Goal: Task Accomplishment & Management: Use online tool/utility

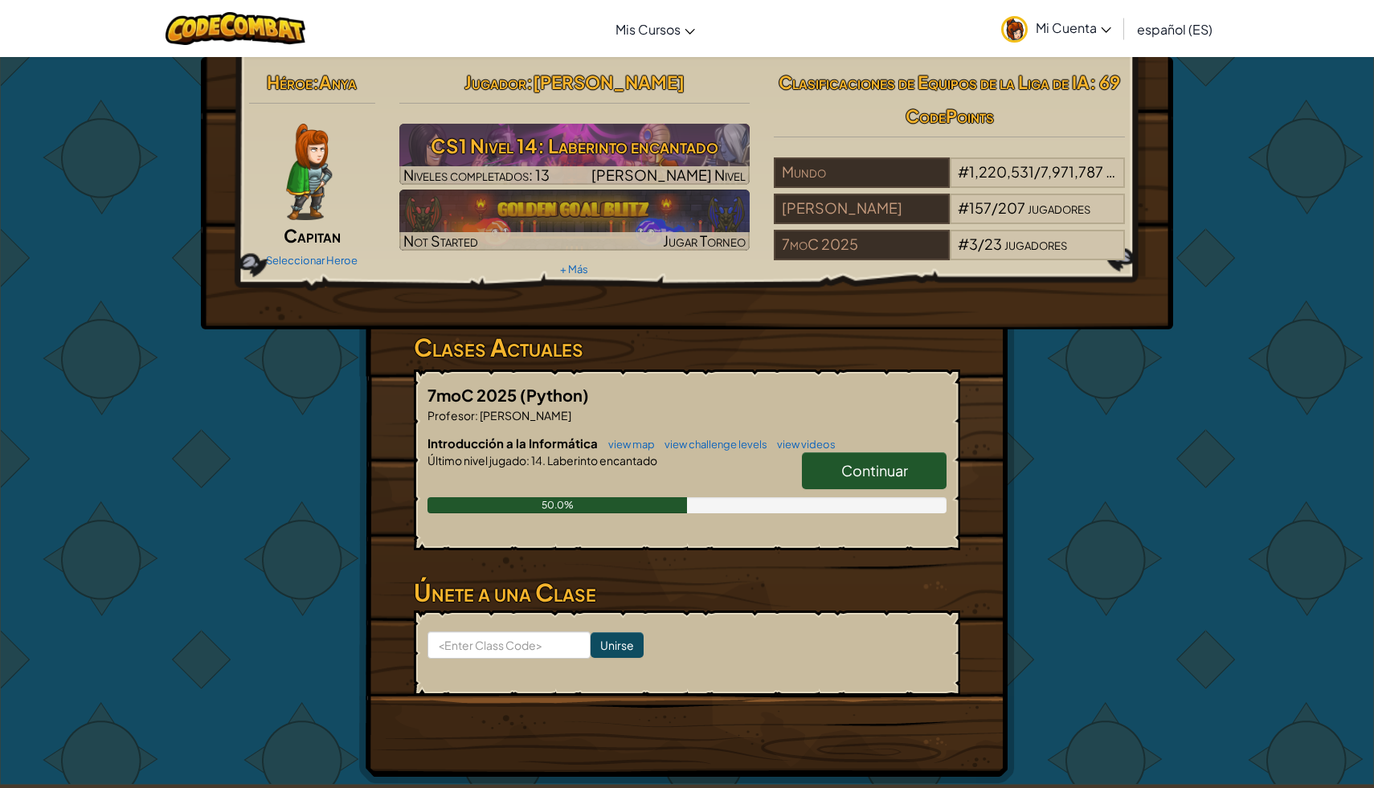
click at [840, 469] on link "Continuar" at bounding box center [874, 470] width 145 height 37
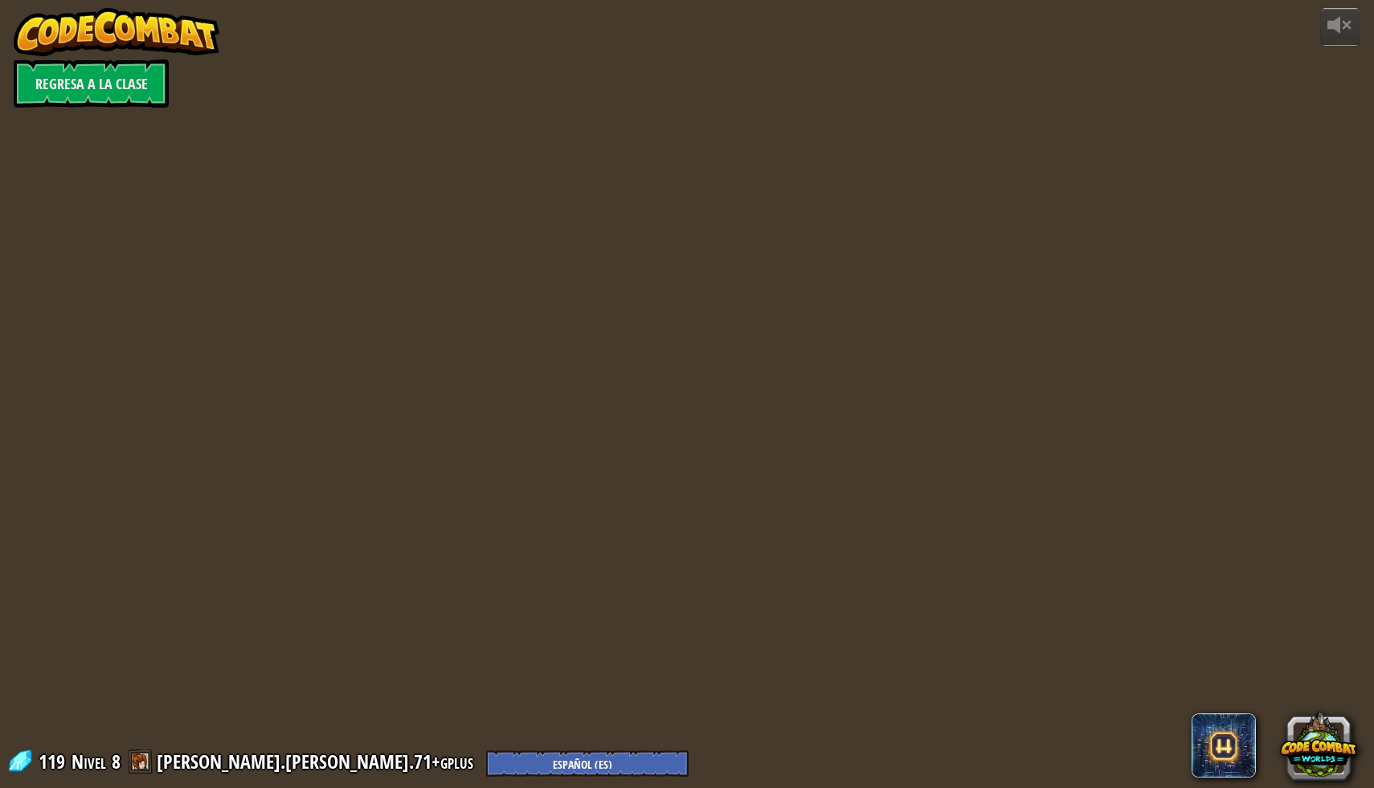
select select "es-ES"
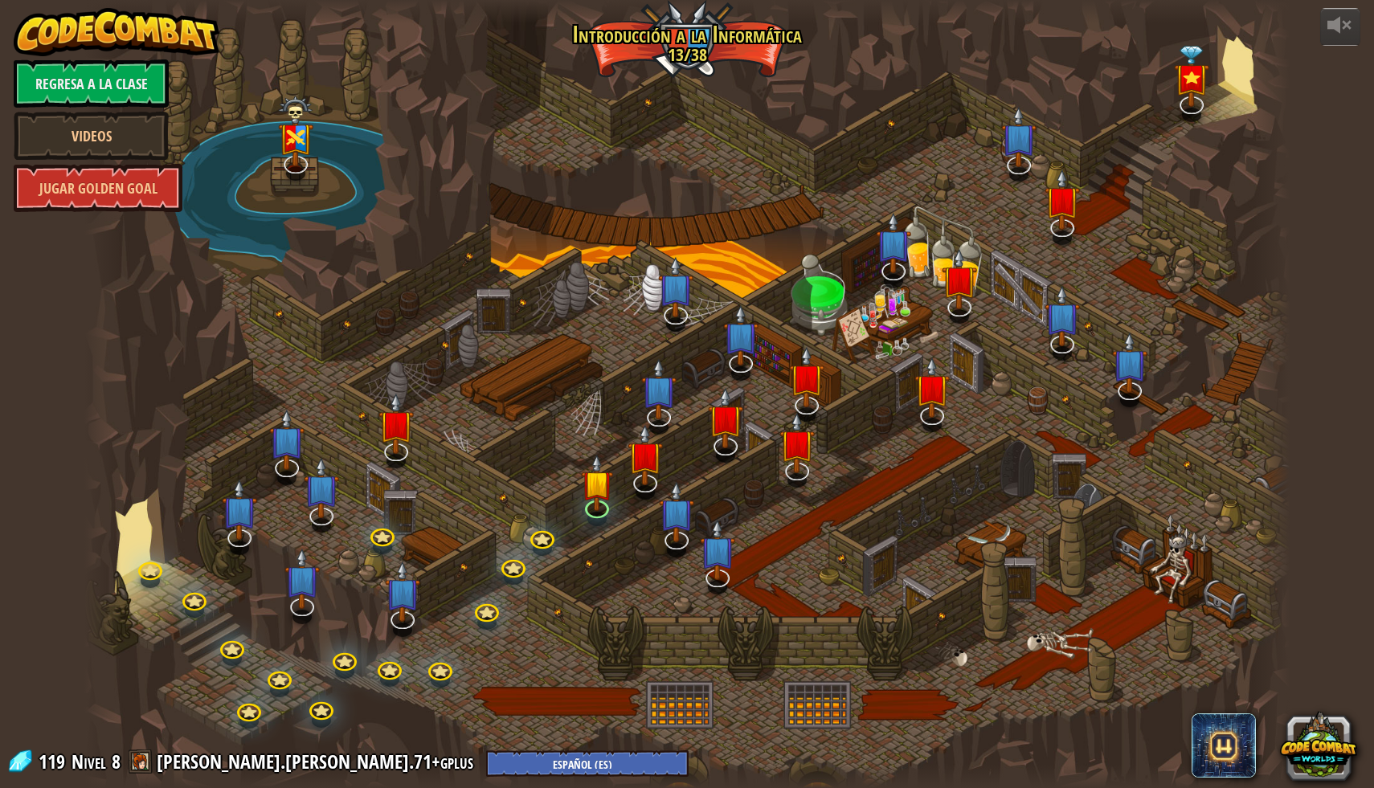
select select "es-ES"
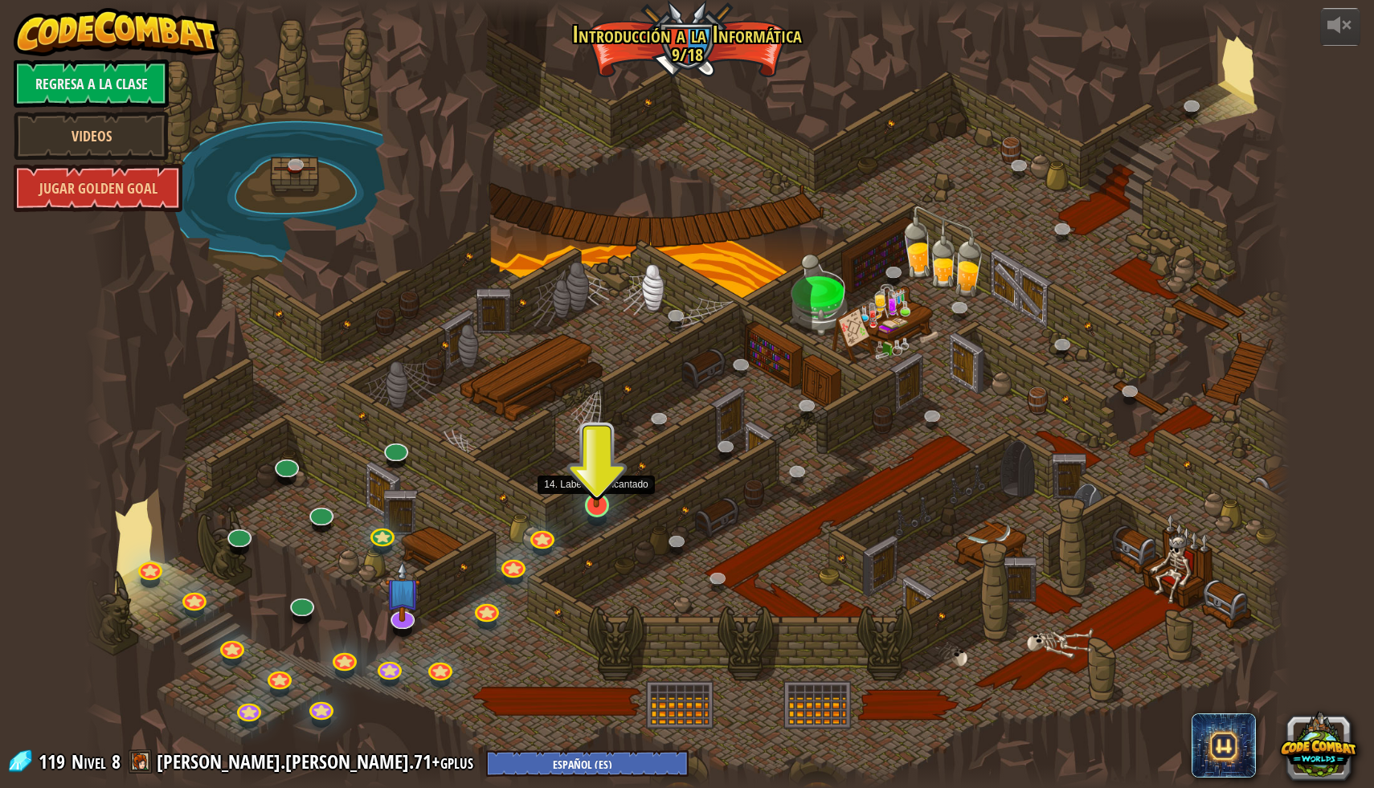
click at [599, 503] on img at bounding box center [596, 470] width 33 height 76
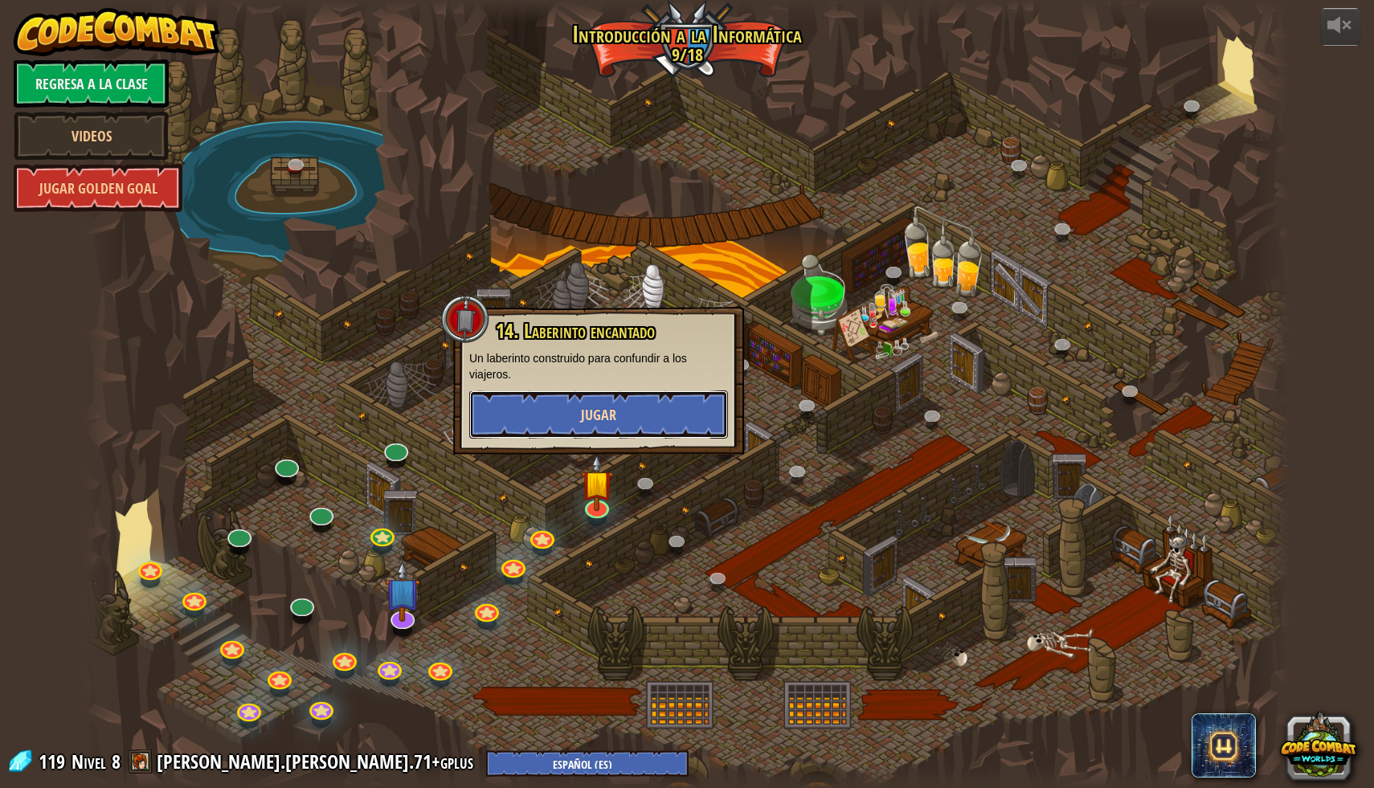
click at [652, 394] on button "Jugar" at bounding box center [598, 414] width 259 height 48
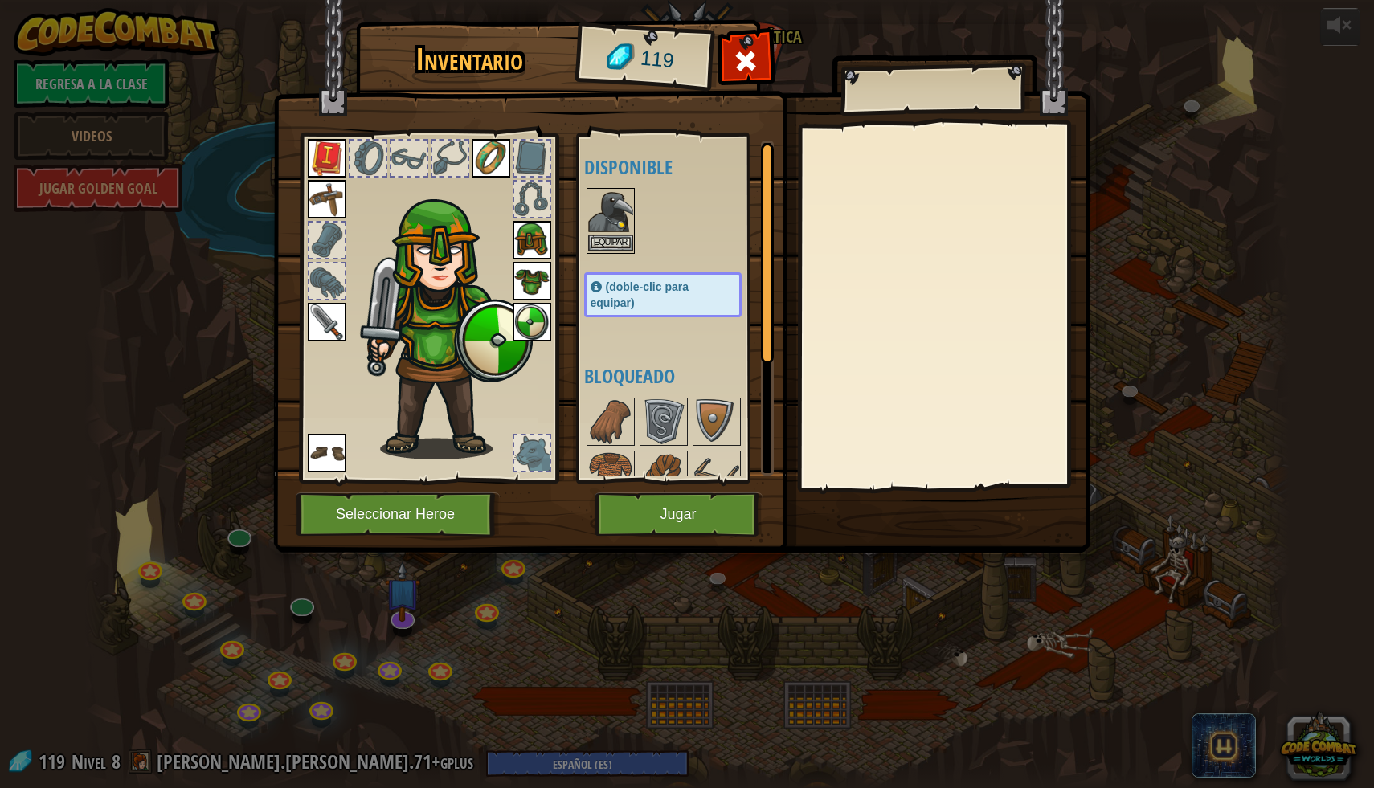
click at [603, 231] on img at bounding box center [610, 212] width 45 height 45
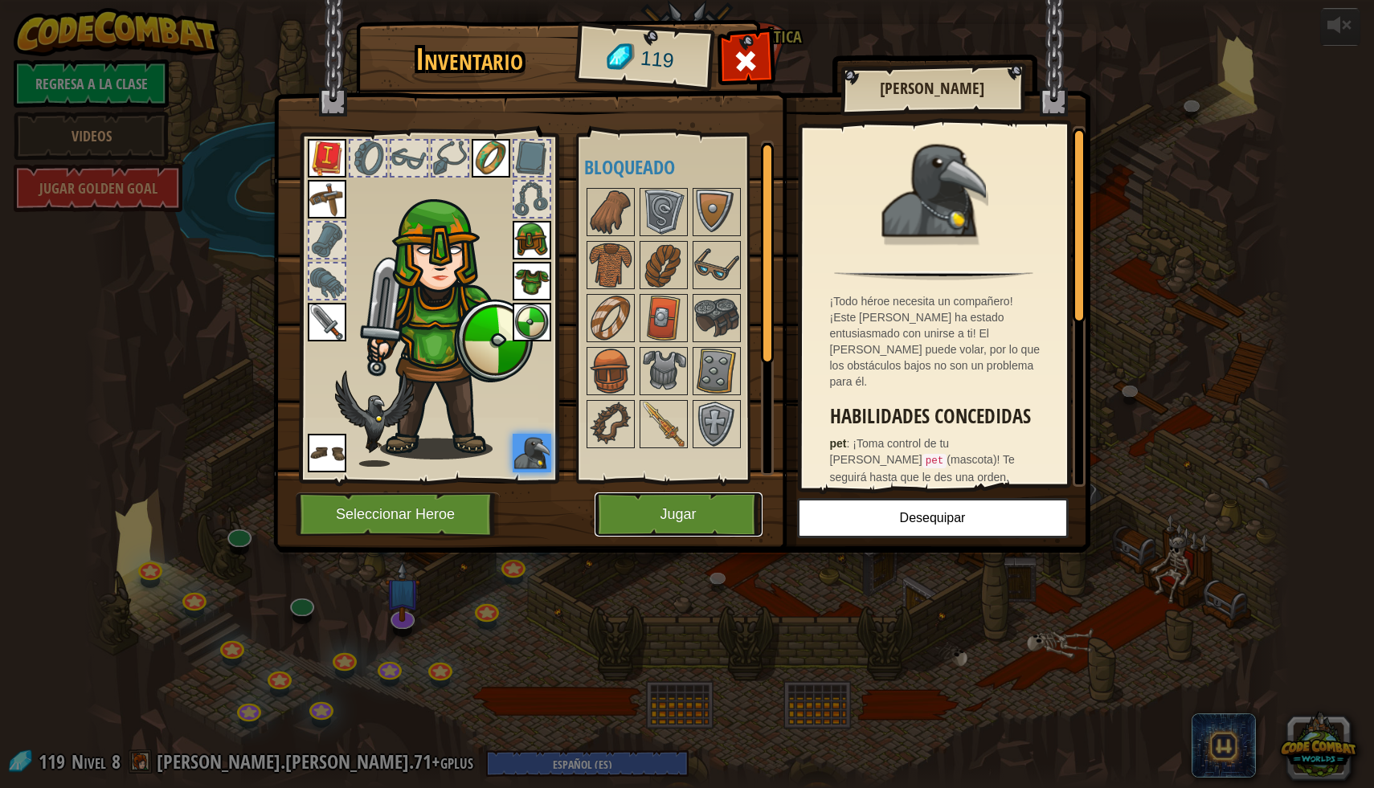
click at [685, 513] on button "Jugar" at bounding box center [679, 515] width 168 height 44
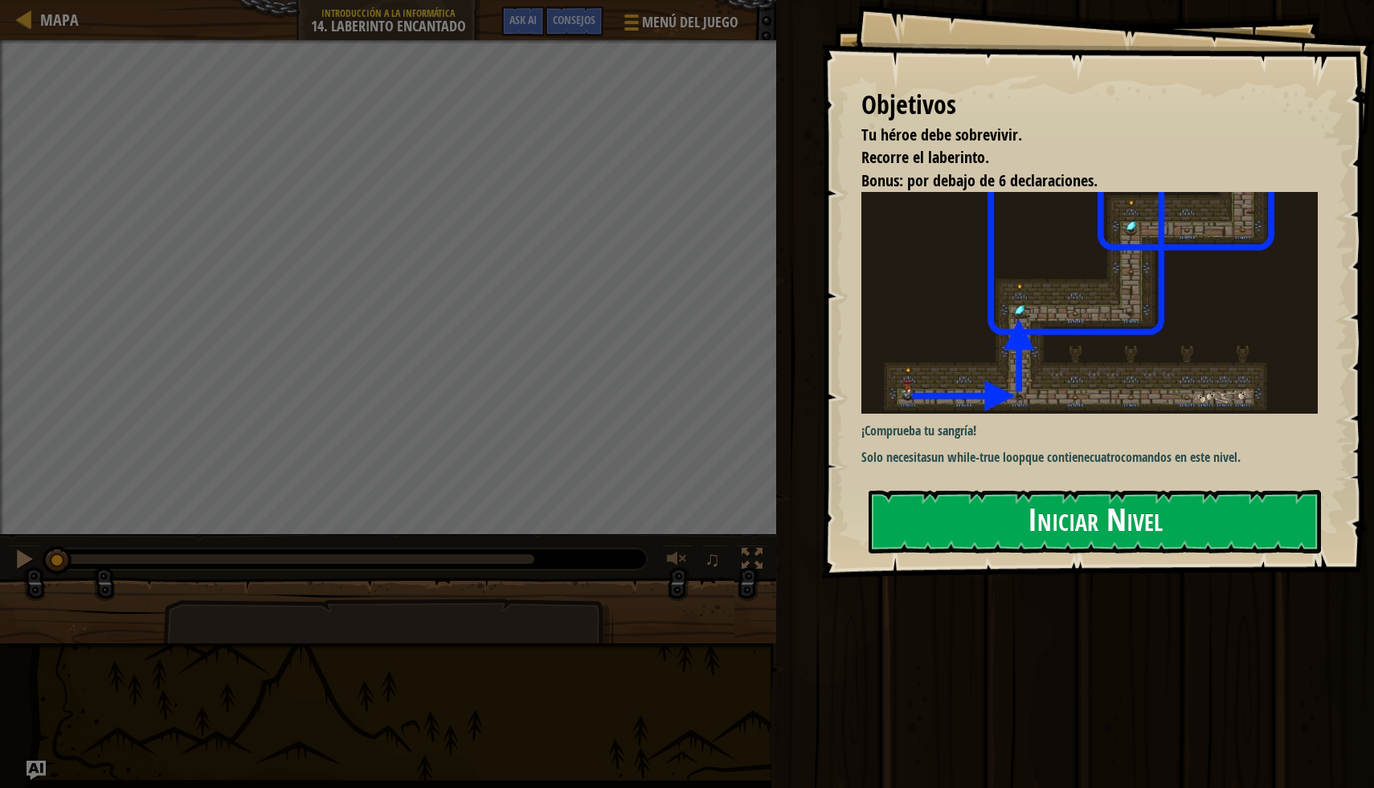
click at [1211, 511] on button "Iniciar Nivel" at bounding box center [1095, 521] width 452 height 63
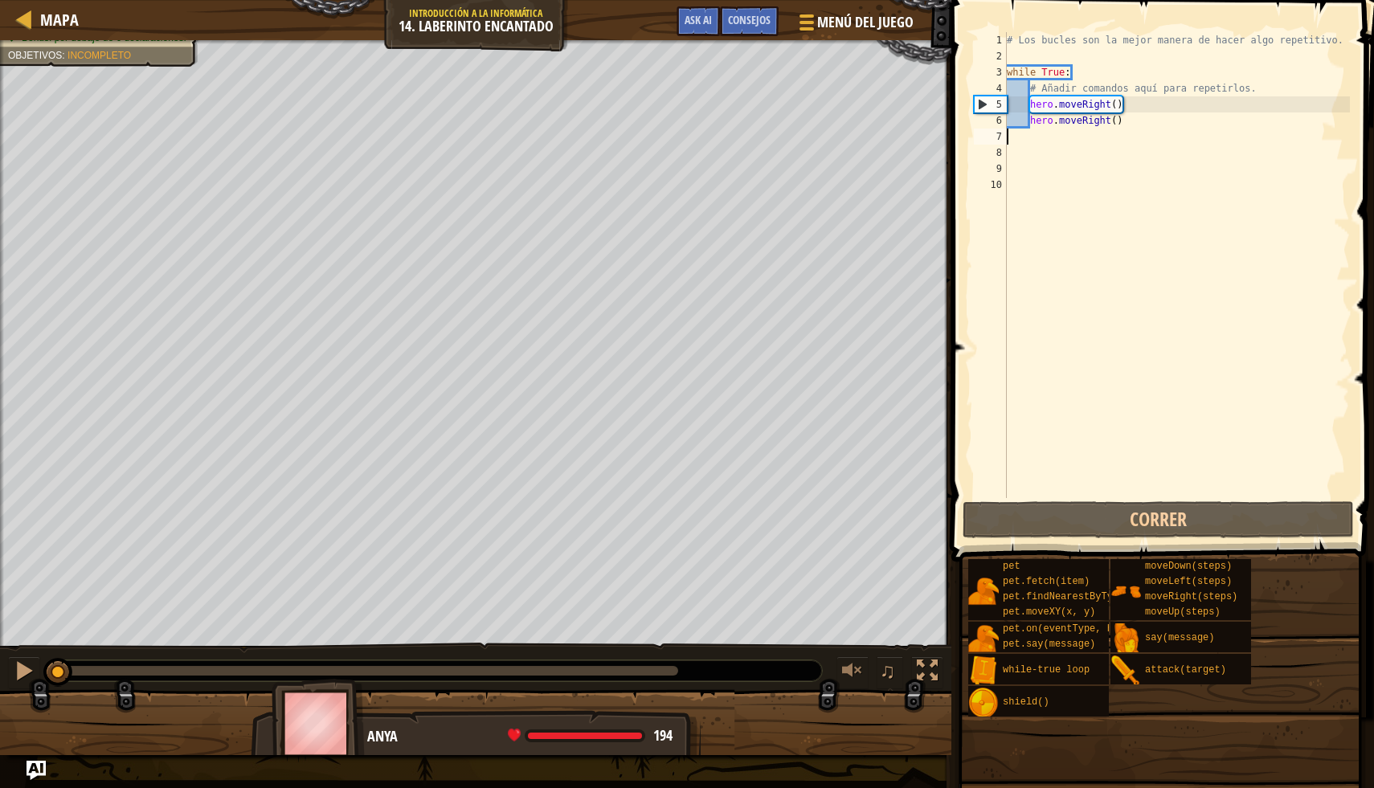
click at [1032, 141] on div "# Los bucles son la mejor manera de hacer algo repetitivo. while True : # Añadi…" at bounding box center [1176, 281] width 346 height 498
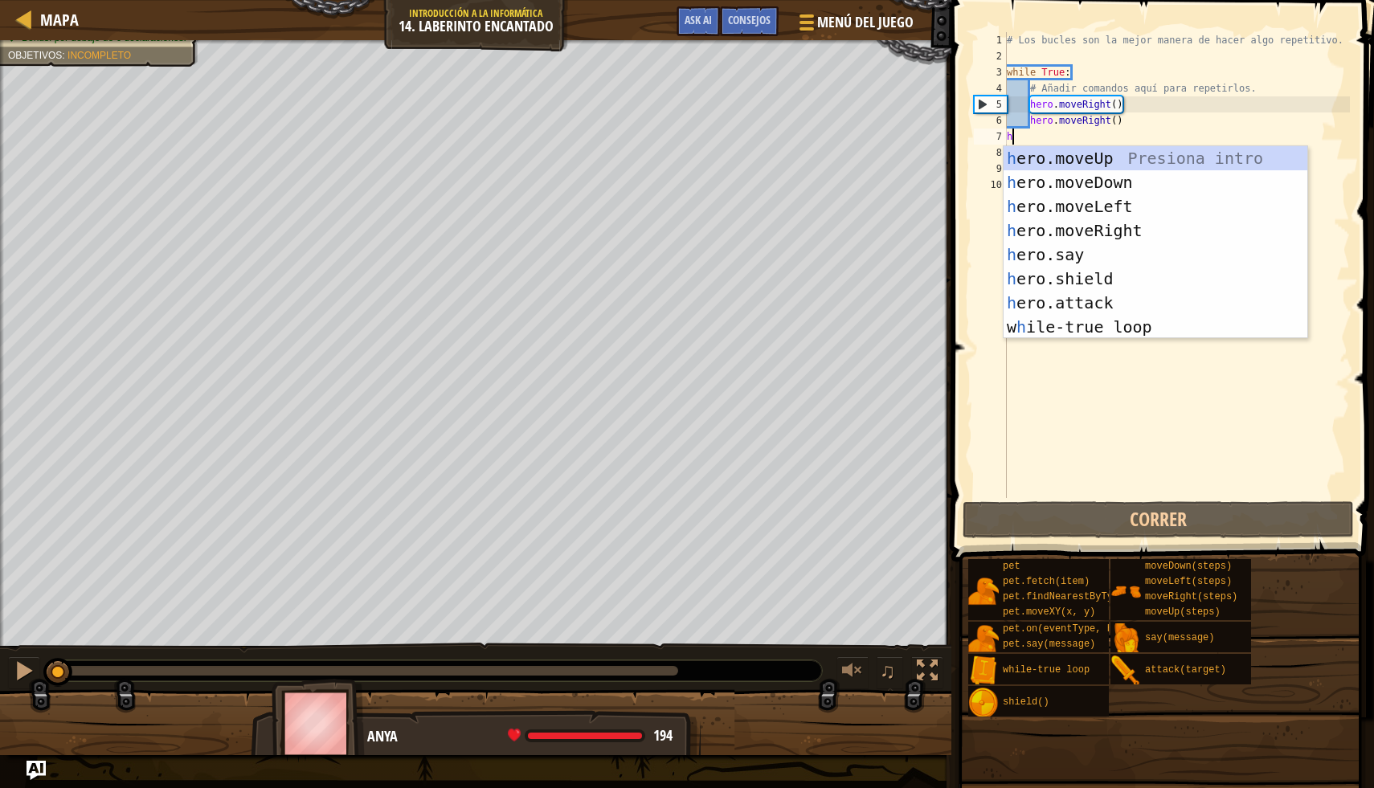
scroll to position [7, 0]
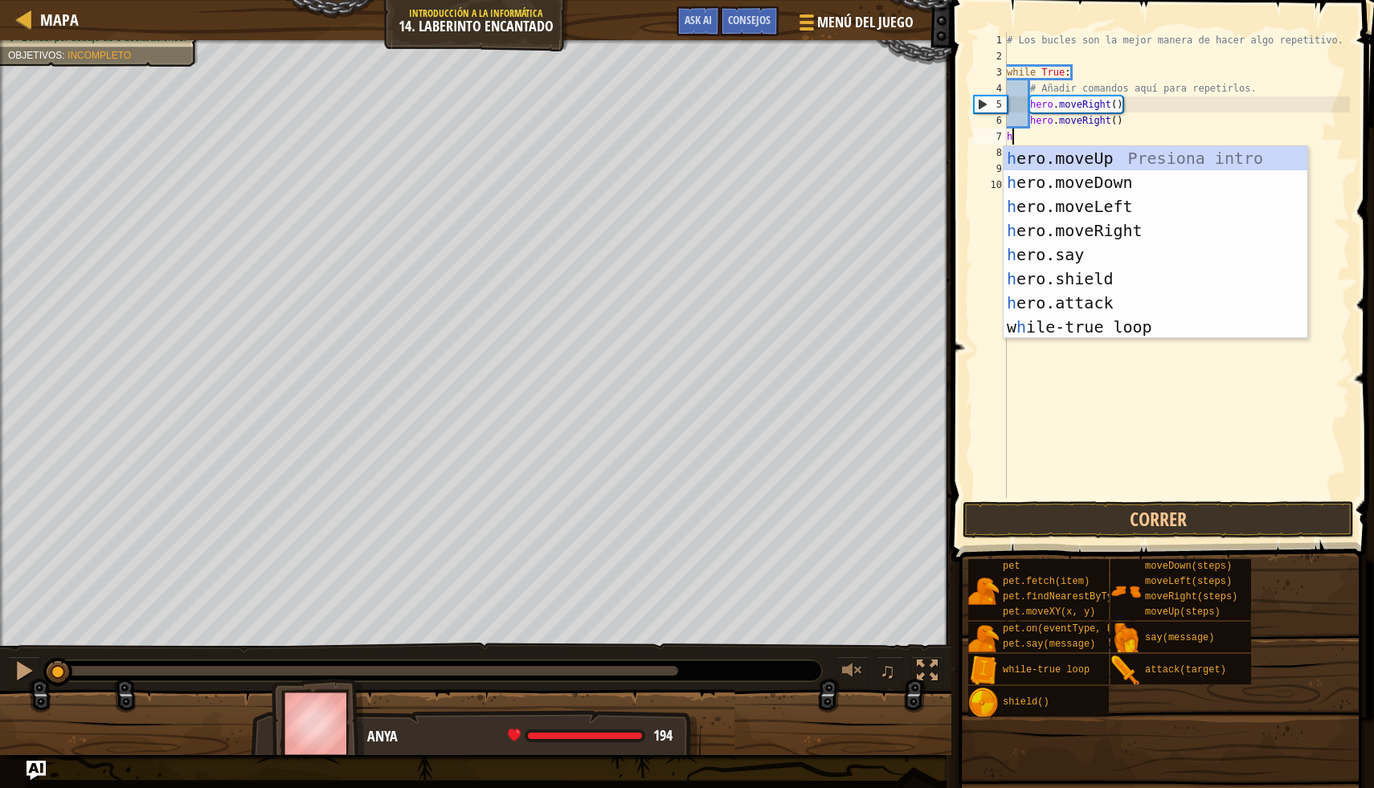
type textarea "he"
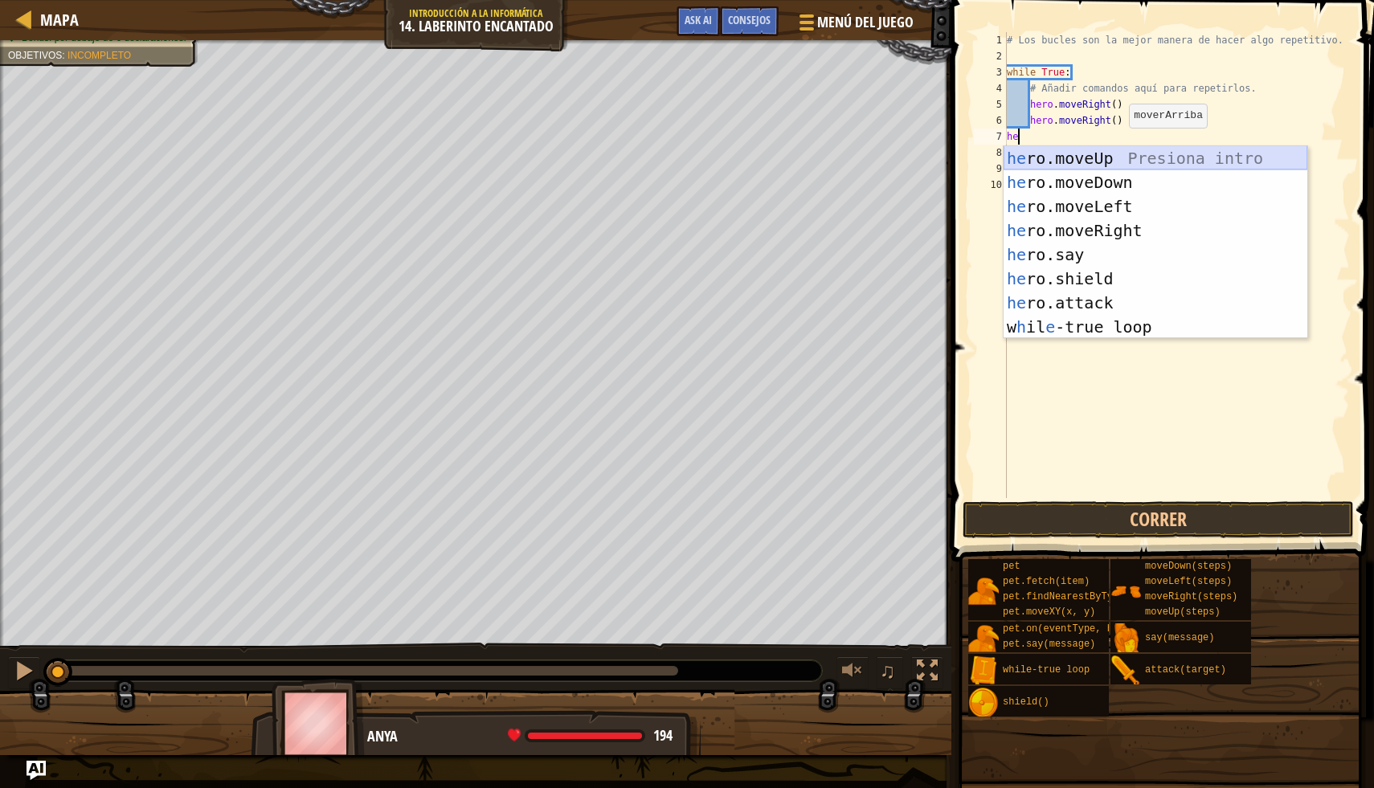
click at [1127, 162] on div "he ro.moveUp Presiona intro he ro.moveDown Presiona intro he ro.moveLeft Presio…" at bounding box center [1155, 266] width 304 height 241
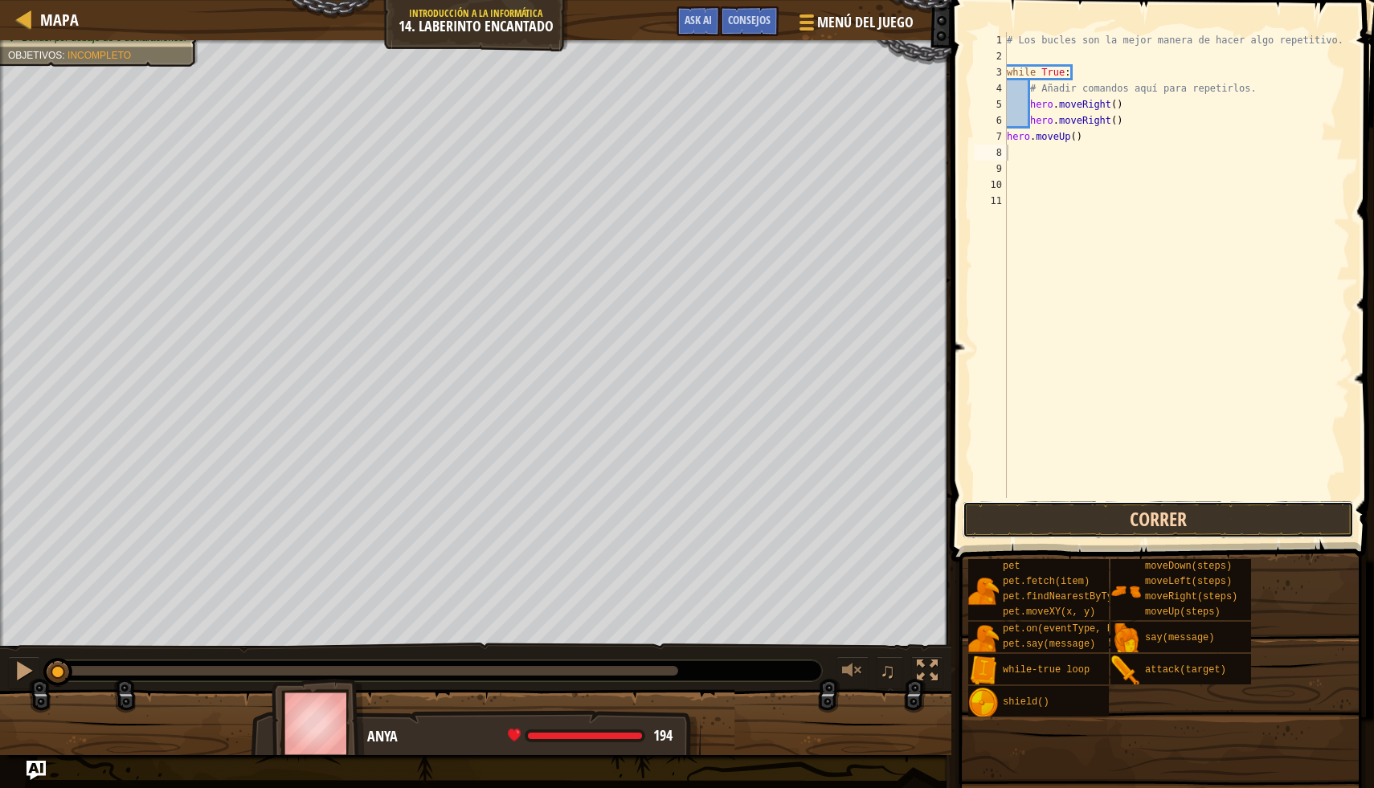
click at [1180, 519] on button "Correr" at bounding box center [1158, 519] width 391 height 37
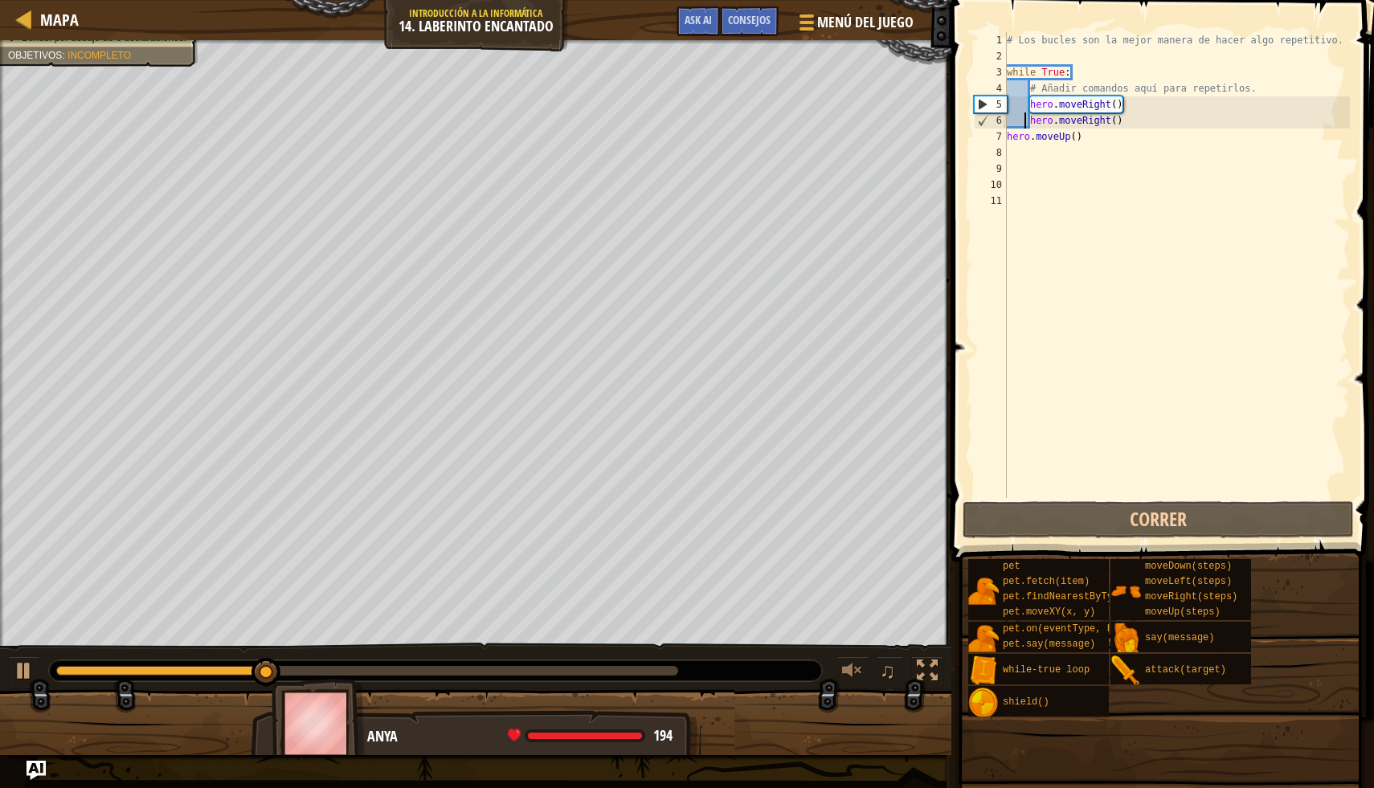
click at [1024, 117] on div "# Los bucles son la mejor manera de hacer algo repetitivo. while True : # Añadi…" at bounding box center [1176, 281] width 346 height 498
drag, startPoint x: 1265, startPoint y: 81, endPoint x: 1032, endPoint y: 92, distance: 234.1
click at [1032, 92] on div "# Los bucles son la mejor manera de hacer algo repetitivo. while True : # Añadi…" at bounding box center [1176, 281] width 346 height 498
type textarea "# Añadir comandos aquí para repetirlos."
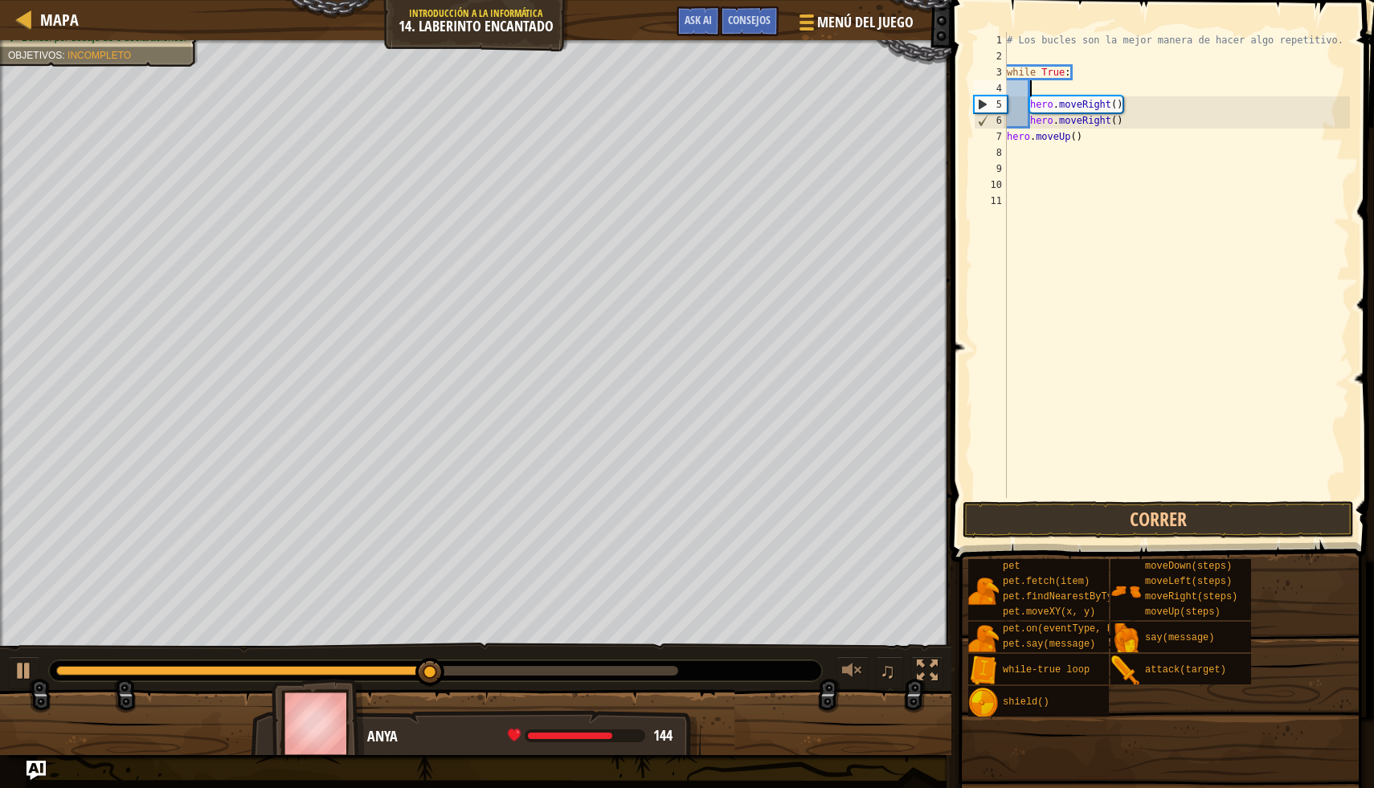
click at [1032, 104] on div "# Los bucles son la mejor manera de hacer algo repetitivo. while True : hero . …" at bounding box center [1176, 281] width 346 height 498
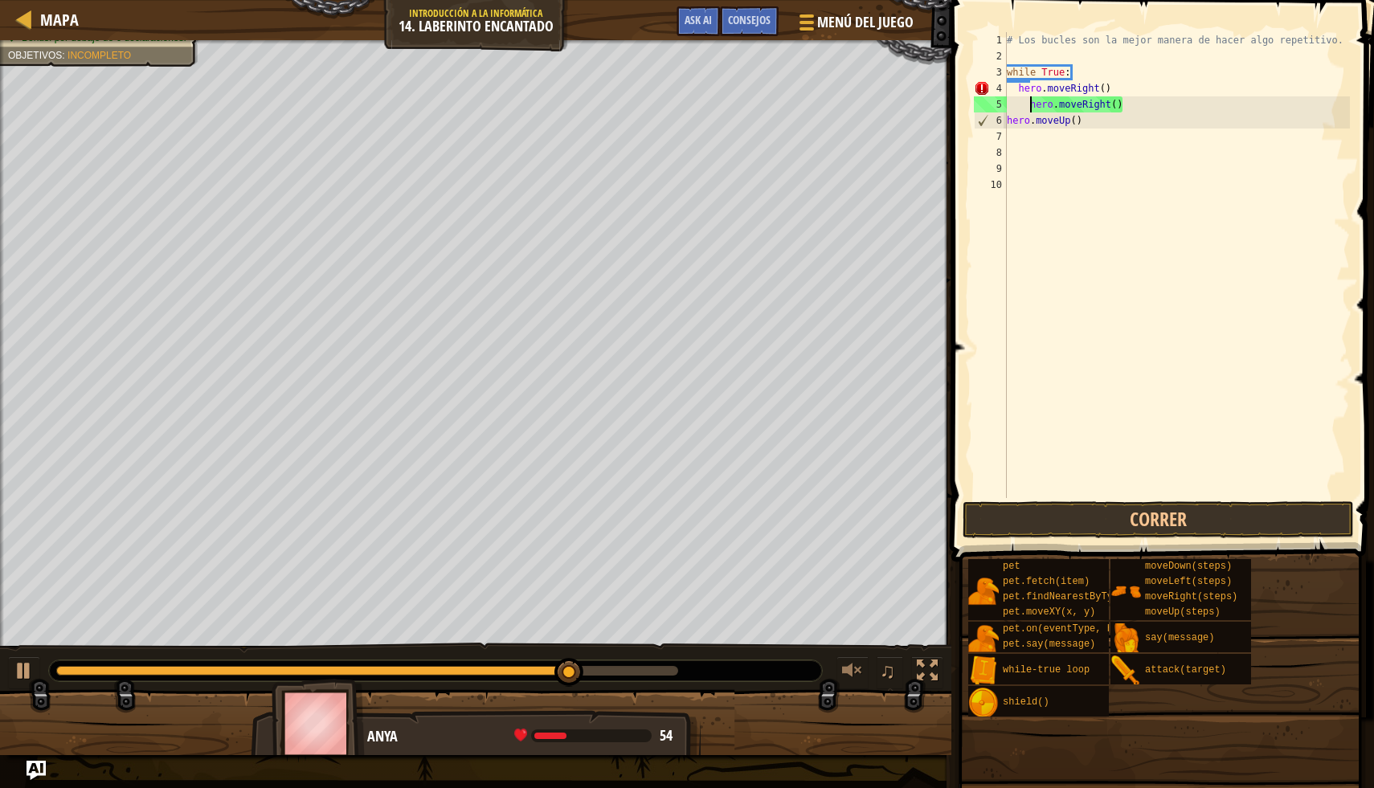
click at [1032, 104] on div "# Los bucles son la mejor manera de hacer algo repetitivo. while True : hero . …" at bounding box center [1176, 281] width 346 height 498
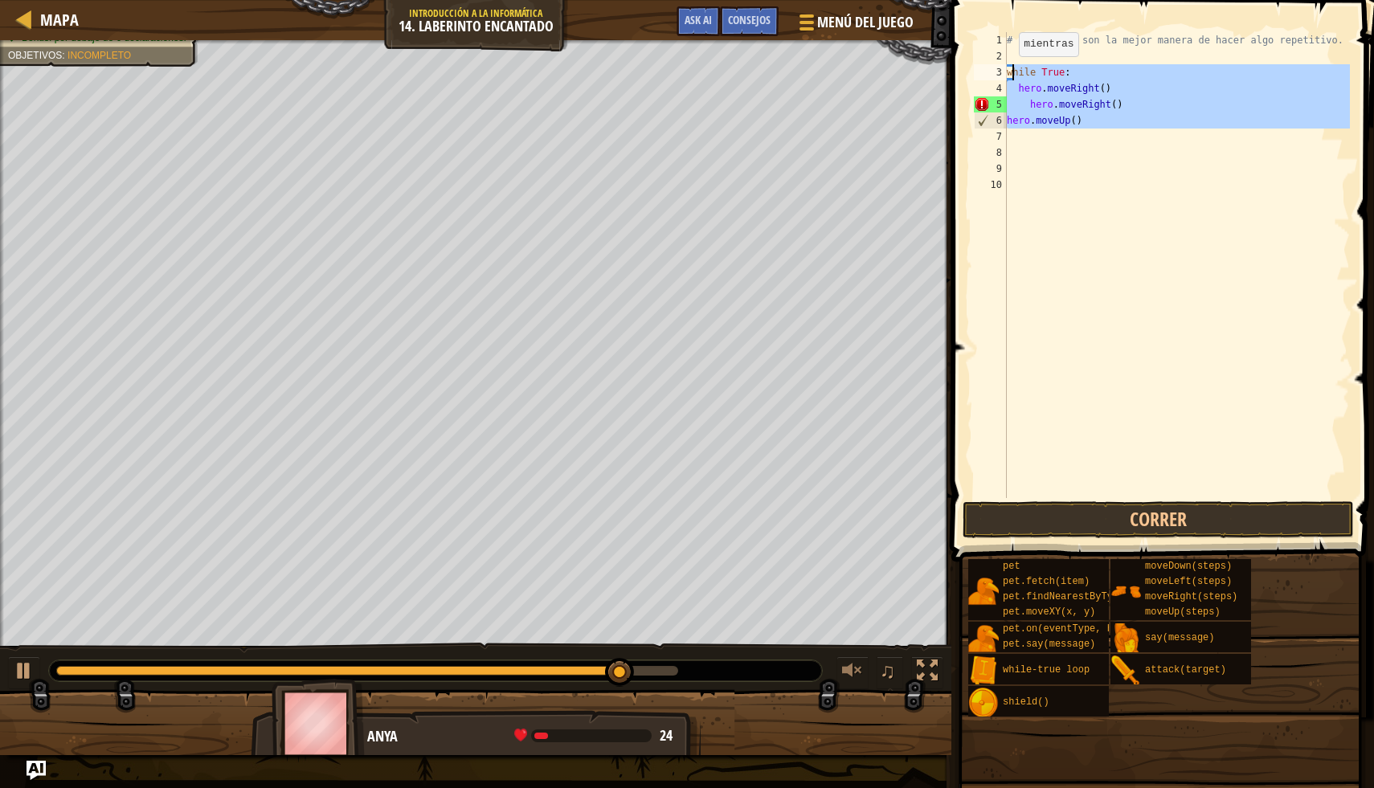
drag, startPoint x: 1133, startPoint y: 137, endPoint x: 1011, endPoint y: 70, distance: 139.5
click at [1011, 70] on div "# Los bucles son la mejor manera de hacer algo repetitivo. while True : hero . …" at bounding box center [1176, 281] width 346 height 498
type textarea "w"
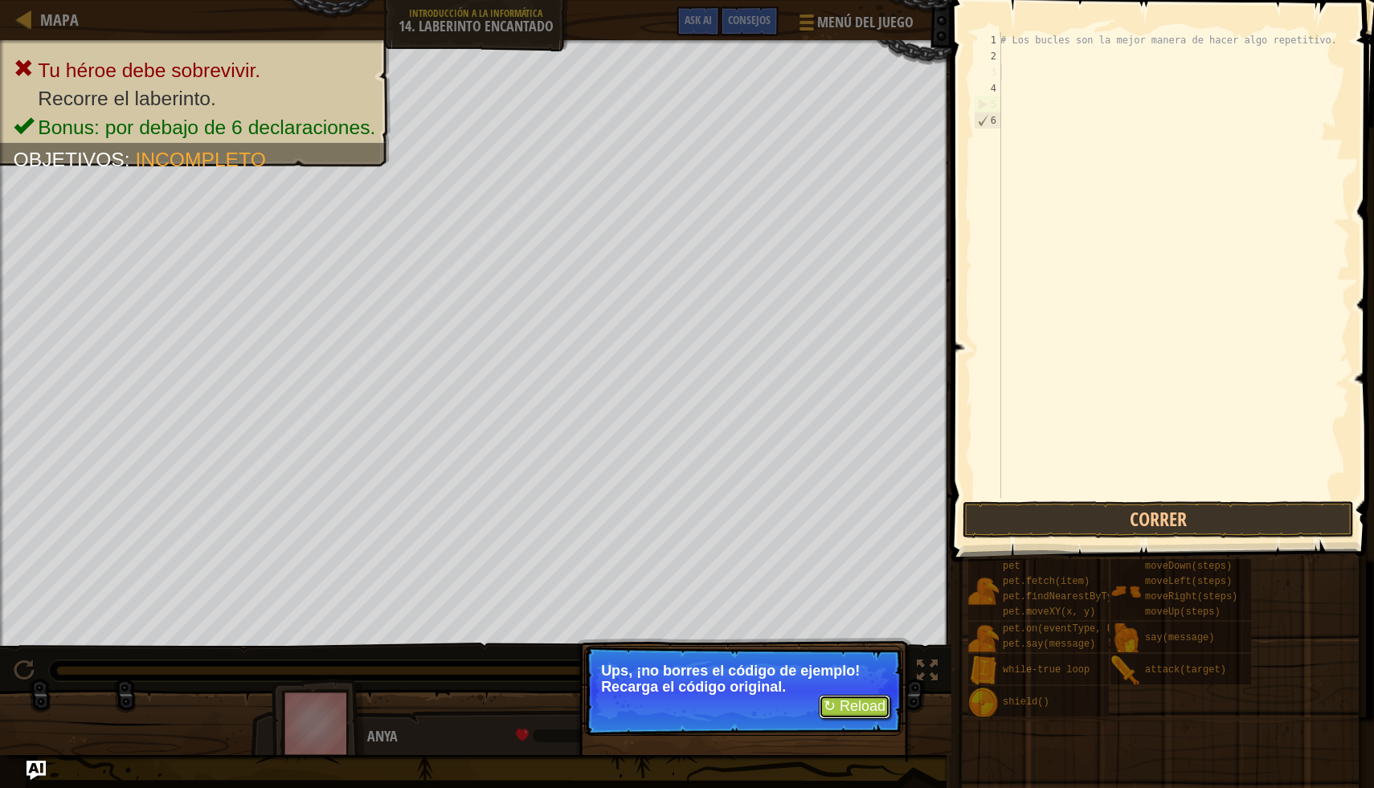
click at [844, 703] on button "↻ Reload" at bounding box center [855, 707] width 72 height 24
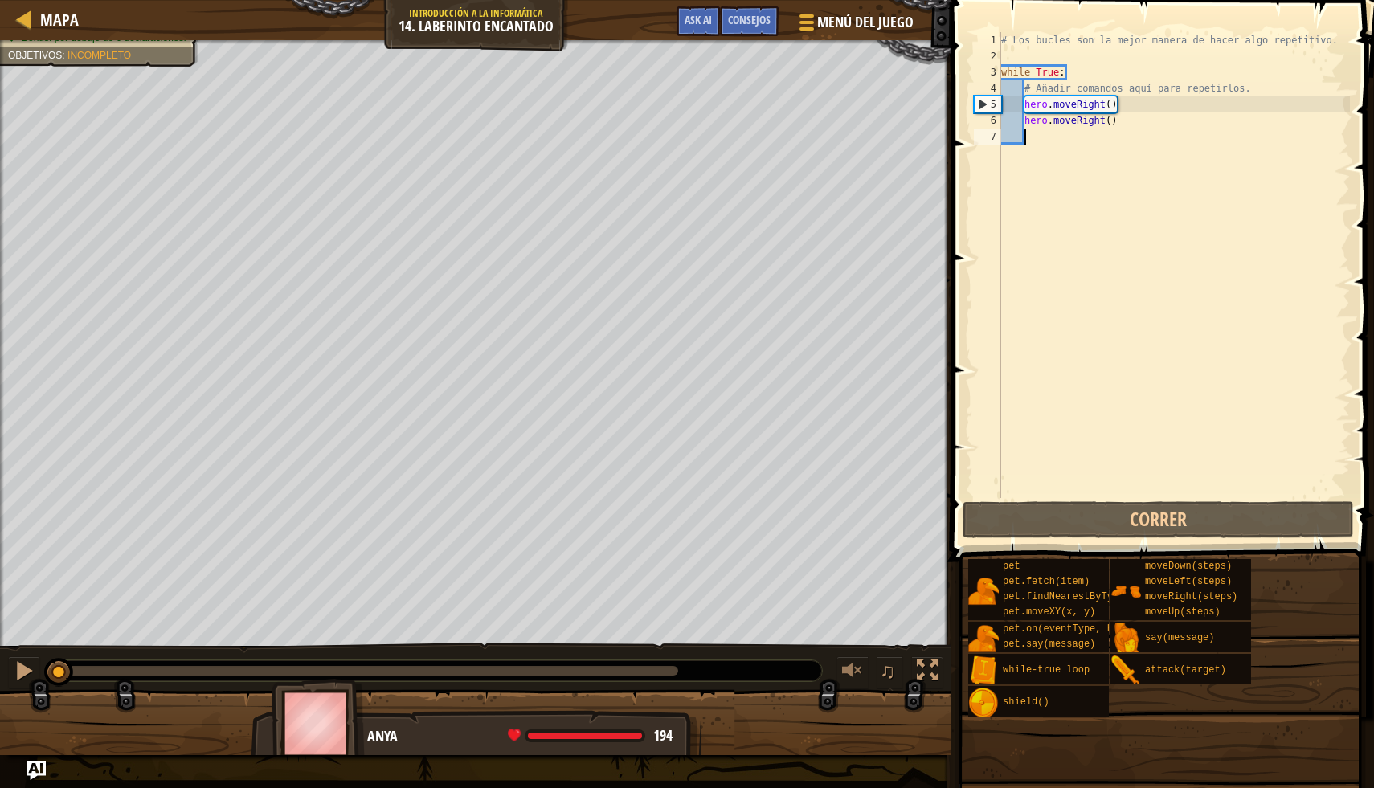
click at [1040, 133] on div "# Los bucles son la mejor manera de hacer algo repetitivo. while True : # Añadi…" at bounding box center [1174, 281] width 352 height 498
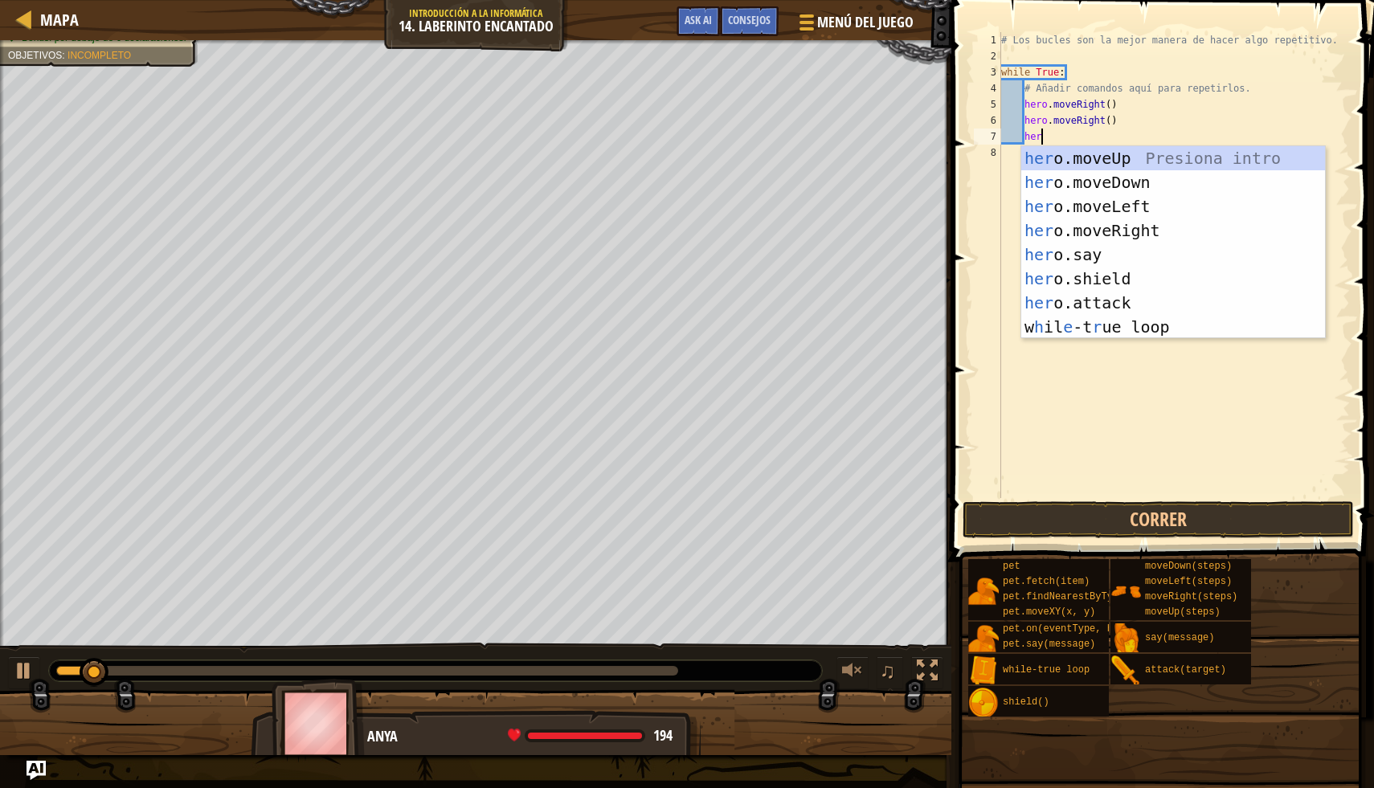
type textarea "hero"
click at [1184, 159] on div "hero .moveUp Presiona intro hero .moveDown Presiona intro hero .moveLeft Presio…" at bounding box center [1173, 266] width 304 height 241
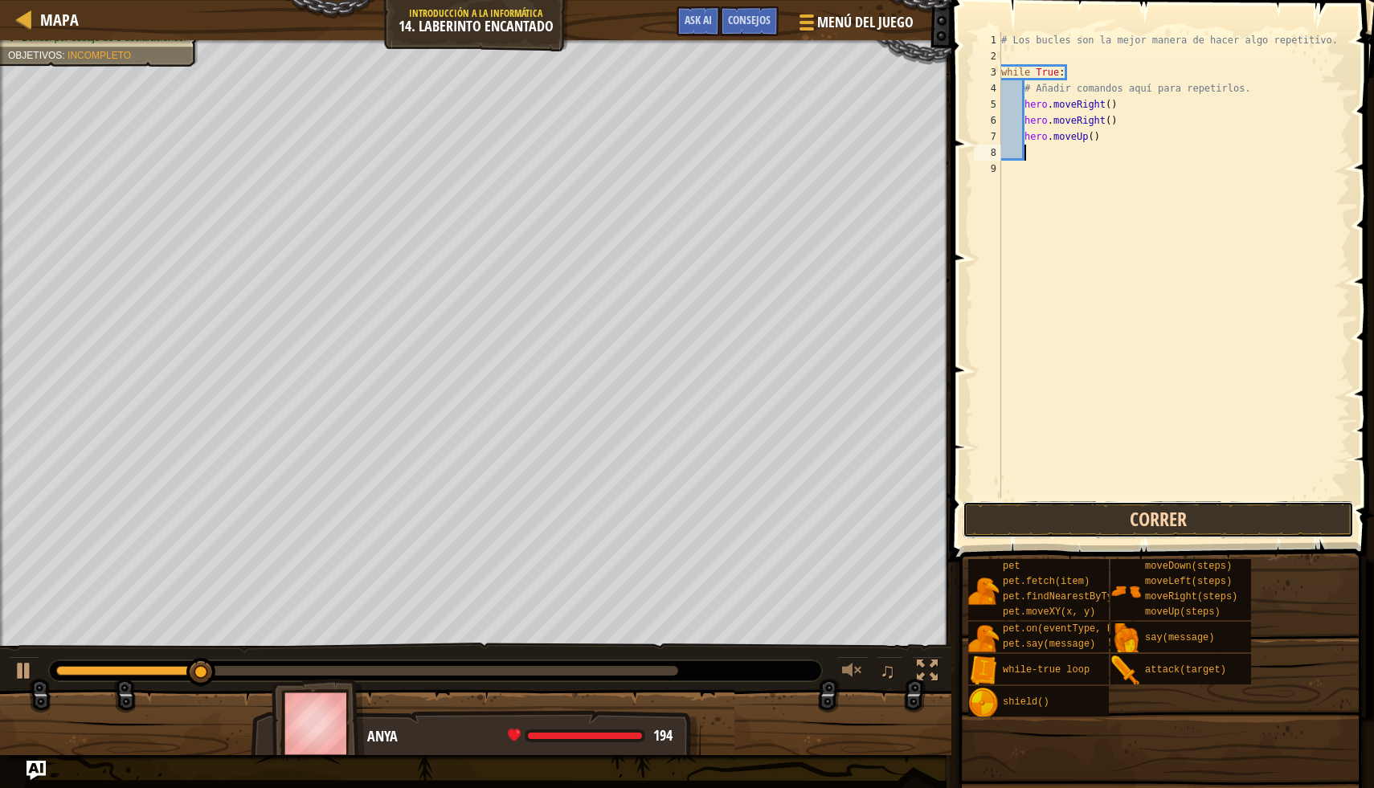
click at [1056, 505] on button "Correr" at bounding box center [1158, 519] width 391 height 37
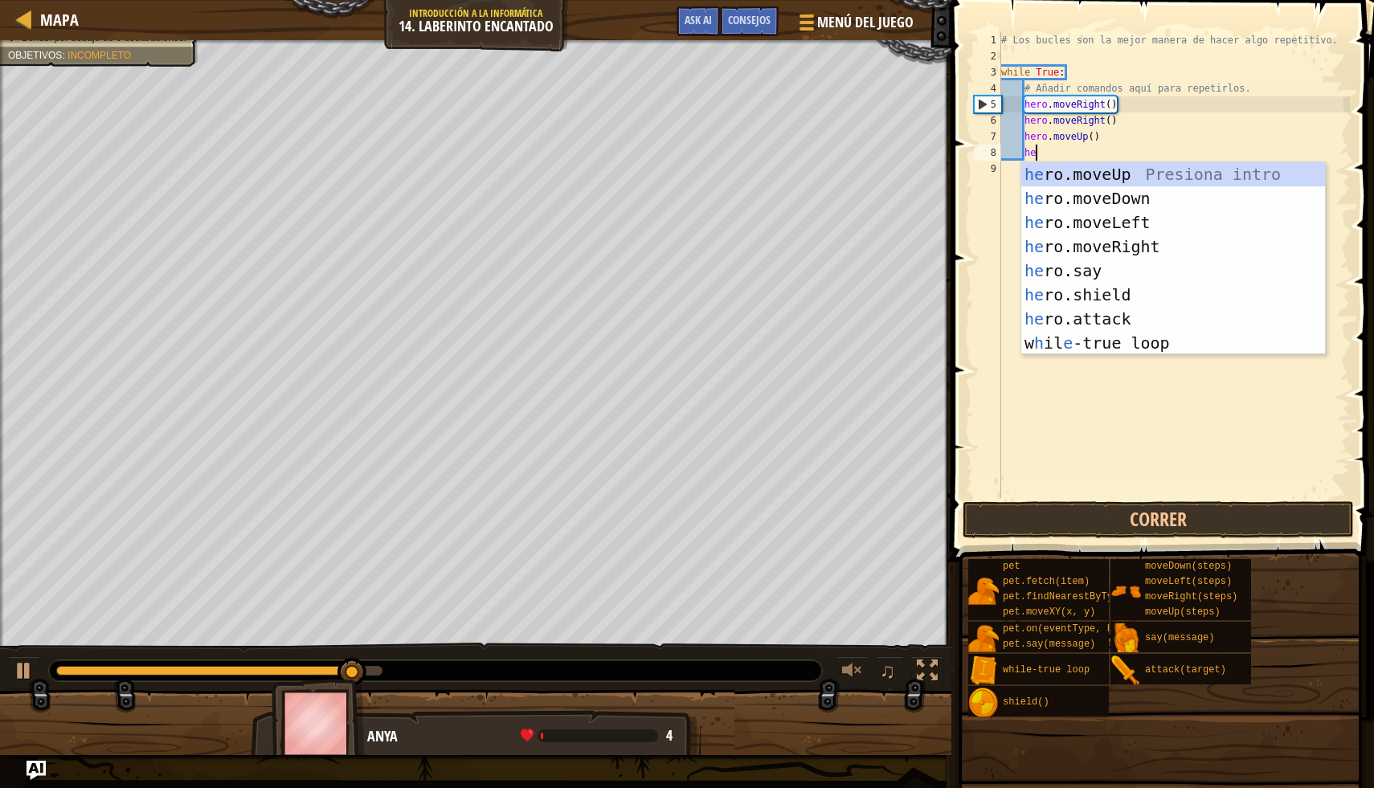
type textarea "hero"
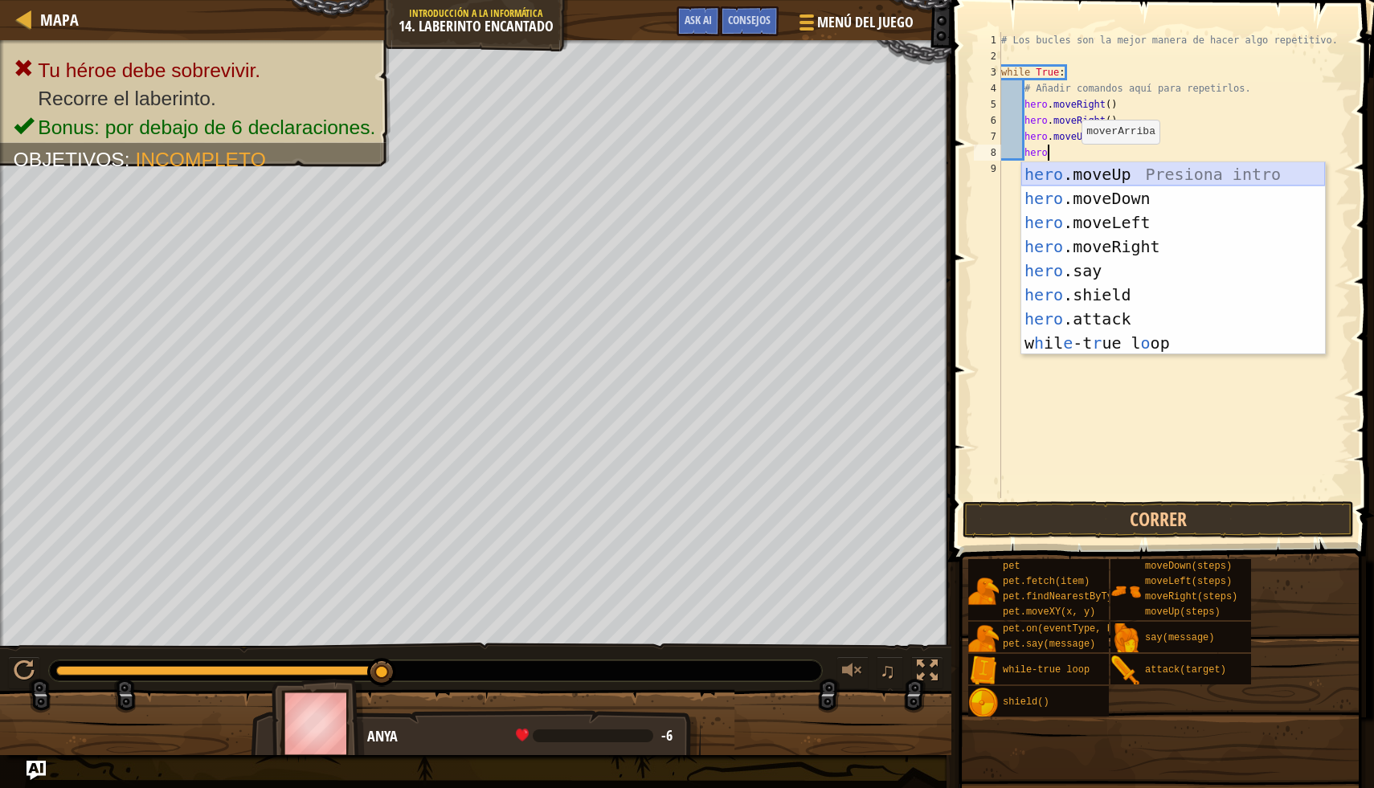
click at [1085, 175] on div "hero .moveUp Presiona intro hero .moveDown Presiona intro hero .moveLeft Presio…" at bounding box center [1173, 282] width 304 height 241
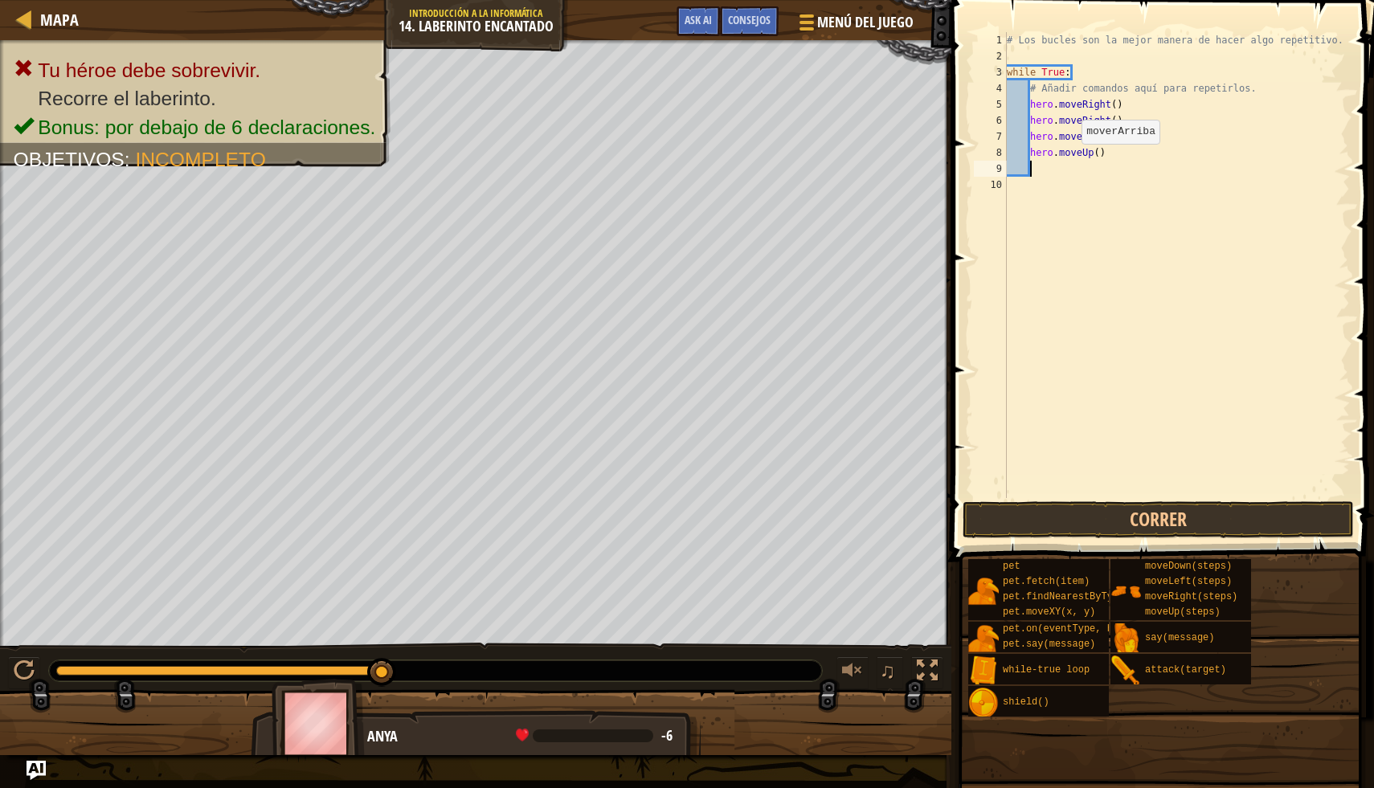
scroll to position [7, 1]
click at [1140, 525] on button "Correr" at bounding box center [1158, 519] width 391 height 37
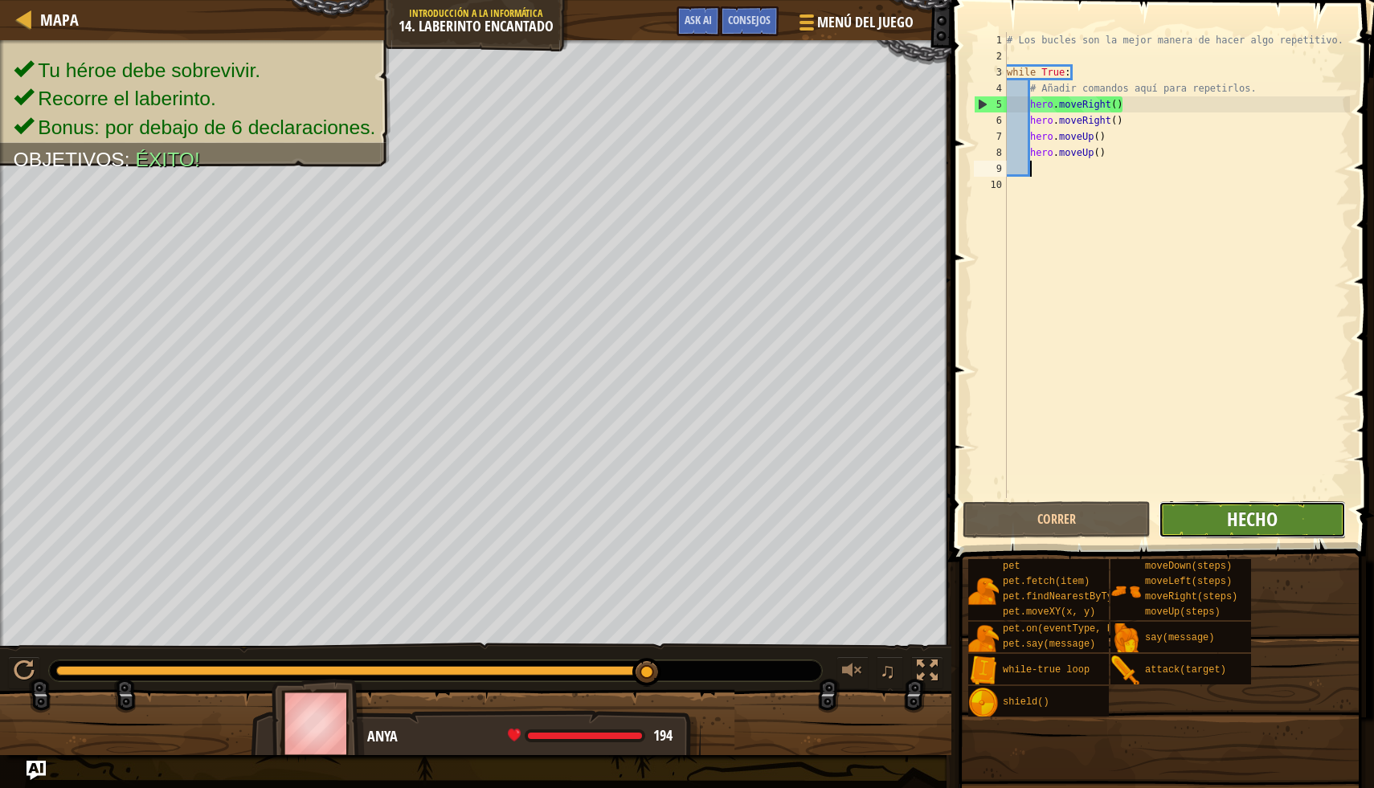
click at [1255, 509] on span "Hecho" at bounding box center [1252, 519] width 51 height 26
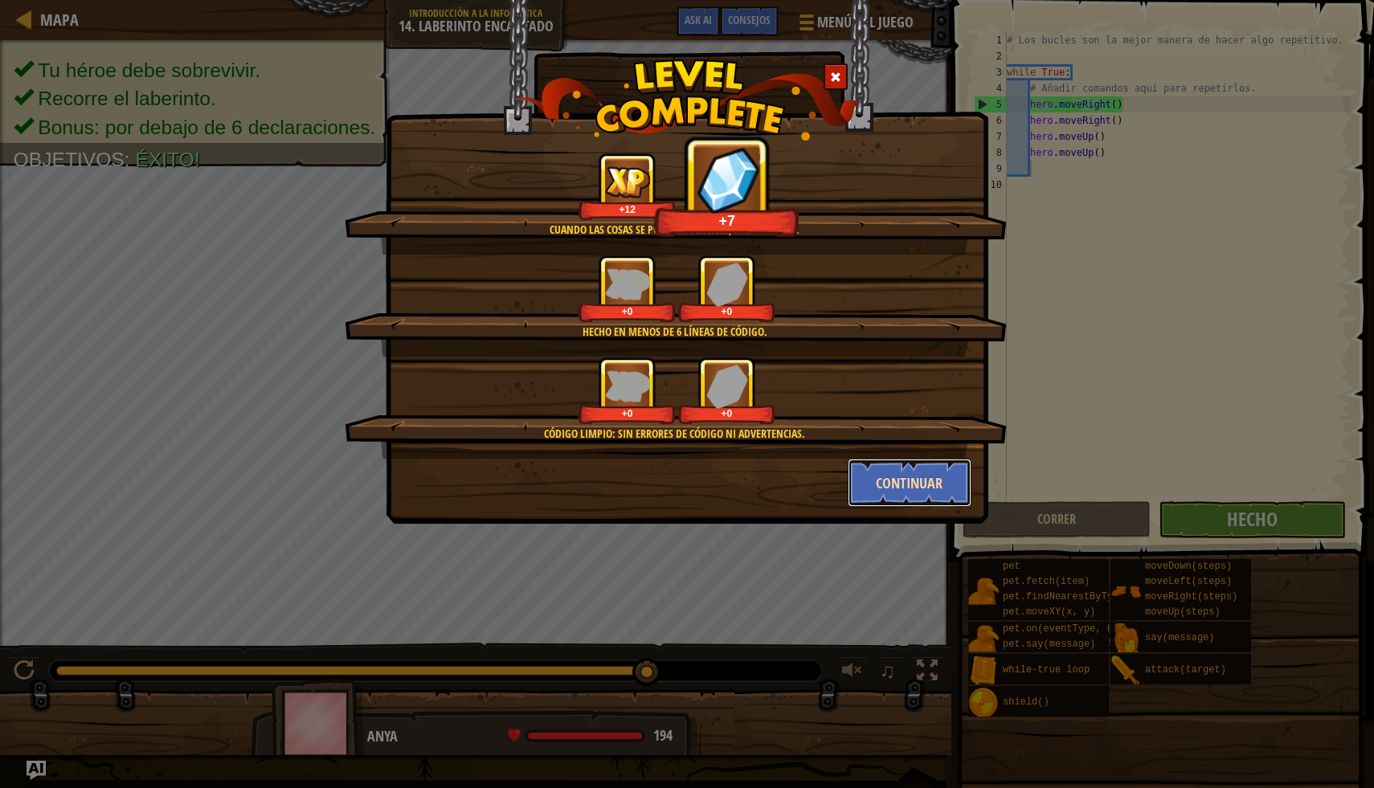
click at [950, 495] on button "Continuar" at bounding box center [910, 483] width 125 height 48
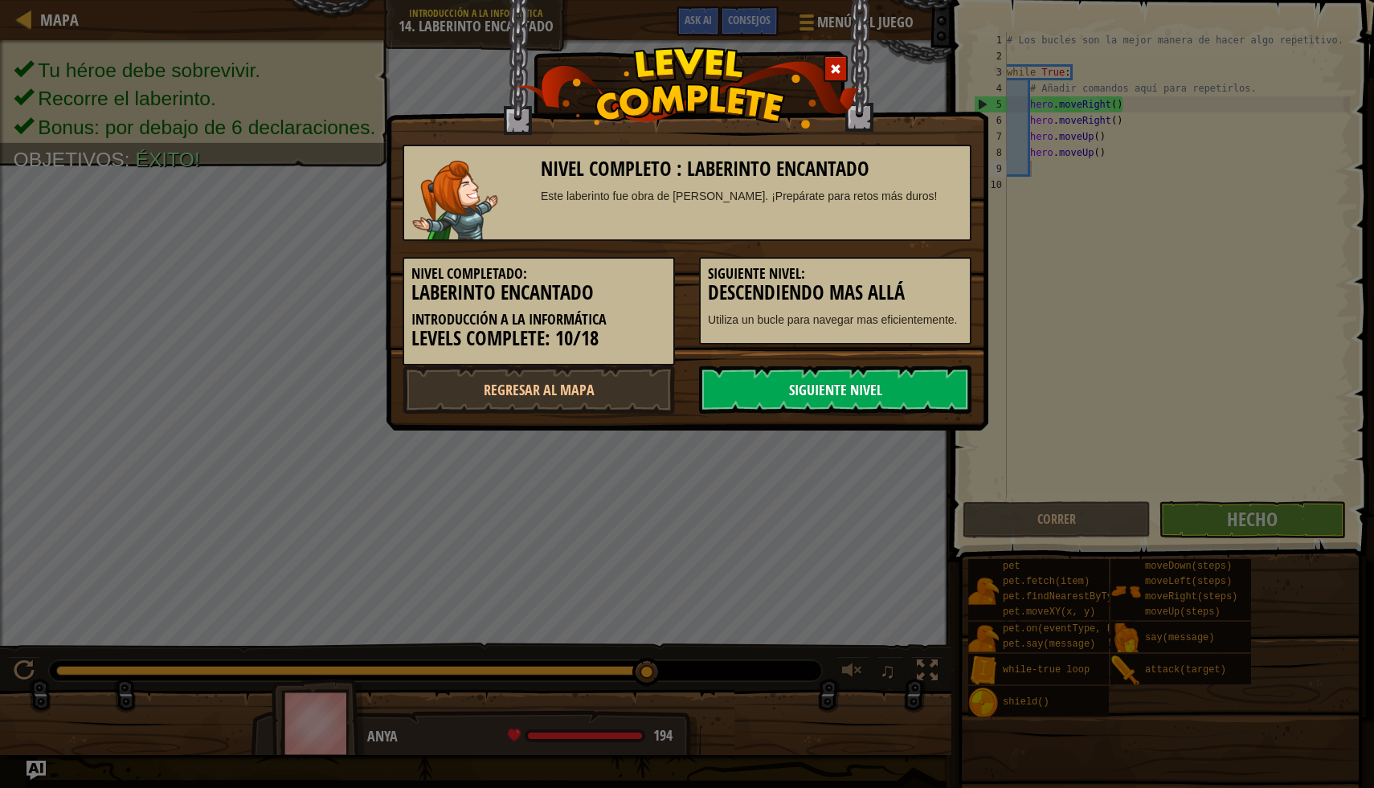
click at [882, 385] on link "Siguiente nivel" at bounding box center [835, 390] width 272 height 48
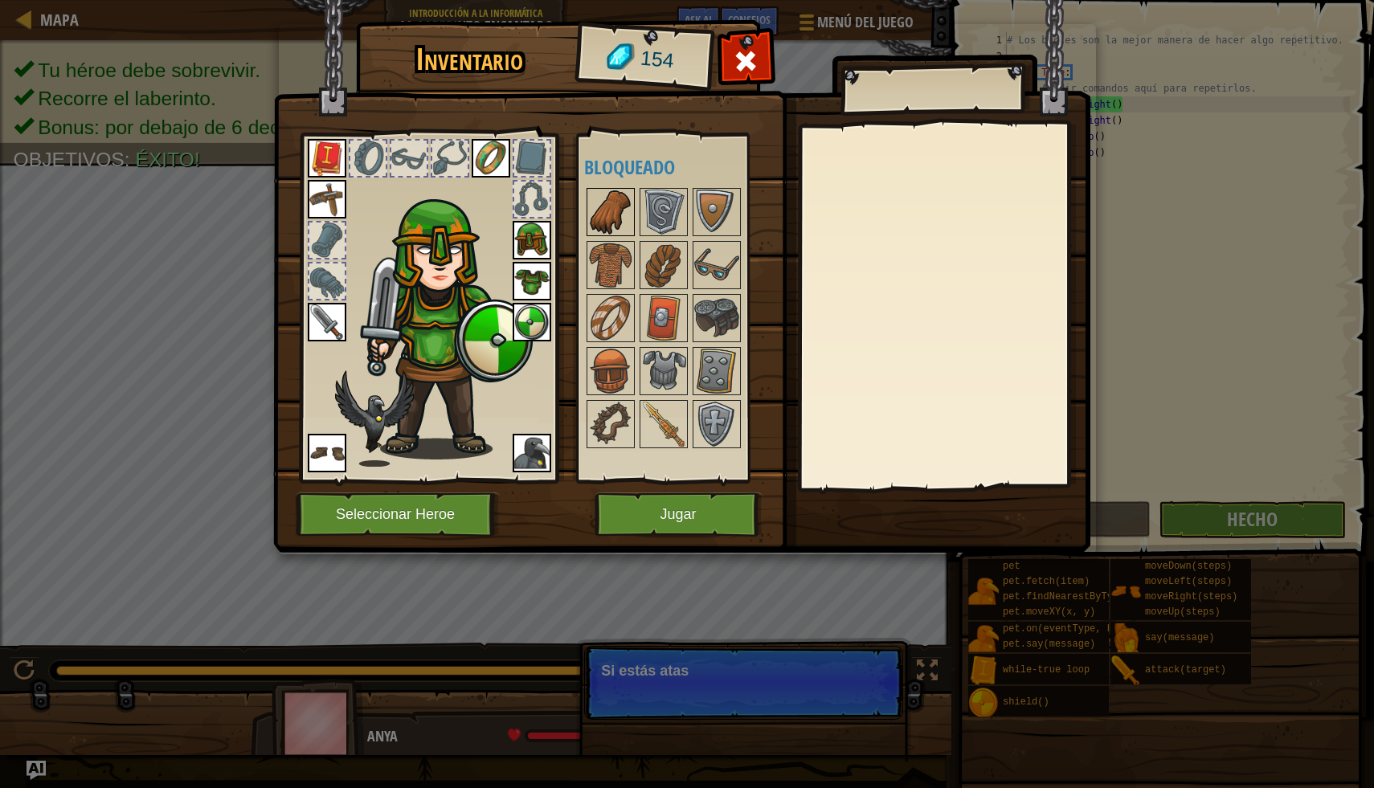
click at [609, 210] on img at bounding box center [610, 212] width 45 height 45
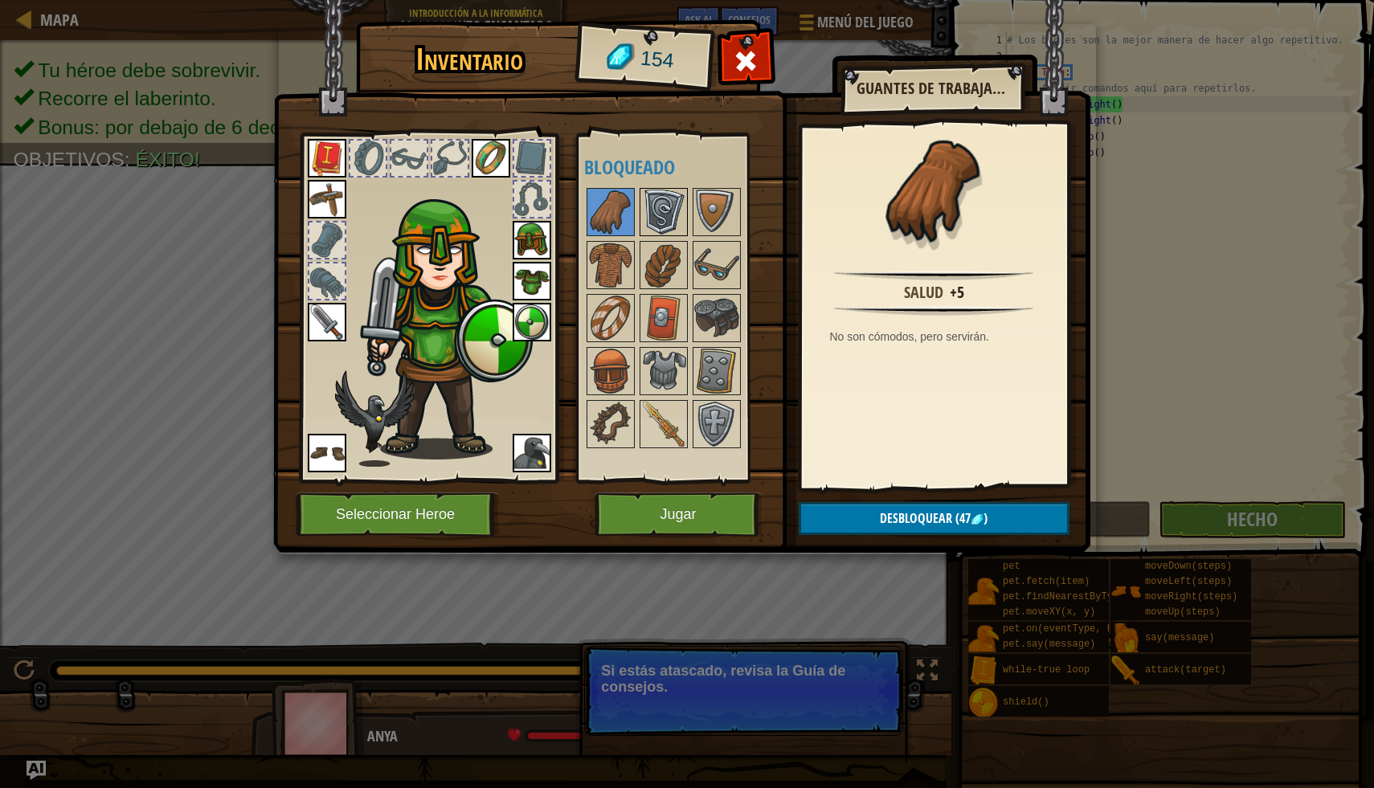
click at [652, 213] on img at bounding box center [663, 212] width 45 height 45
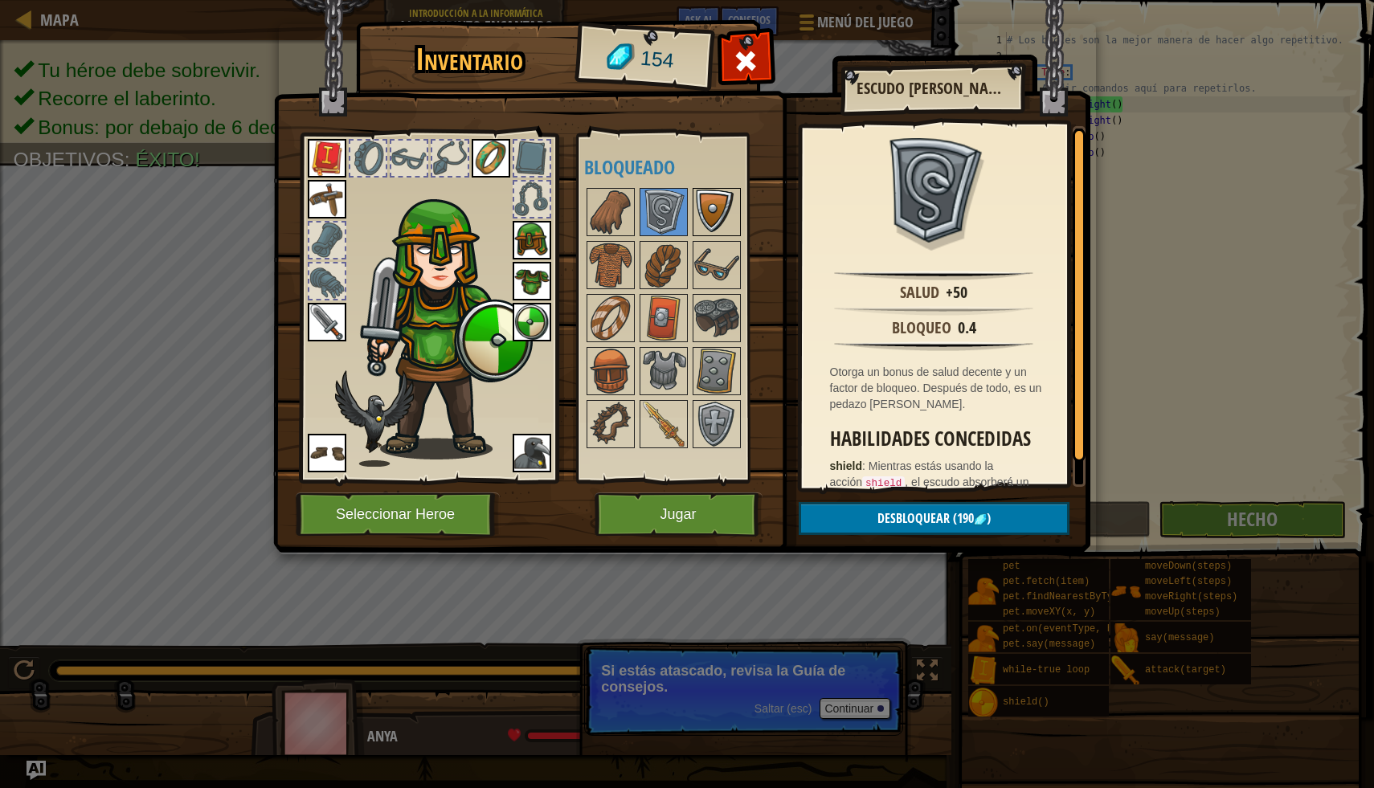
click at [712, 231] on img at bounding box center [716, 212] width 45 height 45
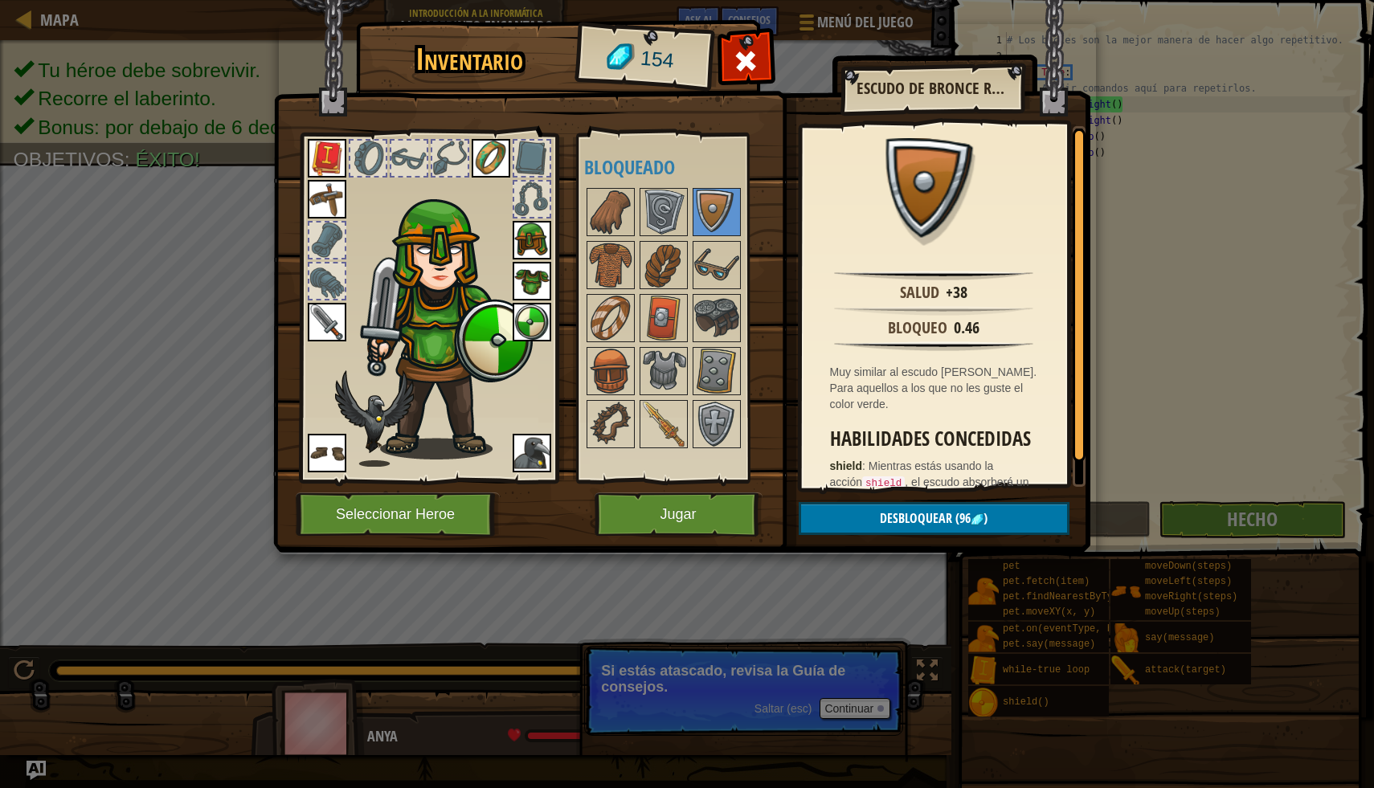
click at [544, 320] on img at bounding box center [532, 322] width 39 height 39
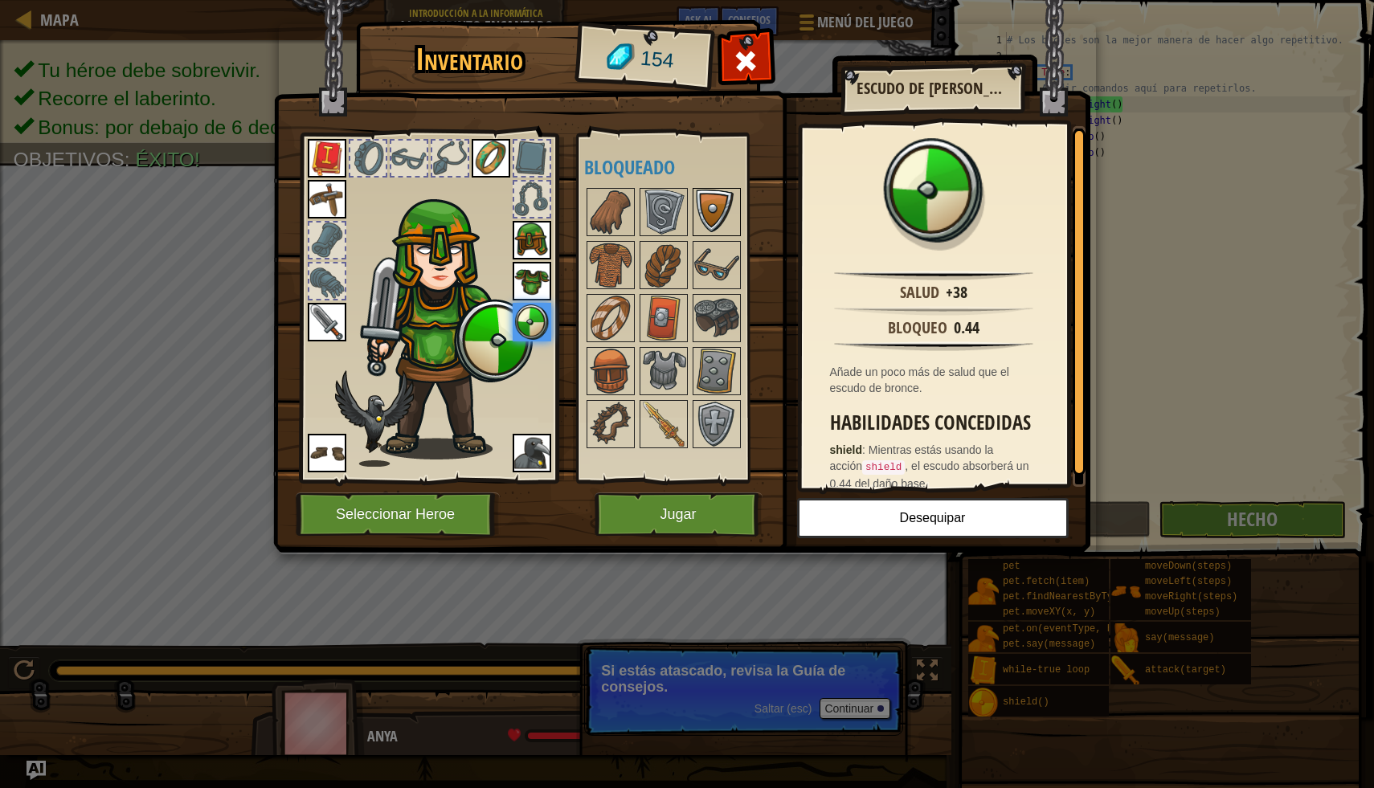
click at [722, 202] on img at bounding box center [716, 212] width 45 height 45
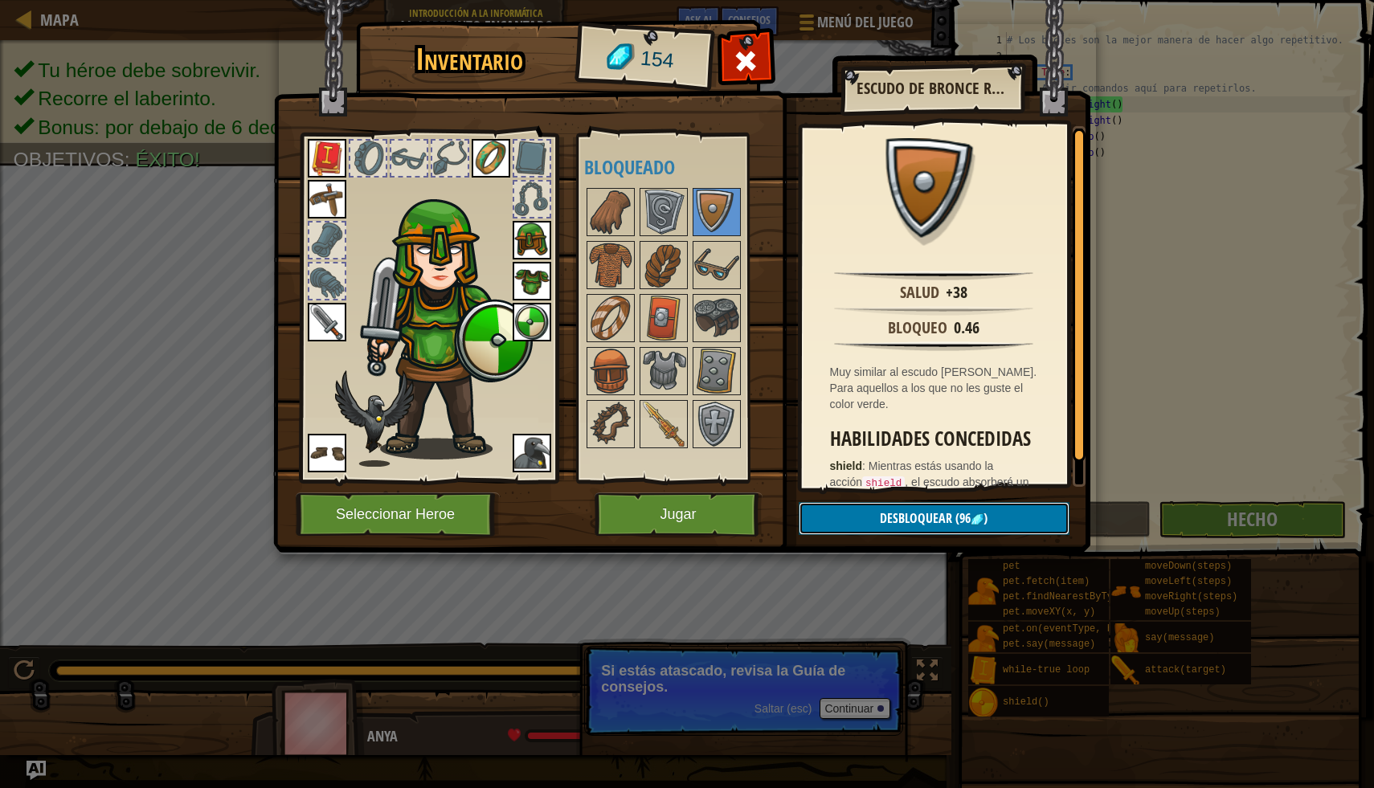
click at [897, 516] on span "Desbloquear" at bounding box center [916, 518] width 72 height 18
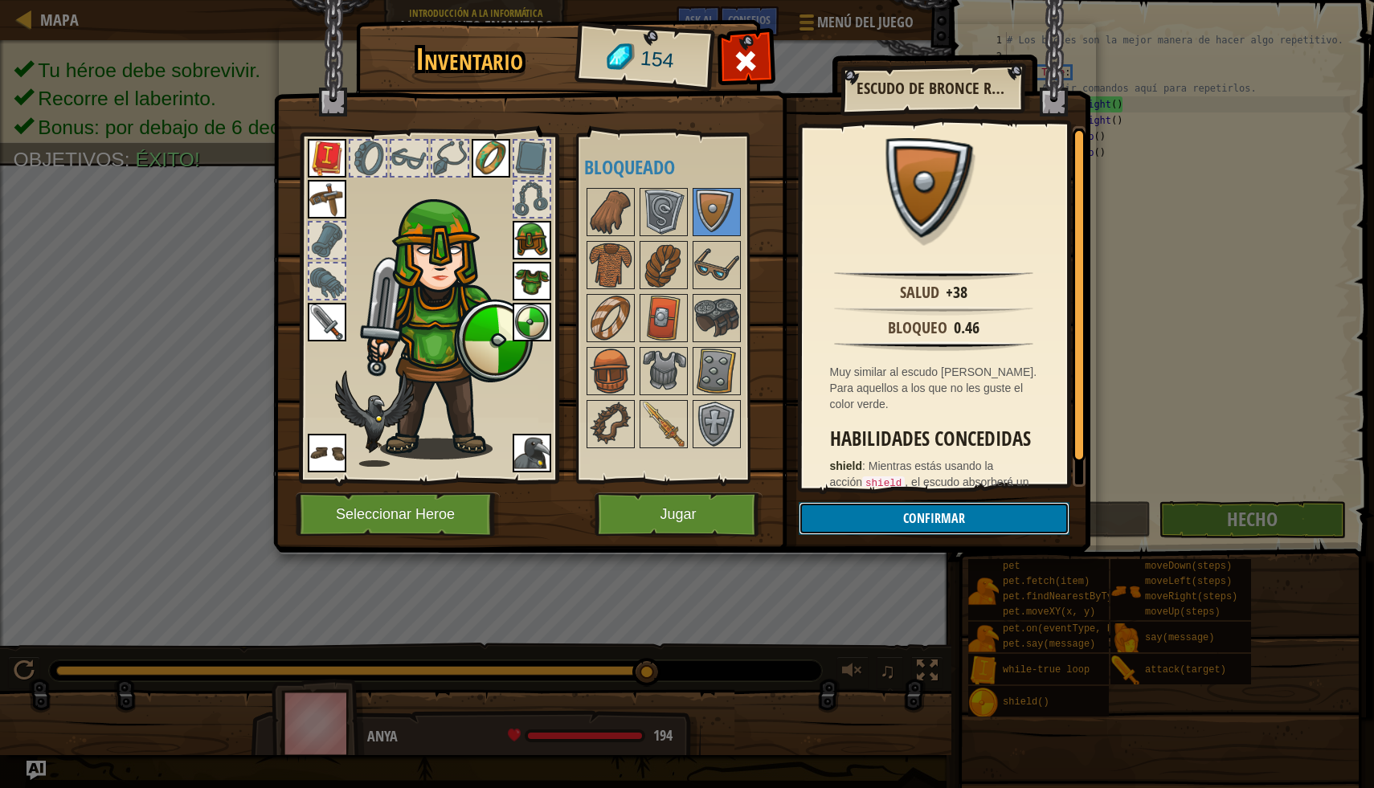
click at [881, 519] on button "Confirmar" at bounding box center [934, 518] width 271 height 33
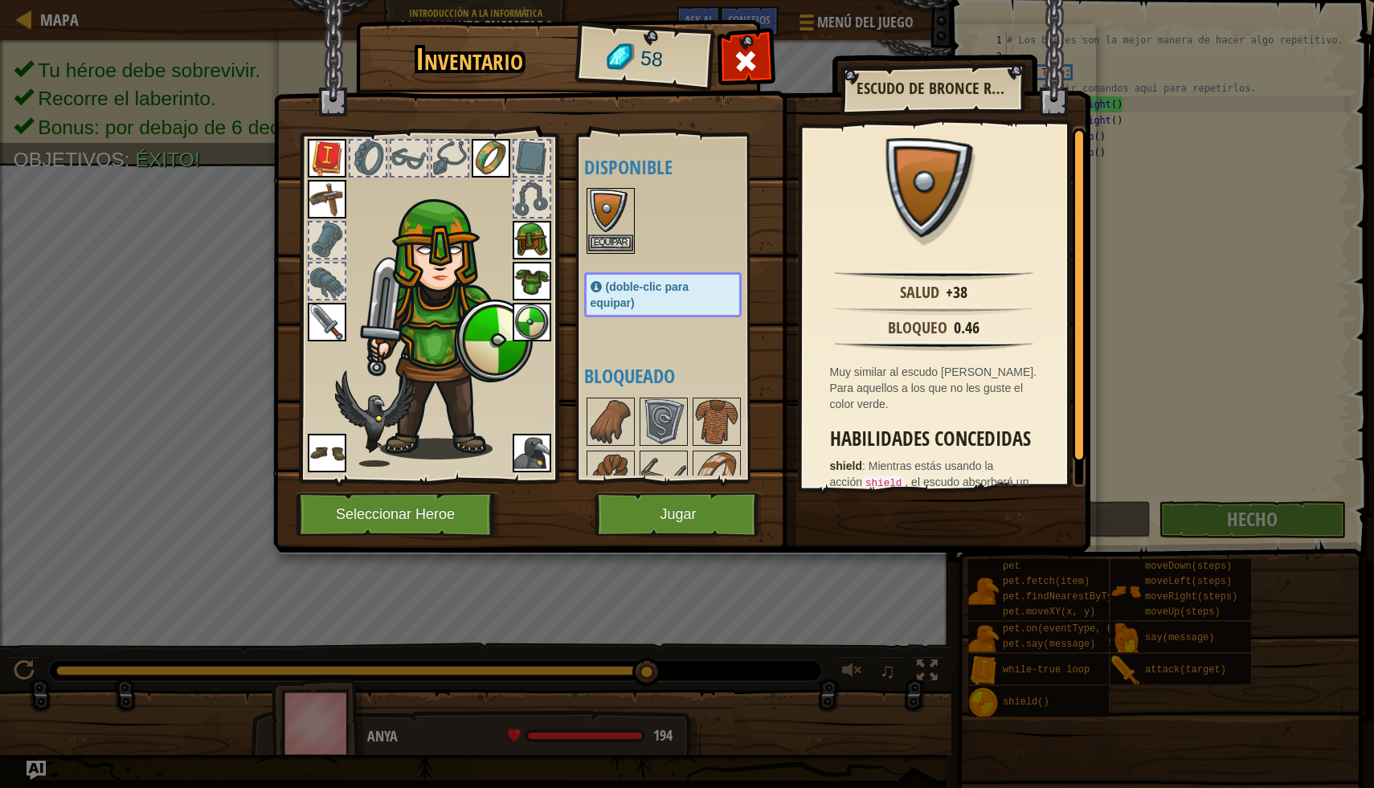
click at [616, 229] on img at bounding box center [610, 212] width 45 height 45
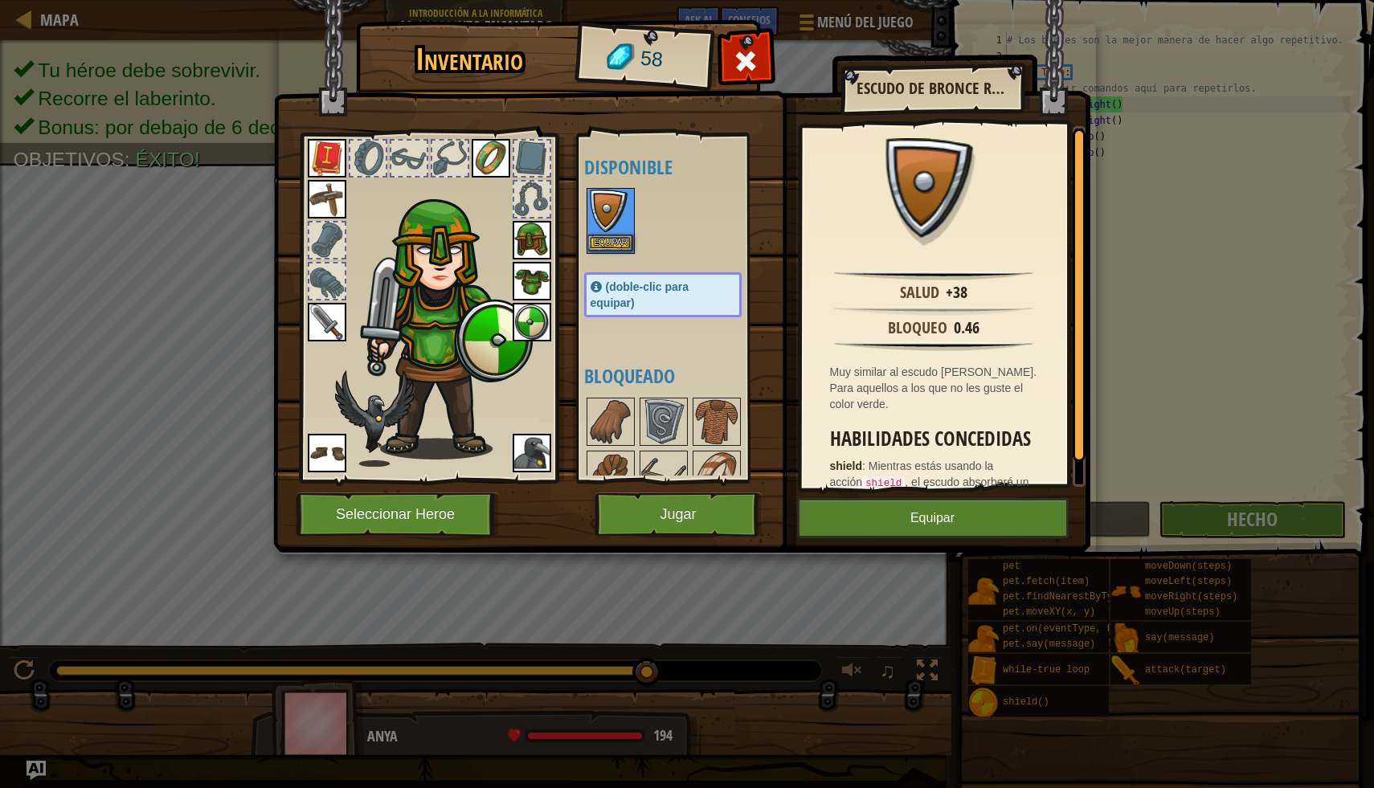
click at [616, 229] on img at bounding box center [610, 212] width 45 height 45
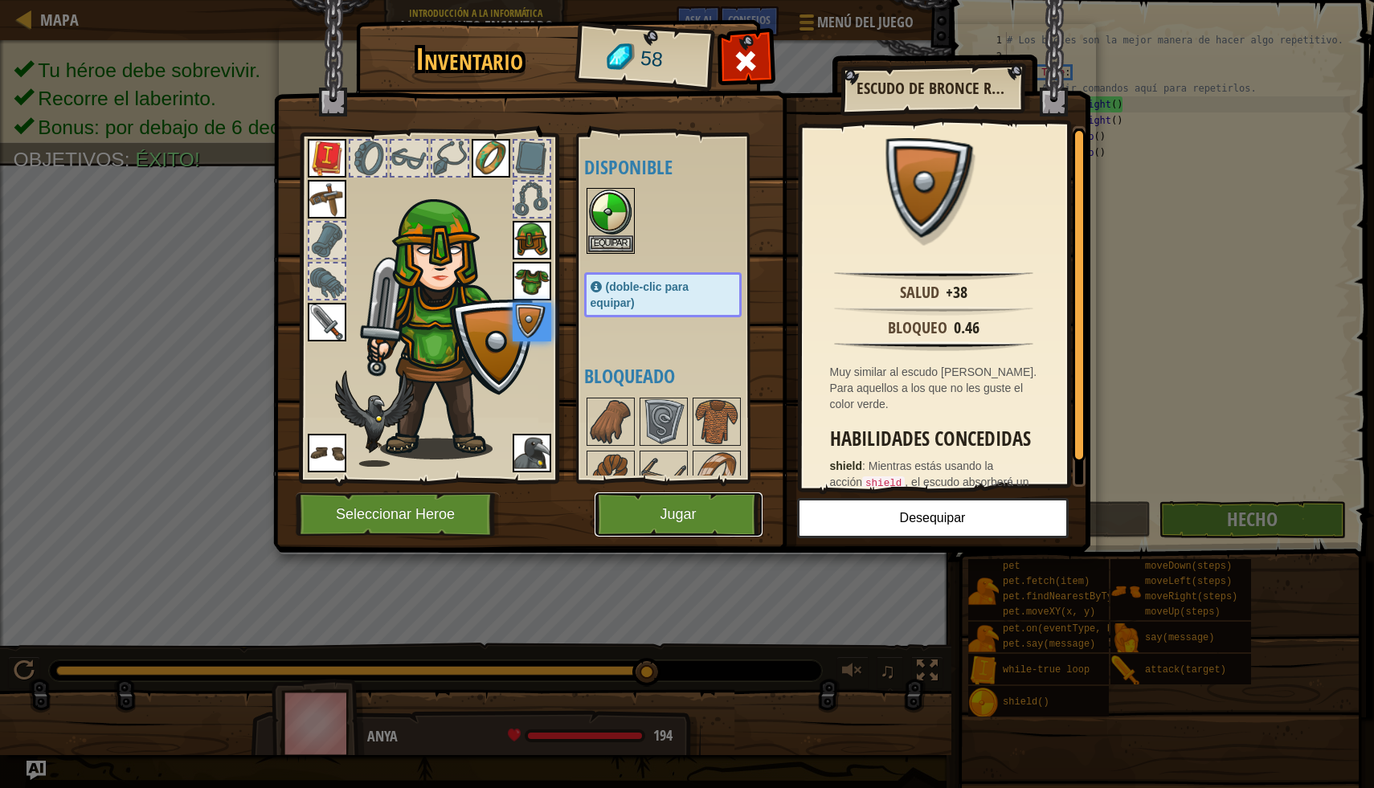
click at [720, 507] on button "Jugar" at bounding box center [679, 515] width 168 height 44
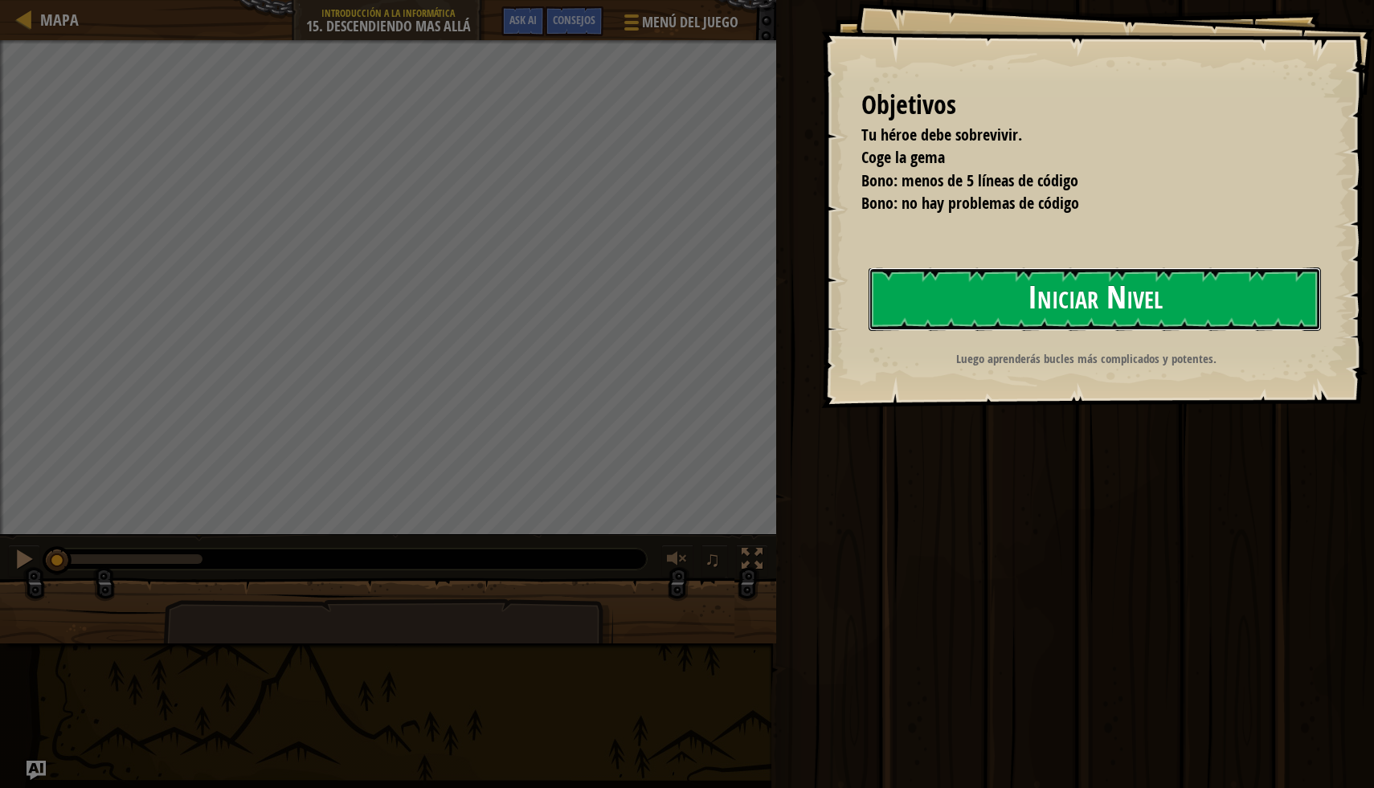
click at [1180, 296] on button "Iniciar Nivel" at bounding box center [1095, 299] width 452 height 63
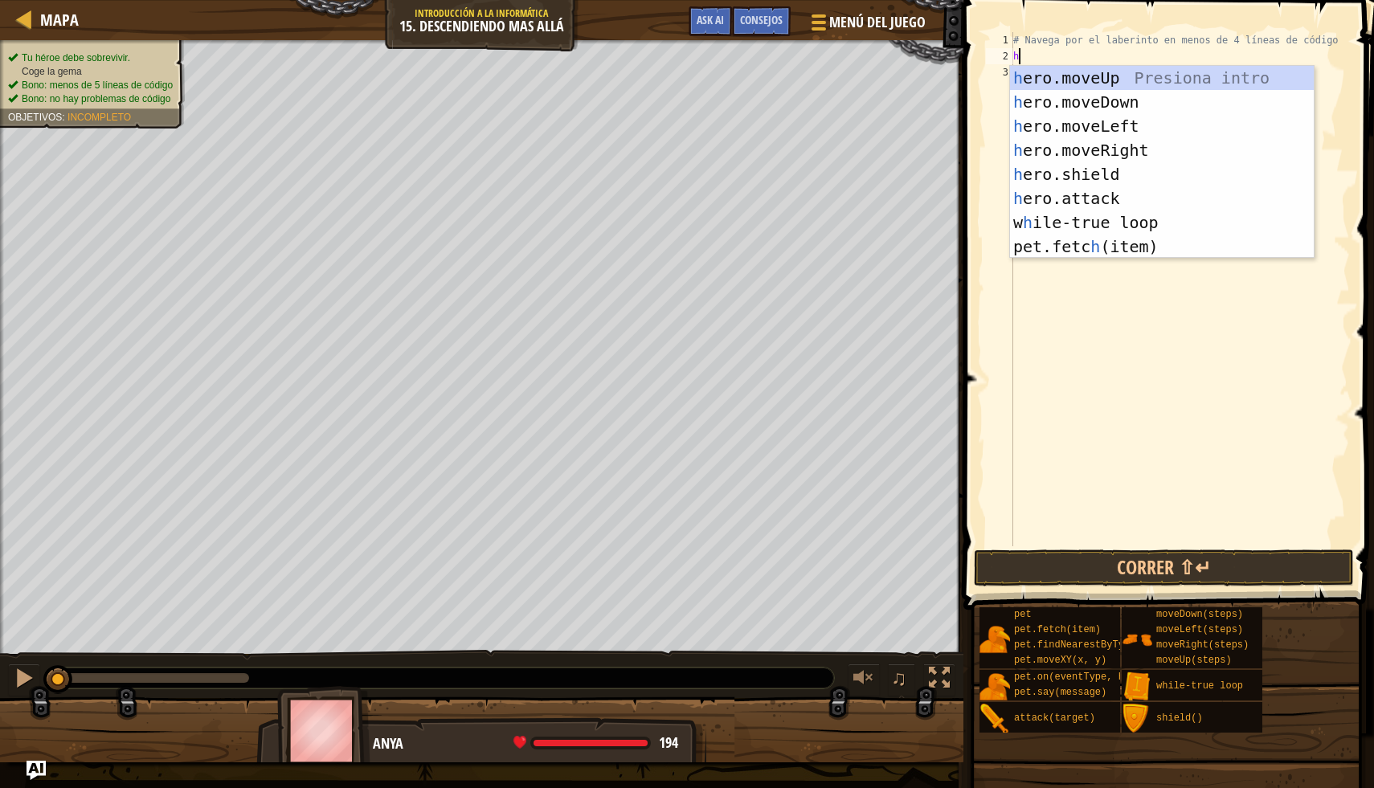
scroll to position [7, 0]
type textarea "hero"
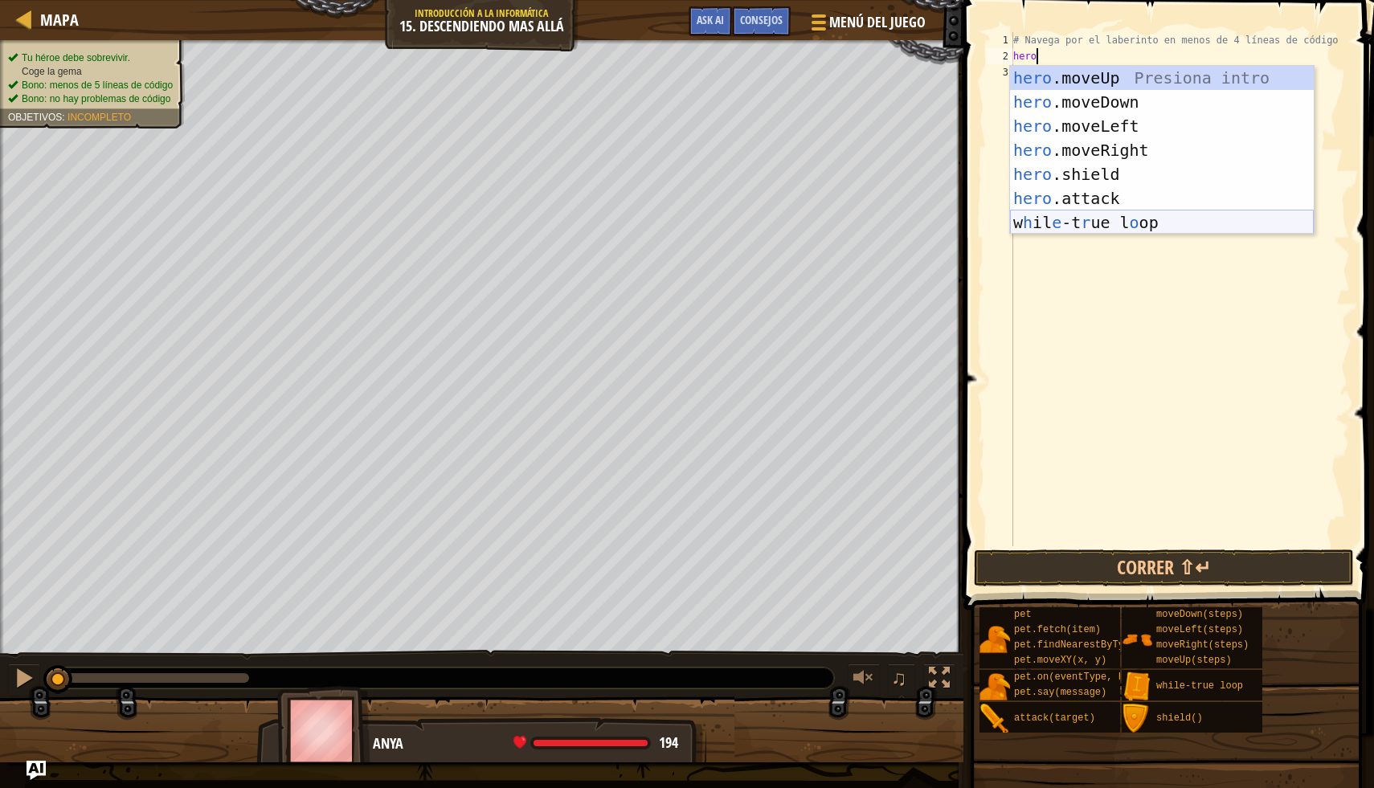
click at [1134, 232] on div "hero .moveUp Presiona intro hero .moveDown Presiona intro hero .moveLeft Presio…" at bounding box center [1162, 174] width 304 height 217
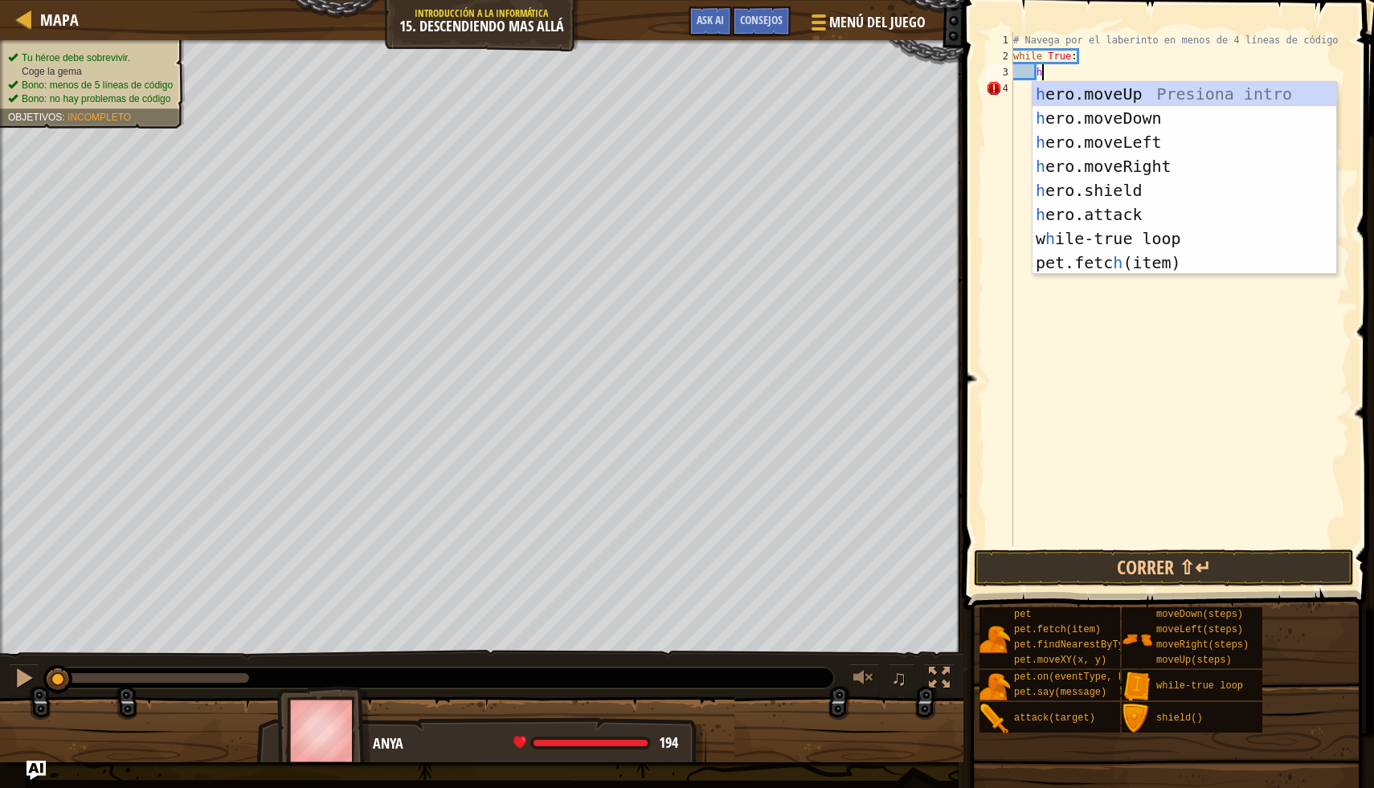
type textarea "he"
click at [1187, 170] on div "he ro.moveUp Presiona intro he ro.moveDown Presiona intro he ro.moveLeft Presio…" at bounding box center [1184, 202] width 304 height 241
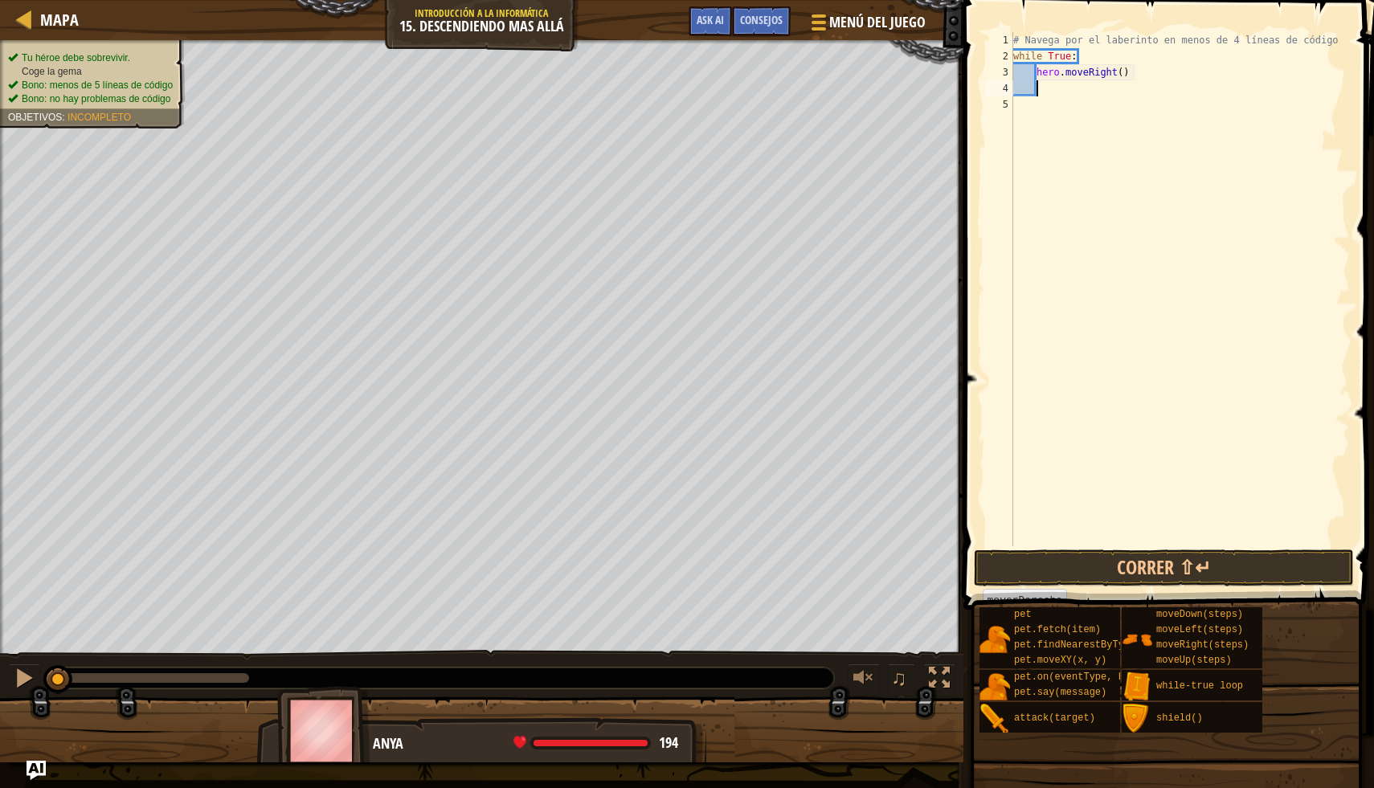
scroll to position [7, 1]
click at [1126, 67] on div "# Navega por el laberinto en menos de 4 líneas de código while True : hero . mo…" at bounding box center [1180, 305] width 340 height 546
click at [1121, 69] on div "# Navega por el laberinto en menos de 4 líneas de código while True : hero . mo…" at bounding box center [1180, 305] width 340 height 546
type textarea "hero.moveRight(2)"
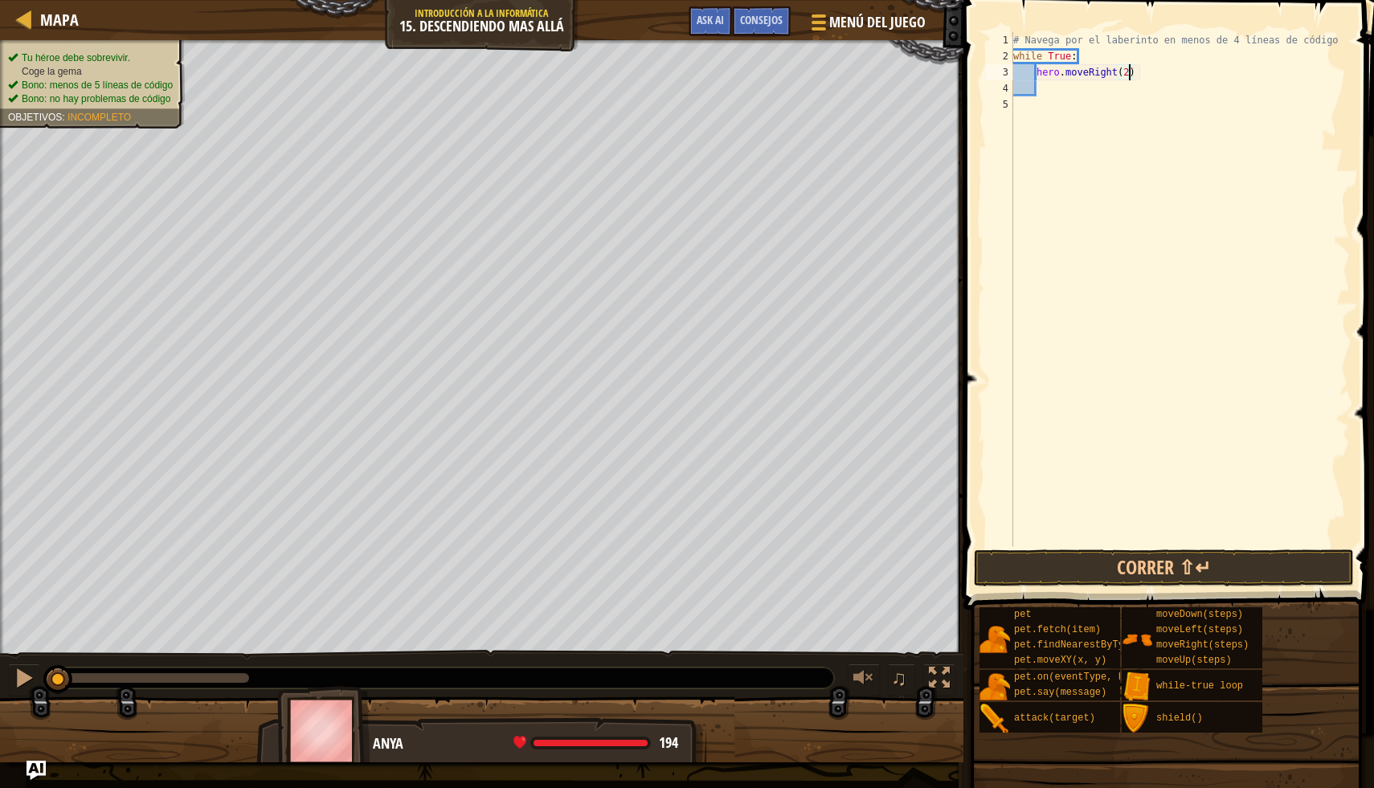
click at [1048, 92] on div "# Navega por el laberinto en menos de 4 líneas de código while True : hero . mo…" at bounding box center [1180, 305] width 340 height 546
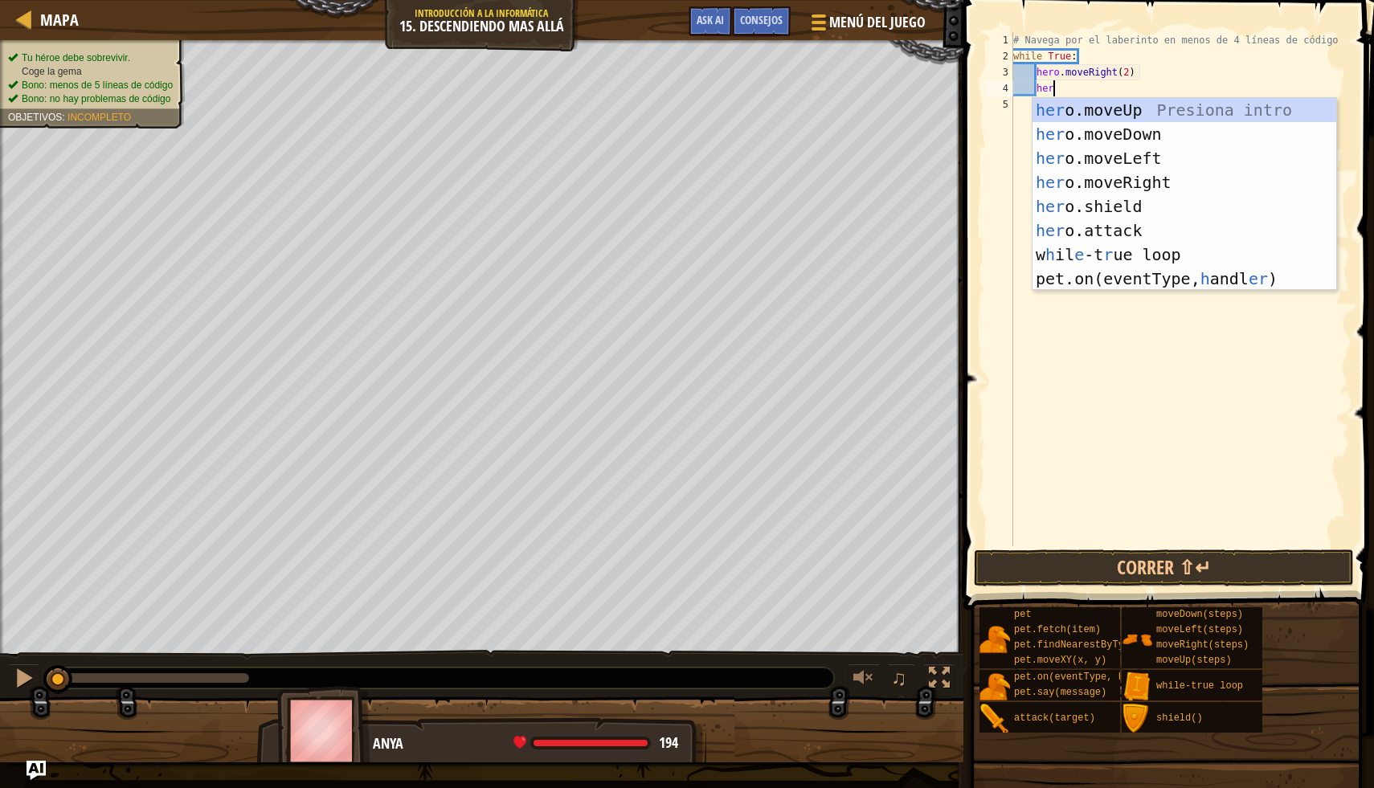
type textarea "hero"
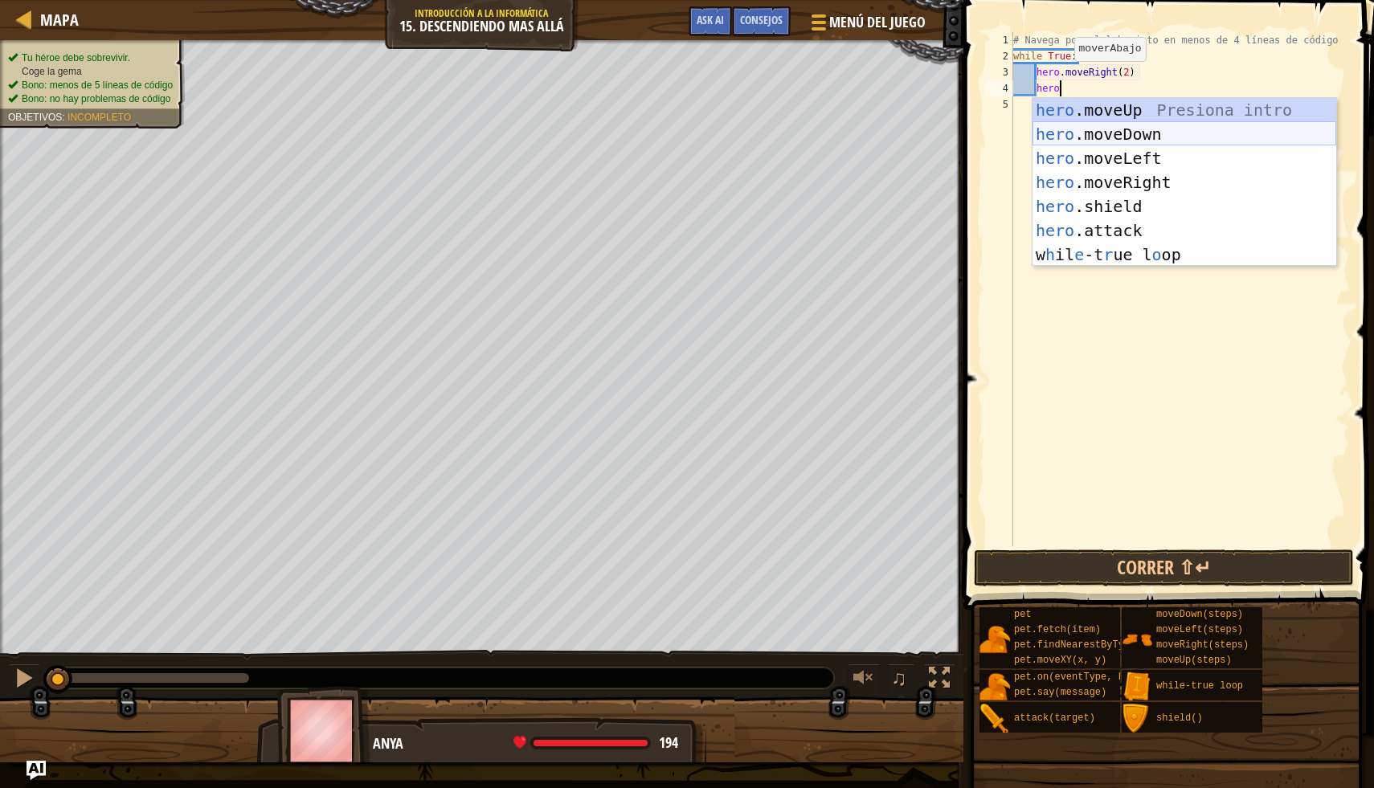
click at [1201, 130] on div "hero .moveUp Presiona intro hero .moveDown Presiona intro hero .moveLeft Presio…" at bounding box center [1184, 206] width 304 height 217
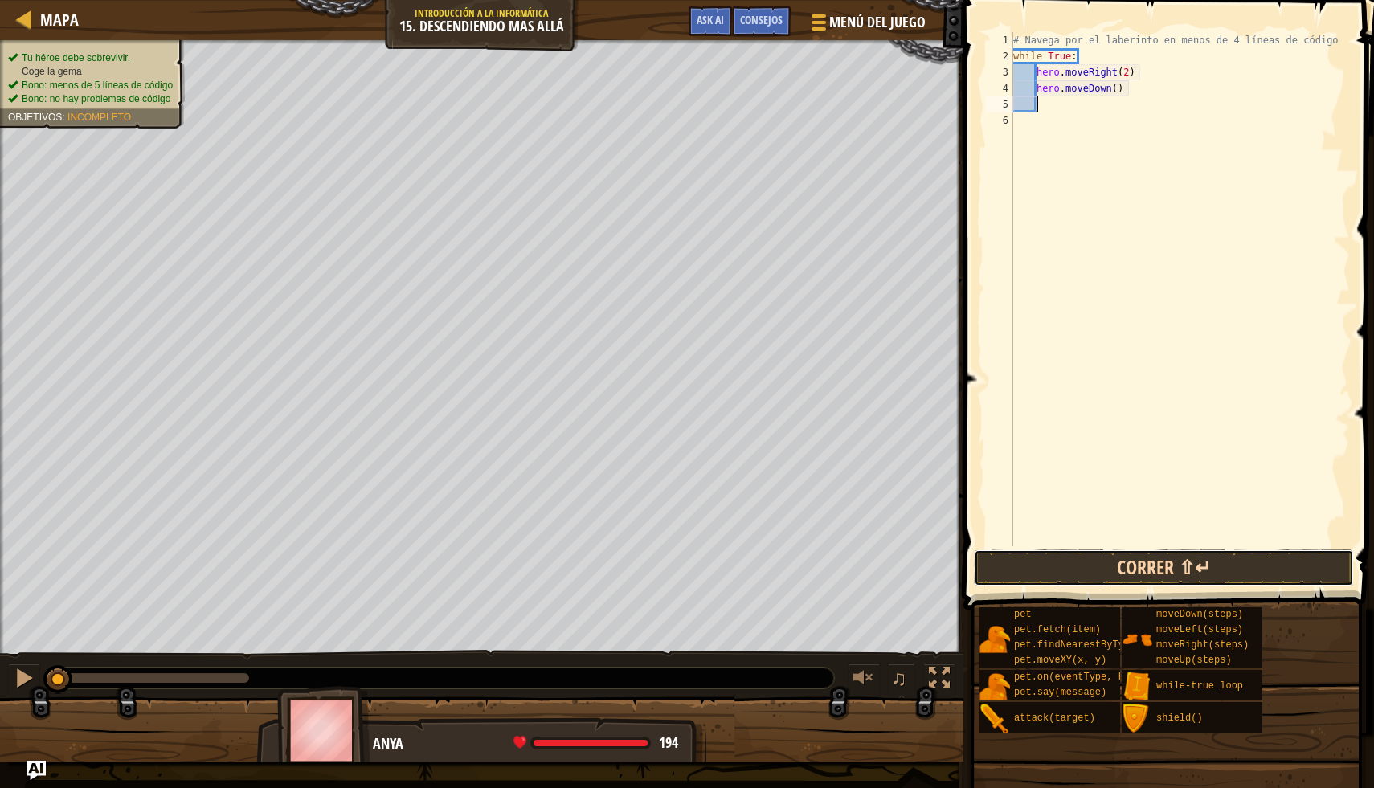
click at [1104, 567] on button "Correr ⇧↵" at bounding box center [1164, 568] width 380 height 37
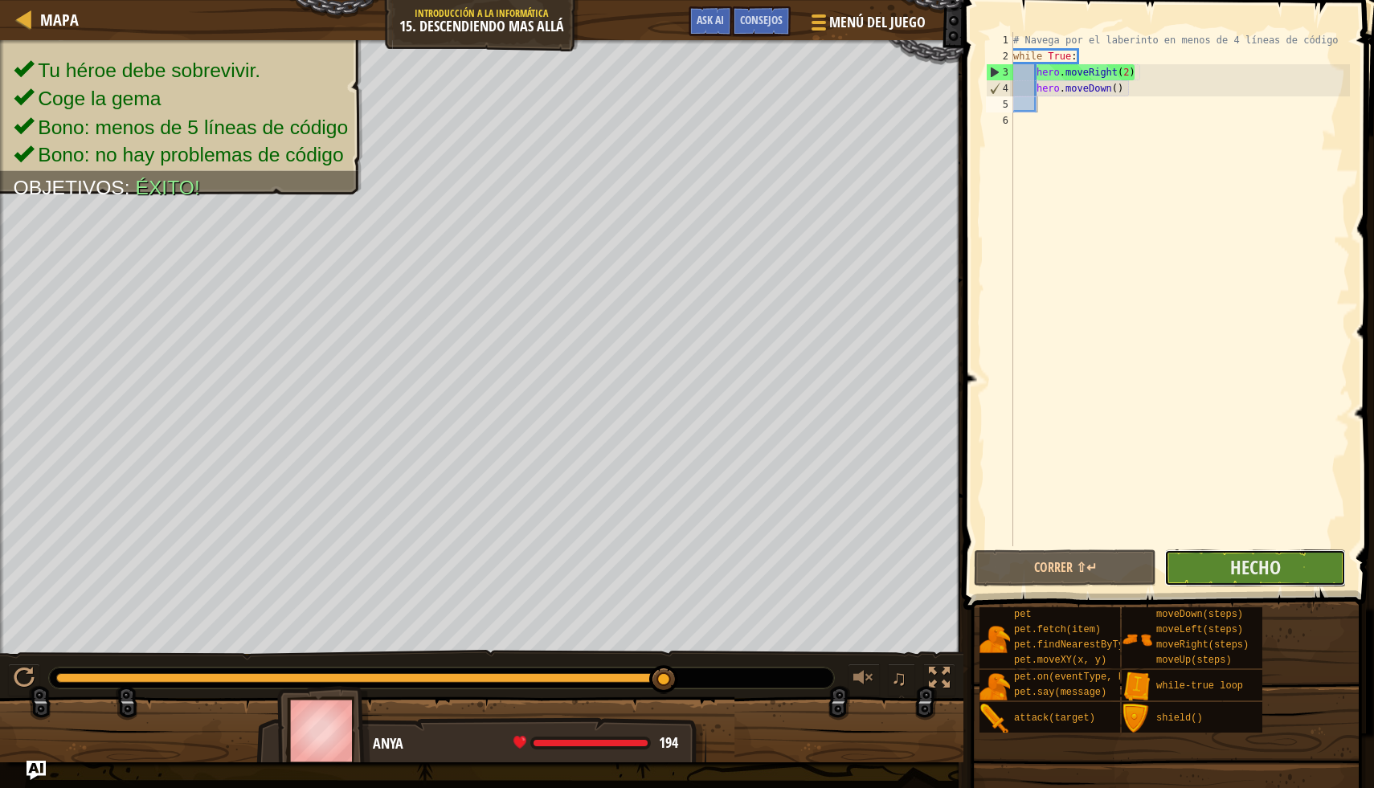
click at [1219, 558] on button "Hecho" at bounding box center [1255, 568] width 182 height 37
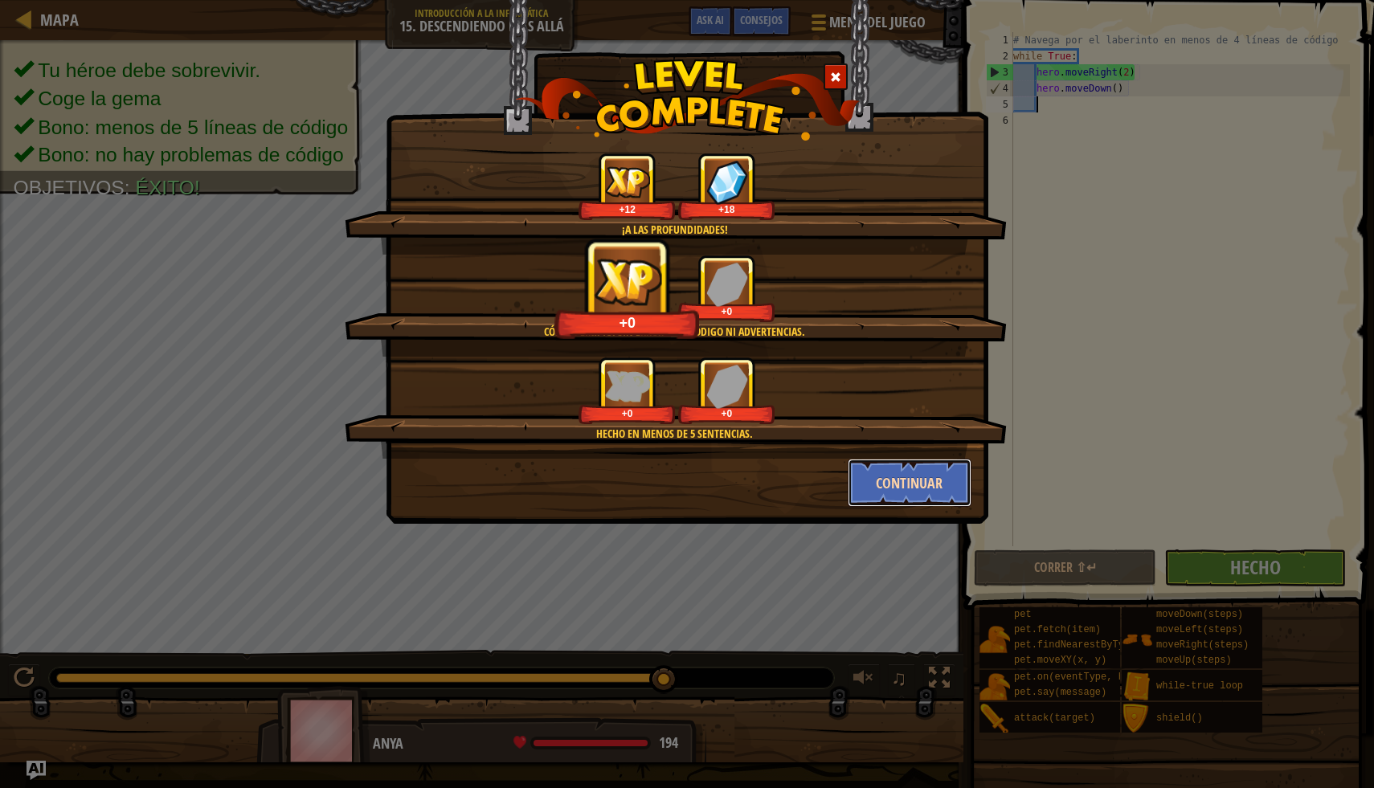
click at [898, 484] on button "Continuar" at bounding box center [910, 483] width 125 height 48
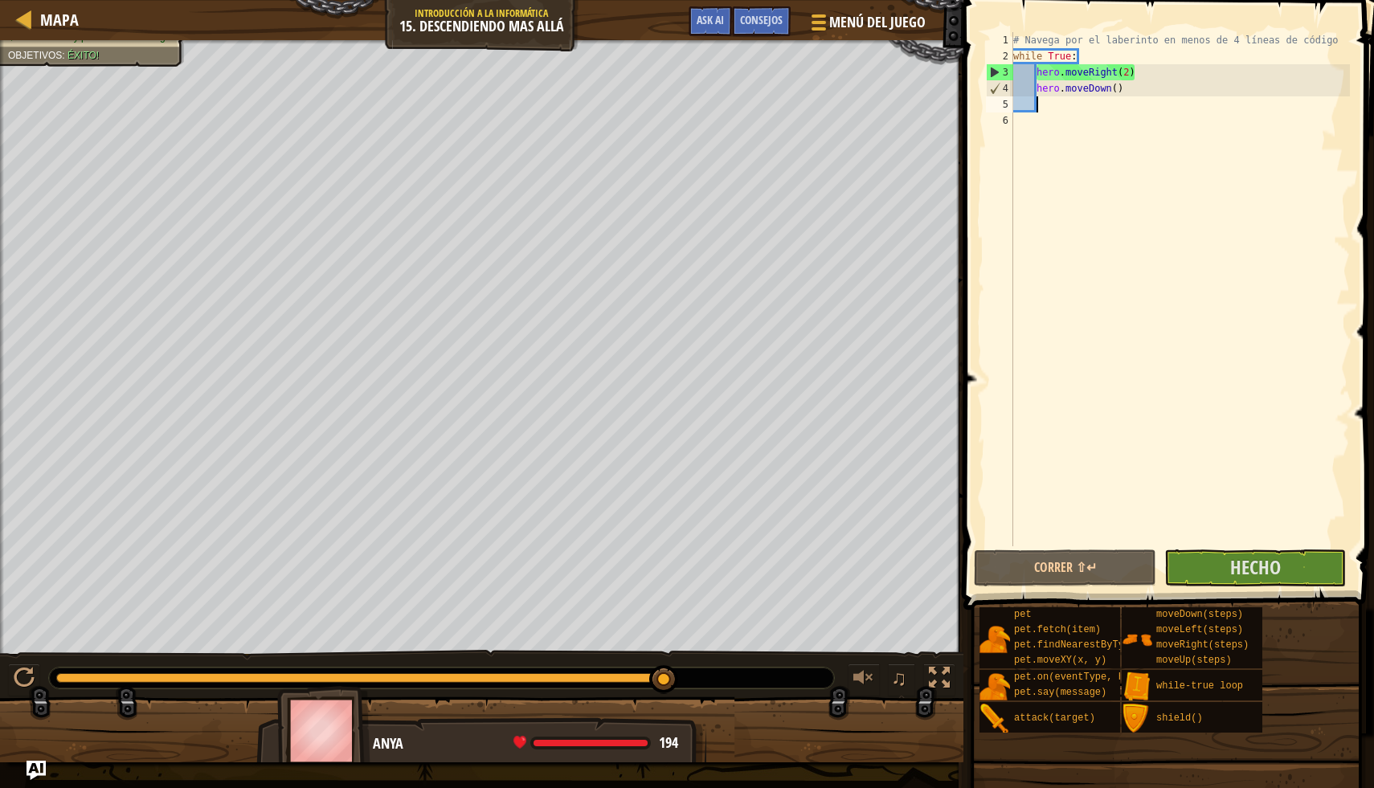
type textarea "3"
click at [1237, 569] on span "Hecho" at bounding box center [1255, 567] width 51 height 26
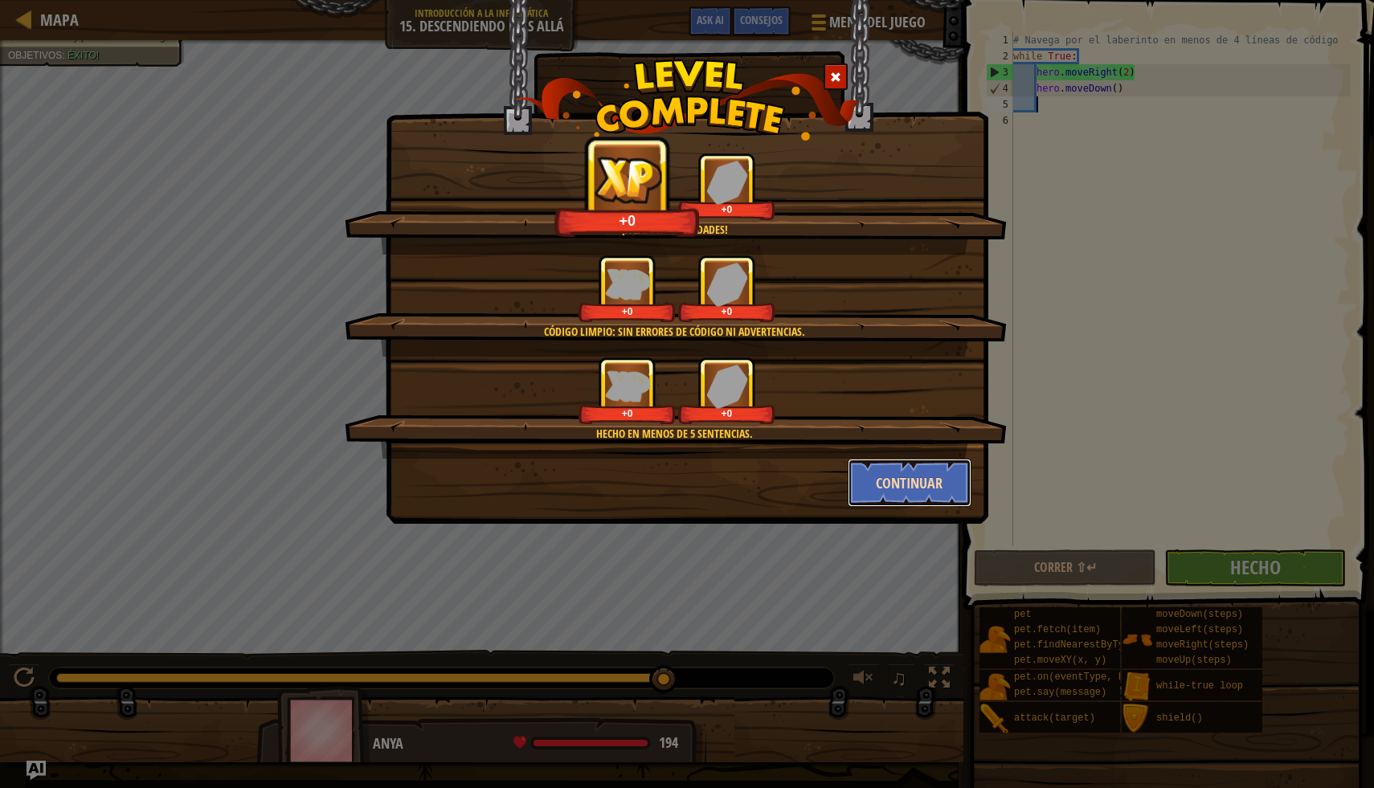
click at [913, 478] on button "Continuar" at bounding box center [910, 483] width 125 height 48
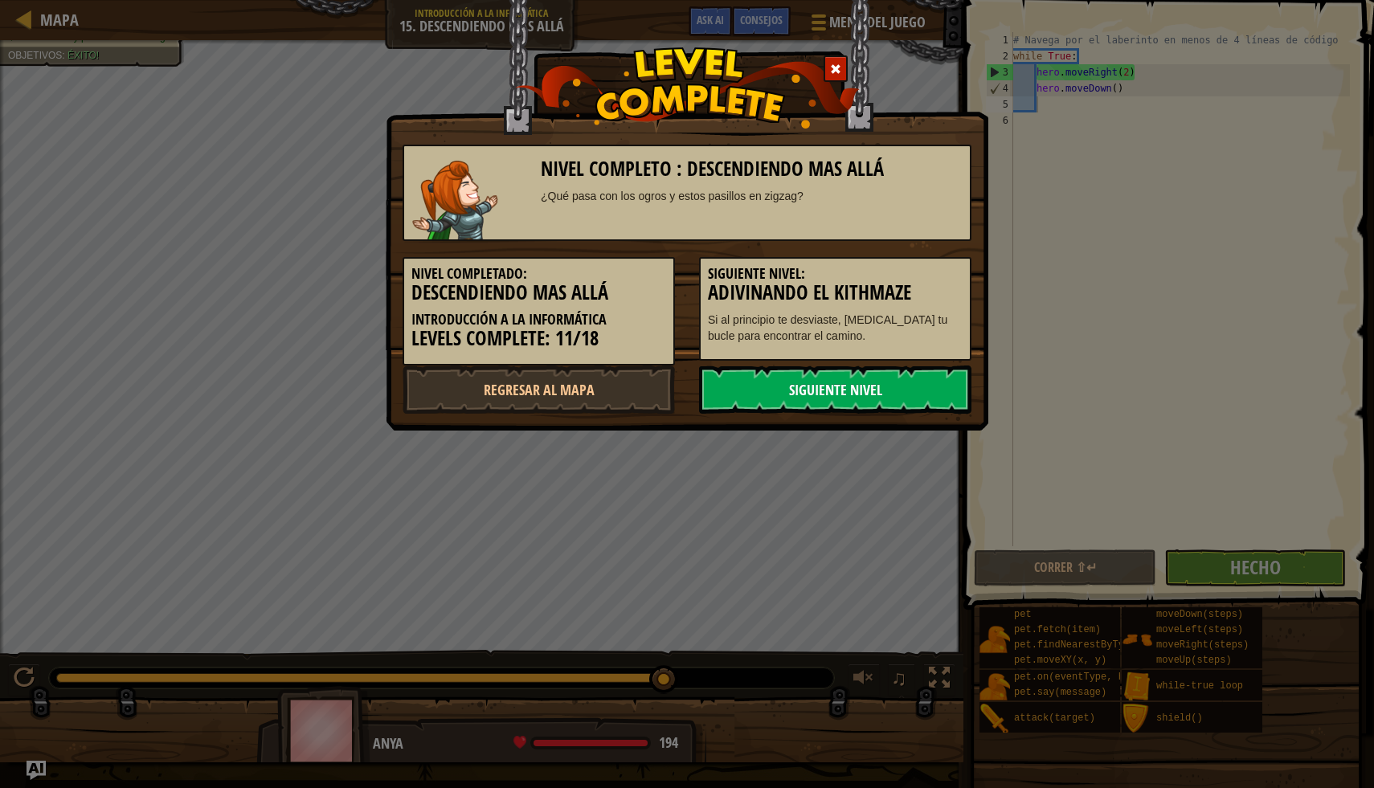
click at [885, 390] on link "Siguiente nivel" at bounding box center [835, 390] width 272 height 48
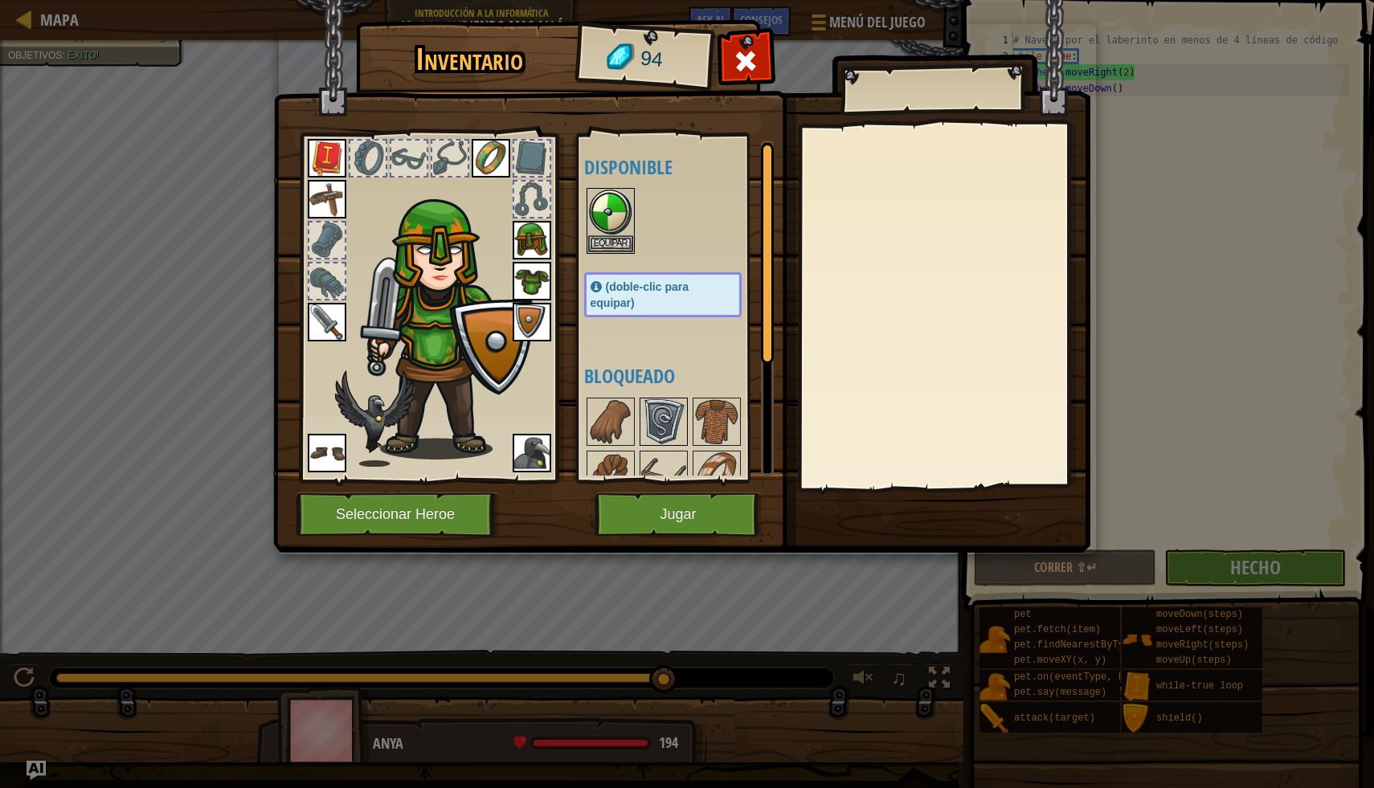
click at [666, 428] on img at bounding box center [663, 421] width 45 height 45
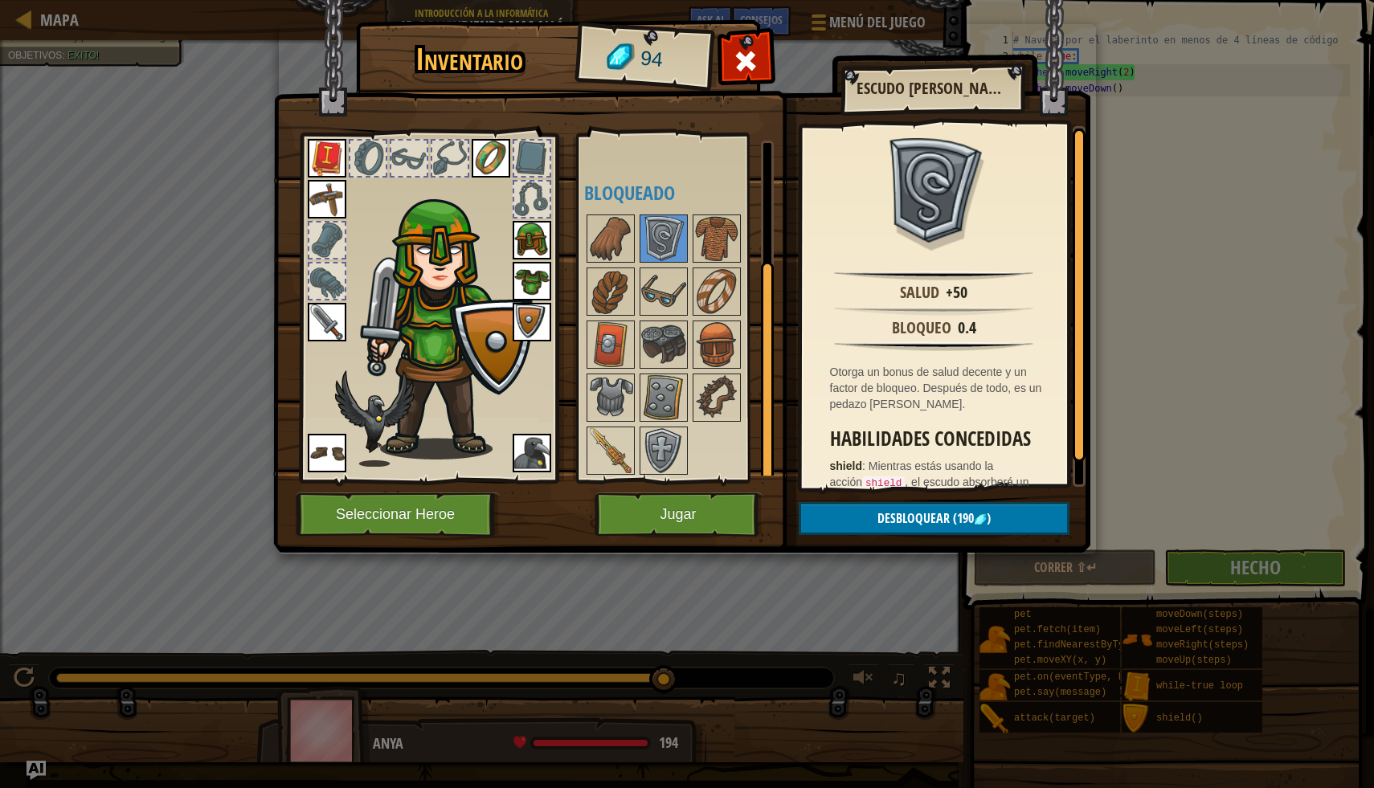
scroll to position [184, 0]
drag, startPoint x: 769, startPoint y: 323, endPoint x: 766, endPoint y: 440, distance: 117.3
click at [767, 442] on div at bounding box center [767, 372] width 13 height 221
click at [722, 354] on img at bounding box center [716, 343] width 45 height 45
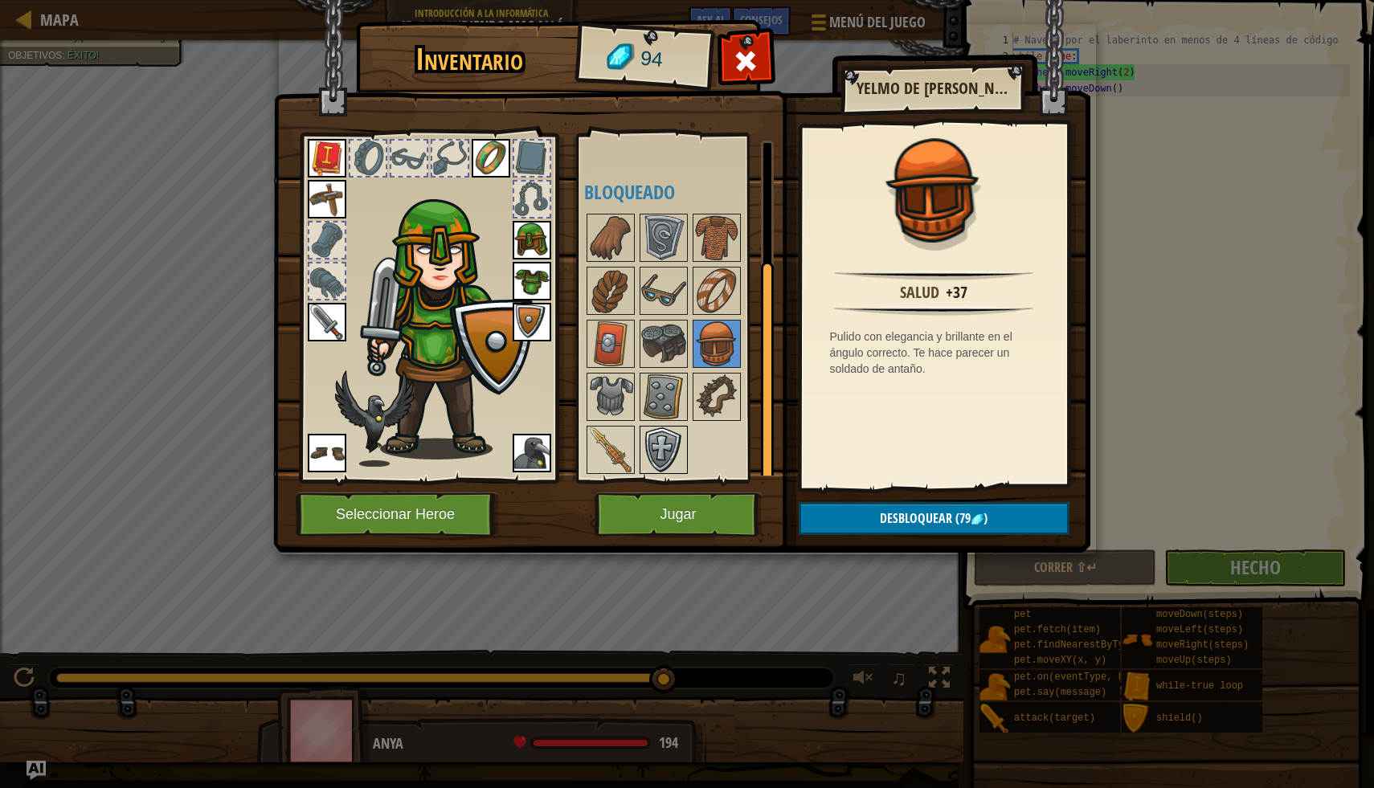
click at [656, 440] on img at bounding box center [663, 449] width 45 height 45
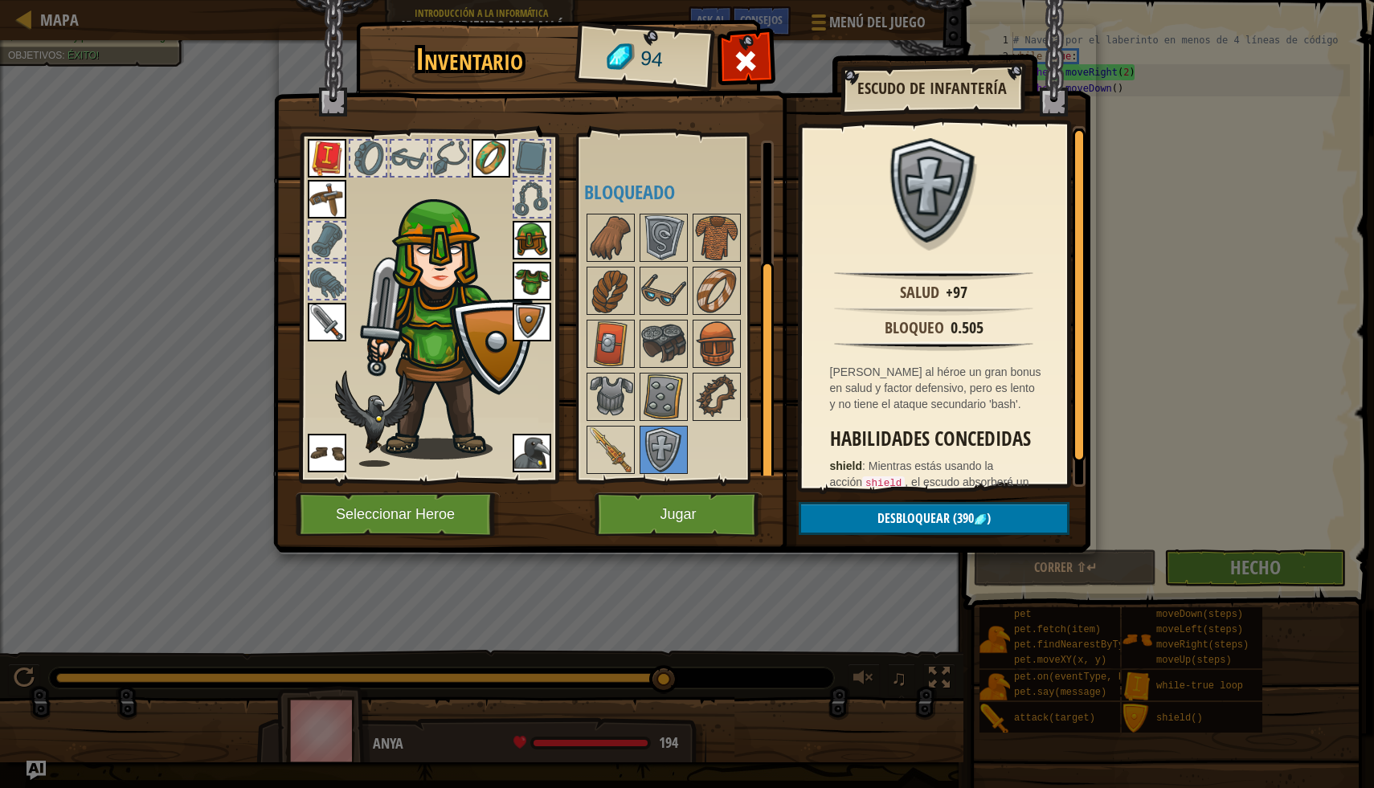
drag, startPoint x: 766, startPoint y: 393, endPoint x: 769, endPoint y: 443, distance: 50.7
click at [769, 446] on div at bounding box center [767, 372] width 13 height 221
click at [602, 452] on img at bounding box center [610, 449] width 45 height 45
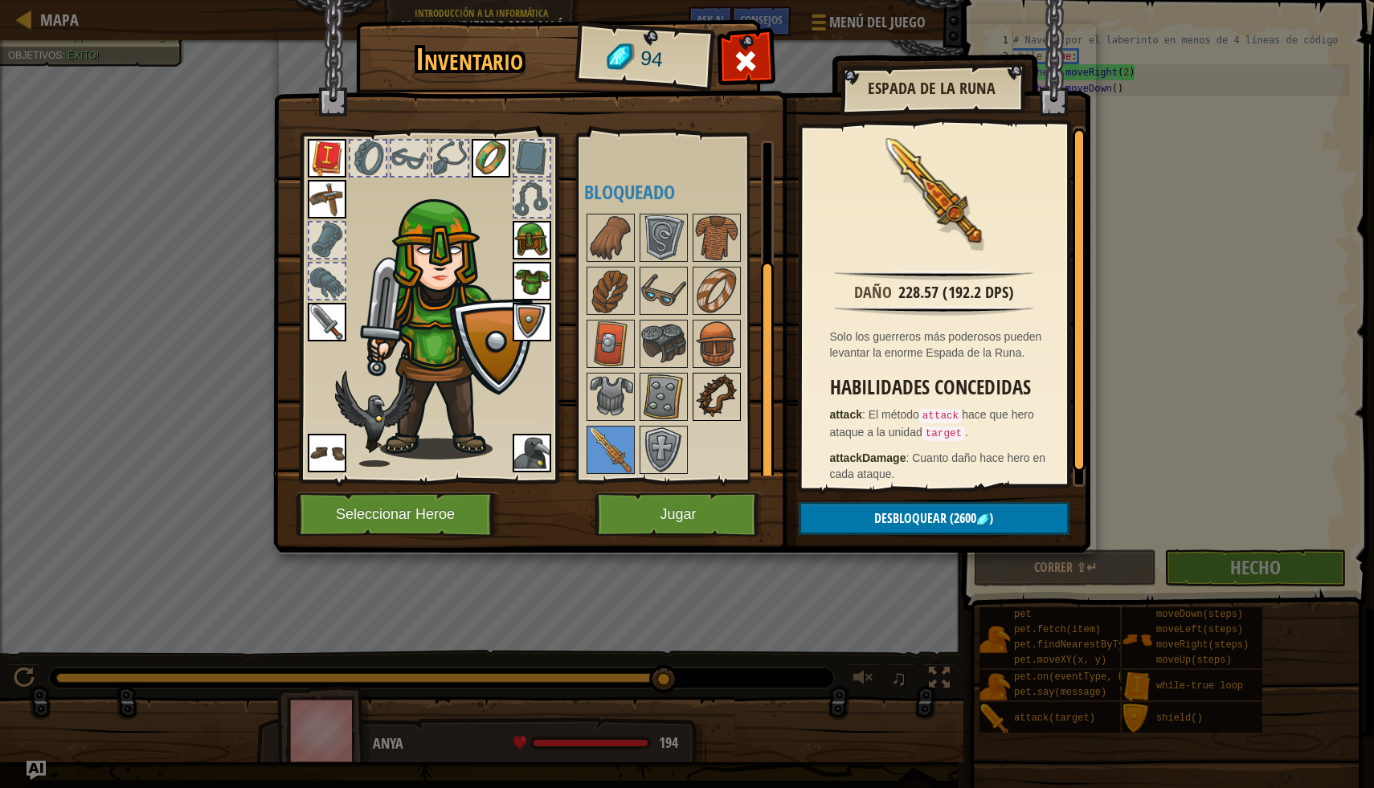
click at [712, 395] on img at bounding box center [716, 396] width 45 height 45
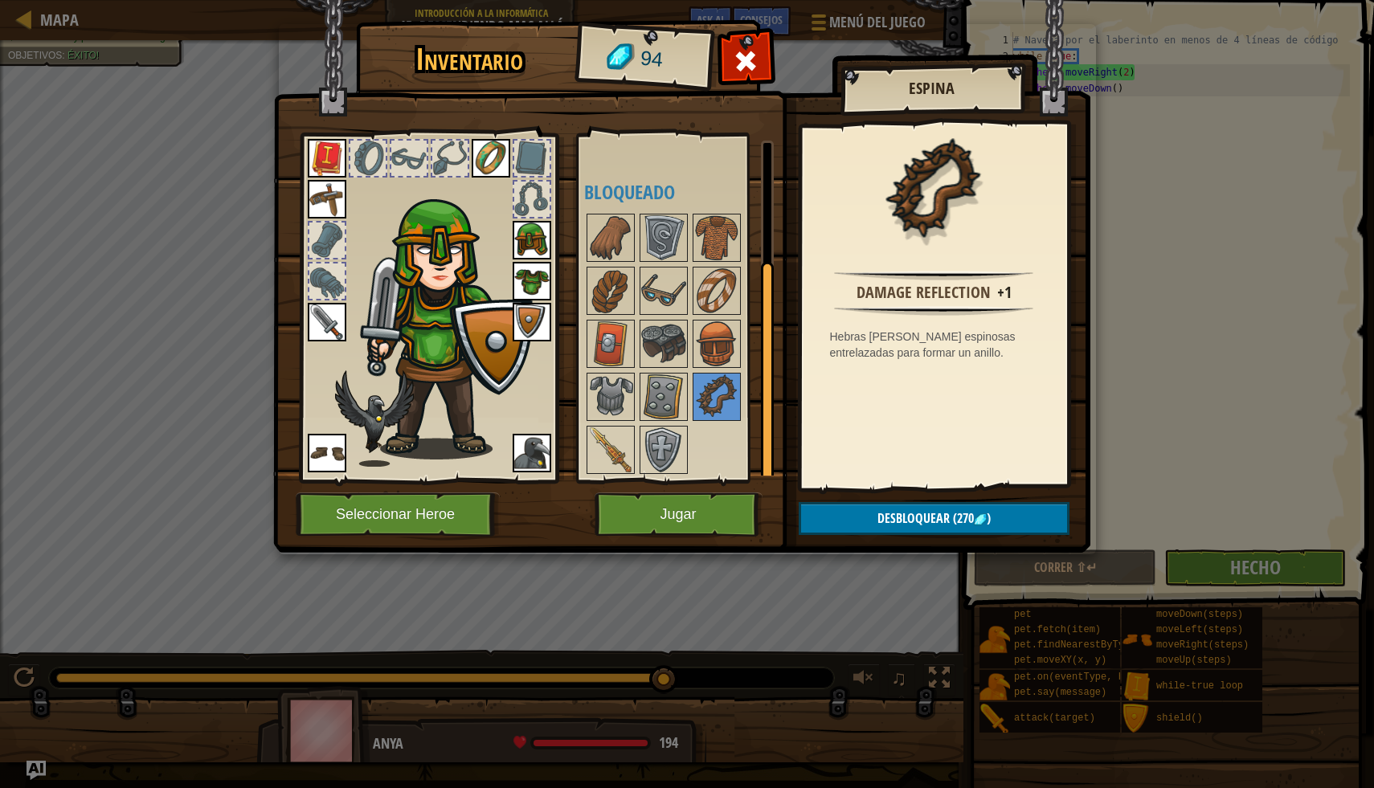
click at [535, 231] on img at bounding box center [532, 240] width 39 height 39
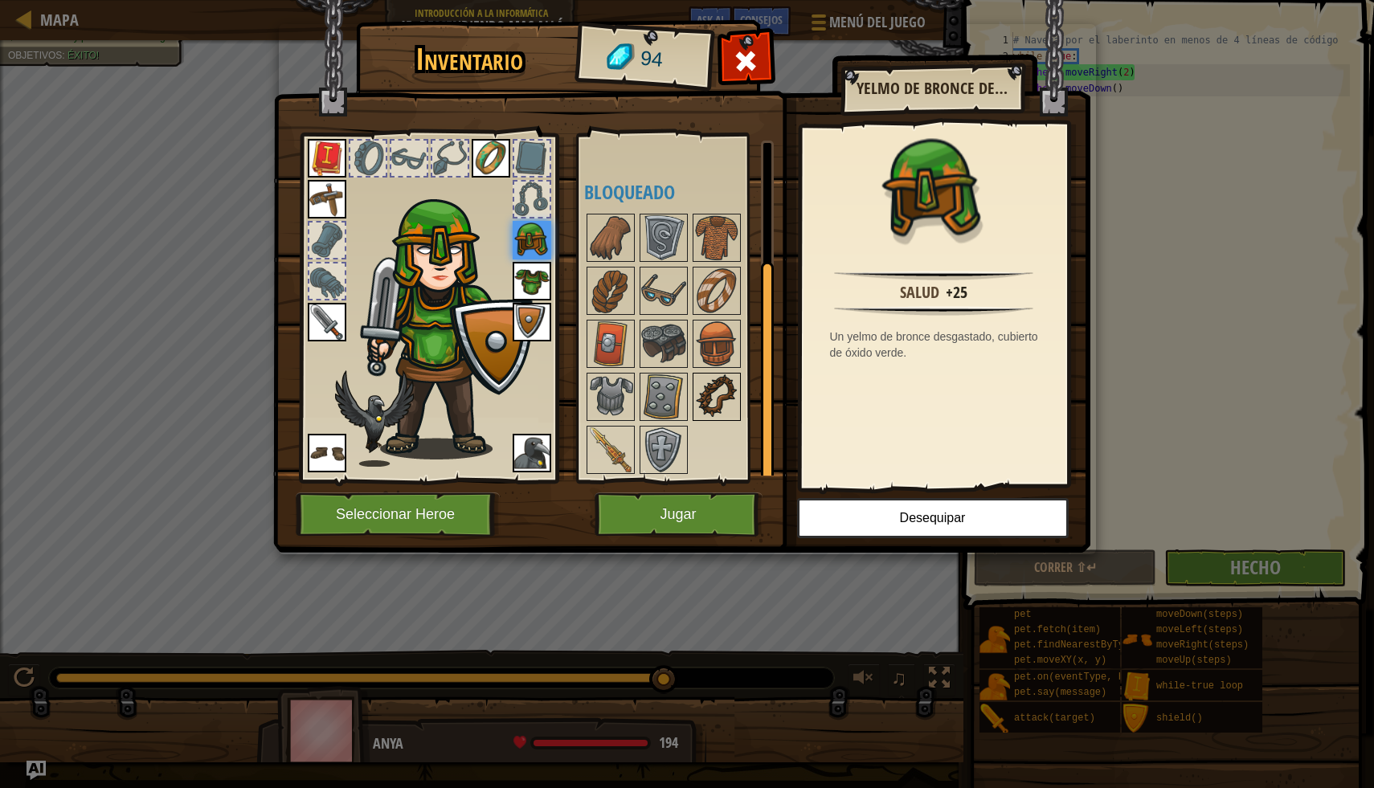
click at [713, 398] on img at bounding box center [716, 396] width 45 height 45
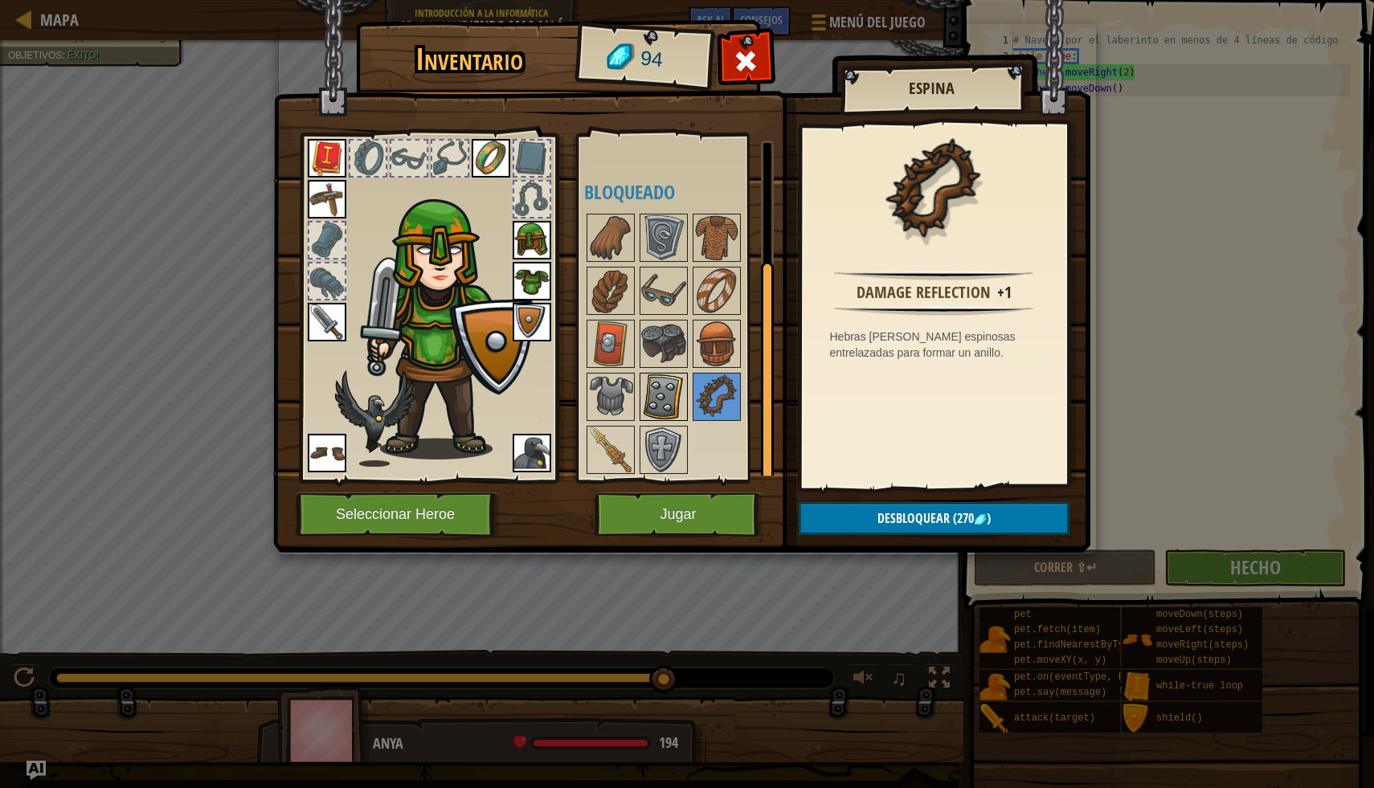
click at [676, 401] on img at bounding box center [663, 396] width 45 height 45
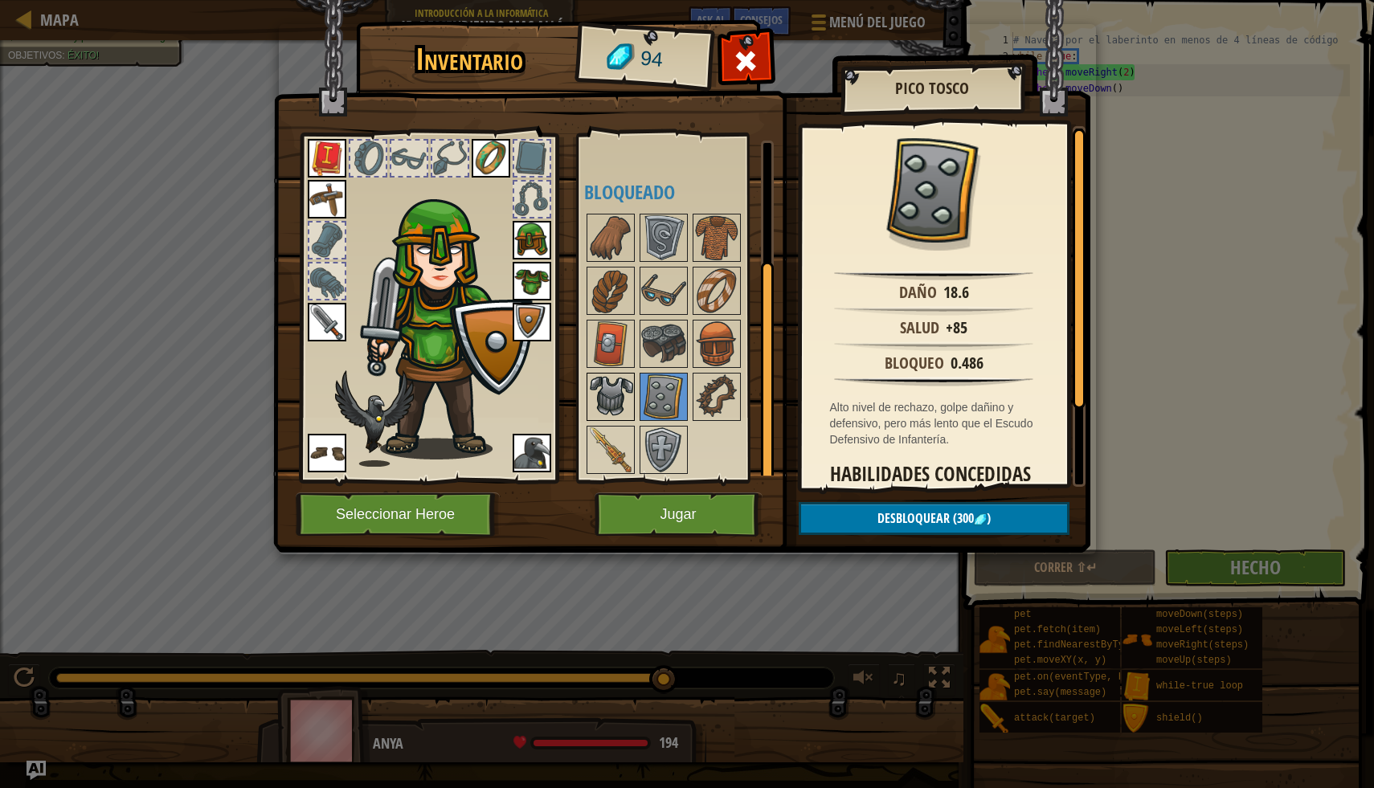
click at [624, 399] on img at bounding box center [610, 396] width 45 height 45
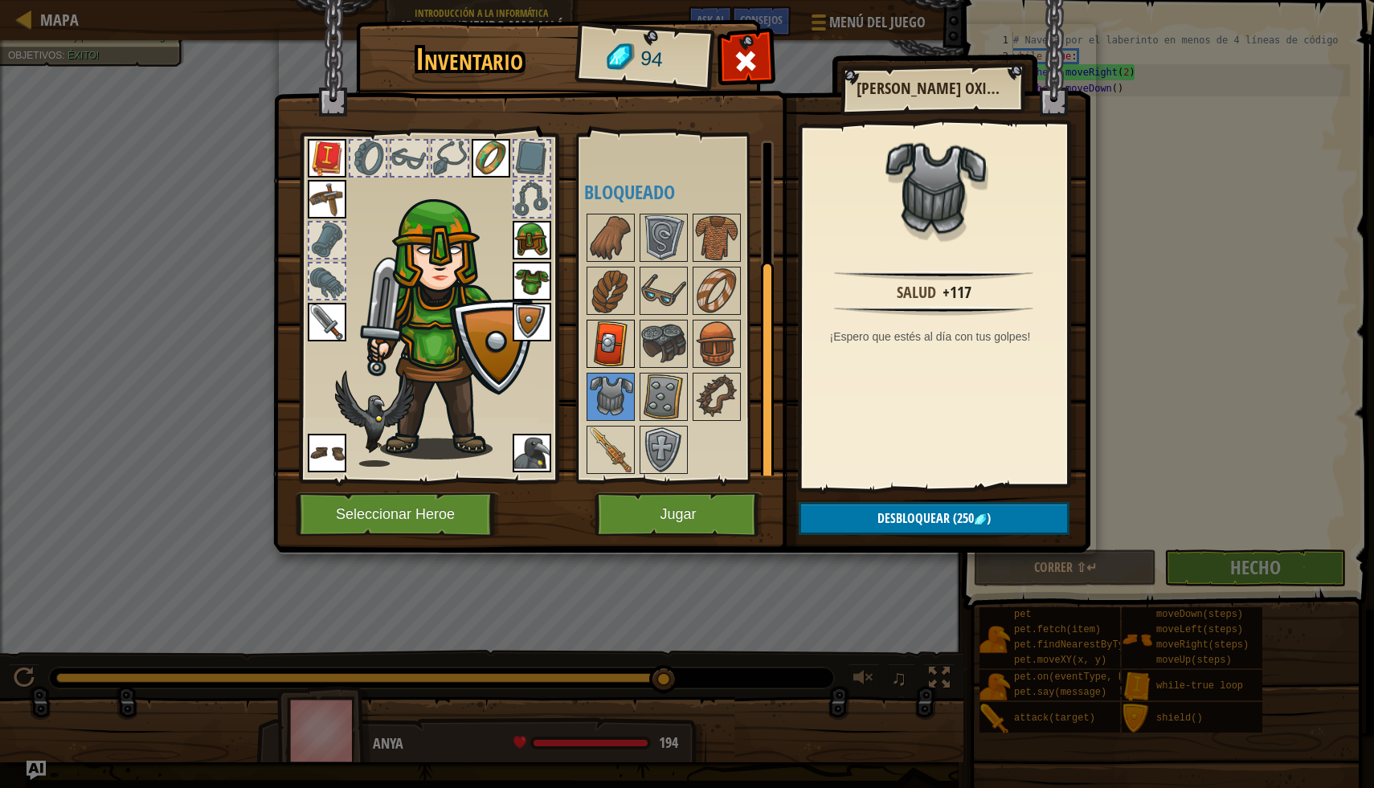
click at [610, 346] on img at bounding box center [610, 343] width 45 height 45
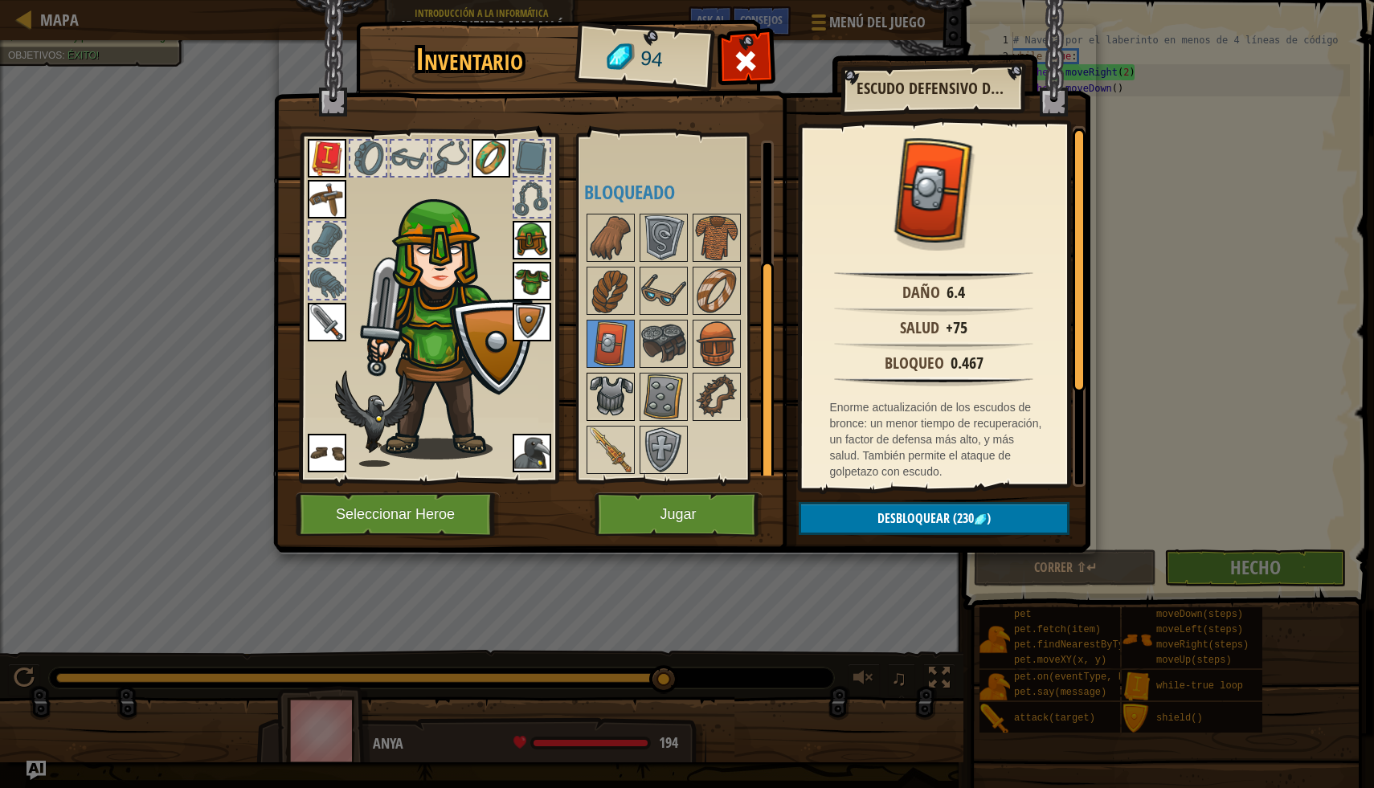
click at [620, 387] on img at bounding box center [610, 396] width 45 height 45
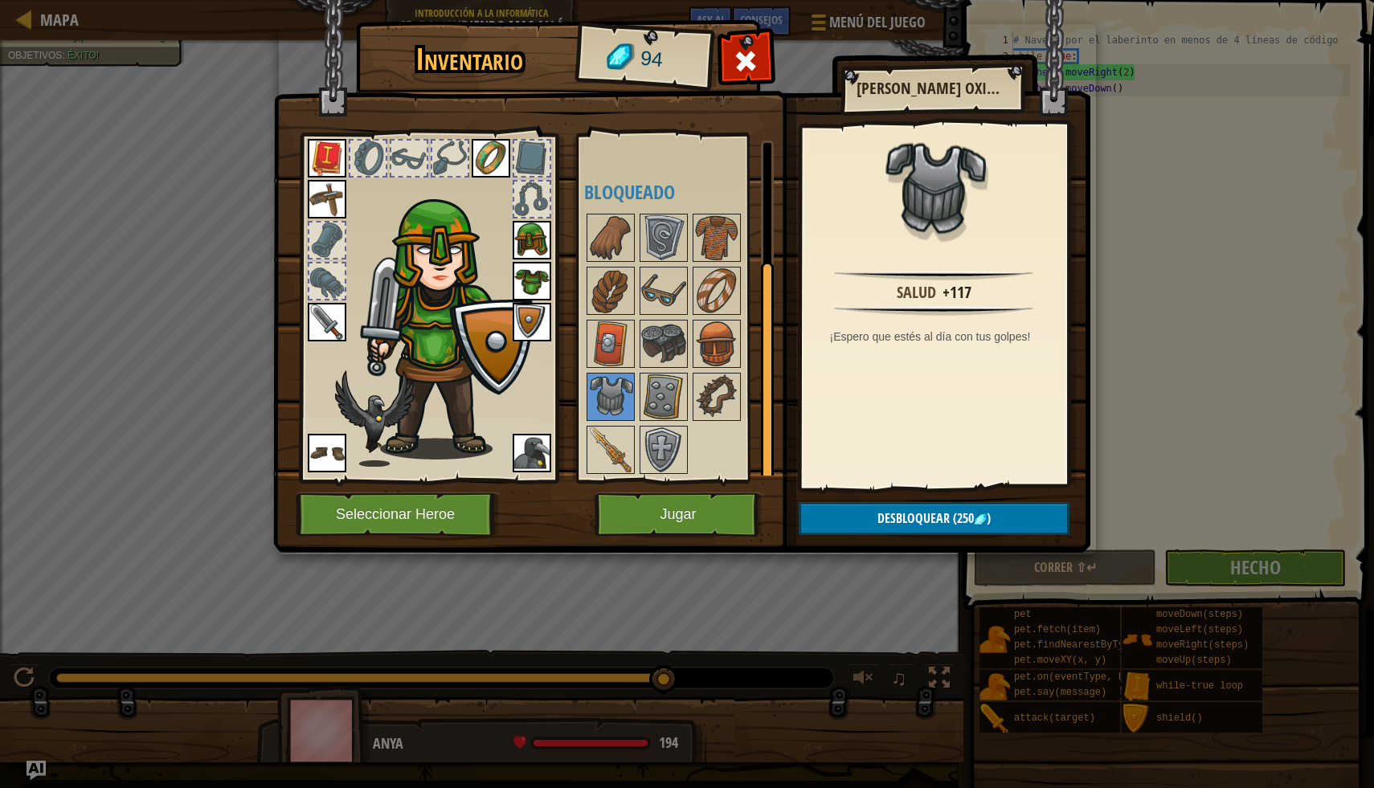
click at [640, 367] on div at bounding box center [679, 343] width 190 height 265
click at [649, 364] on img at bounding box center [663, 343] width 45 height 45
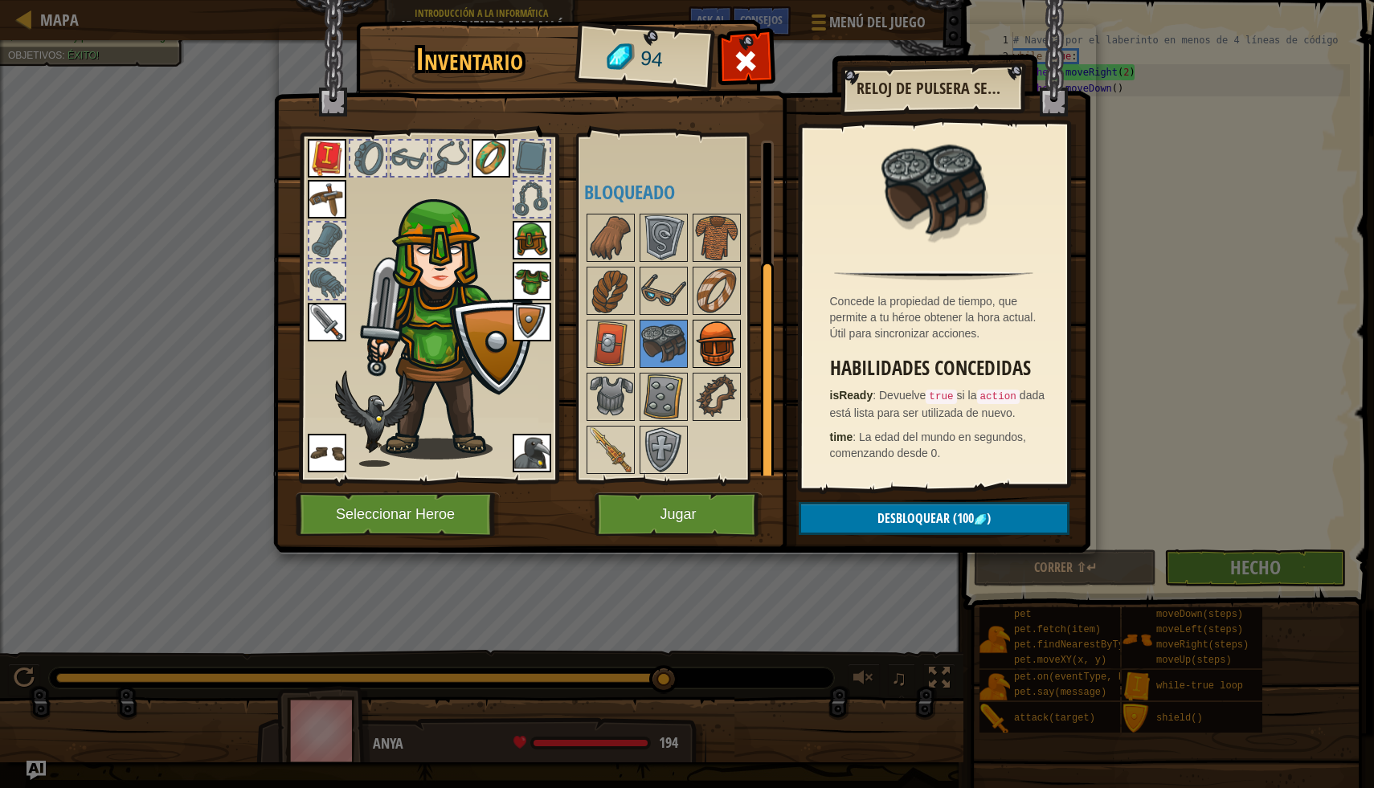
click at [709, 344] on img at bounding box center [716, 343] width 45 height 45
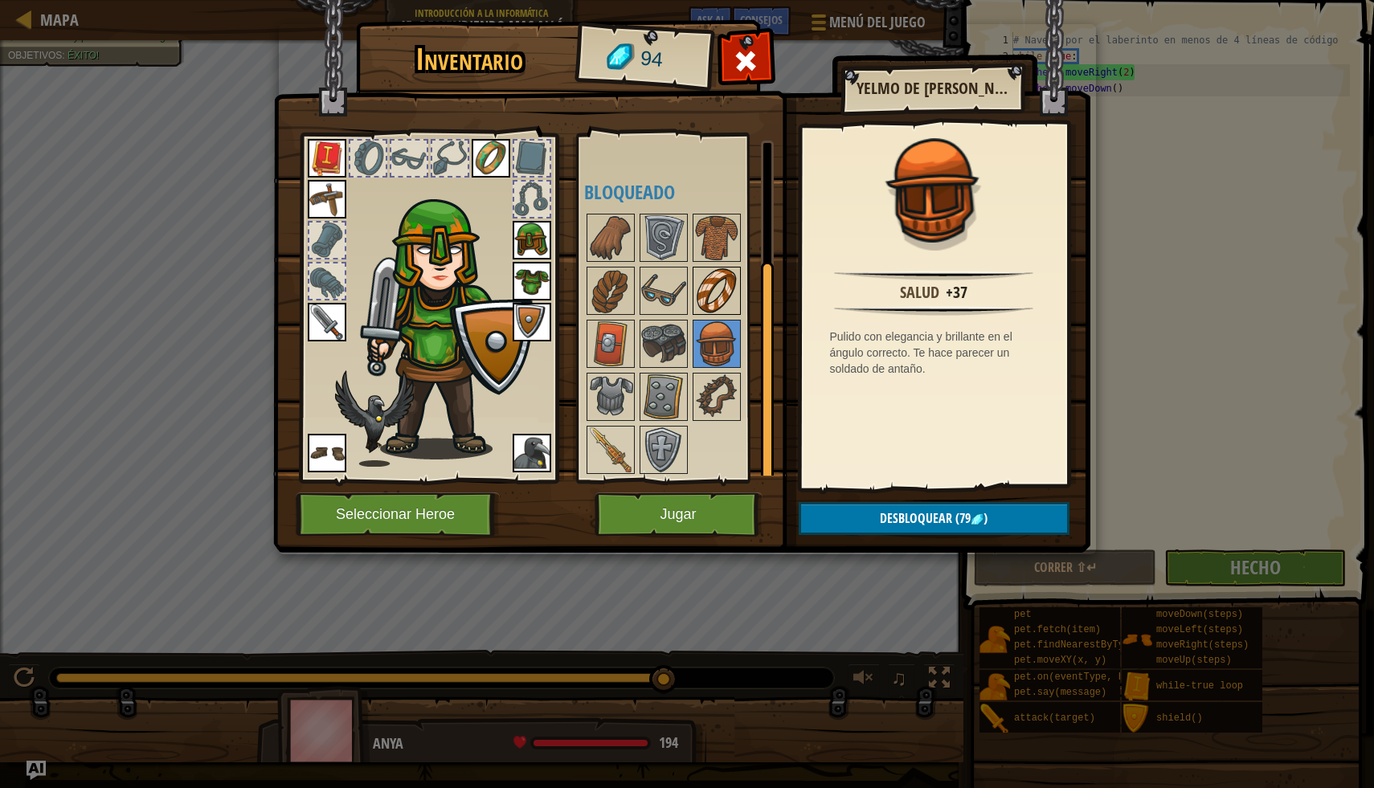
click at [712, 301] on img at bounding box center [716, 290] width 45 height 45
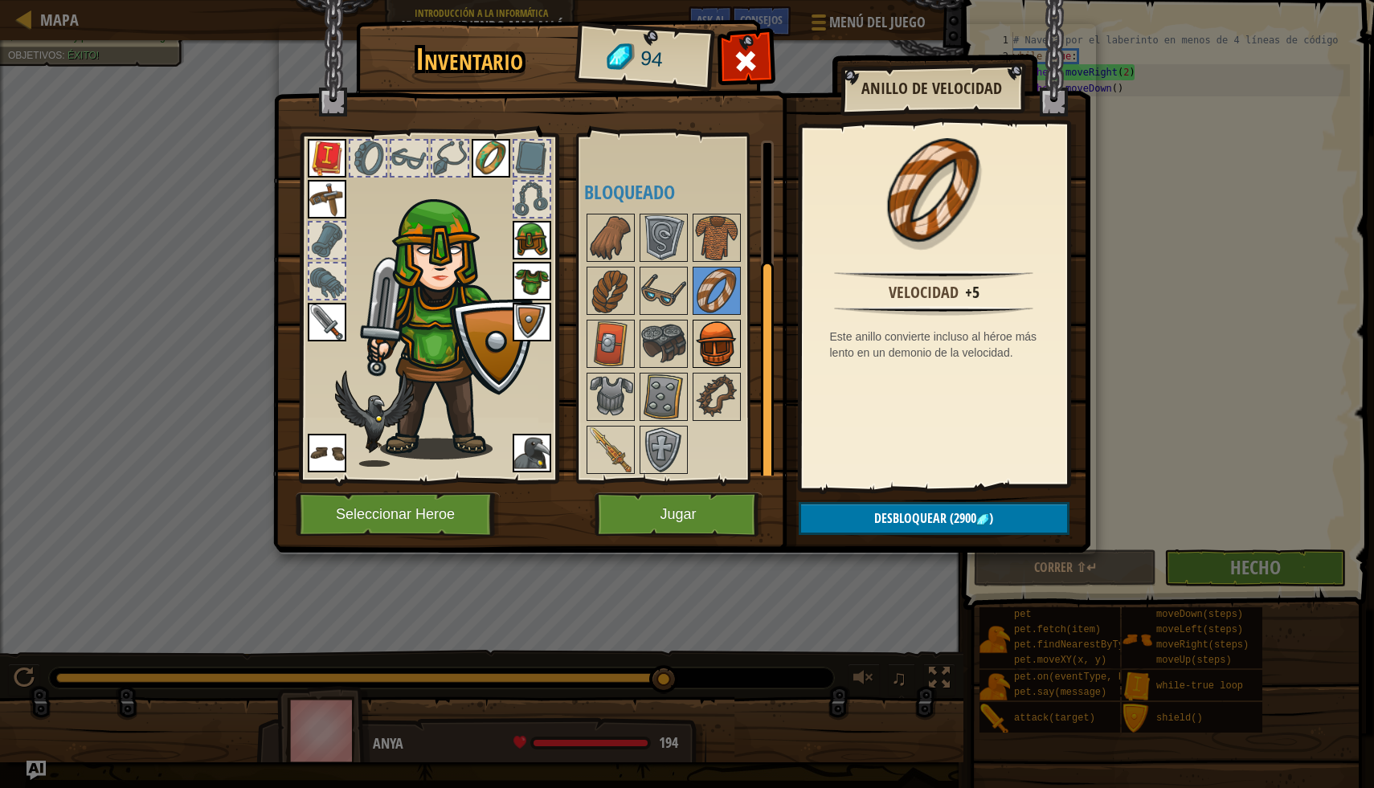
click at [697, 341] on img at bounding box center [716, 343] width 45 height 45
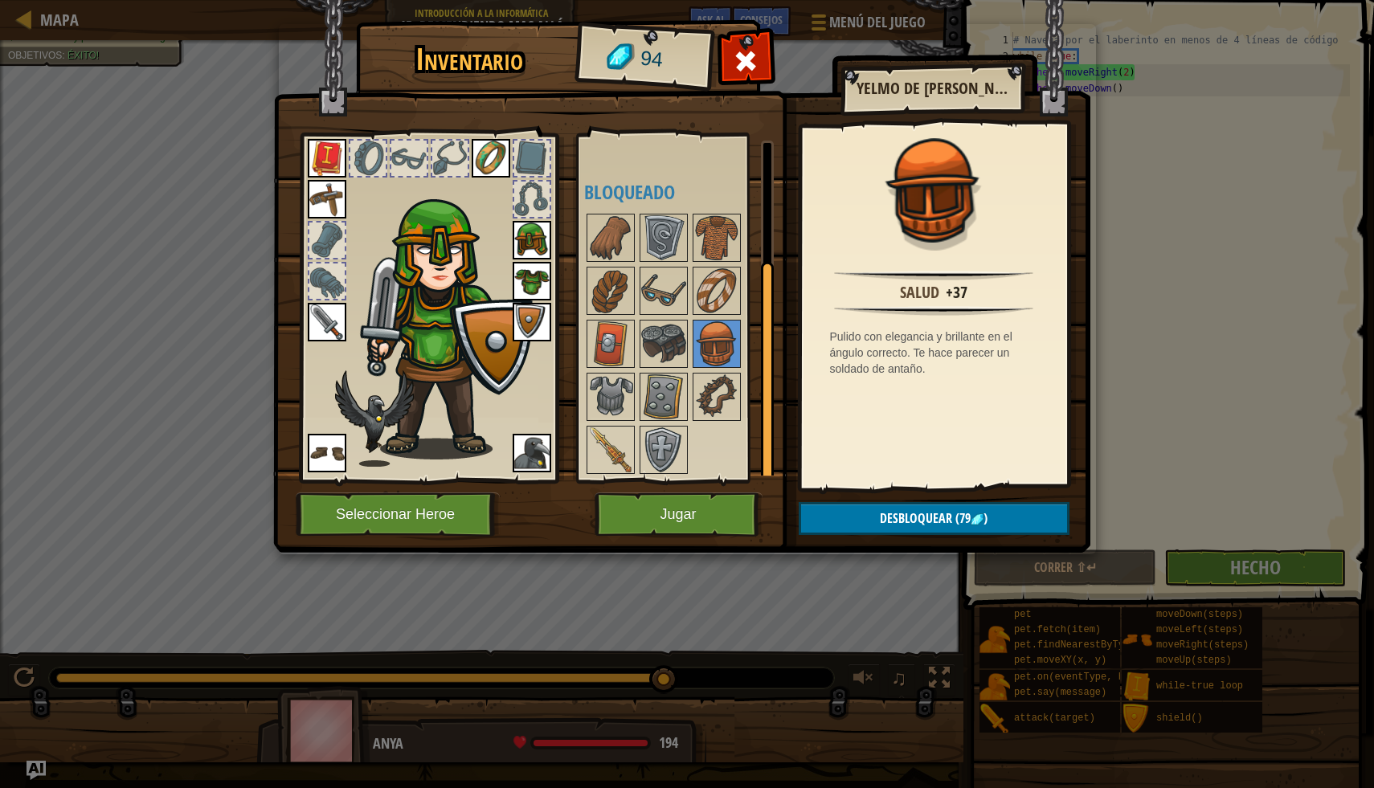
click at [542, 239] on img at bounding box center [532, 240] width 39 height 39
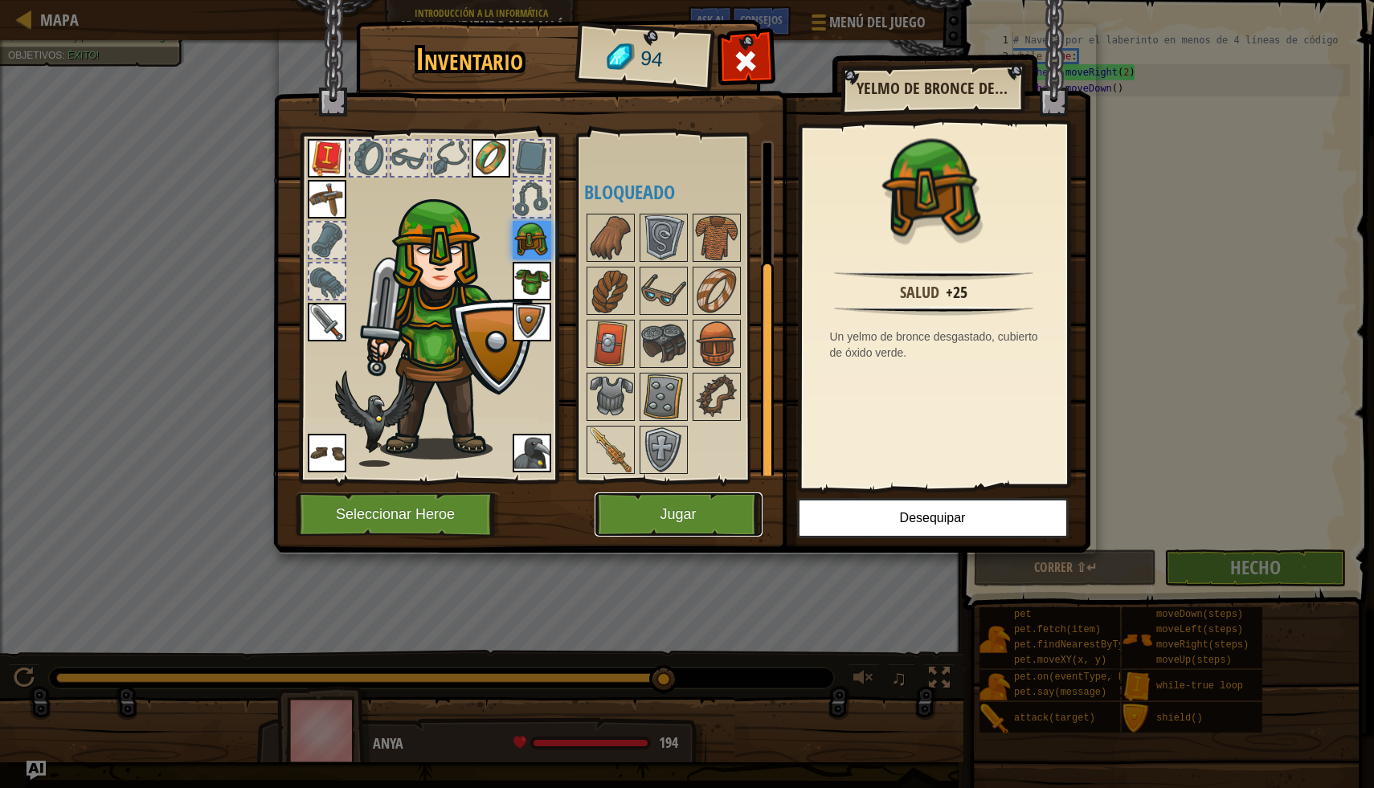
click at [693, 516] on button "Jugar" at bounding box center [679, 515] width 168 height 44
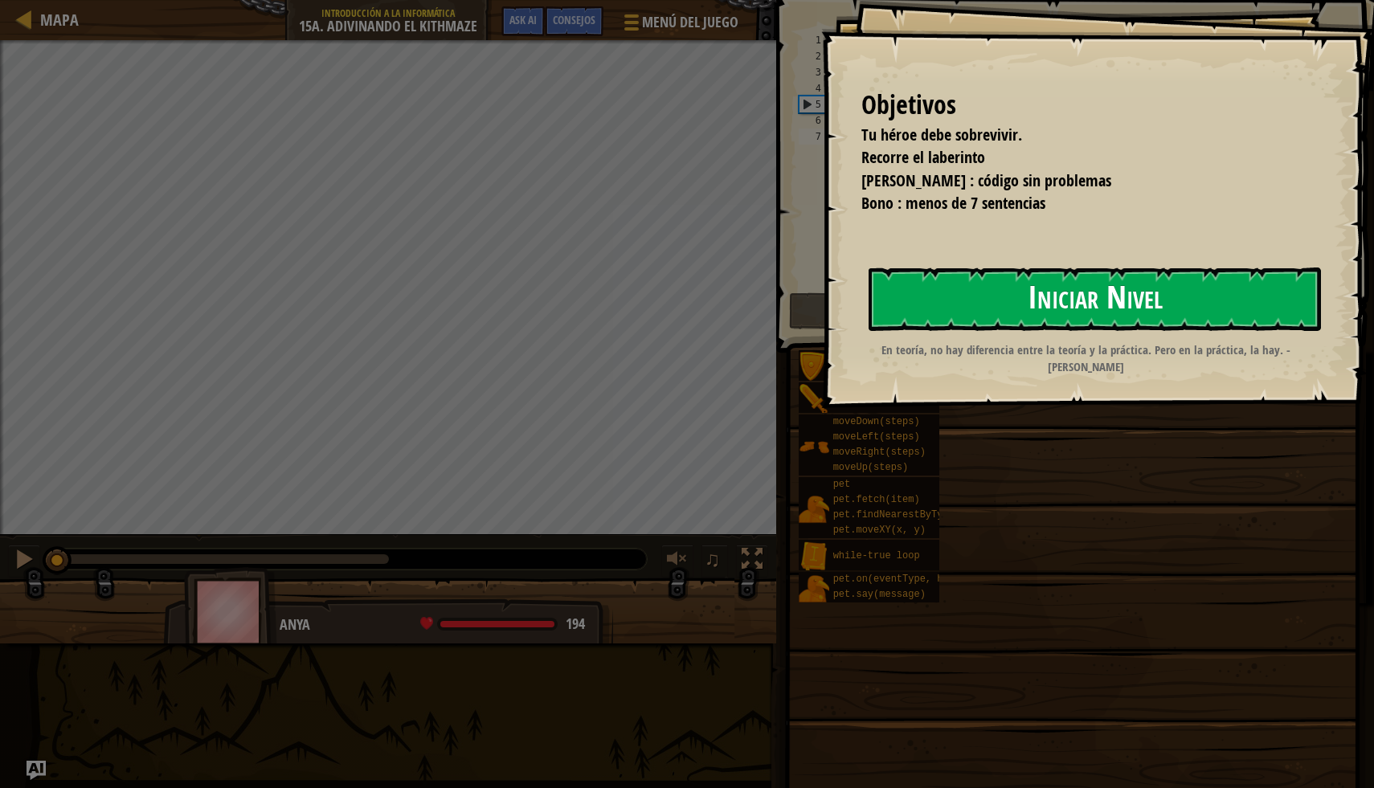
click at [1172, 293] on button "Iniciar Nivel" at bounding box center [1095, 299] width 452 height 63
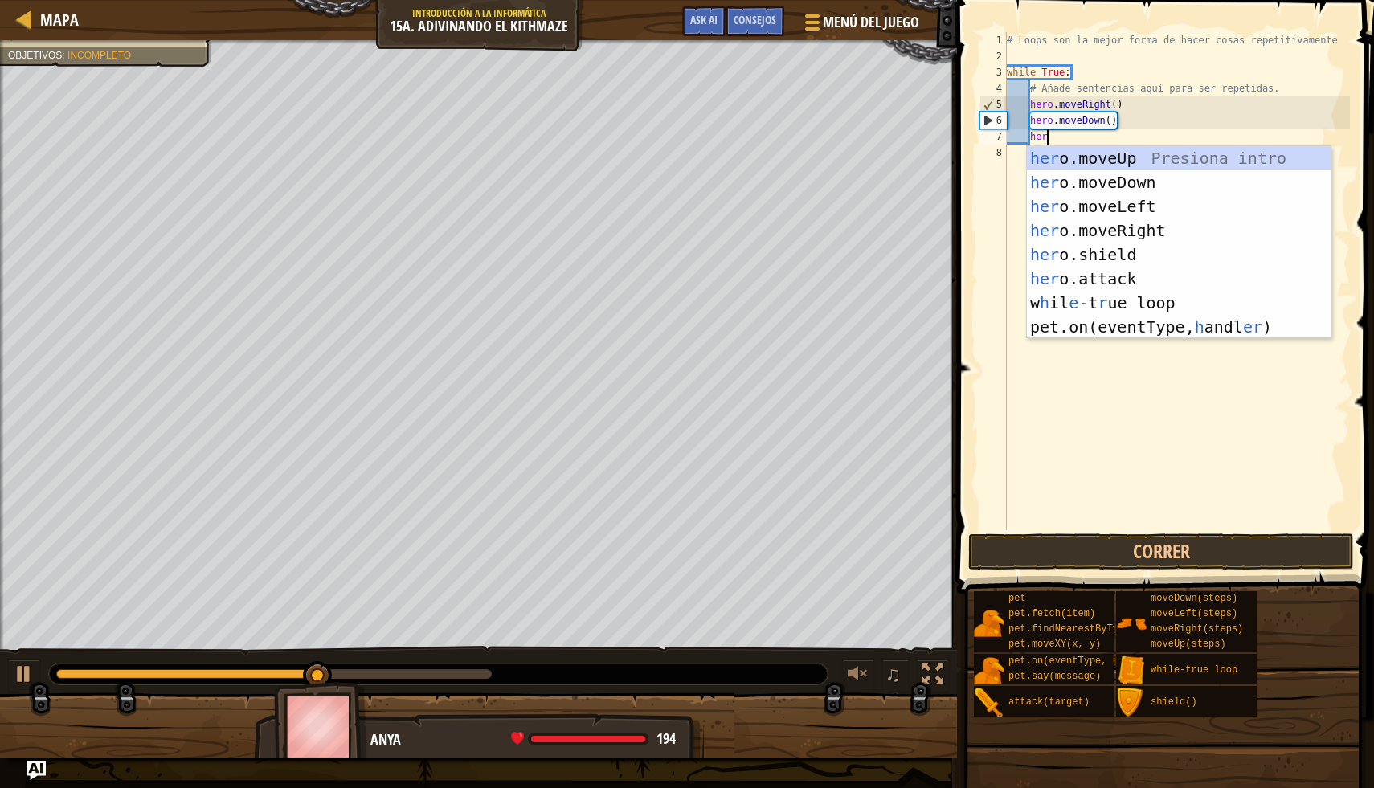
type textarea "hero"
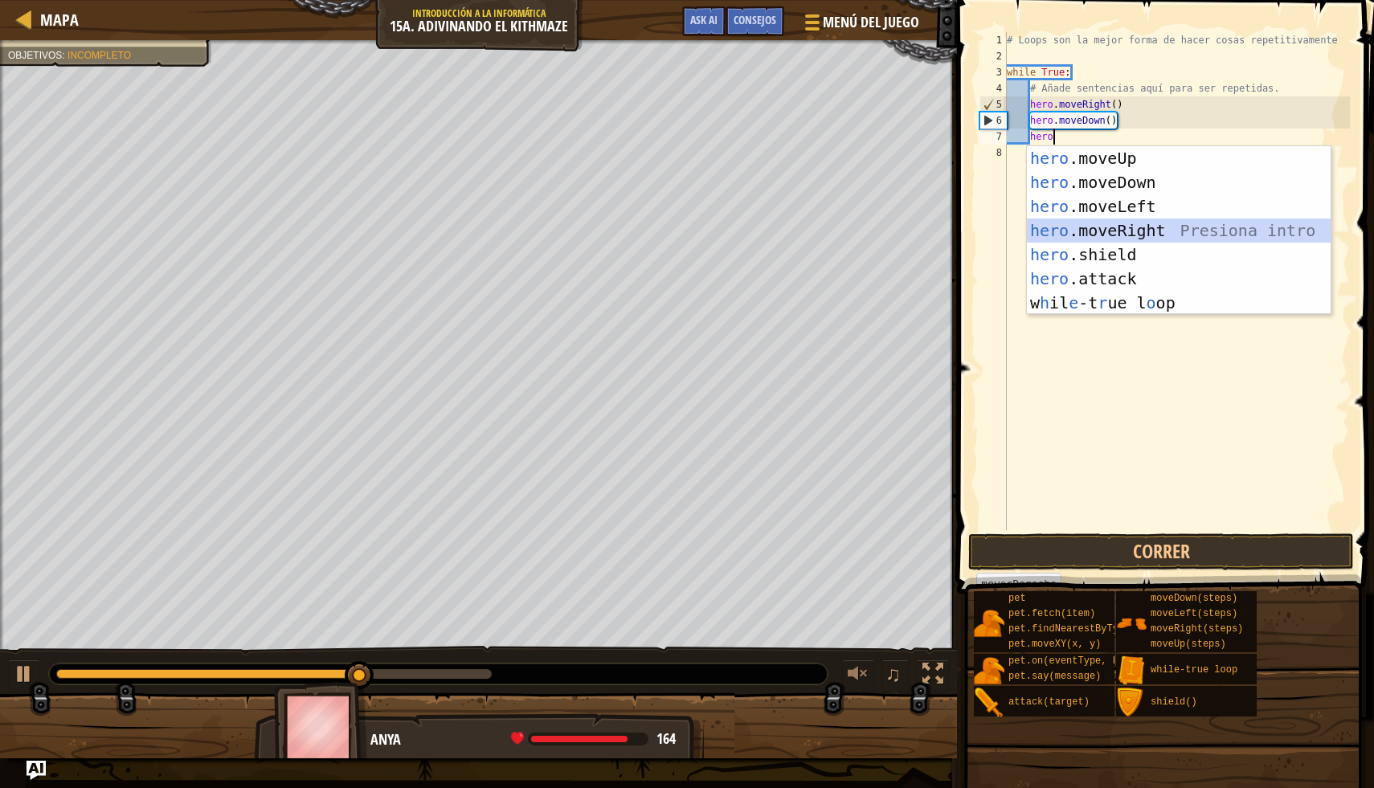
click at [1161, 227] on div "hero .moveUp Presiona intro hero .moveDown Presiona intro hero .moveLeft Presio…" at bounding box center [1179, 254] width 304 height 217
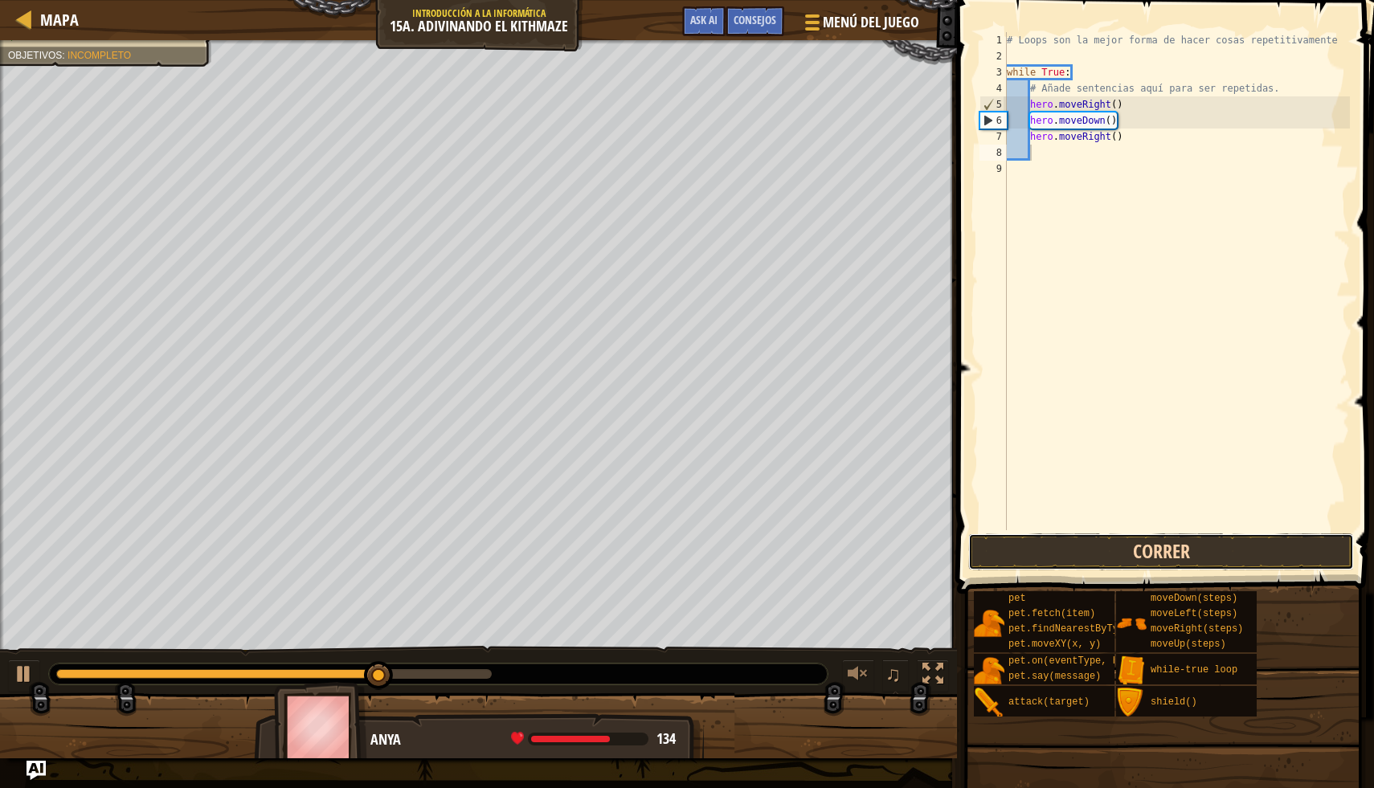
click at [1146, 548] on button "Correr" at bounding box center [1161, 551] width 386 height 37
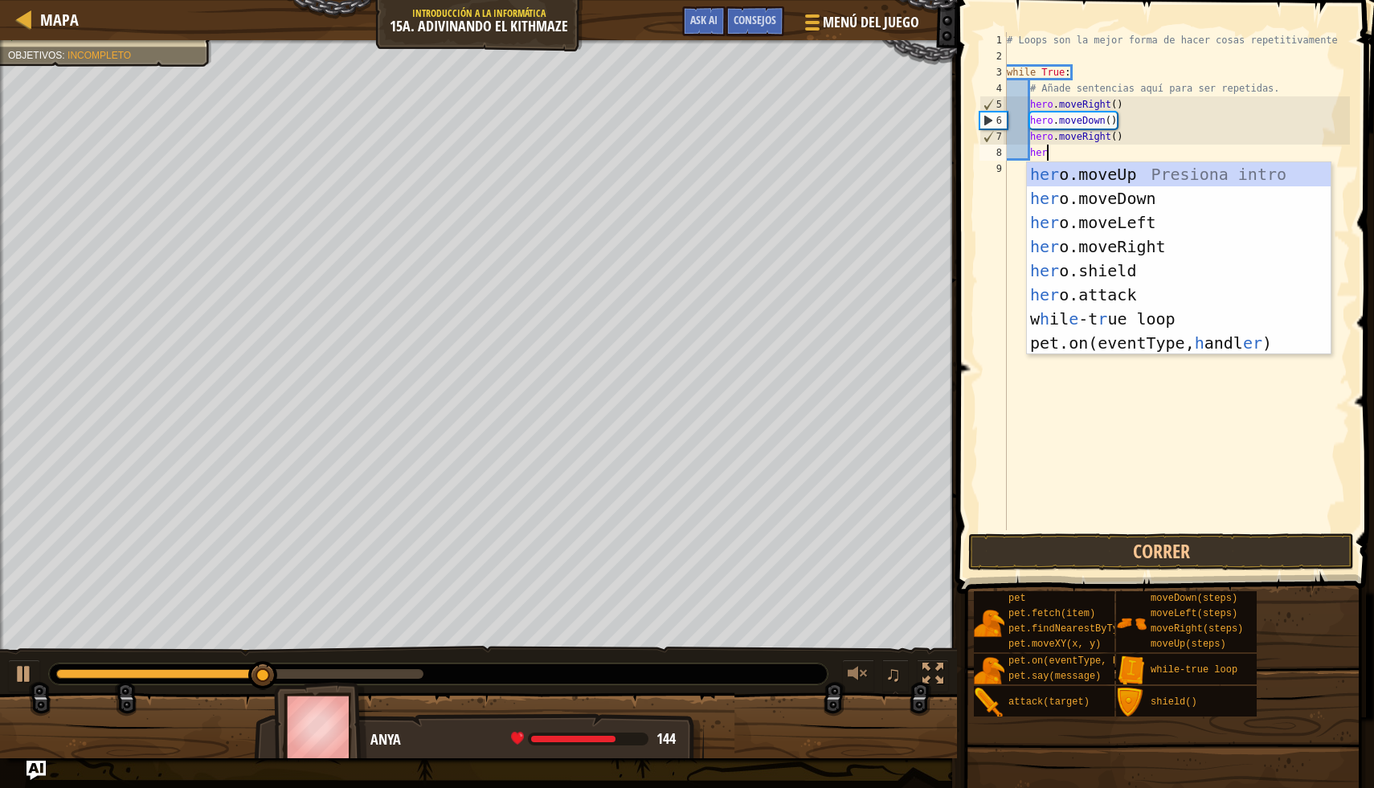
type textarea "hero"
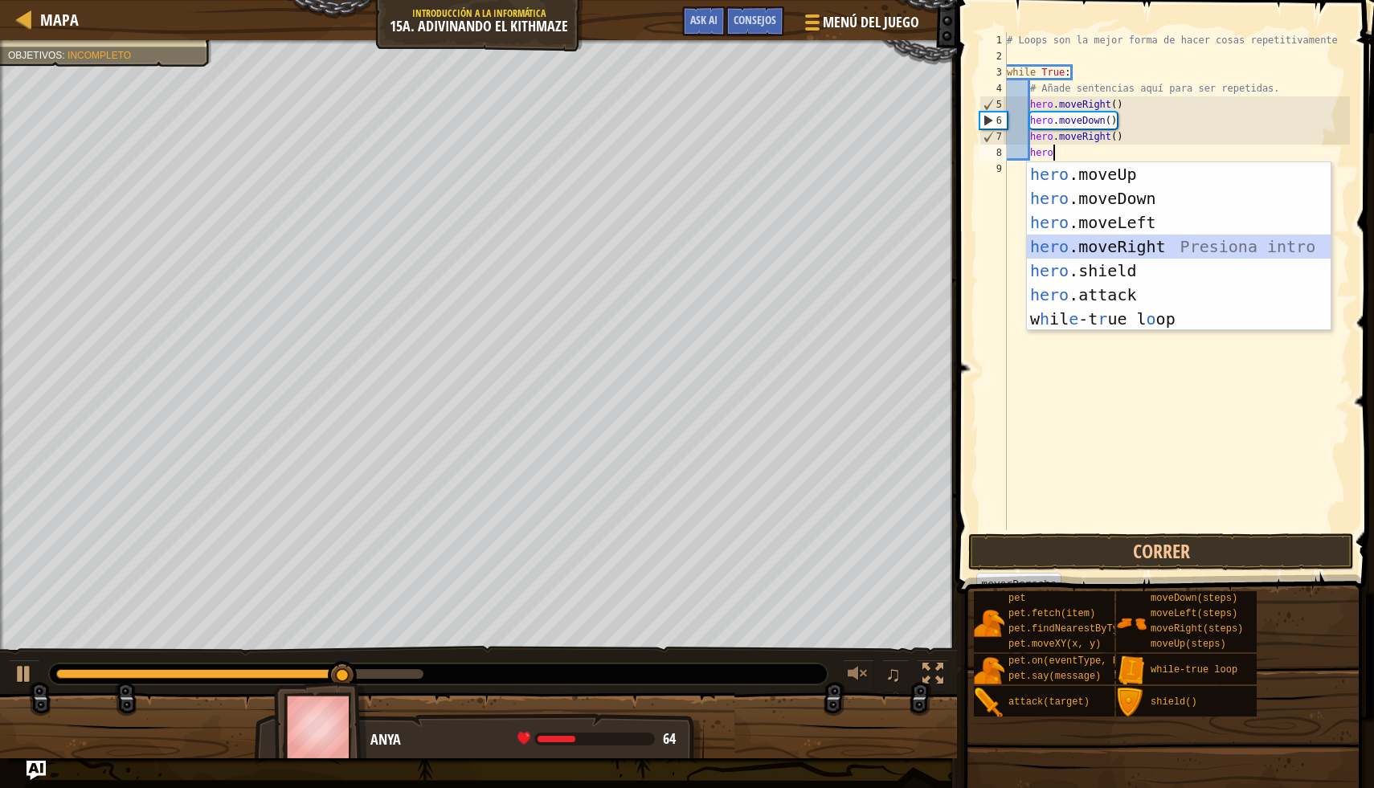
click at [1208, 243] on div "hero .moveUp Presiona intro hero .moveDown Presiona intro hero .moveLeft Presio…" at bounding box center [1179, 270] width 304 height 217
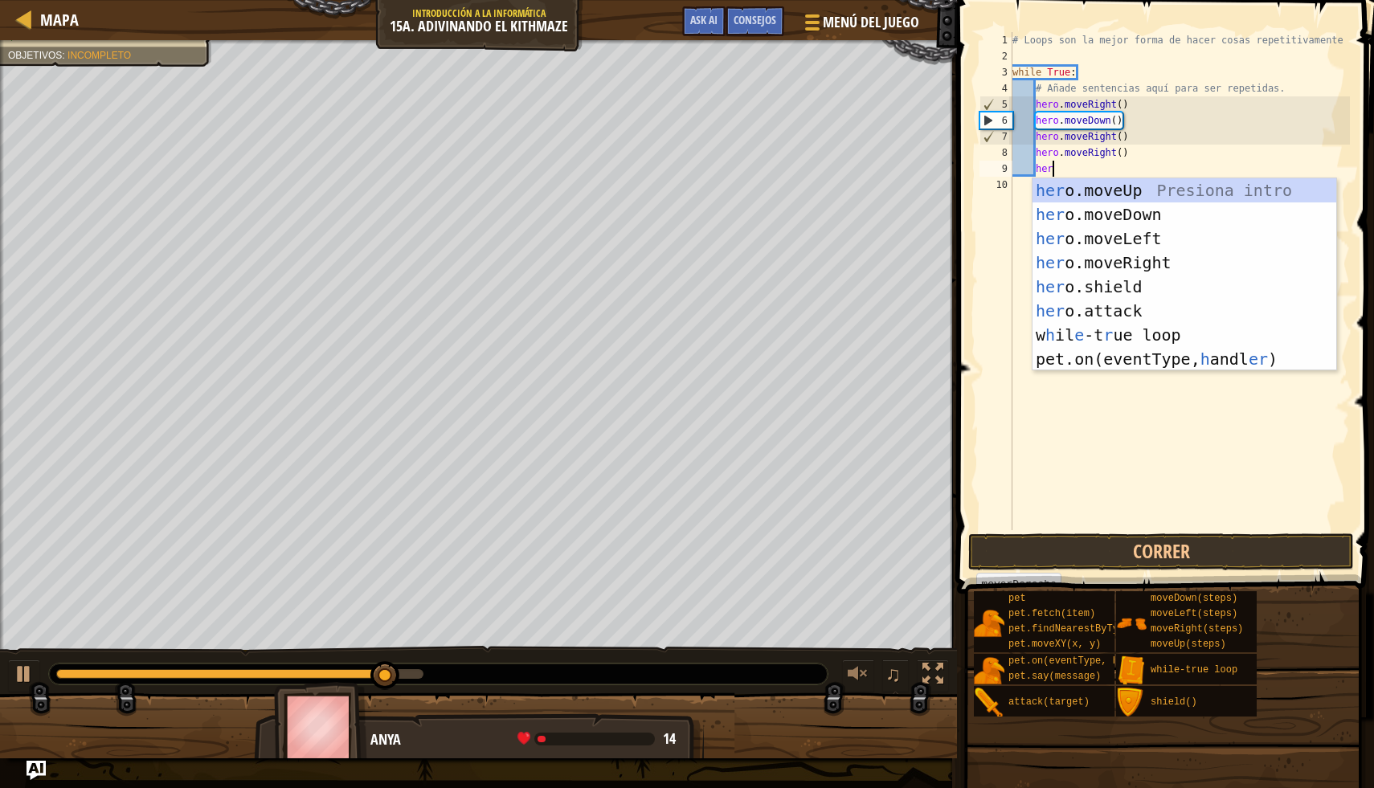
type textarea "hero"
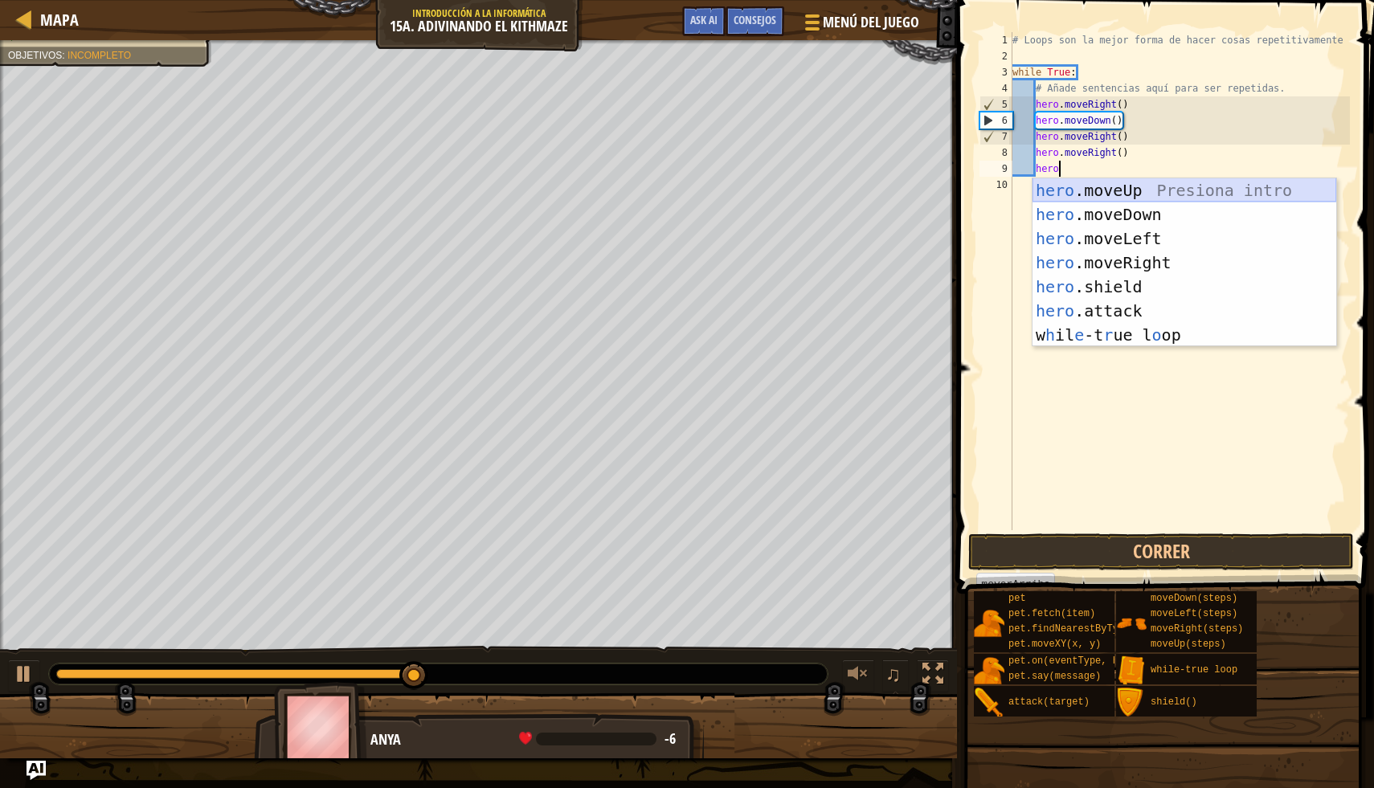
click at [1194, 182] on div "hero .moveUp Presiona intro hero .moveDown Presiona intro hero .moveLeft Presio…" at bounding box center [1184, 286] width 304 height 217
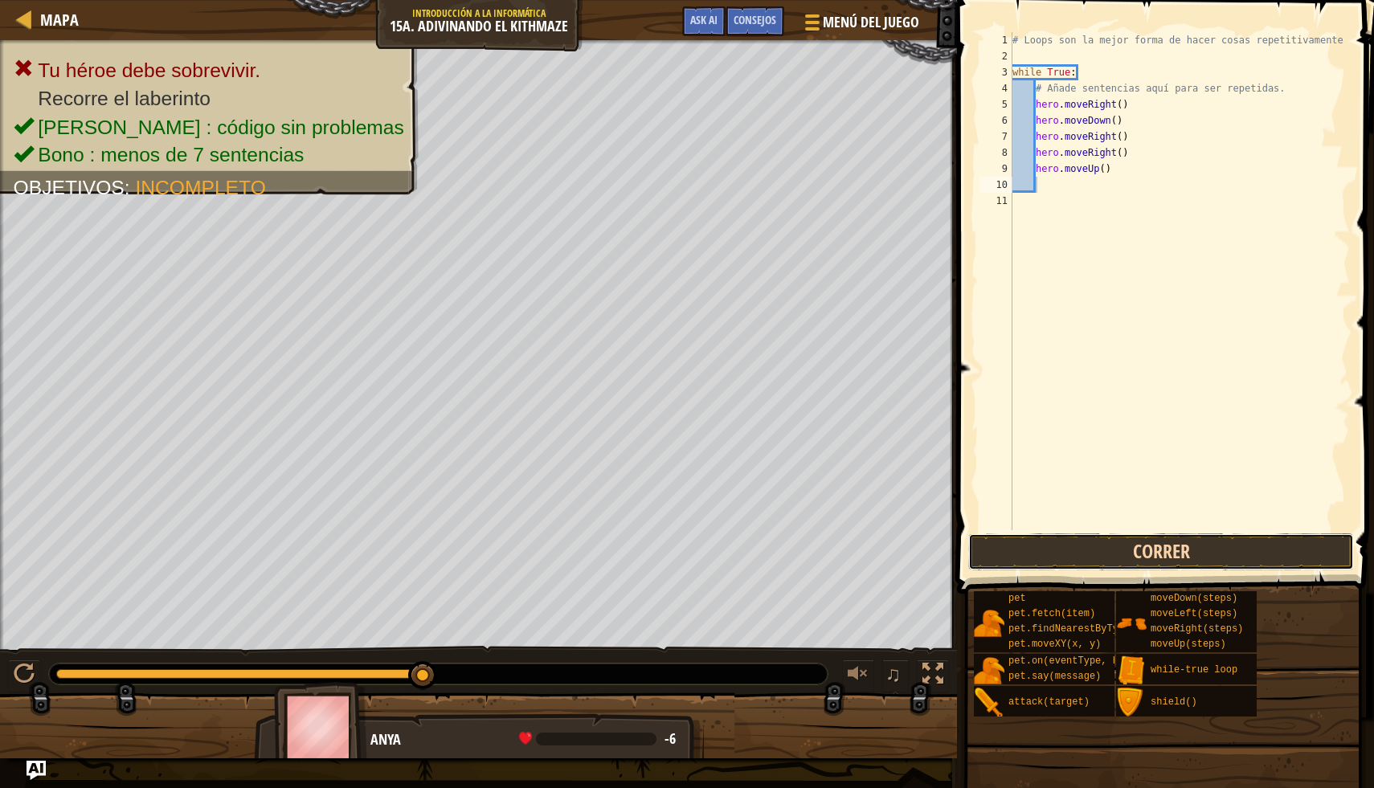
click at [1146, 550] on button "Correr" at bounding box center [1161, 551] width 386 height 37
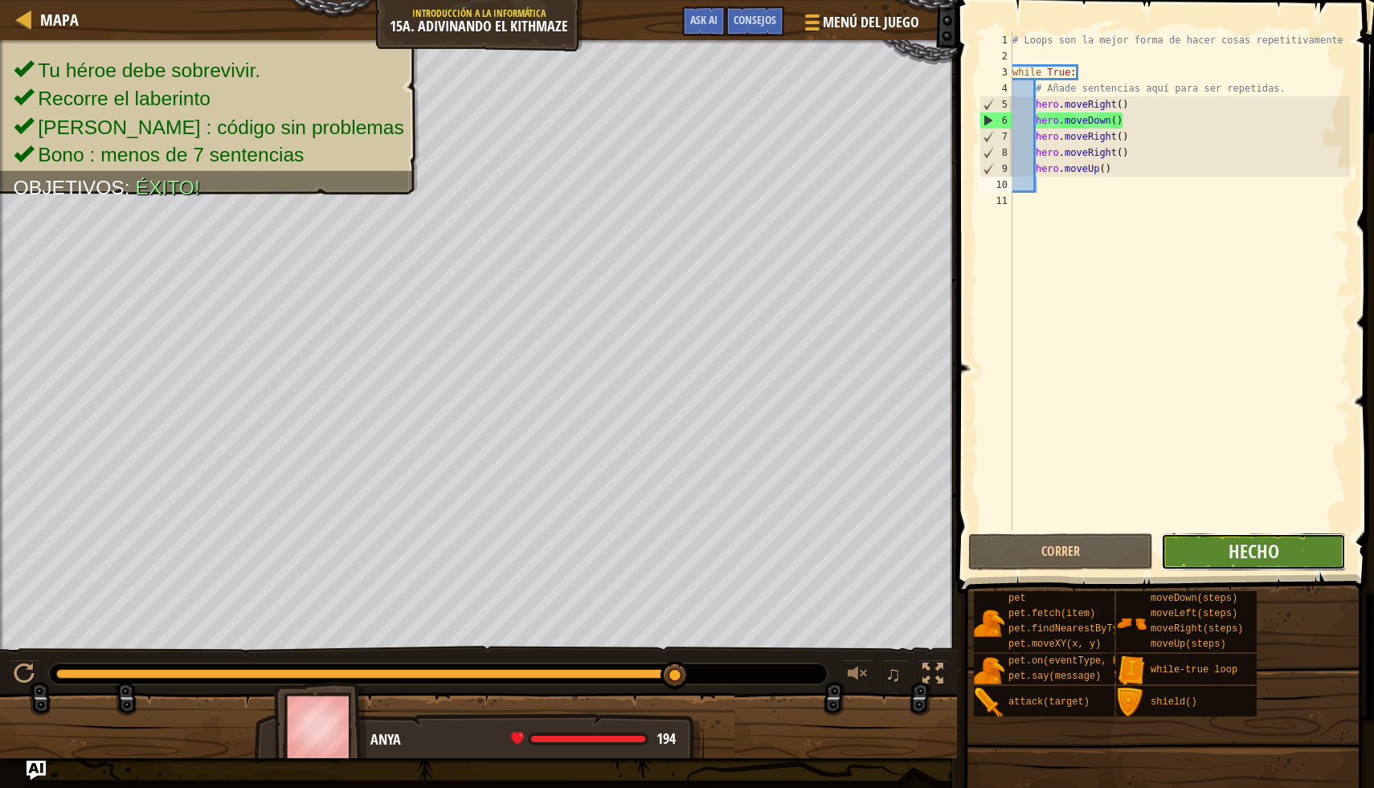
click at [1288, 547] on button "Hecho" at bounding box center [1253, 551] width 185 height 37
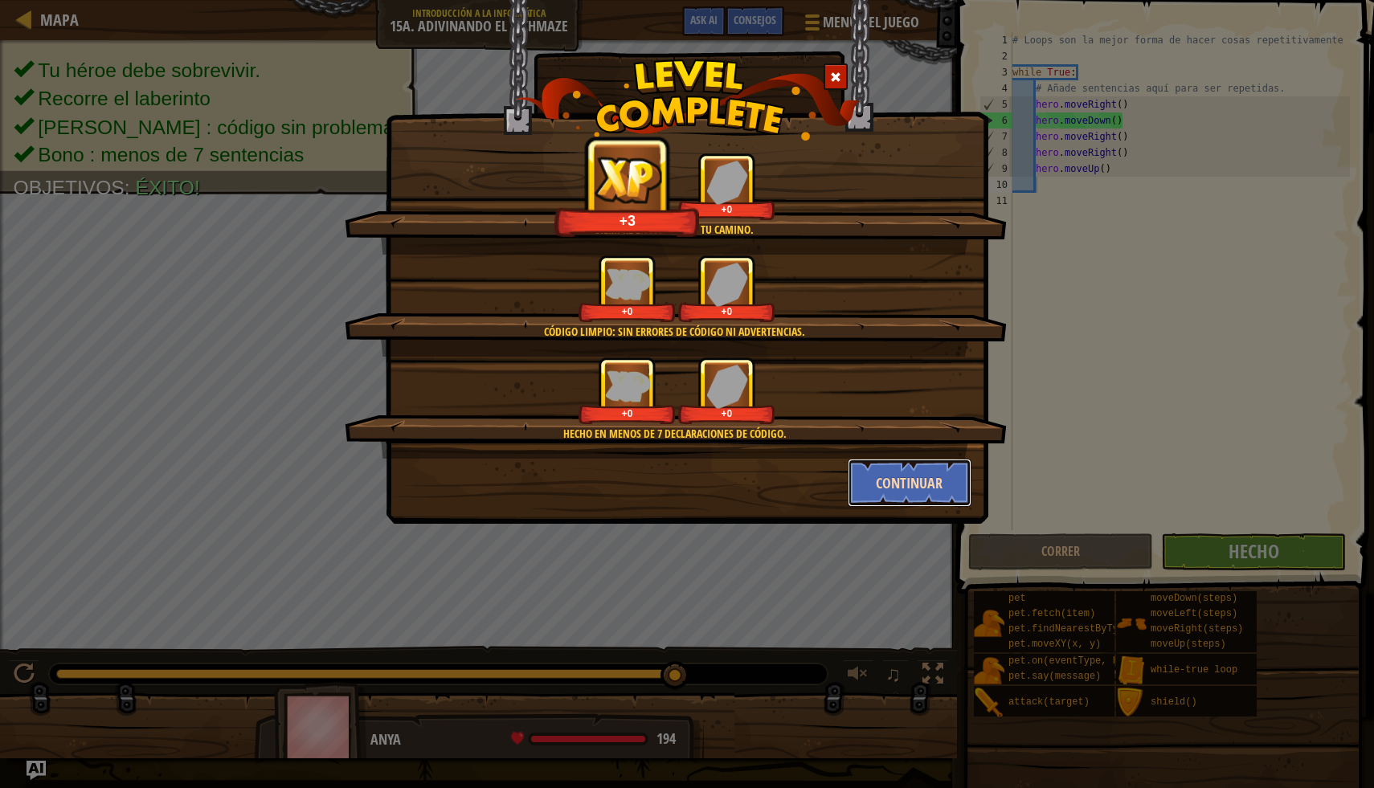
click at [939, 470] on button "Continuar" at bounding box center [910, 483] width 125 height 48
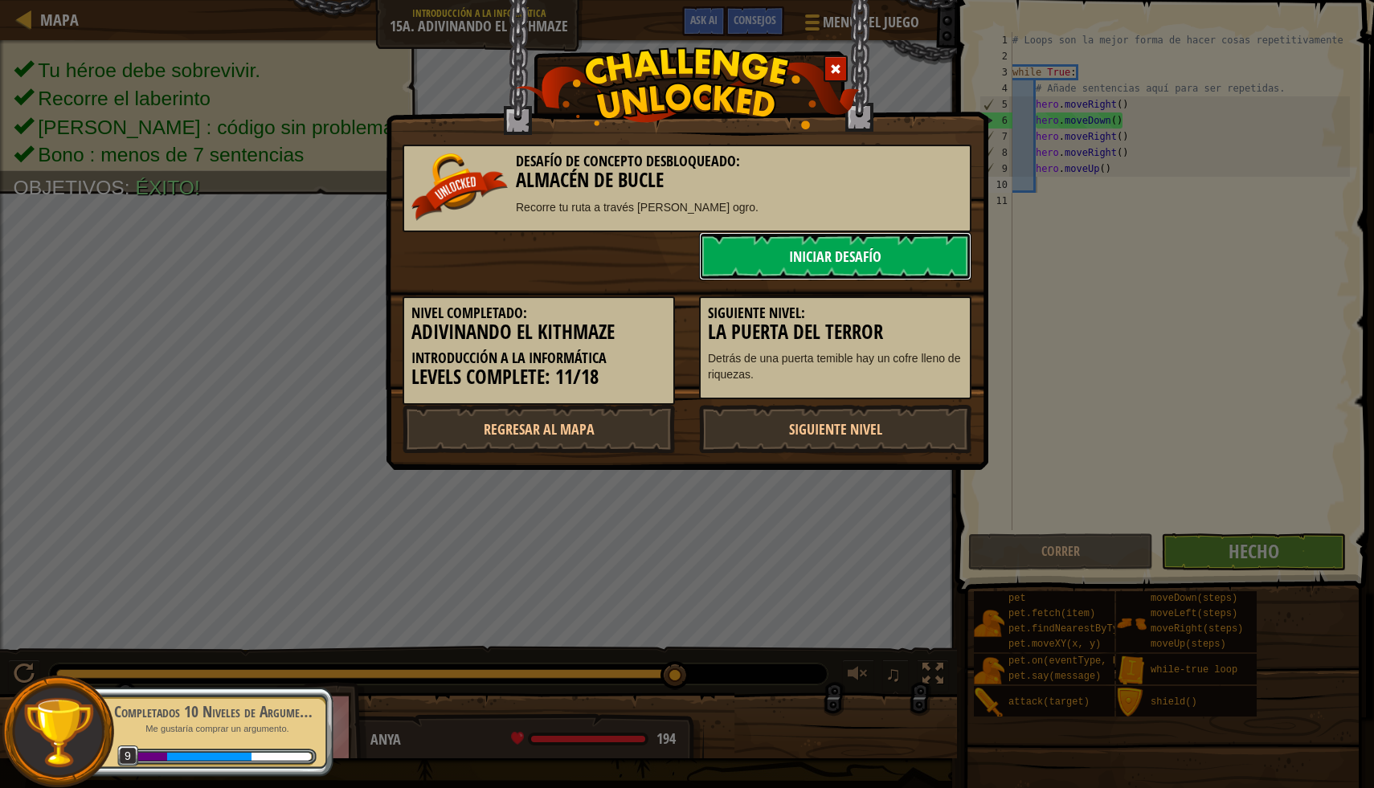
click at [877, 247] on link "Iniciar Desafío" at bounding box center [835, 256] width 272 height 48
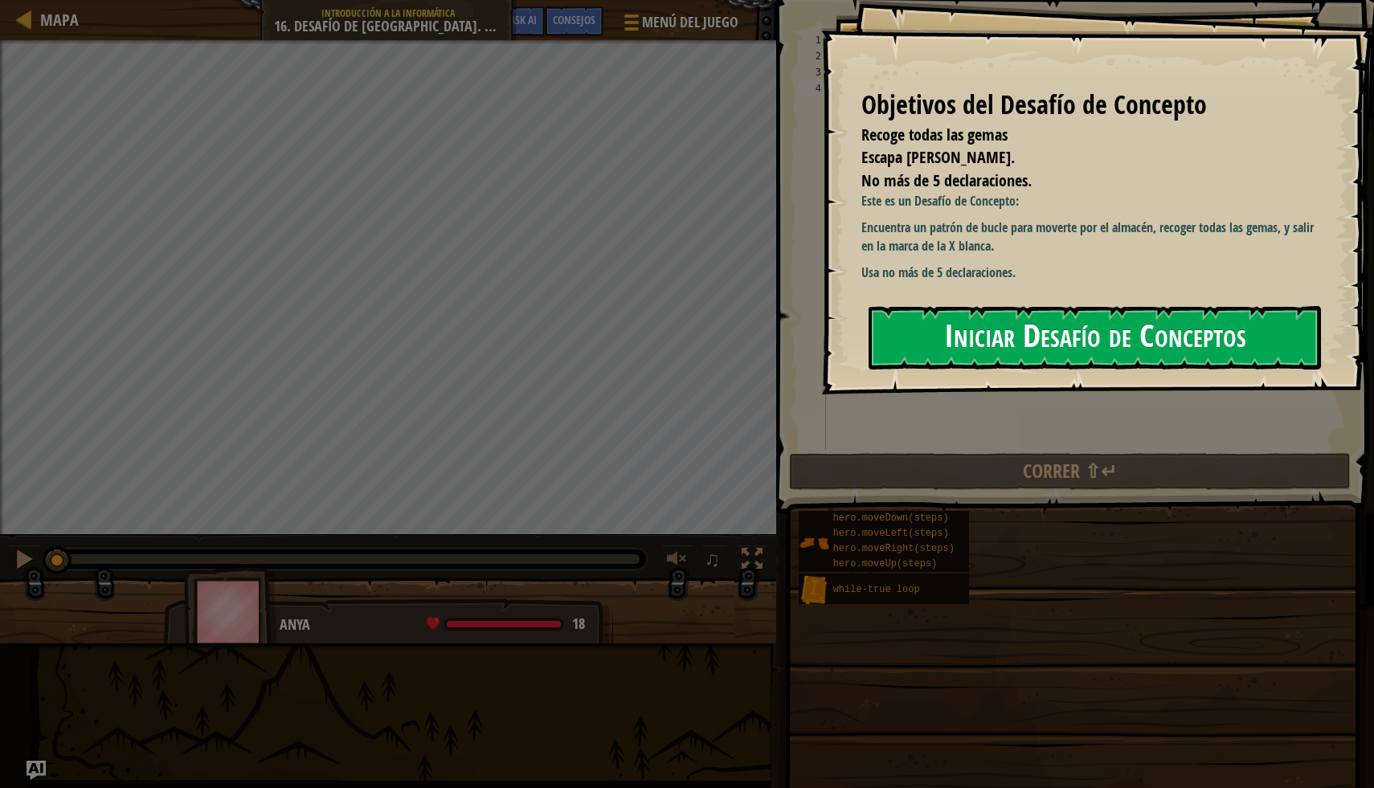
click at [1012, 334] on button "Iniciar Desafío de Conceptos" at bounding box center [1095, 337] width 452 height 63
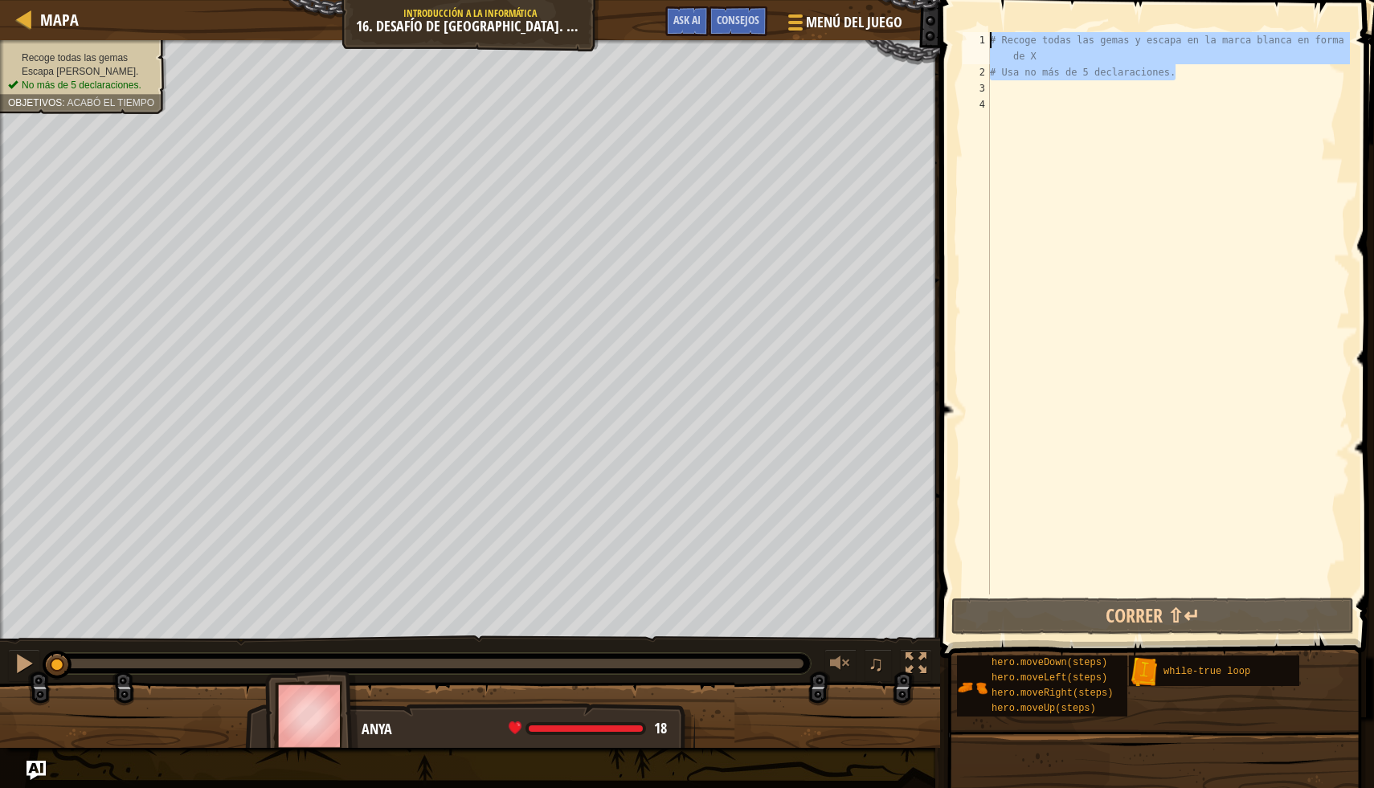
drag, startPoint x: 1191, startPoint y: 80, endPoint x: 960, endPoint y: 33, distance: 236.0
click at [960, 33] on div "1 2 3 4 # Recoge todas las gemas y escapa en la marca blanca en forma de X # Us…" at bounding box center [1154, 313] width 390 height 562
type textarea "# Recoge todas las gemas y escapa en la marca blanca en forma de X # Usa no más…"
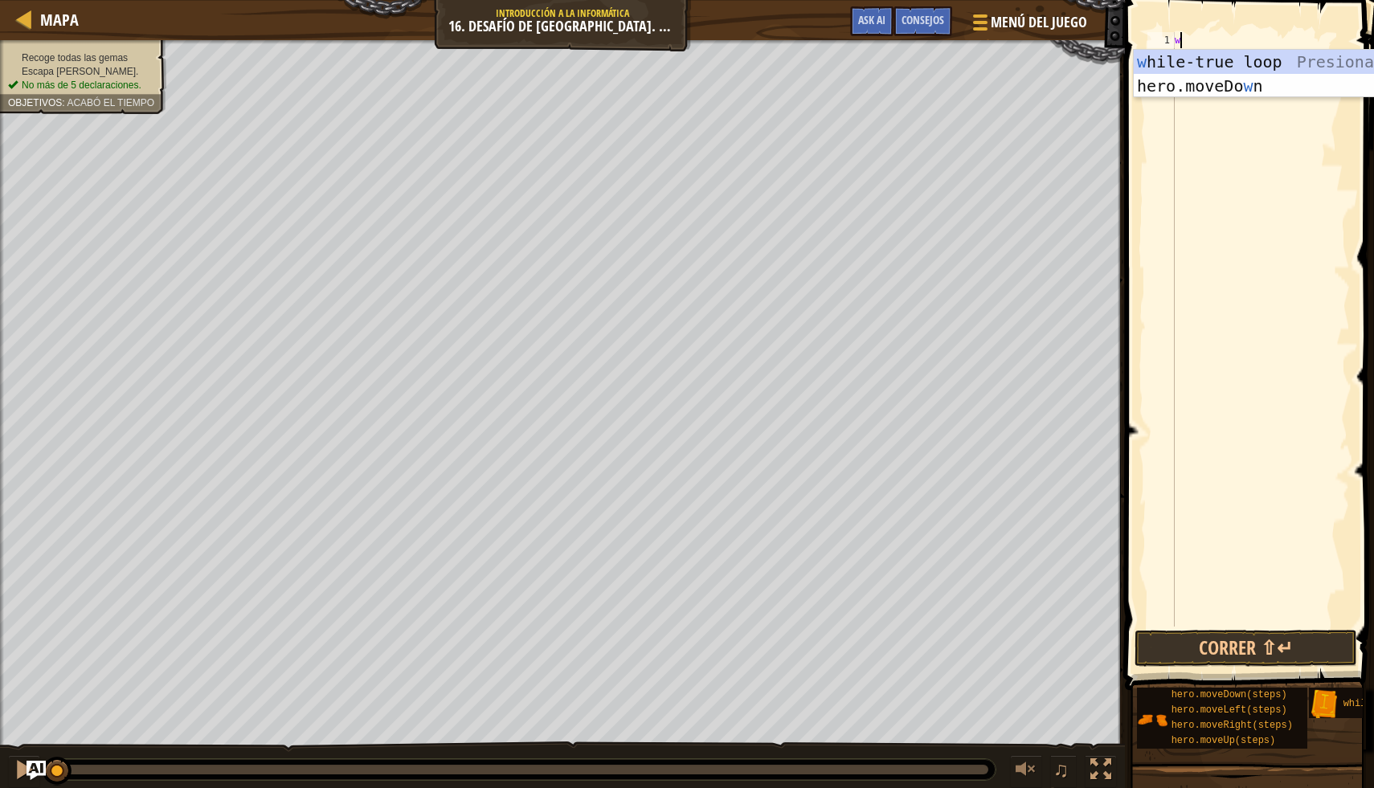
scroll to position [7, 0]
type textarea "wh"
click at [1164, 67] on div "wh ile-true loop Presiona intro" at bounding box center [1221, 86] width 304 height 72
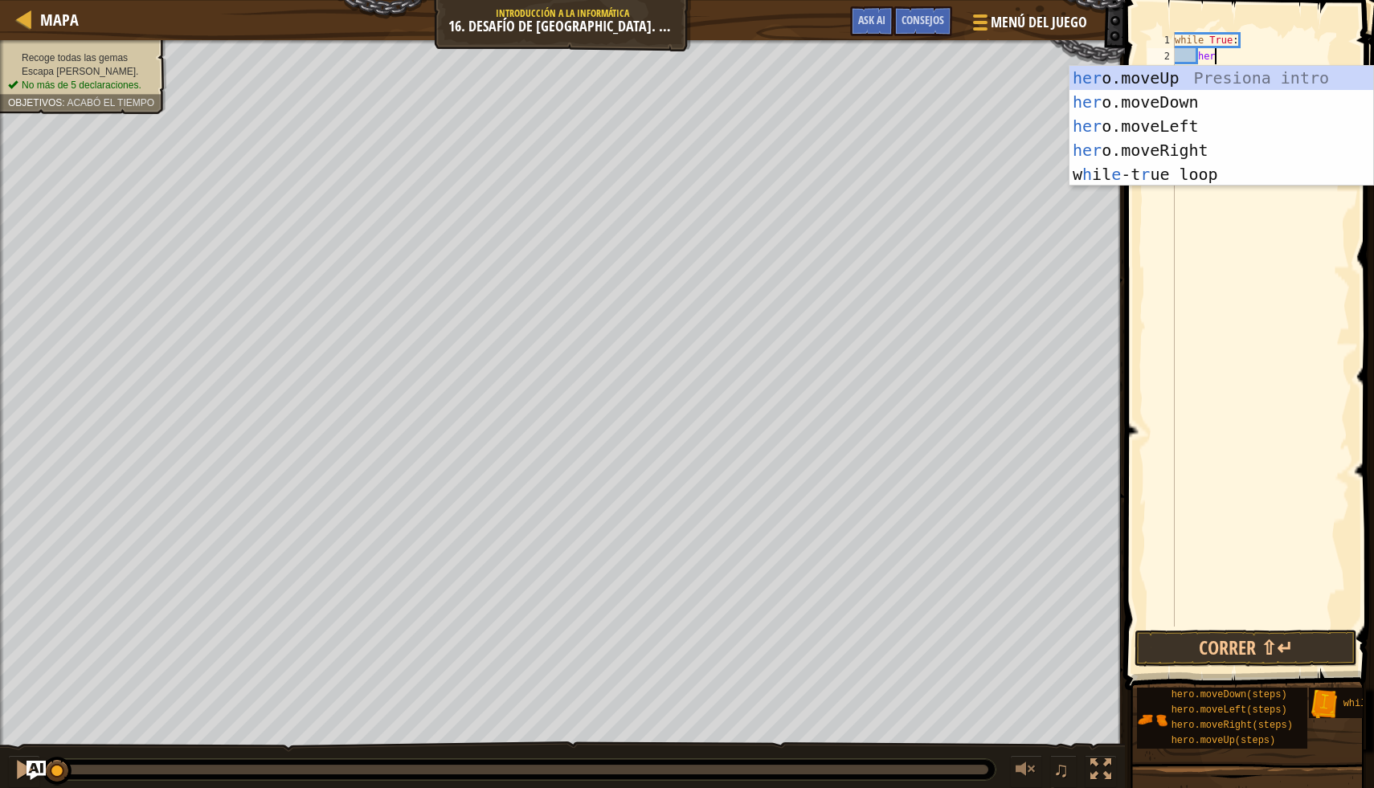
type textarea "hero"
click at [1184, 85] on div "hero .moveUp Presiona intro hero .moveDown Presiona intro hero .moveLeft Presio…" at bounding box center [1221, 150] width 304 height 169
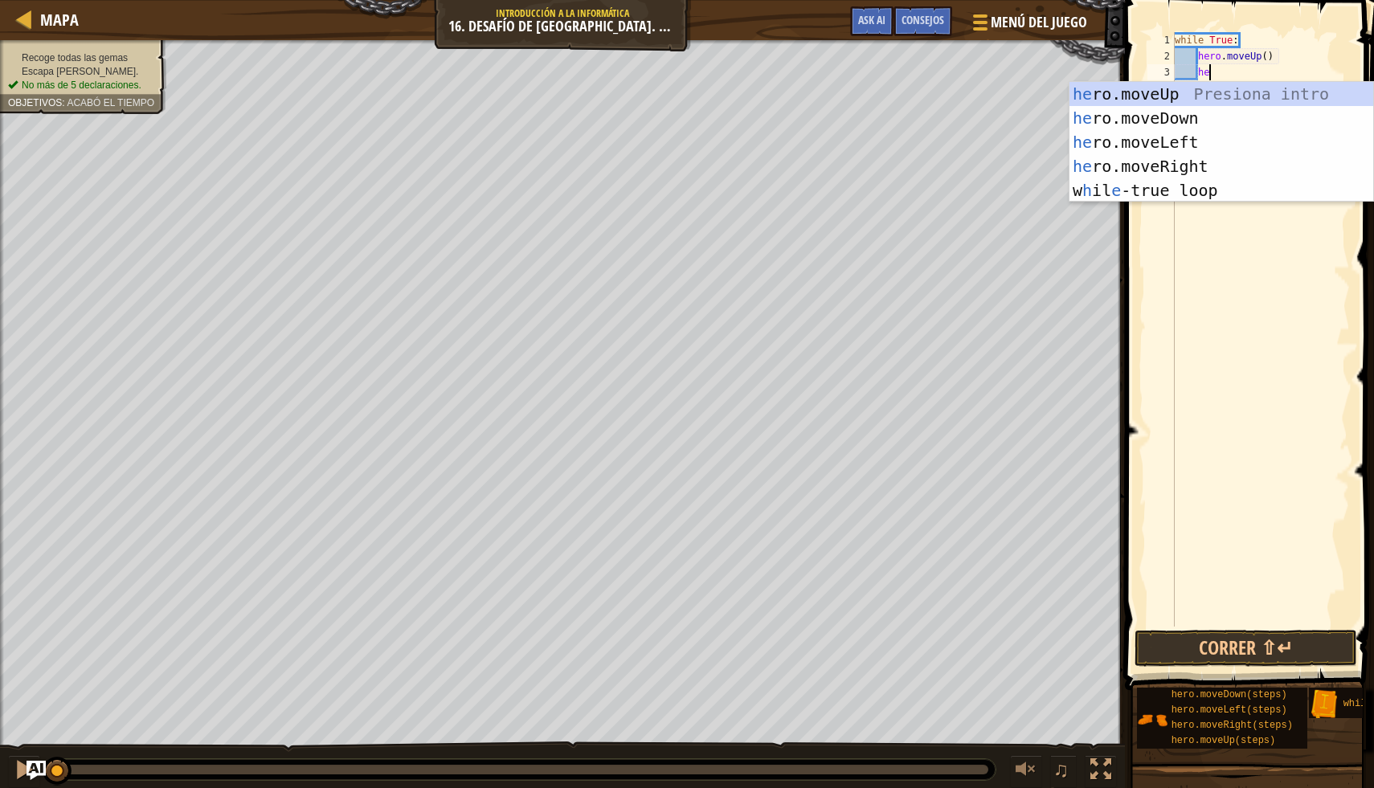
type textarea "hero"
click at [1204, 161] on div "hero .moveUp Presiona intro hero .moveDown Presiona intro hero .moveLeft Presio…" at bounding box center [1221, 166] width 304 height 169
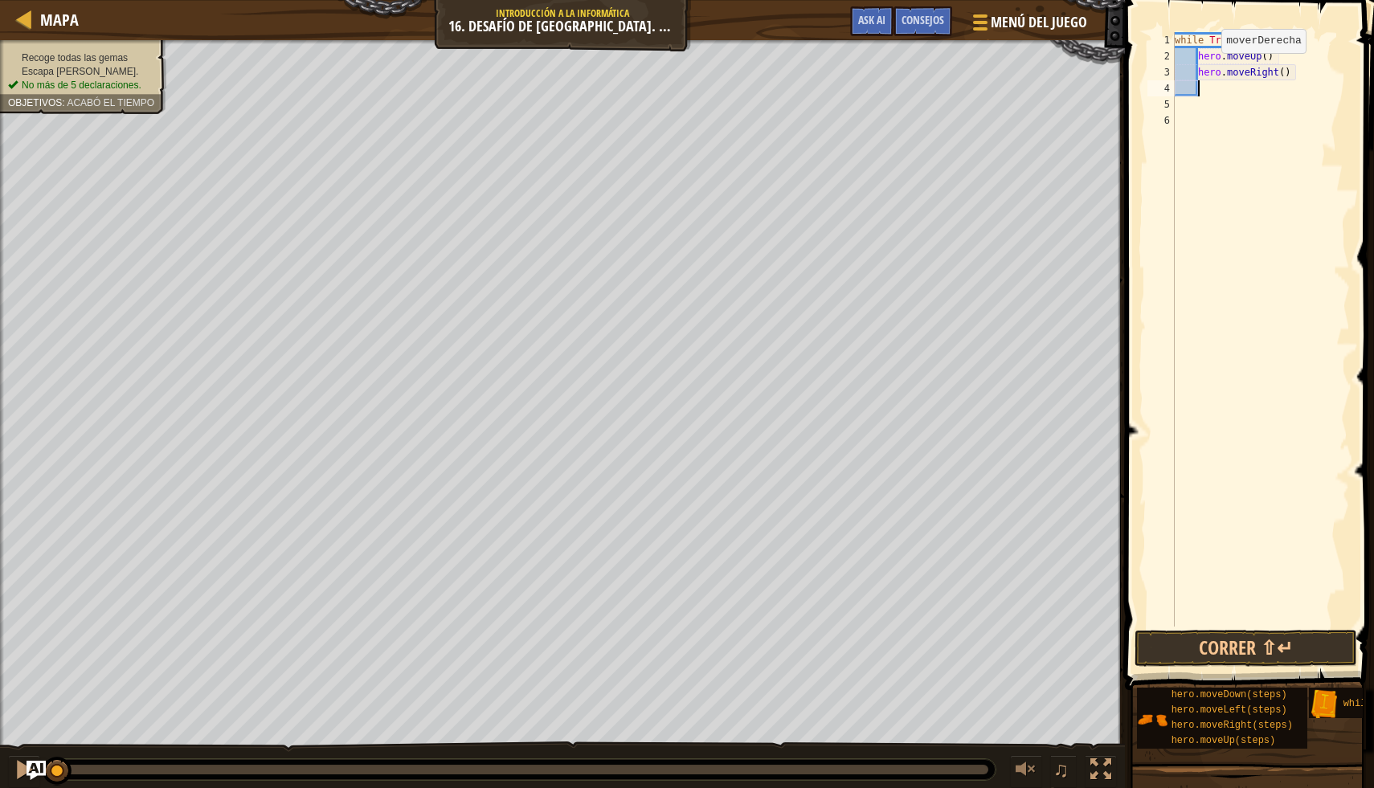
scroll to position [7, 1]
click at [1294, 655] on button "Correr ⇧↵" at bounding box center [1245, 648] width 223 height 37
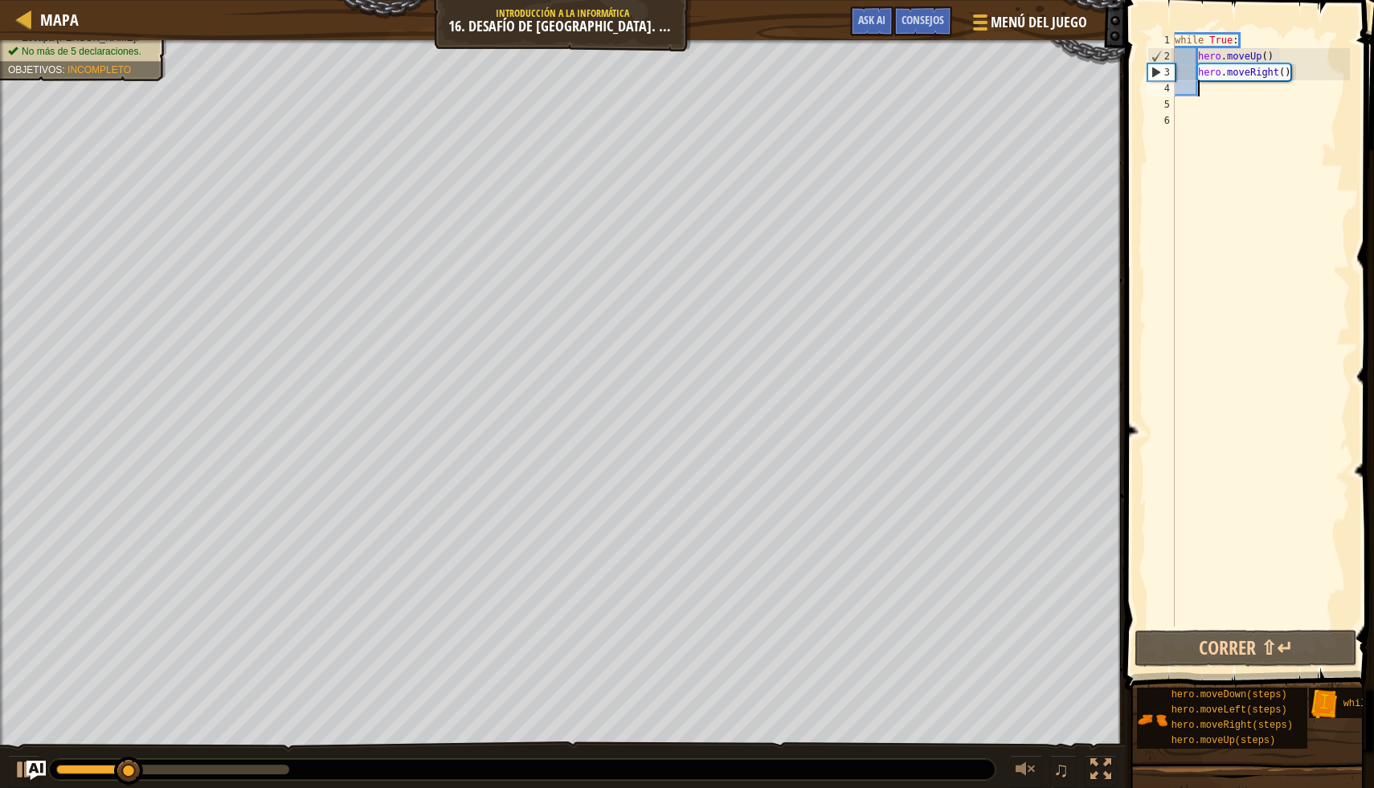
click at [1302, 75] on div "while True : hero . moveUp ( ) hero . moveRight ( )" at bounding box center [1260, 345] width 178 height 627
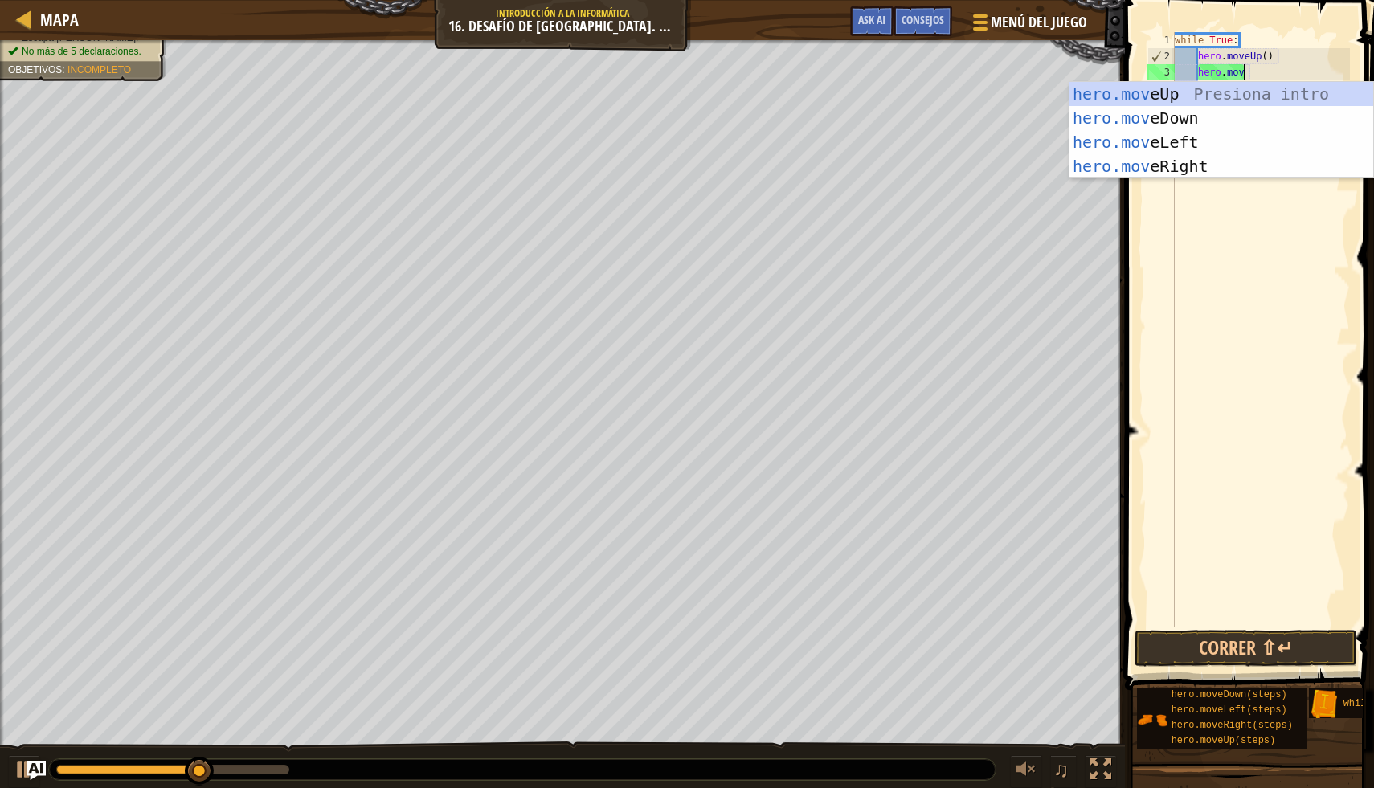
type textarea "hero.move"
click at [1295, 90] on div "hero.move Up Presiona intro hero.move Down Presiona intro hero.move Left Presio…" at bounding box center [1221, 154] width 304 height 145
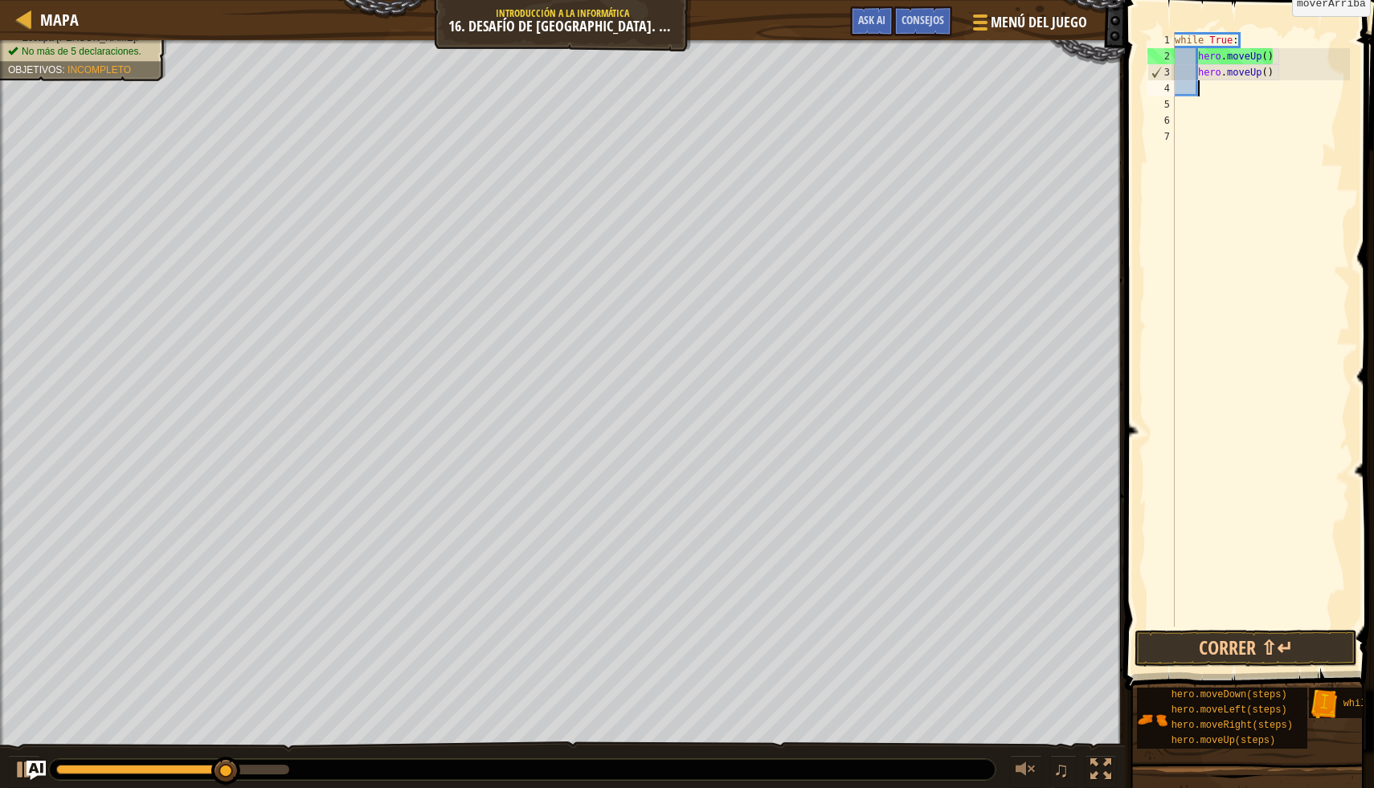
scroll to position [7, 1]
click at [1285, 640] on button "Correr ⇧↵" at bounding box center [1245, 648] width 223 height 37
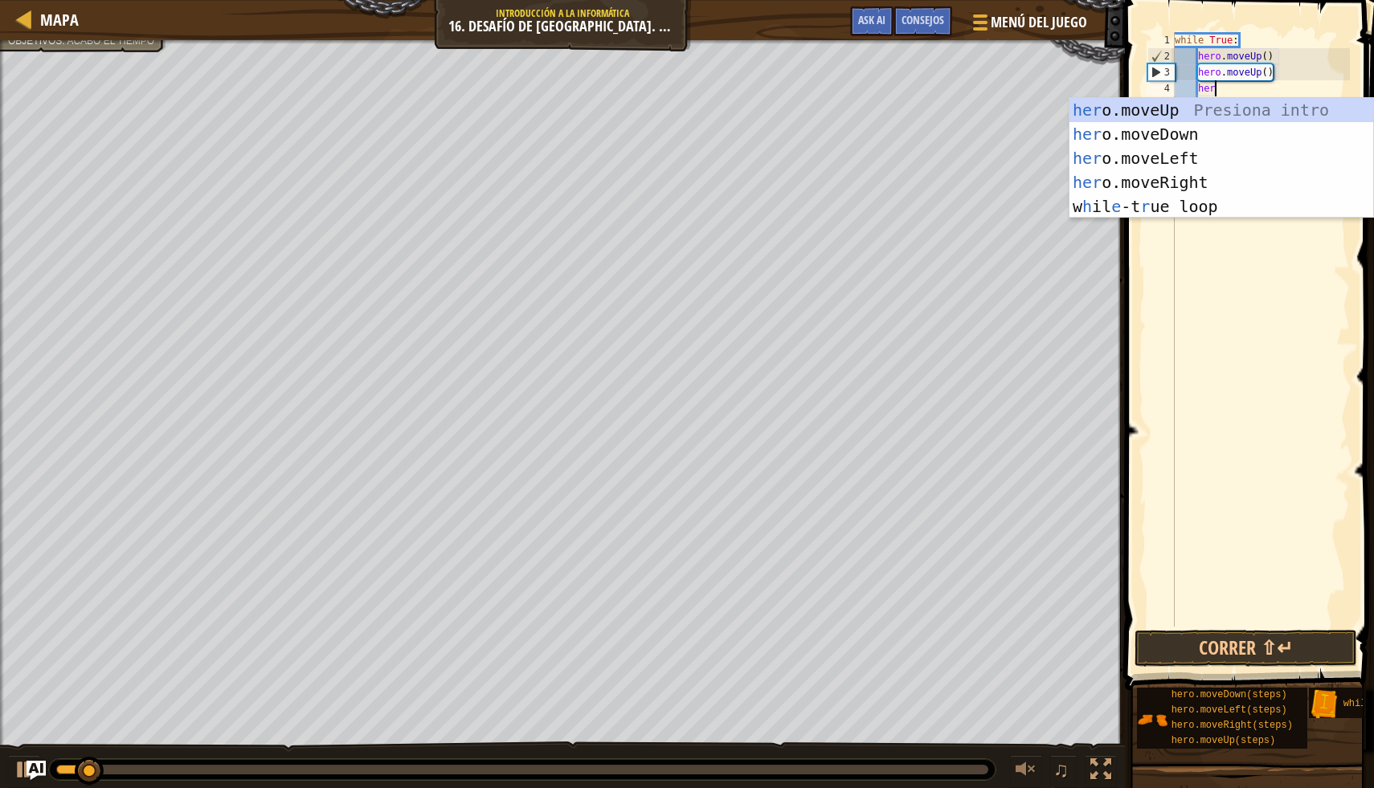
type textarea "hero"
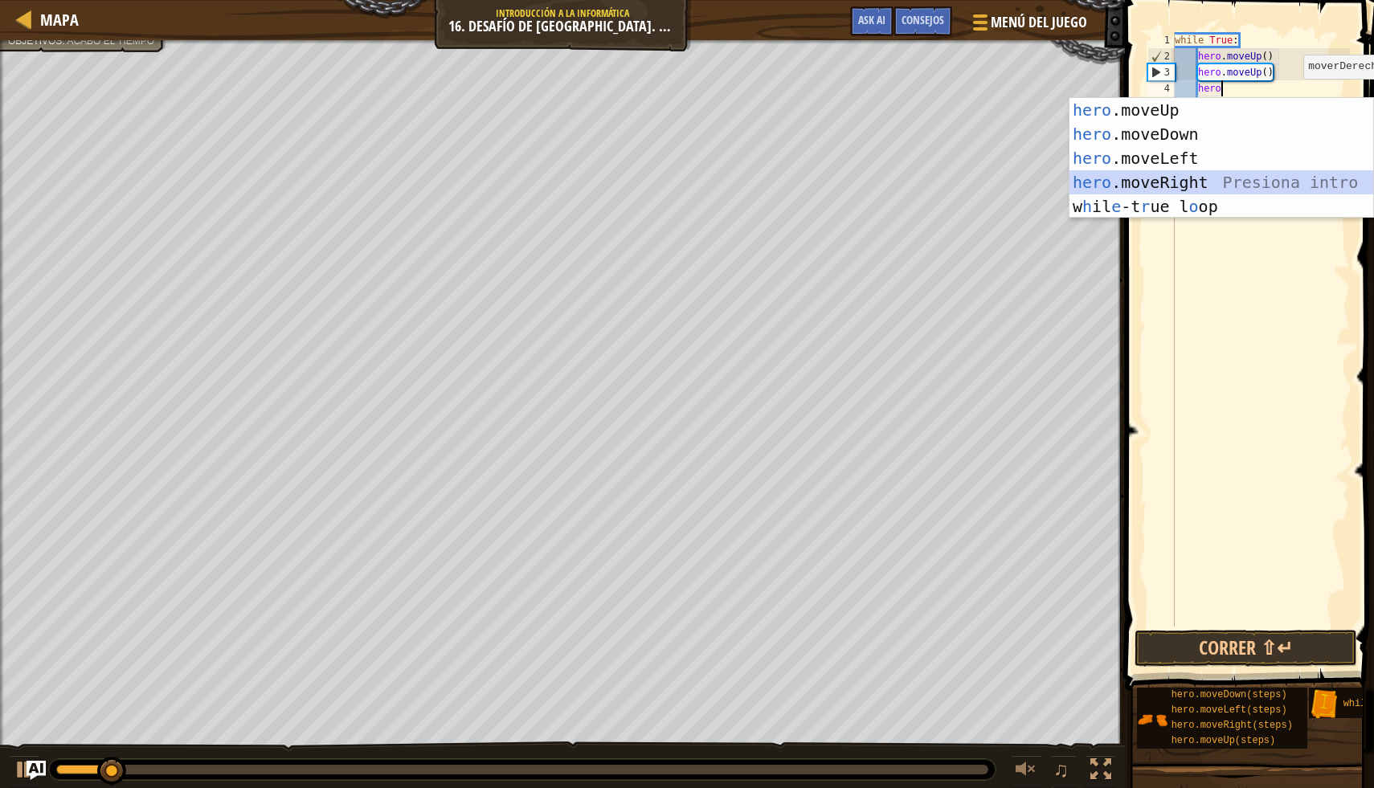
click at [1269, 182] on div "hero .moveUp Presiona intro hero .moveDown Presiona intro hero .moveLeft Presio…" at bounding box center [1221, 182] width 304 height 169
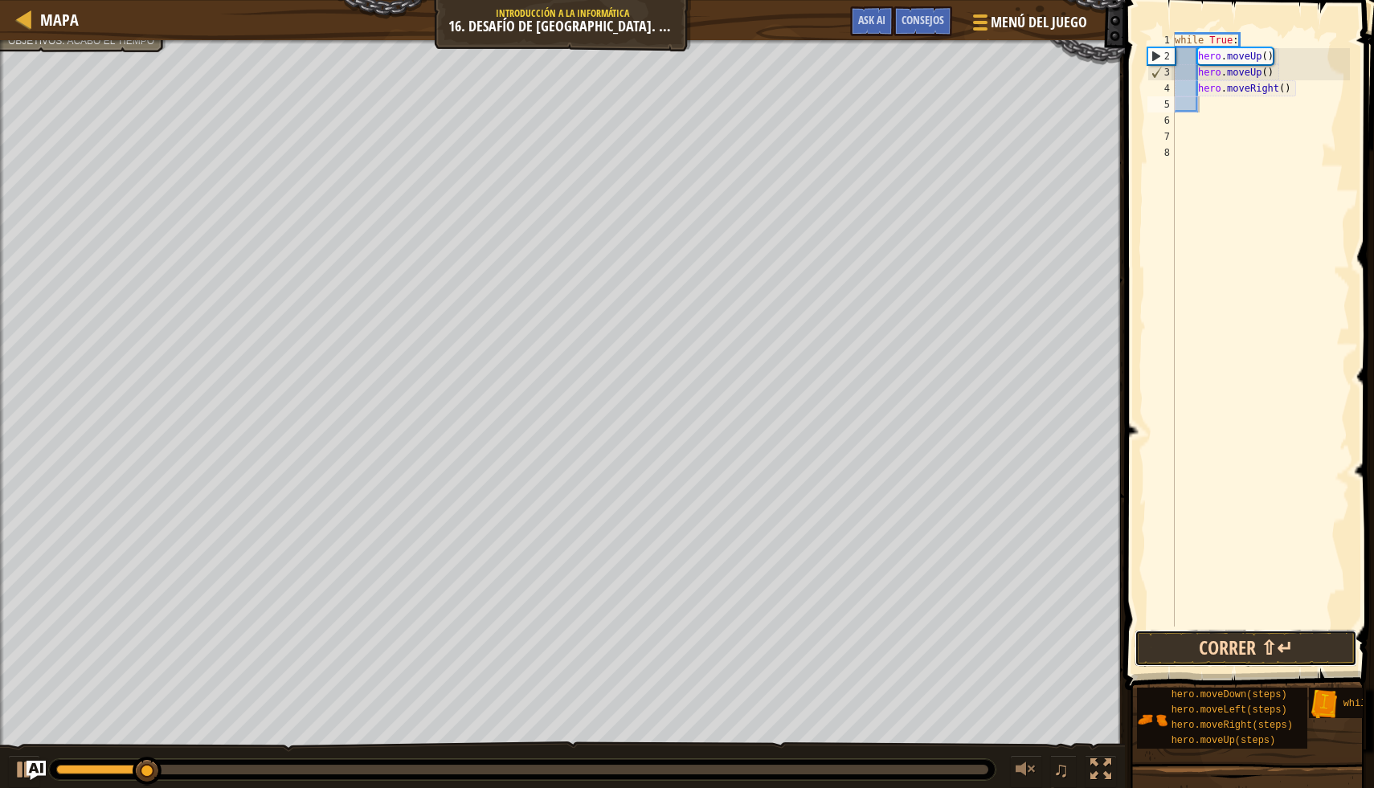
click at [1249, 649] on button "Correr ⇧↵" at bounding box center [1245, 648] width 223 height 37
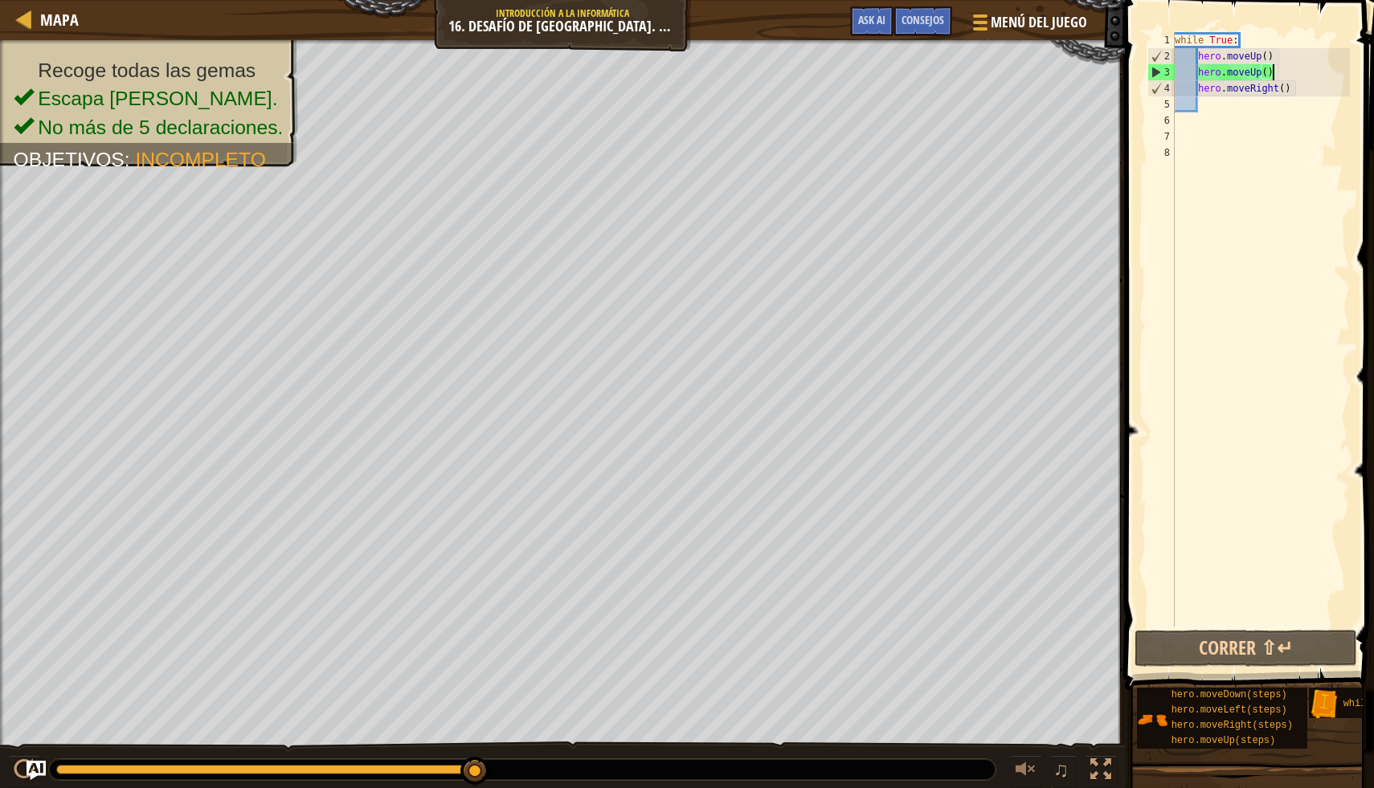
click at [1287, 67] on div "while True : hero . moveUp ( ) hero . moveUp ( ) hero . moveRight ( )" at bounding box center [1260, 345] width 178 height 627
type textarea "hero.moveUp()"
click at [1227, 123] on div "while True : hero . moveUp ( ) hero . moveUp ( ) hero . moveRight ( )" at bounding box center [1260, 345] width 178 height 627
click at [1222, 113] on div "while True : hero . moveUp ( ) hero . moveUp ( ) hero . moveRight ( )" at bounding box center [1260, 345] width 178 height 627
click at [1218, 88] on div "while True : hero . moveUp ( ) hero . moveUp ( ) hero . moveRight ( )" at bounding box center [1260, 345] width 178 height 627
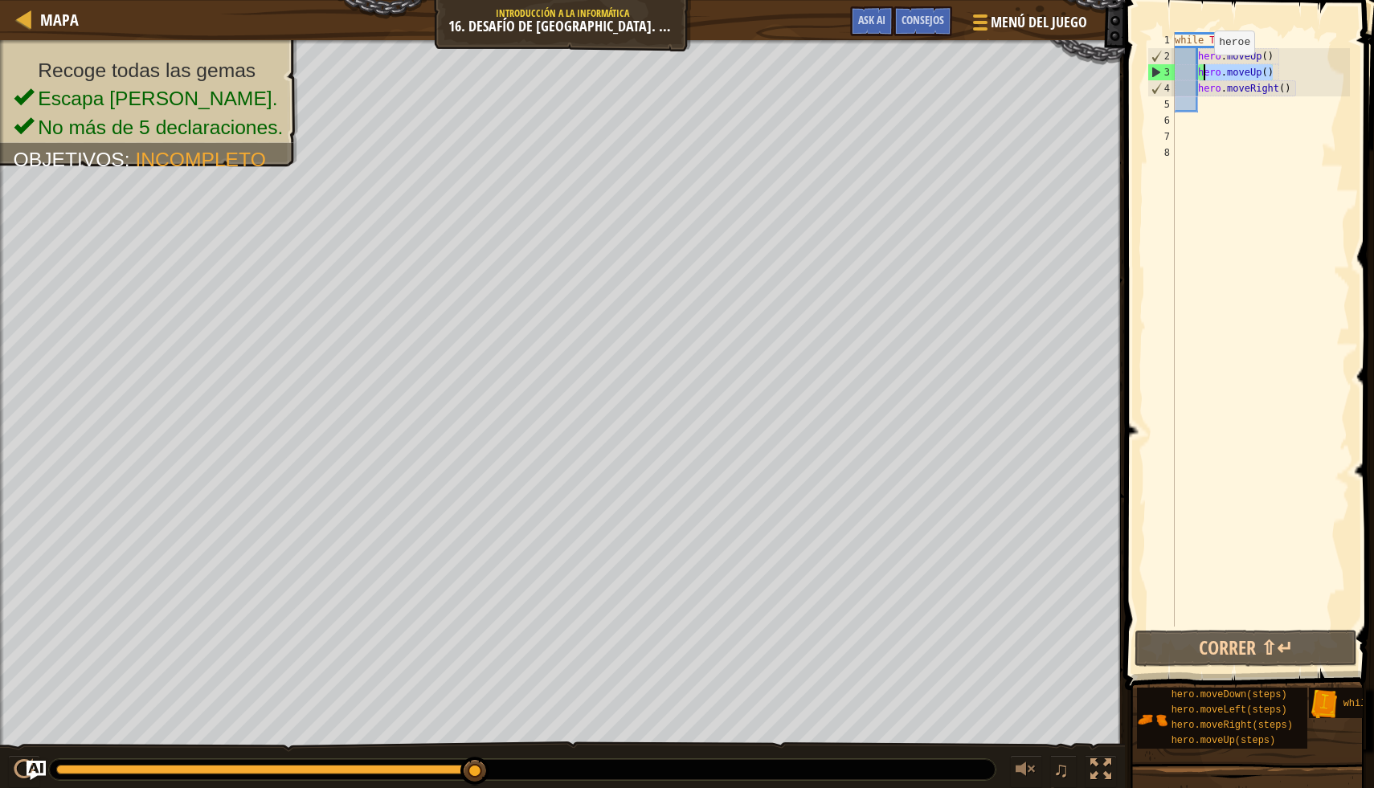
drag, startPoint x: 1286, startPoint y: 71, endPoint x: 1203, endPoint y: 70, distance: 83.6
click at [1203, 70] on div "while True : hero . moveUp ( ) hero . moveUp ( ) hero . moveRight ( )" at bounding box center [1260, 345] width 178 height 627
type textarea "h"
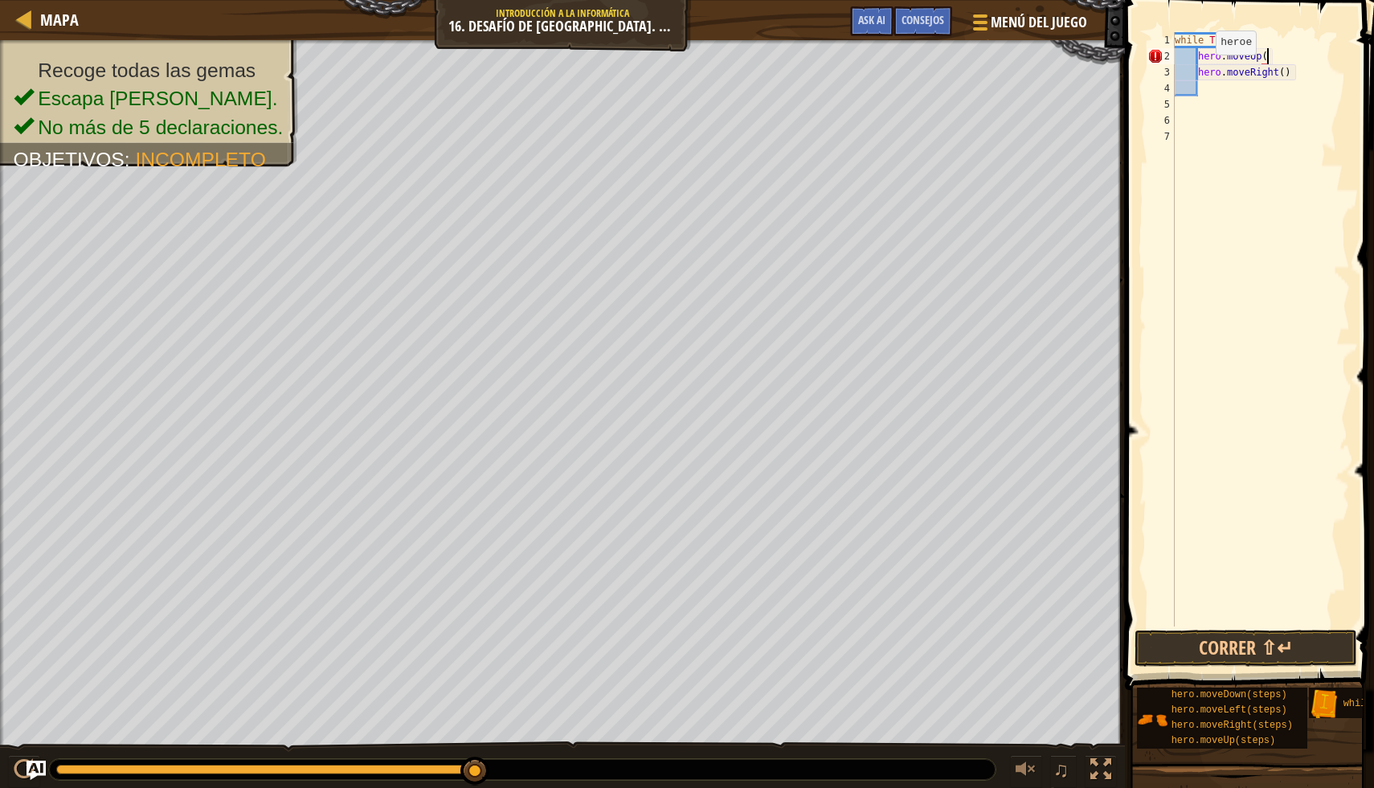
scroll to position [7, 7]
type textarea "hero.moveUp(2)"
click at [1222, 96] on div "while True : hero . moveUp ( 2 ) hero . moveRight ( )" at bounding box center [1260, 345] width 178 height 627
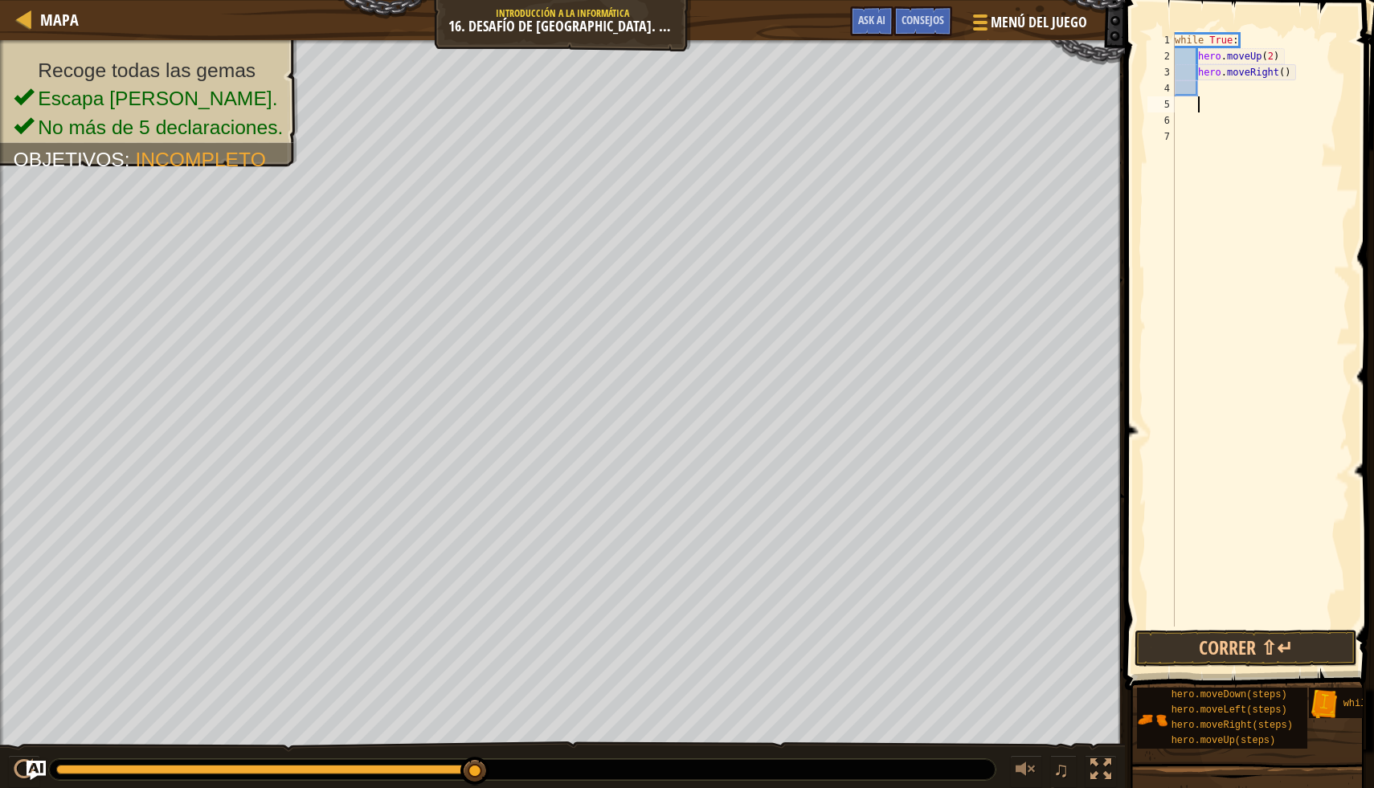
click at [1208, 84] on div "while True : hero . moveUp ( 2 ) hero . moveRight ( )" at bounding box center [1260, 345] width 178 height 627
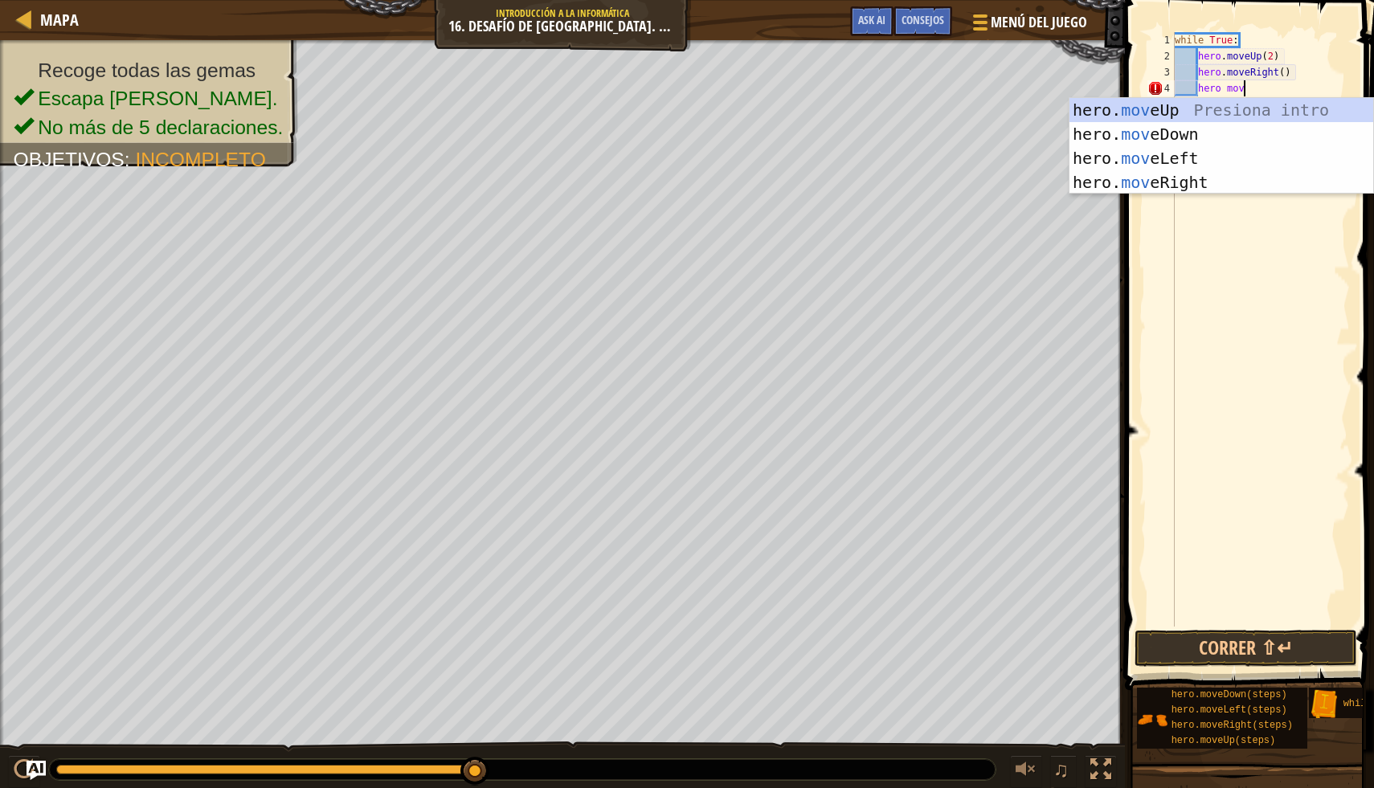
scroll to position [7, 6]
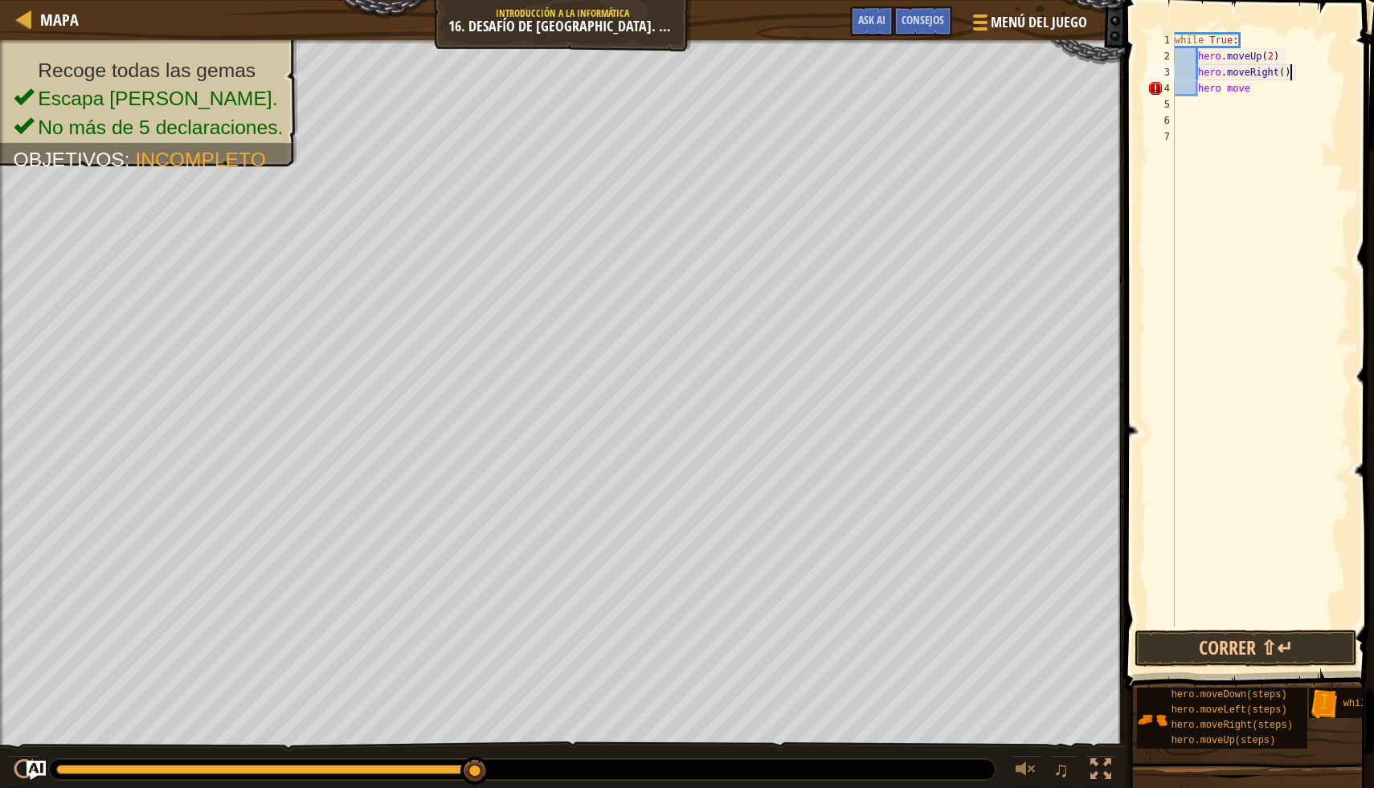
click at [1302, 66] on div "while True : hero . moveUp ( 2 ) hero . moveRight ( ) hero move" at bounding box center [1260, 345] width 178 height 627
click at [1273, 78] on div "while True : hero . moveUp ( 2 ) hero . moveRight ( 2 ) hero move" at bounding box center [1260, 345] width 178 height 627
click at [1269, 86] on div "while True : hero . moveUp ( 2 ) hero . moveRight ( 2 ) hero move" at bounding box center [1260, 345] width 178 height 627
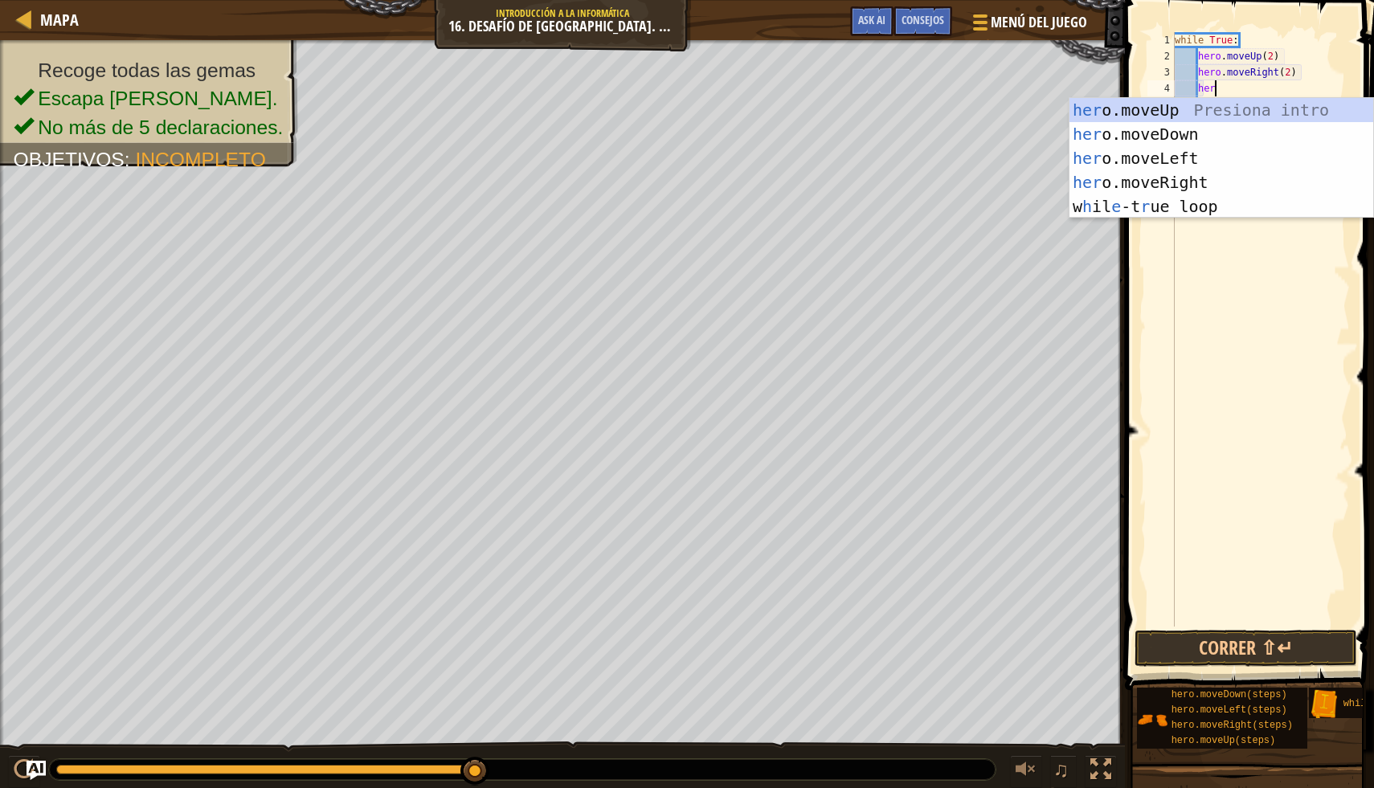
scroll to position [7, 2]
click at [1301, 67] on div "while True : hero . moveUp ( 2 ) hero . moveRight ( 2 ) her" at bounding box center [1260, 345] width 178 height 627
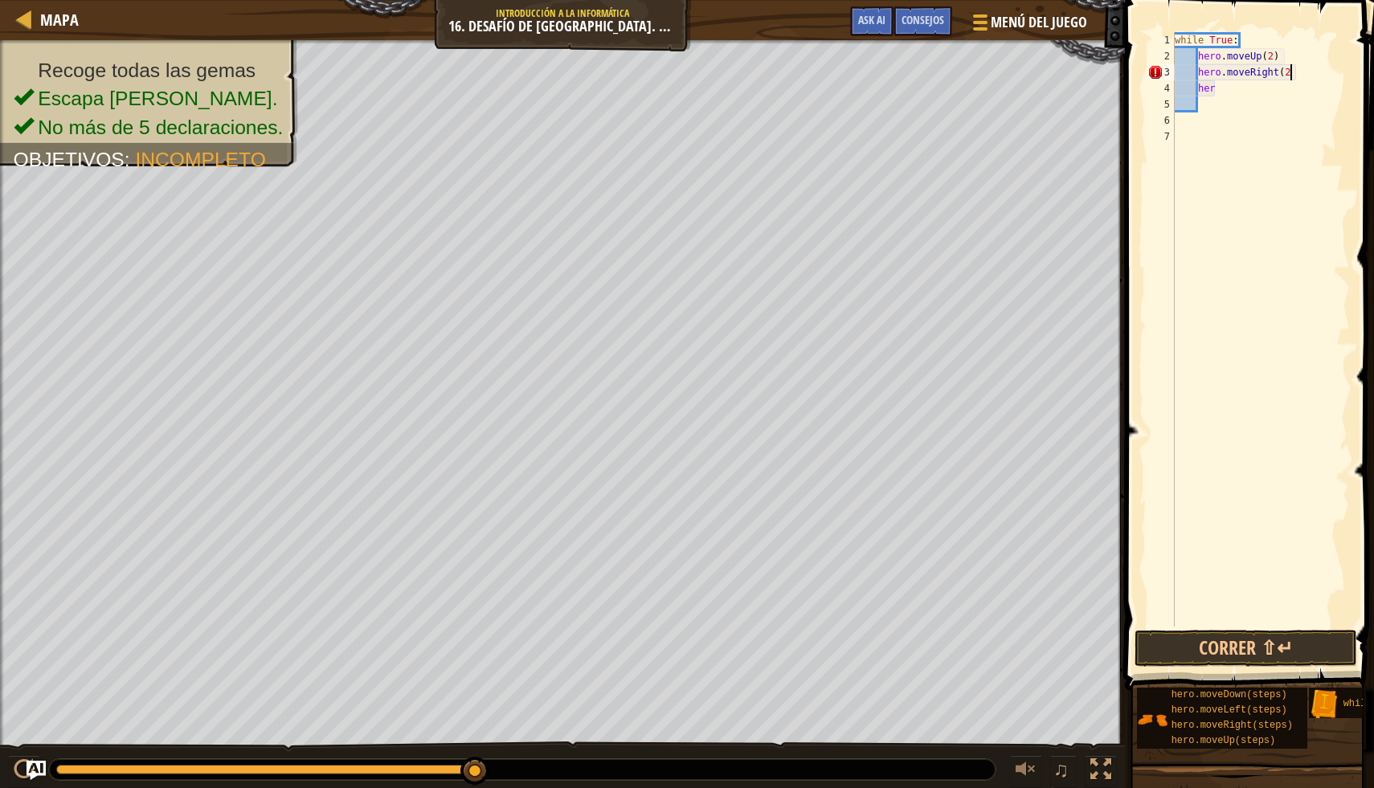
scroll to position [7, 9]
type textarea "hero.moveRight(2)"
click at [1228, 101] on div "while True : hero . moveUp ( 2 ) hero . moveRight ( 2 ) her" at bounding box center [1260, 345] width 178 height 627
click at [1228, 91] on div "while True : hero . moveUp ( 2 ) hero . moveRight ( 2 ) her" at bounding box center [1260, 345] width 178 height 627
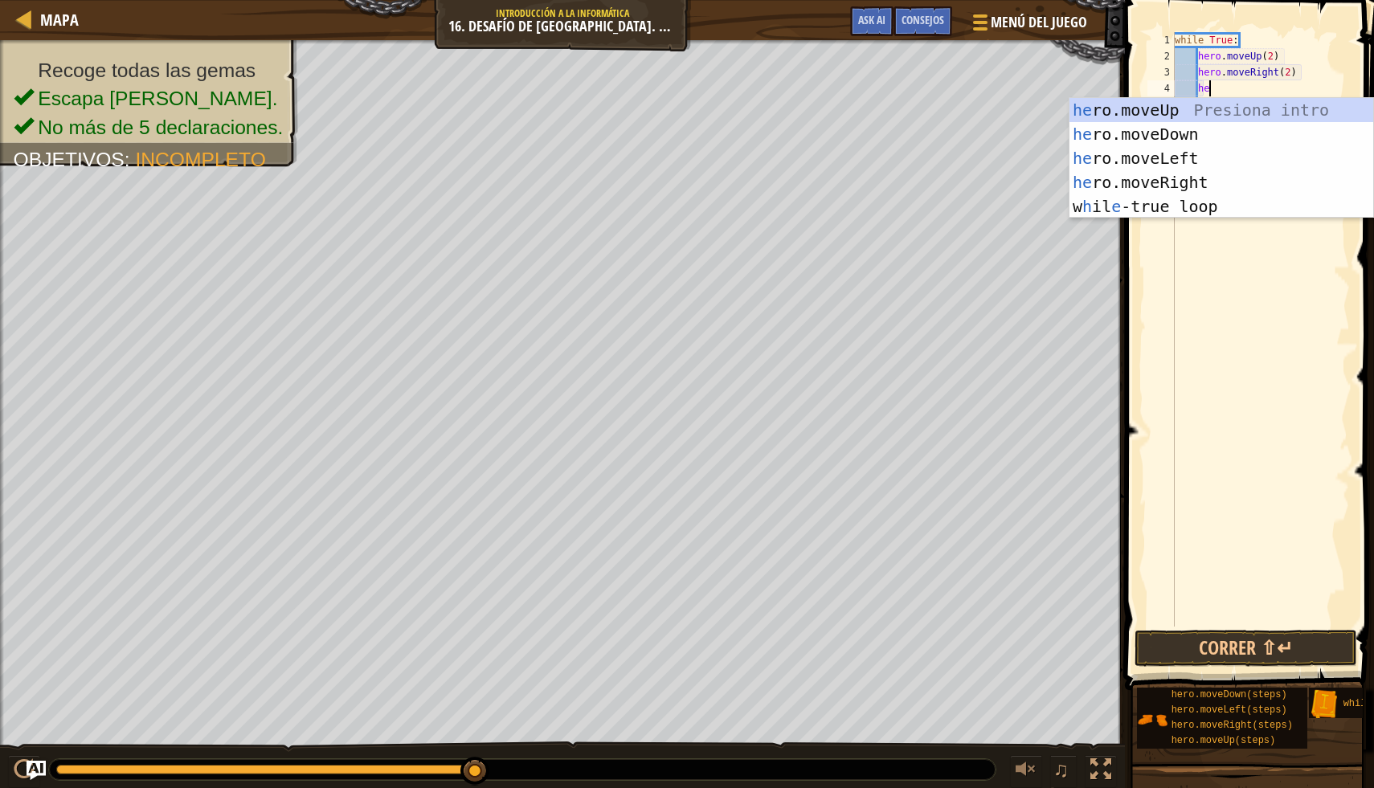
type textarea "her"
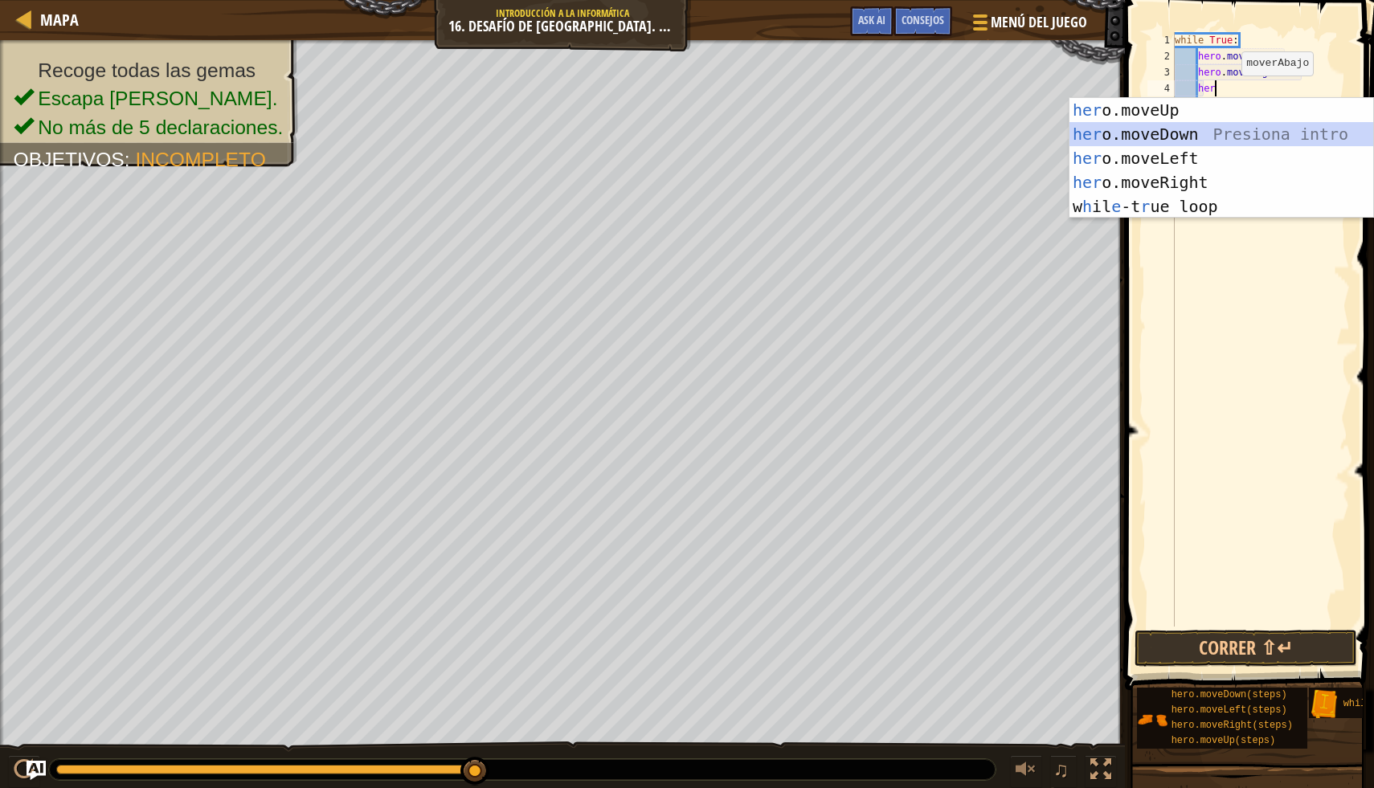
click at [1263, 134] on div "her o.moveUp Presiona intro her o.moveDown Presiona intro her o.moveLeft Presio…" at bounding box center [1221, 182] width 304 height 169
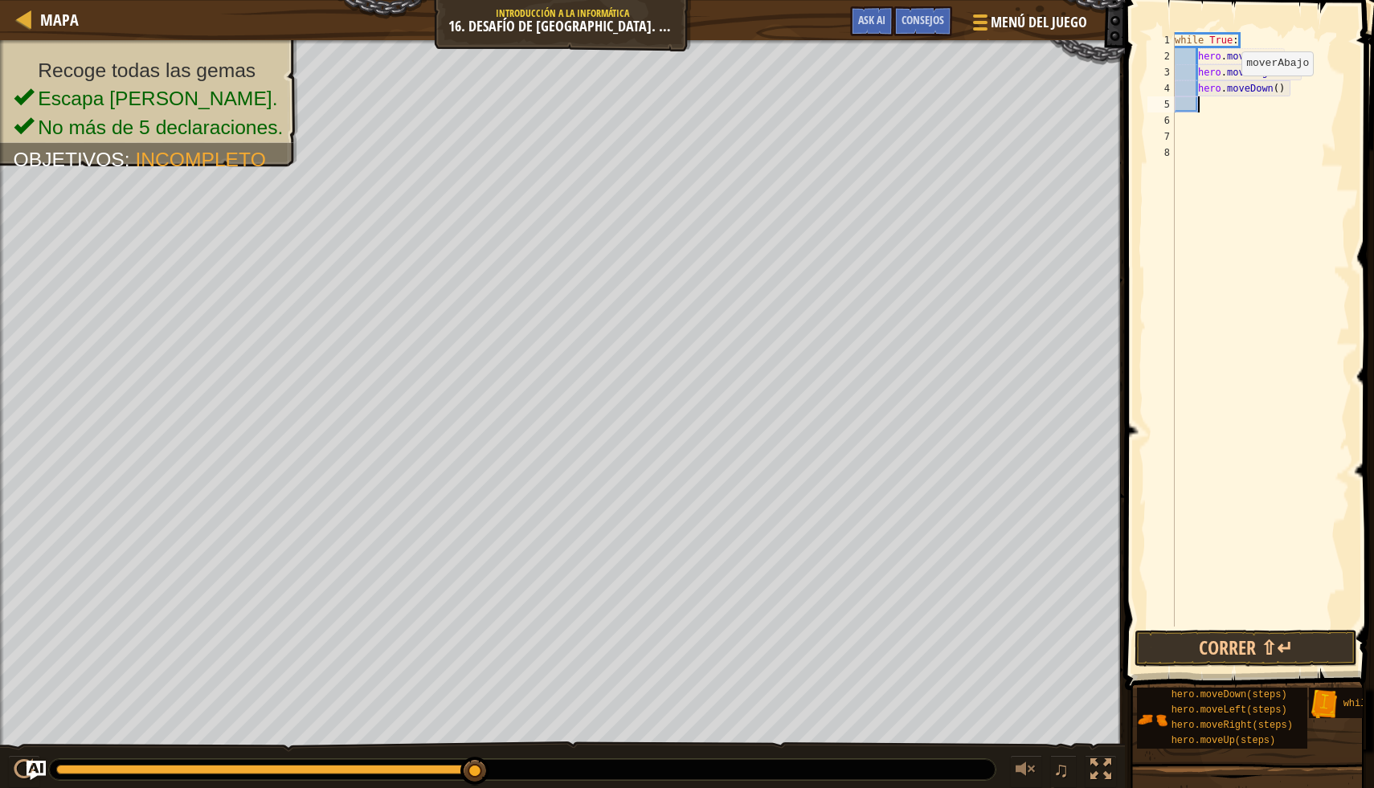
scroll to position [7, 1]
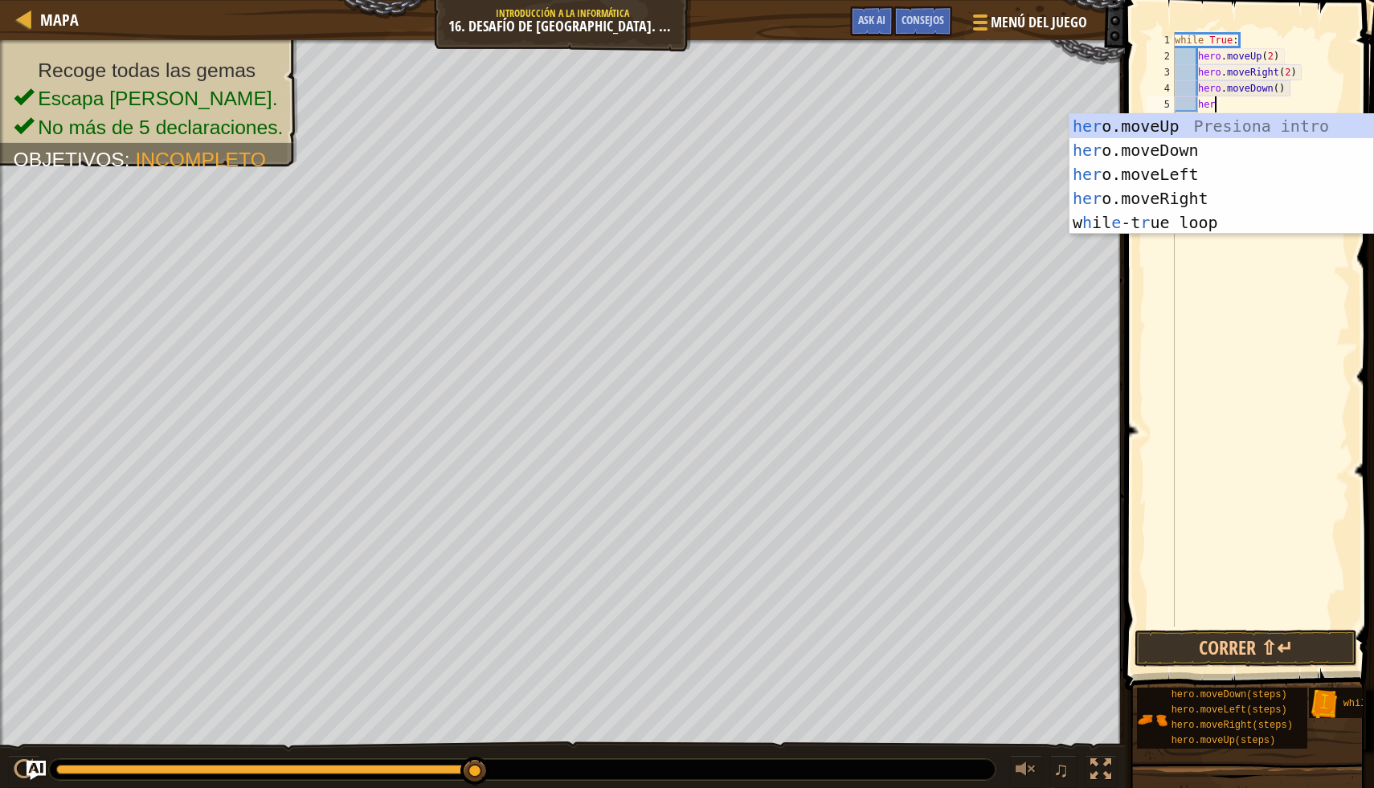
type textarea "hero"
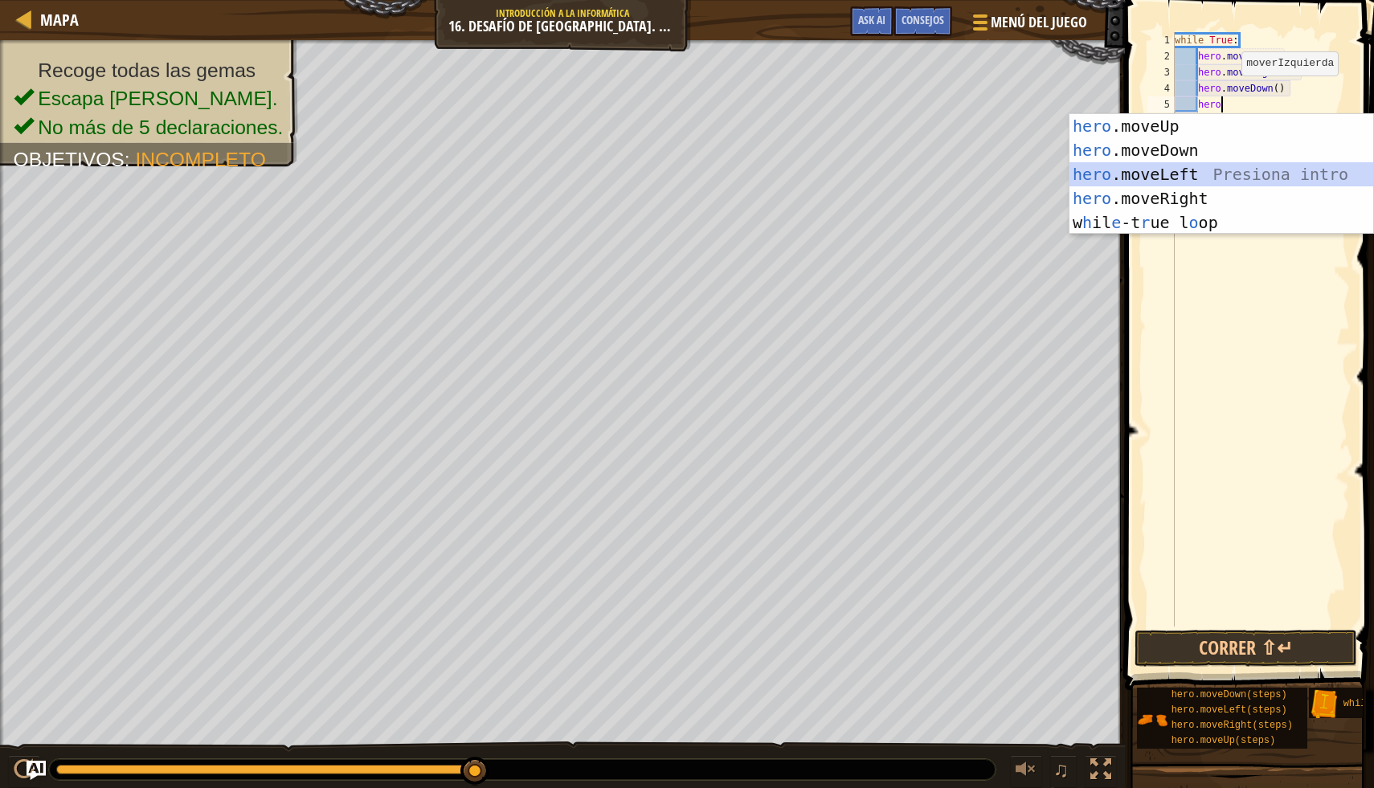
click at [1257, 170] on div "hero .moveUp Presiona intro hero .moveDown Presiona intro hero .moveLeft Presio…" at bounding box center [1221, 198] width 304 height 169
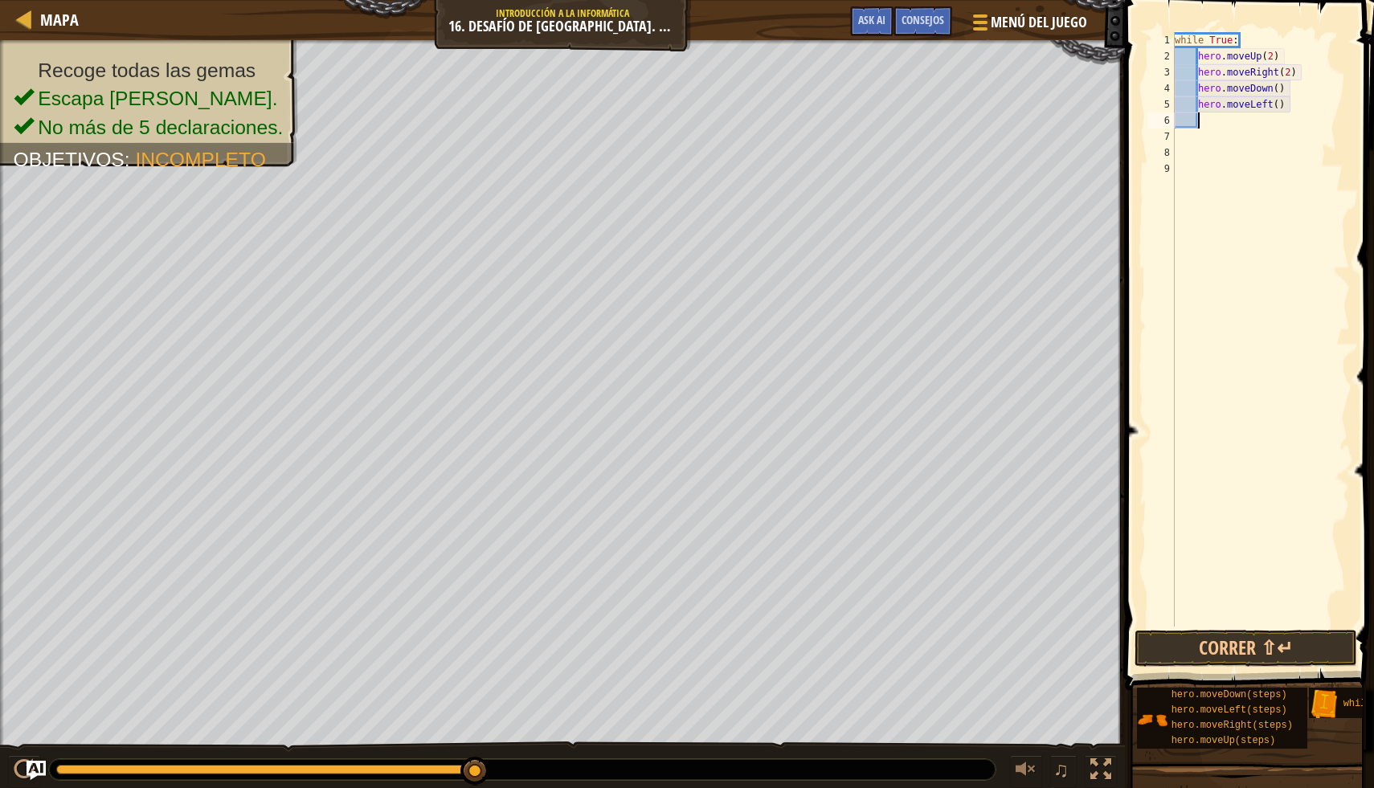
click at [1302, 114] on div "while True : hero . moveUp ( 2 ) hero . moveRight ( 2 ) hero . moveDown ( ) her…" at bounding box center [1260, 345] width 178 height 627
click at [1295, 104] on div "while True : hero . moveUp ( 2 ) hero . moveRight ( 2 ) hero . moveDown ( ) her…" at bounding box center [1260, 345] width 178 height 627
click at [1208, 639] on button "Correr ⇧↵" at bounding box center [1245, 648] width 223 height 37
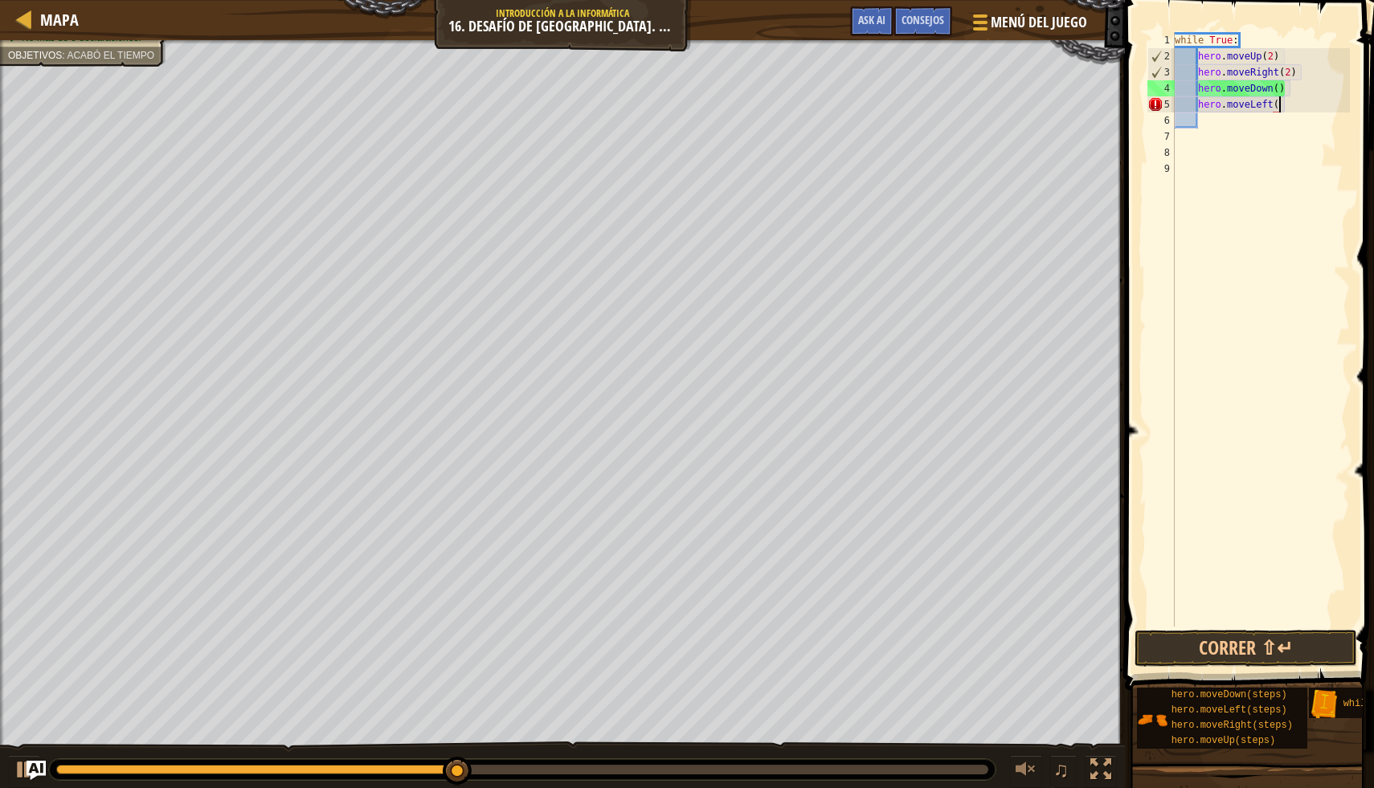
scroll to position [7, 8]
type textarea "hero.moveLeft()"
click at [1223, 648] on button "Correr ⇧↵" at bounding box center [1245, 648] width 223 height 37
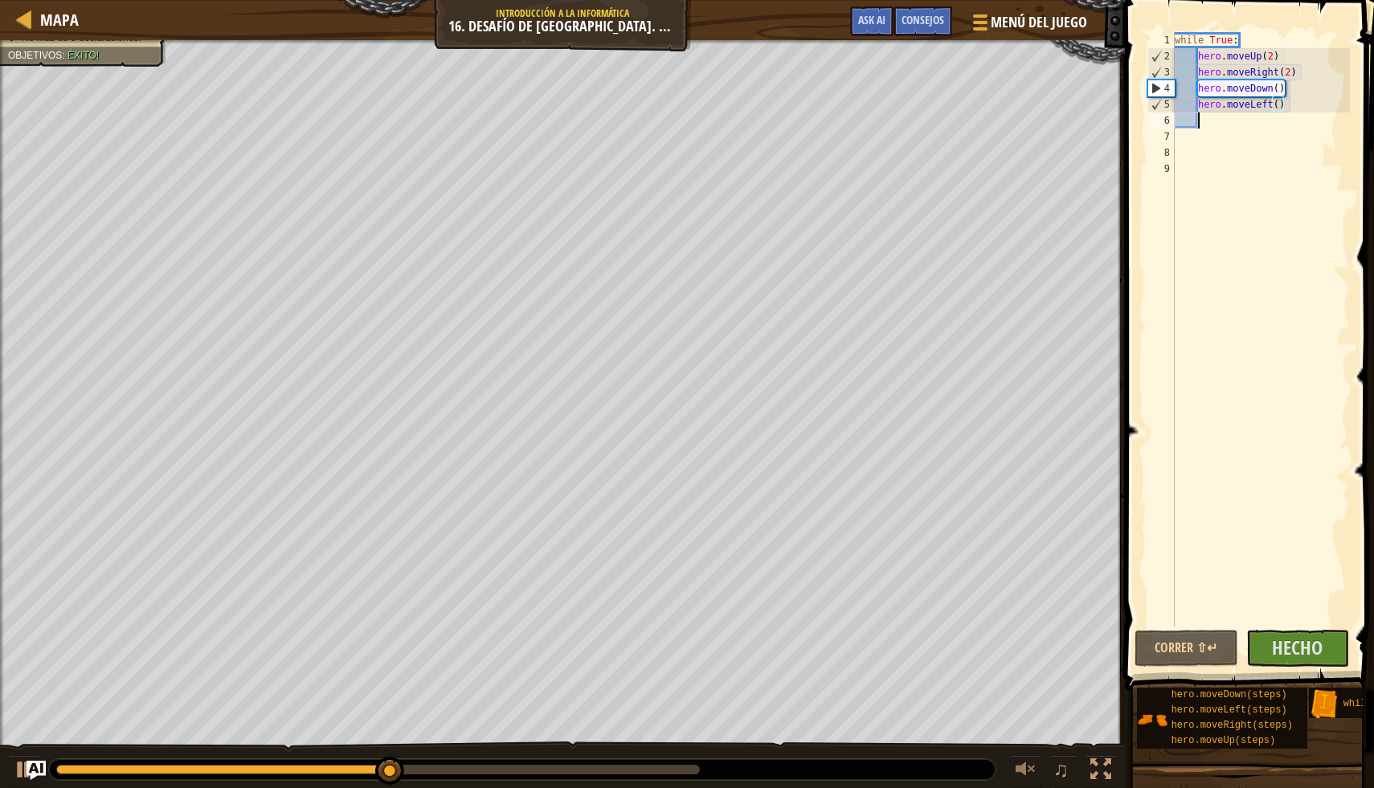
click at [1217, 121] on div "while True : hero . moveUp ( 2 ) hero . moveRight ( 2 ) hero . moveDown ( ) her…" at bounding box center [1260, 345] width 178 height 627
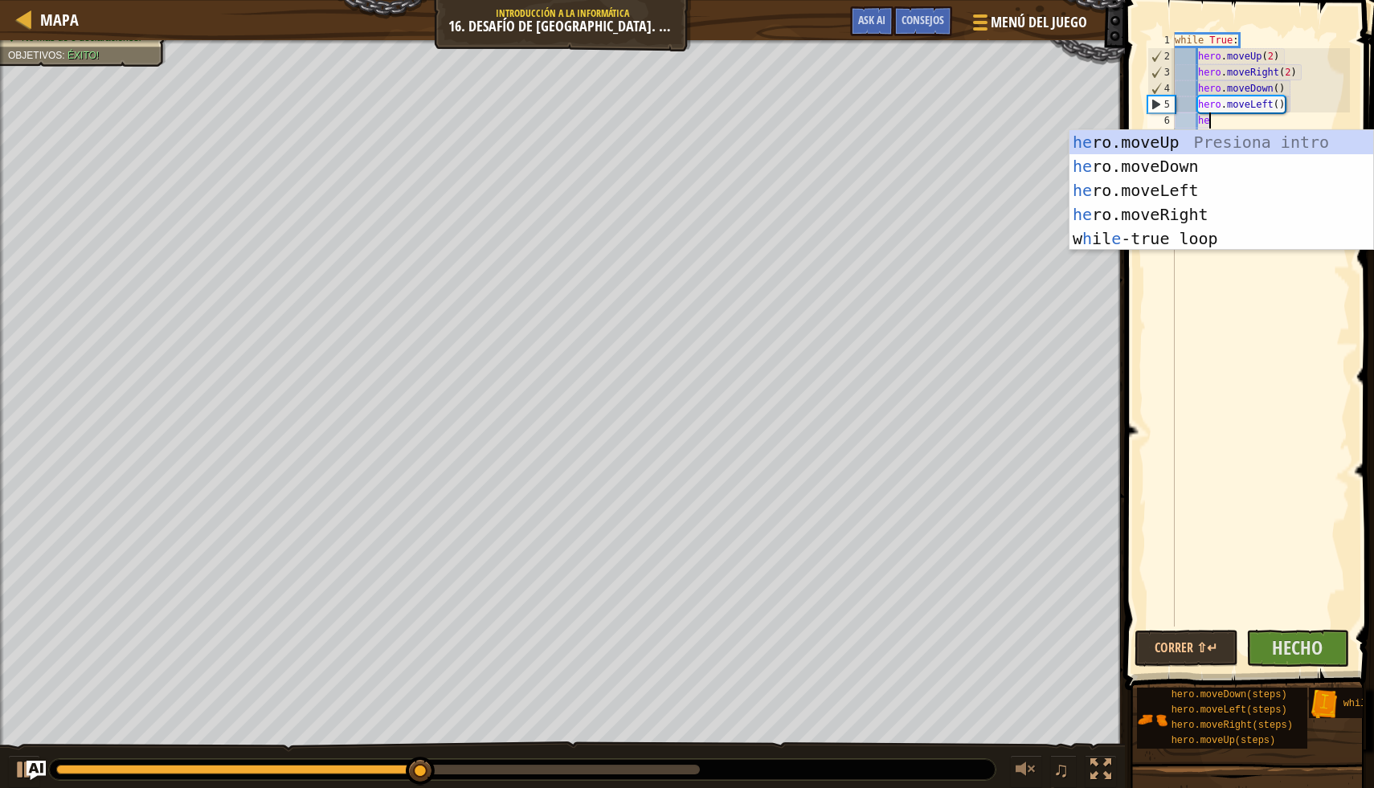
type textarea "h"
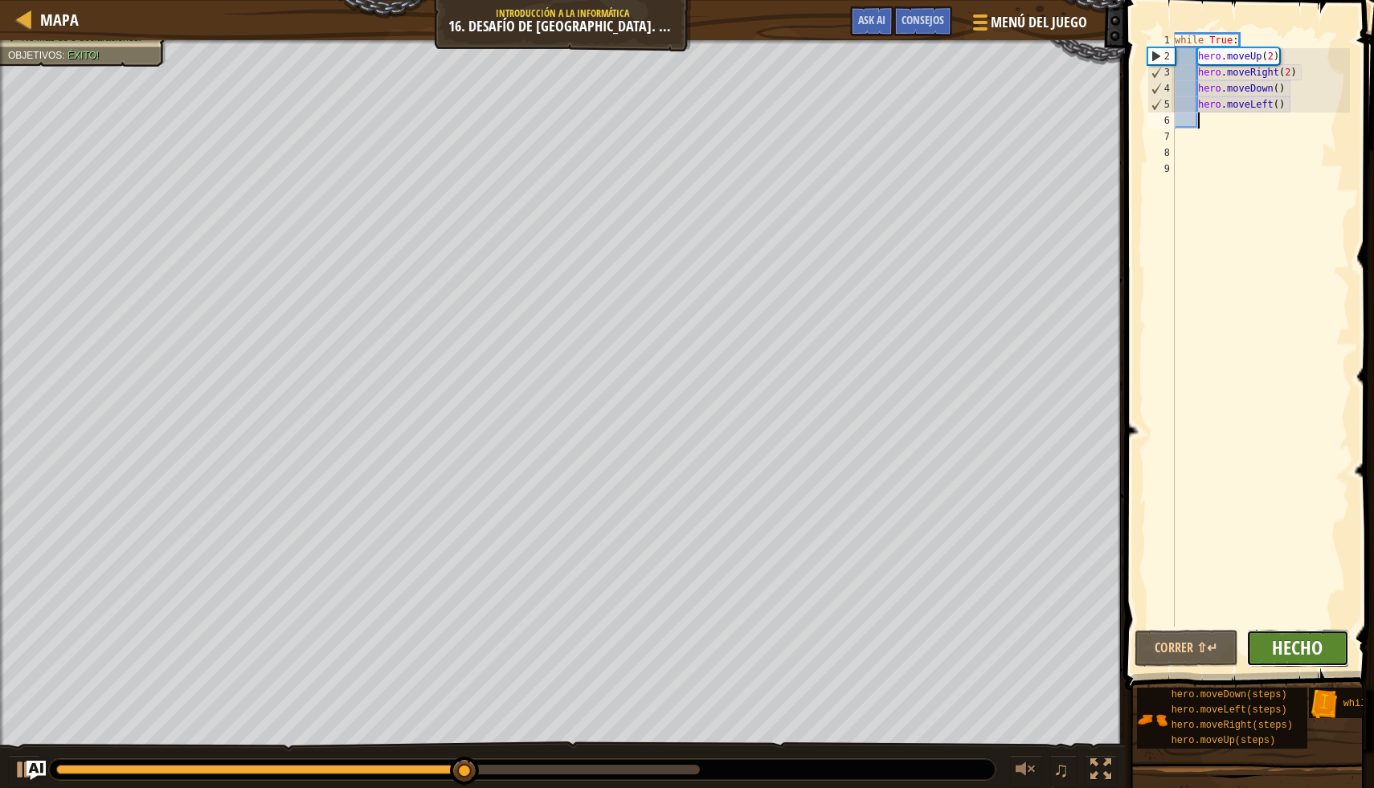
click at [1318, 644] on span "Hecho" at bounding box center [1297, 648] width 51 height 26
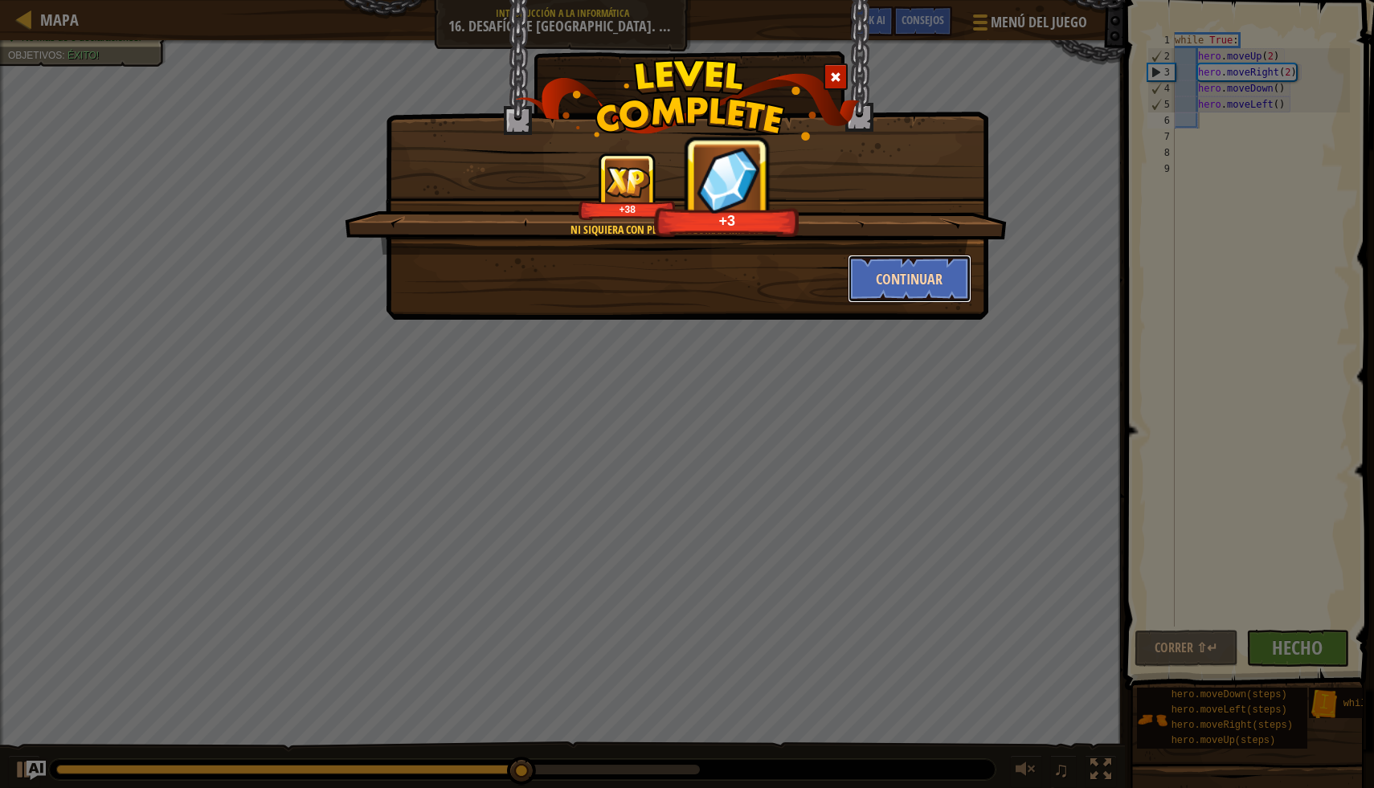
click at [935, 279] on button "Continuar" at bounding box center [910, 279] width 125 height 48
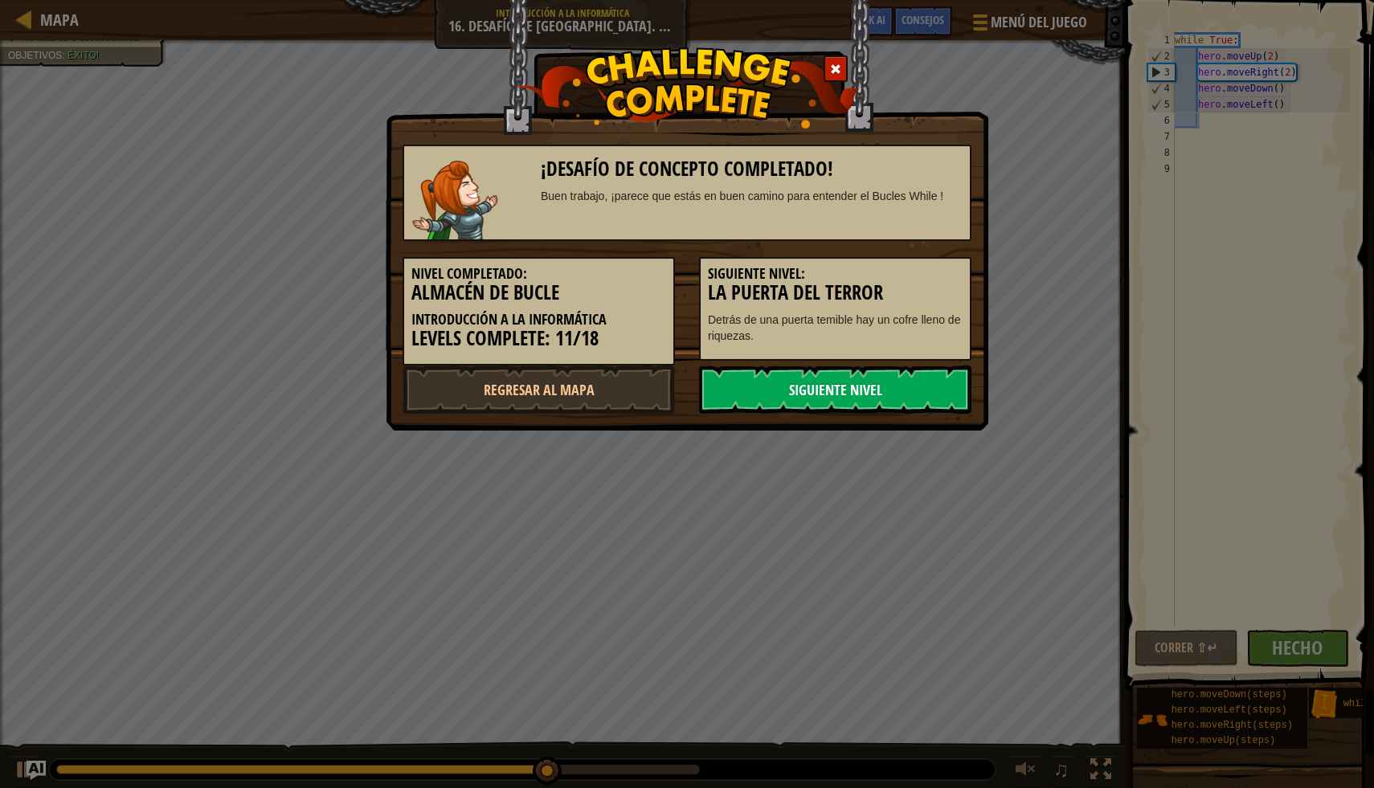
click at [848, 382] on link "Siguiente nivel" at bounding box center [835, 390] width 272 height 48
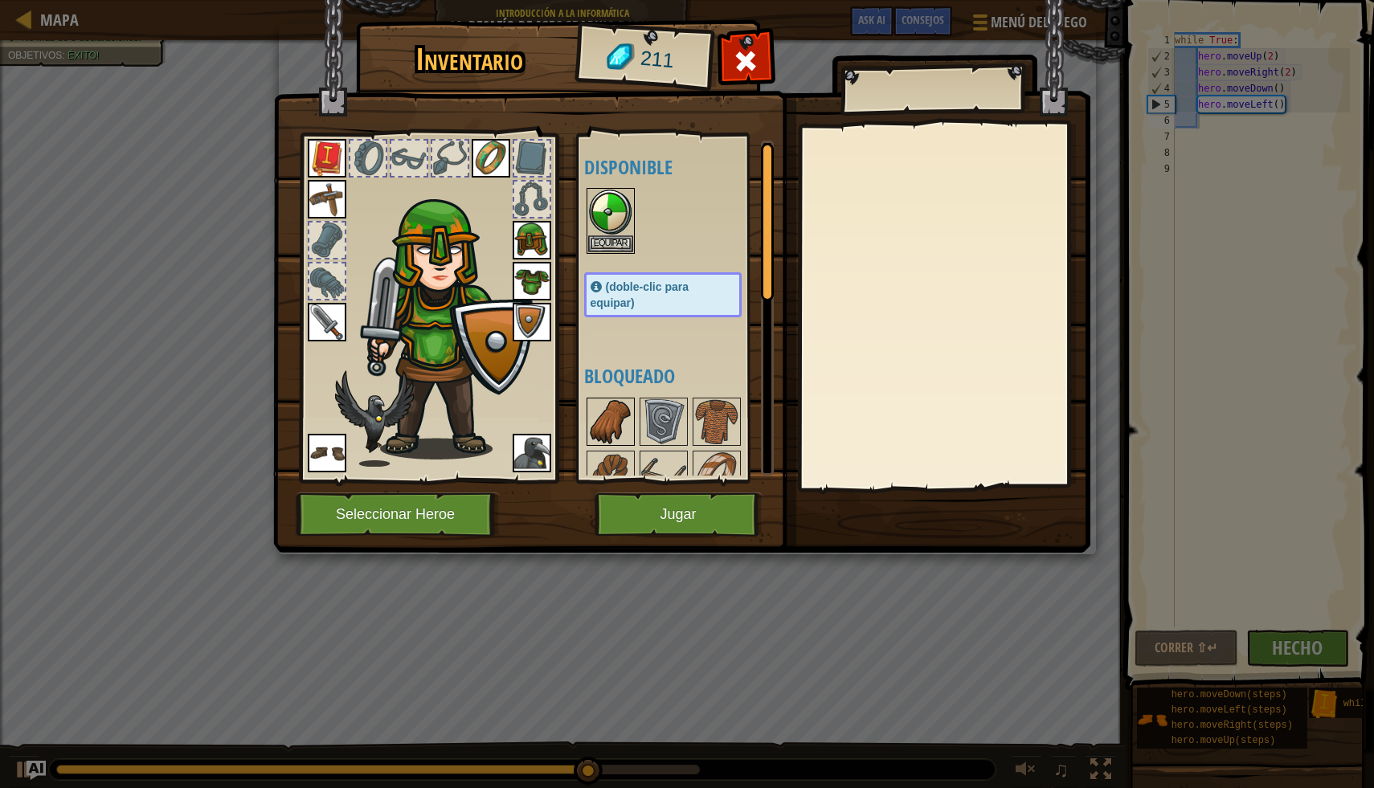
click at [615, 412] on img at bounding box center [610, 421] width 45 height 45
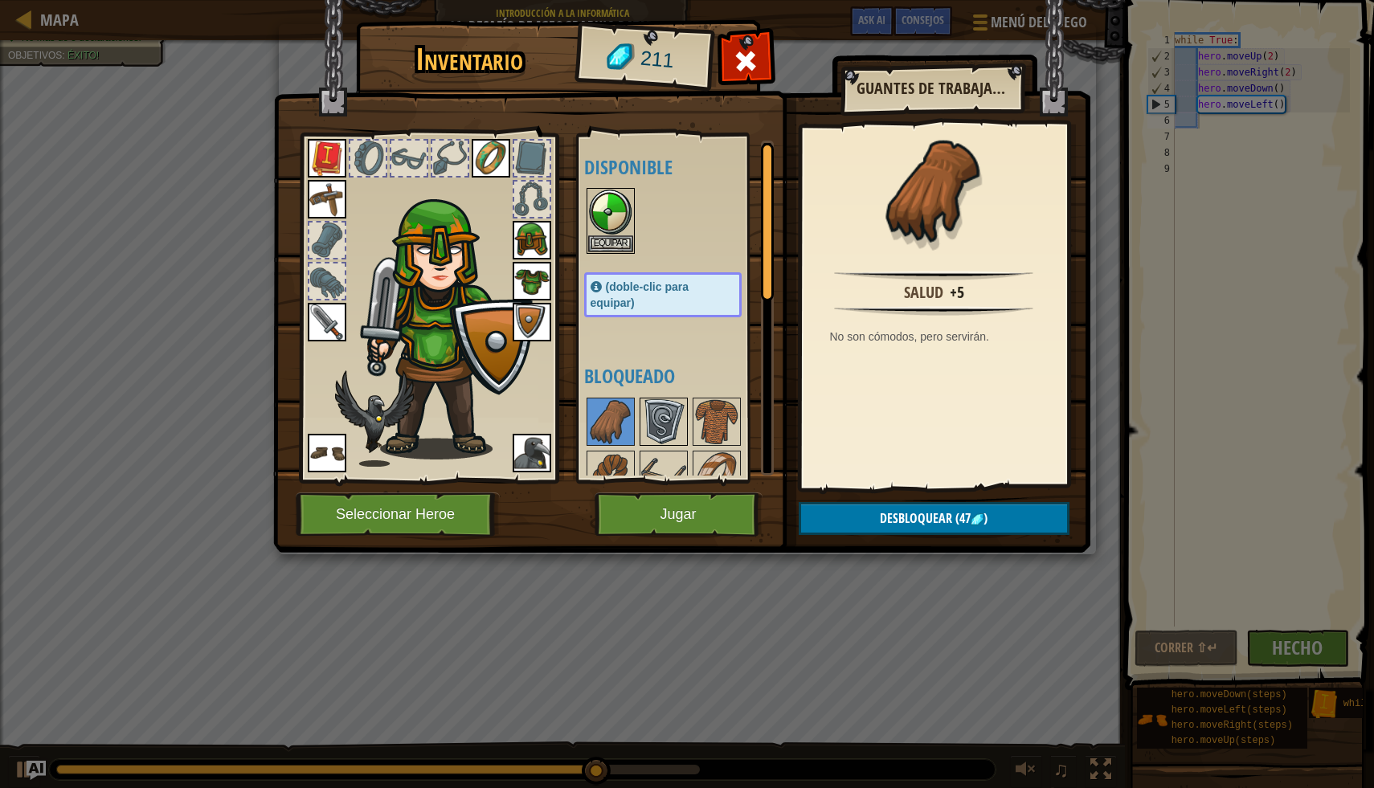
click at [650, 414] on img at bounding box center [663, 421] width 45 height 45
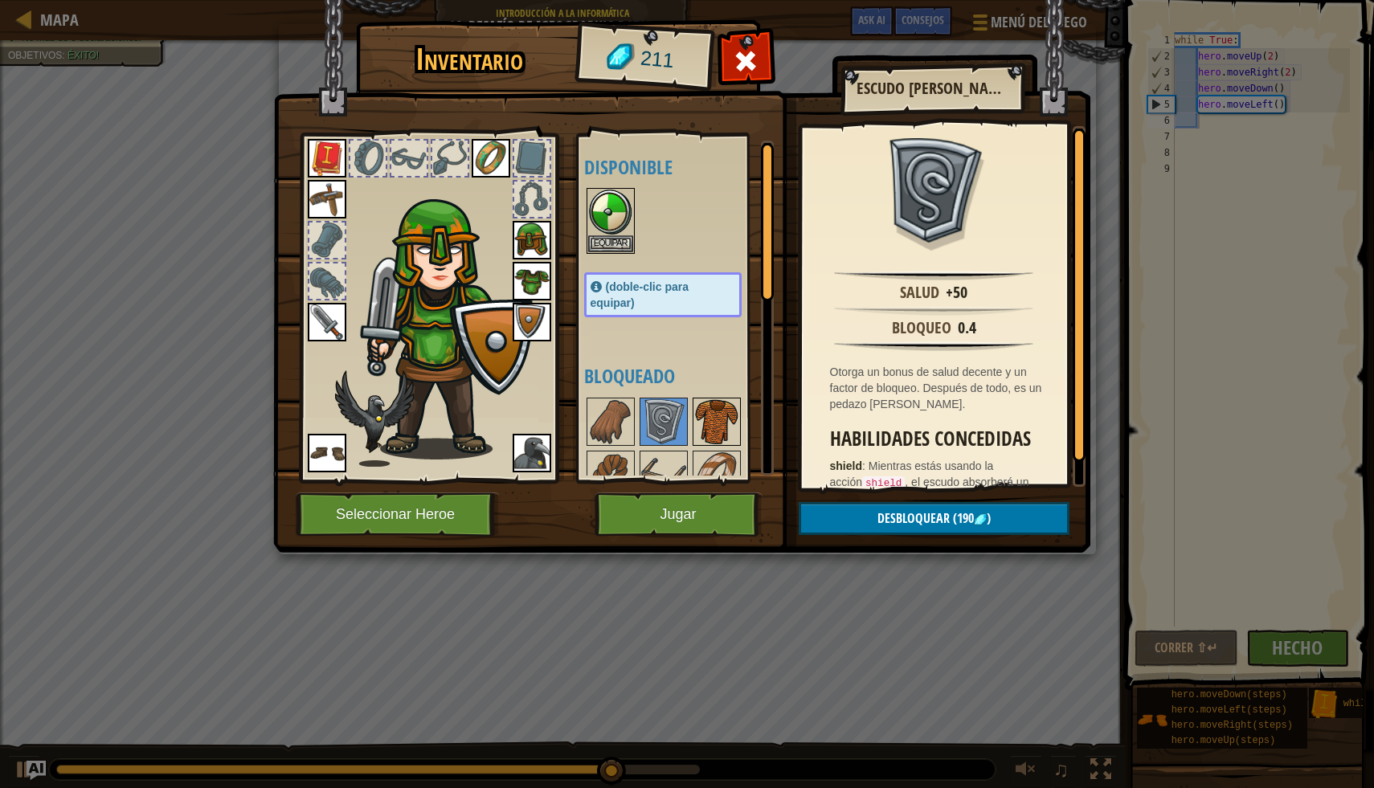
click at [702, 417] on img at bounding box center [716, 421] width 45 height 45
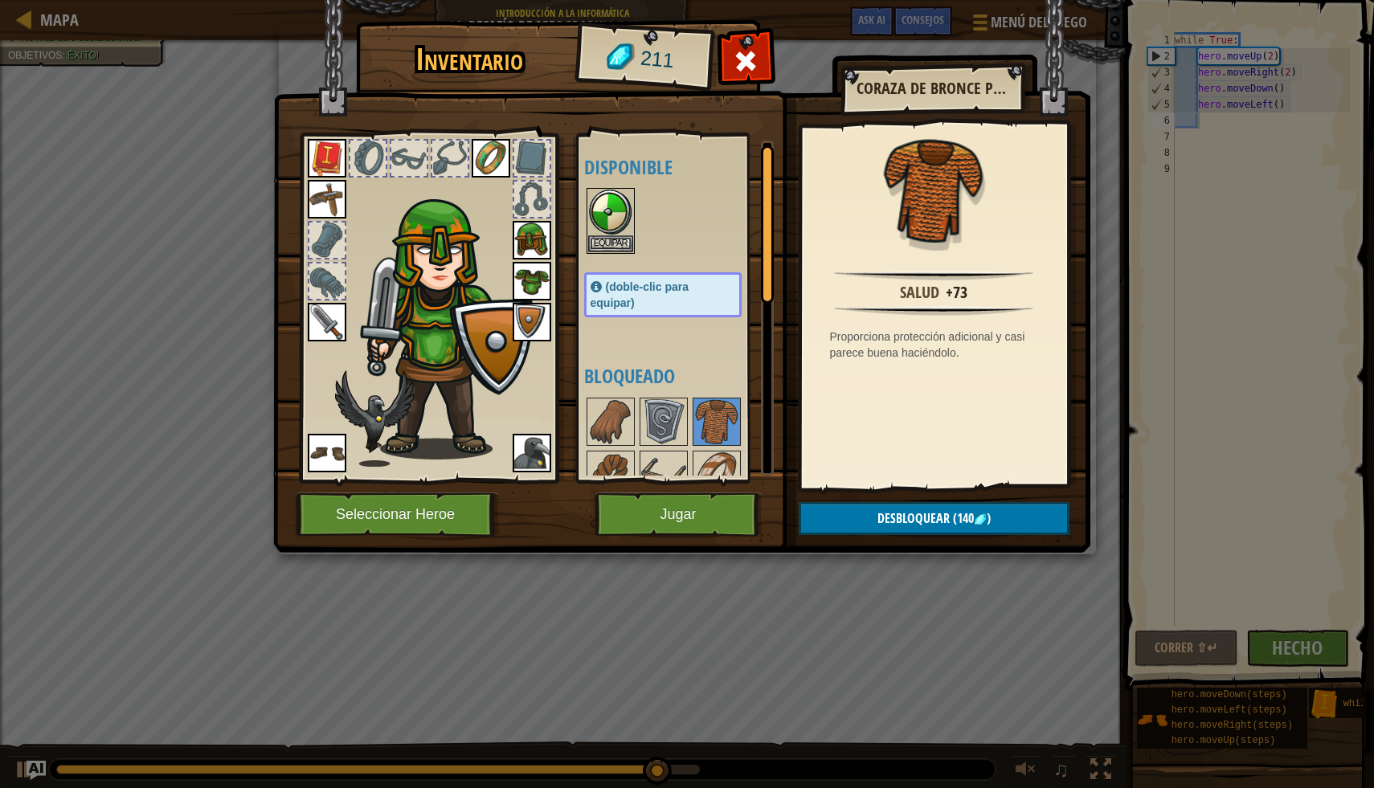
drag, startPoint x: 762, startPoint y: 276, endPoint x: 762, endPoint y: 295, distance: 18.5
click at [762, 284] on div at bounding box center [767, 224] width 13 height 158
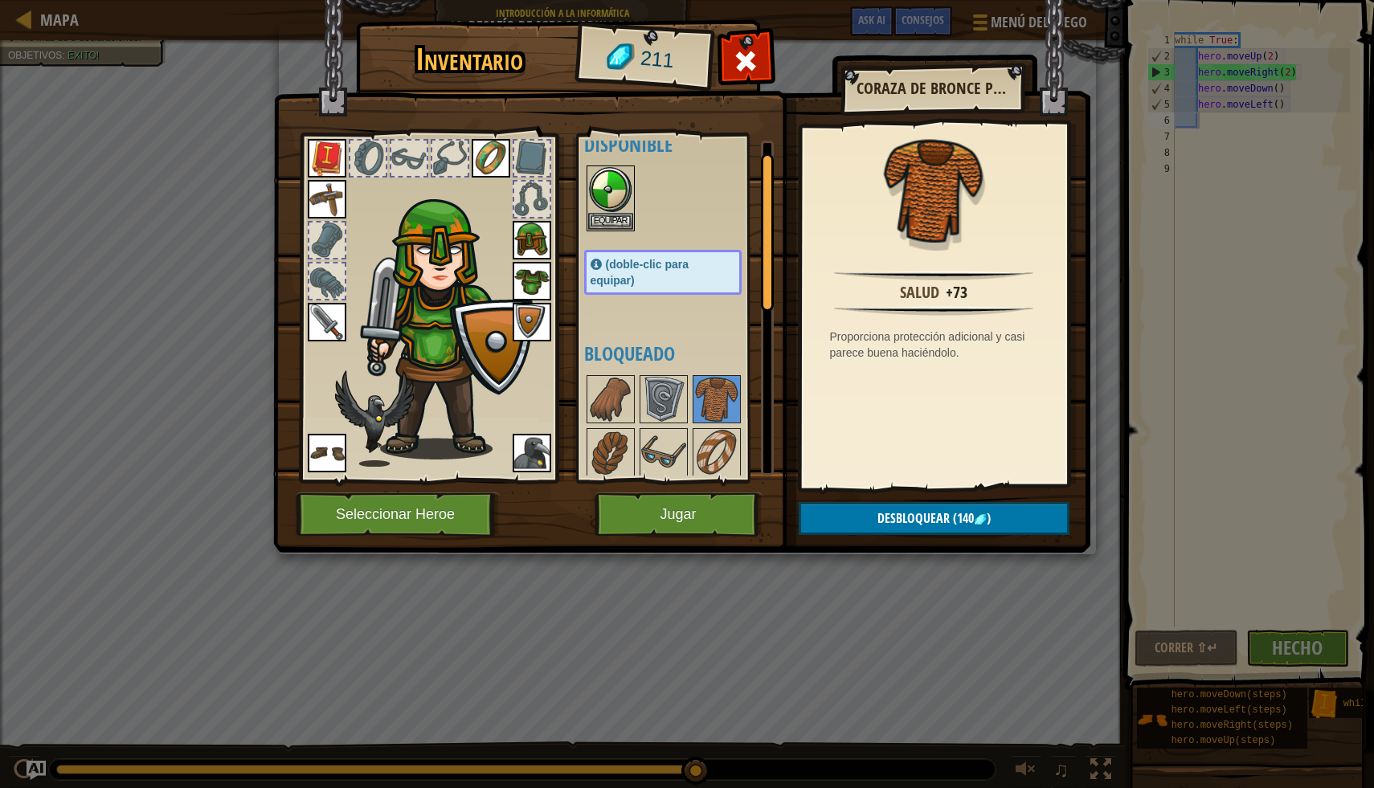
click at [531, 288] on img at bounding box center [532, 281] width 39 height 39
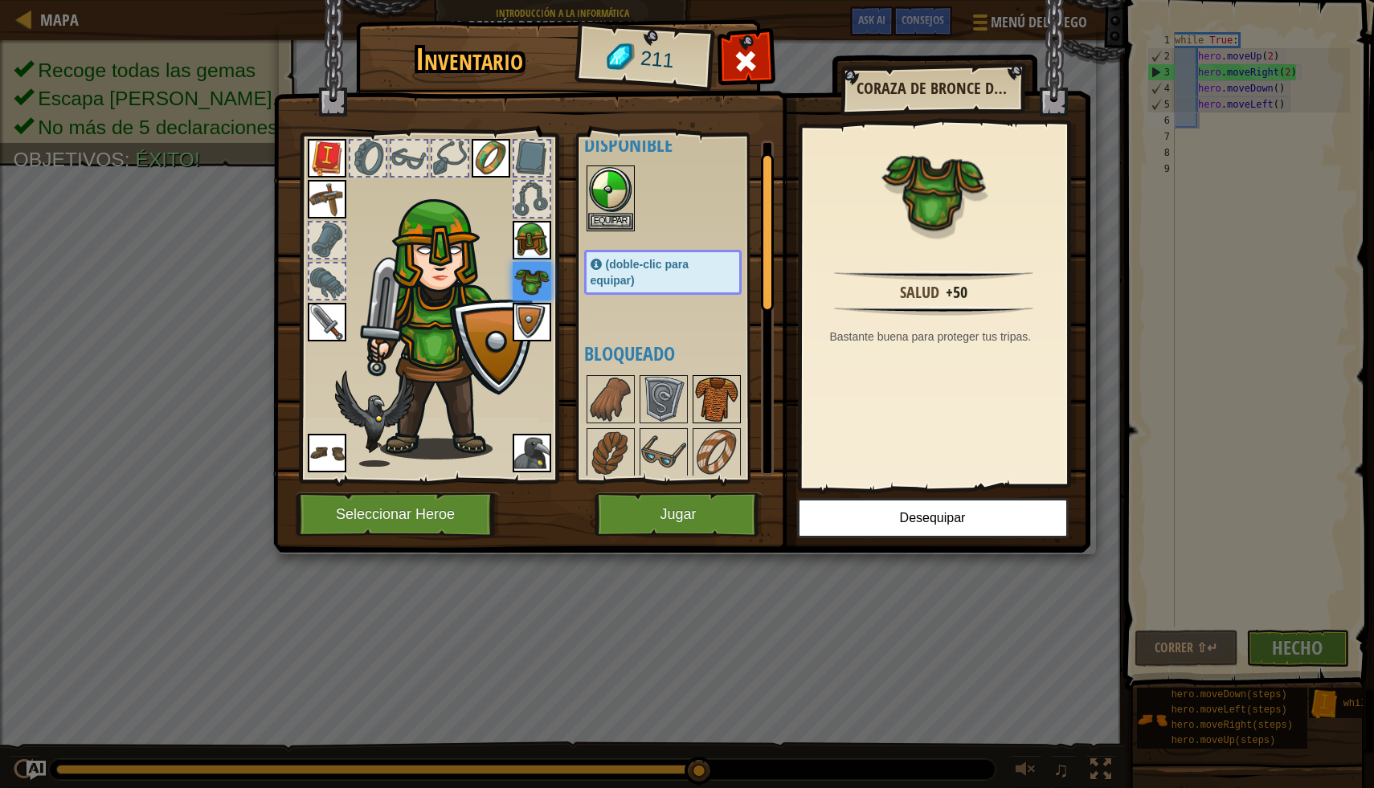
click at [699, 388] on img at bounding box center [716, 399] width 45 height 45
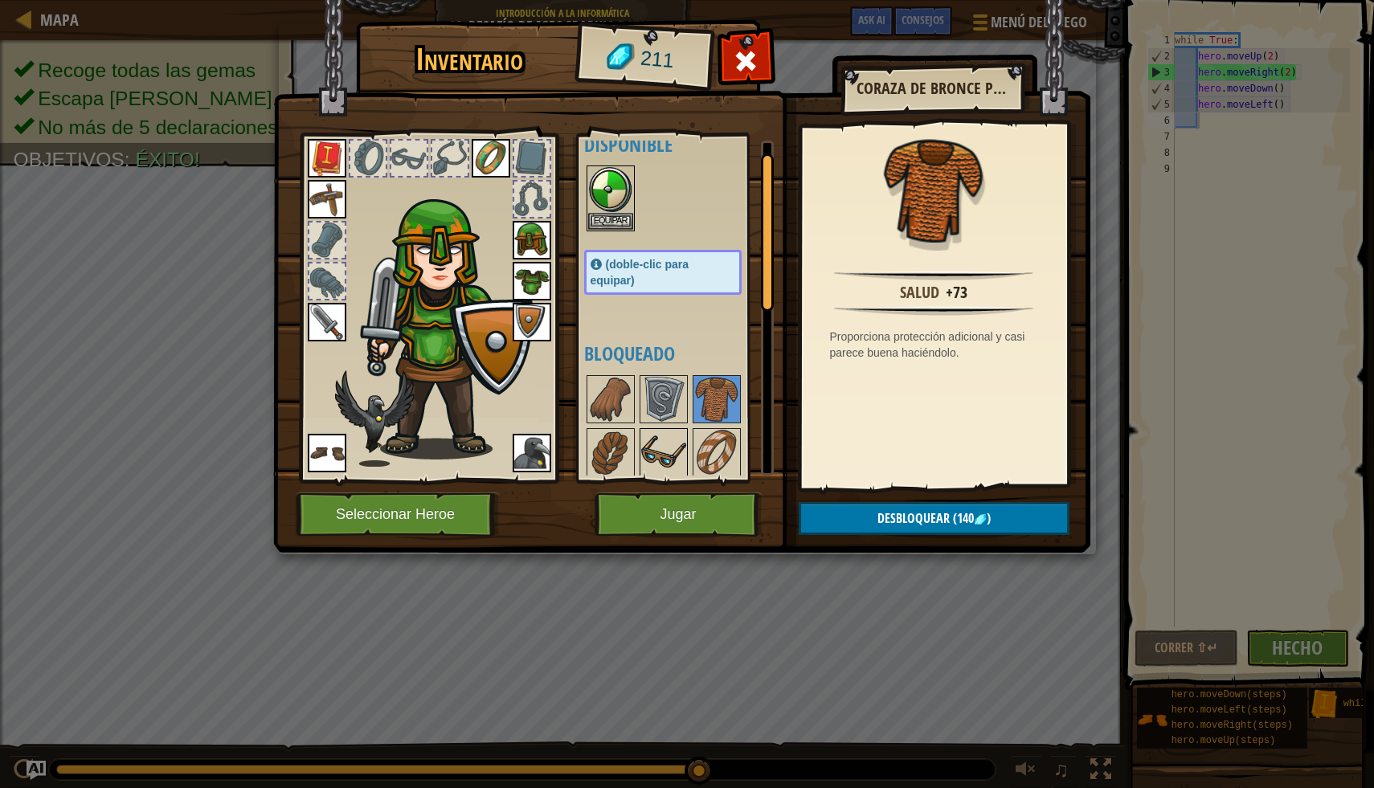
click at [677, 448] on img at bounding box center [663, 452] width 45 height 45
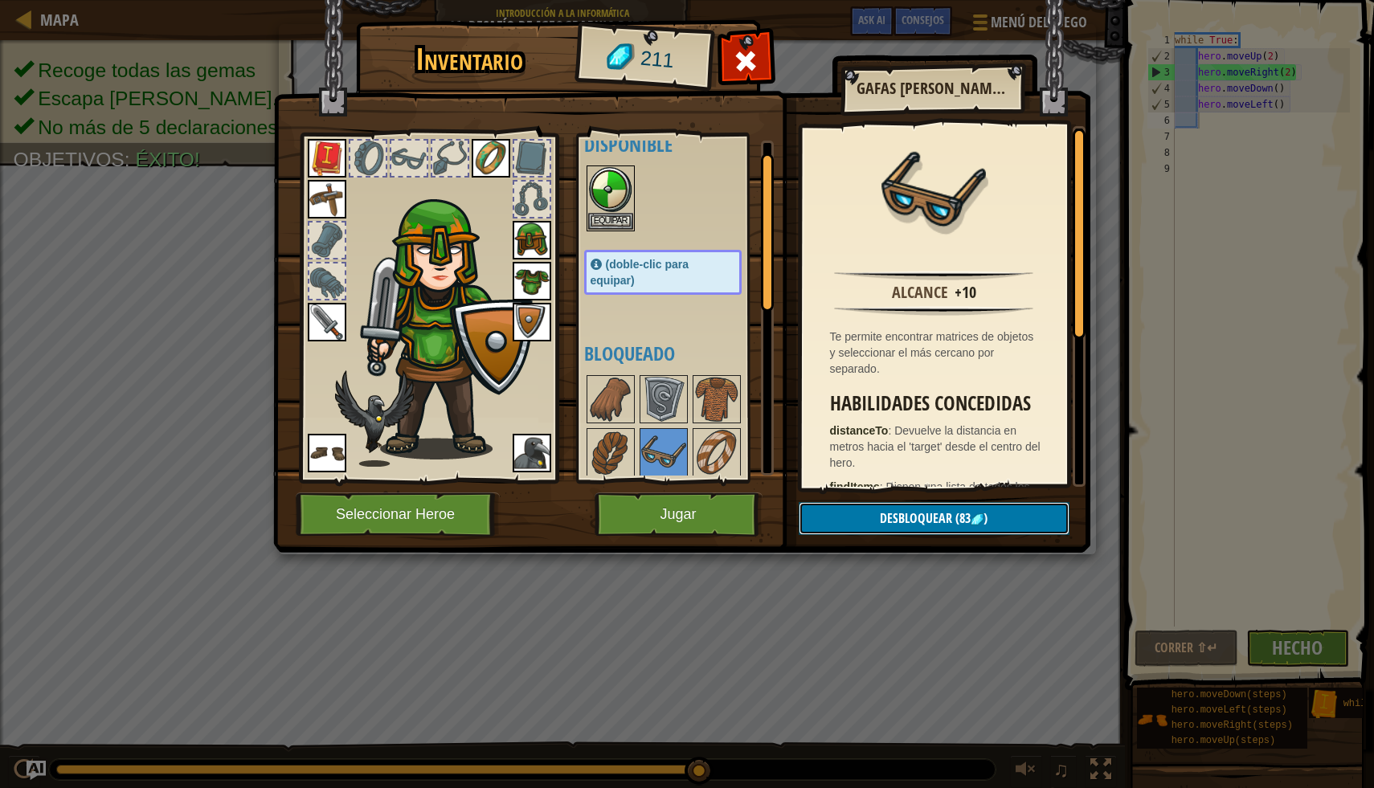
click at [914, 512] on span "Desbloquear" at bounding box center [916, 518] width 72 height 18
click at [914, 512] on button "Confirmar" at bounding box center [934, 518] width 271 height 33
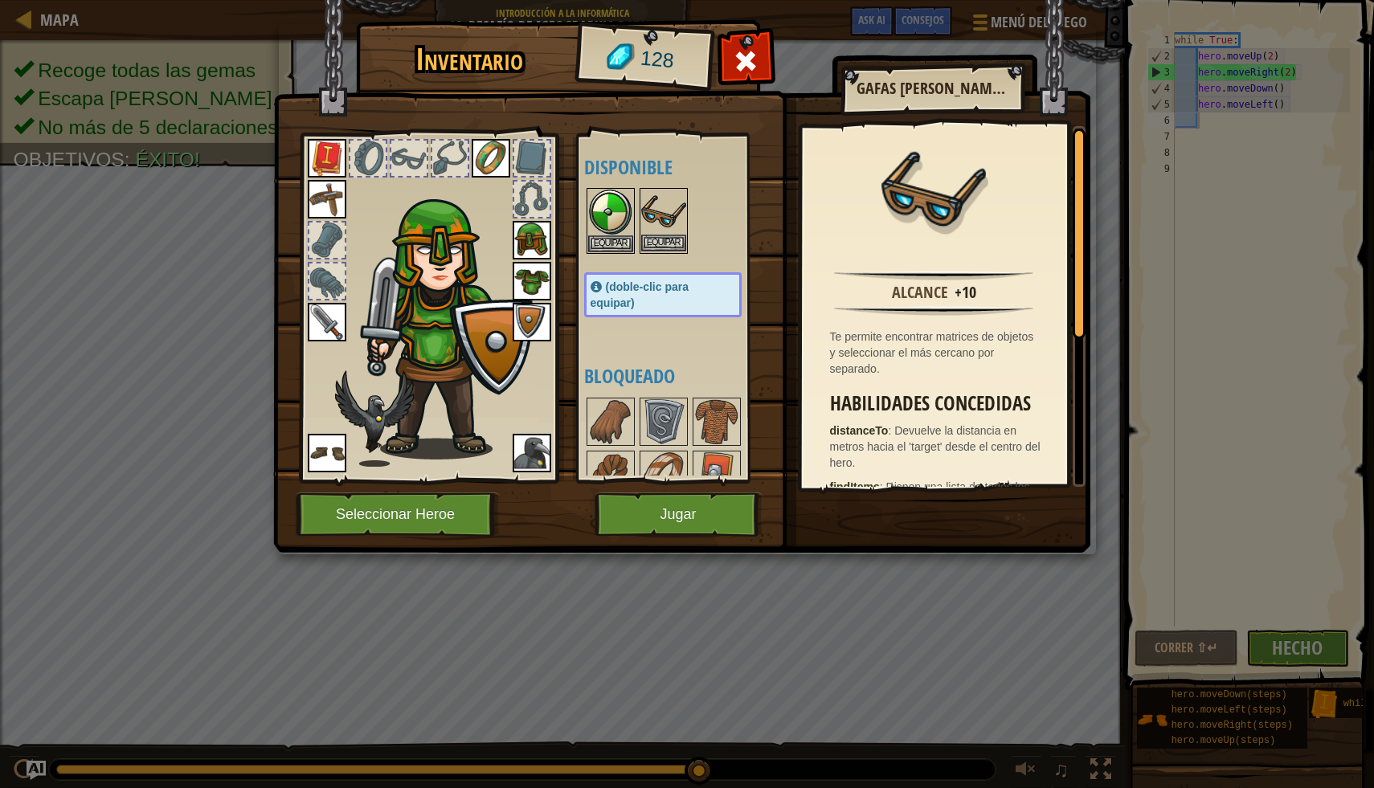
click at [683, 230] on img at bounding box center [663, 212] width 45 height 45
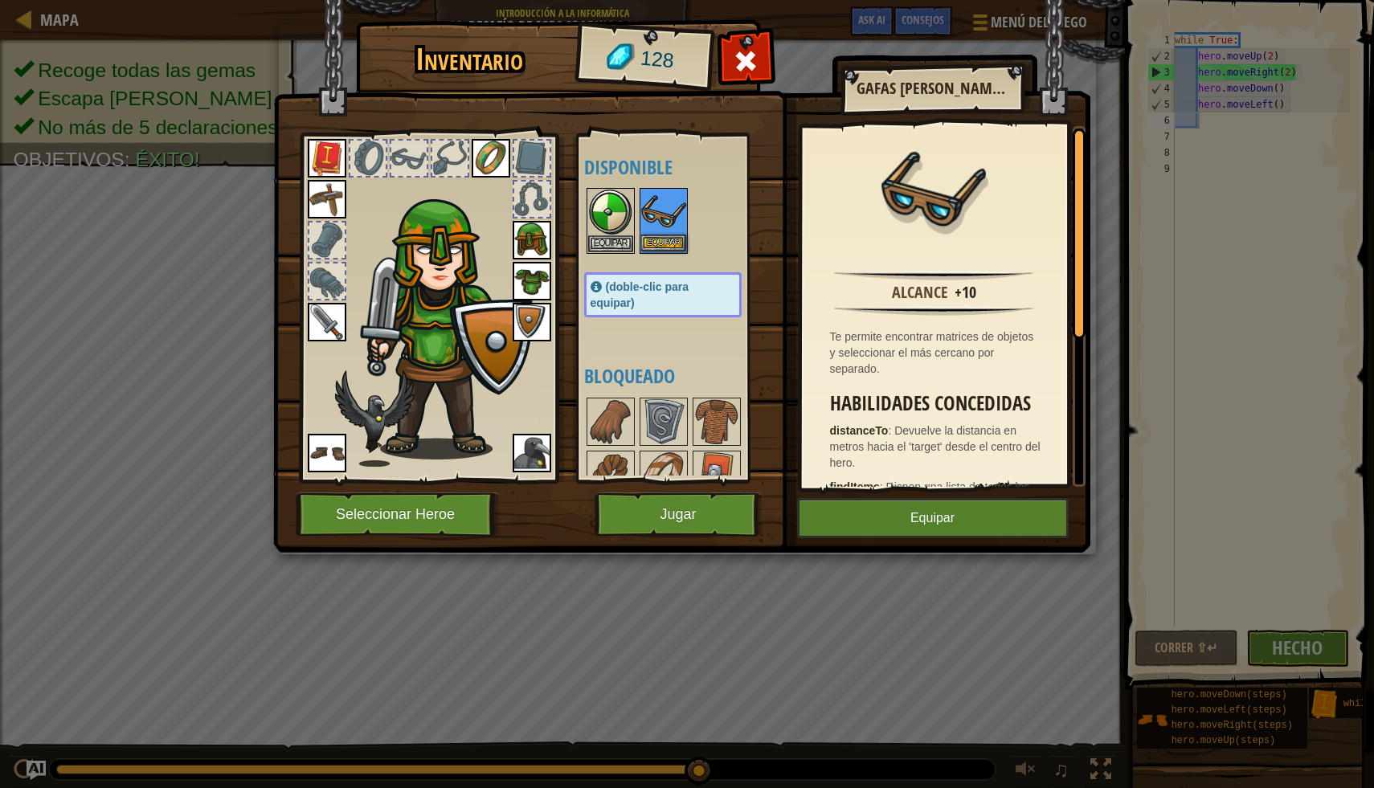
click at [683, 230] on img at bounding box center [663, 212] width 45 height 45
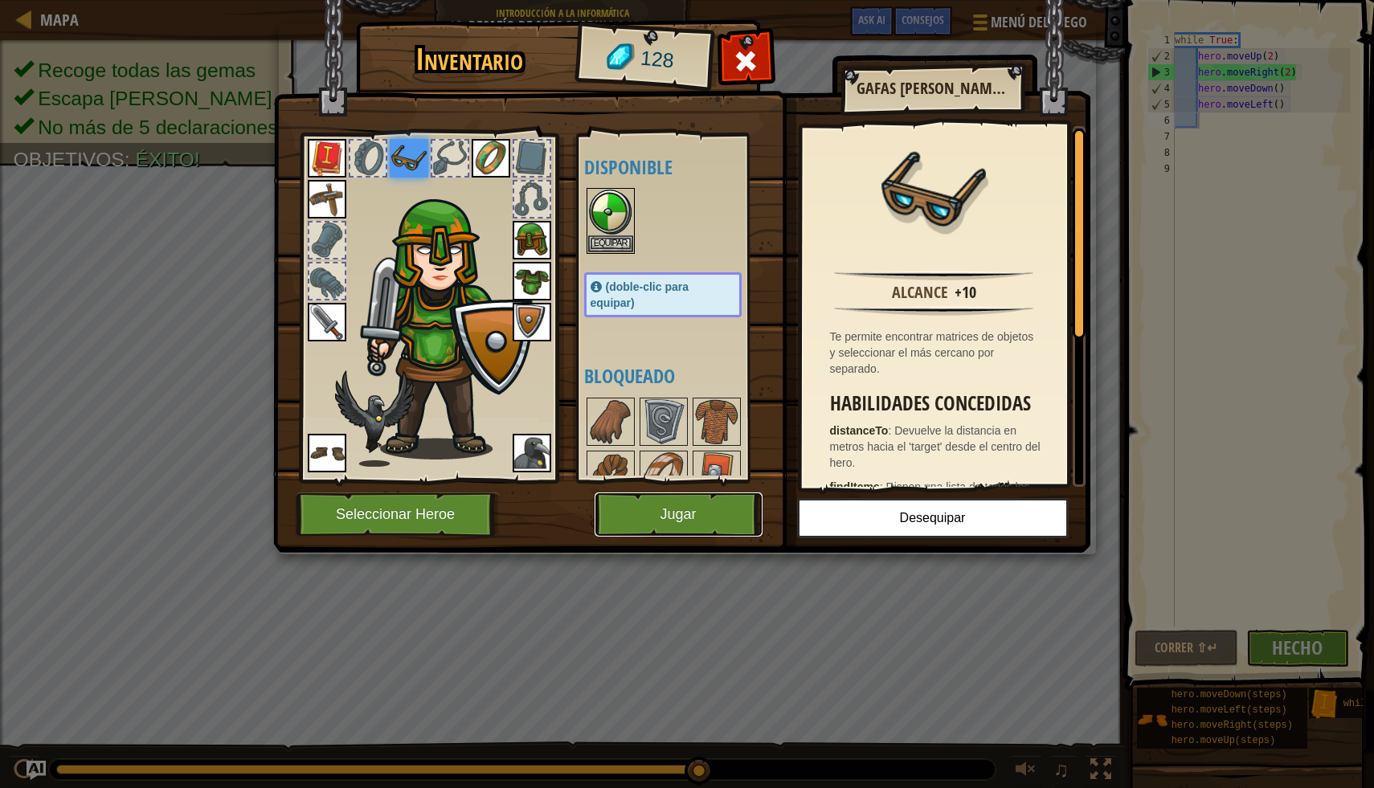
click at [665, 509] on button "Jugar" at bounding box center [679, 515] width 168 height 44
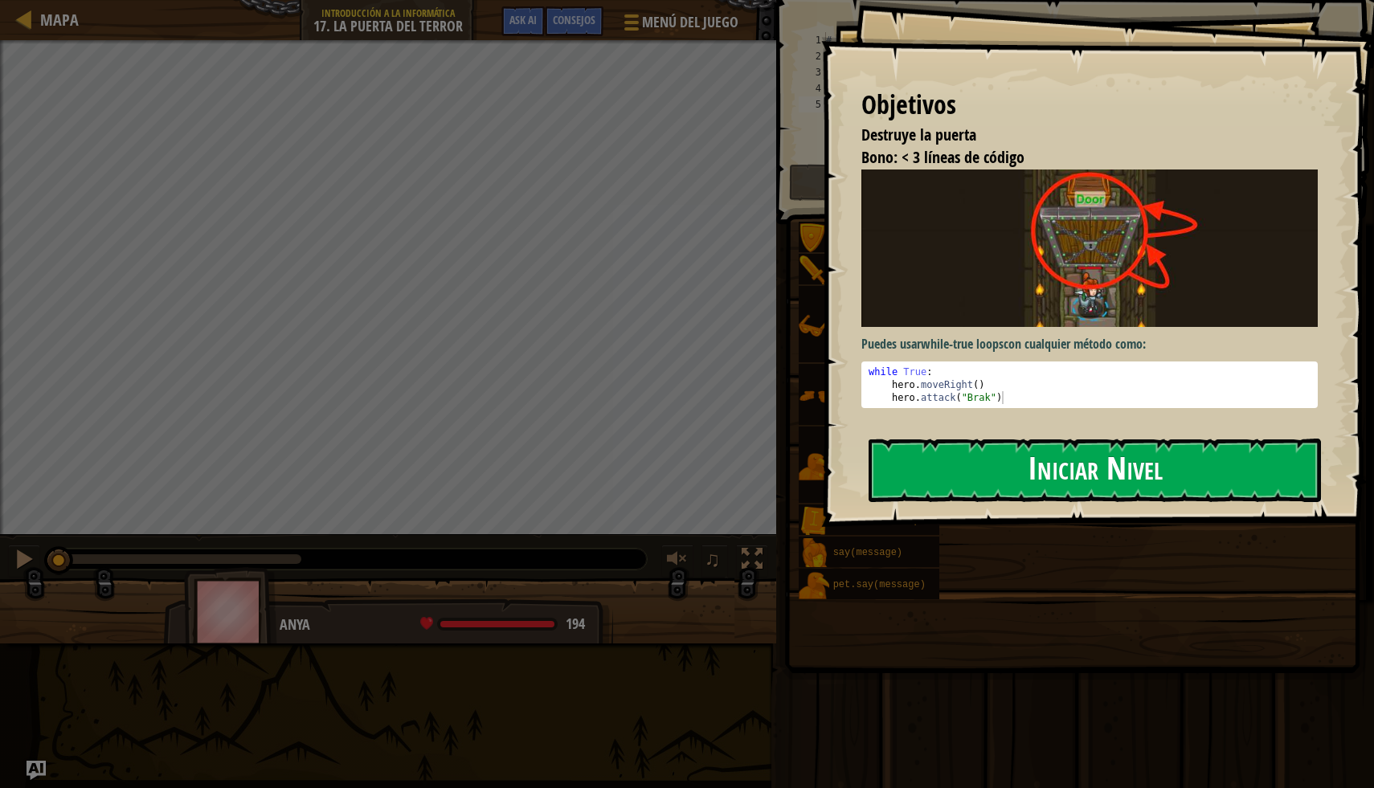
click at [1033, 452] on button "Iniciar Nivel" at bounding box center [1095, 470] width 452 height 63
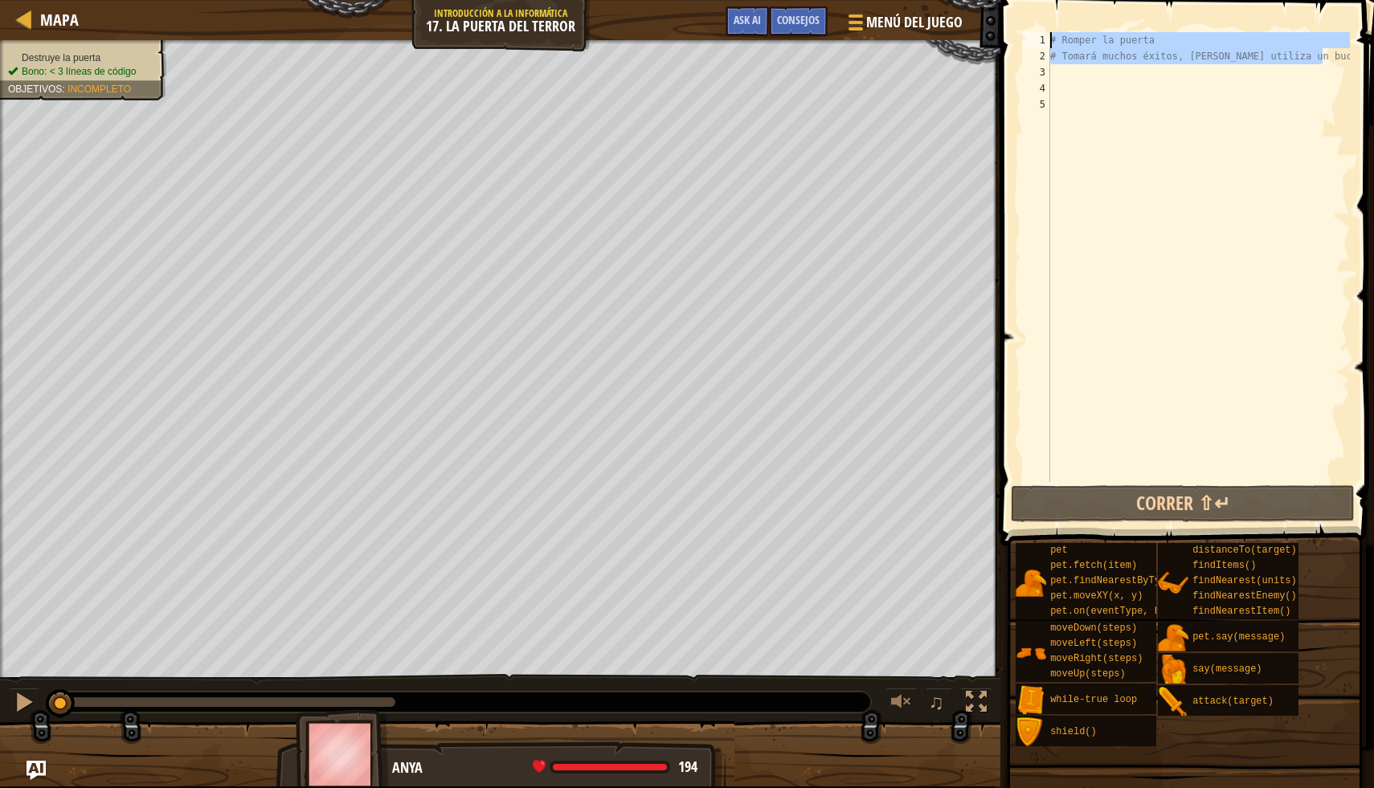
drag, startPoint x: 1323, startPoint y: 52, endPoint x: 1107, endPoint y: 3, distance: 221.6
click at [1107, 8] on div "1 2 3 4 5 # Romper la puerta # Tomará muchos éxitos, asique utiliza un bucle הה…" at bounding box center [1184, 304] width 378 height 593
type textarea "# Romper la puerta # Tomará muchos éxitos, asique utiliza un bucle"
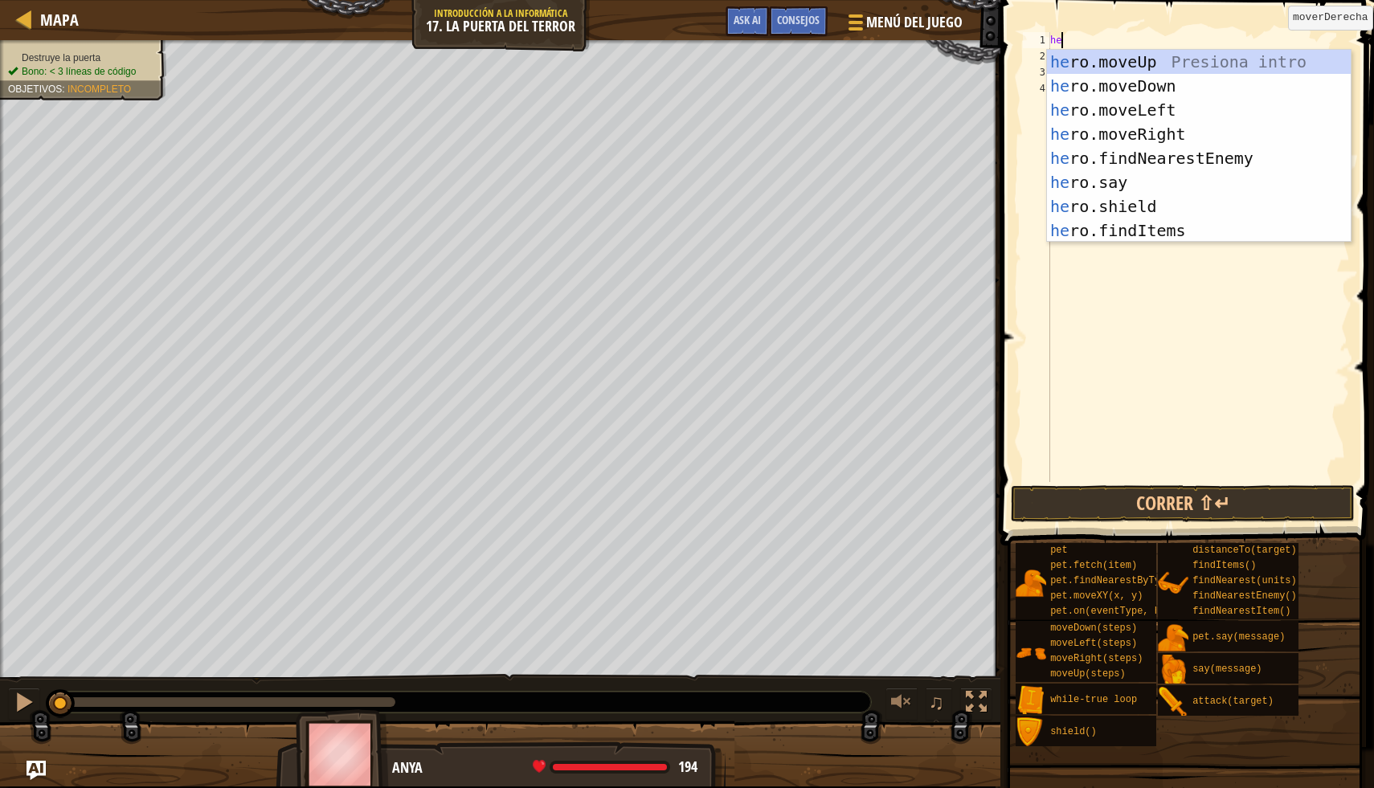
scroll to position [7, 0]
type textarea "h"
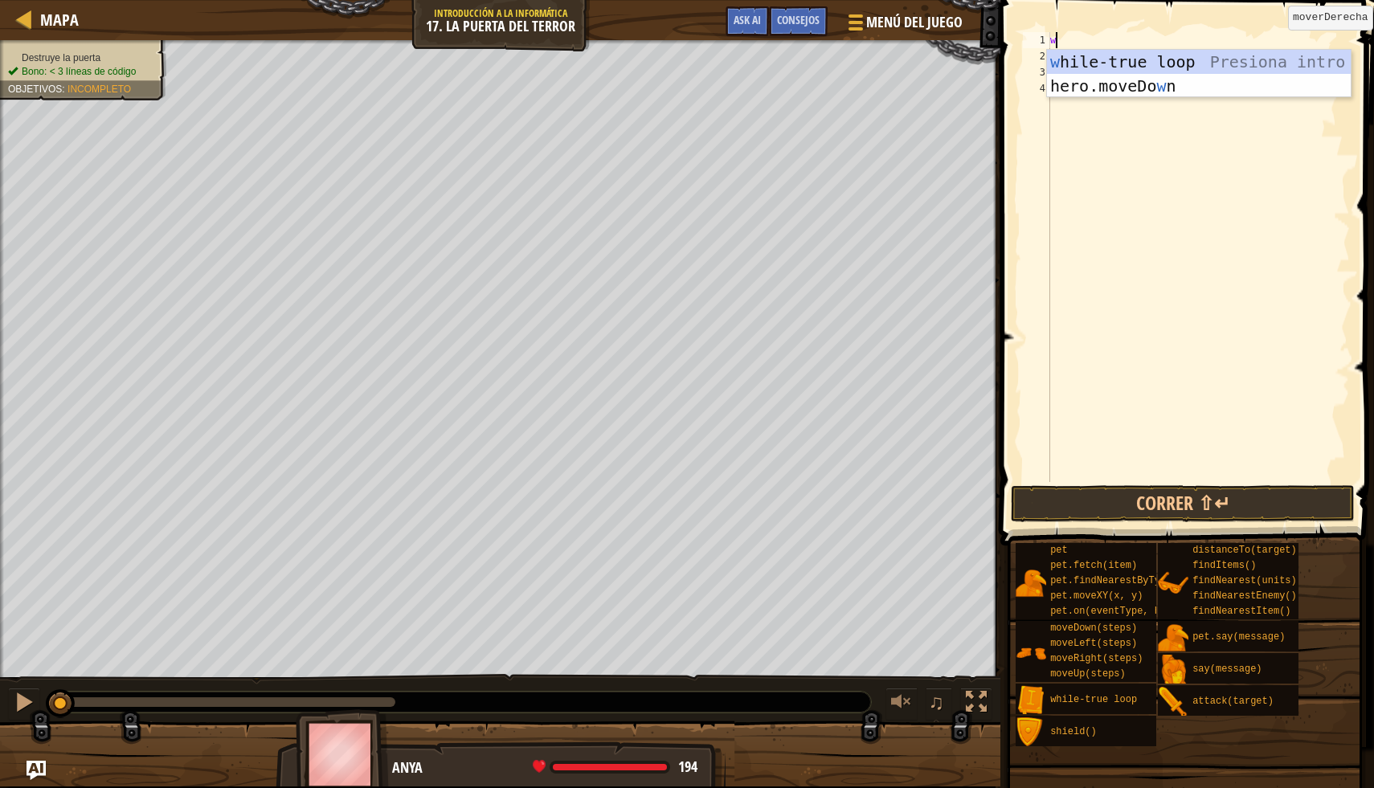
type textarea "w"
click at [1289, 62] on div "w hile-true loop Presiona intro hero.moveDo w n Presiona intro" at bounding box center [1199, 98] width 304 height 96
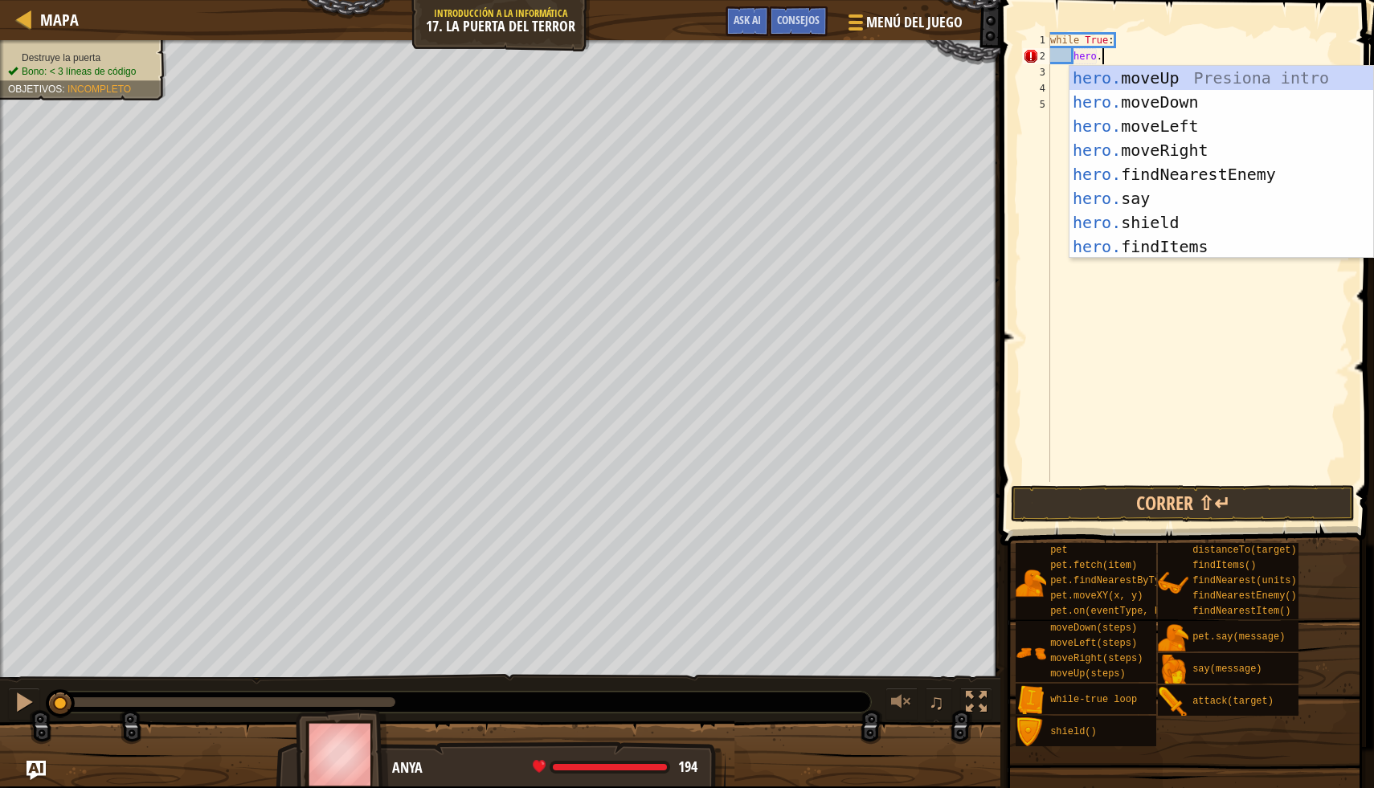
scroll to position [7, 4]
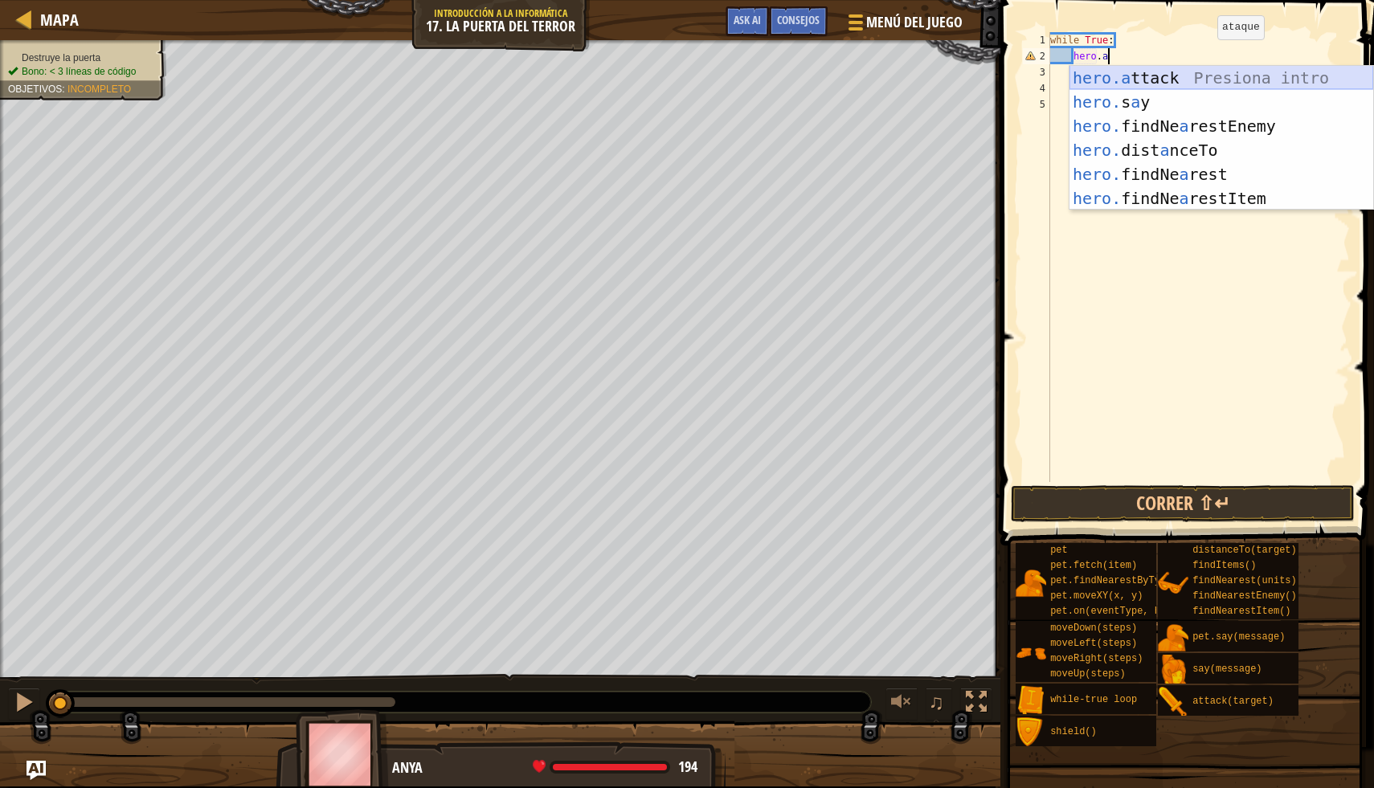
click at [1269, 86] on div "hero.a ttack Presiona intro hero. s a y Presiona intro hero. findNe a restEnemy…" at bounding box center [1221, 162] width 304 height 193
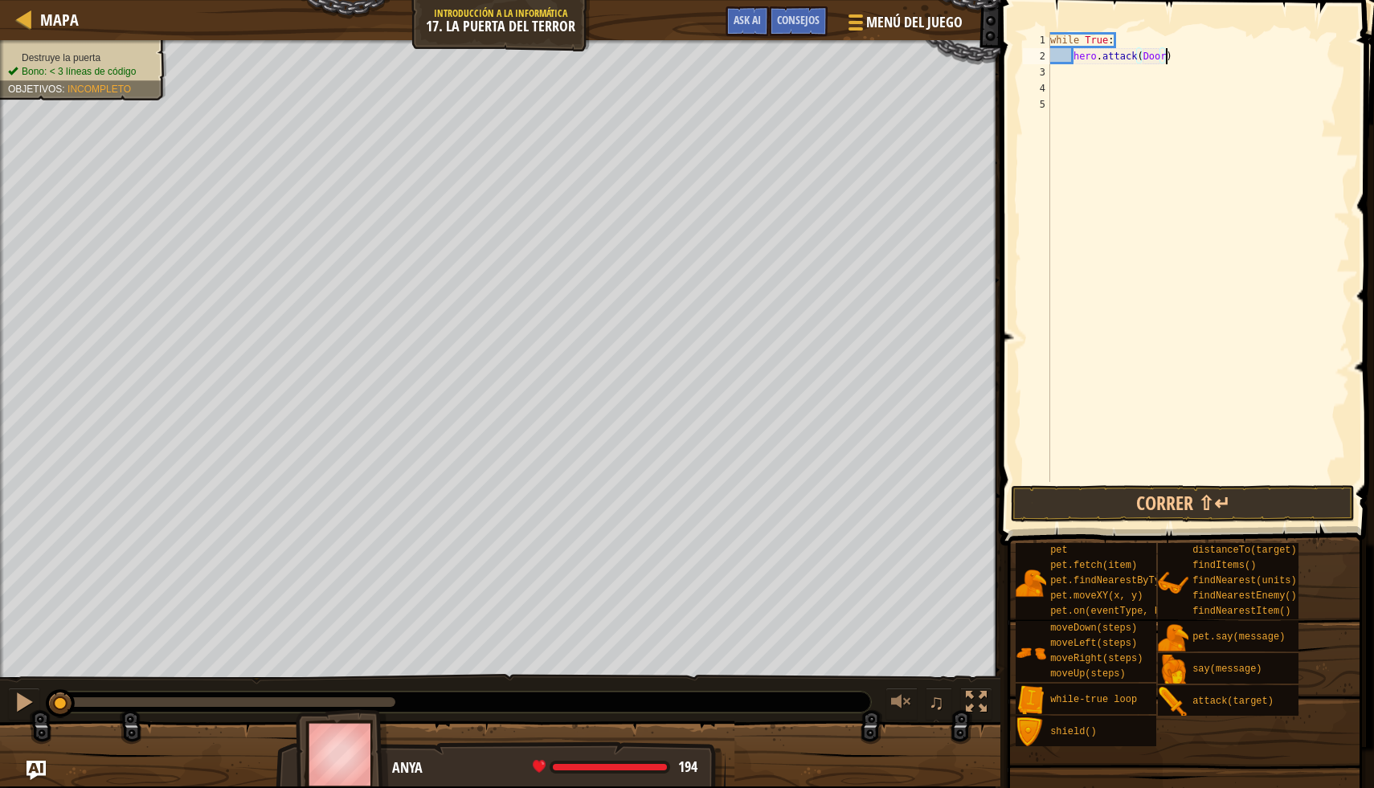
scroll to position [7, 9]
type textarea "hero.attack(Door)"
click at [1226, 500] on button "Correr ⇧↵" at bounding box center [1183, 503] width 344 height 37
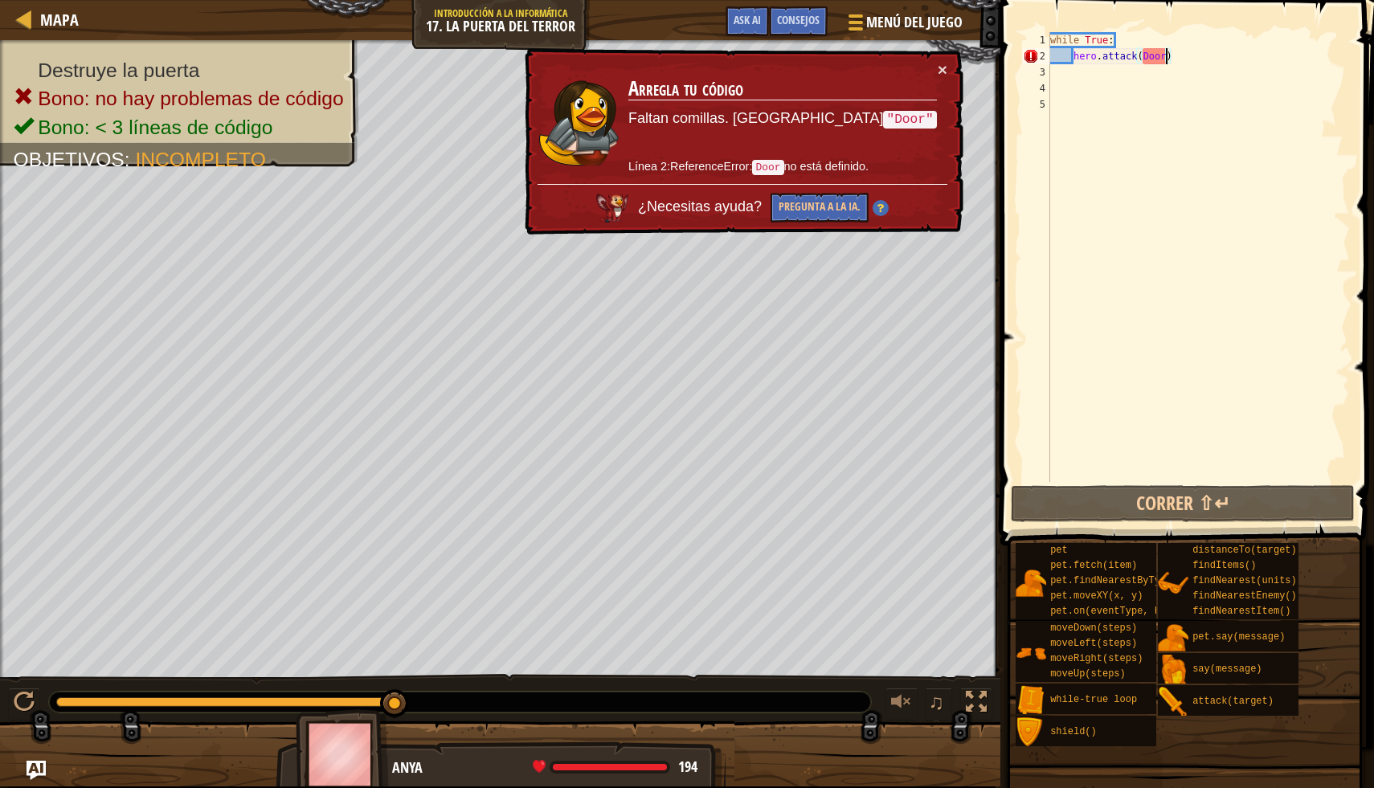
click at [1184, 91] on div "while True : hero . attack ( Door )" at bounding box center [1198, 273] width 303 height 482
click at [1171, 59] on div "while True : hero . attack ( Door )" at bounding box center [1198, 273] width 303 height 482
drag, startPoint x: 1171, startPoint y: 59, endPoint x: 1081, endPoint y: 57, distance: 90.0
click at [1081, 57] on div "while True : hero . attack ( Door )" at bounding box center [1198, 273] width 303 height 482
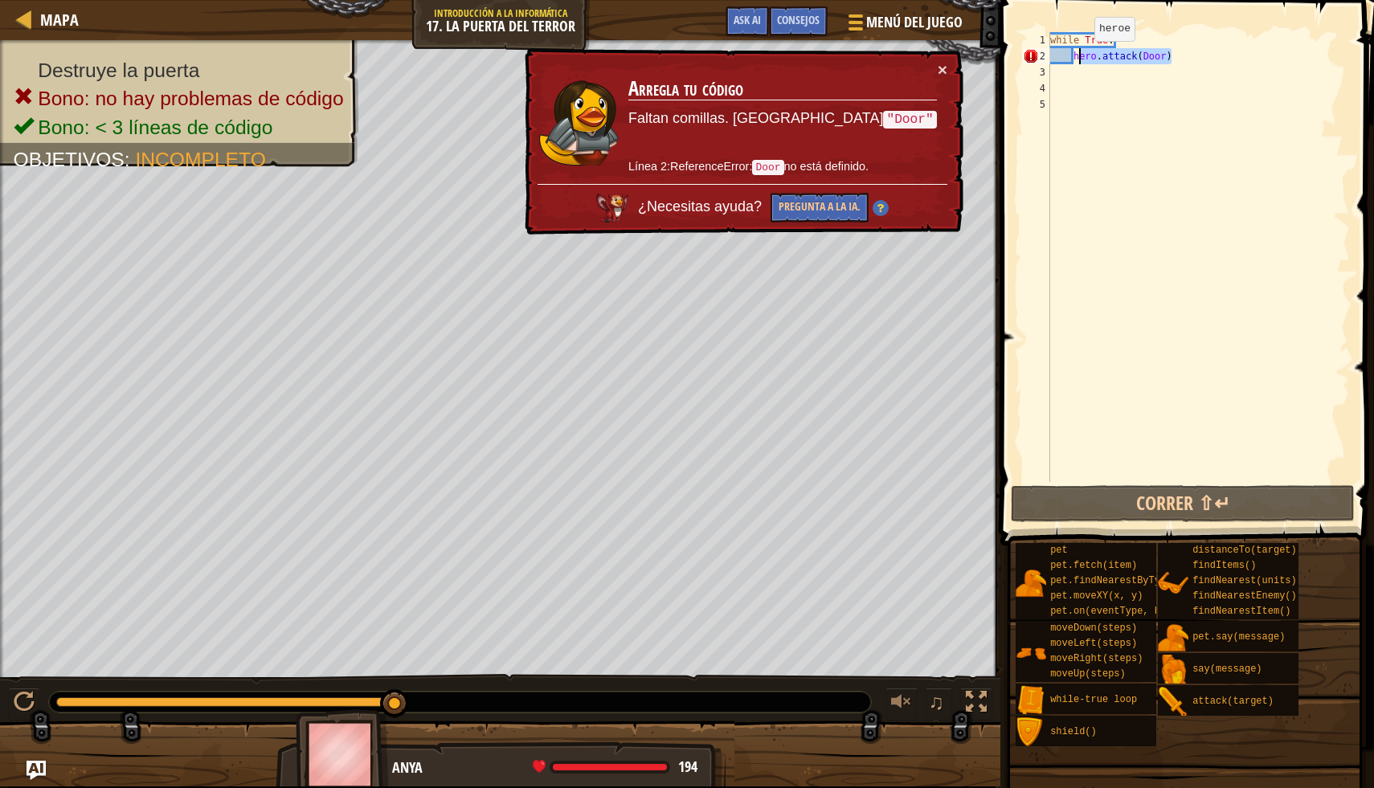
type textarea "h"
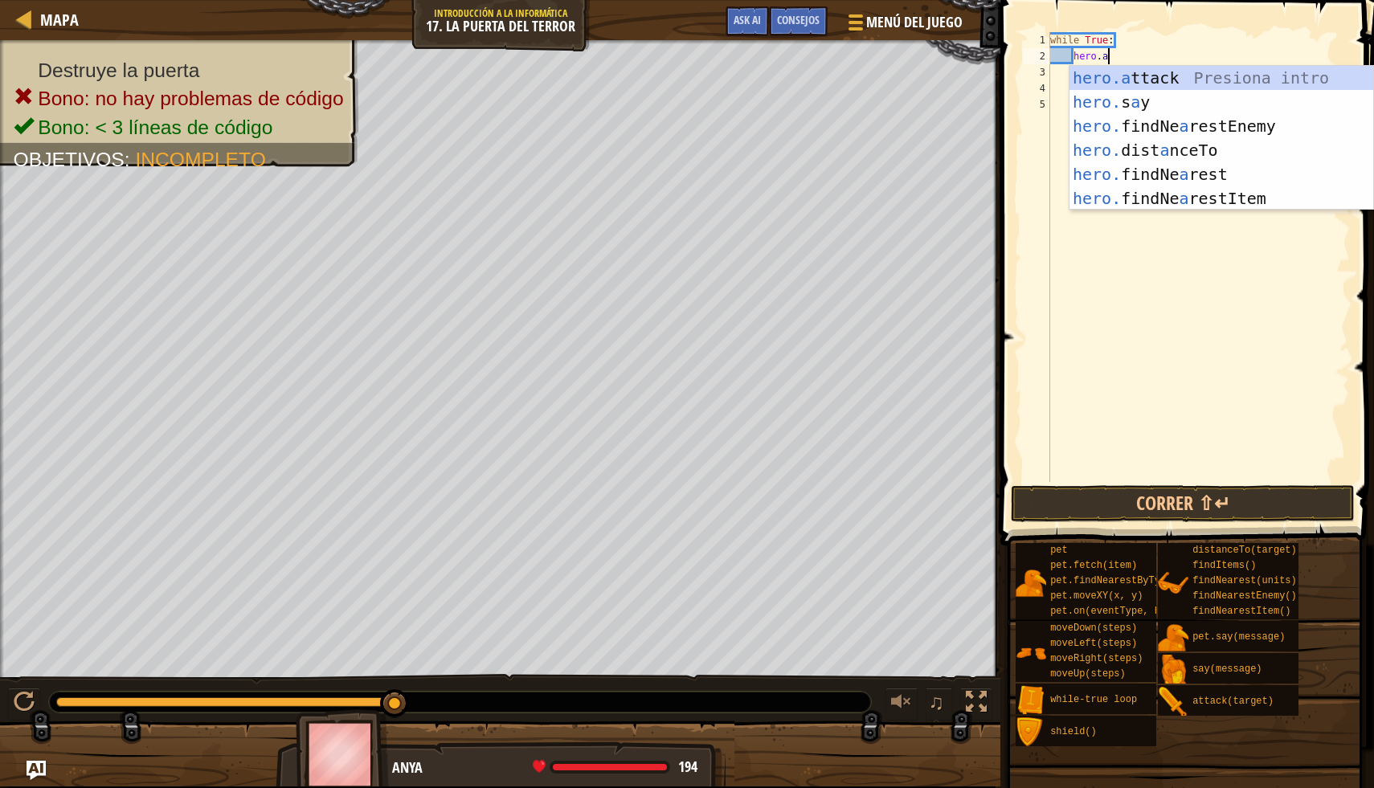
scroll to position [7, 4]
click at [1253, 80] on div "hero.a ttack Presiona intro hero. s a y Presiona intro hero. findNe a restEnemy…" at bounding box center [1221, 162] width 304 height 193
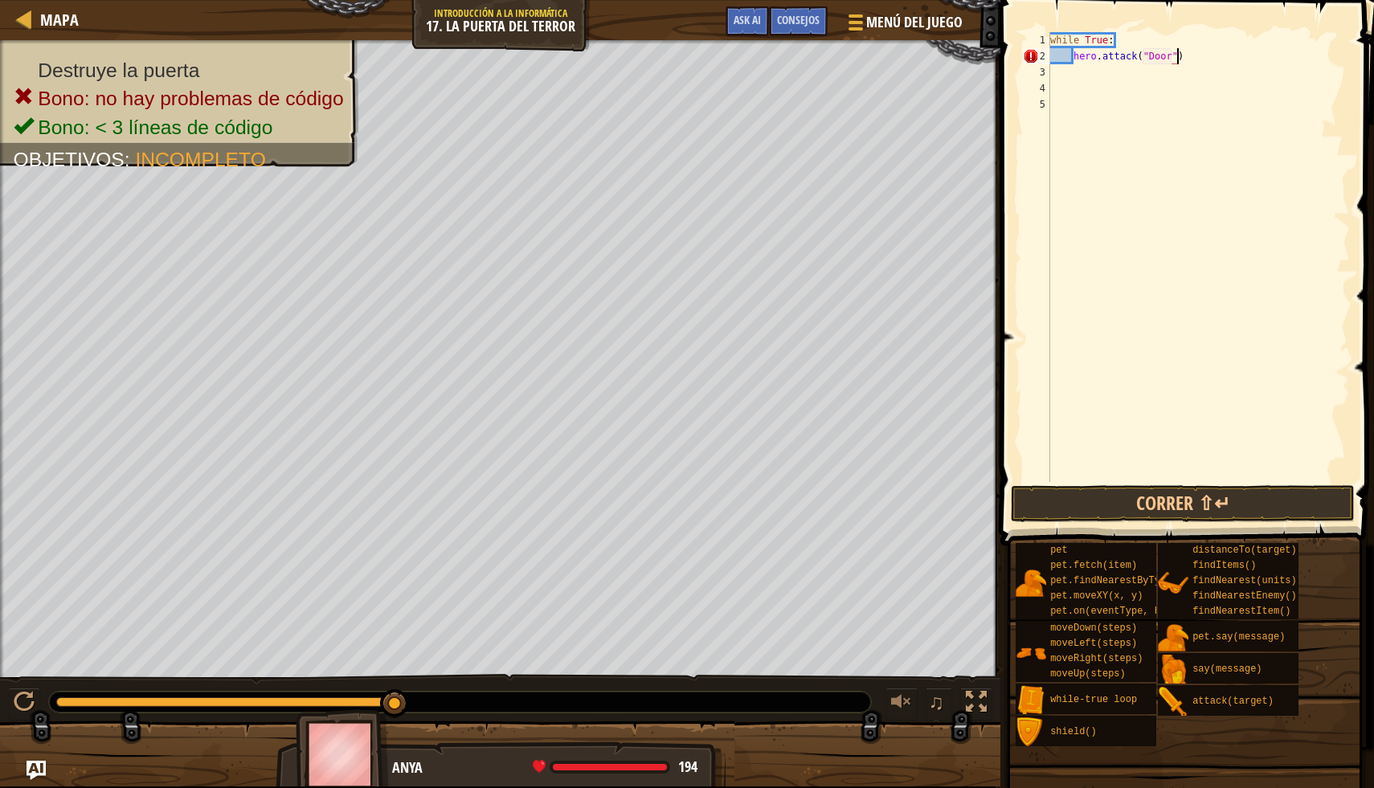
scroll to position [7, 10]
type textarea "hero.attack("Door")"
click at [1200, 497] on button "Correr ⇧↵" at bounding box center [1183, 503] width 344 height 37
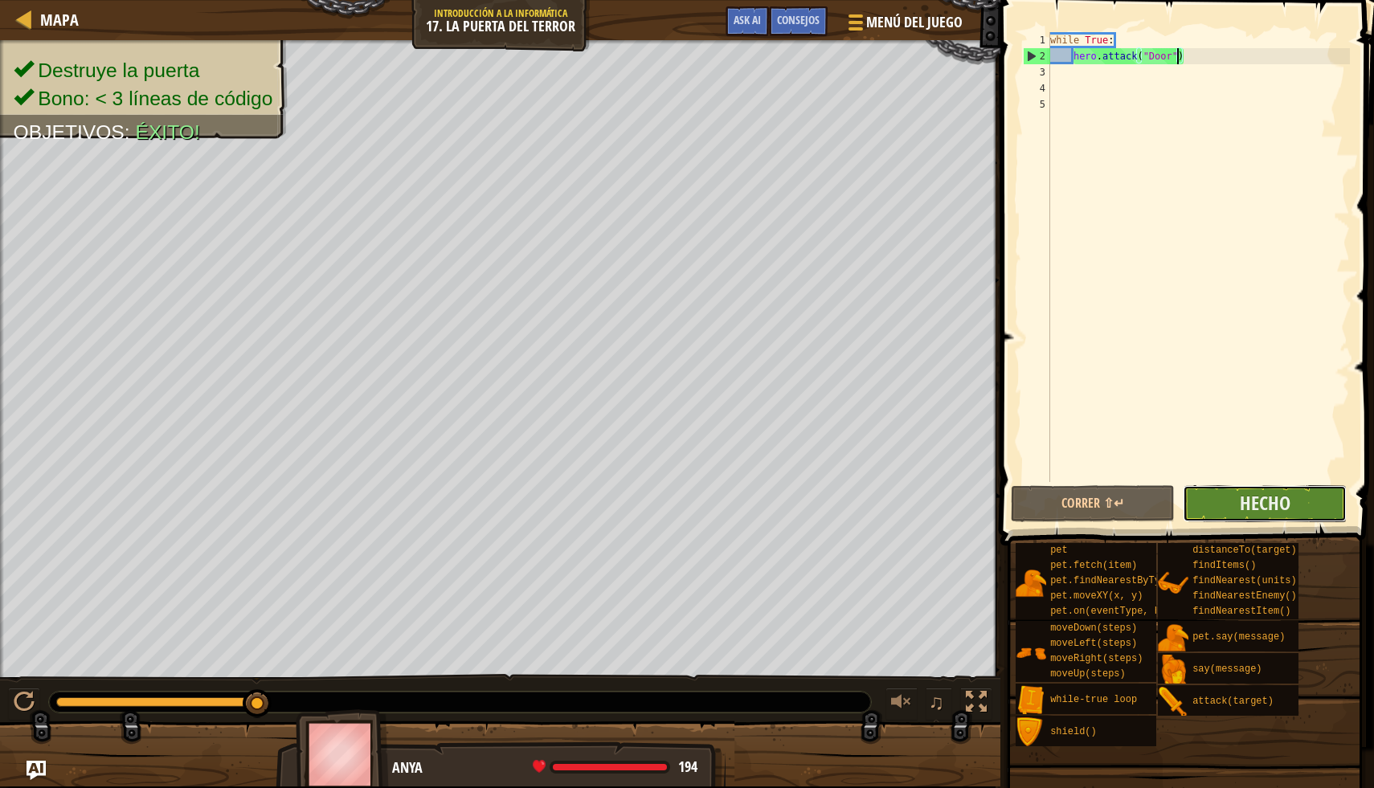
click at [1314, 497] on button "Hecho" at bounding box center [1265, 503] width 164 height 37
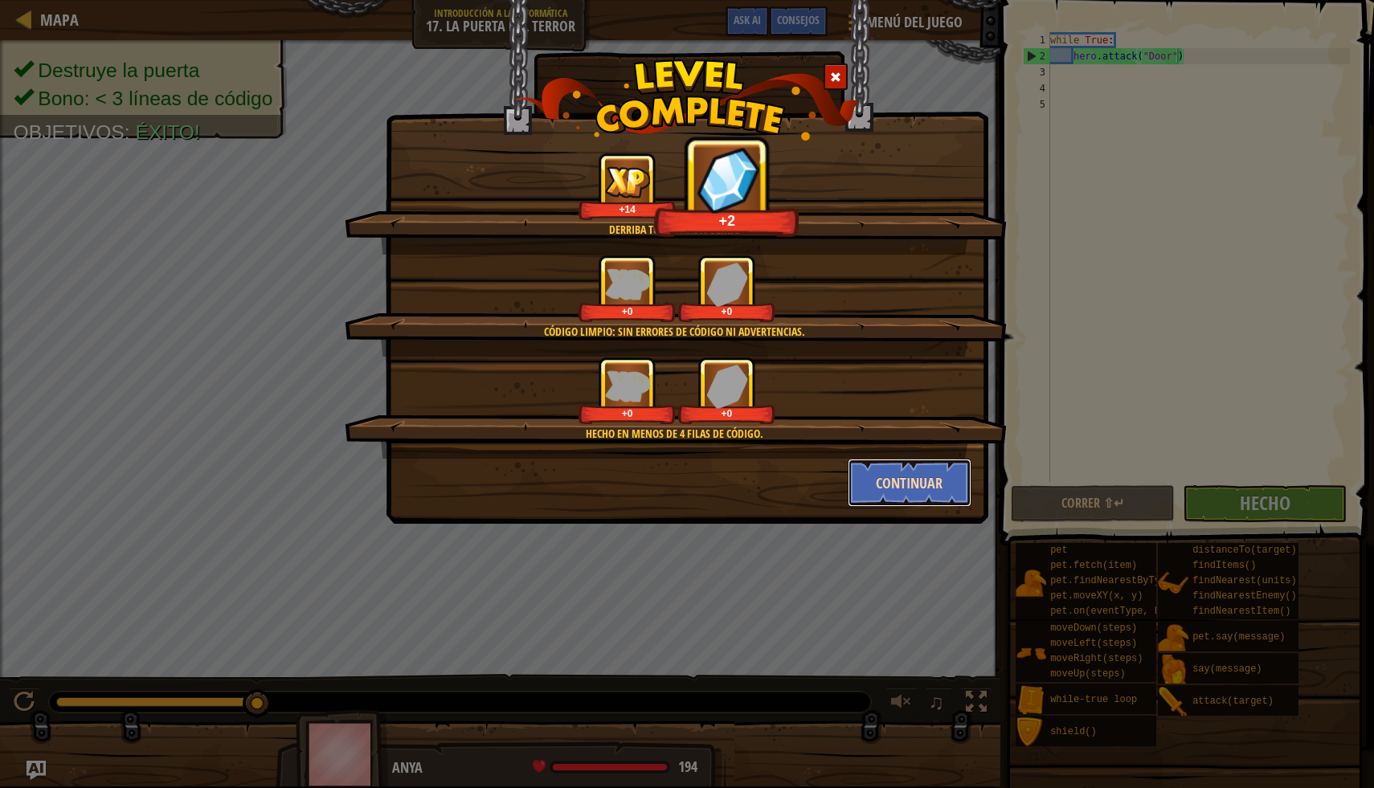
click at [942, 480] on button "Continuar" at bounding box center [910, 483] width 125 height 48
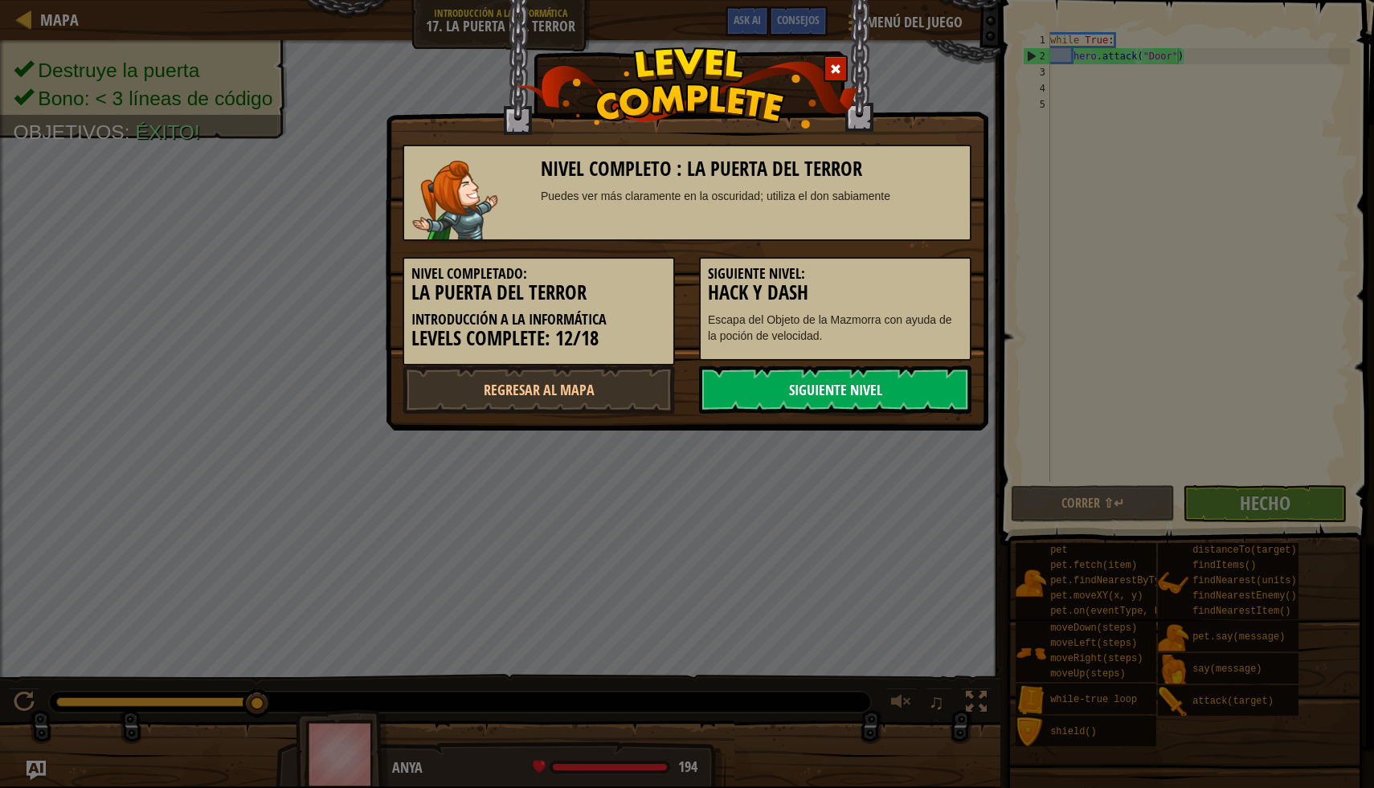
click at [883, 379] on link "Siguiente nivel" at bounding box center [835, 390] width 272 height 48
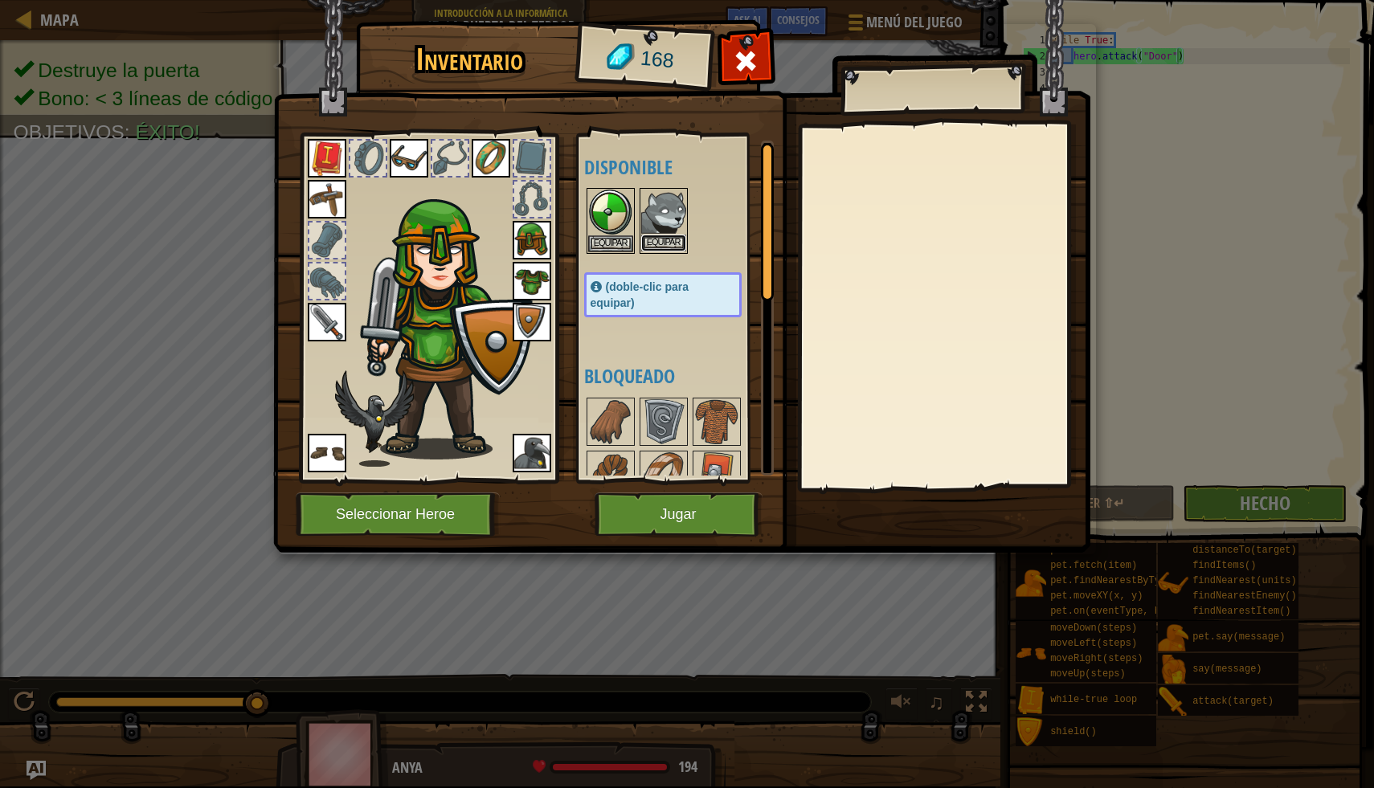
click at [655, 236] on button "Equipar" at bounding box center [663, 243] width 45 height 17
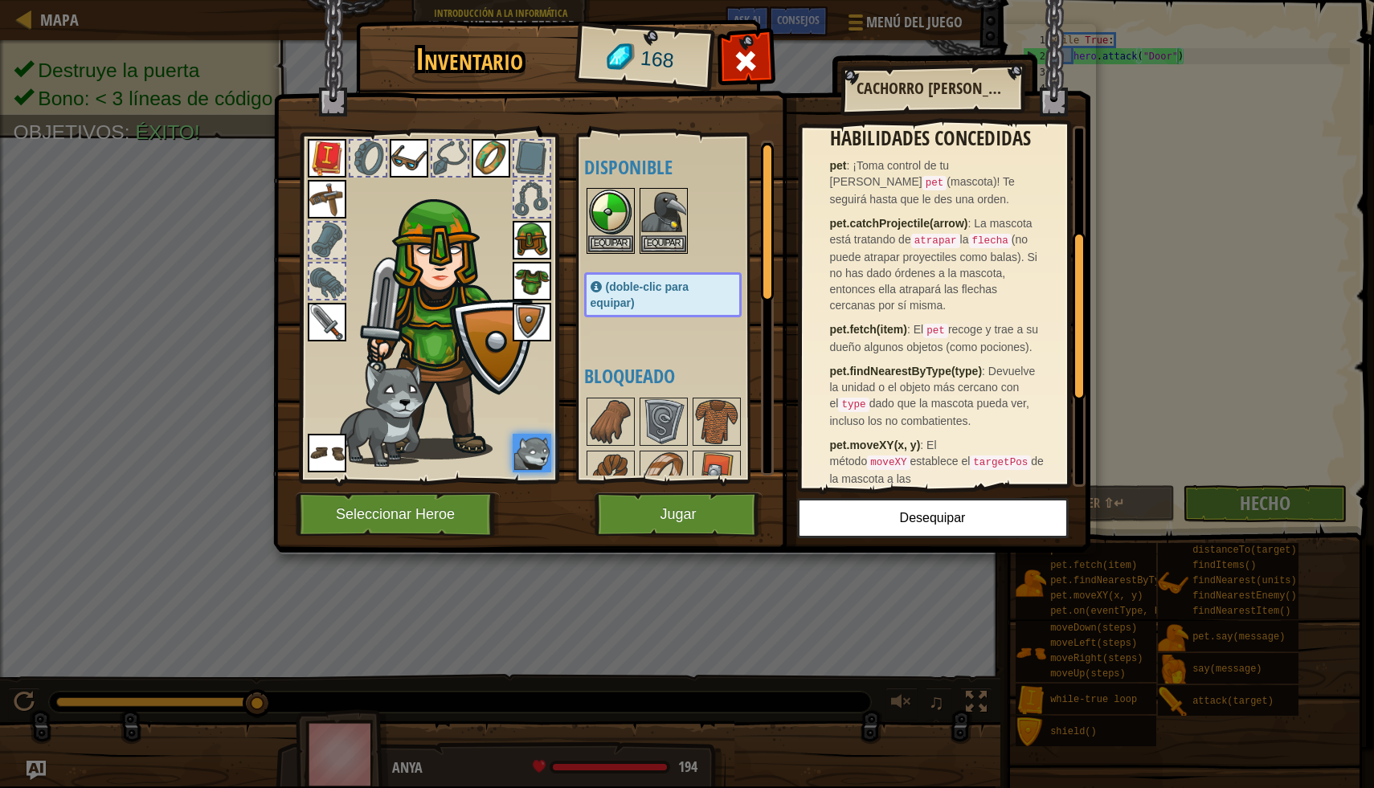
drag, startPoint x: 1081, startPoint y: 251, endPoint x: 1072, endPoint y: 350, distance: 99.3
click at [1072, 351] on div "¡Todo héroe necesita un compañero! ¡Este cachorro [PERSON_NAME] permanecerá fie…" at bounding box center [944, 306] width 284 height 361
click at [658, 244] on button "Equipar" at bounding box center [663, 243] width 45 height 17
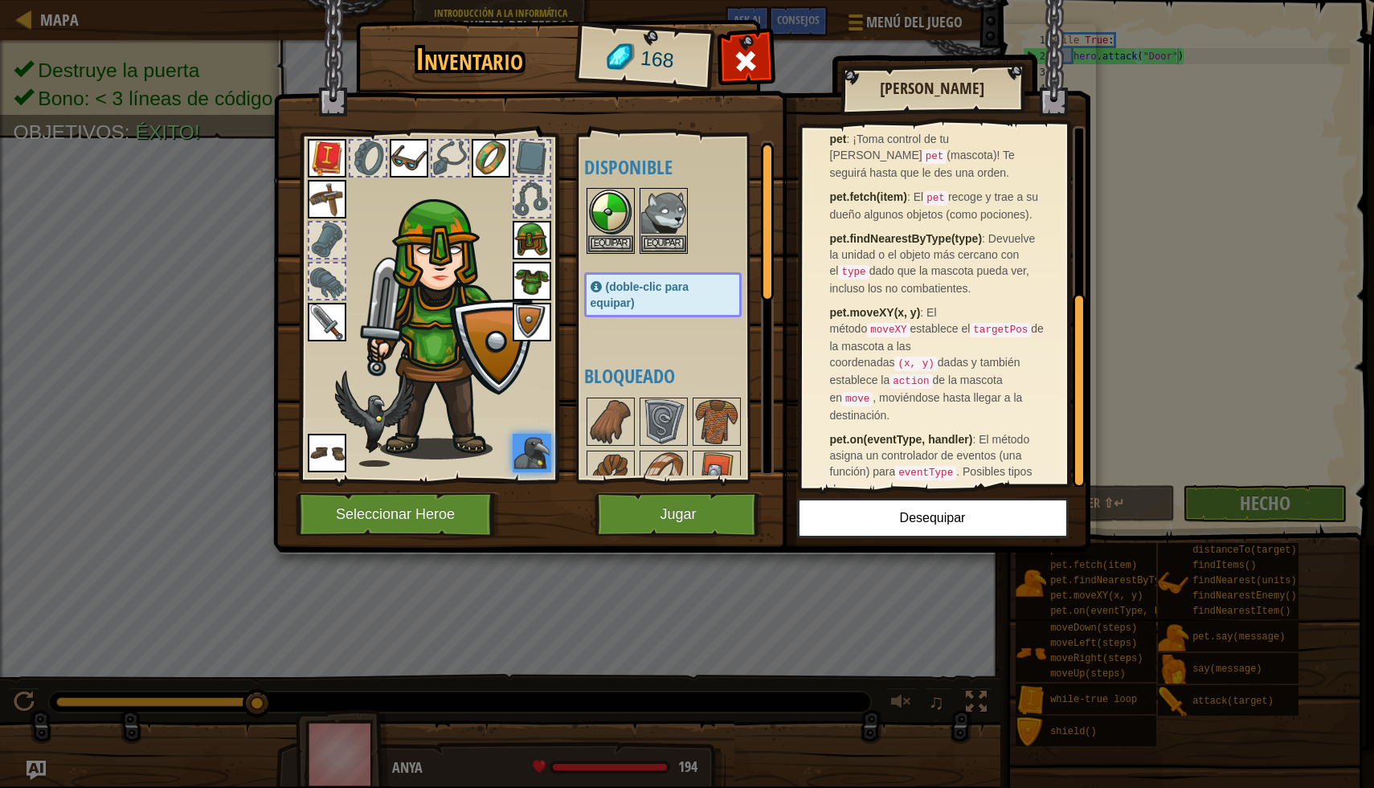
scroll to position [298, 0]
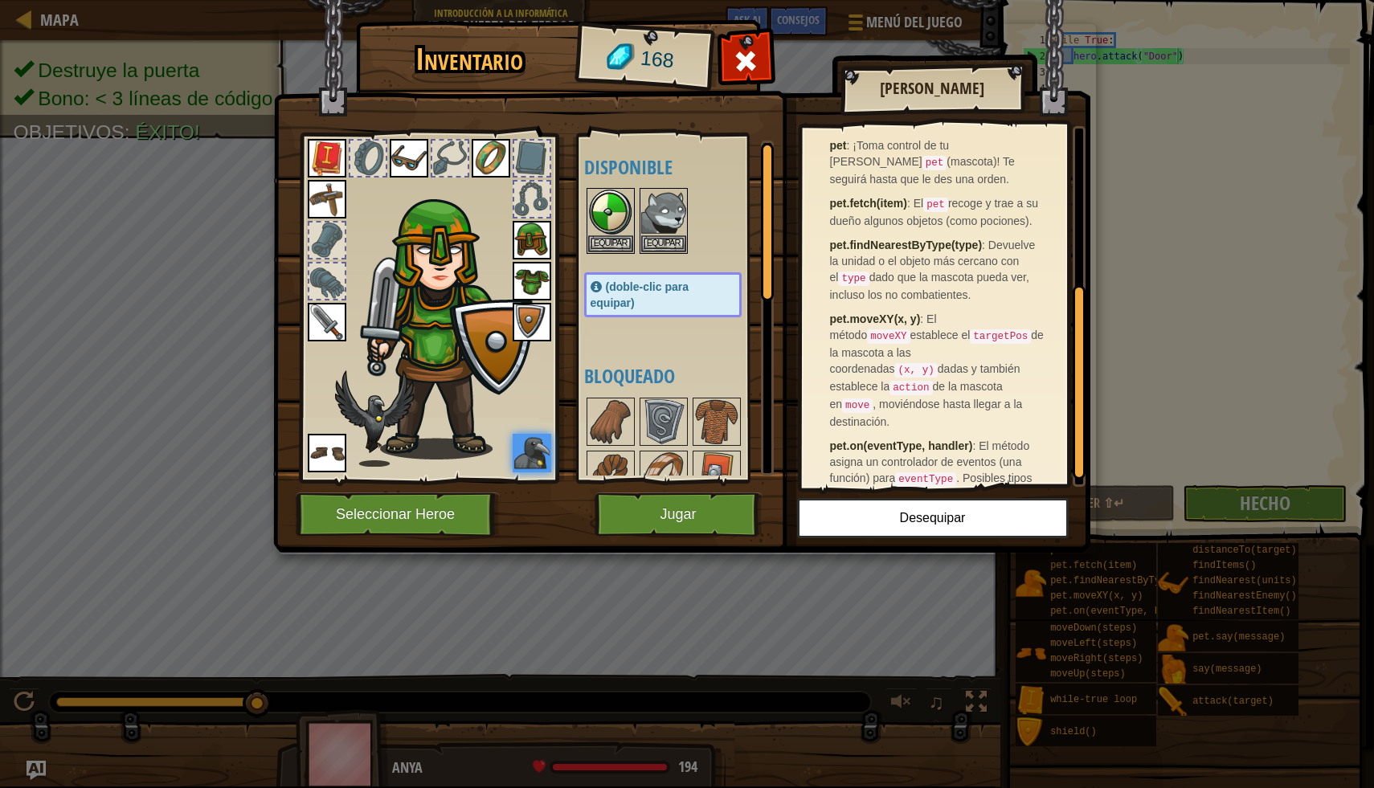
drag, startPoint x: 1081, startPoint y: 262, endPoint x: 1059, endPoint y: 416, distance: 155.8
click at [1059, 416] on div "¡Todo héroe necesita un compañero! ¡Este [PERSON_NAME] ha estado entusiasmado c…" at bounding box center [944, 306] width 284 height 361
click at [655, 241] on button "Equipar" at bounding box center [663, 243] width 45 height 17
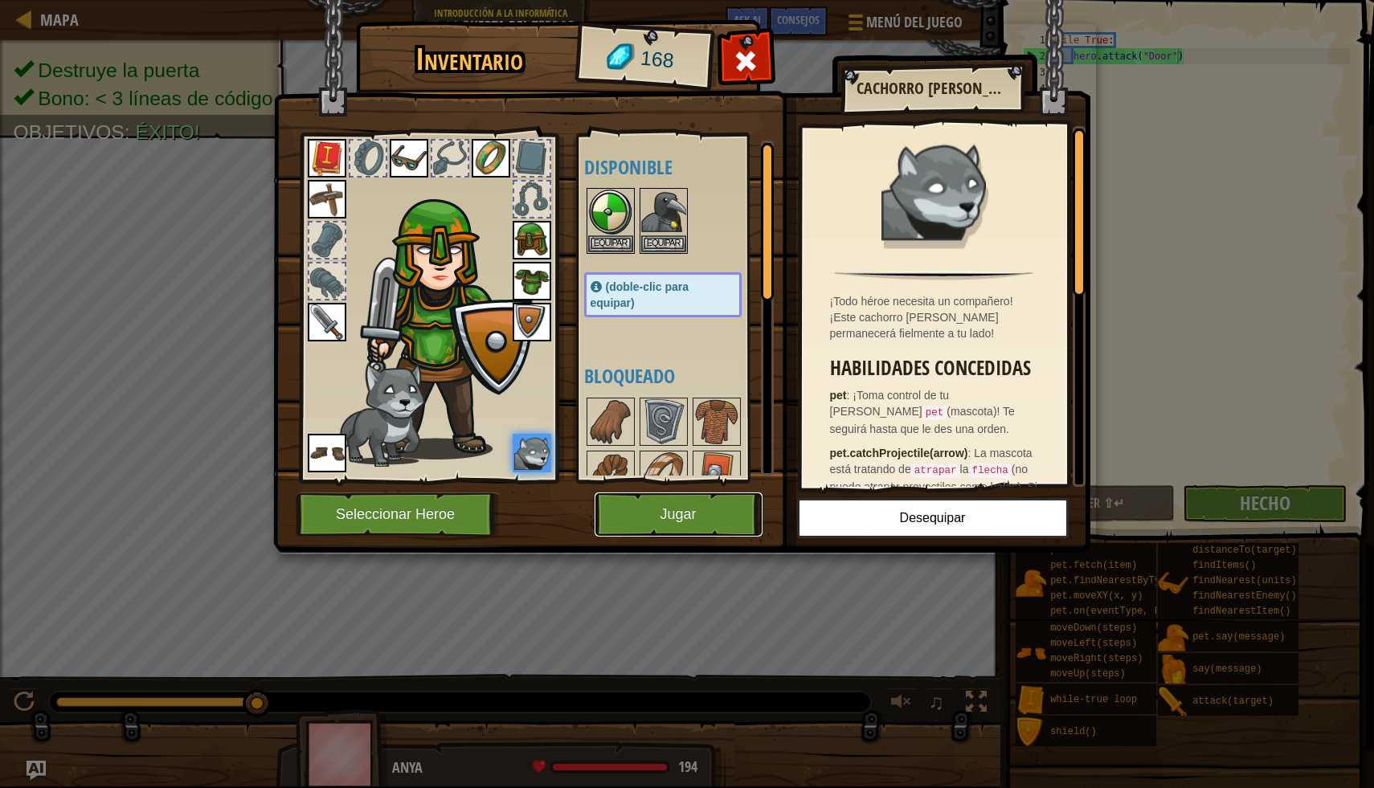
click at [698, 505] on button "Jugar" at bounding box center [679, 515] width 168 height 44
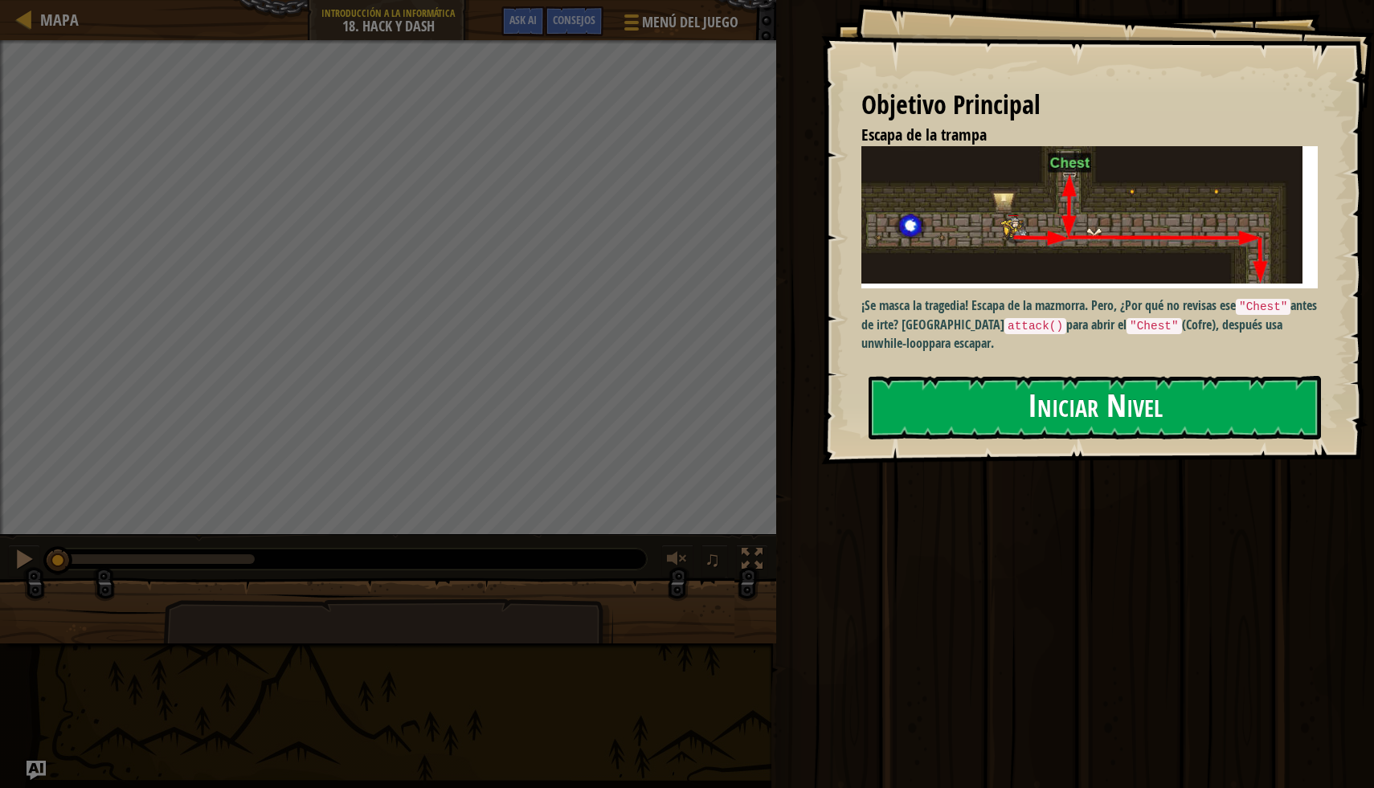
click at [1163, 415] on button "Iniciar Nivel" at bounding box center [1095, 407] width 452 height 63
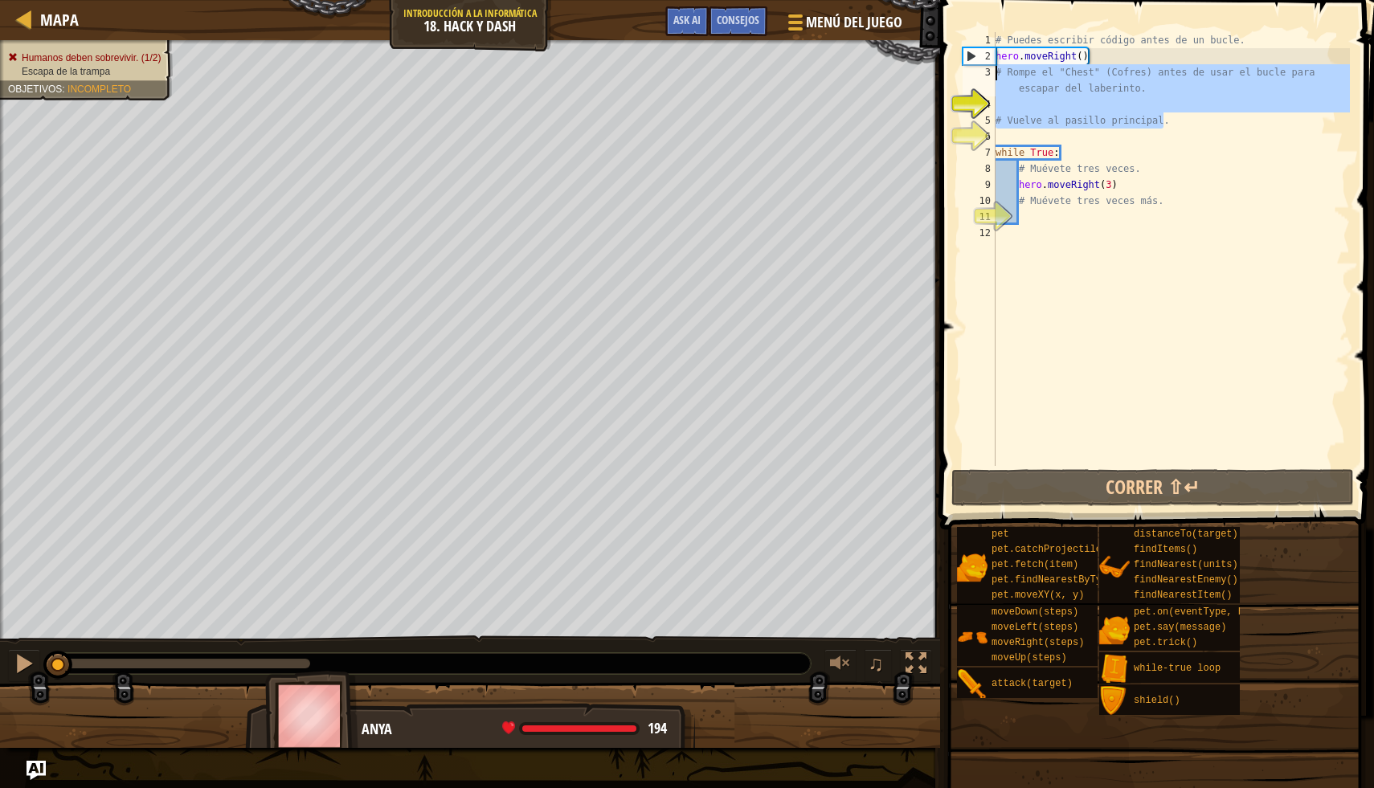
drag, startPoint x: 1163, startPoint y: 127, endPoint x: 994, endPoint y: 70, distance: 178.9
click at [994, 70] on div "1 2 3 4 5 6 7 8 9 10 11 12 # Puedes escribir código antes de un bucle. hero . m…" at bounding box center [1154, 249] width 390 height 434
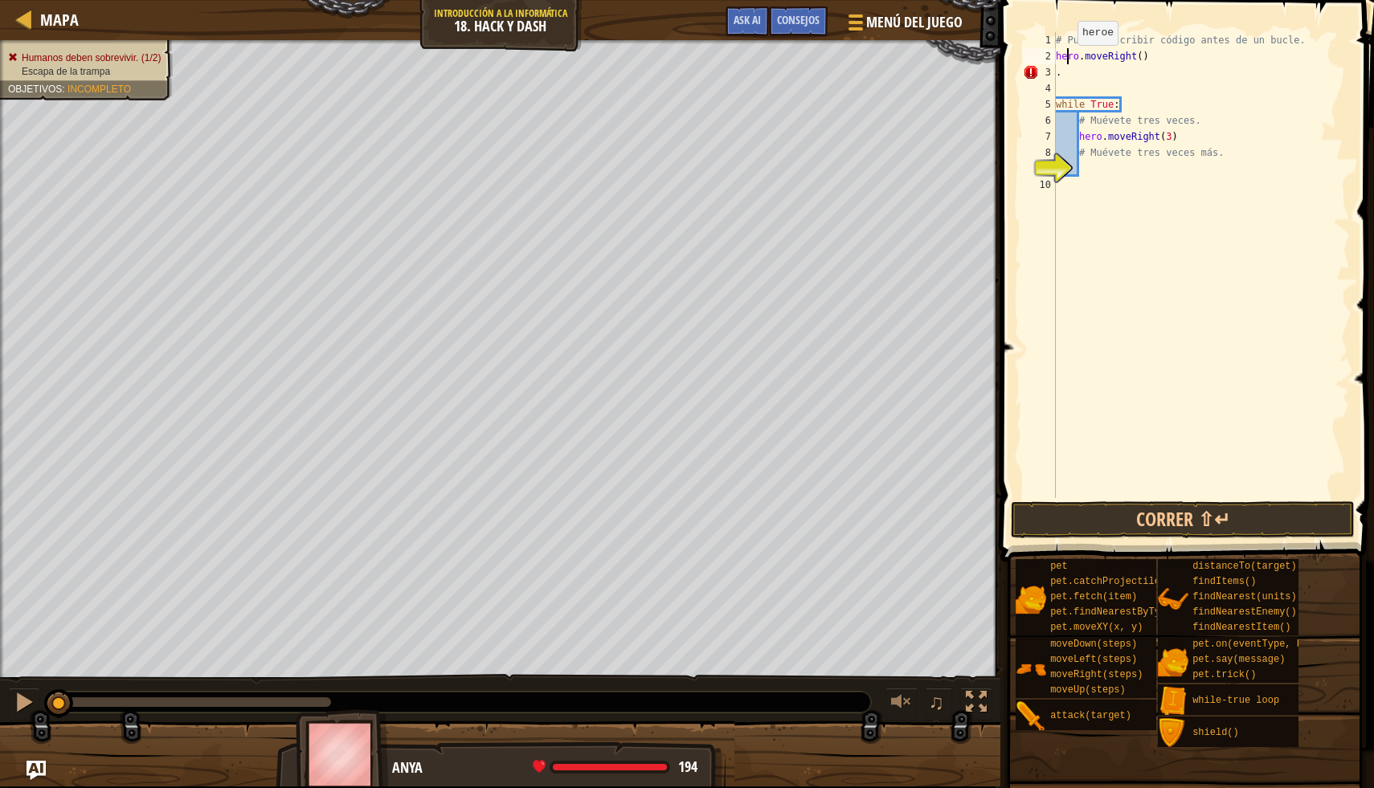
click at [1070, 60] on div "# Puedes escribir código antes de un bucle. hero . moveRight ( ) . while True :…" at bounding box center [1200, 281] width 297 height 498
click at [1064, 72] on div "# Puedes escribir código antes de un bucle. hero . moveRight ( ) . while True :…" at bounding box center [1200, 281] width 297 height 498
type textarea "."
type textarea "hero.moveRight()"
click at [1300, 36] on div "# Puedes escribir código antes de un bucle. hero . moveRight ( ) while True : #…" at bounding box center [1198, 281] width 304 height 498
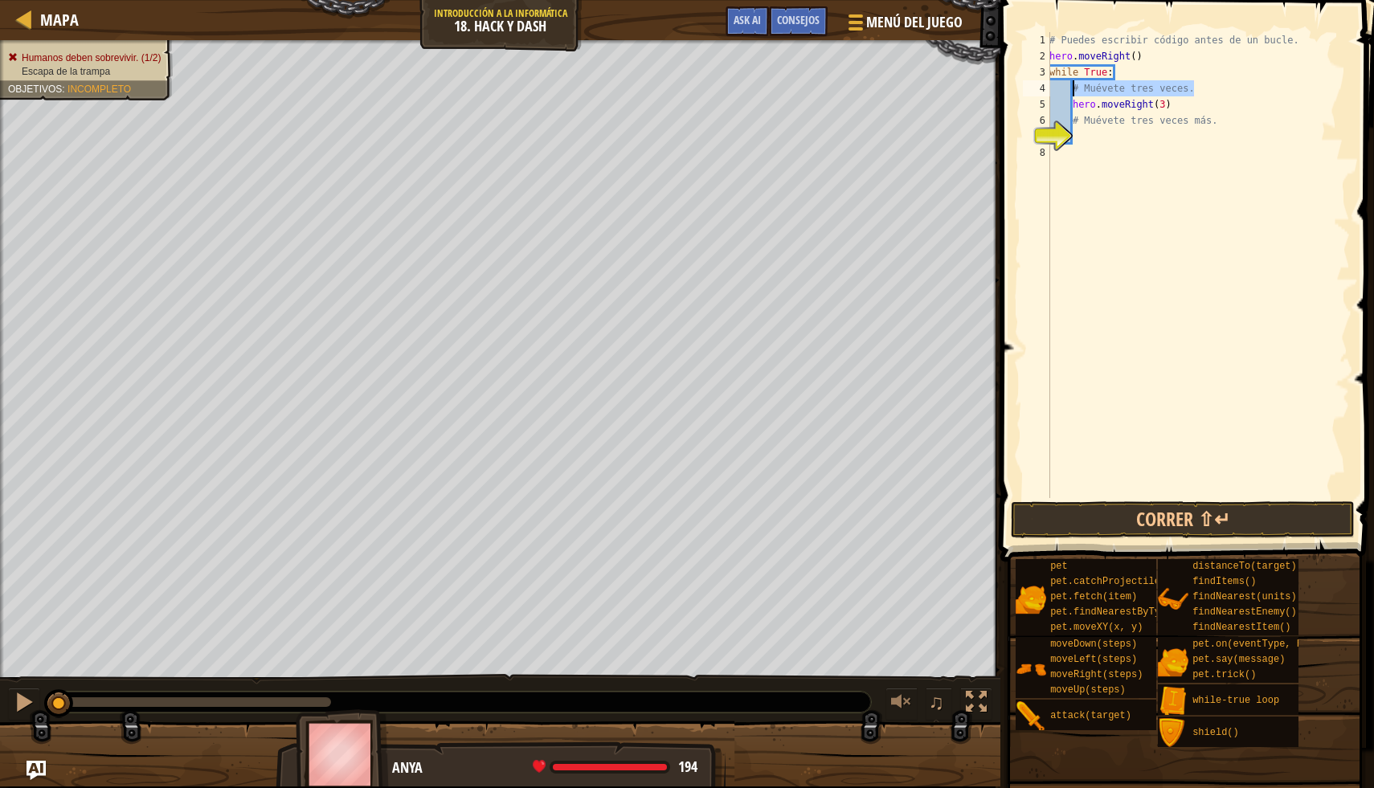
drag, startPoint x: 1196, startPoint y: 84, endPoint x: 1074, endPoint y: 89, distance: 121.4
click at [1073, 89] on div "# Puedes escribir código antes de un bucle. hero . moveRight ( ) while True : #…" at bounding box center [1198, 281] width 304 height 498
type textarea "# Muévete tres veces."
drag, startPoint x: 1214, startPoint y: 100, endPoint x: 1073, endPoint y: 108, distance: 141.6
click at [1073, 108] on div "# Puedes escribir código antes de un bucle. hero . moveRight ( ) while True : h…" at bounding box center [1198, 281] width 304 height 498
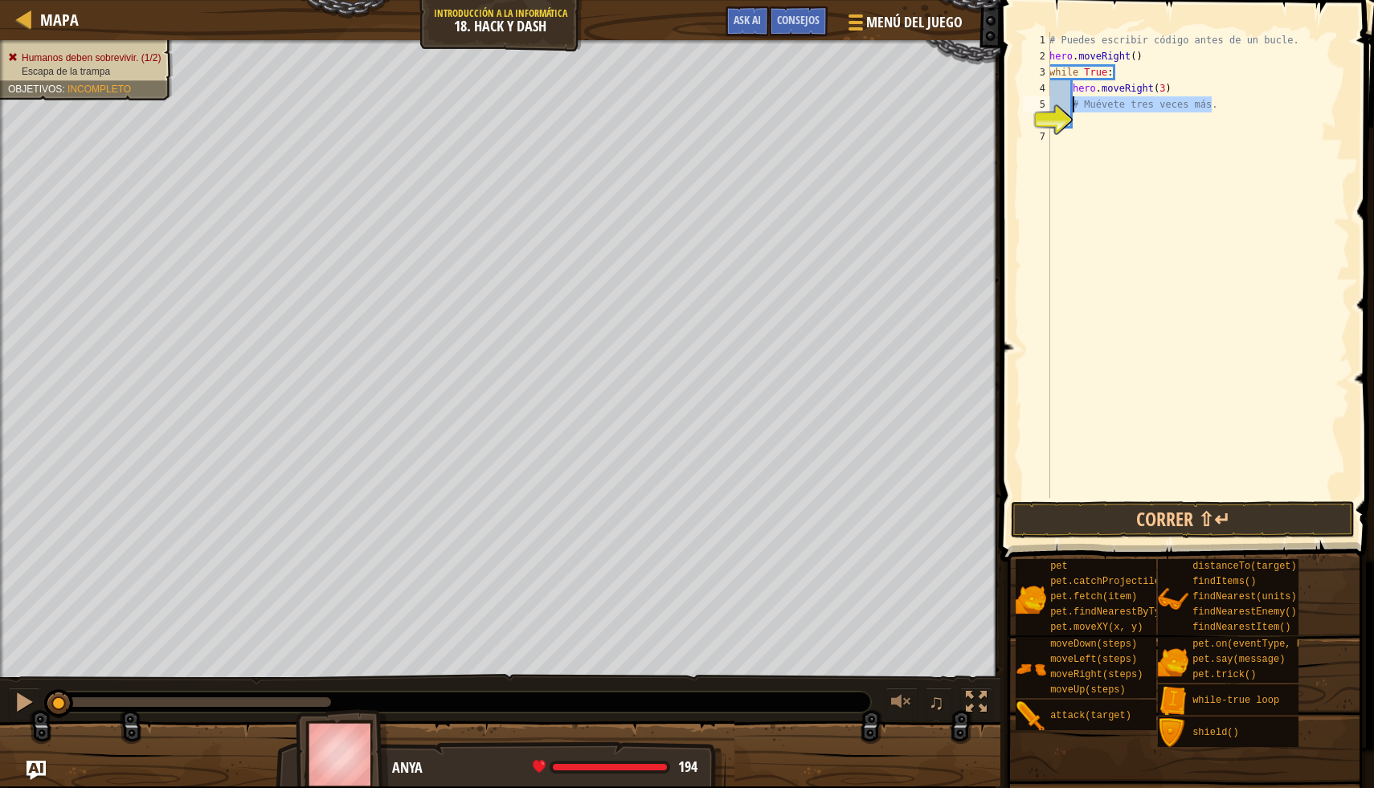
type textarea "."
click at [1189, 509] on button "Correr ⇧↵" at bounding box center [1183, 519] width 344 height 37
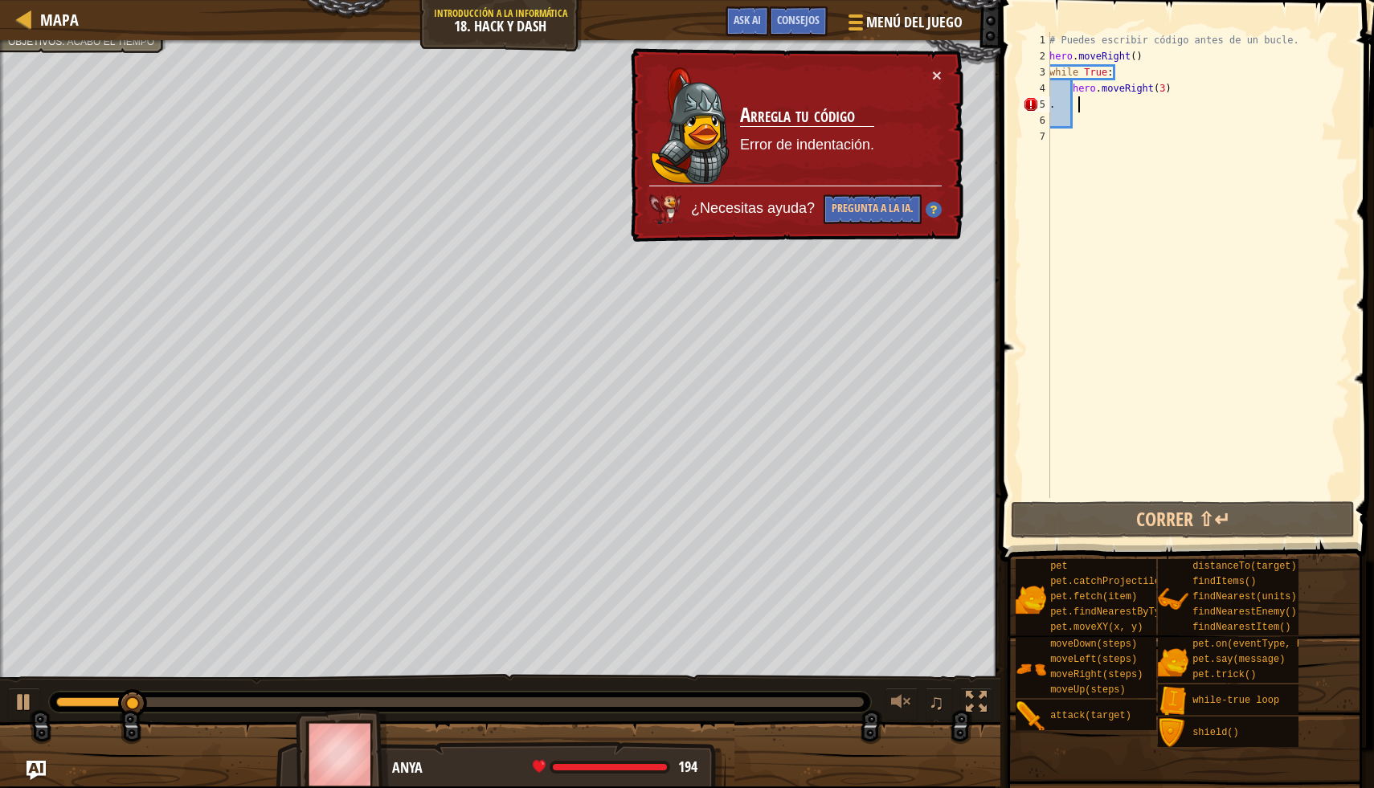
click at [1101, 110] on div "# Puedes escribir código antes de un bucle. hero . moveRight ( ) while True : h…" at bounding box center [1198, 281] width 304 height 498
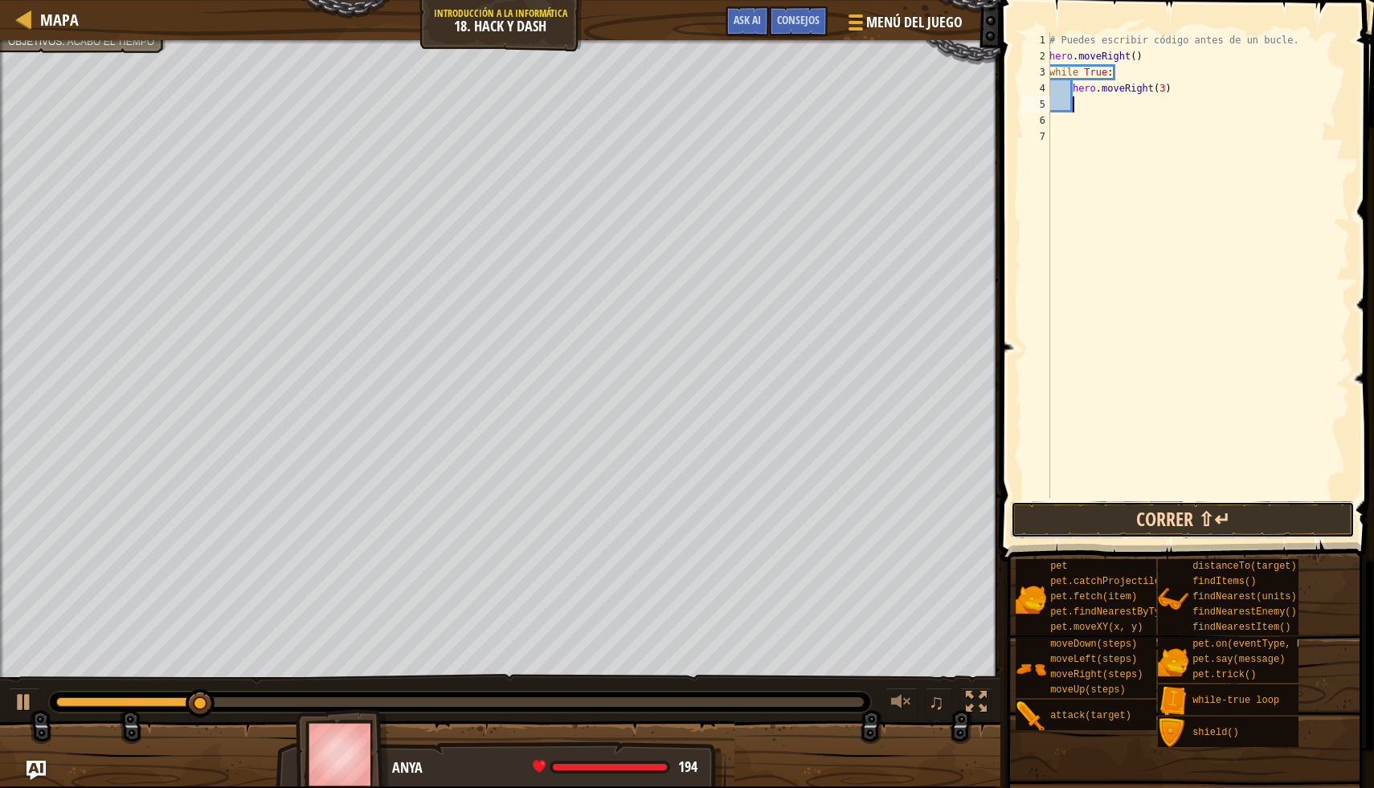
click at [1213, 533] on button "Correr ⇧↵" at bounding box center [1183, 519] width 344 height 37
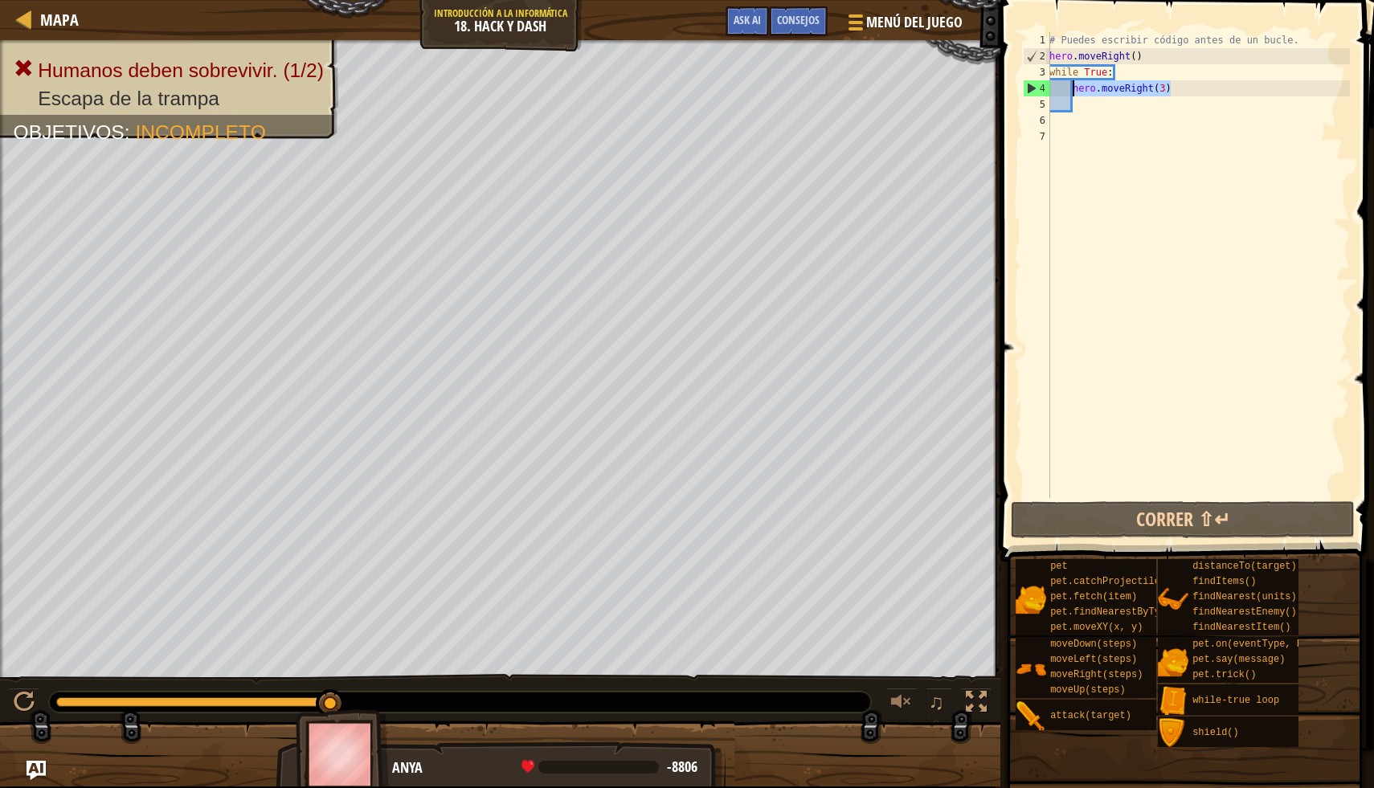
drag, startPoint x: 1176, startPoint y: 93, endPoint x: 1072, endPoint y: 92, distance: 104.4
click at [1072, 92] on div "# Puedes escribir código antes de un bucle. hero . moveRight ( ) while True : h…" at bounding box center [1198, 281] width 304 height 498
type textarea "hero.moveRight(3)"
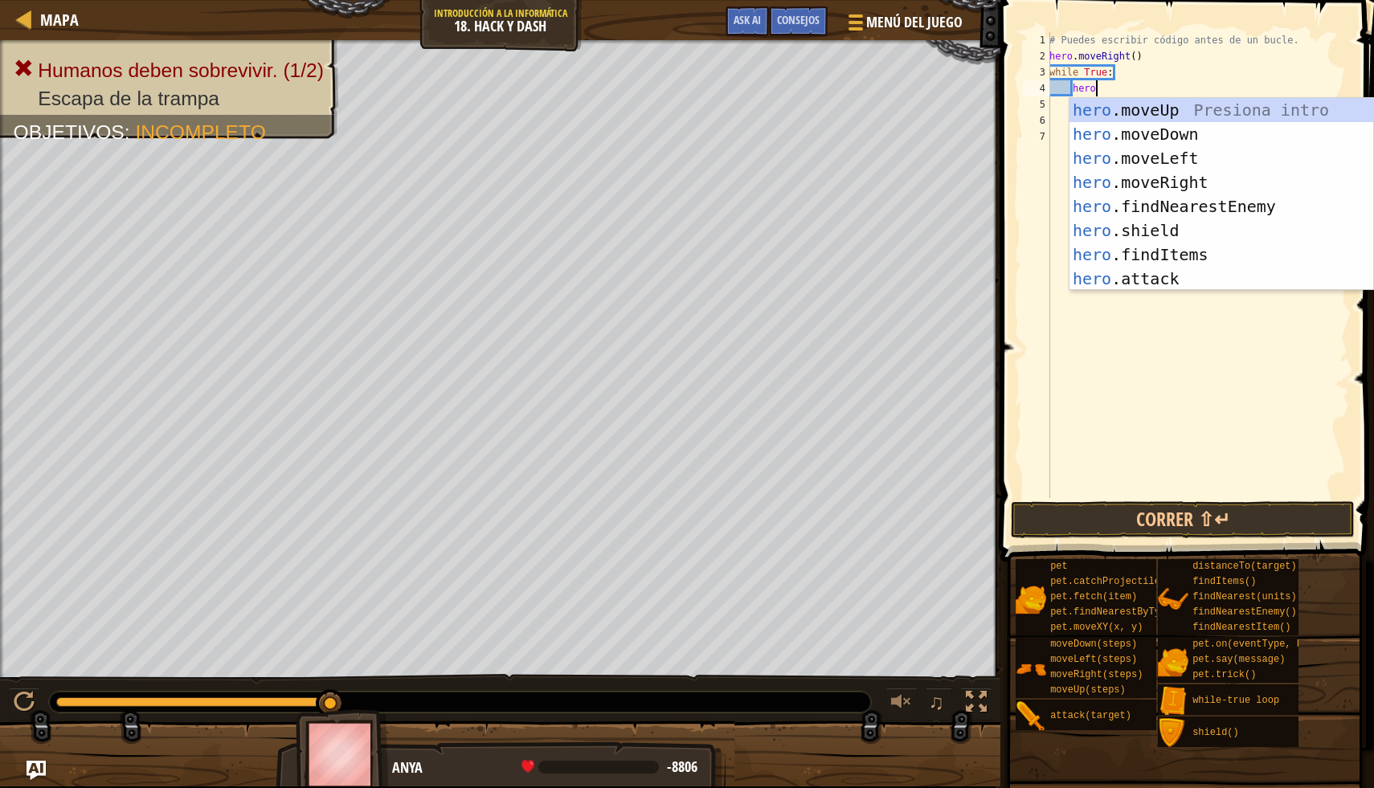
scroll to position [7, 2]
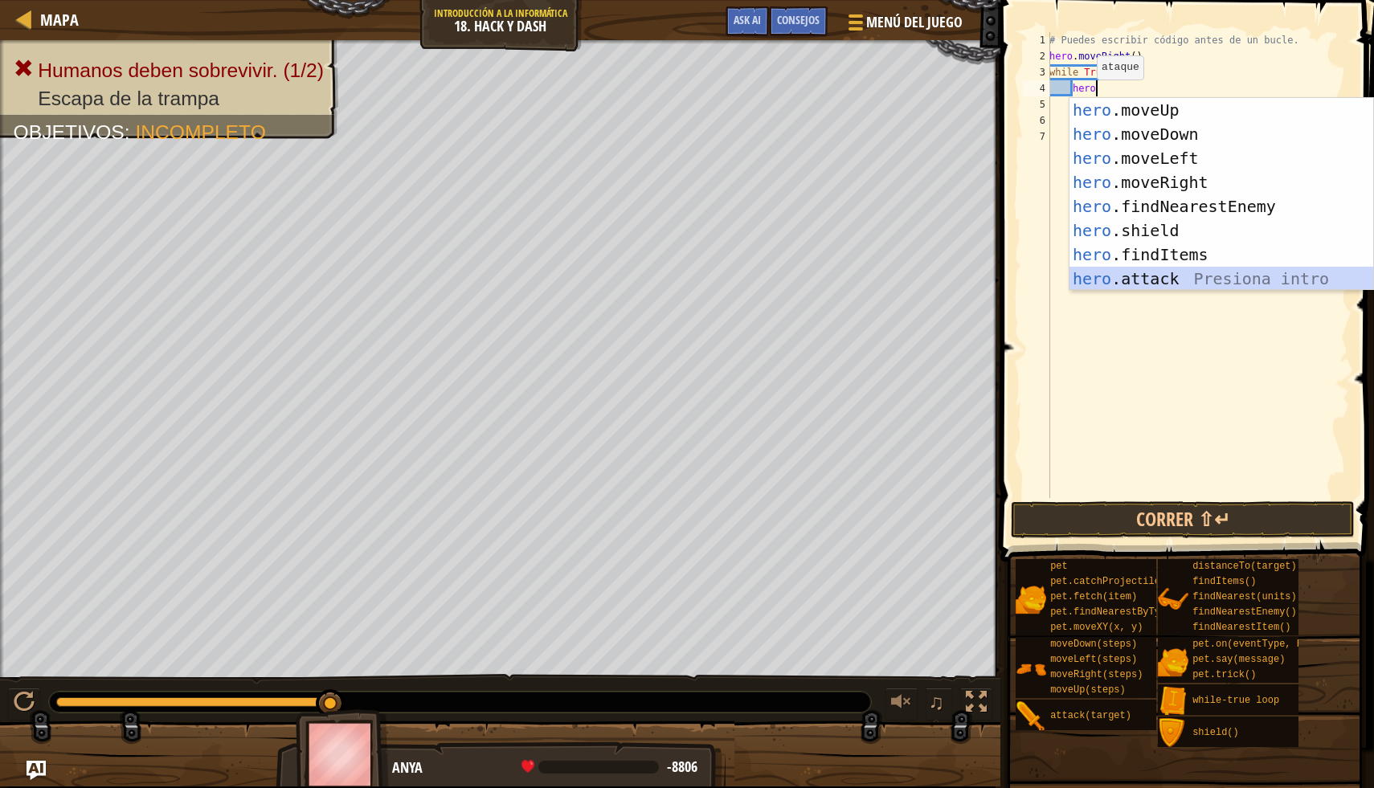
click at [1187, 275] on div "hero .moveUp Presiona intro hero .moveDown Presiona intro hero .moveLeft Presio…" at bounding box center [1221, 218] width 304 height 241
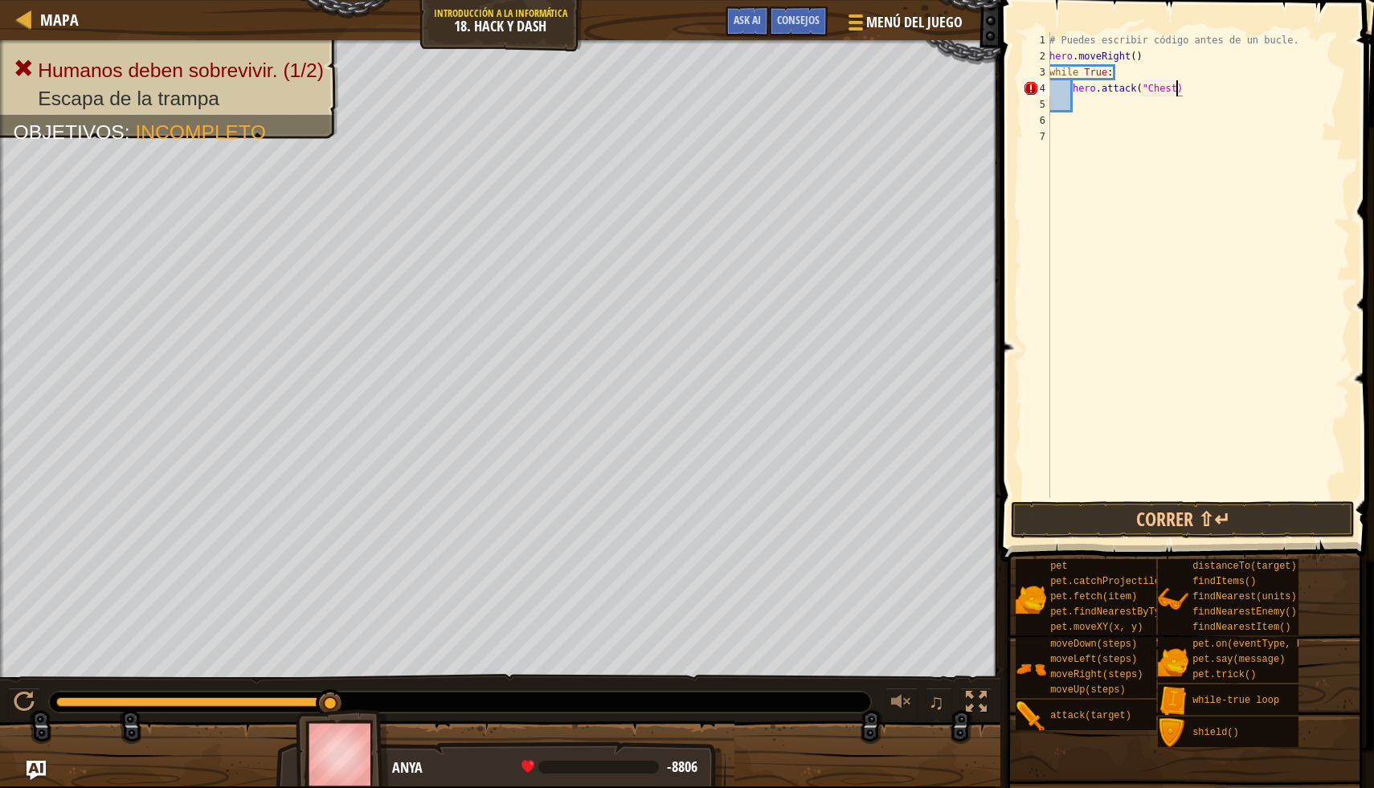
scroll to position [7, 10]
type textarea "hero.attack("Chest")"
click at [1172, 521] on button "Correr ⇧↵" at bounding box center [1183, 519] width 344 height 37
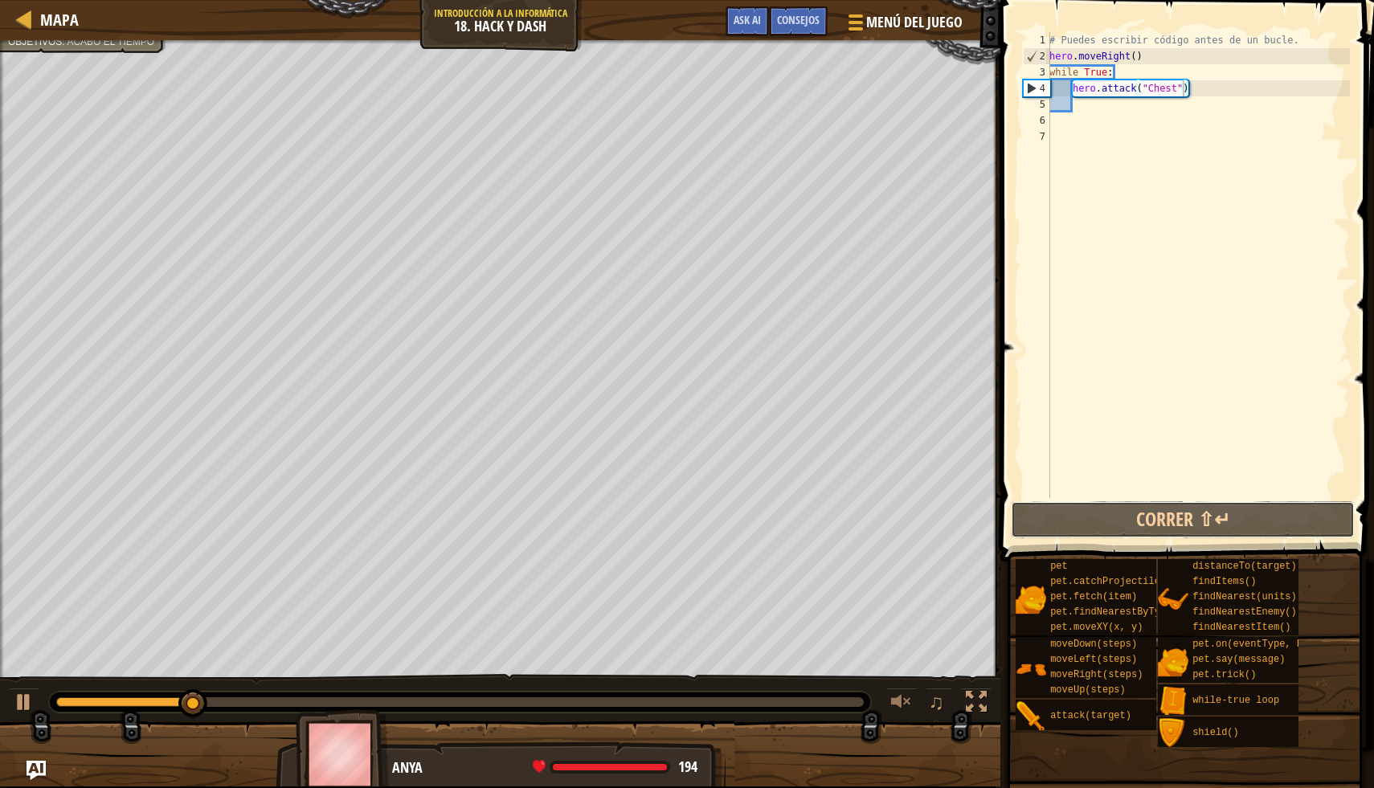
drag, startPoint x: 1172, startPoint y: 521, endPoint x: 1166, endPoint y: 402, distance: 119.9
click at [1166, 402] on div "hero.attack("Chest") 1 2 3 4 5 6 7 # Puedes escribir código antes de un bucle. …" at bounding box center [1184, 312] width 378 height 609
click at [1101, 113] on div "# Puedes escribir código antes de un bucle. hero . moveRight ( ) while True : h…" at bounding box center [1198, 281] width 304 height 498
click at [1099, 98] on div "# Puedes escribir código antes de un bucle. hero . moveRight ( ) while True : h…" at bounding box center [1198, 281] width 304 height 498
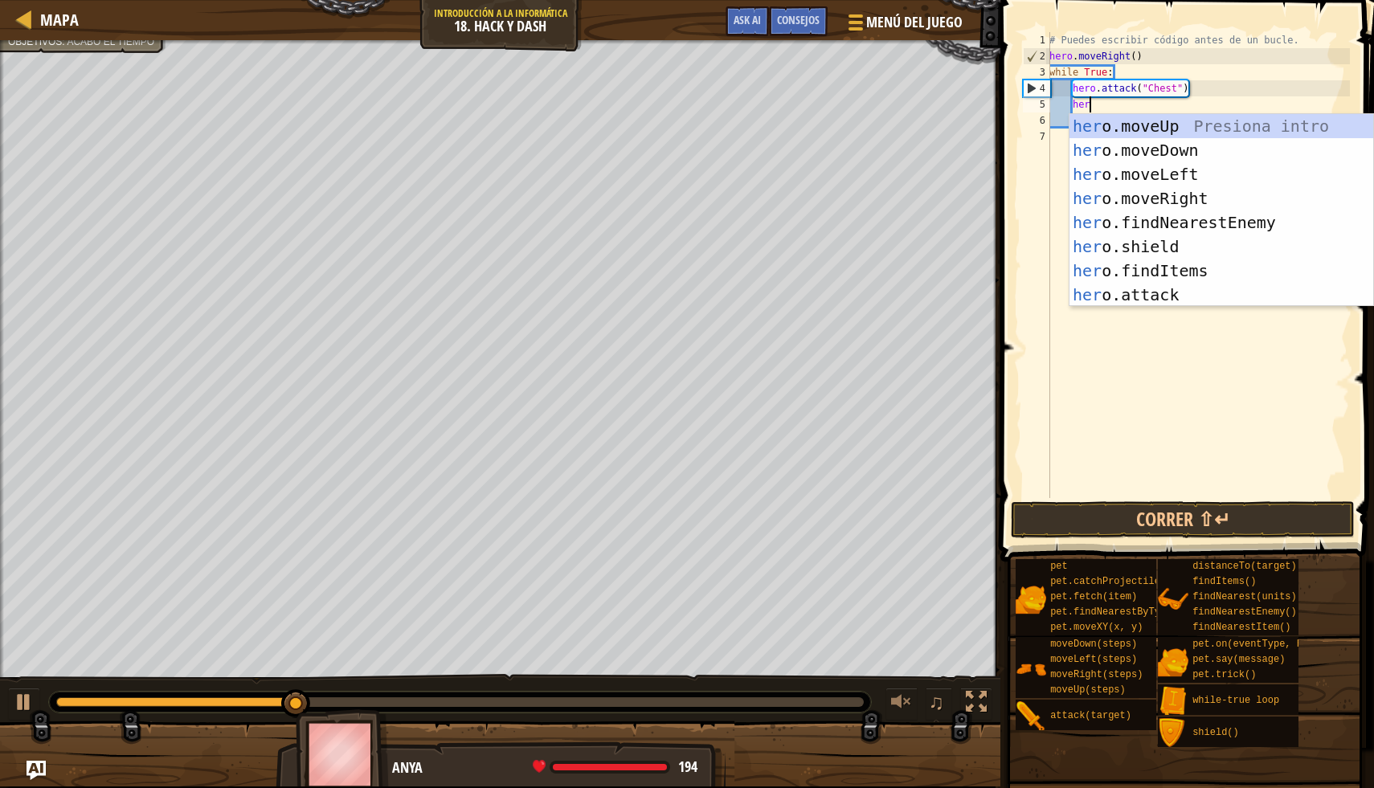
type textarea "hero"
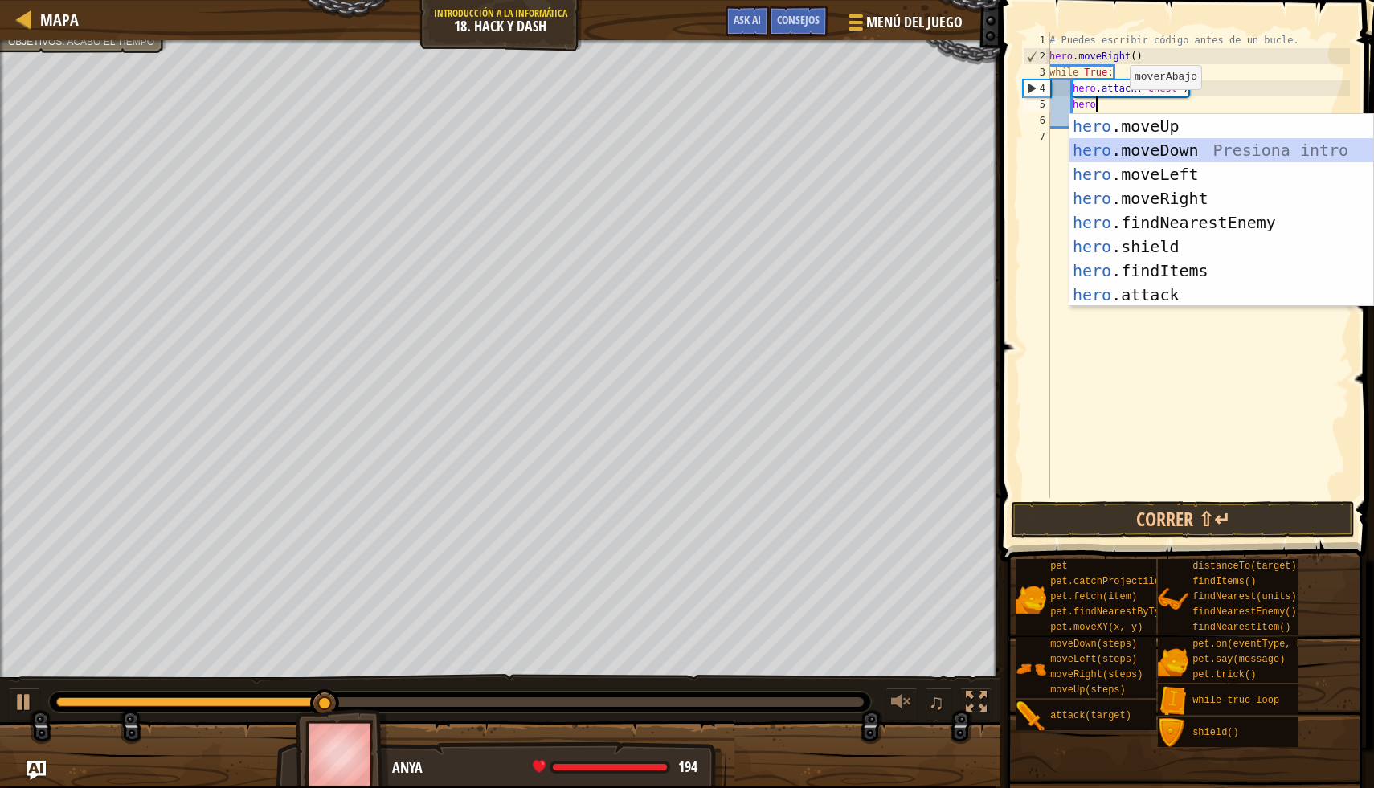
click at [1202, 142] on div "hero .moveUp Presiona intro hero .moveDown Presiona intro hero .moveLeft Presio…" at bounding box center [1221, 234] width 304 height 241
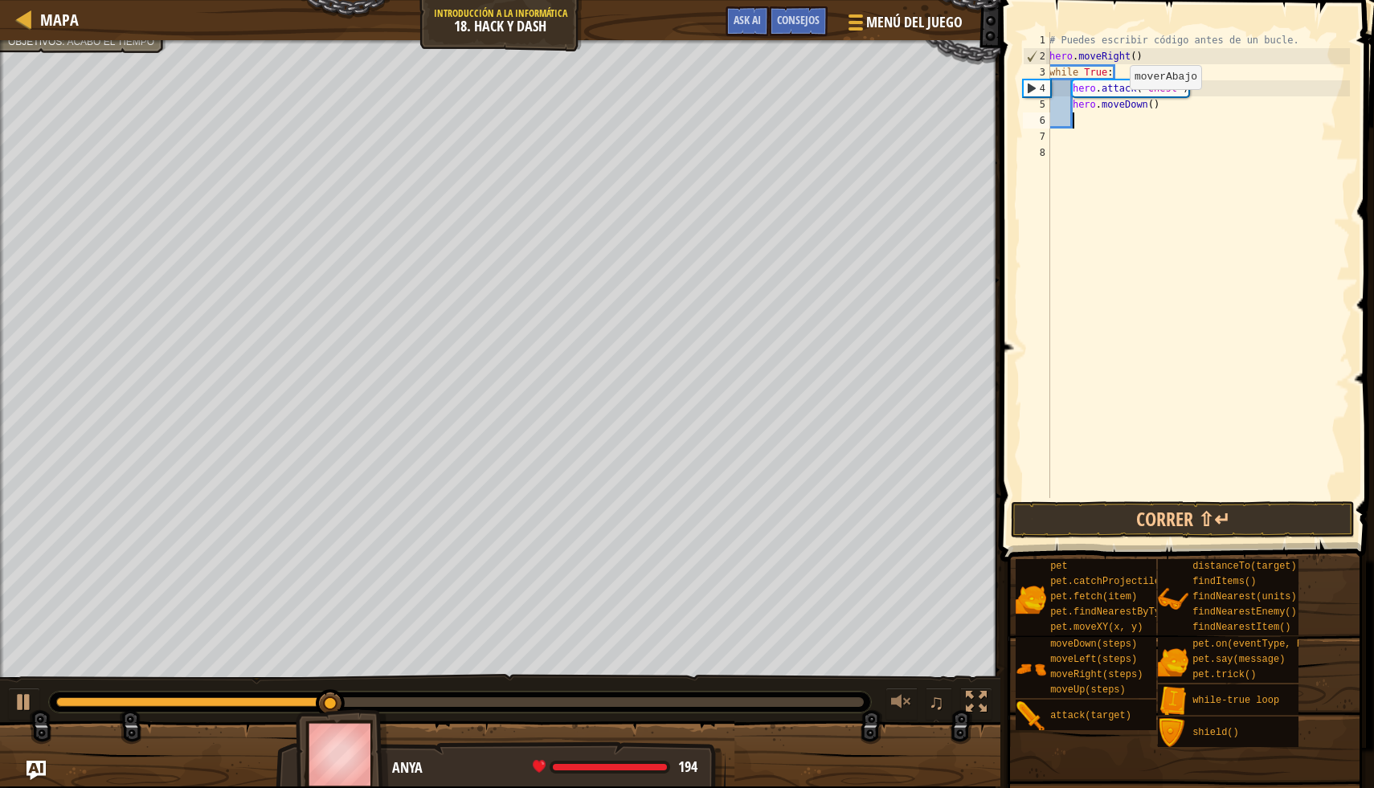
scroll to position [7, 1]
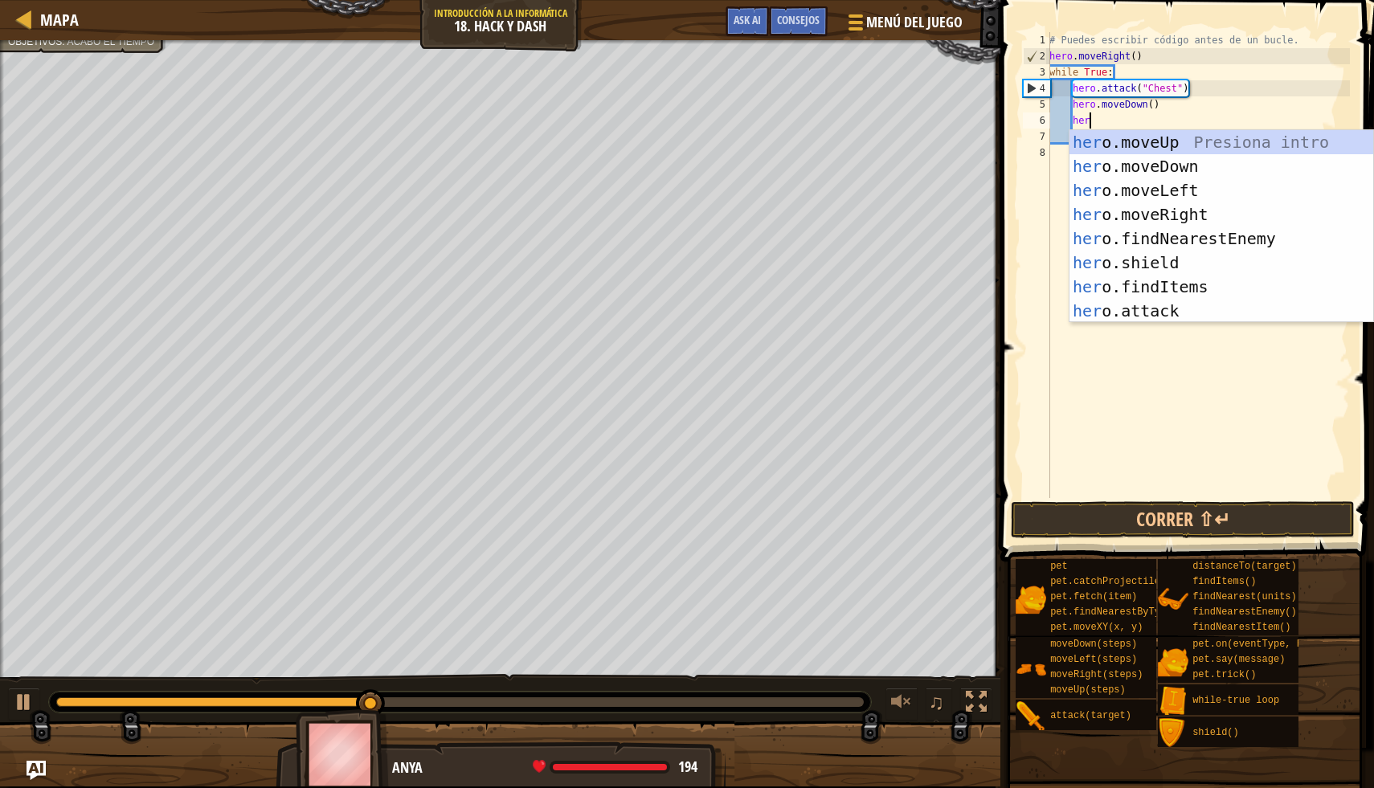
type textarea "hero"
click at [1223, 208] on div "hero .moveUp Presiona intro hero .moveDown Presiona intro hero .moveLeft Presio…" at bounding box center [1221, 250] width 304 height 241
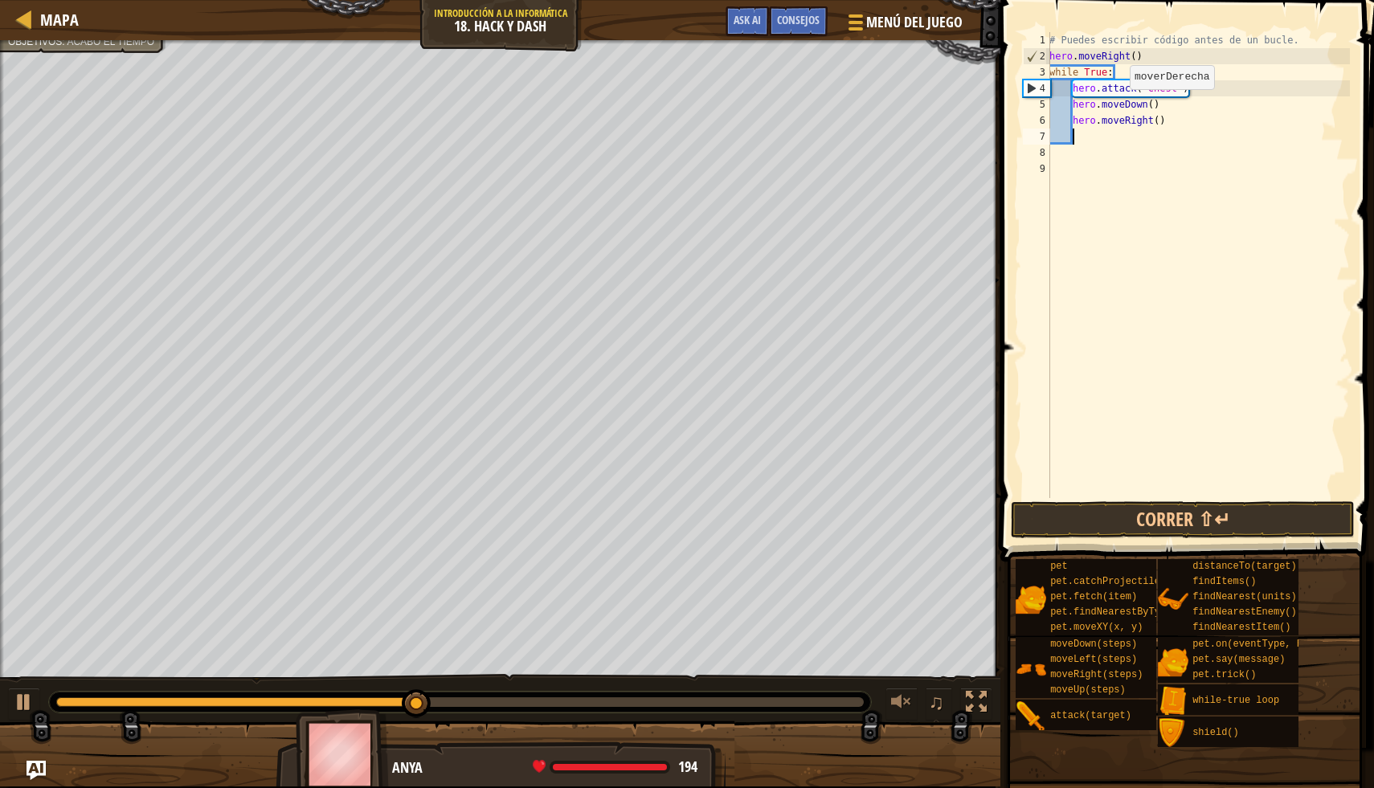
scroll to position [7, 1]
click at [1161, 120] on div "# Puedes escribir código antes de un bucle. hero . moveRight ( ) while True : h…" at bounding box center [1198, 281] width 304 height 498
click at [1236, 502] on button "Correr ⇧↵" at bounding box center [1183, 519] width 344 height 37
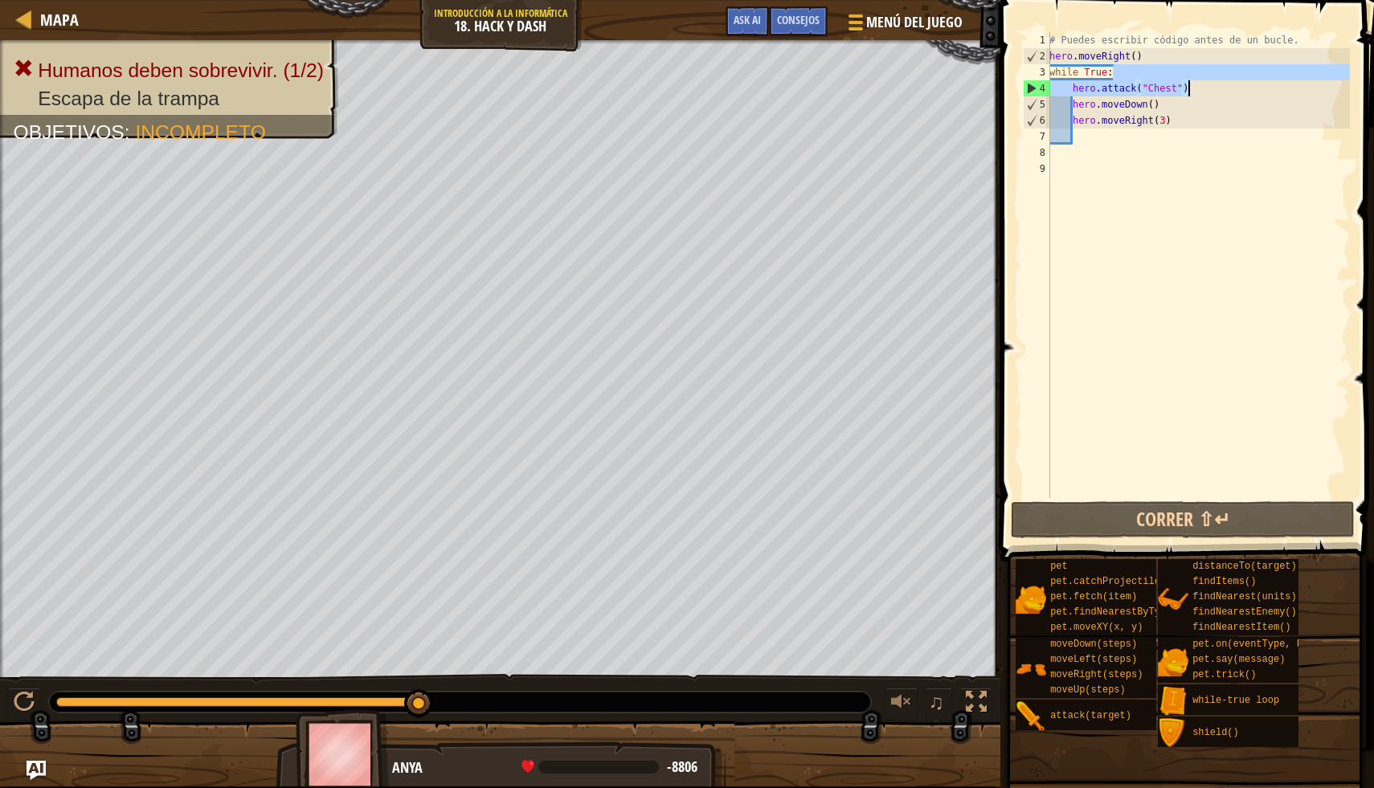
drag, startPoint x: 1210, startPoint y: 80, endPoint x: 1260, endPoint y: 92, distance: 51.2
click at [1260, 92] on div "# Puedes escribir código antes de un bucle. hero . moveRight ( ) while True : h…" at bounding box center [1198, 281] width 304 height 498
click at [1260, 92] on div "# Puedes escribir código antes de un bucle. hero . moveRight ( ) while True : h…" at bounding box center [1198, 265] width 304 height 466
drag, startPoint x: 1212, startPoint y: 86, endPoint x: 1159, endPoint y: 92, distance: 52.6
click at [1159, 92] on div "# Puedes escribir código antes de un bucle. hero . moveRight ( ) while True : h…" at bounding box center [1198, 281] width 304 height 498
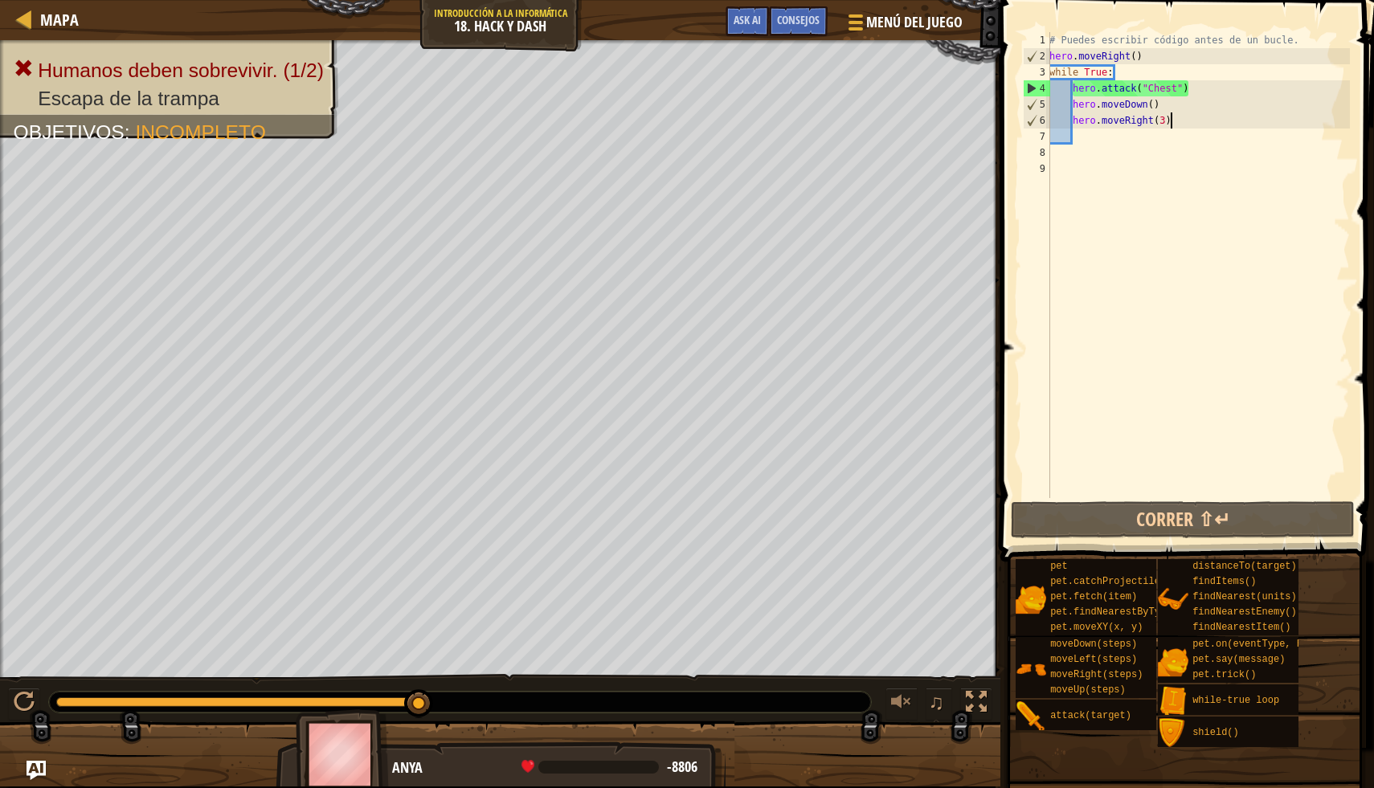
click at [1245, 113] on div "# Puedes escribir código antes de un bucle. hero . moveRight ( ) while True : h…" at bounding box center [1198, 281] width 304 height 498
click at [1192, 82] on div "# Puedes escribir código antes de un bucle. hero . moveRight ( ) while True : h…" at bounding box center [1198, 281] width 304 height 498
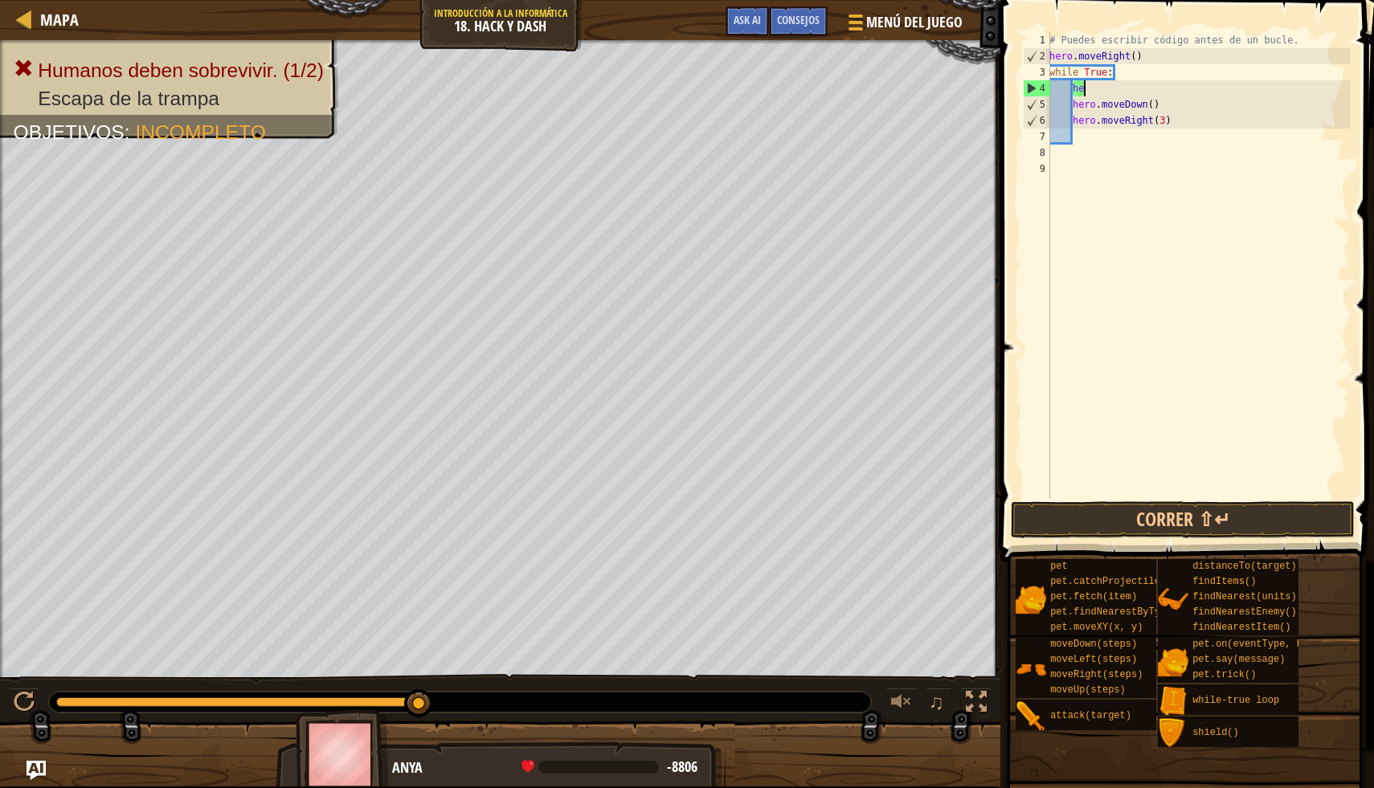
type textarea "h"
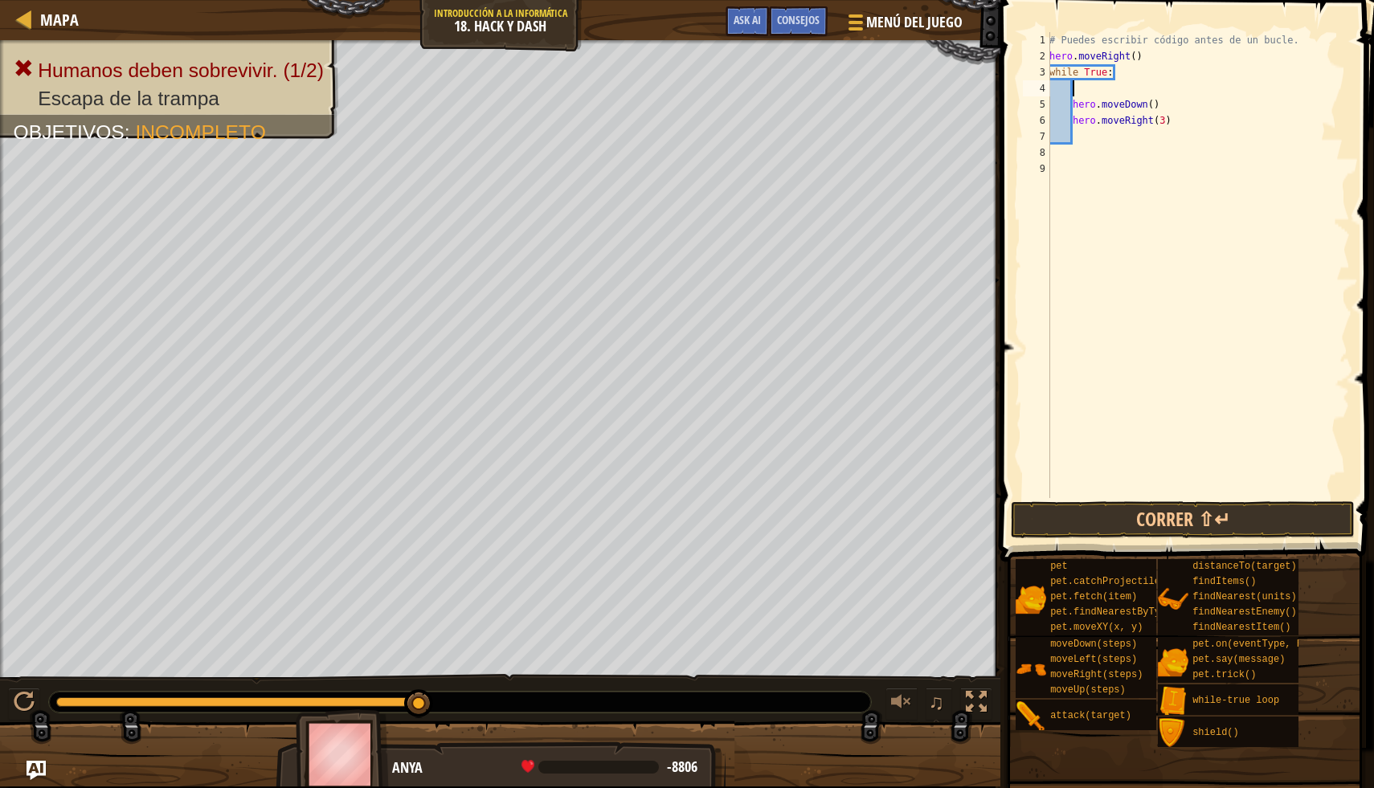
scroll to position [7, 0]
click at [1172, 47] on div "# Puedes escribir código antes de un bucle. hero . moveRight ( ) while True : h…" at bounding box center [1198, 281] width 304 height 498
click at [1151, 58] on div "# Puedes escribir código antes de un bucle. hero . moveRight ( ) while True : h…" at bounding box center [1198, 281] width 304 height 498
type textarea "hero.moveRight()"
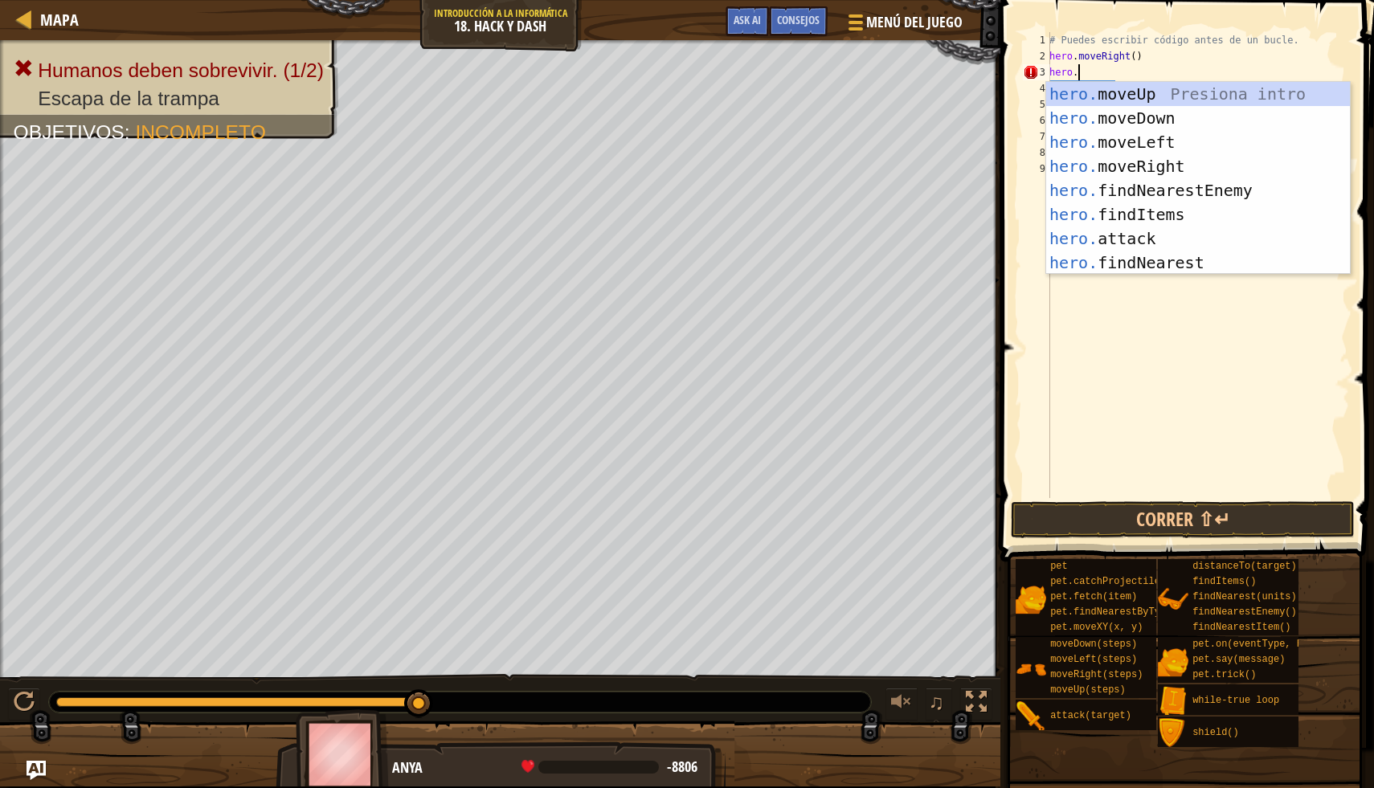
scroll to position [7, 2]
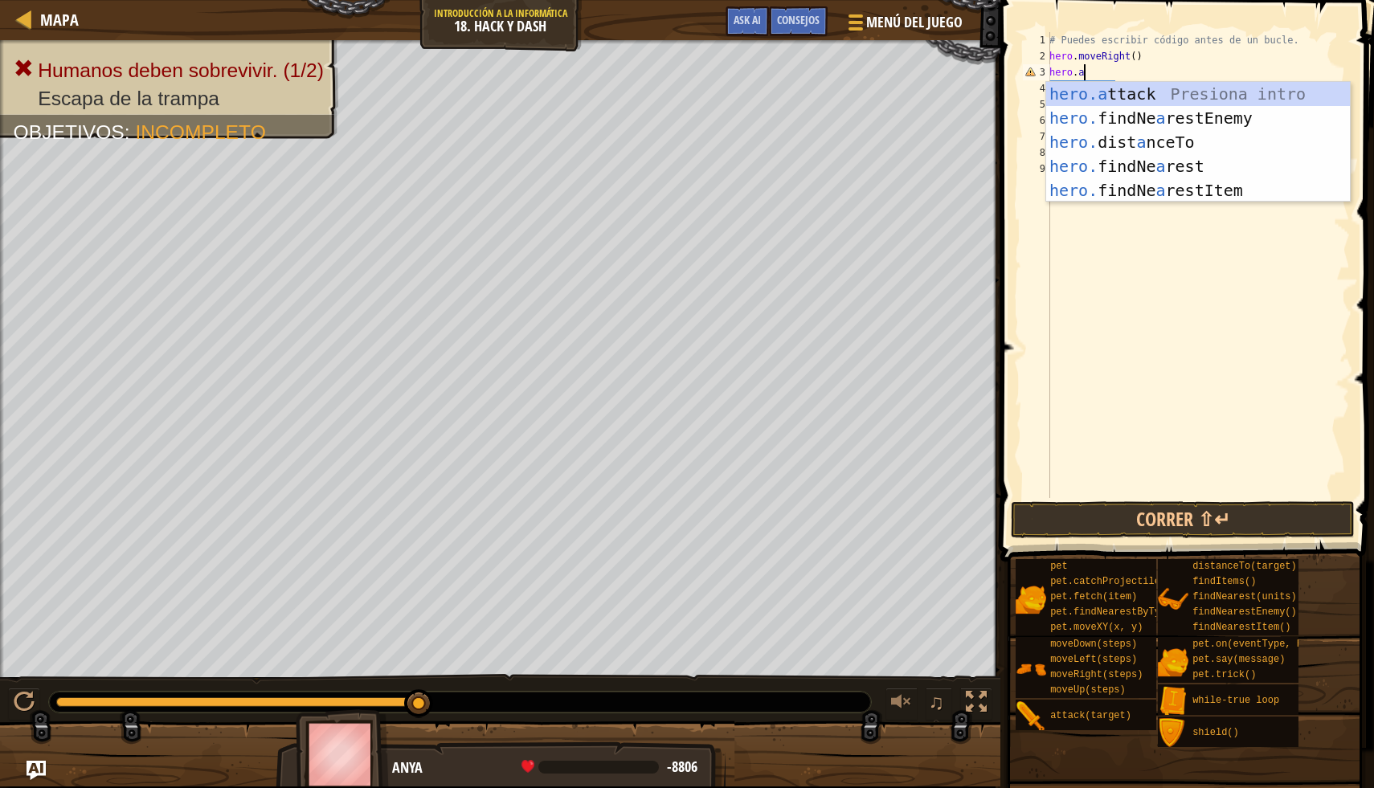
type textarea "hero.a"
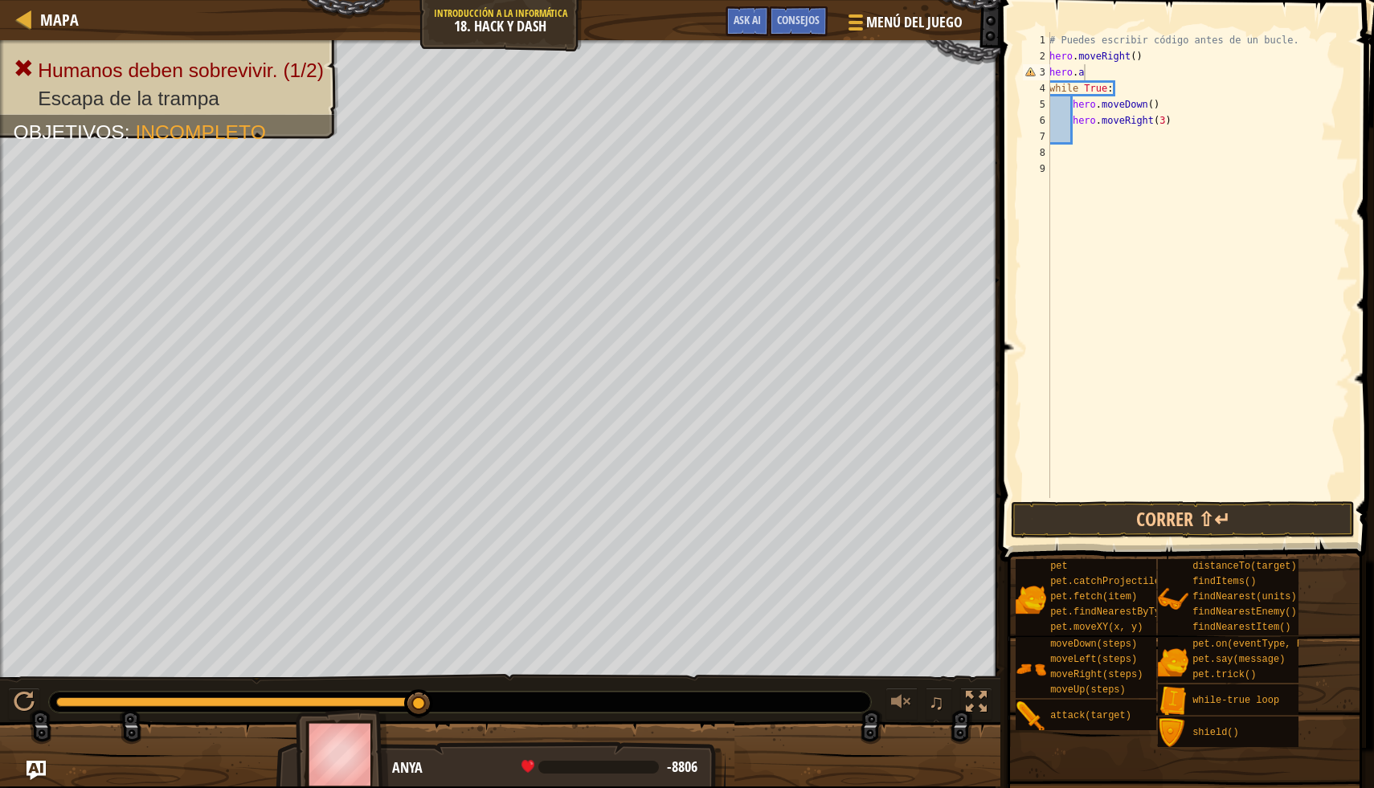
click at [1211, 0] on body "Mapa Introducción a la Informática 18. Hack y Dash Menú del Juego Hecho Consejo…" at bounding box center [687, 0] width 1374 height 0
click at [1193, 237] on div "# Puedes escribir código antes de un bucle. hero . moveRight ( ) hero . a while…" at bounding box center [1198, 281] width 304 height 498
click at [1114, 69] on div "# Puedes escribir código antes de un bucle. hero . moveRight ( ) hero . a while…" at bounding box center [1198, 281] width 304 height 498
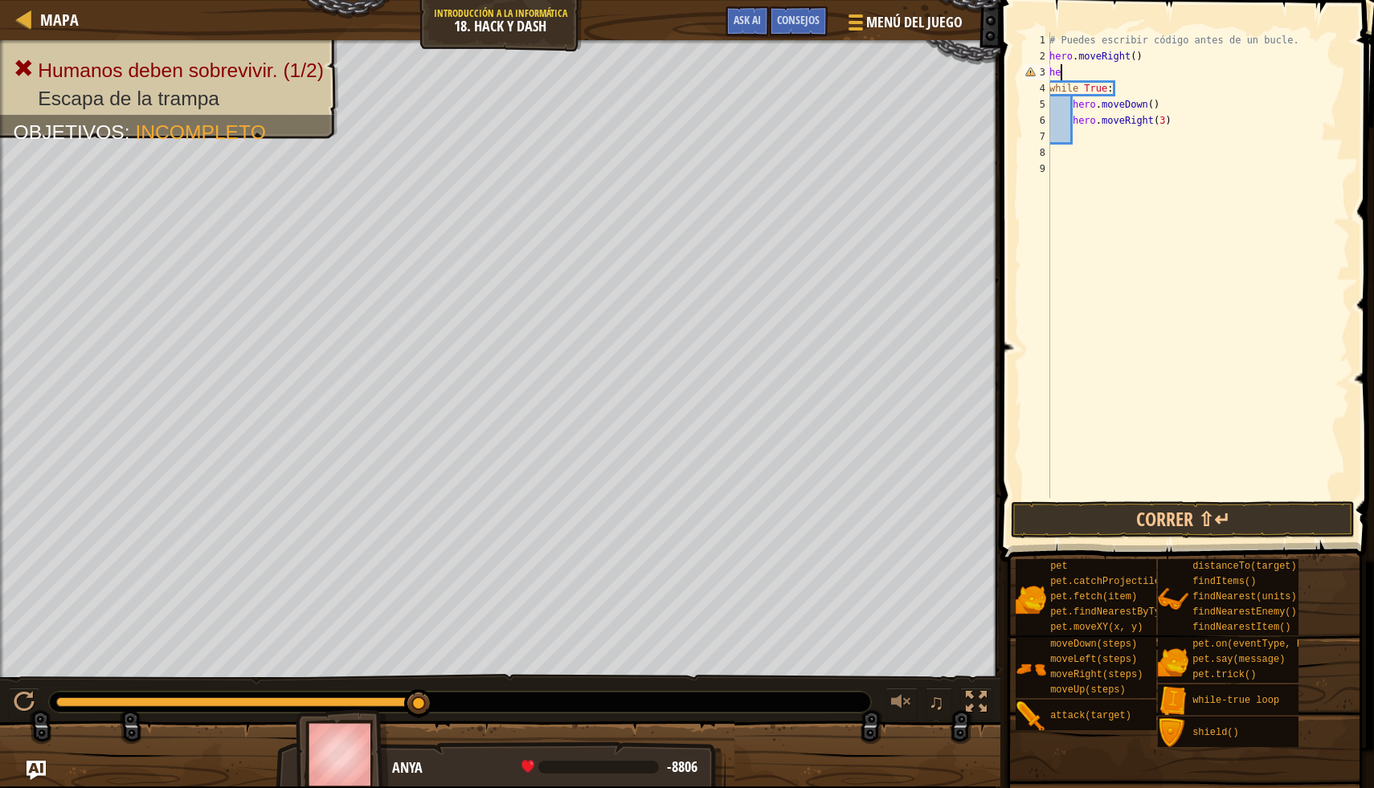
type textarea "h"
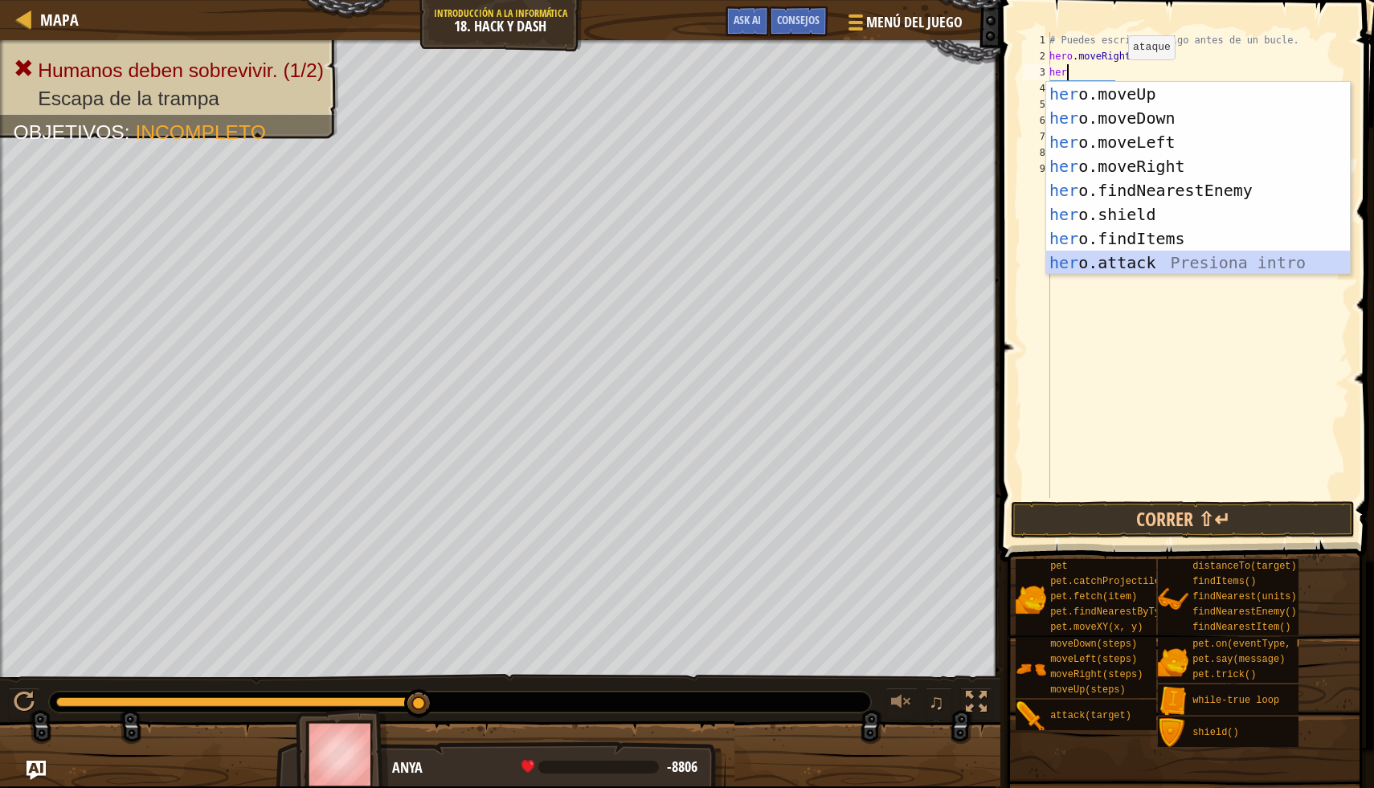
click at [1183, 269] on div "her o.moveUp Presiona intro her o.moveDown Presiona intro her o.moveLeft Presio…" at bounding box center [1198, 202] width 304 height 241
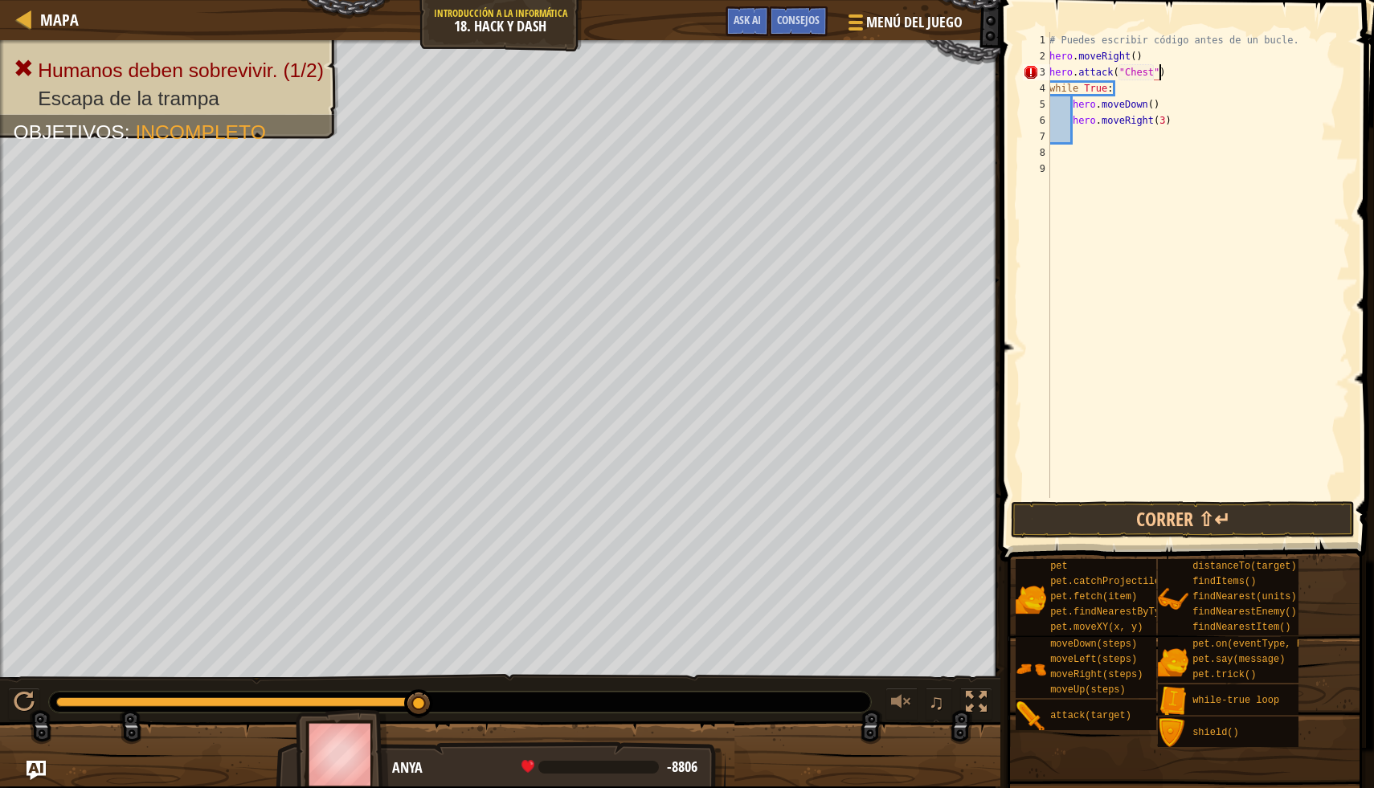
scroll to position [7, 9]
type textarea "hero.attack("Chest")"
click at [1263, 527] on button "Correr ⇧↵" at bounding box center [1183, 519] width 344 height 37
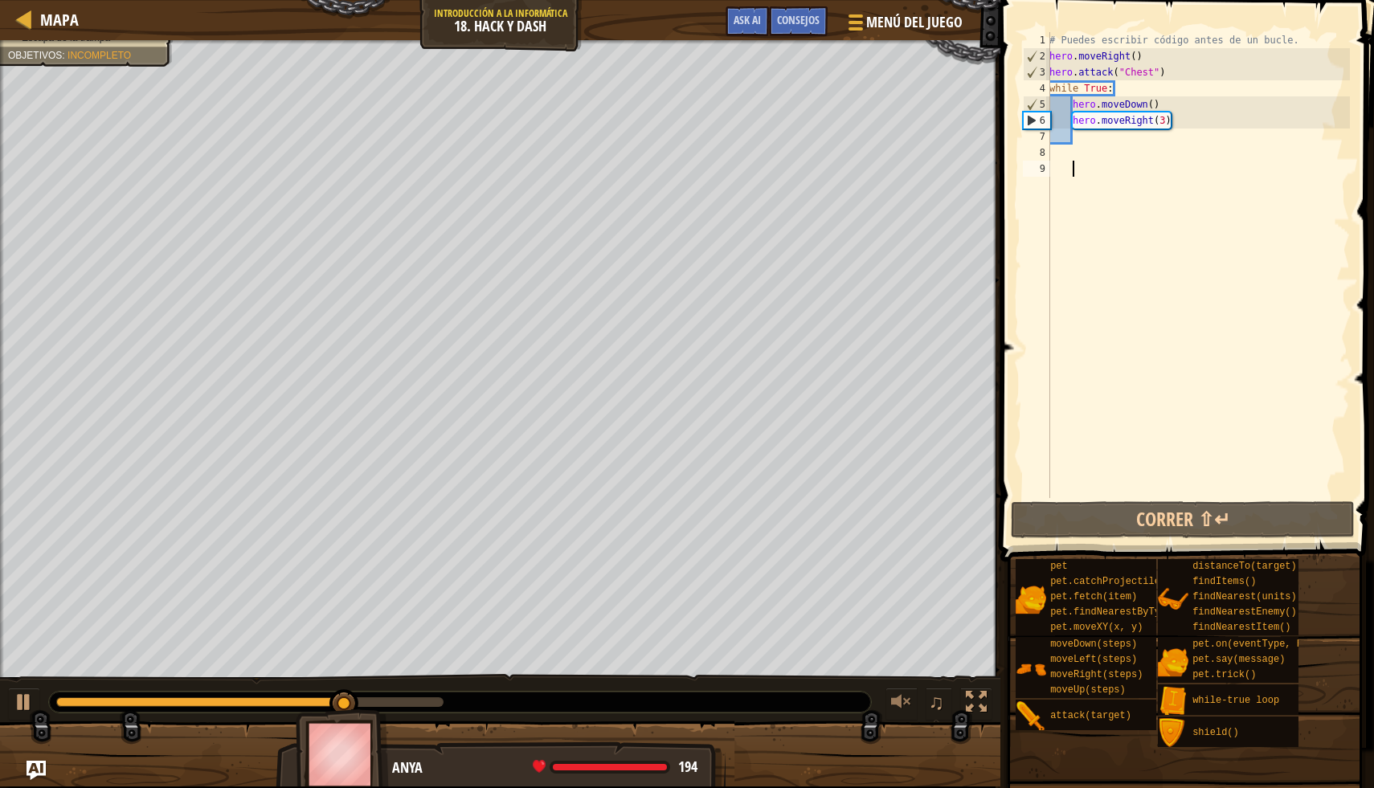
click at [1178, 207] on div "# Puedes escribir código antes de un bucle. hero . moveRight ( ) hero . attack …" at bounding box center [1198, 281] width 304 height 498
click at [1084, 135] on div "# Puedes escribir código antes de un bucle. hero . moveRight ( ) hero . attack …" at bounding box center [1198, 281] width 304 height 498
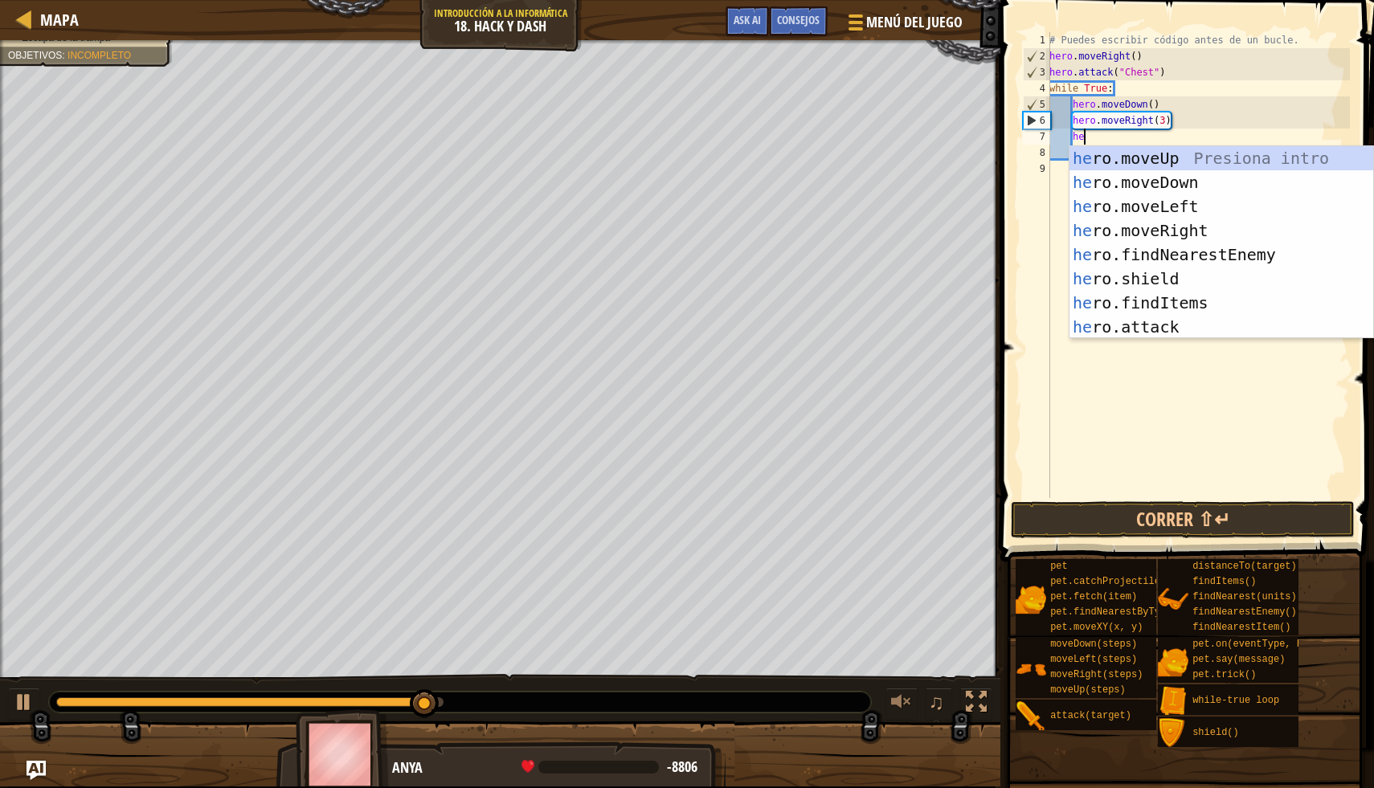
scroll to position [7, 2]
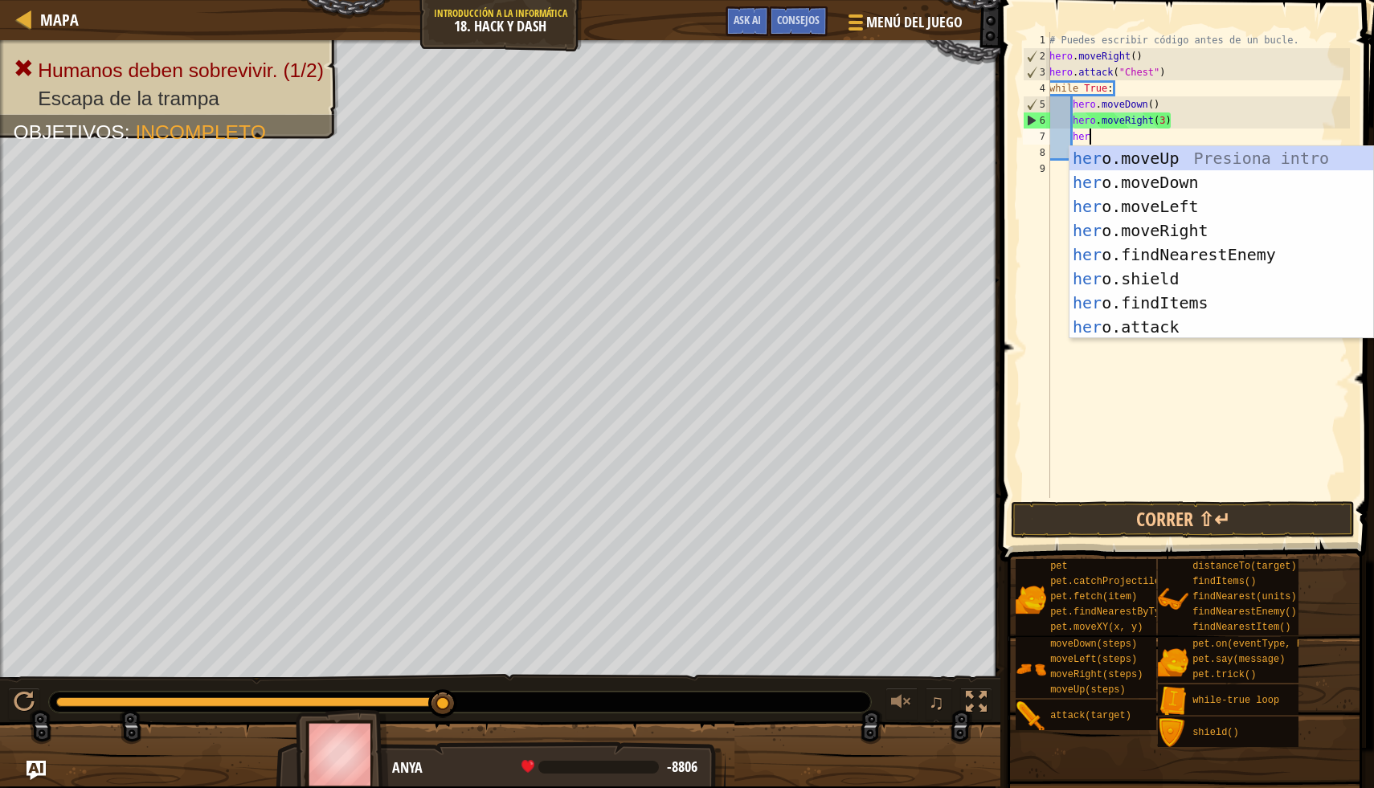
type textarea "hero"
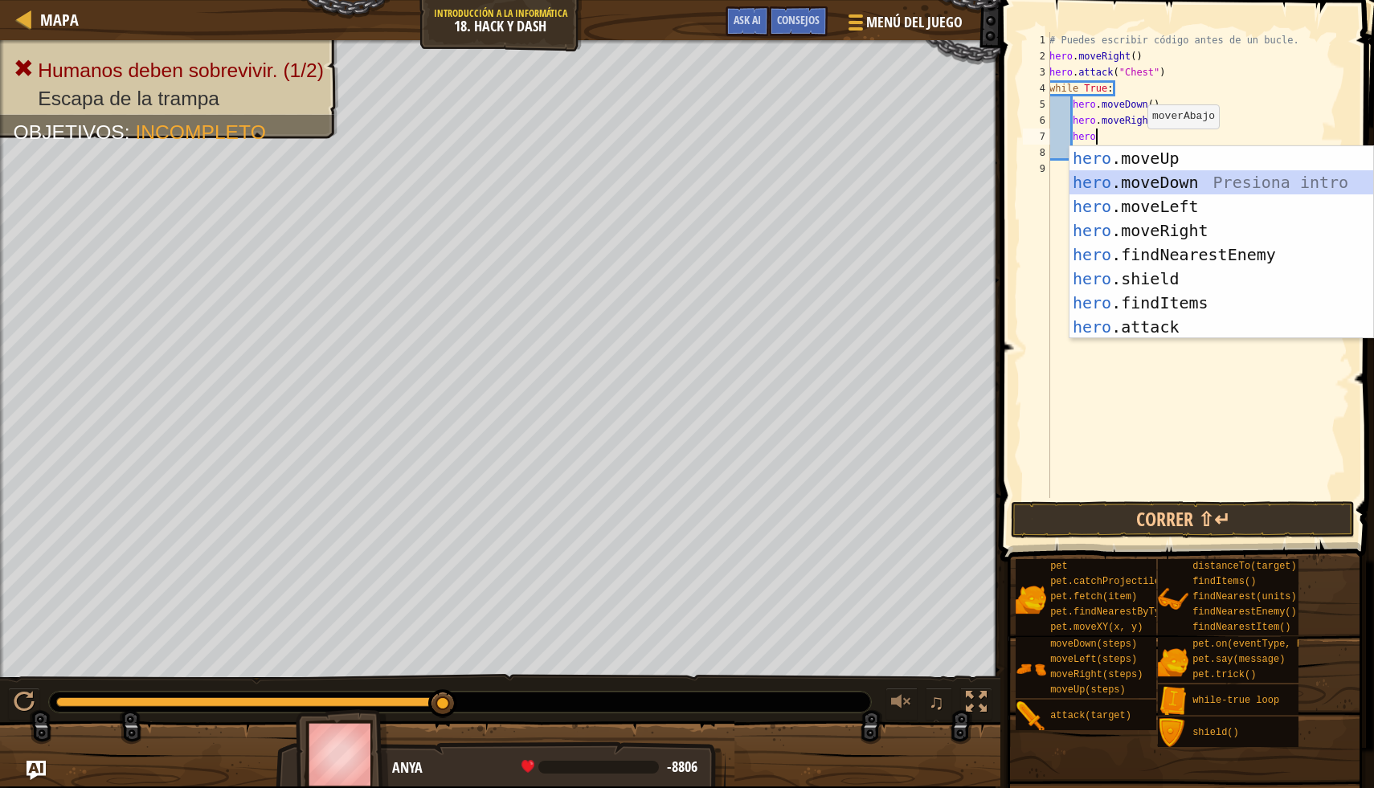
click at [1146, 178] on div "hero .moveUp Presiona intro hero .moveDown Presiona intro hero .moveLeft Presio…" at bounding box center [1221, 266] width 304 height 241
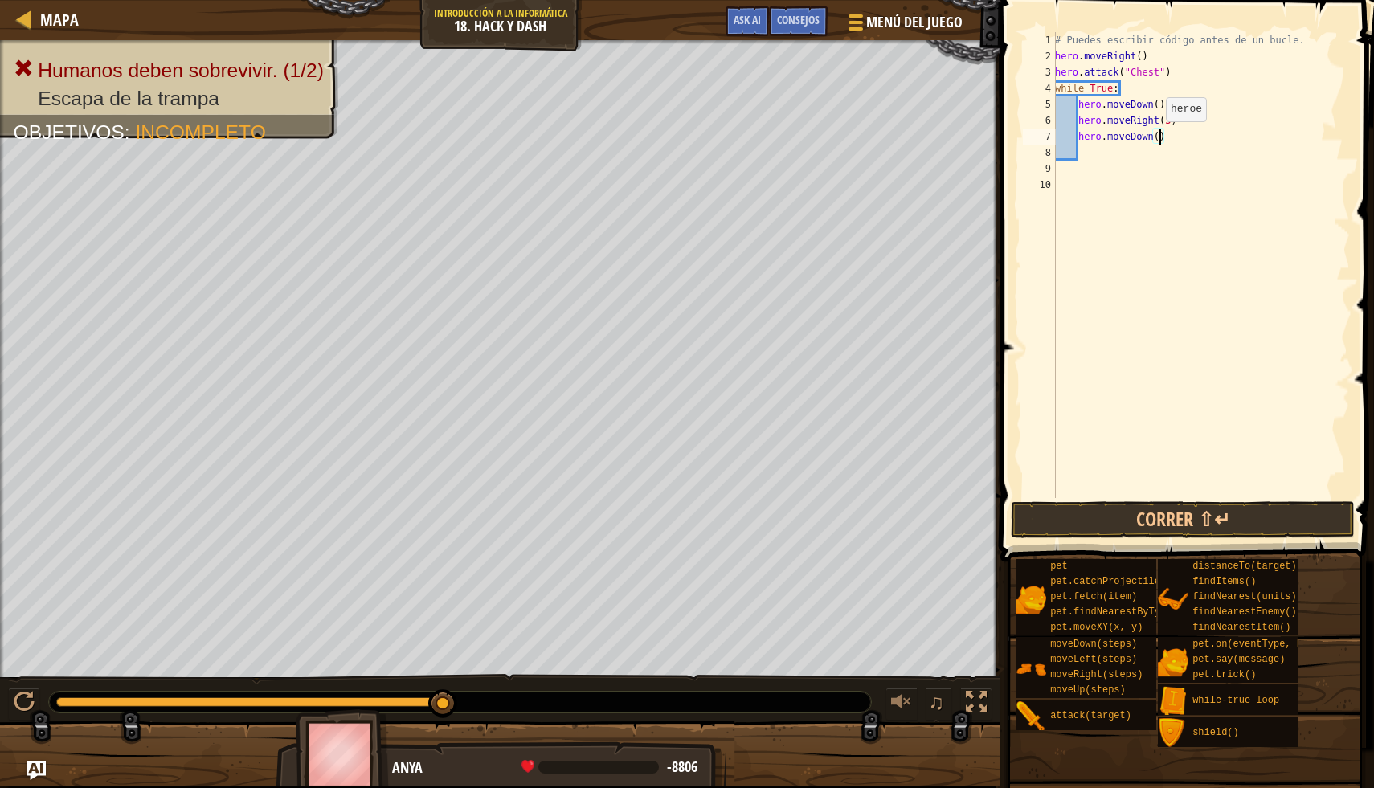
click at [1158, 137] on div "# Puedes escribir código antes de un bucle. hero . moveRight ( ) hero . attack …" at bounding box center [1201, 281] width 298 height 498
type textarea "hero.moveDown(2)"
click at [1183, 517] on button "Correr ⇧↵" at bounding box center [1183, 519] width 344 height 37
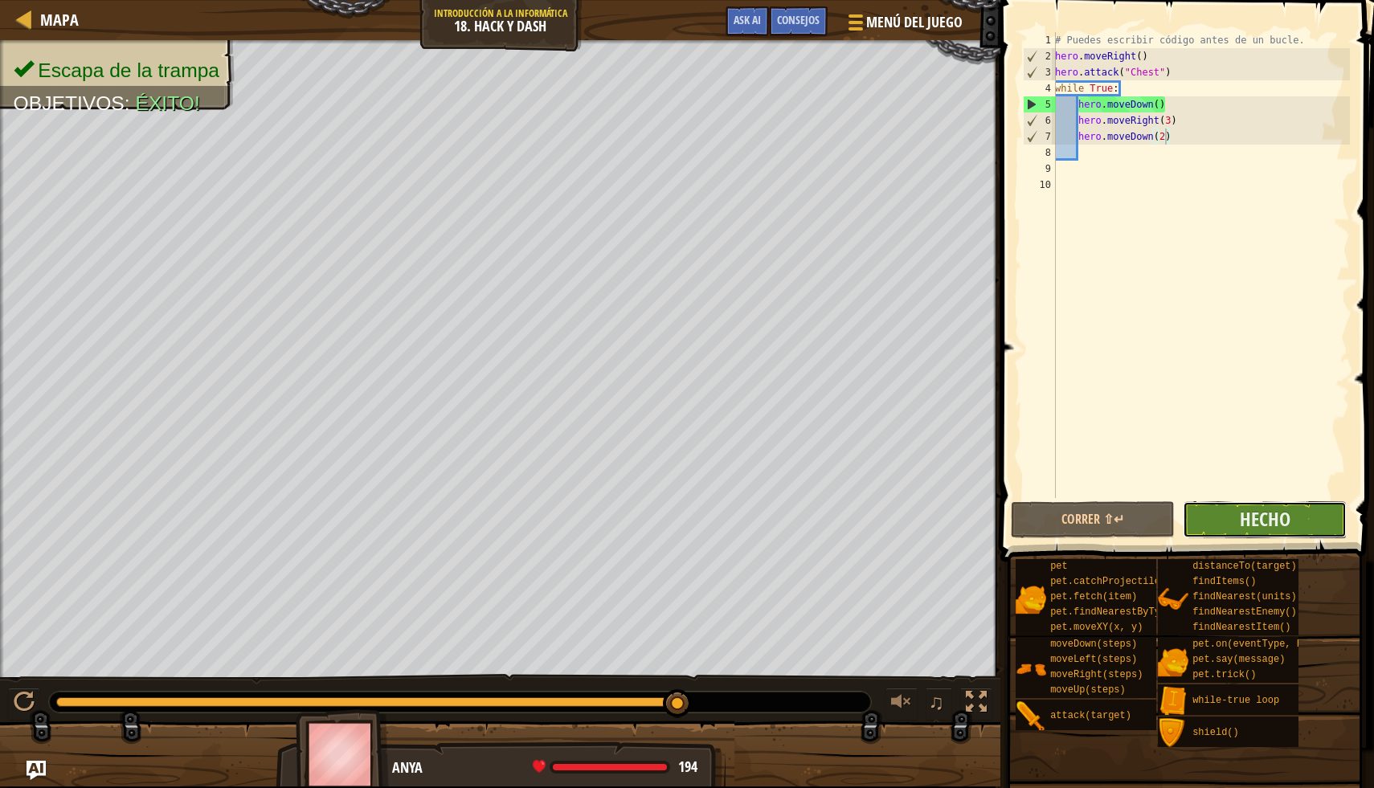
click at [1291, 510] on button "Hecho" at bounding box center [1265, 519] width 164 height 37
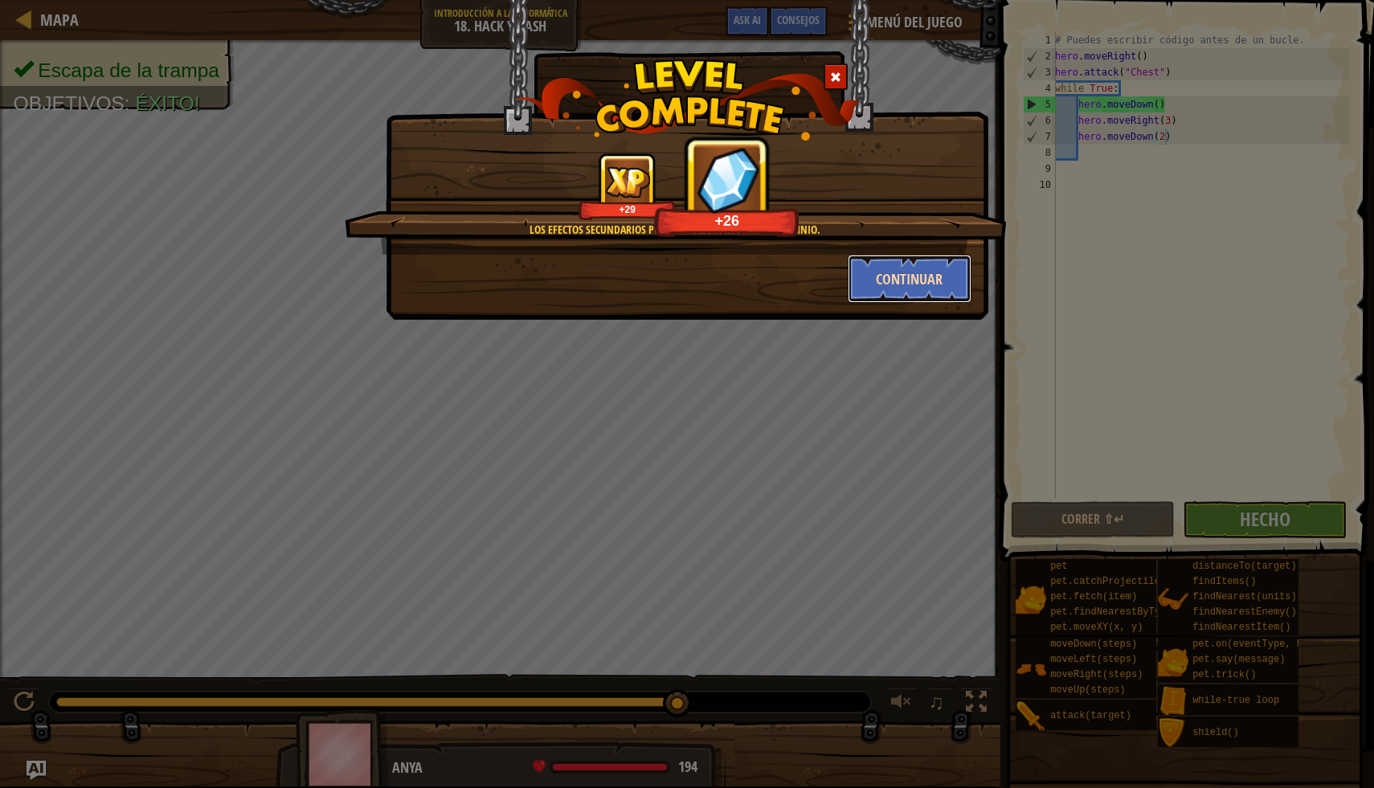
click at [905, 286] on button "Continuar" at bounding box center [910, 279] width 125 height 48
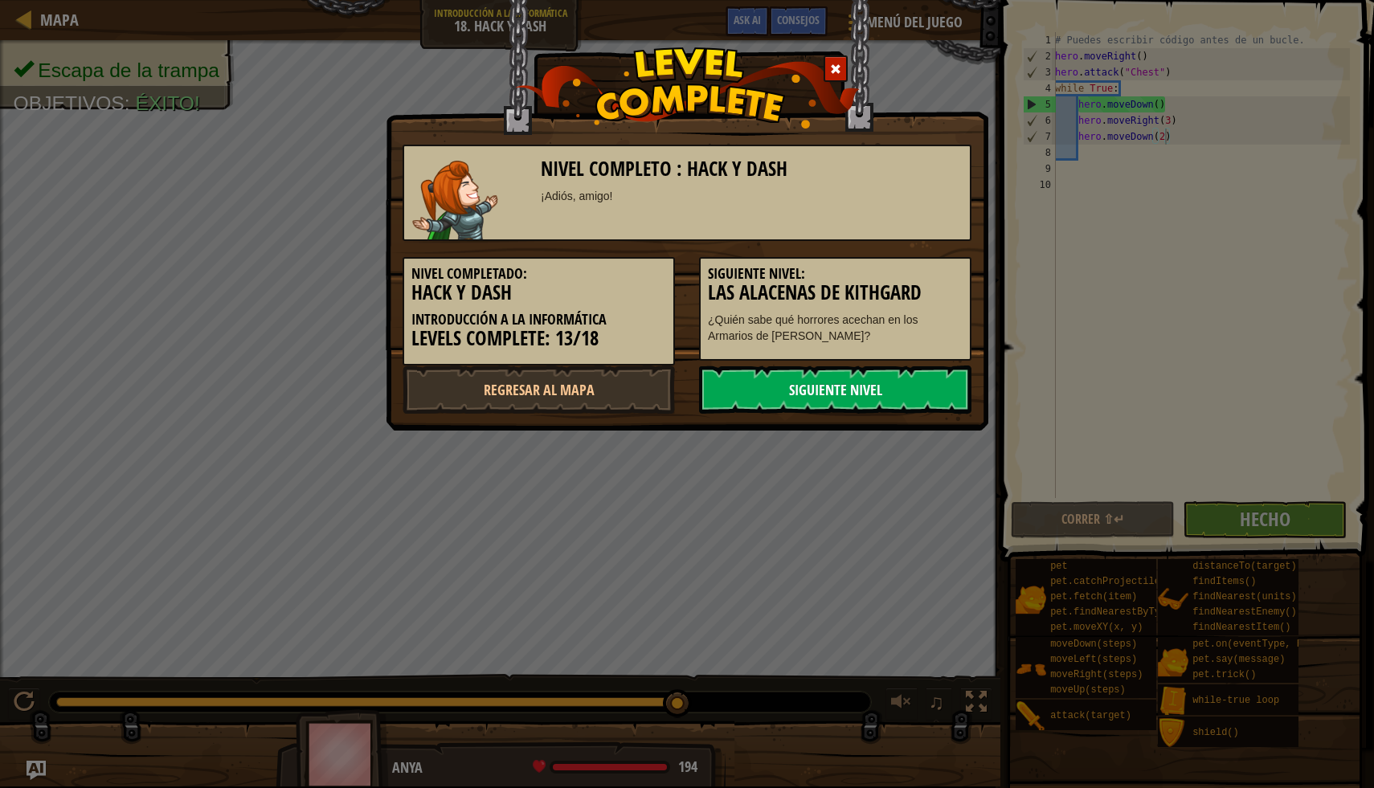
click at [897, 400] on link "Siguiente nivel" at bounding box center [835, 390] width 272 height 48
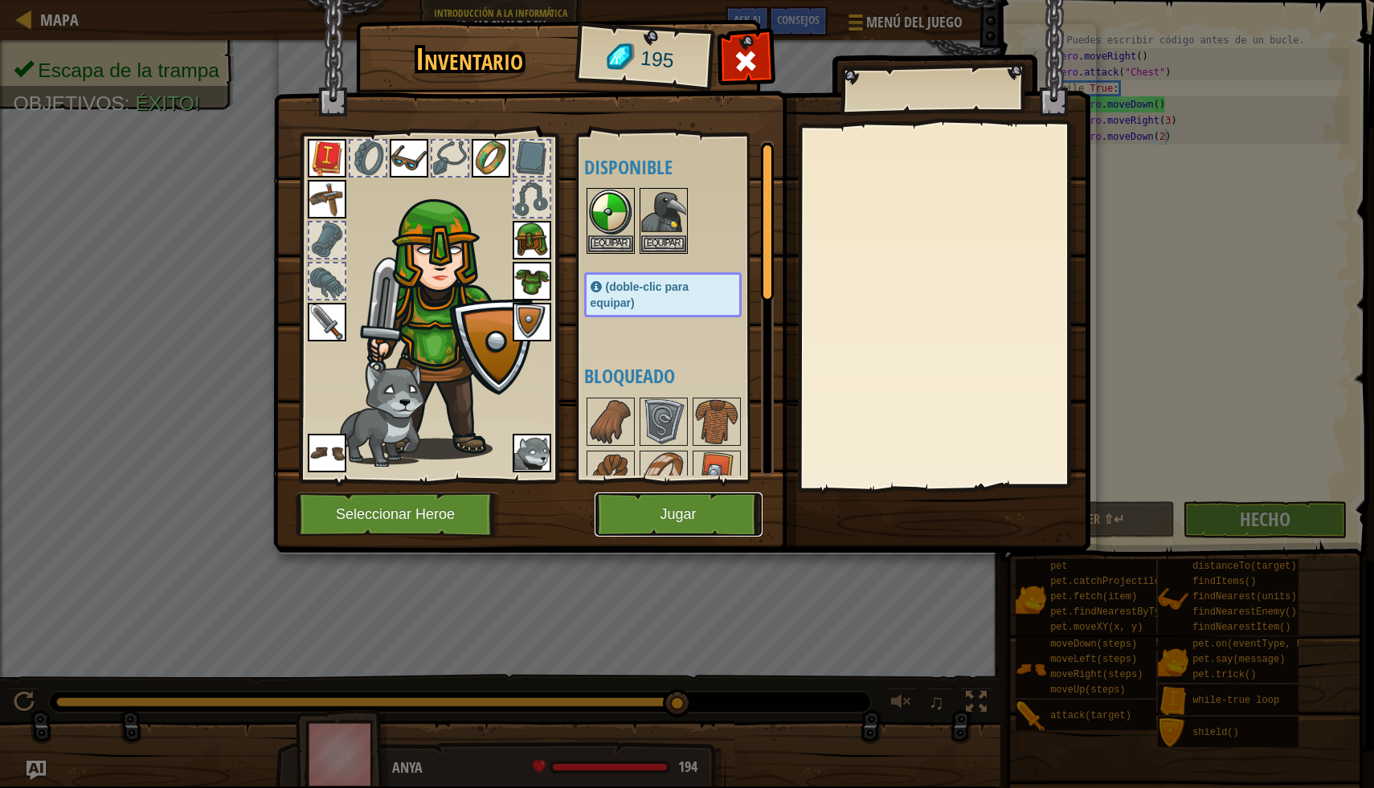
click at [704, 516] on button "Jugar" at bounding box center [679, 515] width 168 height 44
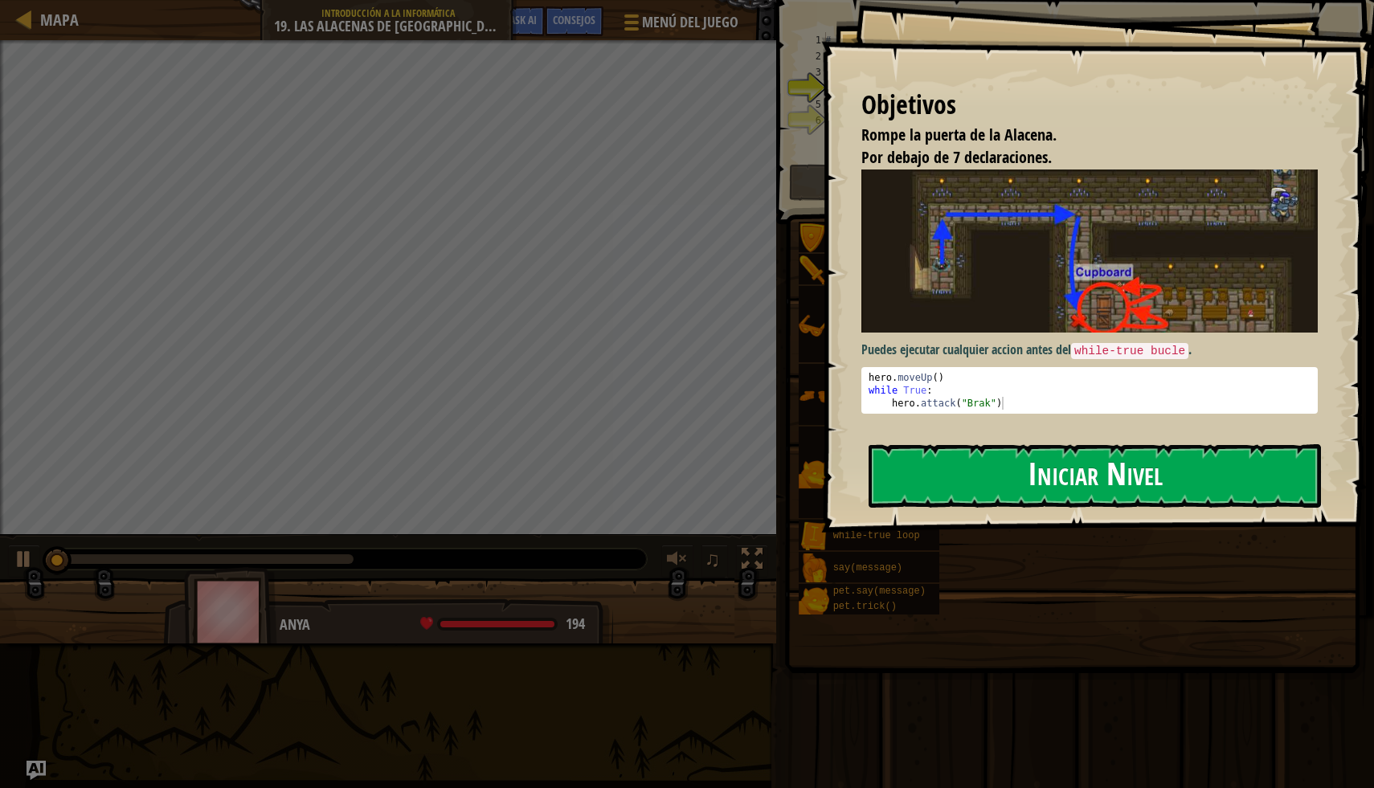
click at [1032, 475] on button "Iniciar Nivel" at bounding box center [1095, 475] width 452 height 63
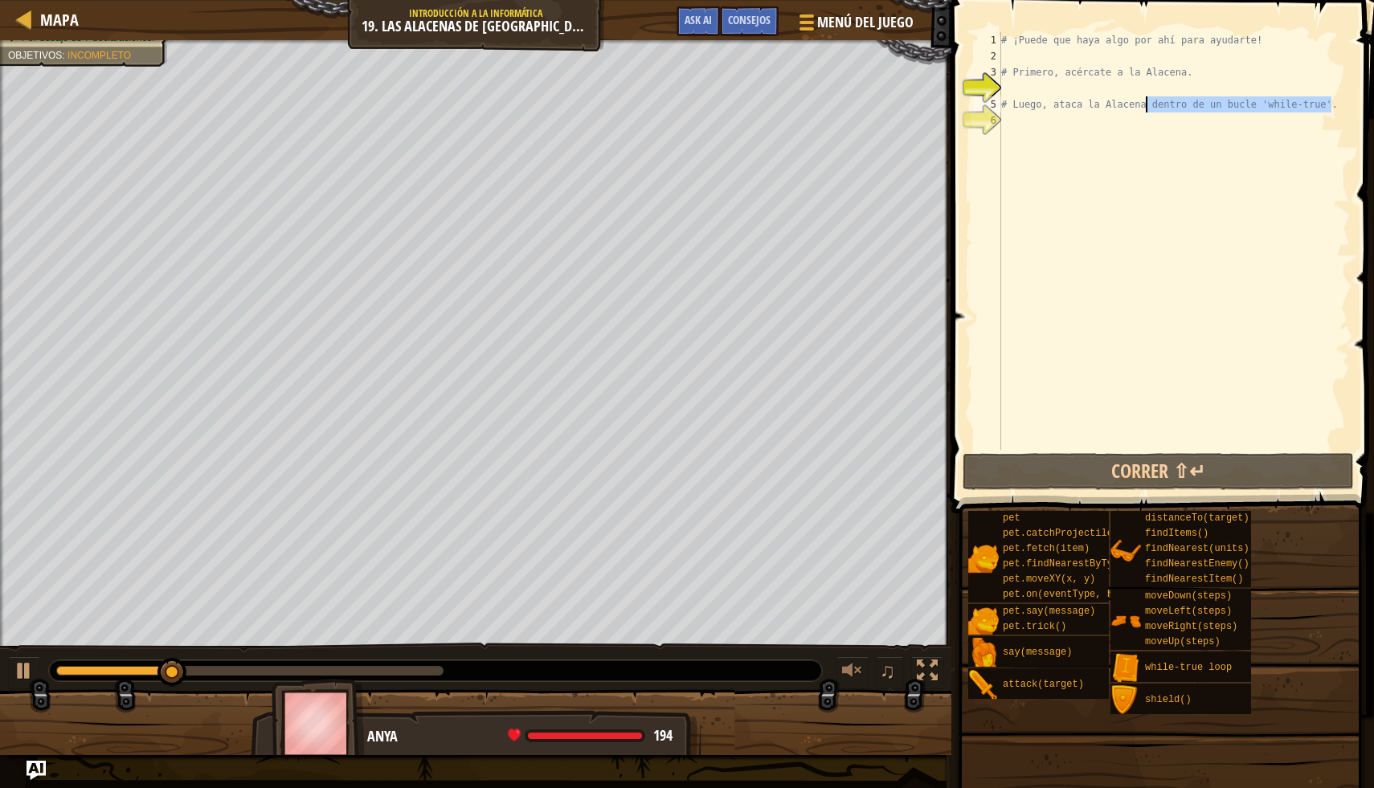
drag, startPoint x: 1331, startPoint y: 104, endPoint x: 1144, endPoint y: 102, distance: 187.2
click at [1144, 102] on div "# ¡Puede que haya algo por ahí para ayudarte! # Primero, acércate a la Alacena.…" at bounding box center [1174, 257] width 352 height 450
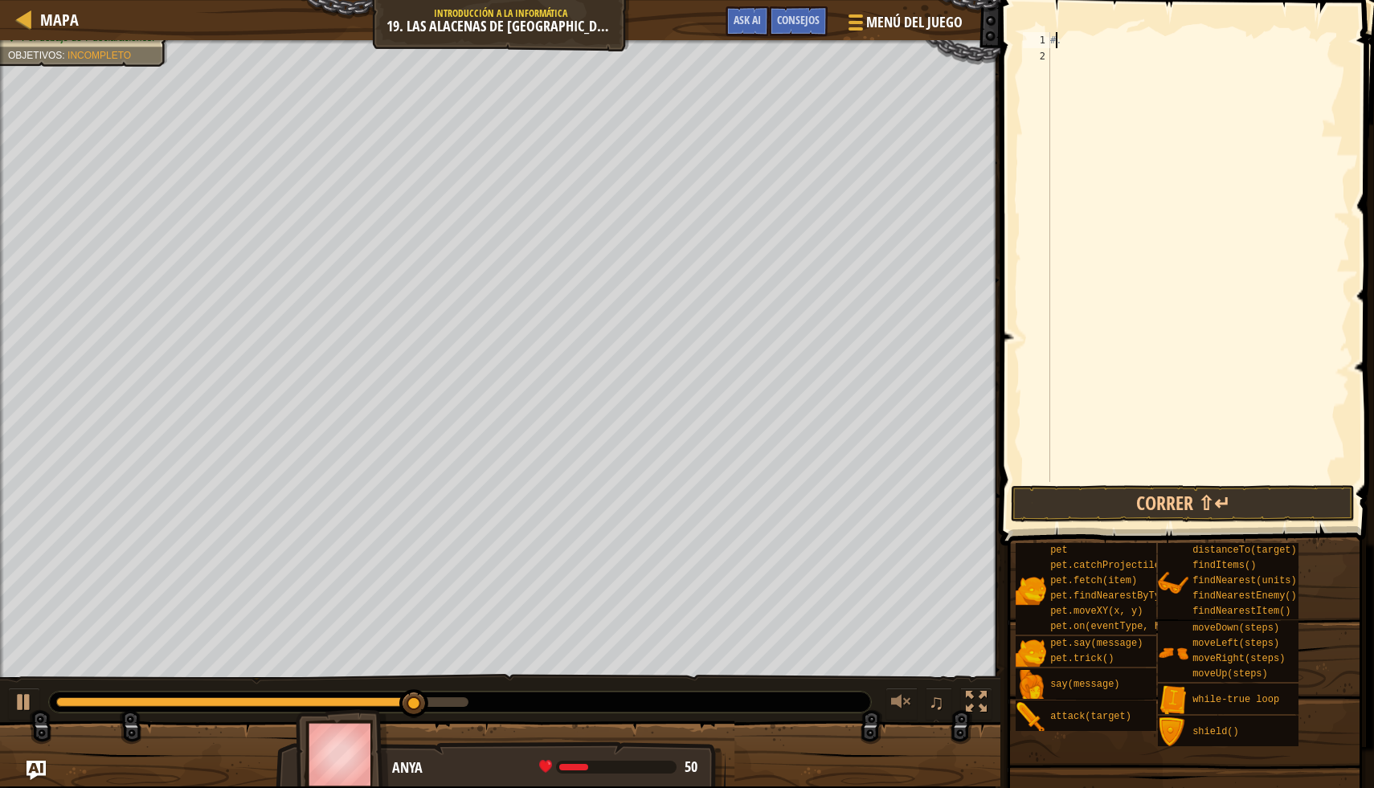
type textarea "."
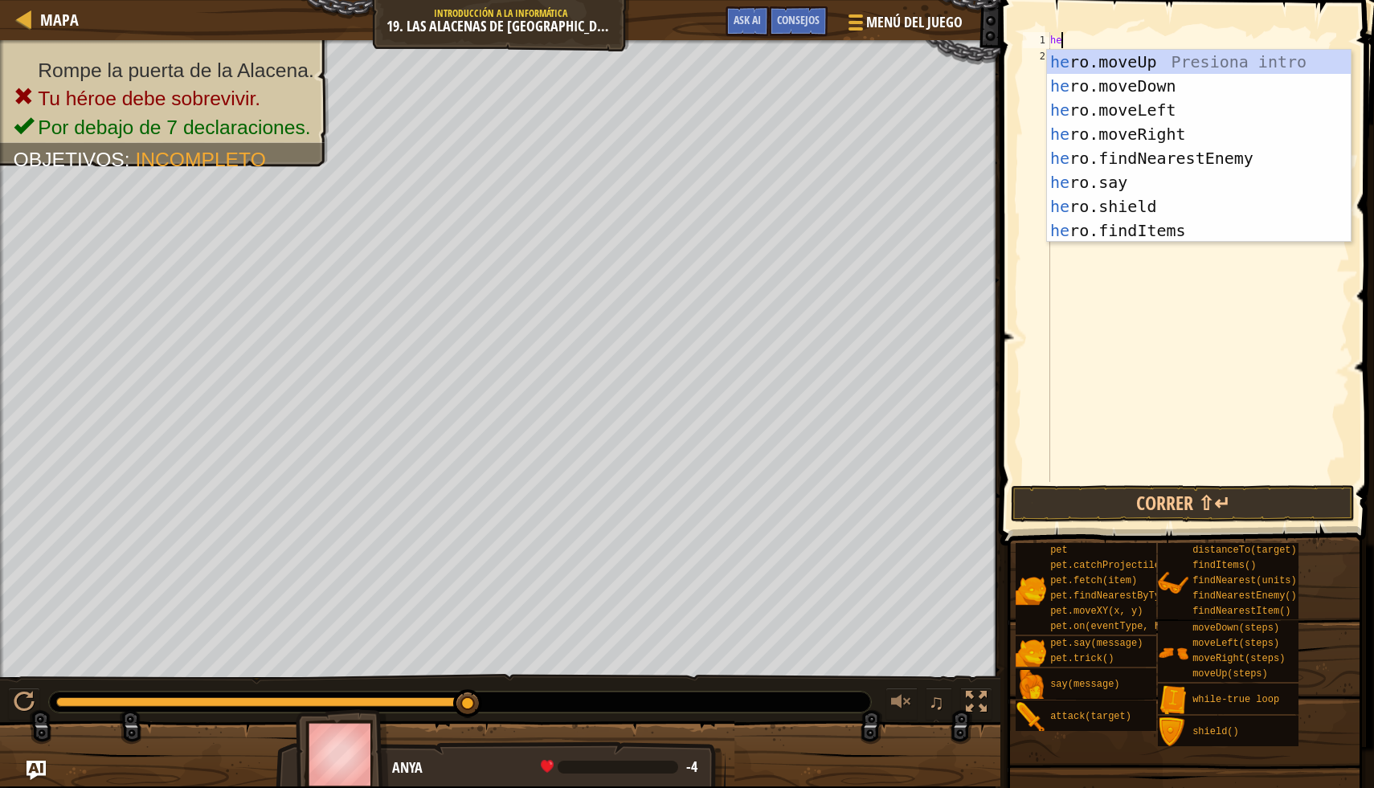
scroll to position [7, 0]
type textarea "hero"
click at [1217, 70] on div "hero .moveUp Presiona intro hero .moveDown Presiona intro hero .moveLeft Presio…" at bounding box center [1199, 170] width 304 height 241
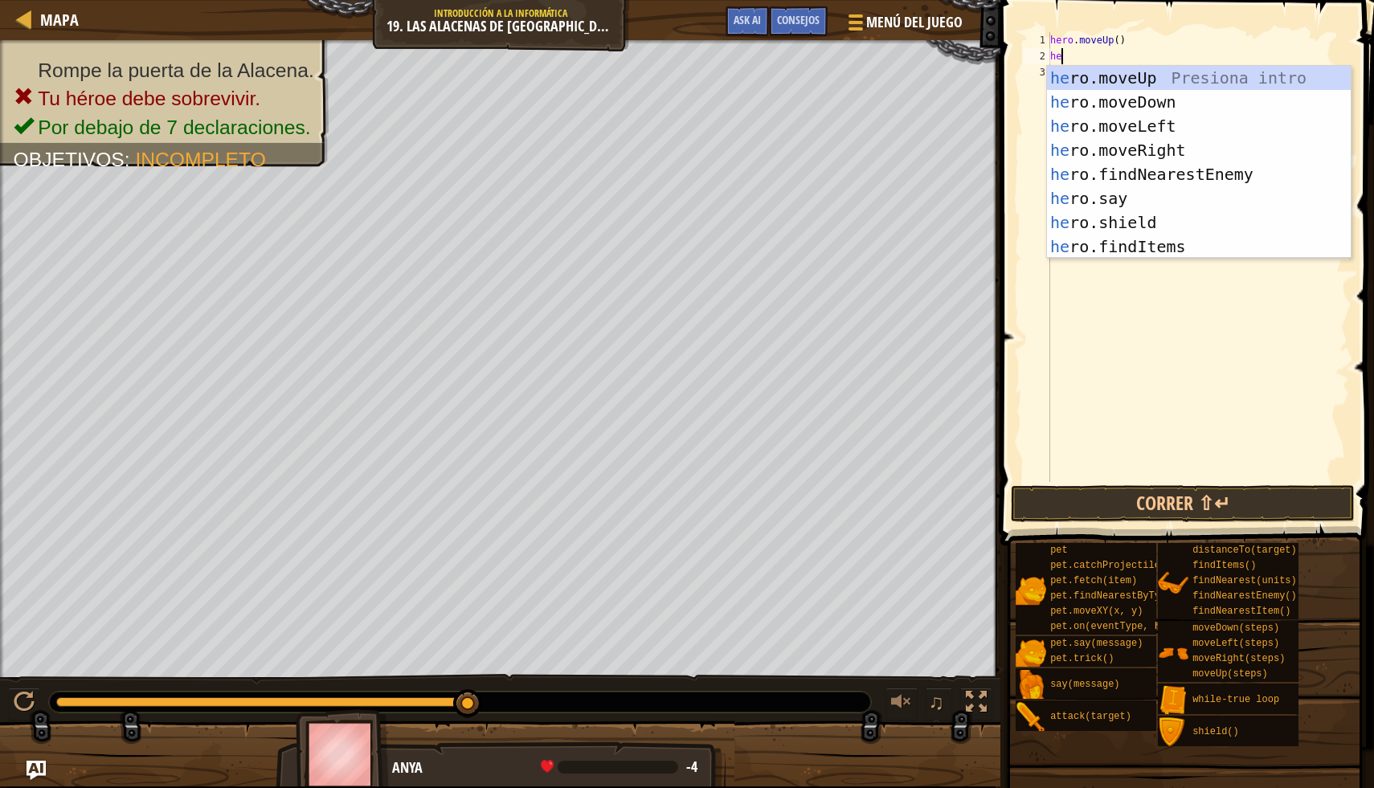
type textarea "h"
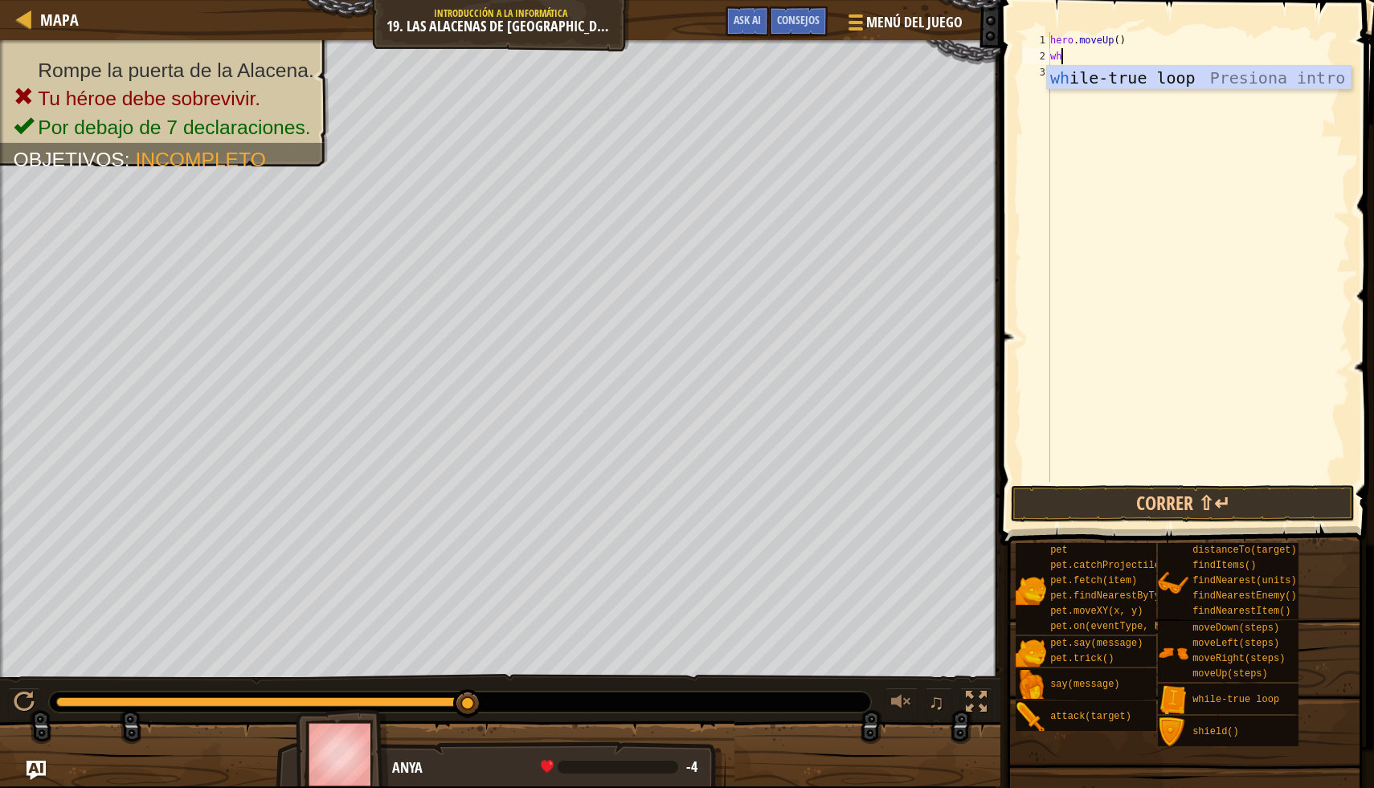
scroll to position [7, 0]
type textarea "w"
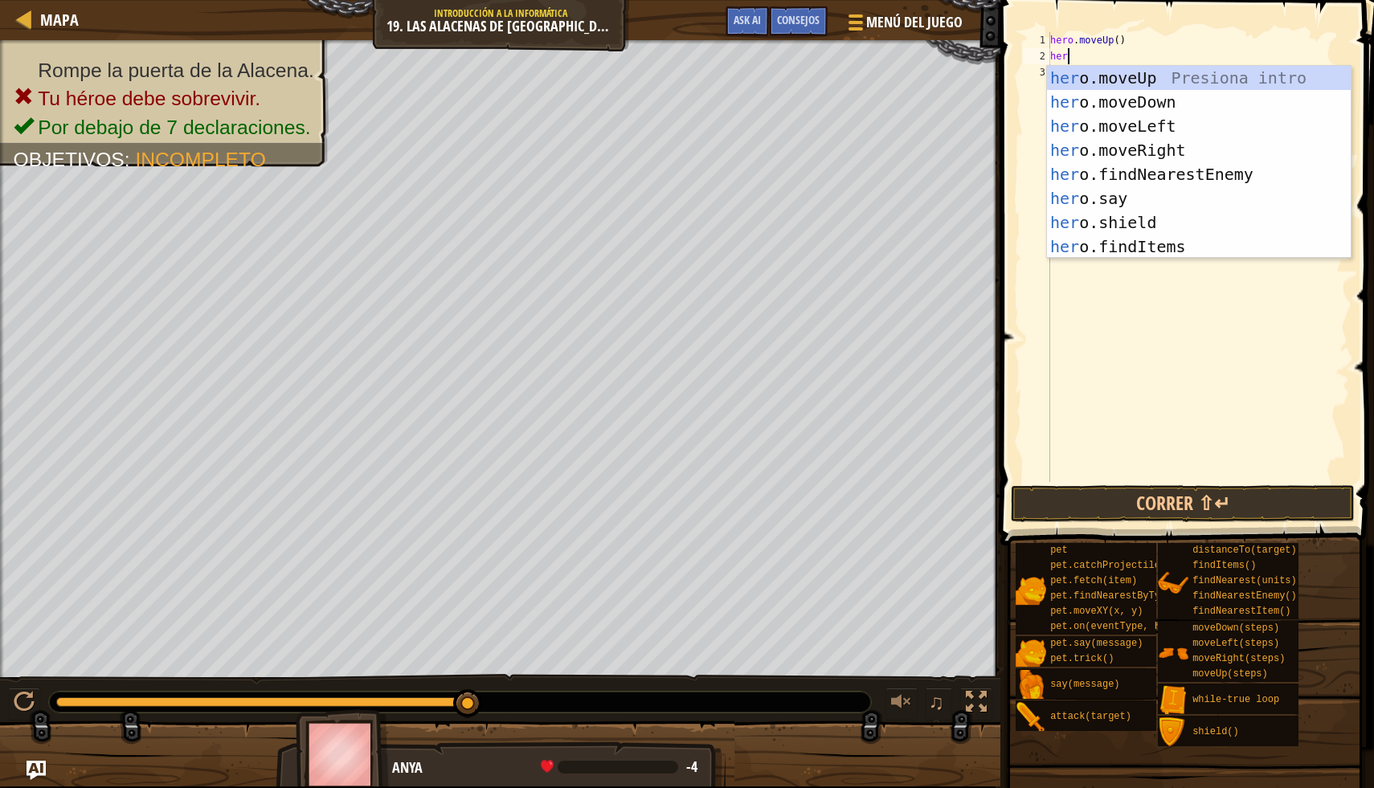
type textarea "hero"
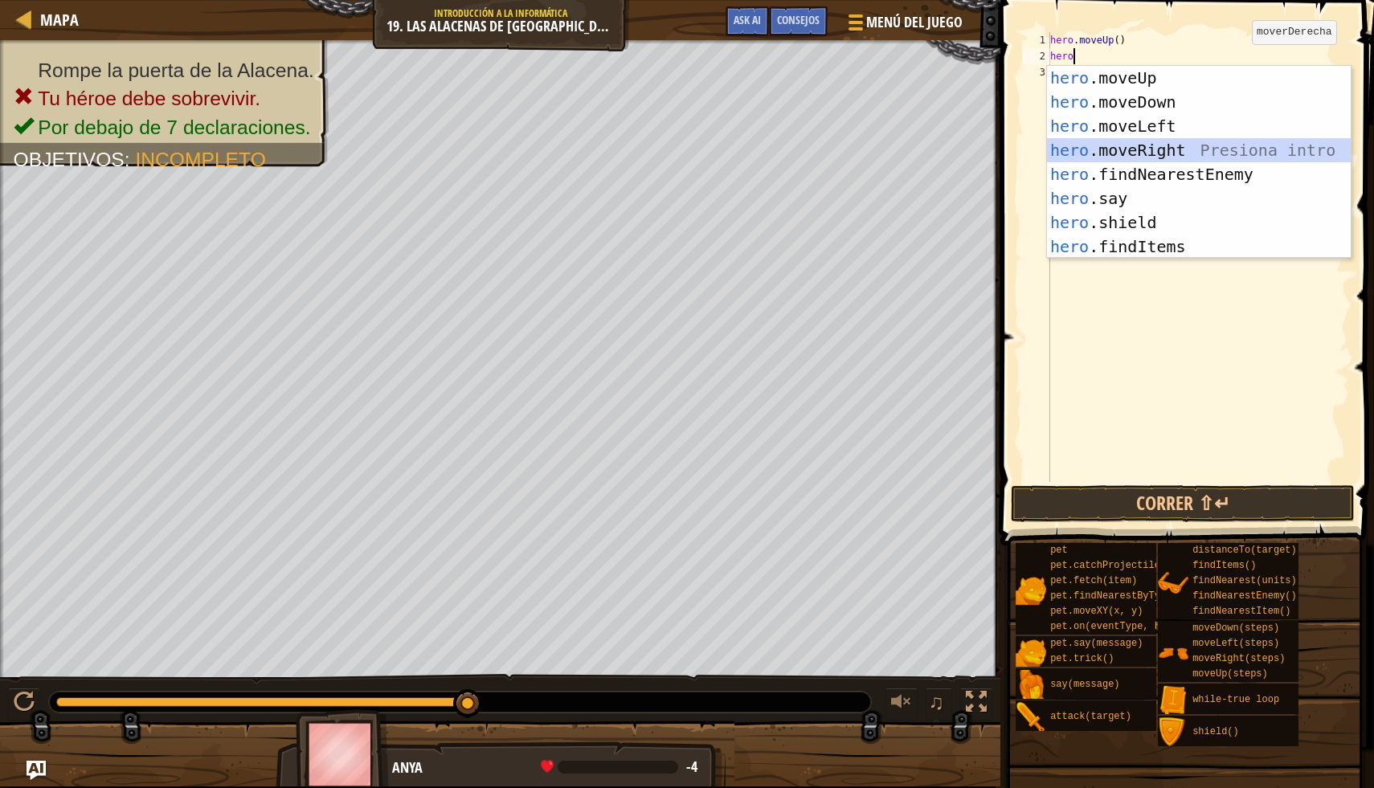
click at [1239, 156] on div "hero .moveUp Presiona intro hero .moveDown Presiona intro hero .moveLeft Presio…" at bounding box center [1199, 186] width 304 height 241
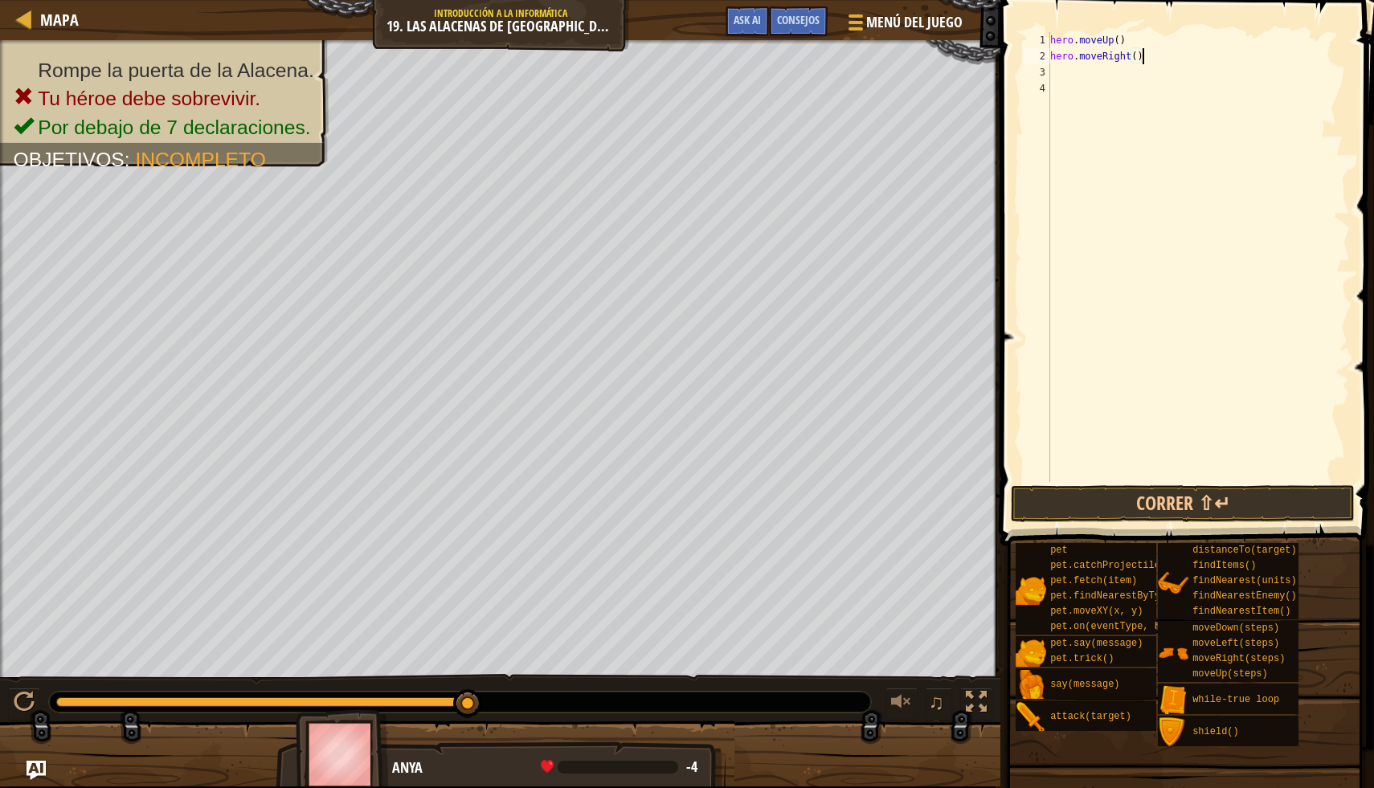
click at [1182, 50] on div "hero . moveUp ( ) hero . moveRight ( )" at bounding box center [1198, 273] width 303 height 482
type textarea "hero.moveRight(2)"
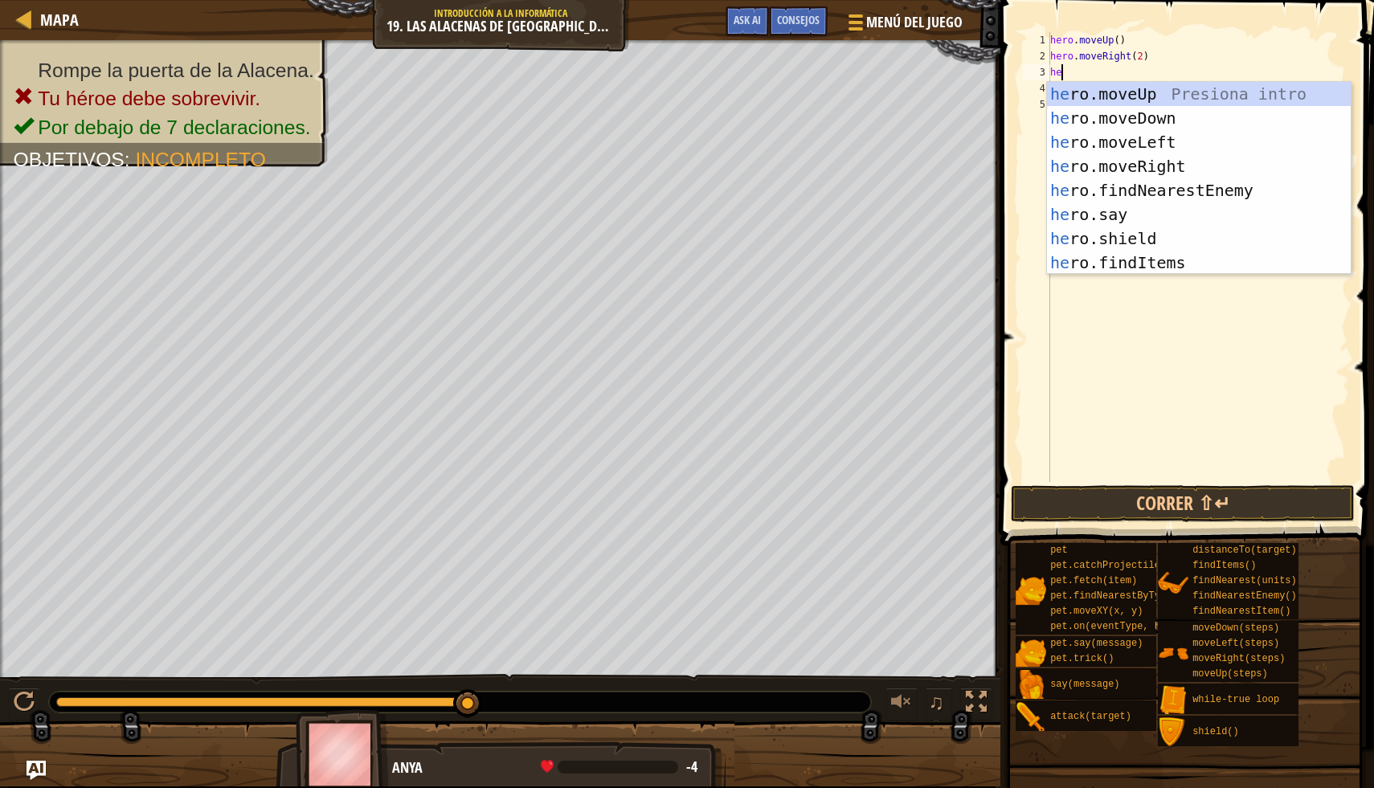
scroll to position [7, 0]
type textarea "hero"
click at [1191, 111] on div "hero .moveUp Presiona intro hero .moveDown Presiona intro hero .moveLeft Presio…" at bounding box center [1199, 202] width 304 height 241
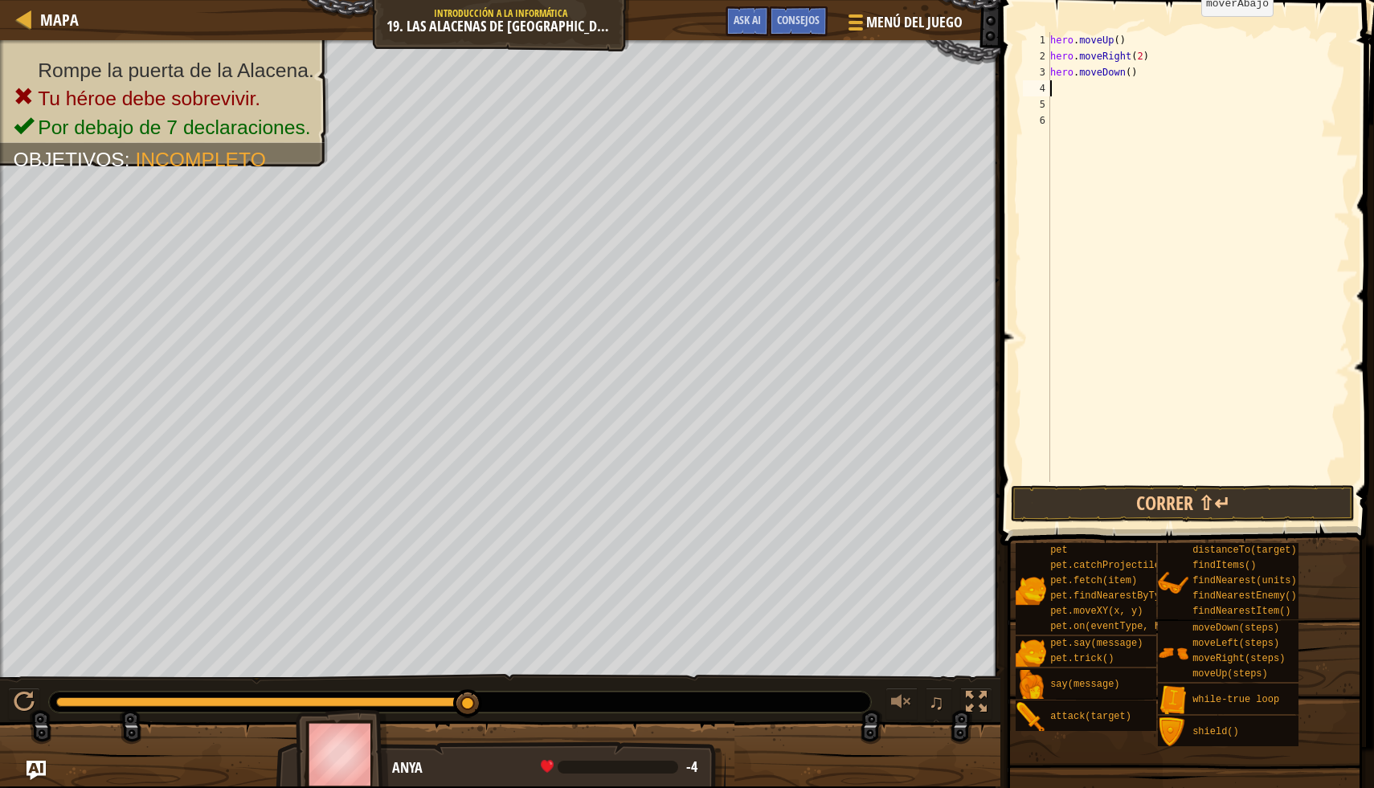
scroll to position [7, 0]
click at [1173, 76] on div "hero . moveUp ( ) hero . moveRight ( 2 ) hero . moveDown ( )" at bounding box center [1198, 273] width 303 height 482
type textarea "hero.moveDown(2)"
click at [1155, 97] on div "hero . moveUp ( ) hero . moveRight ( 2 ) hero . moveDown ( 2 )" at bounding box center [1198, 273] width 303 height 482
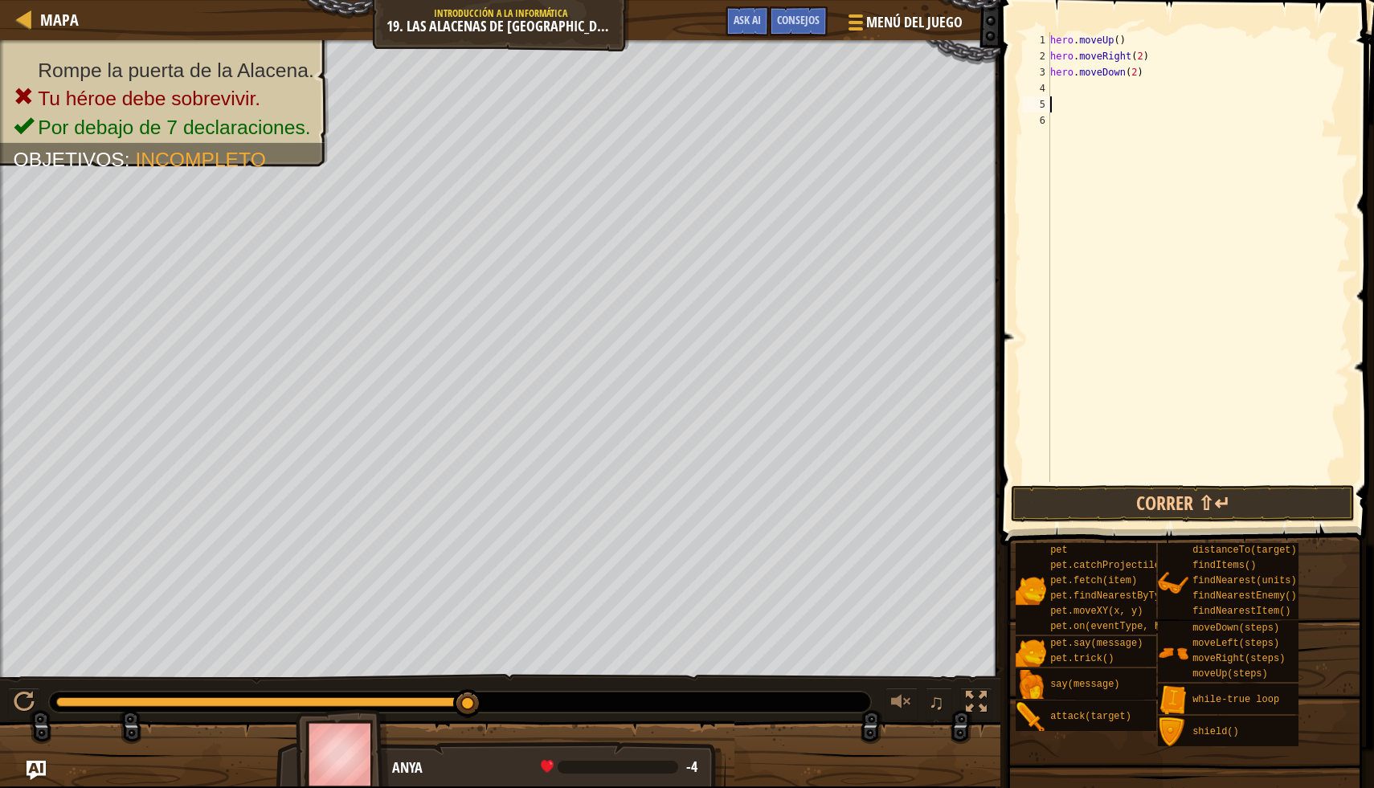
scroll to position [7, 0]
click at [1151, 80] on div "hero . moveUp ( ) hero . moveRight ( 2 ) hero . moveDown ( 2 )" at bounding box center [1198, 273] width 303 height 482
type textarea "hero.moveDown(2)"
click at [1090, 95] on div "hero . moveUp ( ) hero . moveRight ( 2 ) hero . moveDown ( 2 )" at bounding box center [1198, 273] width 303 height 482
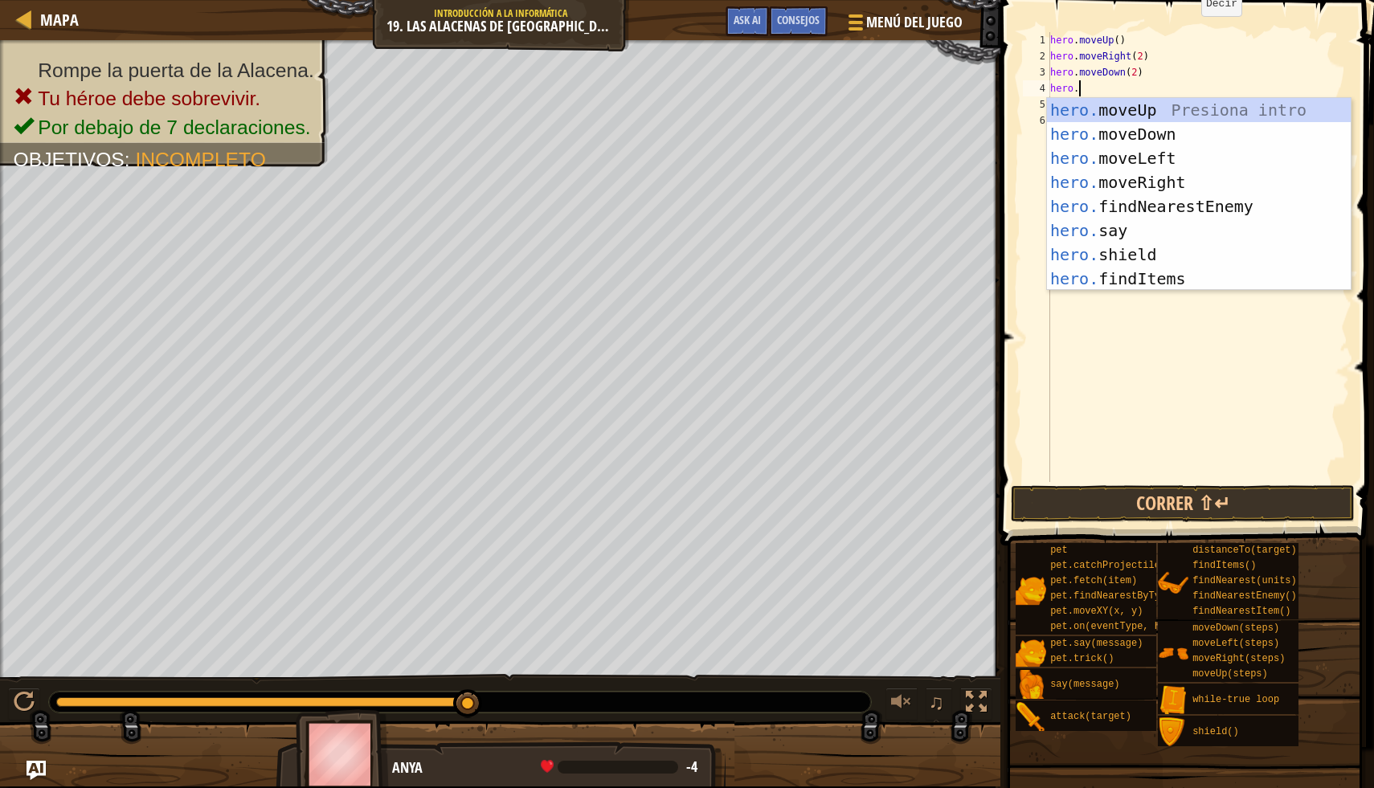
scroll to position [7, 2]
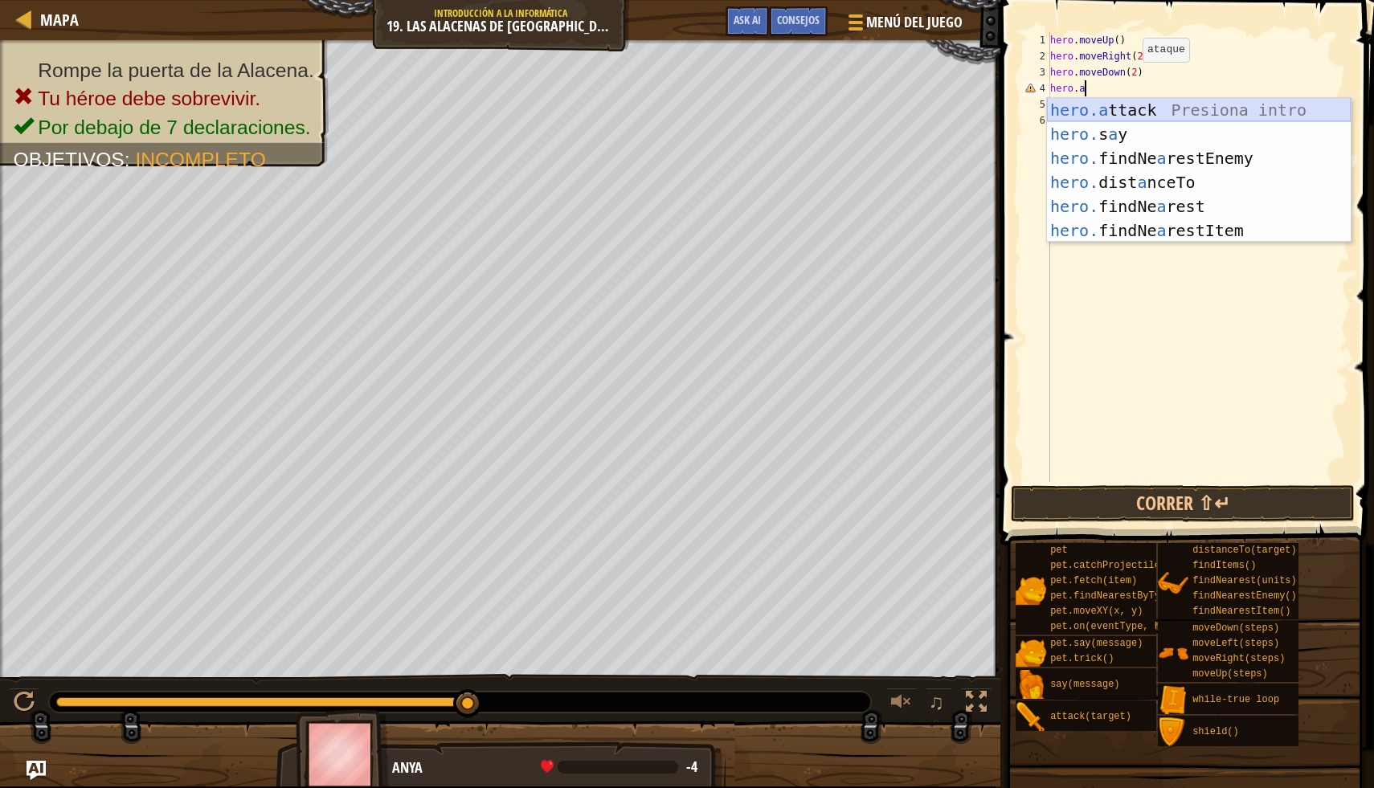
click at [1126, 106] on div "hero.a ttack Presiona intro hero. s a y Presiona intro hero. findNe a restEnemy…" at bounding box center [1199, 194] width 304 height 193
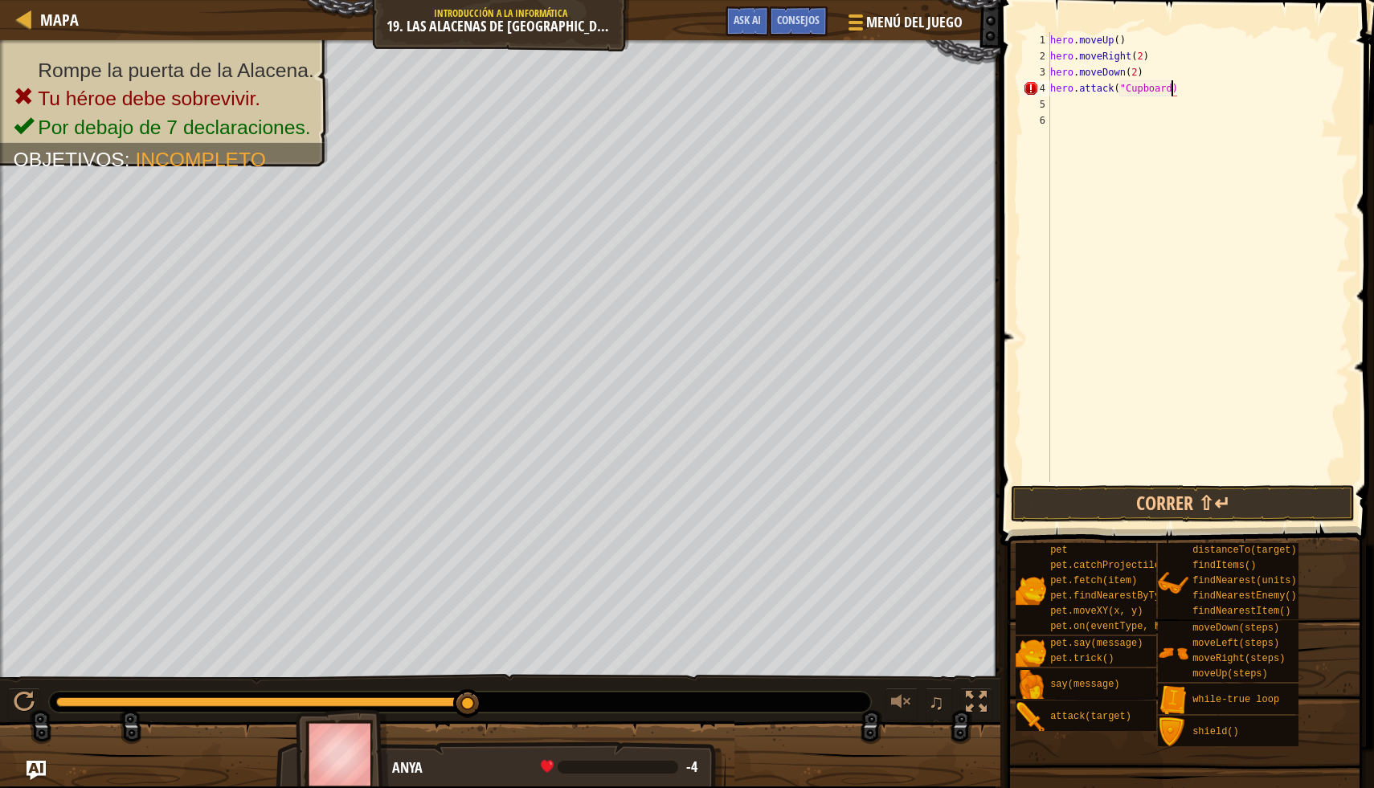
scroll to position [7, 10]
type textarea "hero.attack("Cupboard")"
click at [1226, 501] on button "Correr ⇧↵" at bounding box center [1183, 503] width 344 height 37
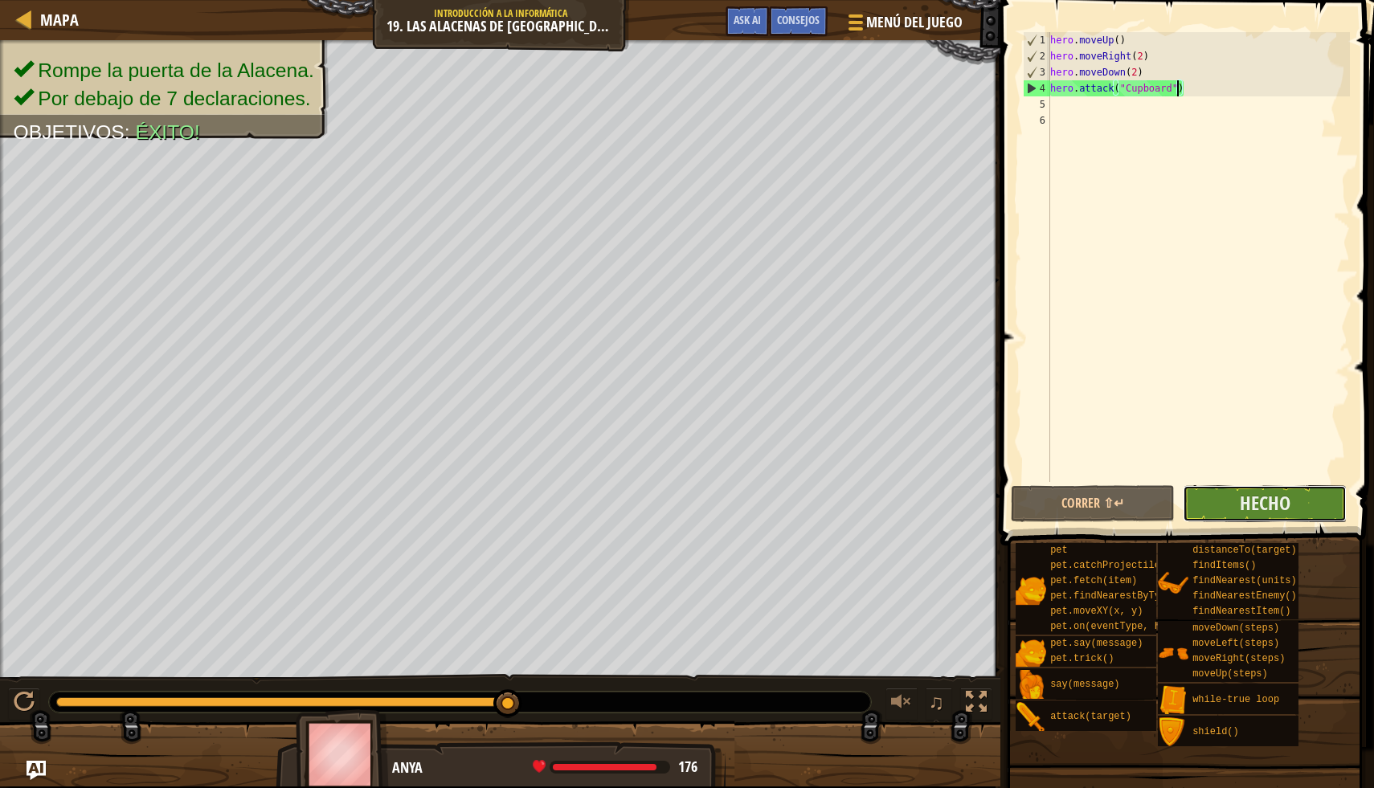
click at [1233, 501] on button "Hecho" at bounding box center [1265, 503] width 164 height 37
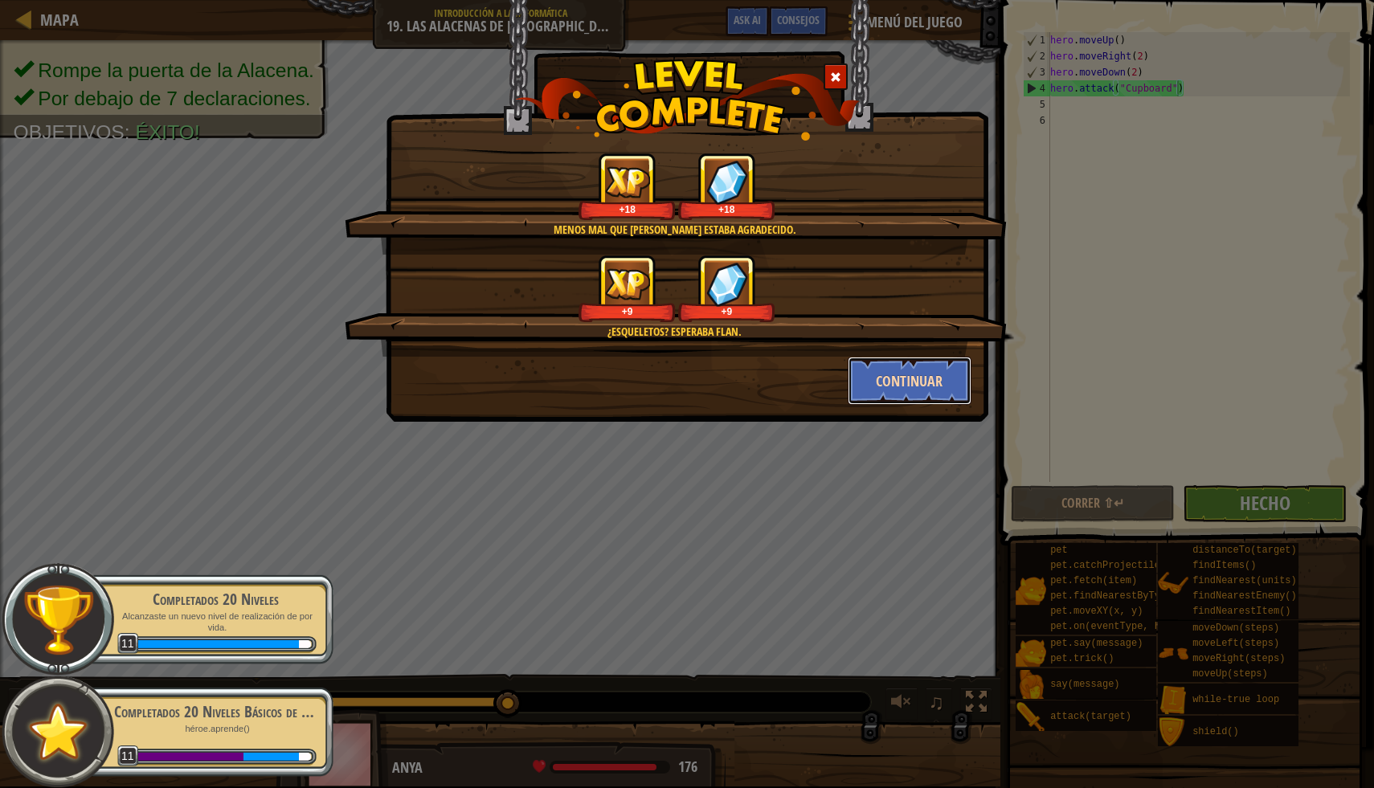
click at [895, 381] on button "Continuar" at bounding box center [910, 381] width 125 height 48
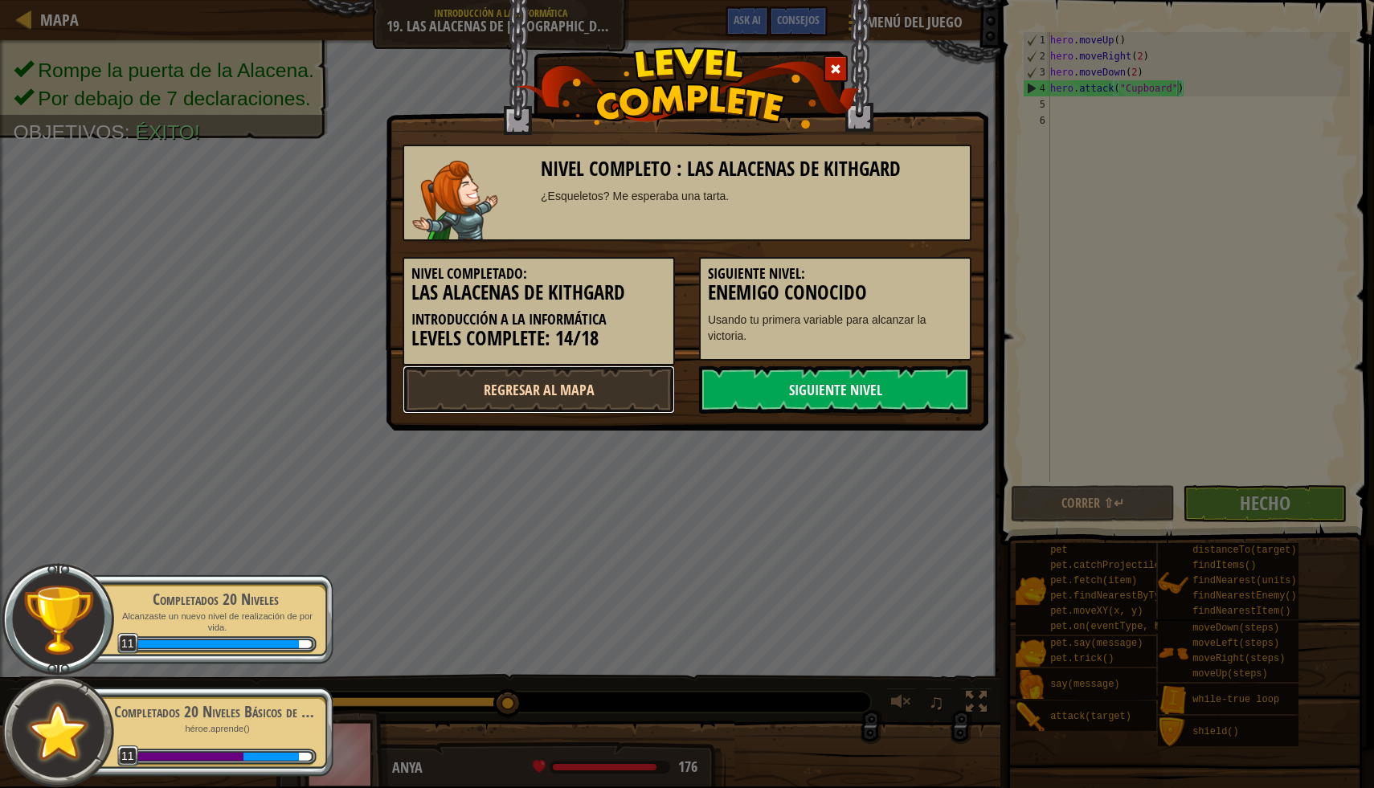
click at [590, 399] on link "Regresar al mapa" at bounding box center [539, 390] width 272 height 48
select select "es-ES"
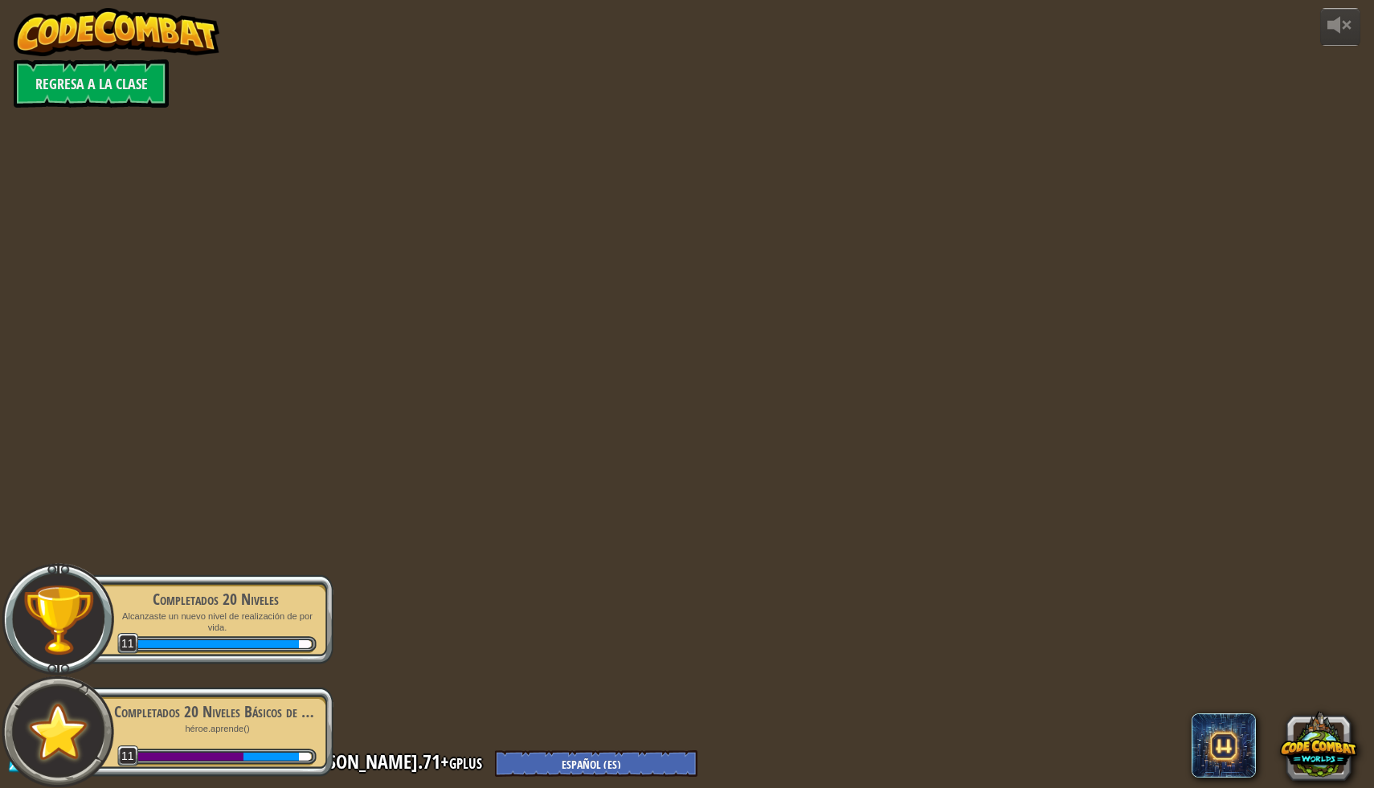
select select "es-ES"
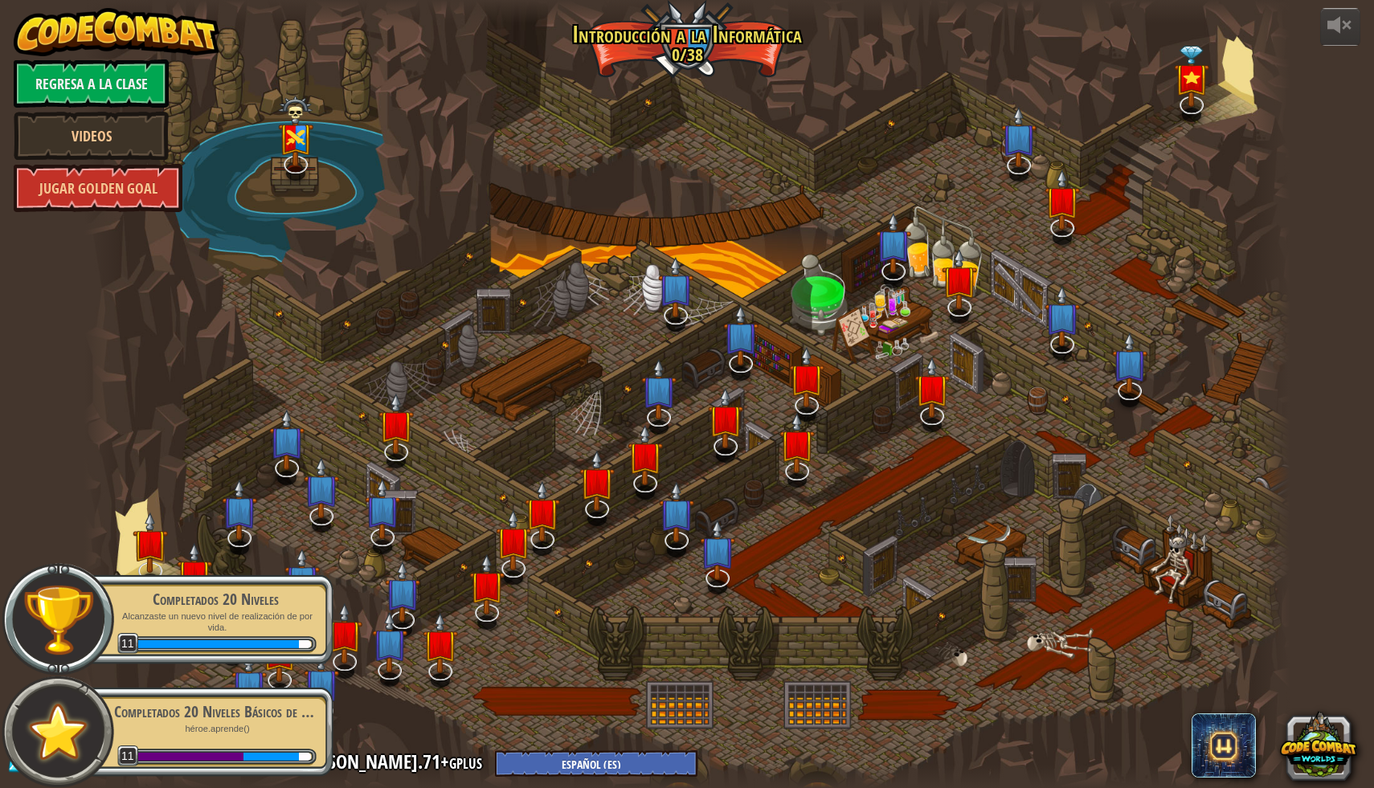
select select "es-ES"
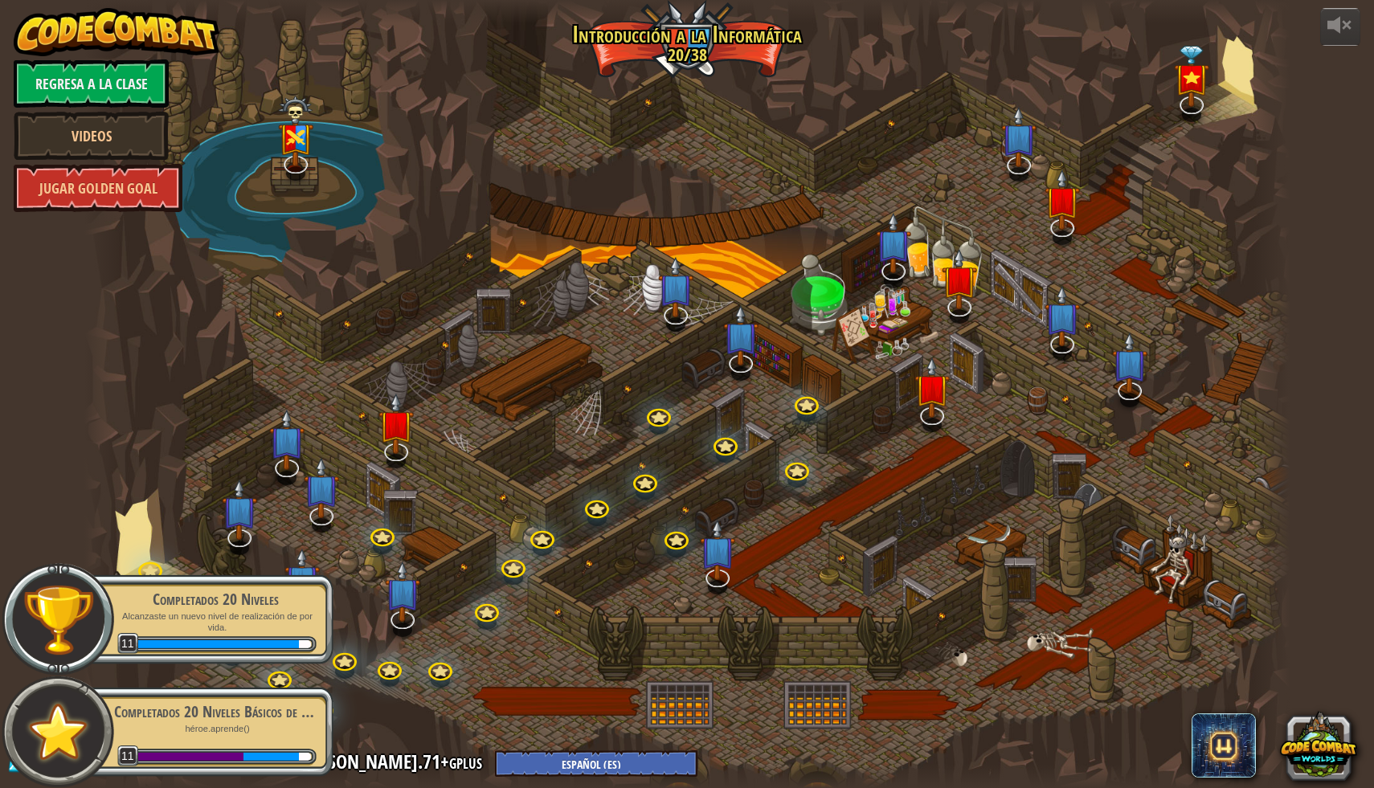
select select "es-ES"
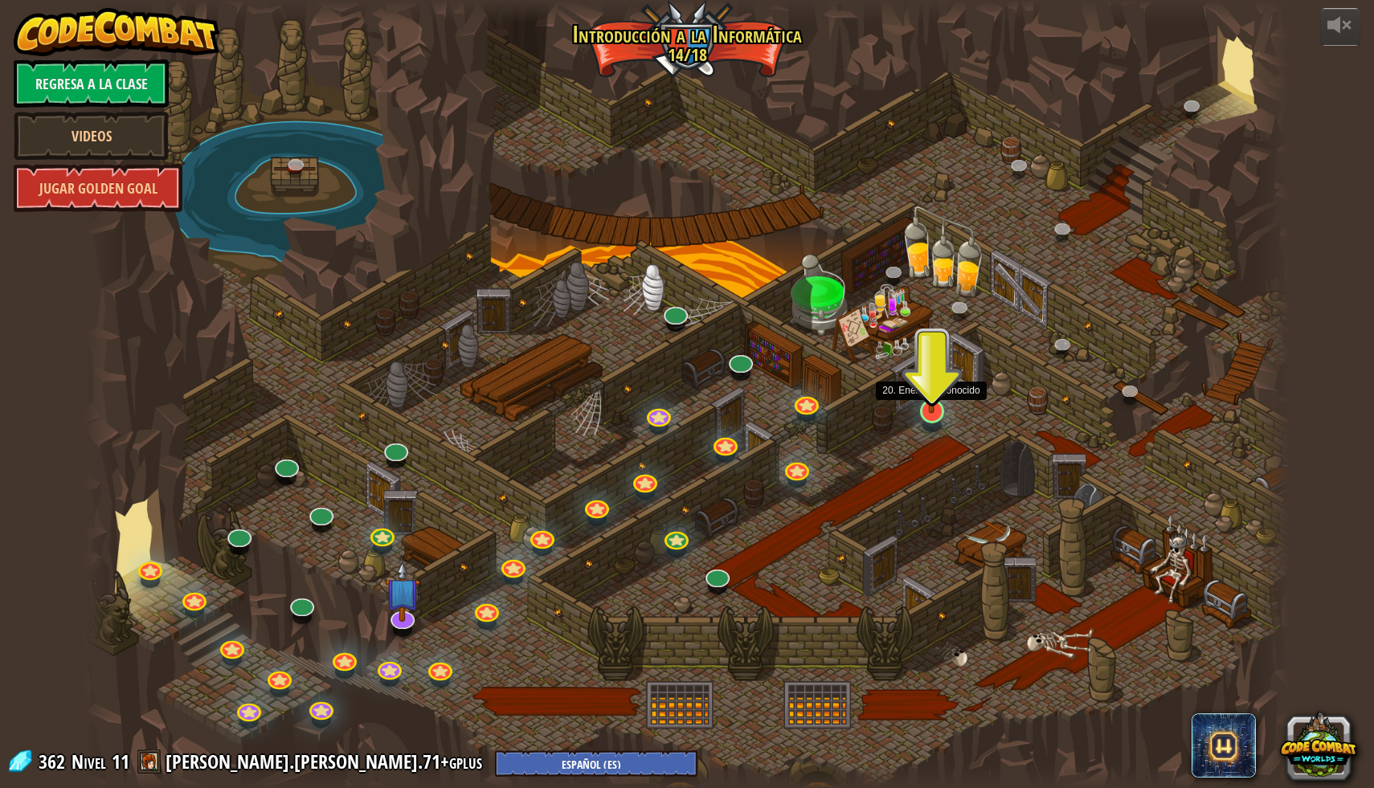
click at [930, 407] on img at bounding box center [931, 376] width 33 height 76
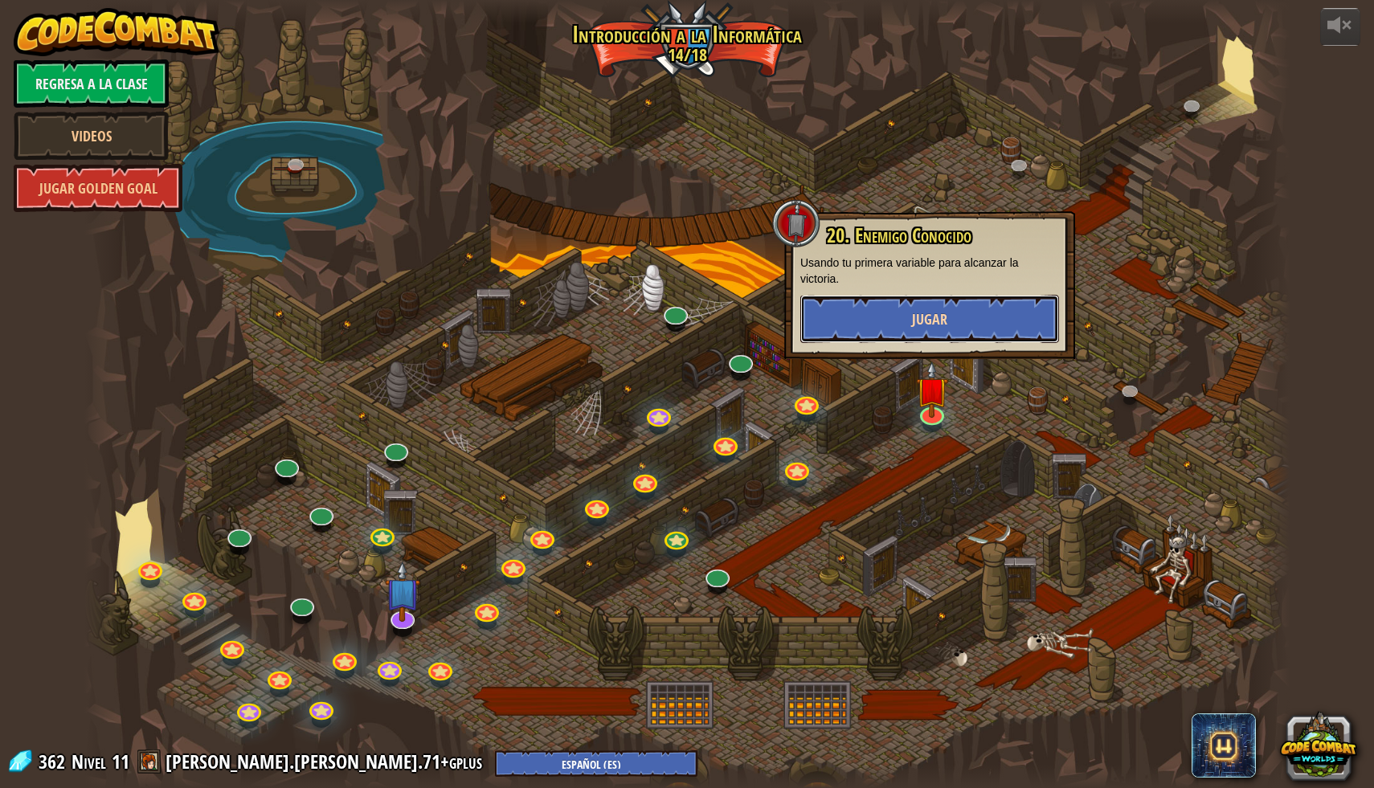
click at [967, 334] on button "Jugar" at bounding box center [929, 319] width 259 height 48
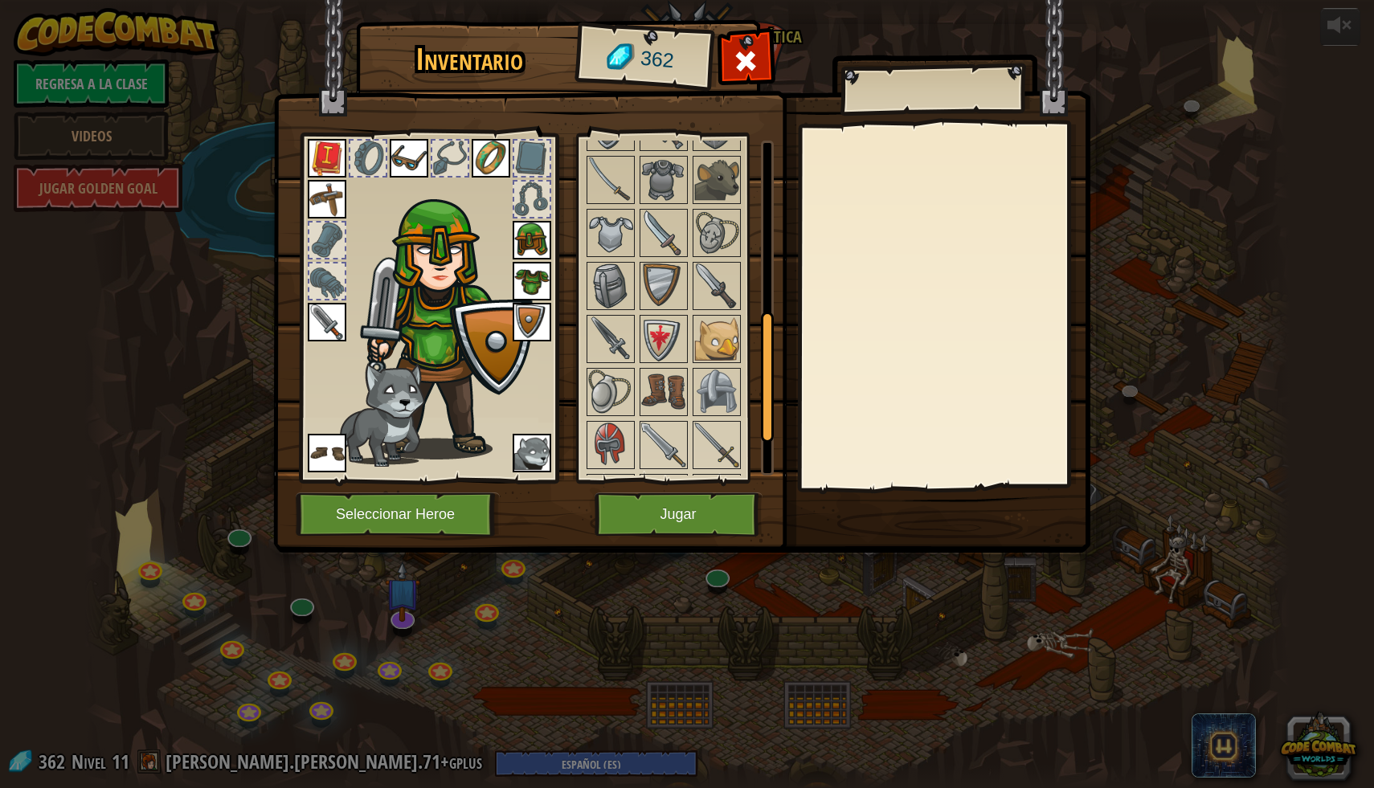
scroll to position [555, 0]
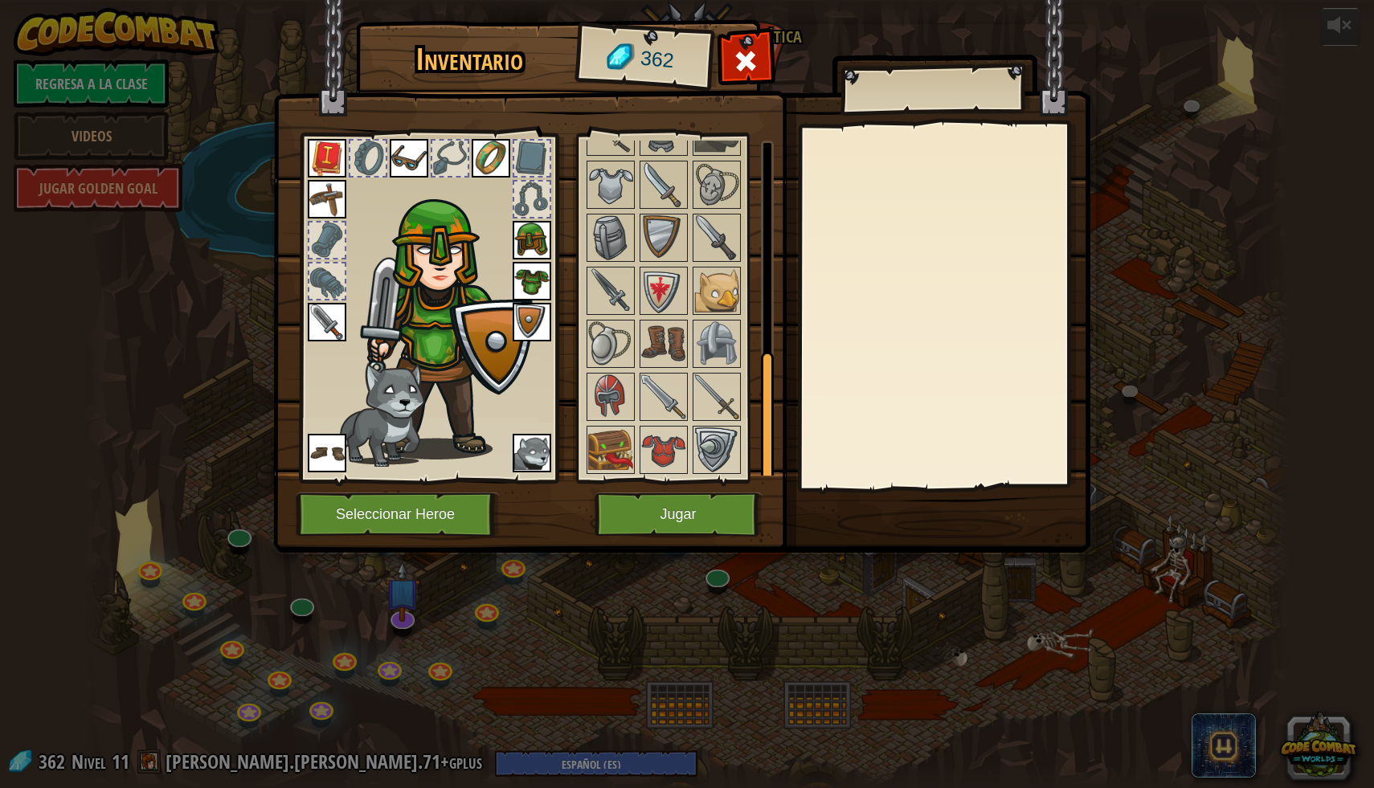
drag, startPoint x: 770, startPoint y: 246, endPoint x: 741, endPoint y: 508, distance: 263.6
click at [741, 508] on div "Inventario 362 Disponible [GEOGRAPHIC_DATA] [GEOGRAPHIC_DATA] [GEOGRAPHIC_DATA]…" at bounding box center [687, 289] width 817 height 530
click at [724, 307] on img at bounding box center [716, 290] width 45 height 45
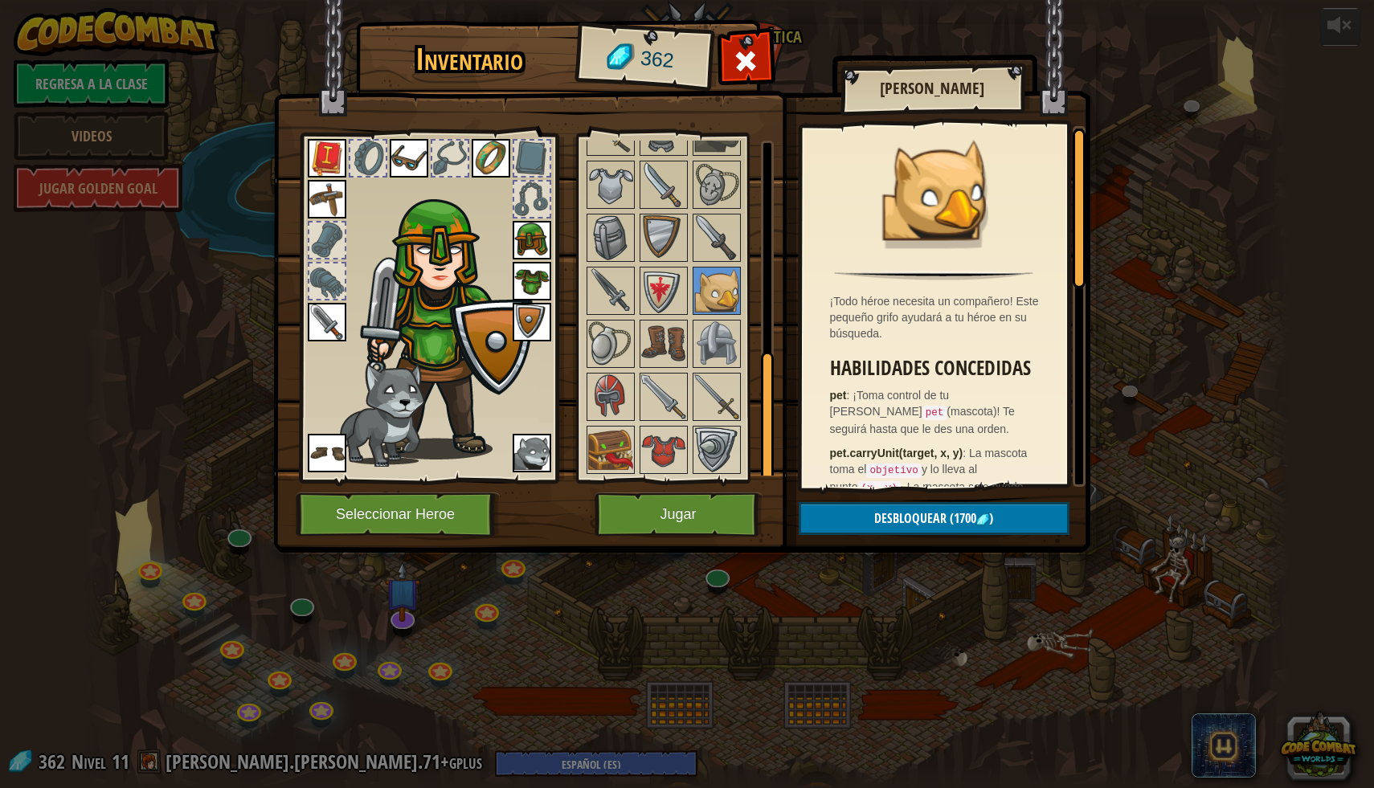
drag, startPoint x: 764, startPoint y: 422, endPoint x: 764, endPoint y: 459, distance: 37.0
click at [764, 459] on div at bounding box center [767, 417] width 13 height 131
drag, startPoint x: 762, startPoint y: 453, endPoint x: 769, endPoint y: 608, distance: 155.2
click at [770, 609] on div "Inventario 362 Disponible [GEOGRAPHIC_DATA] [GEOGRAPHIC_DATA] [GEOGRAPHIC_DATA]…" at bounding box center [687, 394] width 1374 height 788
click at [696, 456] on img at bounding box center [716, 449] width 45 height 45
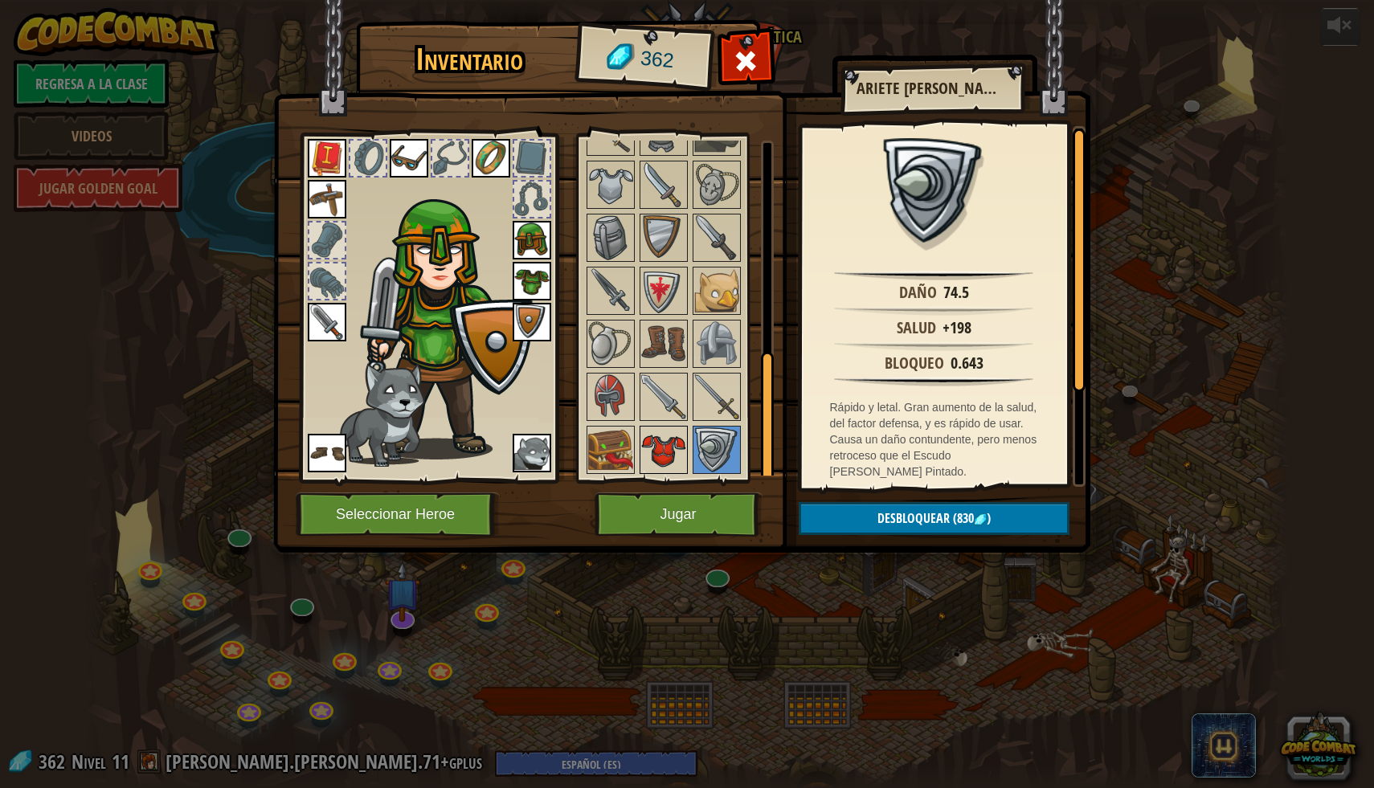
click at [659, 454] on img at bounding box center [663, 449] width 45 height 45
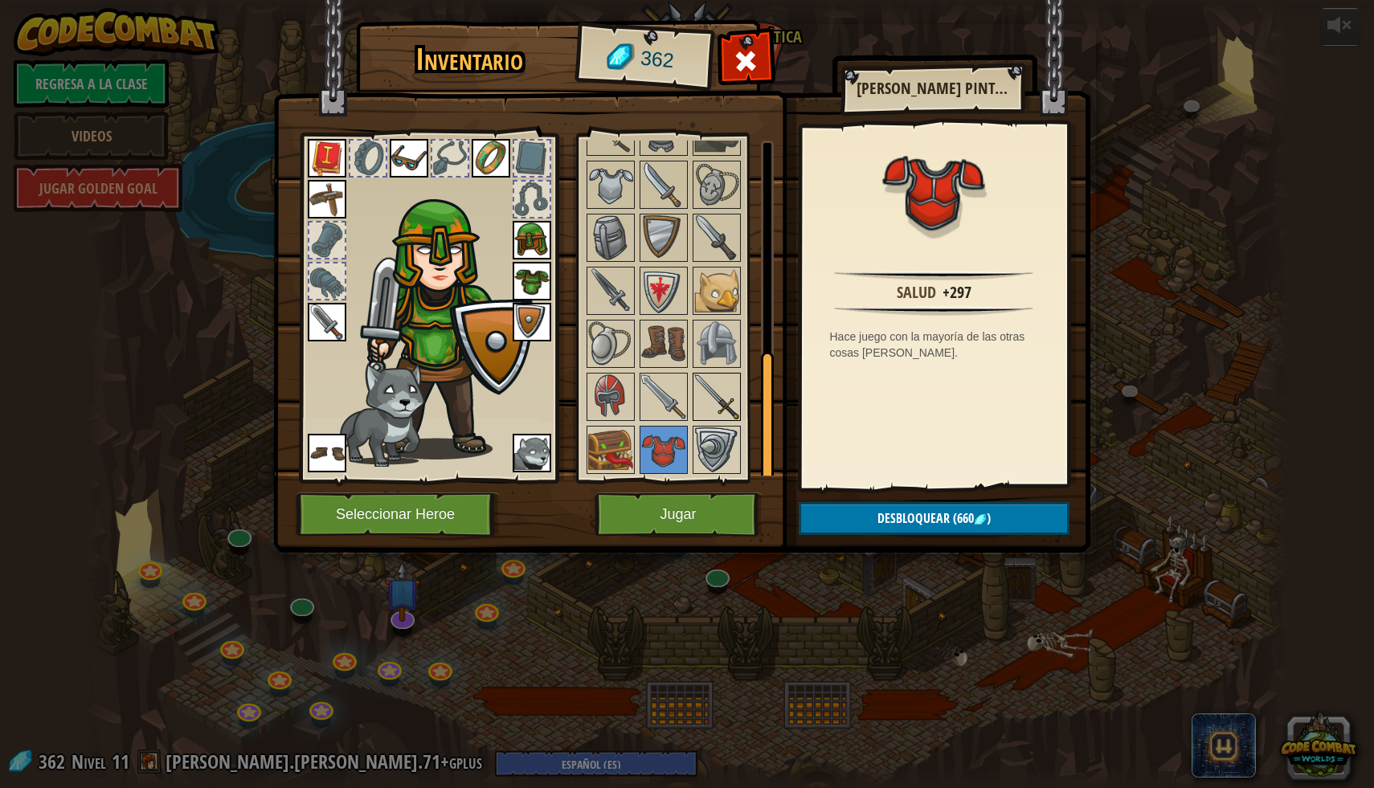
click at [709, 386] on img at bounding box center [716, 396] width 45 height 45
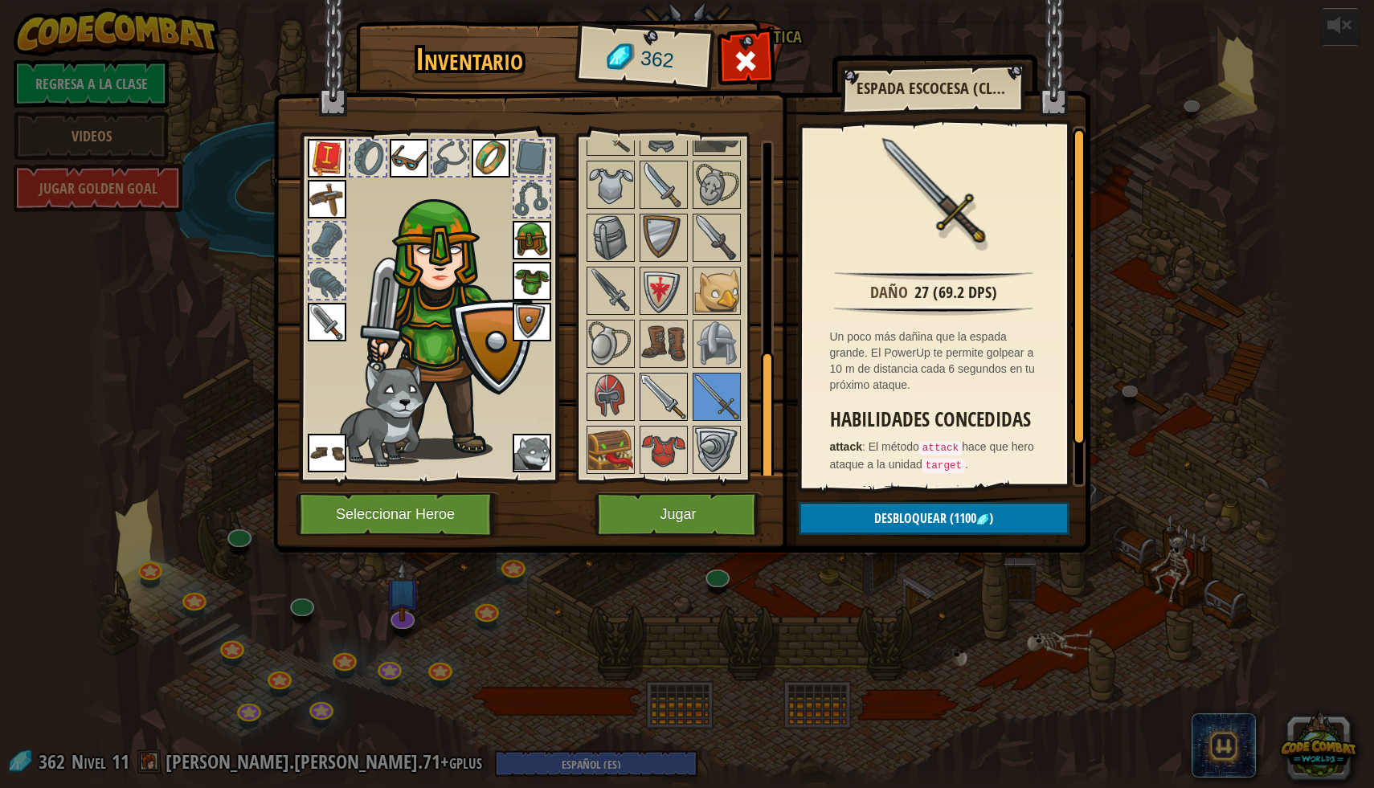
click at [648, 399] on img at bounding box center [663, 396] width 45 height 45
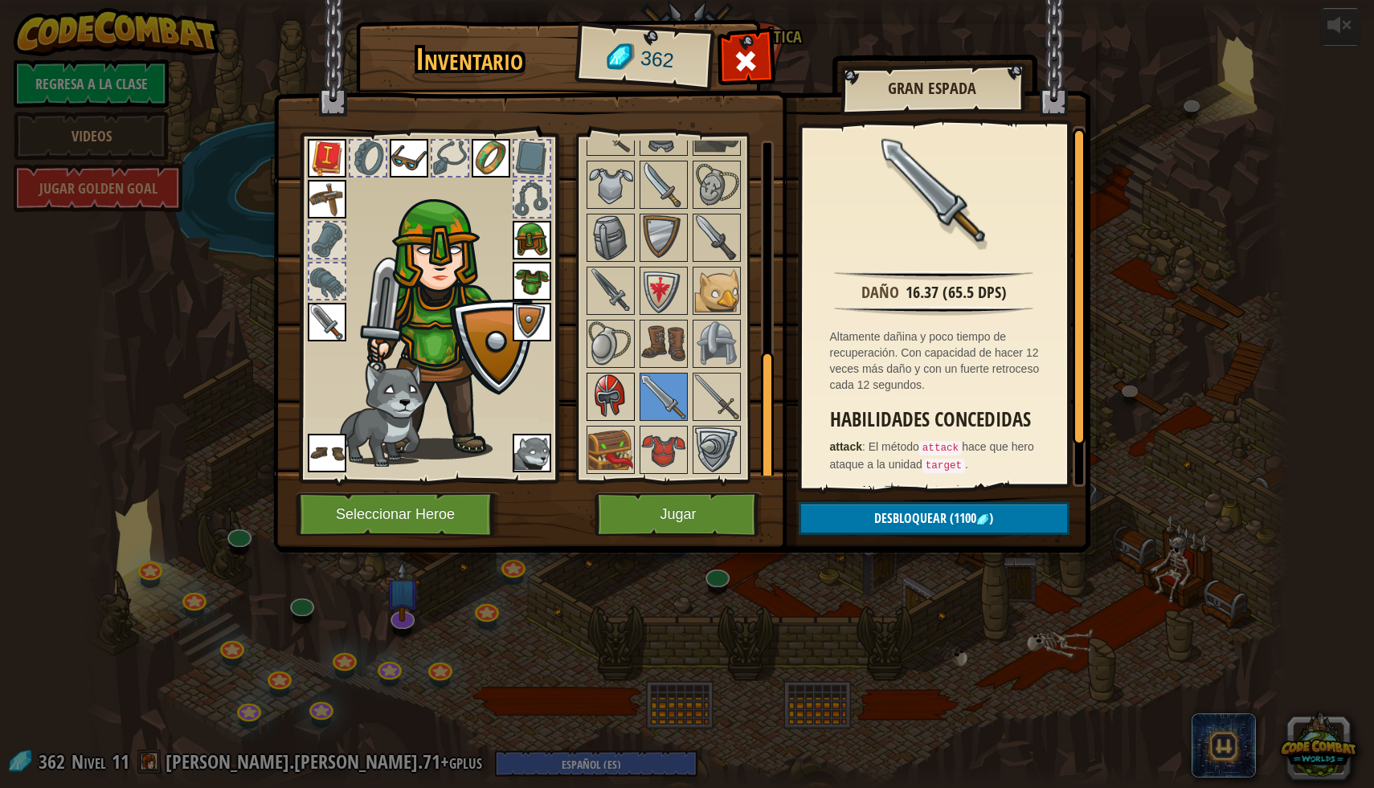
click at [611, 394] on img at bounding box center [610, 396] width 45 height 45
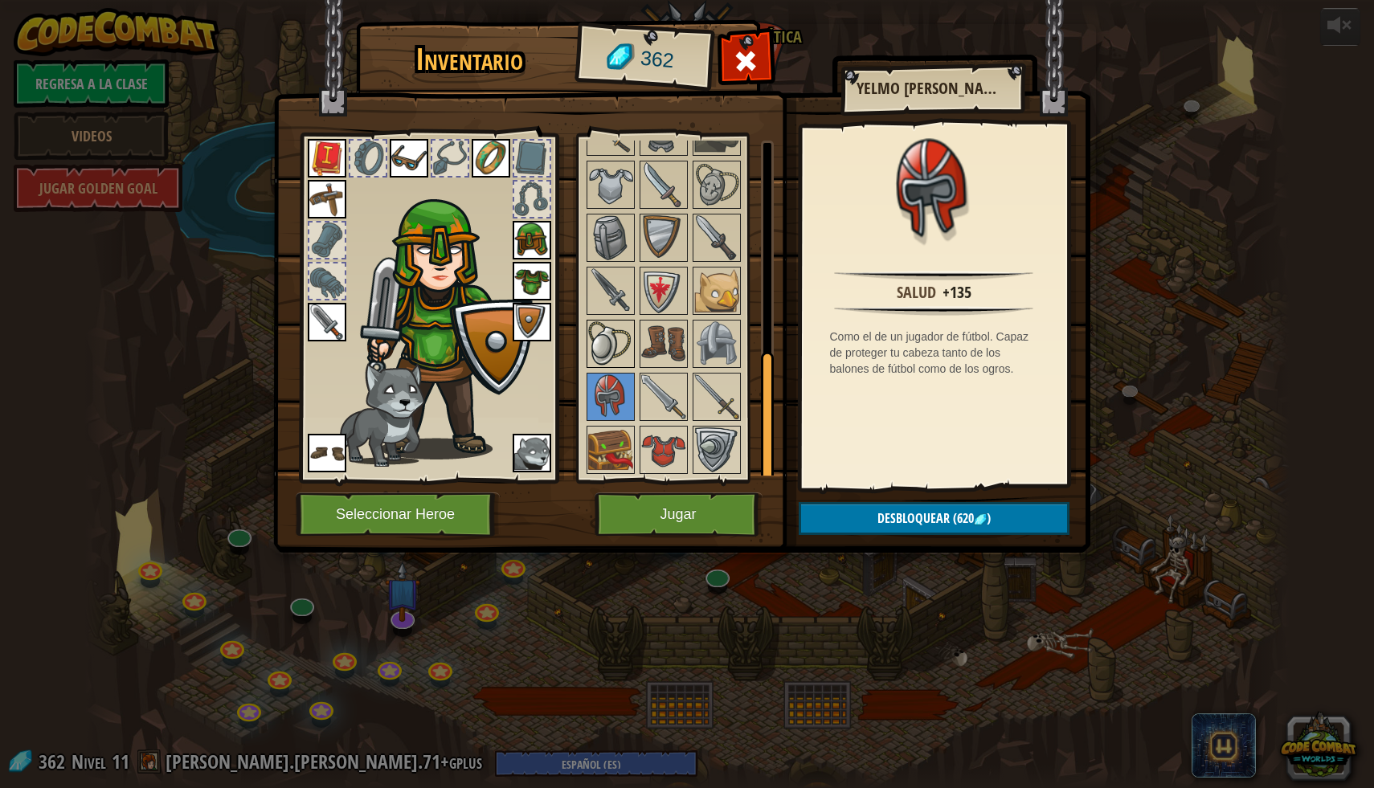
click at [609, 341] on img at bounding box center [610, 343] width 45 height 45
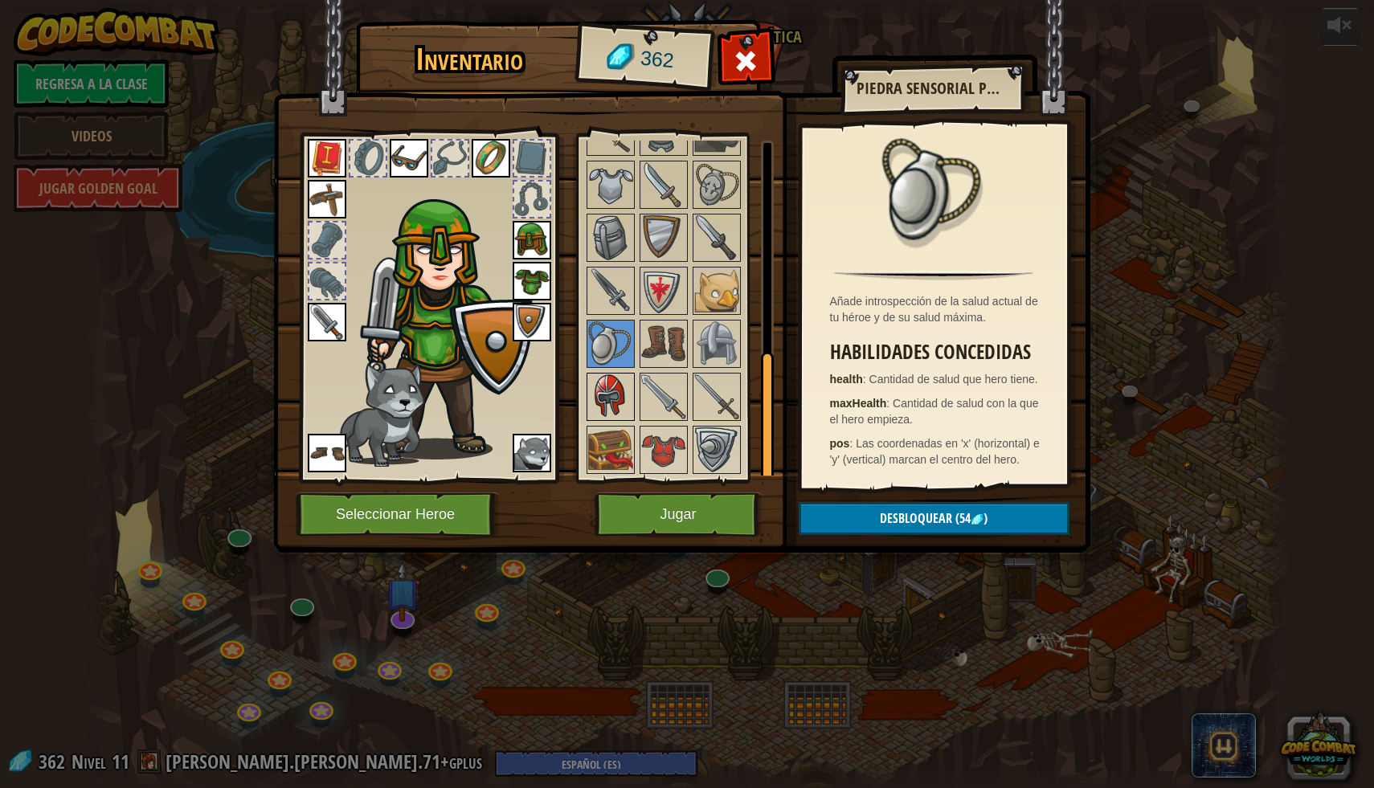
click at [609, 407] on img at bounding box center [610, 396] width 45 height 45
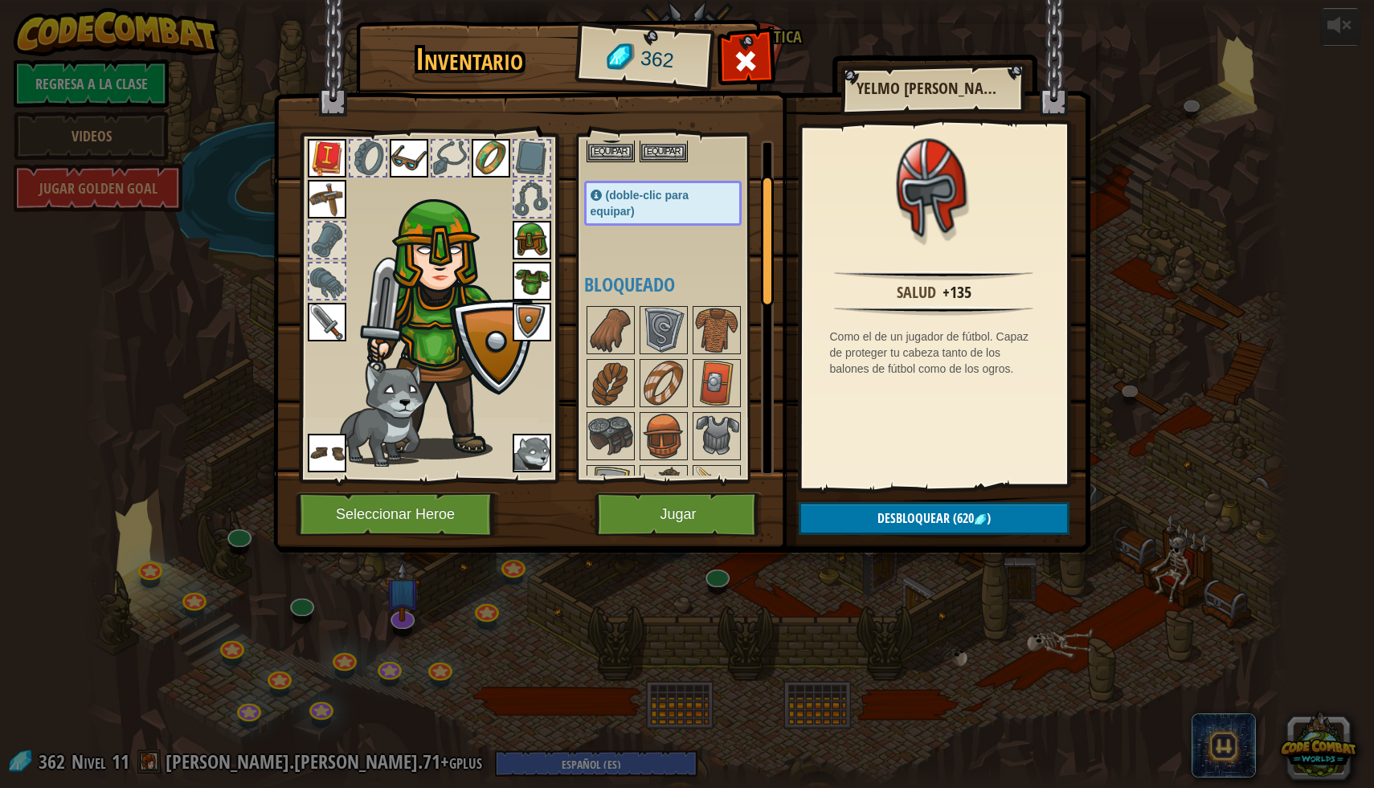
scroll to position [61, 0]
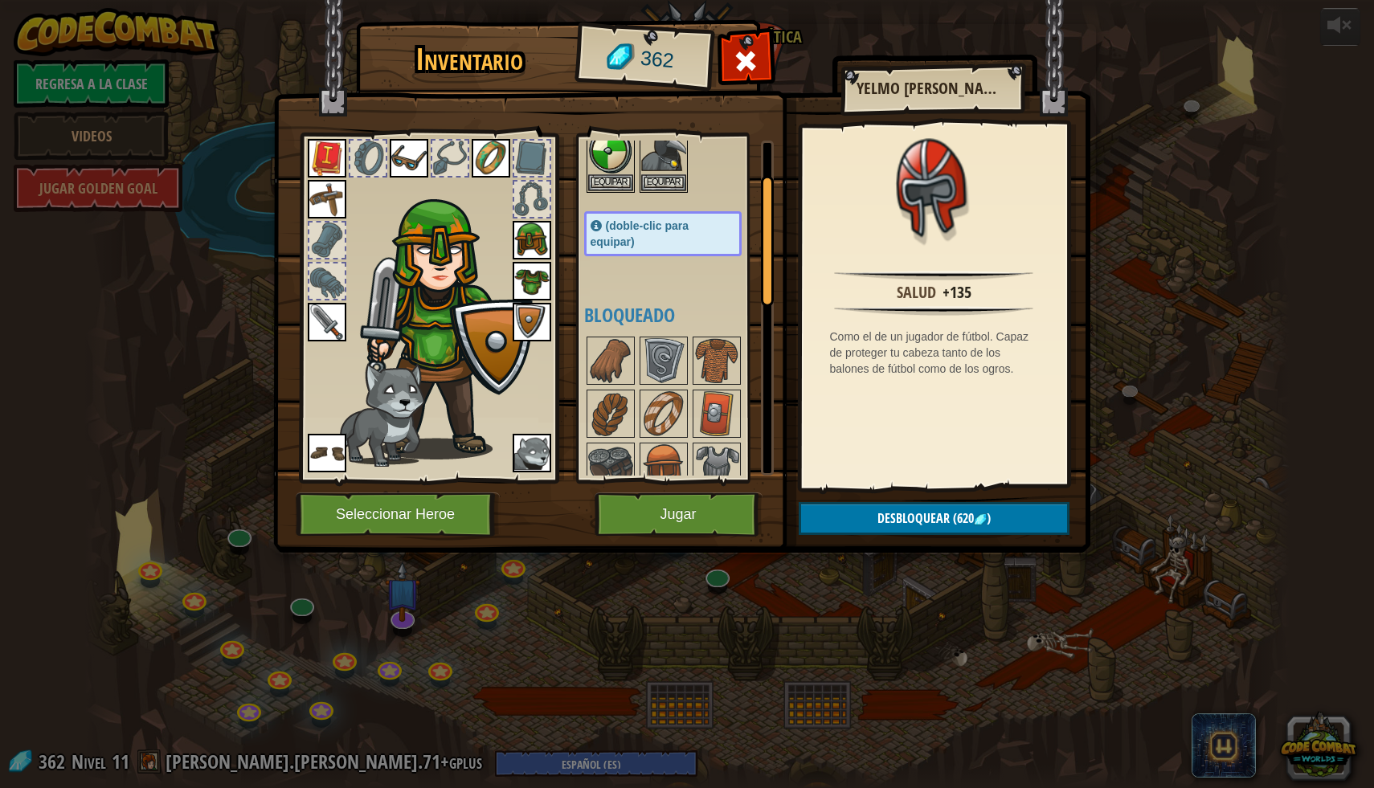
drag, startPoint x: 764, startPoint y: 423, endPoint x: 766, endPoint y: 235, distance: 188.0
click at [766, 235] on div at bounding box center [767, 241] width 13 height 131
click at [606, 346] on img at bounding box center [610, 360] width 45 height 45
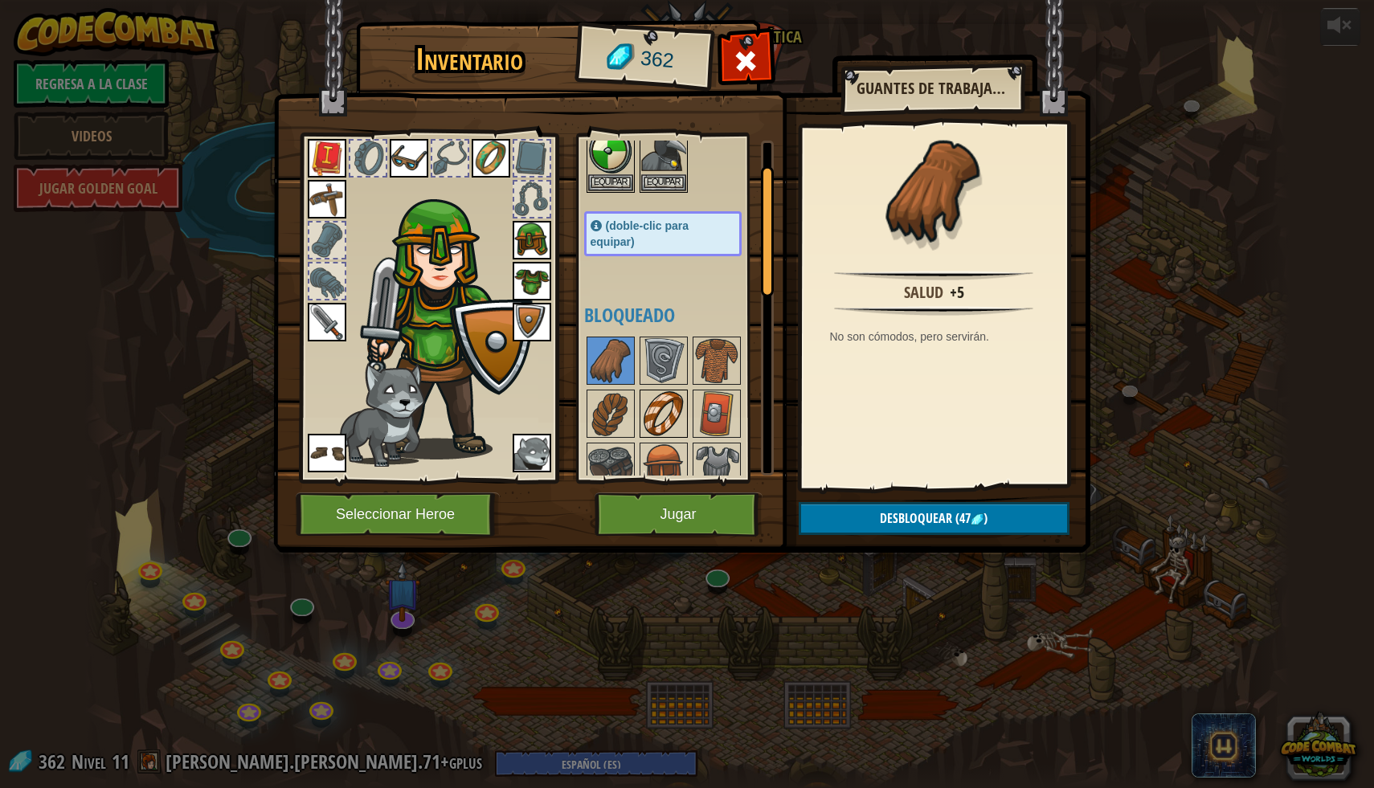
click at [669, 422] on img at bounding box center [663, 413] width 45 height 45
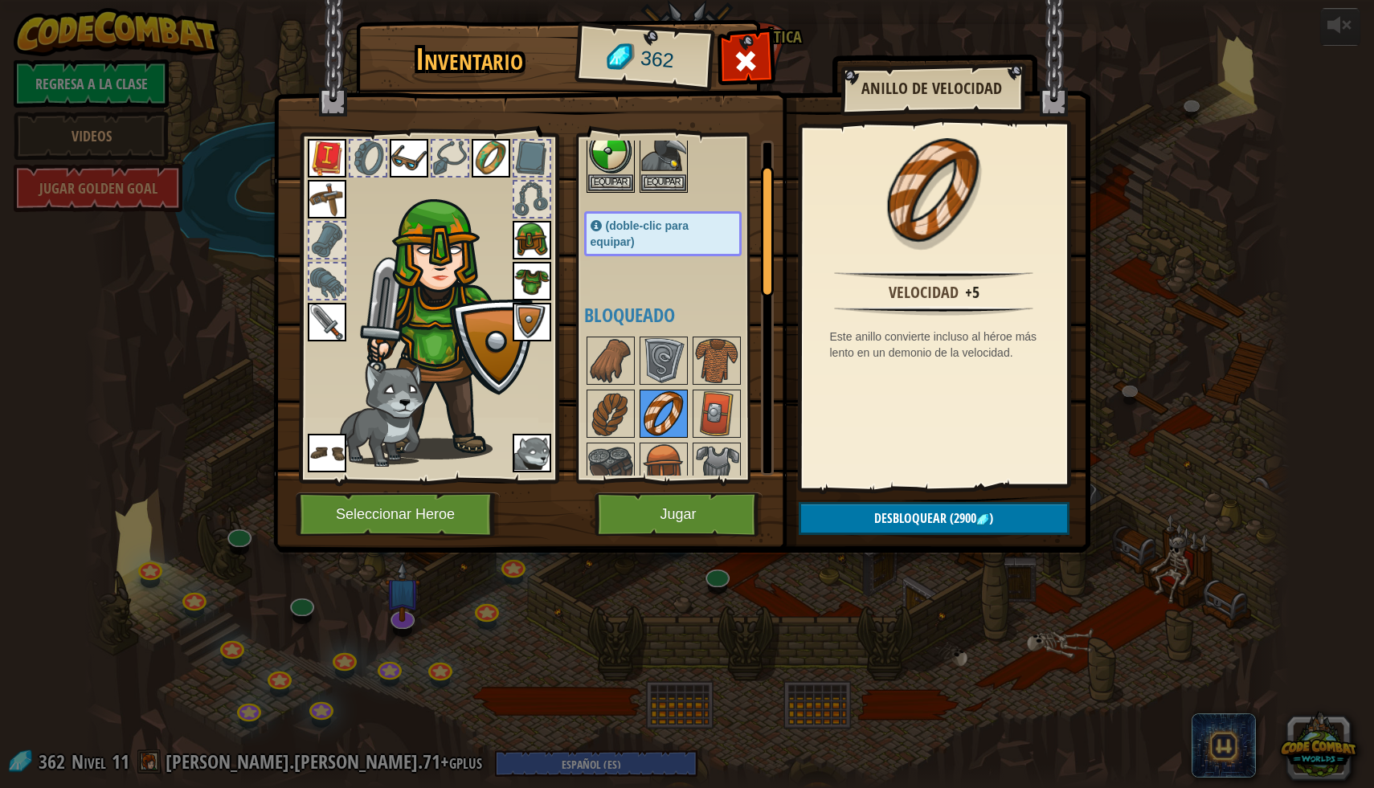
click at [640, 424] on div at bounding box center [664, 414] width 48 height 48
click at [619, 415] on img at bounding box center [610, 413] width 45 height 45
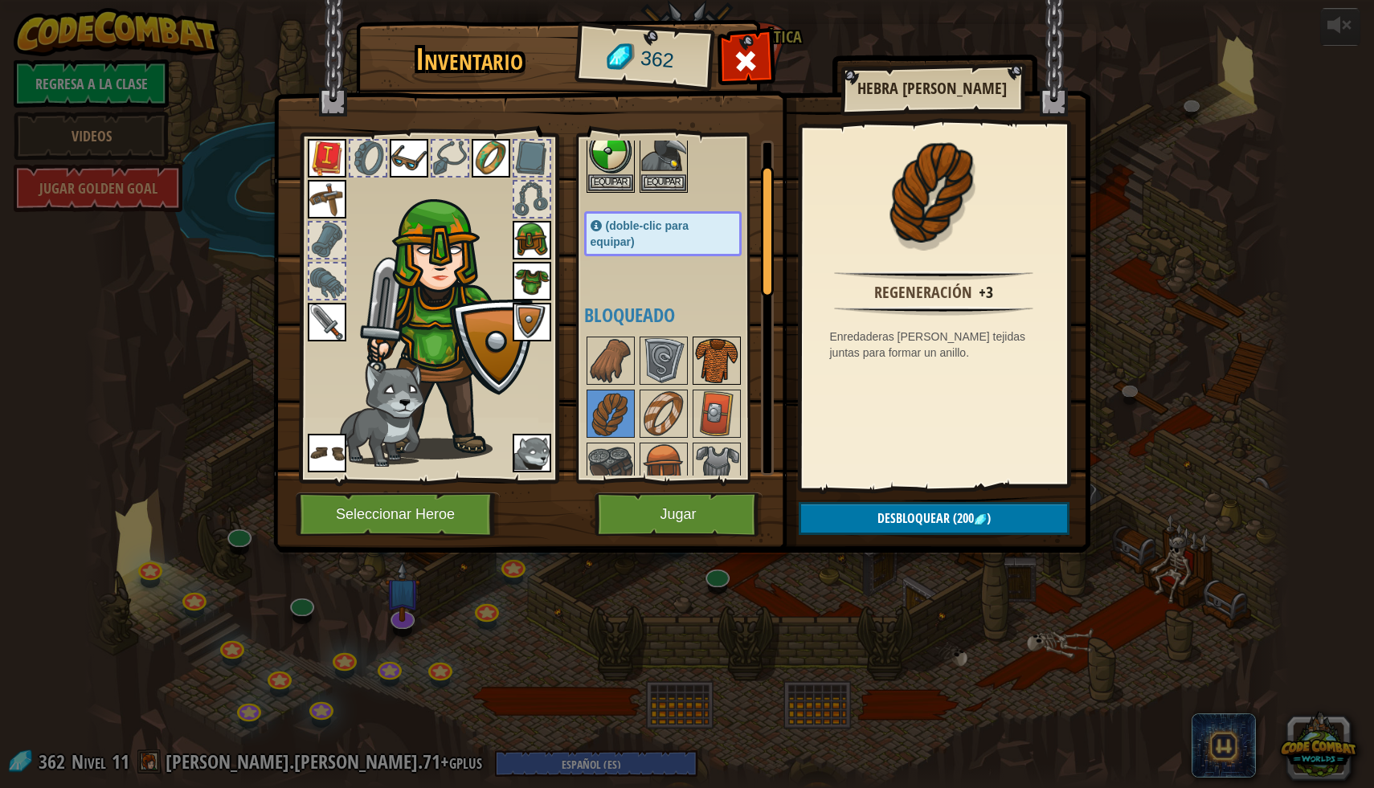
click at [710, 363] on img at bounding box center [716, 360] width 45 height 45
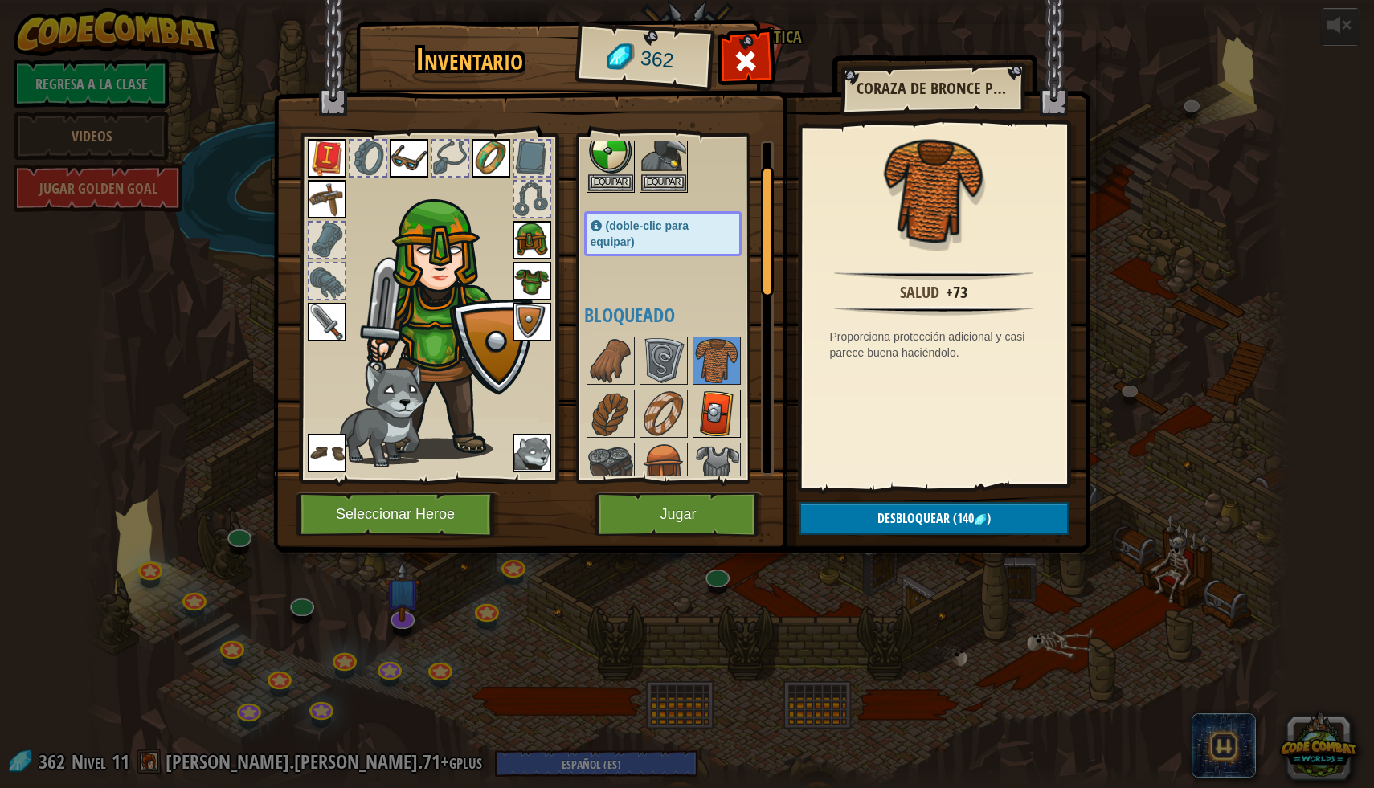
click at [713, 409] on img at bounding box center [716, 413] width 45 height 45
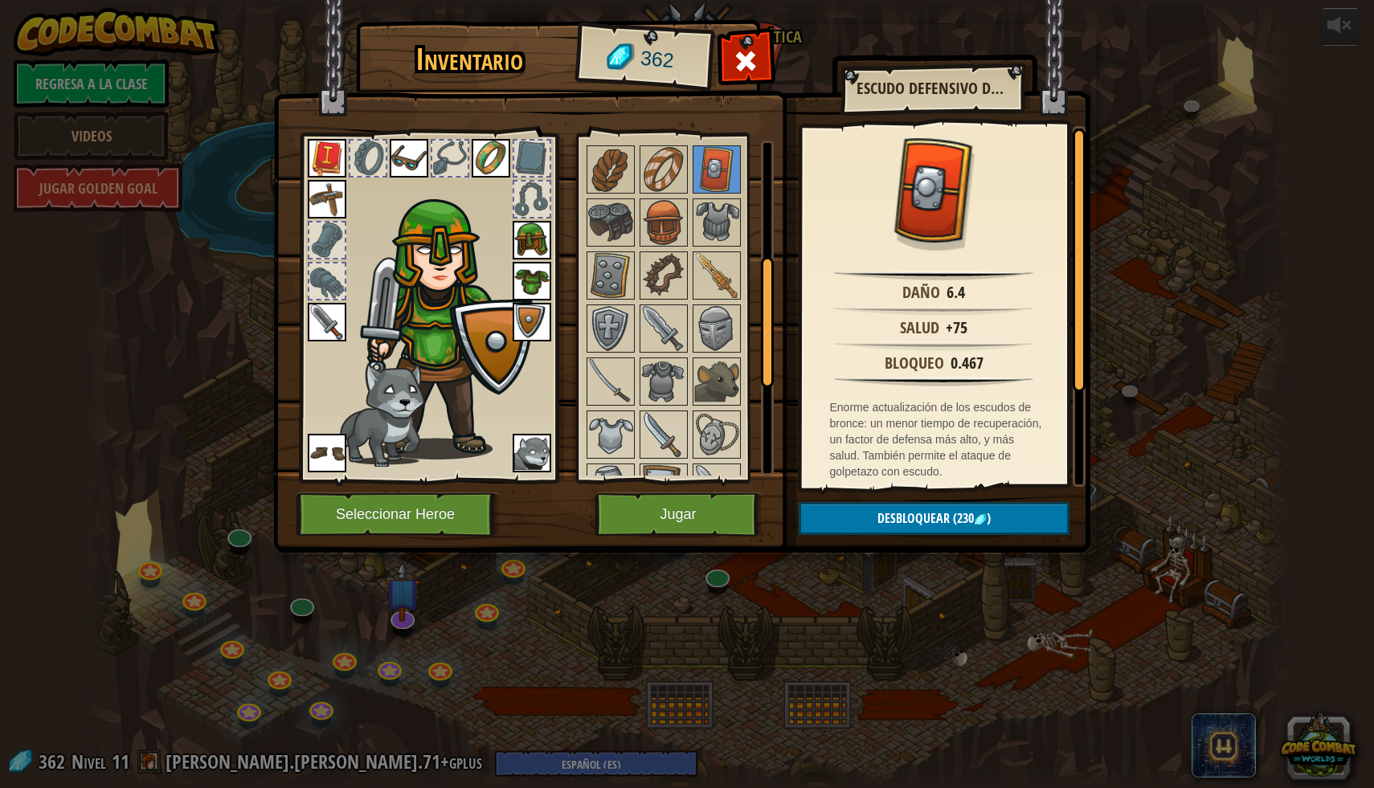
scroll to position [294, 0]
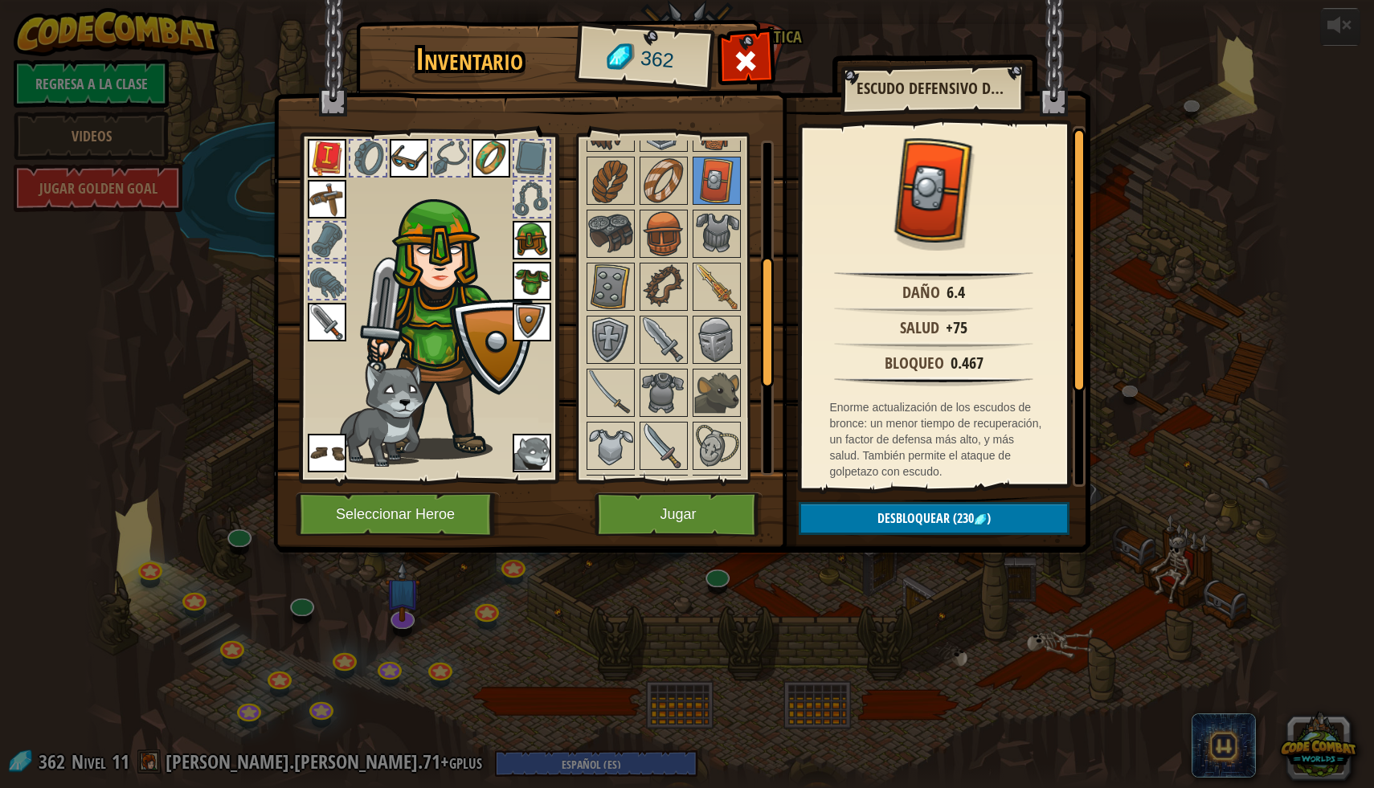
drag, startPoint x: 762, startPoint y: 280, endPoint x: 767, endPoint y: 366, distance: 85.3
click at [767, 366] on div at bounding box center [767, 322] width 13 height 131
click at [538, 323] on img at bounding box center [532, 322] width 39 height 39
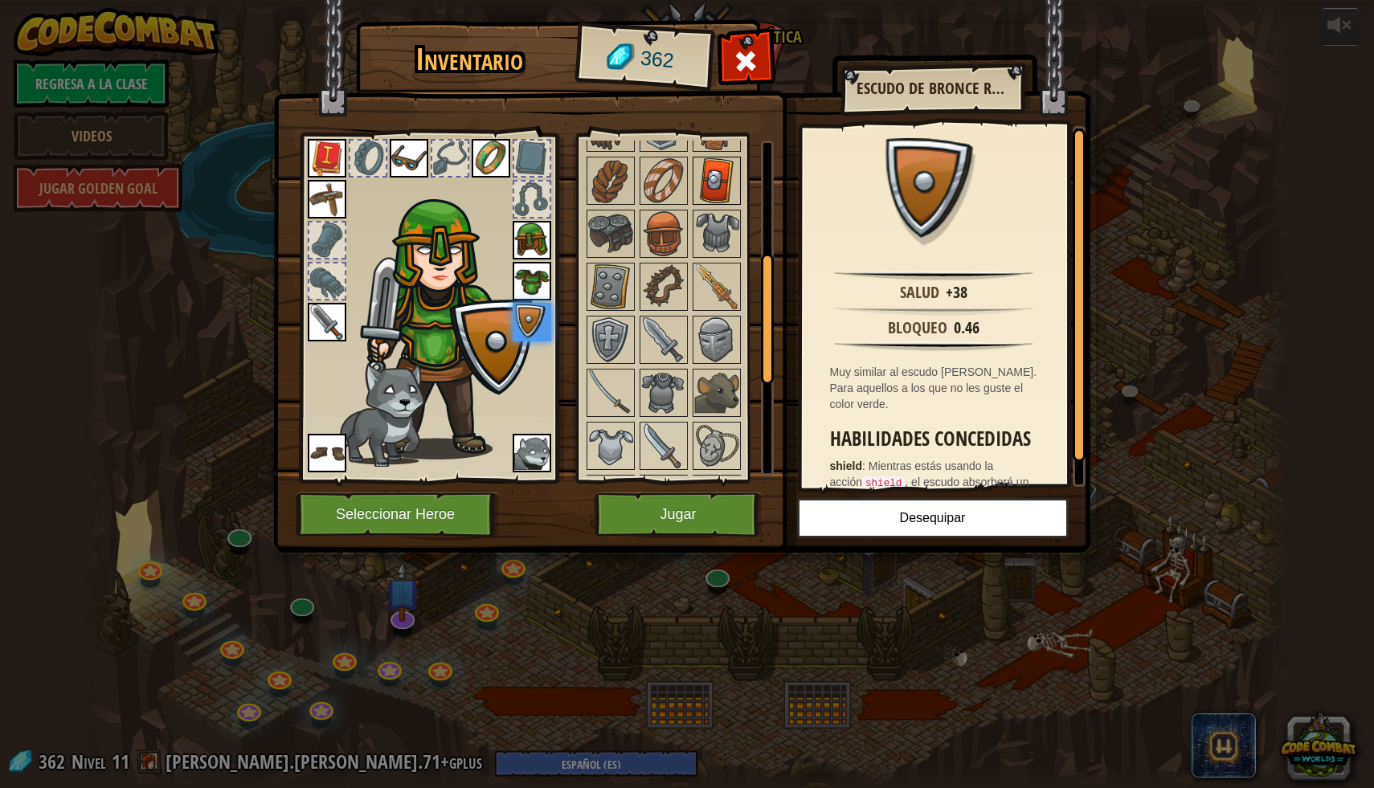
click at [710, 182] on img at bounding box center [716, 180] width 45 height 45
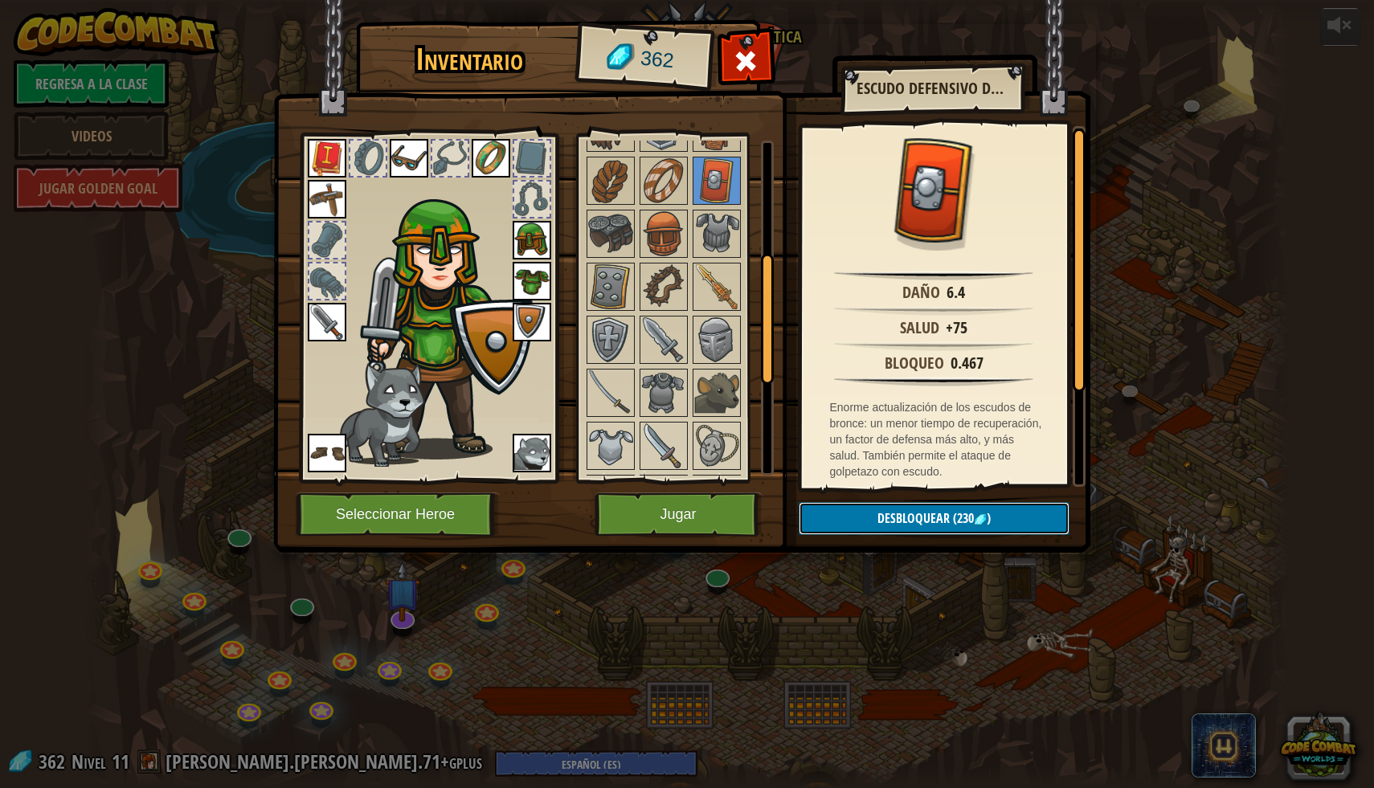
click at [878, 519] on span "Desbloquear" at bounding box center [913, 518] width 72 height 18
click at [838, 518] on button "Confirmar" at bounding box center [934, 518] width 271 height 33
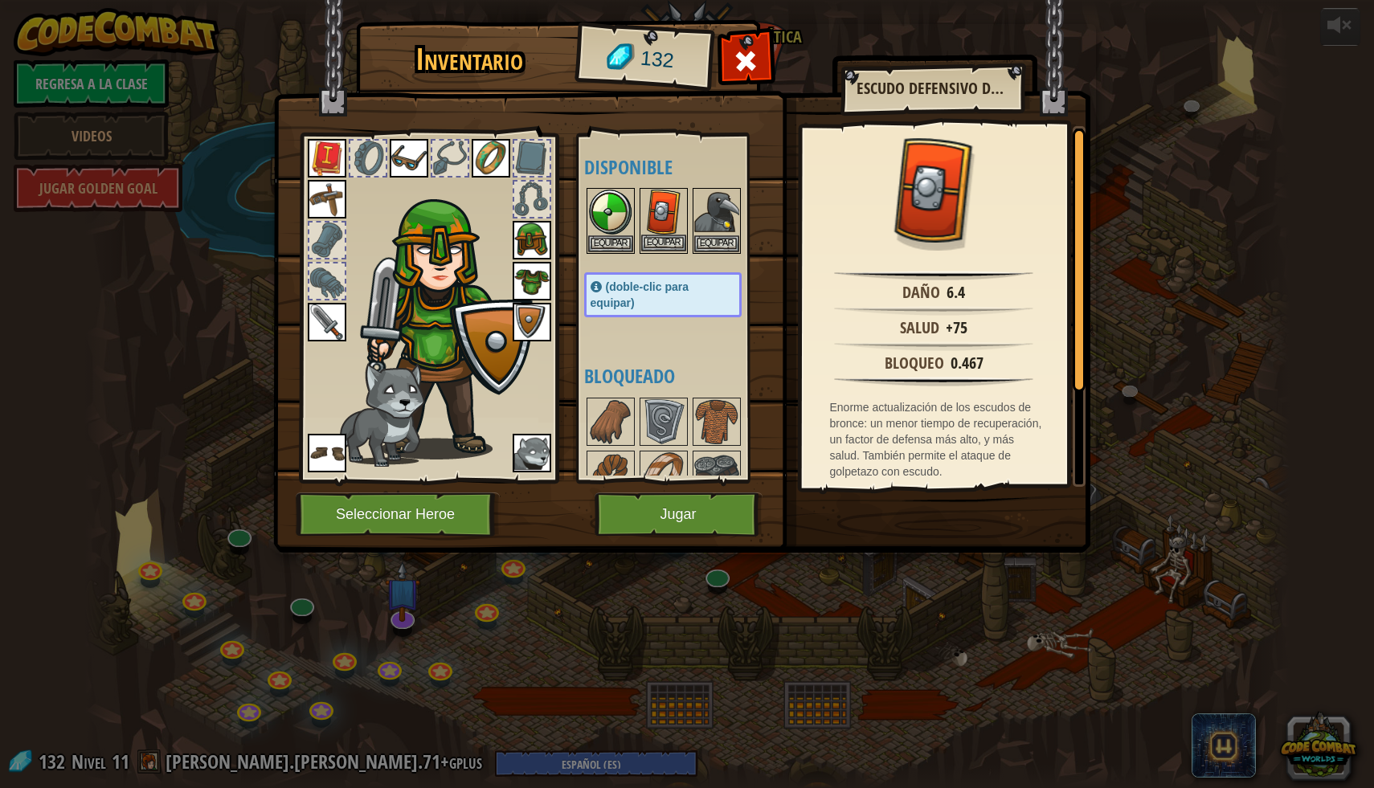
click at [659, 232] on img at bounding box center [663, 212] width 45 height 45
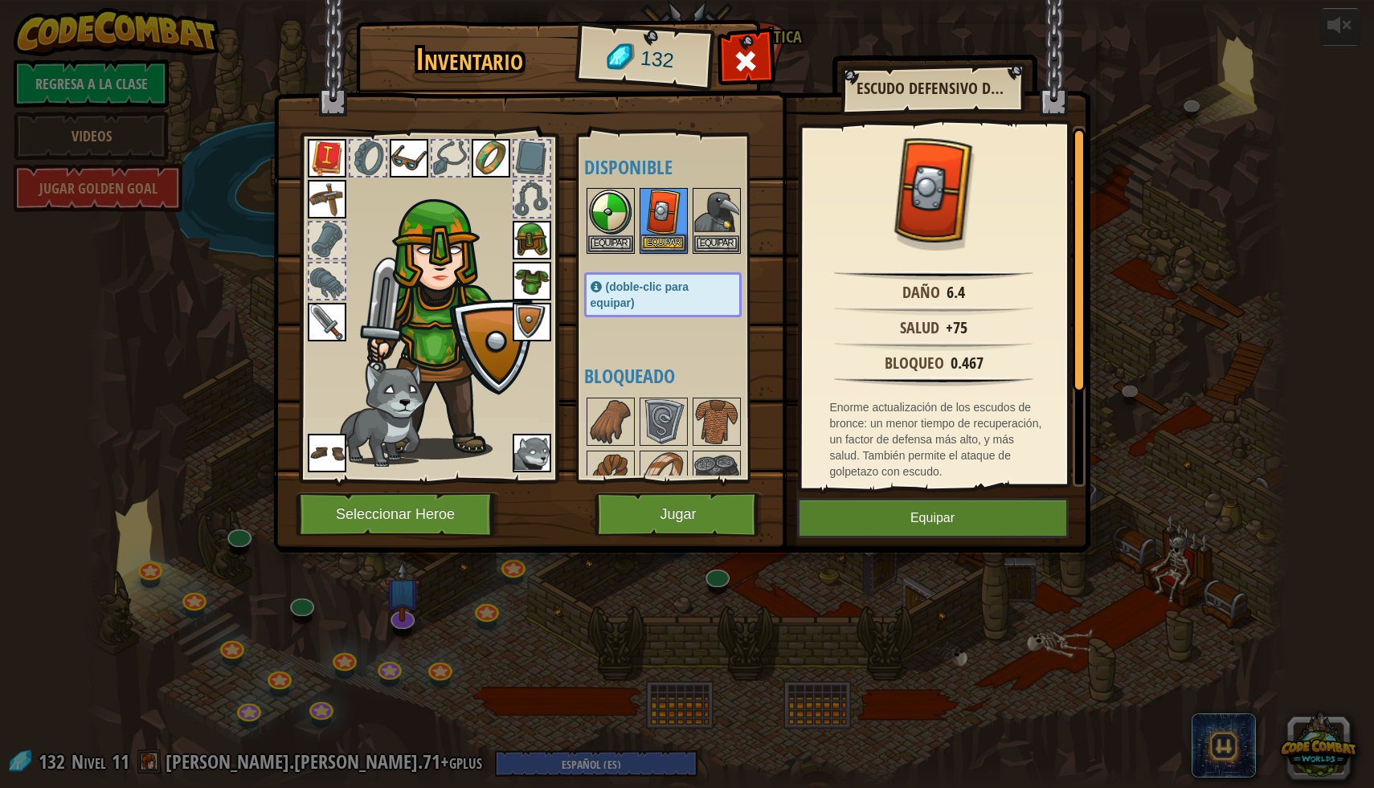
click at [659, 232] on img at bounding box center [663, 212] width 45 height 45
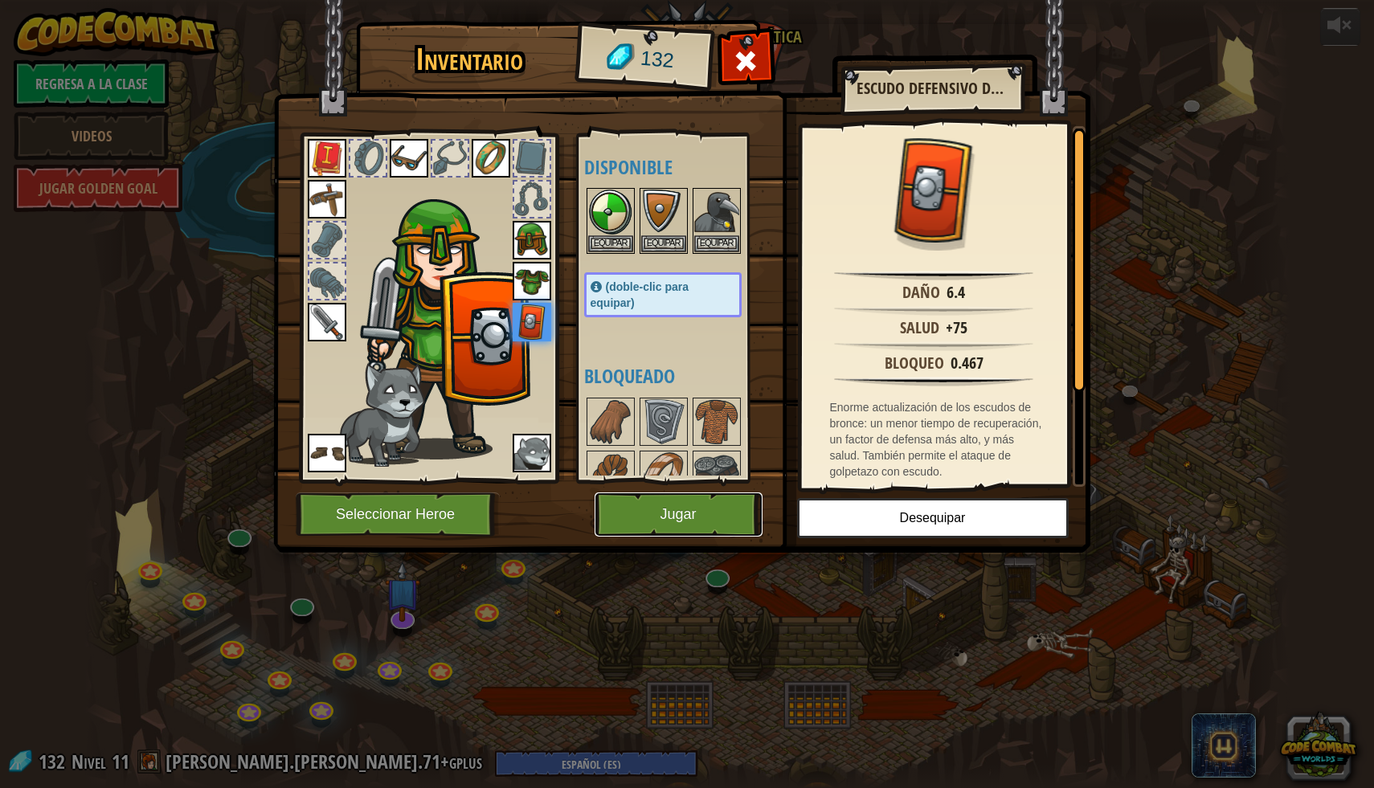
click at [718, 532] on button "Jugar" at bounding box center [679, 515] width 168 height 44
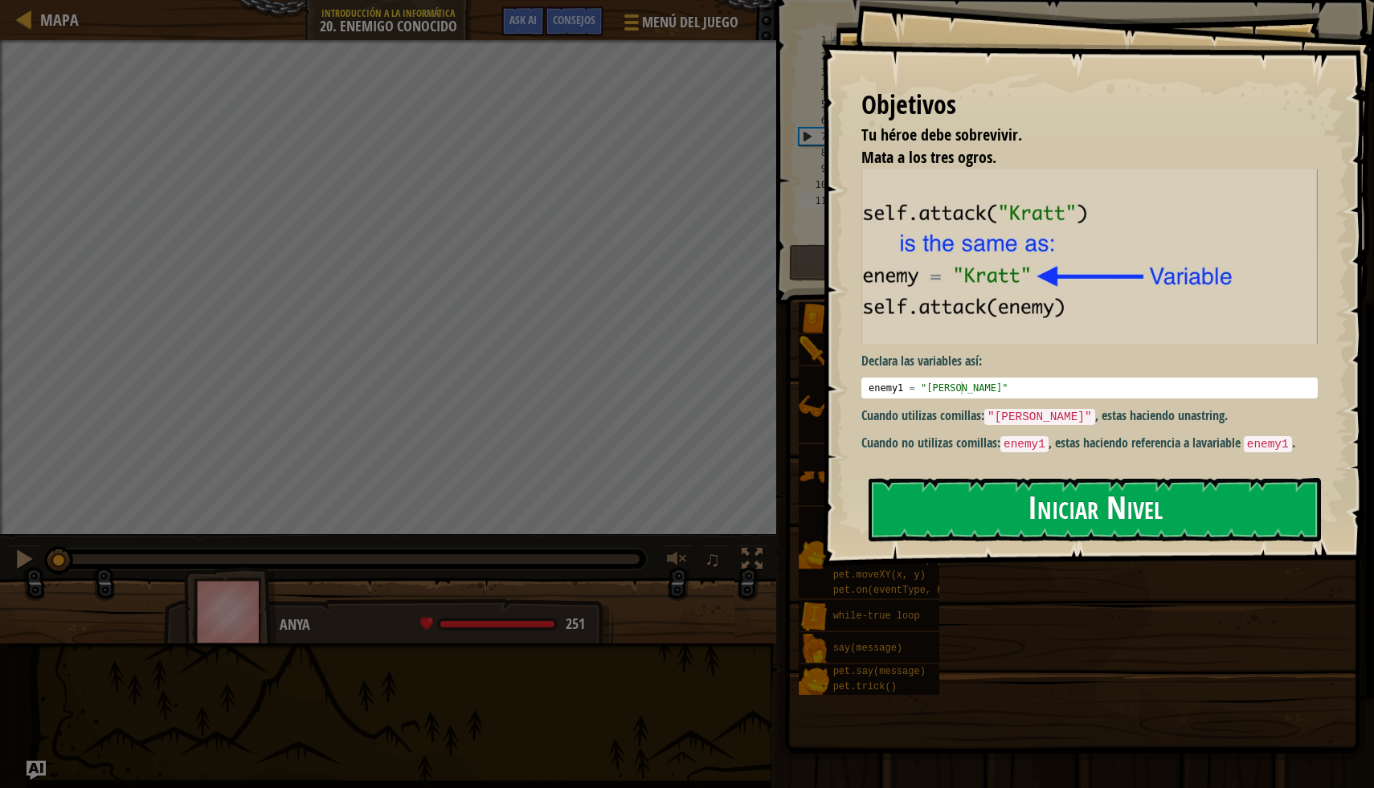
click at [1219, 498] on button "Iniciar Nivel" at bounding box center [1095, 509] width 452 height 63
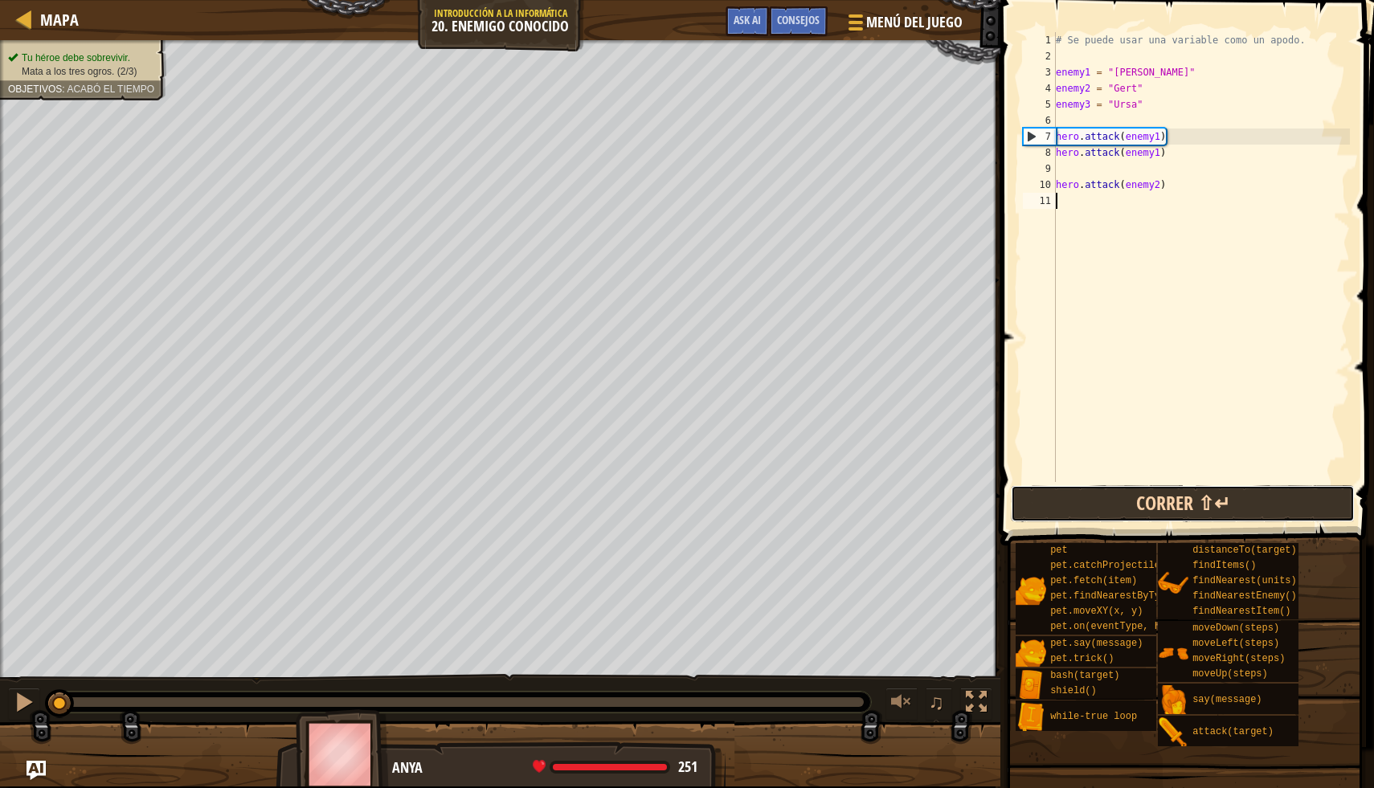
click at [1215, 506] on button "Correr ⇧↵" at bounding box center [1183, 503] width 344 height 37
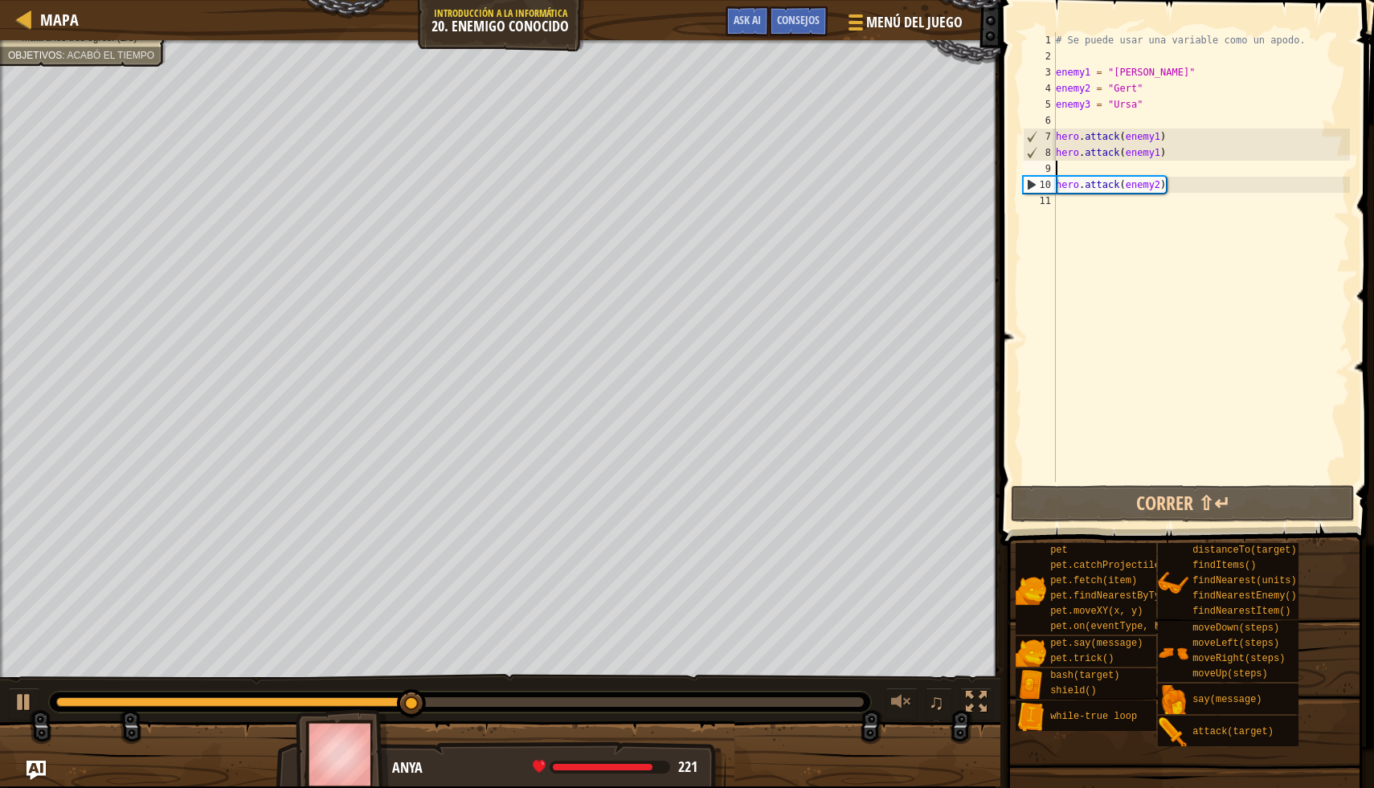
click at [1136, 170] on div "# Se puede usar una variable como un apodo. enemy1 = "[PERSON_NAME]" enemy2 = "…" at bounding box center [1200, 273] width 297 height 482
type textarea "hero.attack(enemy1)"
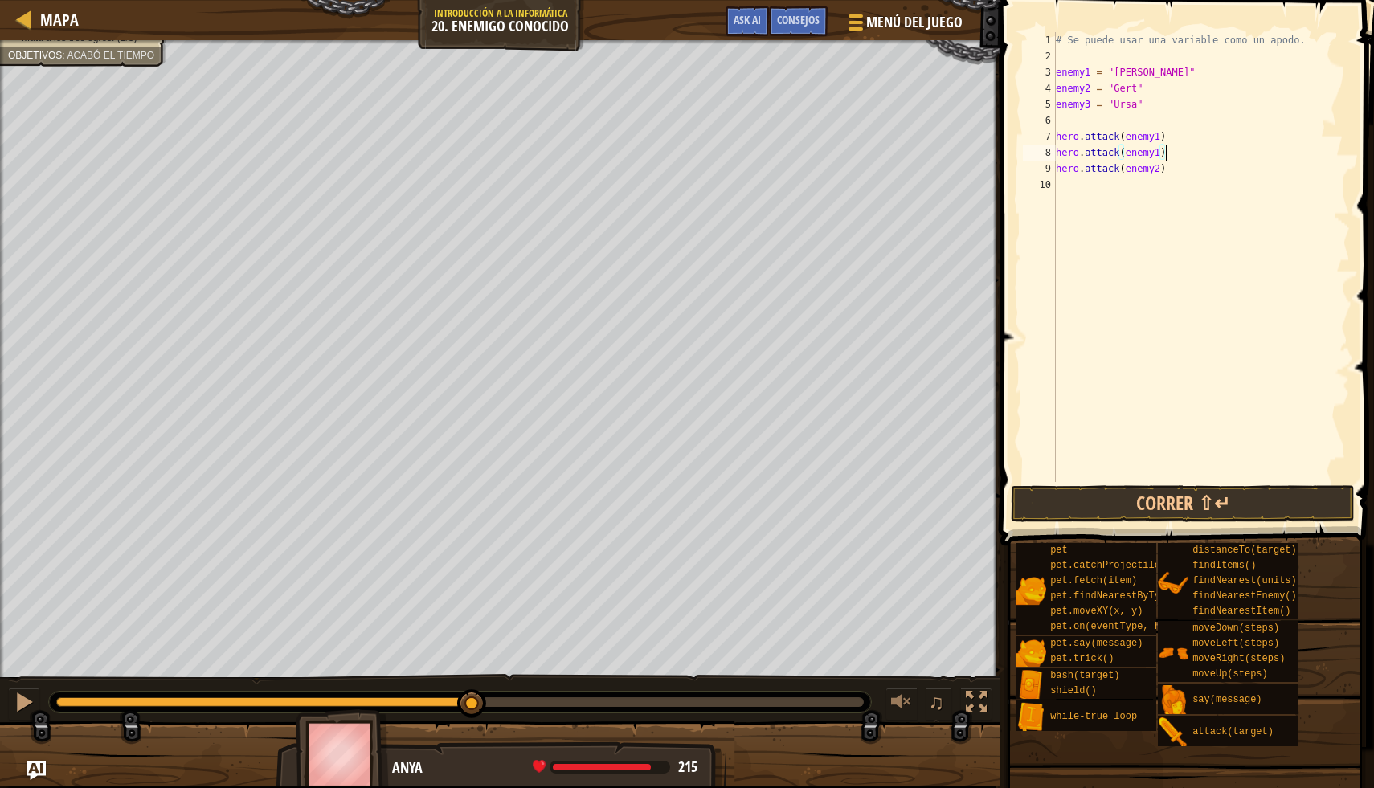
click at [1073, 194] on div "# Se puede usar una variable como un apodo. enemy1 = "[PERSON_NAME]" enemy2 = "…" at bounding box center [1200, 273] width 297 height 482
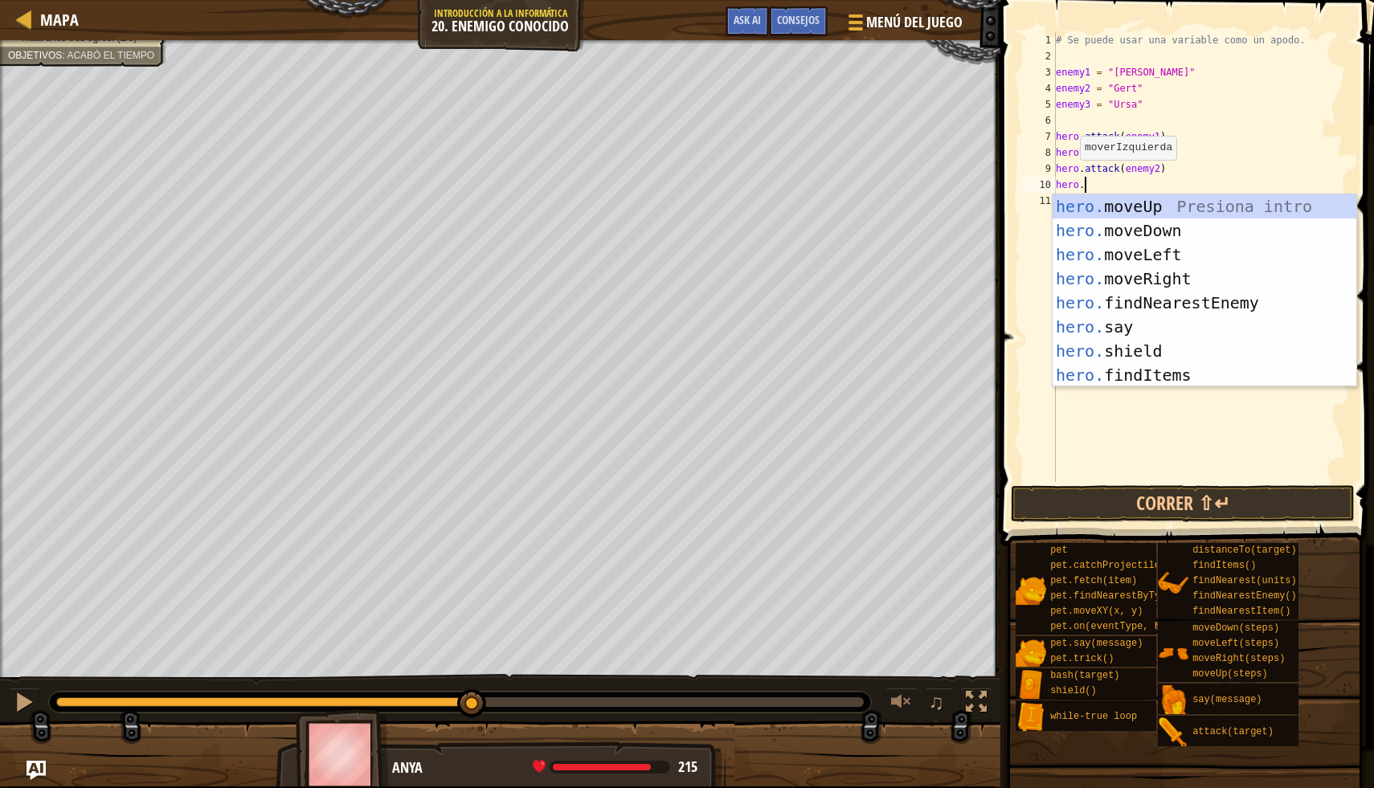
scroll to position [7, 2]
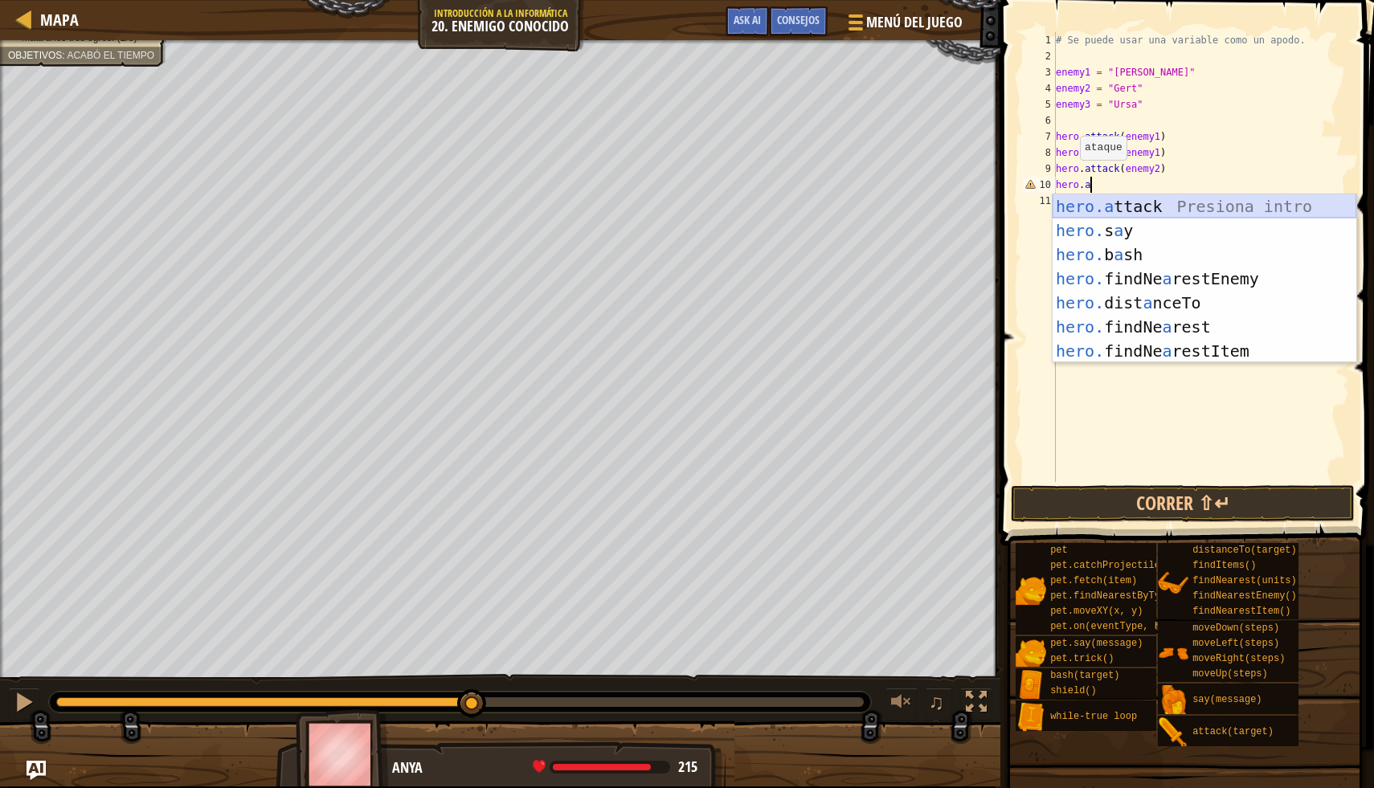
click at [1159, 202] on div "hero.a ttack Presiona intro hero. s a y Presiona intro hero. b a sh Presiona in…" at bounding box center [1204, 302] width 304 height 217
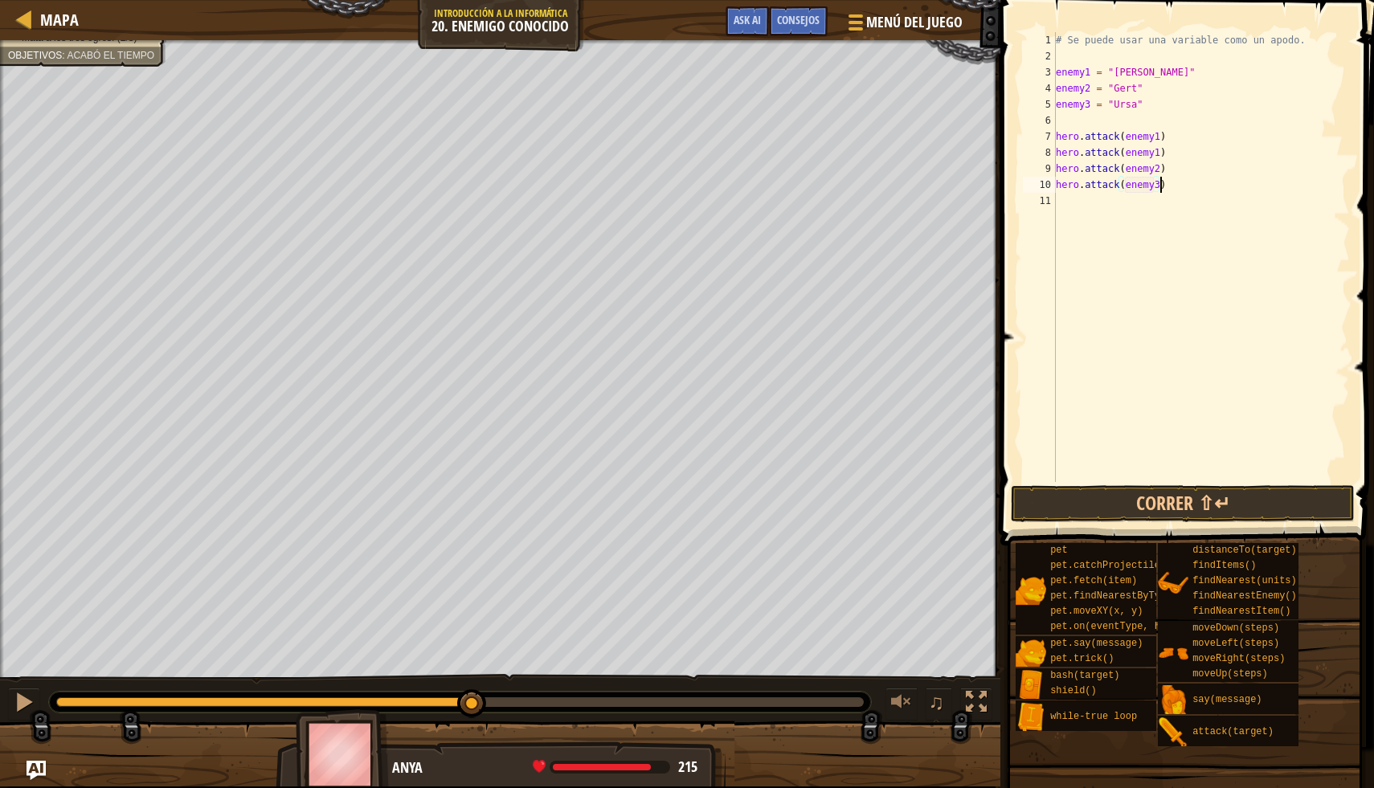
scroll to position [7, 8]
type textarea "hero.attack(enemy3)"
click at [1178, 497] on button "Correr ⇧↵" at bounding box center [1183, 503] width 344 height 37
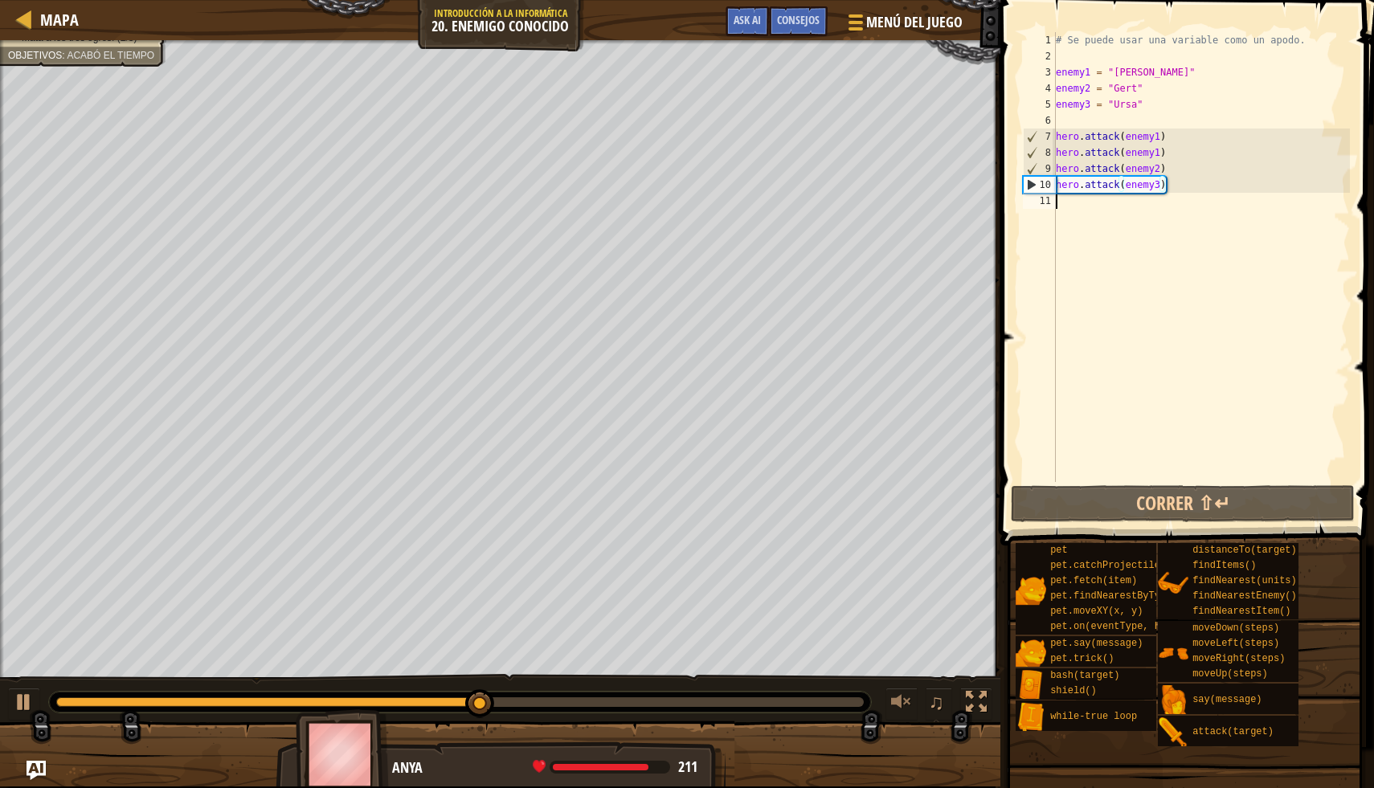
click at [1105, 210] on div "# Se puede usar una variable como un apodo. enemy1 = "[PERSON_NAME]" enemy2 = "…" at bounding box center [1200, 273] width 297 height 482
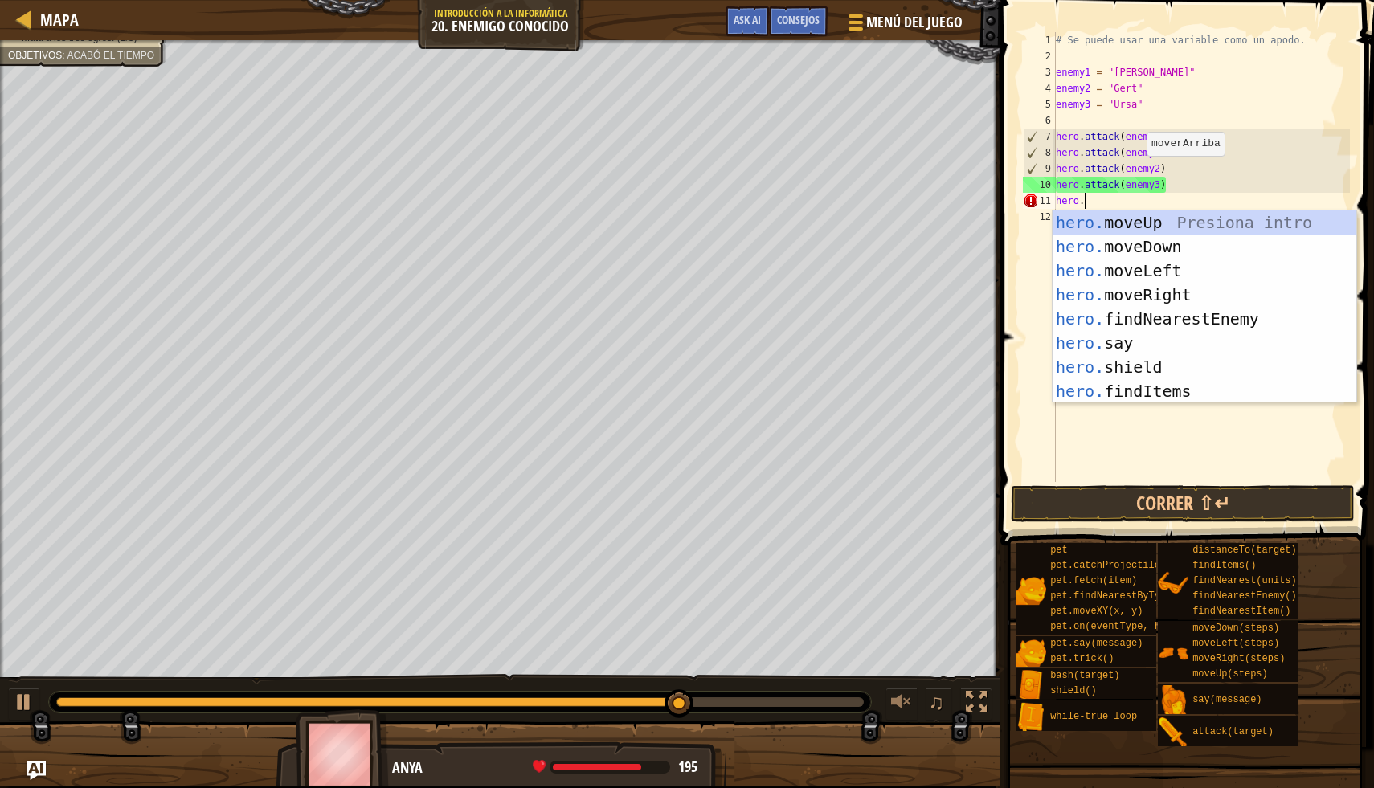
scroll to position [7, 2]
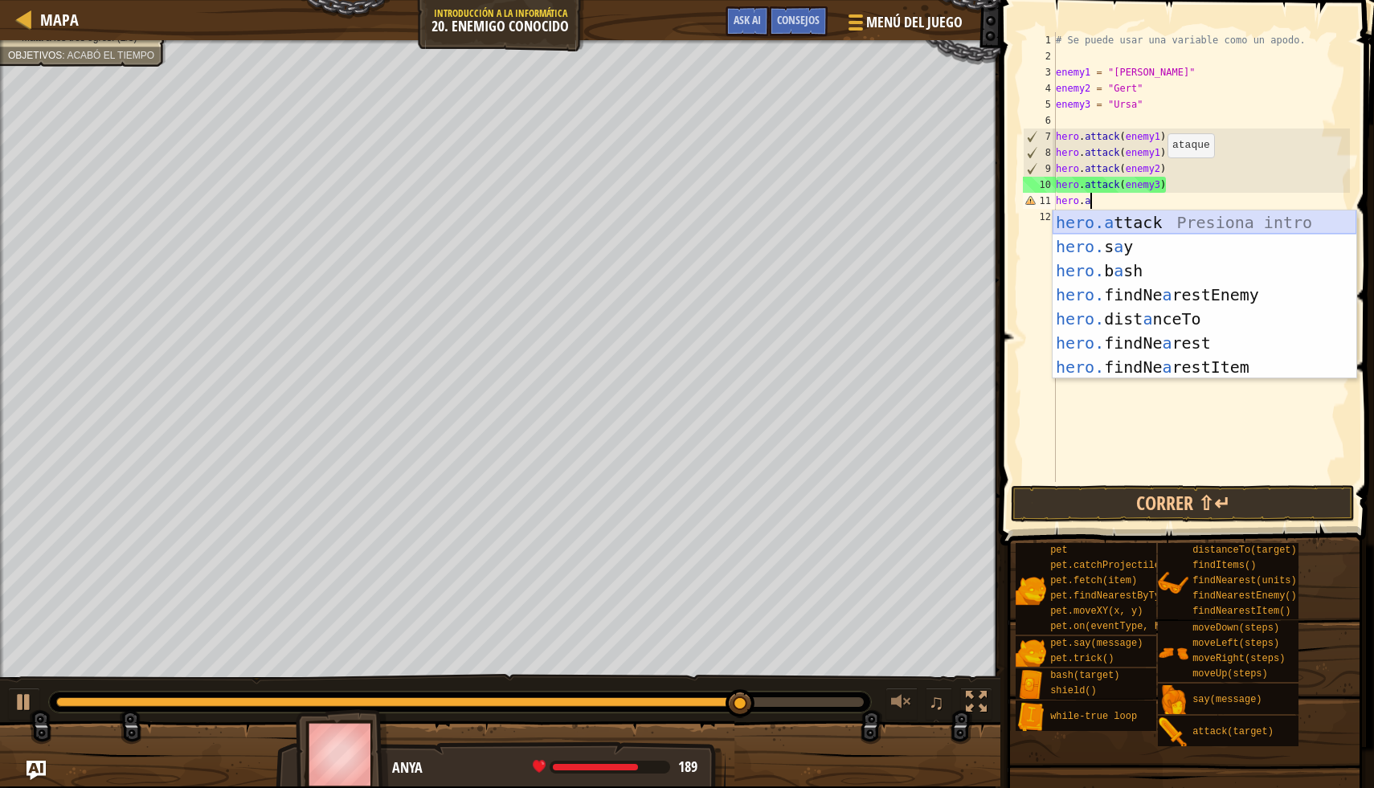
click at [1168, 220] on div "hero.a ttack Presiona intro hero. s a y Presiona intro hero. b a sh Presiona in…" at bounding box center [1204, 318] width 304 height 217
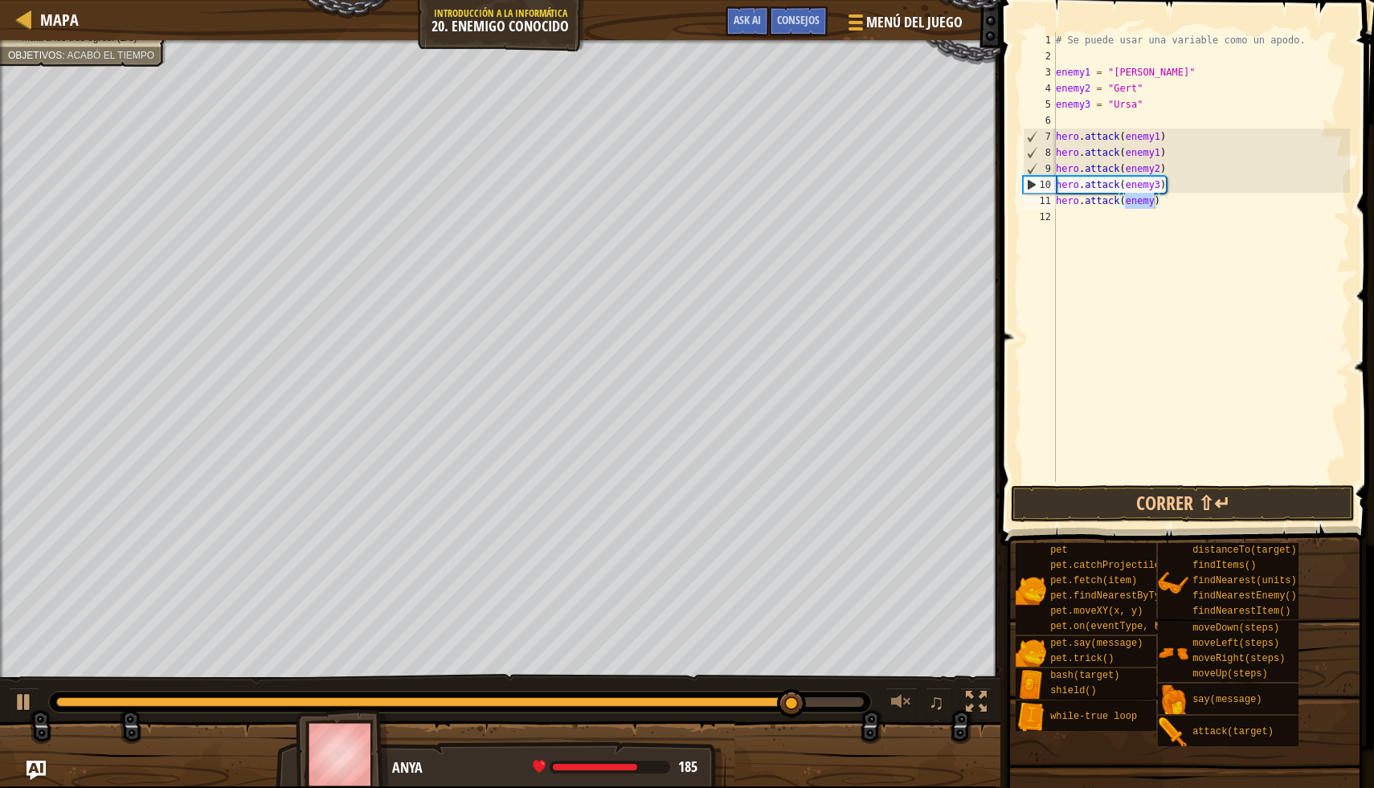
click at [1155, 201] on div "# Se puede usar una variable como un apodo. enemy1 = "[PERSON_NAME]" enemy2 = "…" at bounding box center [1200, 257] width 297 height 450
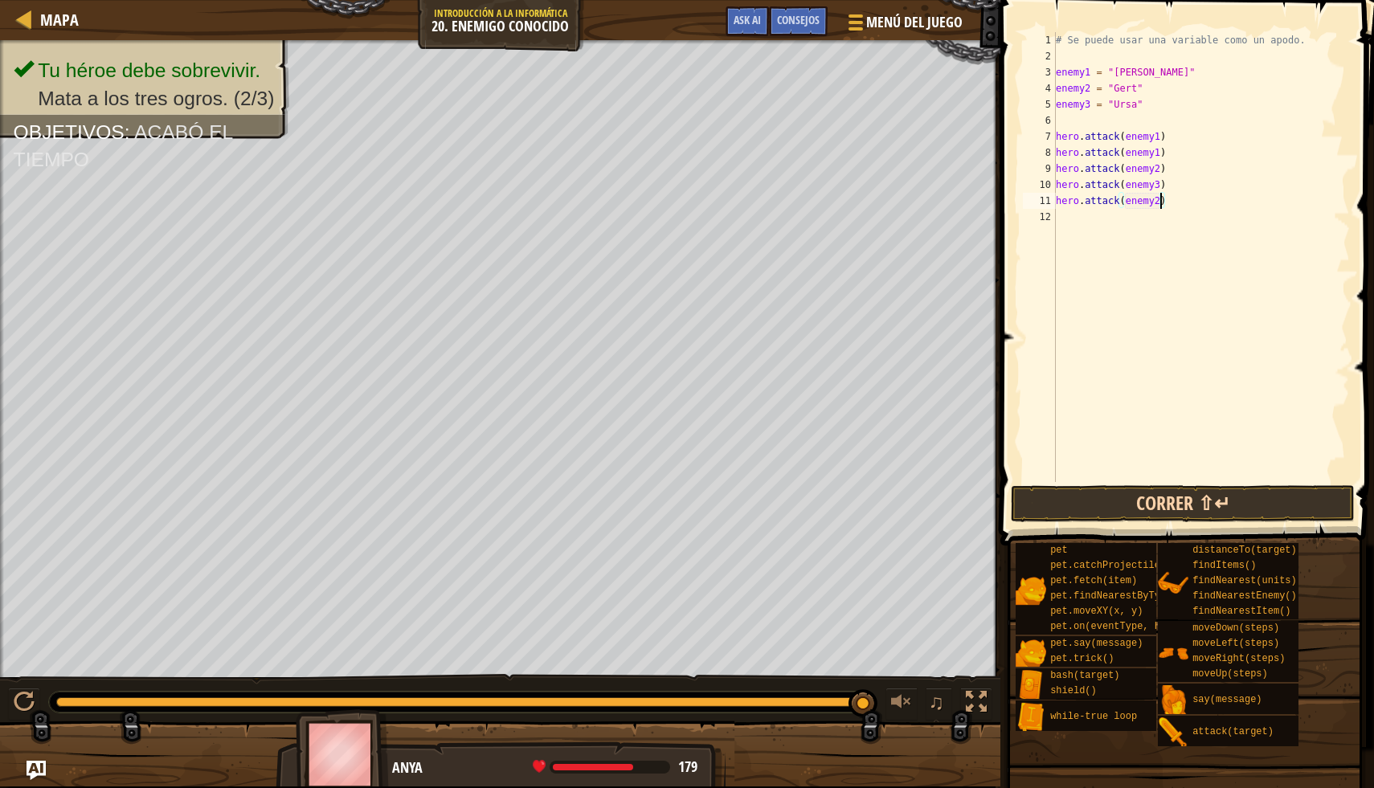
type textarea "hero.attack(enemy2)"
click at [1212, 497] on button "Correr ⇧↵" at bounding box center [1183, 503] width 344 height 37
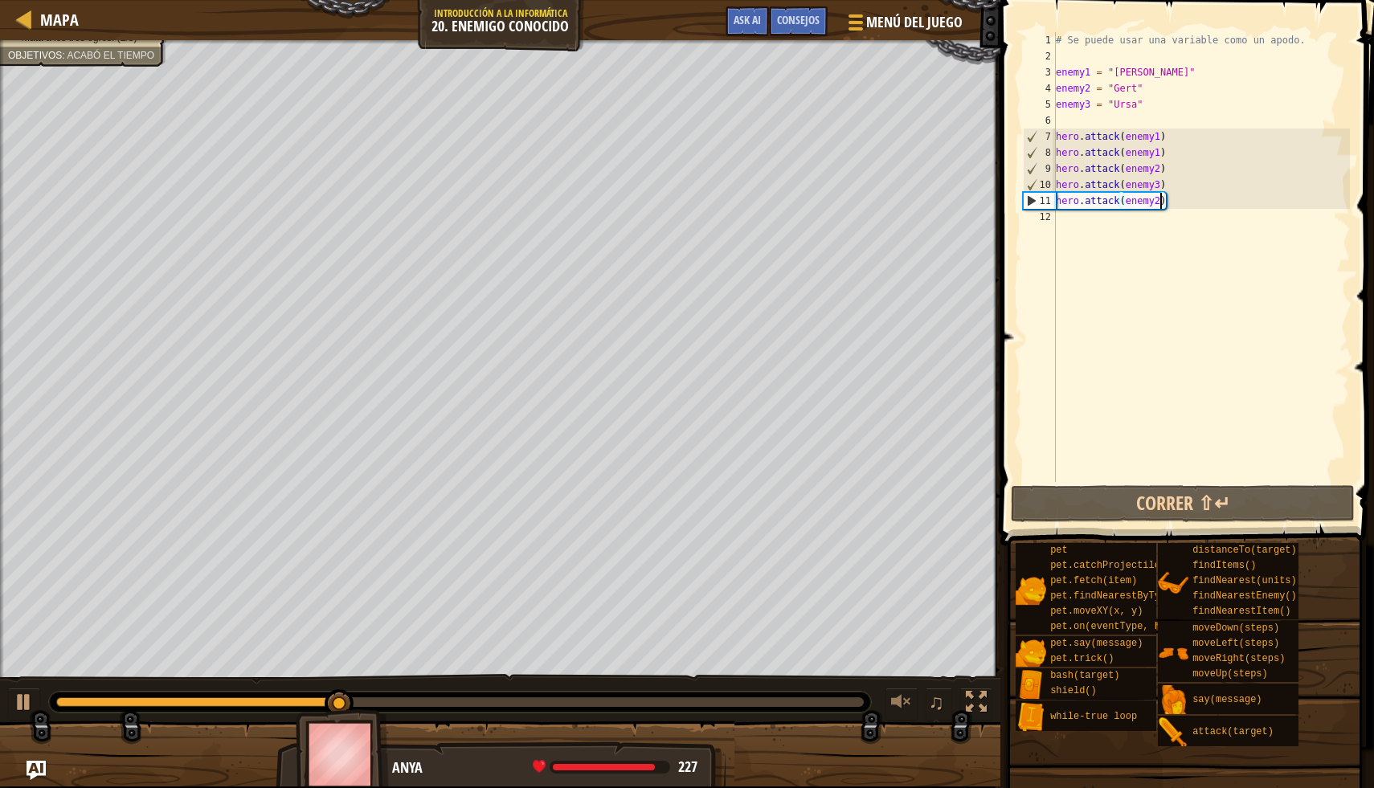
click at [1217, 325] on div "# Se puede usar una variable como un apodo. enemy1 = "[PERSON_NAME]" enemy2 = "…" at bounding box center [1200, 273] width 297 height 482
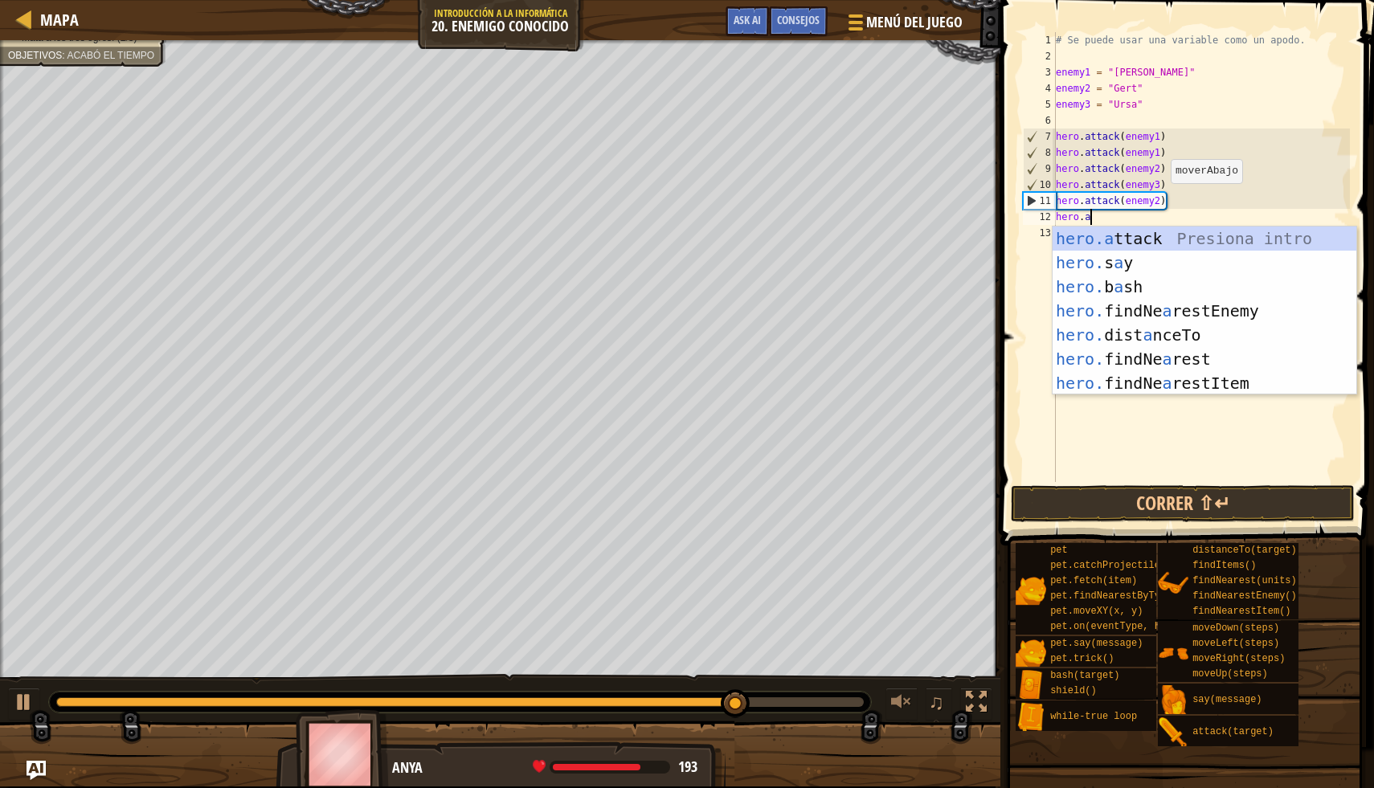
scroll to position [7, 2]
click at [1232, 248] on div "hero.a ttack Presiona intro hero. s a y Presiona intro hero. b a sh Presiona in…" at bounding box center [1204, 335] width 304 height 217
type textarea "hero.attack(enemy)"
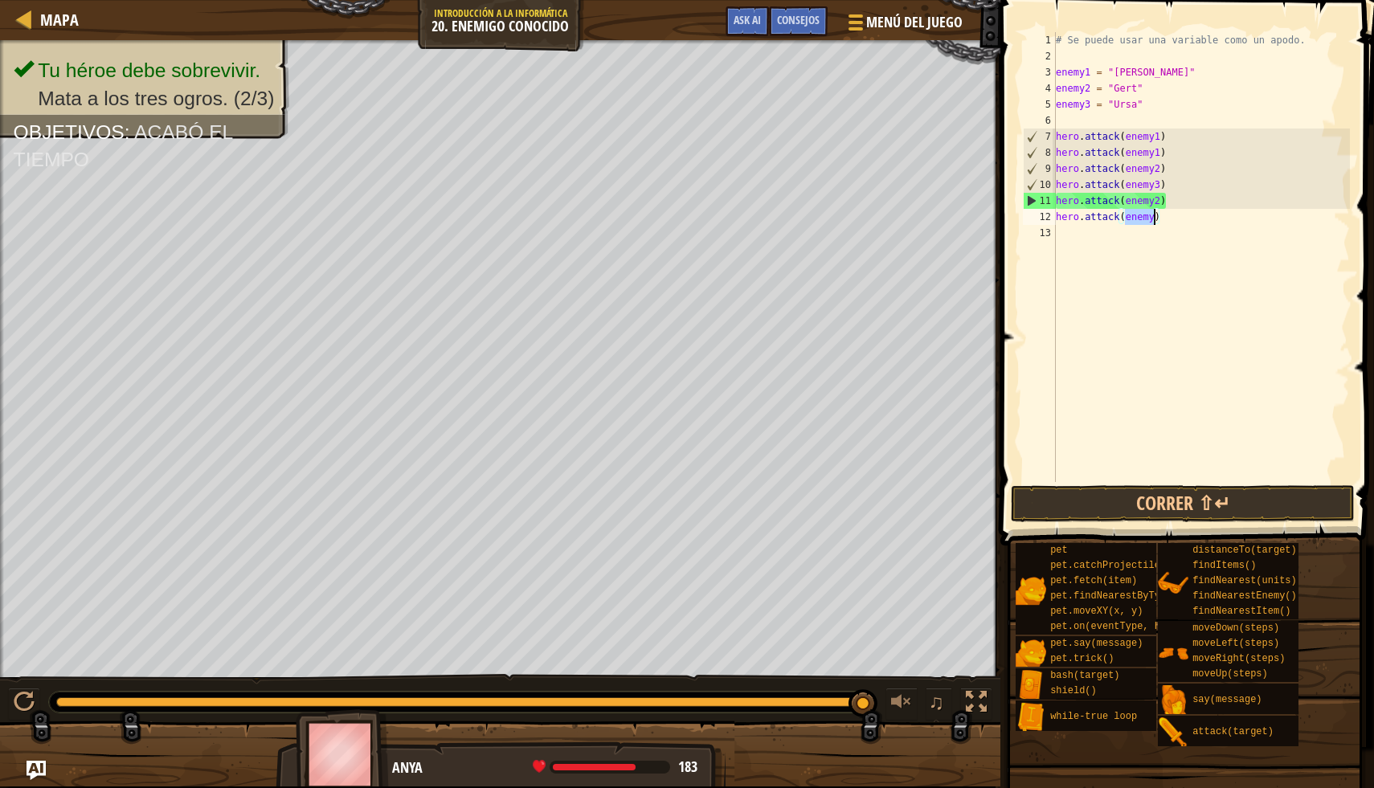
click at [1180, 239] on div "# Se puede usar una variable como un apodo. enemy1 = "[PERSON_NAME]" enemy2 = "…" at bounding box center [1200, 273] width 297 height 482
click at [1158, 221] on div "# Se puede usar una variable como un apodo. enemy1 = "[PERSON_NAME]" enemy2 = "…" at bounding box center [1200, 273] width 297 height 482
click at [1155, 221] on div "# Se puede usar una variable como un apodo. enemy1 = "[PERSON_NAME]" enemy2 = "…" at bounding box center [1200, 273] width 297 height 482
type textarea "hero.attack(enemy3)"
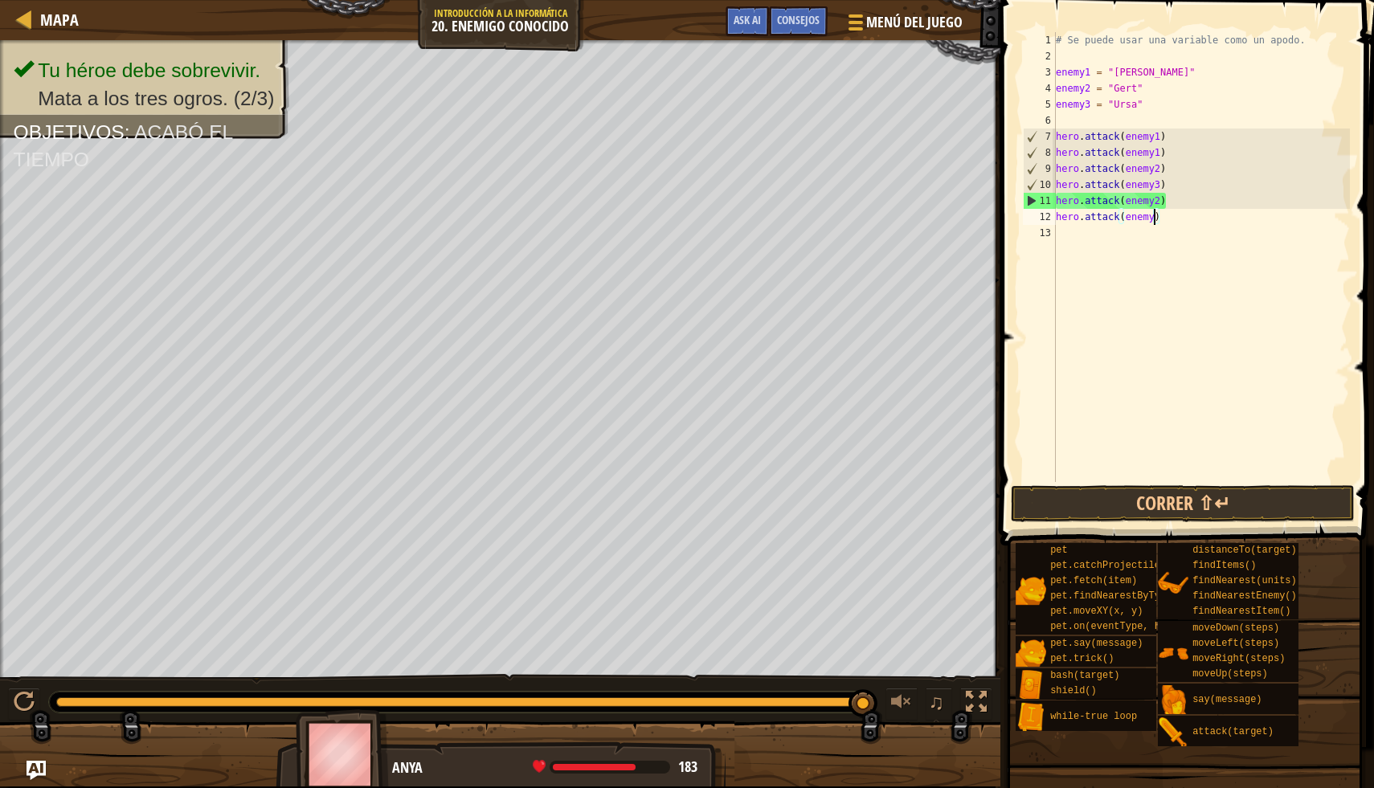
scroll to position [7, 8]
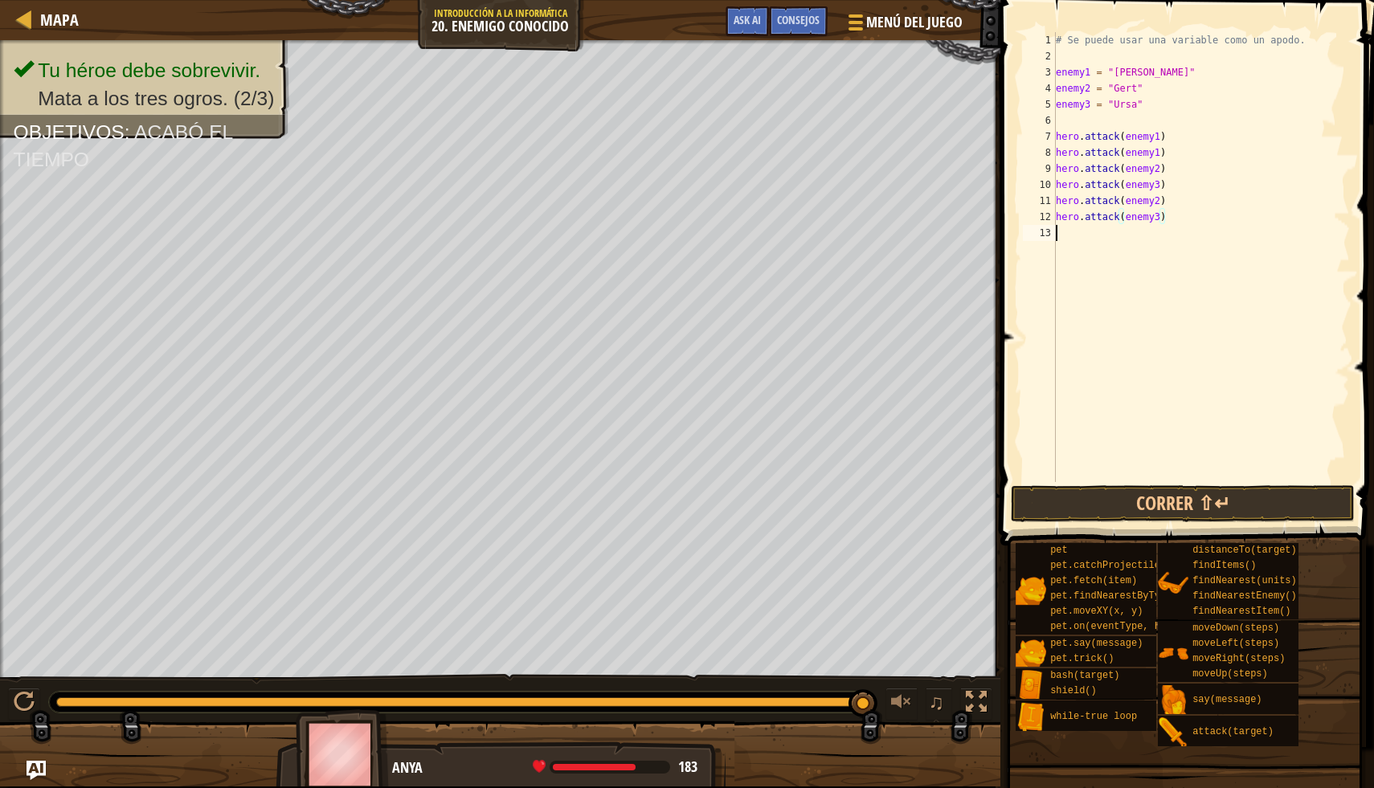
click at [1240, 480] on div "# Se puede usar una variable como un apodo. enemy1 = "[PERSON_NAME]" enemy2 = "…" at bounding box center [1200, 273] width 297 height 482
click at [1240, 489] on button "Correr ⇧↵" at bounding box center [1183, 503] width 344 height 37
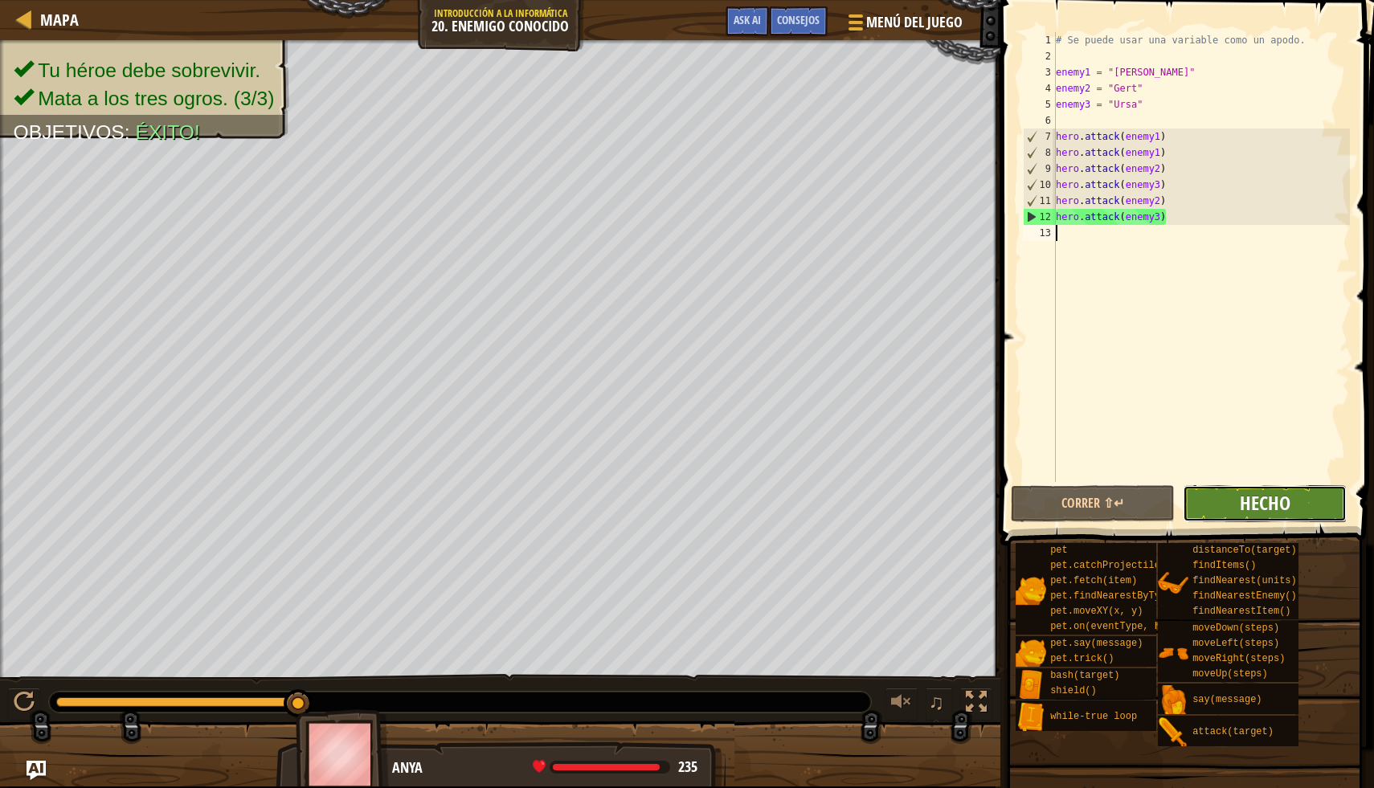
click at [1285, 489] on button "Hecho" at bounding box center [1265, 503] width 164 height 37
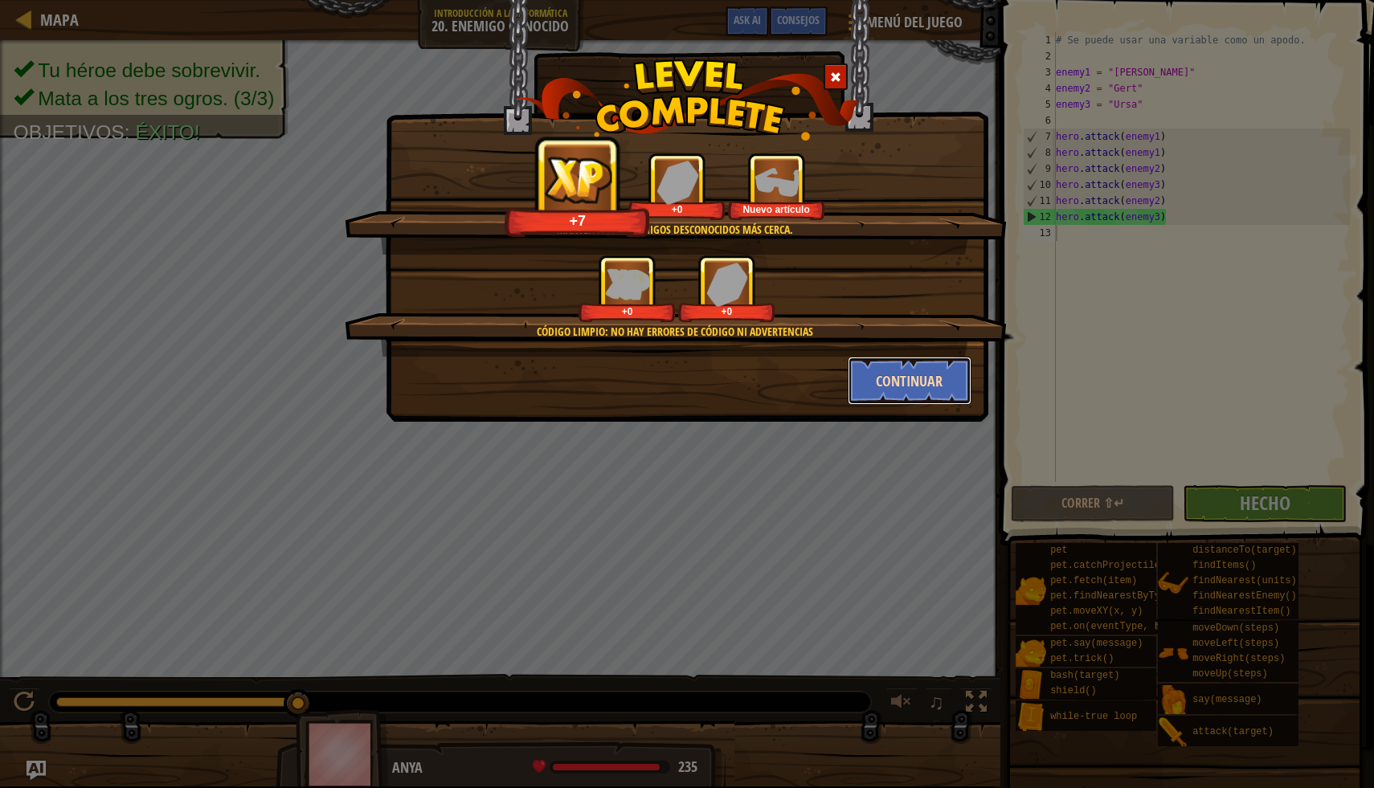
click at [907, 386] on button "Continuar" at bounding box center [910, 381] width 125 height 48
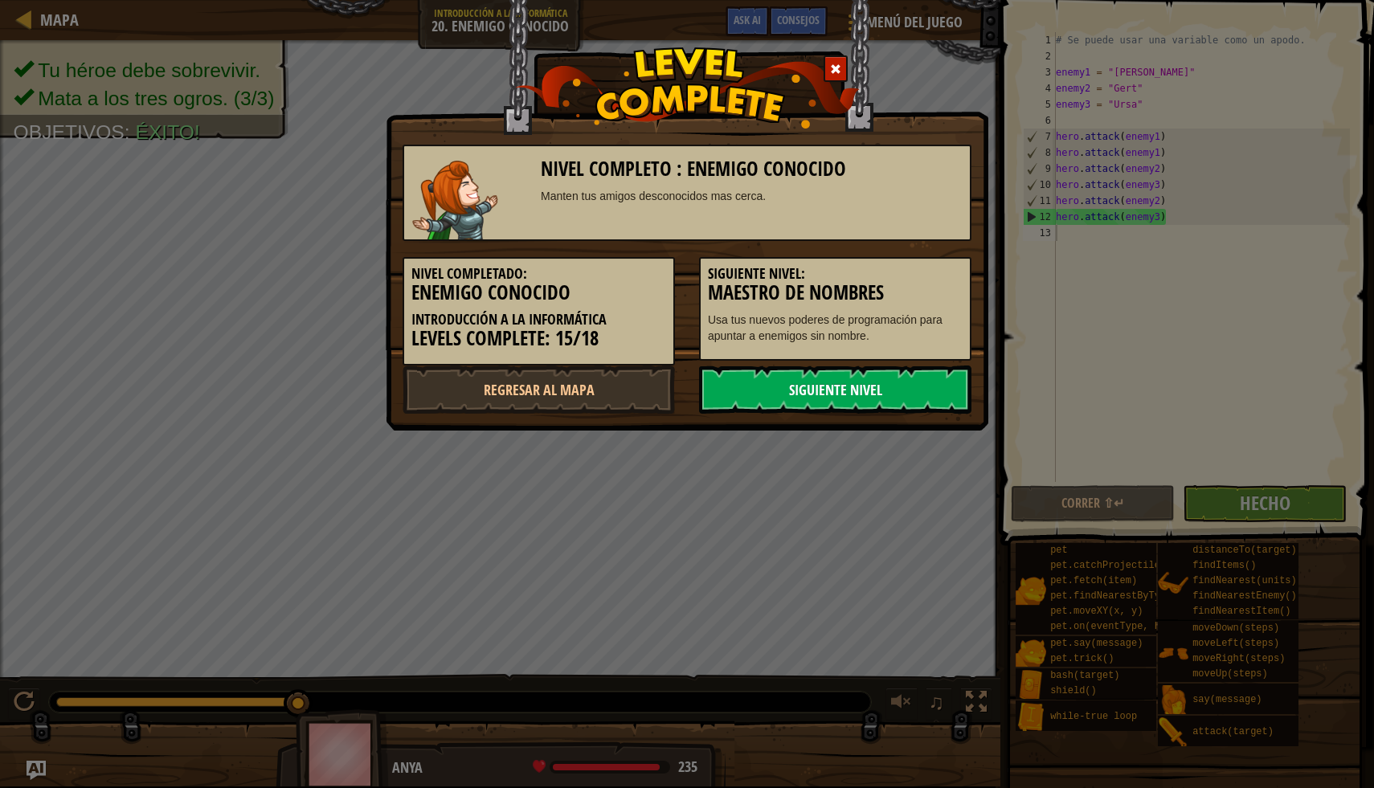
click at [866, 388] on link "Siguiente nivel" at bounding box center [835, 390] width 272 height 48
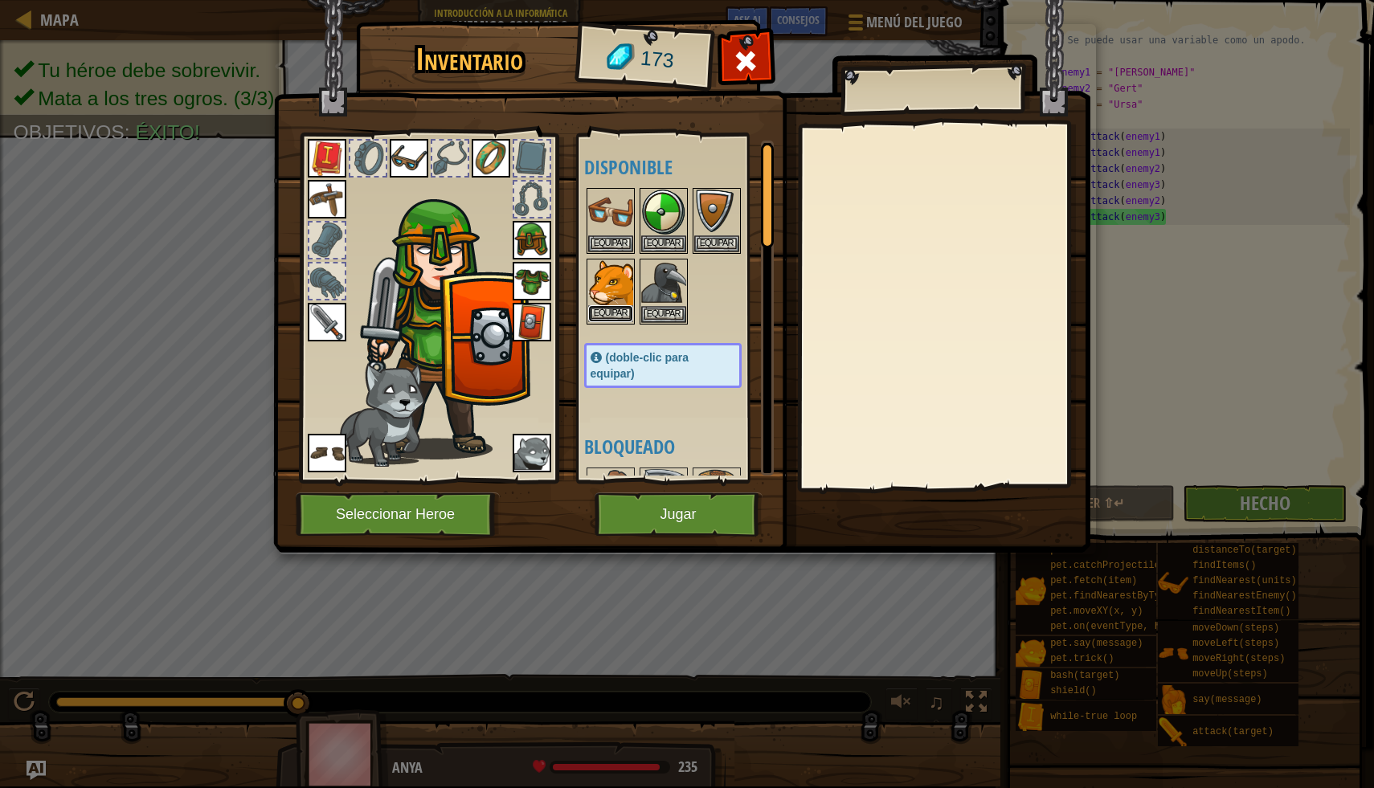
click at [609, 308] on button "Equipar" at bounding box center [610, 313] width 45 height 17
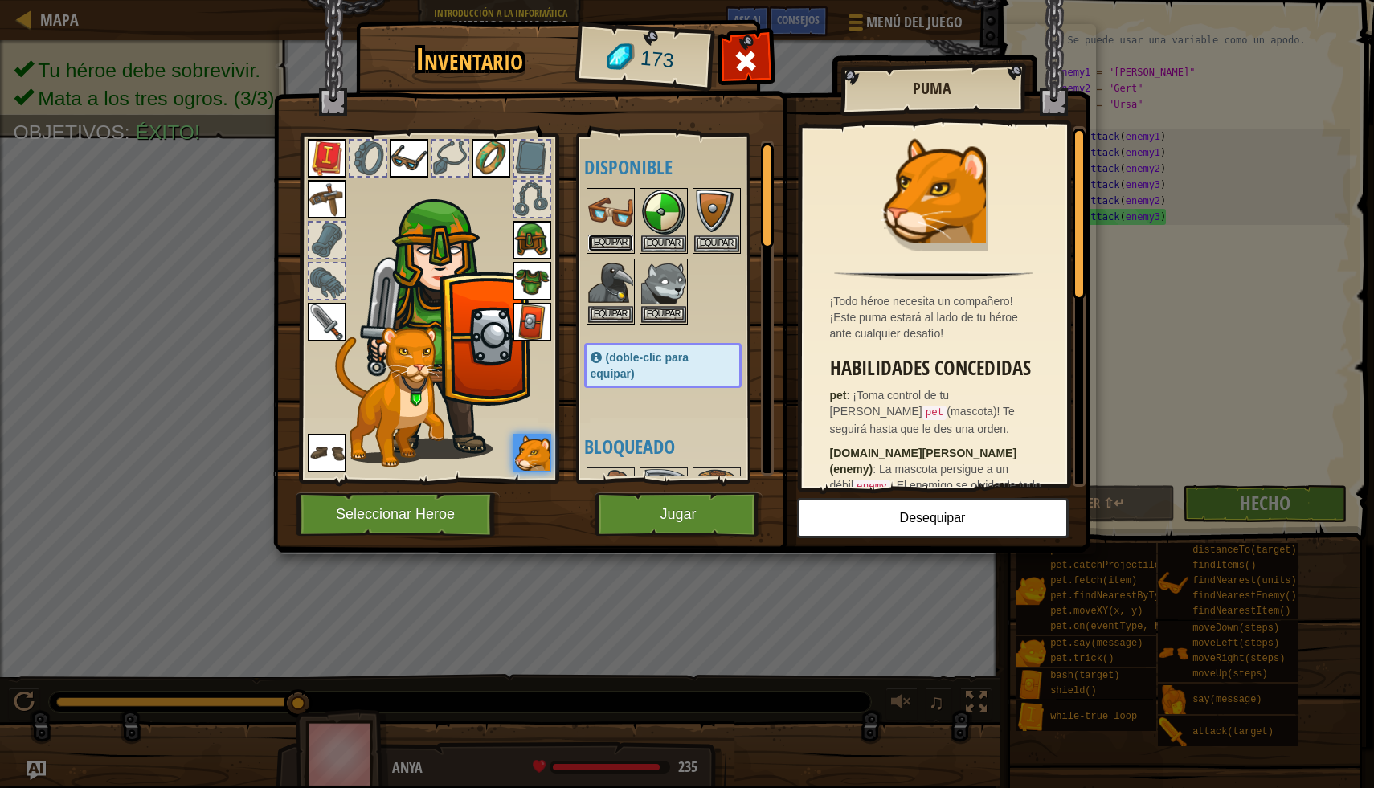
click at [607, 239] on button "Equipar" at bounding box center [610, 243] width 45 height 17
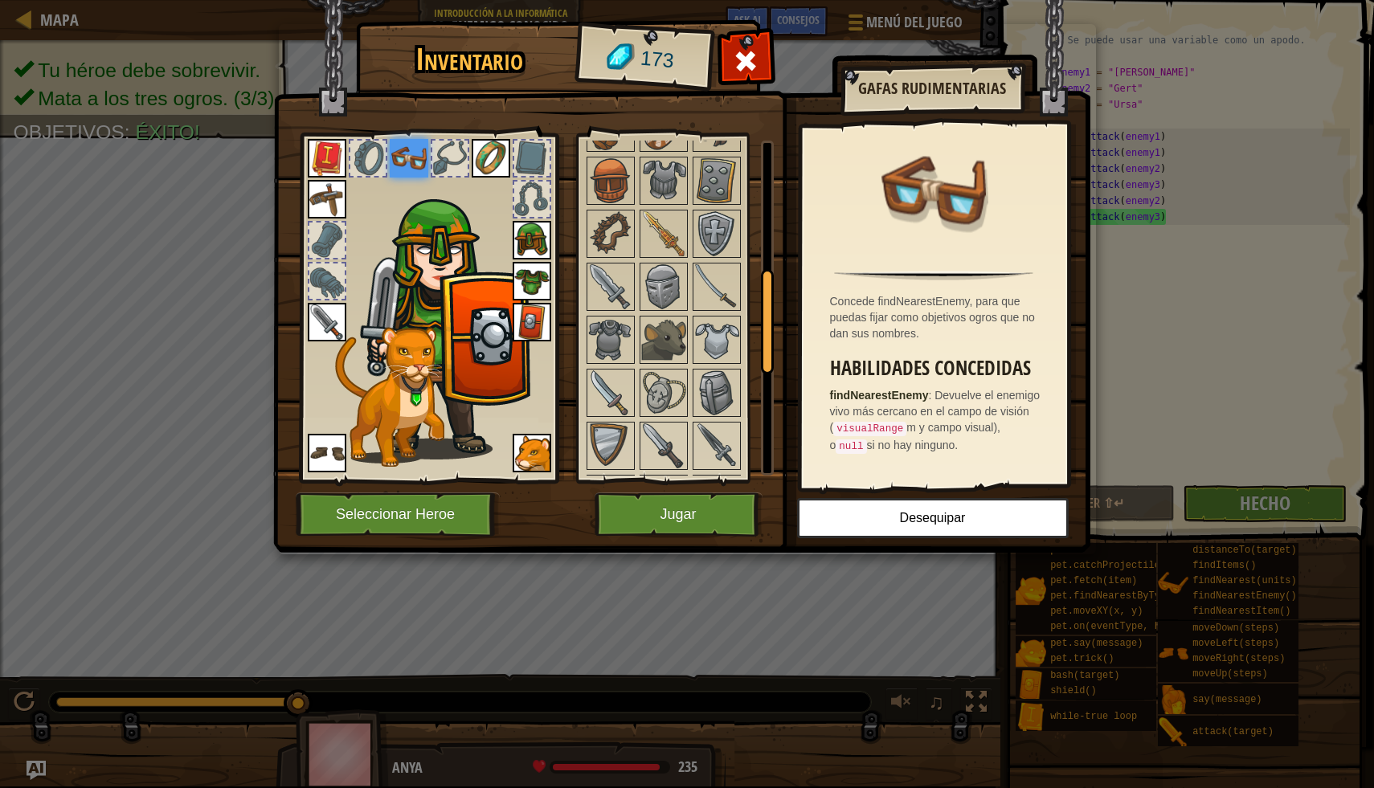
scroll to position [415, 0]
drag, startPoint x: 762, startPoint y: 203, endPoint x: 766, endPoint y: 325, distance: 121.4
click at [766, 325] on div at bounding box center [767, 321] width 13 height 105
click at [720, 238] on img at bounding box center [716, 236] width 45 height 45
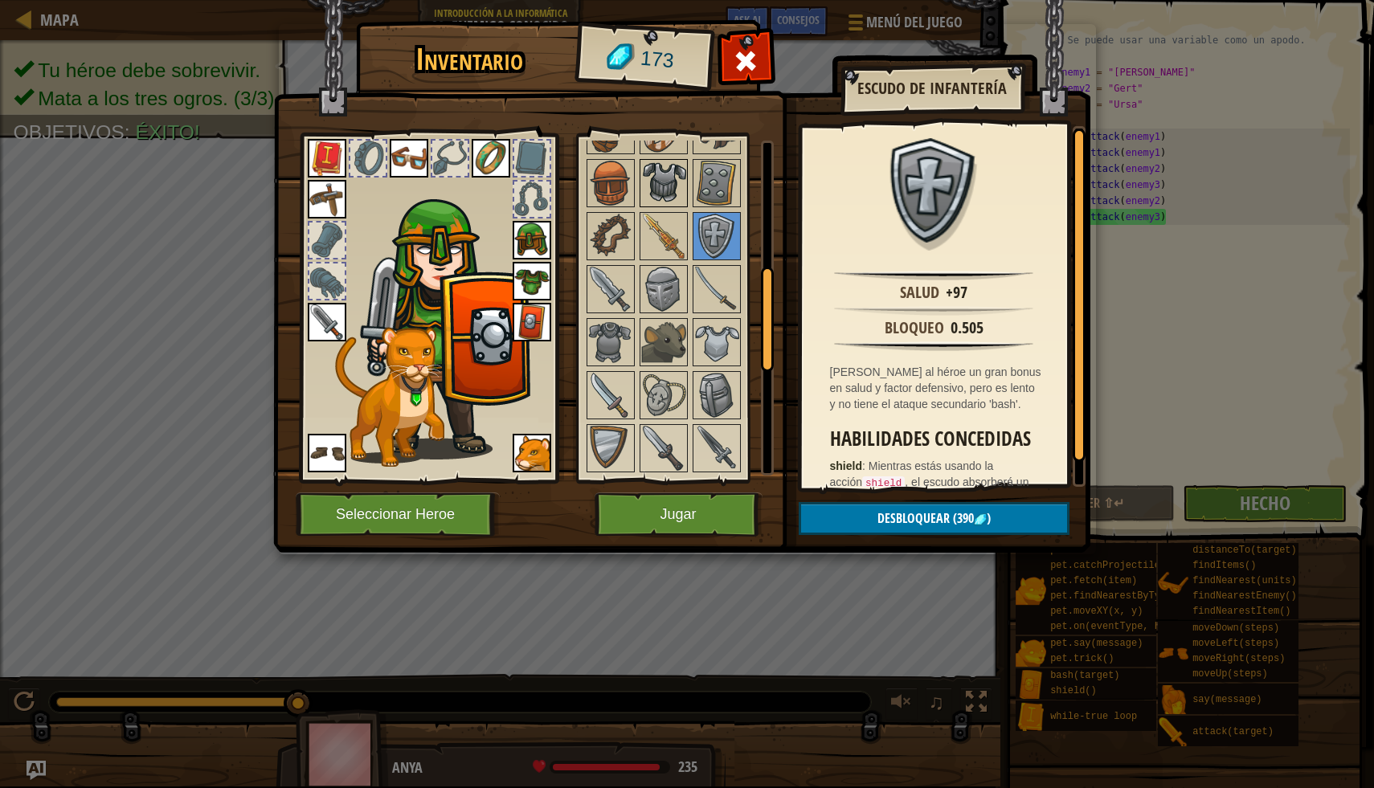
click at [676, 200] on img at bounding box center [663, 183] width 45 height 45
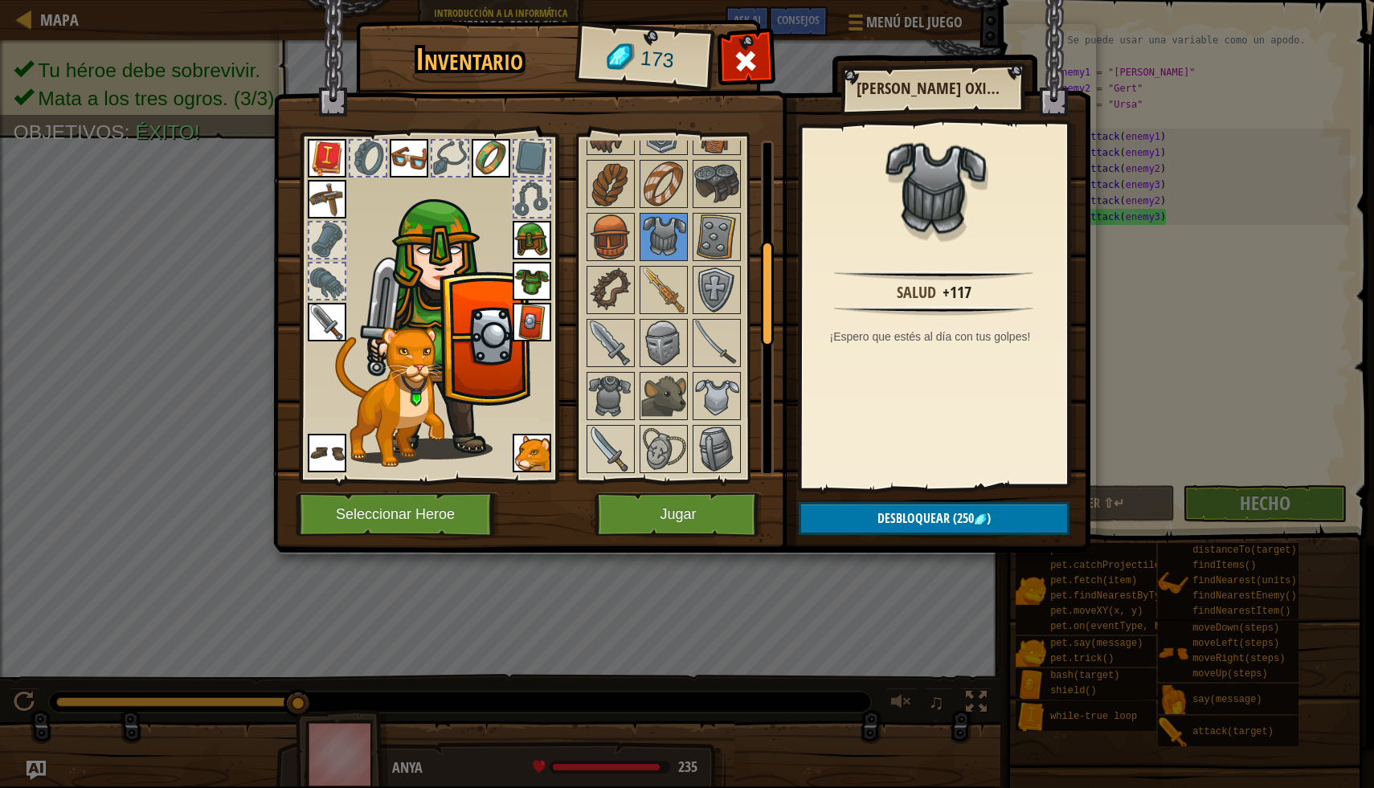
scroll to position [307, 0]
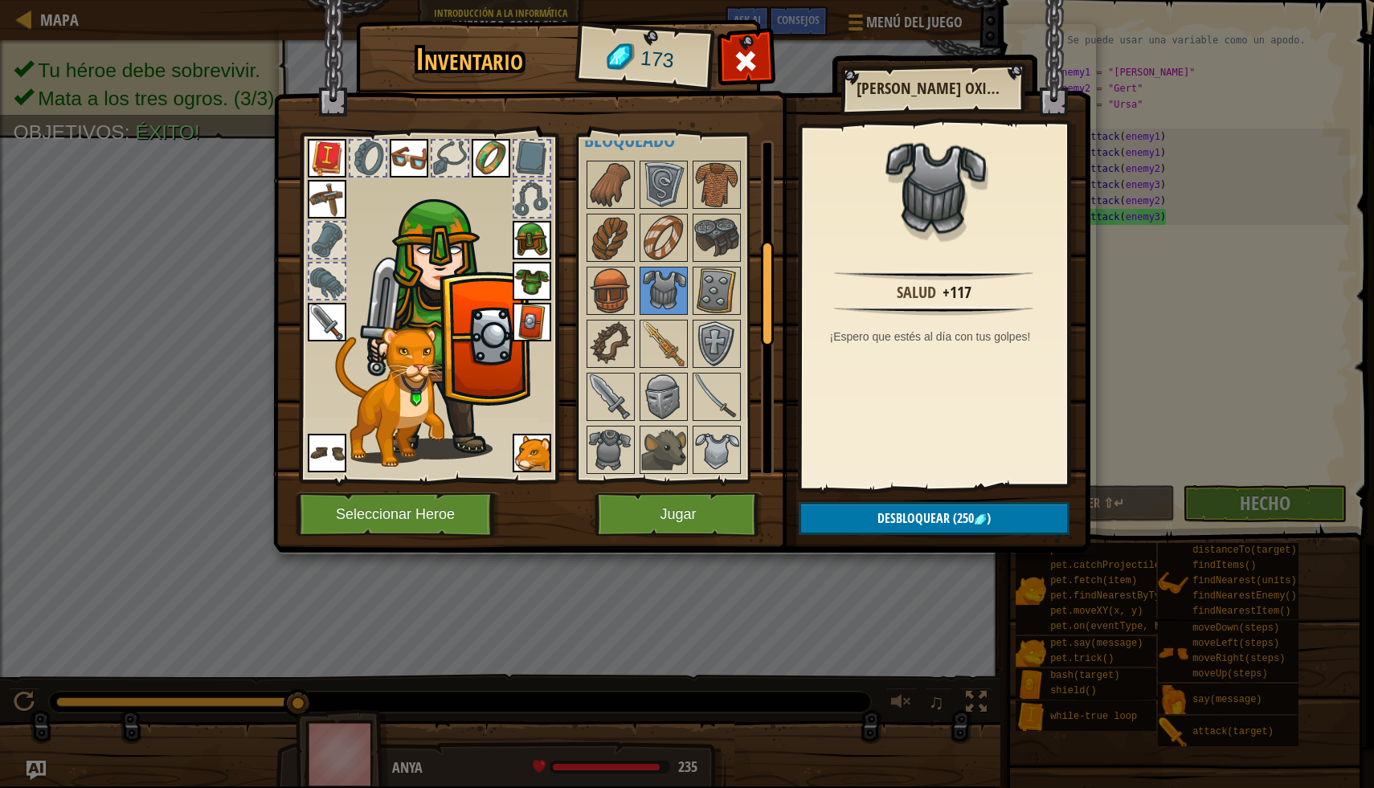
drag, startPoint x: 769, startPoint y: 293, endPoint x: 770, endPoint y: 259, distance: 34.6
click at [770, 259] on div at bounding box center [767, 293] width 13 height 105
click at [619, 287] on img at bounding box center [610, 290] width 45 height 45
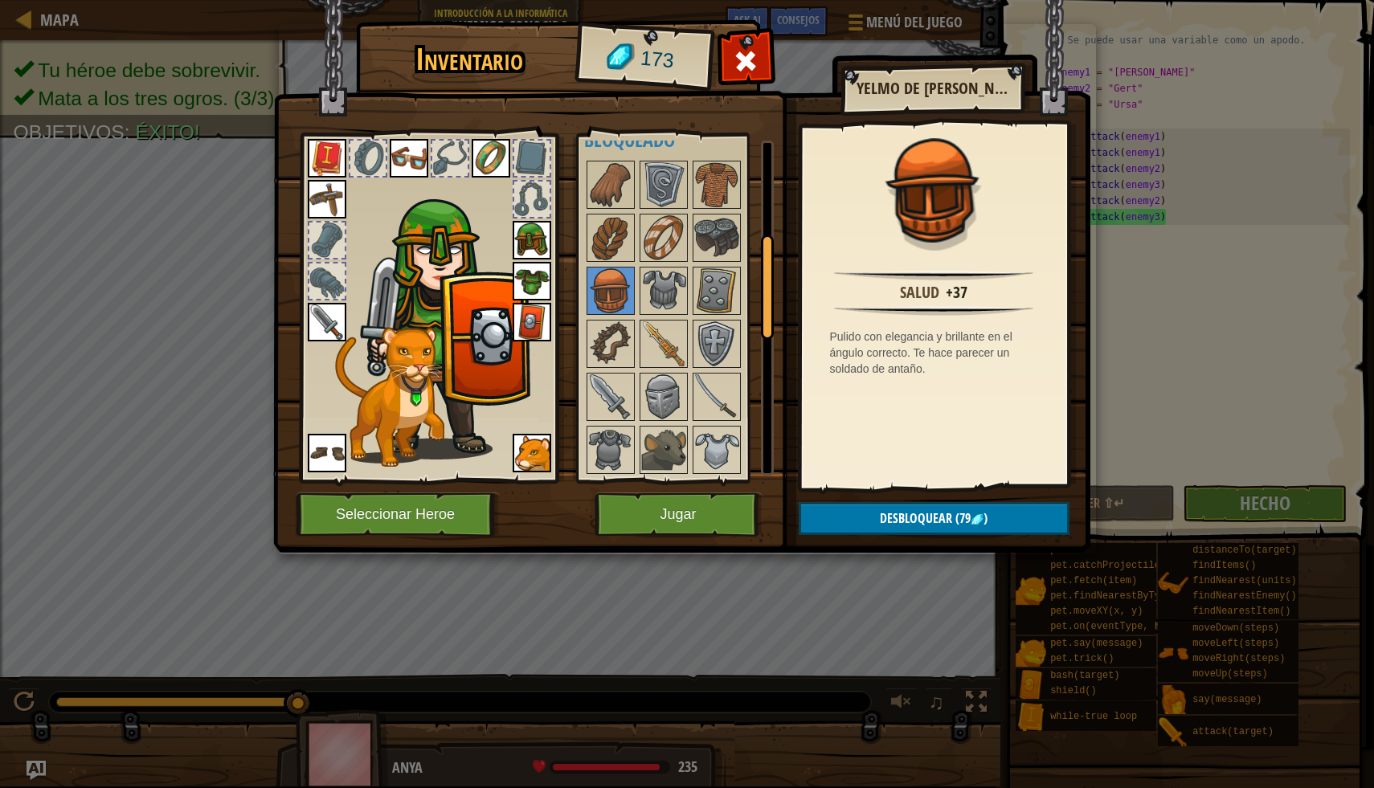
click at [528, 235] on img at bounding box center [532, 240] width 39 height 39
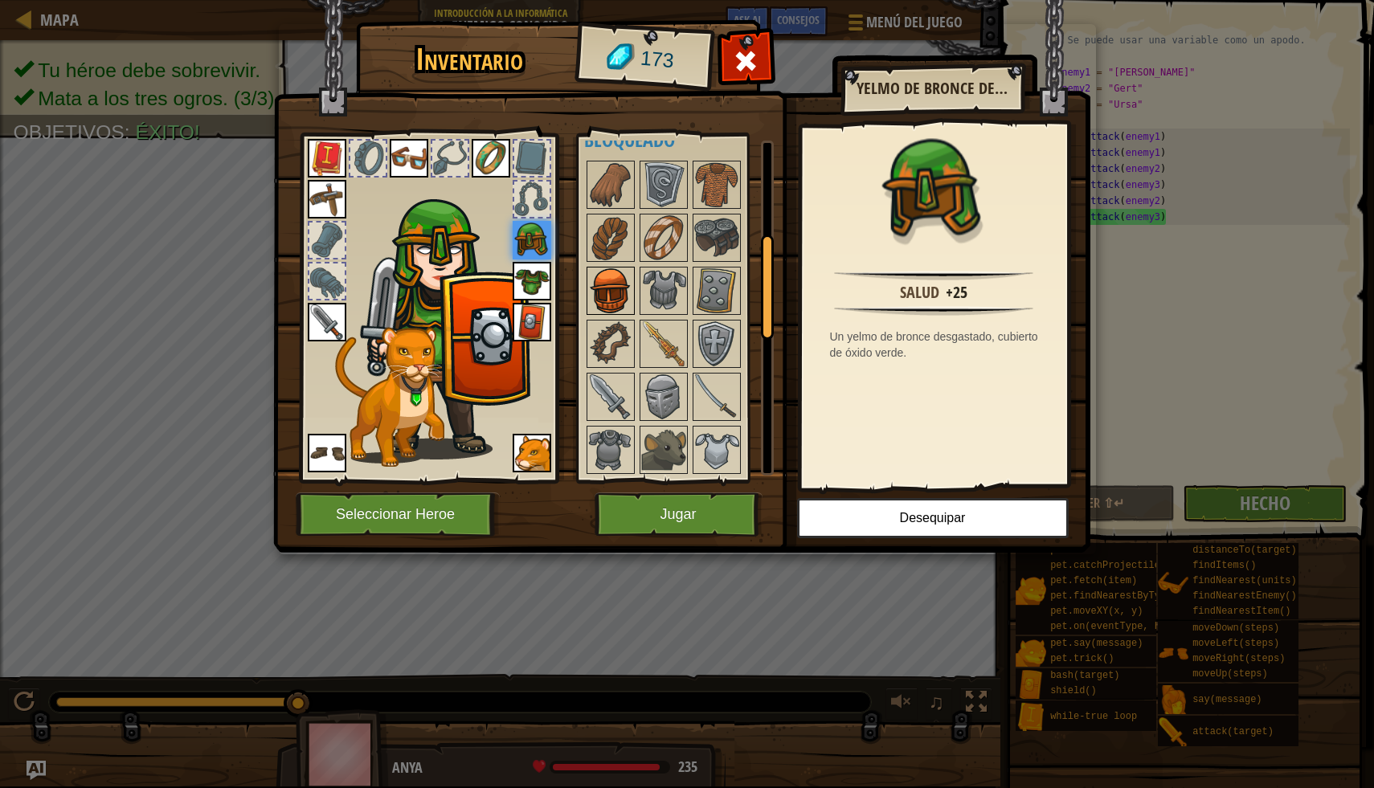
click at [617, 281] on img at bounding box center [610, 290] width 45 height 45
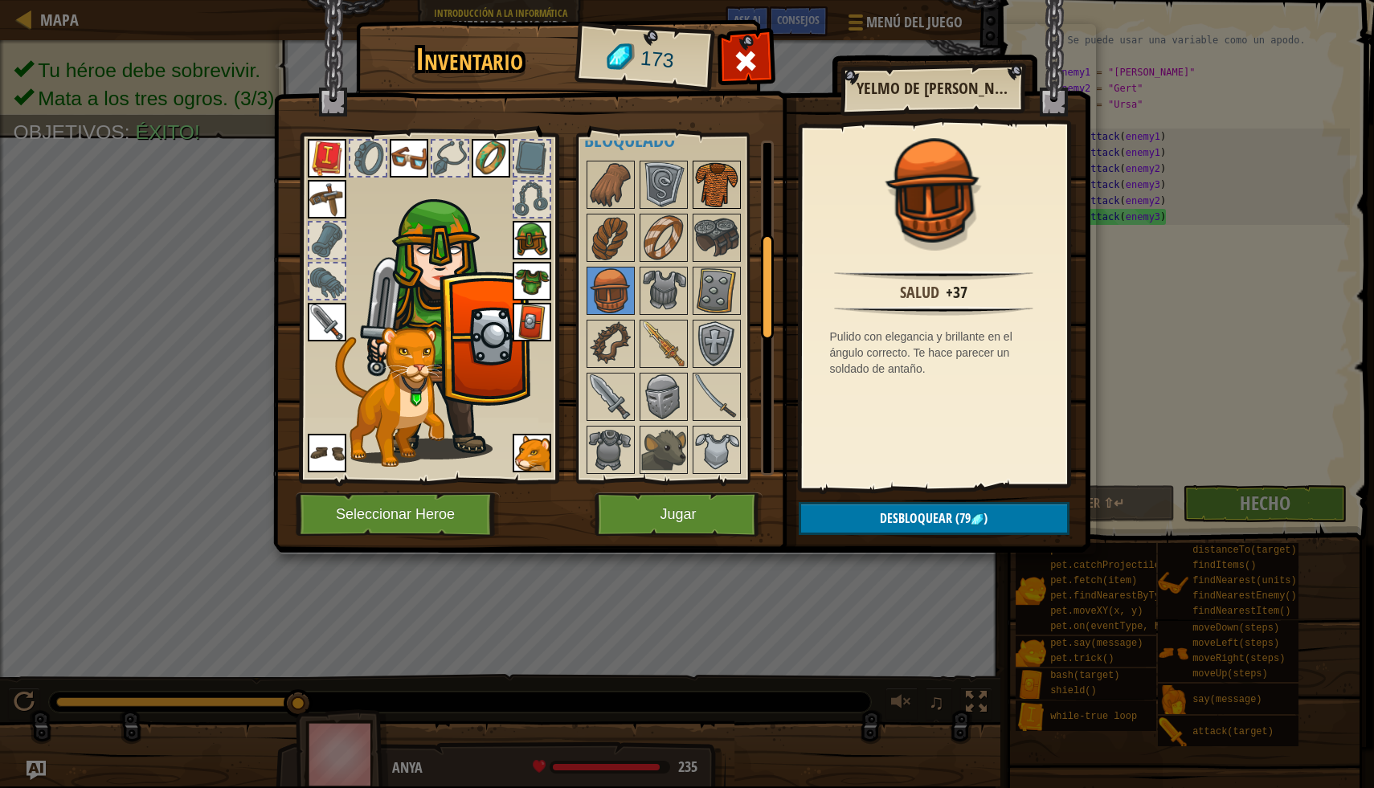
click at [713, 184] on img at bounding box center [716, 184] width 45 height 45
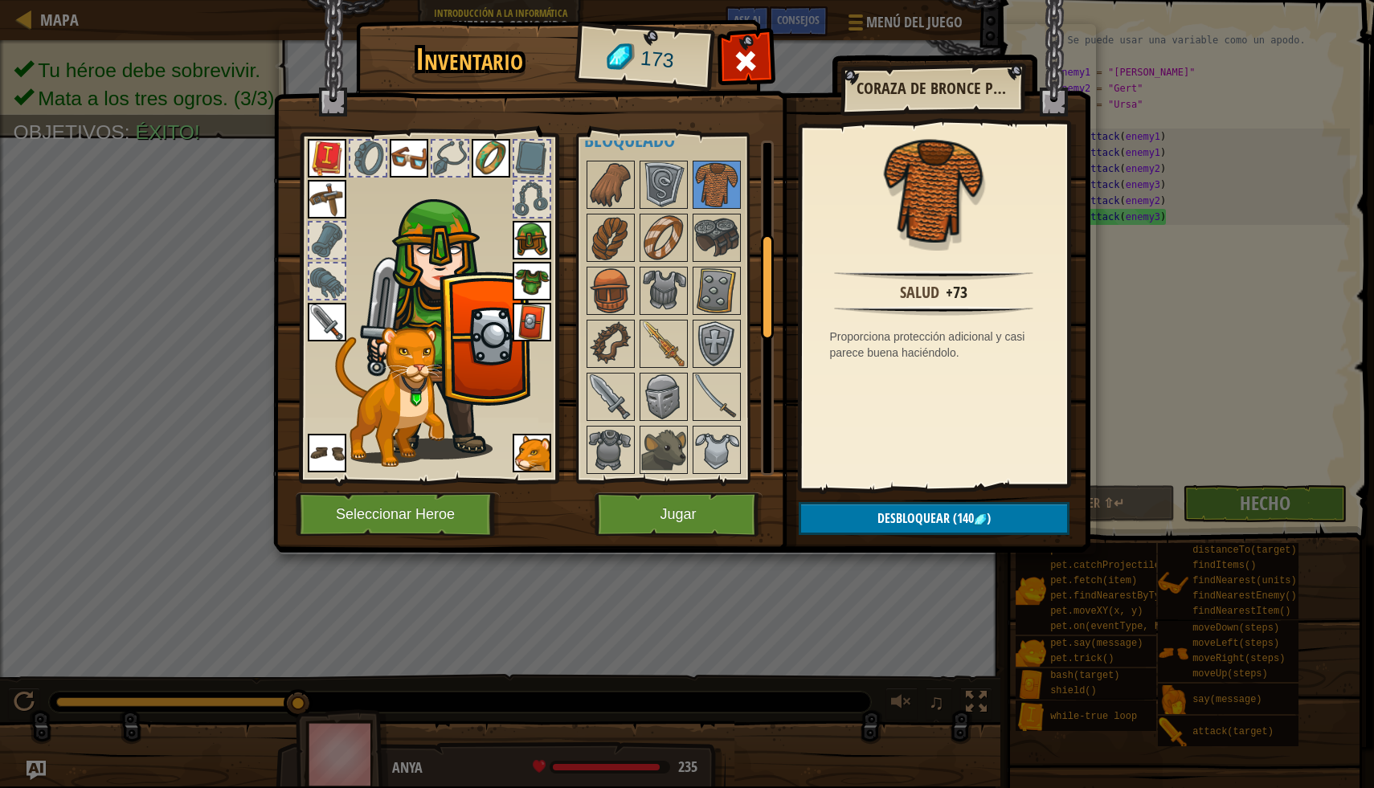
click at [541, 282] on img at bounding box center [532, 281] width 39 height 39
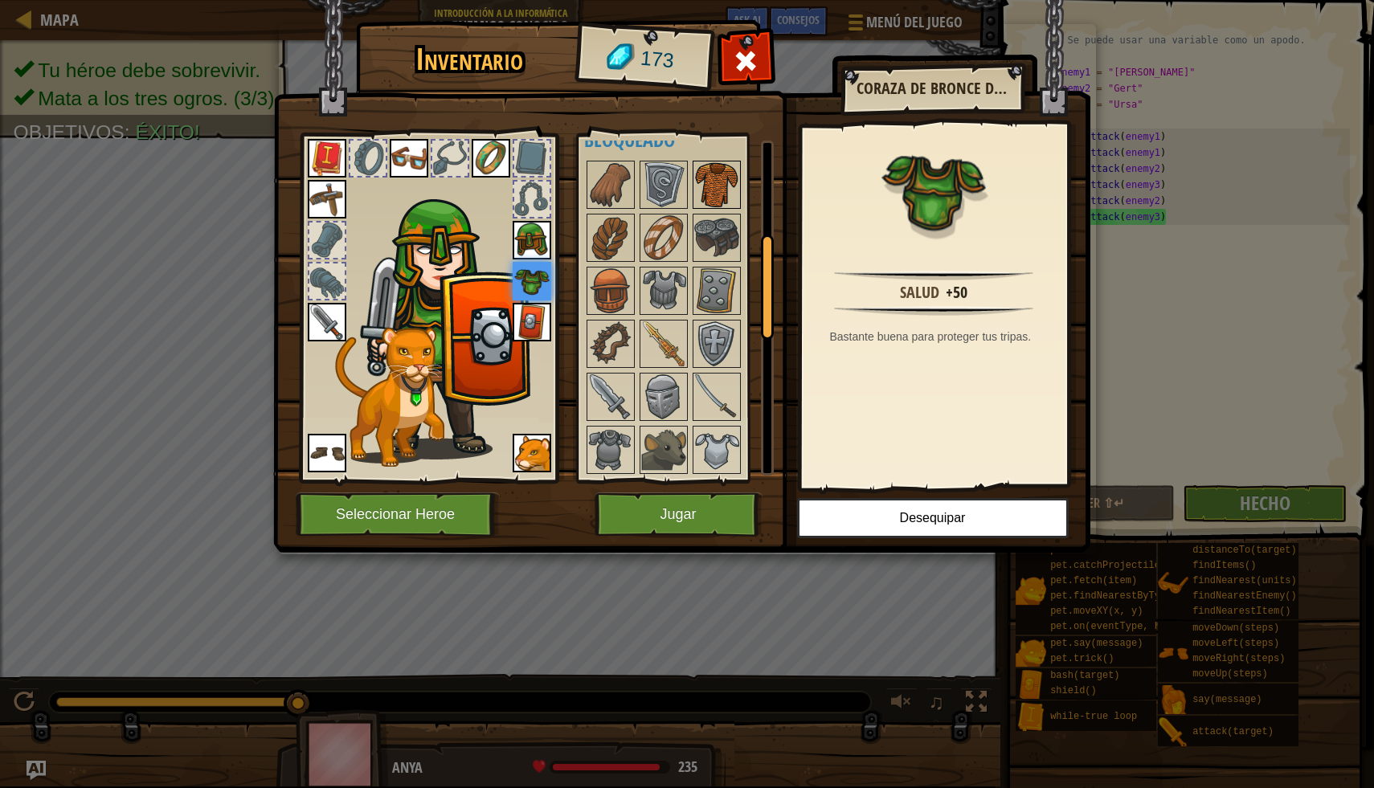
click at [710, 182] on img at bounding box center [716, 184] width 45 height 45
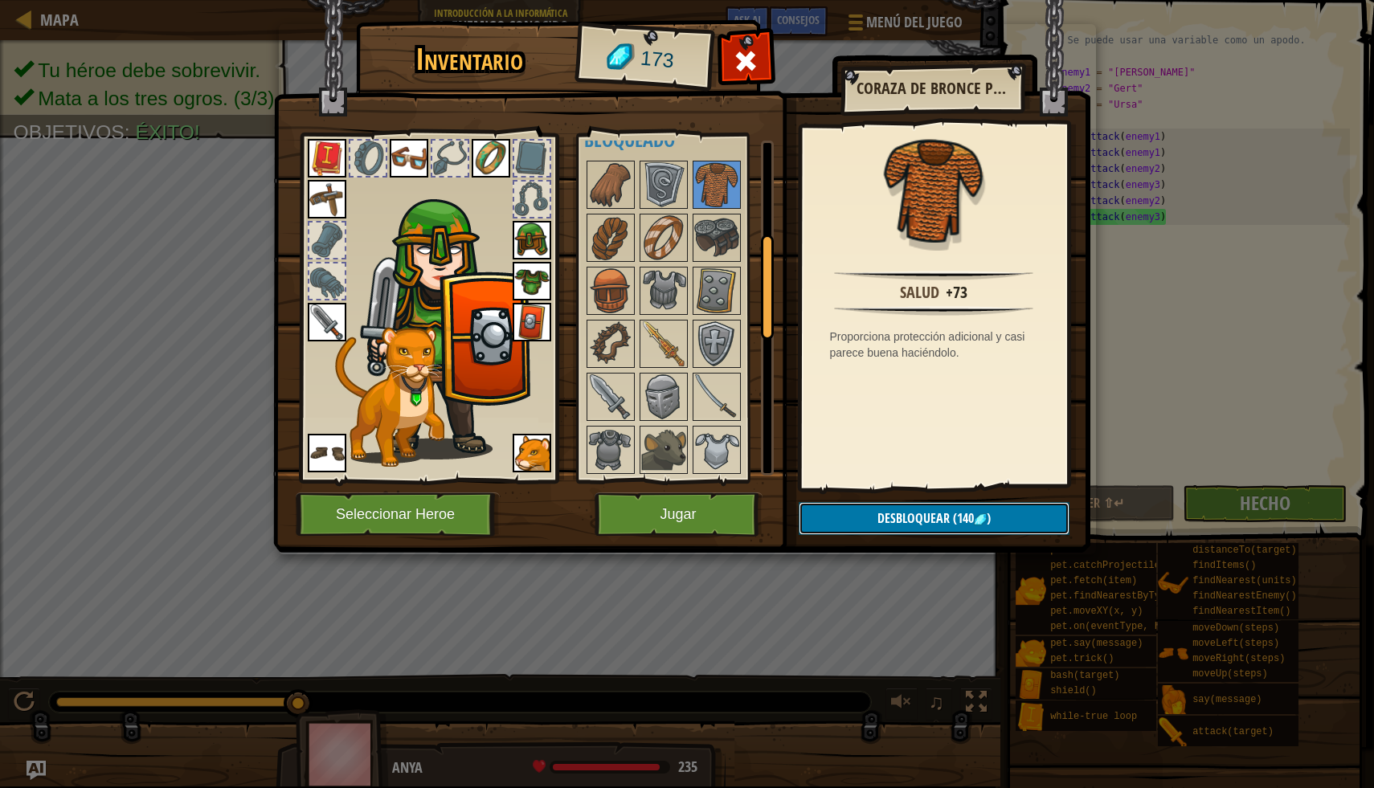
click at [851, 515] on button "Desbloquear (140 )" at bounding box center [934, 518] width 271 height 33
click at [851, 515] on button "Confirmar" at bounding box center [934, 518] width 271 height 33
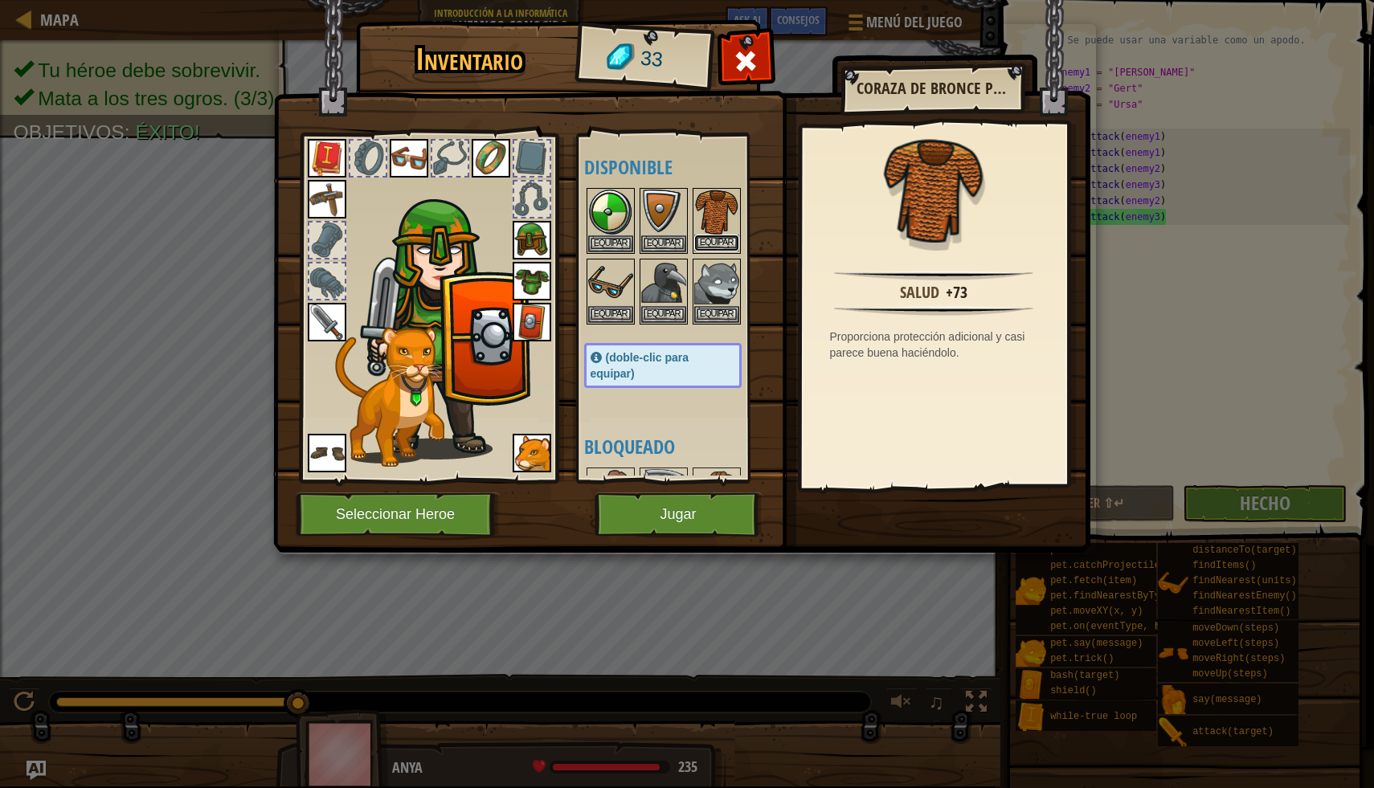
click at [719, 239] on button "Equipar" at bounding box center [716, 243] width 45 height 17
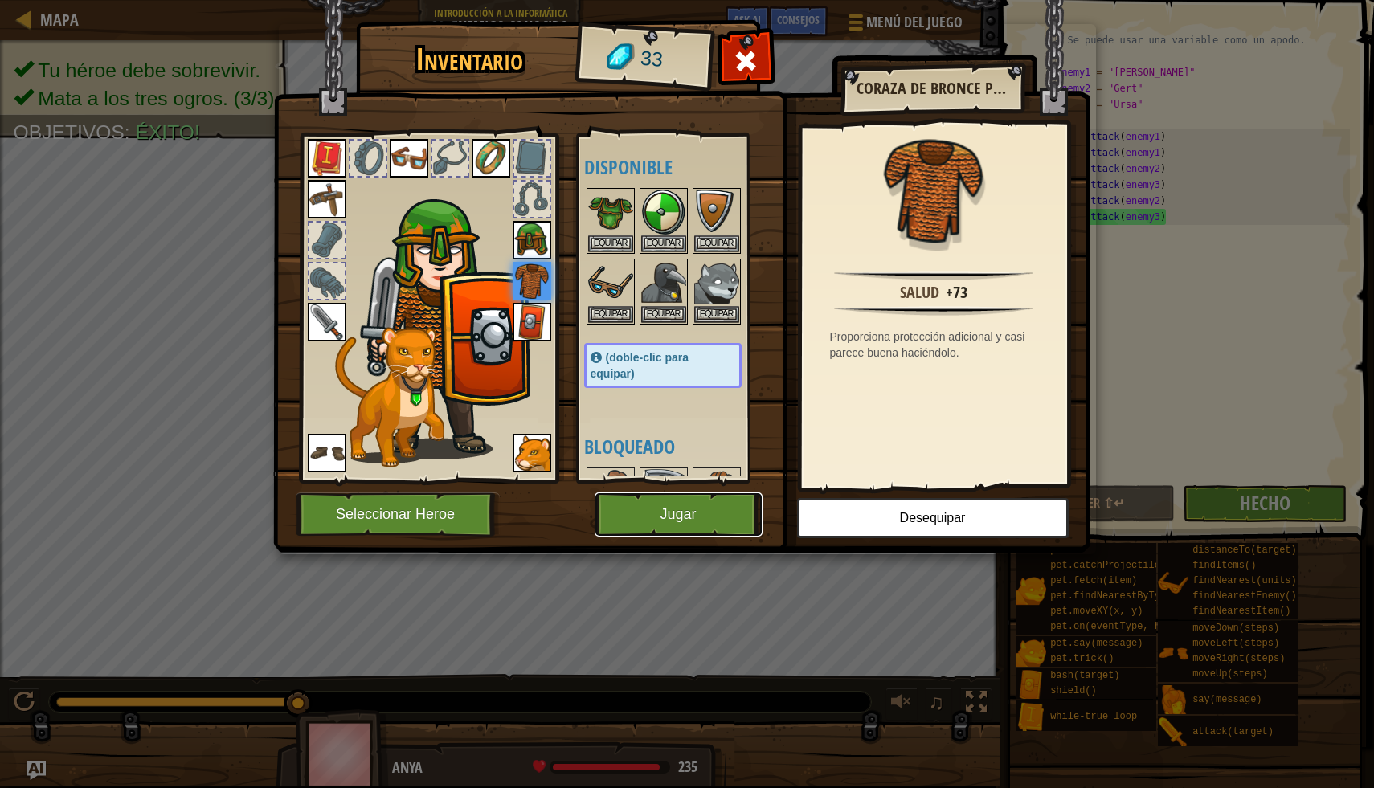
click at [680, 530] on button "Jugar" at bounding box center [679, 515] width 168 height 44
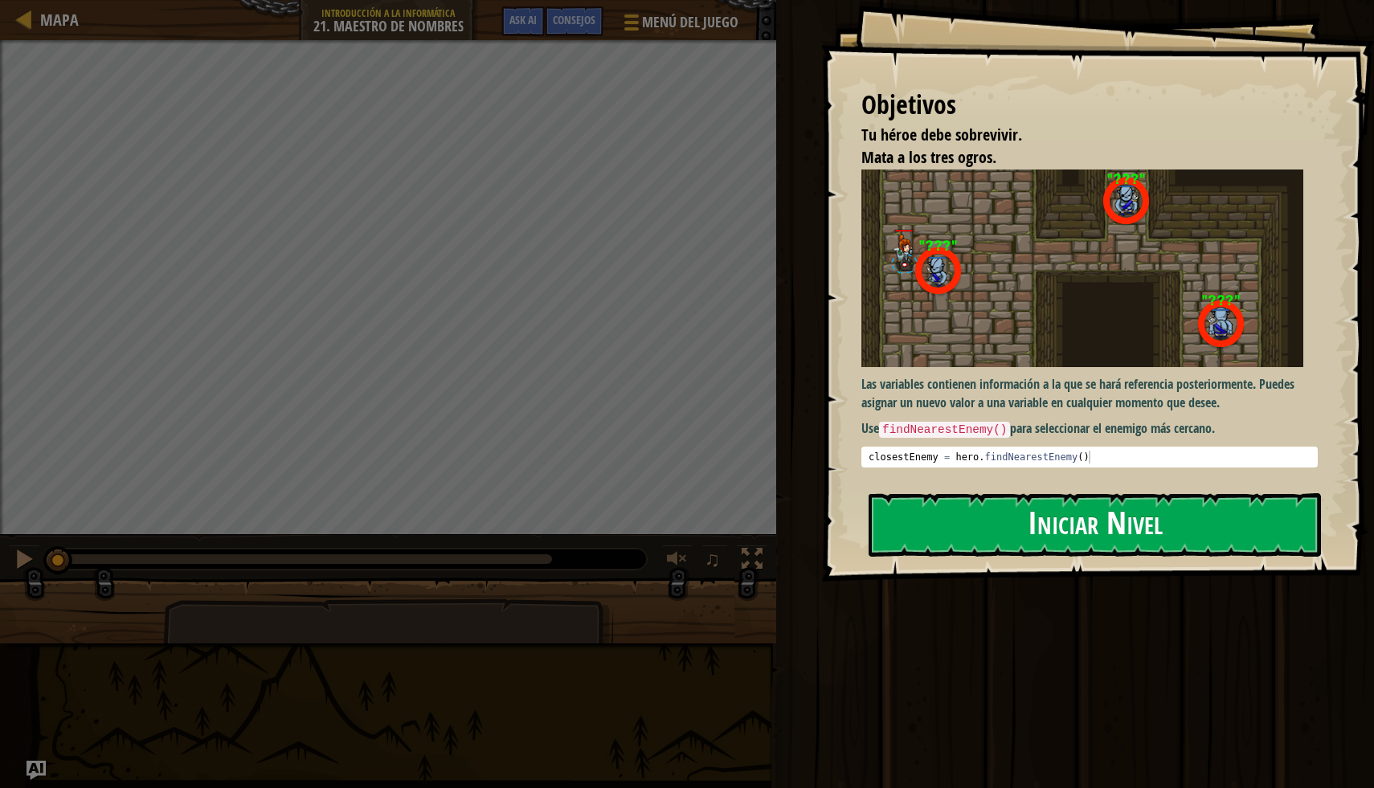
click at [959, 536] on button "Iniciar Nivel" at bounding box center [1095, 524] width 452 height 63
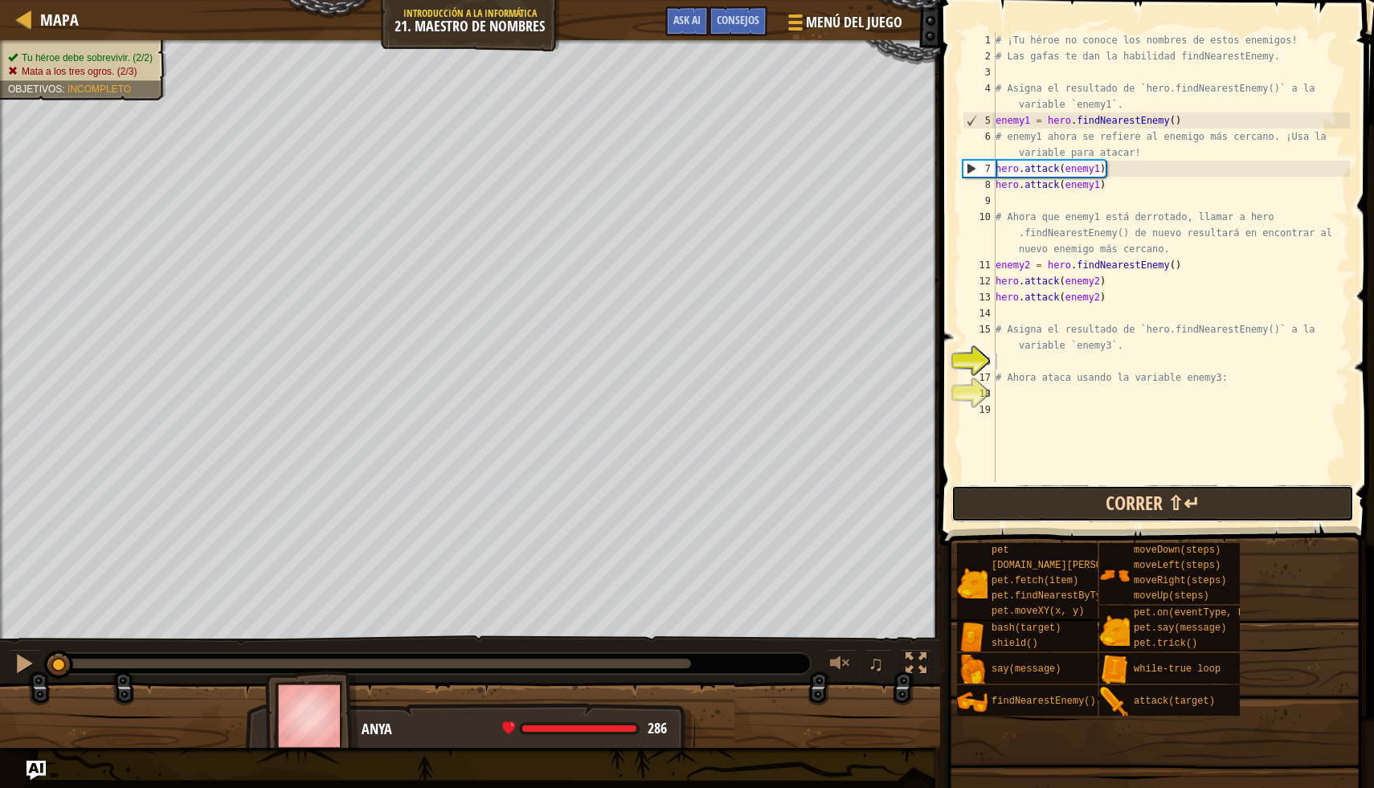
click at [1171, 493] on button "Correr ⇧↵" at bounding box center [1152, 503] width 403 height 37
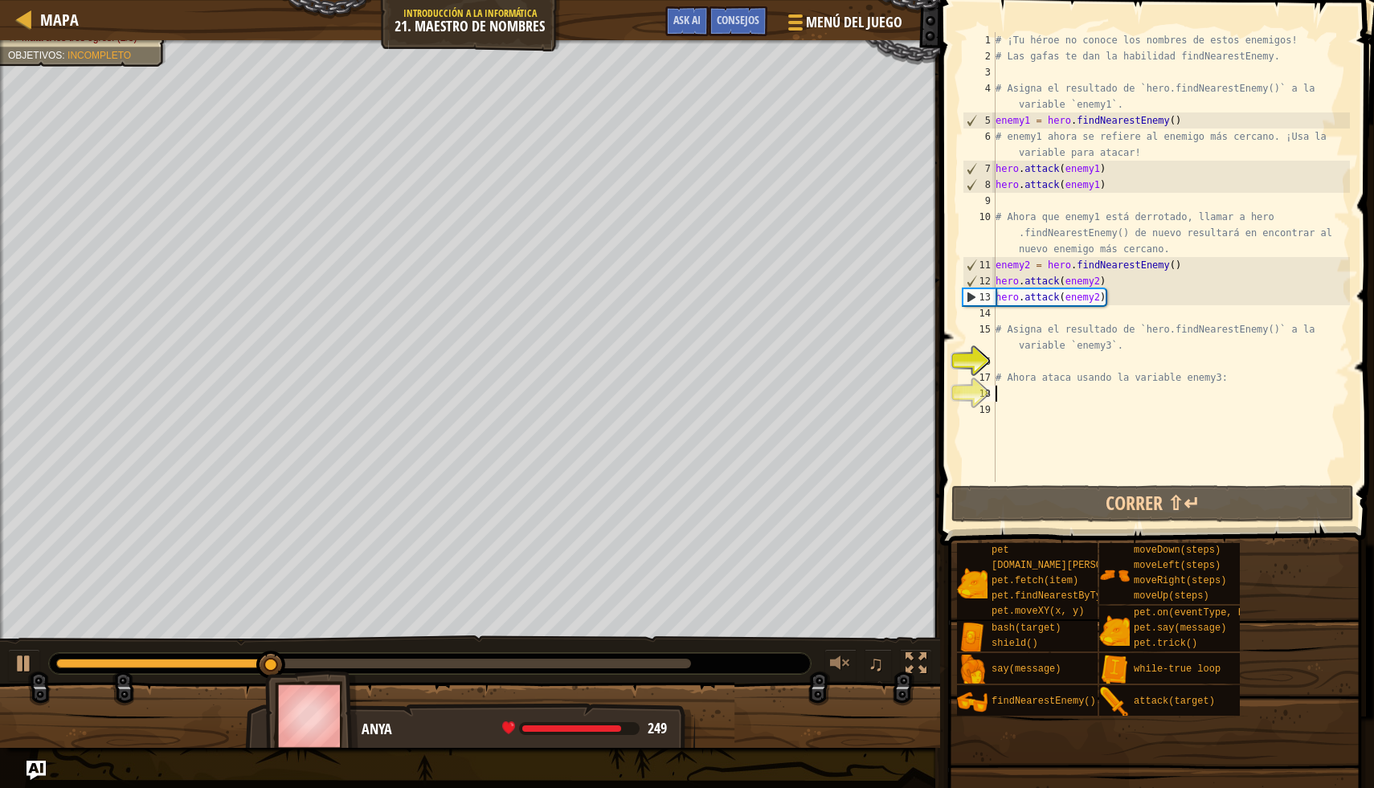
drag, startPoint x: 1245, startPoint y: 400, endPoint x: 1197, endPoint y: 364, distance: 60.3
click at [1197, 364] on div "# ¡Tu héroe no conoce los nombres de estos enemigos! # Las gafas te dan la habi…" at bounding box center [1171, 273] width 358 height 482
type textarea "# Ahora ataca usando la variable enemy3:"
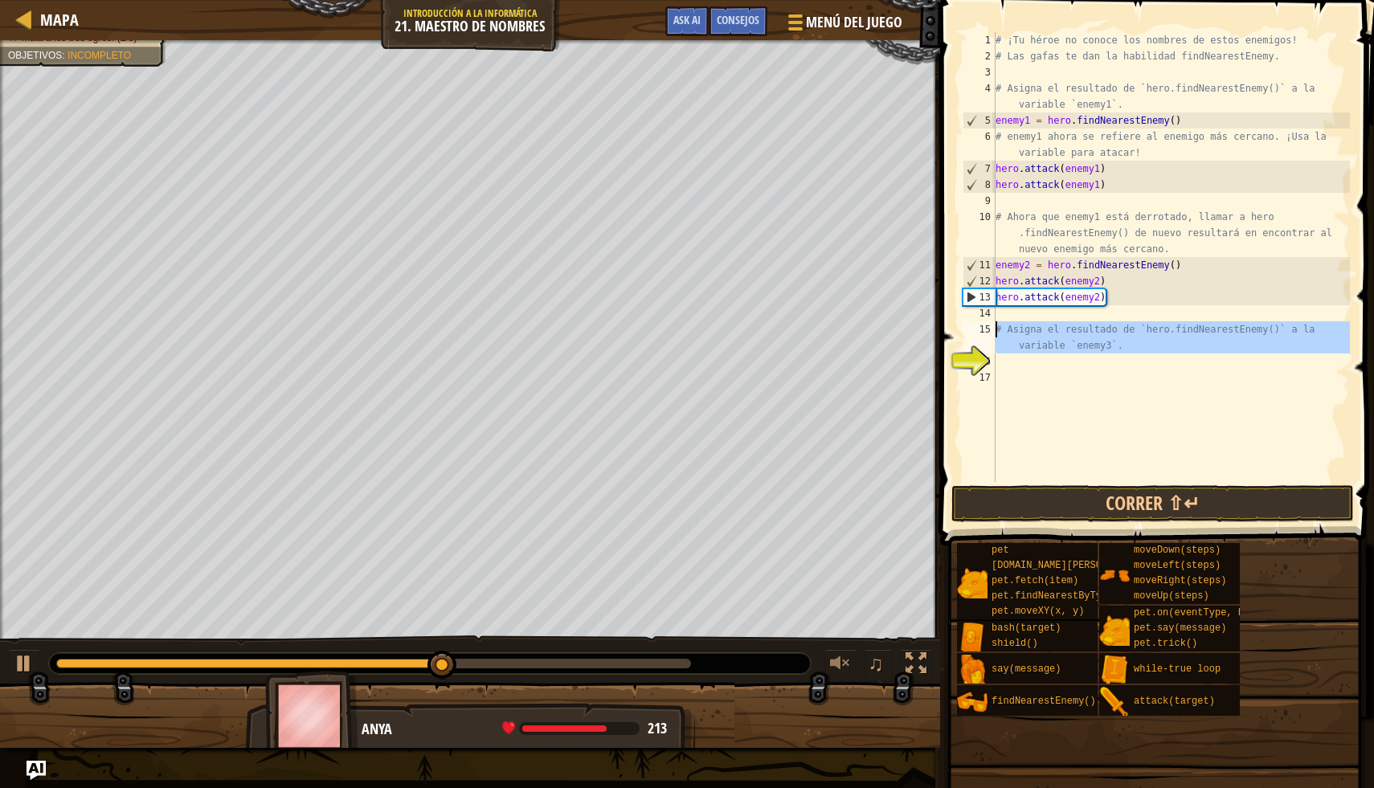
drag, startPoint x: 1218, startPoint y: 362, endPoint x: 997, endPoint y: 325, distance: 224.0
click at [997, 325] on div "# ¡Tu héroe no conoce los nombres de estos enemigos! # Las gafas te dan la habi…" at bounding box center [1171, 273] width 358 height 482
type textarea "# Asigna el resultado de `hero.findNearestEnemy()` a la variable `enemy3`."
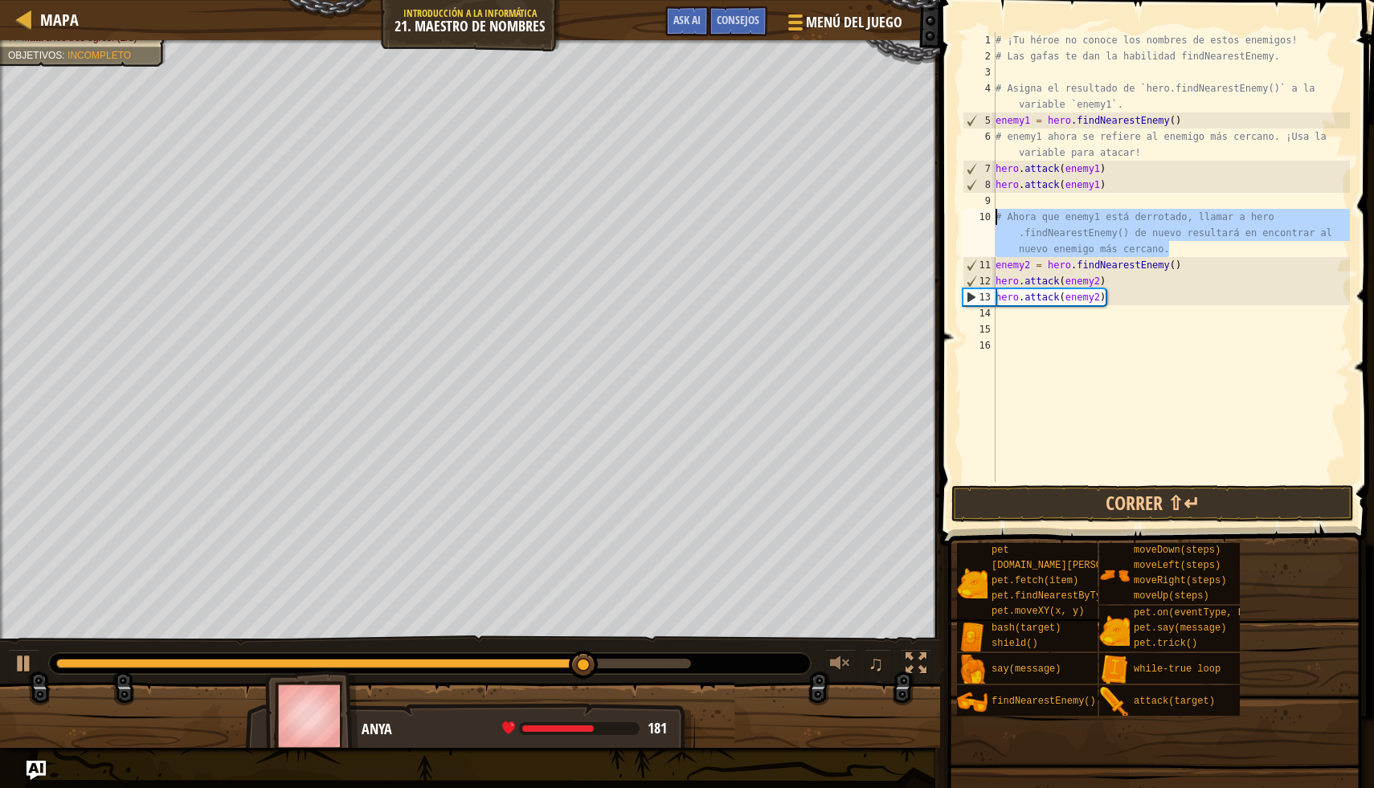
drag, startPoint x: 1183, startPoint y: 243, endPoint x: 985, endPoint y: 220, distance: 199.7
click at [986, 221] on div "1 2 3 4 5 6 7 8 9 10 11 12 13 14 15 16 # ¡Tu héroe no conoce los nombres de est…" at bounding box center [1154, 257] width 390 height 450
type textarea "# Ahora que enemy1 está derrotado, llamar a hero.findNearestEnemy() de nuevo re…"
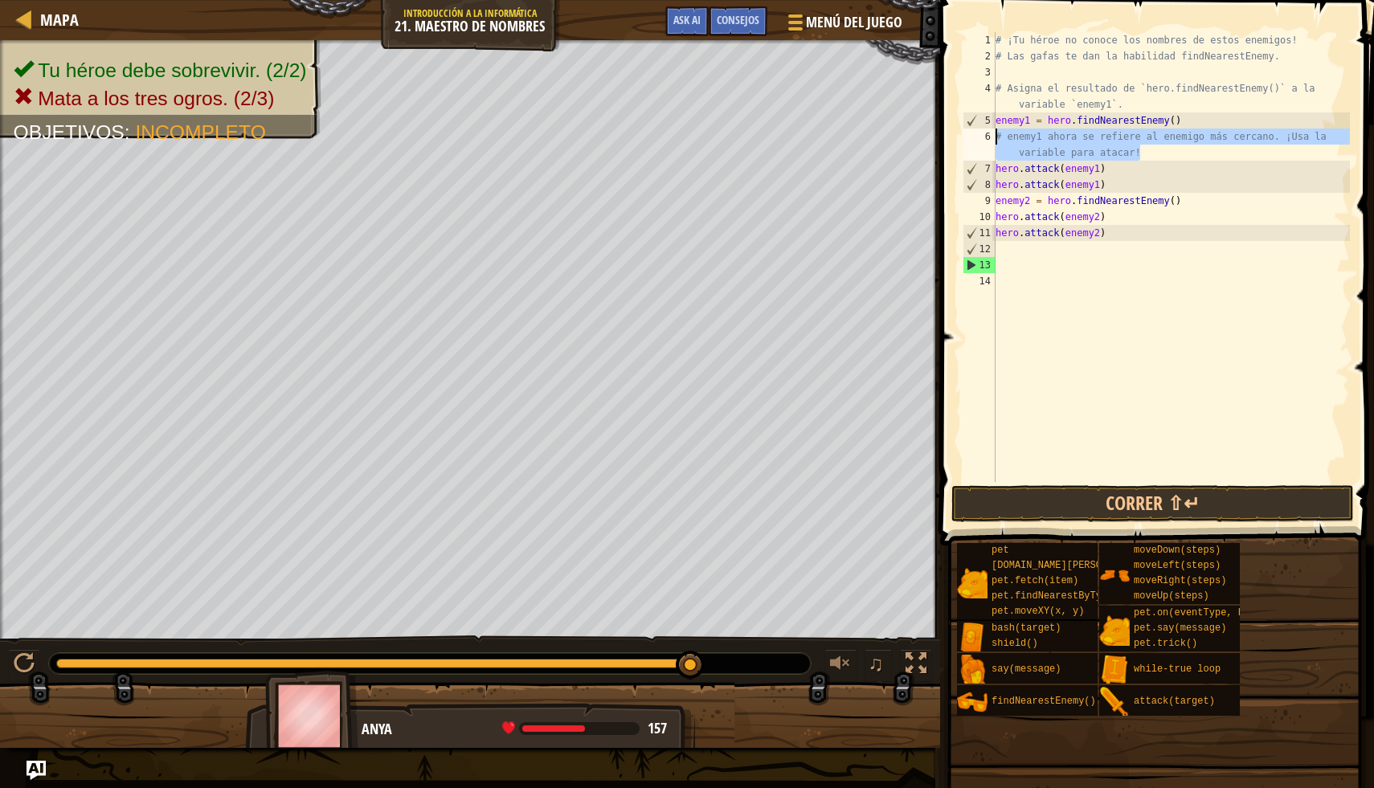
drag, startPoint x: 1145, startPoint y: 152, endPoint x: 994, endPoint y: 133, distance: 152.3
click at [994, 133] on div "hero.attack(enemy1) 1 2 3 4 5 6 7 8 9 [PHONE_NUMBER] ¡Tu héroe no conoce los no…" at bounding box center [1154, 257] width 390 height 450
type textarea "# enemy1 ahora se refiere al enemigo más cercano. ¡Usa la variable para atacar!"
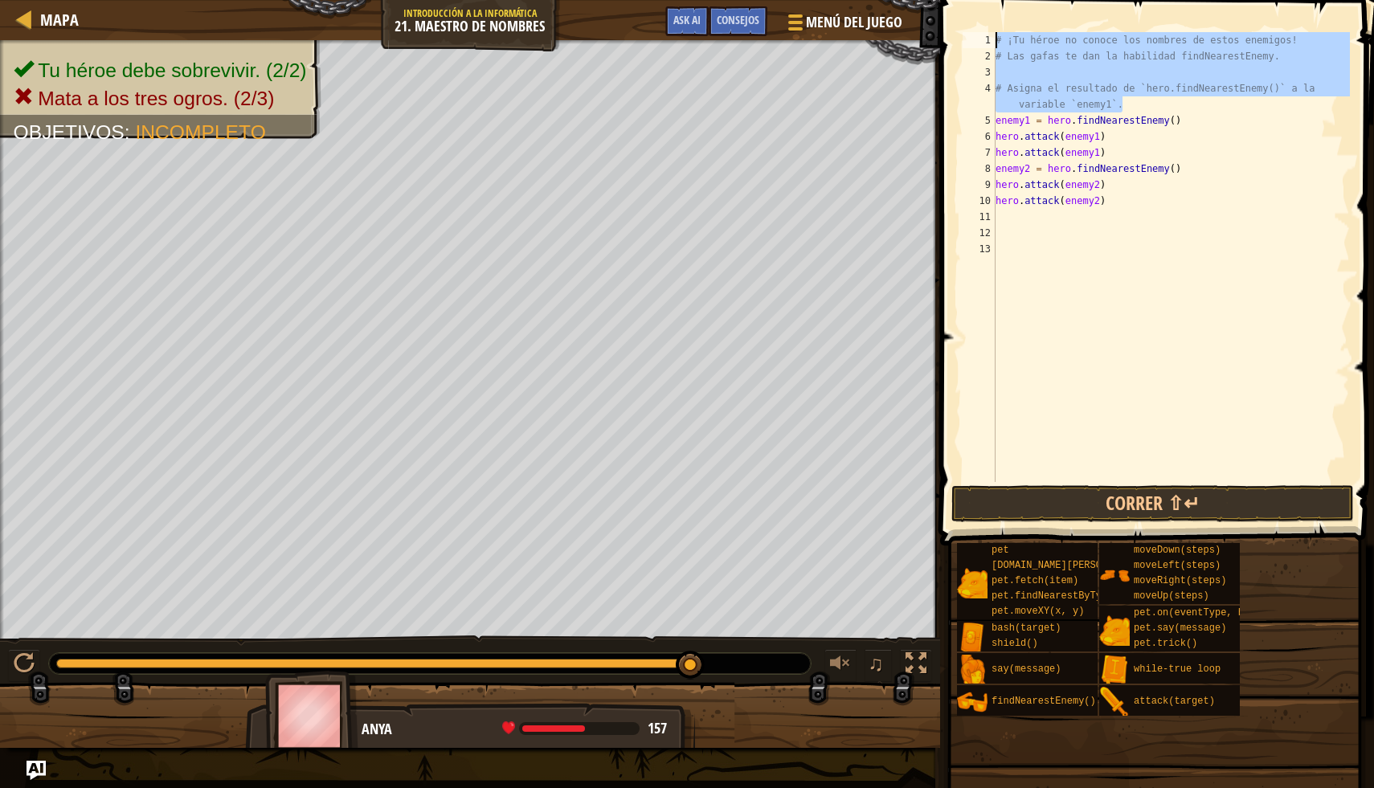
drag, startPoint x: 1137, startPoint y: 104, endPoint x: 949, endPoint y: 17, distance: 207.1
click at [950, 17] on div "enemy1 = hero.findNearestEnemy() 1 2 3 4 5 6 7 8 9 [PHONE_NUMBER] ¡Tu héroe no …" at bounding box center [1154, 304] width 439 height 593
type textarea "# ¡Tu héroe no conoce los nombres de estos enemigos! # Las gafas te dan la habi…"
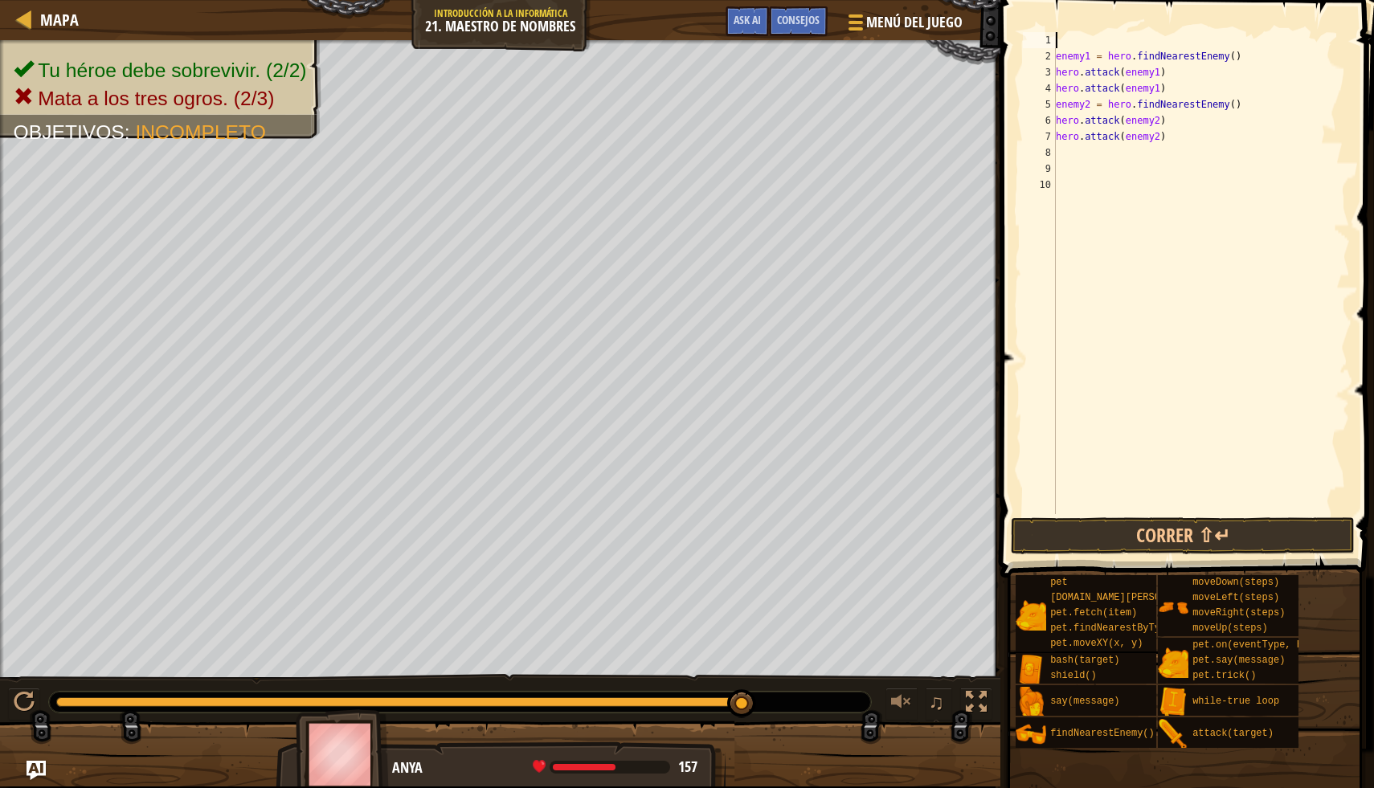
click at [1057, 58] on div "enemy1 = hero . findNearestEnemy ( ) hero . attack ( enemy1 ) hero . attack ( e…" at bounding box center [1200, 289] width 297 height 514
type textarea "enemy1 = hero.findNearestEnemy()"
click at [1064, 139] on div "enemy1 = hero . findNearestEnemy ( ) hero . attack ( enemy1 ) hero . attack ( e…" at bounding box center [1198, 289] width 304 height 514
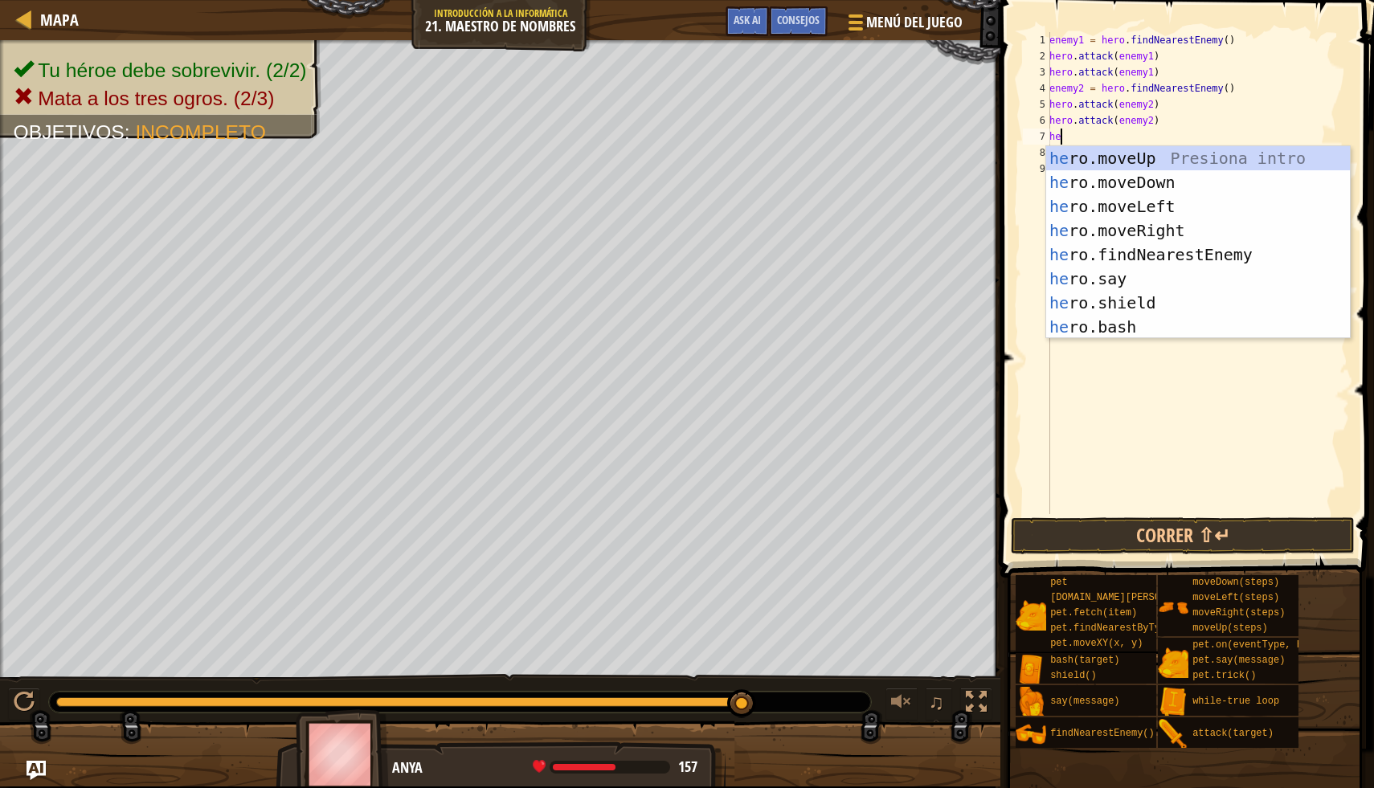
type textarea "her"
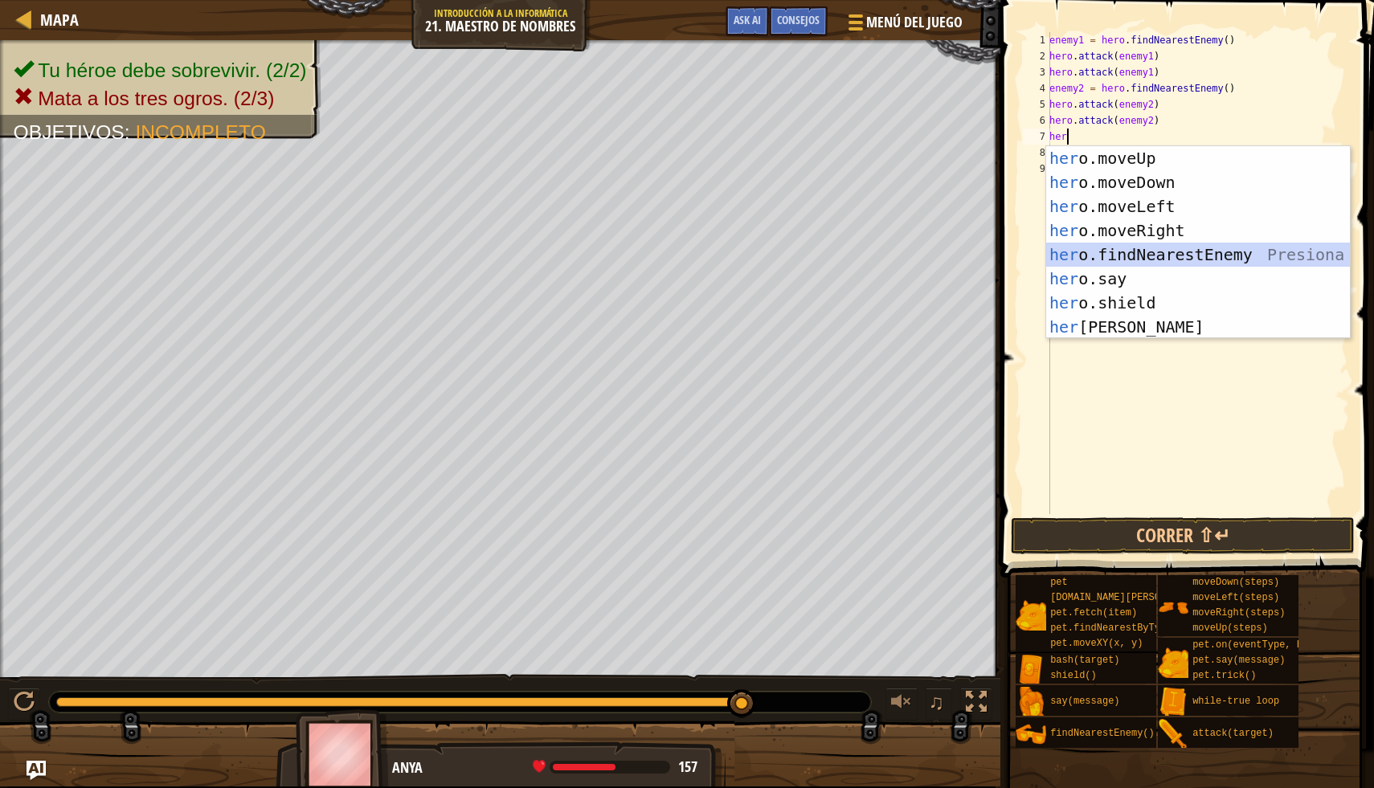
click at [1107, 264] on div "her o.moveUp Presiona intro her o.moveDown Presiona intro her o.moveLeft Presio…" at bounding box center [1198, 266] width 304 height 241
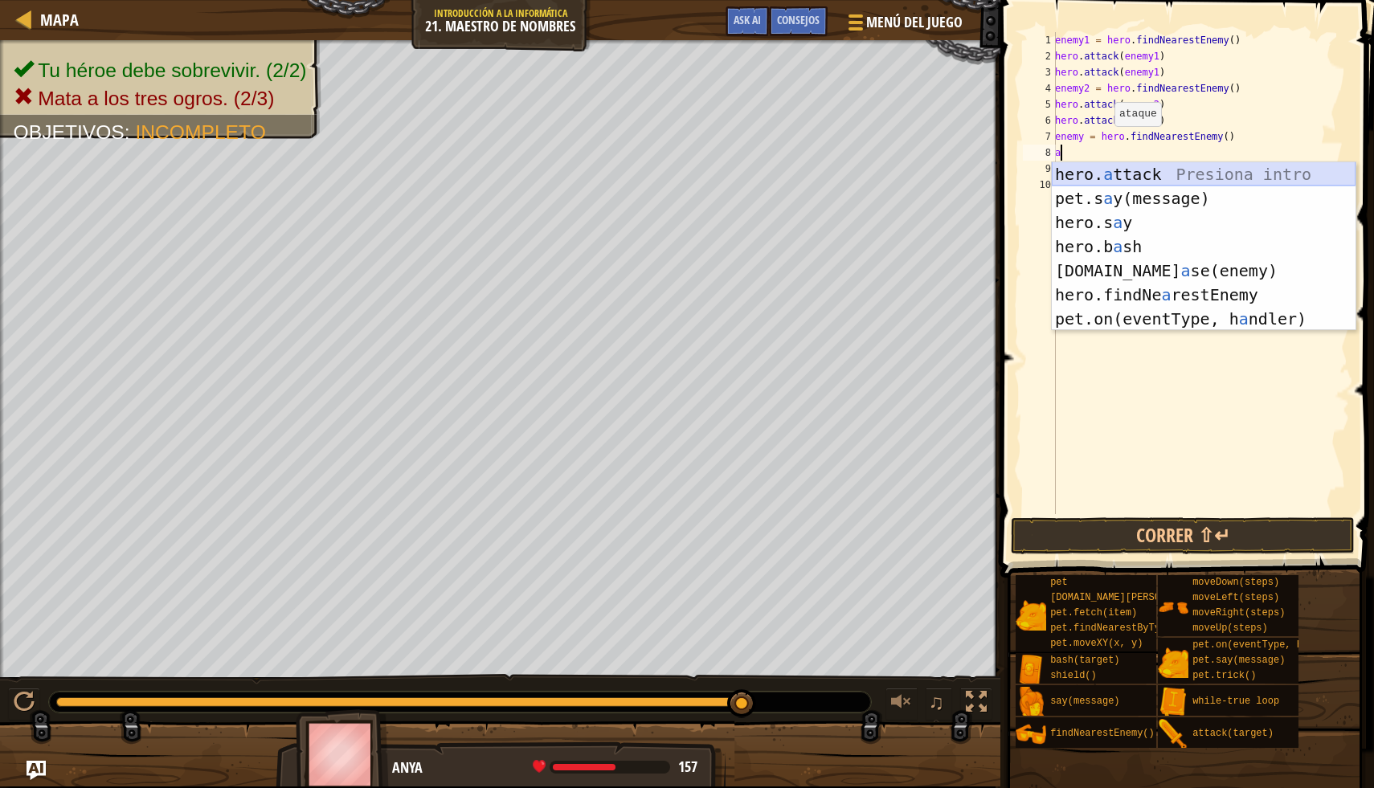
click at [1111, 179] on div "hero. a ttack Presiona intro pet.s a y(message) Presiona intro hero.s a y Presi…" at bounding box center [1204, 270] width 304 height 217
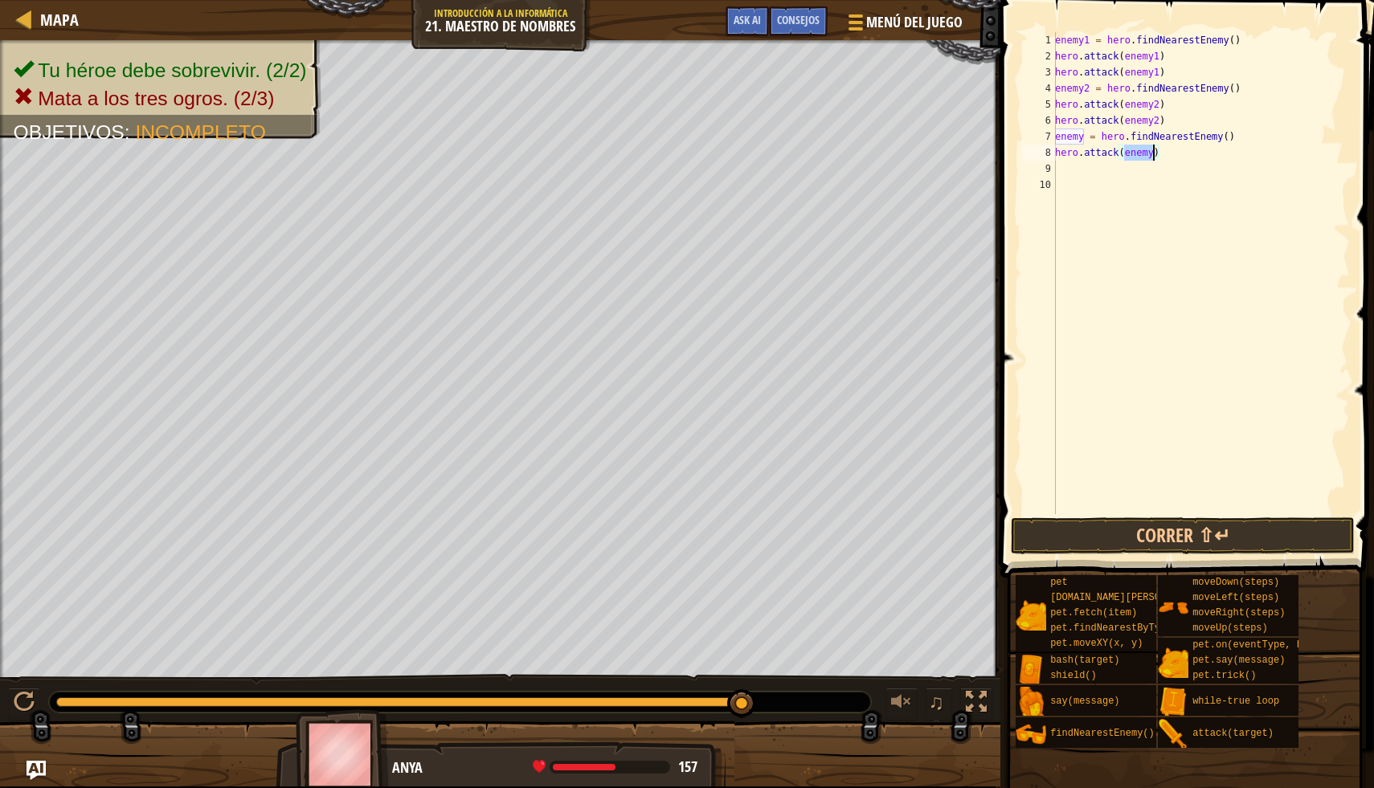
click at [1155, 157] on div "enemy1 = hero . findNearestEnemy ( ) hero . attack ( enemy1 ) hero . attack ( e…" at bounding box center [1201, 273] width 298 height 482
click at [1088, 143] on div "enemy1 = hero . findNearestEnemy ( ) hero . attack ( enemy1 ) hero . attack ( e…" at bounding box center [1201, 289] width 298 height 514
click at [1085, 143] on div "enemy1 = hero . findNearestEnemy ( ) hero . attack ( enemy1 ) hero . attack ( e…" at bounding box center [1201, 289] width 298 height 514
type textarea "enemy3 = hero.findNearestEnemy()"
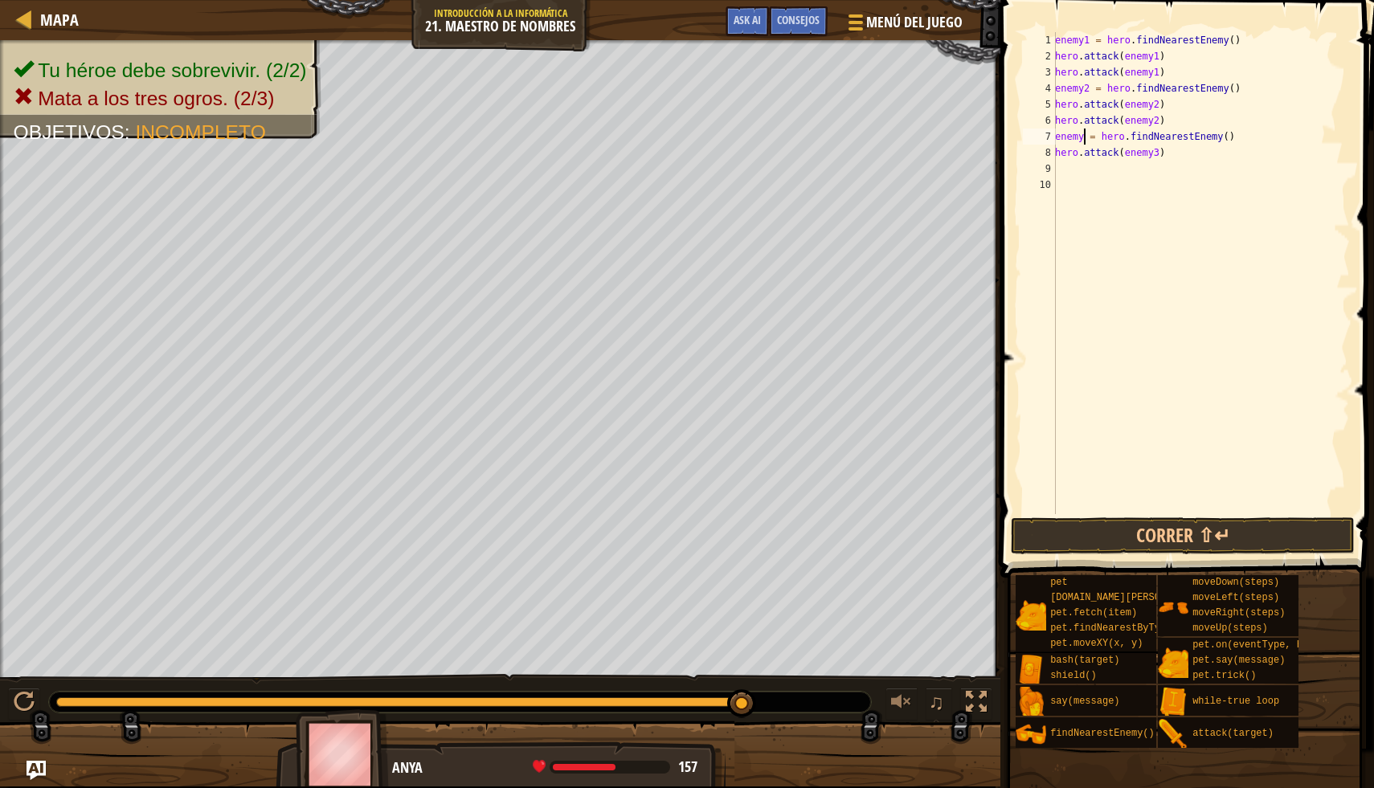
scroll to position [7, 3]
click at [1079, 193] on div "enemy1 = hero . findNearestEnemy ( ) hero . attack ( enemy1 ) hero . attack ( e…" at bounding box center [1201, 289] width 298 height 514
click at [1078, 179] on div "enemy1 = hero . findNearestEnemy ( ) hero . attack ( enemy1 ) hero . attack ( e…" at bounding box center [1201, 289] width 298 height 514
click at [1078, 170] on div "enemy1 = hero . findNearestEnemy ( ) hero . attack ( enemy1 ) hero . attack ( e…" at bounding box center [1201, 289] width 298 height 514
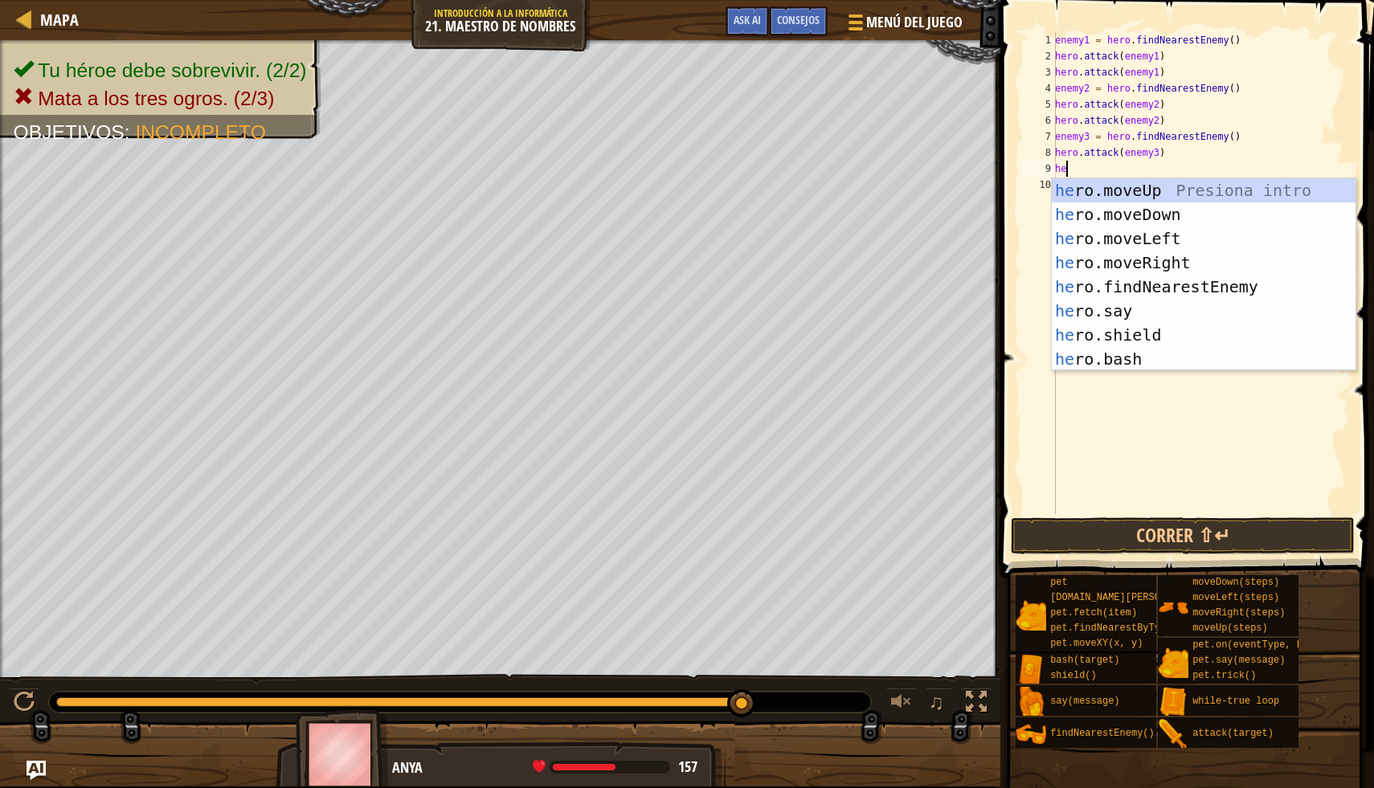
type textarea "h"
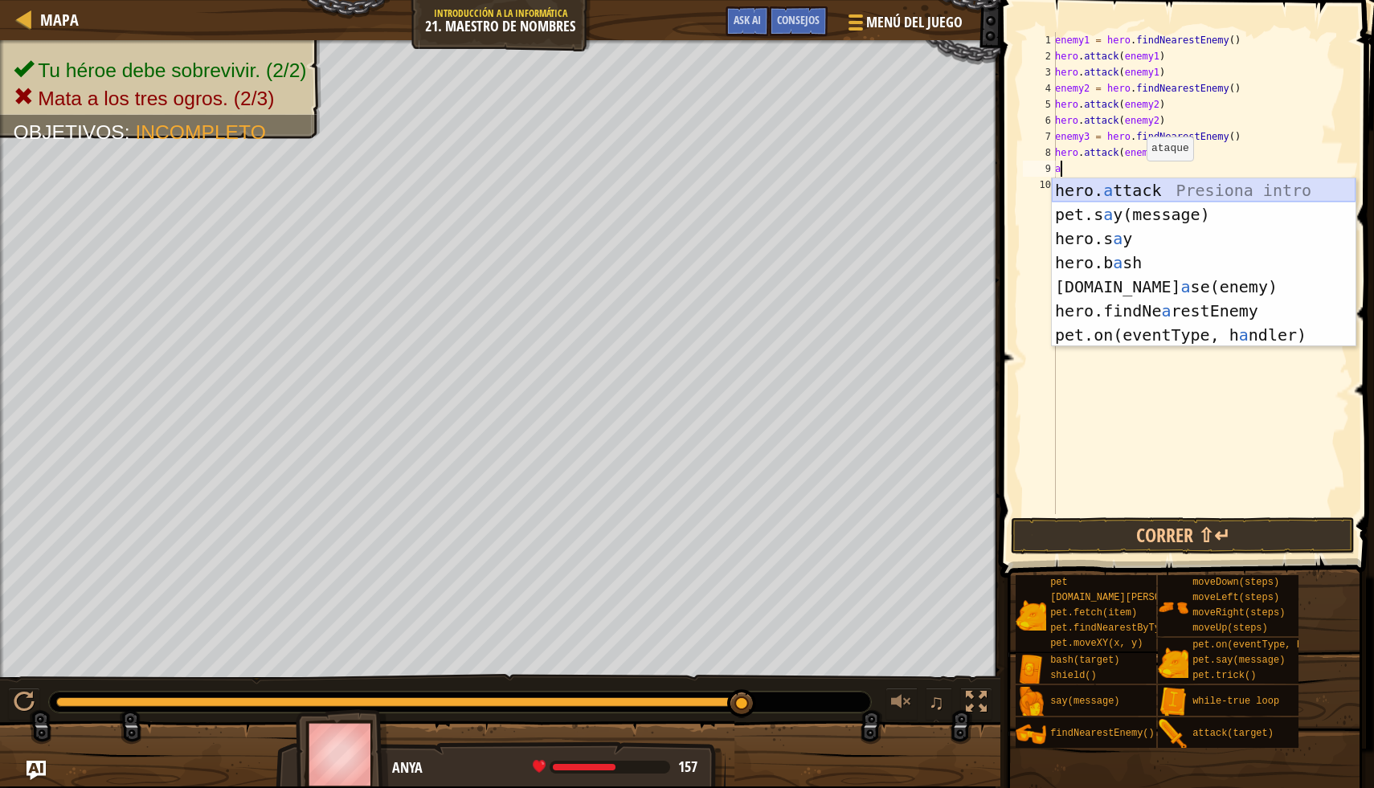
click at [1139, 189] on div "hero. a ttack Presiona intro pet.s a y(message) Presiona intro hero.s a y Presi…" at bounding box center [1204, 286] width 304 height 217
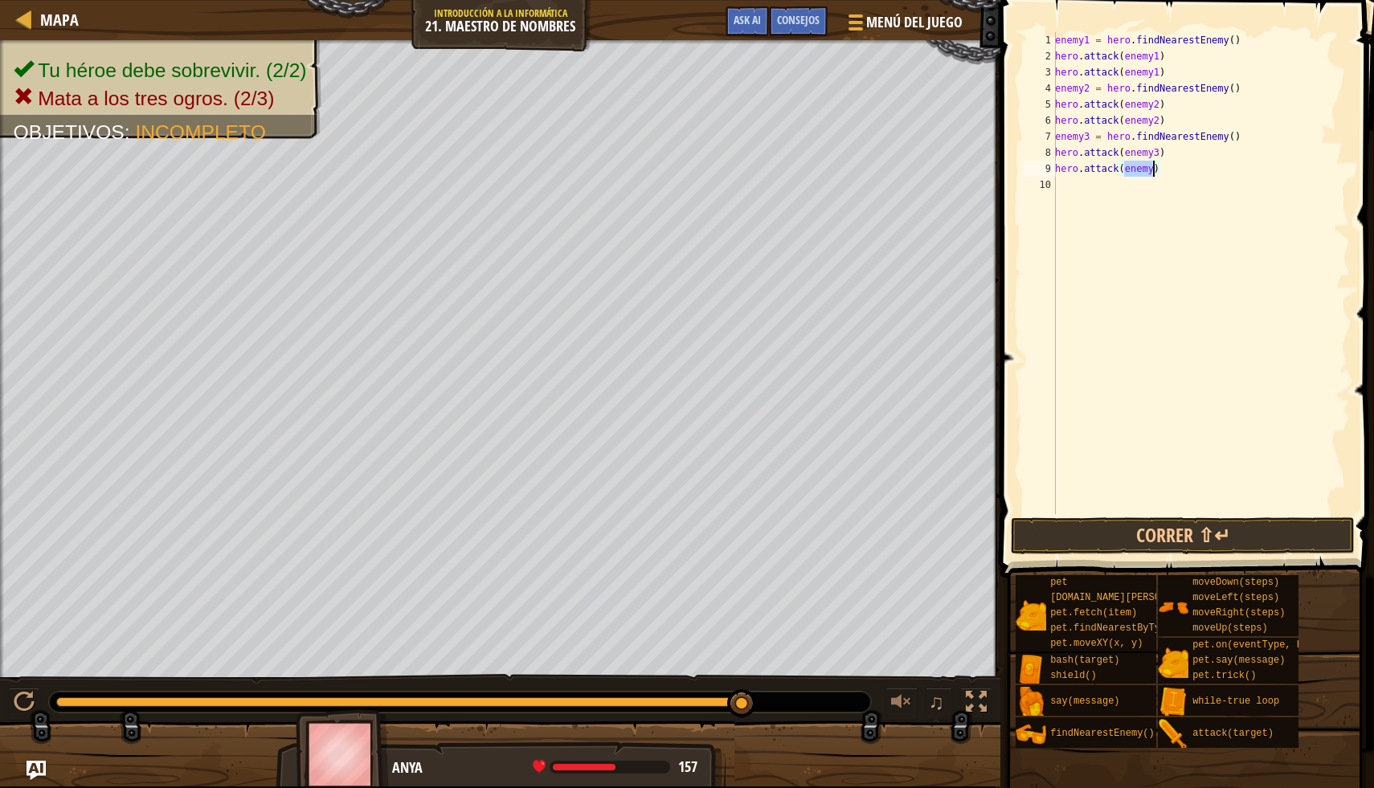
click at [1156, 171] on div "enemy1 = hero . findNearestEnemy ( ) hero . attack ( enemy1 ) hero . attack ( e…" at bounding box center [1201, 273] width 298 height 482
type textarea "hero.attack(enemy3)"
click at [1224, 528] on button "Correr ⇧↵" at bounding box center [1183, 535] width 344 height 37
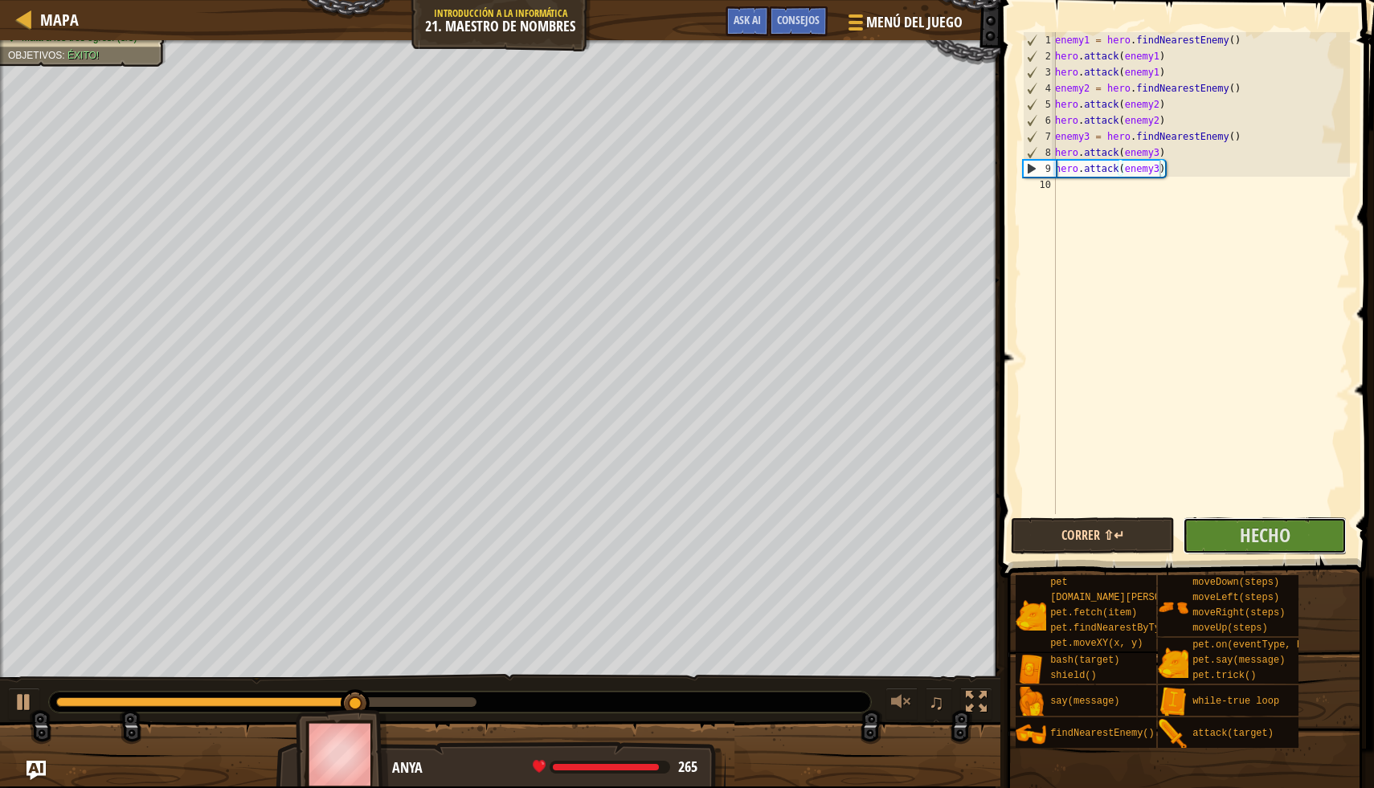
click at [1224, 528] on button "Hecho" at bounding box center [1265, 535] width 164 height 37
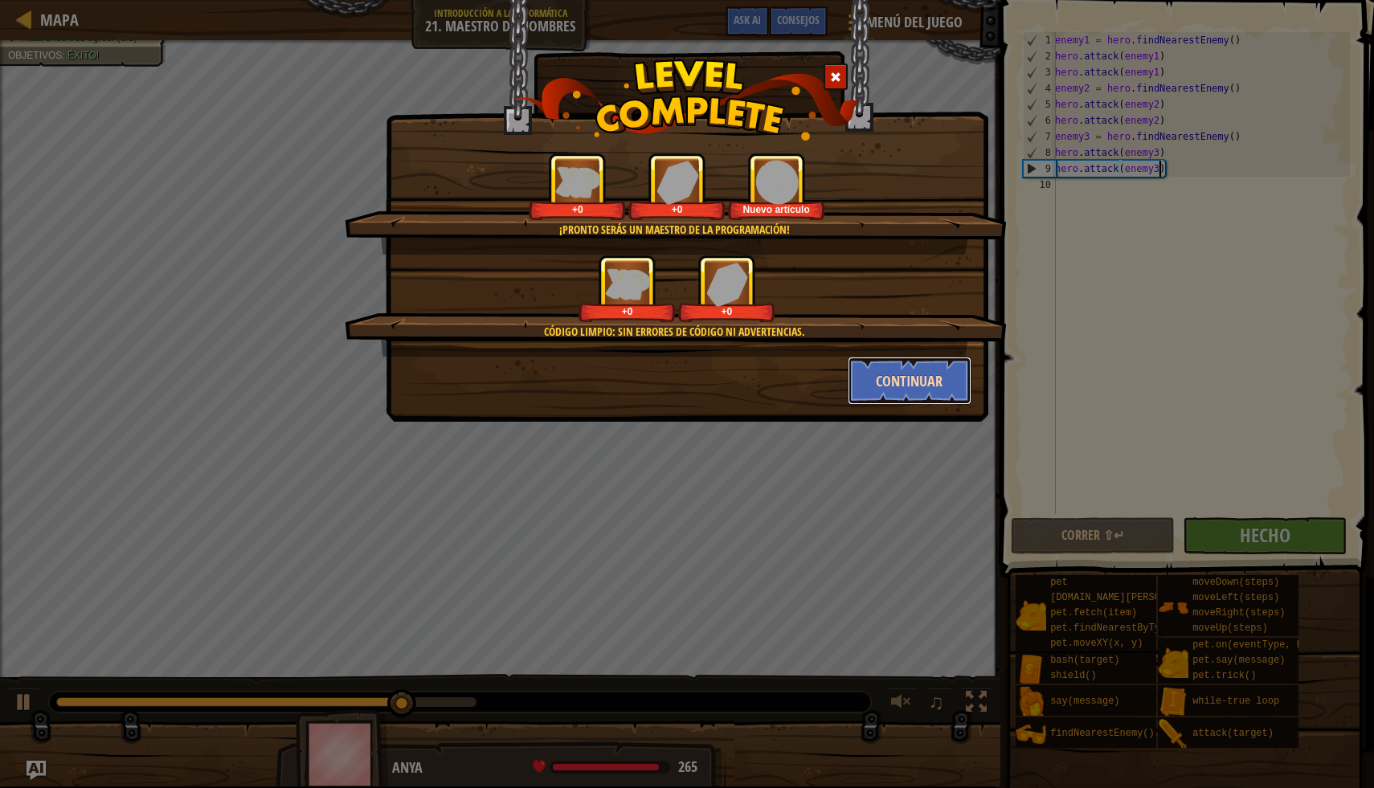
click at [912, 387] on button "Continuar" at bounding box center [910, 381] width 125 height 48
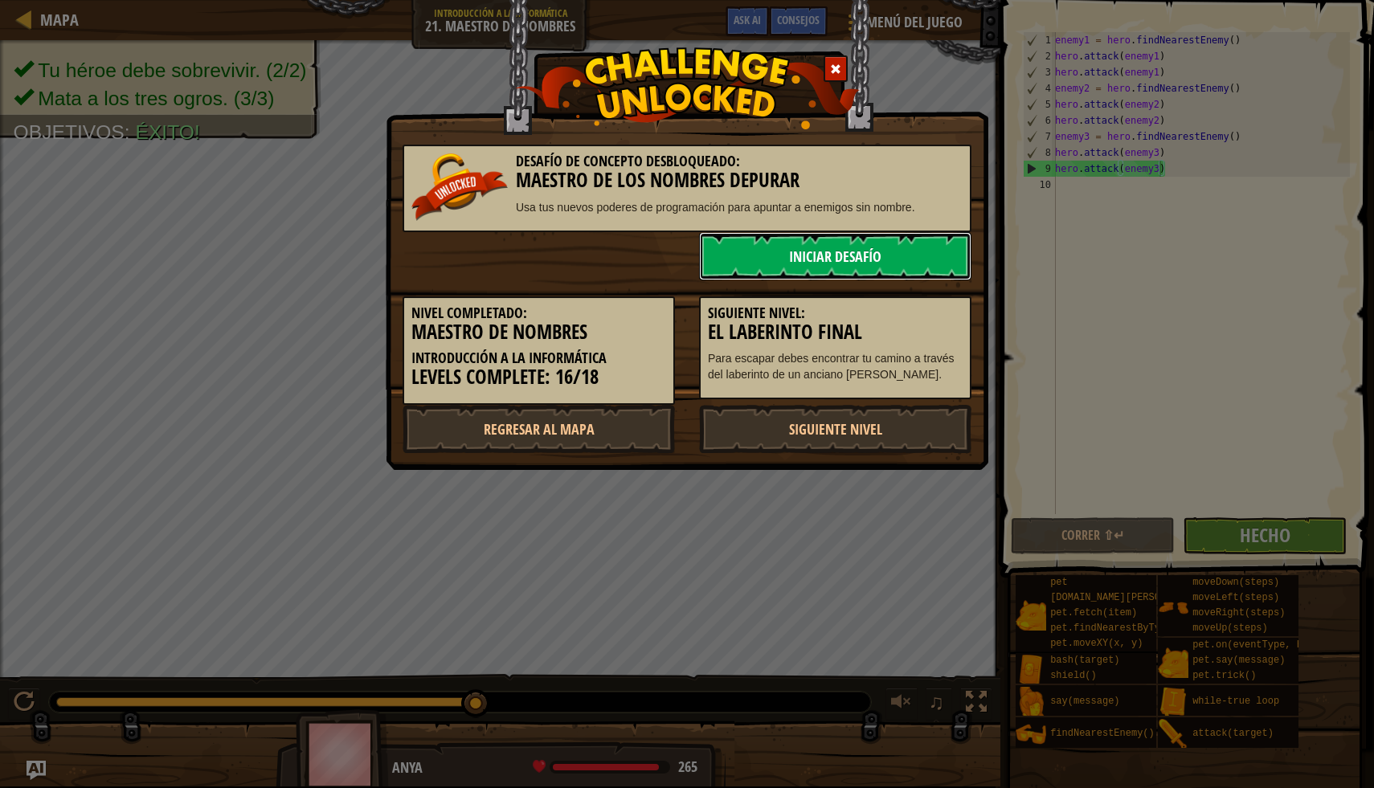
click at [901, 258] on link "Iniciar Desafío" at bounding box center [835, 256] width 272 height 48
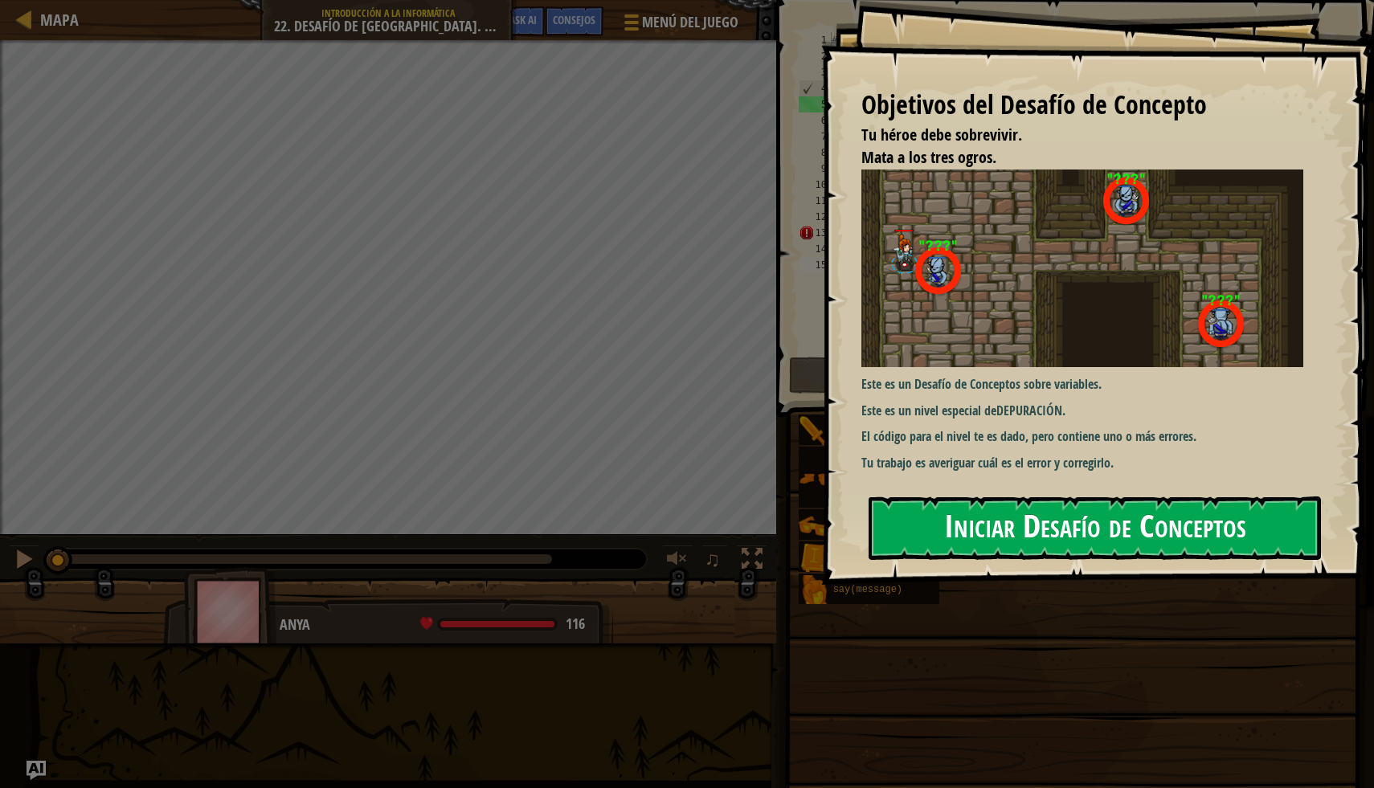
click at [1053, 539] on button "Iniciar Desafío de Conceptos" at bounding box center [1095, 528] width 452 height 63
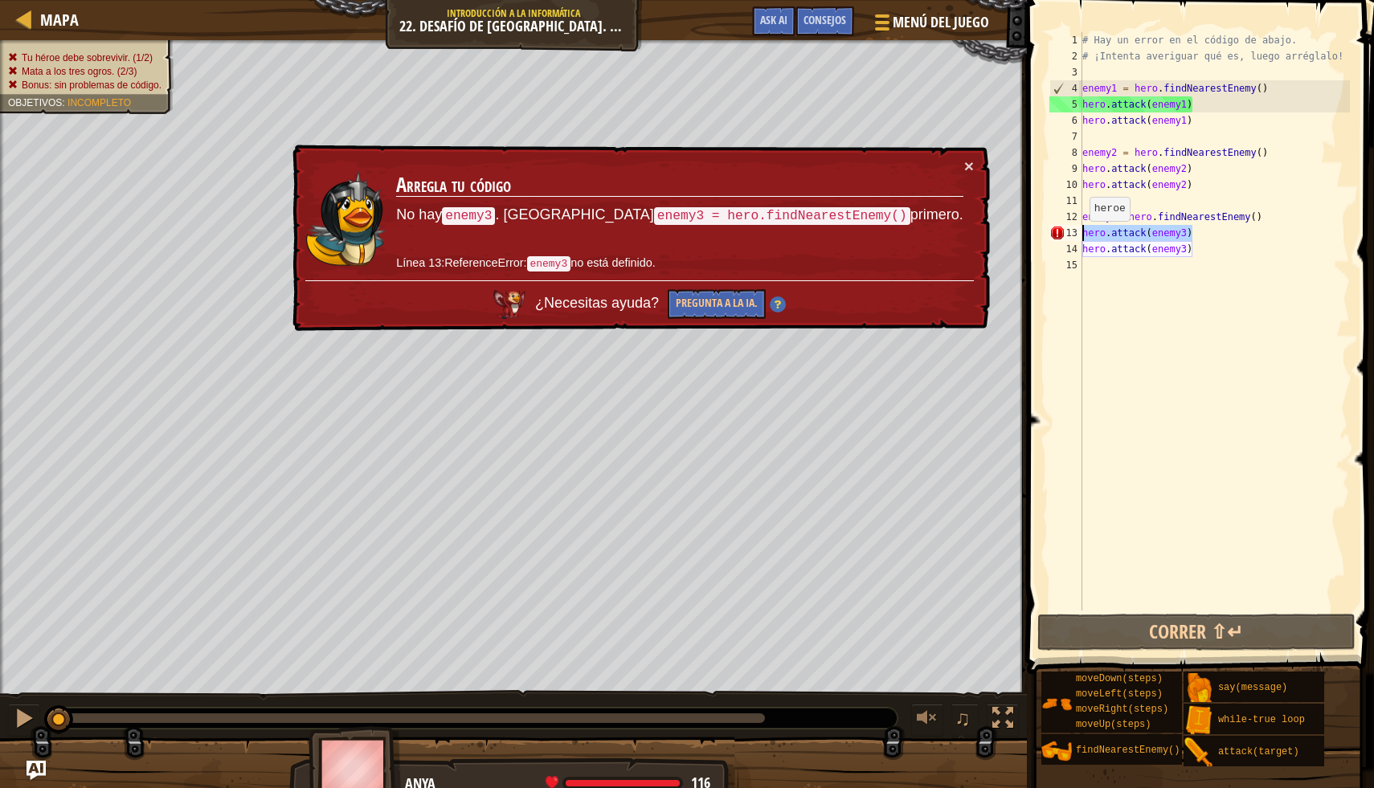
drag, startPoint x: 1204, startPoint y: 234, endPoint x: 1077, endPoint y: 235, distance: 127.8
click at [1077, 235] on div "1 2 3 4 5 6 7 8 9 10 11 12 13 14 15 # Hay un error en el código de abajo. # ¡In…" at bounding box center [1198, 321] width 304 height 578
type textarea "hero.attack(enemy3)"
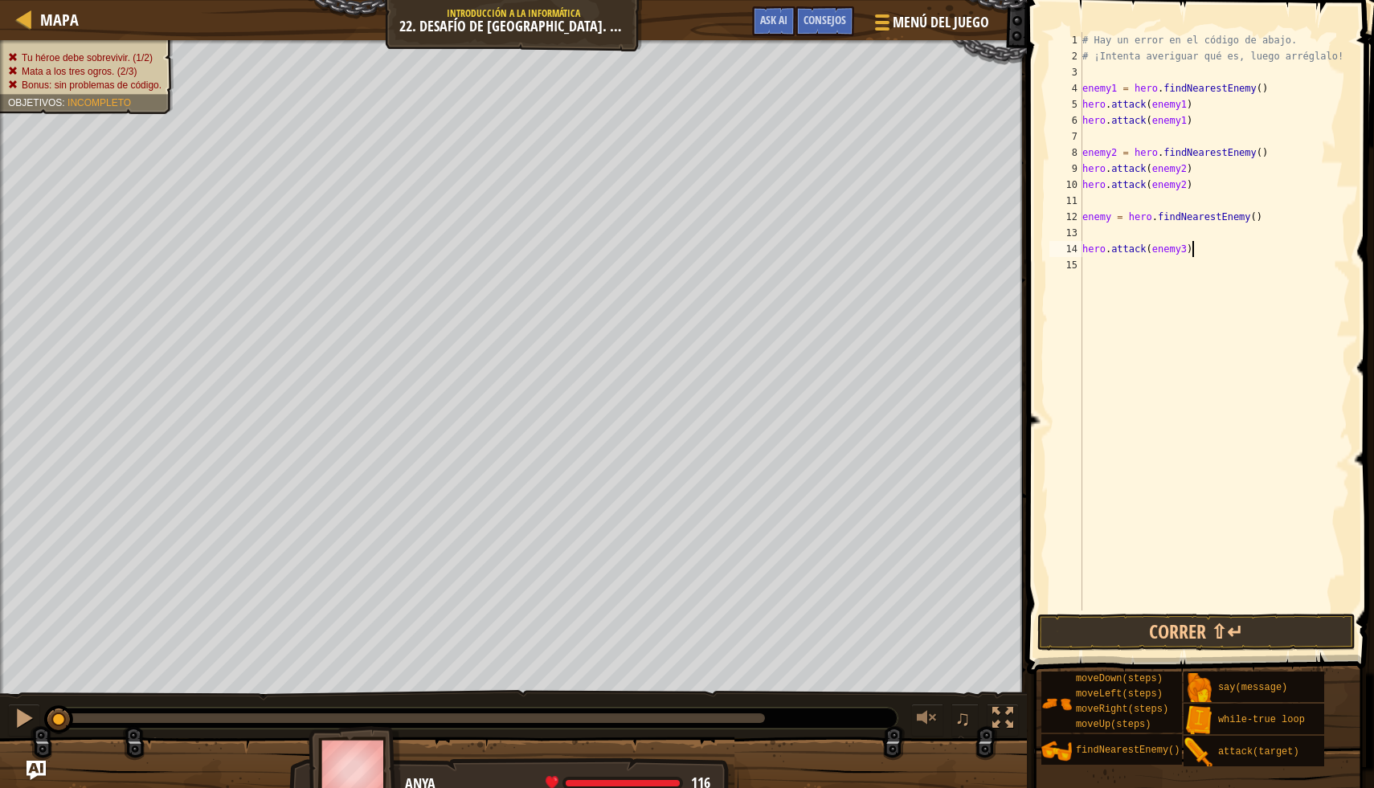
click at [1203, 255] on div "# Hay un error en el código de abajo. # ¡Intenta averiguar qué es, luego arrégl…" at bounding box center [1214, 337] width 271 height 611
type textarea "hero.attack(enemy3)"
click at [1163, 235] on div "# Hay un error en el código de abajo. # ¡Intenta averiguar qué es, luego arrégl…" at bounding box center [1214, 337] width 271 height 611
drag, startPoint x: 1203, startPoint y: 251, endPoint x: 1065, endPoint y: 250, distance: 138.2
click at [1065, 250] on div "1 2 3 4 5 6 7 8 9 10 11 12 13 14 15 # Hay un error en el código de abajo. # ¡In…" at bounding box center [1198, 321] width 304 height 578
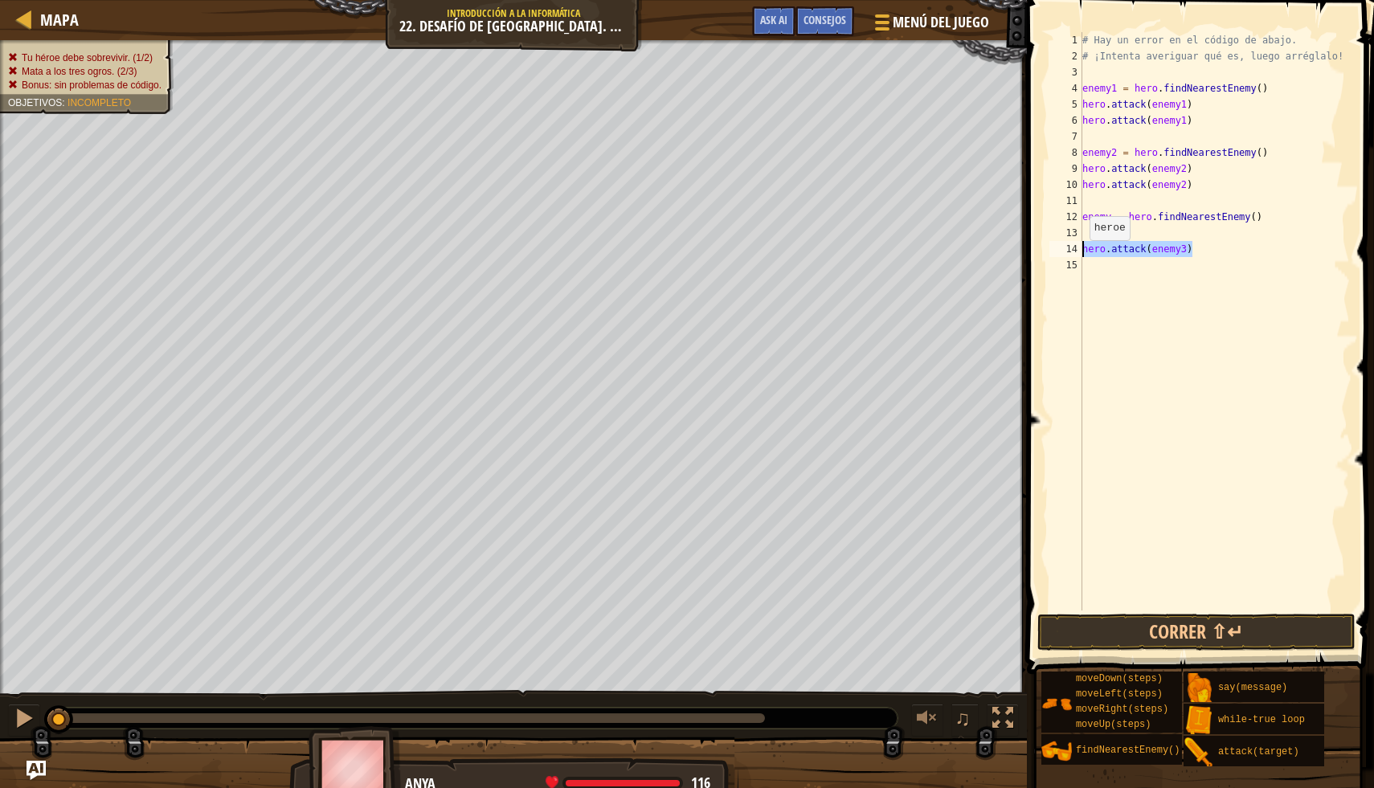
type textarea "hero.attack(enemy3)"
click at [1112, 221] on div "# Hay un error en el código de abajo. # ¡Intenta averiguar qué es, luego arrégl…" at bounding box center [1214, 337] width 271 height 611
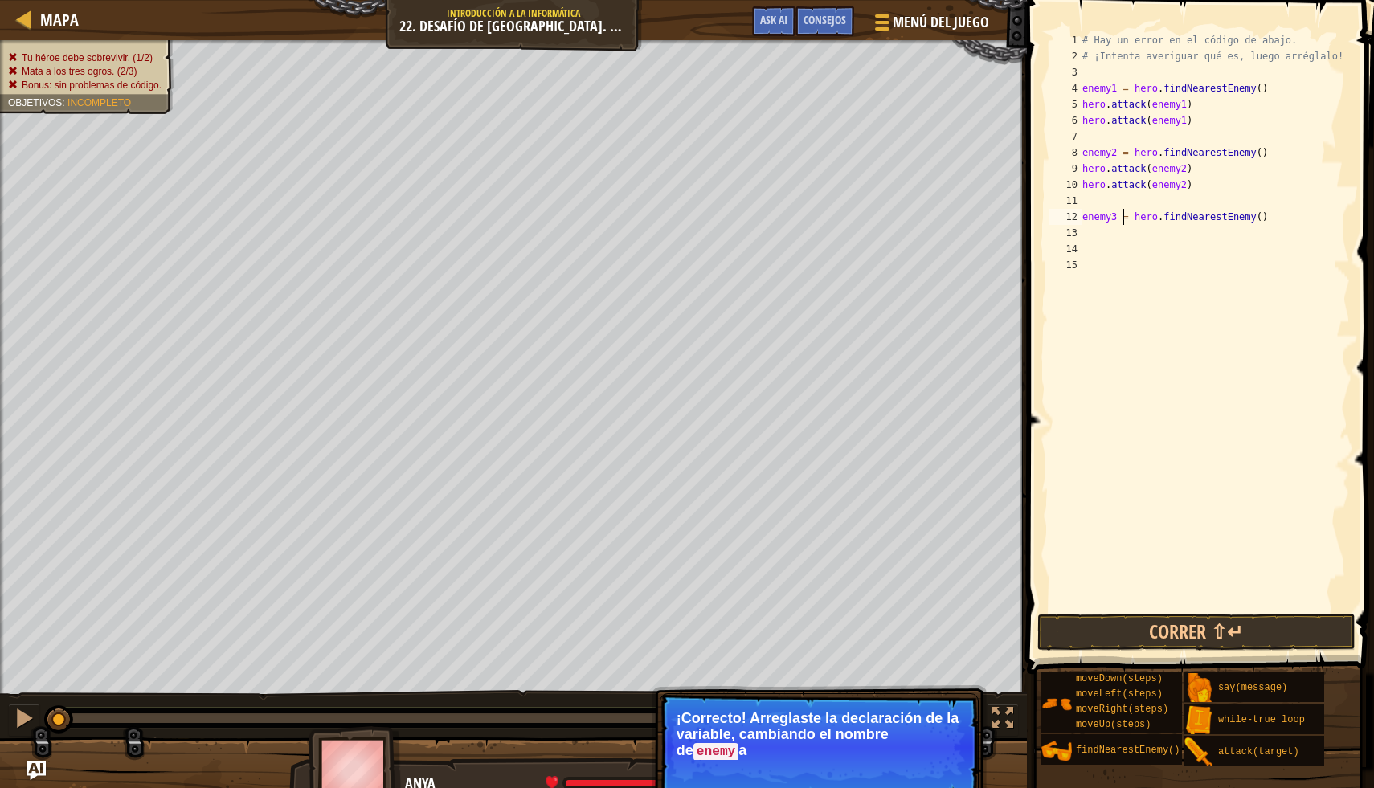
type textarea "enemy3= hero.findNearestEnemy()"
click at [1151, 235] on div "# Hay un error en el código de abajo. # ¡Intenta averiguar qué es, luego arrégl…" at bounding box center [1214, 337] width 271 height 611
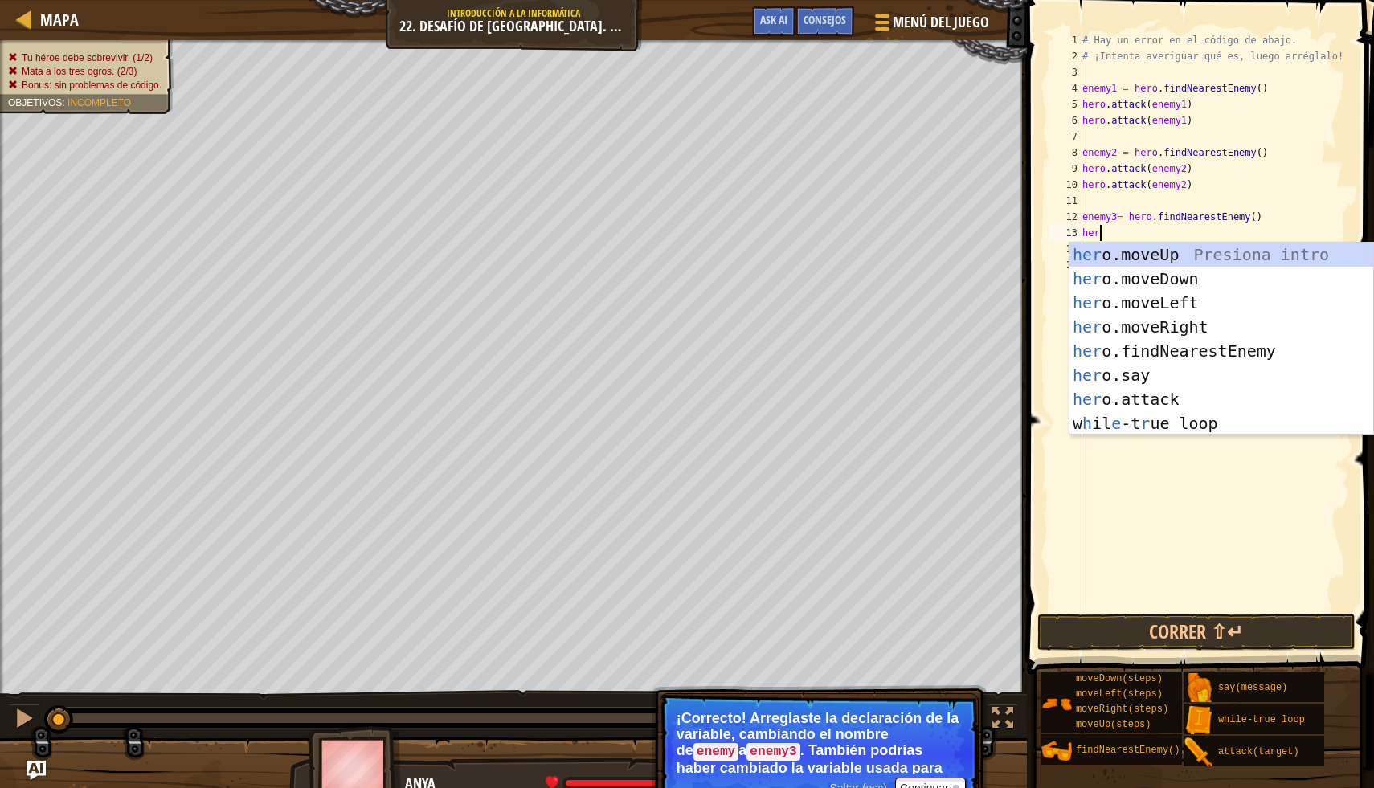
scroll to position [7, 0]
type textarea "h"
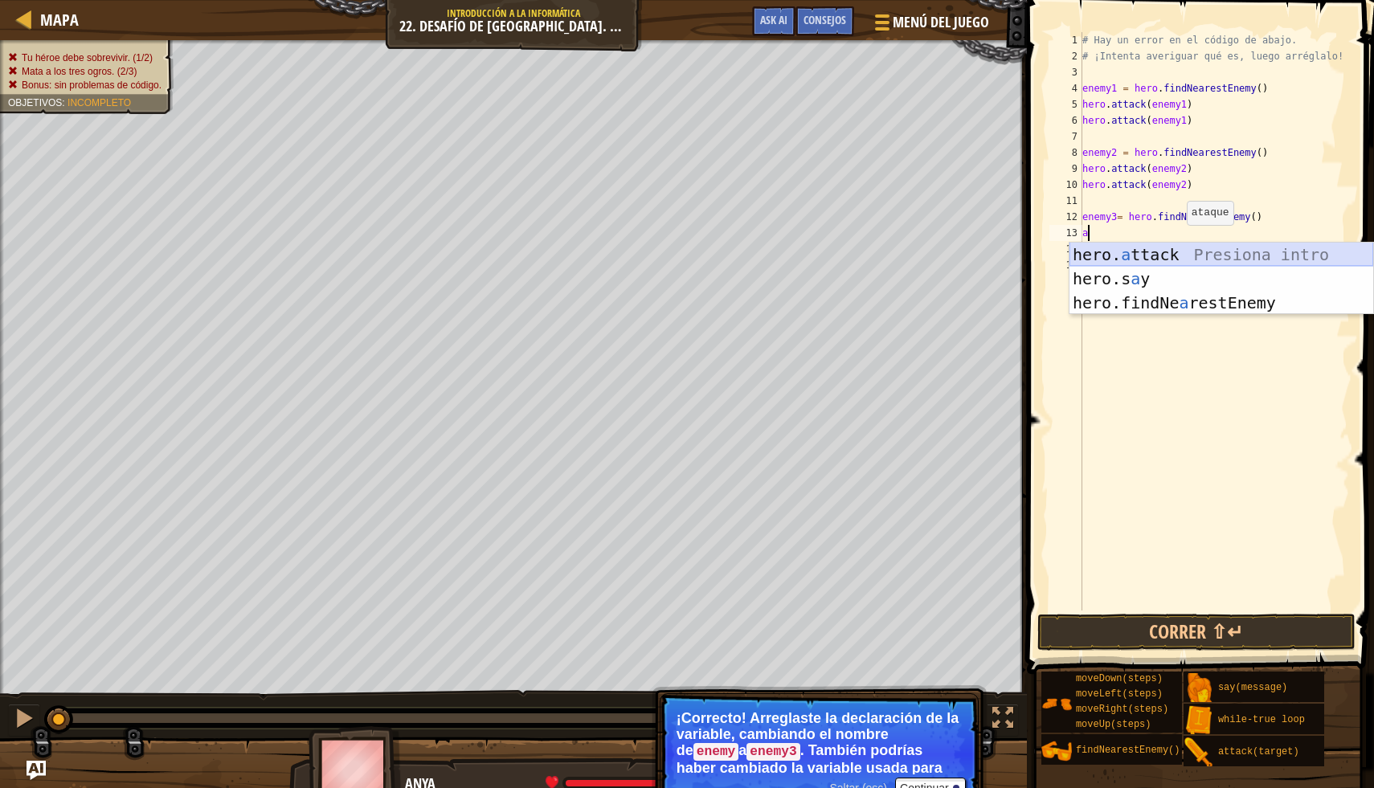
click at [1177, 255] on div "hero. a ttack Presiona intro hero.s a y Presiona intro hero.findNe a restEnemy …" at bounding box center [1221, 303] width 304 height 121
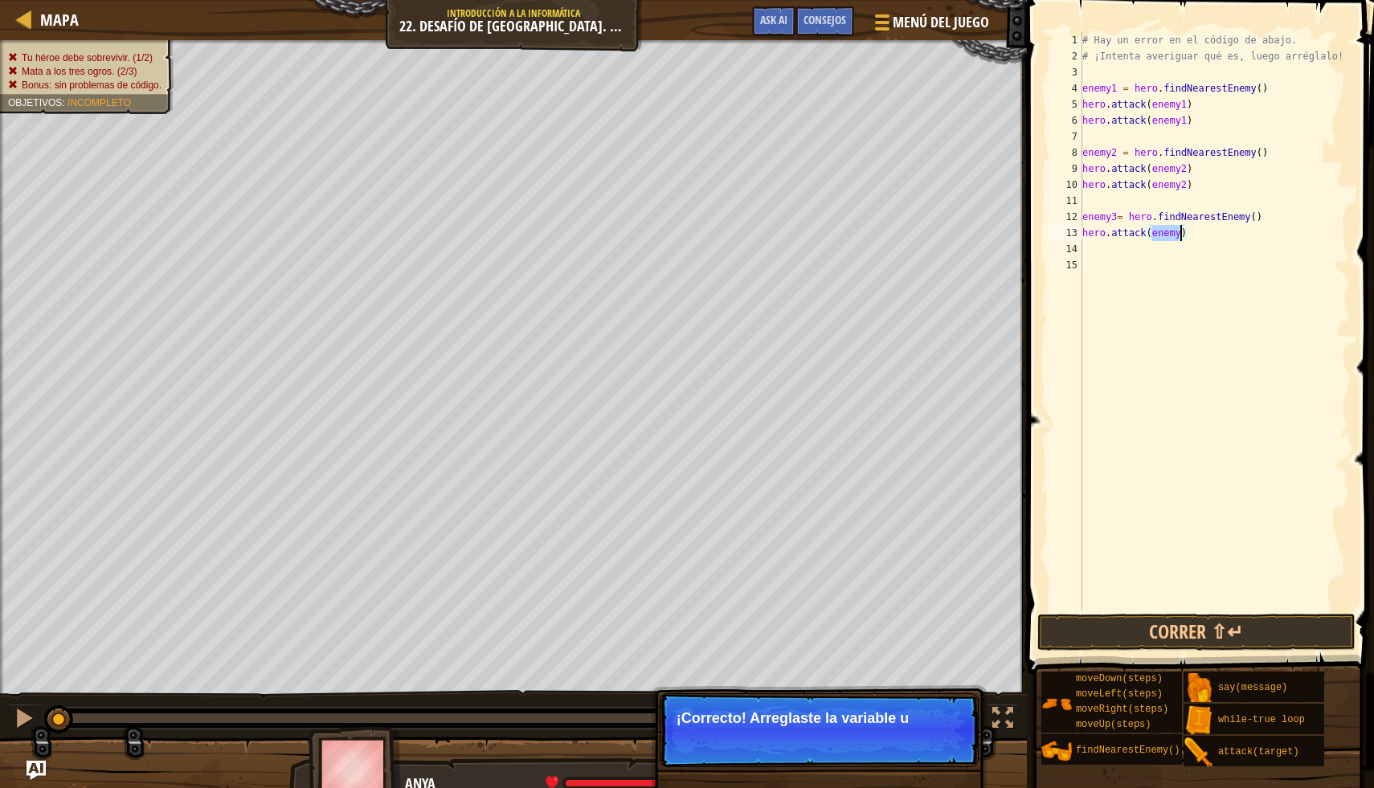
click at [1182, 235] on div "# Hay un error en el código de abajo. # ¡Intenta averiguar qué es, luego arrégl…" at bounding box center [1214, 321] width 271 height 578
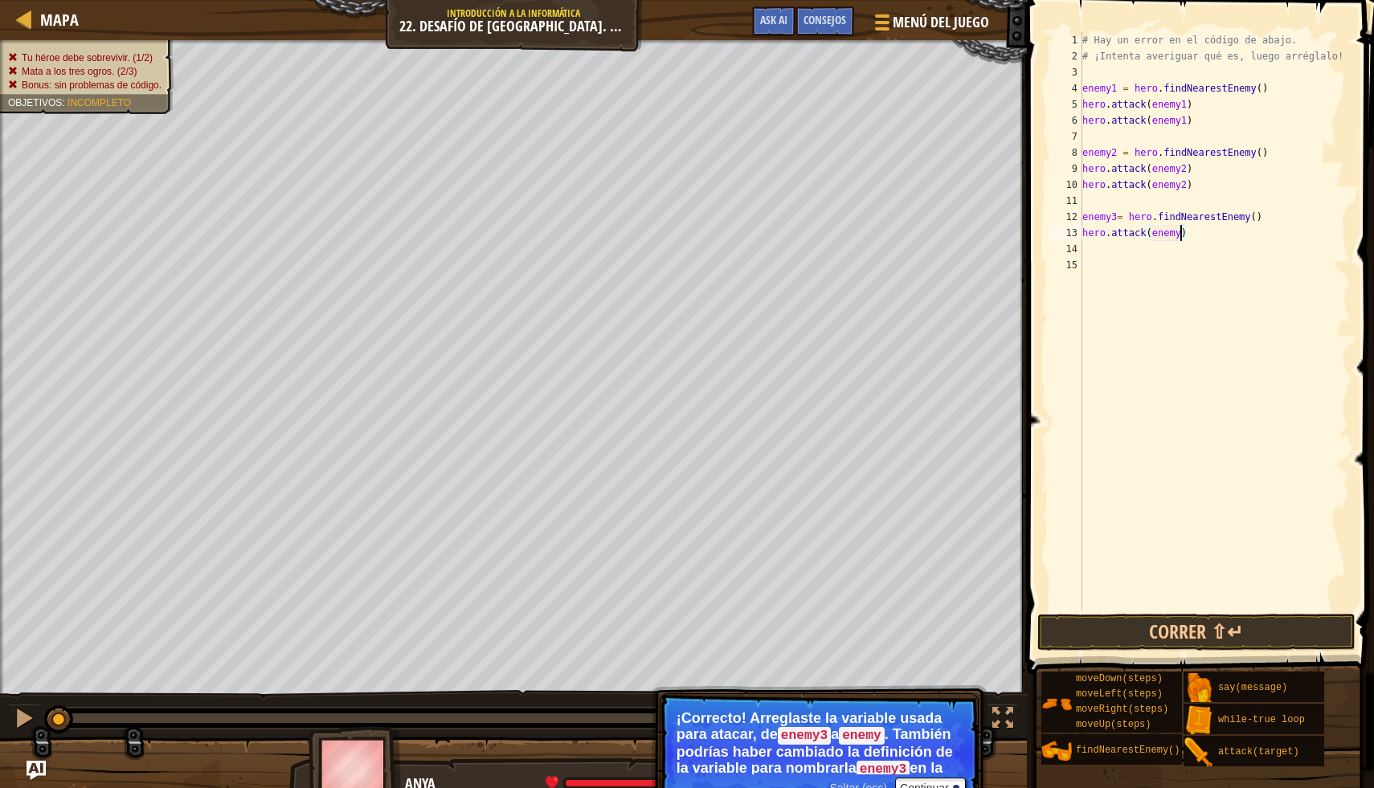
type textarea "hero.attack(enemy3)"
click at [1177, 272] on div "# Hay un error en el código de abajo. # ¡Intenta averiguar qué es, luego arrégl…" at bounding box center [1214, 337] width 271 height 611
click at [1175, 259] on div "# Hay un error en el código de abajo. # ¡Intenta averiguar qué es, luego arrégl…" at bounding box center [1214, 337] width 271 height 611
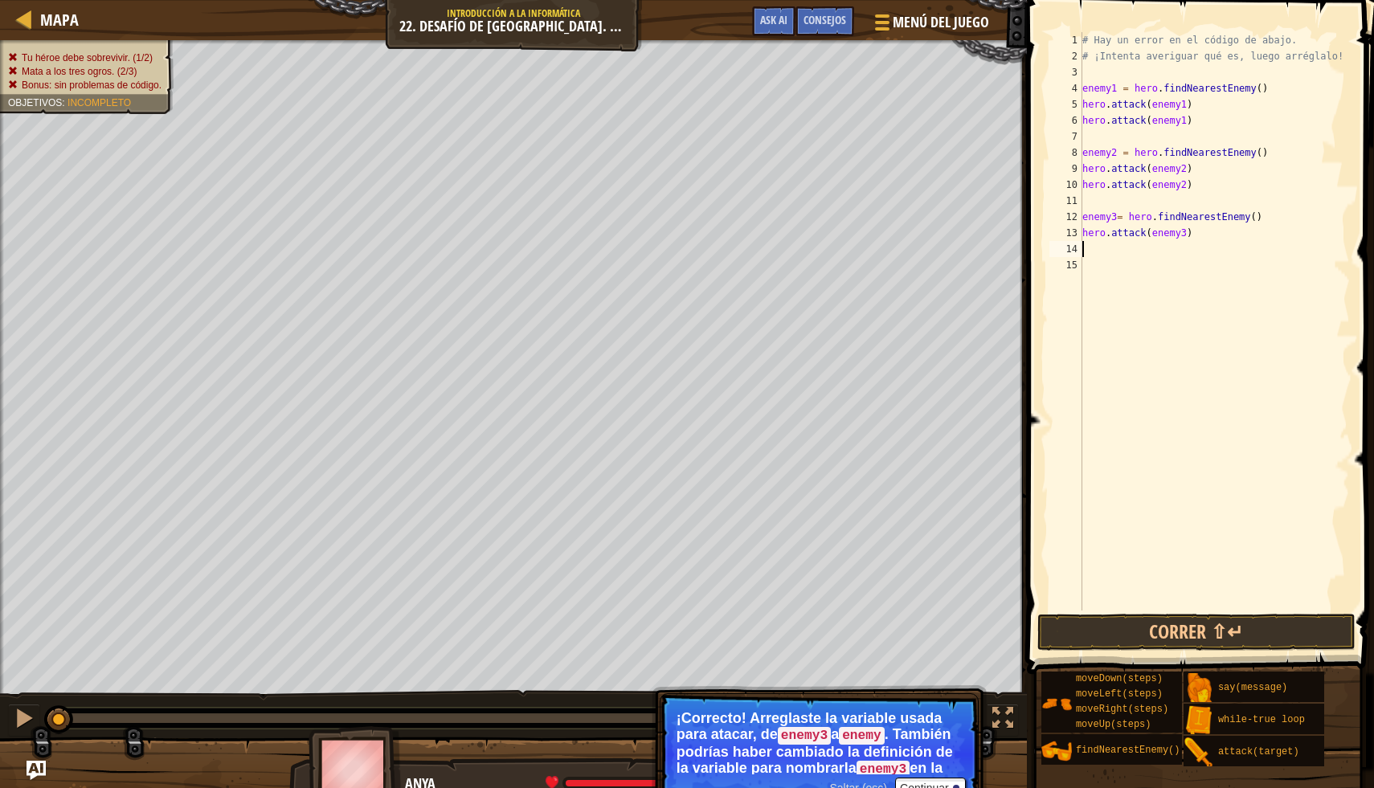
click at [1176, 244] on div "# Hay un error en el código de abajo. # ¡Intenta averiguar qué es, luego arrégl…" at bounding box center [1214, 337] width 271 height 611
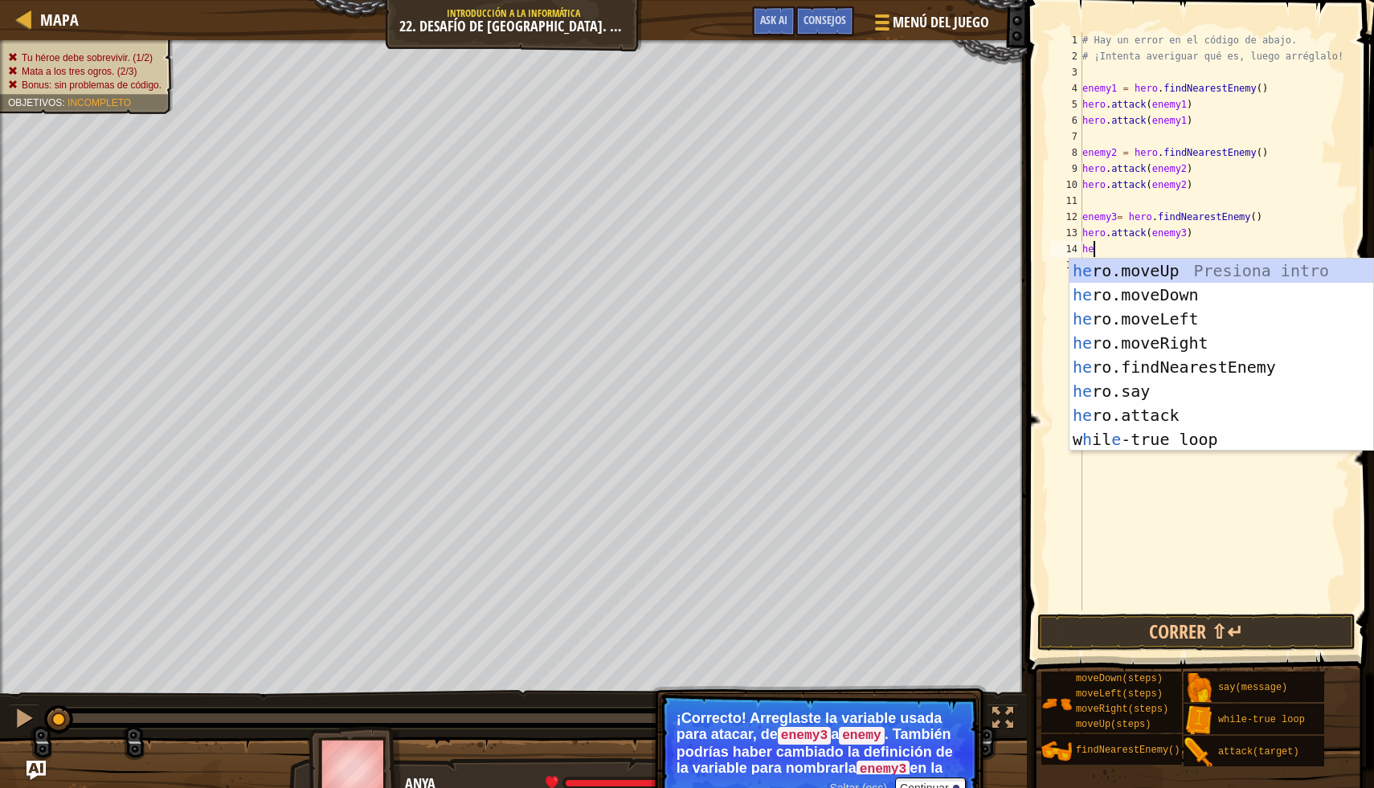
type textarea "h"
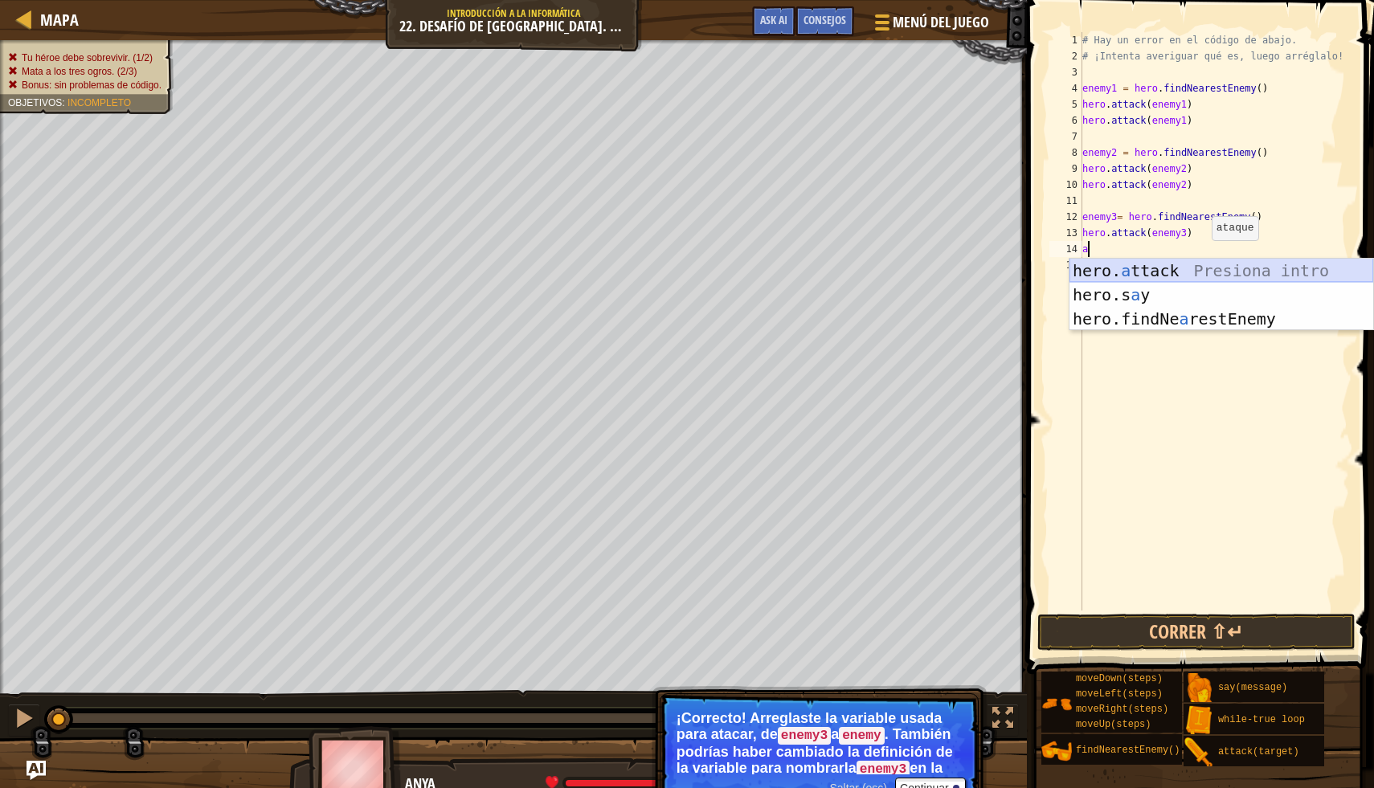
click at [1208, 268] on div "hero. a ttack Presiona intro hero.s a y Presiona intro hero.findNe a restEnemy …" at bounding box center [1221, 319] width 304 height 121
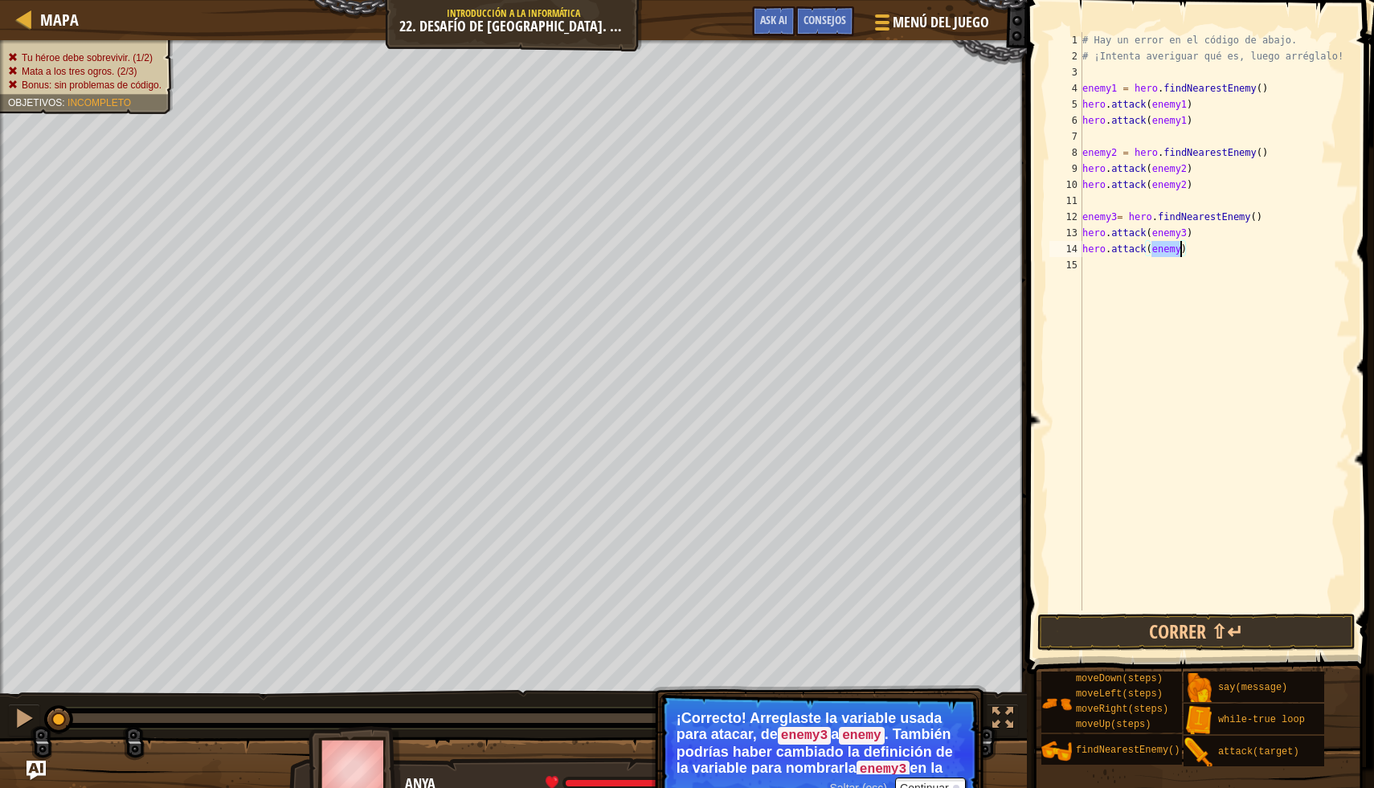
click at [1181, 249] on div "# Hay un error en el código de abajo. # ¡Intenta averiguar qué es, luego arrégl…" at bounding box center [1214, 321] width 271 height 578
type textarea "hero.attack(enemy3)"
click at [1265, 630] on button "Correr ⇧↵" at bounding box center [1196, 632] width 318 height 37
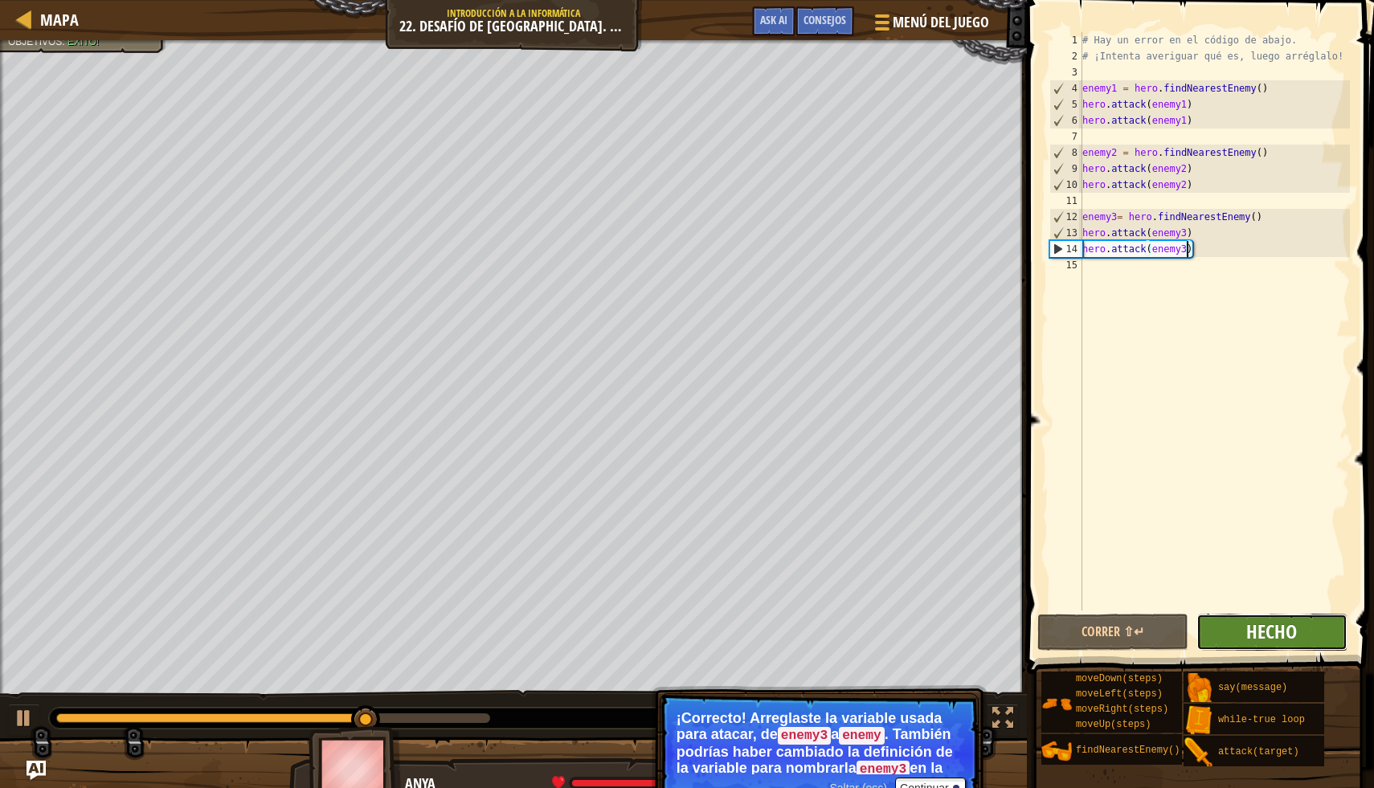
click at [1268, 634] on span "Hecho" at bounding box center [1271, 632] width 51 height 26
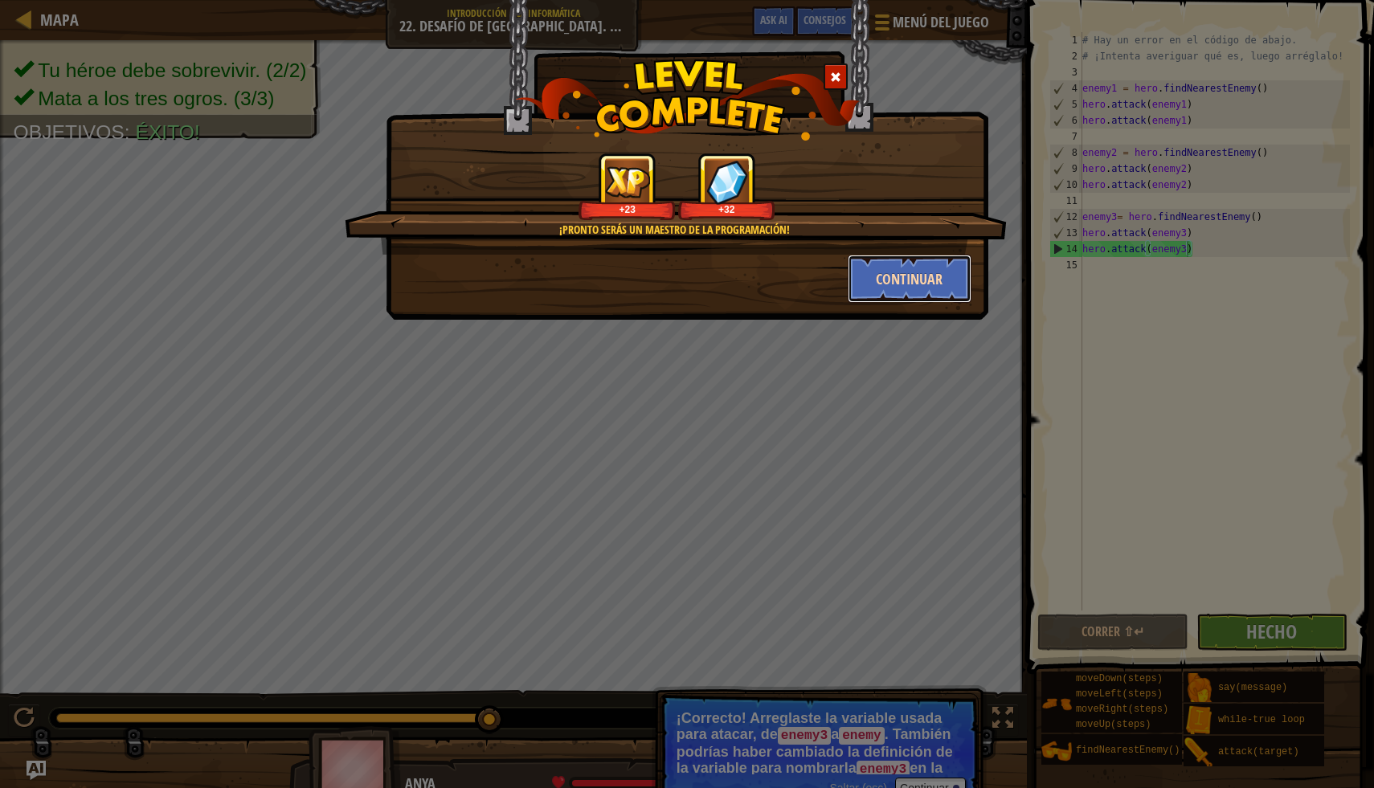
click at [905, 288] on button "Continuar" at bounding box center [910, 279] width 125 height 48
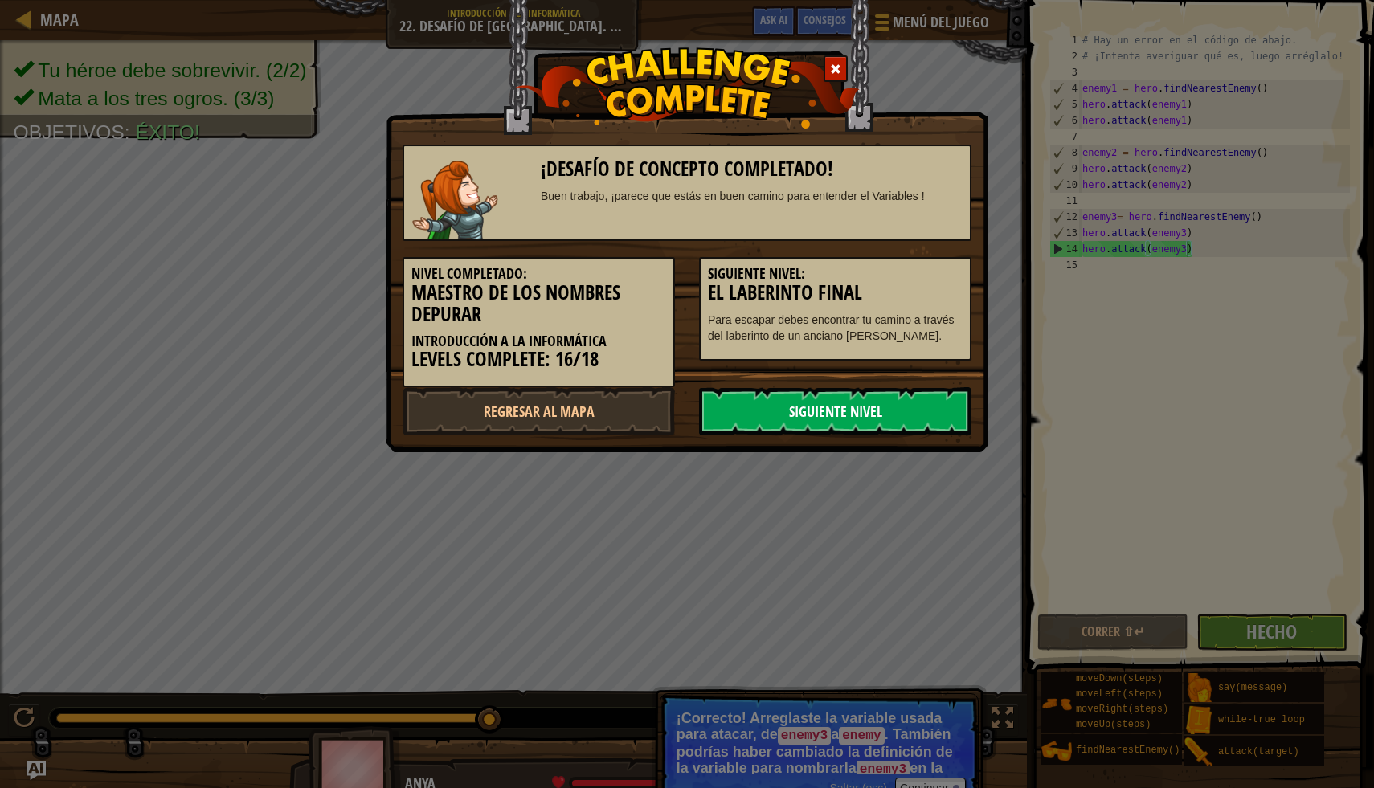
click at [872, 399] on link "Siguiente nivel" at bounding box center [835, 411] width 272 height 48
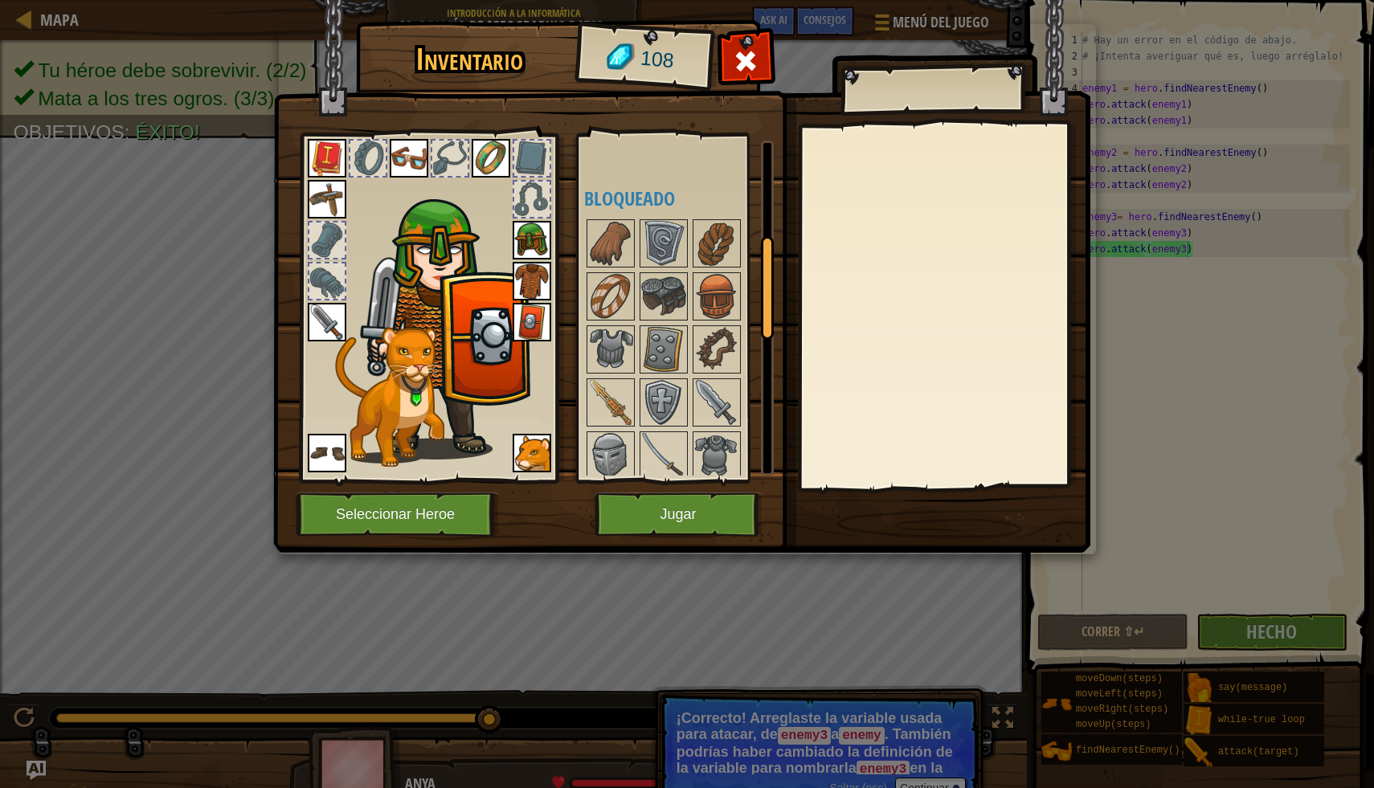
drag, startPoint x: 764, startPoint y: 194, endPoint x: 774, endPoint y: 285, distance: 91.3
click at [774, 285] on div "Inventario 108 Disponible [GEOGRAPHIC_DATA] [GEOGRAPHIC_DATA] [GEOGRAPHIC_DATA]…" at bounding box center [687, 289] width 817 height 530
click at [606, 373] on img at bounding box center [610, 351] width 45 height 45
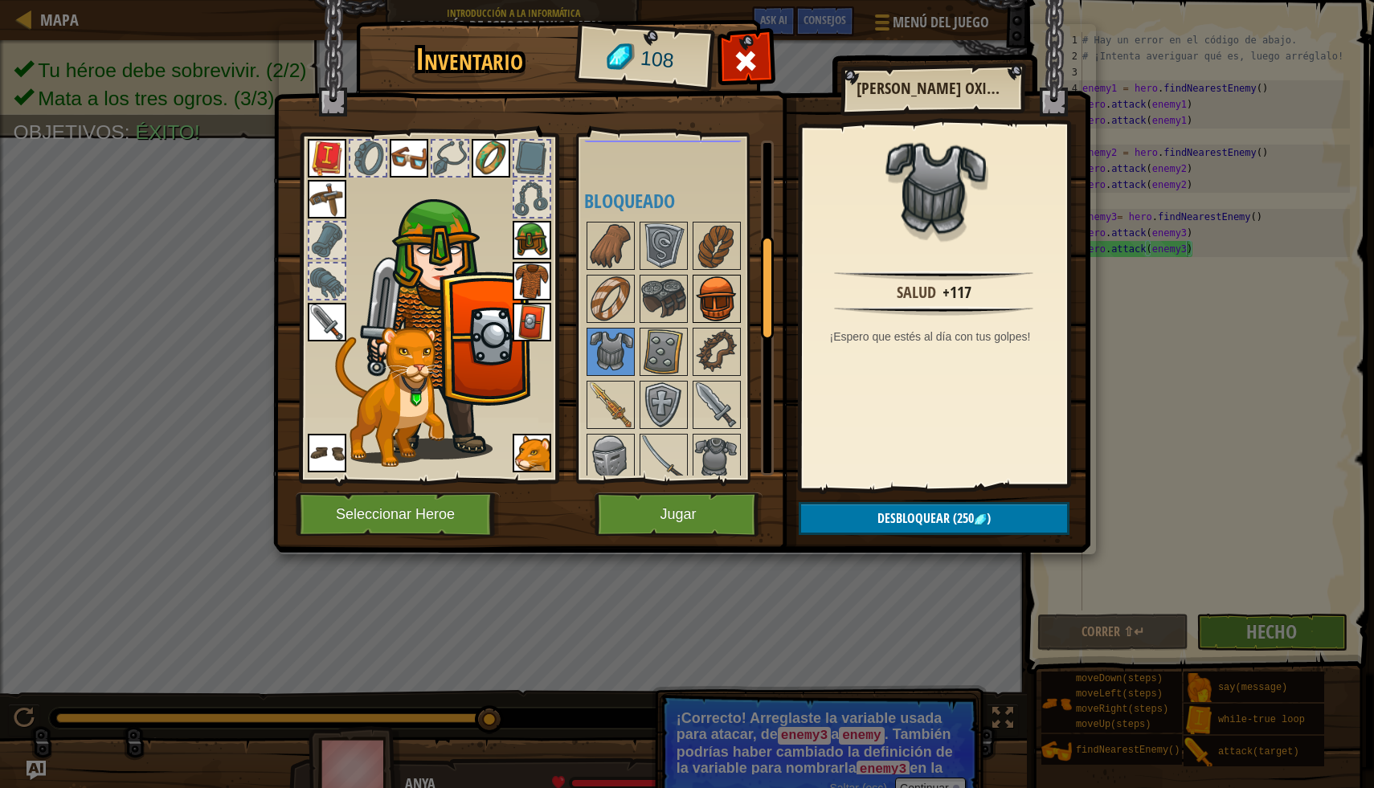
click at [707, 301] on img at bounding box center [716, 298] width 45 height 45
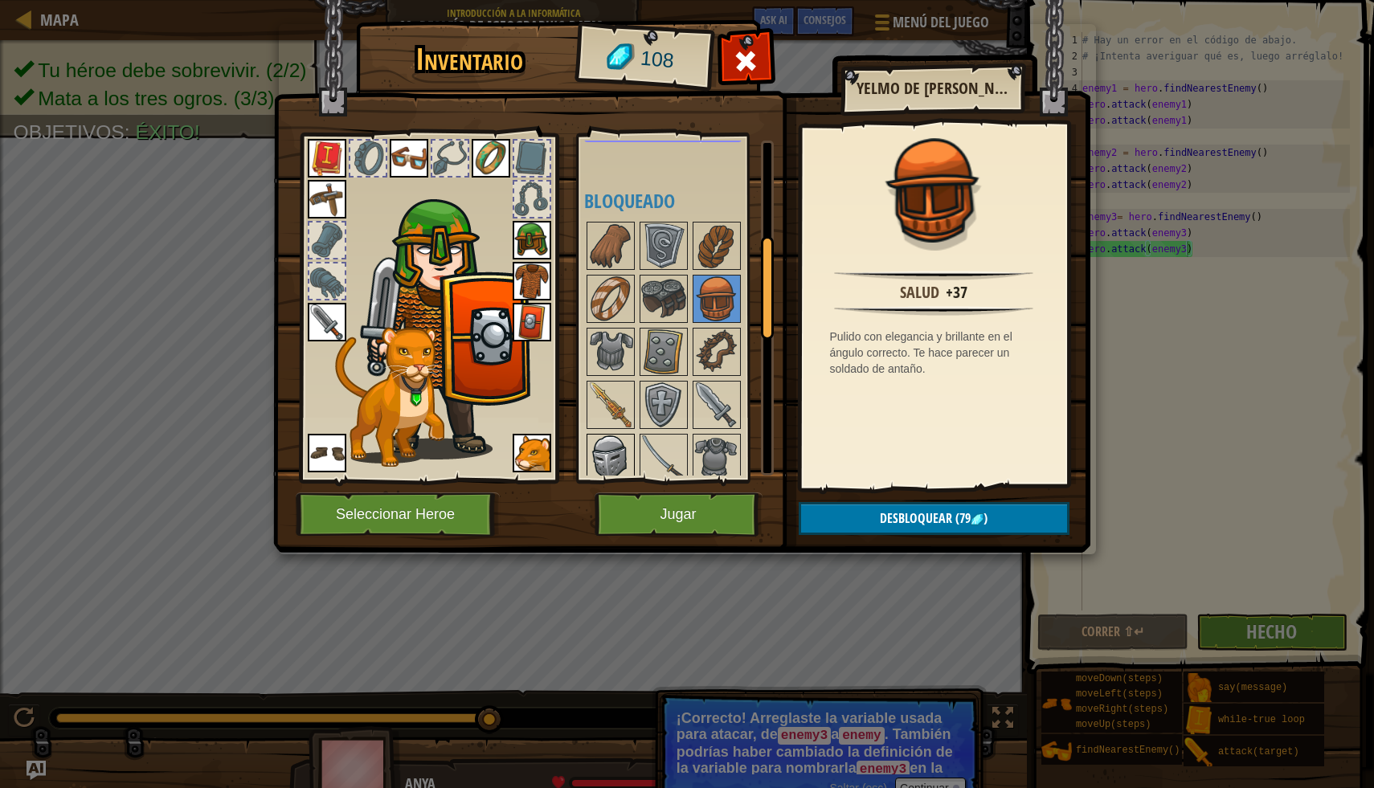
click at [621, 448] on img at bounding box center [610, 457] width 45 height 45
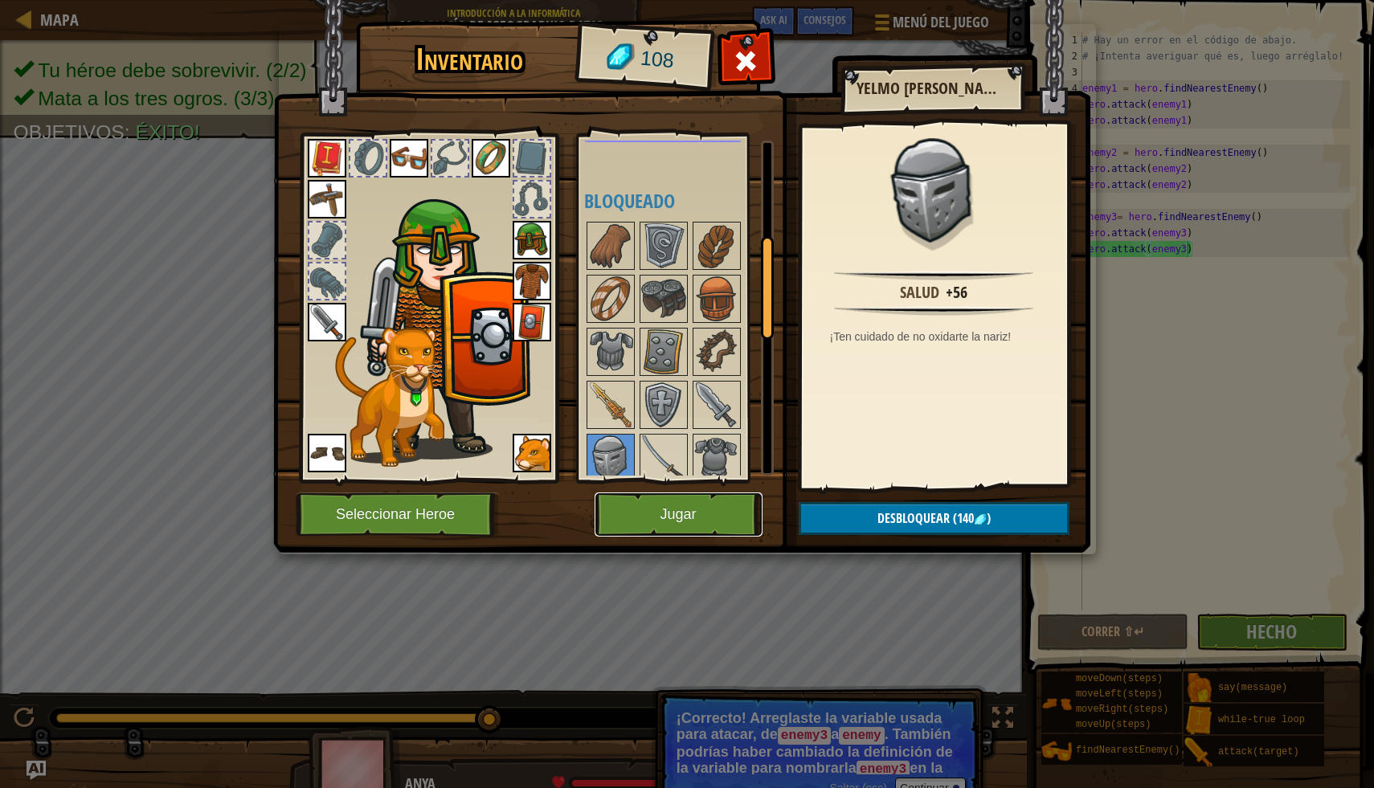
click at [704, 509] on button "Jugar" at bounding box center [679, 515] width 168 height 44
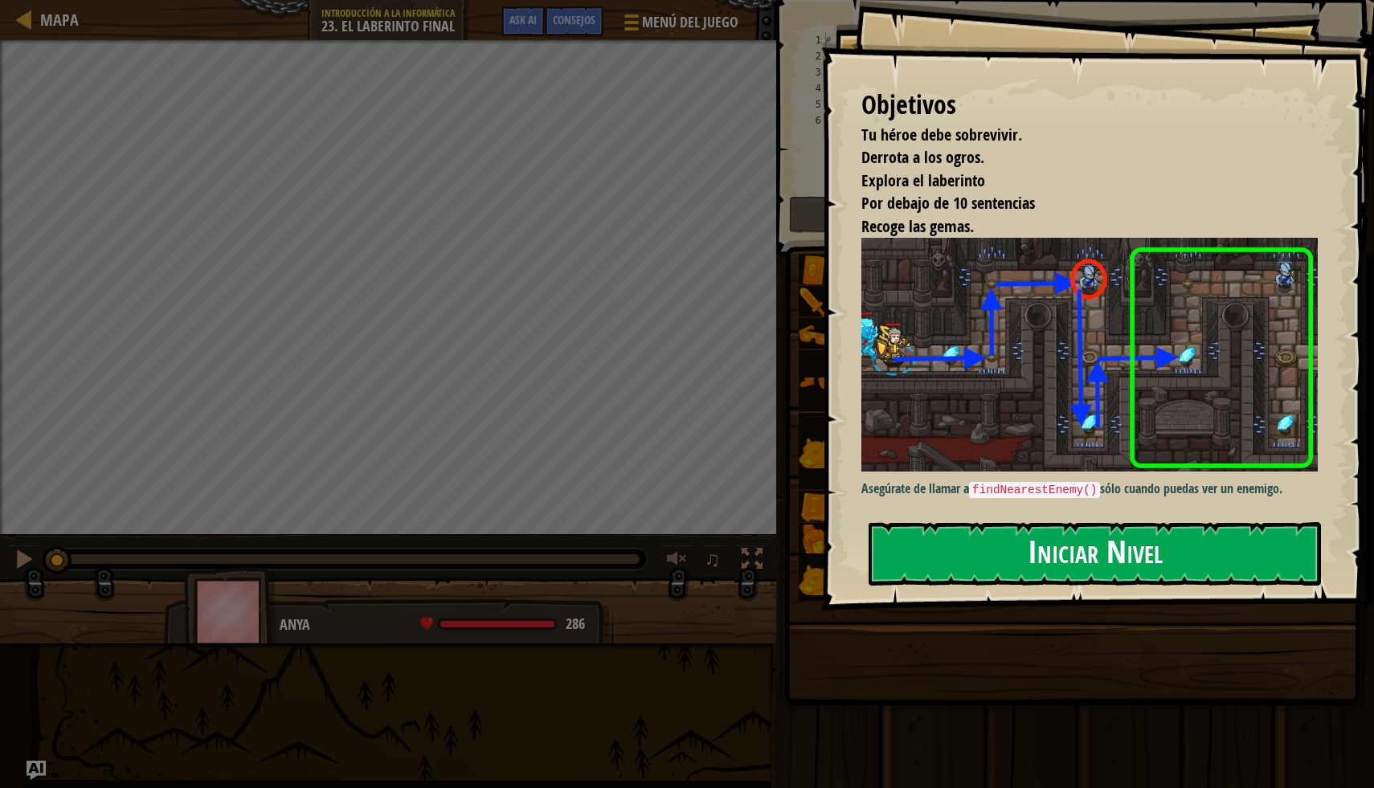
click at [984, 534] on button "Iniciar Nivel" at bounding box center [1095, 553] width 452 height 63
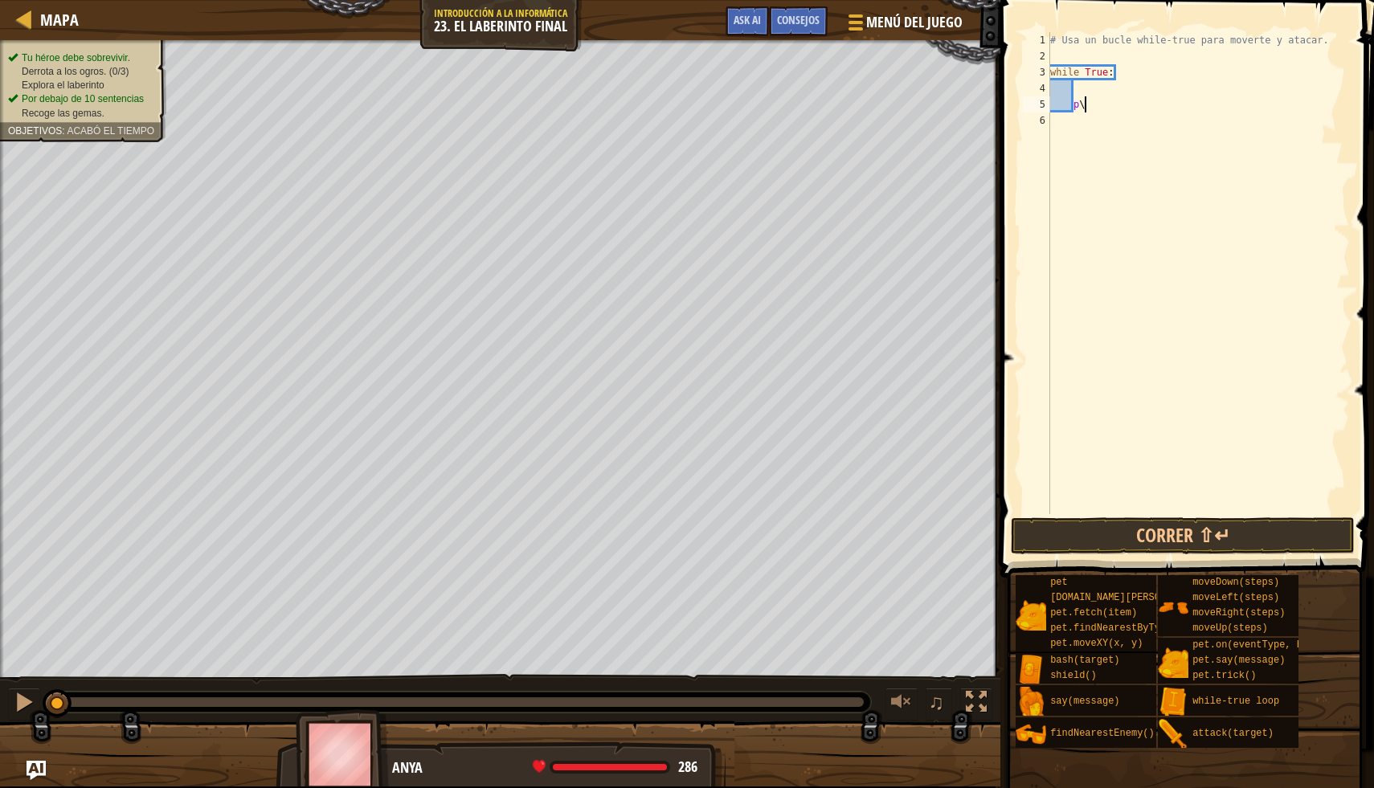
type textarea "p"
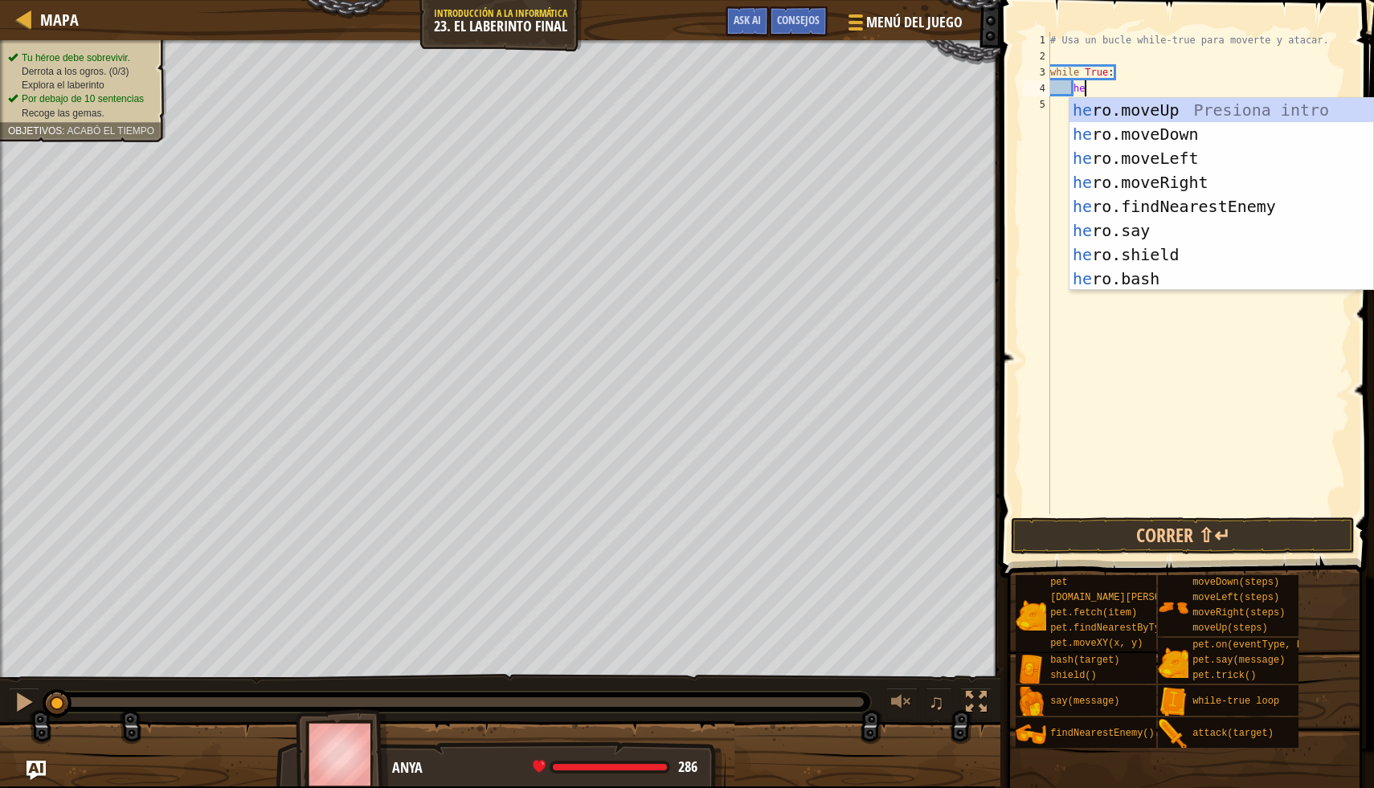
type textarea "her"
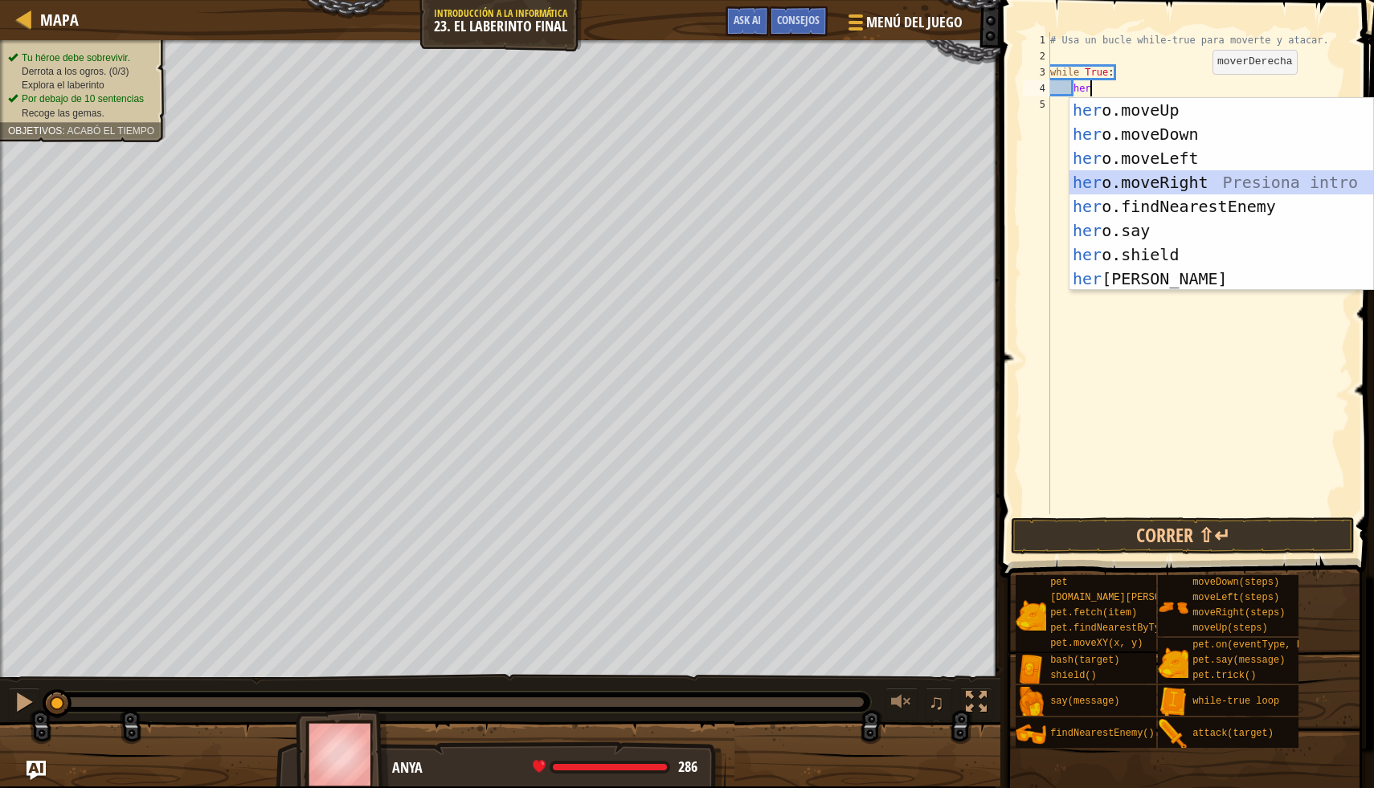
click at [1180, 174] on div "her o.moveUp Presiona intro her o.moveDown Presiona intro her o.moveLeft Presio…" at bounding box center [1221, 218] width 304 height 241
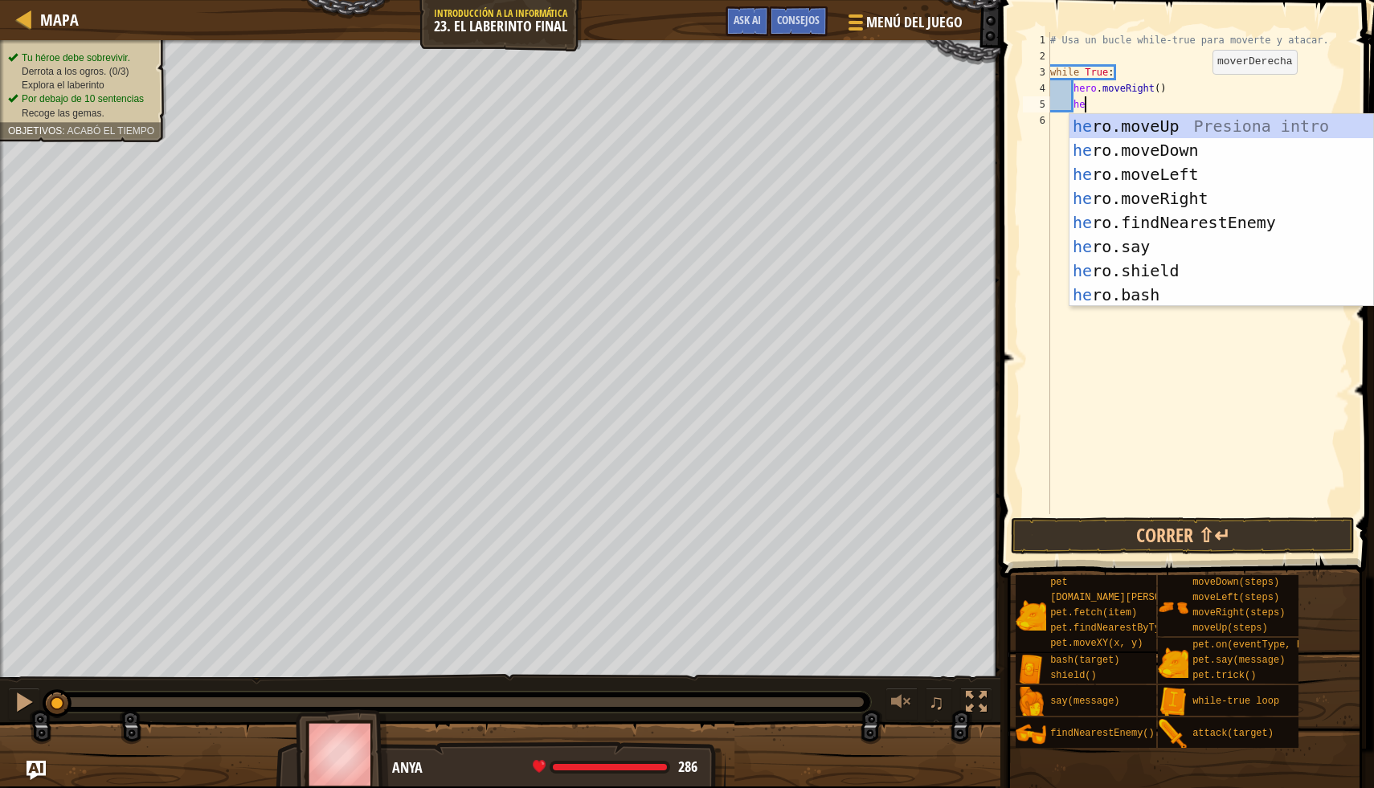
type textarea "her"
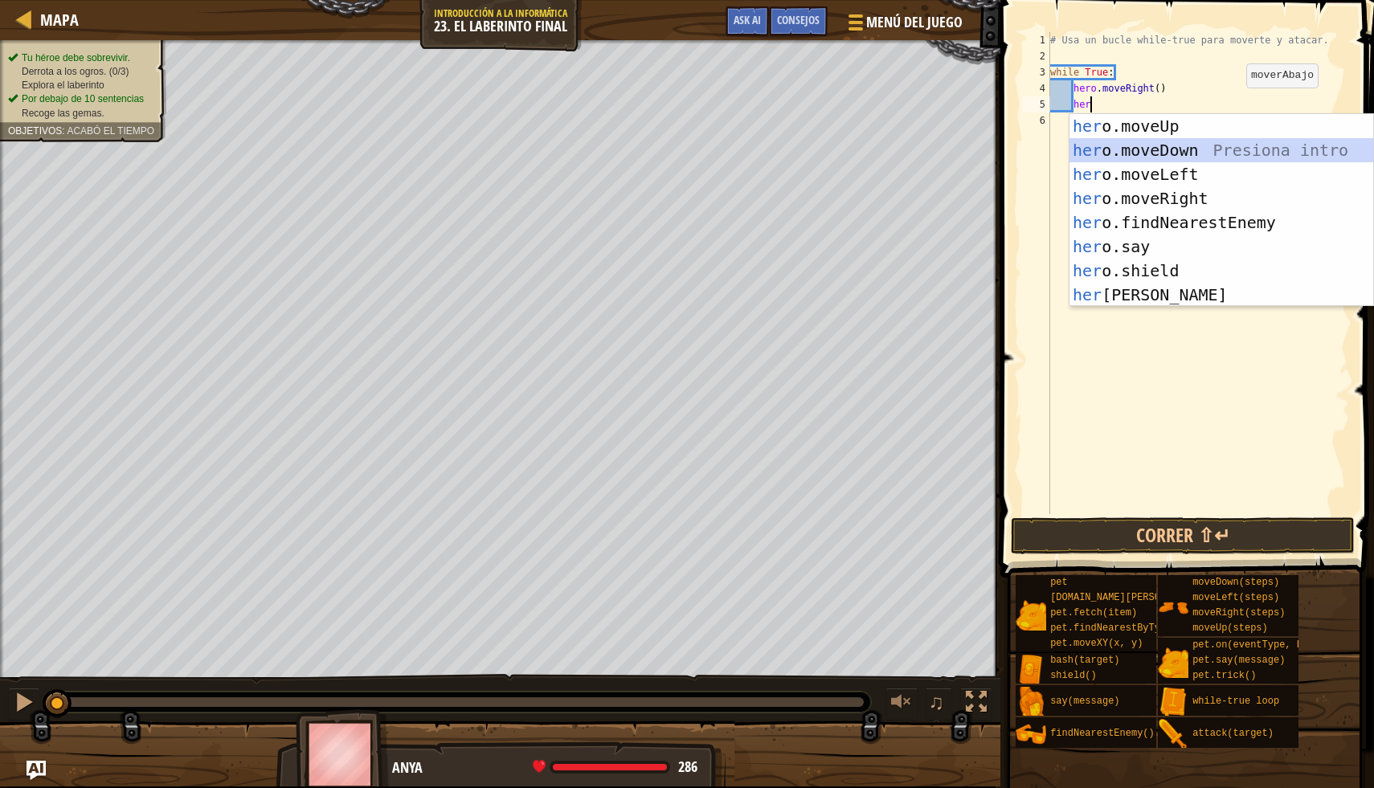
click at [1227, 142] on div "her o.moveUp Presiona intro her o.moveDown Presiona intro her o.moveLeft Presio…" at bounding box center [1221, 234] width 304 height 241
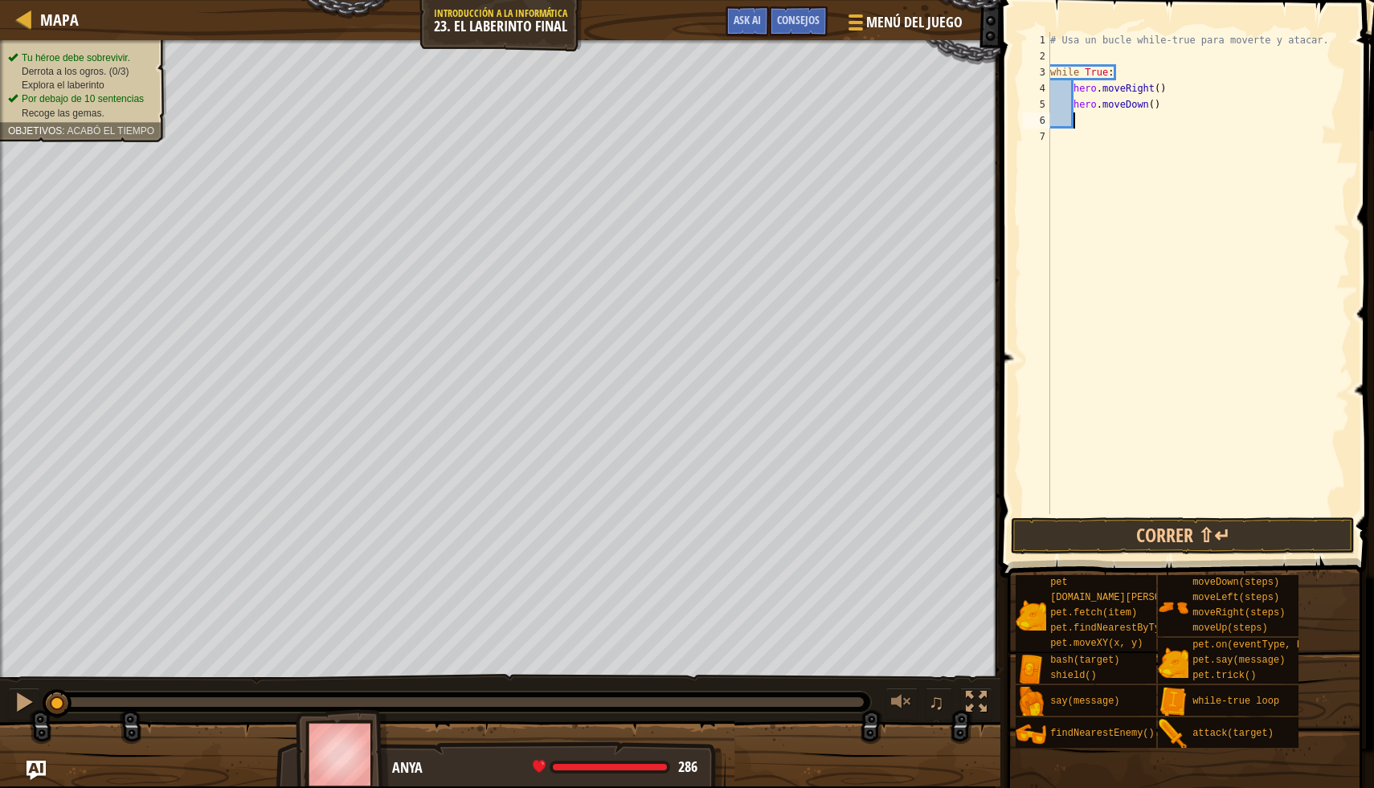
click at [1187, 113] on div "# Usa un bucle while-true para moverte y atacar. while True : hero . moveRight …" at bounding box center [1198, 289] width 303 height 514
click at [1149, 104] on div "# Usa un bucle while-true para moverte y atacar. while True : hero . moveRight …" at bounding box center [1198, 289] width 303 height 514
type textarea "hero.moveUp()"
click at [1190, 156] on div "# Usa un bucle while-true para moverte y atacar. while True : hero . moveRight …" at bounding box center [1198, 289] width 303 height 514
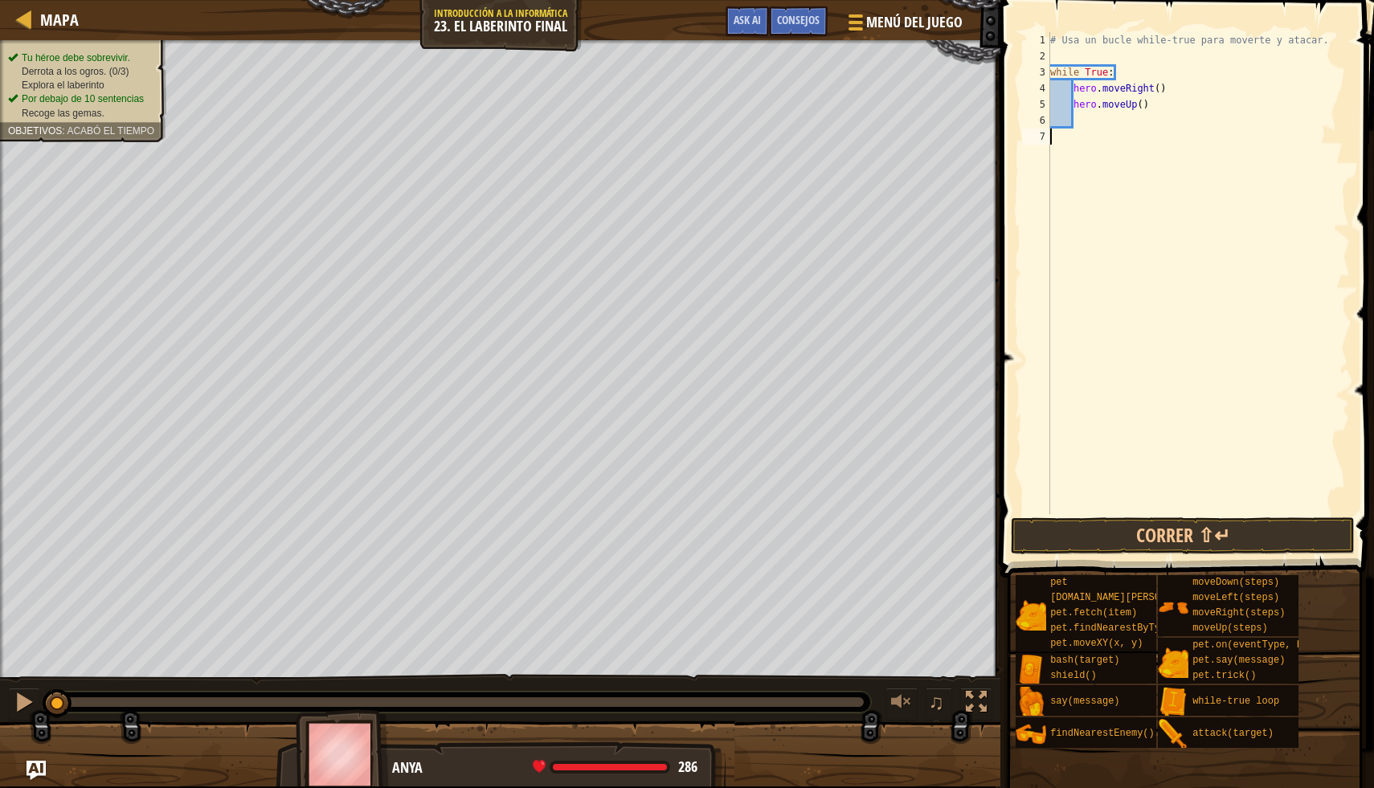
scroll to position [7, 0]
click at [1145, 123] on div "# Usa un bucle while-true para moverte y atacar. while True : hero . moveRight …" at bounding box center [1198, 289] width 303 height 514
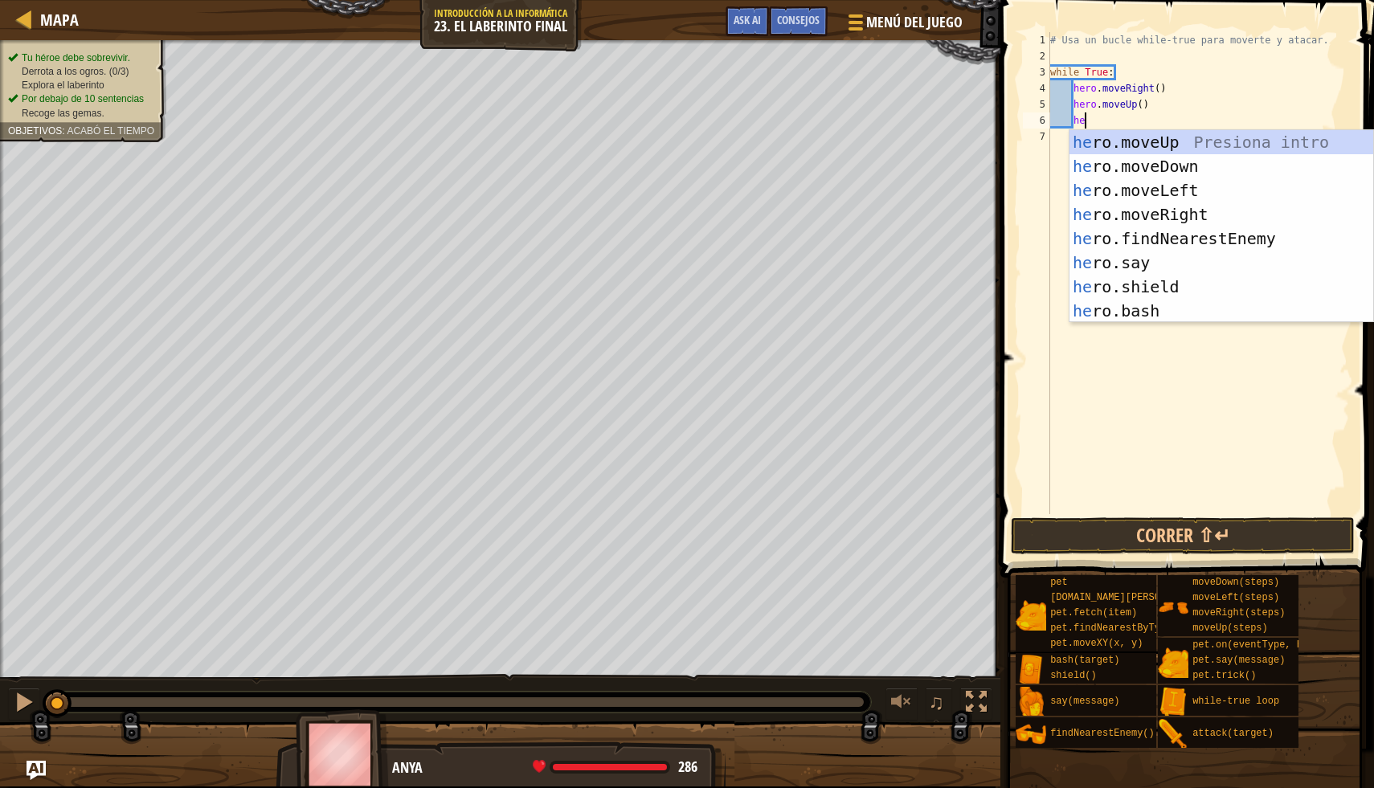
scroll to position [7, 2]
type textarea "h"
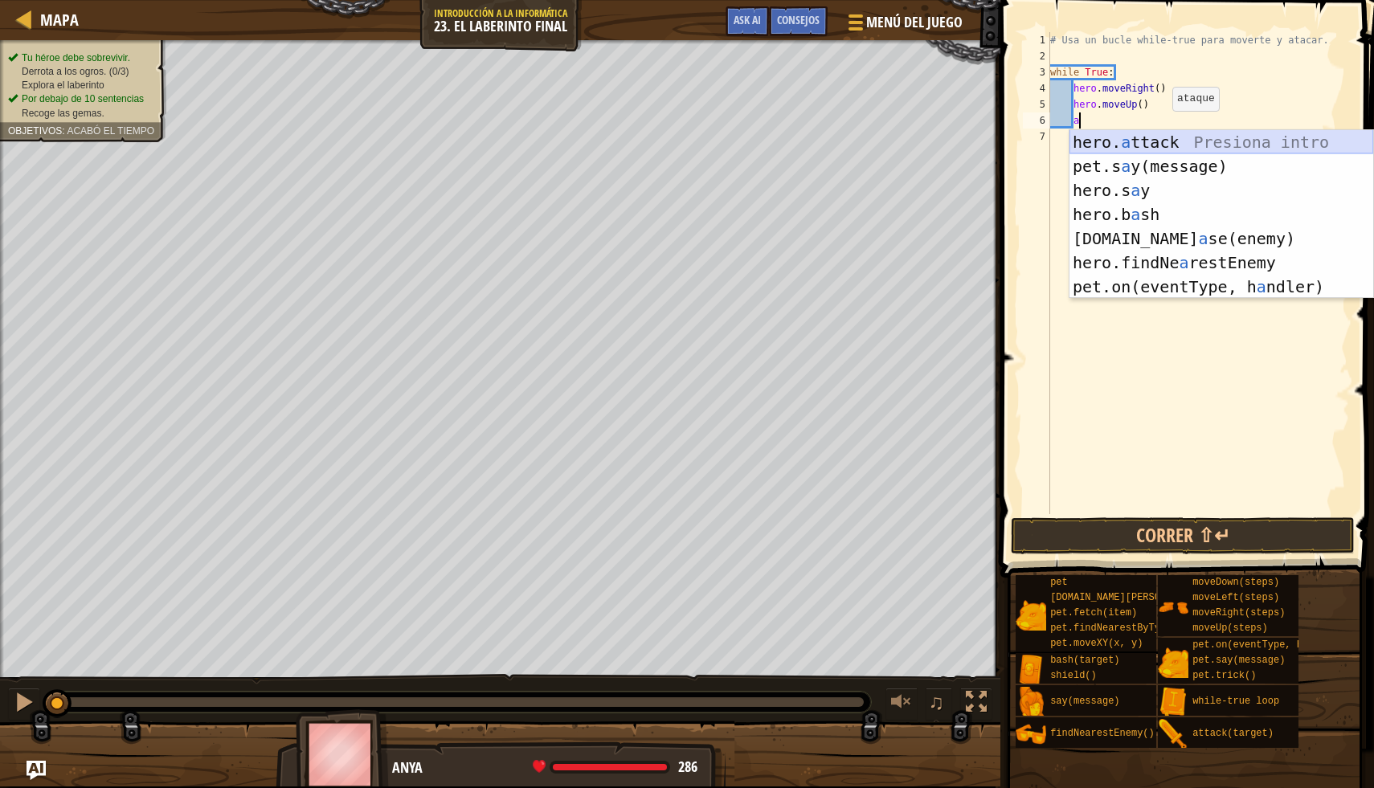
click at [1318, 136] on div "hero. a ttack Presiona intro pet.s a y(message) Presiona intro hero.s a y Presi…" at bounding box center [1221, 238] width 304 height 217
type textarea "hero.attack(enemy)"
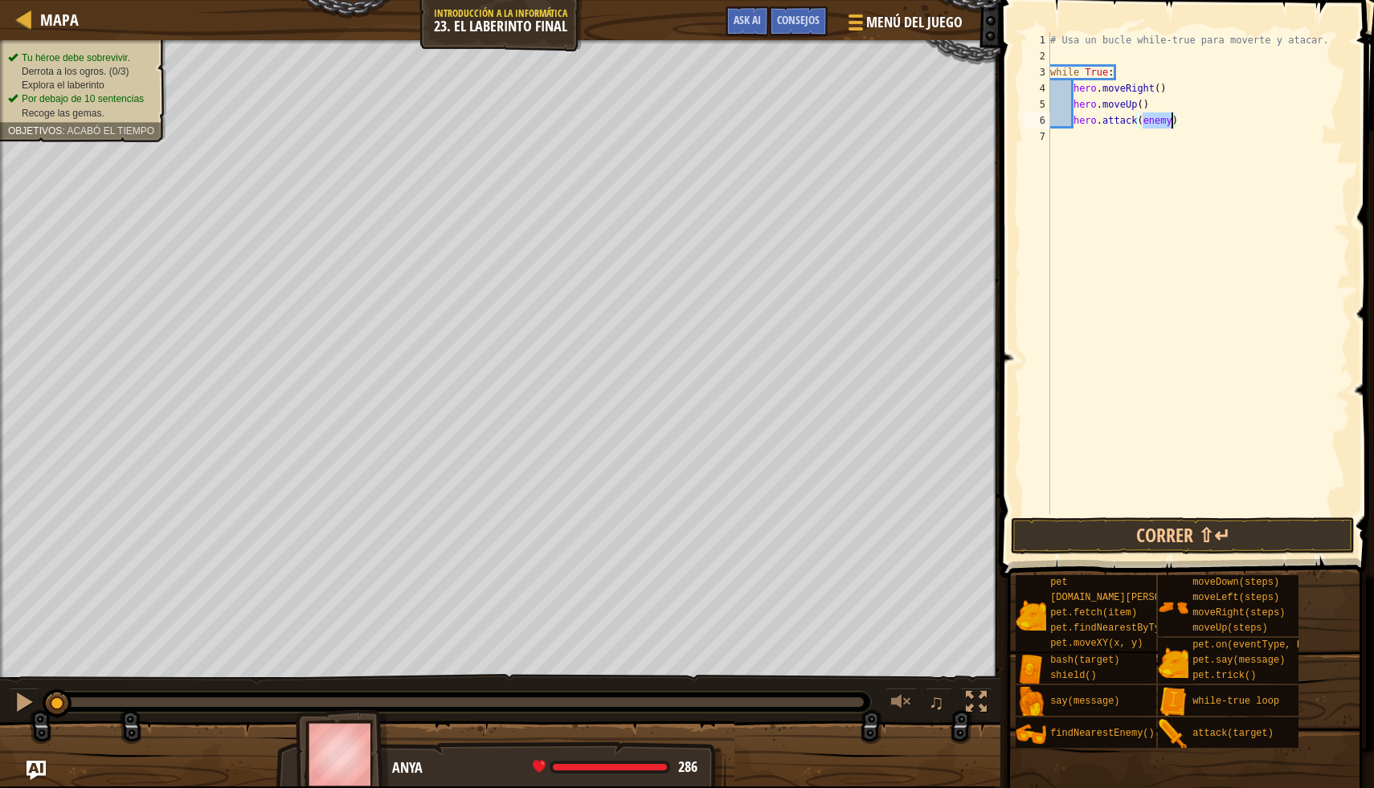
click at [1196, 152] on div "# Usa un bucle while-true para moverte y atacar. while True : hero . moveRight …" at bounding box center [1198, 289] width 303 height 514
click at [1256, 121] on div "# Usa un bucle while-true para moverte y atacar. while True : hero . moveRight …" at bounding box center [1198, 289] width 303 height 514
type textarea "hero.attack(enemy)"
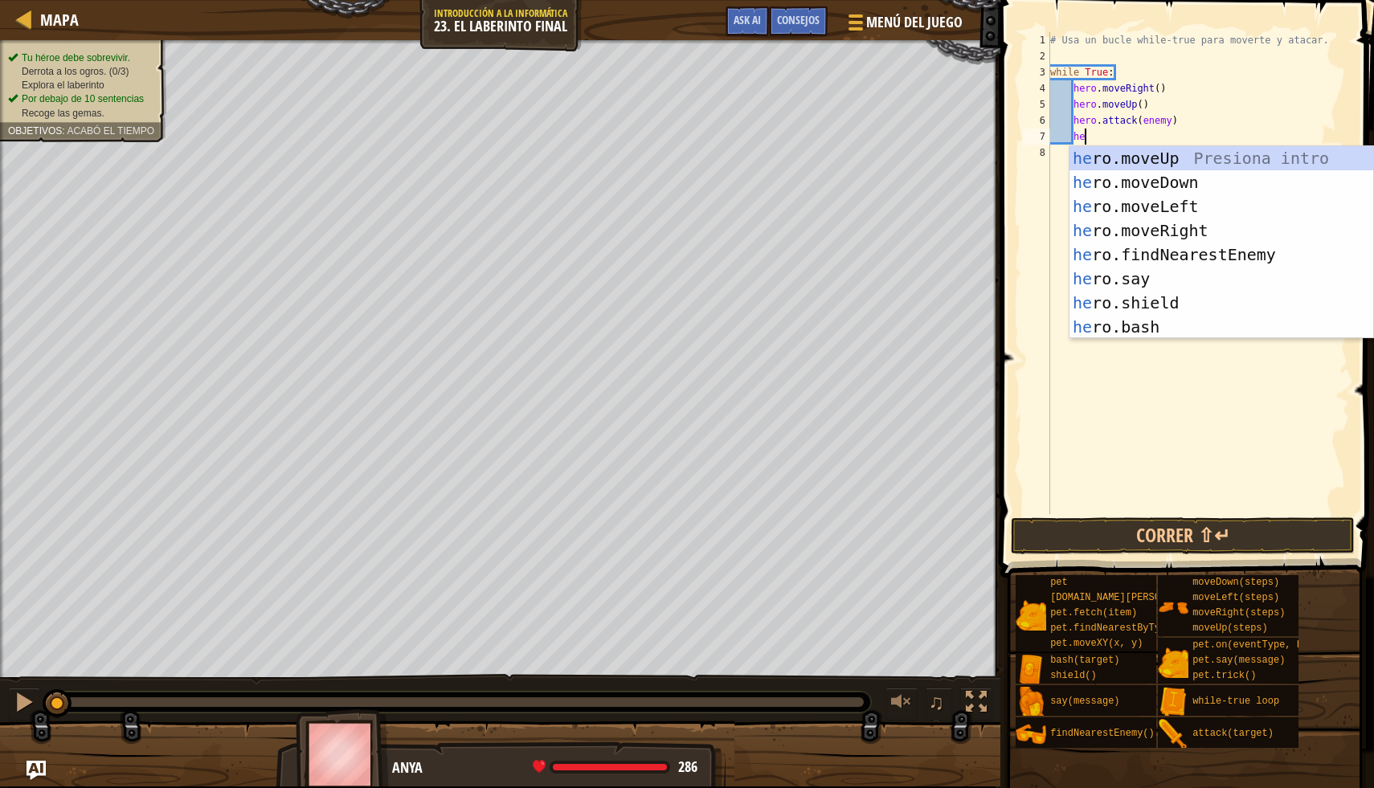
type textarea "her"
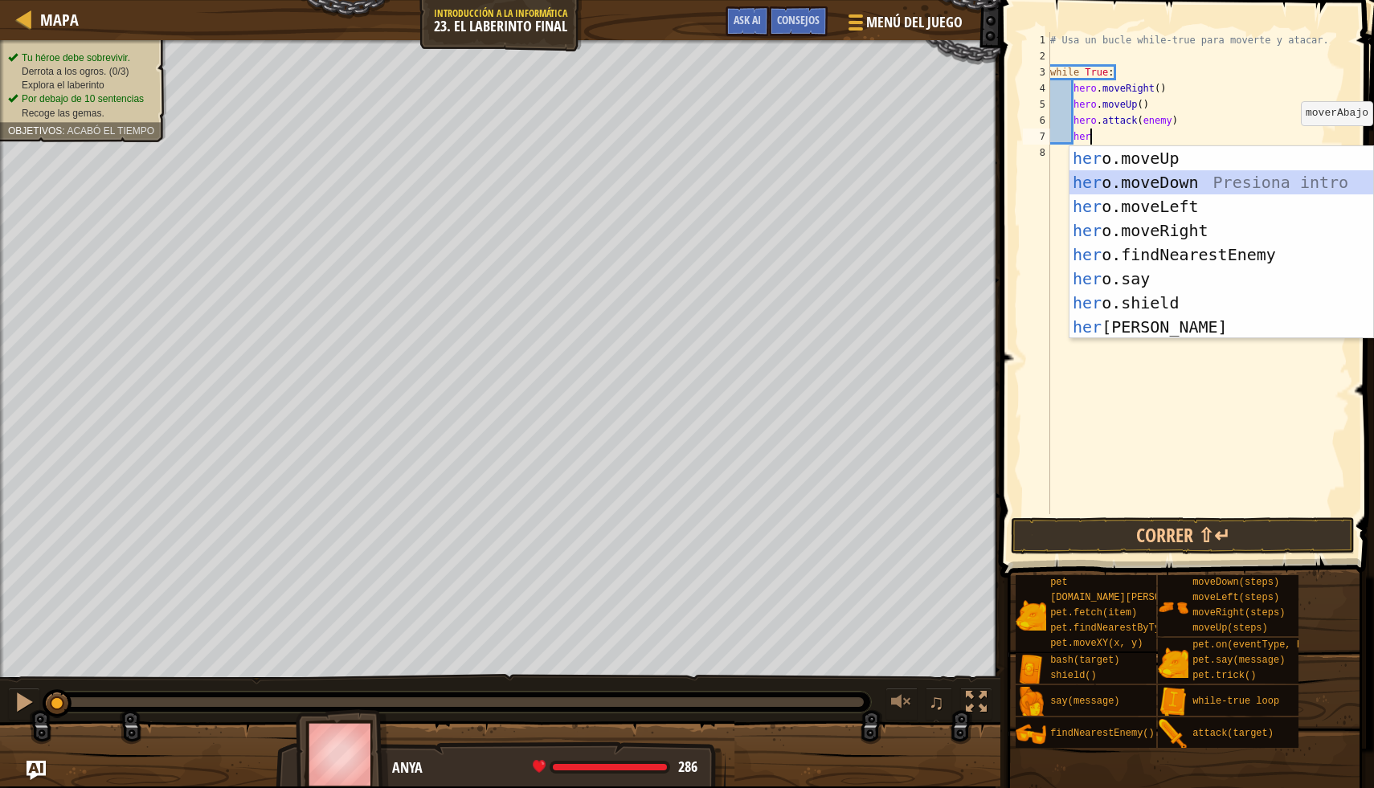
click at [1256, 185] on div "her o.moveUp Presiona intro her o.moveDown Presiona intro her o.moveLeft Presio…" at bounding box center [1221, 266] width 304 height 241
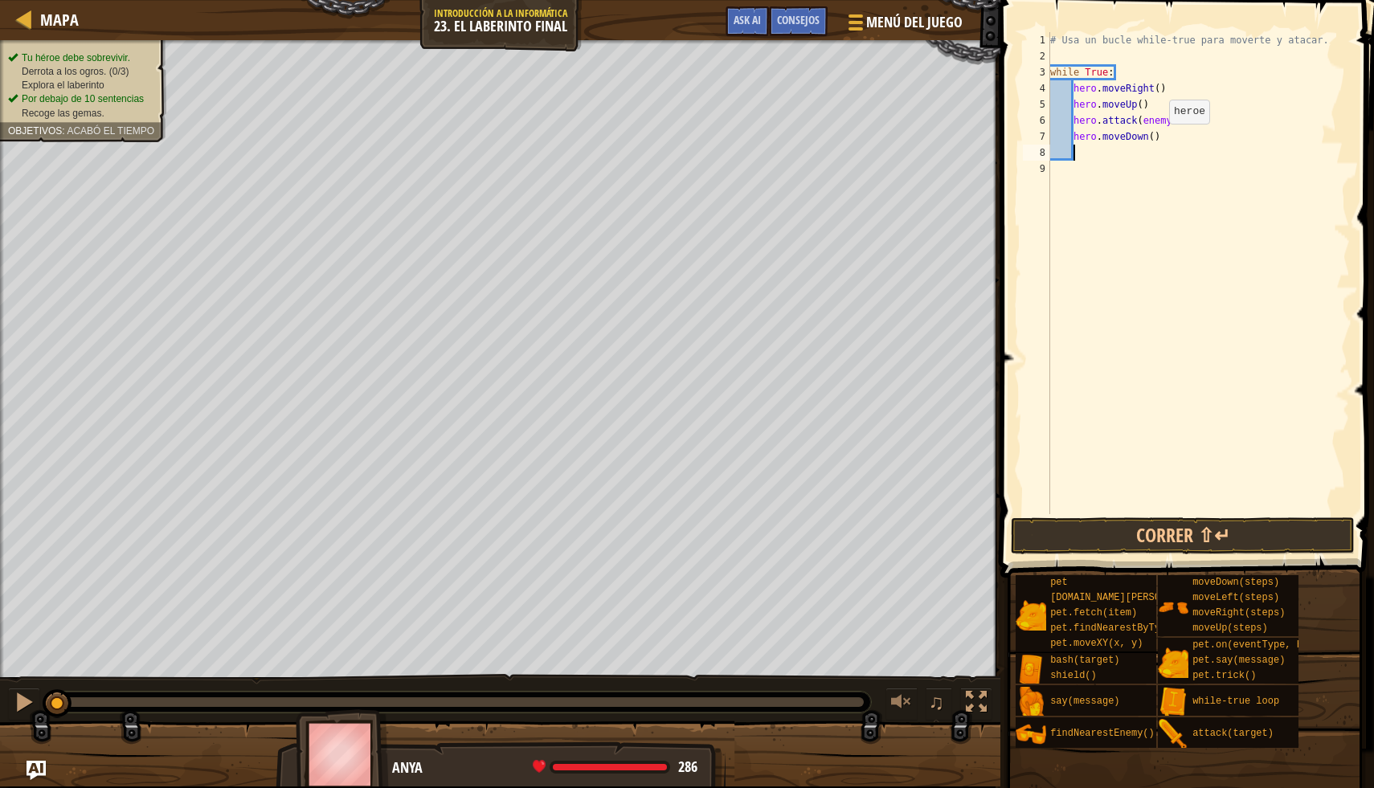
click at [1157, 140] on div "# Usa un bucle while-true para moverte y atacar. while True : hero . moveRight …" at bounding box center [1198, 289] width 303 height 514
type textarea "hero.moveDown(2)"
click at [1086, 161] on div "# Usa un bucle while-true para moverte y atacar. while True : hero . moveRight …" at bounding box center [1198, 289] width 303 height 514
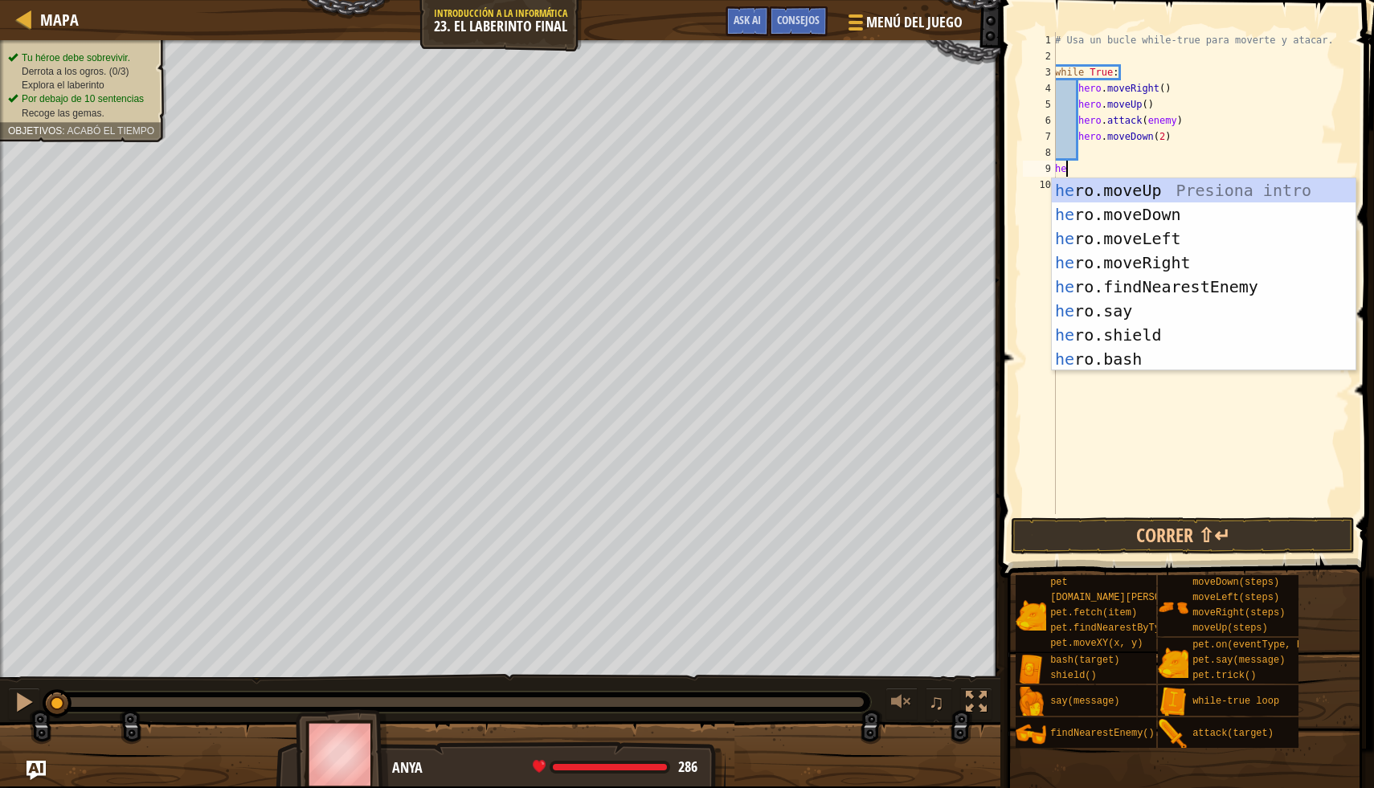
type textarea "her"
click at [1119, 190] on div "her o.moveUp Presiona intro her o.moveDown Presiona intro her o.moveLeft Presio…" at bounding box center [1204, 298] width 304 height 241
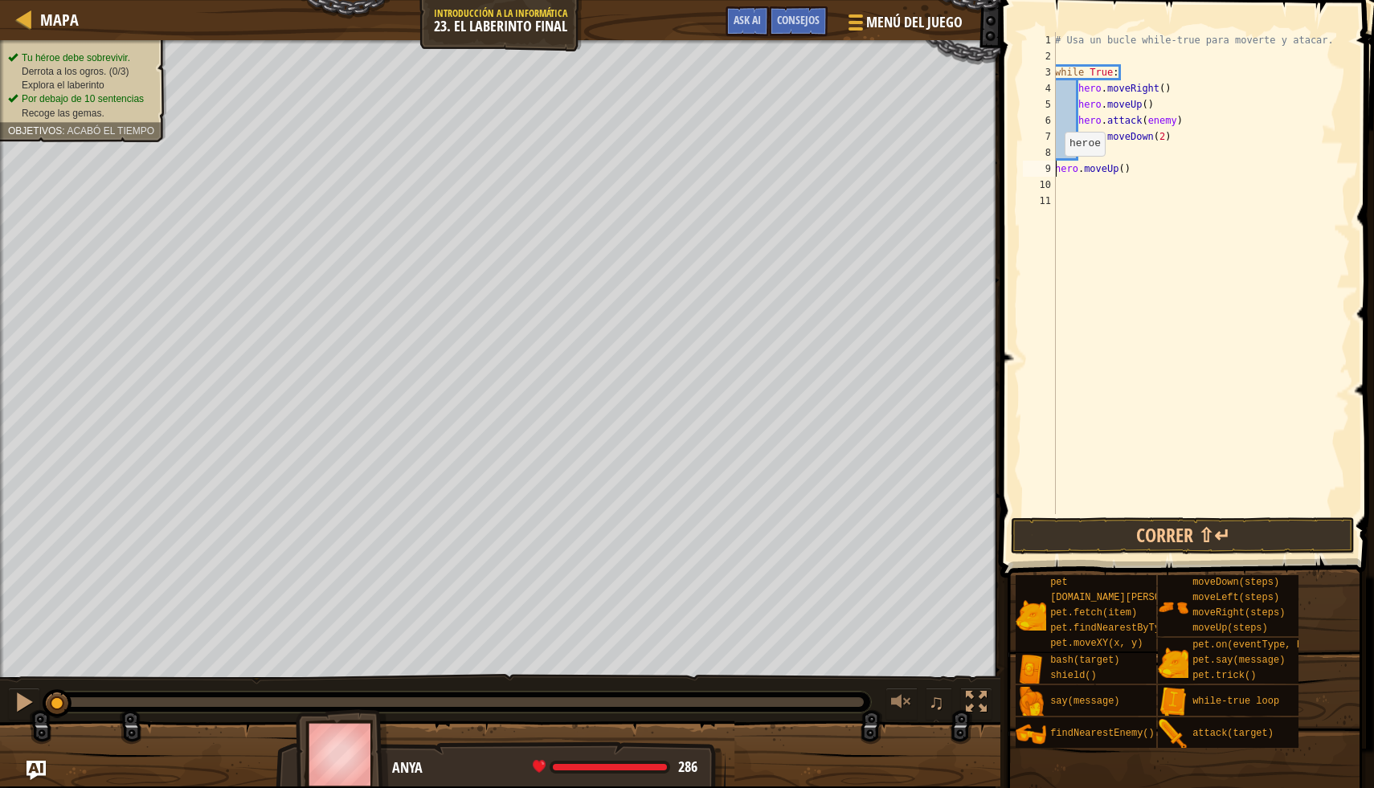
click at [1057, 171] on div "# Usa un bucle while-true para moverte y atacar. while True : hero . moveRight …" at bounding box center [1201, 289] width 298 height 514
click at [1216, 529] on button "Correr ⇧↵" at bounding box center [1183, 535] width 344 height 37
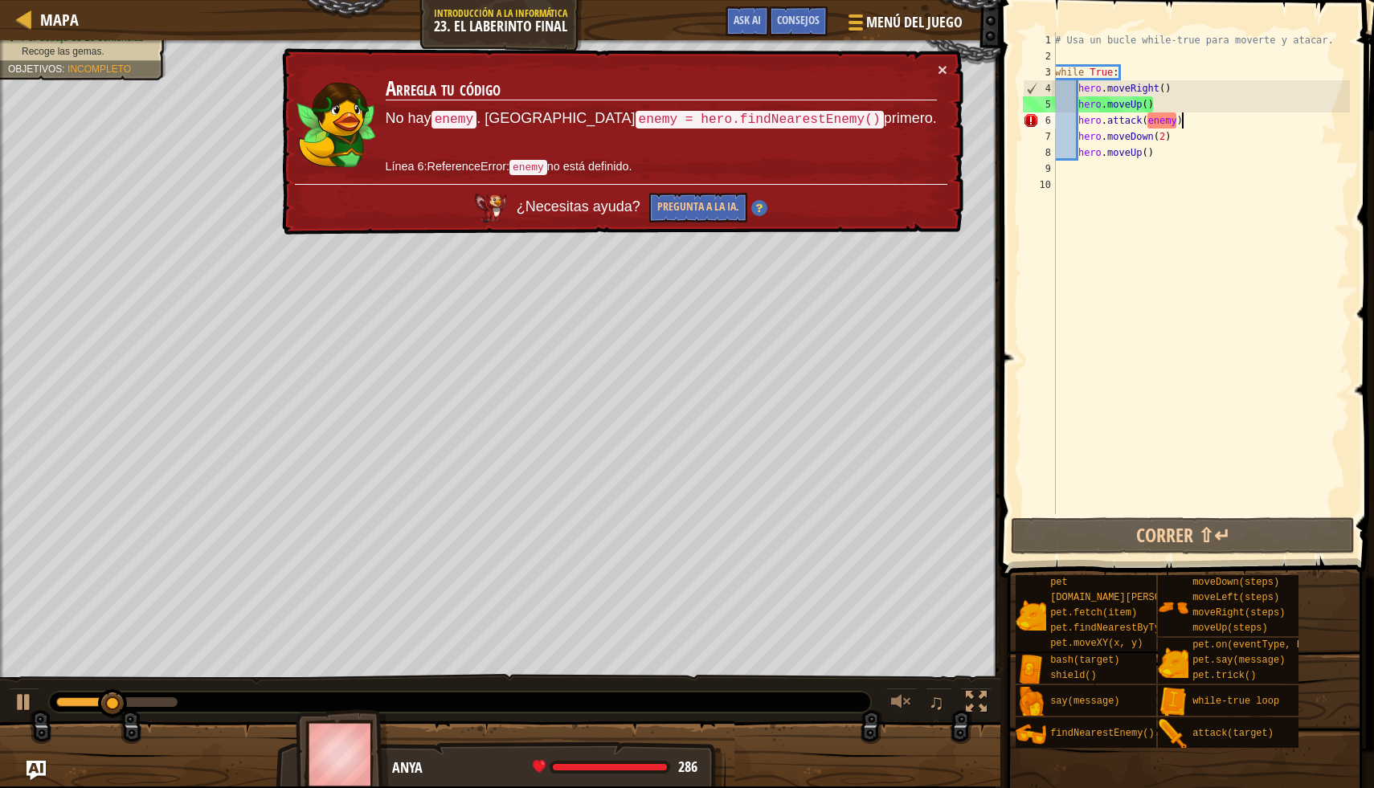
click at [1191, 118] on div "# Usa un bucle while-true para moverte y atacar. while True : hero . moveRight …" at bounding box center [1201, 289] width 298 height 514
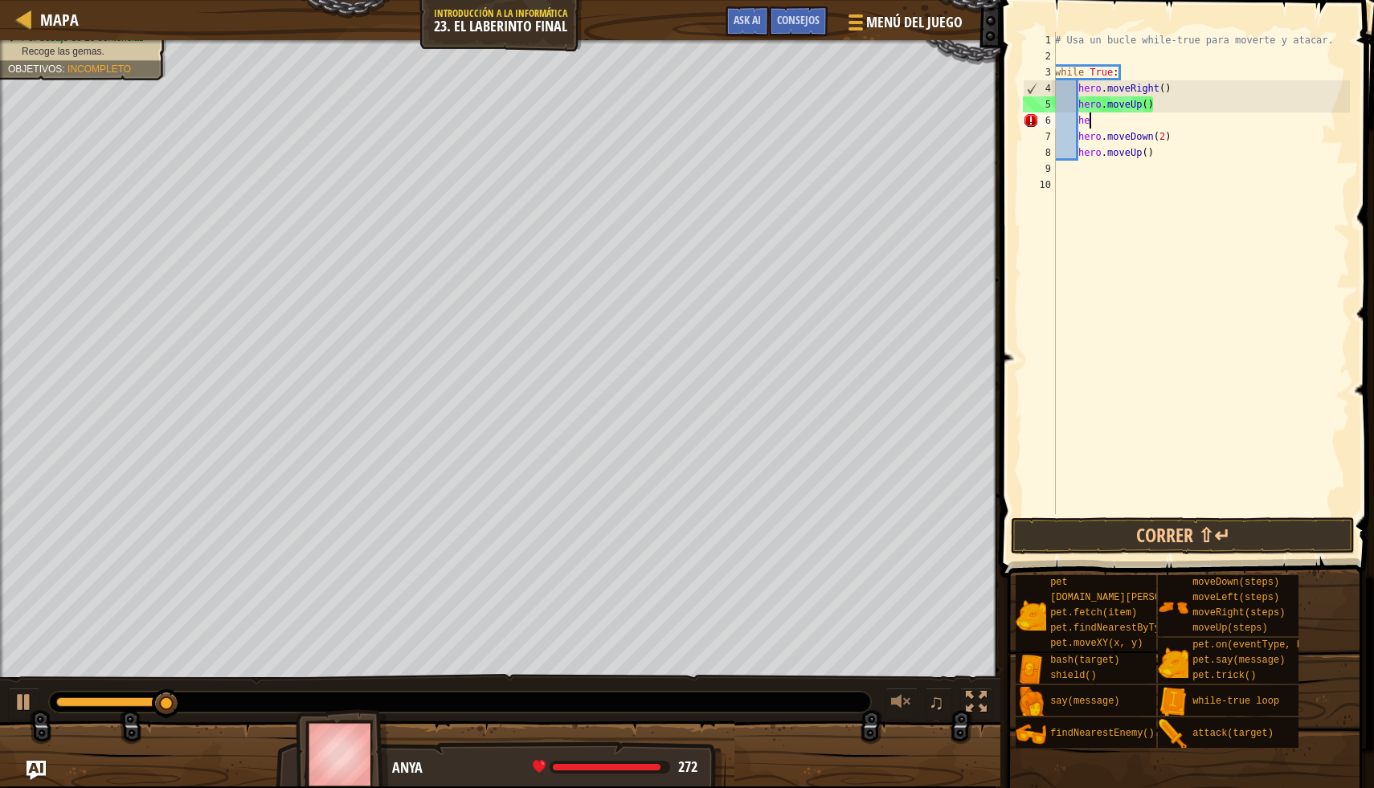
type textarea "h"
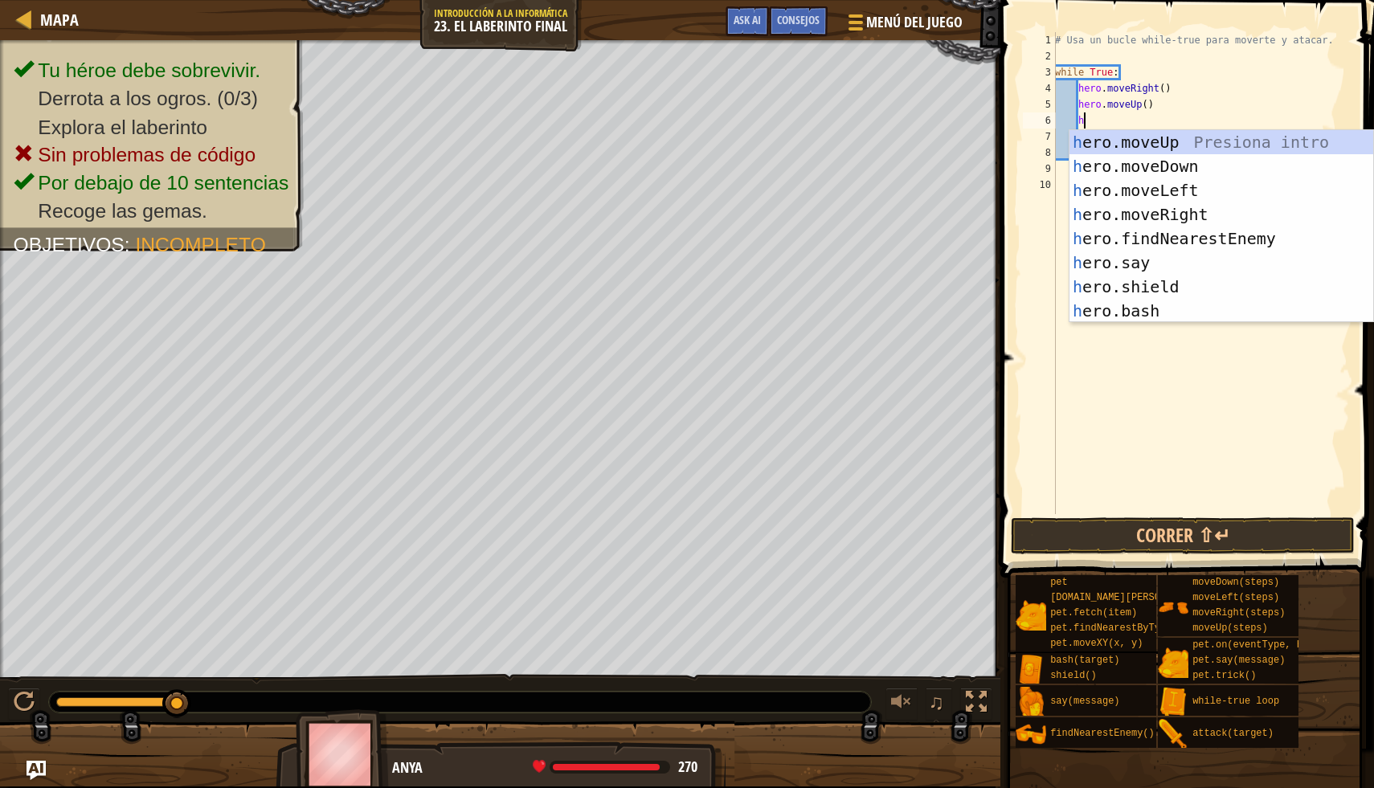
type textarea "he"
click at [1266, 243] on div "he ro.moveUp Presiona intro he ro.moveDown Presiona intro he ro.moveLeft Presio…" at bounding box center [1221, 250] width 304 height 241
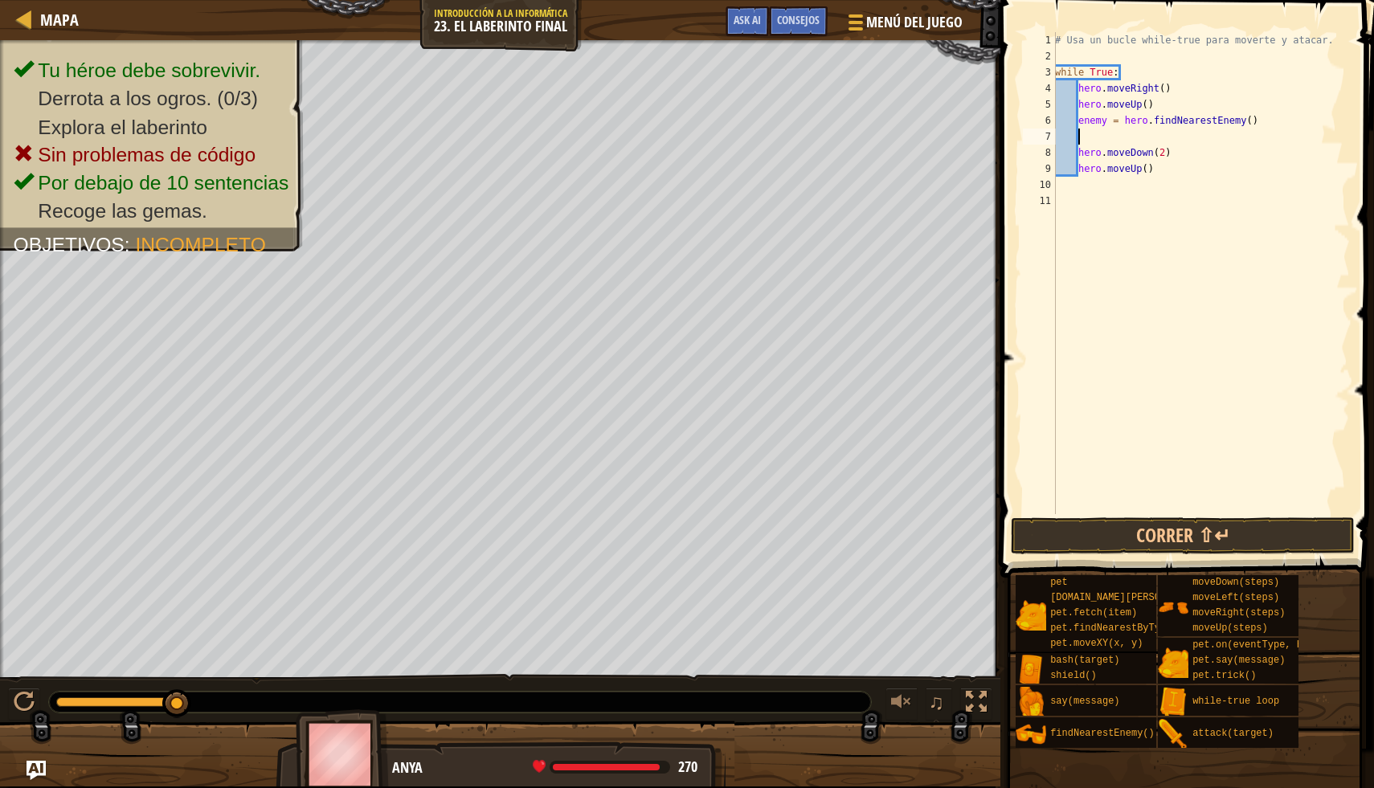
scroll to position [7, 1]
click at [1114, 122] on div "# Usa un bucle while-true para moverte y atacar. while True : hero . moveRight …" at bounding box center [1201, 289] width 298 height 514
type textarea "enemy1= hero.findNearestEnemy()"
click at [1106, 140] on div "# Usa un bucle while-true para moverte y atacar. while True : hero . moveRight …" at bounding box center [1201, 289] width 298 height 514
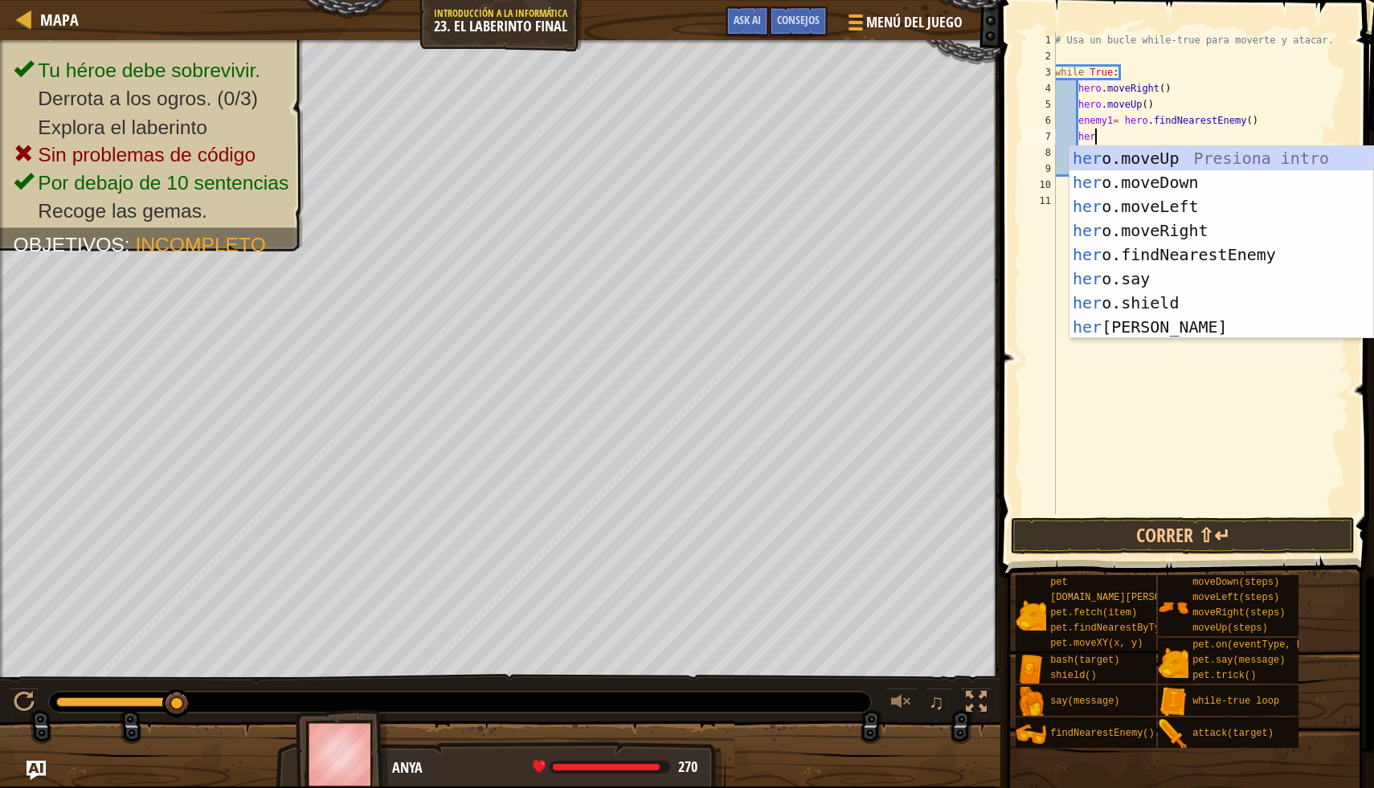
scroll to position [7, 2]
type textarea "h"
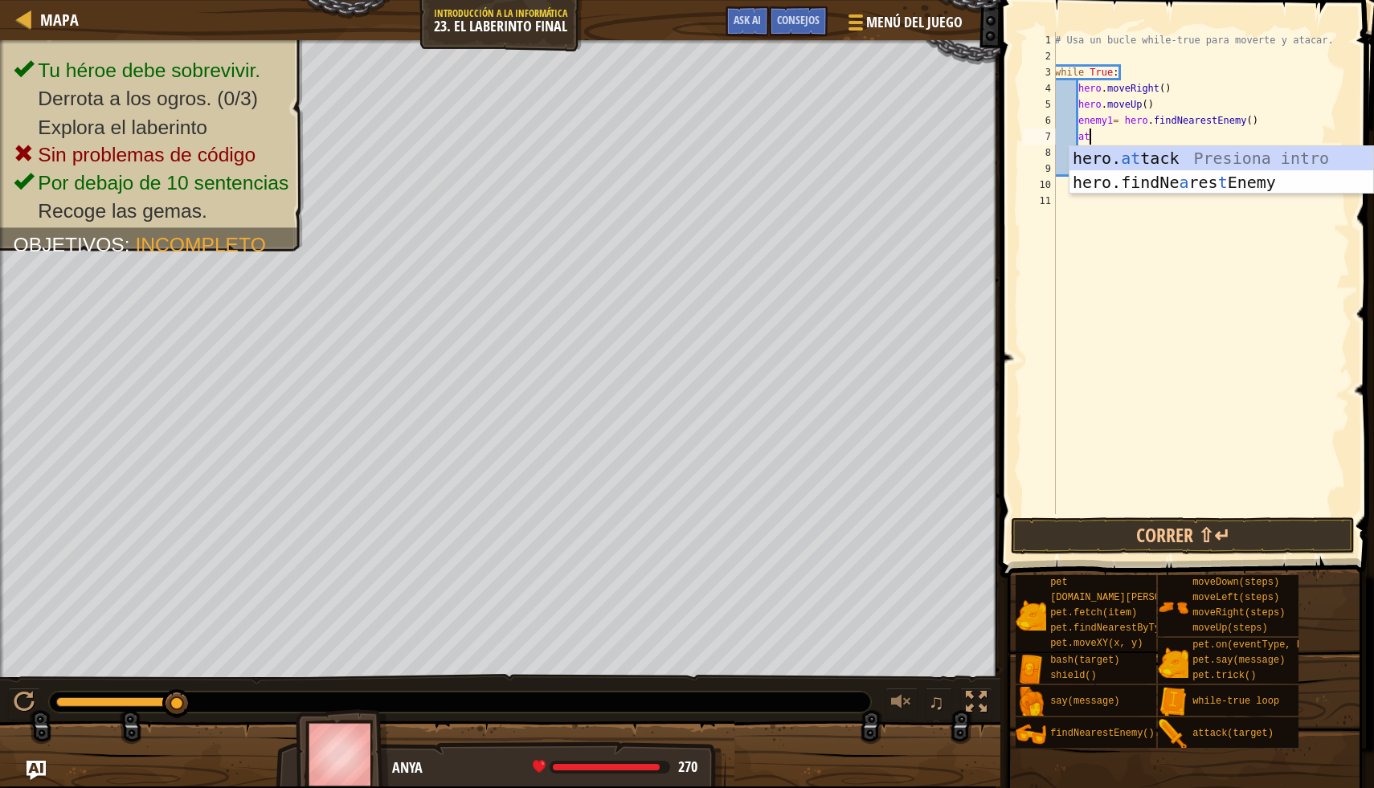
scroll to position [7, 2]
click at [1228, 162] on div "hero. at tack Presiona intro hero.findNe a res t Enemy Presiona intro" at bounding box center [1221, 194] width 304 height 96
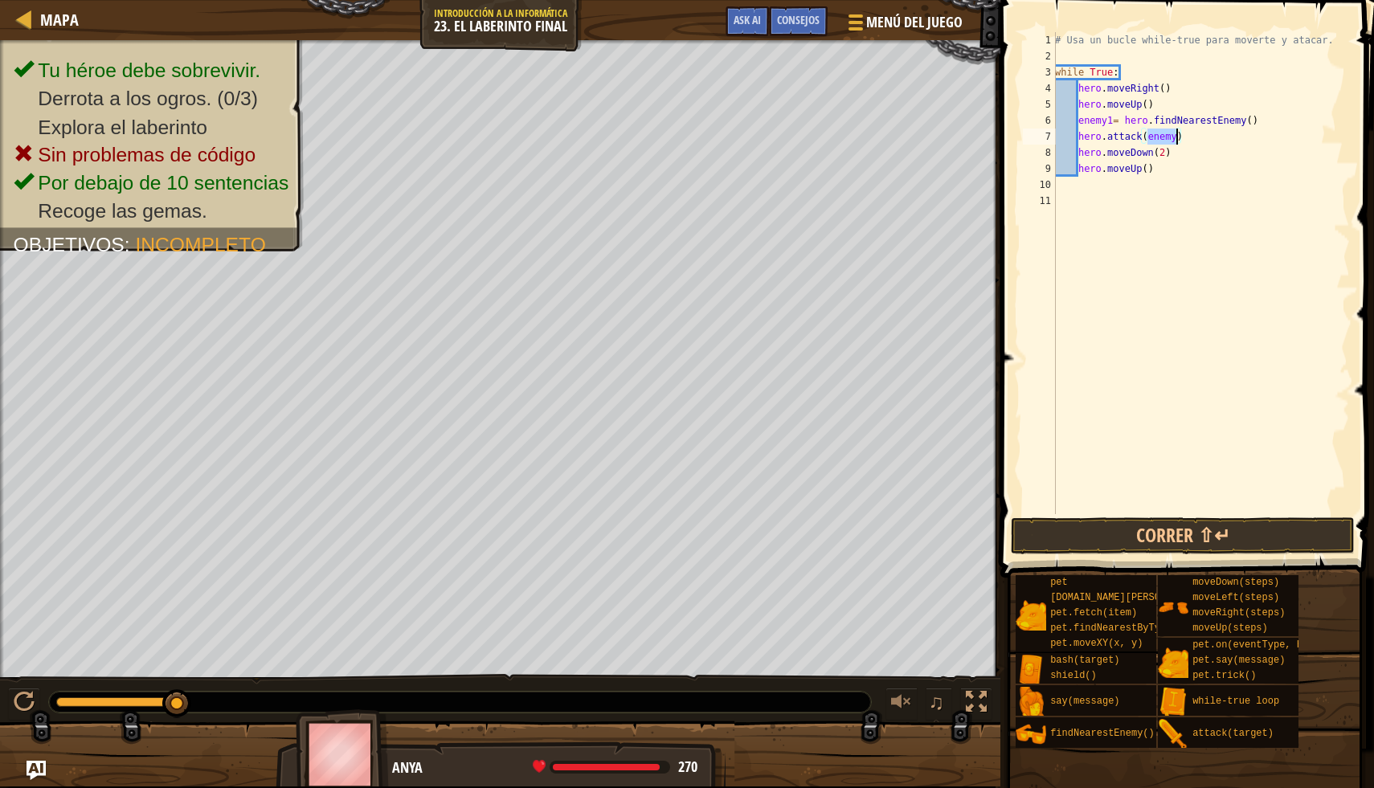
click at [1175, 137] on div "# Usa un bucle while-true para moverte y atacar. while True : hero . moveRight …" at bounding box center [1201, 273] width 298 height 482
type textarea "hero.attack(enemy1)"
click at [1198, 542] on button "Correr ⇧↵" at bounding box center [1183, 535] width 344 height 37
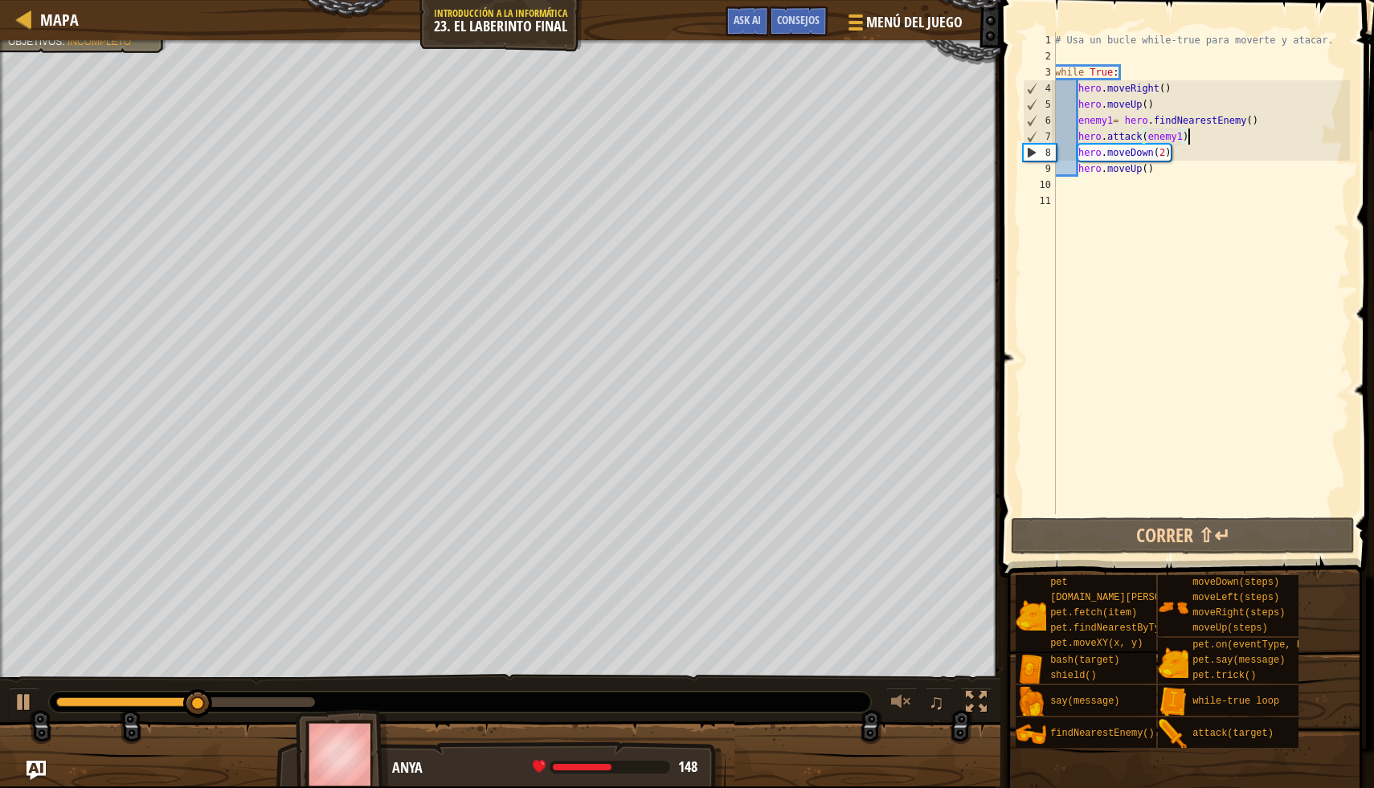
click at [1208, 140] on div "# Usa un bucle while-true para moverte y atacar. while True : hero . moveRight …" at bounding box center [1201, 289] width 298 height 514
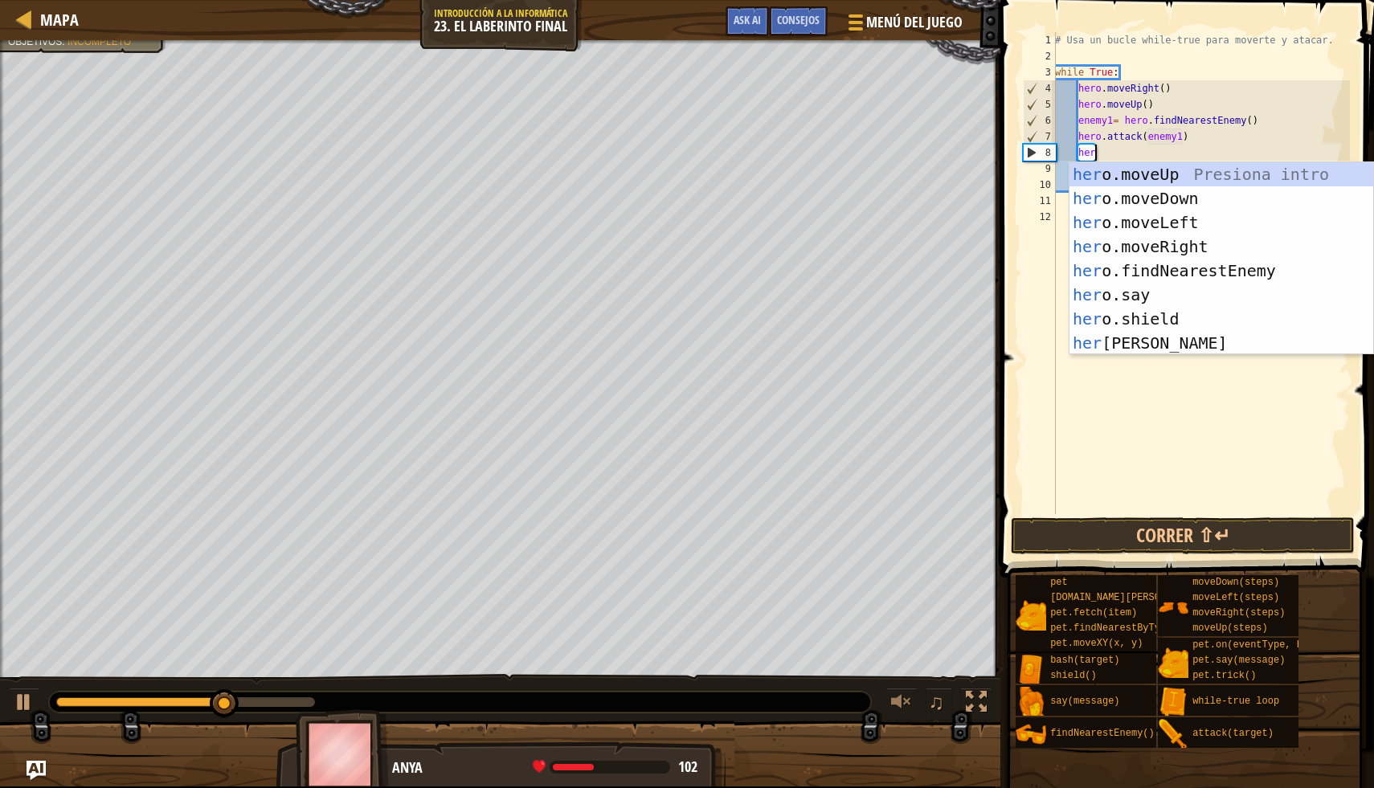
type textarea "hero"
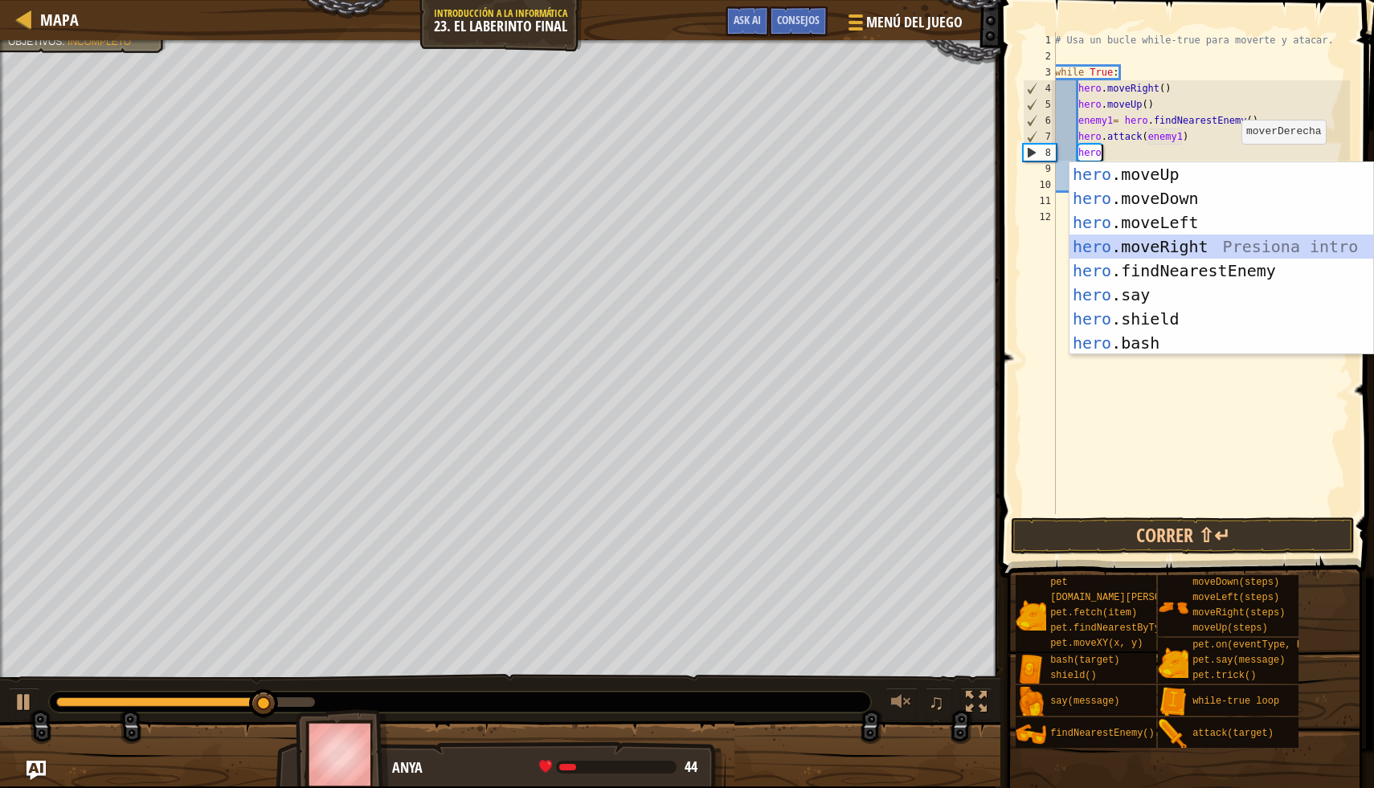
click at [1198, 239] on div "hero .moveUp Presiona intro hero .moveDown Presiona intro hero .moveLeft Presio…" at bounding box center [1221, 282] width 304 height 241
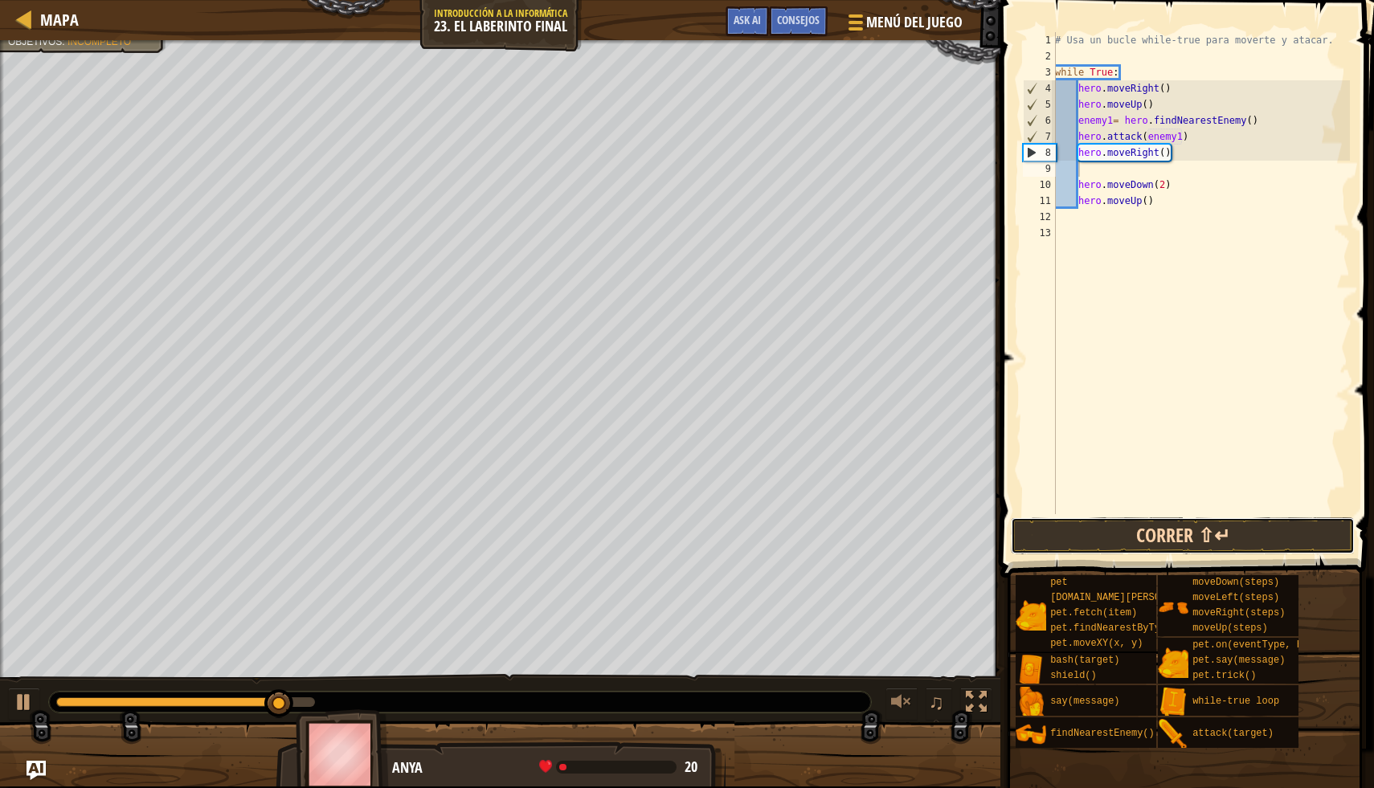
click at [1240, 534] on button "Correr ⇧↵" at bounding box center [1183, 535] width 344 height 37
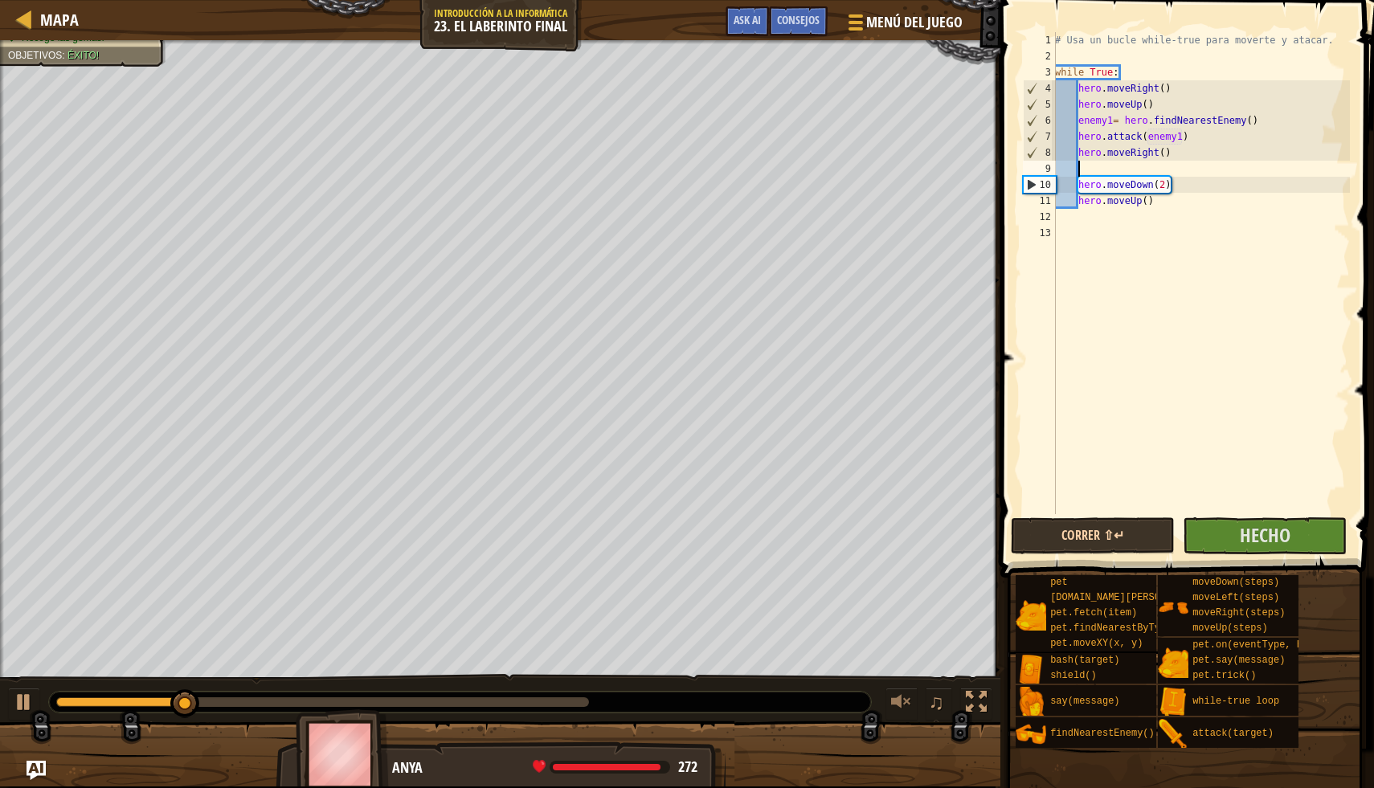
scroll to position [7, 0]
type textarea "hero.moveRight()"
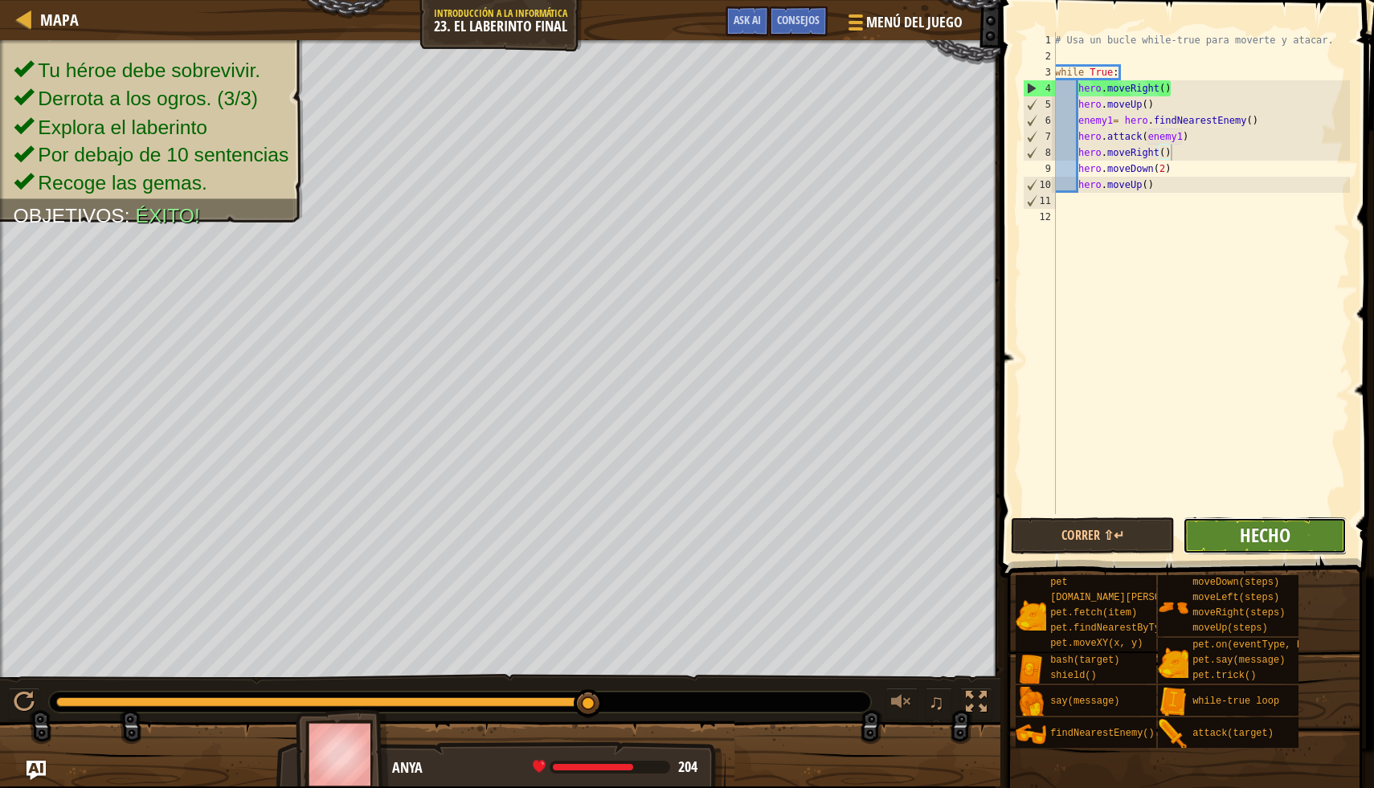
click at [1271, 539] on span "Hecho" at bounding box center [1265, 535] width 51 height 26
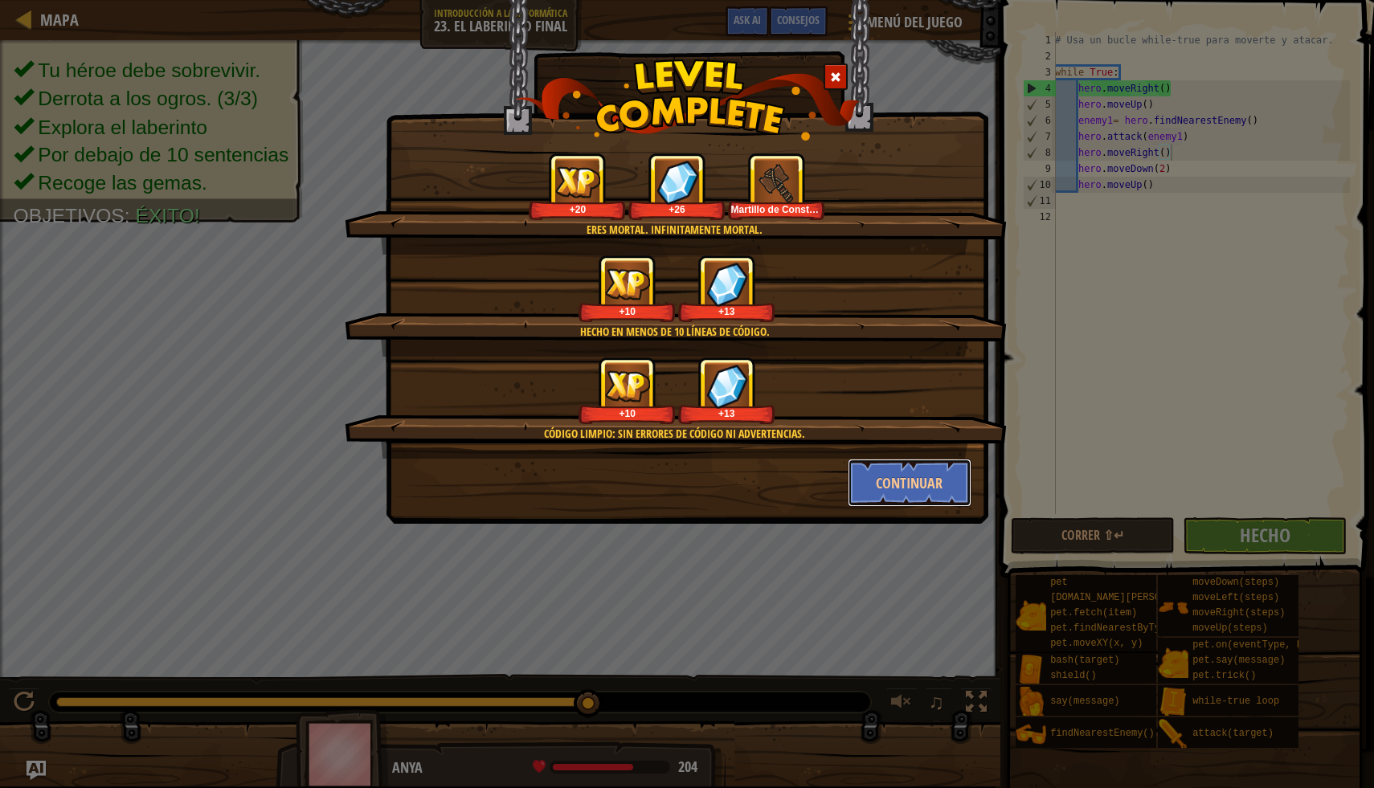
drag, startPoint x: 889, startPoint y: 481, endPoint x: 905, endPoint y: 477, distance: 16.6
click at [905, 476] on button "Continuar" at bounding box center [910, 483] width 125 height 48
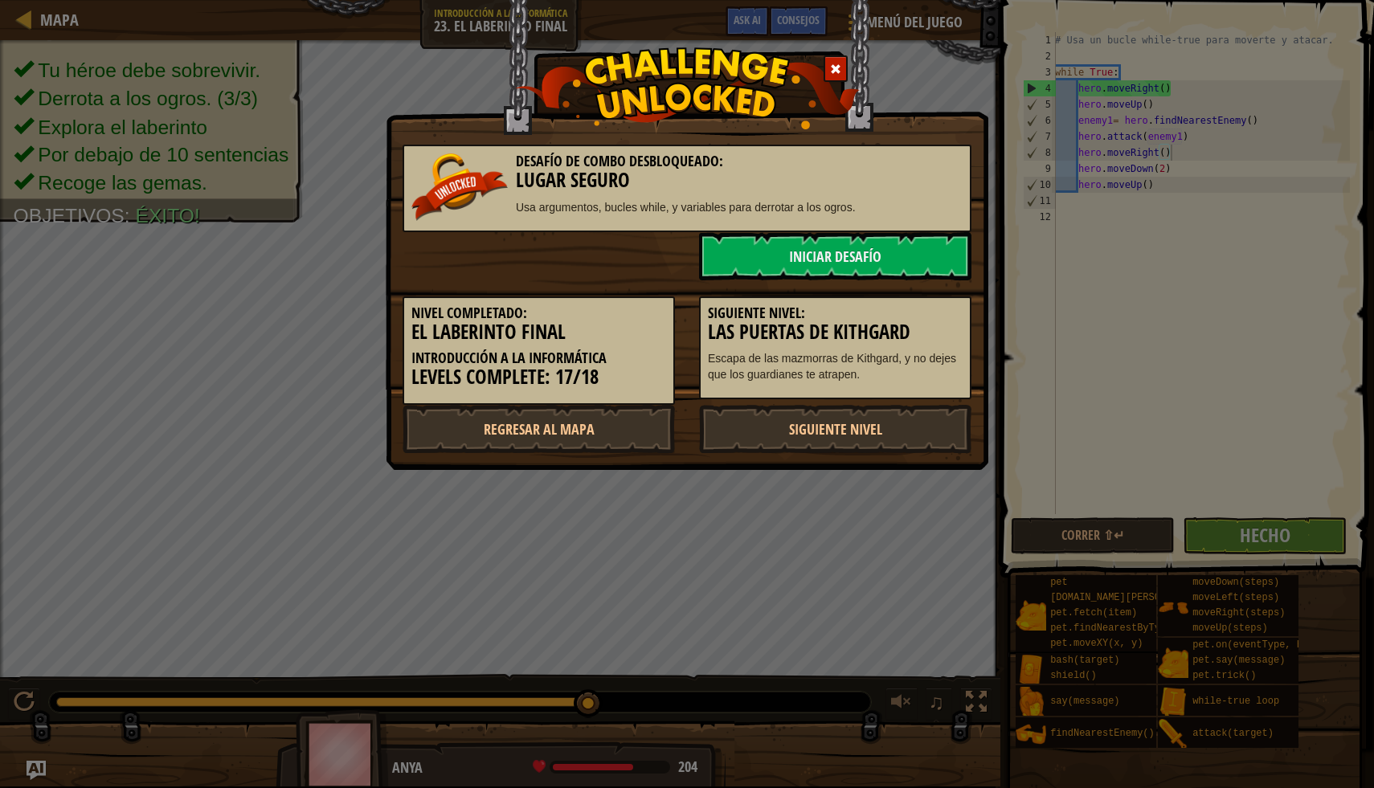
click at [905, 476] on div "Desafío de Combo Desbloqueado: [PERSON_NAME] Usa argumentos, bucles while, y va…" at bounding box center [687, 394] width 1374 height 788
click at [928, 246] on link "Iniciar Desafío" at bounding box center [835, 256] width 272 height 48
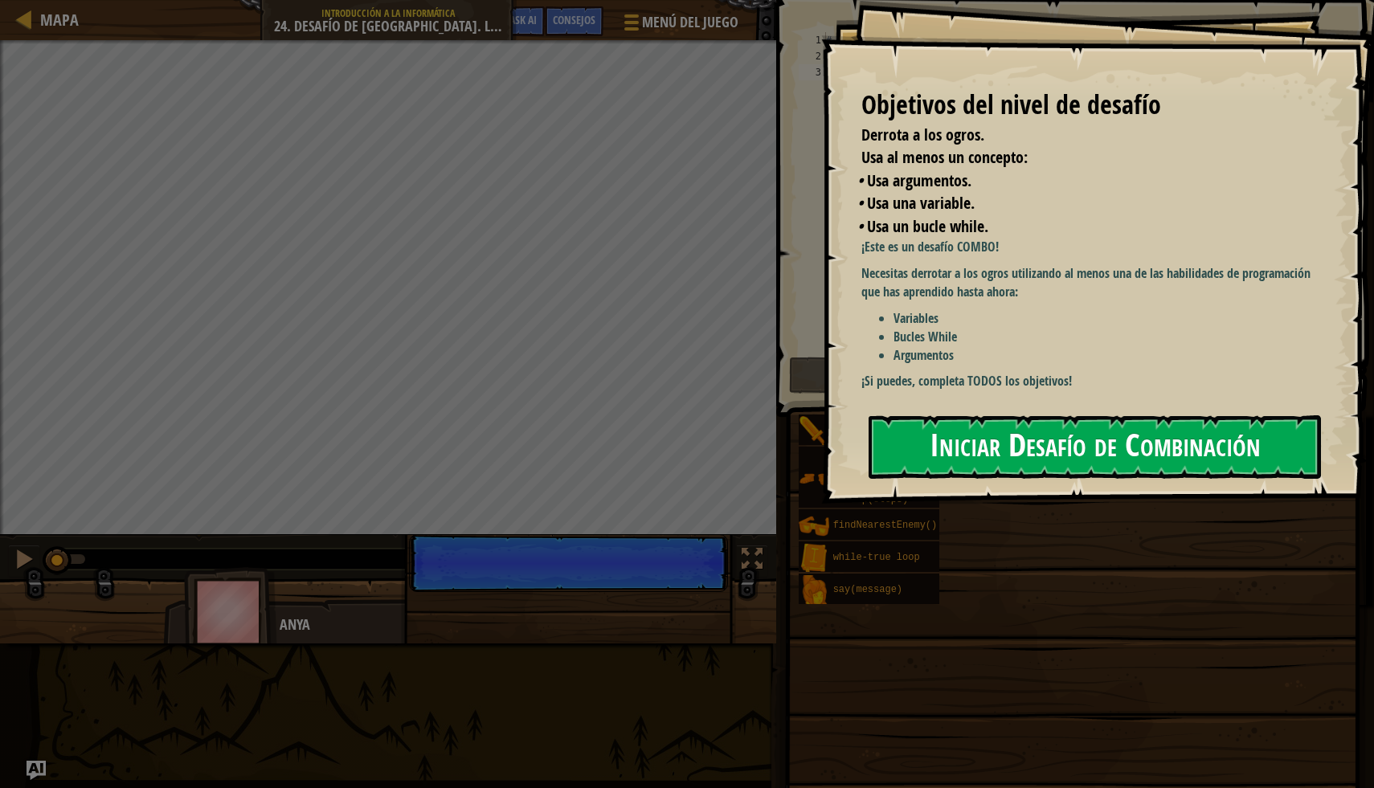
click at [1045, 439] on button "Iniciar Desafío de Combinación" at bounding box center [1095, 446] width 452 height 63
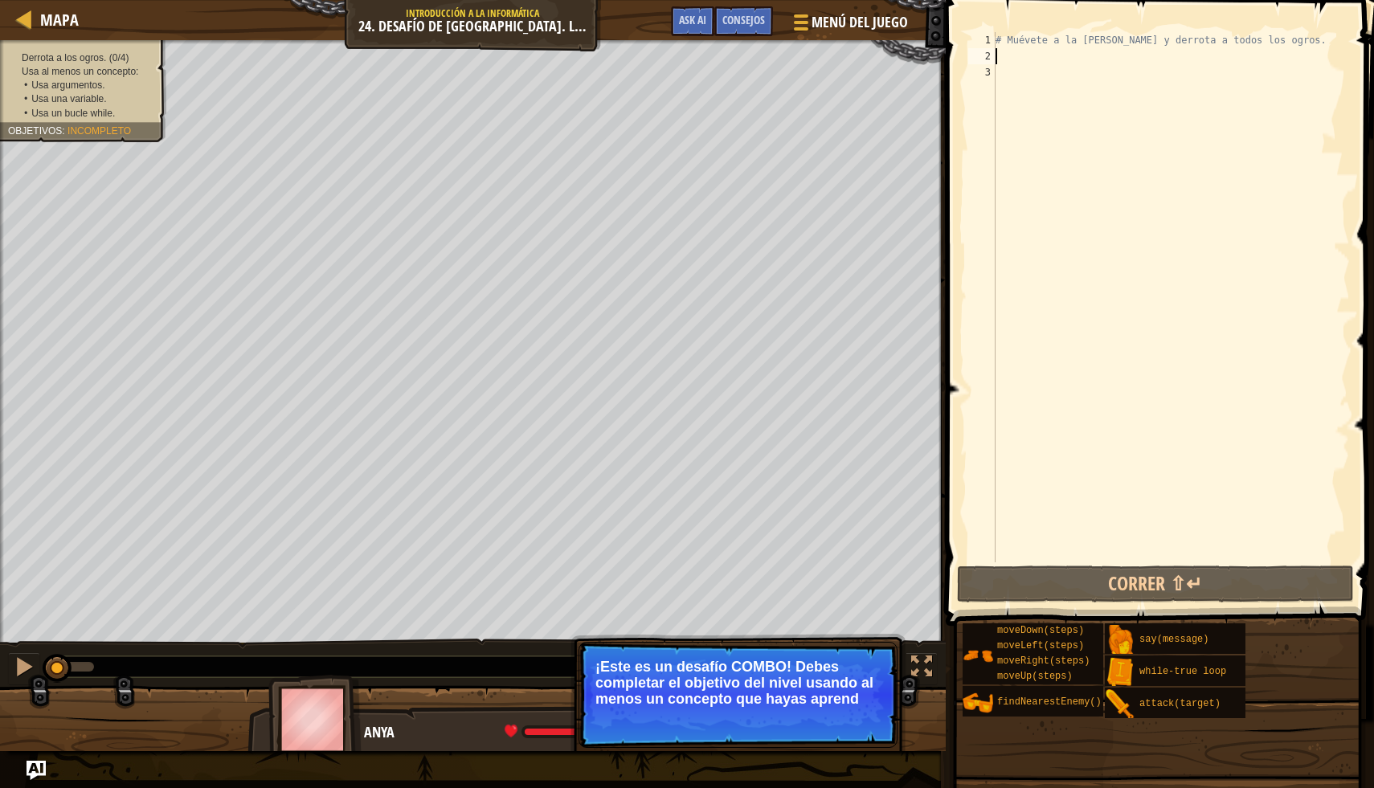
click at [1161, 63] on div "# Muévete a la [PERSON_NAME] y derrota a todos los ogros." at bounding box center [1171, 313] width 358 height 562
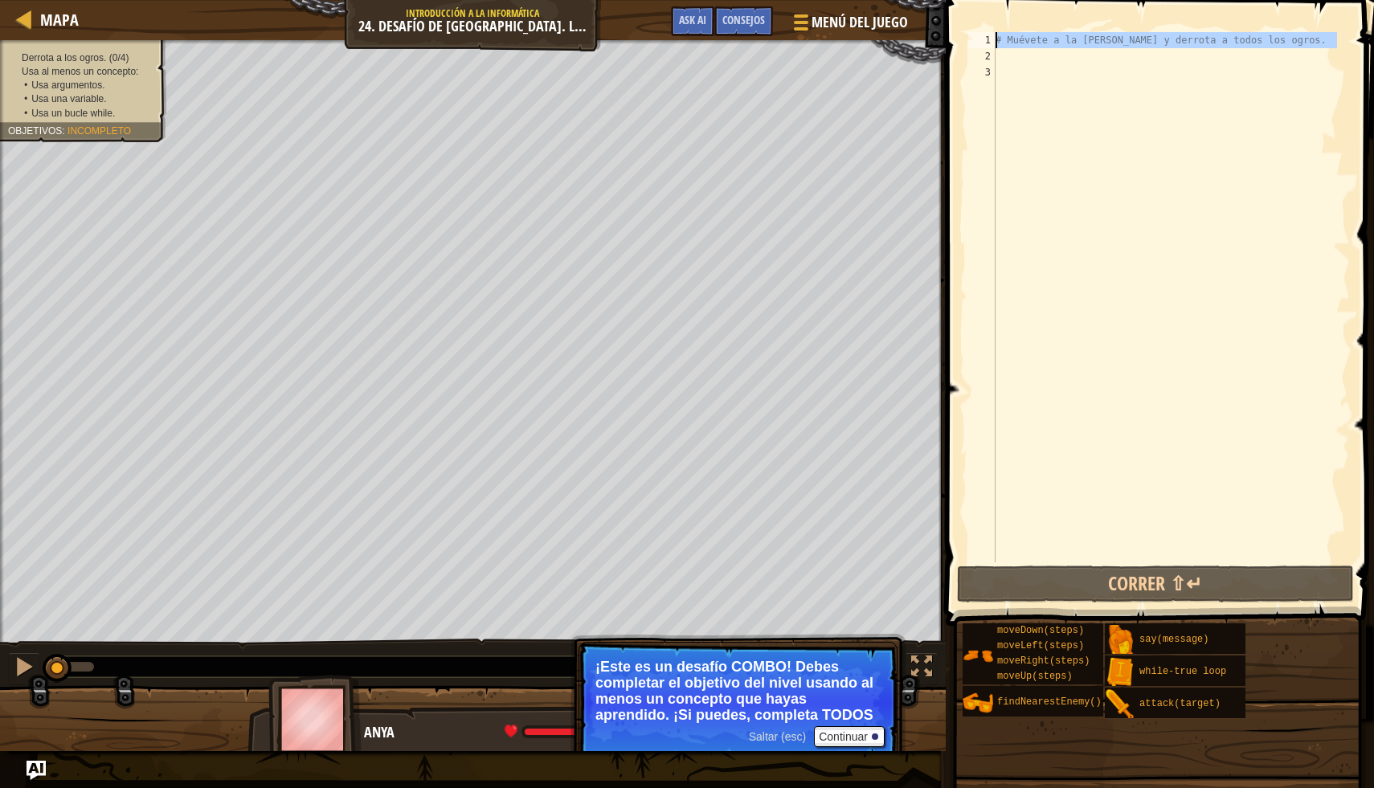
drag, startPoint x: 1341, startPoint y: 39, endPoint x: 987, endPoint y: 42, distance: 353.5
click at [987, 42] on div "1 2 3 # Muévete a la [PERSON_NAME] y derrota a todos los ogros. ההההההההההההההה…" at bounding box center [1157, 297] width 385 height 530
type textarea "# Muévete a la [PERSON_NAME] y derrota a todos los ogros."
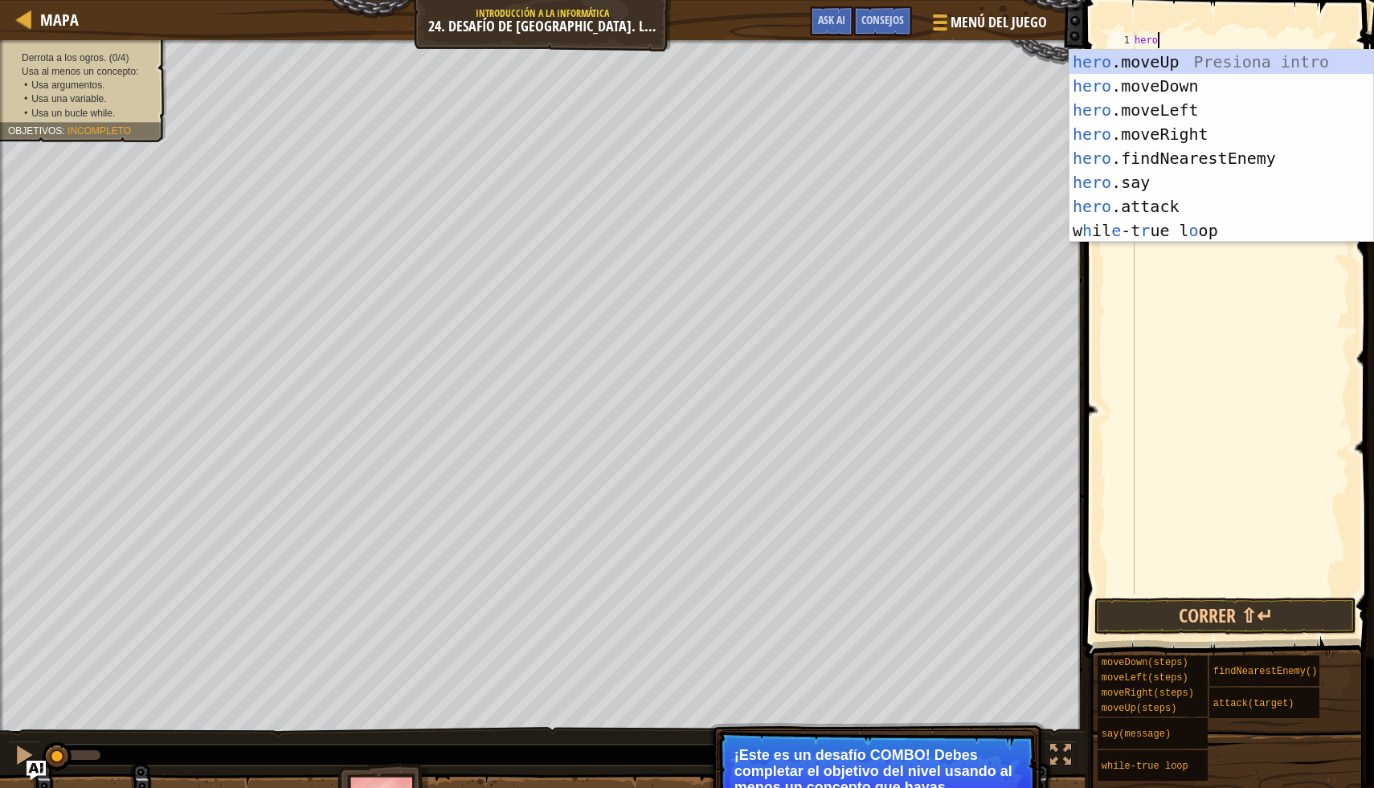
scroll to position [7, 1]
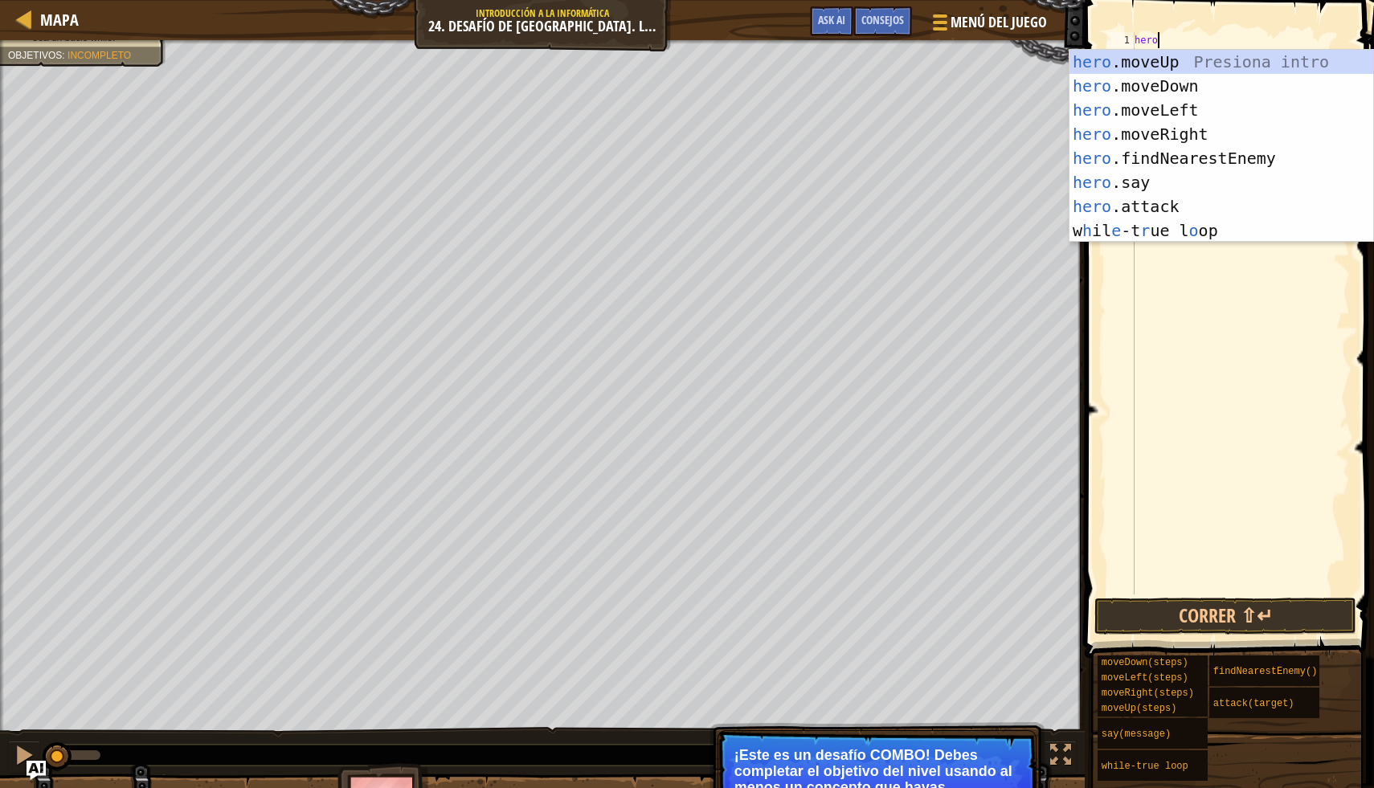
click at [970, 762] on p "¡Este es un desafío COMBO! Debes completar el objetivo del nivel usando al meno…" at bounding box center [876, 779] width 285 height 64
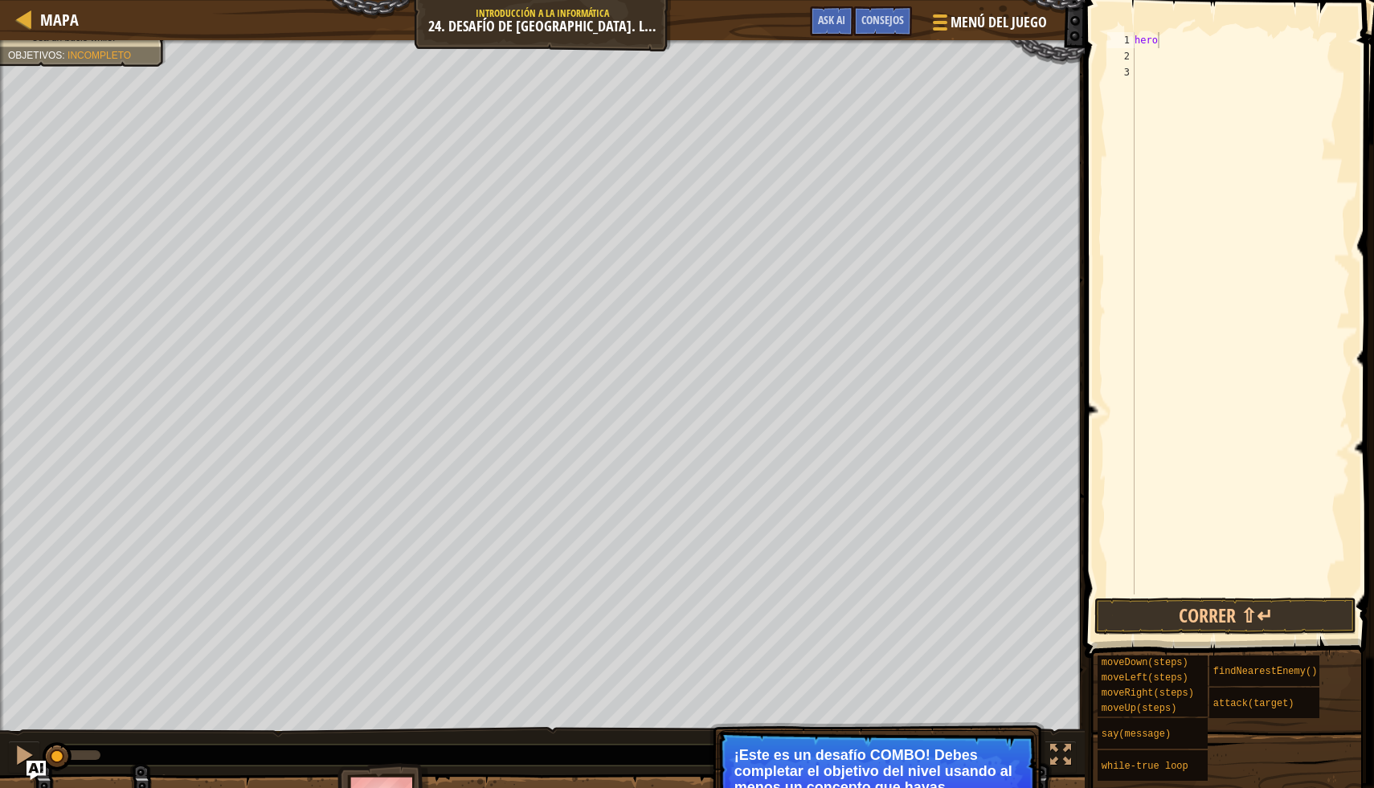
click at [991, 786] on p "¡Este es un desafío COMBO! Debes completar el objetivo del nivel usando al meno…" at bounding box center [876, 779] width 285 height 64
type textarea "h"
type textarea "w"
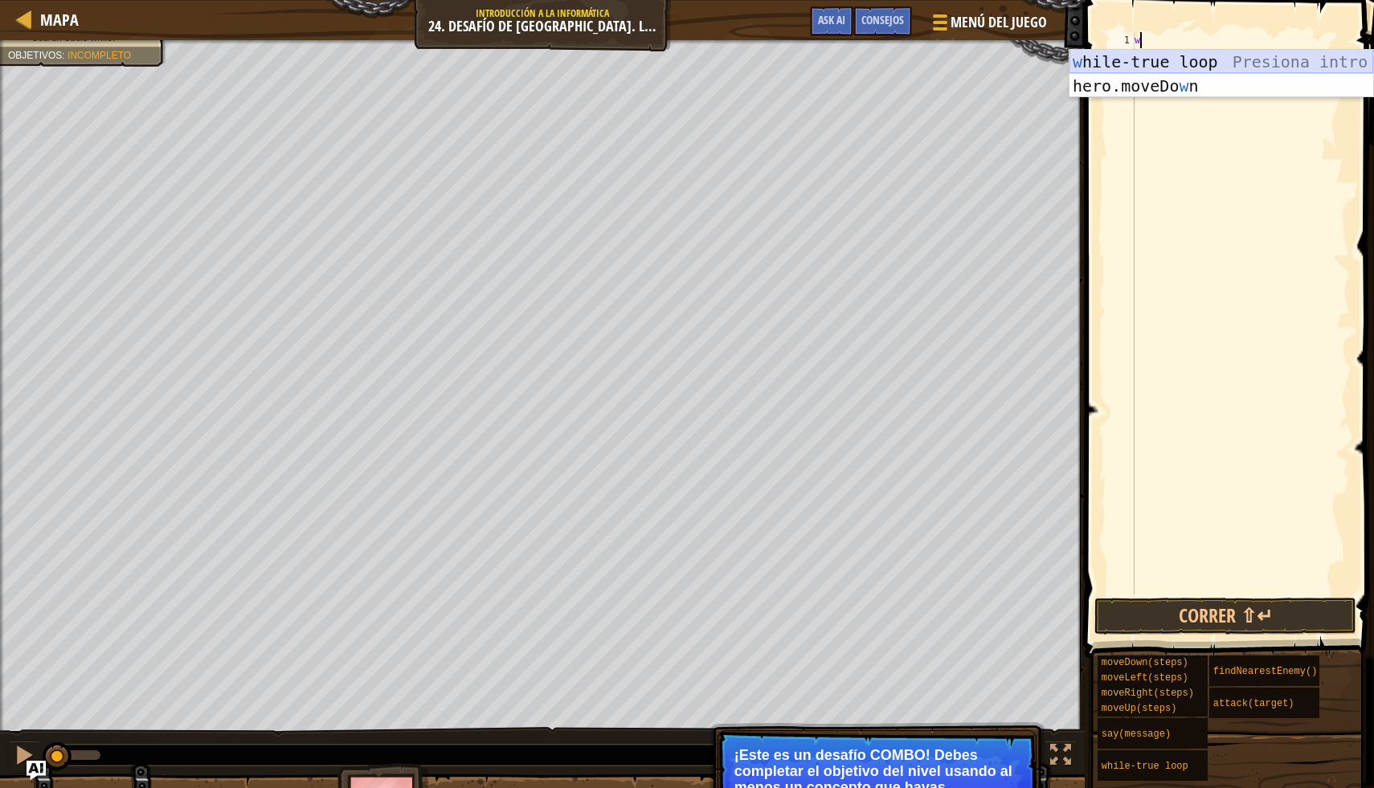
click at [1269, 60] on div "w hile-true loop Presiona intro hero.moveDo w n Presiona intro" at bounding box center [1221, 98] width 304 height 96
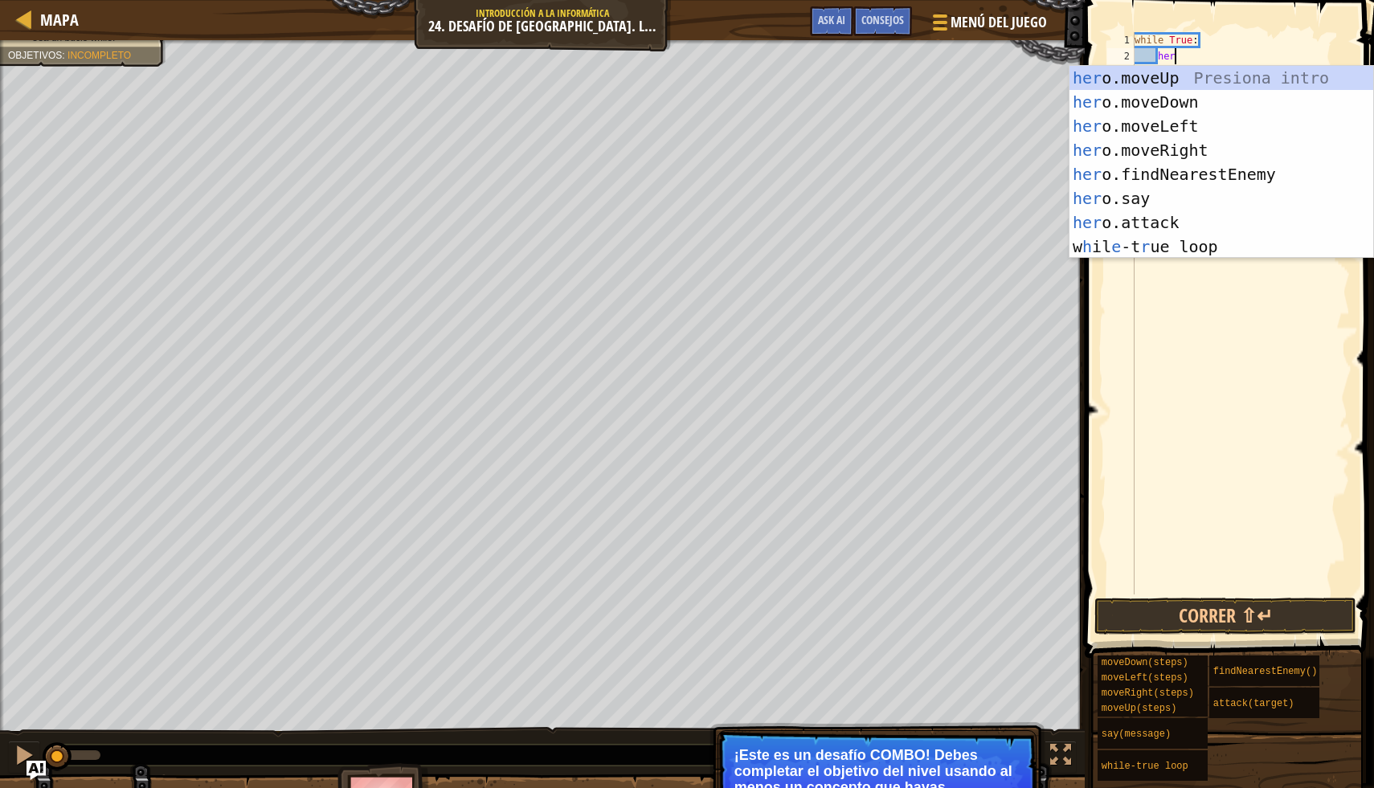
type textarea "hero"
click at [1290, 78] on div "hero .moveUp Presiona intro hero .moveDown Presiona intro hero .moveLeft Presio…" at bounding box center [1221, 186] width 304 height 241
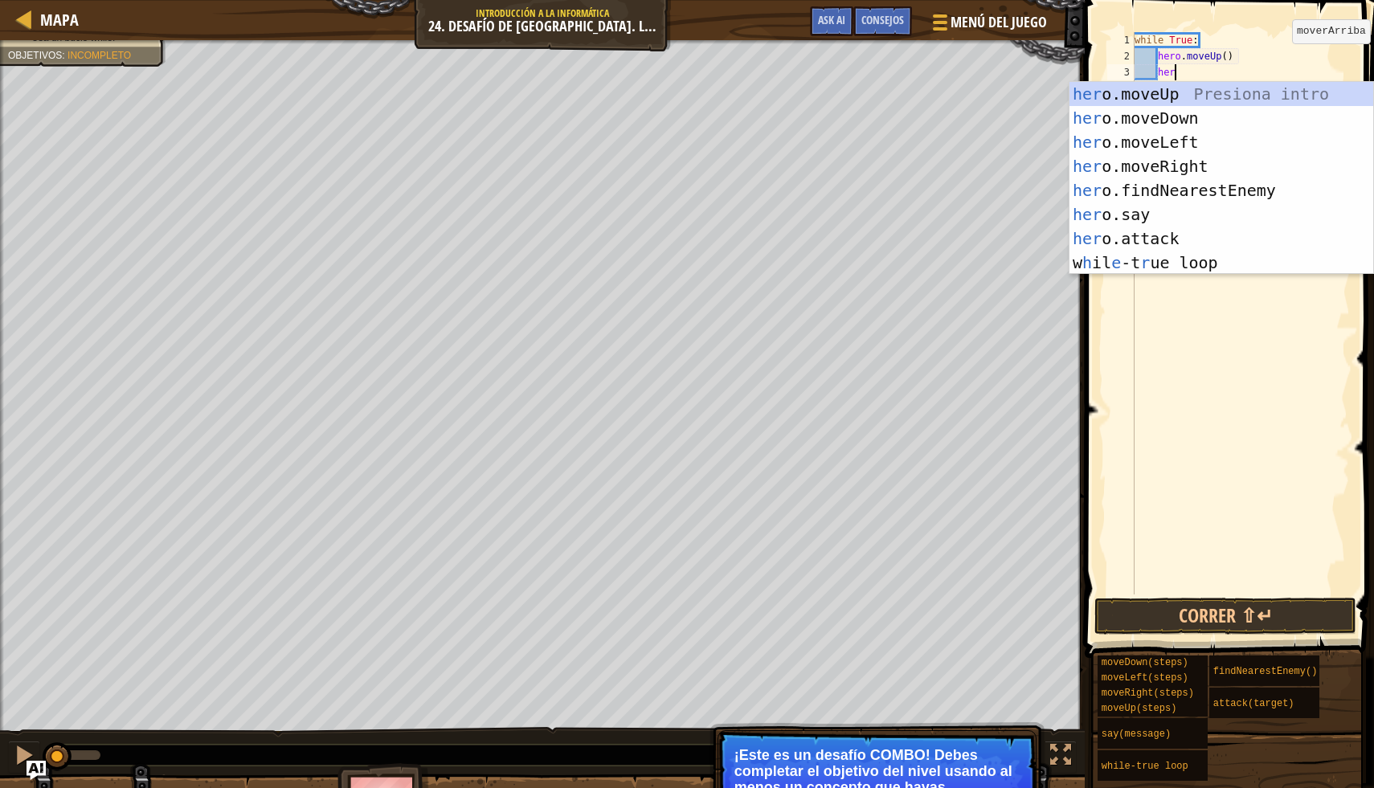
type textarea "hero"
click at [1250, 172] on div "hero .moveUp Presiona intro hero .moveDown Presiona intro hero .moveLeft Presio…" at bounding box center [1221, 202] width 304 height 241
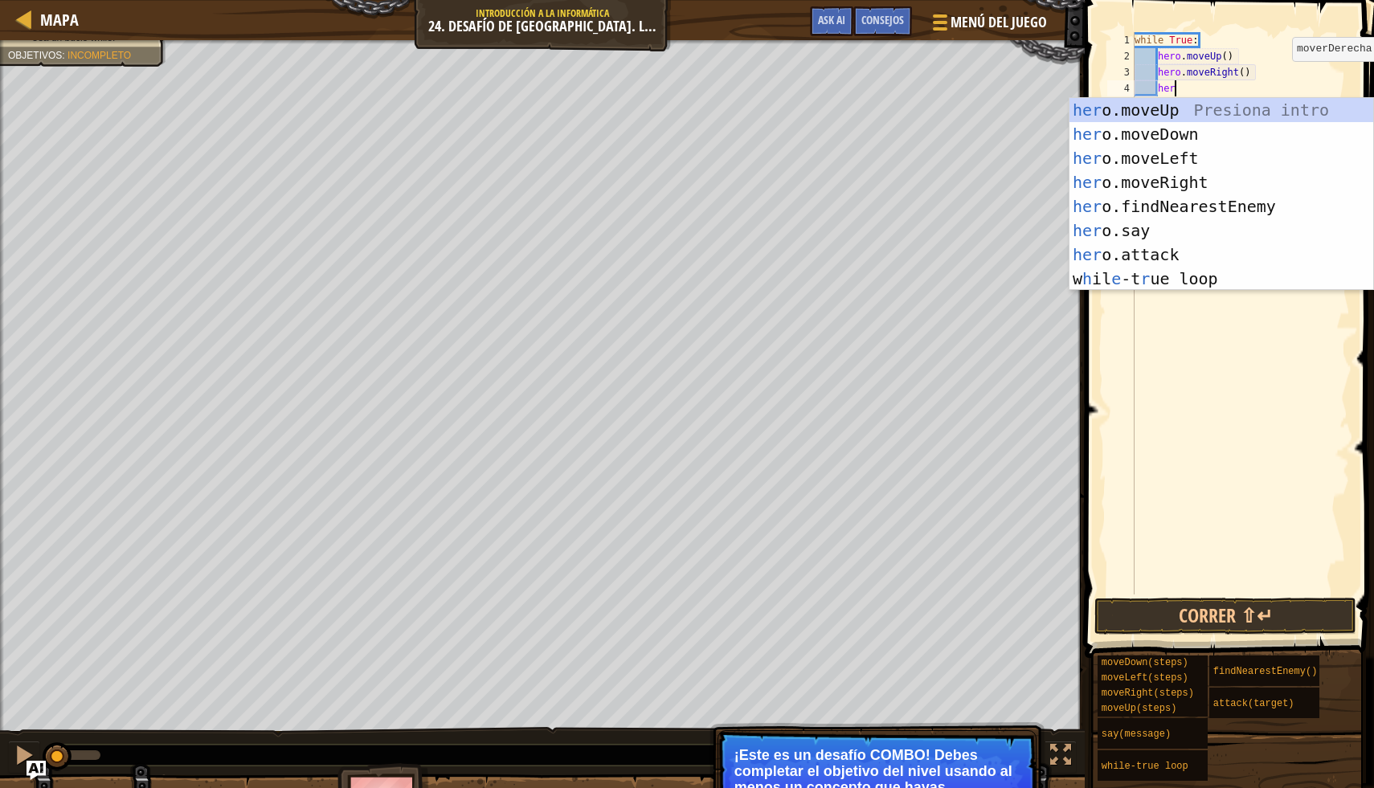
type textarea "hero"
click at [1261, 127] on div "hero .moveUp Presiona intro hero .moveDown Presiona intro hero .moveLeft Presio…" at bounding box center [1221, 218] width 304 height 241
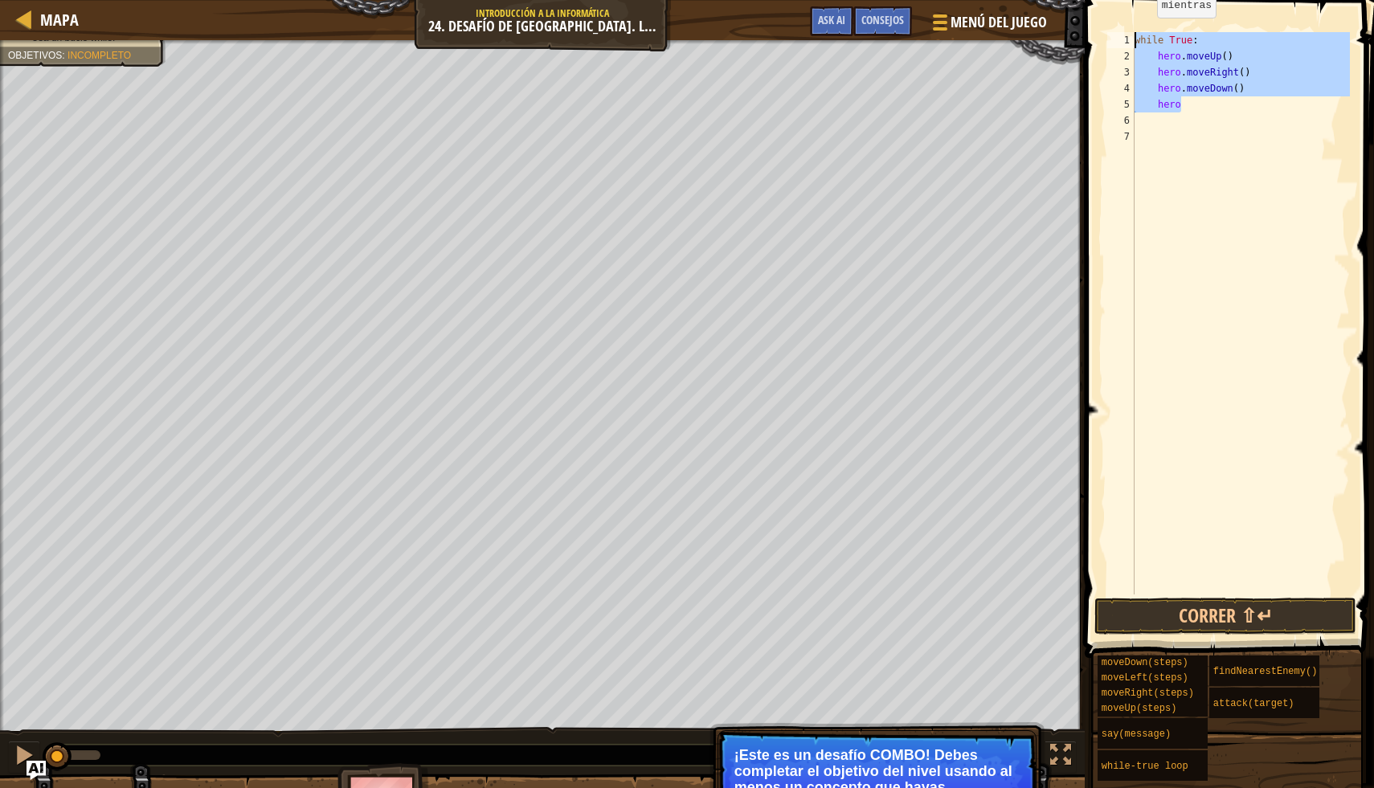
drag, startPoint x: 1216, startPoint y: 104, endPoint x: 1126, endPoint y: 27, distance: 117.4
click at [1127, 28] on div "hero 1 2 3 4 5 6 7 while True : hero . moveUp ( ) hero . moveRight ( ) hero . m…" at bounding box center [1227, 360] width 294 height 705
type textarea "while True: hero.moveUp()"
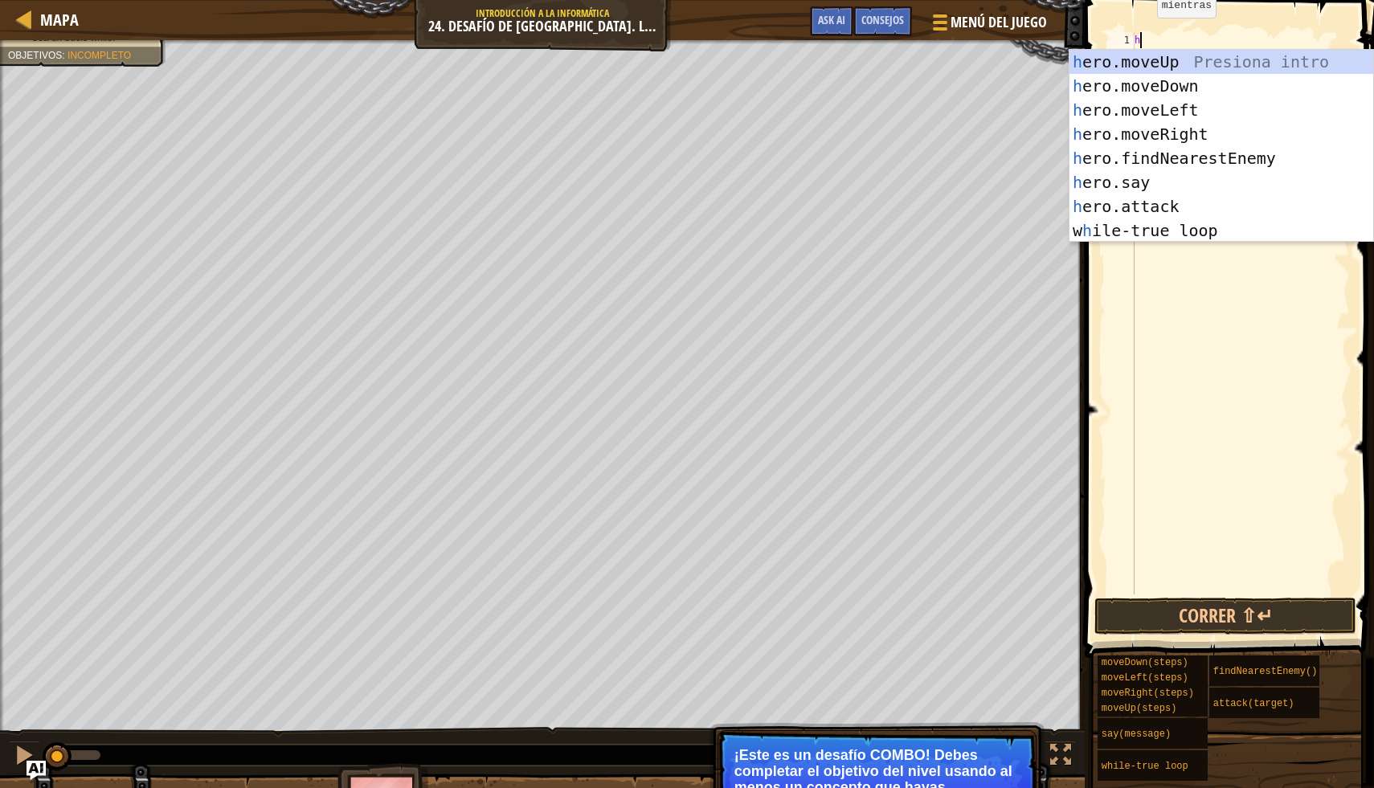
type textarea "her"
click at [1177, 65] on div "her o.moveUp Presiona intro her o.moveDown Presiona intro her o.moveLeft Presio…" at bounding box center [1221, 170] width 304 height 241
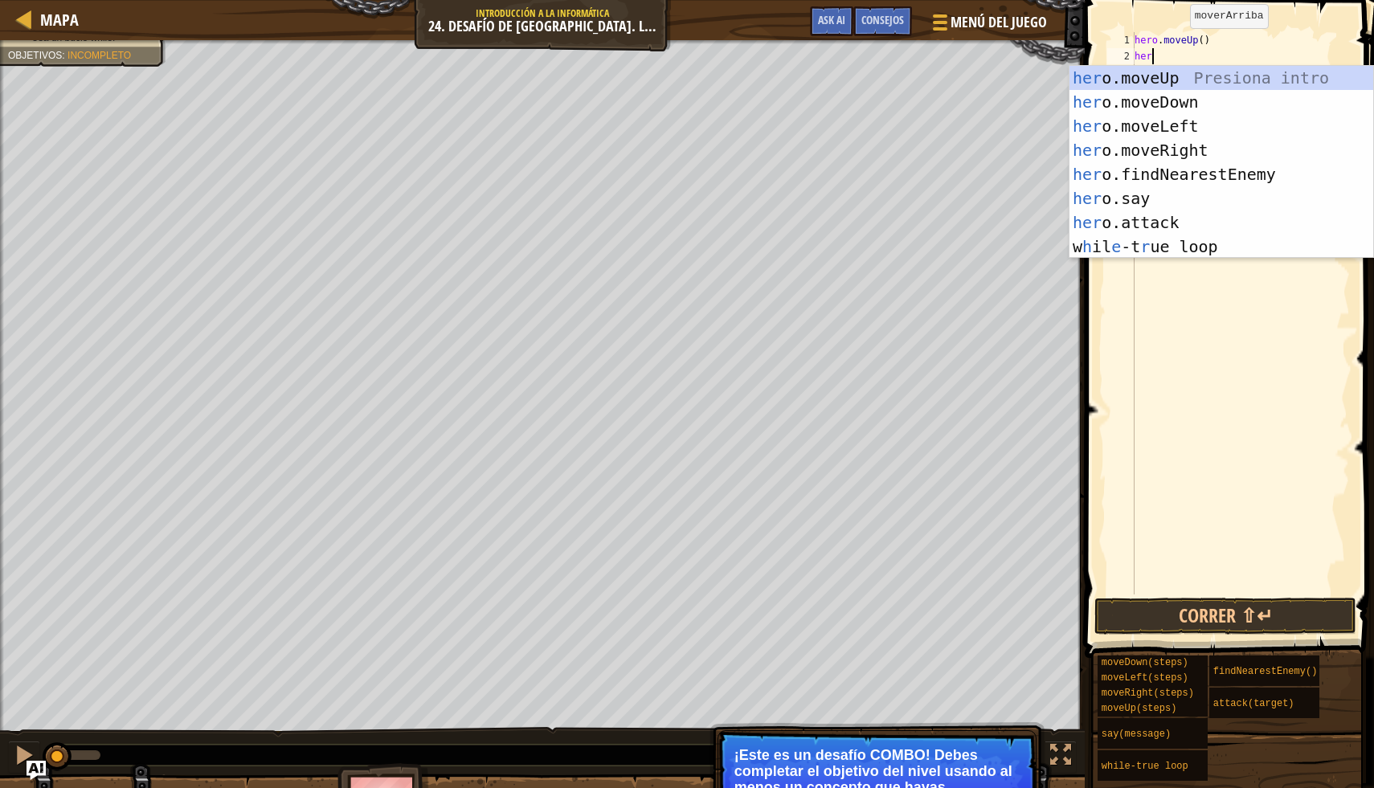
type textarea "hero"
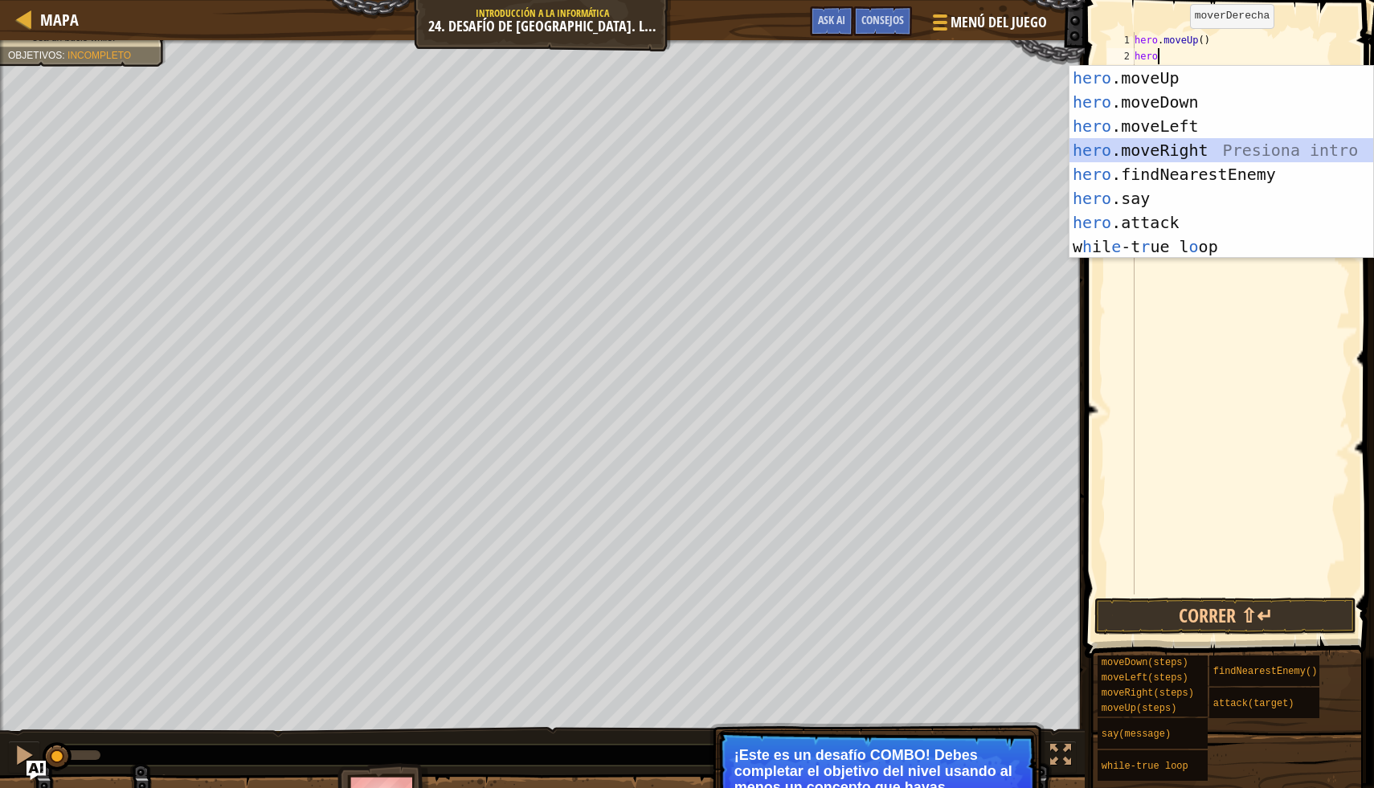
click at [1175, 152] on div "hero .moveUp Presiona intro hero .moveDown Presiona intro hero .moveLeft Presio…" at bounding box center [1221, 186] width 304 height 241
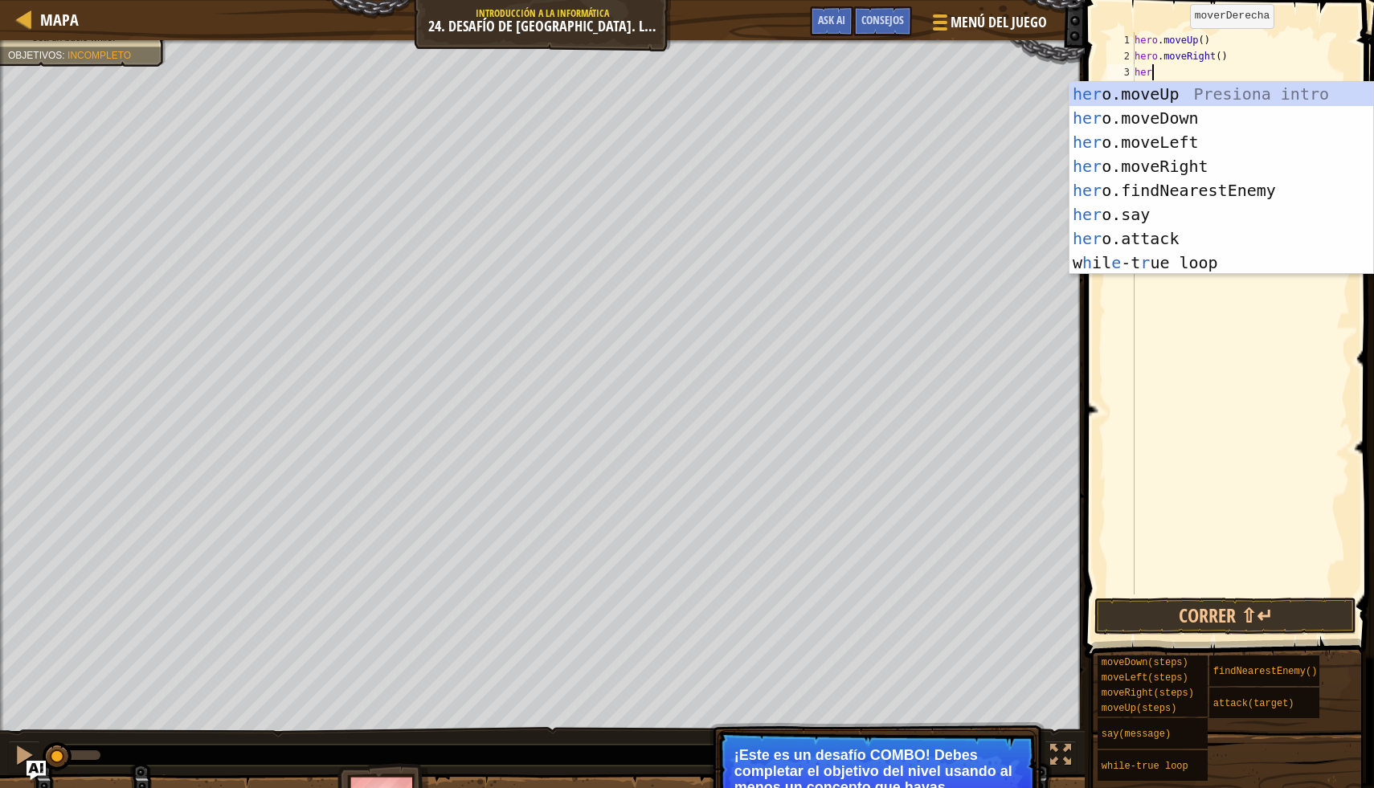
scroll to position [7, 0]
type textarea "hero"
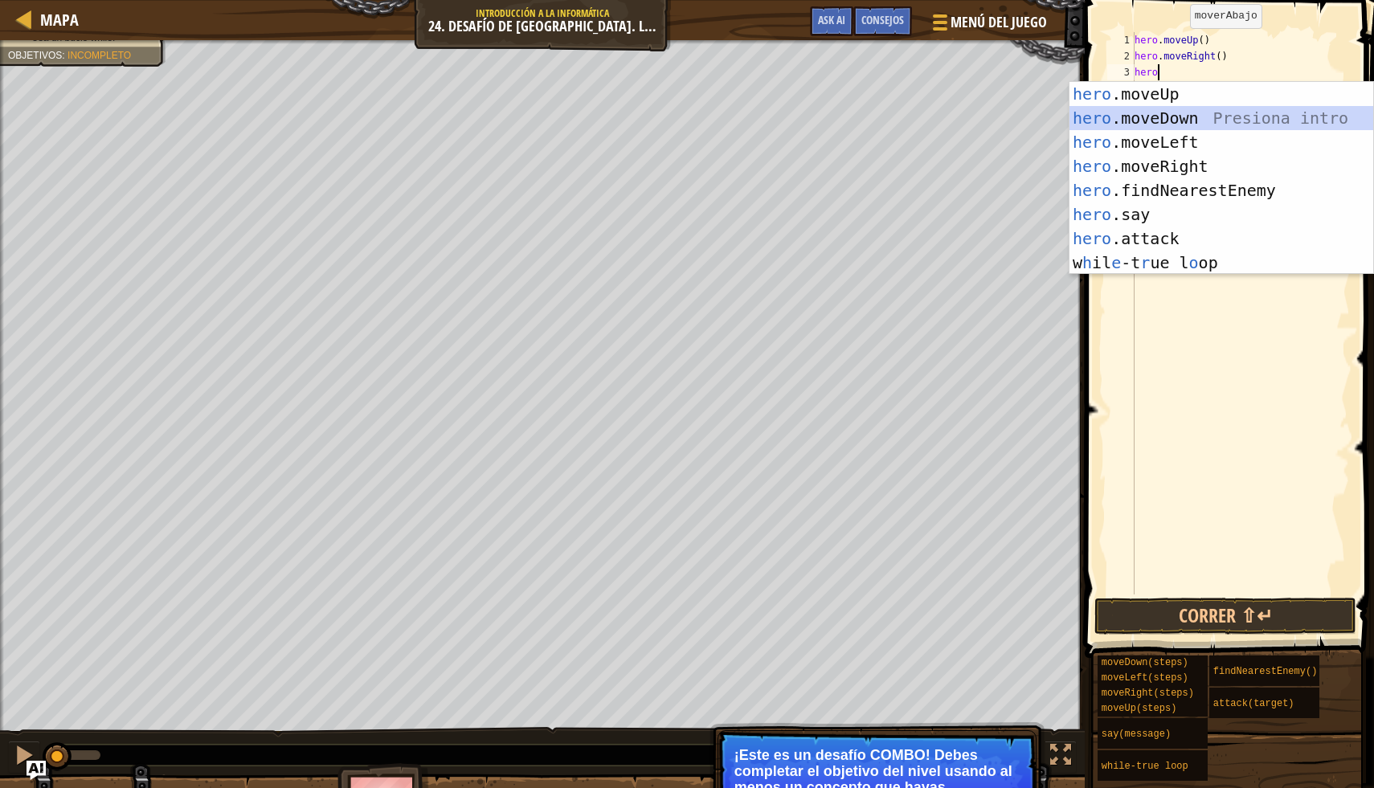
click at [1236, 118] on div "hero .moveUp Presiona intro hero .moveDown Presiona intro hero .moveLeft Presio…" at bounding box center [1221, 202] width 304 height 241
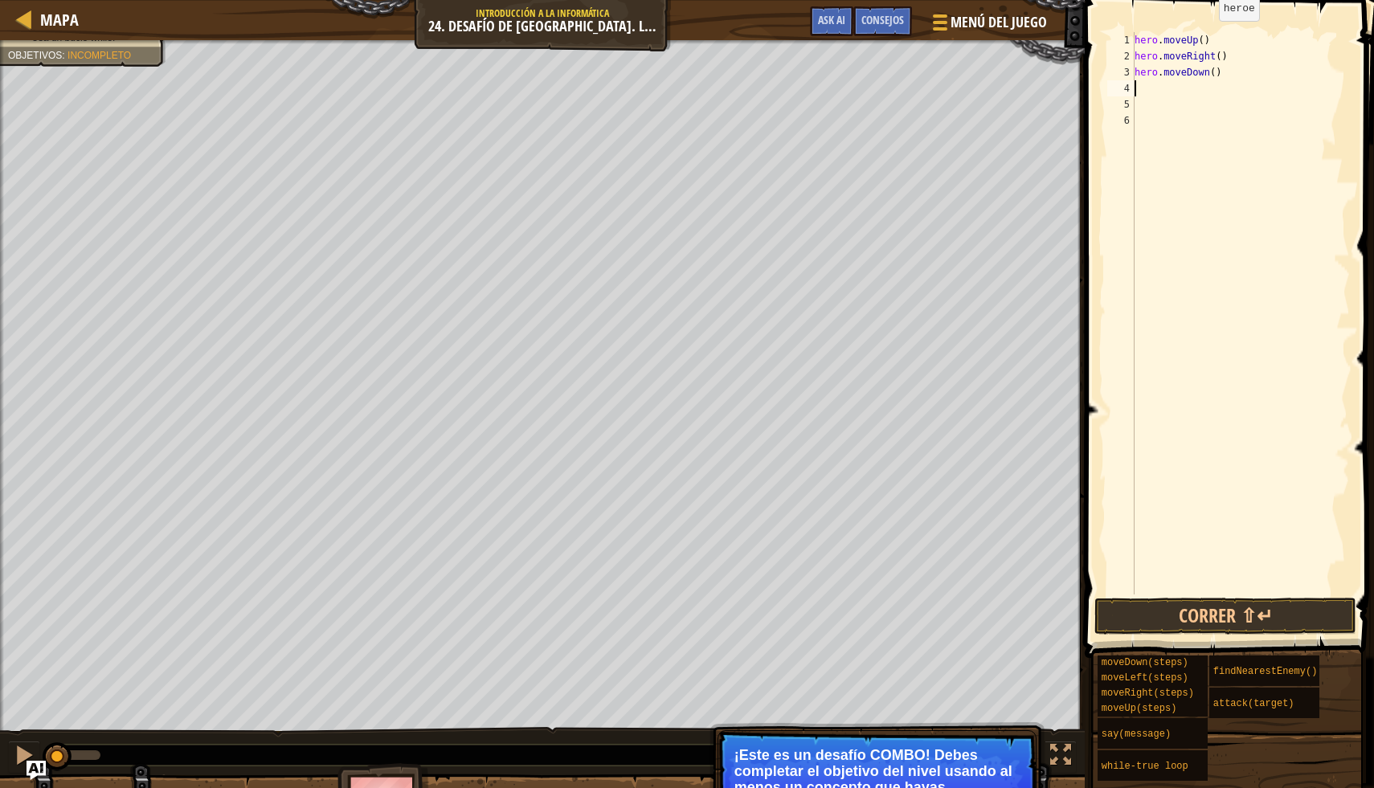
click at [1205, 37] on div "hero . moveUp ( ) hero . moveRight ( ) hero . moveDown ( )" at bounding box center [1240, 329] width 219 height 595
click at [1218, 55] on div "hero . moveUp ( 4 ) hero . moveRight ( ) hero . moveDown ( )" at bounding box center [1240, 329] width 219 height 595
click at [1222, 55] on div "hero . moveUp ( 4 ) hero . moveRight ( ) hero . moveDown ( )" at bounding box center [1240, 329] width 219 height 595
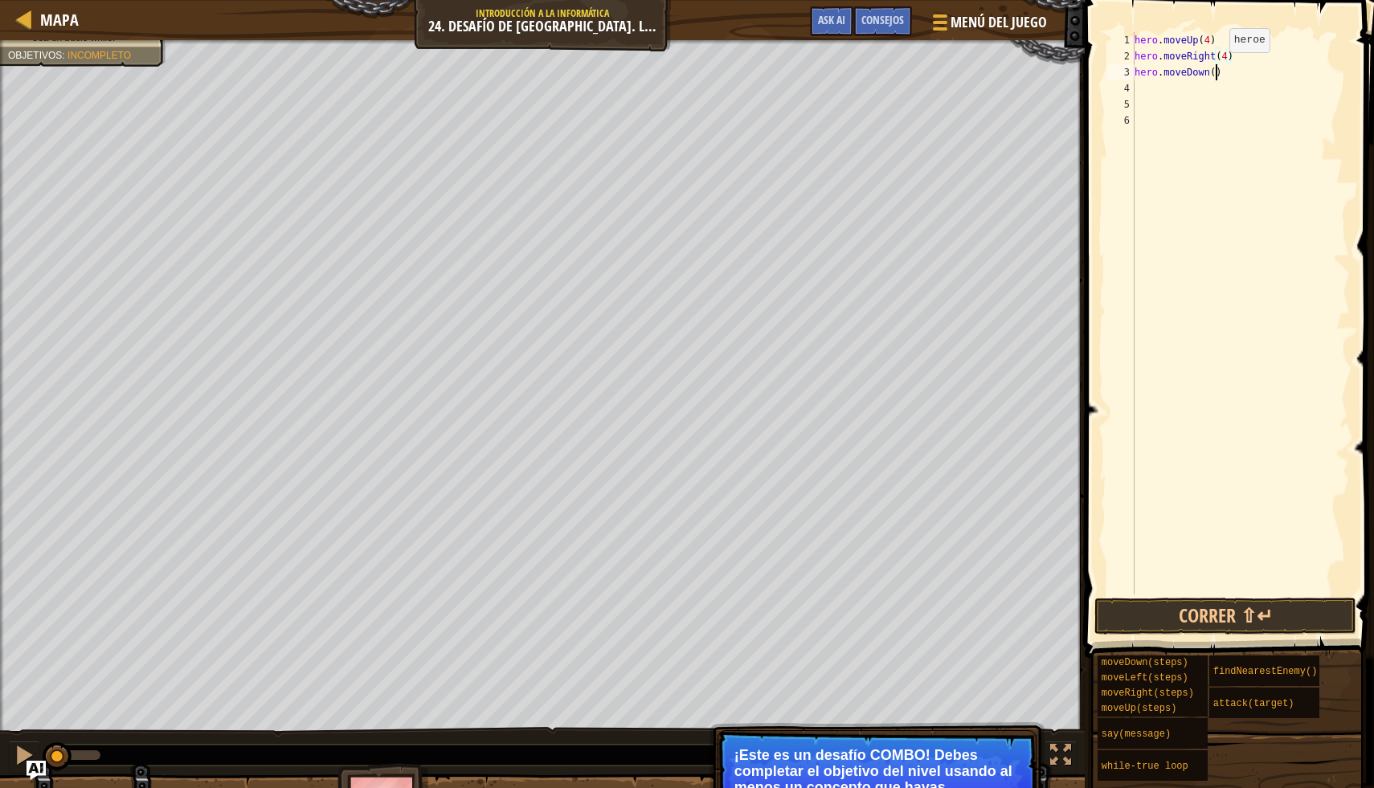
click at [1216, 68] on div "hero . moveUp ( 4 ) hero . moveRight ( 4 ) hero . moveDown ( )" at bounding box center [1240, 329] width 219 height 595
type textarea "hero.moveDown(3)"
click at [1170, 81] on div "hero . moveUp ( 4 ) hero . moveRight ( 4 ) hero . moveDown ( 3 )" at bounding box center [1240, 329] width 219 height 595
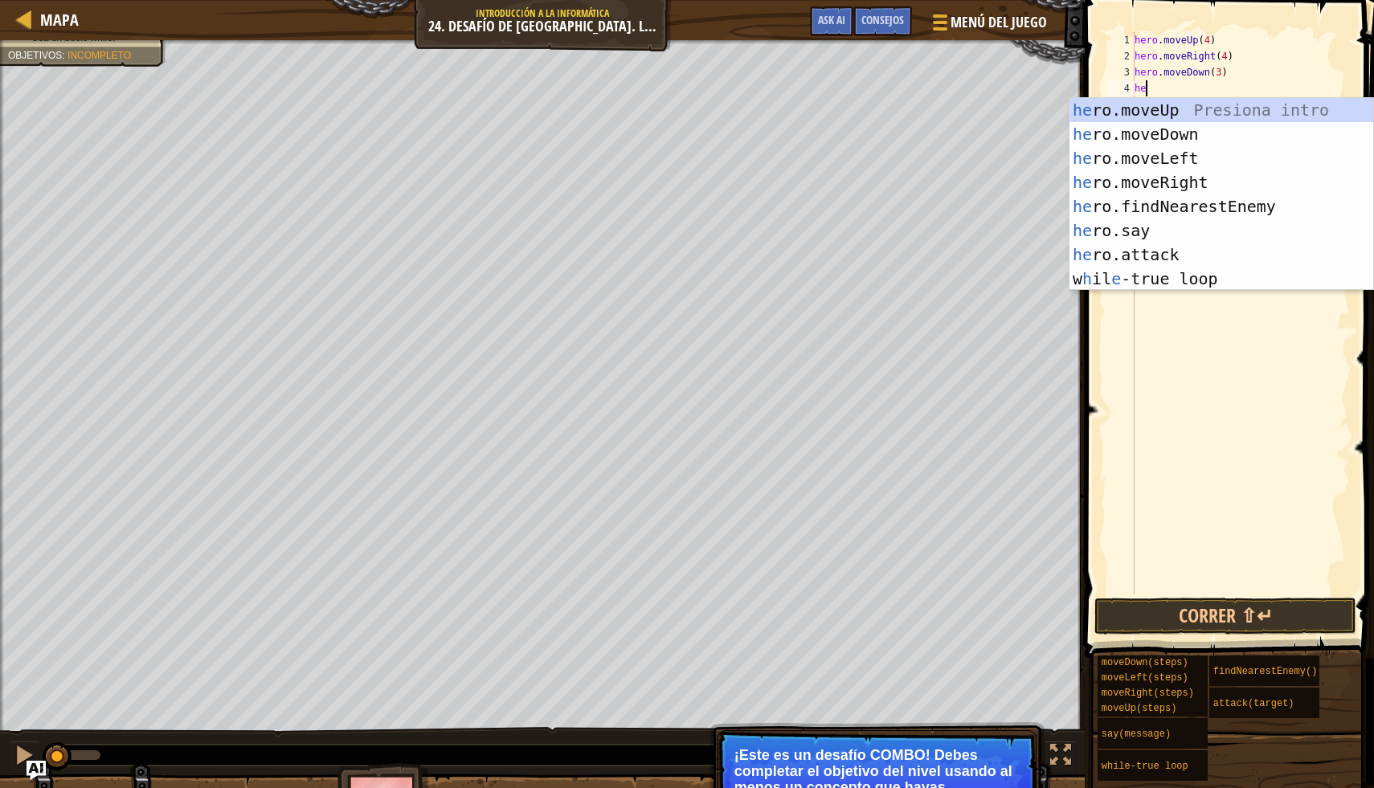
type textarea "h"
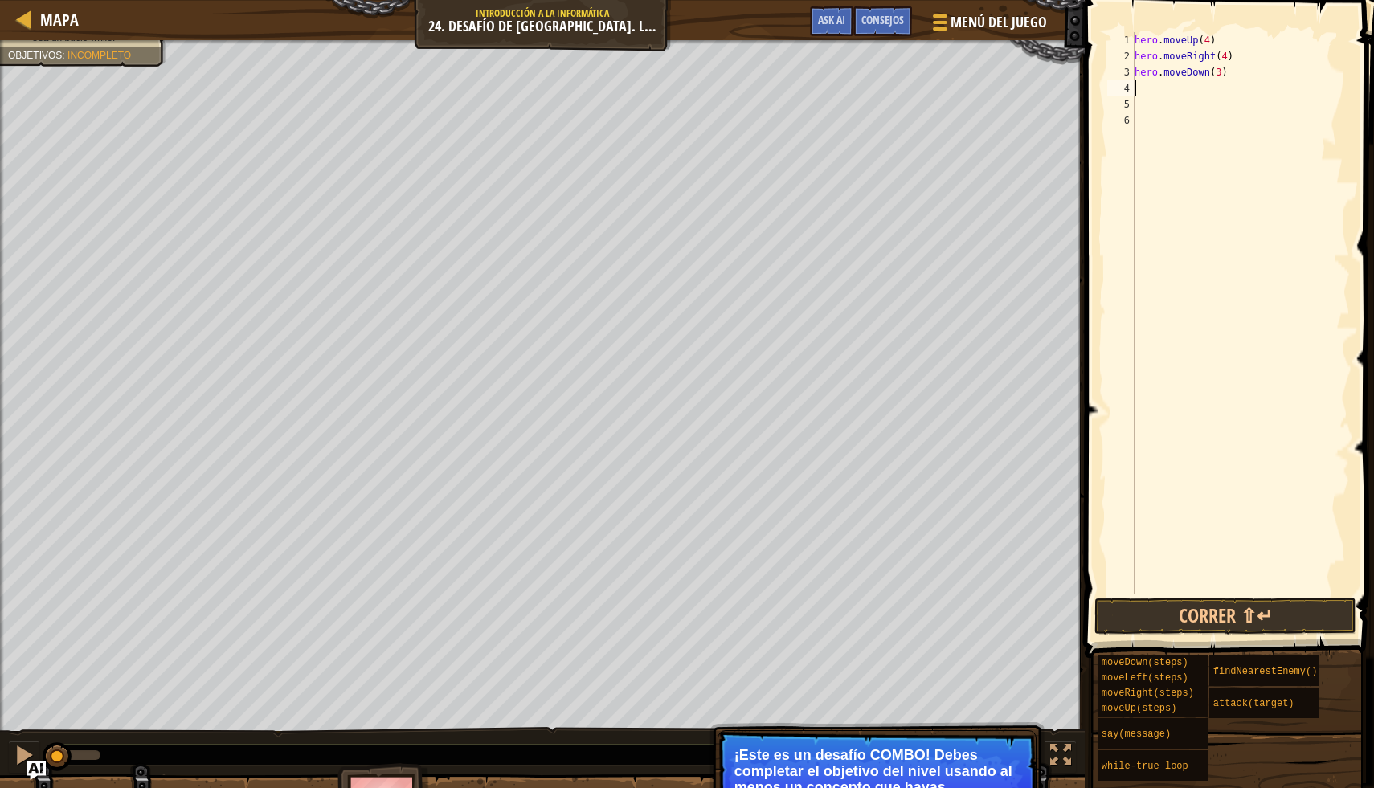
type textarea "w"
click at [1180, 96] on div "hero . moveUp ( 4 ) hero . moveRight ( 4 ) hero . moveDown ( 3 ) w" at bounding box center [1240, 329] width 219 height 595
click at [1178, 80] on div "hero . moveUp ( 4 ) hero . moveRight ( 4 ) hero . moveDown ( 3 ) w" at bounding box center [1240, 329] width 219 height 595
click at [1151, 85] on div "hero . moveUp ( 4 ) hero . moveRight ( 4 ) hero . moveDown ( 3 ) w" at bounding box center [1240, 329] width 219 height 595
type textarea "w"
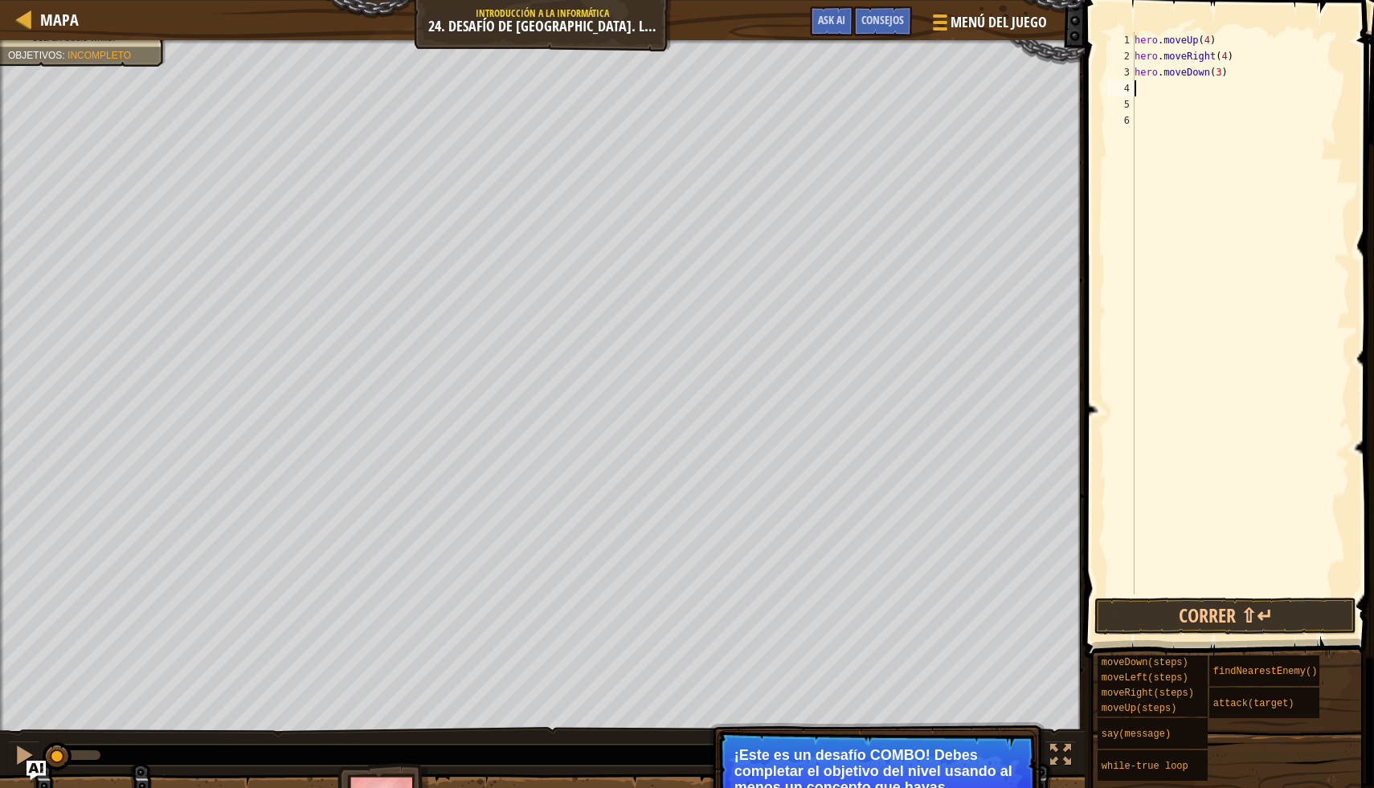
type textarea "w"
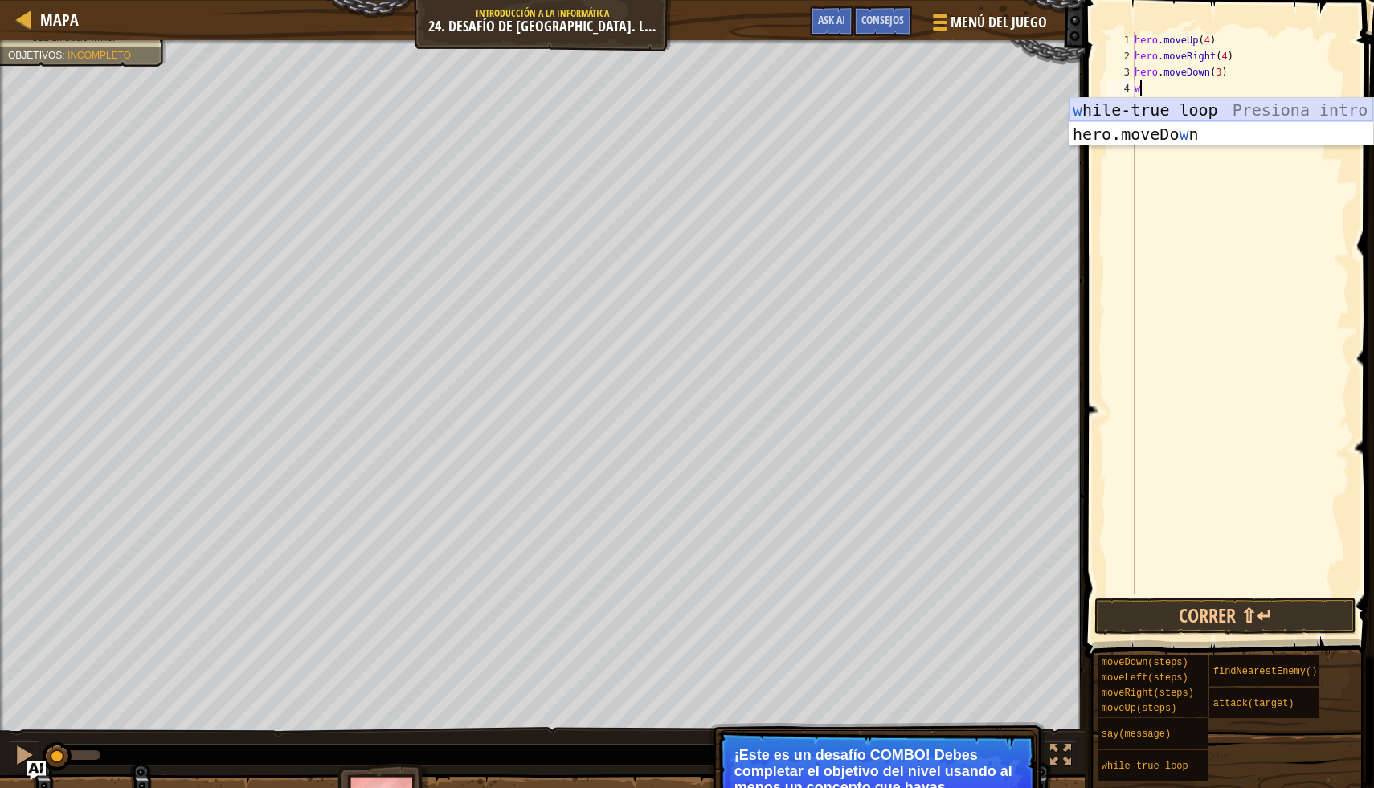
click at [1161, 104] on div "w hile-true loop Presiona intro hero.moveDo w n Presiona intro" at bounding box center [1221, 146] width 304 height 96
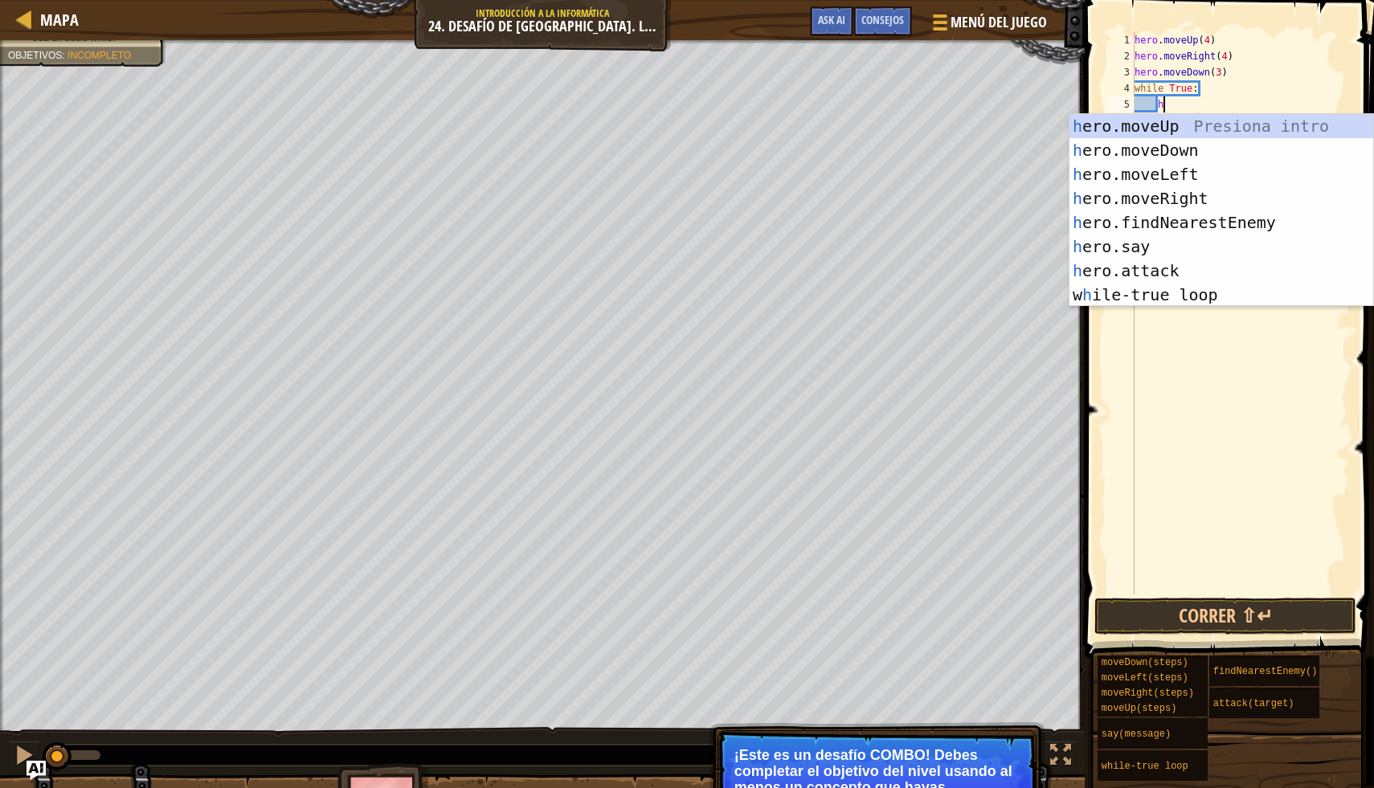
scroll to position [7, 2]
type textarea "hero"
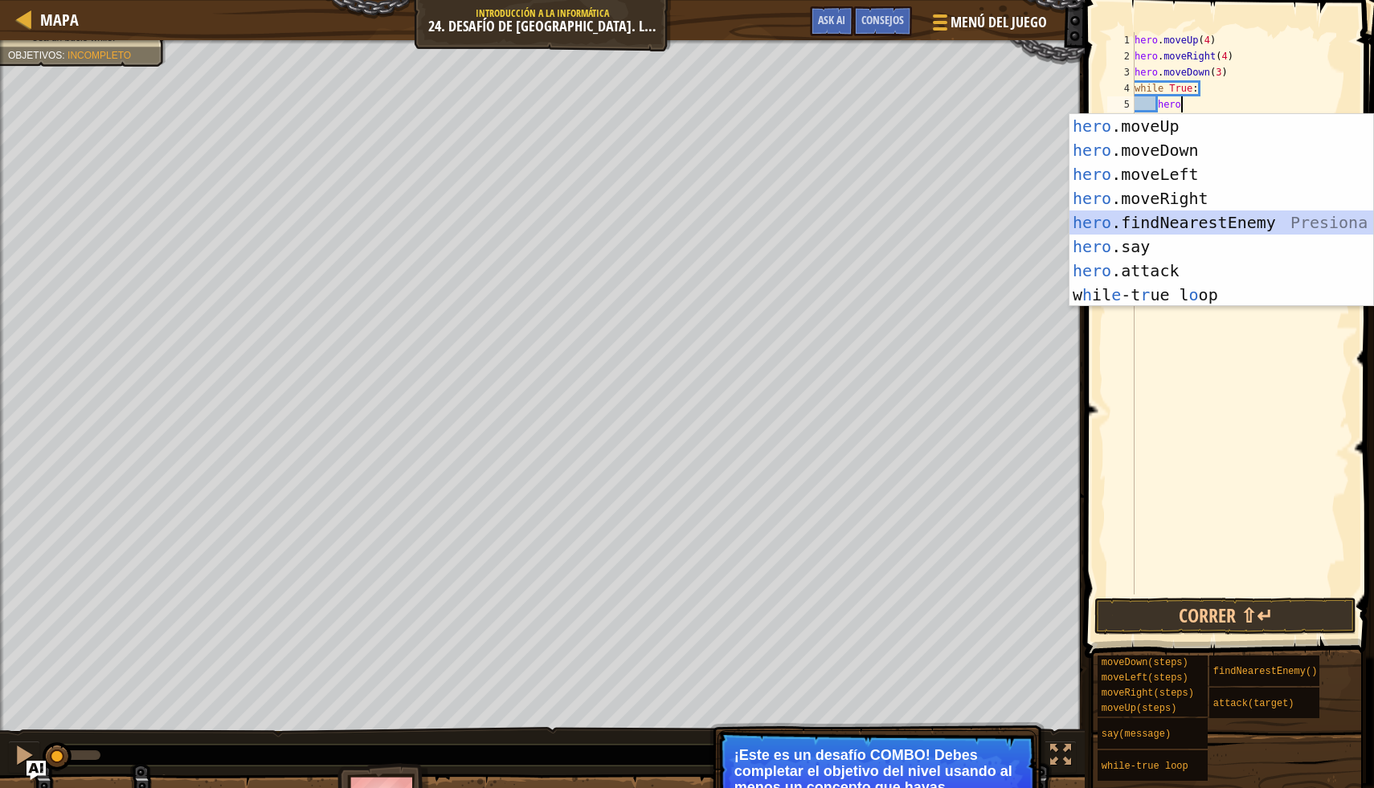
click at [1208, 219] on div "hero .moveUp Presiona intro hero .moveDown Presiona intro hero .moveLeft Presio…" at bounding box center [1221, 234] width 304 height 241
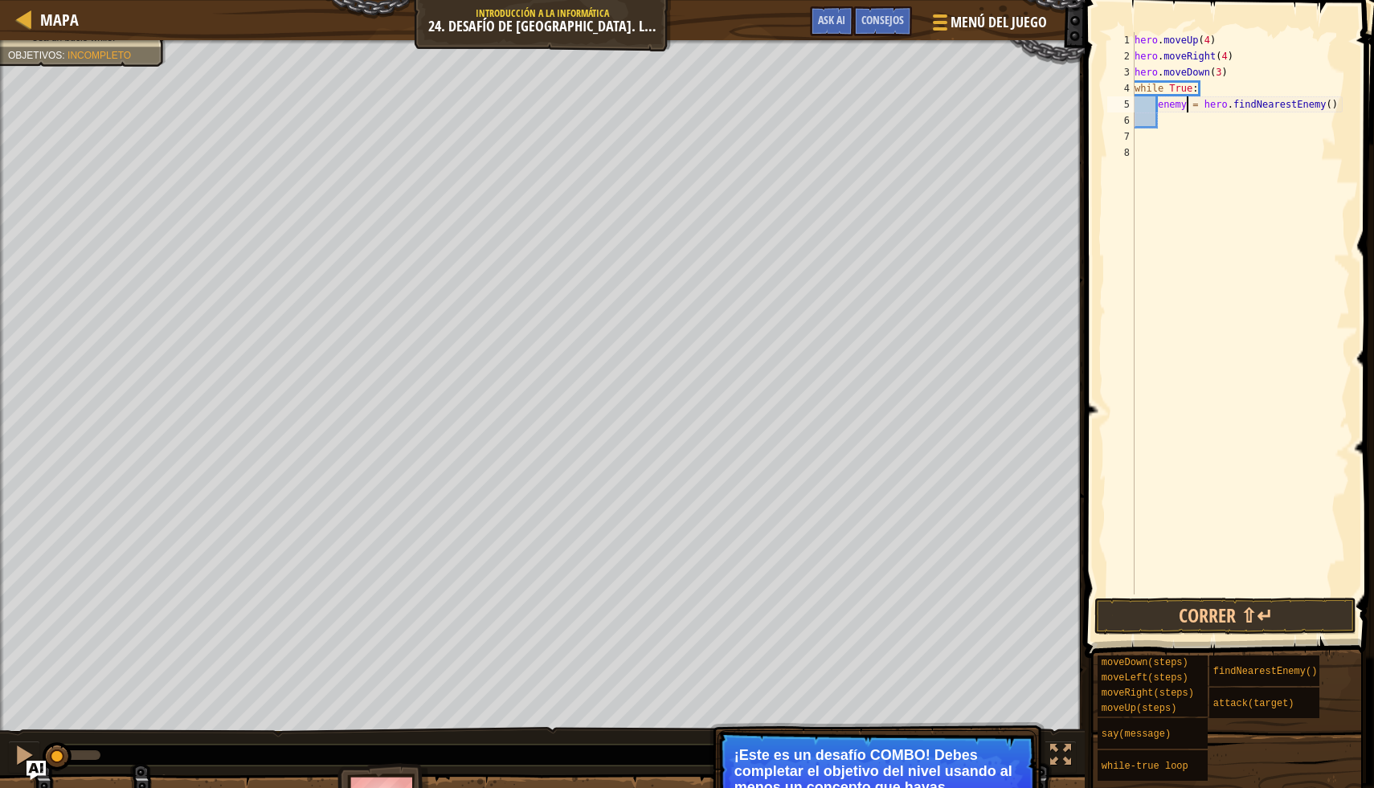
click at [1189, 111] on div "hero . moveUp ( 4 ) hero . moveRight ( 4 ) hero . moveDown ( 3 ) while True : e…" at bounding box center [1240, 329] width 219 height 595
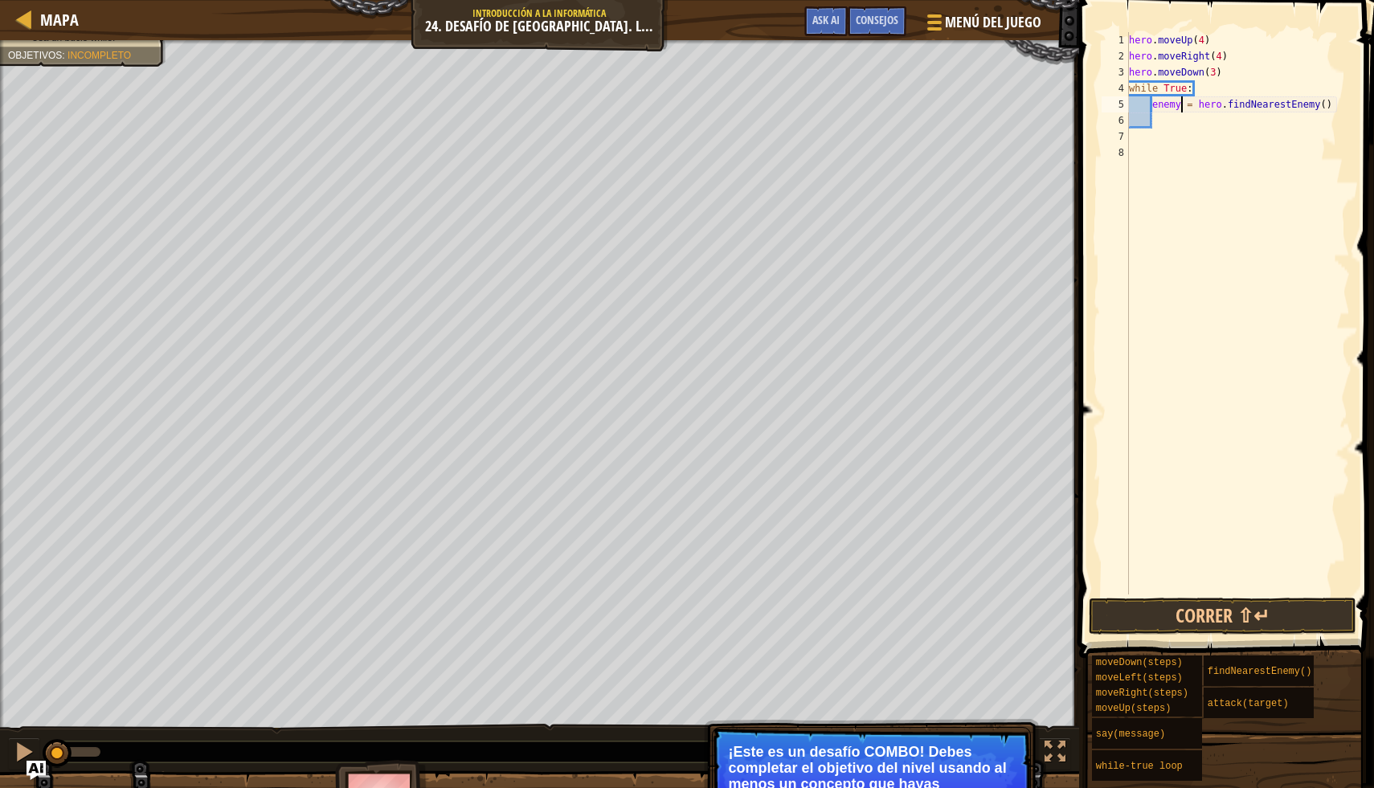
type textarea "enemy1 = hero.findNearestEnemy()"
click at [1197, 129] on div "hero . moveUp ( 4 ) hero . moveRight ( 4 ) hero . moveDown ( 3 ) while True : e…" at bounding box center [1238, 329] width 224 height 595
click at [1188, 123] on div "hero . moveUp ( 4 ) hero . moveRight ( 4 ) hero . moveDown ( 3 ) while True : e…" at bounding box center [1238, 329] width 224 height 595
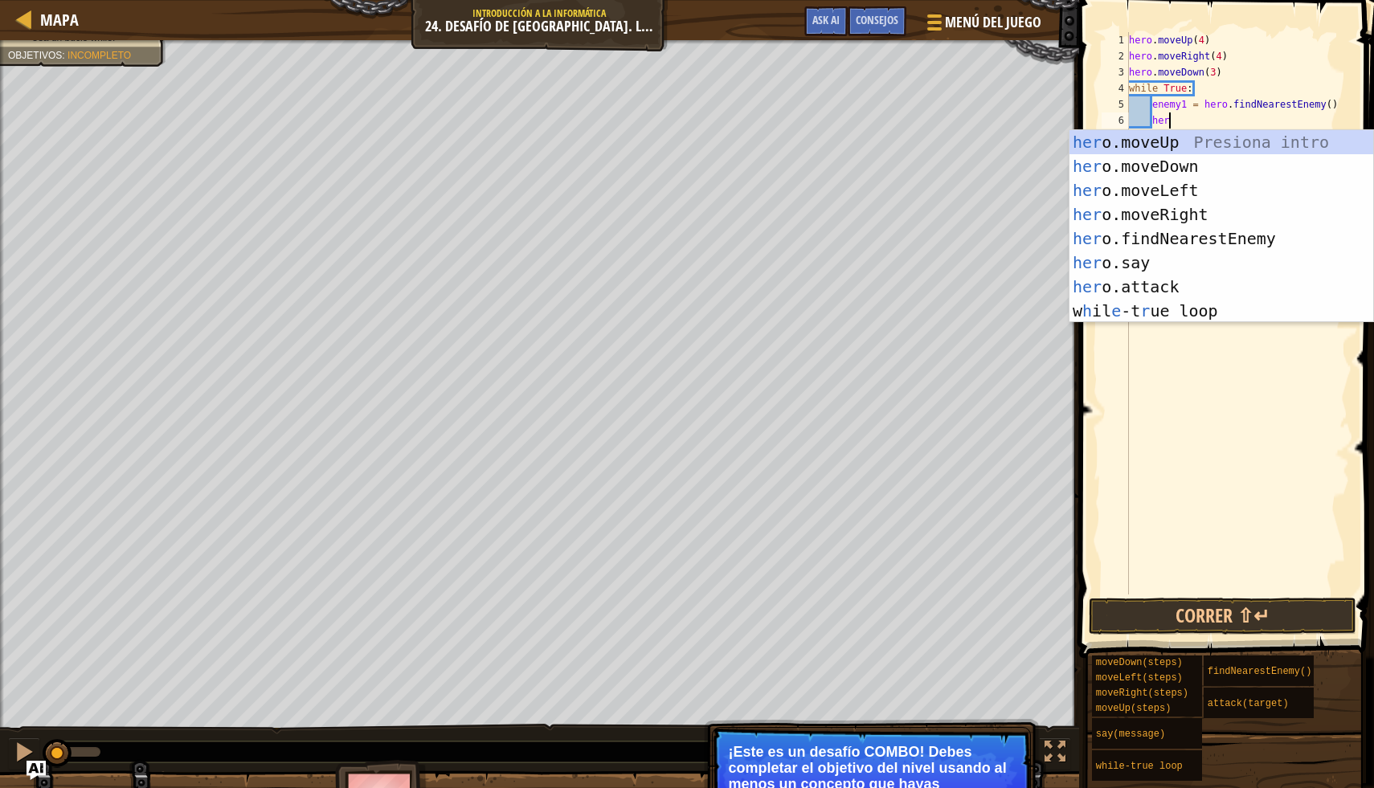
scroll to position [7, 3]
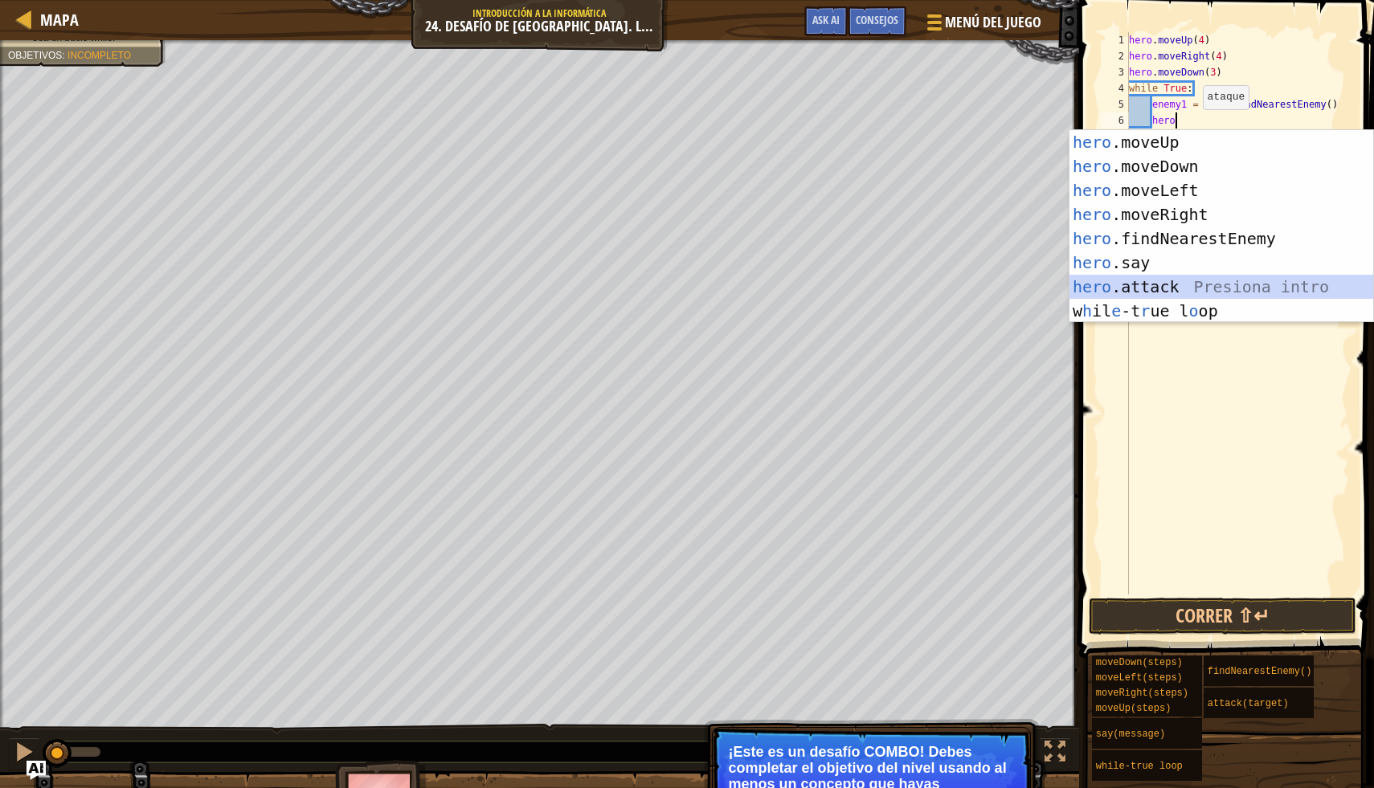
click at [1212, 280] on div "hero .moveUp Presiona intro hero .moveDown Presiona intro hero .moveLeft Presio…" at bounding box center [1221, 250] width 304 height 241
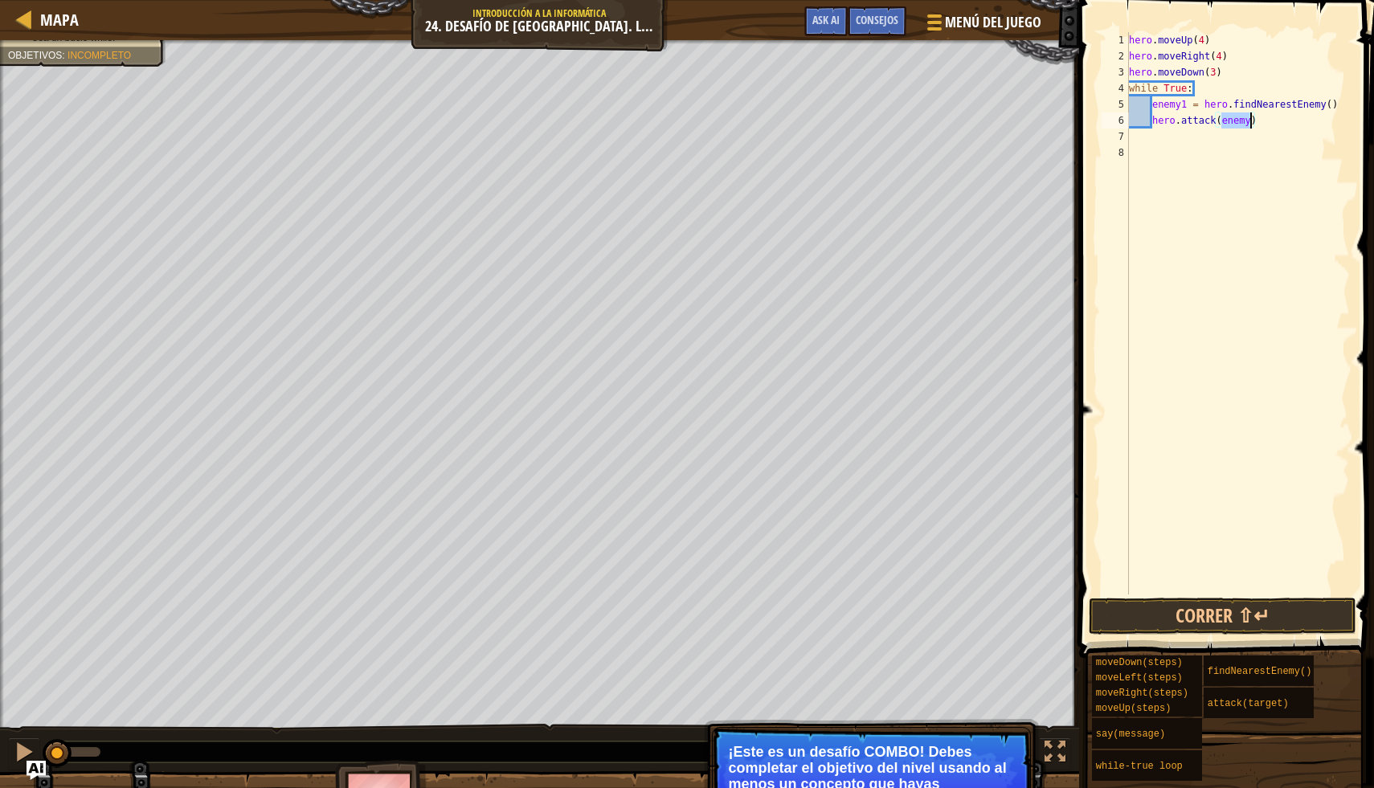
click at [1249, 124] on div "hero . moveUp ( 4 ) hero . moveRight ( 4 ) hero . moveDown ( 3 ) while True : e…" at bounding box center [1238, 313] width 224 height 562
type textarea "hero.attack(enemy1)"
click at [1269, 125] on div "hero . moveUp ( 4 ) hero . moveRight ( 4 ) hero . moveDown ( 3 ) while True : e…" at bounding box center [1238, 329] width 224 height 595
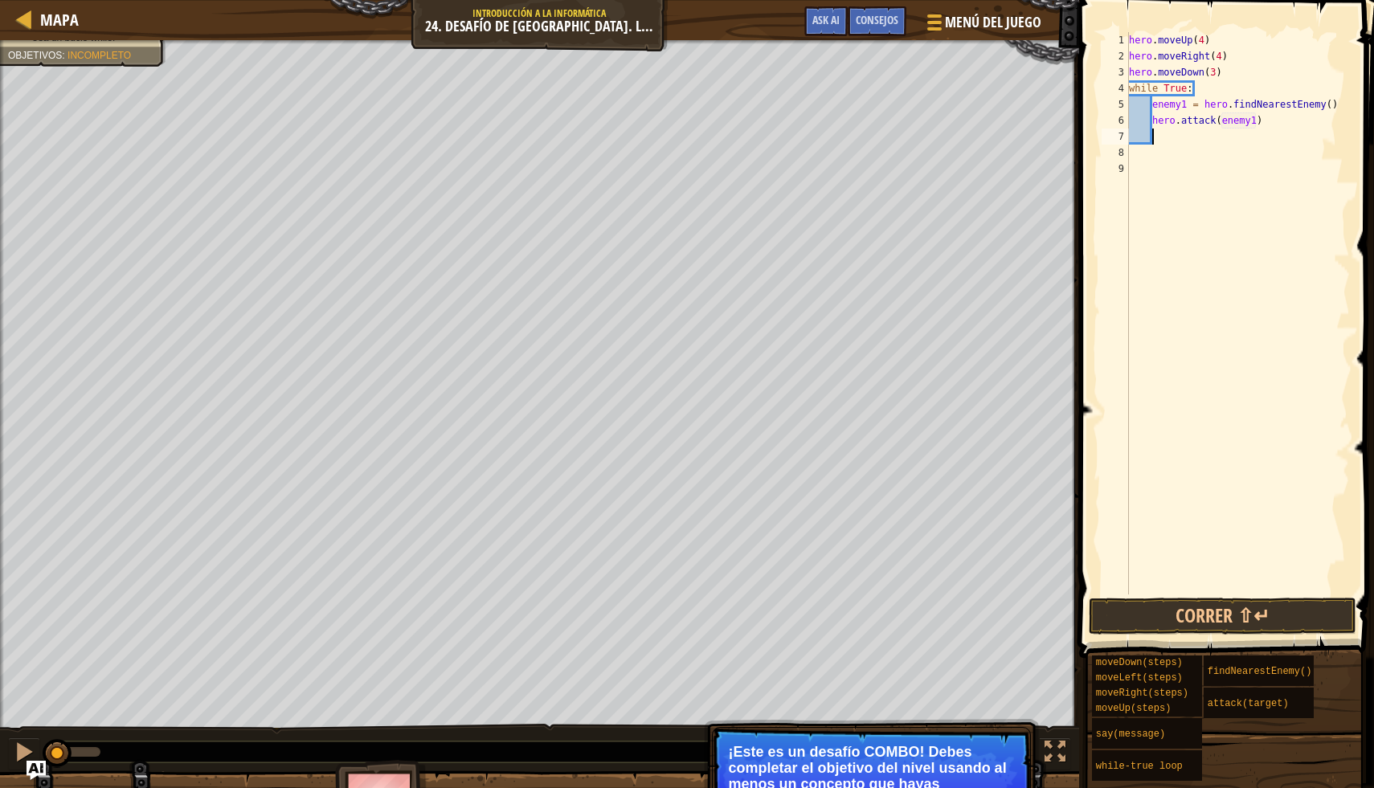
type textarea "h"
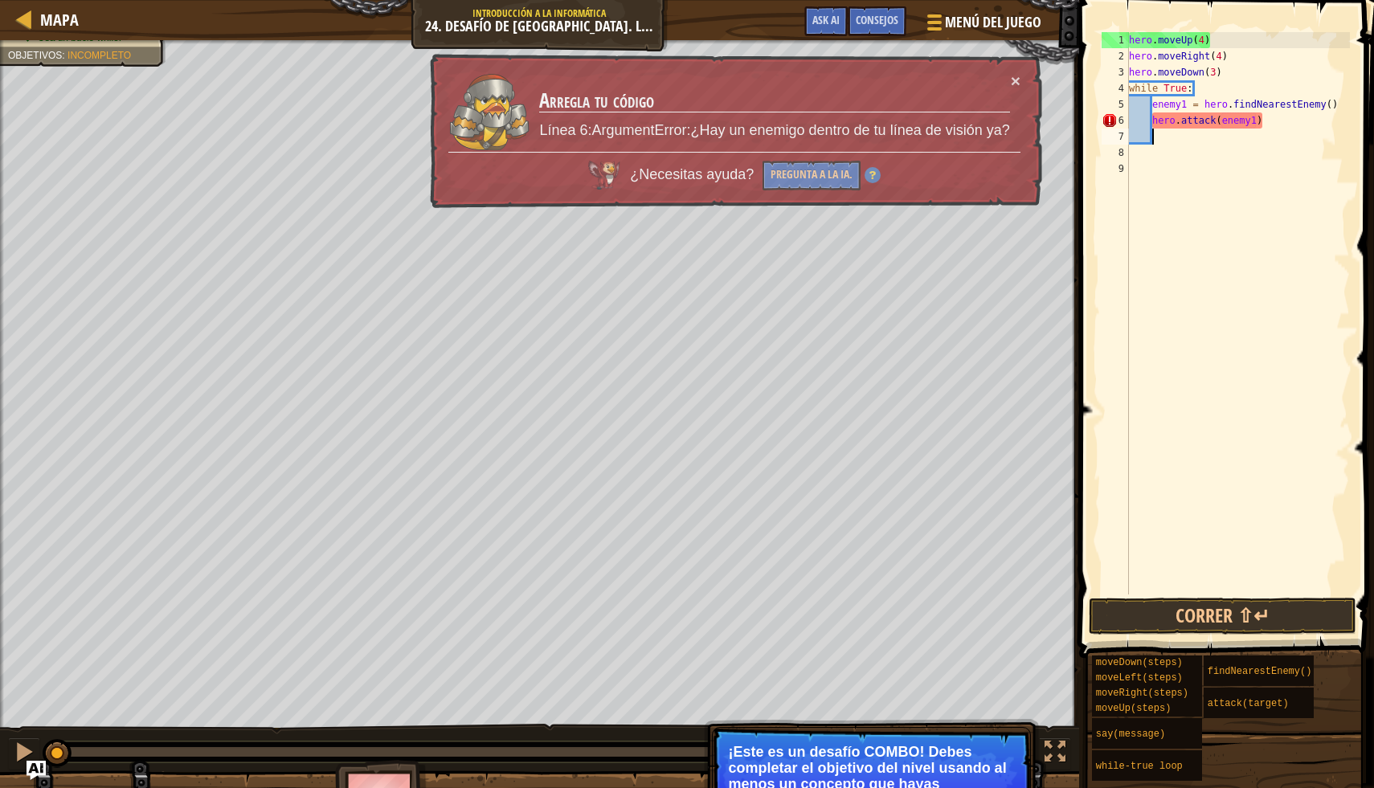
type textarea "h"
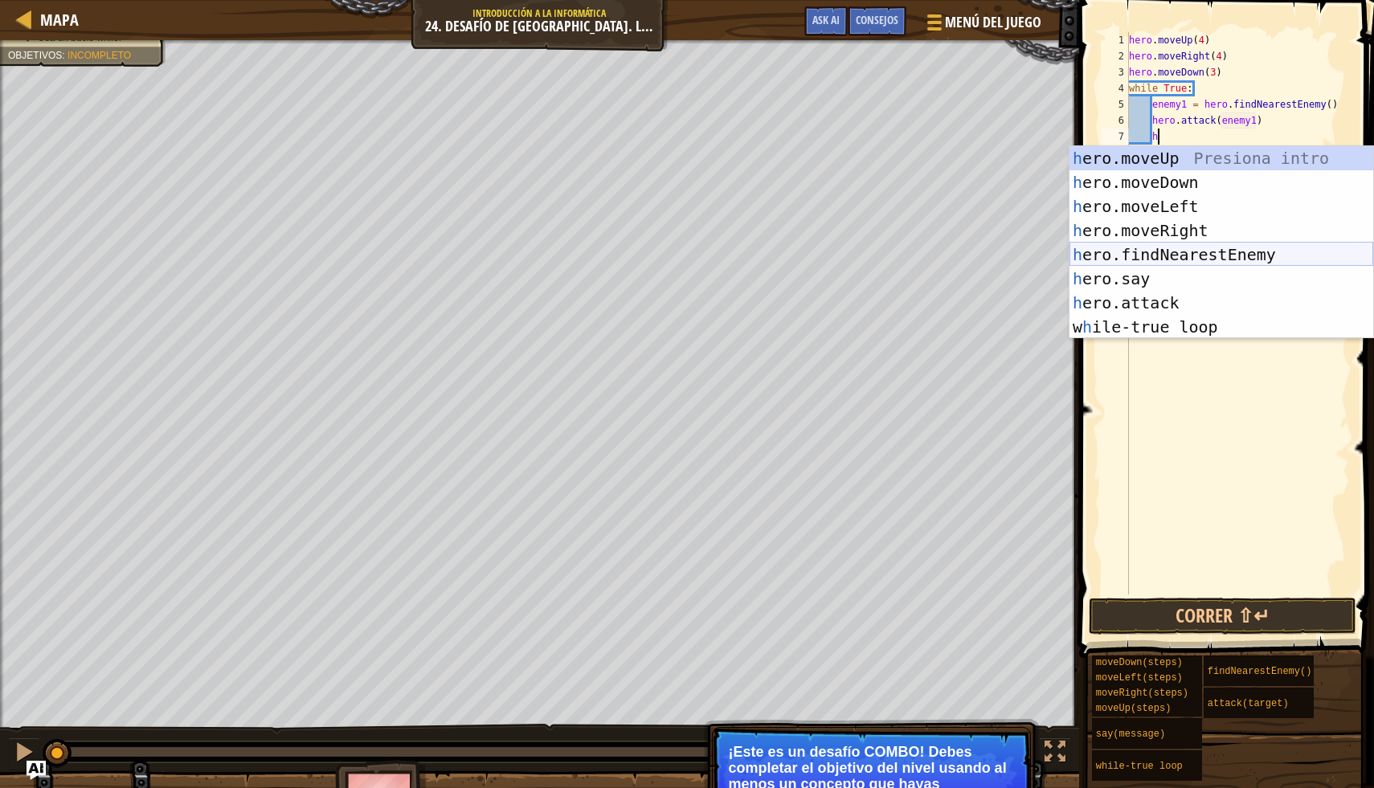
click at [1254, 249] on div "h ero.moveUp Presiona intro h ero.moveDown Presiona intro h ero.moveLeft Presio…" at bounding box center [1221, 266] width 304 height 241
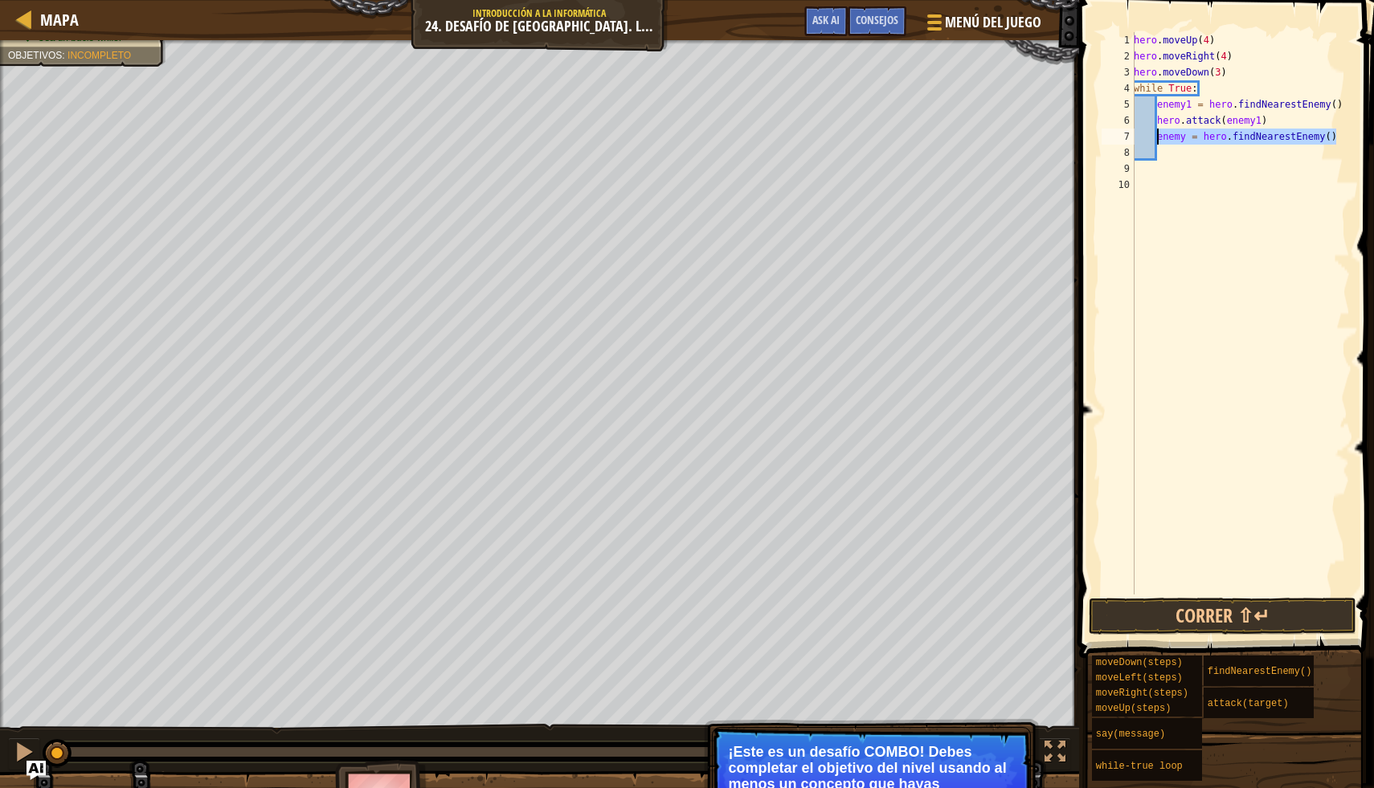
drag, startPoint x: 1347, startPoint y: 135, endPoint x: 1155, endPoint y: 138, distance: 192.0
click at [1155, 138] on div "hero . moveUp ( 4 ) hero . moveRight ( 4 ) hero . moveDown ( 3 ) while True : e…" at bounding box center [1239, 329] width 219 height 595
type textarea "enemy = hero.findNearestEnemy()"
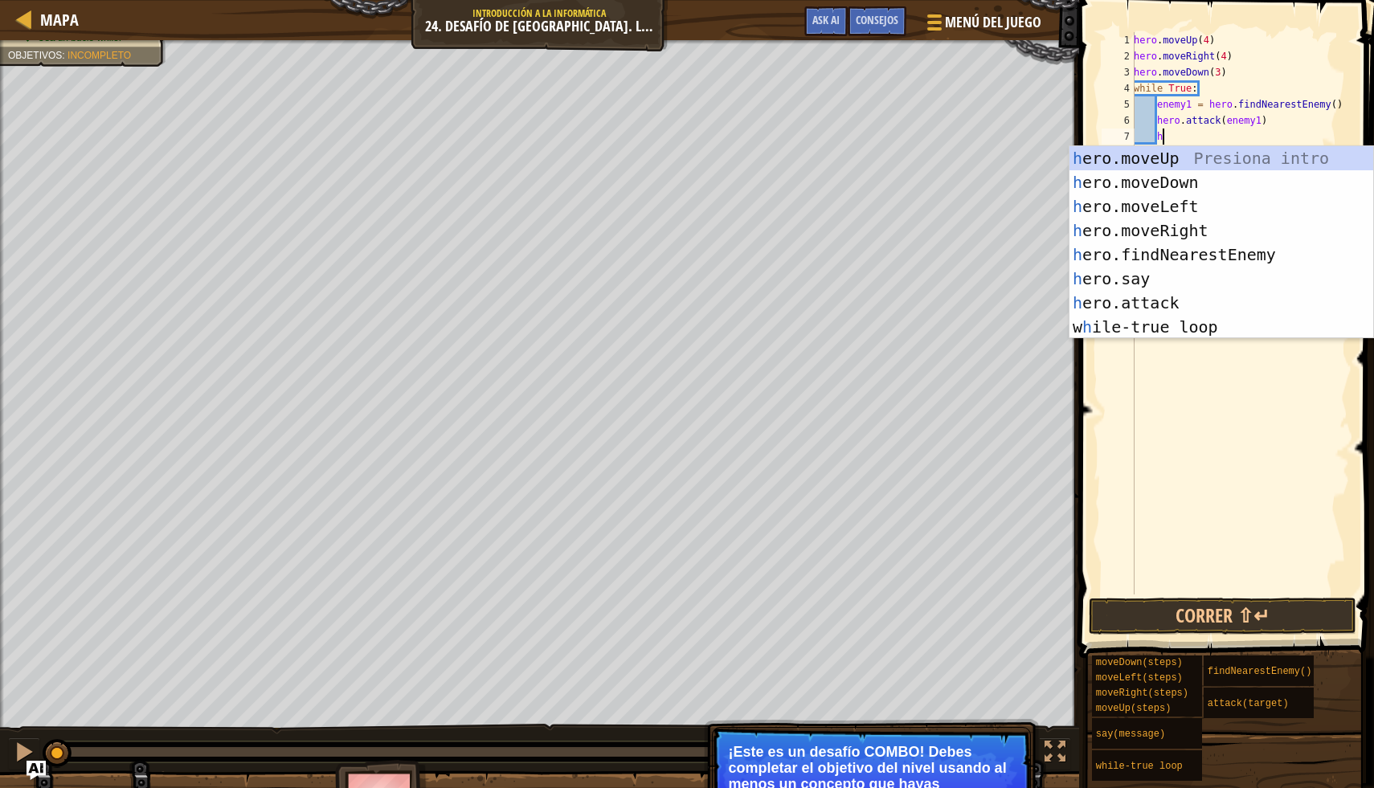
scroll to position [7, 2]
click at [1166, 300] on div "he ro.moveUp Presiona intro he ro.moveDown Presiona intro he ro.moveLeft Presio…" at bounding box center [1221, 266] width 304 height 241
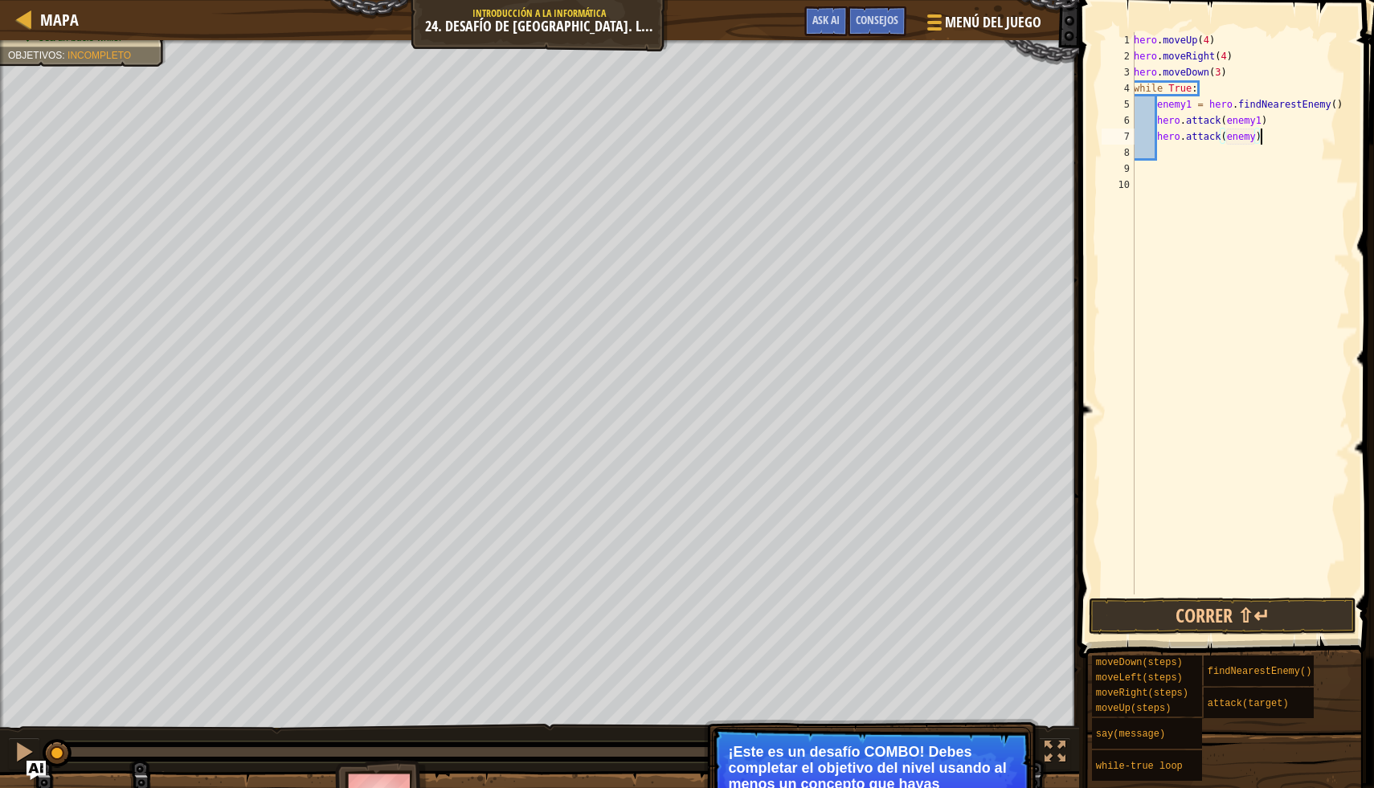
click at [1261, 136] on div "hero . moveUp ( 4 ) hero . moveRight ( 4 ) hero . moveDown ( 3 ) while True : e…" at bounding box center [1239, 329] width 219 height 595
click at [1256, 136] on div "hero . moveUp ( 4 ) hero . moveRight ( 4 ) hero . moveDown ( 3 ) while True : e…" at bounding box center [1239, 329] width 219 height 595
type textarea "hero.attack(enemy1)"
click at [1273, 617] on button "Correr ⇧↵" at bounding box center [1223, 616] width 268 height 37
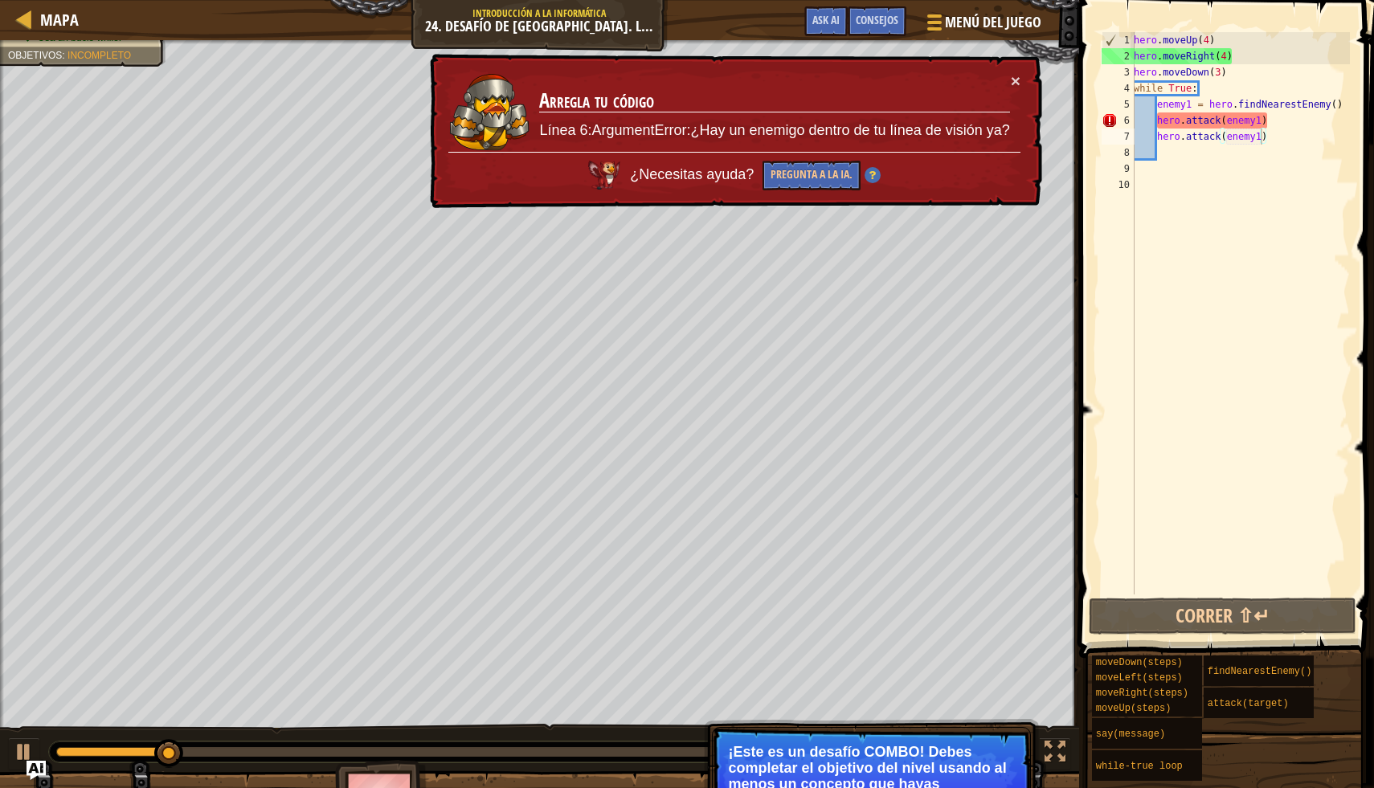
click at [1020, 84] on div "× Arregla tu código Línea 6:ArgumentError:¿Hay un enemigo dentro de tu línea de…" at bounding box center [734, 131] width 615 height 155
click at [1022, 76] on div "× Arregla tu código Línea 6:ArgumentError:¿Hay un enemigo dentro de tu línea de…" at bounding box center [734, 131] width 615 height 155
click at [1017, 80] on button "×" at bounding box center [1016, 80] width 10 height 17
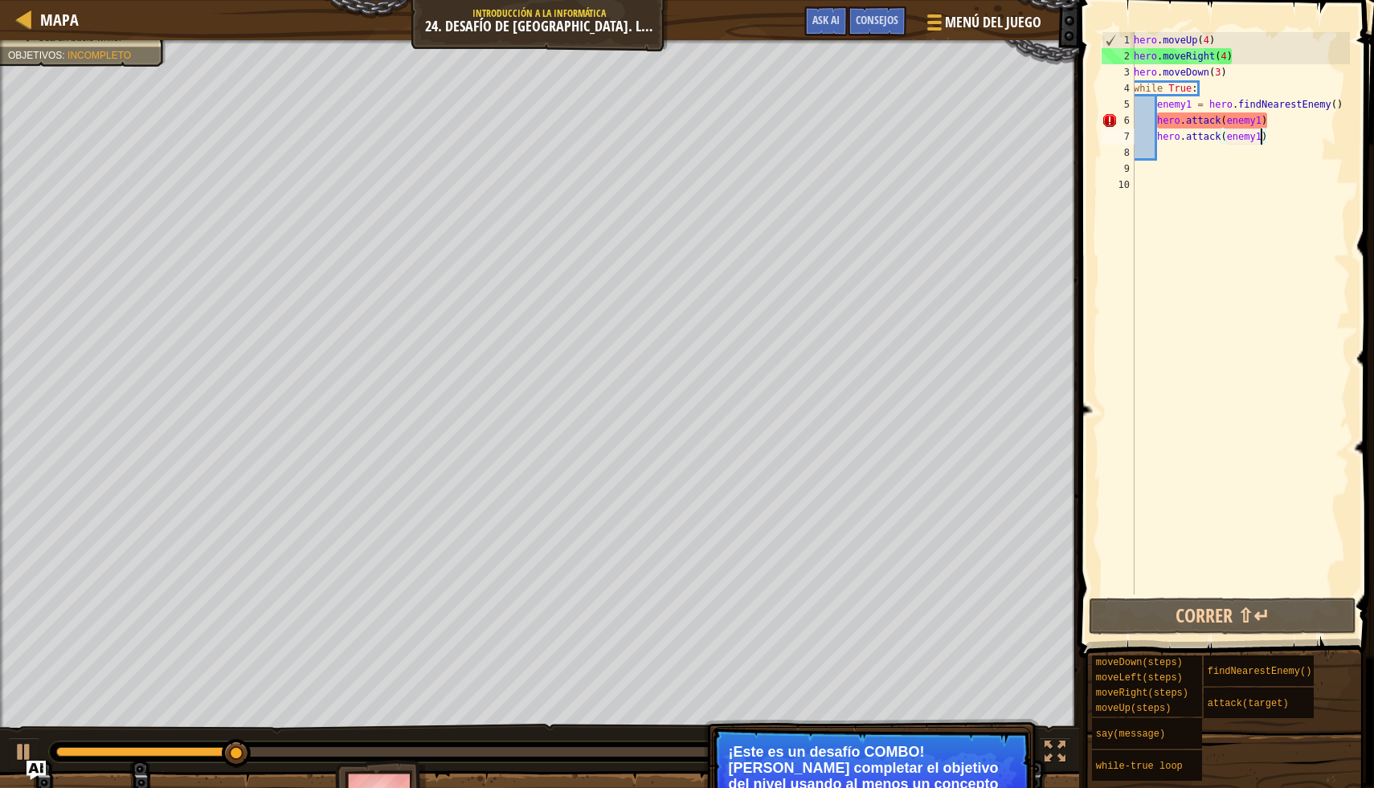
scroll to position [7, 10]
click at [1232, 66] on div "hero . moveUp ( 4 ) hero . moveRight ( 4 ) hero . moveDown ( 3 ) while True : e…" at bounding box center [1239, 329] width 219 height 595
type textarea "hero.moveDown(3)"
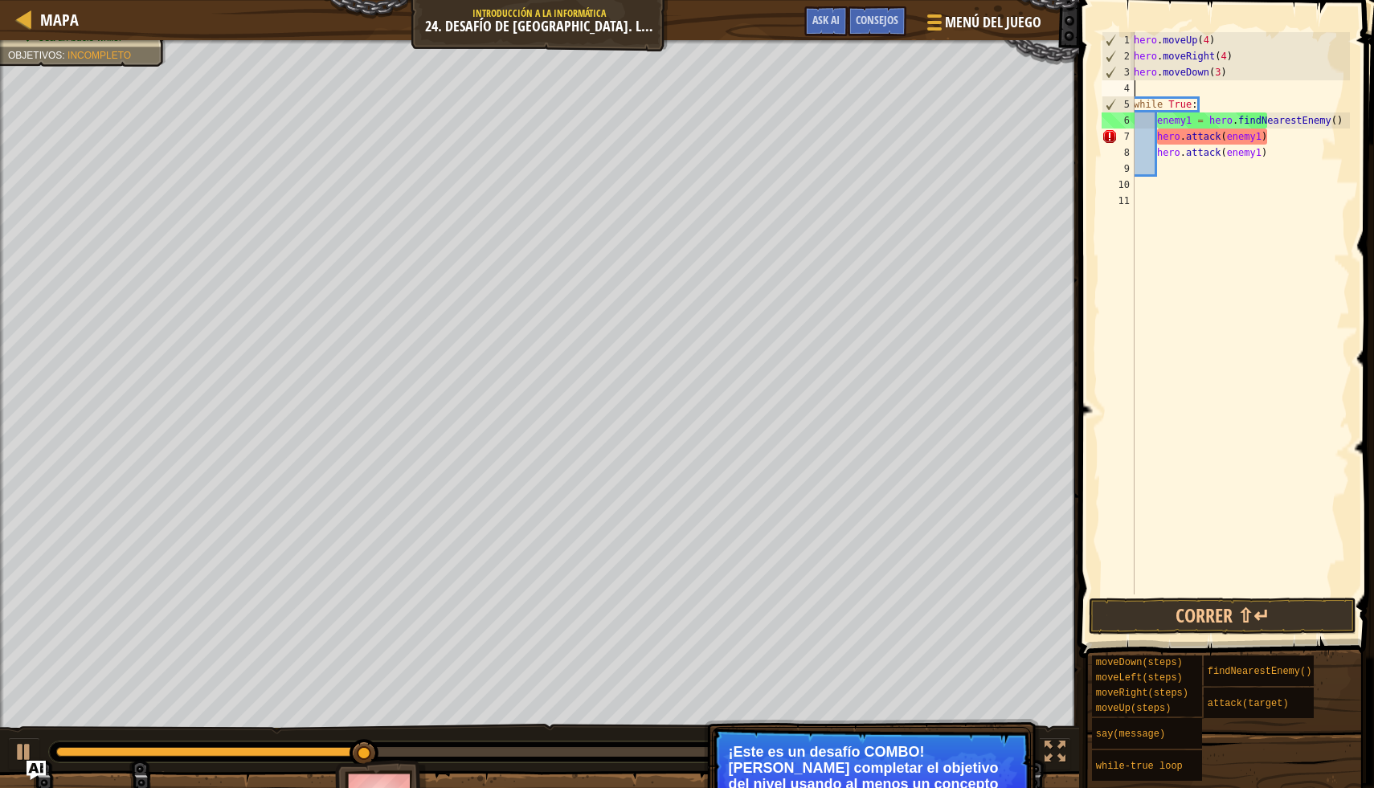
scroll to position [7, 0]
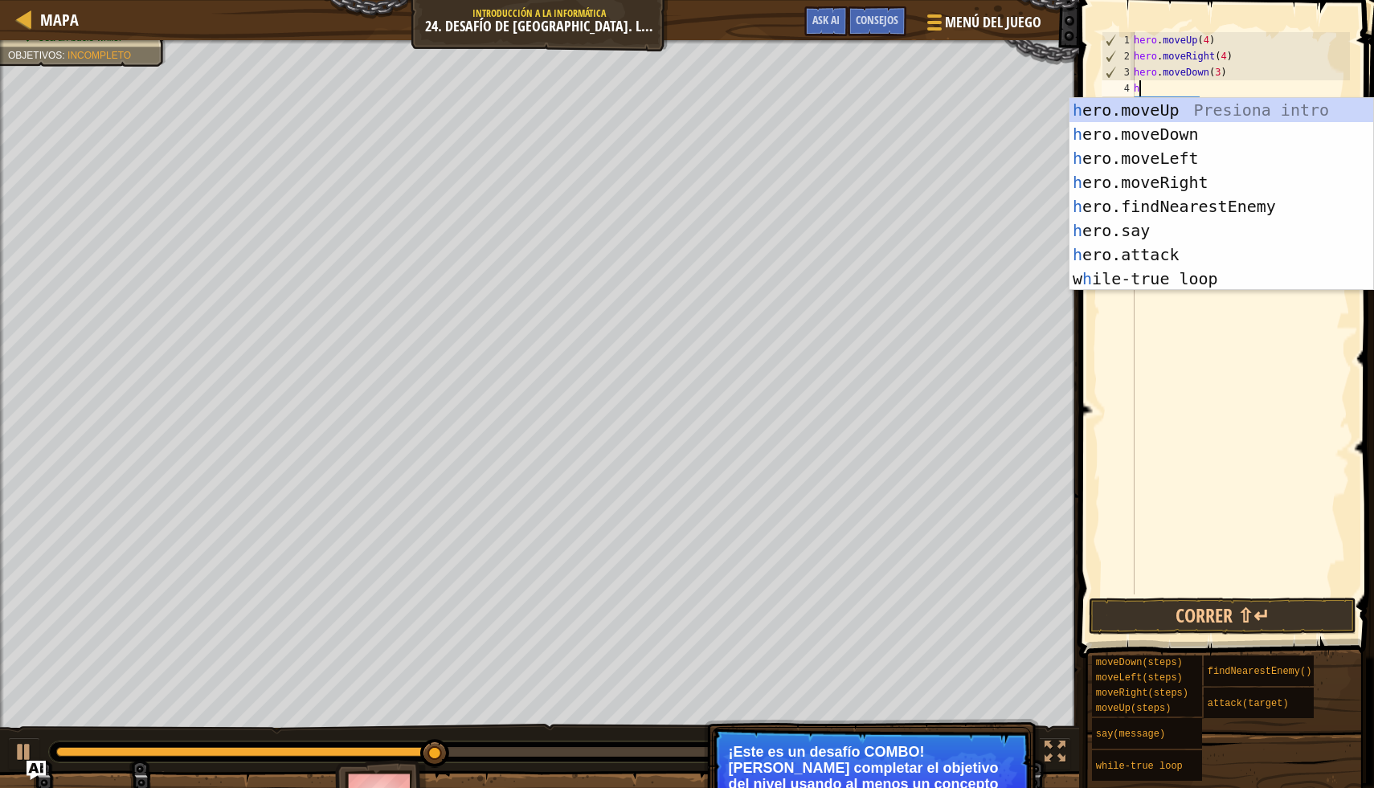
type textarea "he"
click at [1260, 381] on div "hero . moveUp ( 4 ) hero . moveRight ( 4 ) hero . moveDown ( 3 ) he while True …" at bounding box center [1239, 329] width 219 height 595
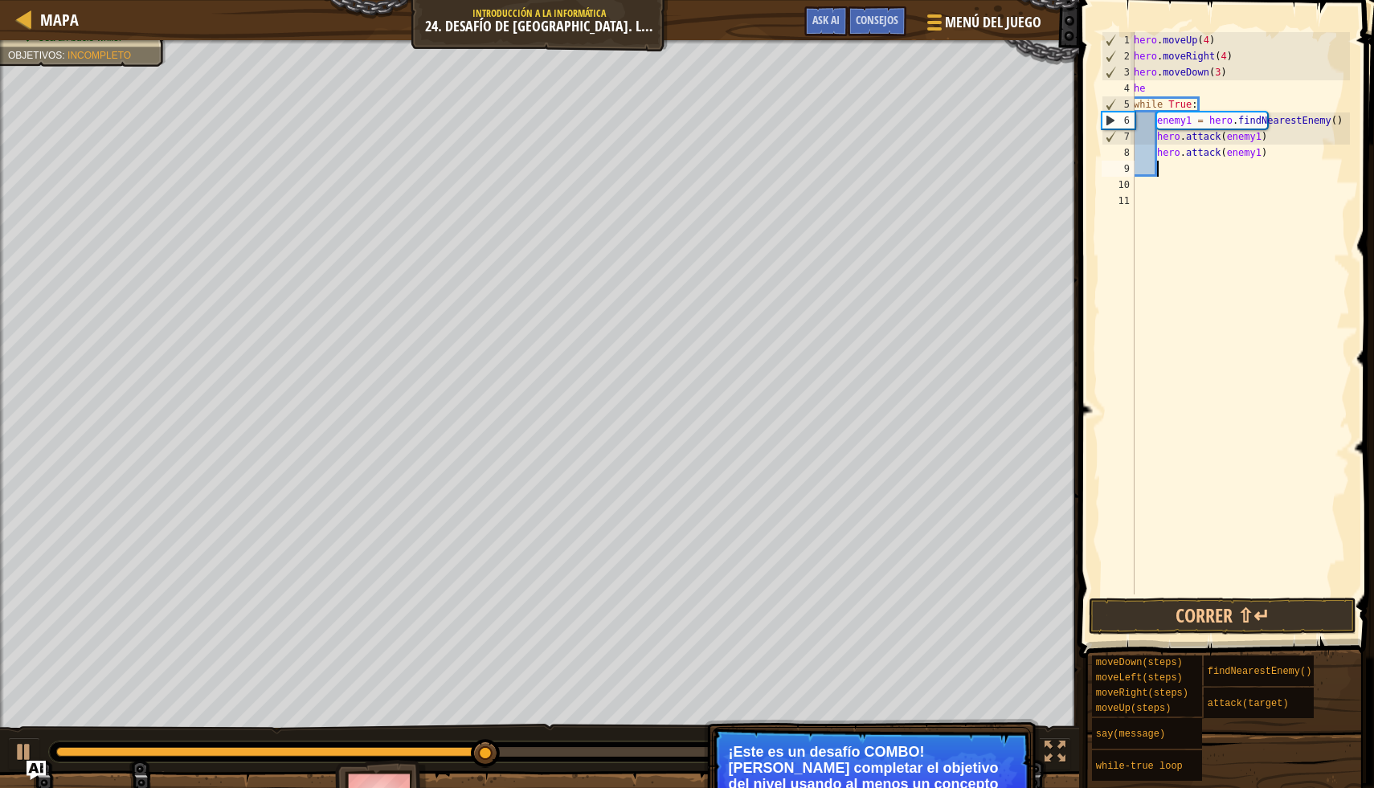
click at [1183, 172] on div "hero . moveUp ( 4 ) hero . moveRight ( 4 ) hero . moveDown ( 3 ) he while True …" at bounding box center [1239, 329] width 219 height 595
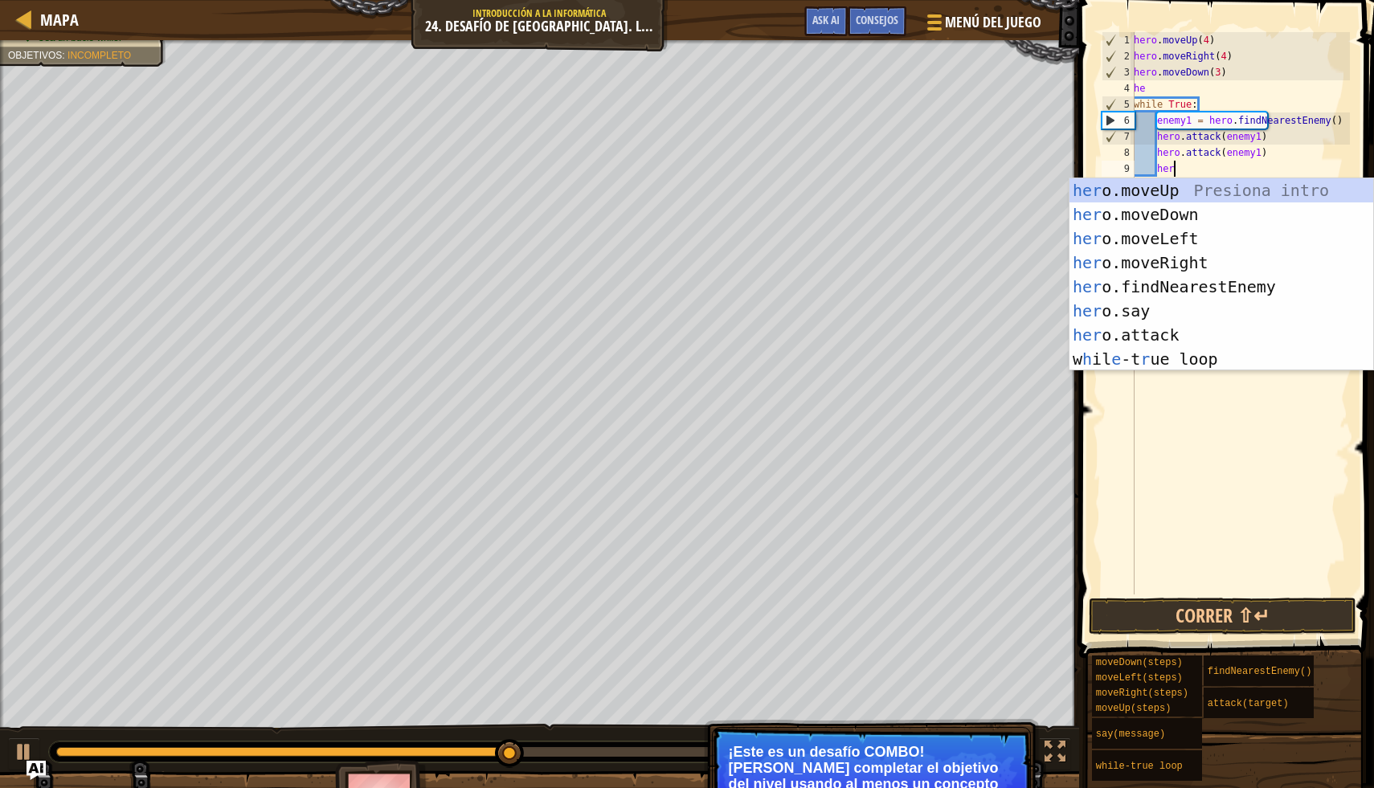
type textarea "hero"
click at [1179, 232] on div "hero .moveUp Presiona intro hero .moveDown Presiona intro hero .moveLeft Presio…" at bounding box center [1221, 298] width 304 height 241
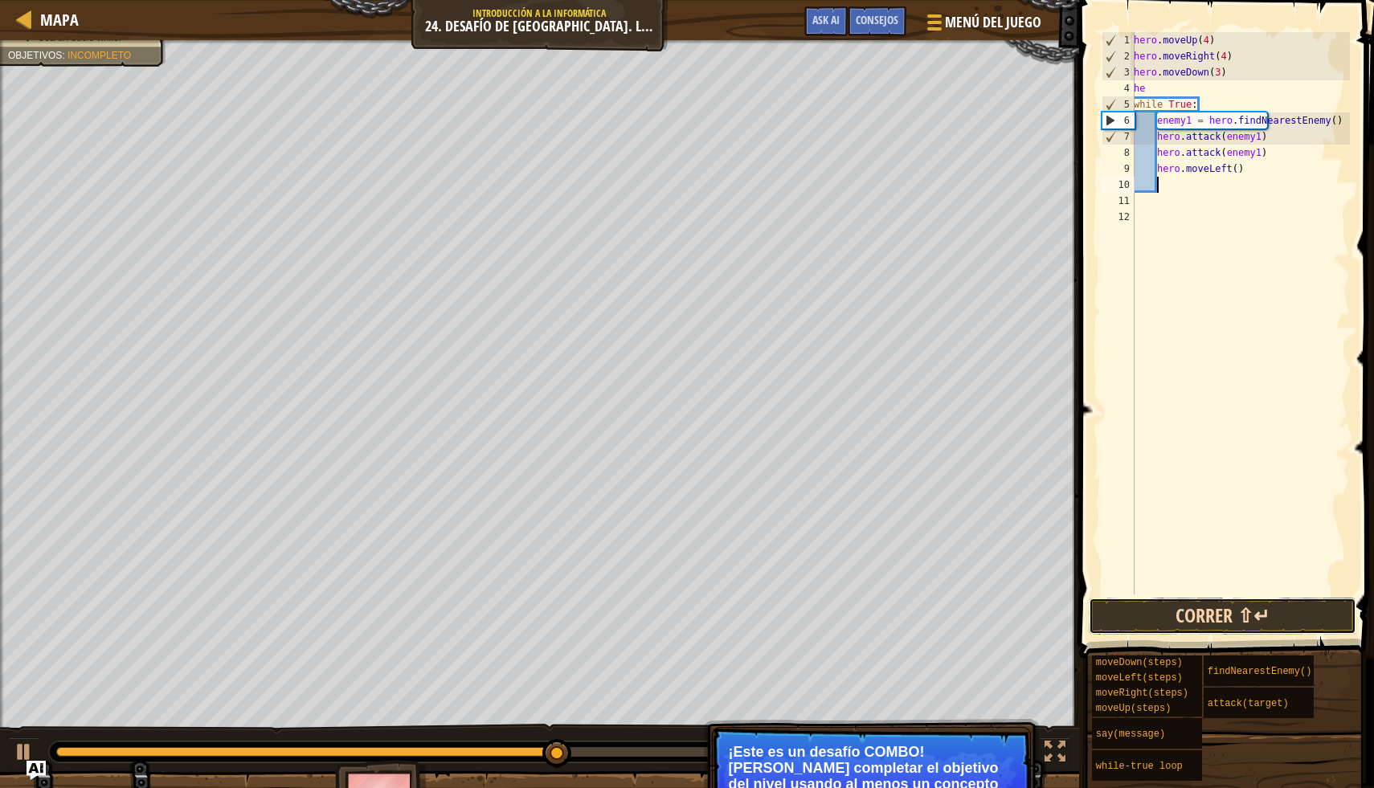
click at [1236, 603] on button "Correr ⇧↵" at bounding box center [1223, 616] width 268 height 37
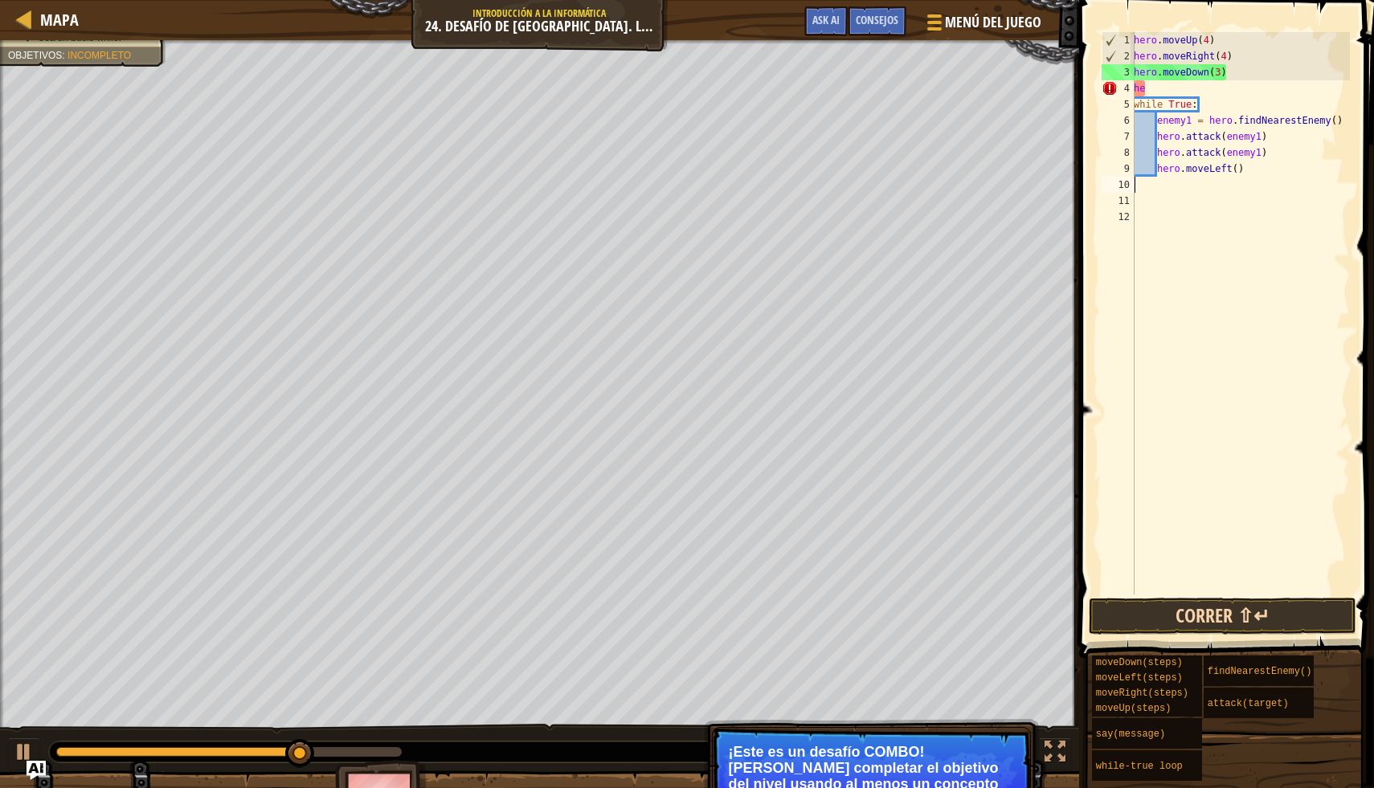
scroll to position [7, 0]
click at [1205, 86] on div "hero . moveUp ( 4 ) hero . moveRight ( 4 ) hero . moveDown ( 3 ) he while True …" at bounding box center [1239, 329] width 219 height 595
type textarea "h"
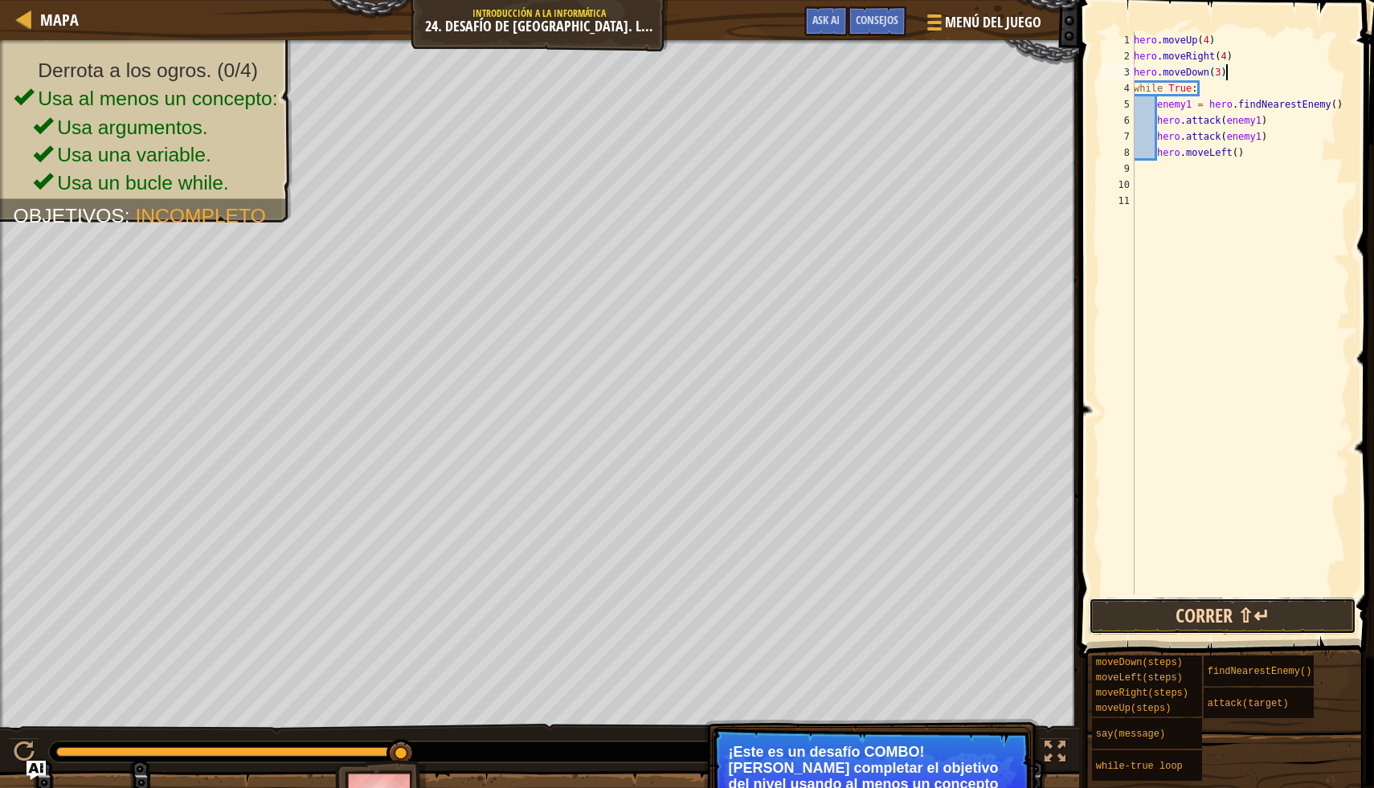
click at [1224, 623] on button "Correr ⇧↵" at bounding box center [1223, 616] width 268 height 37
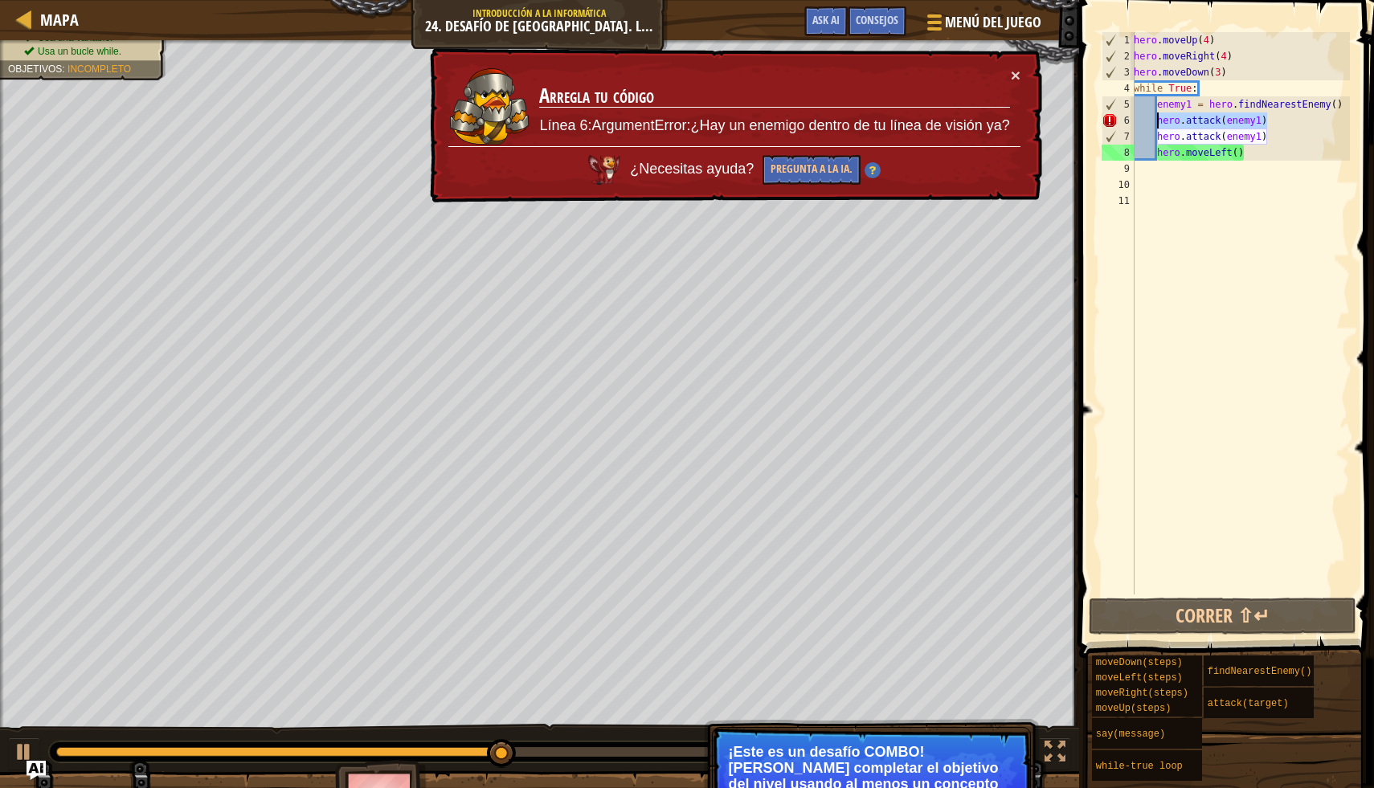
drag, startPoint x: 1273, startPoint y: 124, endPoint x: 1159, endPoint y: 122, distance: 114.1
click at [1159, 122] on div "hero . moveUp ( 4 ) hero . moveRight ( 4 ) hero . moveDown ( 3 ) while True : e…" at bounding box center [1239, 329] width 219 height 595
type textarea "hero.attack(enemy1)"
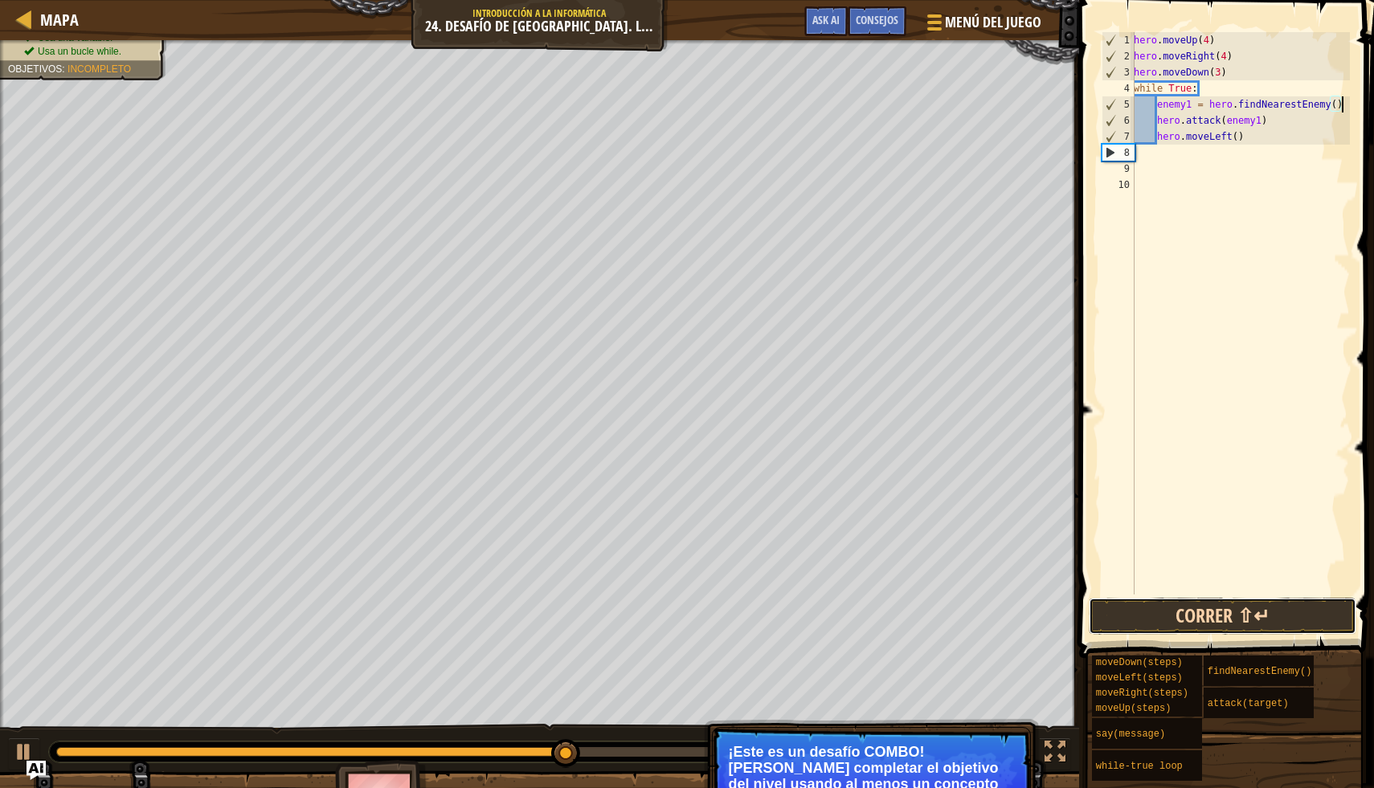
click at [1267, 613] on button "Correr ⇧↵" at bounding box center [1223, 616] width 268 height 37
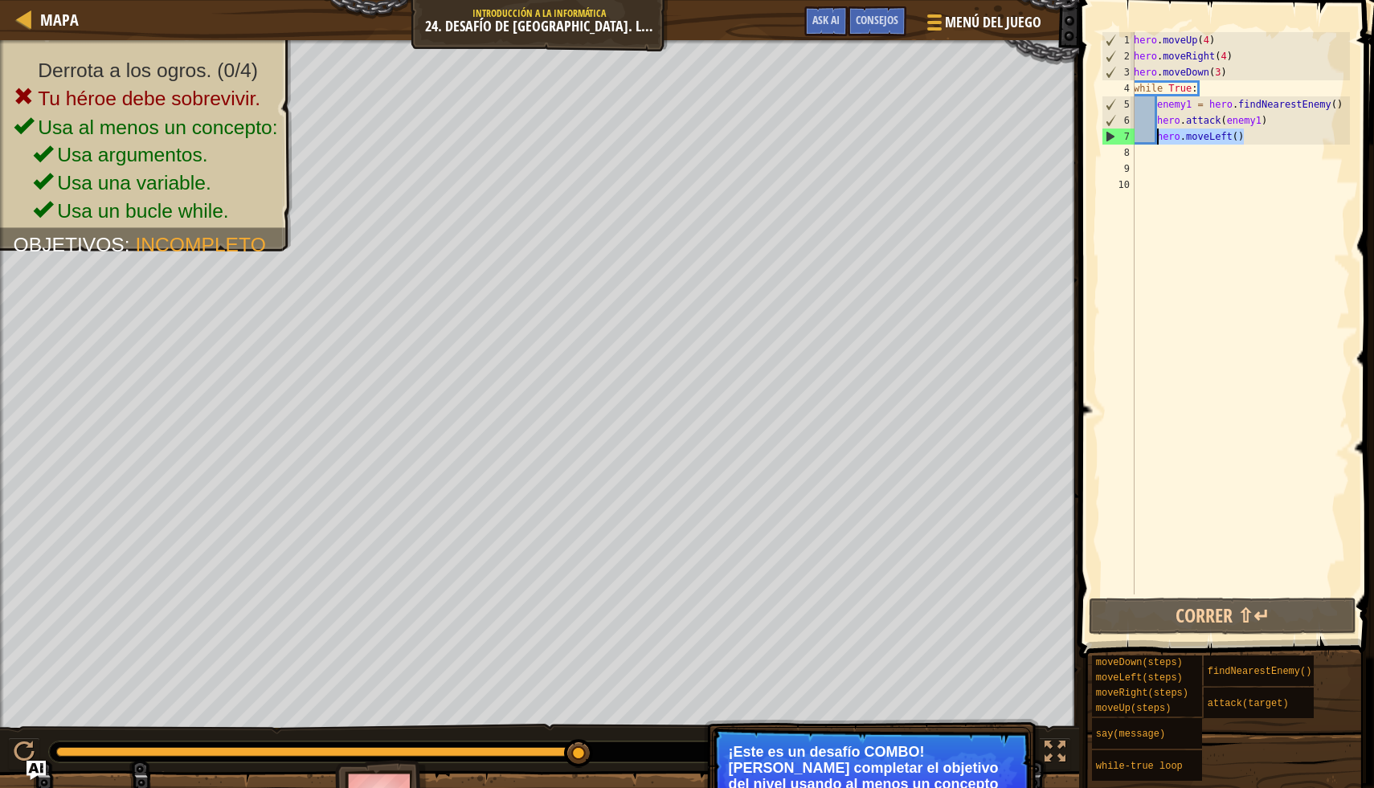
drag, startPoint x: 1257, startPoint y: 141, endPoint x: 1159, endPoint y: 136, distance: 98.9
click at [1159, 136] on div "hero . moveUp ( 4 ) hero . moveRight ( 4 ) hero . moveDown ( 3 ) while True : e…" at bounding box center [1239, 329] width 219 height 595
type textarea "hero.moveLeft()"
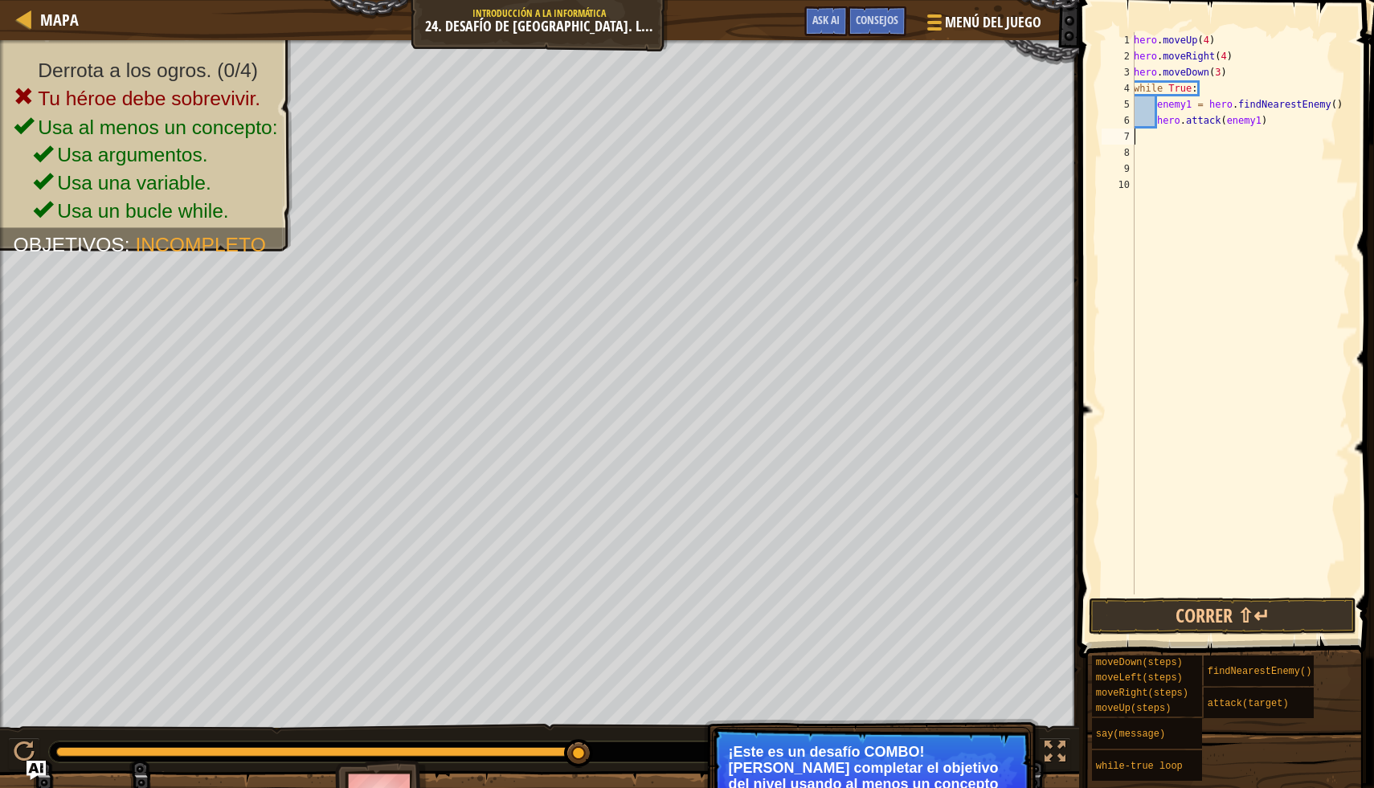
type textarea "hero.attack(enemy1)"
click at [1250, 619] on button "Correr ⇧↵" at bounding box center [1223, 616] width 268 height 37
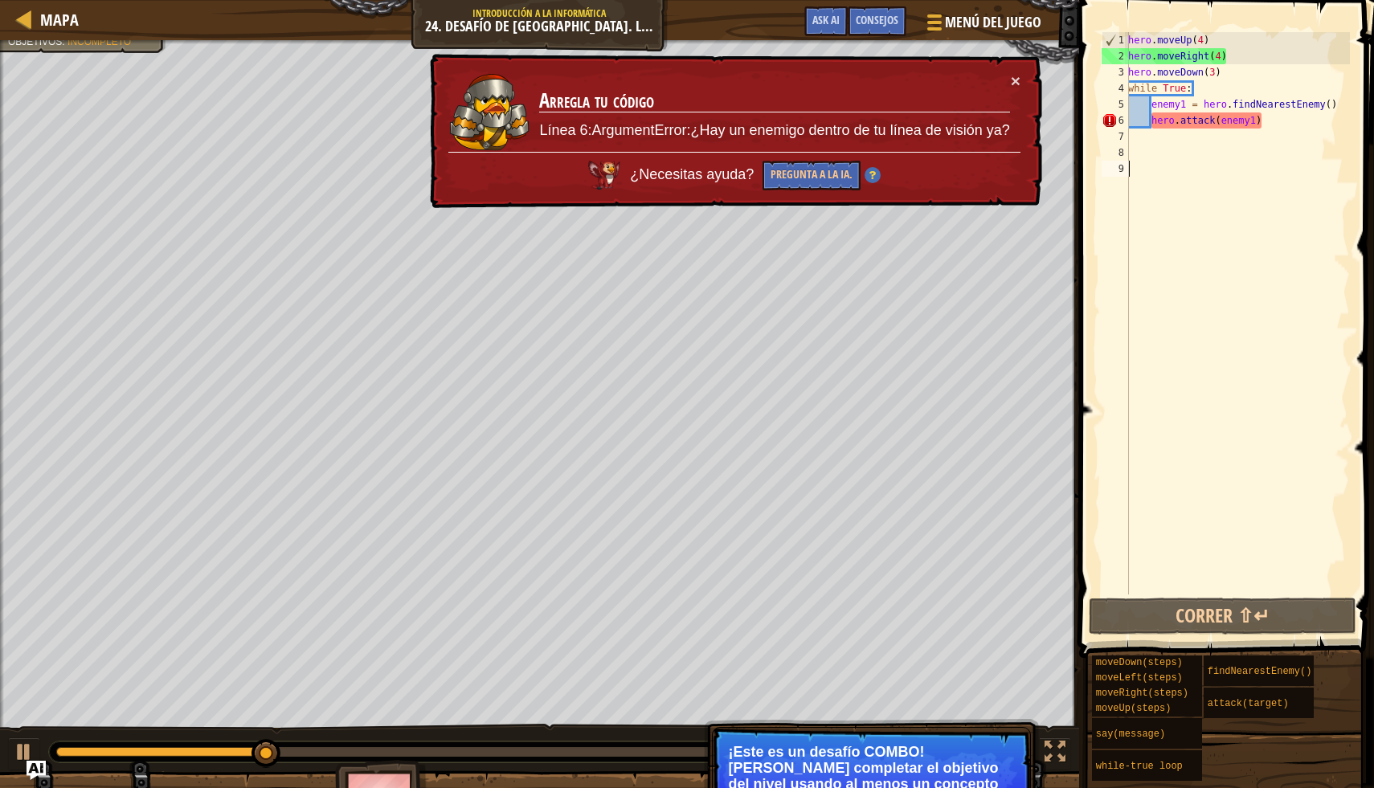
click at [1263, 313] on div "hero . moveUp ( 4 ) hero . moveRight ( 4 ) hero . moveDown ( 3 ) while True : e…" at bounding box center [1237, 329] width 225 height 595
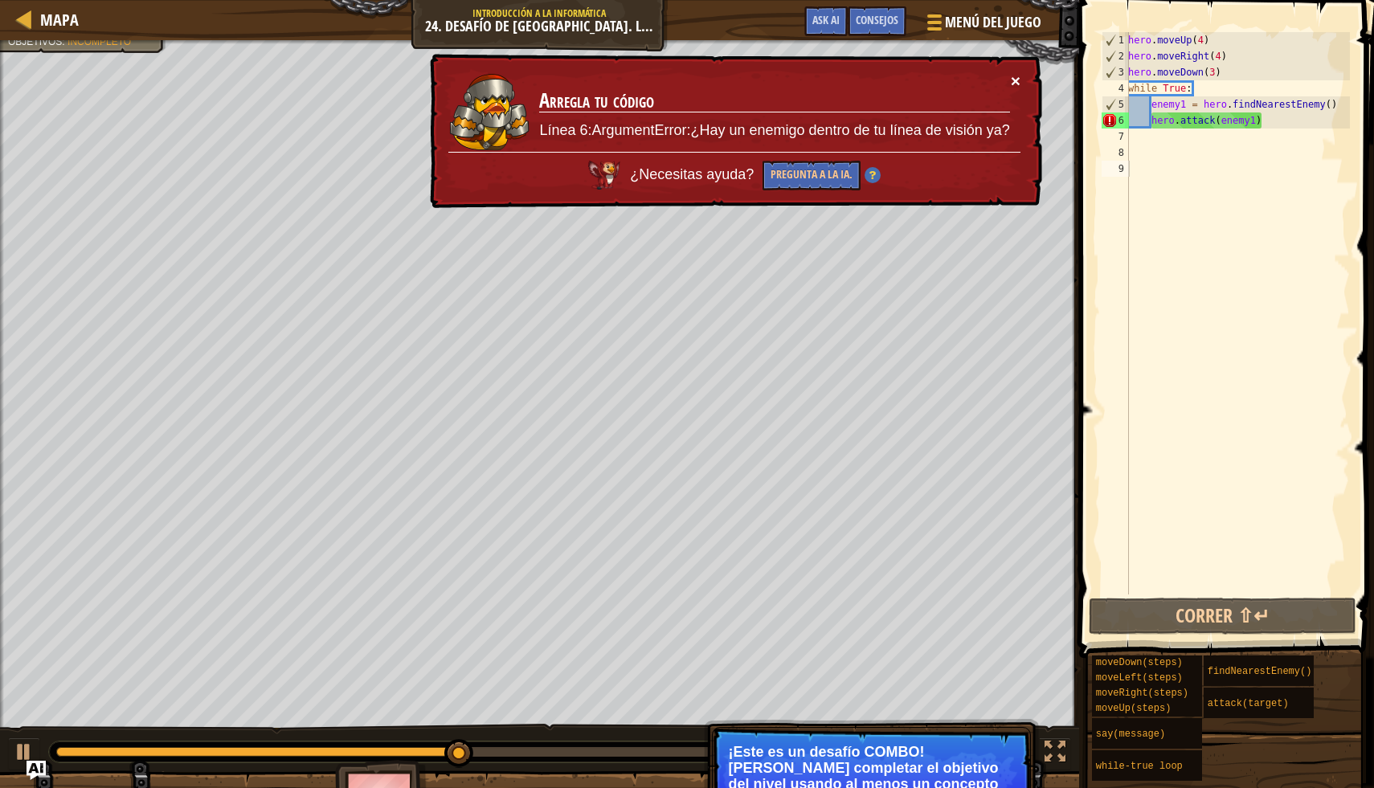
click at [1014, 79] on button "×" at bounding box center [1016, 80] width 10 height 17
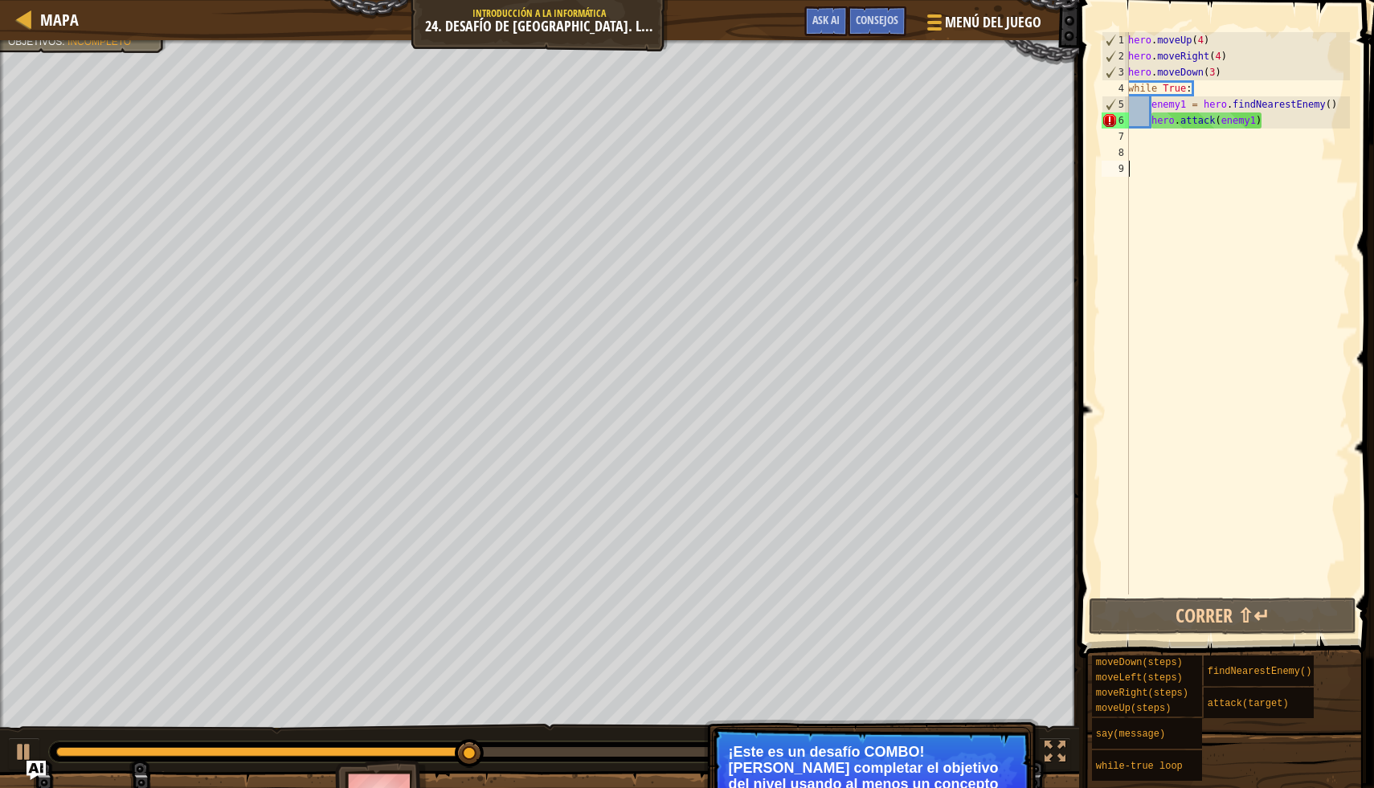
click at [1138, 265] on div "hero . moveUp ( 4 ) hero . moveRight ( 4 ) hero . moveDown ( 3 ) while True : e…" at bounding box center [1237, 329] width 225 height 595
click at [1266, 120] on div "hero . moveUp ( 4 ) hero . moveRight ( 4 ) hero . moveDown ( 3 ) while True : e…" at bounding box center [1237, 329] width 225 height 595
type textarea "hero.attack(enemy1)"
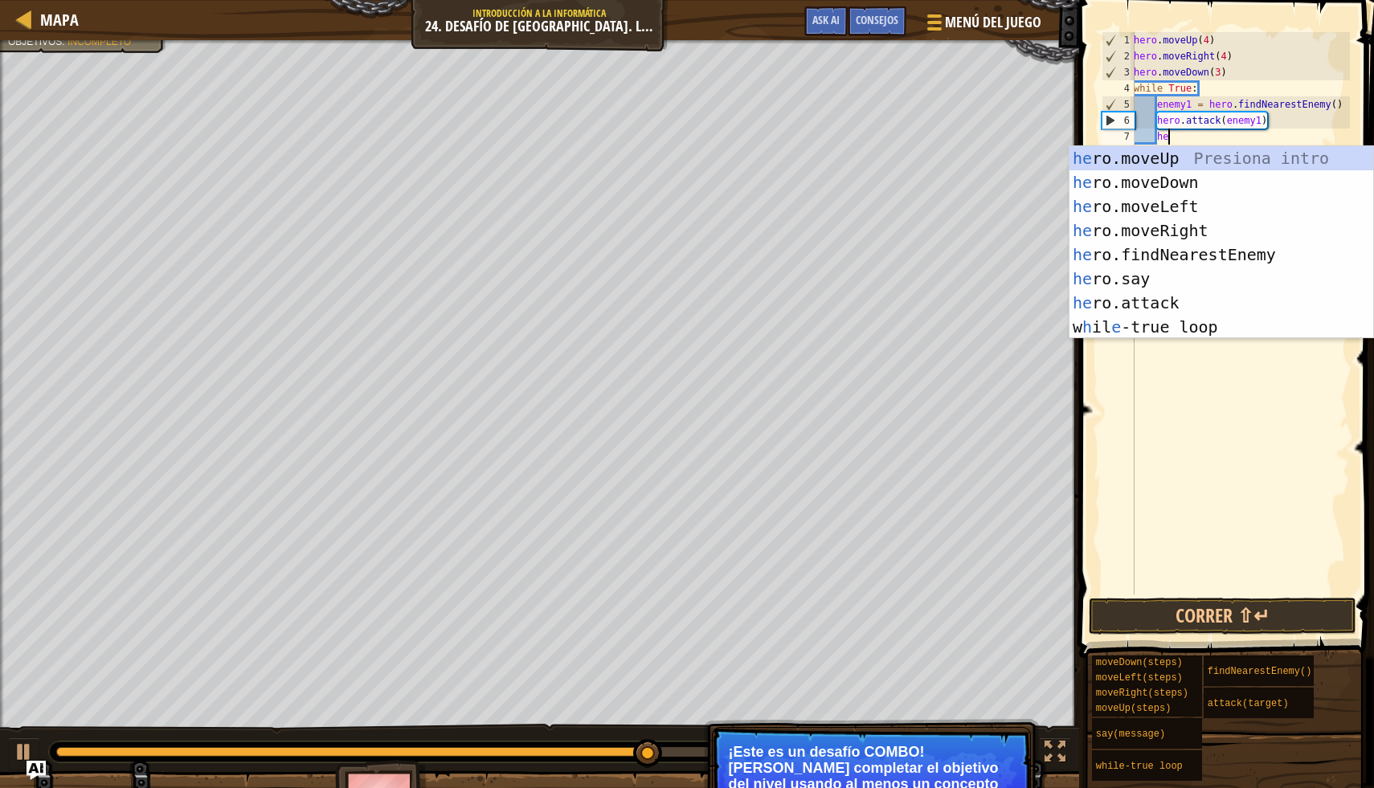
type textarea "her"
click at [1259, 210] on div "her o.moveUp Presiona intro her o.moveDown Presiona intro her o.moveLeft Presio…" at bounding box center [1221, 266] width 304 height 241
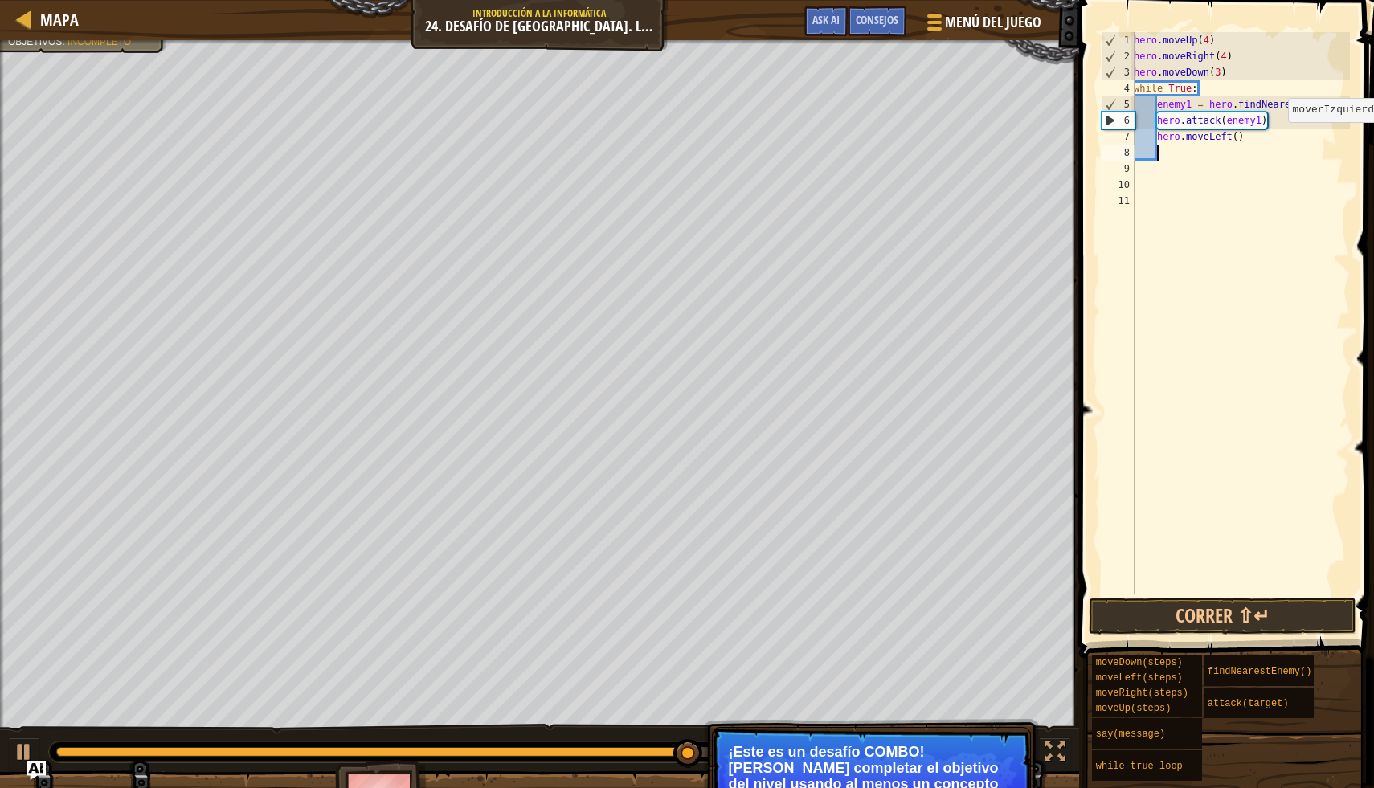
scroll to position [7, 1]
click at [1192, 619] on button "Correr ⇧↵" at bounding box center [1223, 616] width 268 height 37
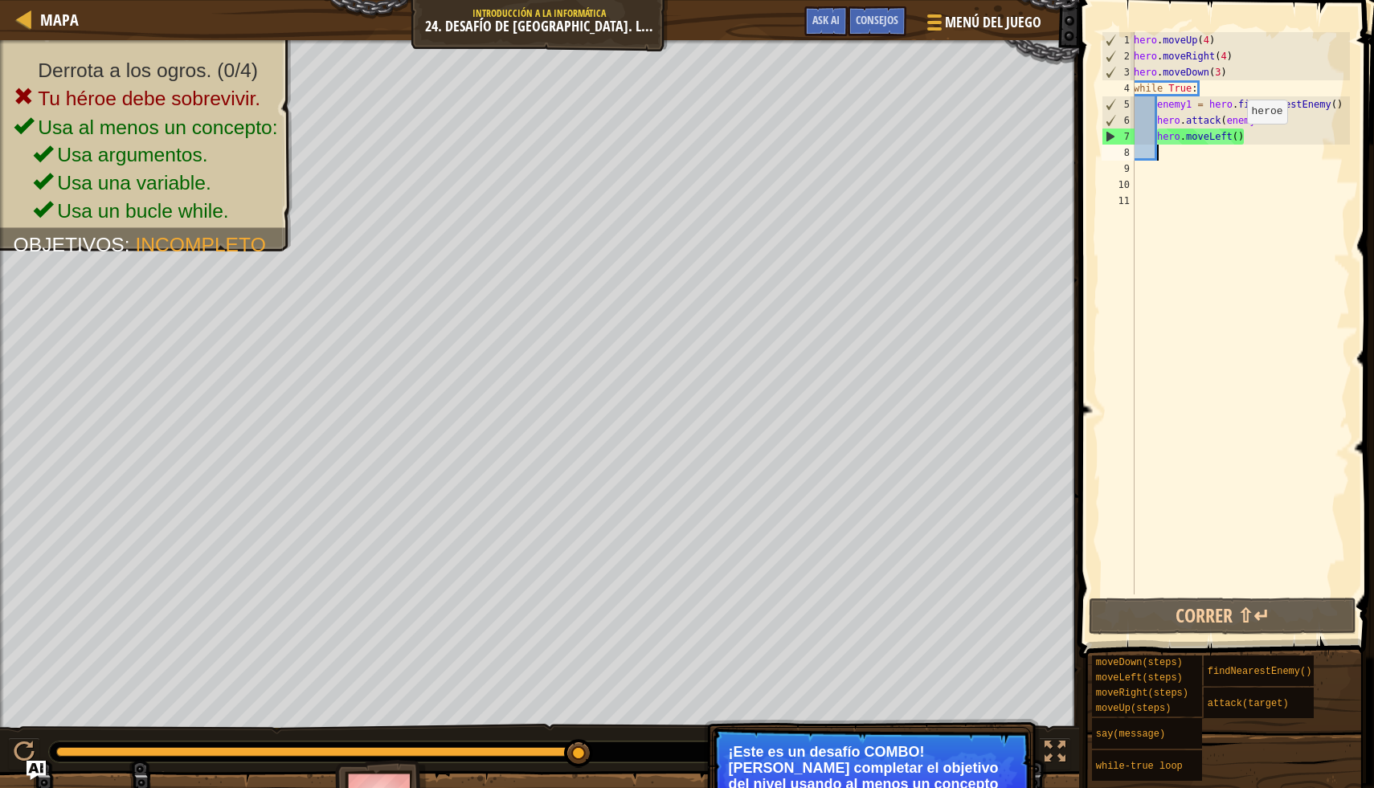
click at [1238, 139] on div "hero . moveUp ( 4 ) hero . moveRight ( 4 ) hero . moveDown ( 3 ) while True : e…" at bounding box center [1239, 329] width 219 height 595
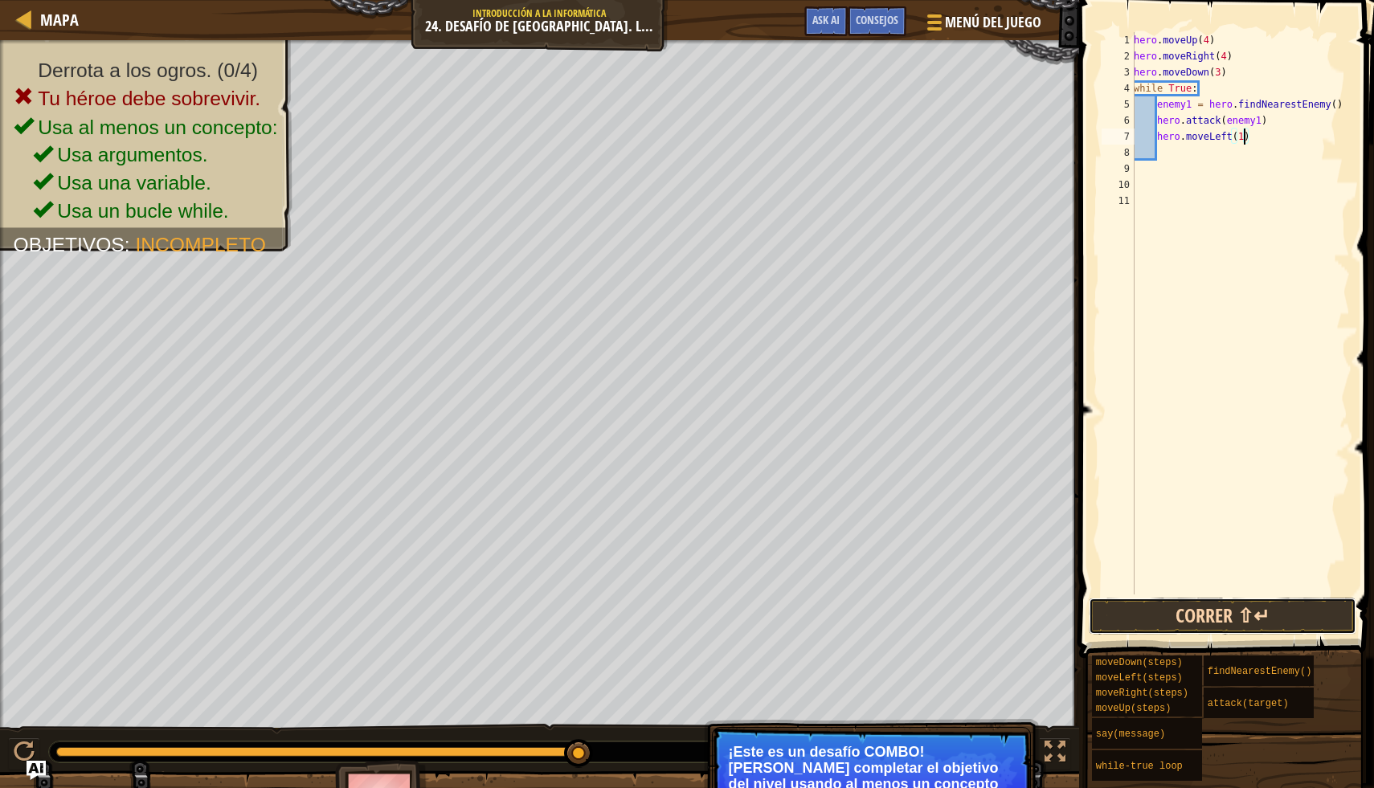
click at [1151, 615] on button "Correr ⇧↵" at bounding box center [1223, 616] width 268 height 37
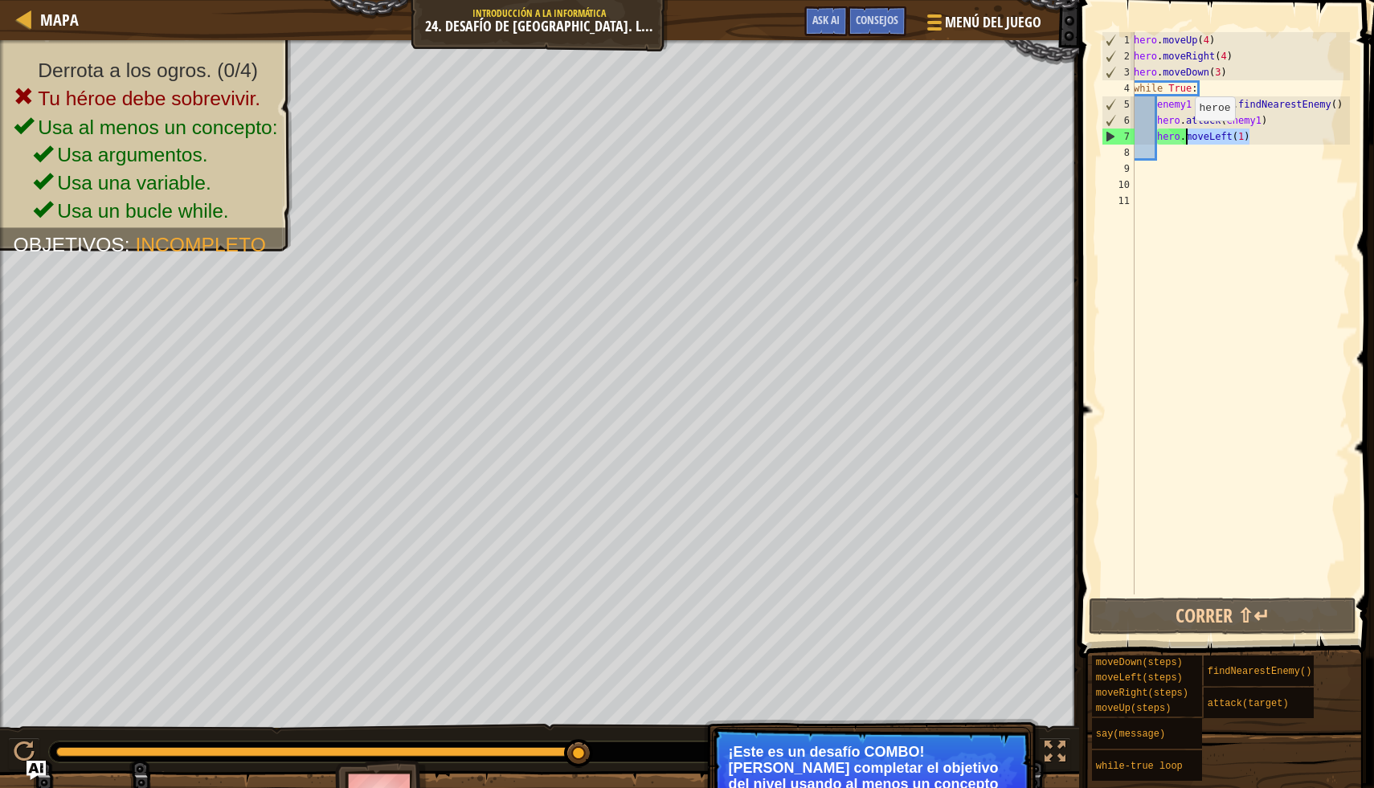
drag, startPoint x: 1265, startPoint y: 137, endPoint x: 1186, endPoint y: 137, distance: 78.7
click at [1186, 137] on div "hero . moveUp ( 4 ) hero . moveRight ( 4 ) hero . moveDown ( 3 ) while True : e…" at bounding box center [1239, 329] width 219 height 595
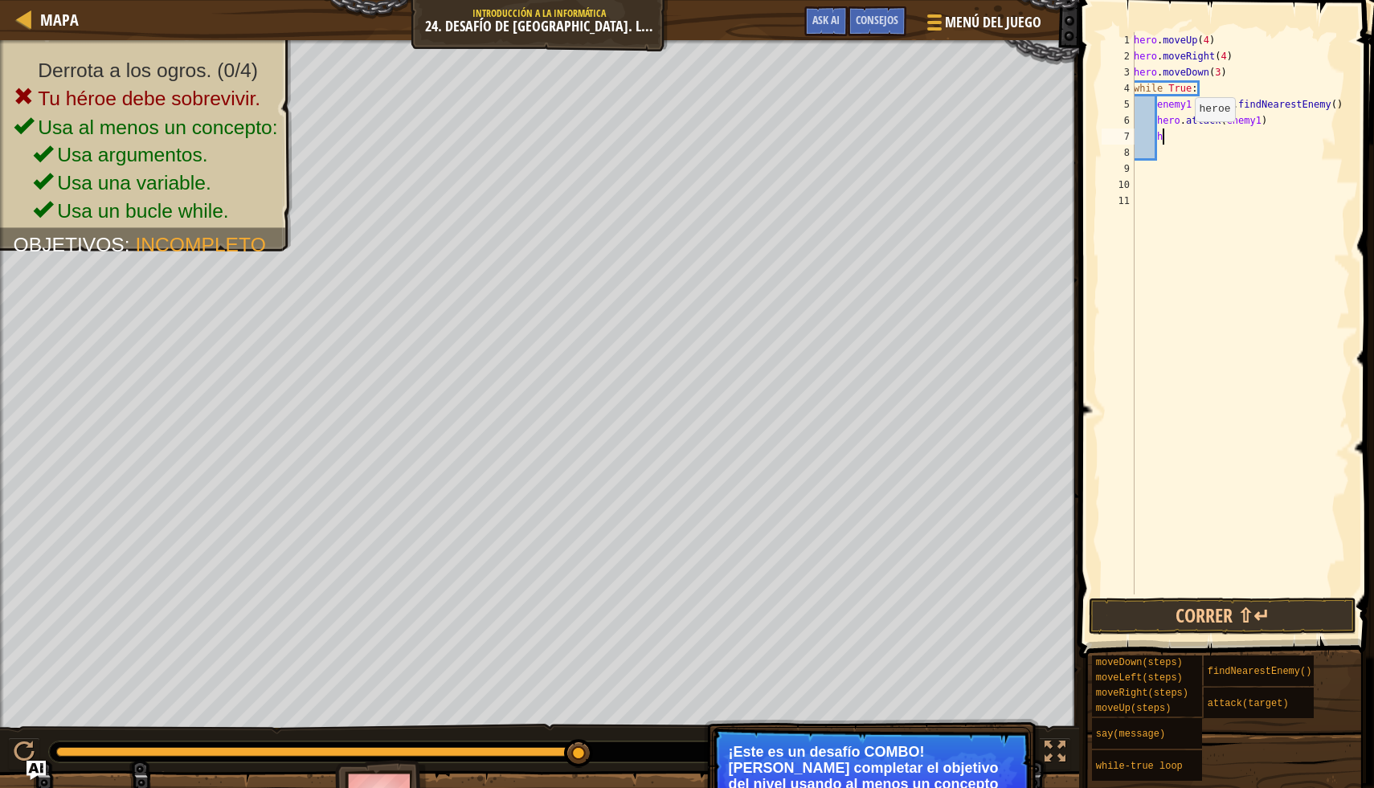
scroll to position [7, 2]
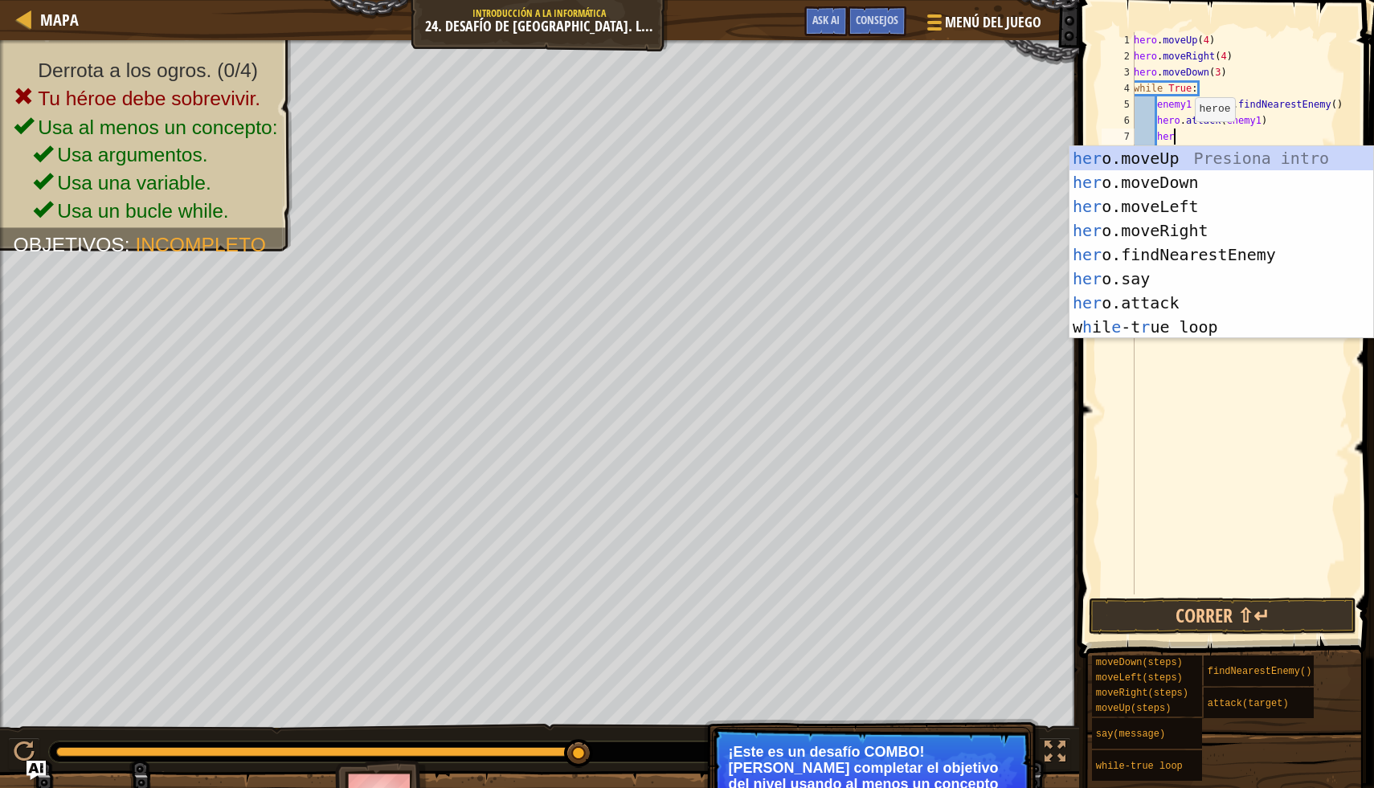
type textarea "hero"
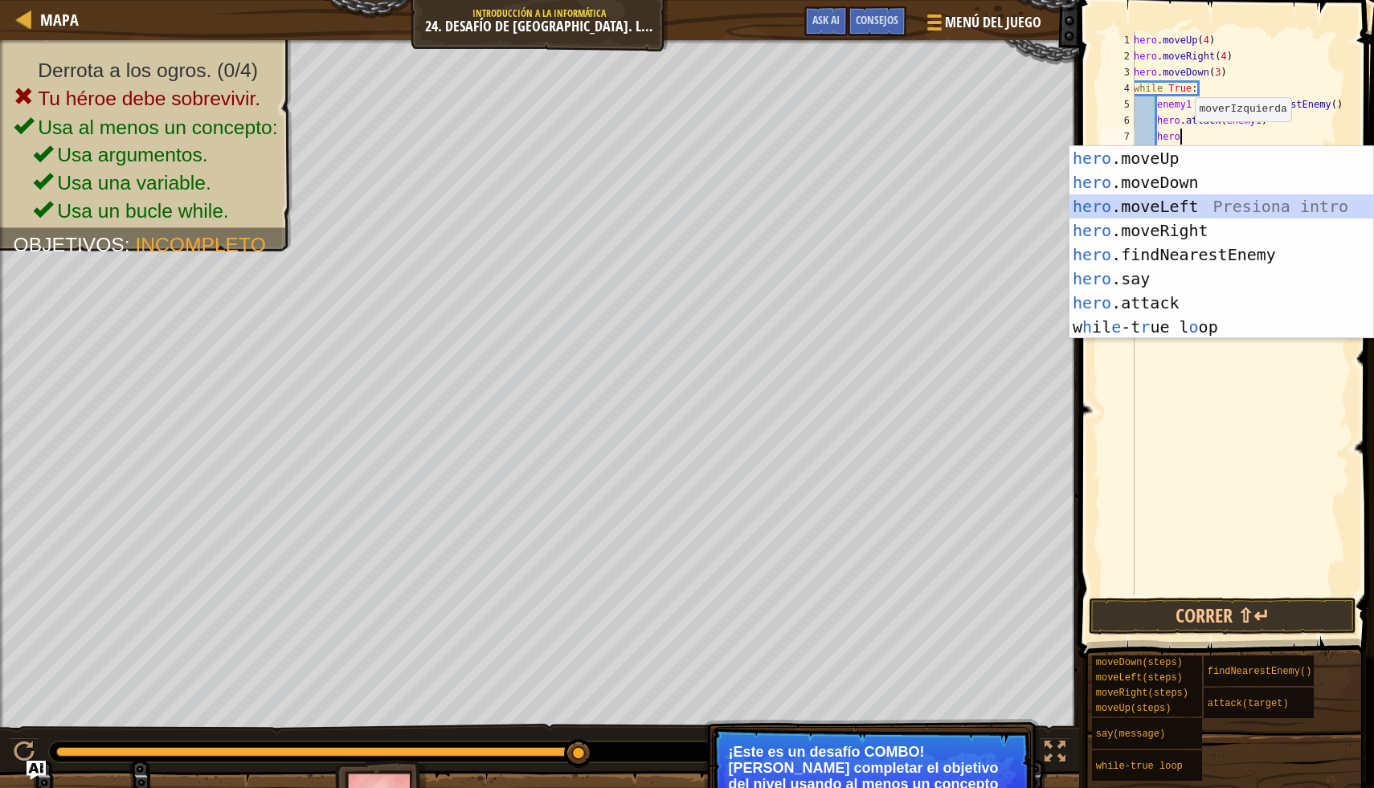
click at [1165, 210] on div "hero .moveUp Presiona intro hero .moveDown Presiona intro hero .moveLeft Presio…" at bounding box center [1221, 266] width 304 height 241
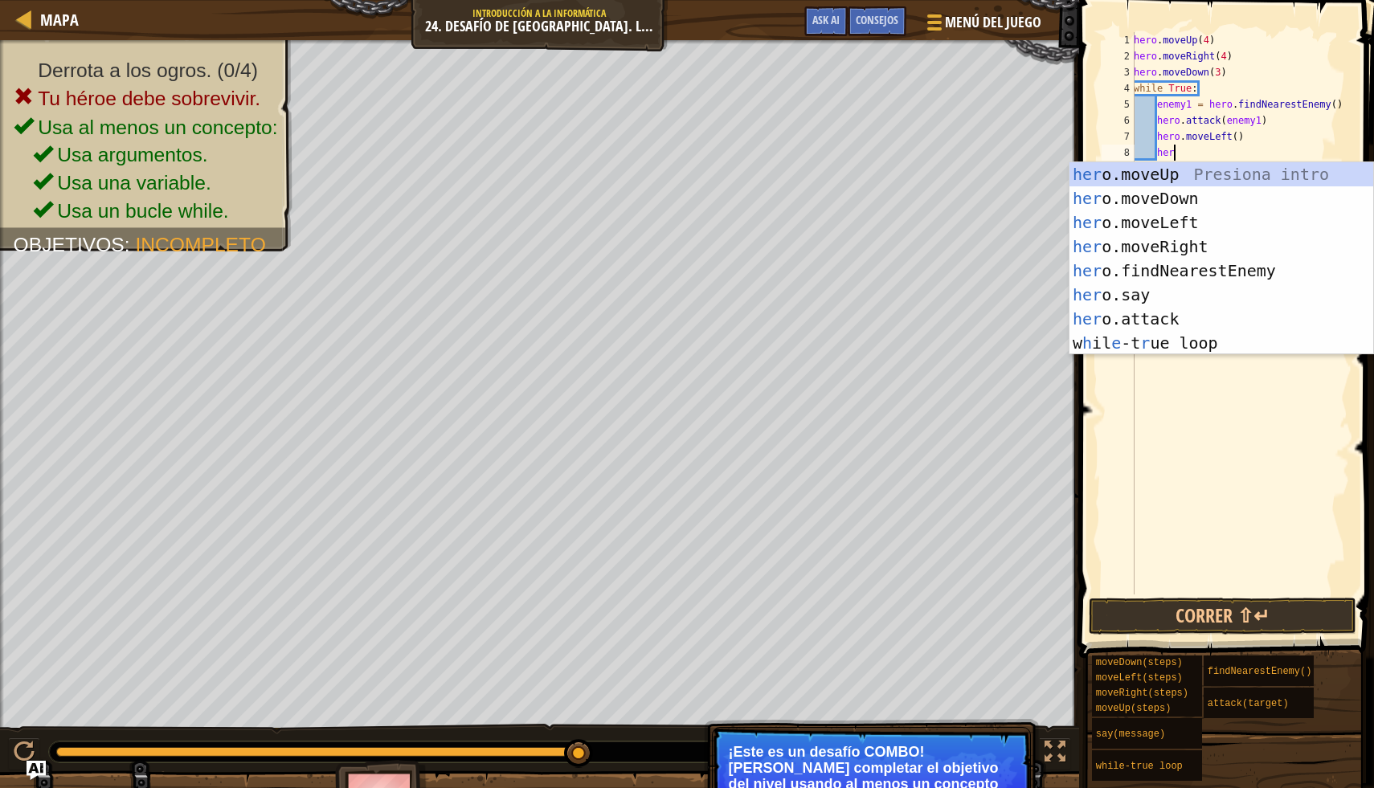
type textarea "hero"
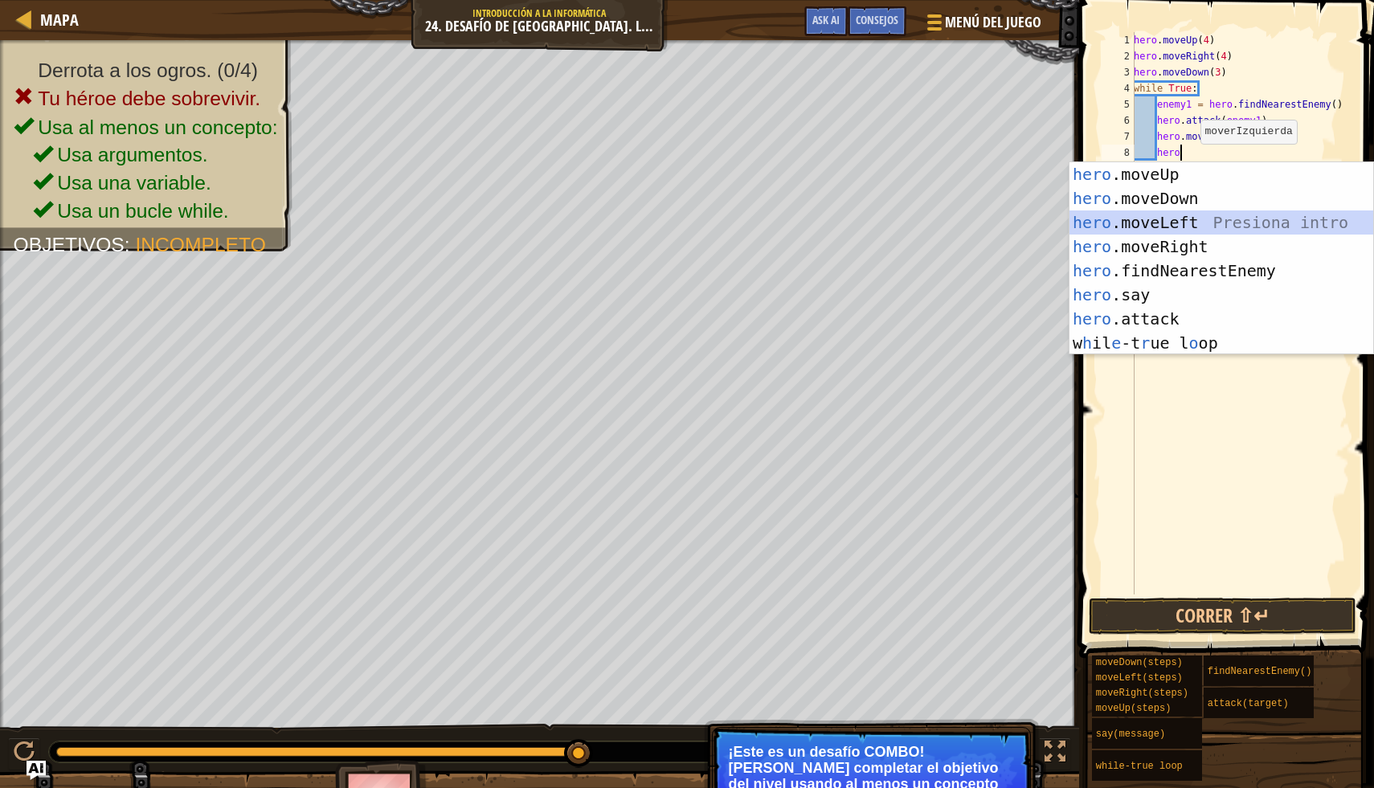
click at [1191, 220] on div "hero .moveUp Presiona intro hero .moveDown Presiona intro hero .moveLeft Presio…" at bounding box center [1221, 282] width 304 height 241
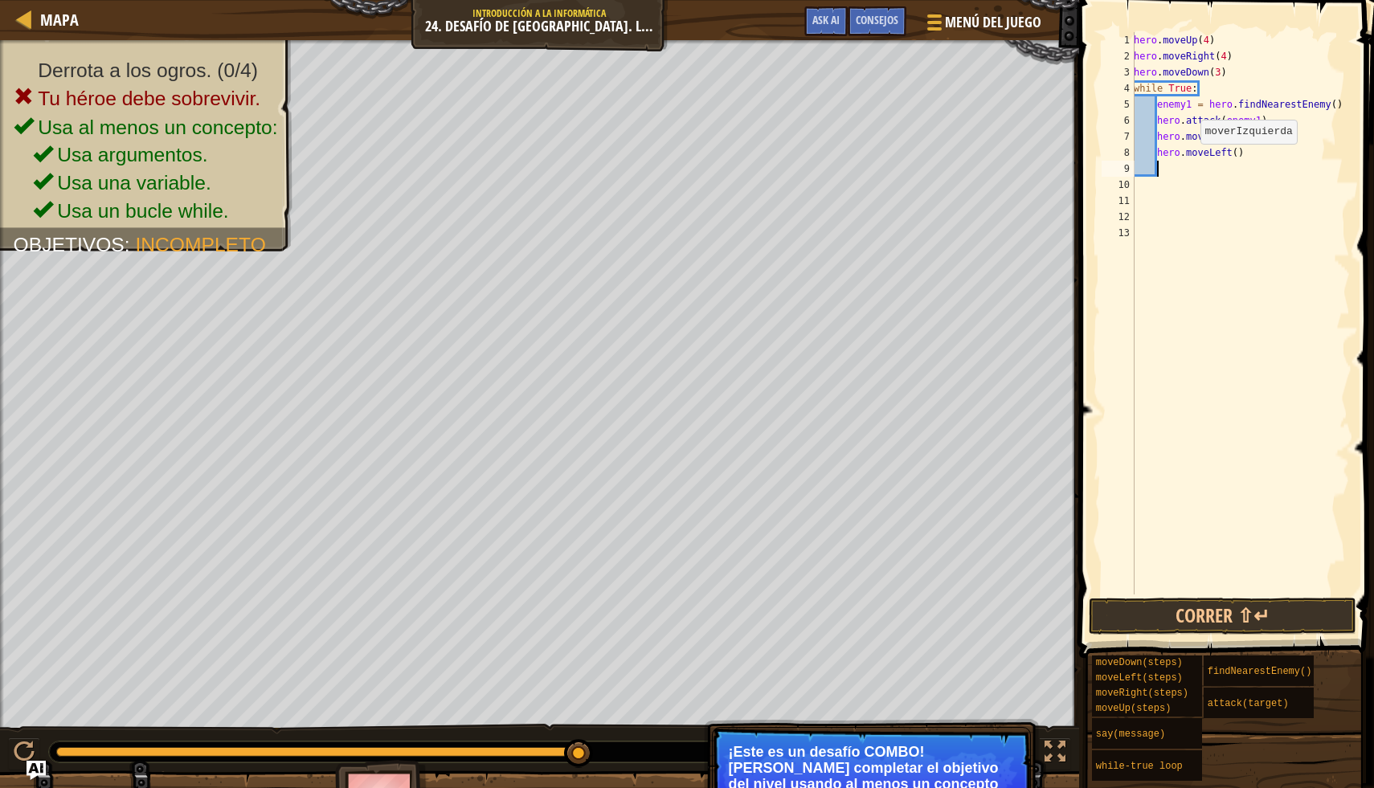
scroll to position [7, 1]
click at [1189, 612] on button "Correr ⇧↵" at bounding box center [1223, 616] width 268 height 37
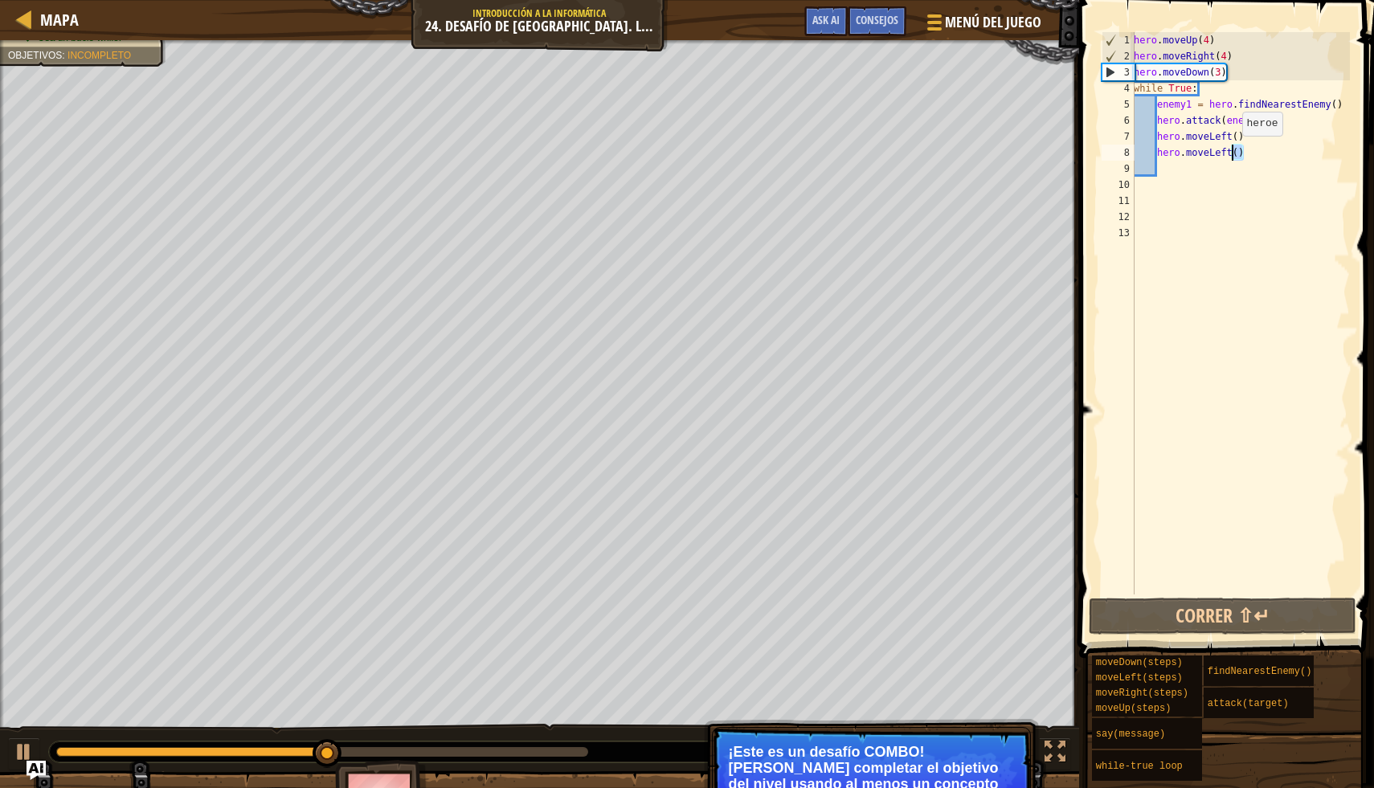
drag, startPoint x: 1254, startPoint y: 151, endPoint x: 1236, endPoint y: 152, distance: 18.5
click at [1236, 152] on div "hero . moveUp ( 4 ) hero . moveRight ( 4 ) hero . moveDown ( 3 ) while True : e…" at bounding box center [1239, 329] width 219 height 595
type textarea "hero.moveLeft()"
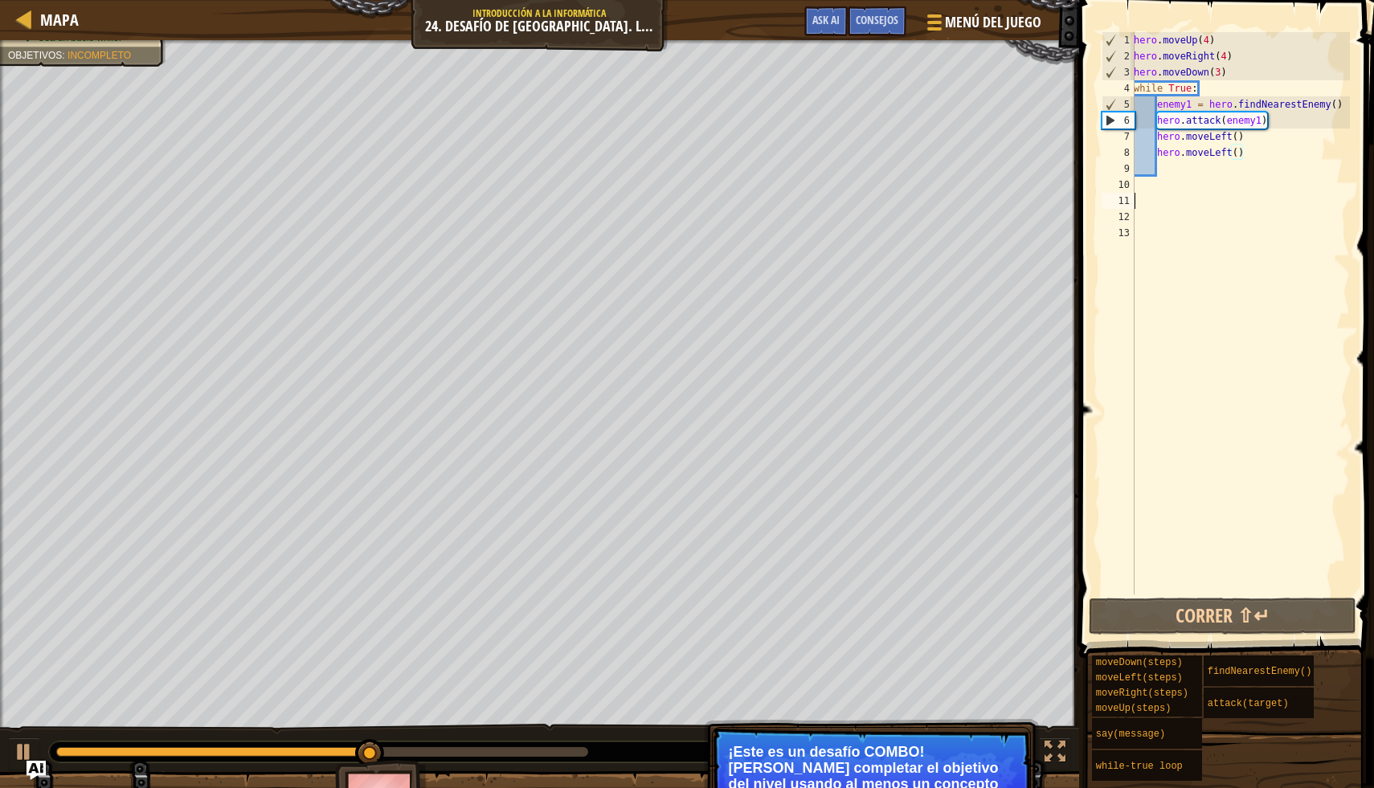
click at [1269, 204] on div "hero . moveUp ( 4 ) hero . moveRight ( 4 ) hero . moveDown ( 3 ) while True : e…" at bounding box center [1239, 329] width 219 height 595
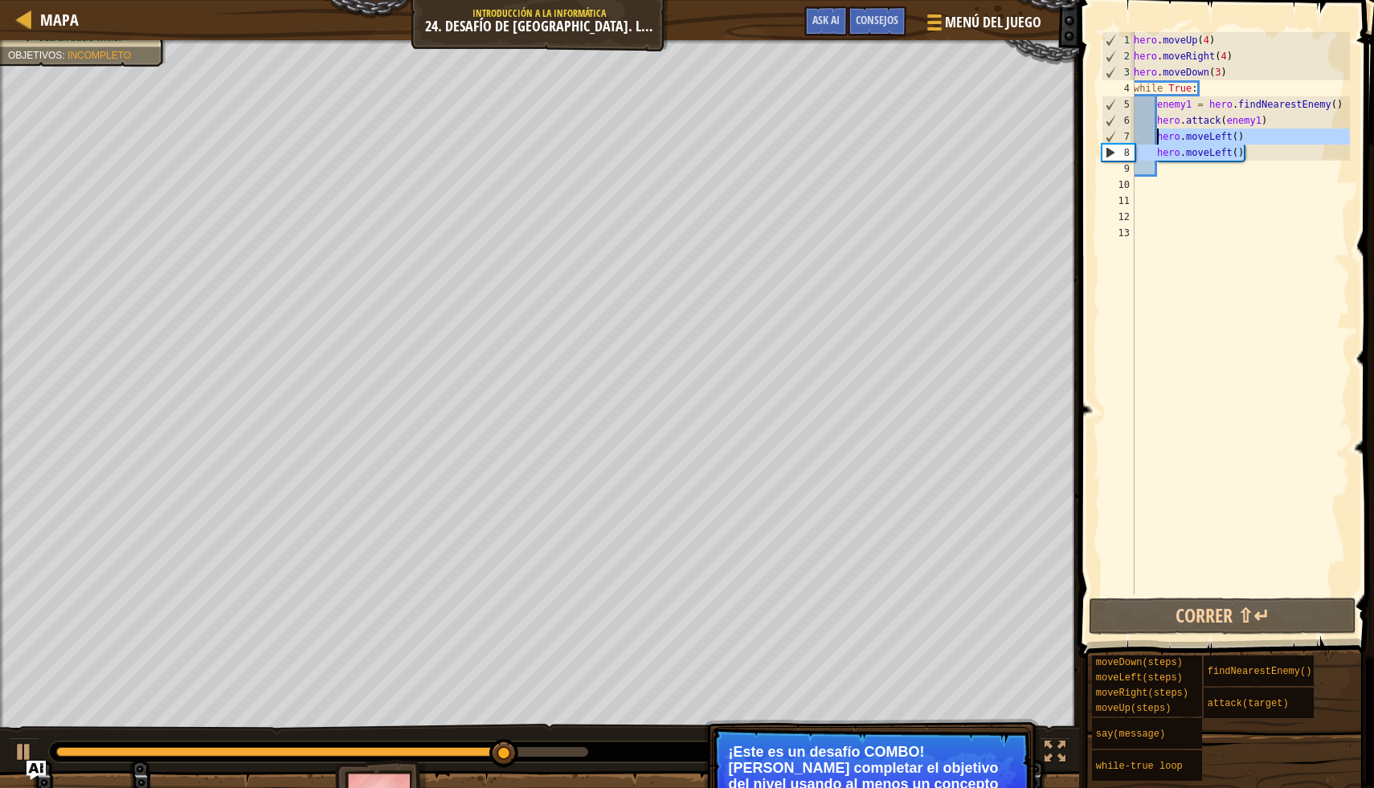
drag, startPoint x: 1259, startPoint y: 157, endPoint x: 1159, endPoint y: 136, distance: 102.0
click at [1159, 136] on div "hero . moveUp ( 4 ) hero . moveRight ( 4 ) hero . moveDown ( 3 ) while True : e…" at bounding box center [1239, 329] width 219 height 595
type textarea "hero.moveLeft() hero.moveLeft()"
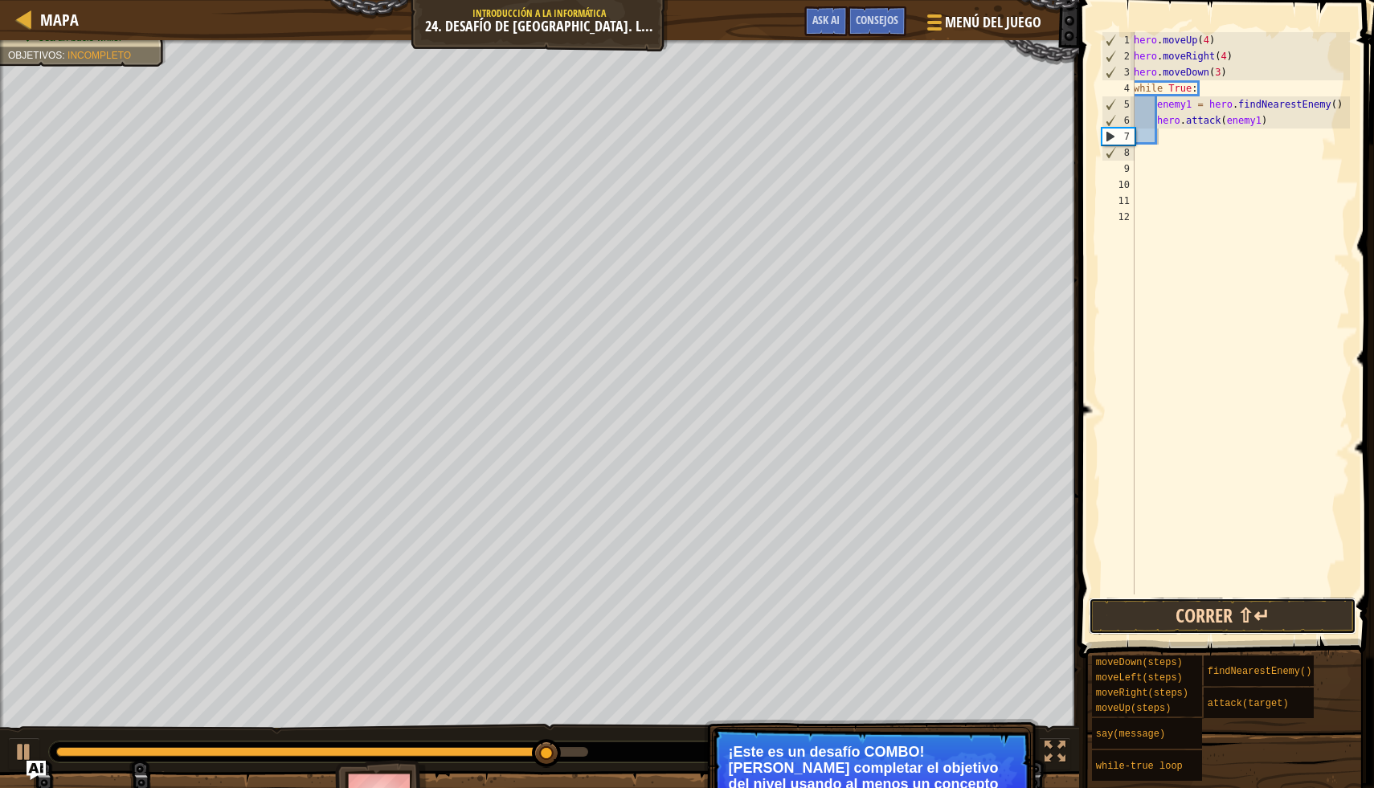
click at [1220, 615] on button "Correr ⇧↵" at bounding box center [1223, 616] width 268 height 37
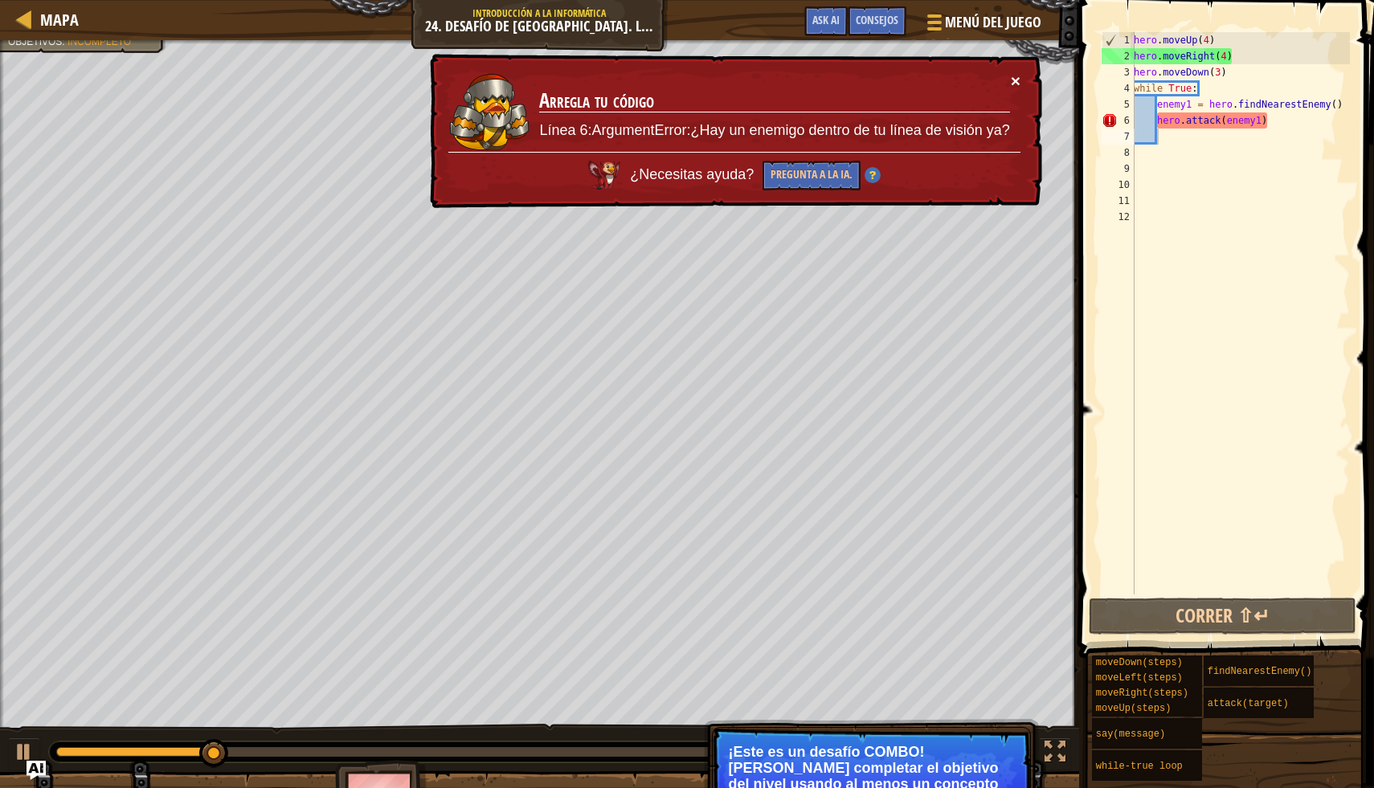
click at [1016, 84] on button "×" at bounding box center [1016, 80] width 10 height 17
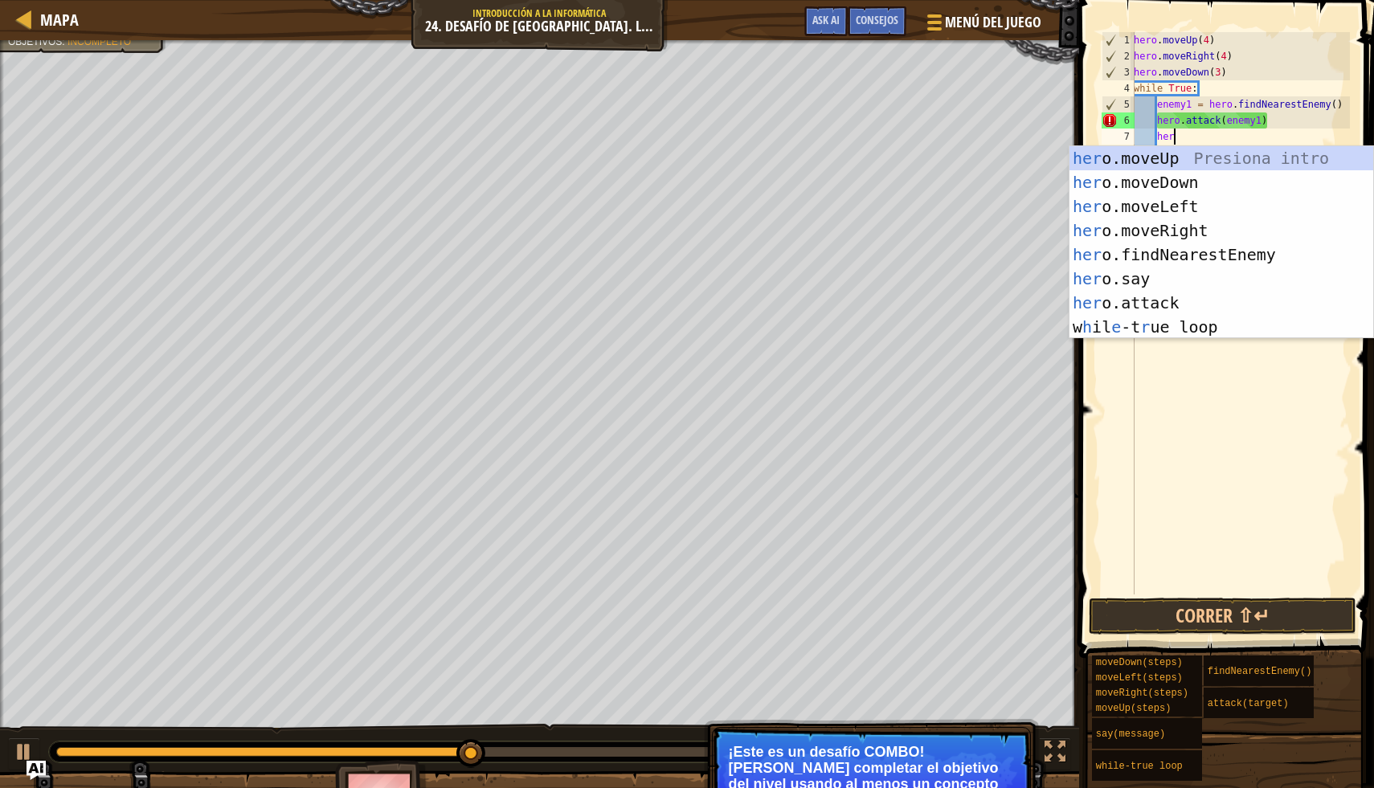
type textarea "hero"
click at [1220, 231] on div "hero .moveUp Presiona intro hero .moveDown Presiona intro hero .moveLeft Presio…" at bounding box center [1221, 266] width 304 height 241
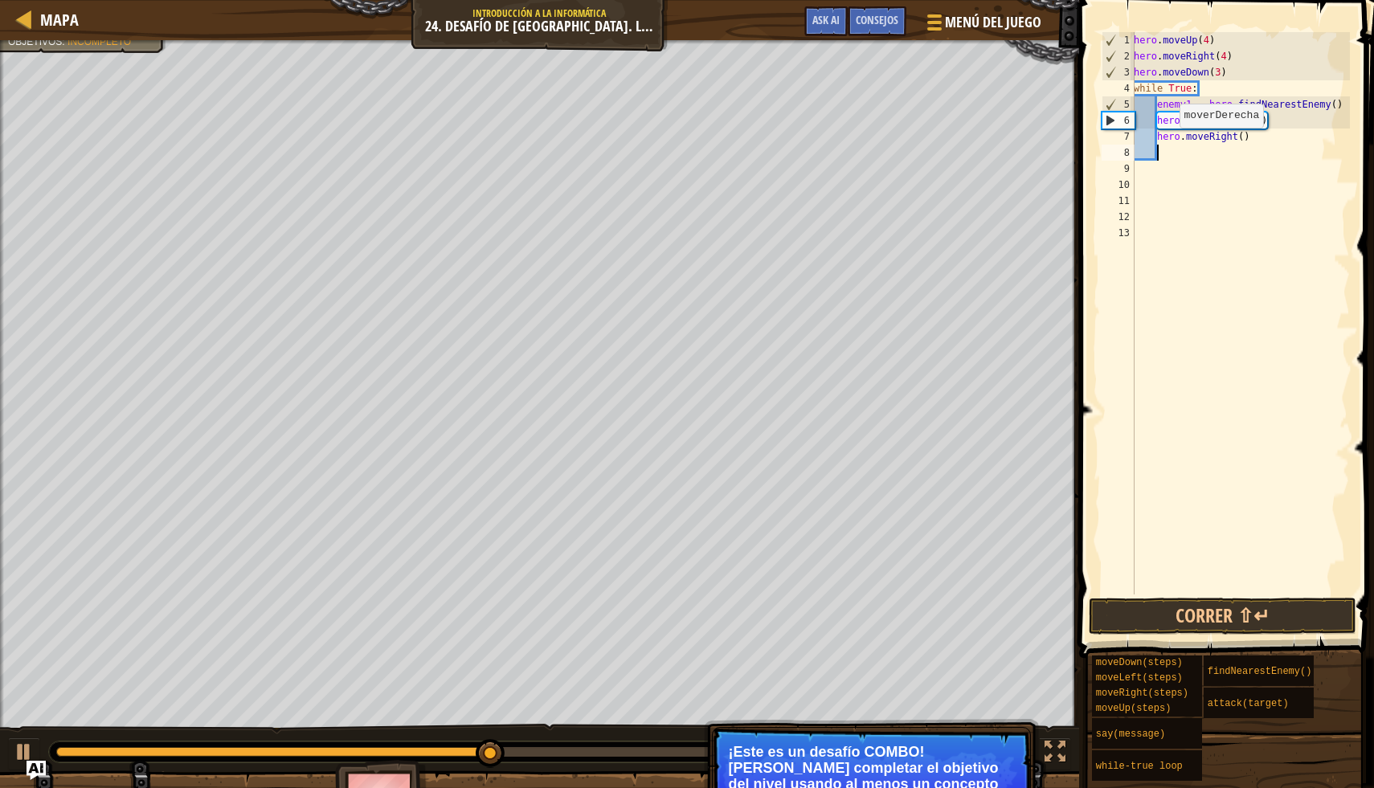
scroll to position [7, 1]
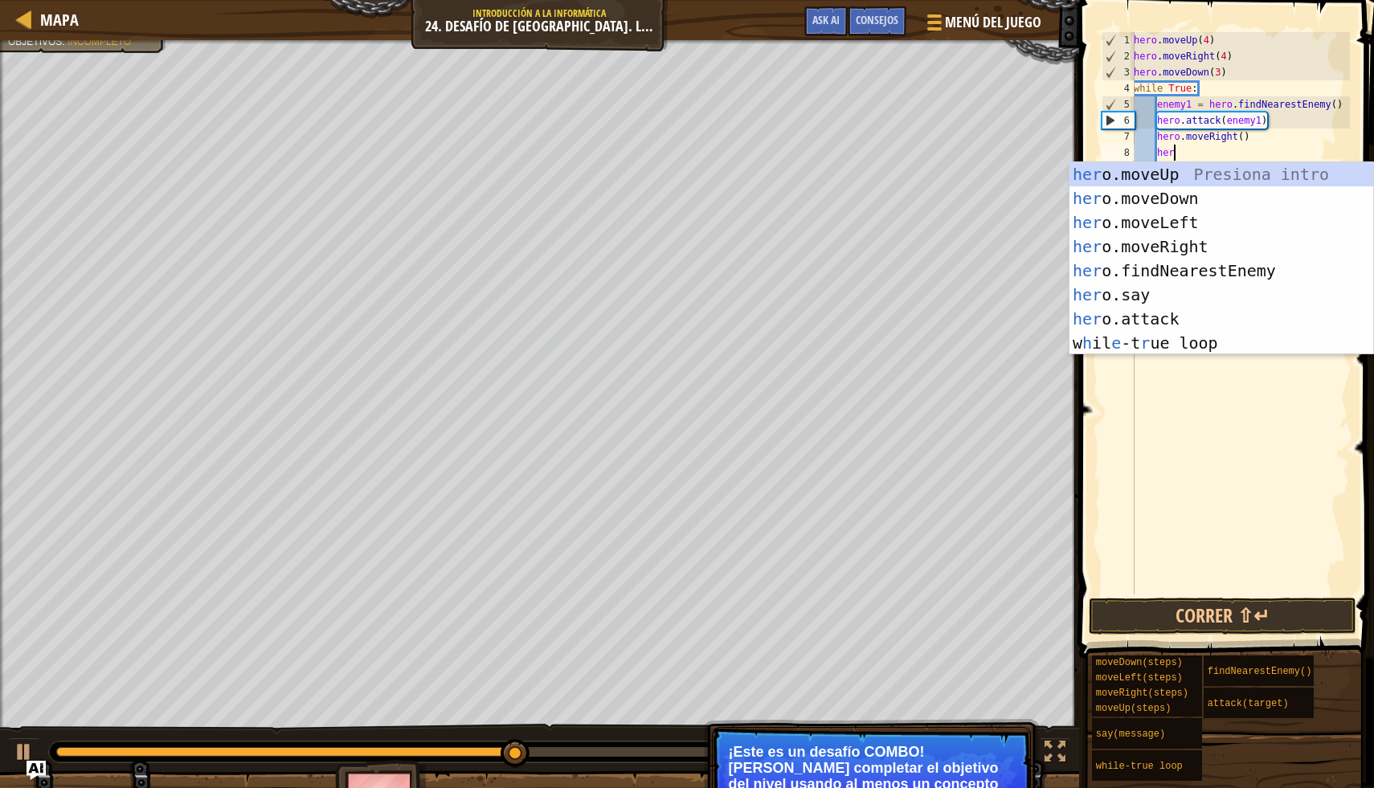
type textarea "hero"
click at [1235, 231] on div "hero .moveUp Presiona intro hero .moveDown Presiona intro hero .moveLeft Presio…" at bounding box center [1221, 282] width 304 height 241
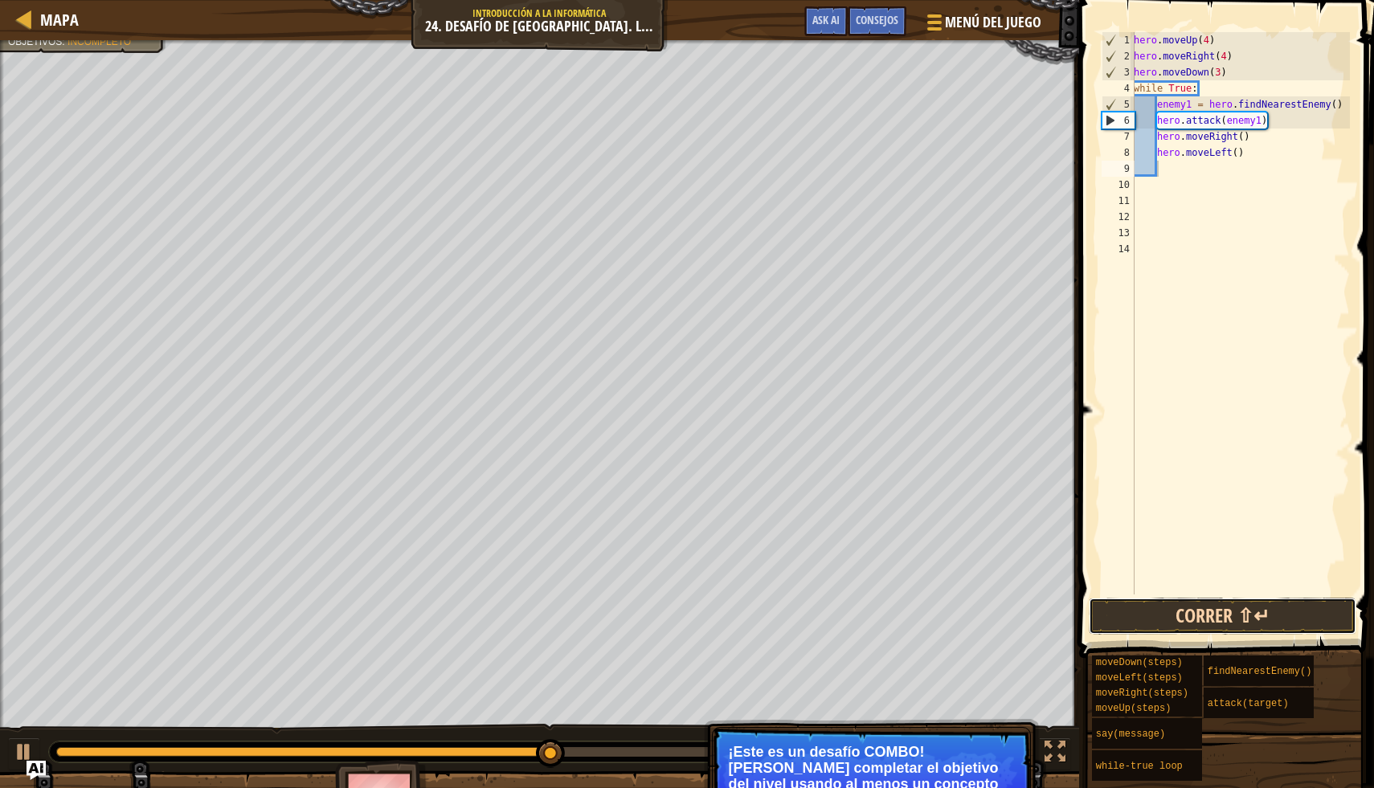
click at [1243, 609] on button "Correr ⇧↵" at bounding box center [1223, 616] width 268 height 37
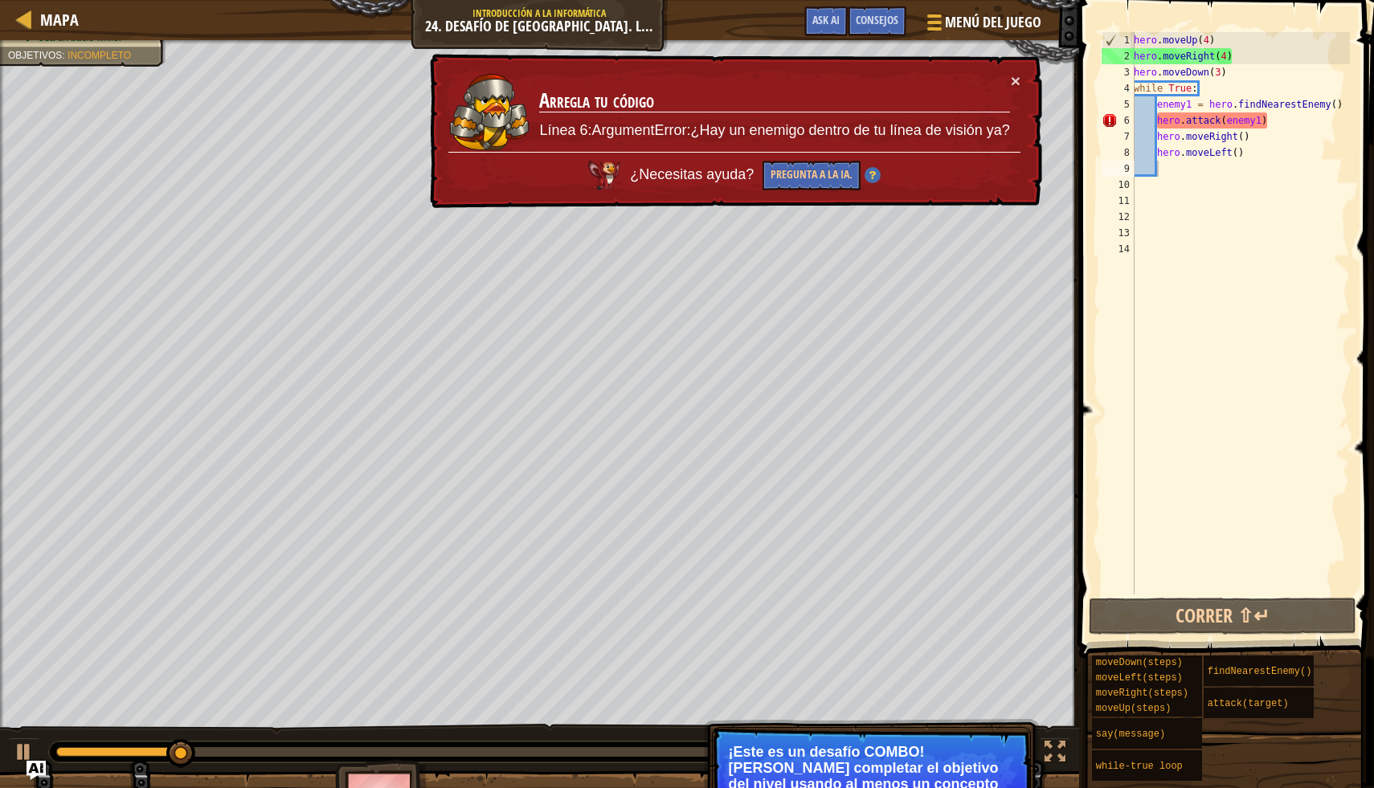
click at [1022, 72] on div "× Arregla tu código Línea 6:ArgumentError:¿Hay un enemigo dentro de tu línea de…" at bounding box center [734, 131] width 615 height 155
click at [1013, 91] on div "× Arregla tu código Línea 6:ArgumentError:¿Hay un enemigo dentro de tu línea de…" at bounding box center [734, 131] width 615 height 155
click at [1012, 76] on button "×" at bounding box center [1016, 80] width 10 height 17
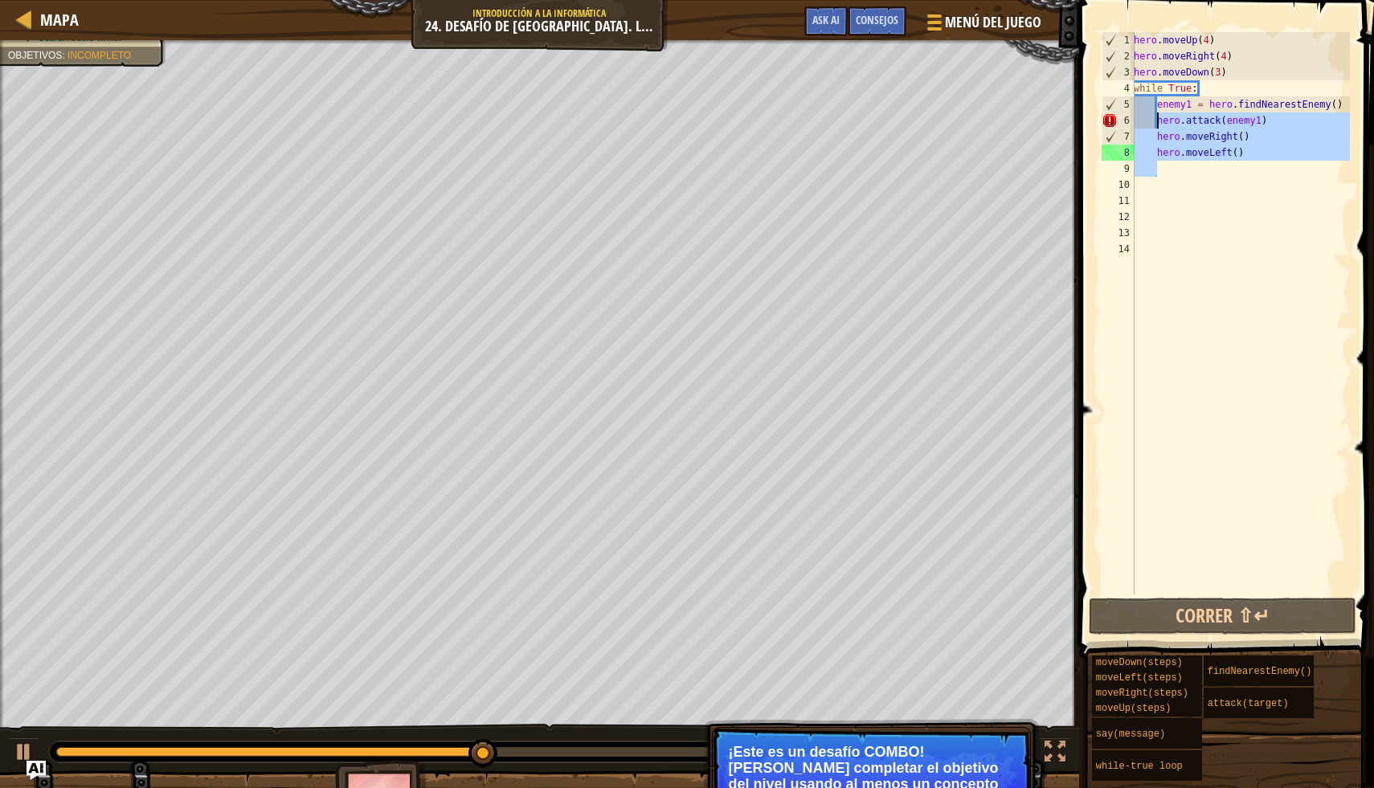
drag, startPoint x: 1255, startPoint y: 161, endPoint x: 1157, endPoint y: 121, distance: 105.9
click at [1157, 121] on div "hero . moveUp ( 4 ) hero . moveRight ( 4 ) hero . moveDown ( 3 ) while True : e…" at bounding box center [1239, 329] width 219 height 595
type textarea "hero.attack(enemy1) hero.moveRight()"
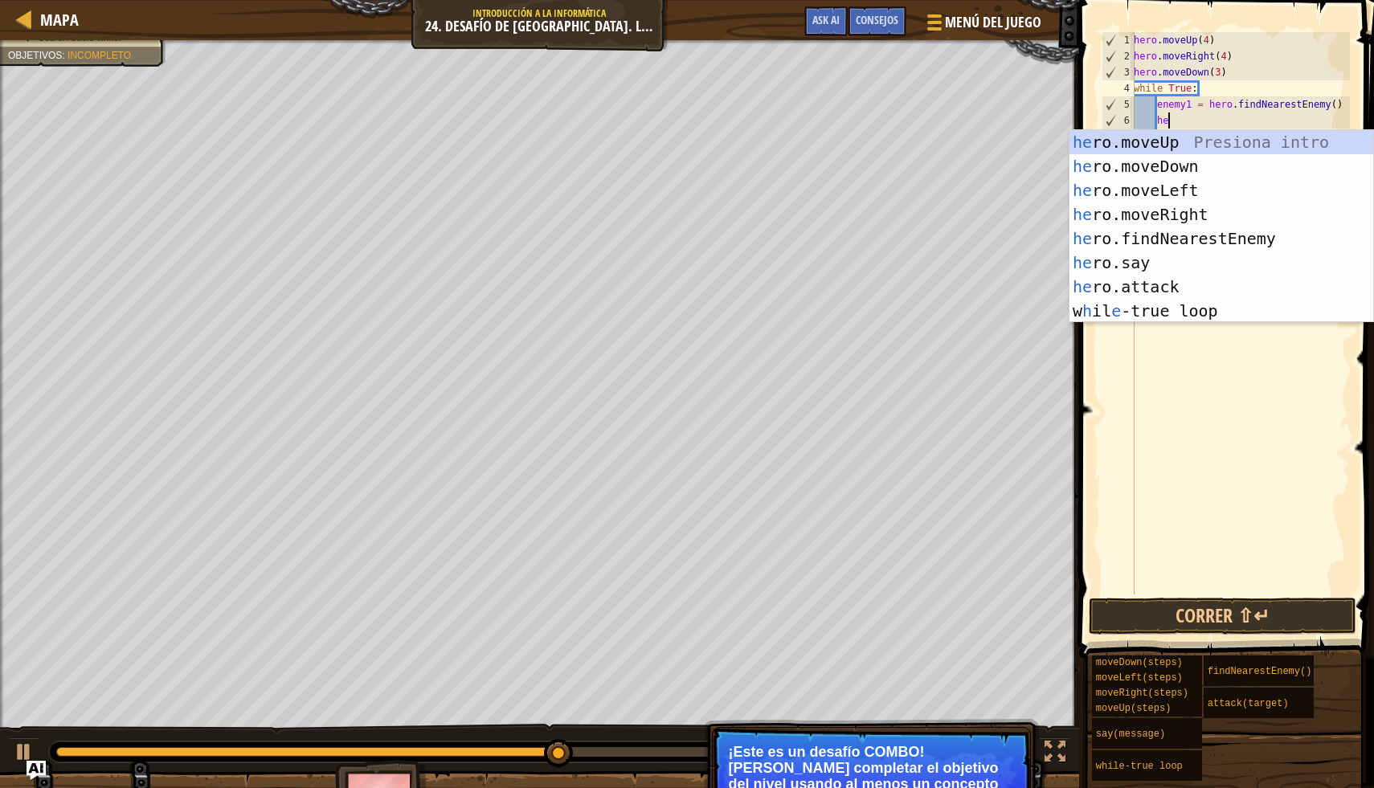
scroll to position [7, 2]
click at [1184, 286] on div "her o.moveUp Presiona intro her o.moveDown Presiona intro her o.moveLeft Presio…" at bounding box center [1221, 250] width 304 height 241
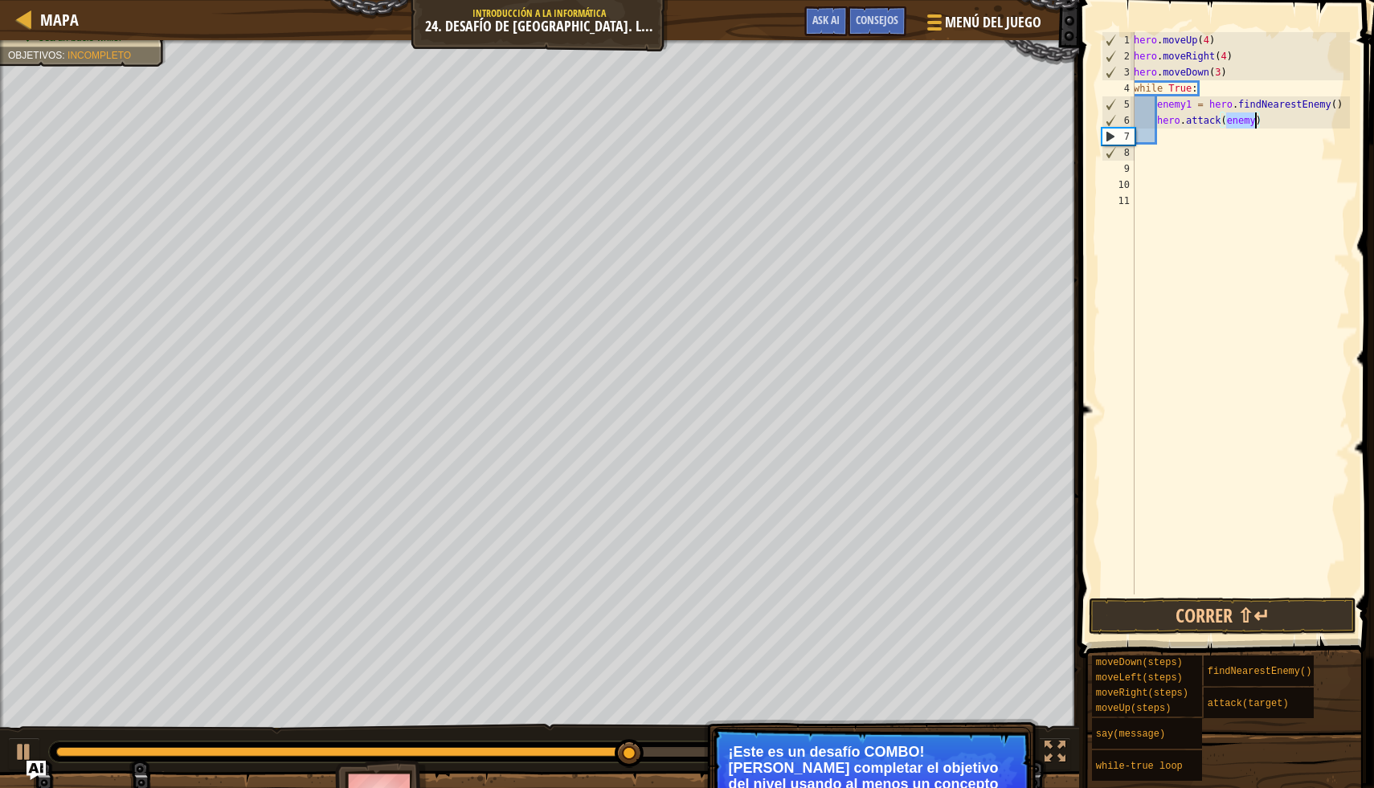
click at [1254, 118] on div "hero . moveUp ( 4 ) hero . moveRight ( 4 ) hero . moveDown ( 3 ) while True : e…" at bounding box center [1239, 329] width 219 height 595
click at [1262, 621] on button "Correr ⇧↵" at bounding box center [1223, 616] width 268 height 37
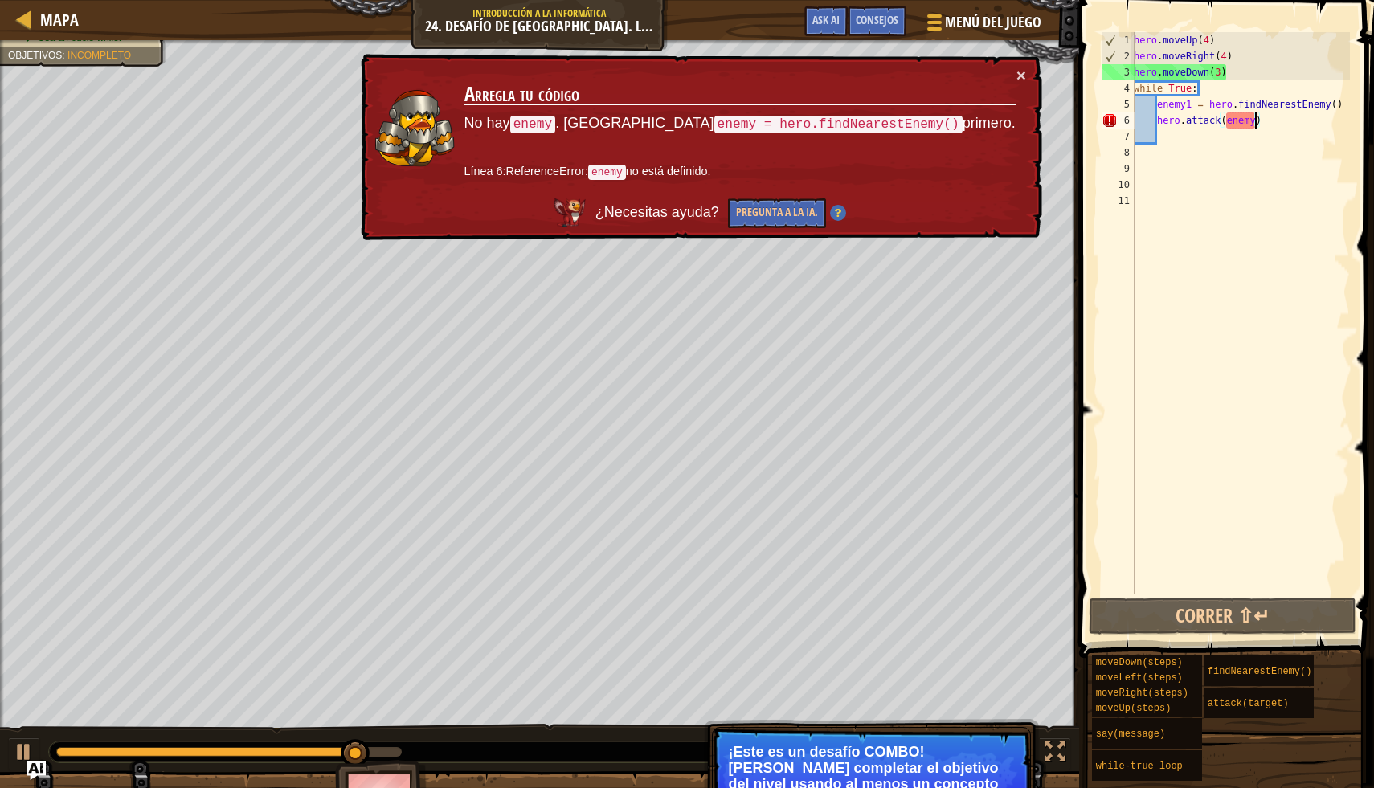
click at [1254, 125] on div "hero . moveUp ( 4 ) hero . moveRight ( 4 ) hero . moveDown ( 3 ) while True : e…" at bounding box center [1239, 329] width 219 height 595
click at [1256, 126] on div "hero . moveUp ( 4 ) hero . moveRight ( 4 ) hero . moveDown ( 3 ) while True : e…" at bounding box center [1239, 329] width 219 height 595
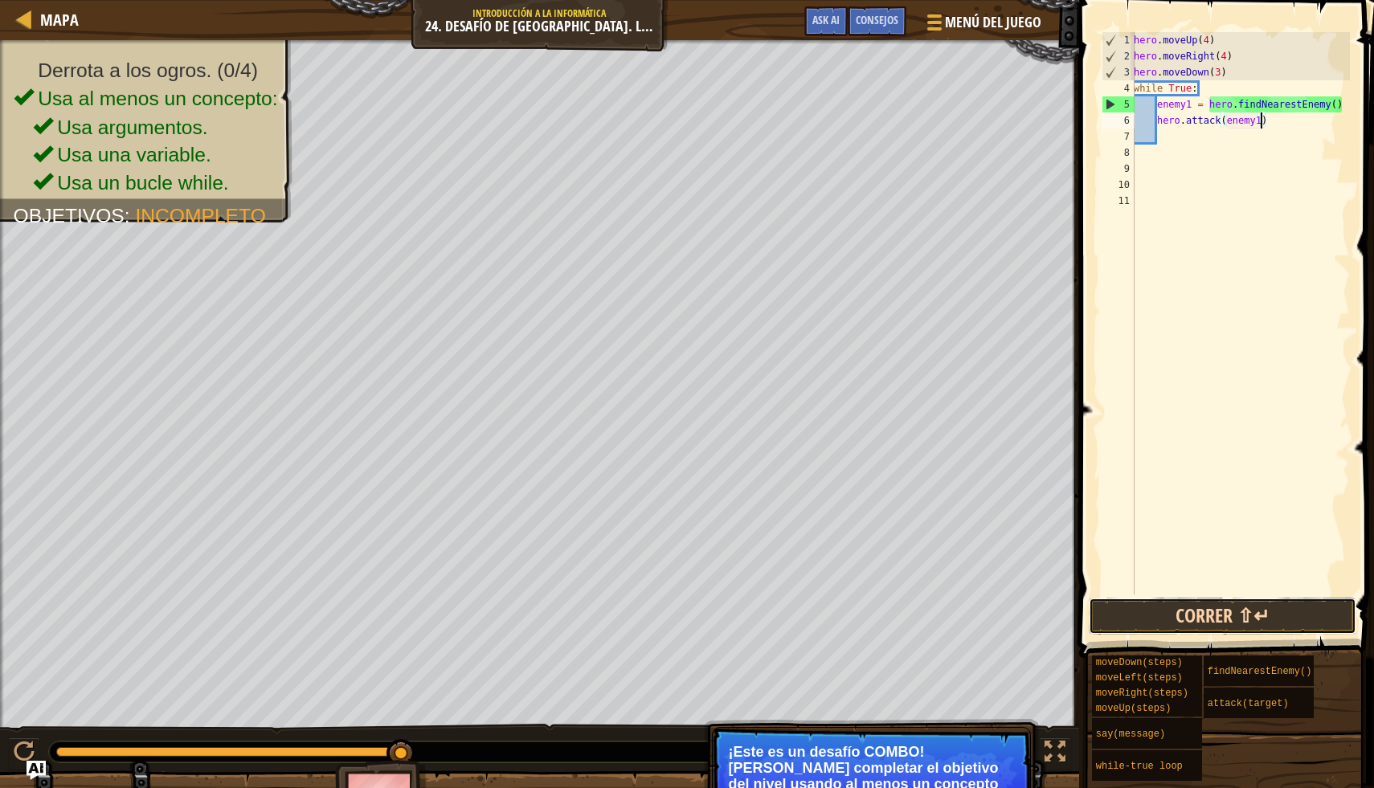
click at [1316, 627] on button "Correr ⇧↵" at bounding box center [1223, 616] width 268 height 37
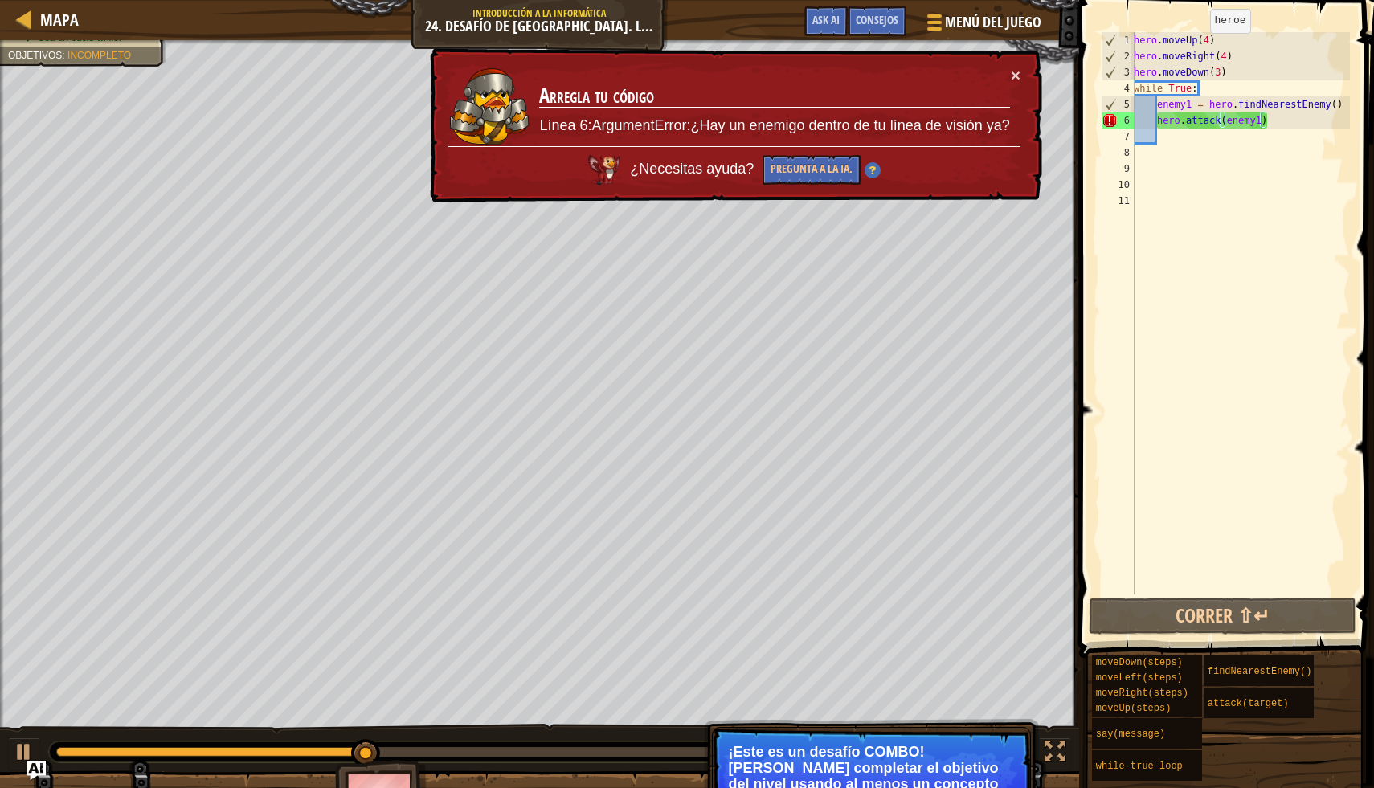
click at [1009, 82] on td "Arregla tu código Línea 6:ArgumentError:¿Hay un enemigo dentro de tu línea de v…" at bounding box center [774, 107] width 472 height 80
click at [1245, 68] on div "hero . moveUp ( 4 ) hero . moveRight ( 4 ) hero . moveDown ( 3 ) while True : e…" at bounding box center [1239, 329] width 219 height 595
type textarea "hero.moveDown(3)"
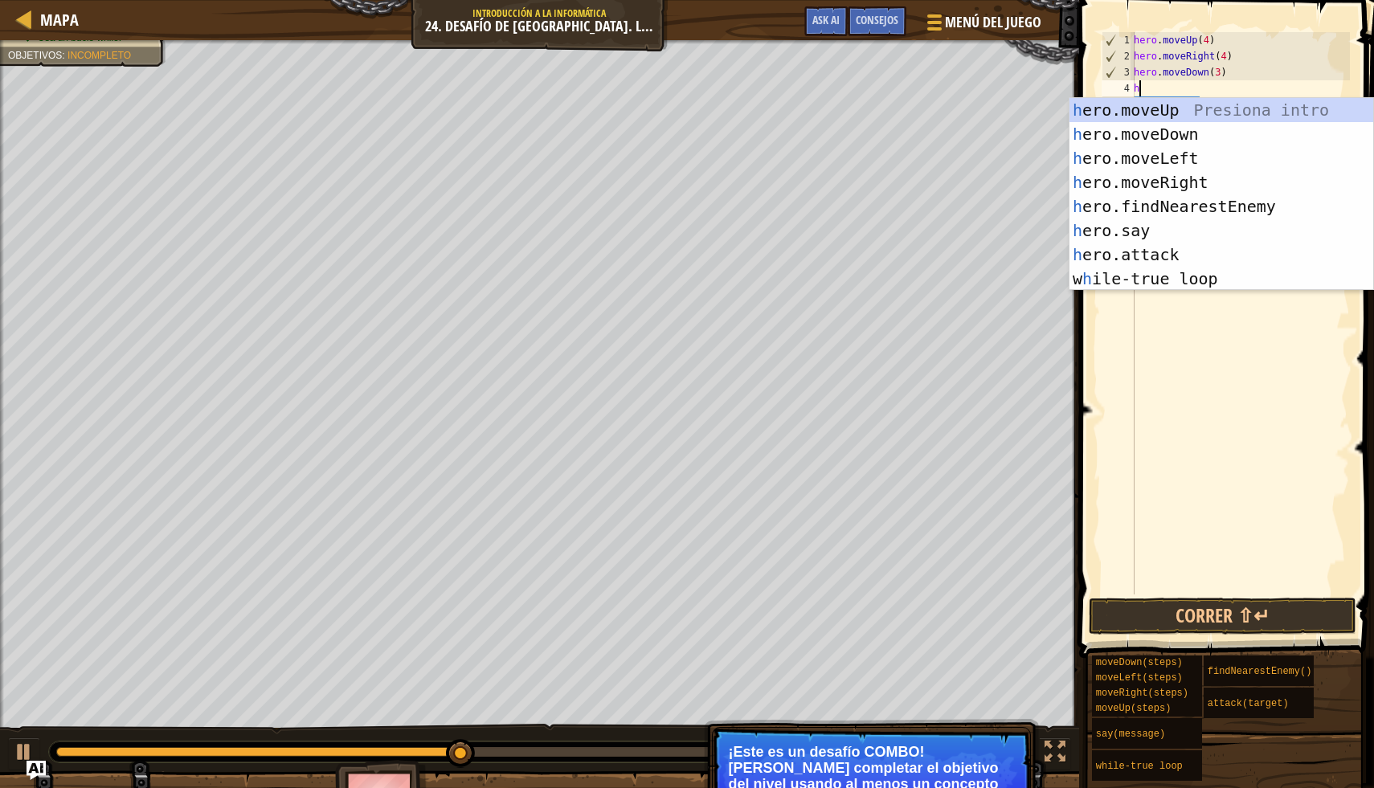
type textarea "he"
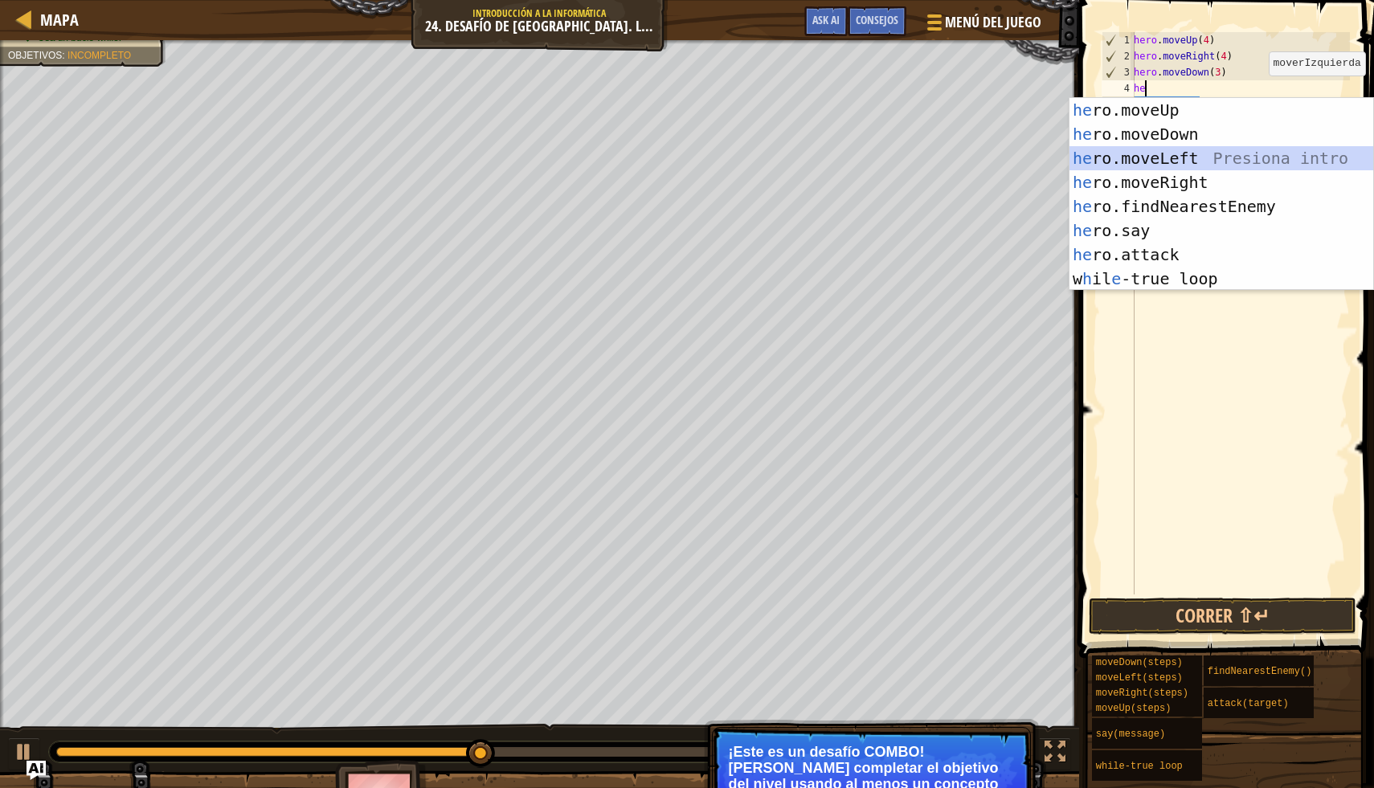
click at [1286, 150] on div "he ro.moveUp Presiona intro he ro.moveDown Presiona intro he ro.moveLeft Presio…" at bounding box center [1221, 218] width 304 height 241
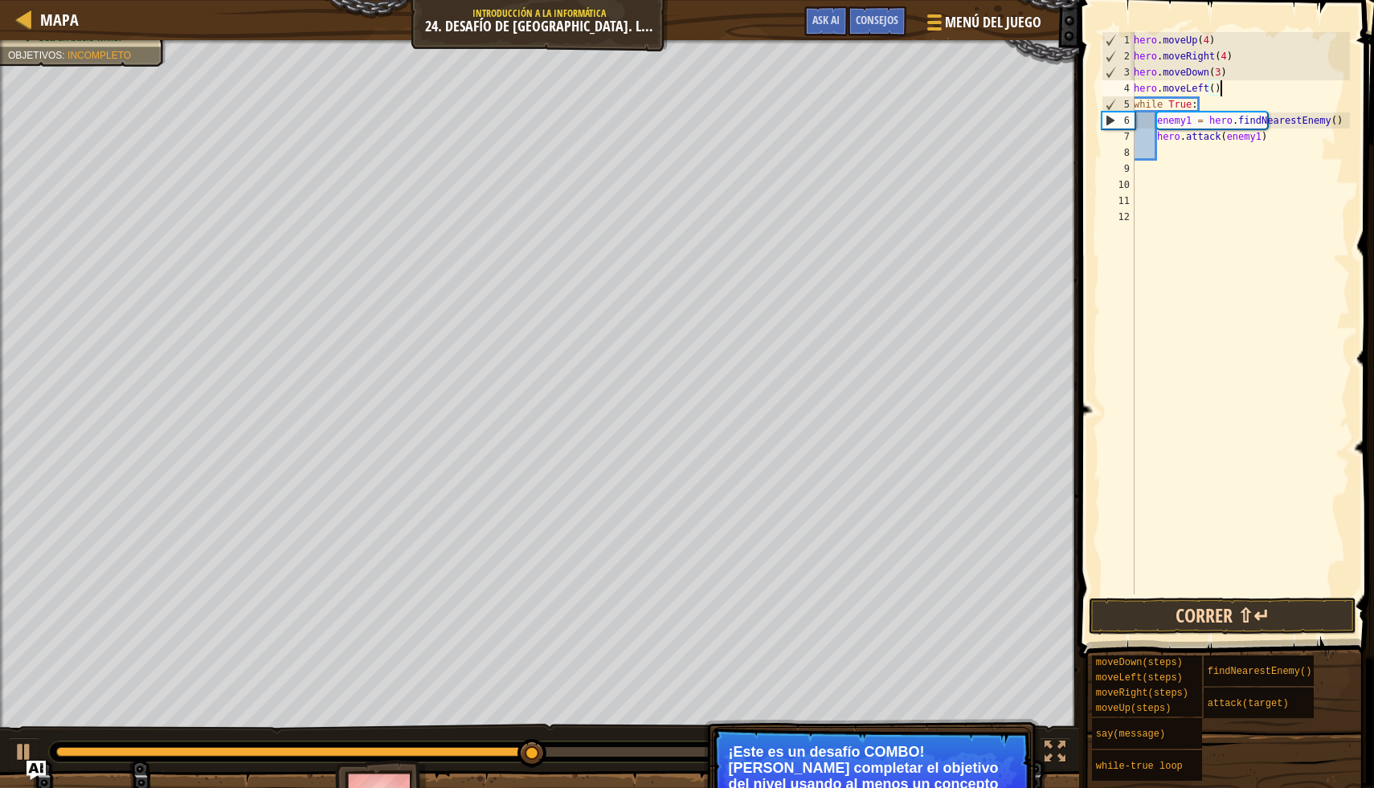
type textarea "hero.moveLeft()"
click at [1298, 602] on button "Correr ⇧↵" at bounding box center [1223, 616] width 268 height 37
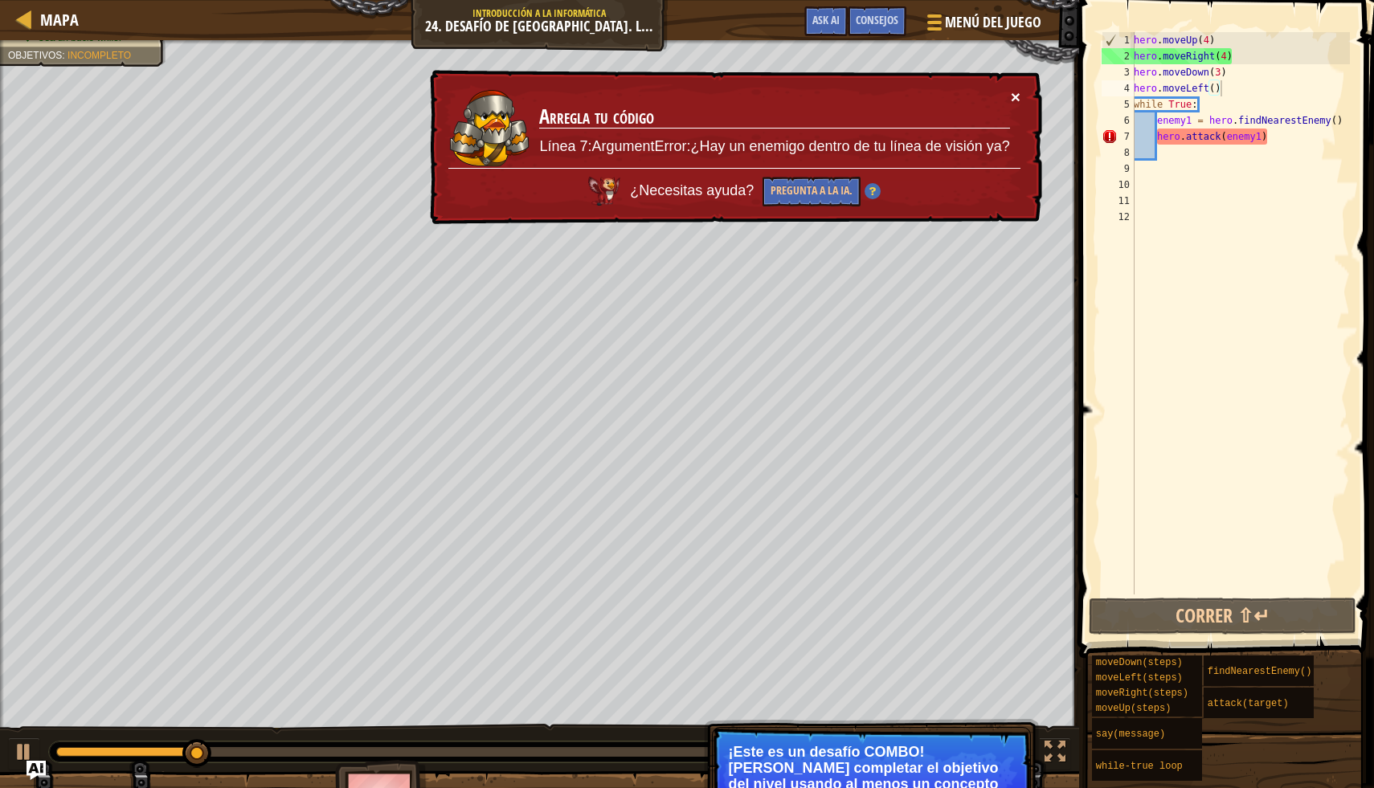
click at [1012, 90] on button "×" at bounding box center [1016, 96] width 10 height 17
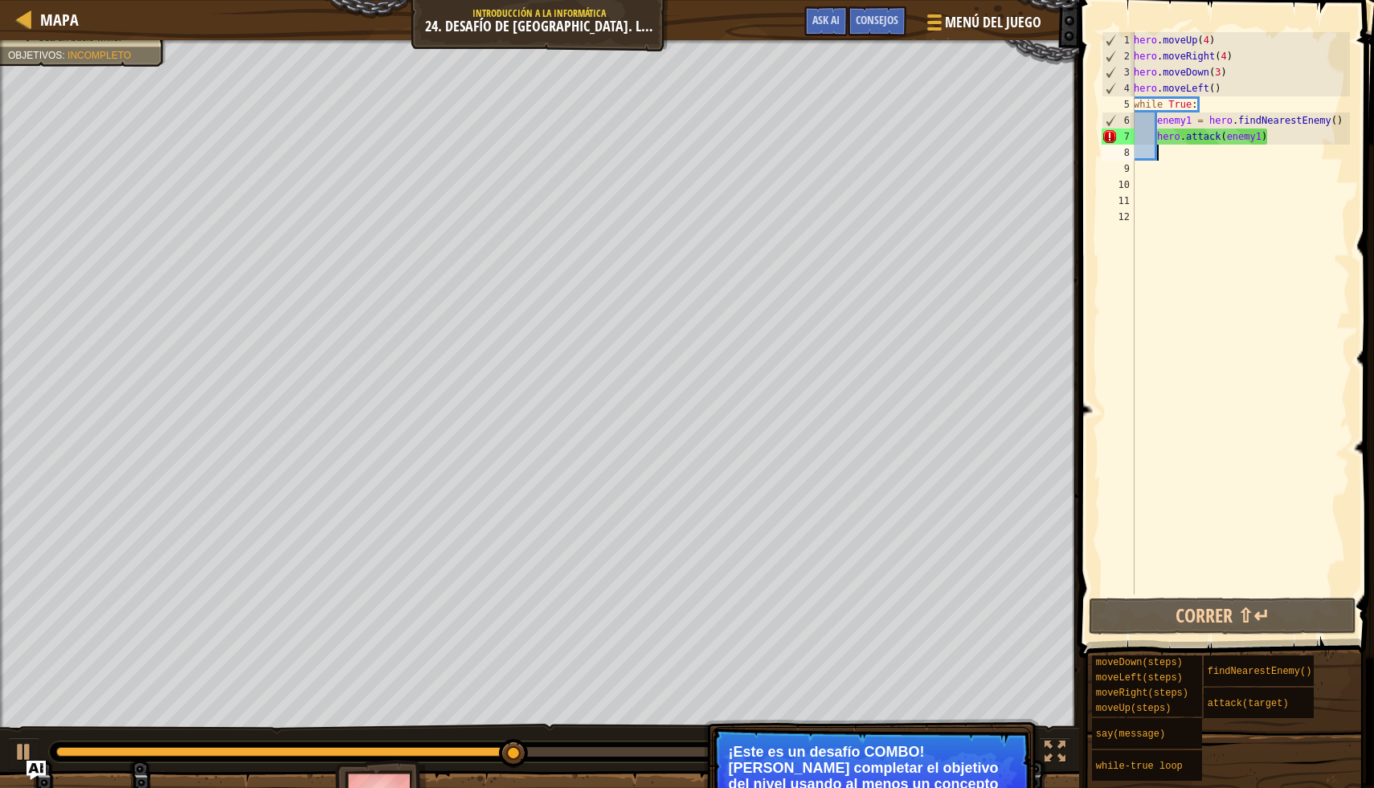
click at [1168, 159] on div "hero . moveUp ( 4 ) hero . moveRight ( 4 ) hero . moveDown ( 3 ) hero . moveLef…" at bounding box center [1239, 329] width 219 height 595
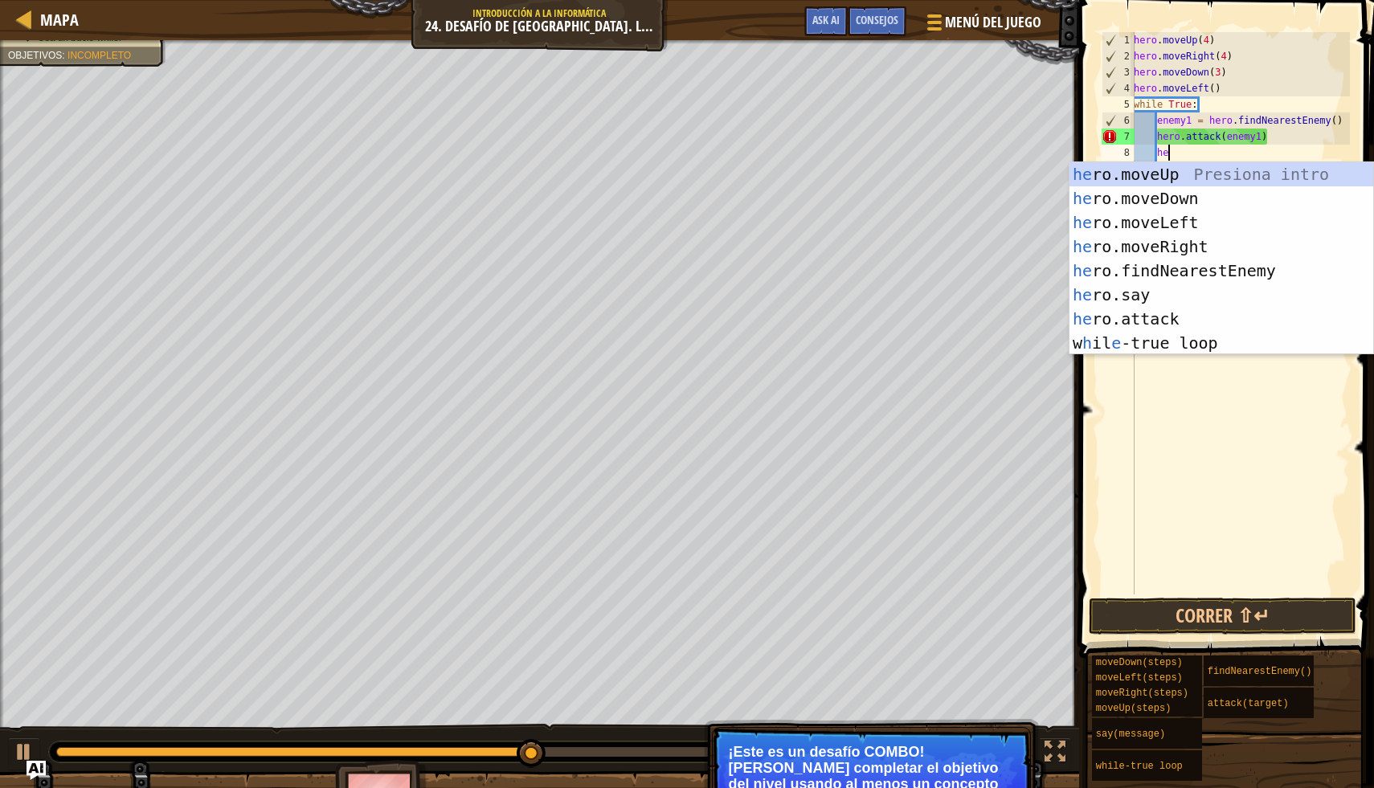
type textarea "hero"
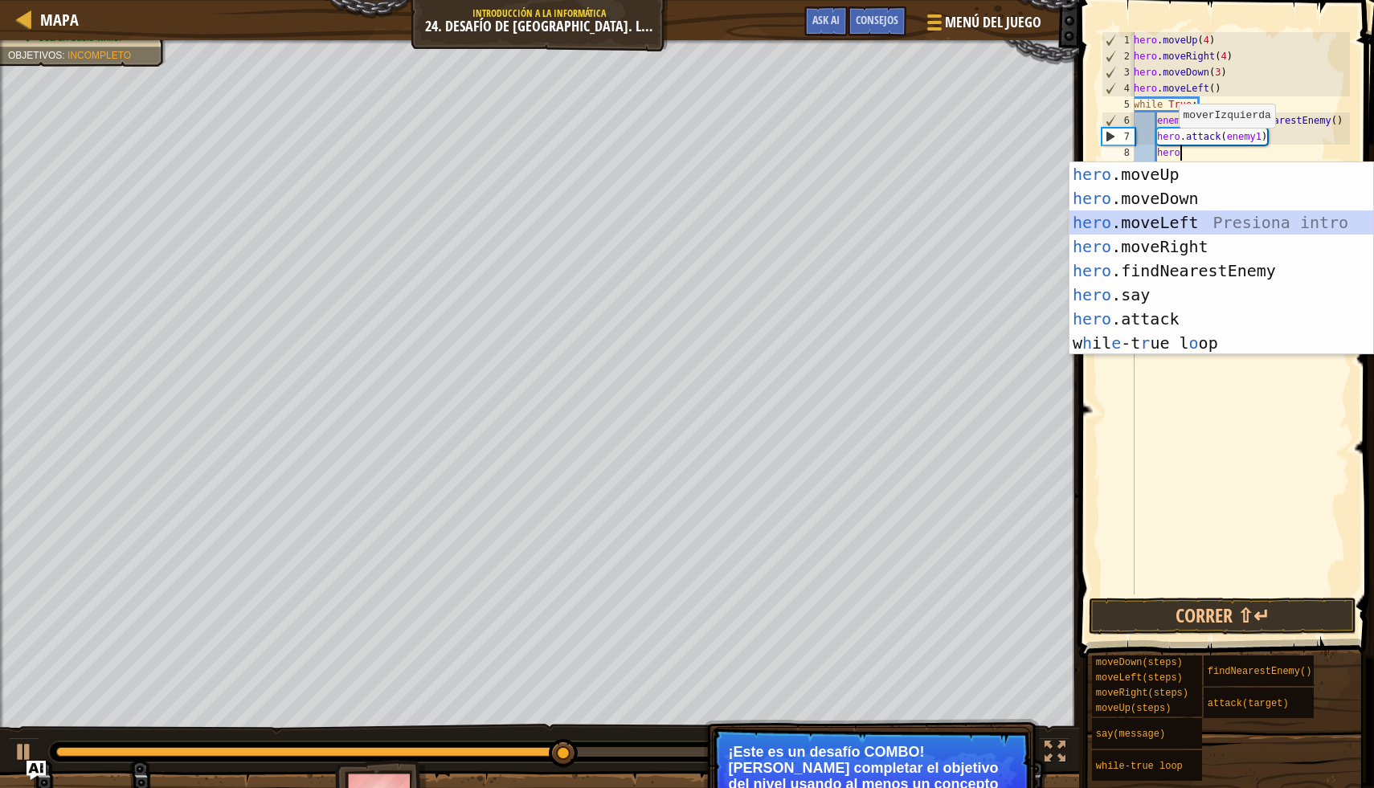
click at [1188, 216] on div "hero .moveUp Presiona intro hero .moveDown Presiona intro hero .moveLeft Presio…" at bounding box center [1221, 282] width 304 height 241
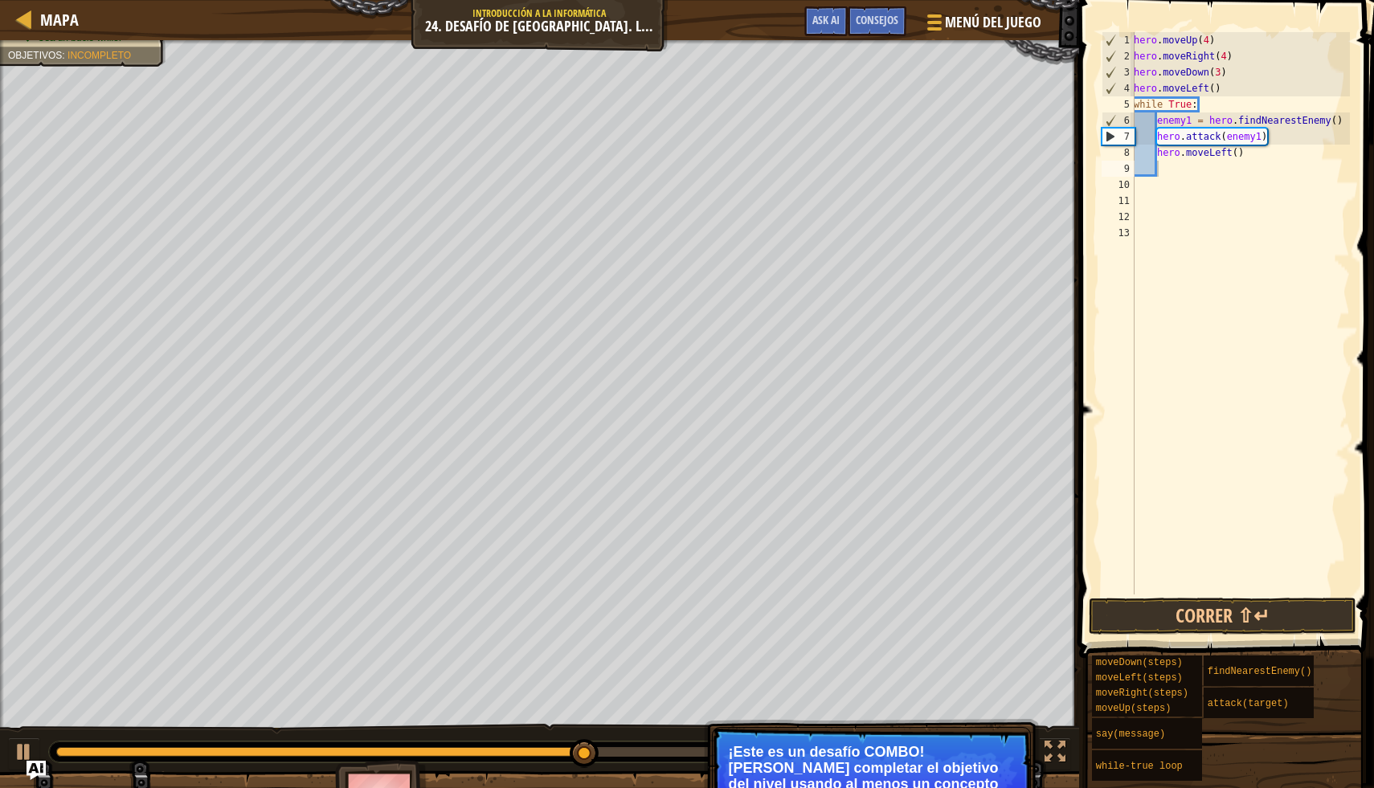
click at [1165, 636] on span at bounding box center [1228, 305] width 308 height 705
click at [1167, 620] on button "Correr ⇧↵" at bounding box center [1223, 616] width 268 height 37
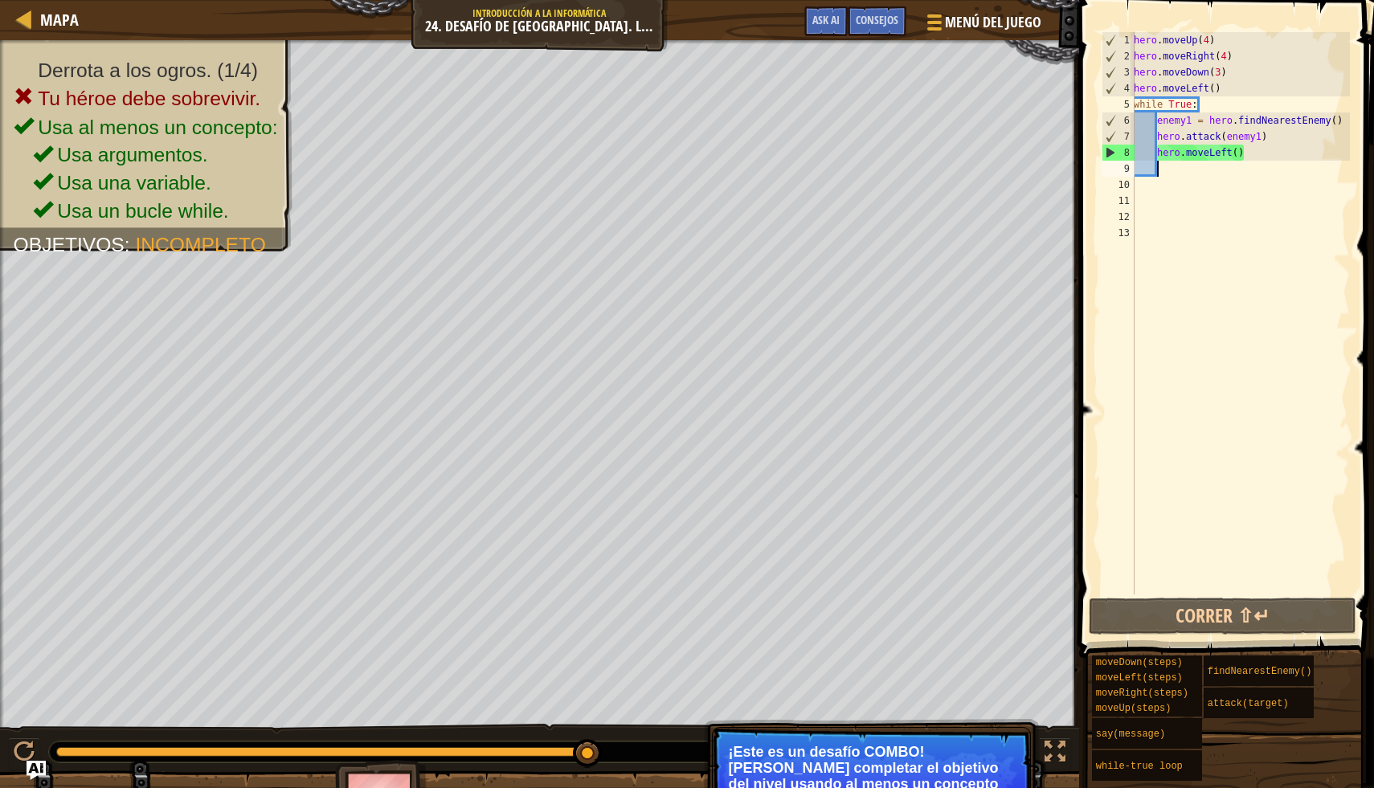
click at [1179, 173] on div "hero . moveUp ( 4 ) hero . moveRight ( 4 ) hero . moveDown ( 3 ) hero . moveLef…" at bounding box center [1239, 329] width 219 height 595
click at [1235, 156] on div "hero . moveUp ( 4 ) hero . moveRight ( 4 ) hero . moveDown ( 3 ) hero . moveLef…" at bounding box center [1239, 329] width 219 height 595
click at [1240, 156] on div "hero . moveUp ( 4 ) hero . moveRight ( 4 ) hero . moveDown ( 3 ) hero . moveLef…" at bounding box center [1239, 329] width 219 height 595
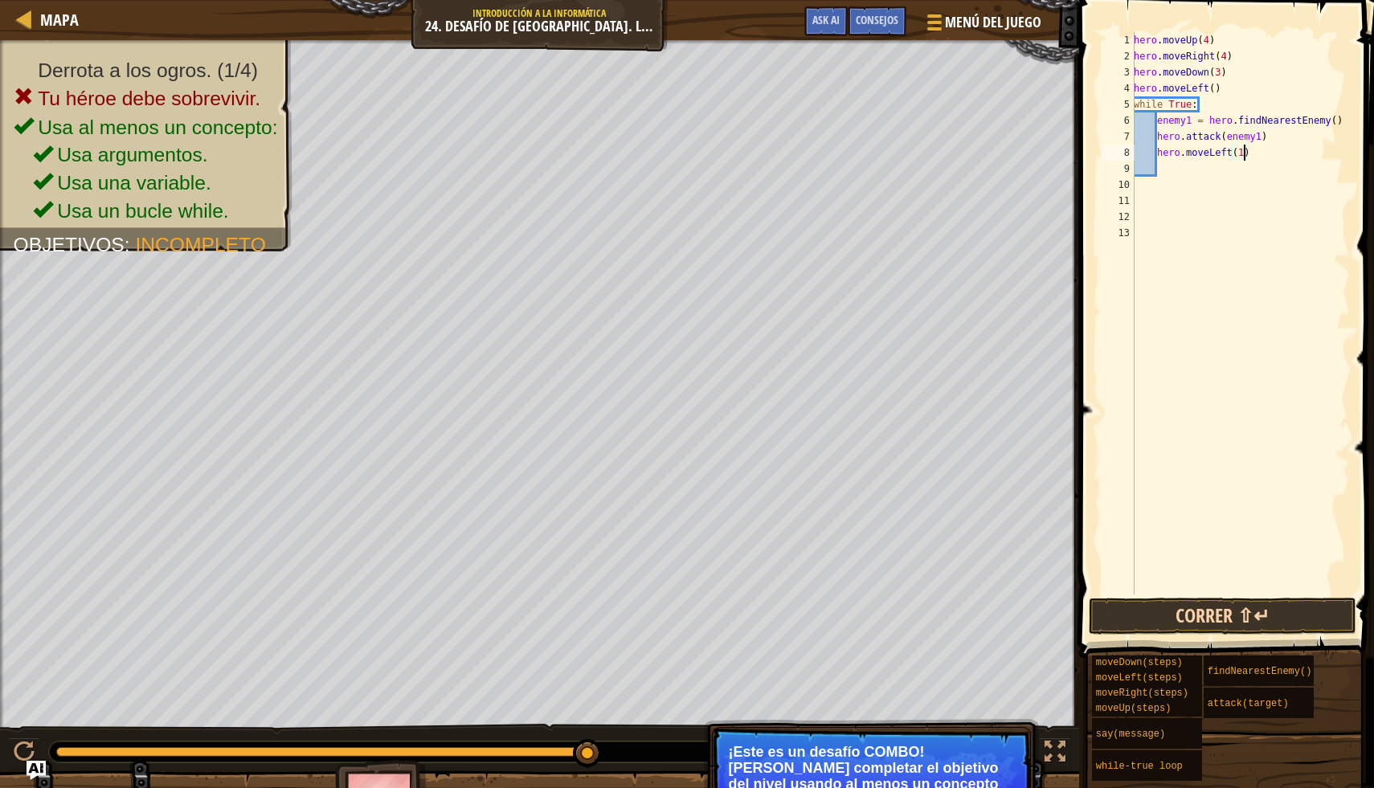
type textarea "hero.moveLeft(1)"
click at [1314, 614] on button "Correr ⇧↵" at bounding box center [1223, 616] width 268 height 37
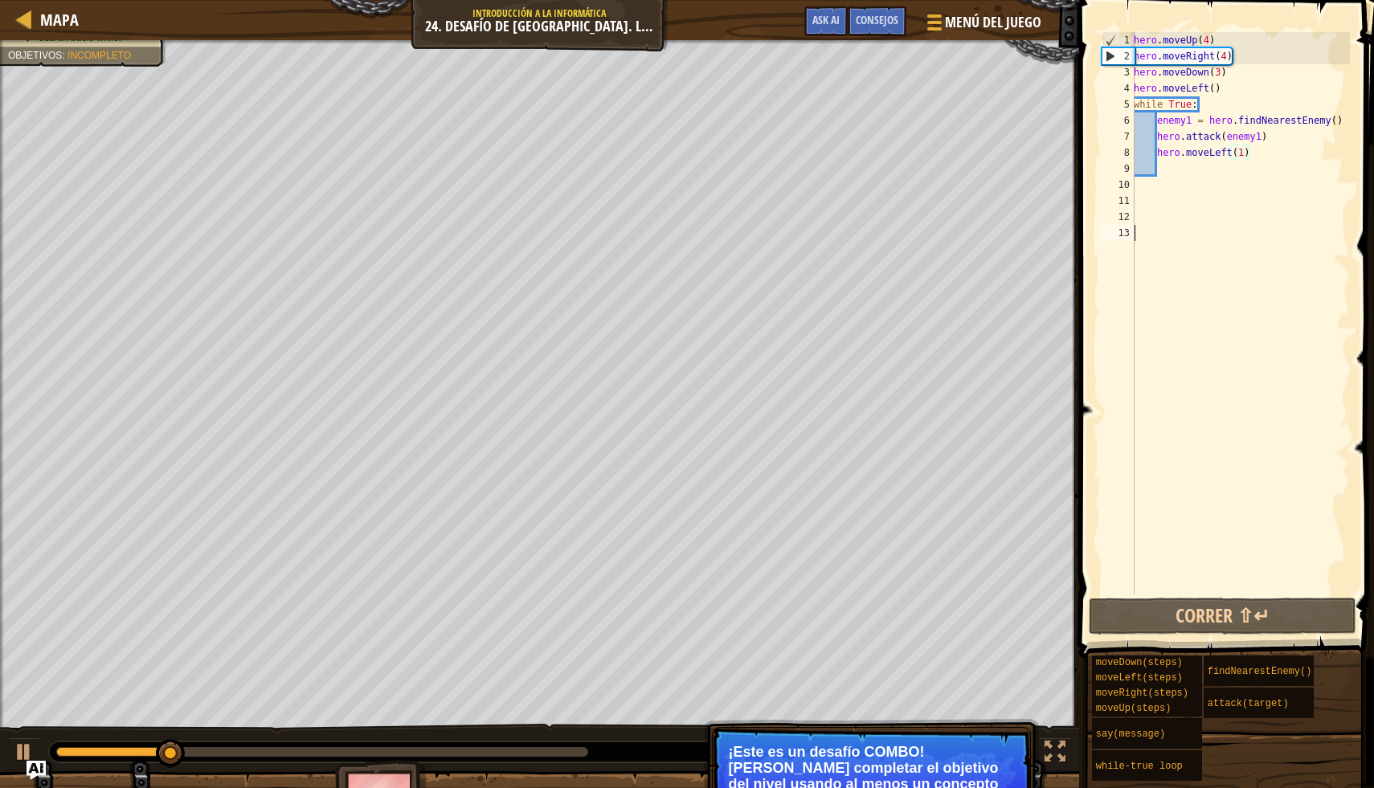
click at [1303, 493] on div "hero . moveUp ( 4 ) hero . moveRight ( 4 ) hero . moveDown ( 3 ) hero . moveLef…" at bounding box center [1239, 329] width 219 height 595
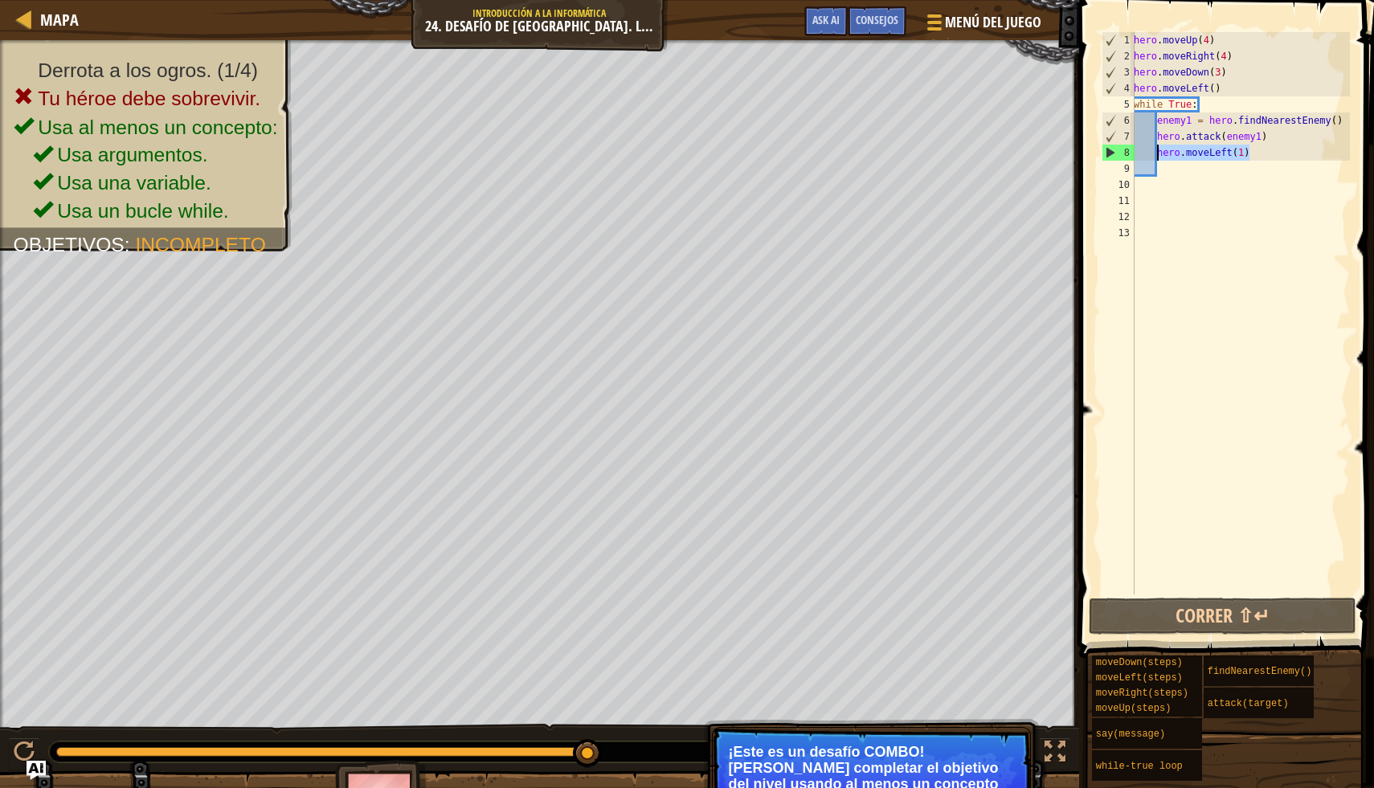
drag, startPoint x: 1255, startPoint y: 155, endPoint x: 1158, endPoint y: 150, distance: 97.3
click at [1157, 150] on div "hero . moveUp ( 4 ) hero . moveRight ( 4 ) hero . moveDown ( 3 ) hero . moveLef…" at bounding box center [1239, 329] width 219 height 595
type textarea "hero.moveLeft(1)"
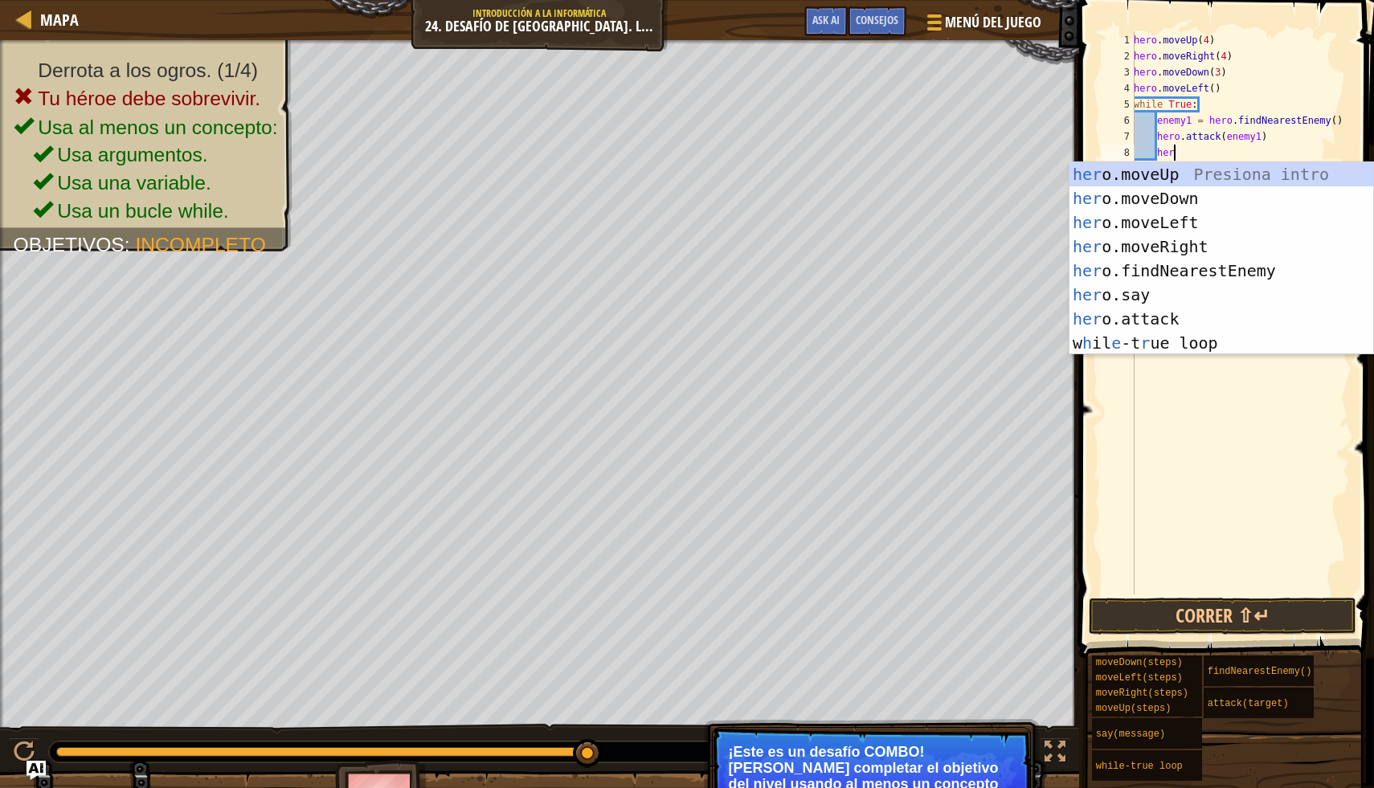
scroll to position [7, 2]
click at [1196, 317] on div "her o.moveUp Presiona intro her o.moveDown Presiona intro her o.moveLeft Presio…" at bounding box center [1221, 282] width 304 height 241
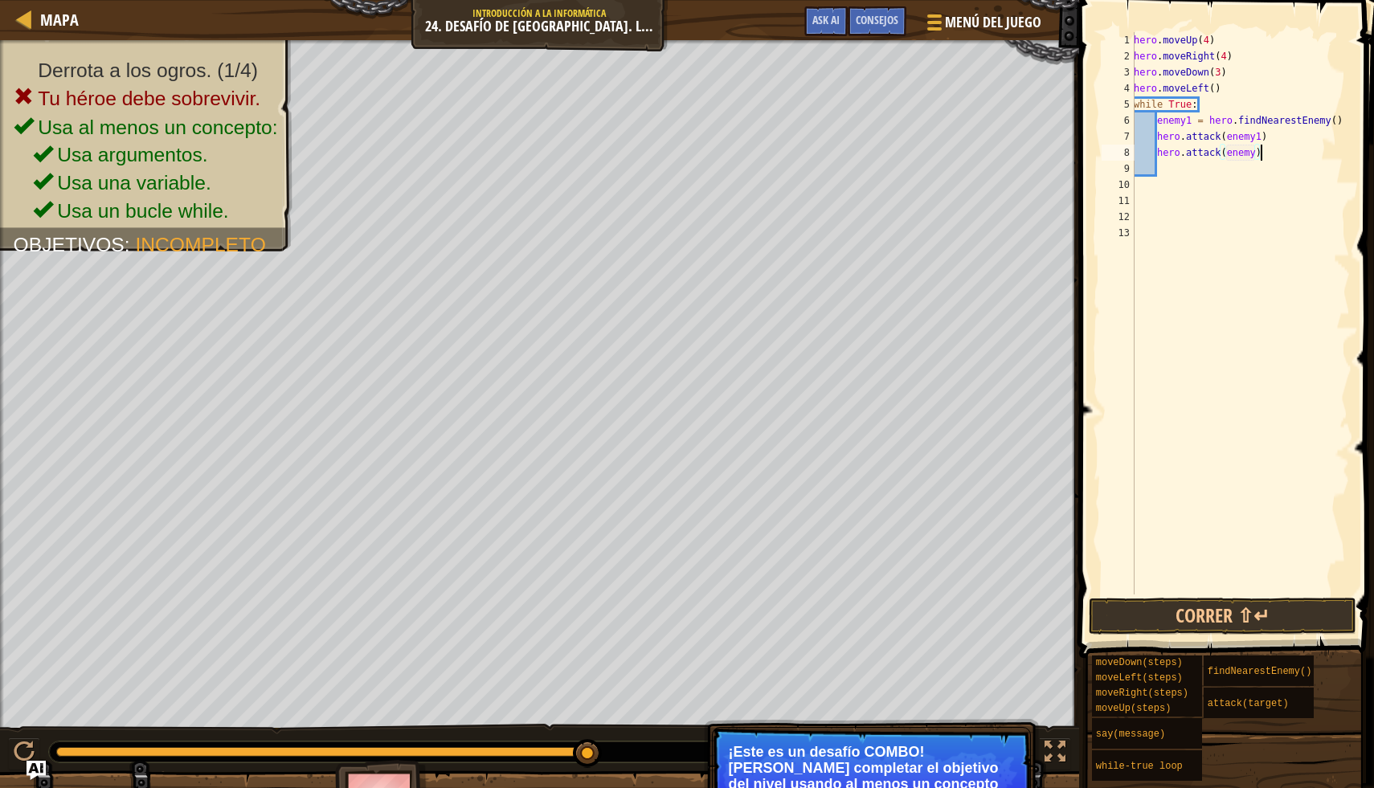
click at [1259, 154] on div "hero . moveUp ( 4 ) hero . moveRight ( 4 ) hero . moveDown ( 3 ) hero . moveLef…" at bounding box center [1239, 329] width 219 height 595
click at [1255, 153] on div "hero . moveUp ( 4 ) hero . moveRight ( 4 ) hero . moveDown ( 3 ) hero . moveLef…" at bounding box center [1239, 329] width 219 height 595
type textarea "hero.attack(enemy1)"
click at [1237, 183] on div "hero . moveUp ( 4 ) hero . moveRight ( 4 ) hero . moveDown ( 3 ) hero . moveLef…" at bounding box center [1239, 329] width 219 height 595
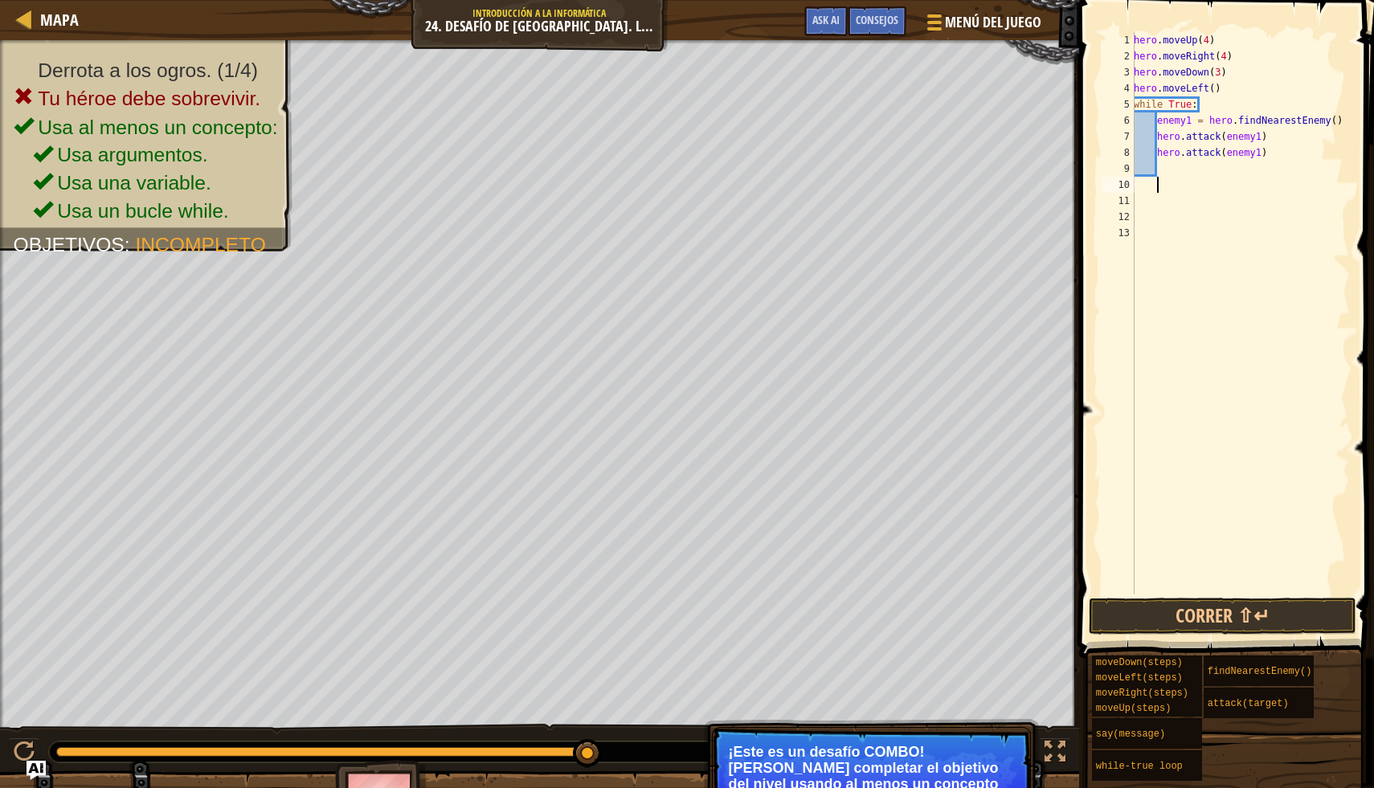
scroll to position [7, 1]
click at [1237, 171] on div "hero . moveUp ( 4 ) hero . moveRight ( 4 ) hero . moveDown ( 3 ) hero . moveLef…" at bounding box center [1239, 329] width 219 height 595
click at [1260, 599] on button "Correr ⇧↵" at bounding box center [1223, 616] width 268 height 37
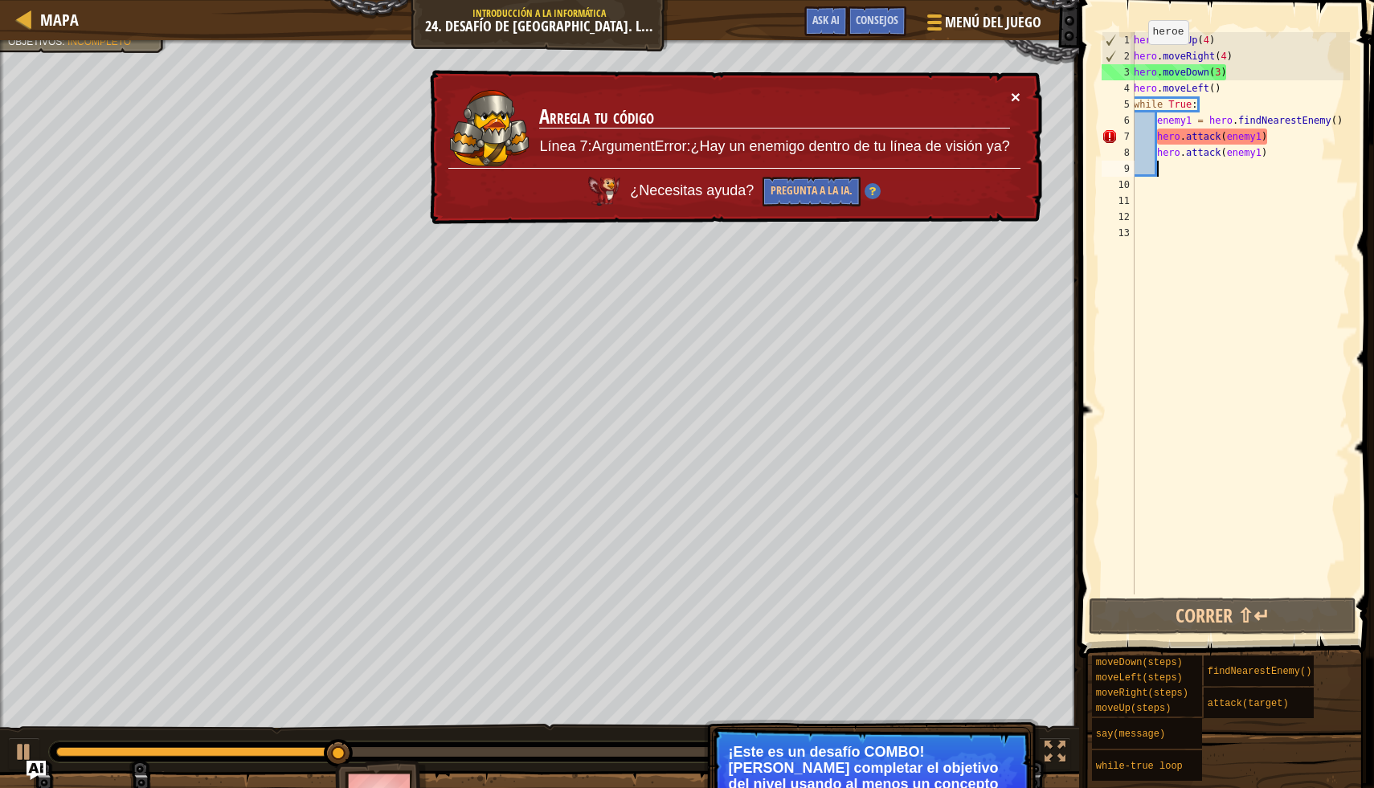
click at [1016, 101] on button "×" at bounding box center [1016, 96] width 10 height 17
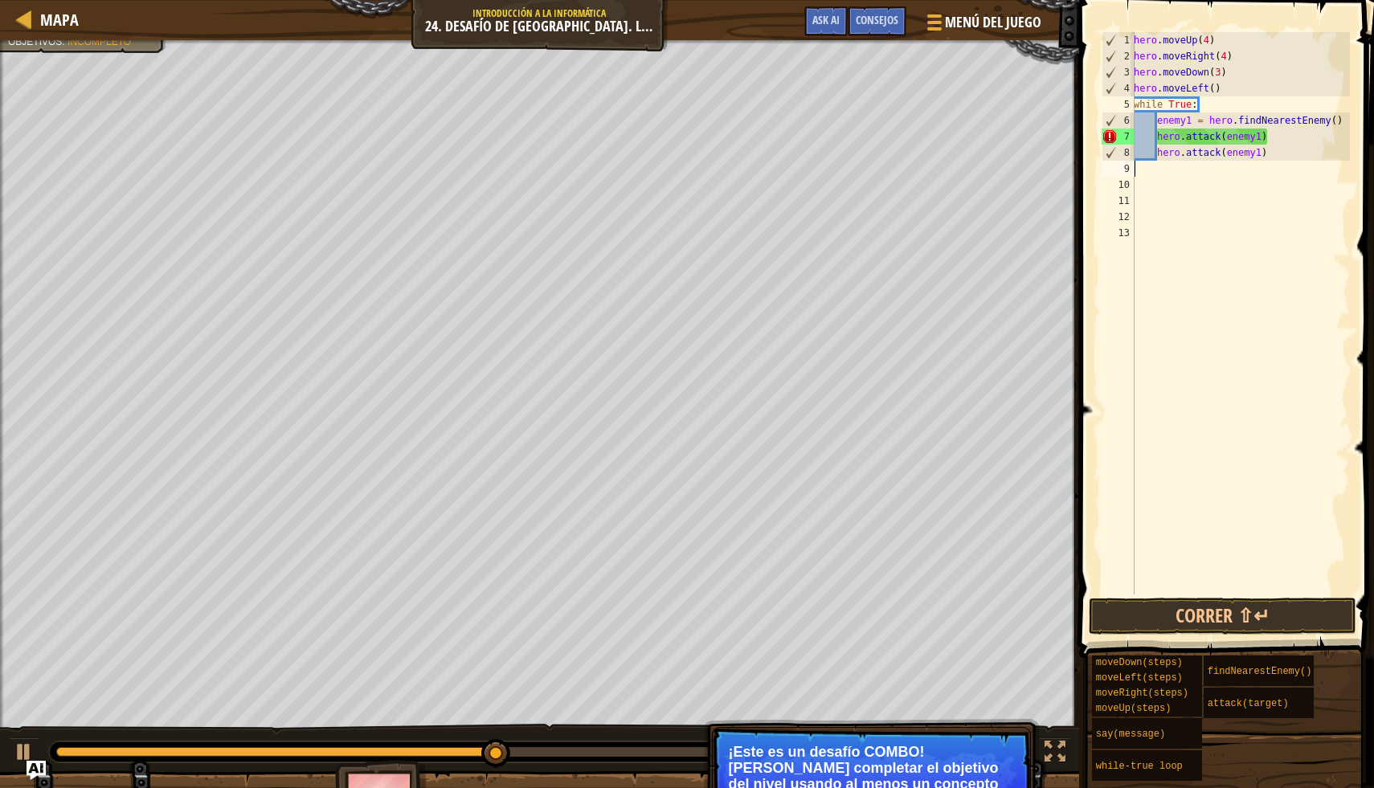
scroll to position [7, 0]
type textarea "h"
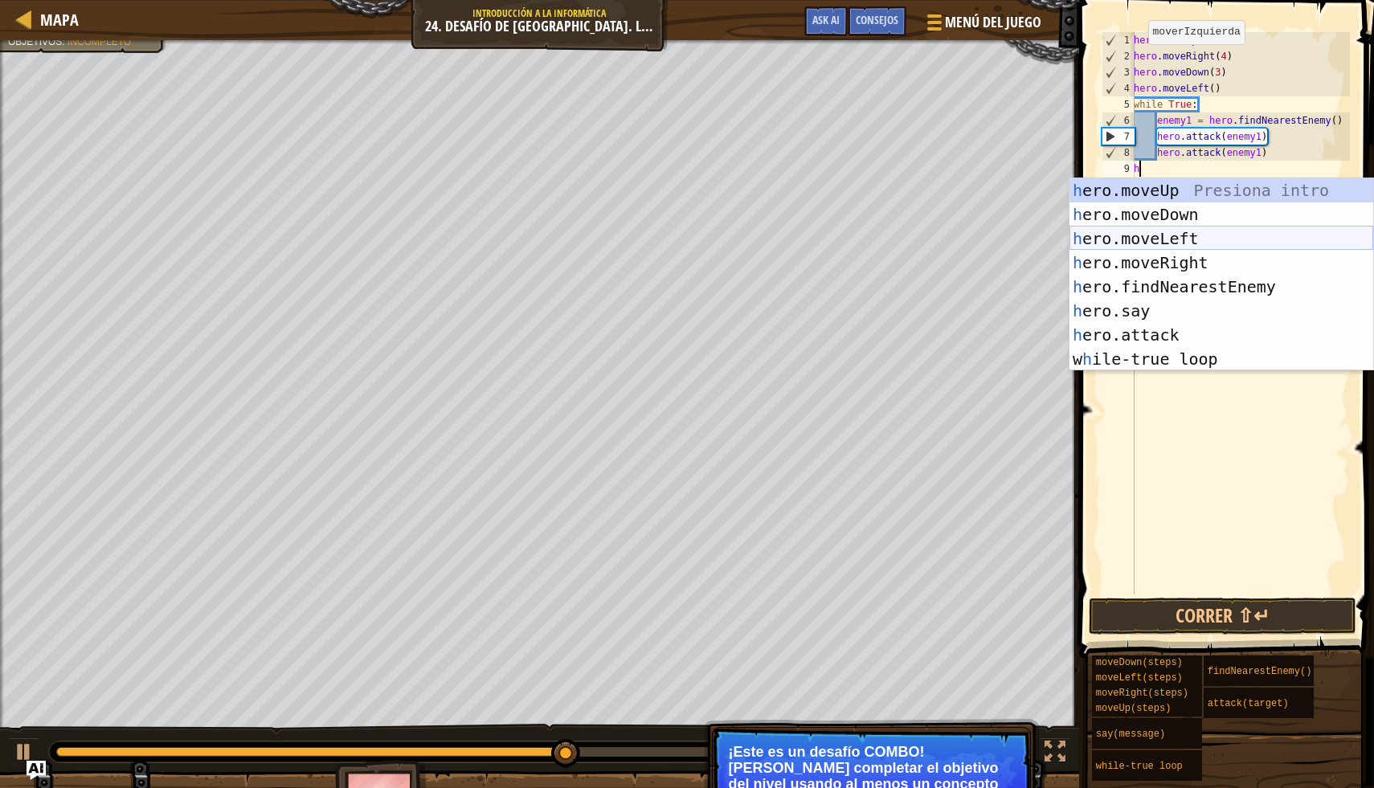
click at [1195, 231] on div "h ero.moveUp Presiona intro h ero.moveDown Presiona intro h ero.moveLeft Presio…" at bounding box center [1221, 298] width 304 height 241
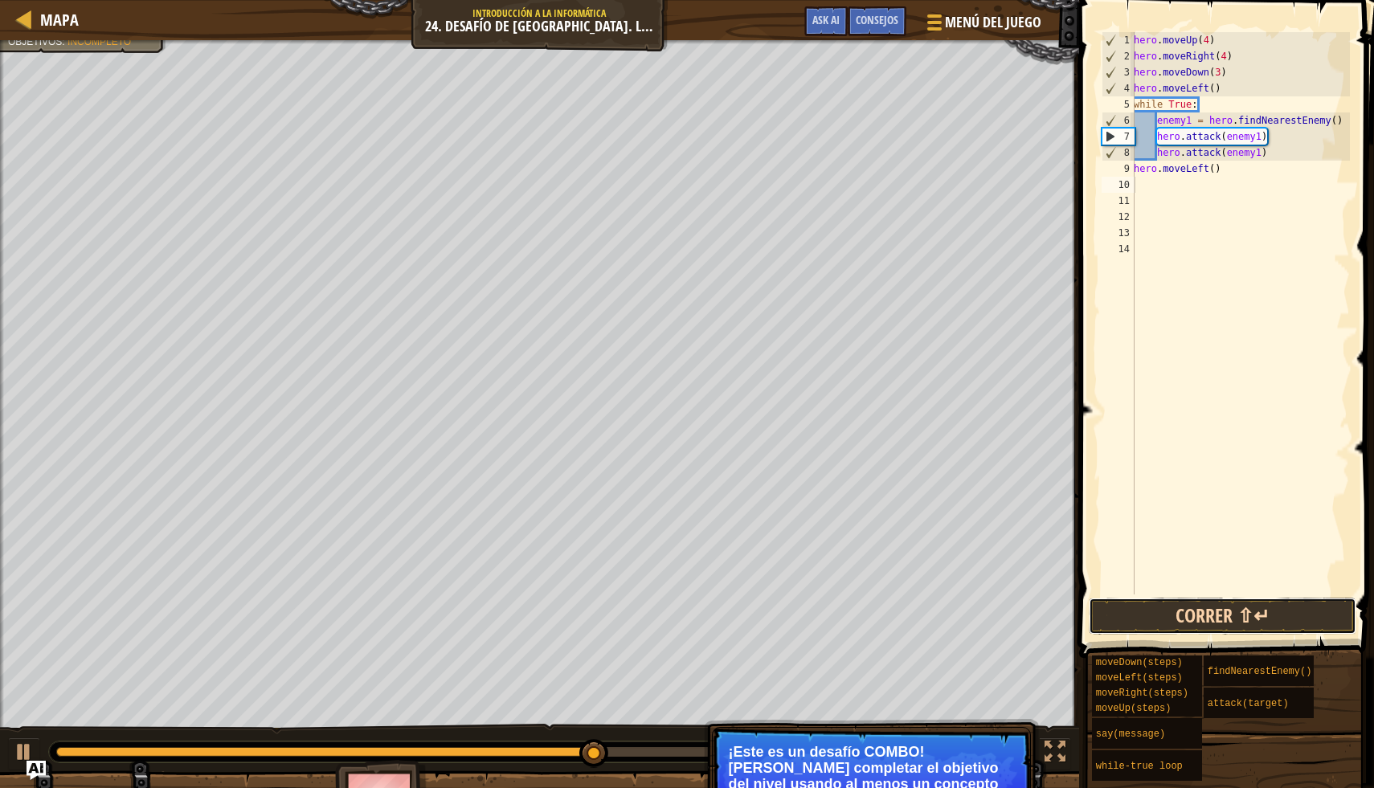
click at [1285, 614] on button "Correr ⇧↵" at bounding box center [1223, 616] width 268 height 37
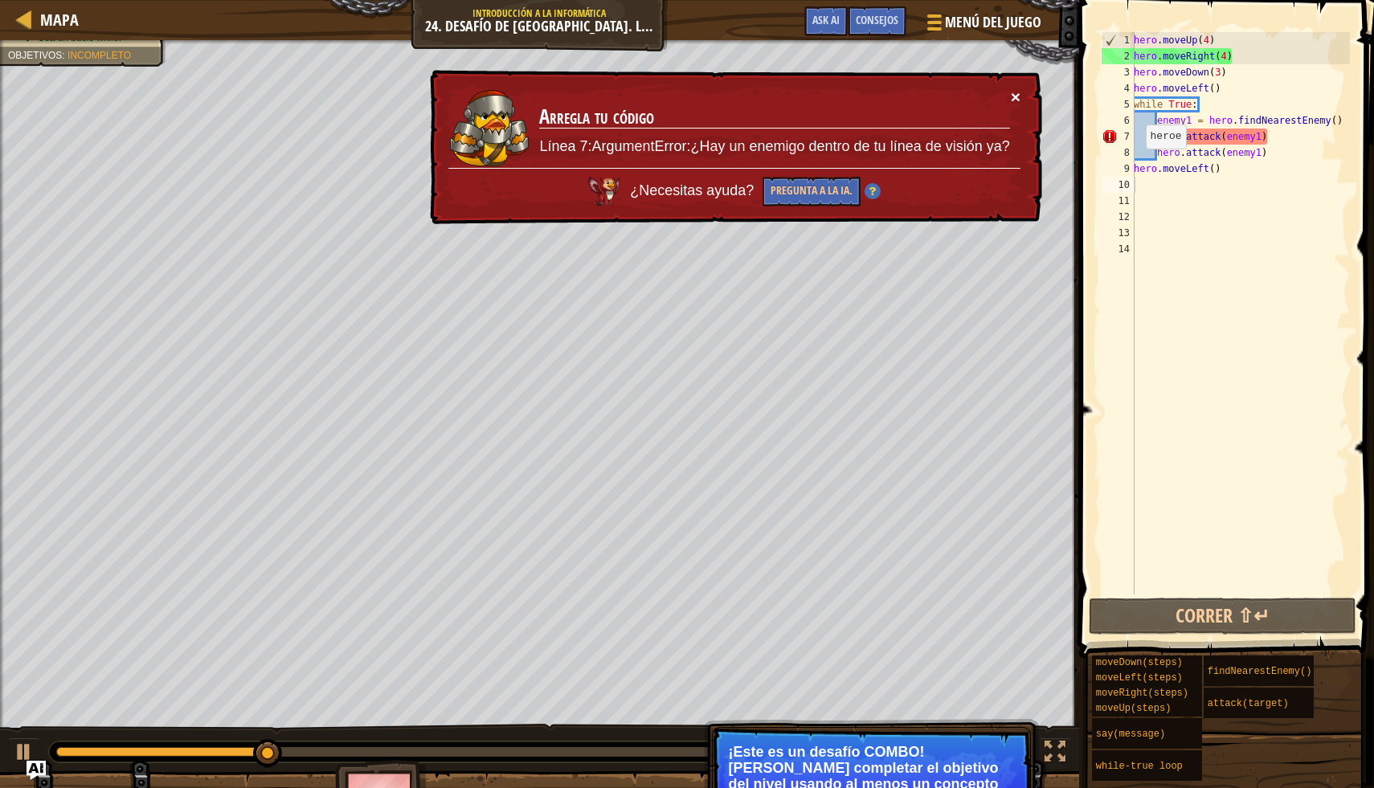
click at [1020, 105] on button "×" at bounding box center [1016, 96] width 10 height 17
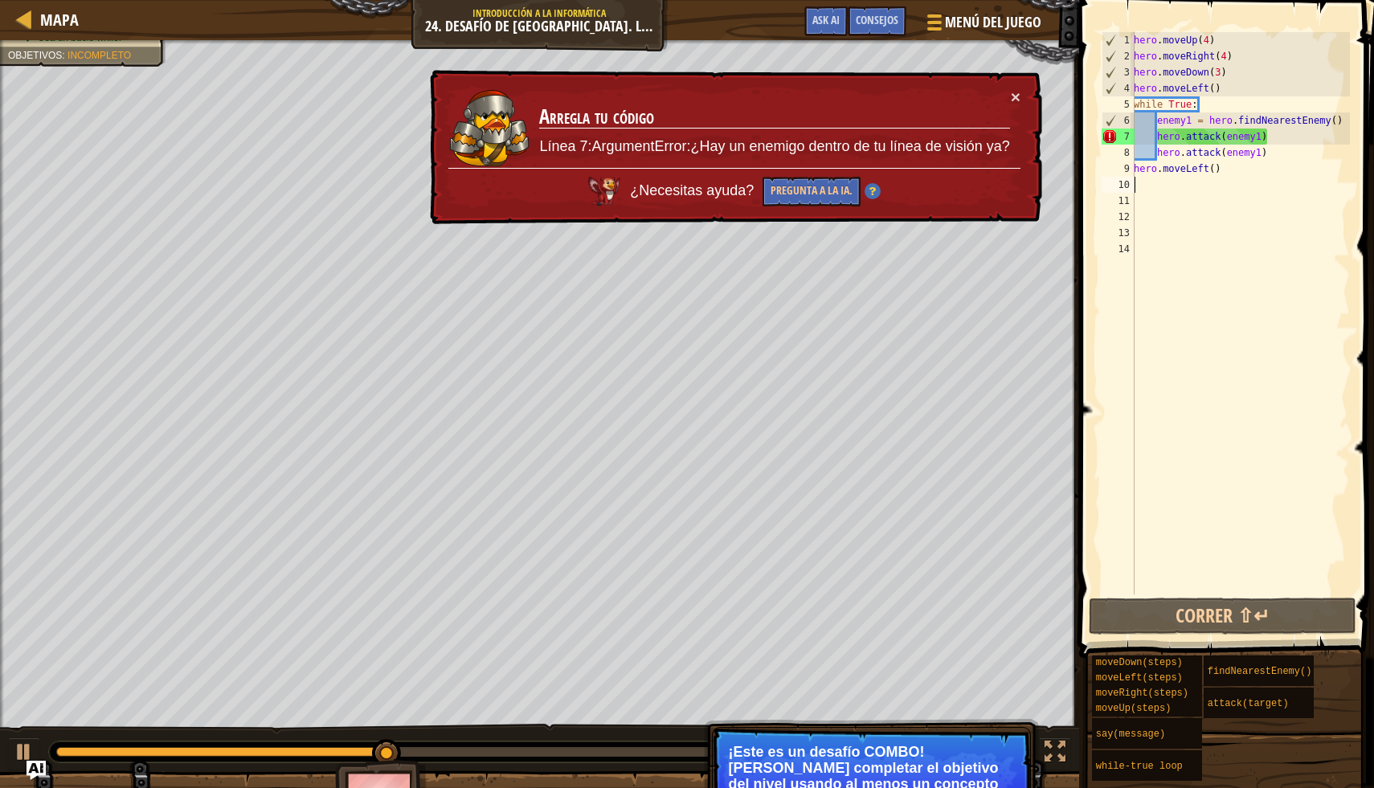
click at [1269, 135] on div "hero . moveUp ( 4 ) hero . moveRight ( 4 ) hero . moveDown ( 3 ) hero . moveLef…" at bounding box center [1239, 329] width 219 height 595
type textarea "hero.attack(enemy1)"
click at [1251, 196] on div "hero . moveUp ( 4 ) hero . moveRight ( 4 ) hero . moveDown ( 3 ) hero . moveLef…" at bounding box center [1239, 329] width 219 height 595
drag, startPoint x: 1276, startPoint y: 137, endPoint x: 1265, endPoint y: 140, distance: 10.9
click at [1265, 140] on div "hero . moveUp ( 4 ) hero . moveRight ( 4 ) hero . moveDown ( 3 ) hero . moveLef…" at bounding box center [1239, 329] width 219 height 595
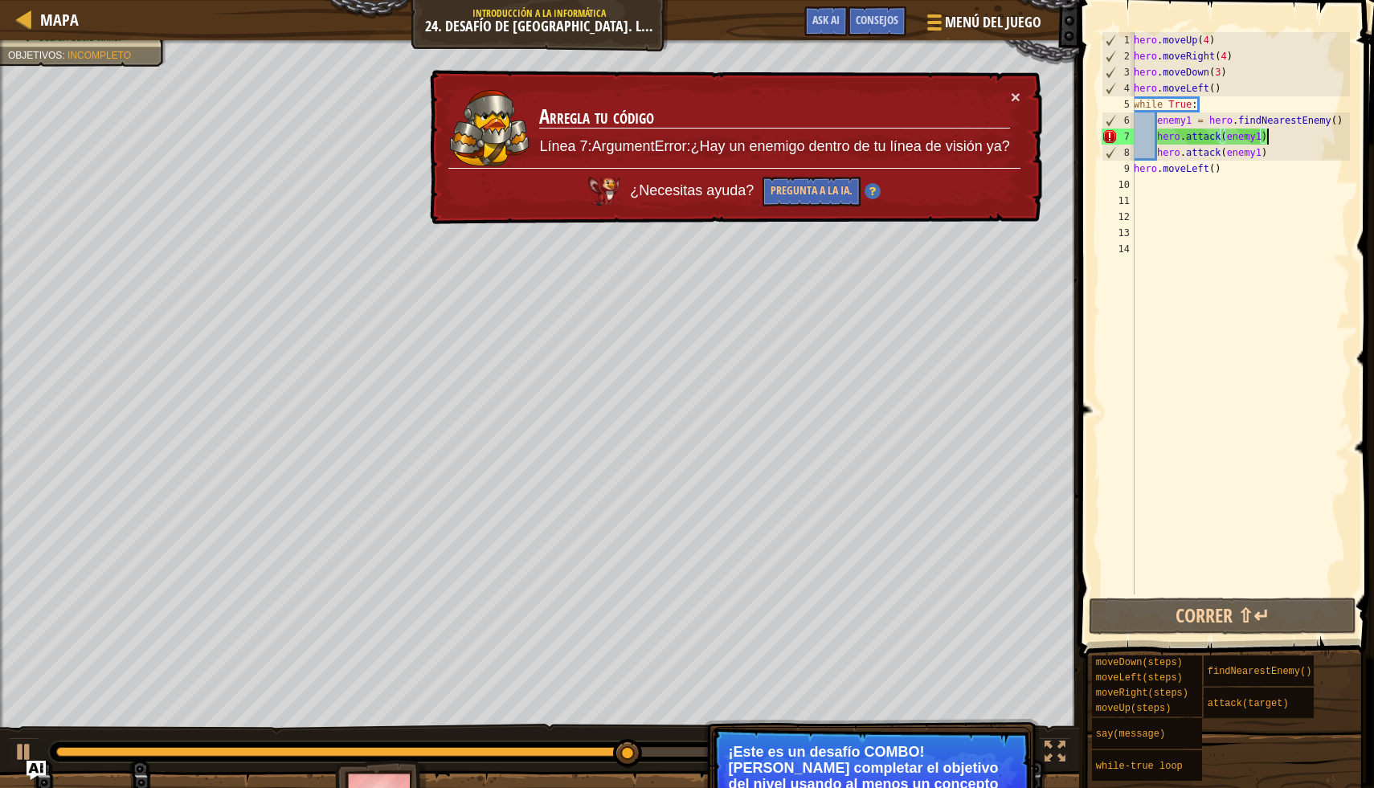
type textarea "hero.attack(enemy1)"
click at [1281, 141] on div "hero . moveUp ( 4 ) hero . moveRight ( 4 ) hero . moveDown ( 3 ) hero . moveLef…" at bounding box center [1239, 329] width 219 height 595
drag, startPoint x: 1277, startPoint y: 136, endPoint x: 1158, endPoint y: 137, distance: 119.7
click at [1157, 137] on div "hero . moveUp ( 4 ) hero . moveRight ( 4 ) hero . moveDown ( 3 ) hero . moveLef…" at bounding box center [1239, 329] width 219 height 595
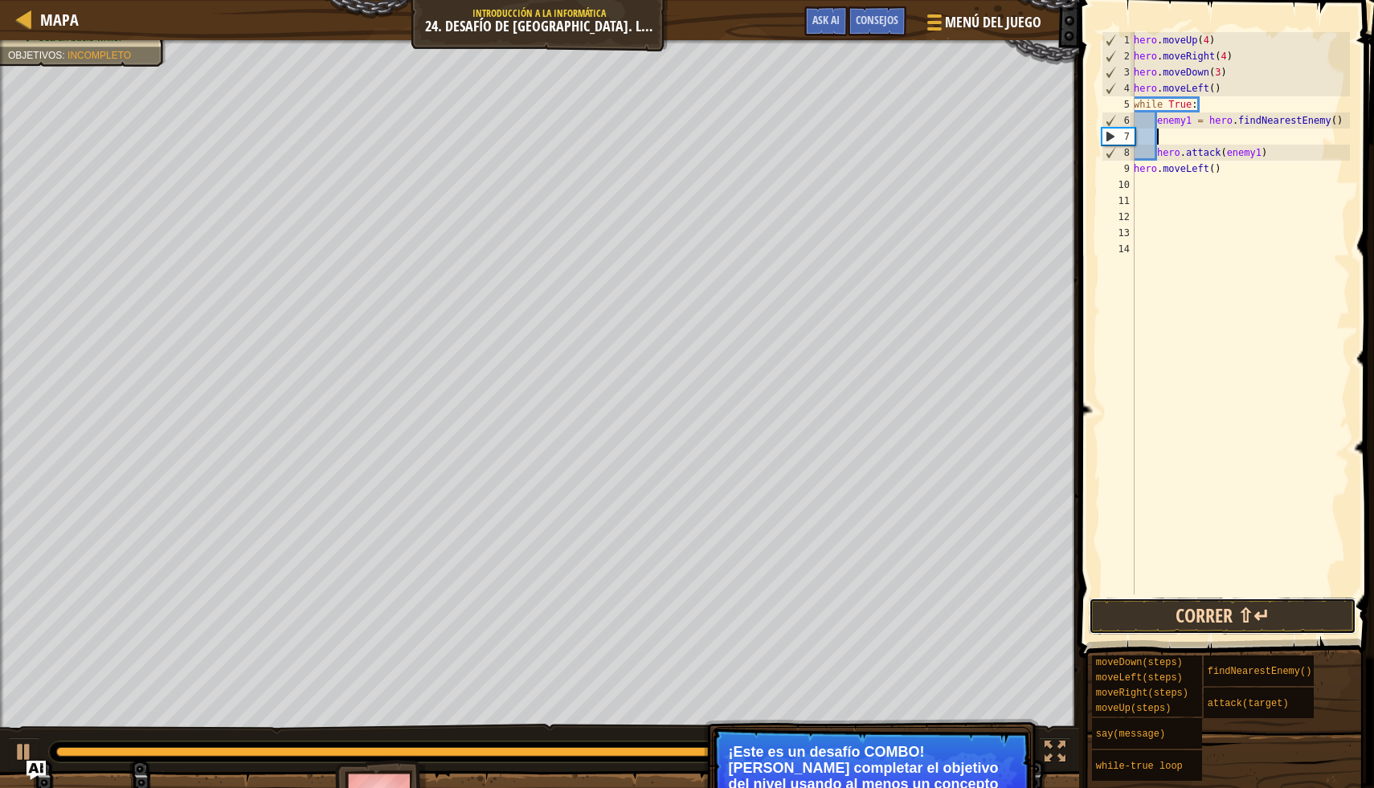
click at [1249, 610] on button "Correr ⇧↵" at bounding box center [1223, 616] width 268 height 37
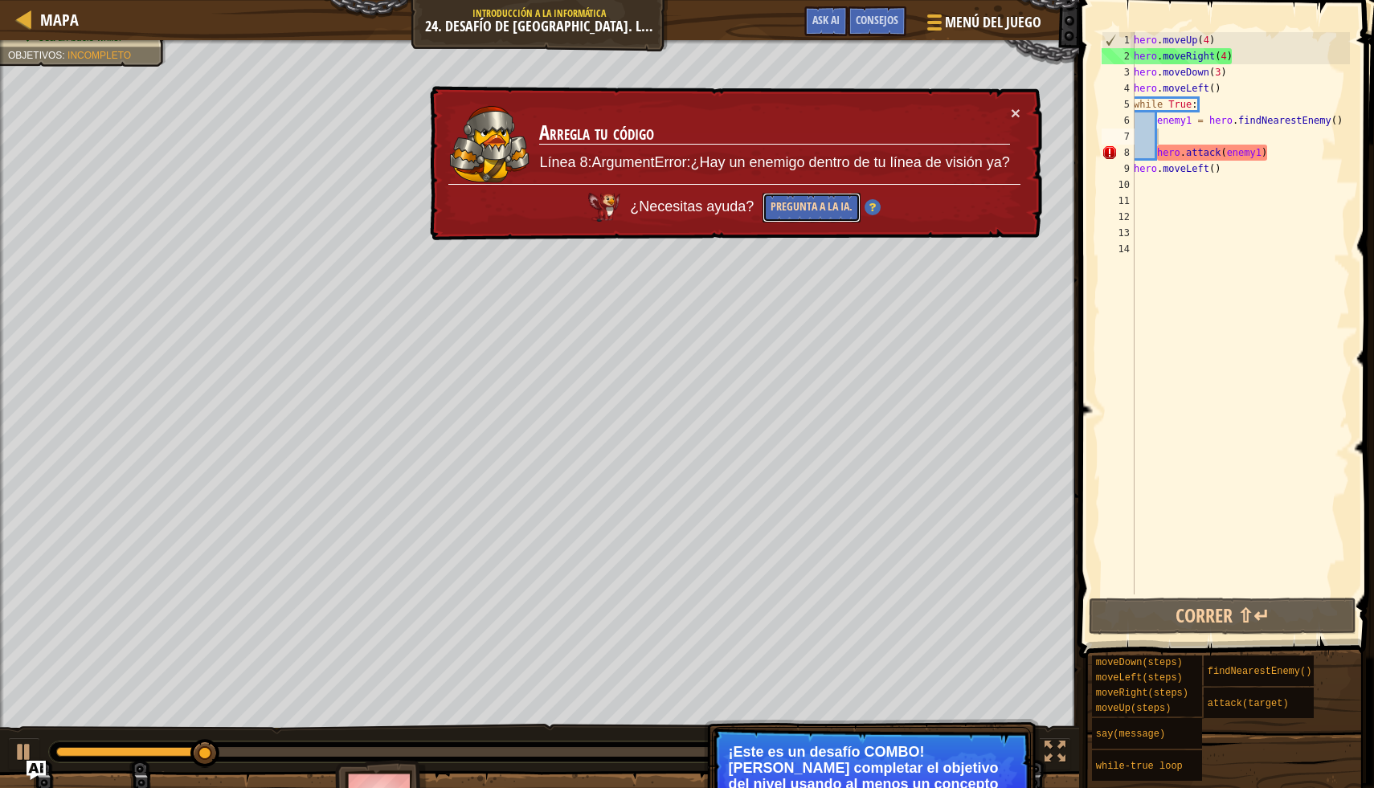
click at [826, 202] on button "Pregunta a la IA." at bounding box center [811, 208] width 98 height 30
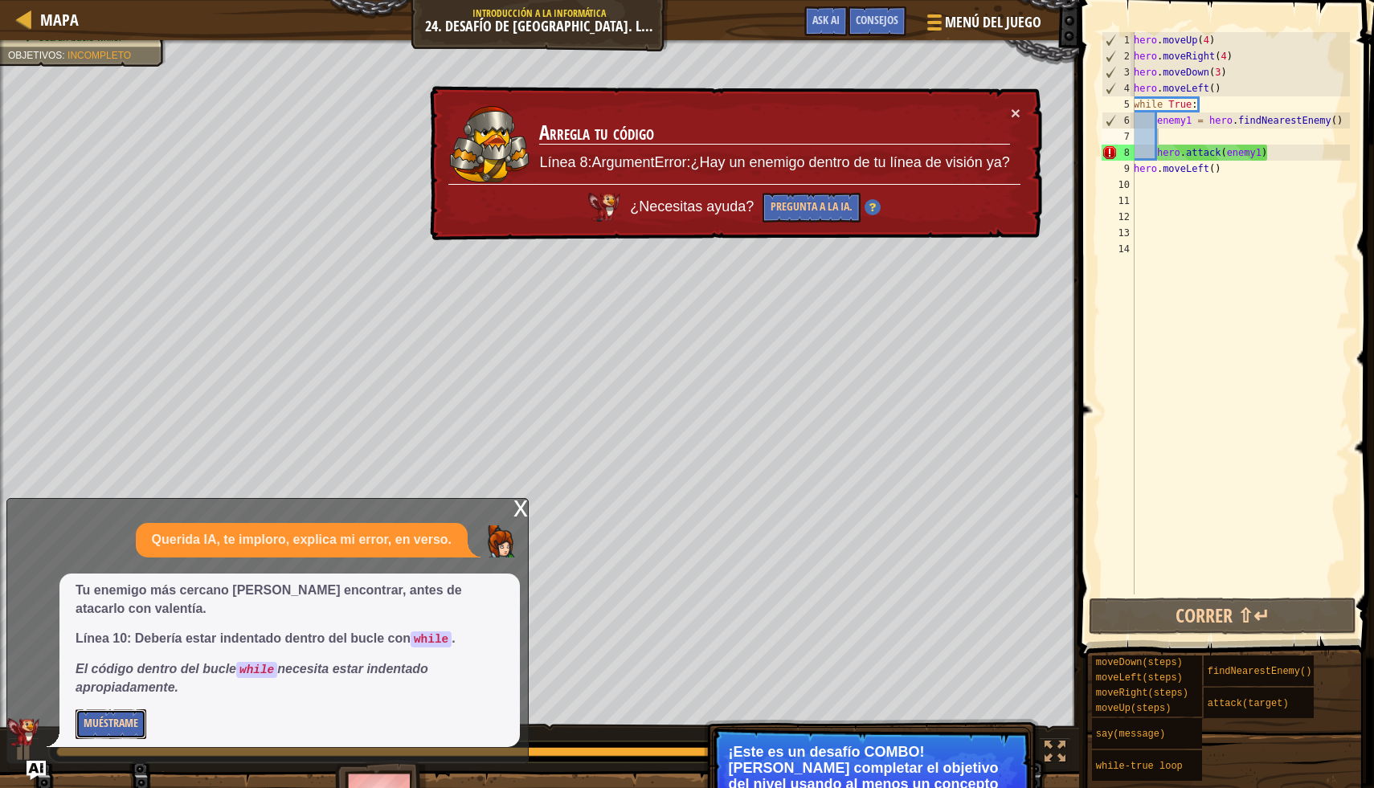
click at [98, 710] on button "Muéstrame" at bounding box center [111, 724] width 71 height 30
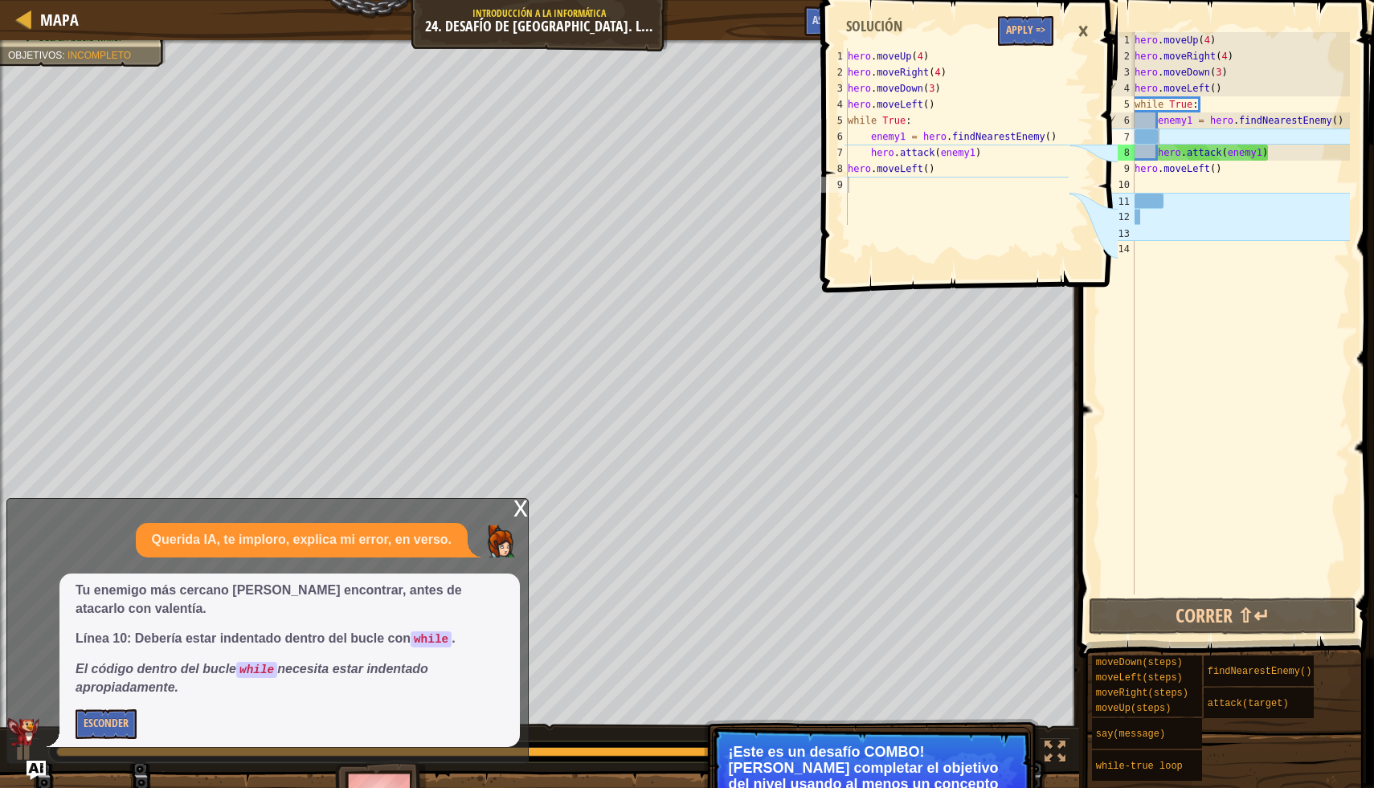
click at [1083, 27] on div "×" at bounding box center [1082, 31] width 27 height 37
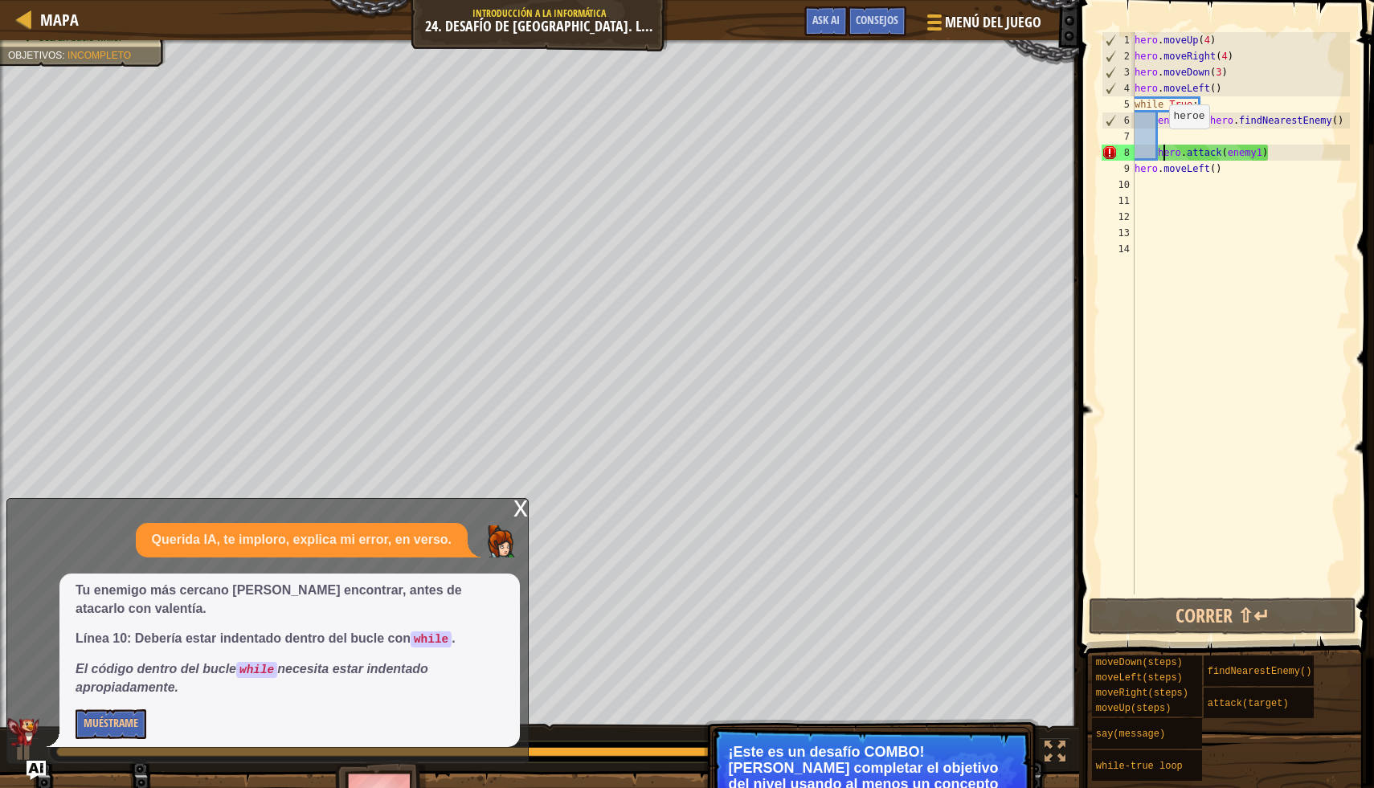
click at [1161, 145] on div "hero . moveUp ( 4 ) hero . moveRight ( 4 ) hero . moveDown ( 3 ) hero . moveLef…" at bounding box center [1240, 329] width 219 height 595
click at [1157, 145] on div "hero . moveUp ( 4 ) hero . moveRight ( 4 ) hero . moveDown ( 3 ) hero . moveLef…" at bounding box center [1240, 329] width 219 height 595
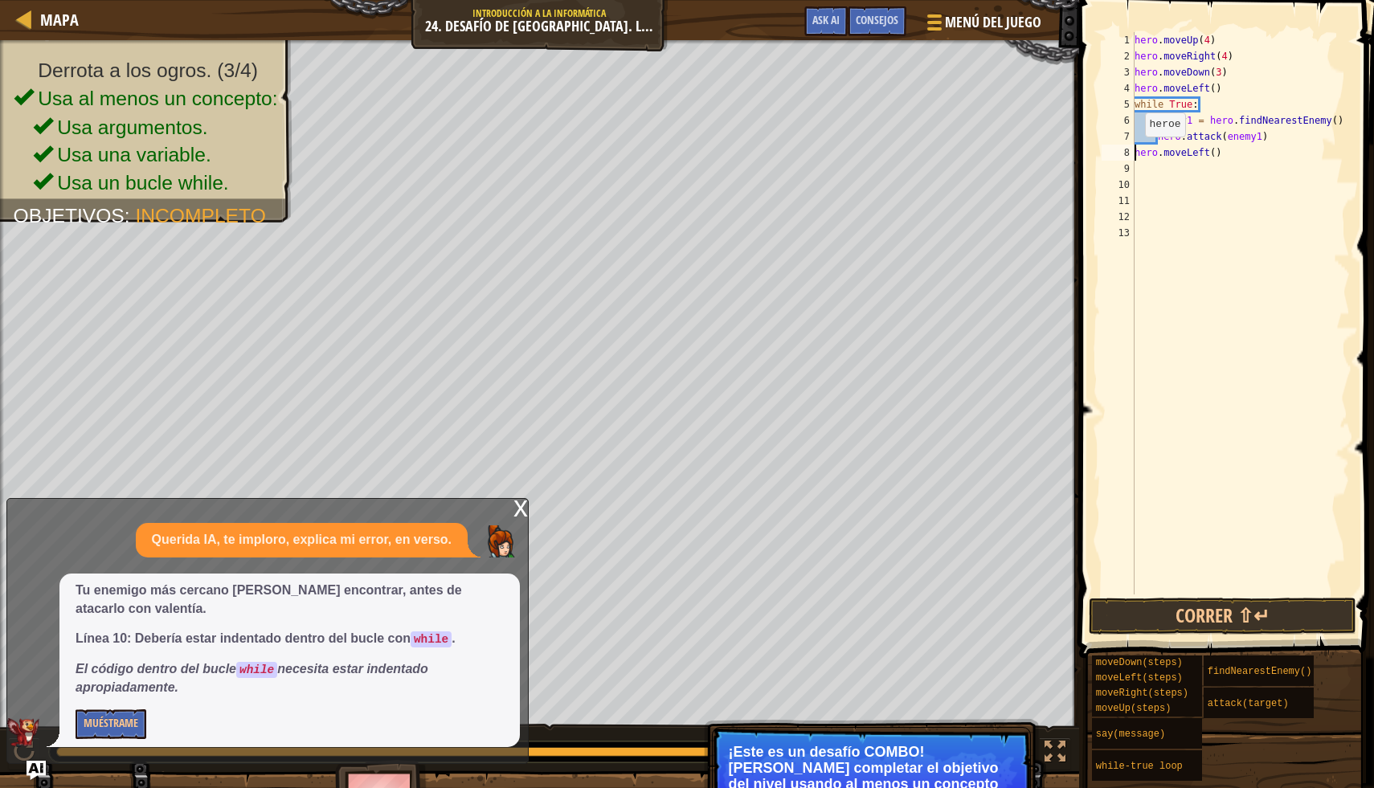
click at [1137, 152] on div "hero . moveUp ( 4 ) hero . moveRight ( 4 ) hero . moveDown ( 3 ) hero . moveLef…" at bounding box center [1240, 329] width 219 height 595
click at [1283, 139] on div "hero . moveUp ( 4 ) hero . moveRight ( 4 ) hero . moveDown ( 3 ) hero . moveLef…" at bounding box center [1240, 329] width 219 height 595
type textarea "hero.attack(enemy1)"
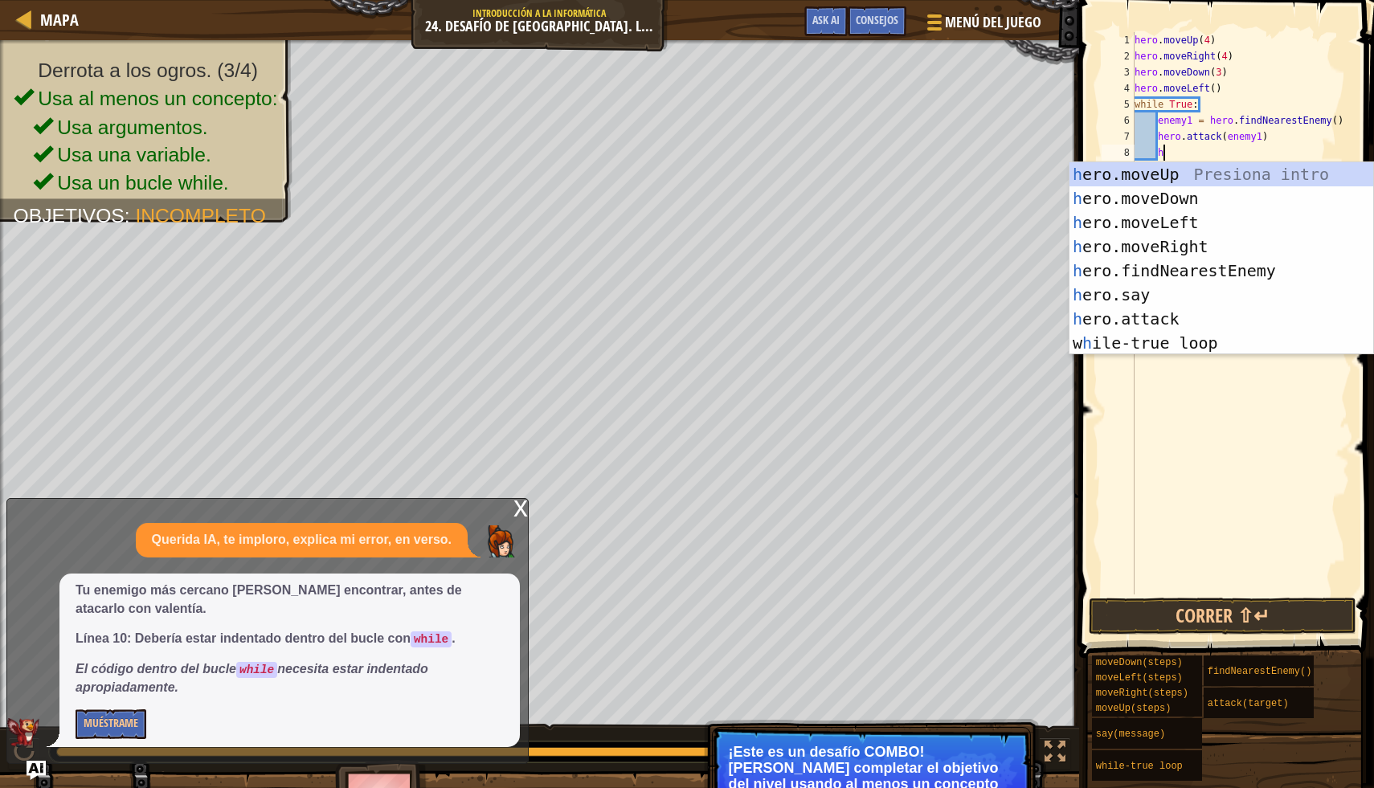
type textarea "he"
click at [1229, 221] on div "he ro.moveUp Presiona intro he ro.moveDown Presiona intro he ro.moveLeft Presio…" at bounding box center [1221, 282] width 304 height 241
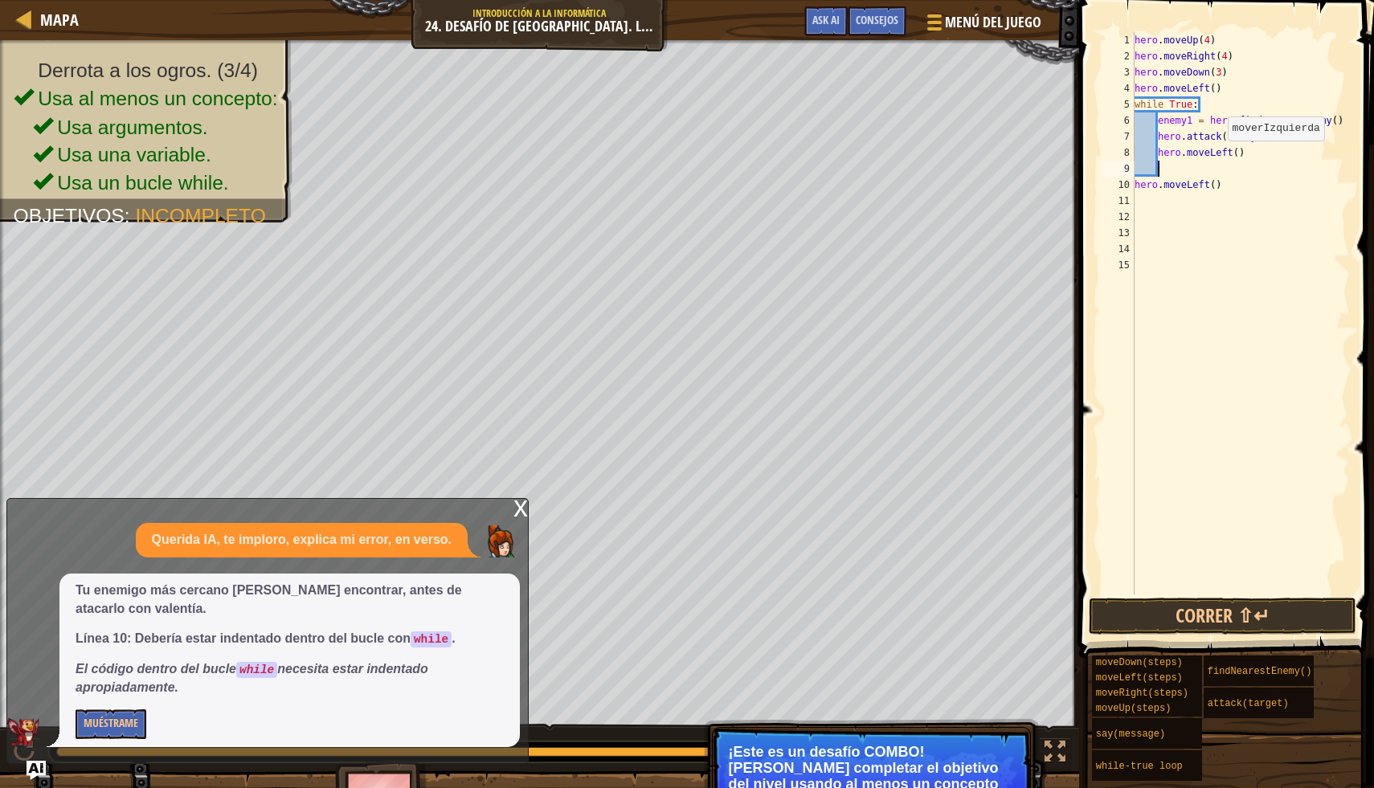
scroll to position [7, 1]
drag, startPoint x: 1228, startPoint y: 182, endPoint x: 1118, endPoint y: 185, distance: 110.9
click at [1118, 185] on div "1 2 3 4 5 6 7 8 9 10 11 12 13 14 15 hero . moveUp ( 4 ) hero . moveRight ( 4 ) …" at bounding box center [1223, 313] width 251 height 562
type textarea "hero.moveLeft()"
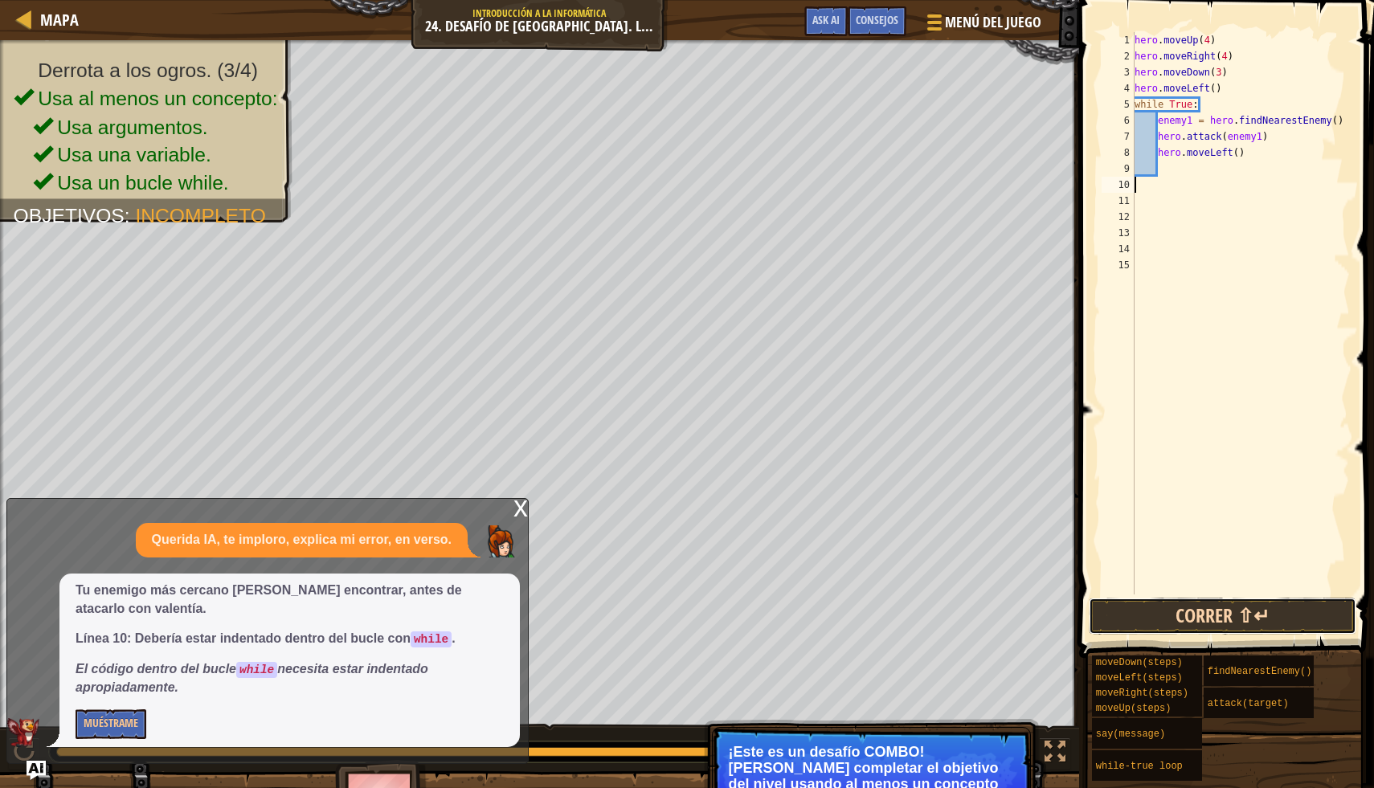
click at [1260, 599] on button "Correr ⇧↵" at bounding box center [1223, 616] width 268 height 37
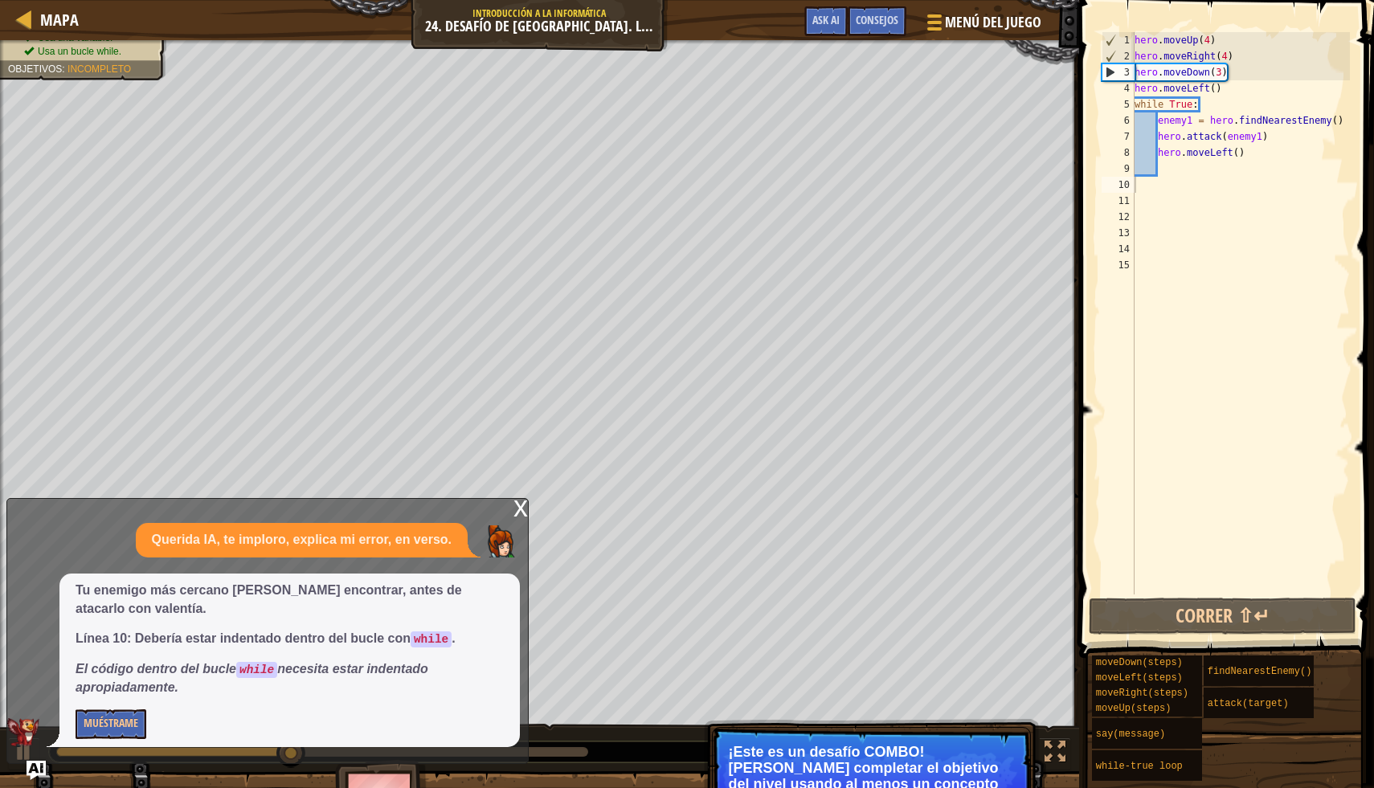
click at [515, 515] on div "x" at bounding box center [520, 507] width 14 height 16
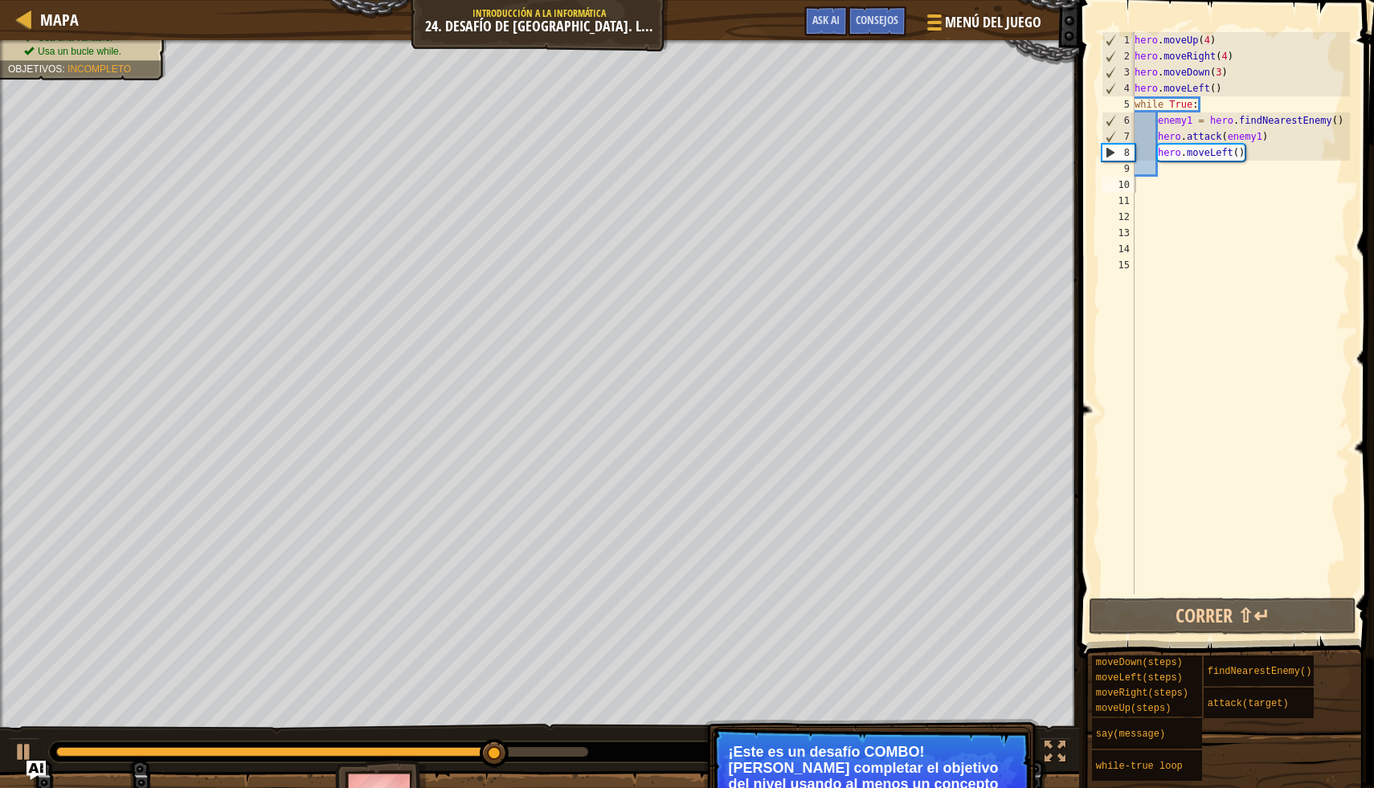
click at [1190, 161] on div "hero . moveUp ( 4 ) hero . moveRight ( 4 ) hero . moveDown ( 3 ) hero . moveLef…" at bounding box center [1240, 329] width 219 height 595
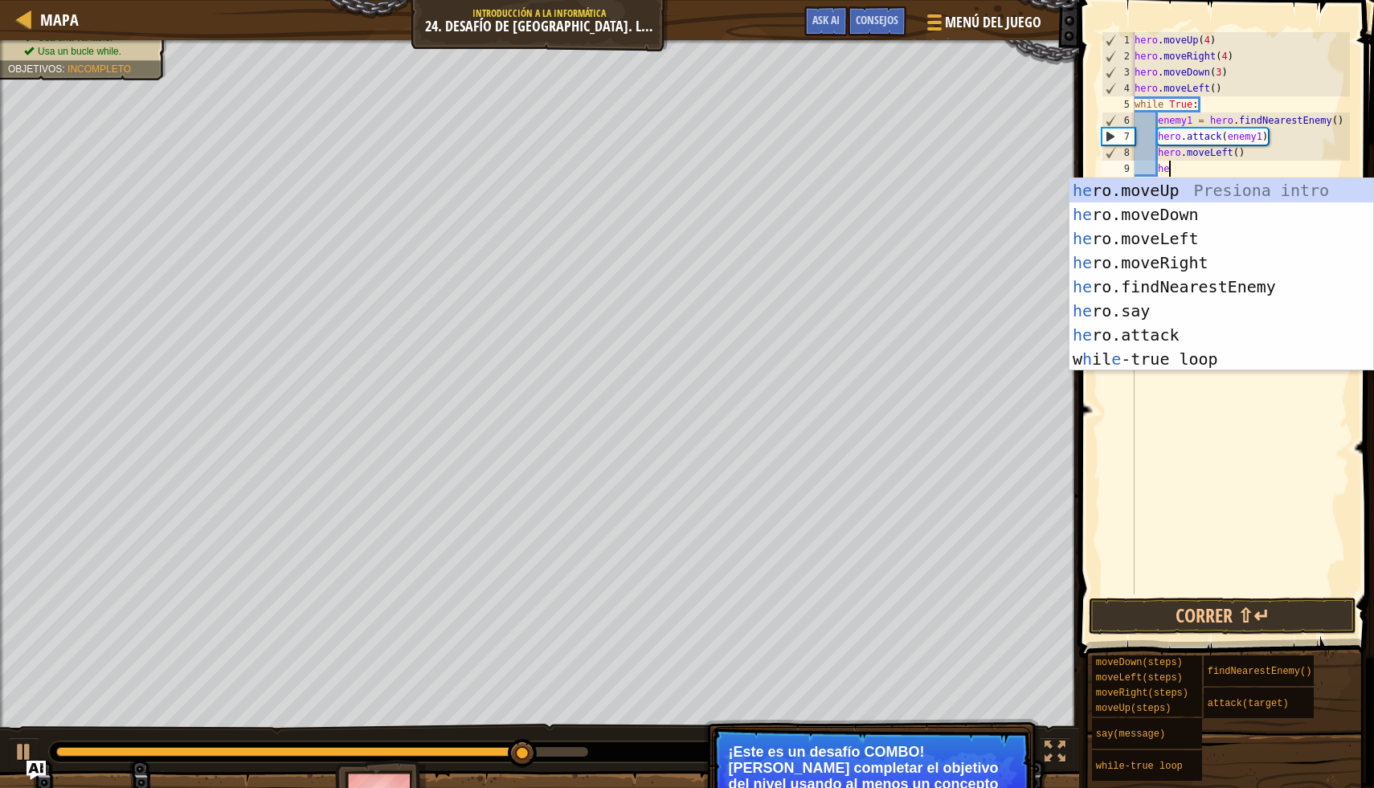
scroll to position [7, 2]
click at [1234, 325] on div "her o.moveUp Presiona intro her o.moveDown Presiona intro her o.moveLeft Presio…" at bounding box center [1221, 298] width 304 height 241
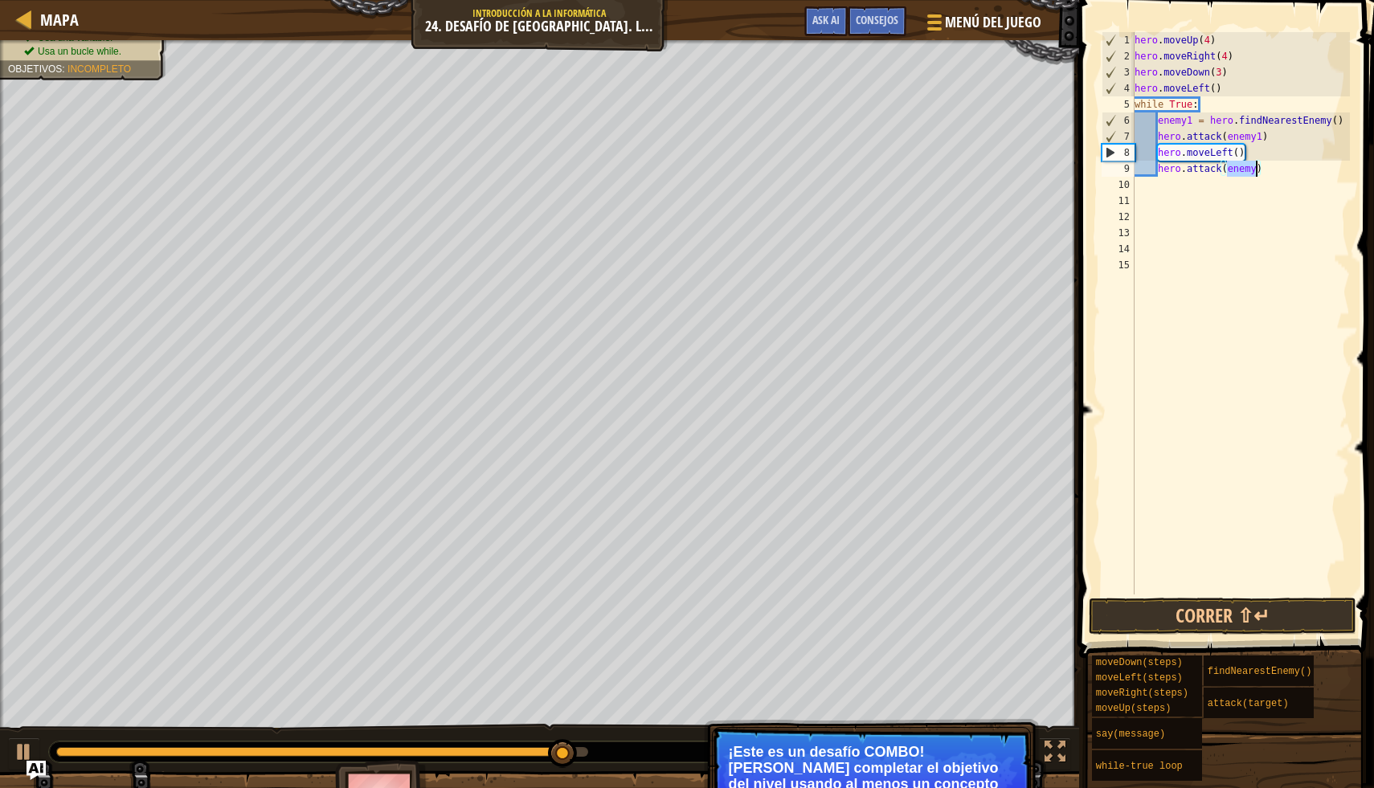
click at [1257, 166] on div "hero . moveUp ( 4 ) hero . moveRight ( 4 ) hero . moveDown ( 3 ) hero . moveLef…" at bounding box center [1240, 329] width 219 height 595
type textarea "hero.attack(enemy1)"
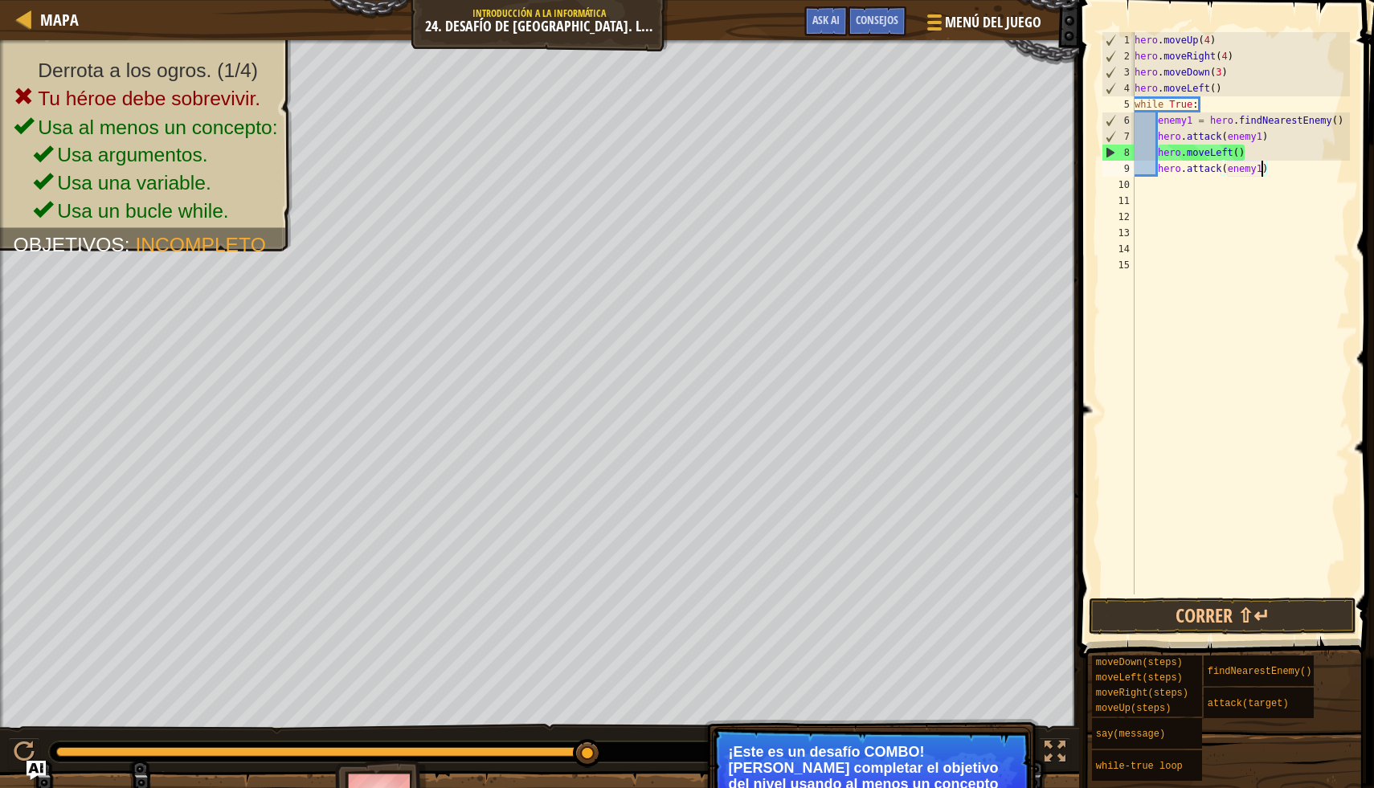
click at [1313, 594] on div "hero . moveUp ( 4 ) hero . moveRight ( 4 ) hero . moveDown ( 3 ) hero . moveLef…" at bounding box center [1240, 329] width 219 height 595
click at [1314, 606] on button "Correr ⇧↵" at bounding box center [1223, 616] width 268 height 37
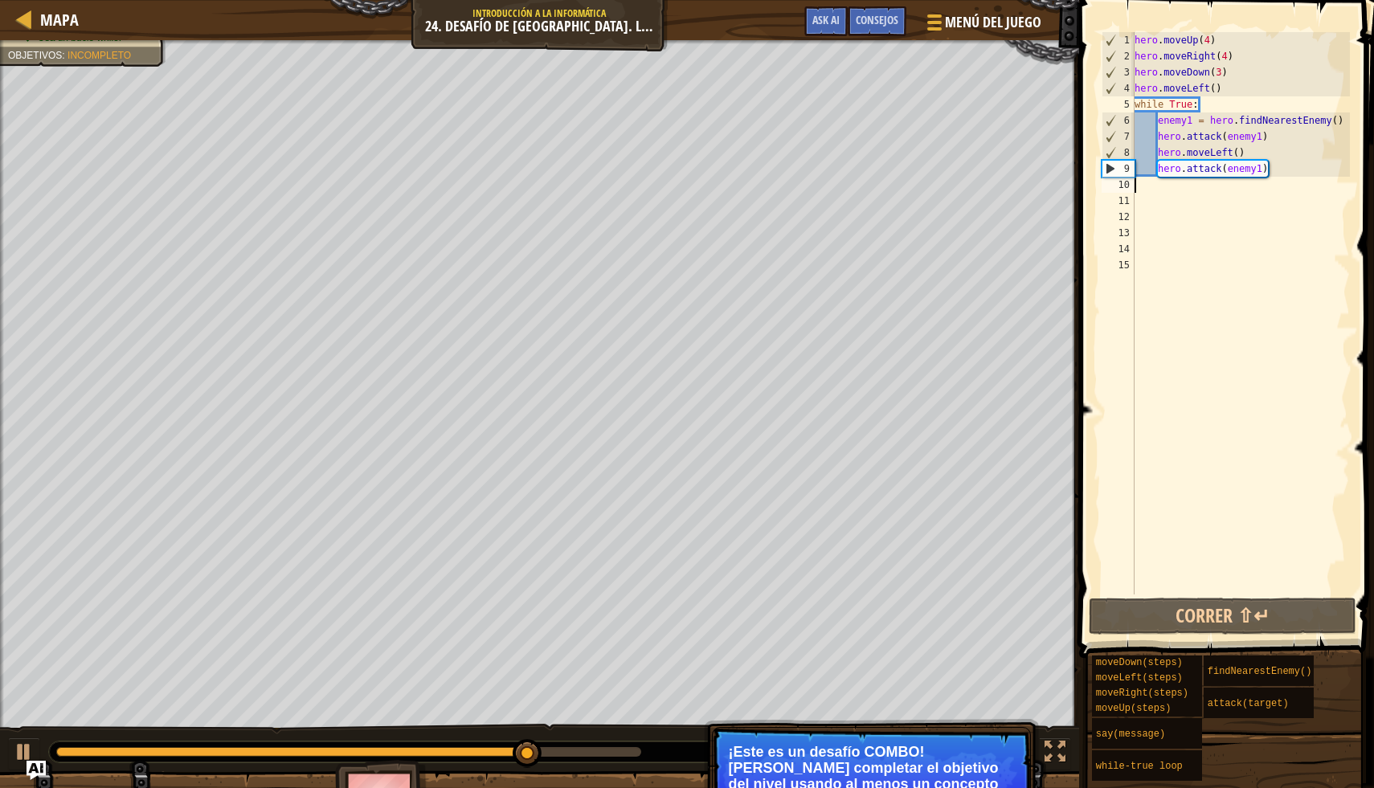
click at [1155, 182] on div "hero . moveUp ( 4 ) hero . moveRight ( 4 ) hero . moveDown ( 3 ) hero . moveLef…" at bounding box center [1240, 329] width 219 height 595
click at [1290, 173] on div "hero . moveUp ( 4 ) hero . moveRight ( 4 ) hero . moveDown ( 3 ) hero . moveLef…" at bounding box center [1240, 329] width 219 height 595
type textarea "hero.attack(enemy1)"
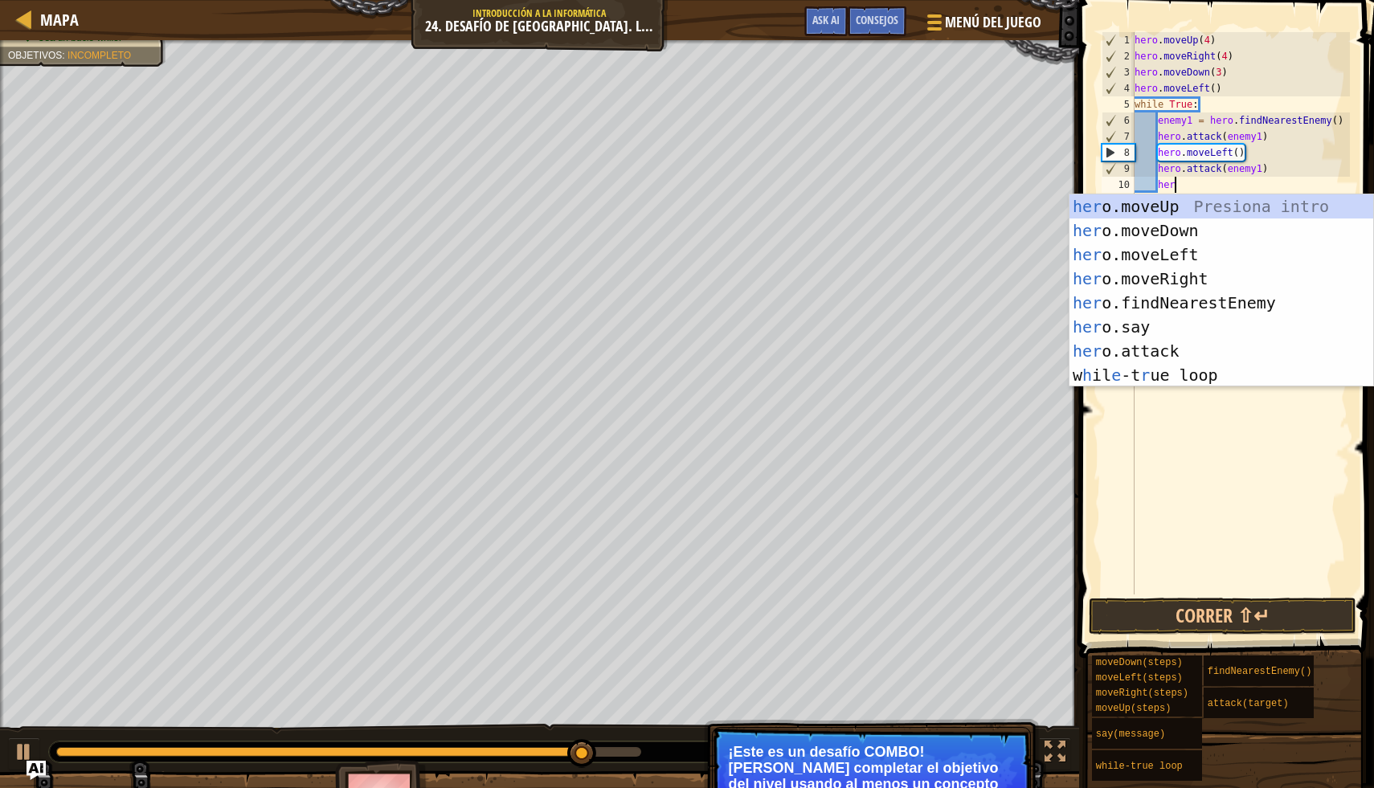
scroll to position [7, 3]
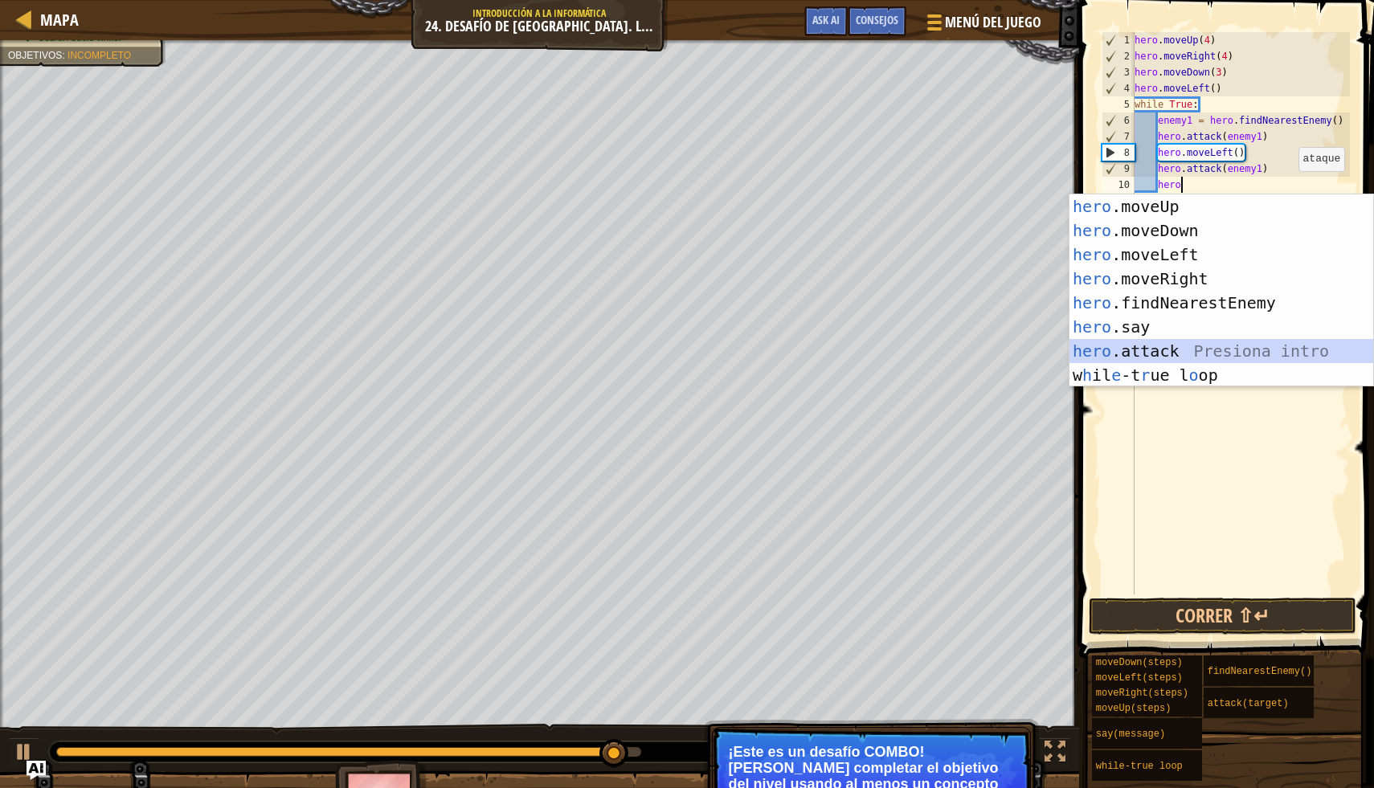
click at [1263, 356] on div "hero .moveUp Presiona intro hero .moveDown Presiona intro hero .moveLeft Presio…" at bounding box center [1221, 314] width 304 height 241
type textarea "hero.attack(enemy)"
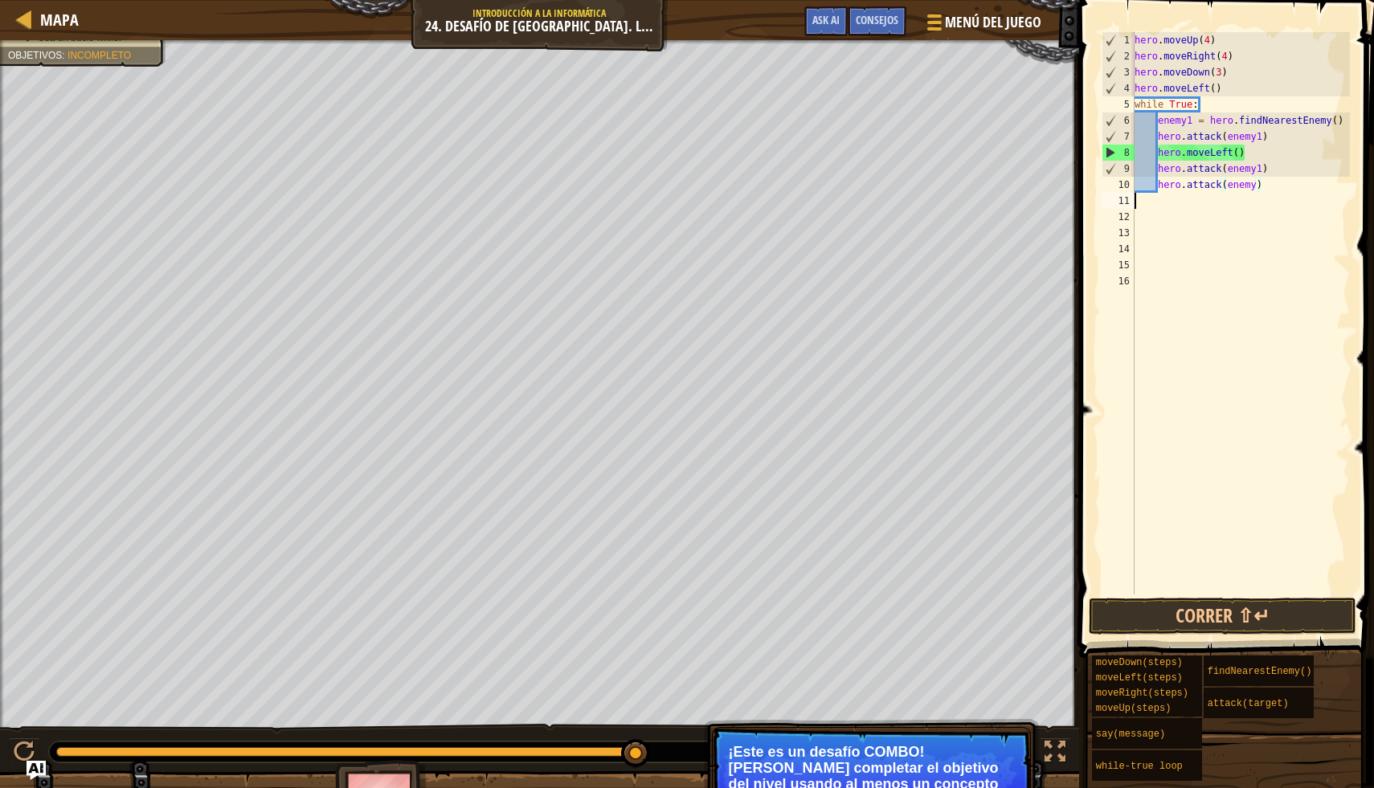
click at [1257, 194] on div "hero . moveUp ( 4 ) hero . moveRight ( 4 ) hero . moveDown ( 3 ) hero . moveLef…" at bounding box center [1240, 329] width 219 height 595
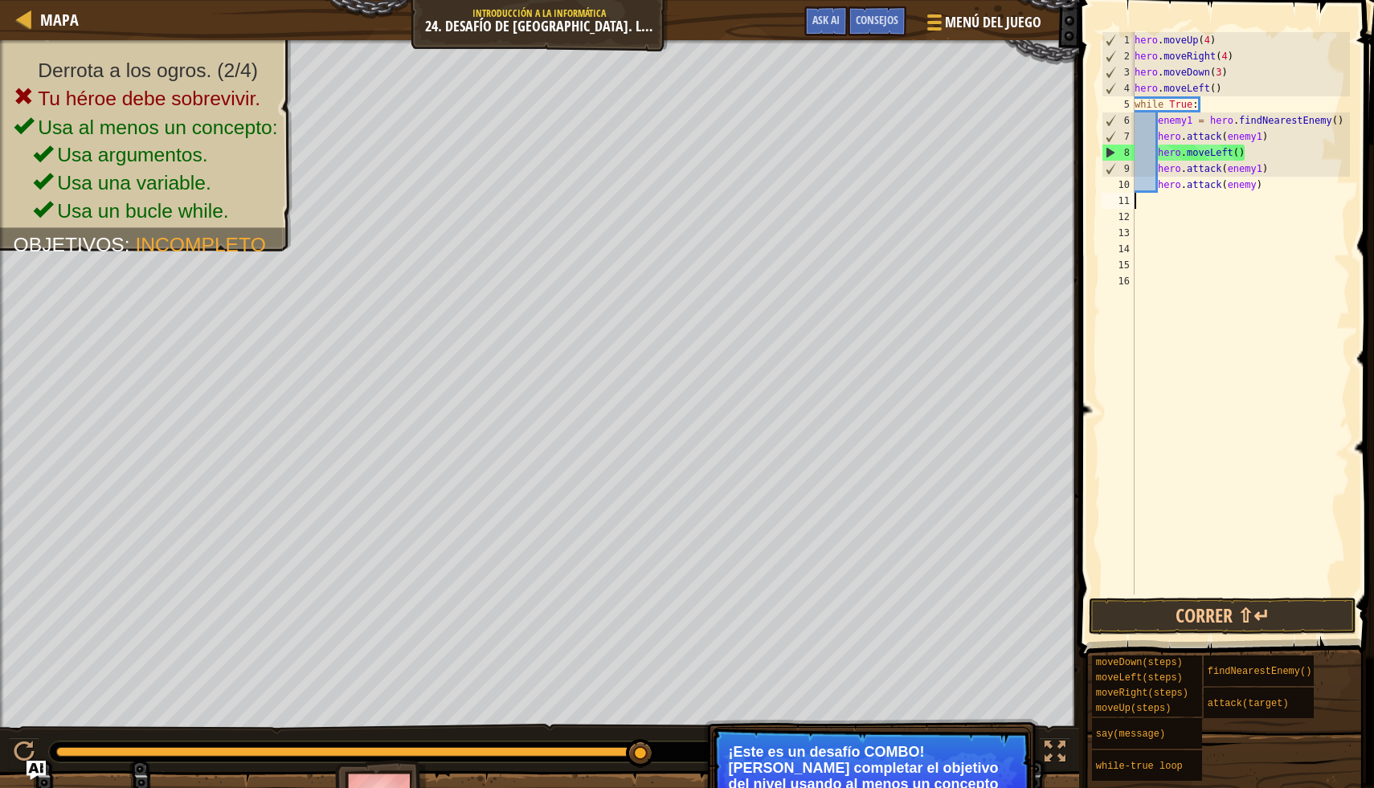
click at [1257, 184] on div "hero . moveUp ( 4 ) hero . moveRight ( 4 ) hero . moveDown ( 3 ) hero . moveLef…" at bounding box center [1240, 329] width 219 height 595
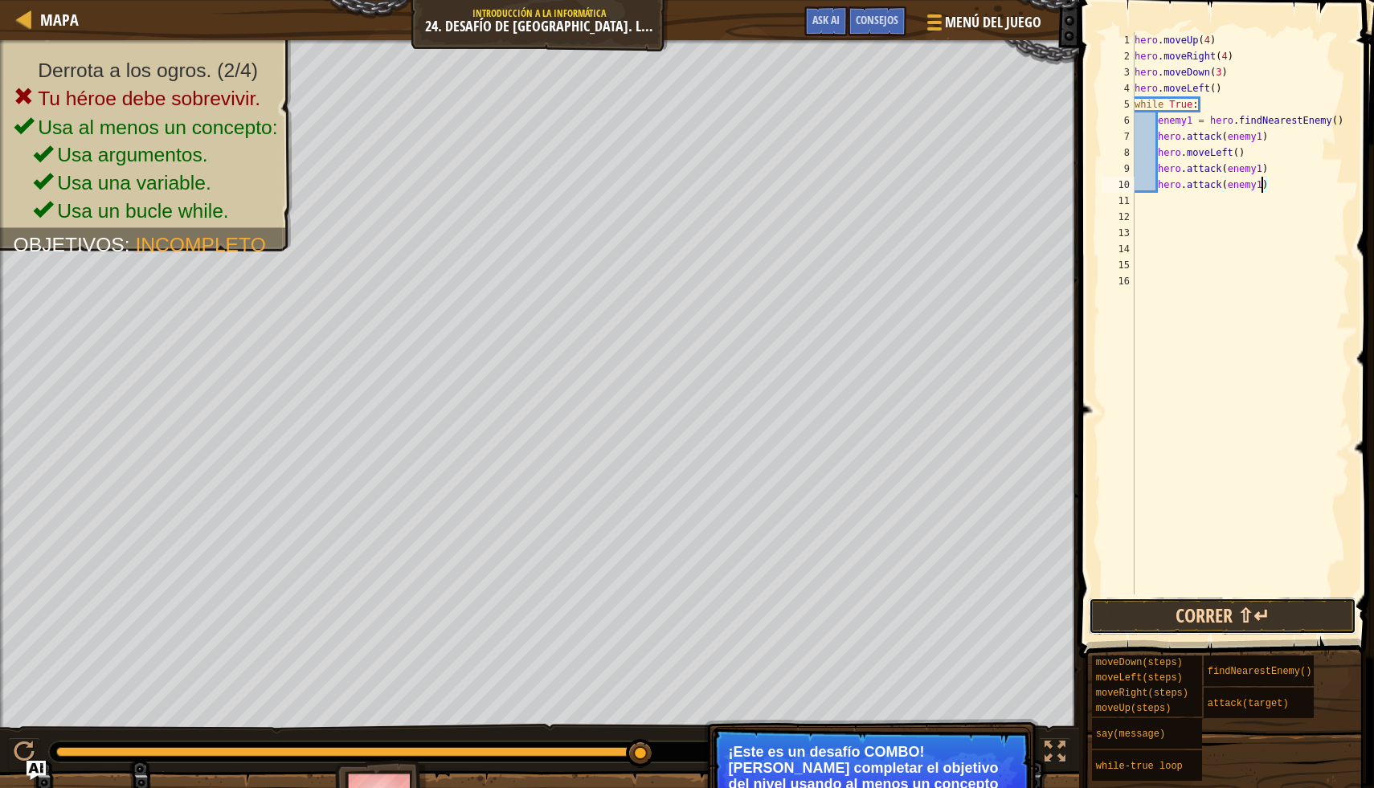
click at [1279, 616] on button "Correr ⇧↵" at bounding box center [1223, 616] width 268 height 37
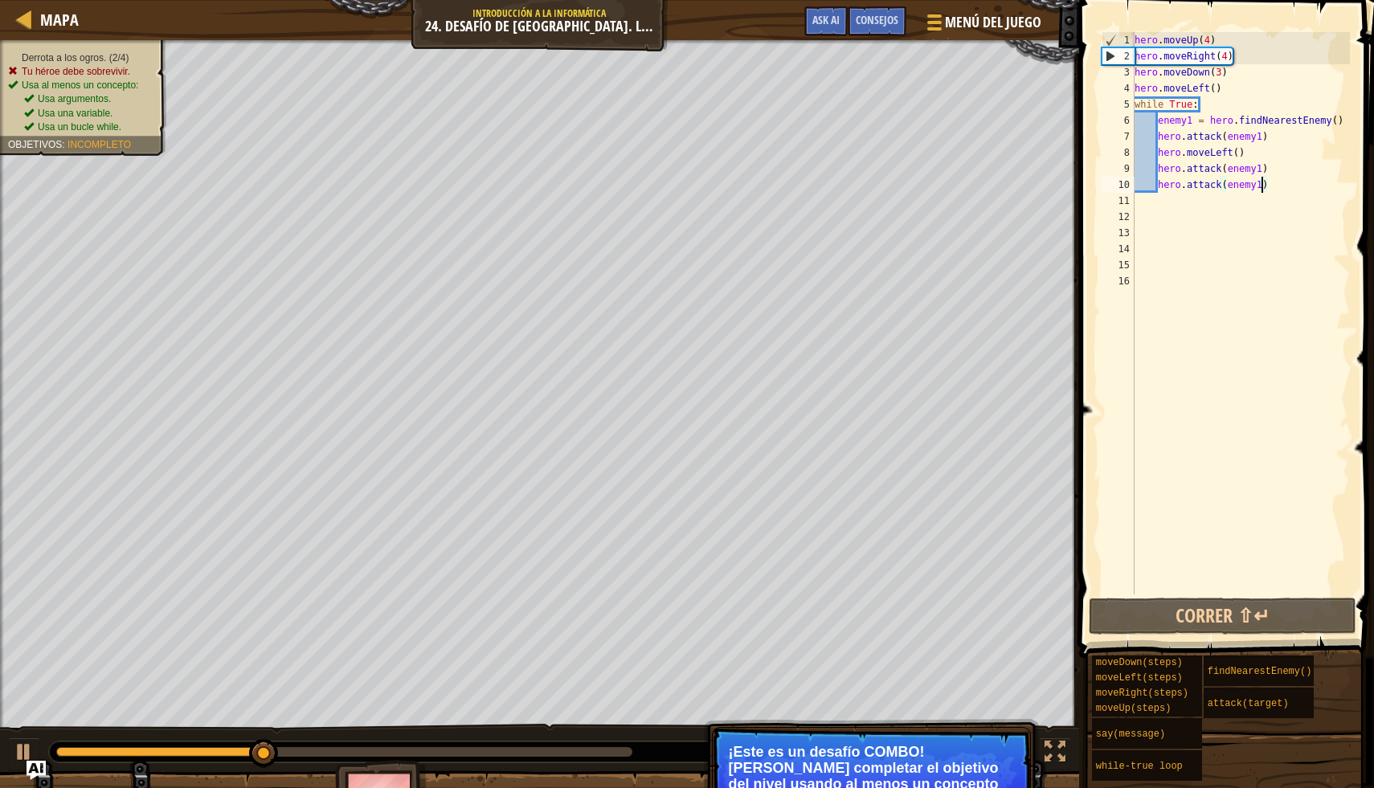
click at [132, 51] on ul "Derrota a los ogros. (2/4) Tu héroe debe sobrevivir." at bounding box center [83, 64] width 150 height 27
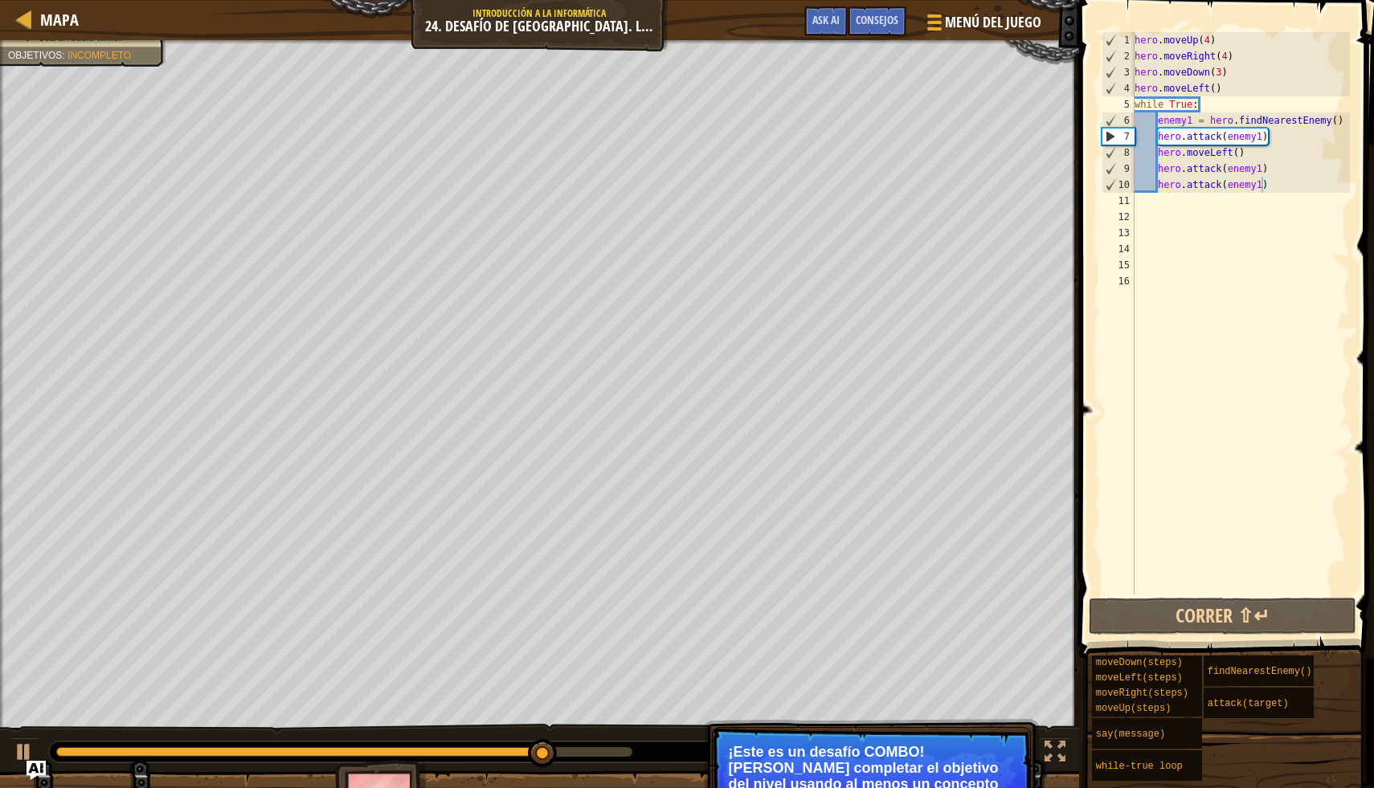
type textarea "hero.moveLeft()"
drag, startPoint x: 1252, startPoint y: 150, endPoint x: 1159, endPoint y: 149, distance: 93.2
click at [1159, 149] on div "hero . moveUp ( 4 ) hero . moveRight ( 4 ) hero . moveDown ( 3 ) hero . moveLef…" at bounding box center [1240, 329] width 219 height 595
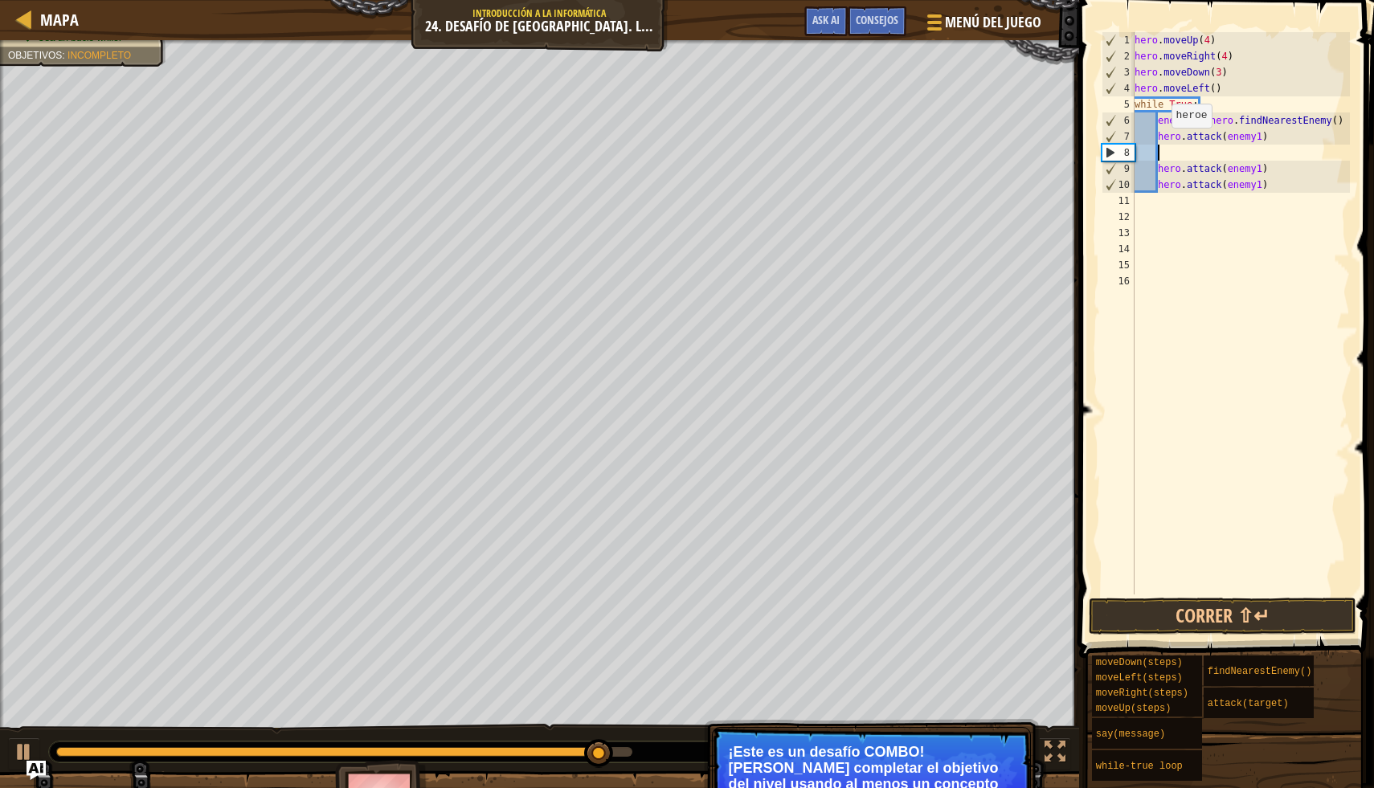
scroll to position [7, 0]
type textarea "hero.attack(enemy1)"
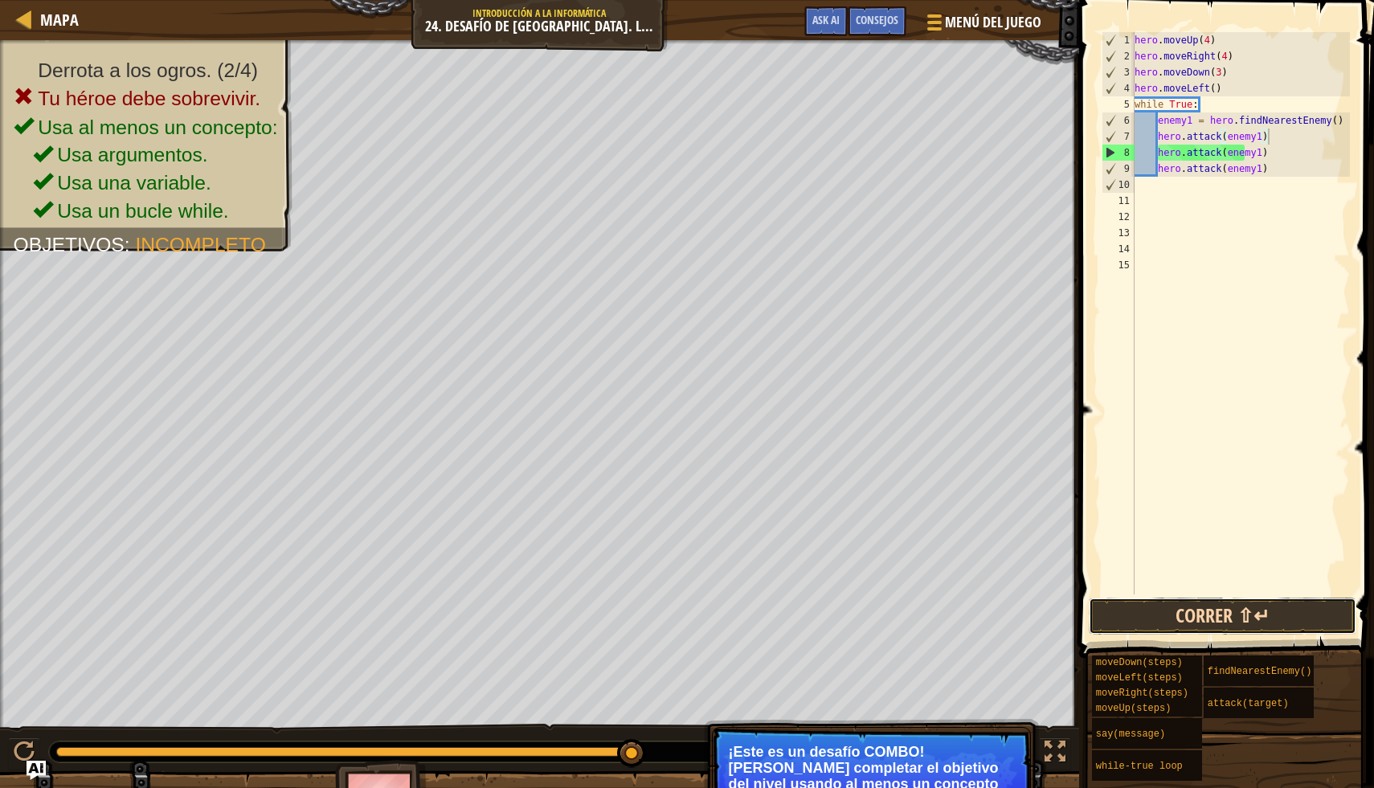
click at [1254, 608] on button "Correr ⇧↵" at bounding box center [1223, 616] width 268 height 37
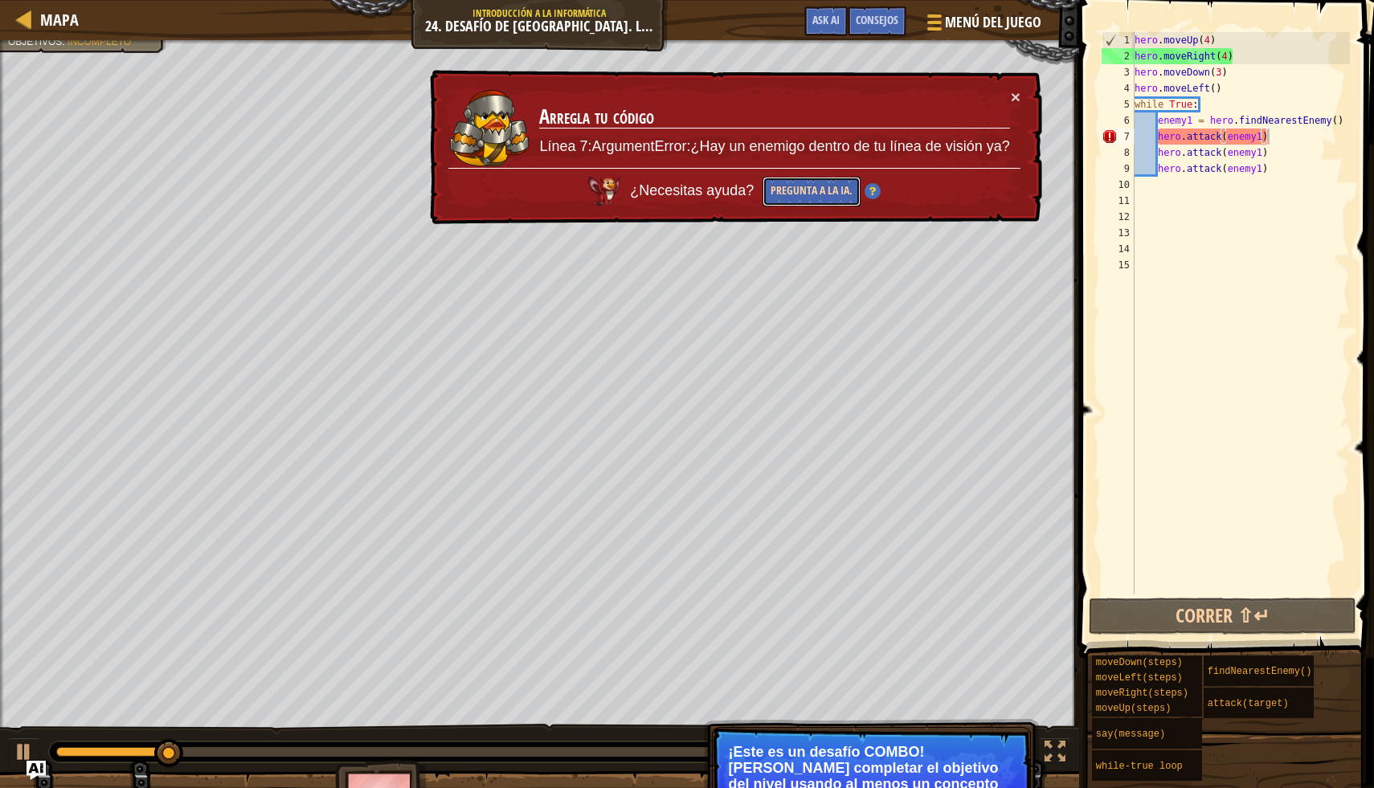
click at [781, 182] on button "Pregunta a la IA." at bounding box center [811, 192] width 98 height 30
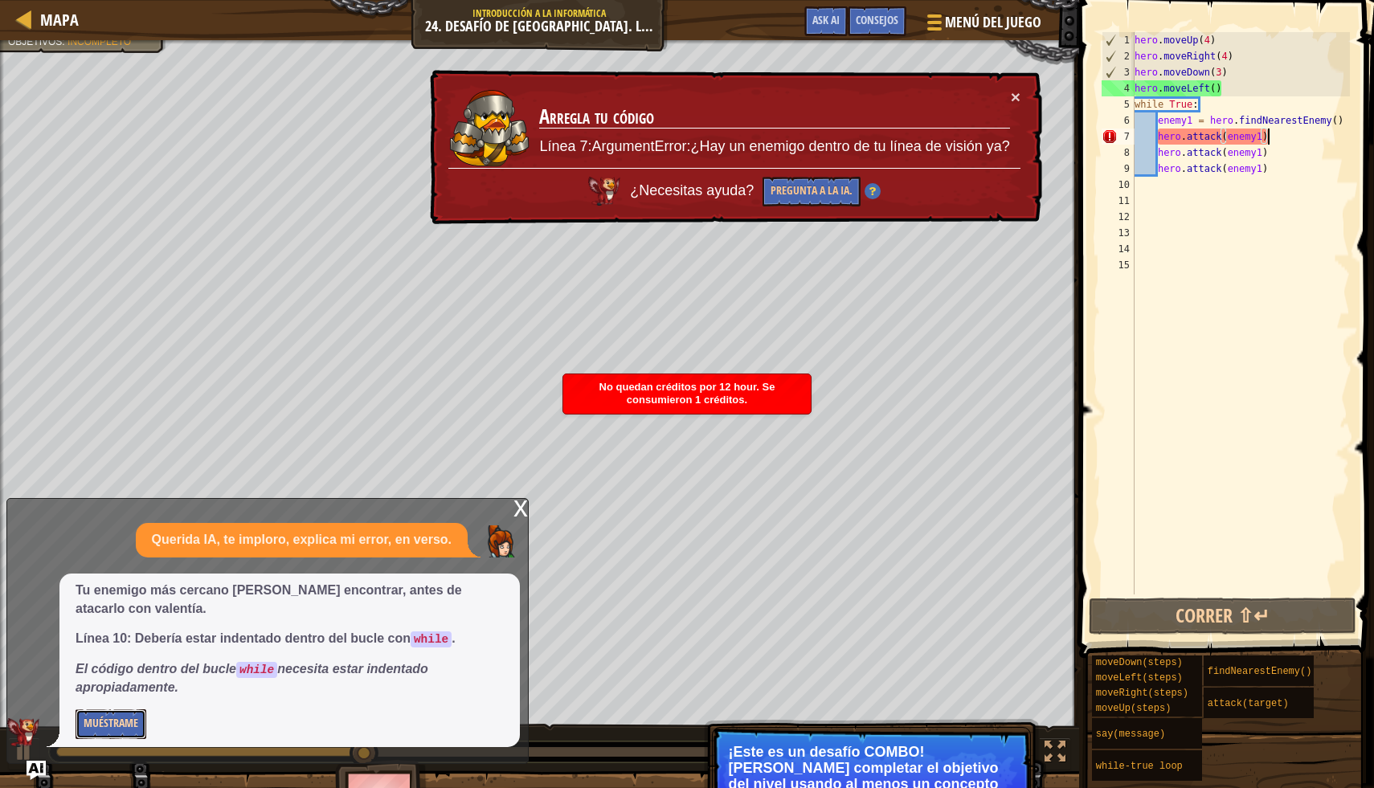
click at [97, 716] on button "Muéstrame" at bounding box center [111, 724] width 71 height 30
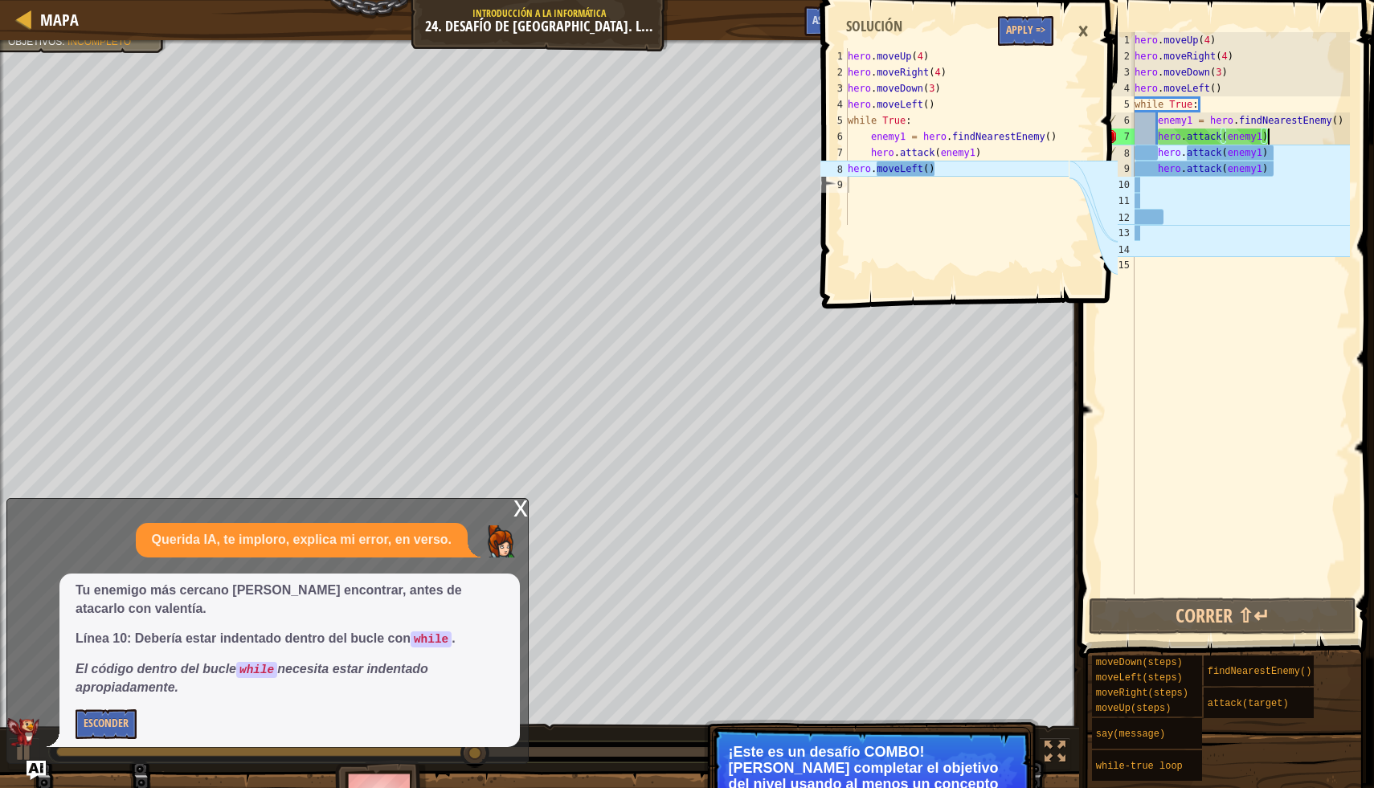
click at [1086, 35] on div "×" at bounding box center [1082, 31] width 27 height 37
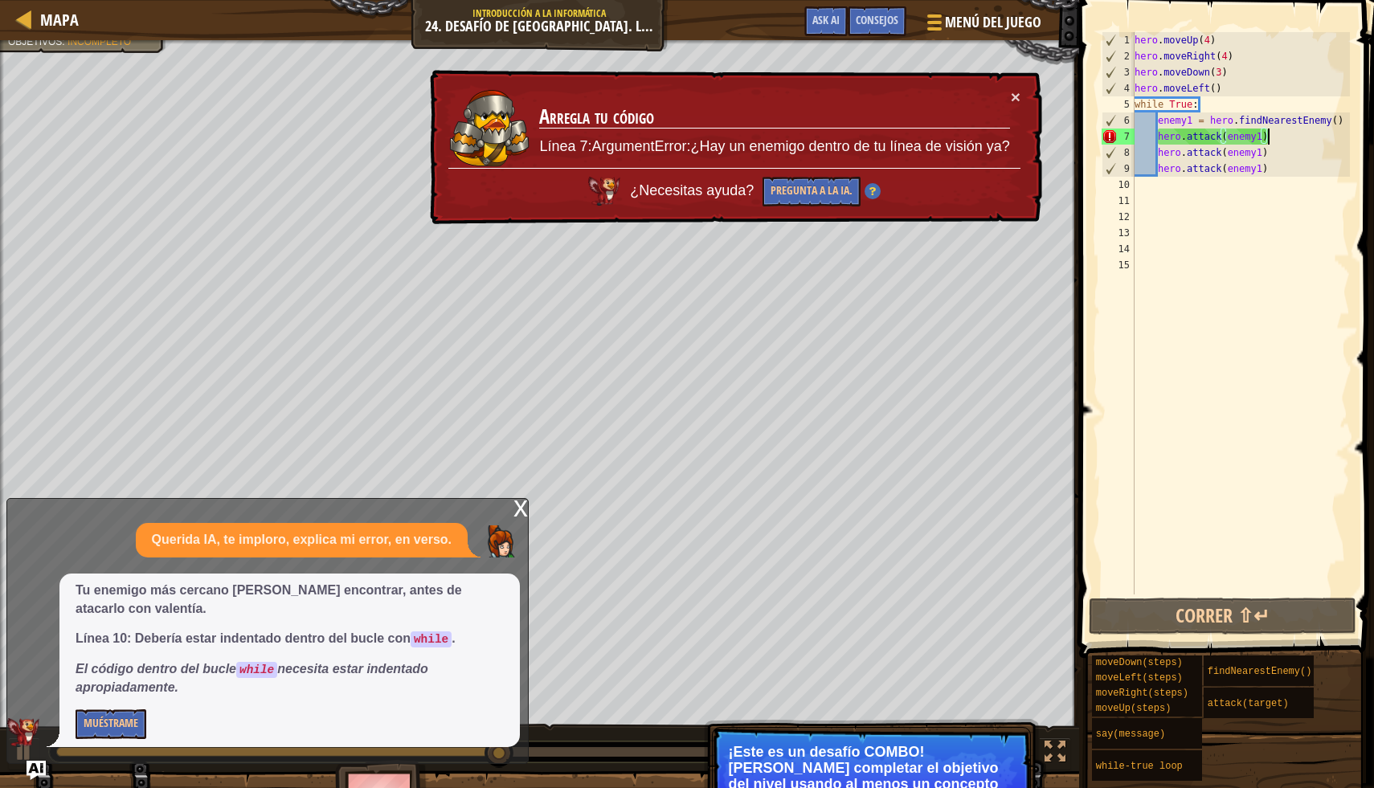
click at [1279, 136] on div "hero . moveUp ( 4 ) hero . moveRight ( 4 ) hero . moveDown ( 3 ) hero . moveLef…" at bounding box center [1240, 329] width 219 height 595
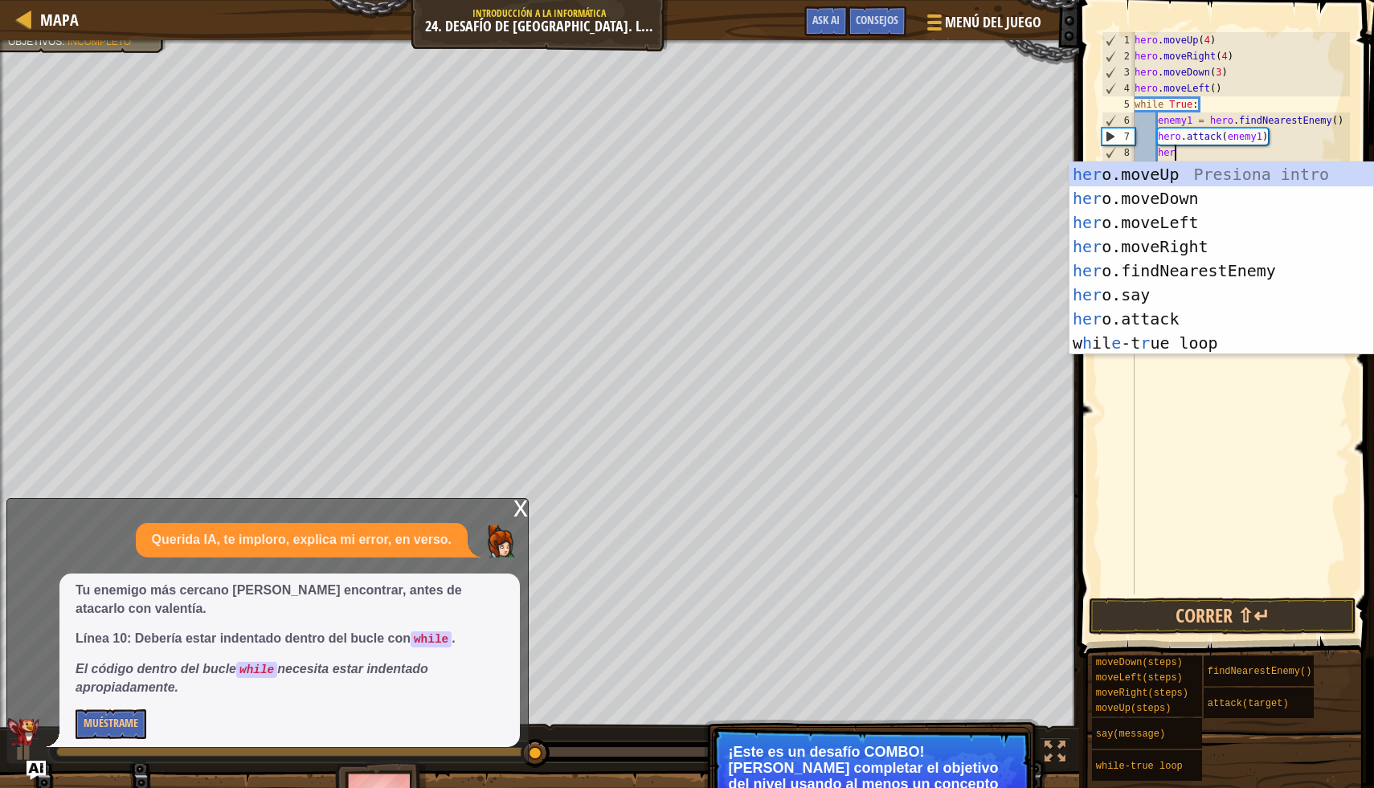
type textarea "hero"
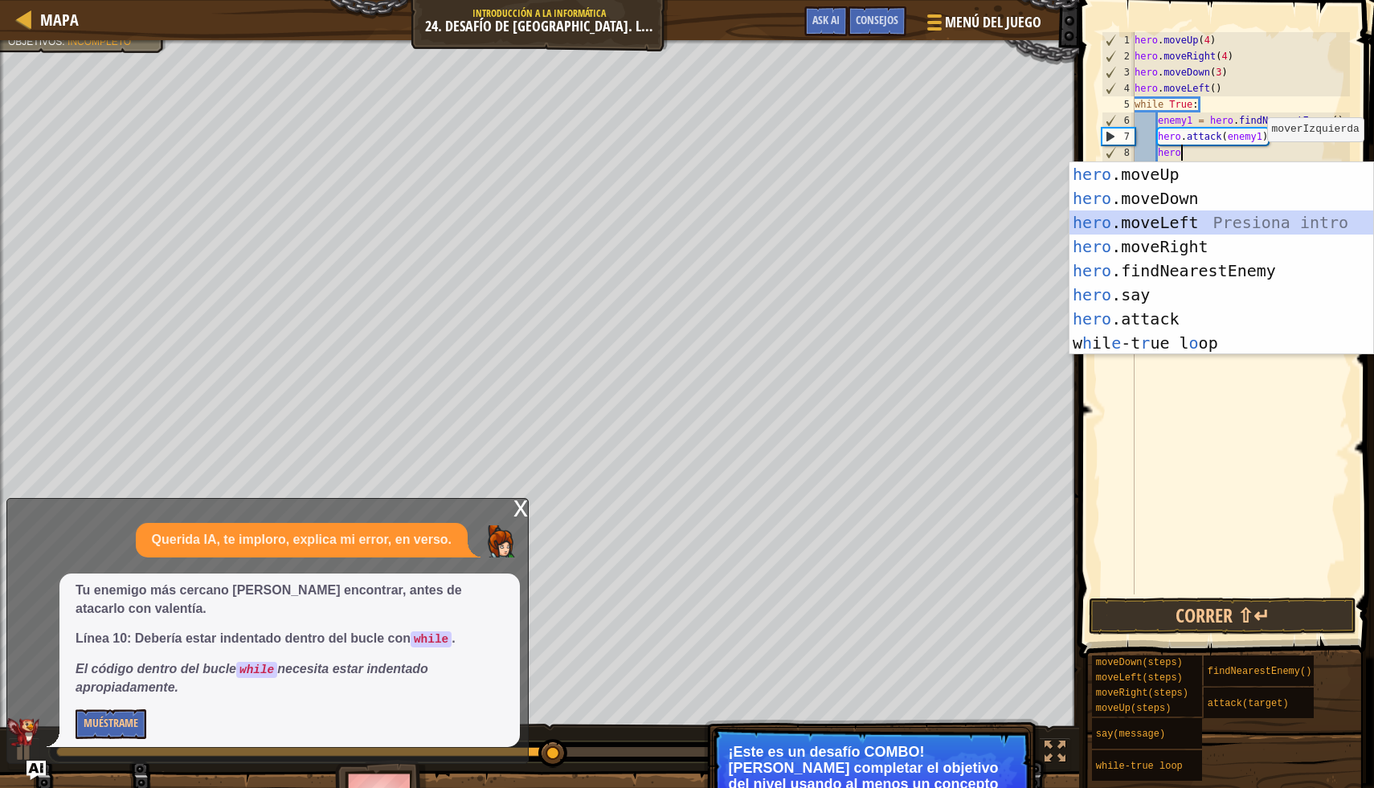
click at [1245, 222] on div "hero .moveUp Presiona intro hero .moveDown Presiona intro hero .moveLeft Presio…" at bounding box center [1221, 282] width 304 height 241
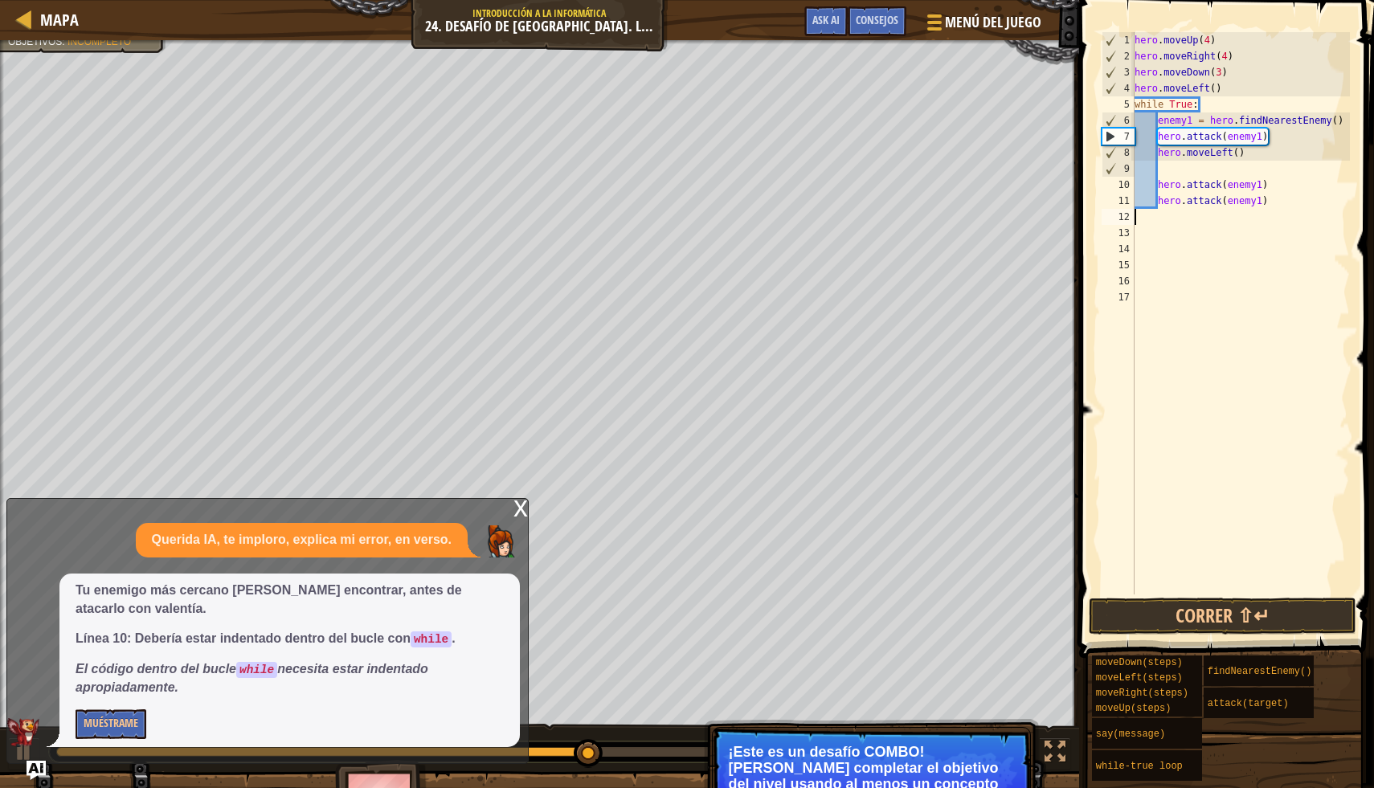
click at [1176, 221] on div "hero . moveUp ( 4 ) hero . moveRight ( 4 ) hero . moveDown ( 3 ) hero . moveLef…" at bounding box center [1240, 329] width 219 height 595
click at [1177, 216] on div "hero . moveUp ( 4 ) hero . moveRight ( 4 ) hero . moveDown ( 3 ) hero . moveLef…" at bounding box center [1240, 329] width 219 height 595
click at [1275, 178] on div "hero . moveUp ( 4 ) hero . moveRight ( 4 ) hero . moveDown ( 3 ) hero . moveLef…" at bounding box center [1240, 329] width 219 height 595
type textarea "hero.attack(enemy1)"
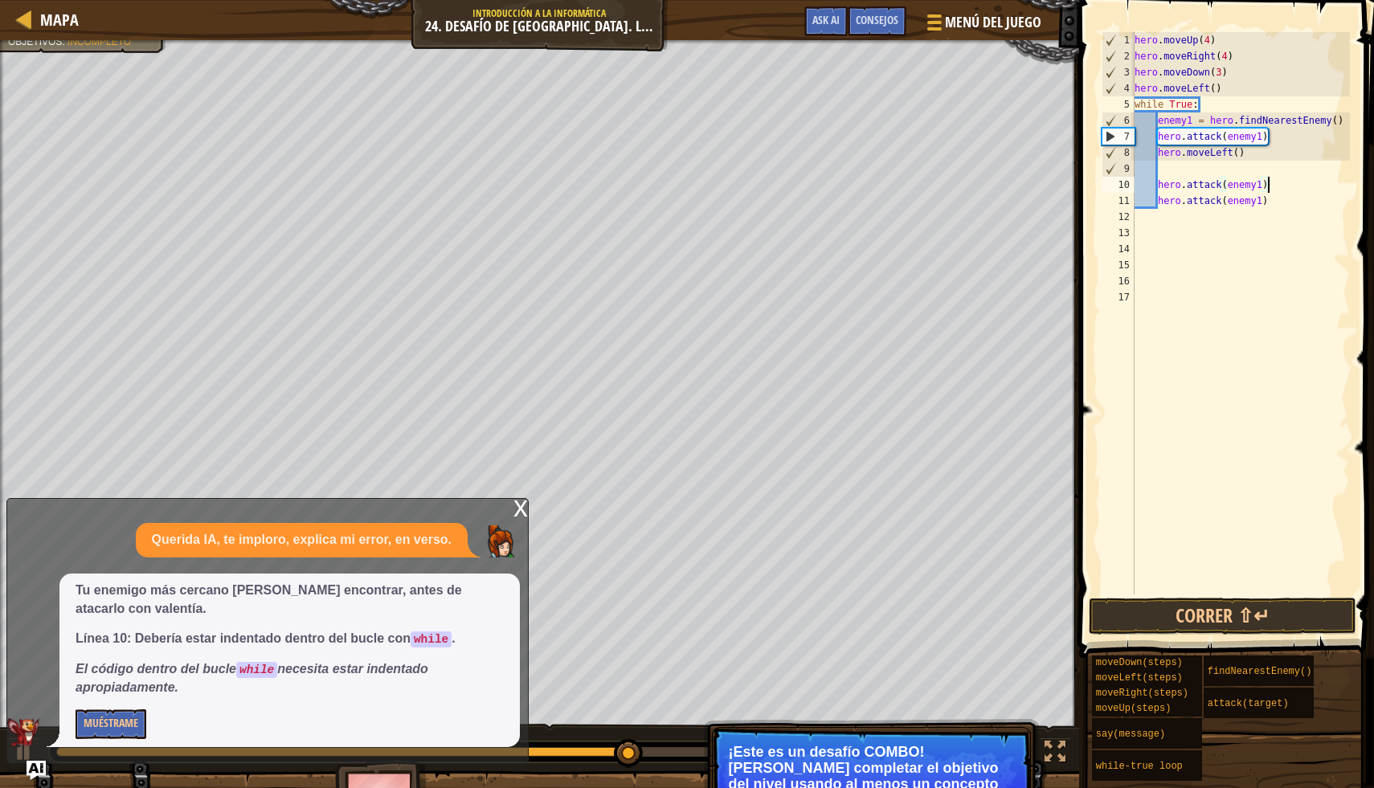
click at [1275, 178] on div "hero . moveUp ( 4 ) hero . moveRight ( 4 ) hero . moveDown ( 3 ) hero . moveLef…" at bounding box center [1240, 329] width 219 height 595
click at [1269, 167] on div "hero . moveUp ( 4 ) hero . moveRight ( 4 ) hero . moveDown ( 3 ) hero . moveLef…" at bounding box center [1240, 329] width 219 height 595
type textarea "hero.moveLeft()"
click at [1161, 202] on div "hero . moveUp ( 4 ) hero . moveRight ( 4 ) hero . moveDown ( 3 ) hero . moveLef…" at bounding box center [1240, 329] width 219 height 595
click at [1285, 195] on div "hero . moveUp ( 4 ) hero . moveRight ( 4 ) hero . moveDown ( 3 ) hero . moveLef…" at bounding box center [1240, 329] width 219 height 595
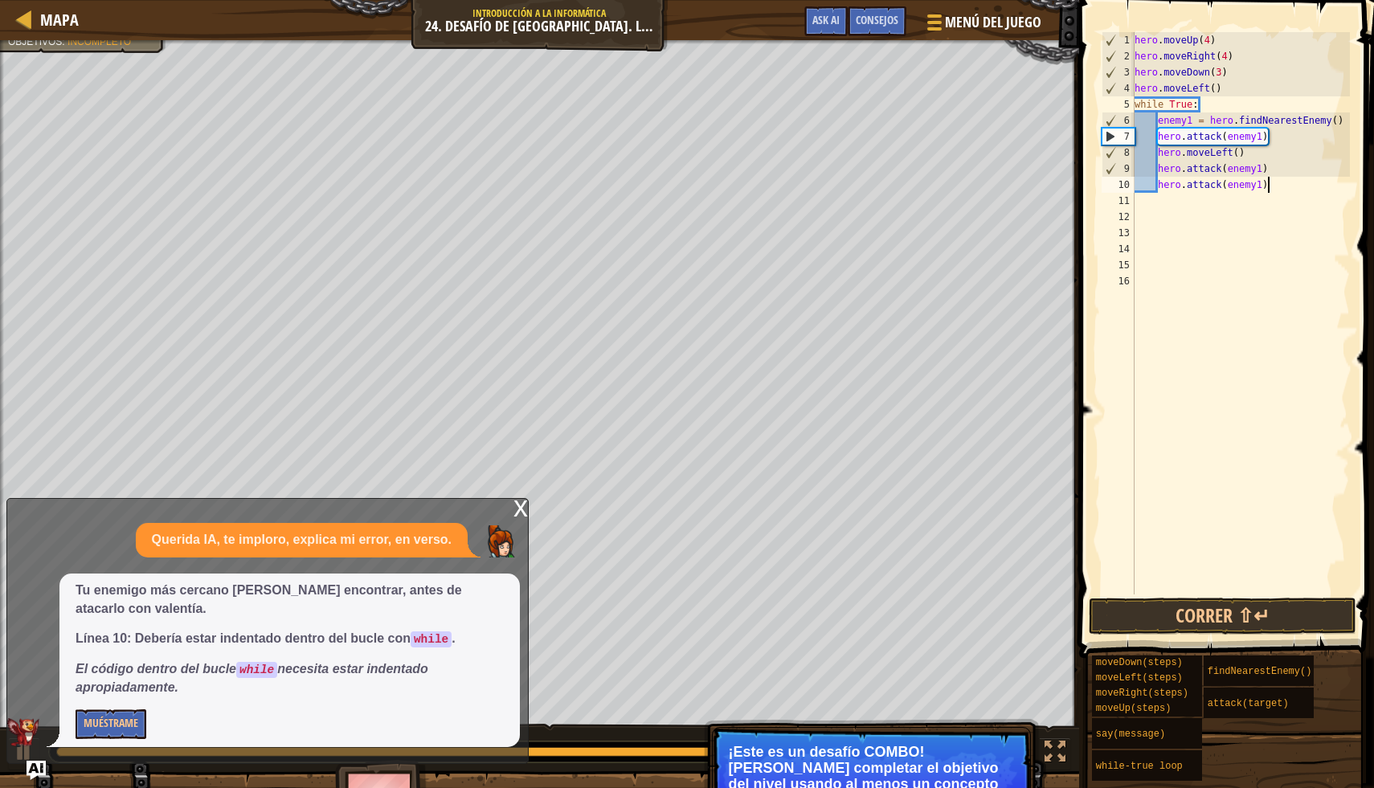
click at [1276, 183] on div "hero . moveUp ( 4 ) hero . moveRight ( 4 ) hero . moveDown ( 3 ) hero . moveLef…" at bounding box center [1240, 329] width 219 height 595
type textarea "hero.attack(enemy1)"
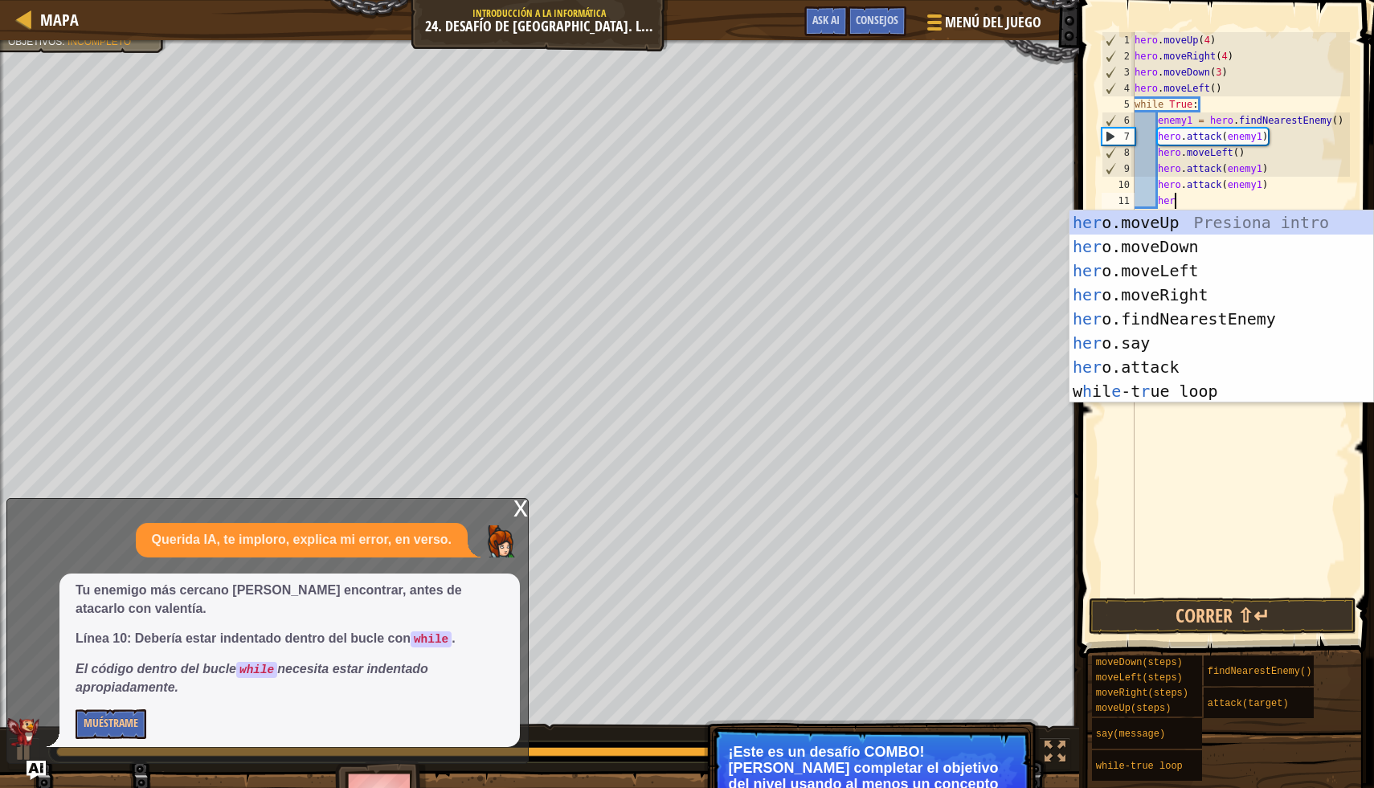
type textarea "hero"
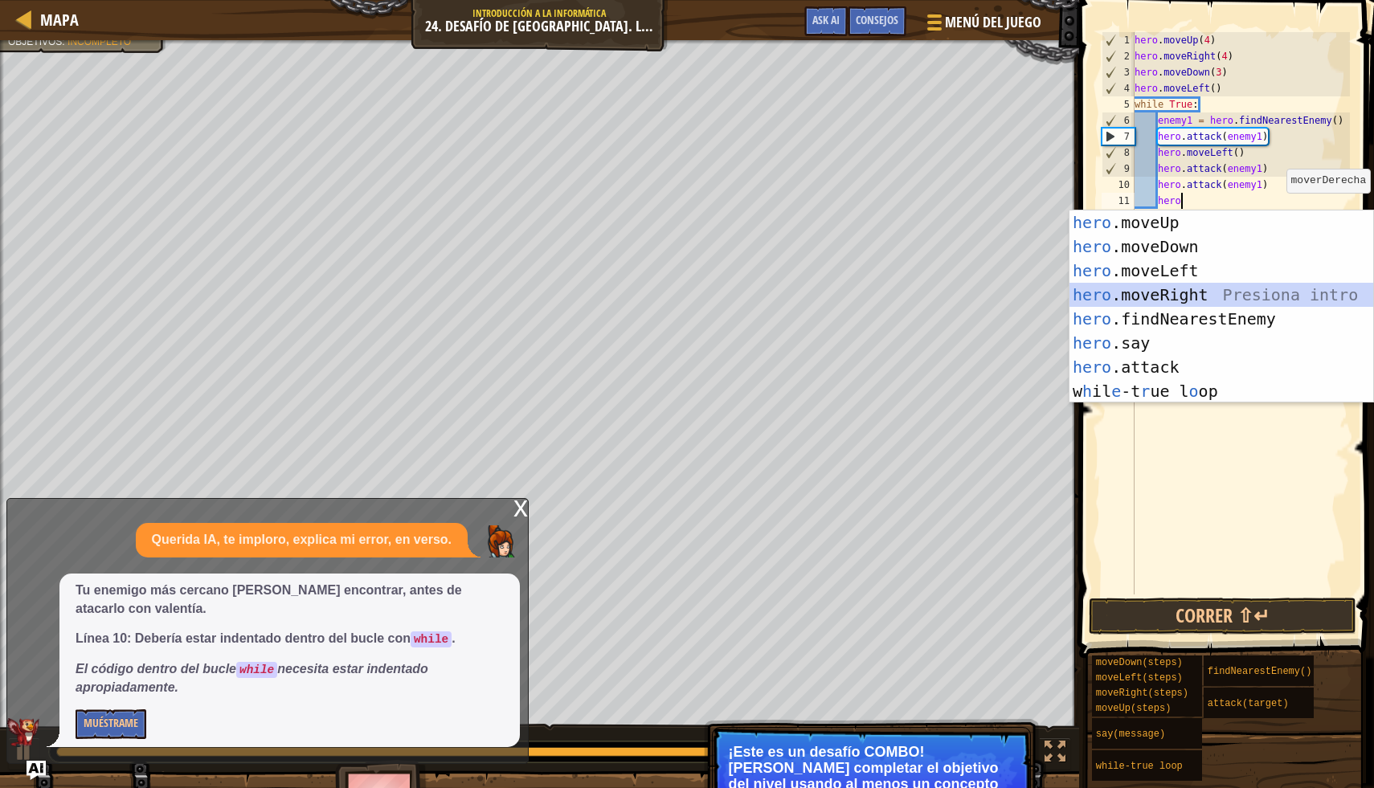
click at [1249, 288] on div "hero .moveUp Presiona intro hero .moveDown Presiona intro hero .moveLeft Presio…" at bounding box center [1221, 330] width 304 height 241
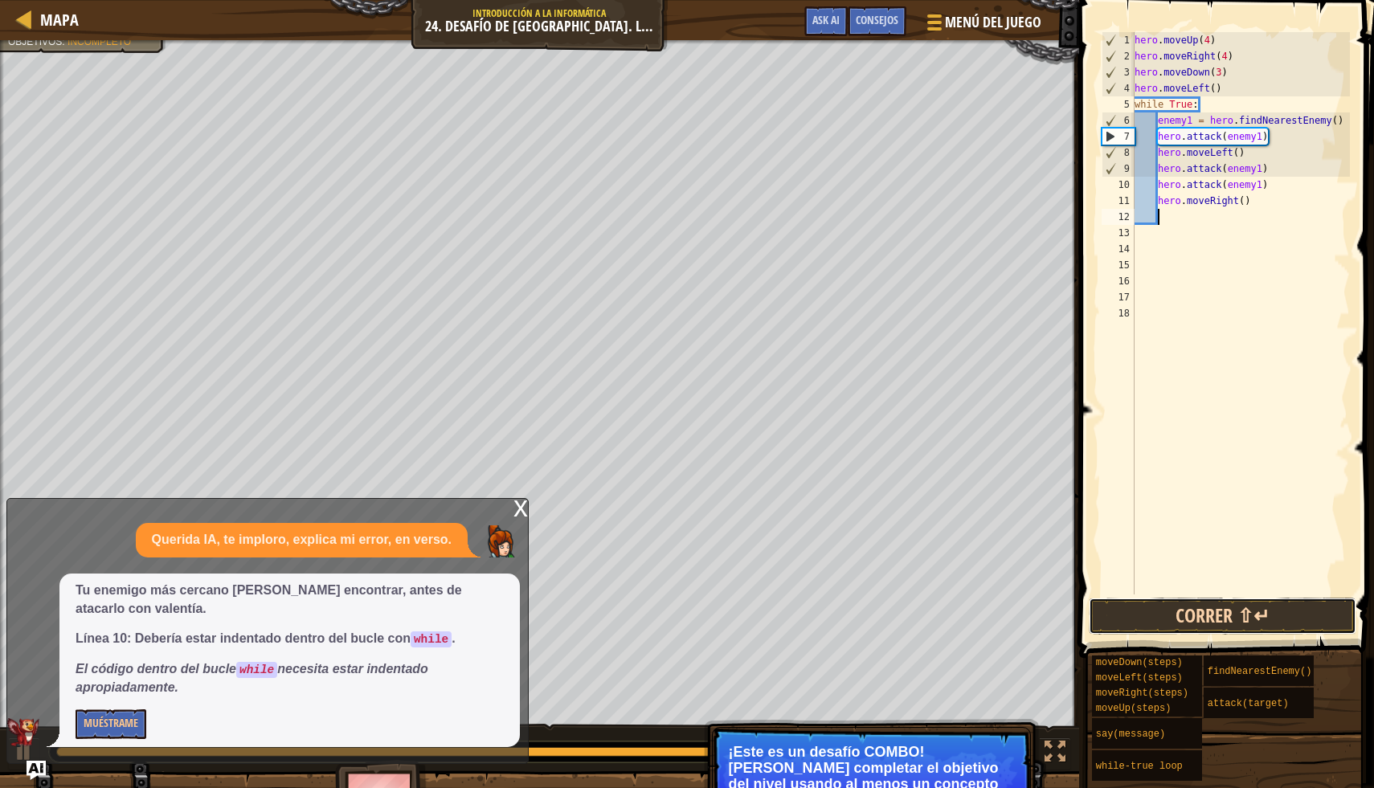
click at [1246, 611] on button "Correr ⇧↵" at bounding box center [1223, 616] width 268 height 37
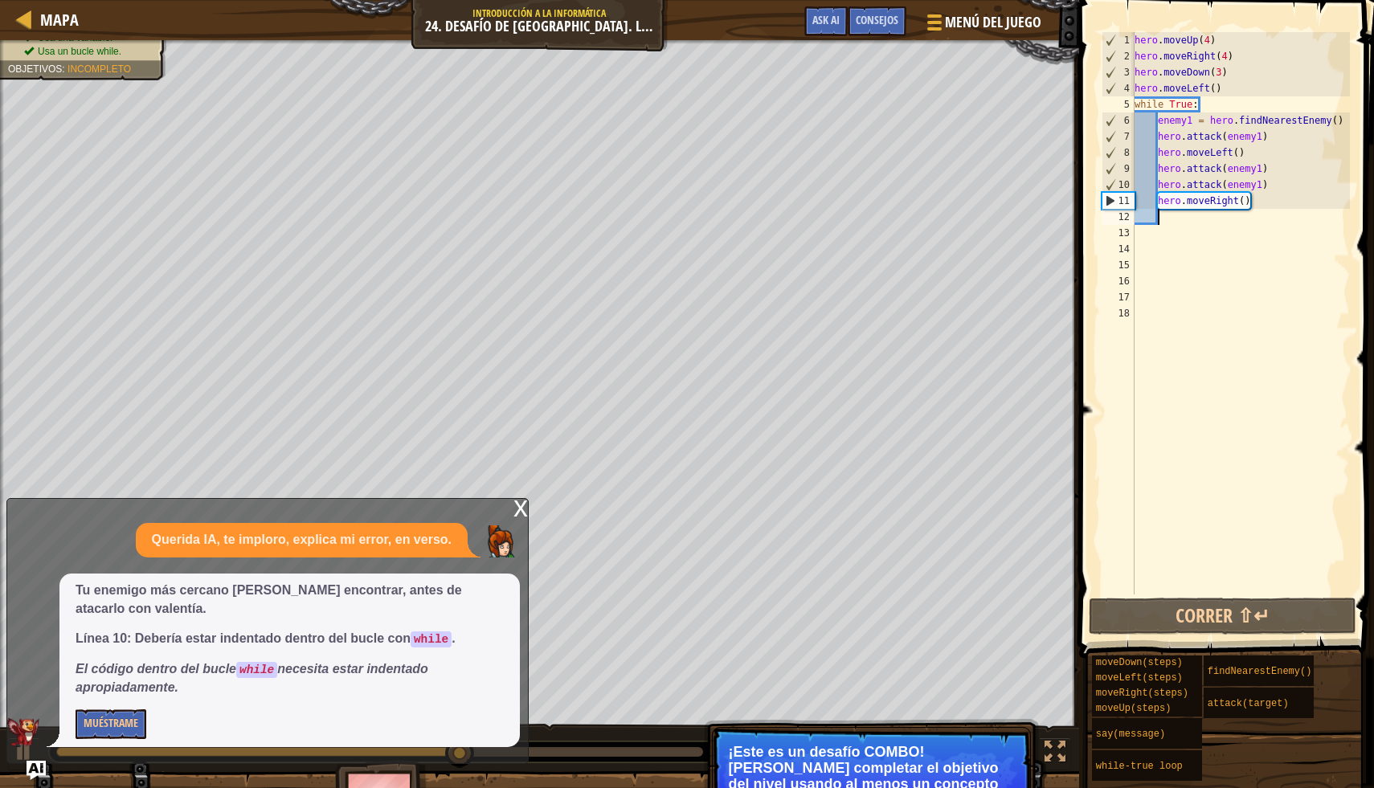
click at [523, 507] on div "x" at bounding box center [520, 507] width 14 height 16
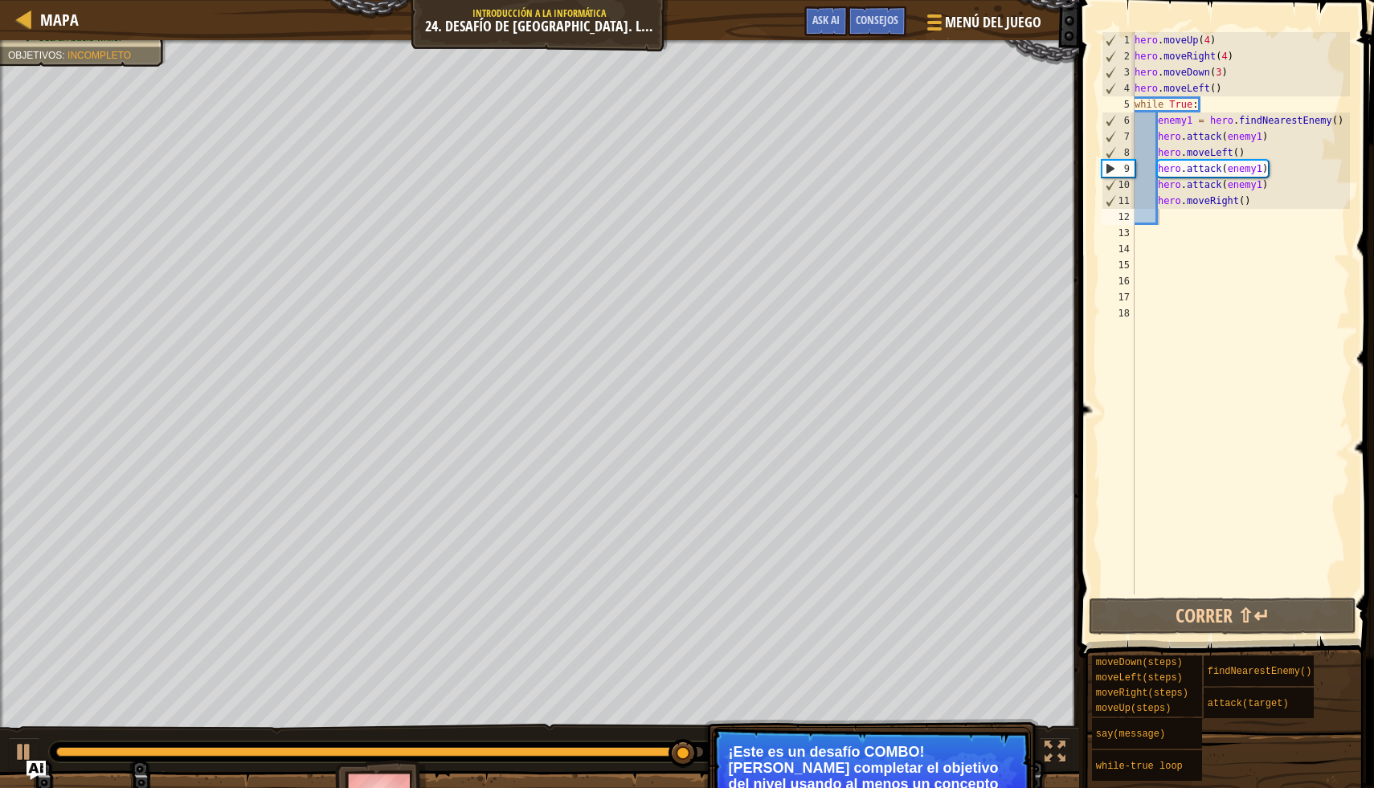
type textarea "hero.attack(enemy1)"
click at [1283, 185] on div "hero . moveUp ( 4 ) hero . moveRight ( 4 ) hero . moveDown ( 3 ) hero . moveLef…" at bounding box center [1240, 329] width 219 height 595
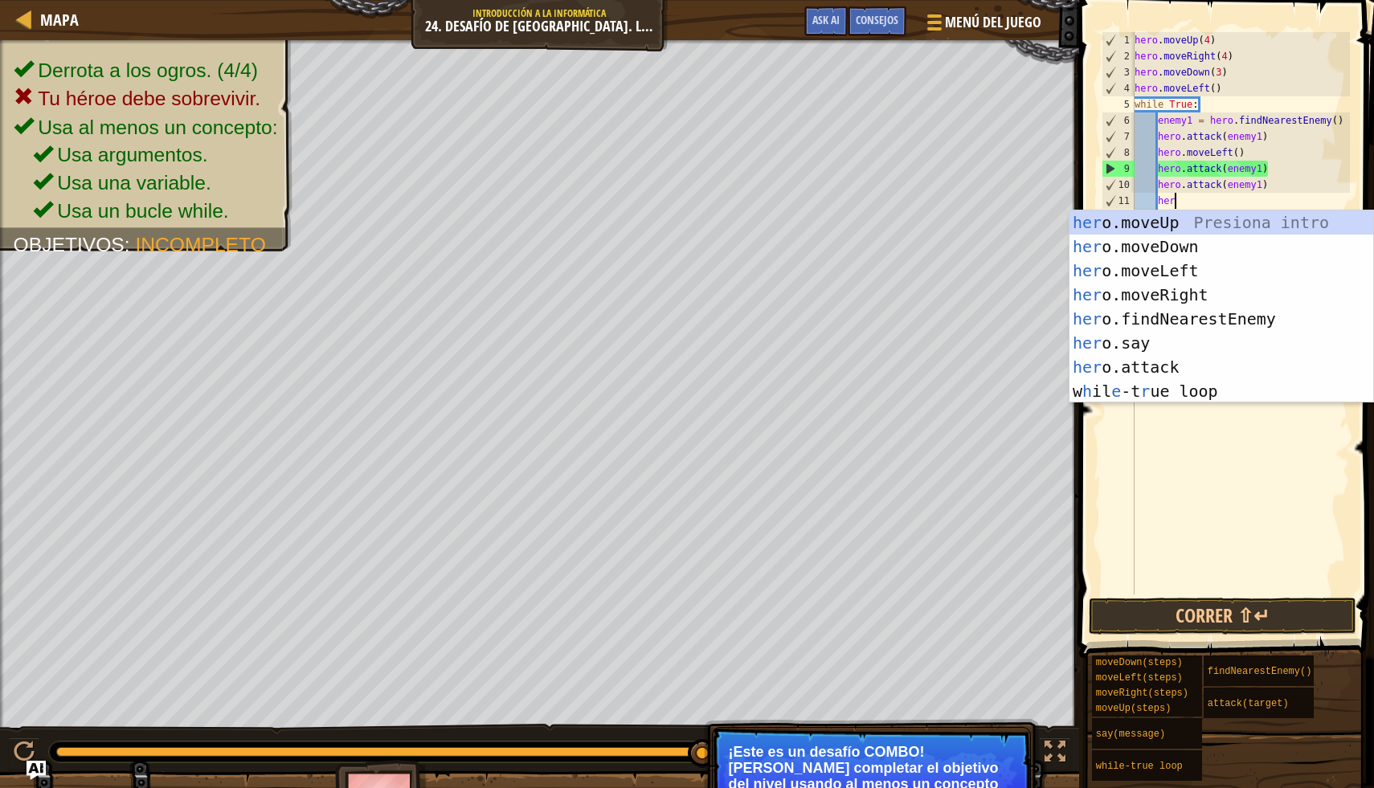
scroll to position [7, 3]
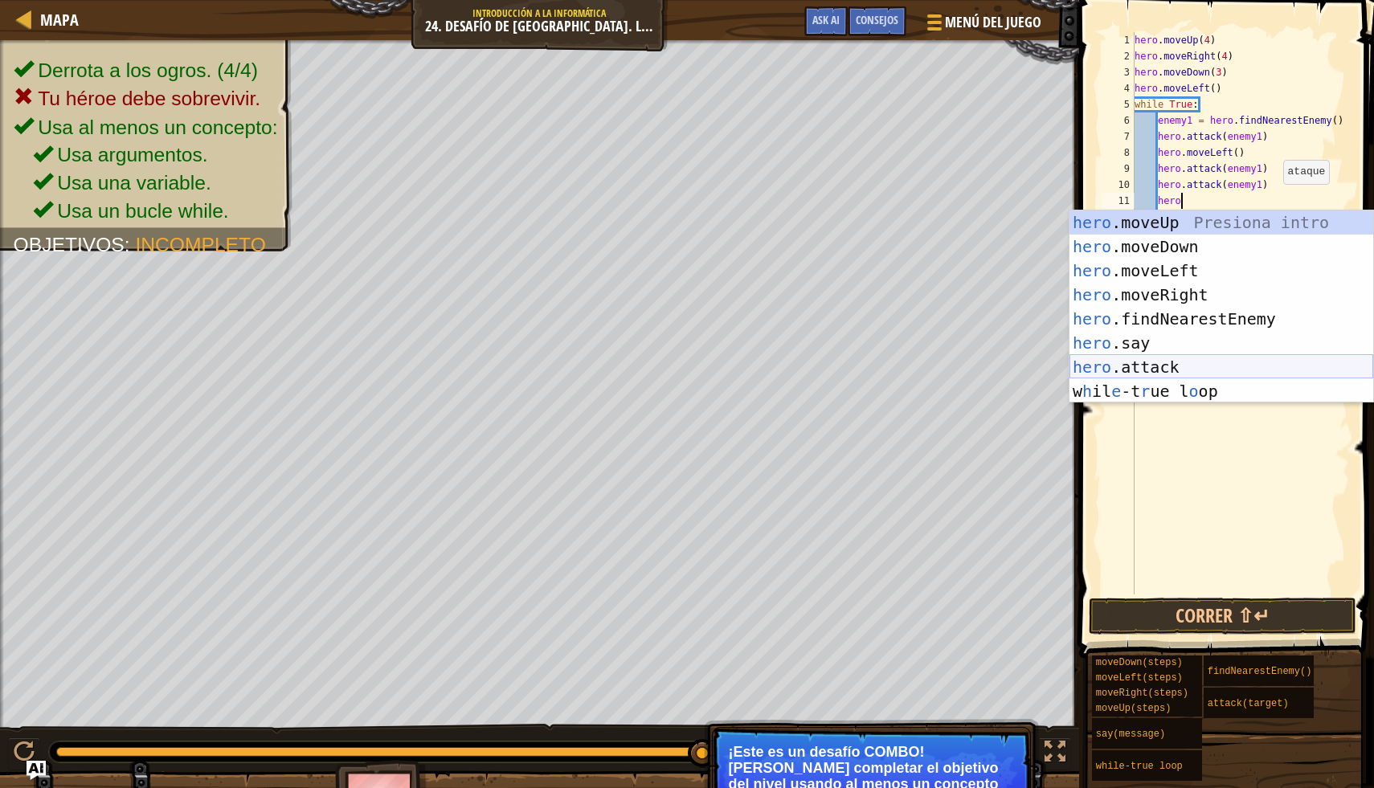
click at [1246, 362] on div "hero .moveUp Presiona intro hero .moveDown Presiona intro hero .moveLeft Presio…" at bounding box center [1221, 330] width 304 height 241
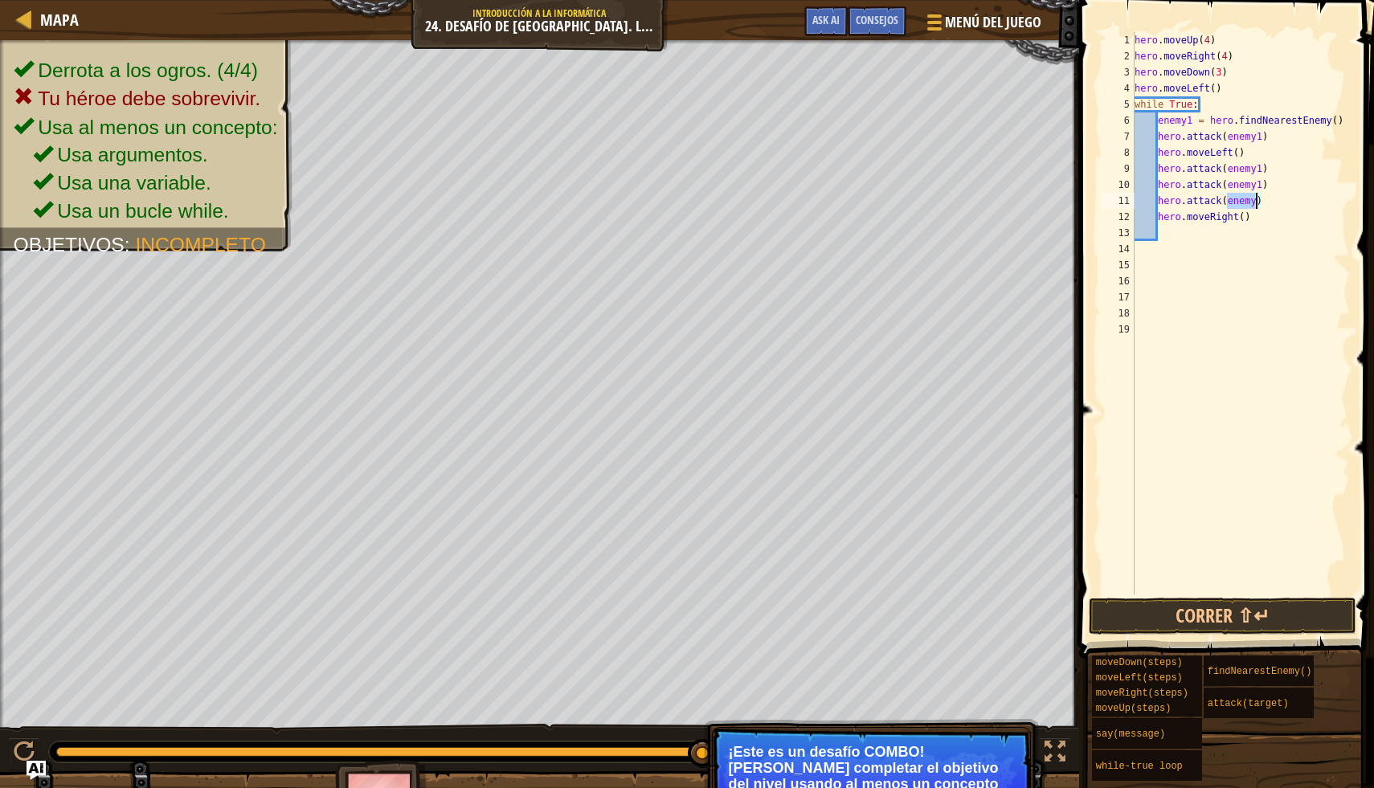
click at [1257, 204] on div "hero . moveUp ( 4 ) hero . moveRight ( 4 ) hero . moveDown ( 3 ) hero . moveLef…" at bounding box center [1240, 313] width 219 height 562
type textarea "hero.attack(enemy1)"
click at [1284, 600] on button "Correr ⇧↵" at bounding box center [1223, 616] width 268 height 37
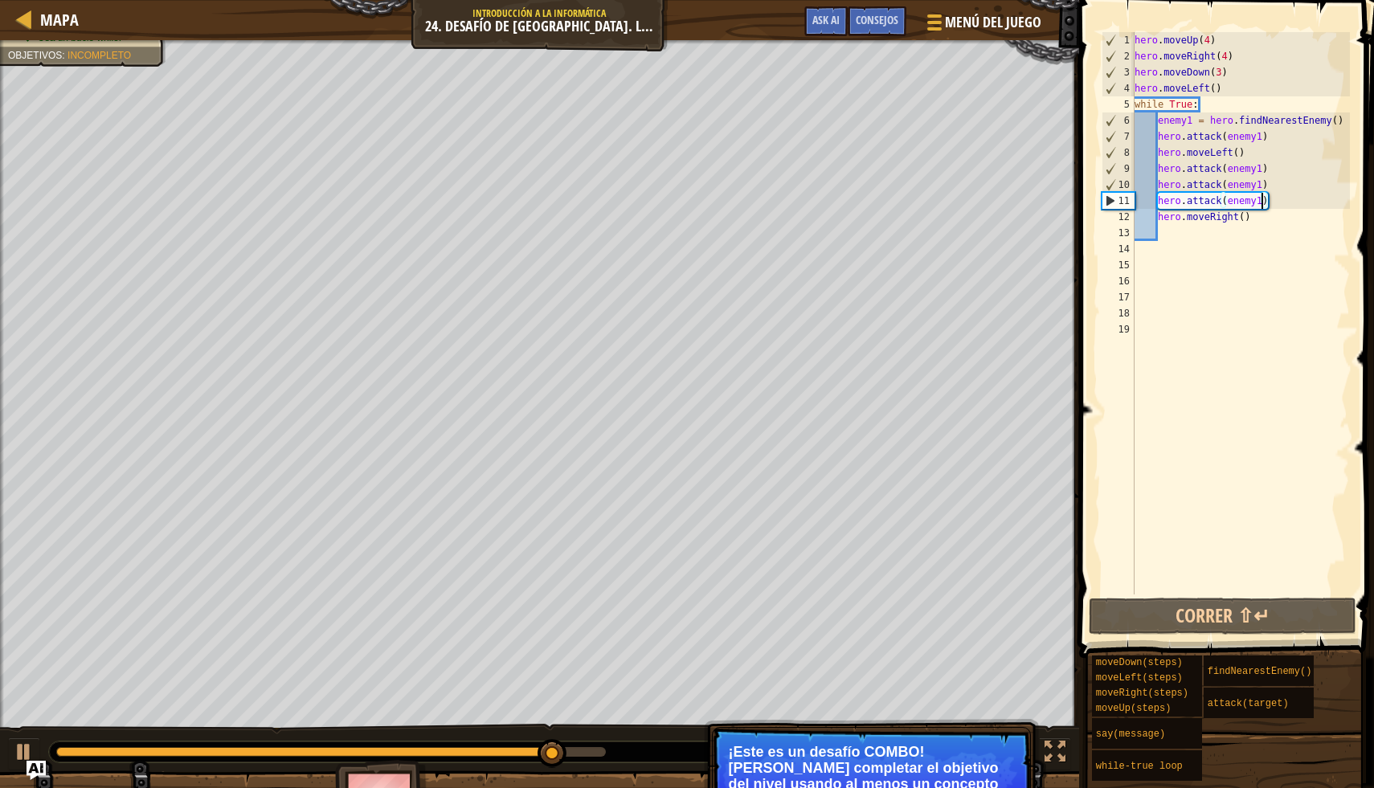
click at [1289, 203] on div "hero . moveUp ( 4 ) hero . moveRight ( 4 ) hero . moveDown ( 3 ) hero . moveLef…" at bounding box center [1240, 329] width 219 height 595
drag, startPoint x: 1281, startPoint y: 198, endPoint x: 1158, endPoint y: 207, distance: 124.1
click at [1158, 207] on div "hero . moveUp ( 4 ) hero . moveRight ( 4 ) hero . moveDown ( 3 ) hero . moveLef…" at bounding box center [1240, 329] width 219 height 595
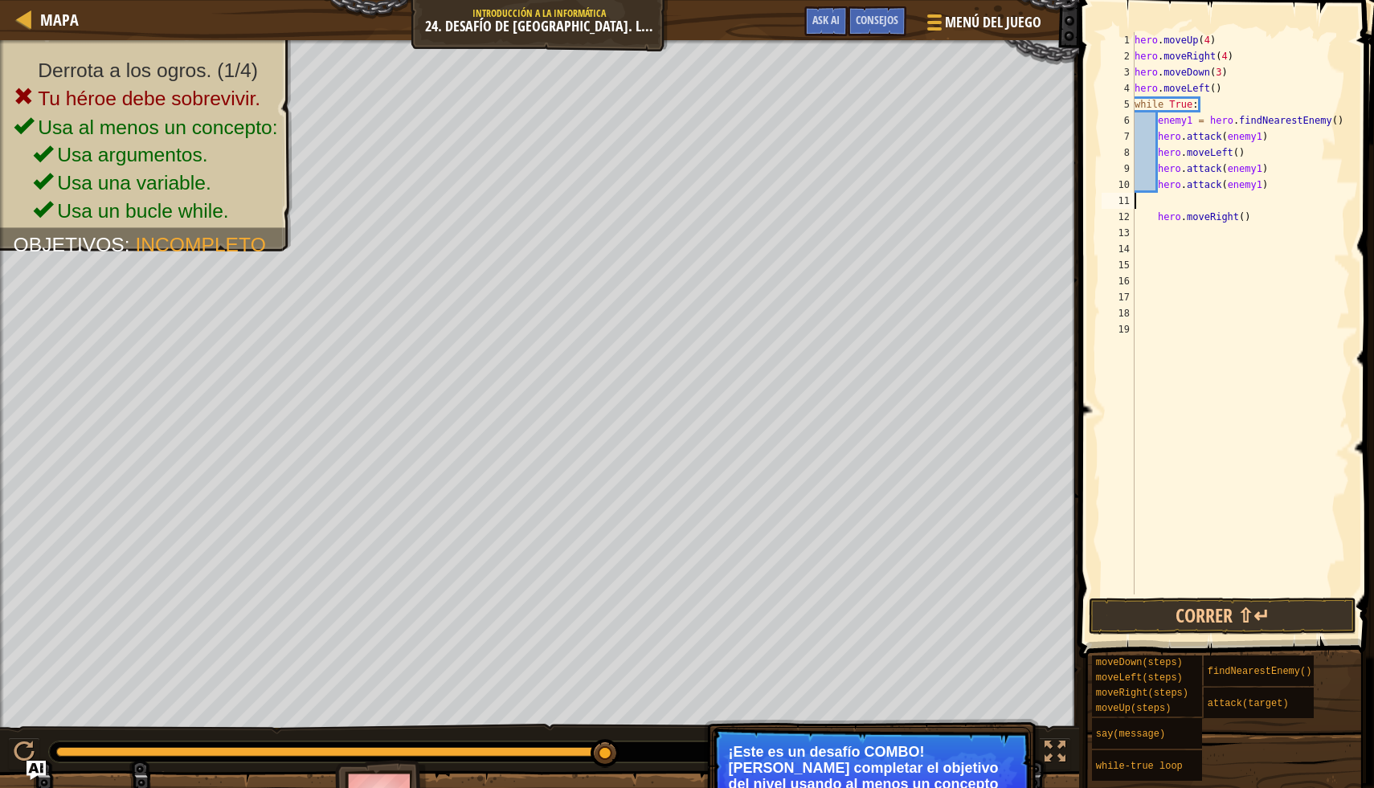
scroll to position [7, 0]
type textarea "hero.attack(enemy1)"
click at [1189, 219] on div "hero . moveUp ( 4 ) hero . moveRight ( 4 ) hero . moveDown ( 3 ) hero . moveLef…" at bounding box center [1240, 329] width 219 height 595
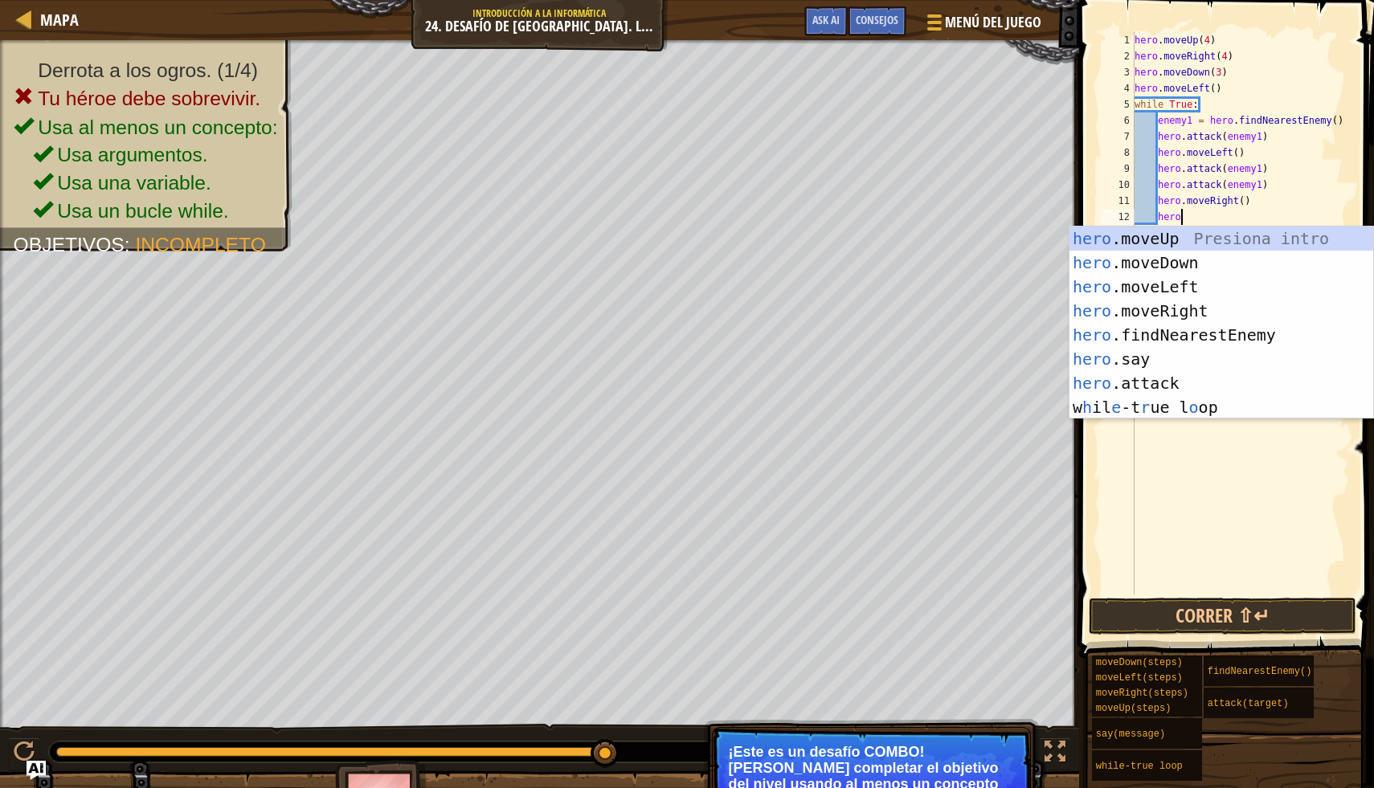
scroll to position [7, 3]
click at [1215, 382] on div "hero .moveUp Presiona intro hero .moveDown Presiona intro hero .moveLeft Presio…" at bounding box center [1221, 347] width 304 height 241
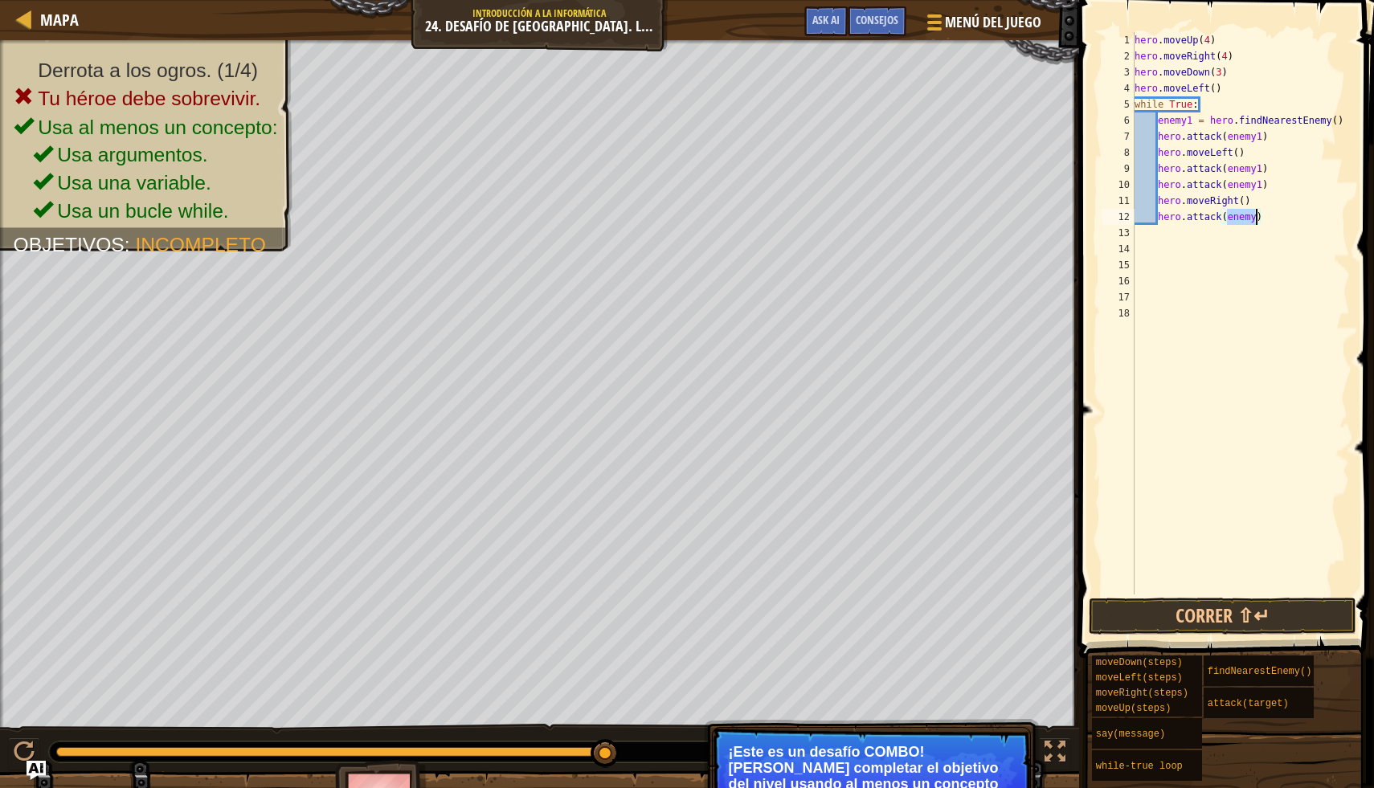
click at [1256, 219] on div "hero . moveUp ( 4 ) hero . moveRight ( 4 ) hero . moveDown ( 3 ) hero . moveLef…" at bounding box center [1240, 313] width 219 height 562
type textarea "hero.attack(enemy1)"
click at [1261, 615] on button "Correr ⇧↵" at bounding box center [1223, 616] width 268 height 37
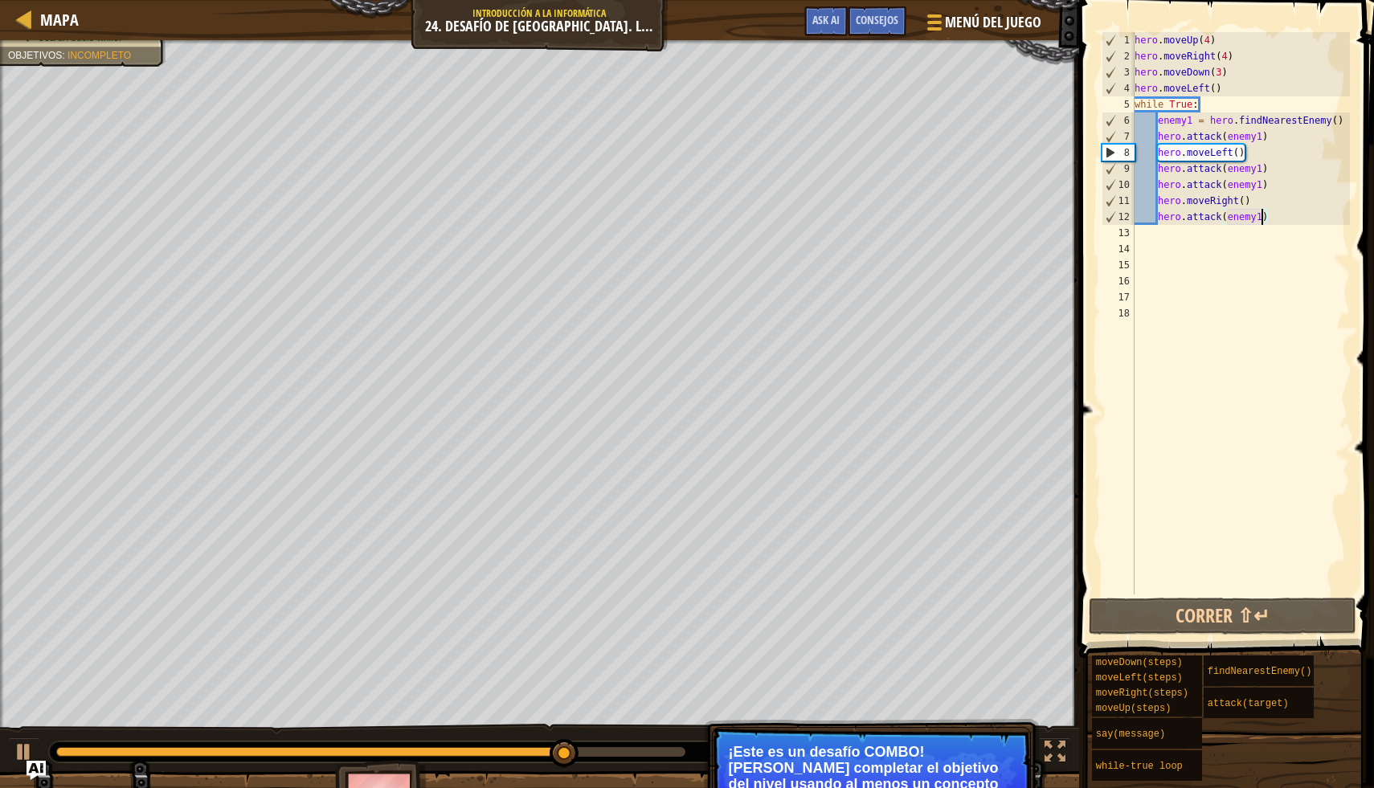
click at [1155, 232] on div "hero . moveUp ( 4 ) hero . moveRight ( 4 ) hero . moveDown ( 3 ) hero . moveLef…" at bounding box center [1240, 329] width 219 height 595
click at [1279, 216] on div "hero . moveUp ( 4 ) hero . moveRight ( 4 ) hero . moveDown ( 3 ) hero . moveLef…" at bounding box center [1240, 329] width 219 height 595
type textarea "hero.attack(enemy1)"
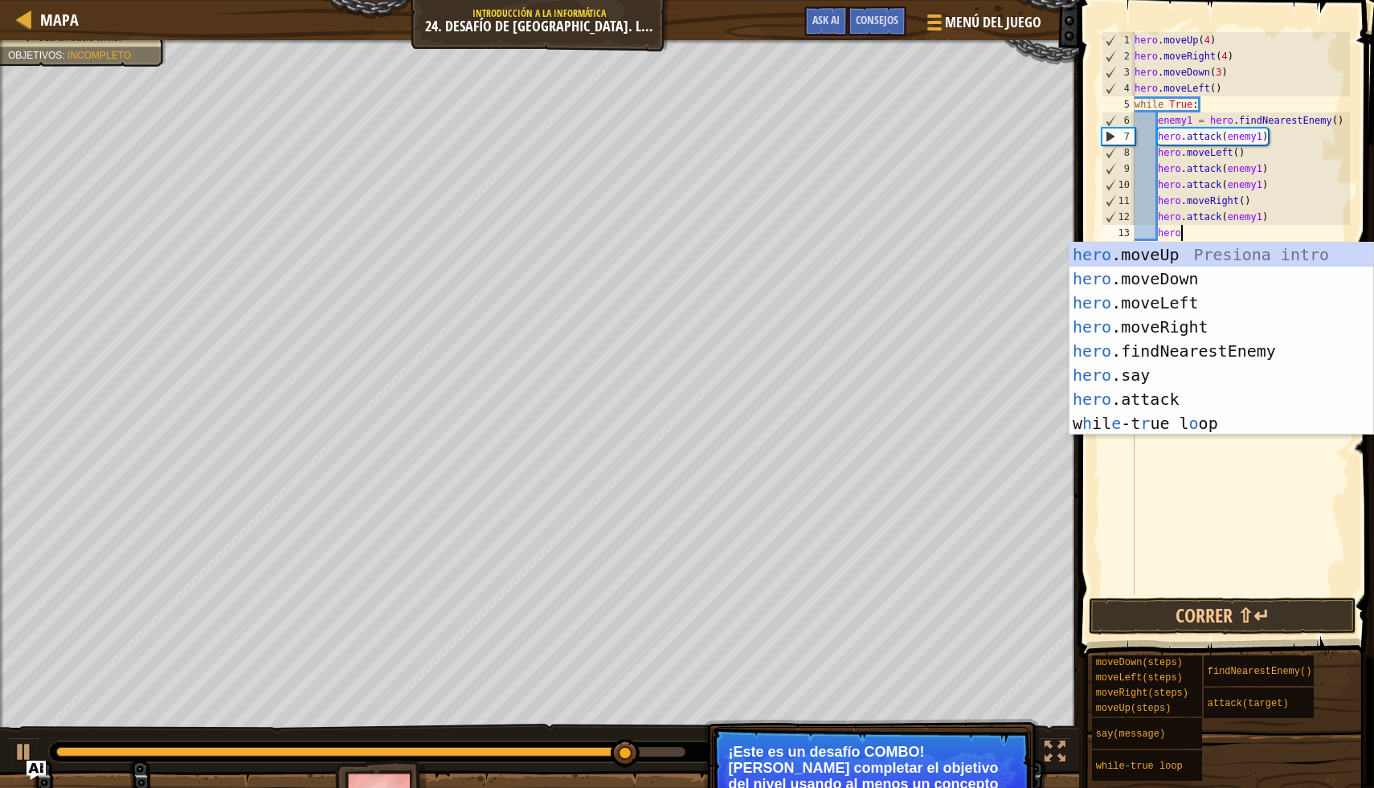
scroll to position [7, 3]
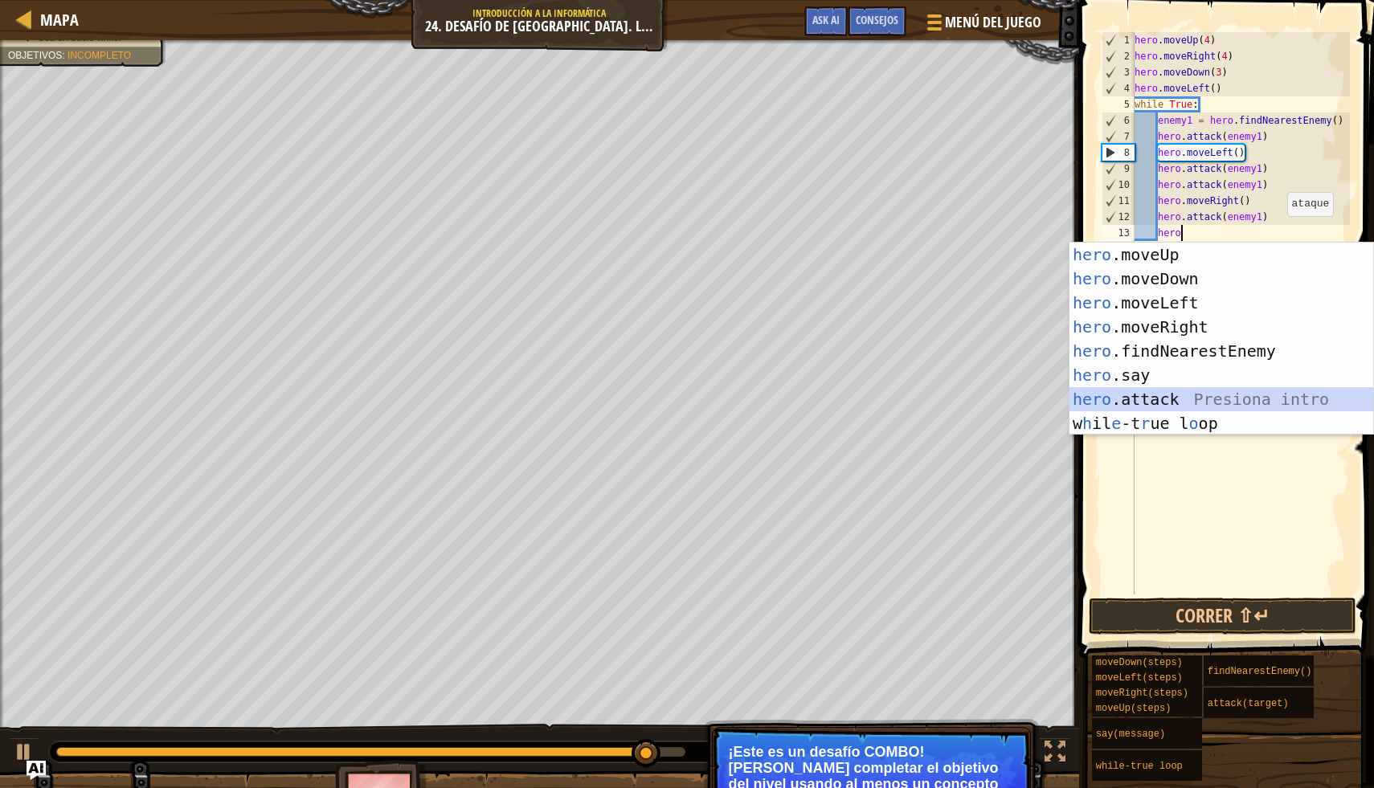
click at [1252, 400] on div "hero .moveUp Presiona intro hero .moveDown Presiona intro hero .moveLeft Presio…" at bounding box center [1221, 363] width 304 height 241
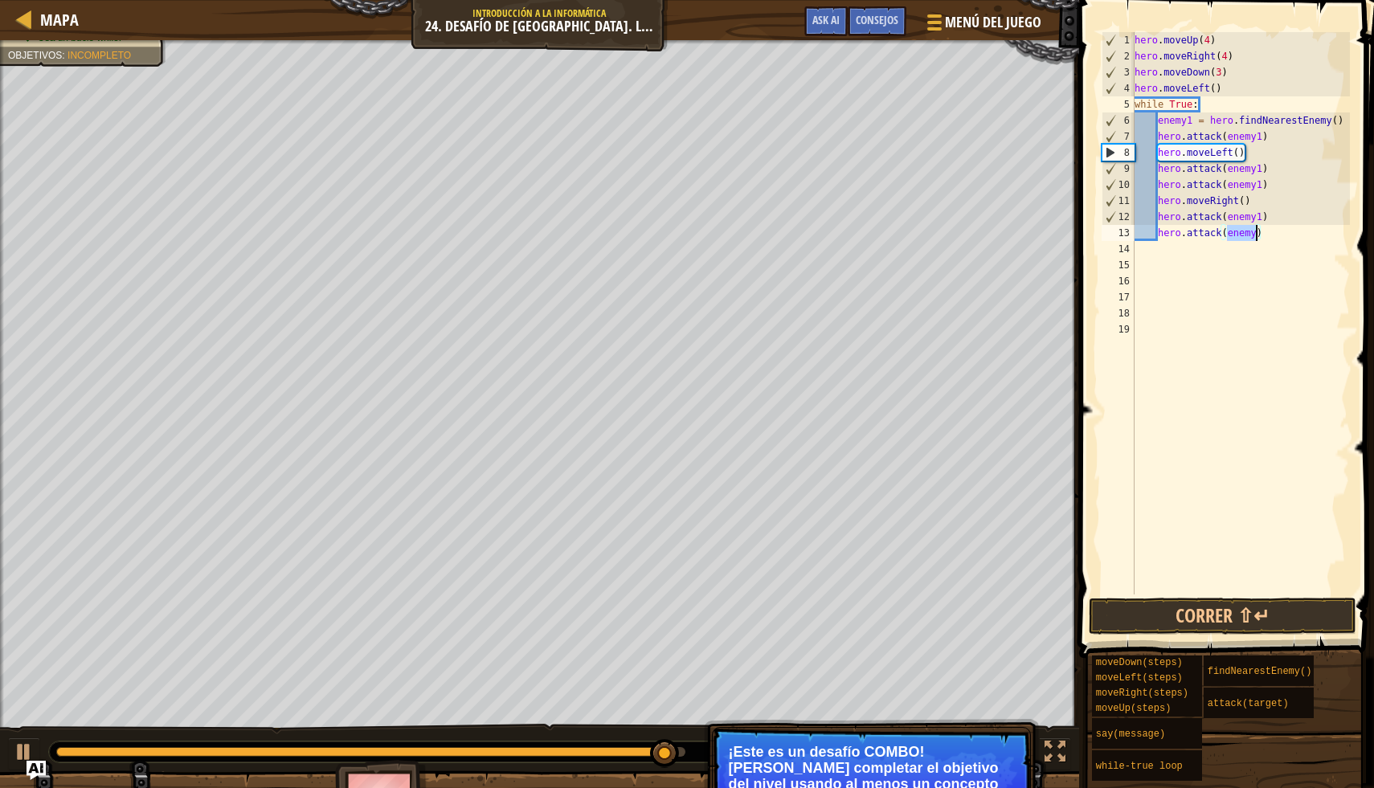
click at [1255, 234] on div "hero . moveUp ( 4 ) hero . moveRight ( 4 ) hero . moveDown ( 3 ) hero . moveLef…" at bounding box center [1240, 313] width 219 height 562
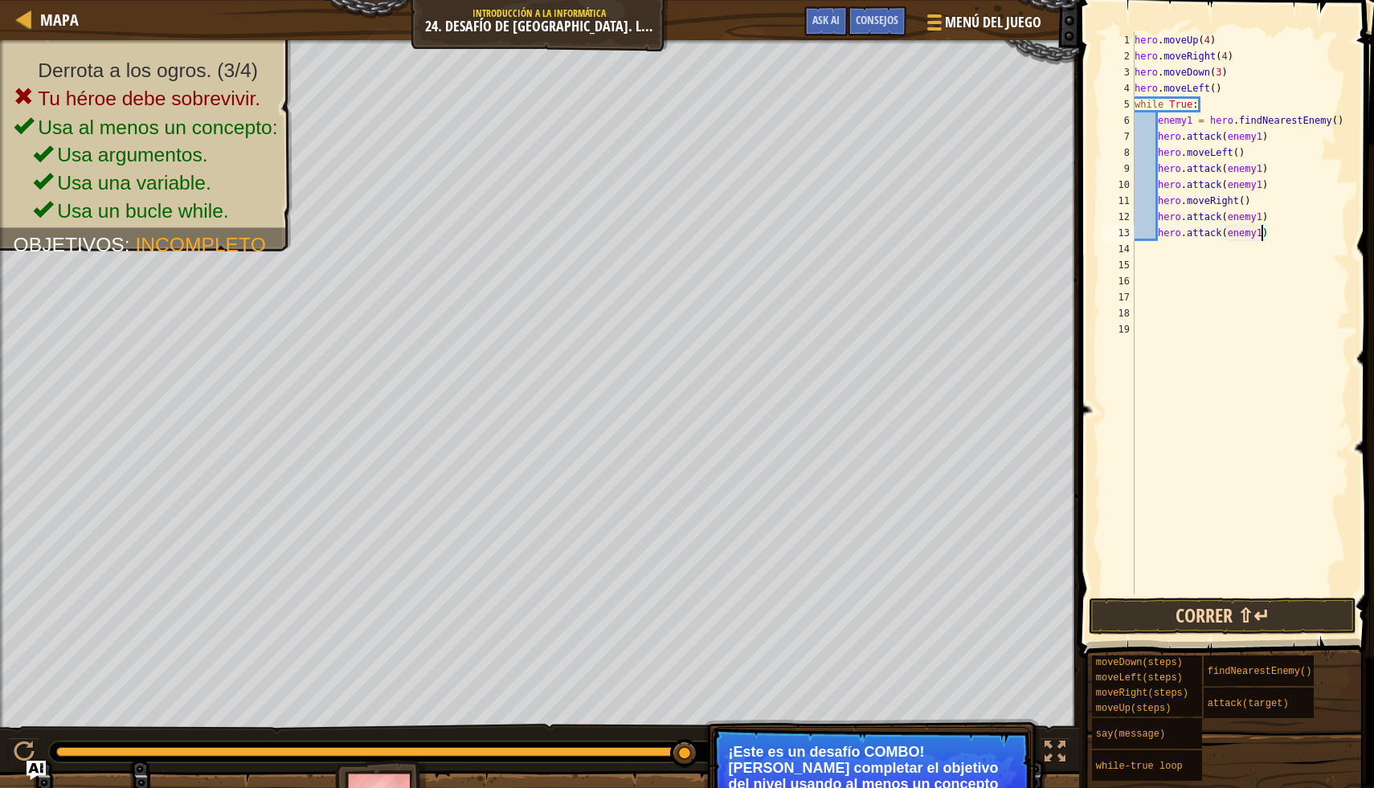
type textarea "hero.attack(enemy1)"
click at [1299, 606] on button "Correr ⇧↵" at bounding box center [1223, 616] width 268 height 37
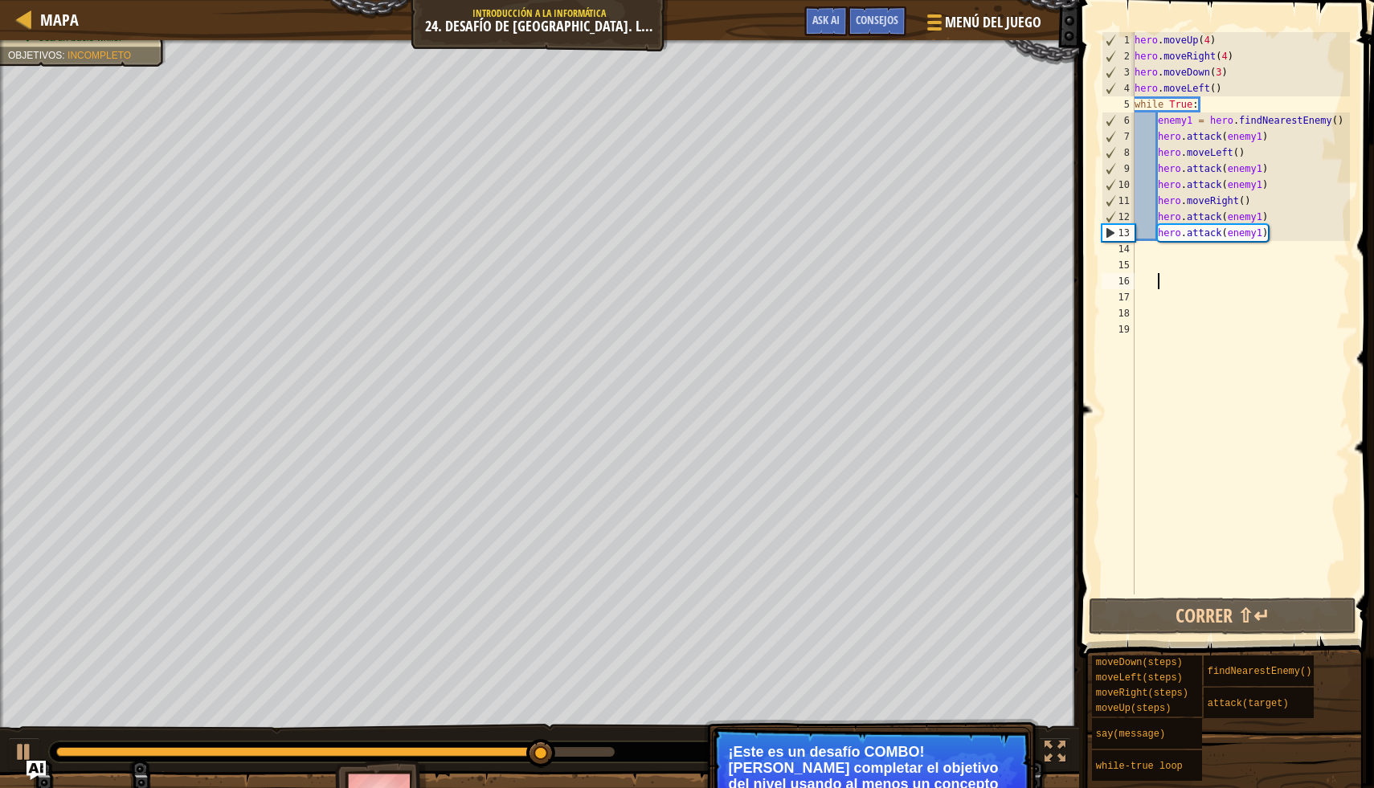
click at [1186, 275] on div "hero . moveUp ( 4 ) hero . moveRight ( 4 ) hero . moveDown ( 3 ) hero . moveLef…" at bounding box center [1240, 329] width 219 height 595
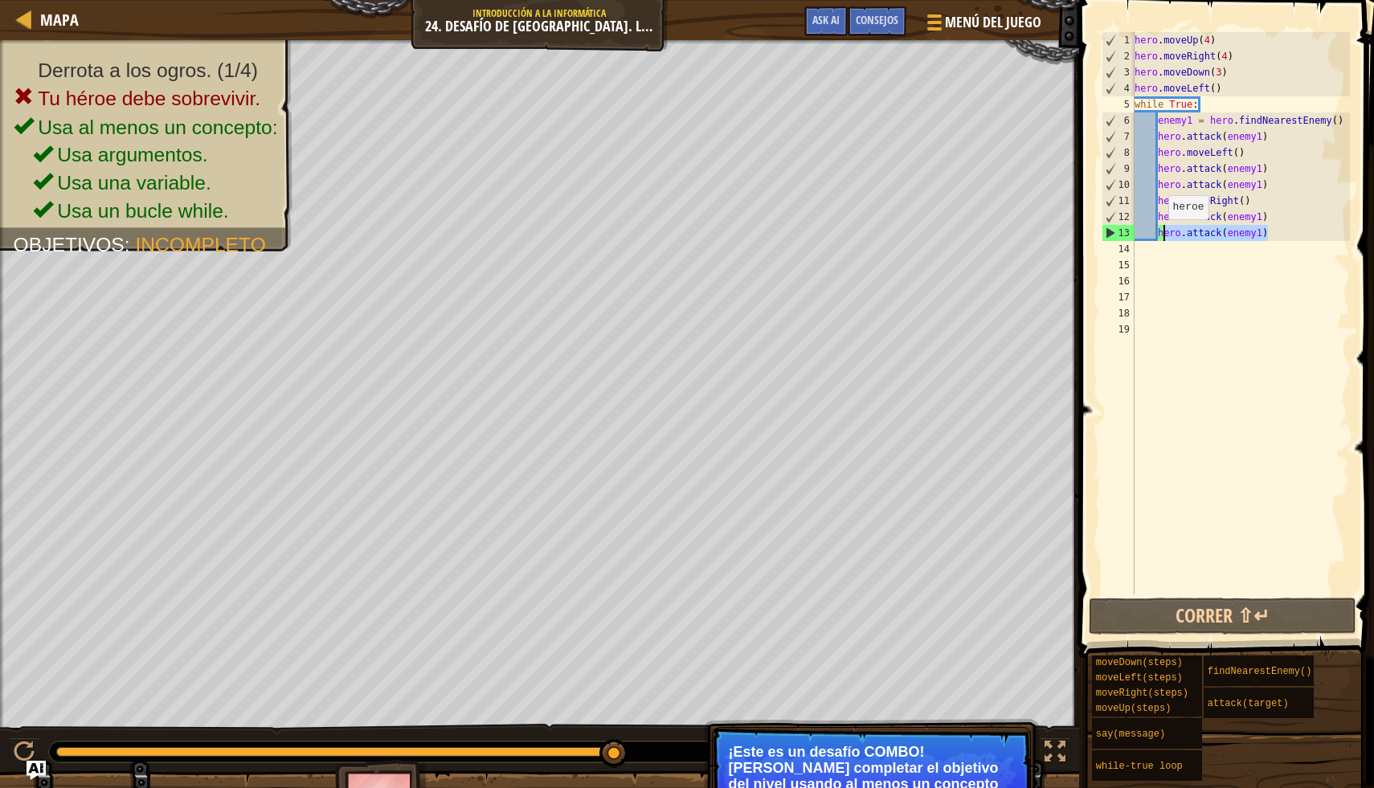
drag, startPoint x: 1277, startPoint y: 230, endPoint x: 1160, endPoint y: 235, distance: 116.6
click at [1160, 235] on div "hero . moveUp ( 4 ) hero . moveRight ( 4 ) hero . moveDown ( 3 ) hero . moveLef…" at bounding box center [1240, 329] width 219 height 595
type textarea "h"
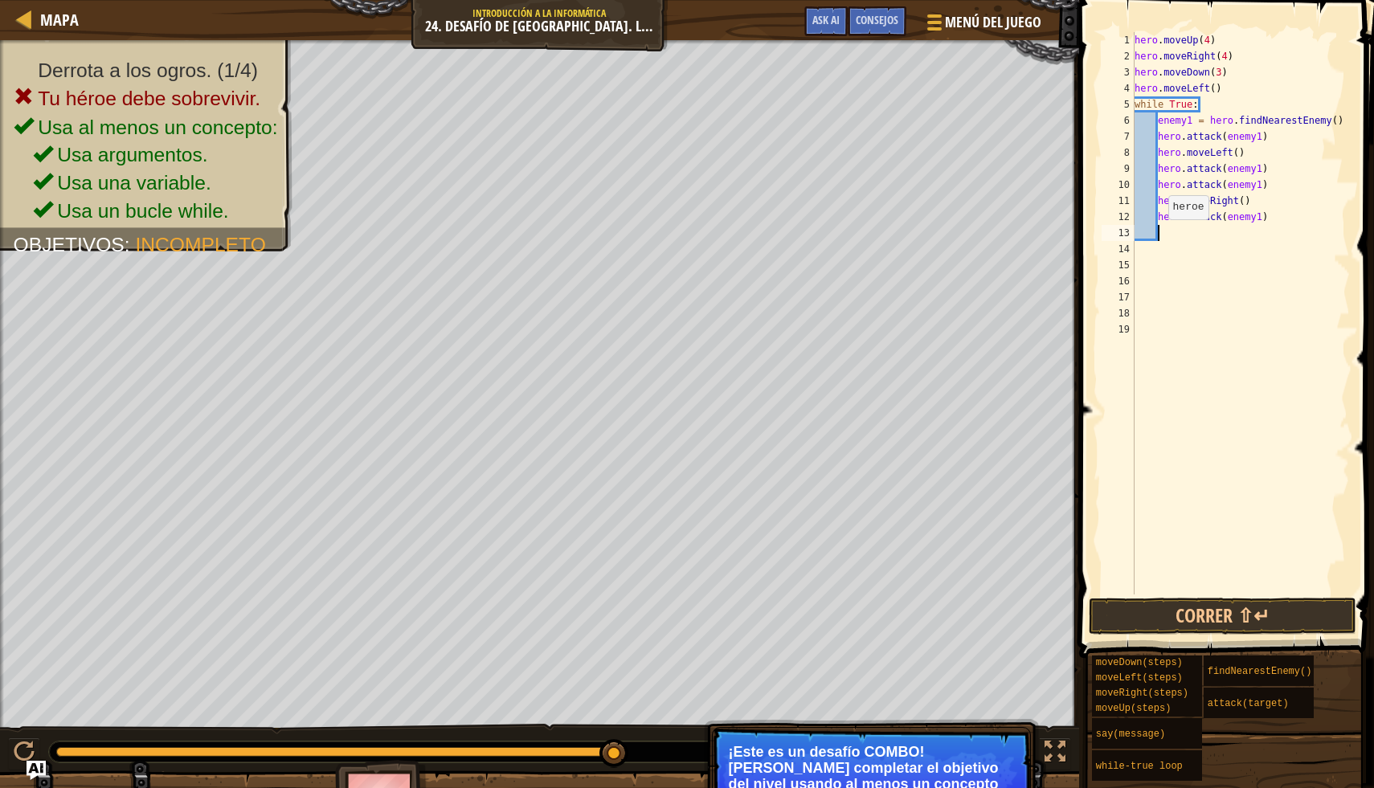
scroll to position [7, 0]
type textarea "hero.attack(enemy1)"
click at [878, 779] on p "¡Este es un desafío COMBO! Debes completar el objetivo del nivel usando al meno…" at bounding box center [871, 776] width 285 height 64
click at [1227, 240] on div "hero . moveUp ( 4 ) hero . moveRight ( 4 ) hero . moveDown ( 3 ) hero . moveLef…" at bounding box center [1240, 329] width 219 height 595
click at [817, 10] on button "Ask AI" at bounding box center [825, 21] width 43 height 30
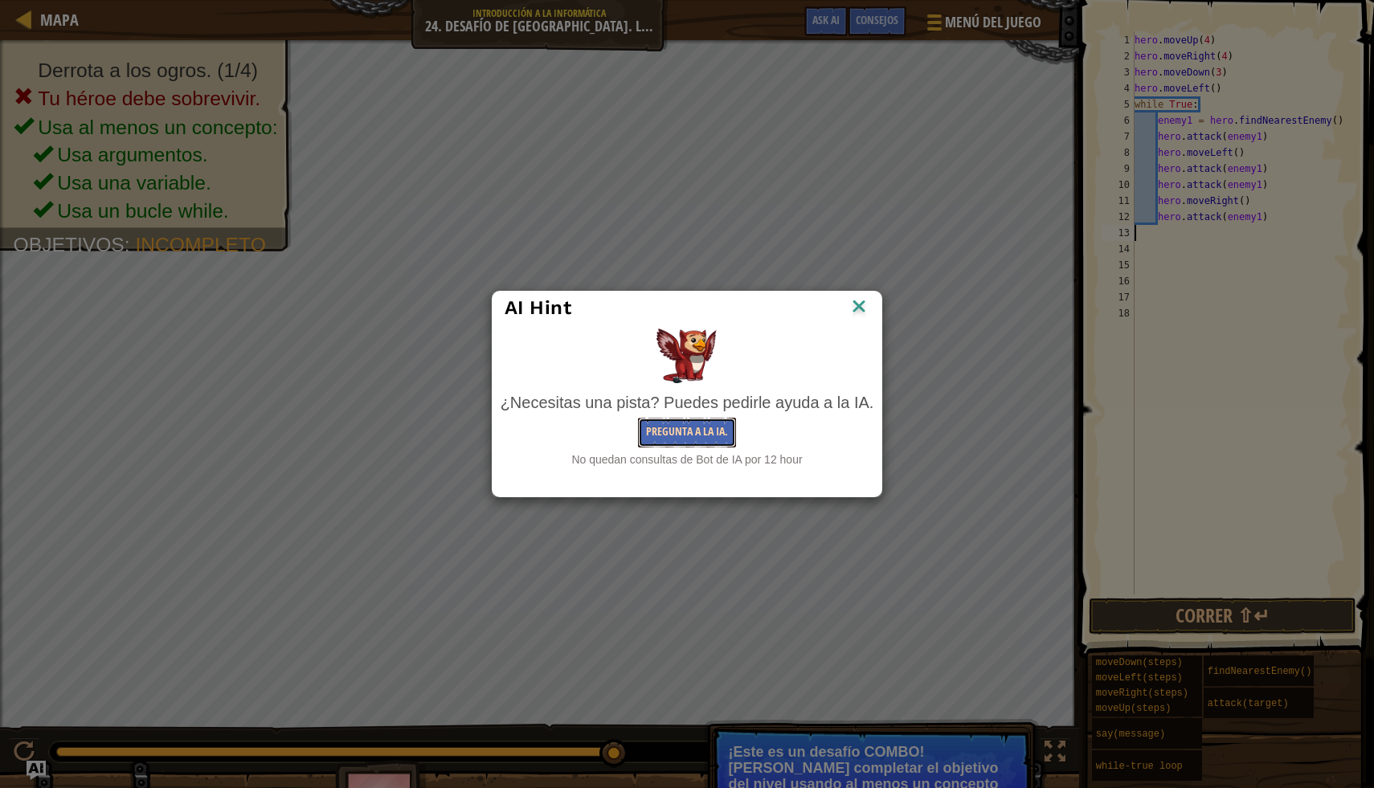
click at [715, 427] on button "Pregunta a la IA." at bounding box center [687, 433] width 98 height 30
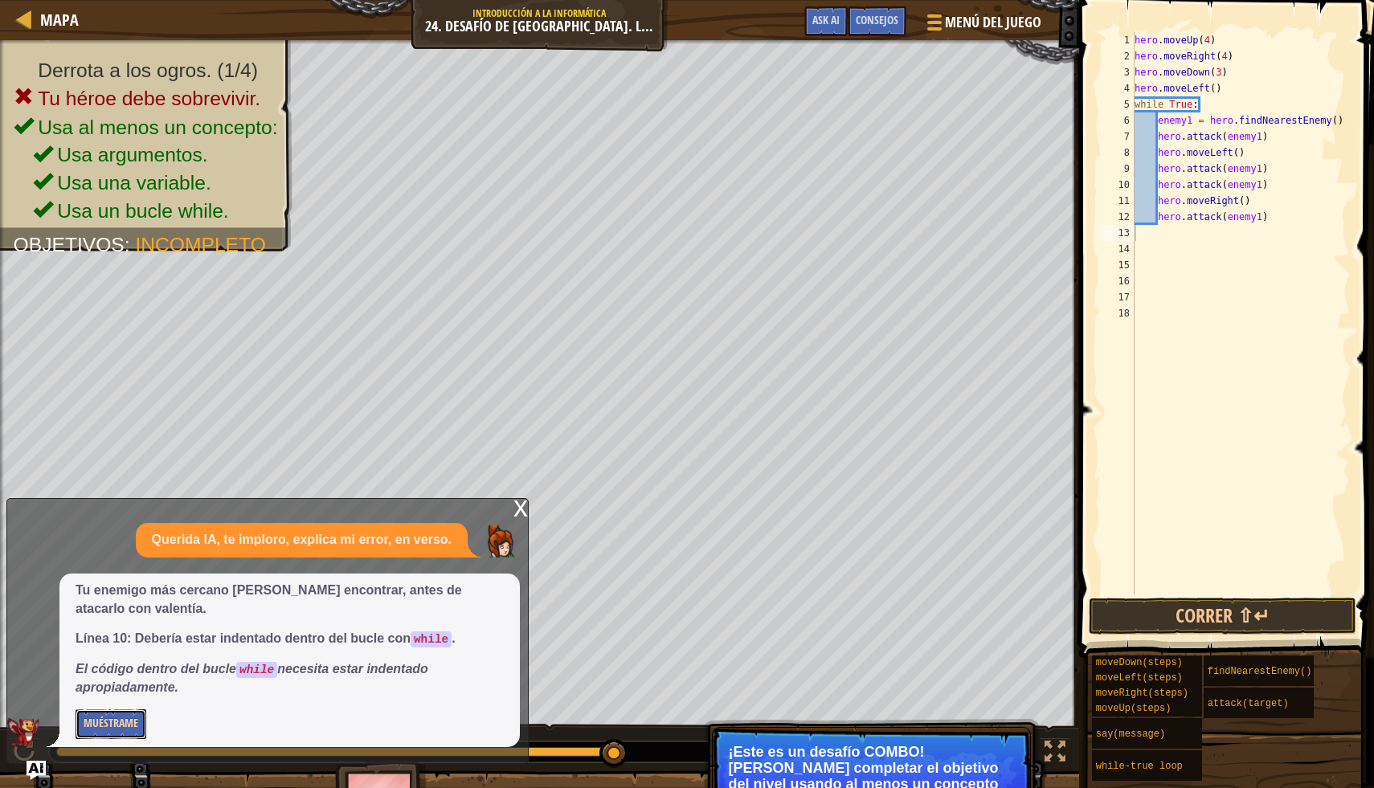
click at [103, 725] on button "Muéstrame" at bounding box center [111, 724] width 71 height 30
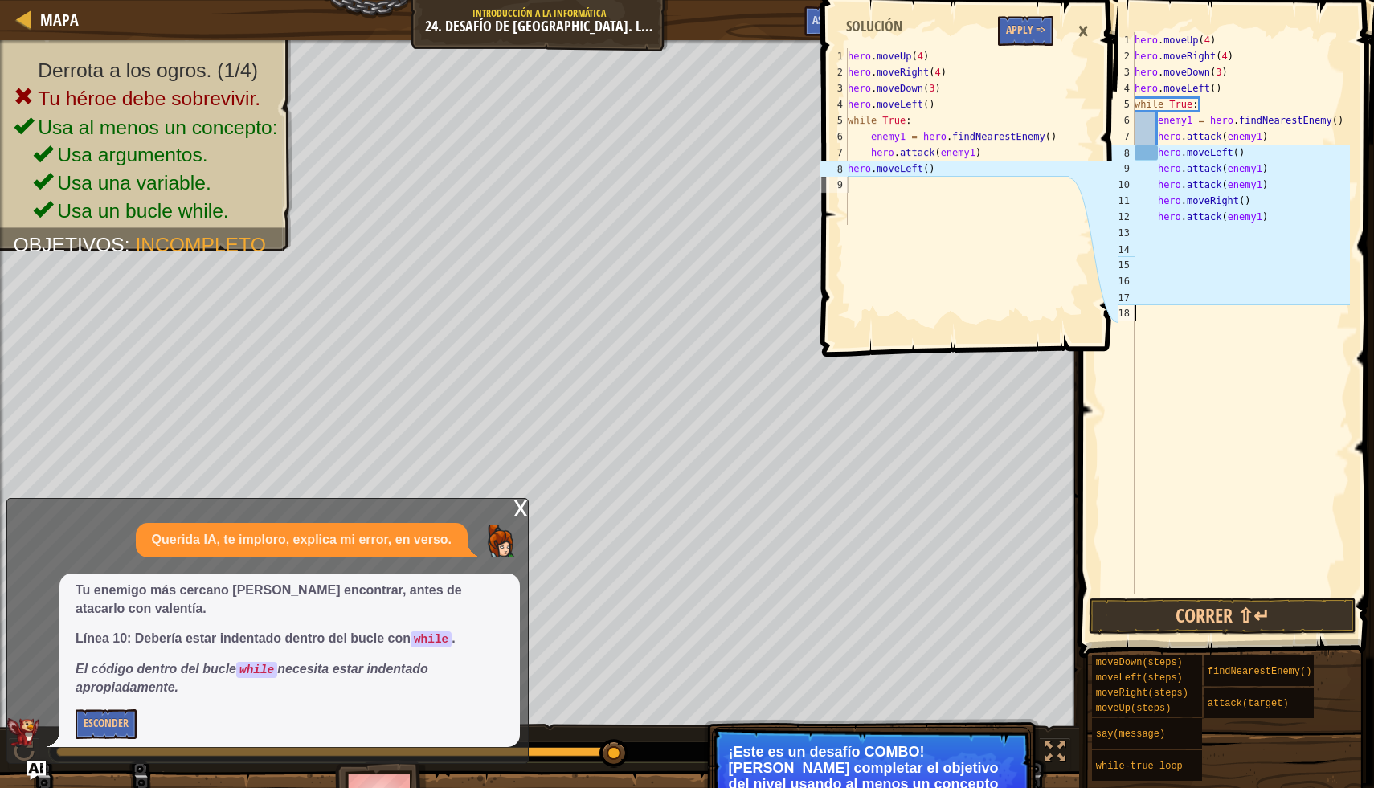
click at [1258, 354] on div "hero . moveUp ( 4 ) hero . moveRight ( 4 ) hero . moveDown ( 3 ) hero . moveLef…" at bounding box center [1240, 329] width 219 height 595
click at [1206, 229] on div "hero . moveUp ( 4 ) hero . moveRight ( 4 ) hero . moveDown ( 3 ) hero . moveLef…" at bounding box center [1240, 329] width 219 height 595
click at [1083, 24] on div "×" at bounding box center [1082, 31] width 27 height 37
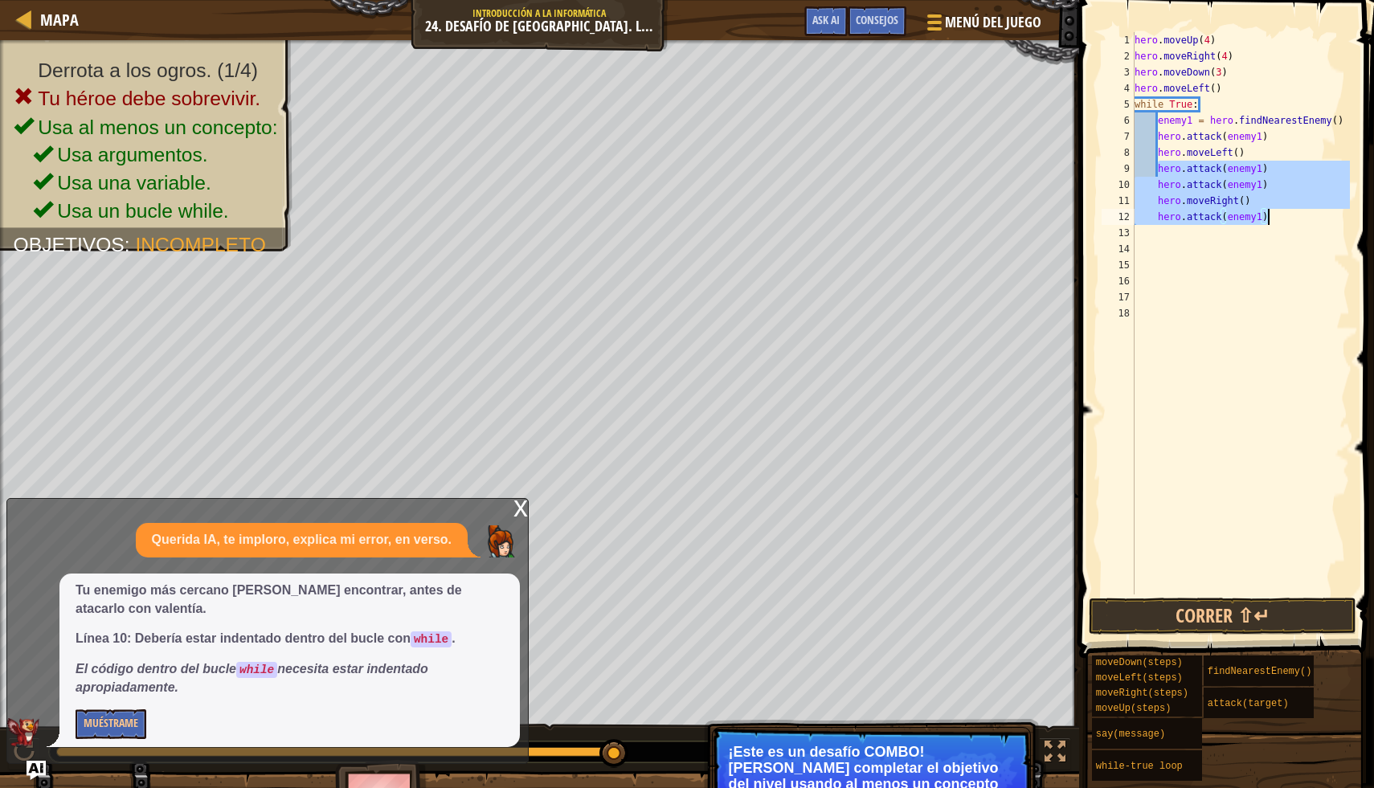
drag, startPoint x: 1159, startPoint y: 169, endPoint x: 1269, endPoint y: 221, distance: 122.6
click at [1269, 221] on div "hero . moveUp ( 4 ) hero . moveRight ( 4 ) hero . moveDown ( 3 ) hero . moveLef…" at bounding box center [1240, 329] width 219 height 595
type textarea "hero.moveRight() hero.attack(enemy1)"
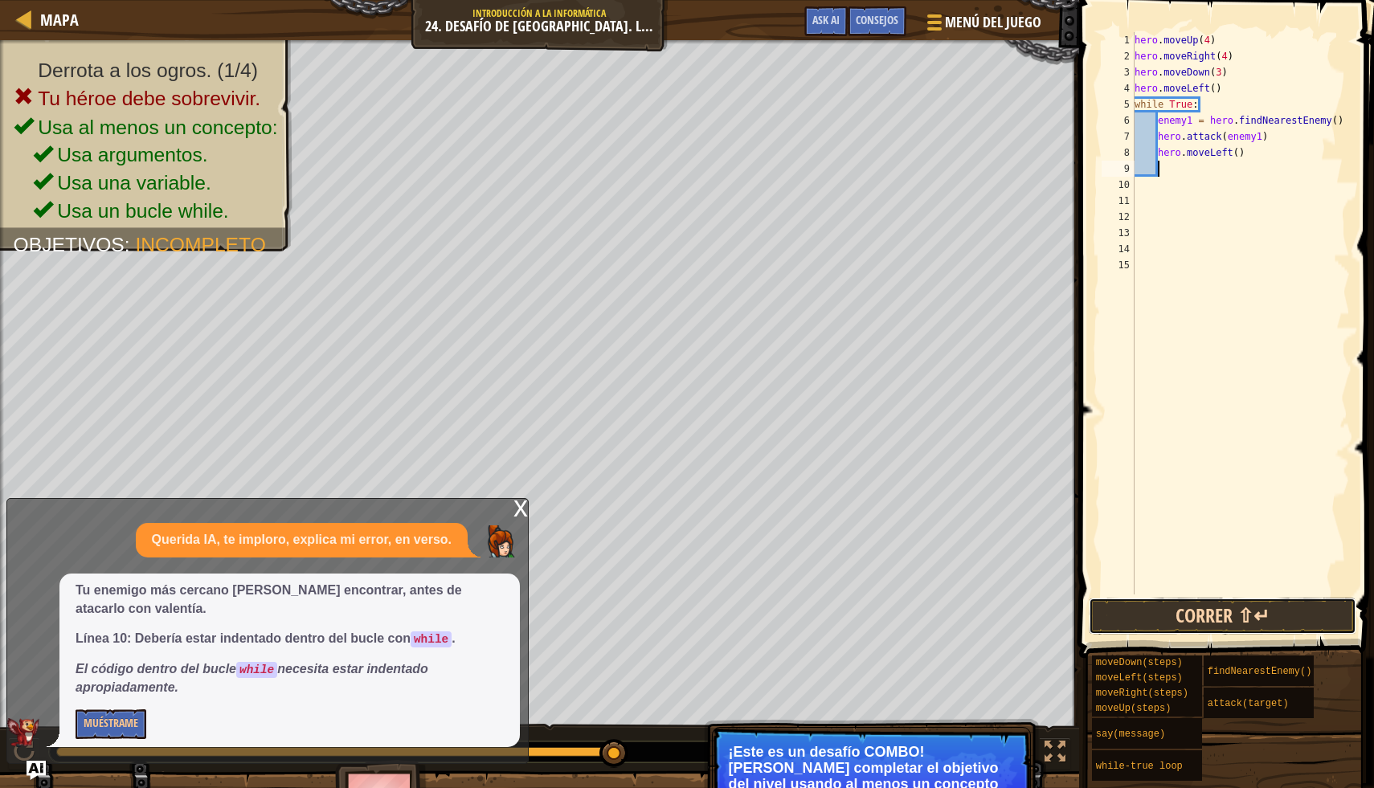
click at [1342, 615] on button "Correr ⇧↵" at bounding box center [1223, 616] width 268 height 37
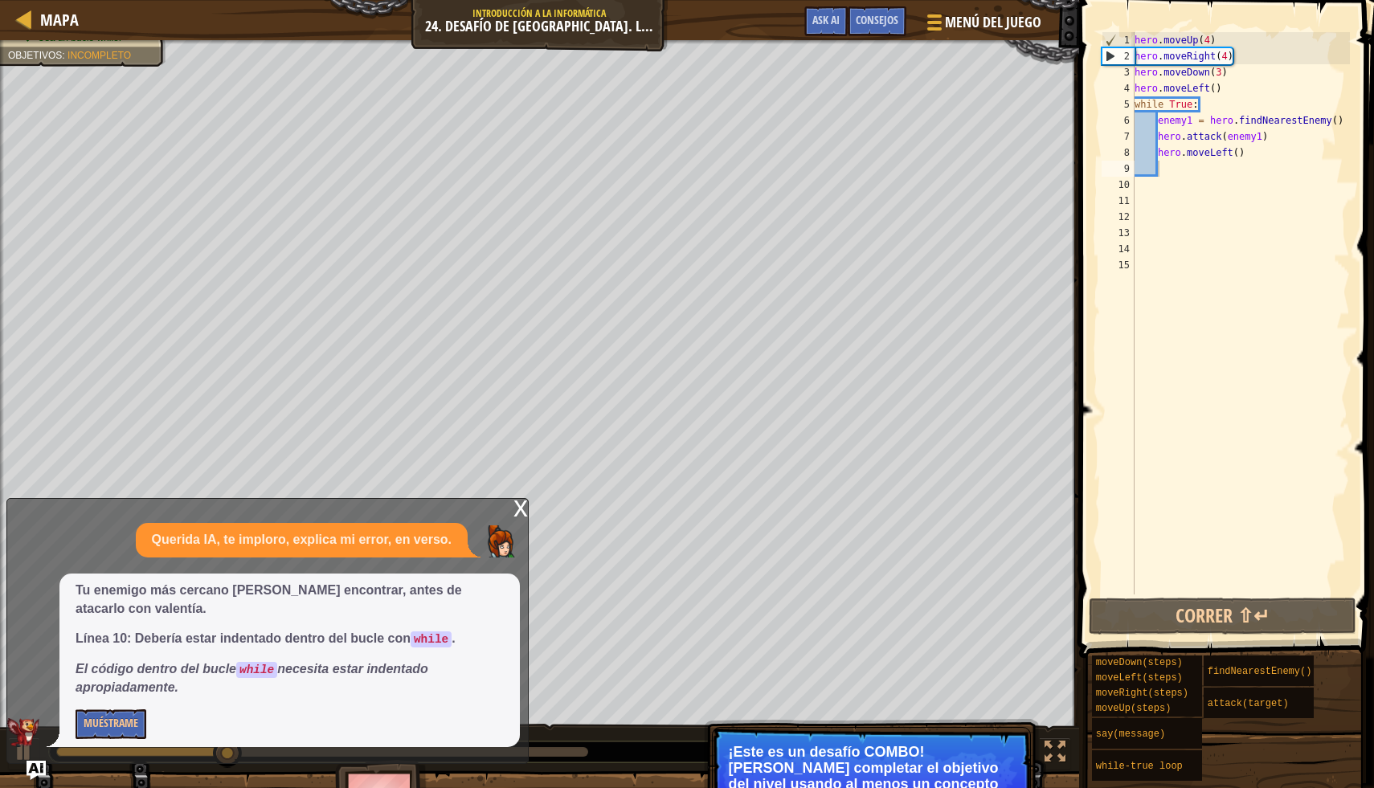
click at [515, 513] on div "x" at bounding box center [520, 507] width 14 height 16
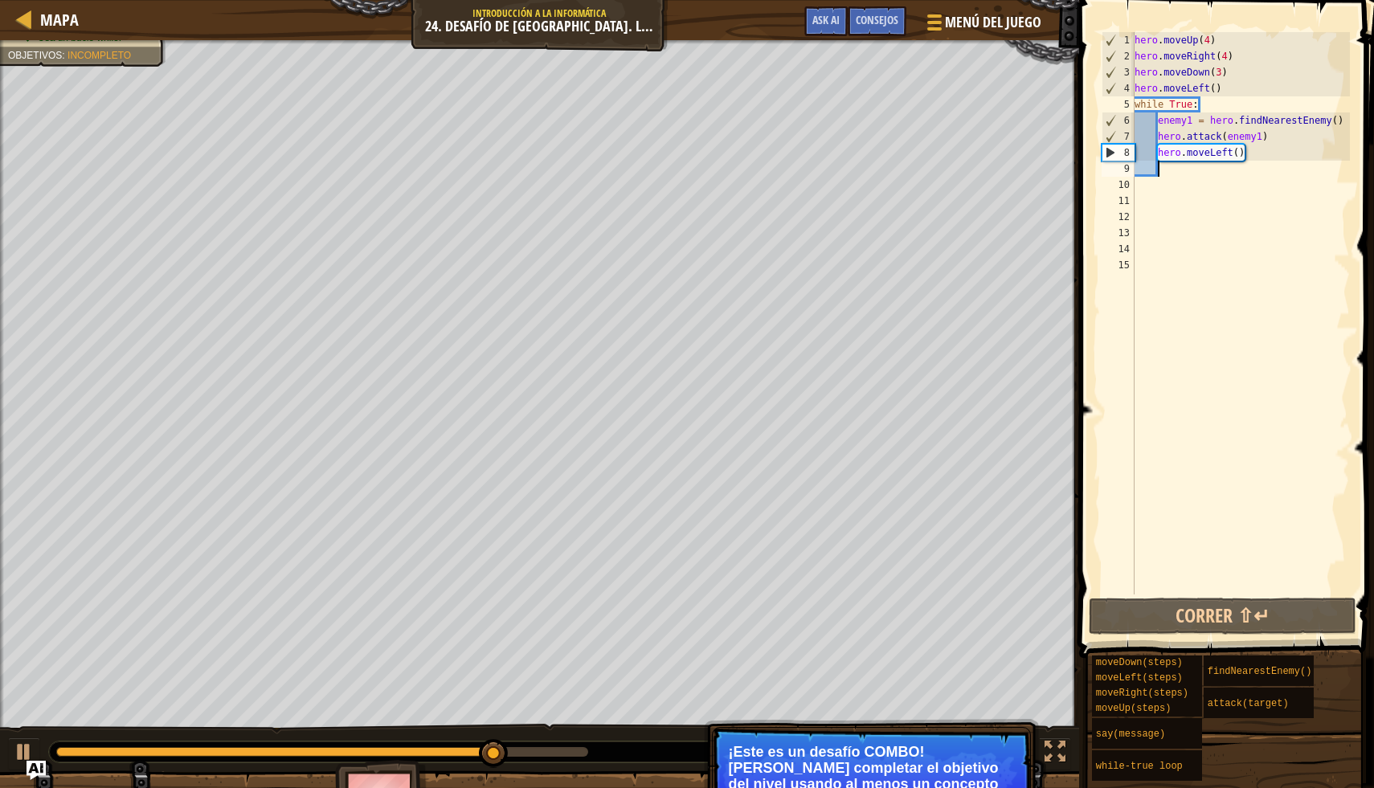
click at [1173, 175] on div "hero . moveUp ( 4 ) hero . moveRight ( 4 ) hero . moveDown ( 3 ) hero . moveLef…" at bounding box center [1240, 329] width 219 height 595
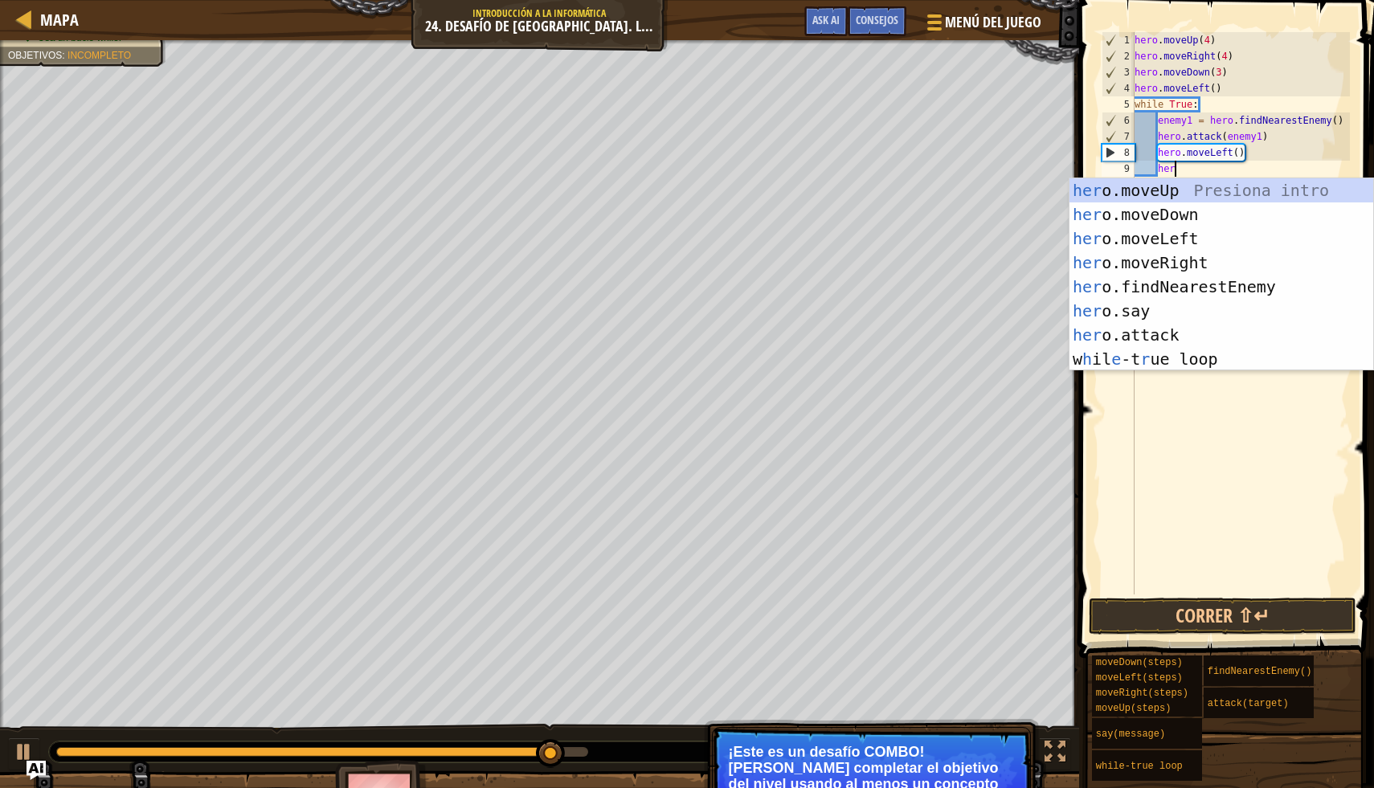
scroll to position [7, 2]
click at [1186, 329] on div "her o.moveUp Presiona intro her o.moveDown Presiona intro her o.moveLeft Presio…" at bounding box center [1221, 298] width 304 height 241
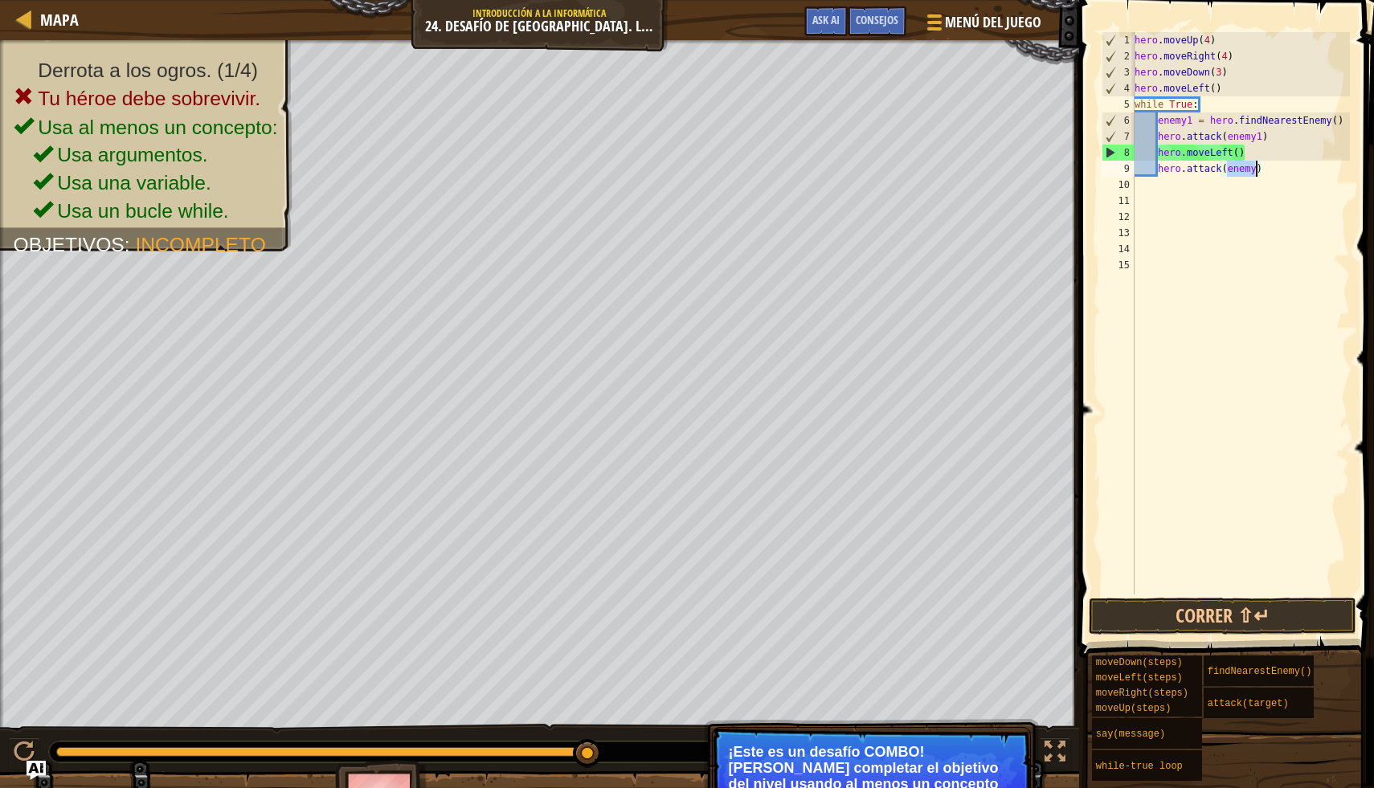
click at [1250, 171] on div "hero . moveUp ( 4 ) hero . moveRight ( 4 ) hero . moveDown ( 3 ) hero . moveLef…" at bounding box center [1240, 313] width 219 height 562
click at [1257, 171] on div "hero . moveUp ( 4 ) hero . moveRight ( 4 ) hero . moveDown ( 3 ) hero . moveLef…" at bounding box center [1240, 329] width 219 height 595
type textarea "hero.attack(enemy1)"
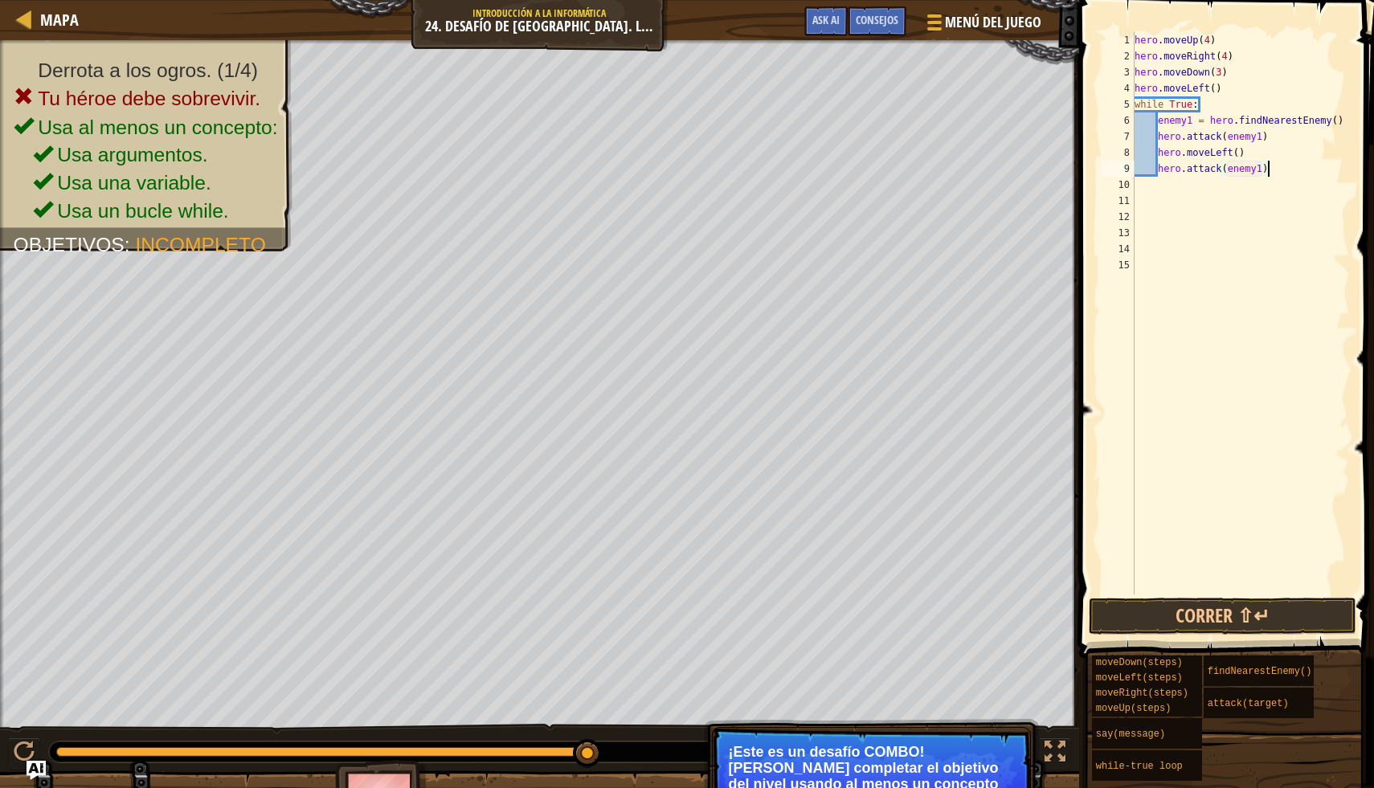
click at [1320, 175] on div "hero . moveUp ( 4 ) hero . moveRight ( 4 ) hero . moveDown ( 3 ) hero . moveLef…" at bounding box center [1240, 329] width 219 height 595
type textarea "h"
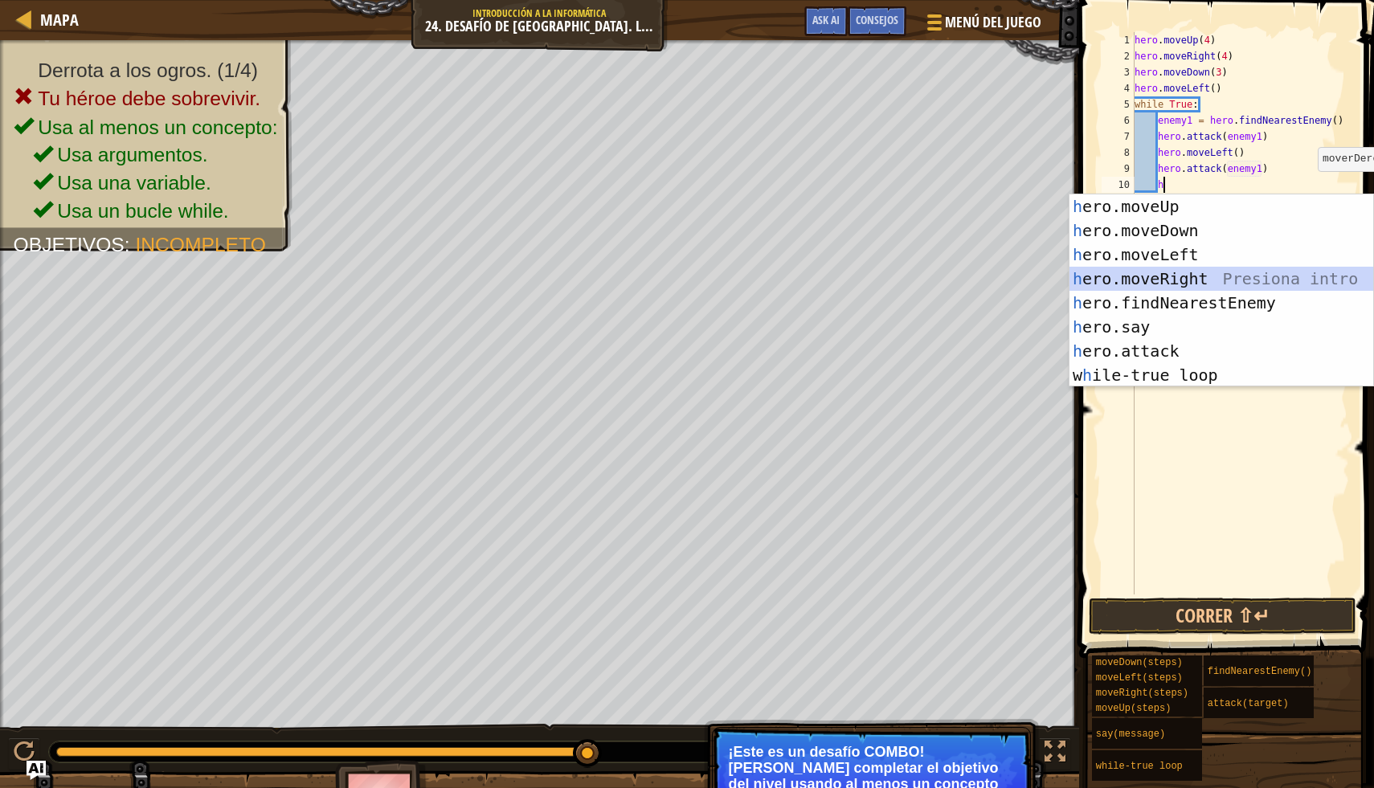
click at [1291, 276] on div "h ero.moveUp Presiona intro h ero.moveDown Presiona intro h ero.moveLeft Presio…" at bounding box center [1221, 314] width 304 height 241
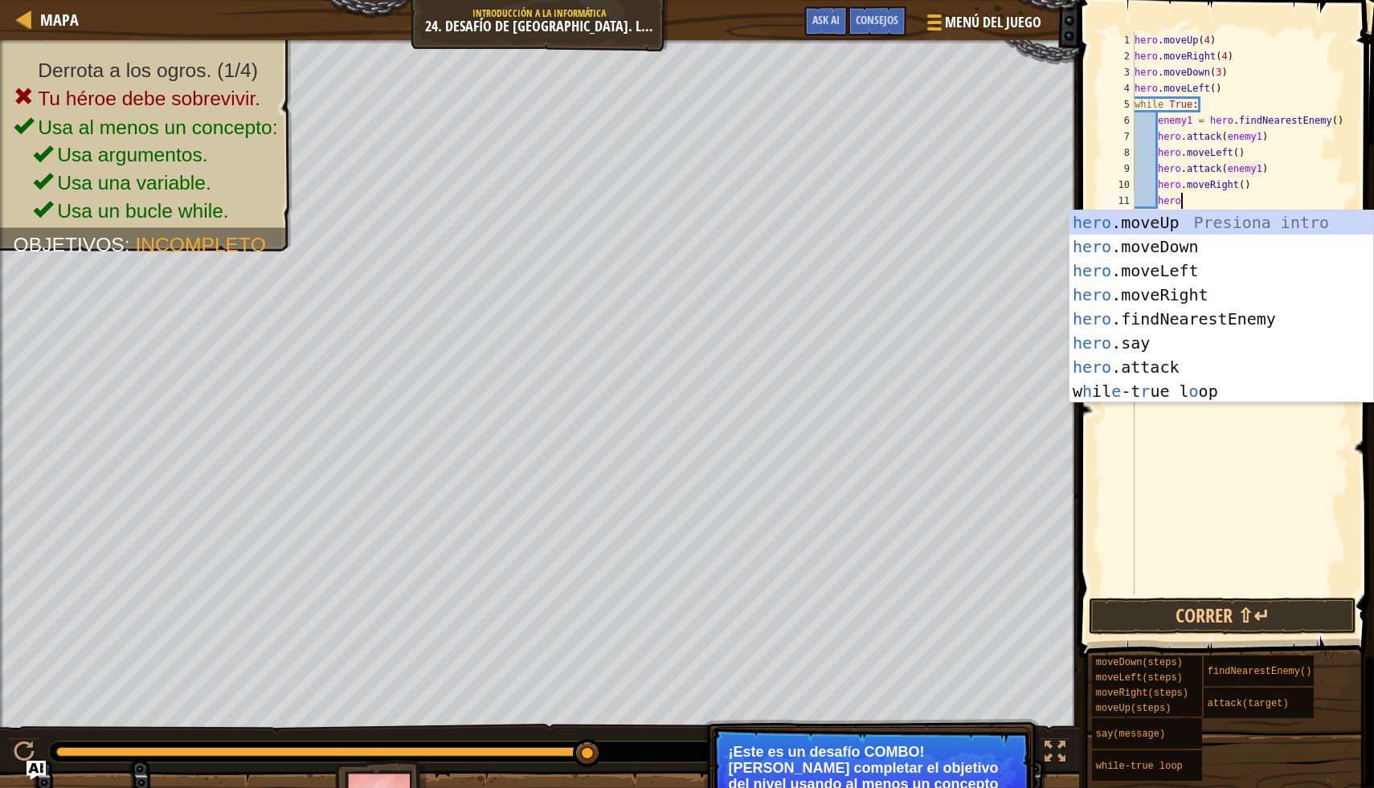
scroll to position [7, 3]
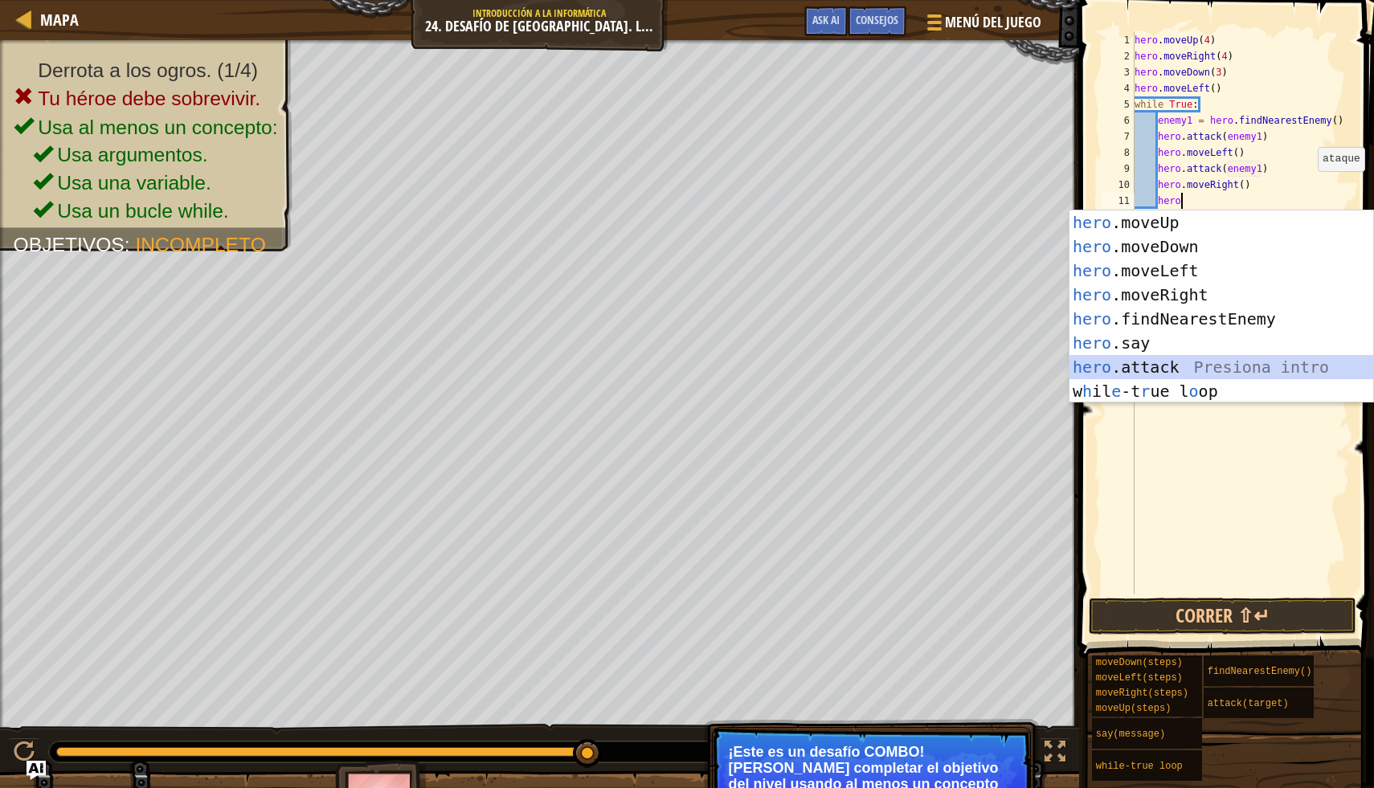
click at [1213, 372] on div "hero .moveUp Presiona intro hero .moveDown Presiona intro hero .moveLeft Presio…" at bounding box center [1221, 330] width 304 height 241
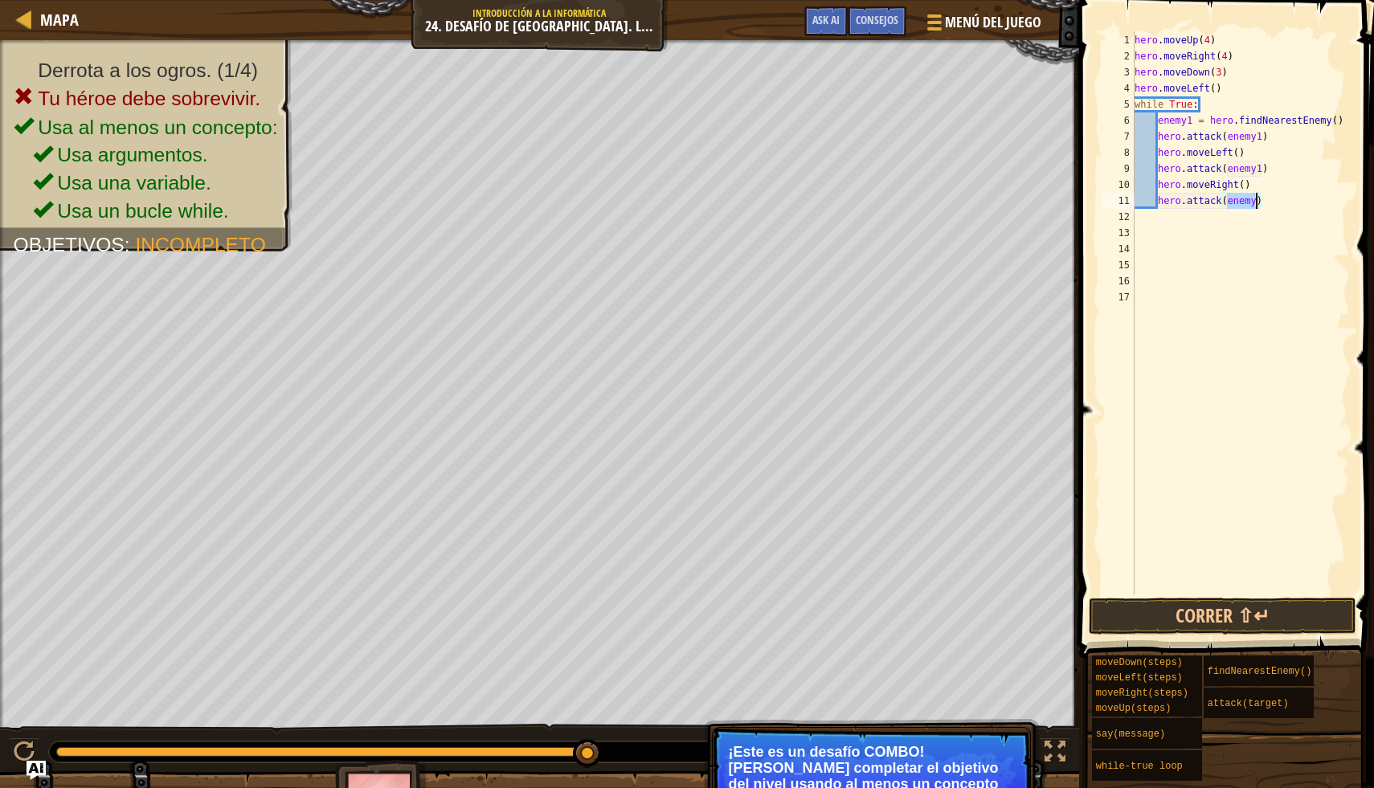
click at [1255, 205] on div "hero . moveUp ( 4 ) hero . moveRight ( 4 ) hero . moveDown ( 3 ) hero . moveLef…" at bounding box center [1240, 329] width 219 height 595
type textarea "hero.attack(enemy1)"
click at [1279, 215] on div "hero . moveUp ( 4 ) hero . moveRight ( 4 ) hero . moveDown ( 3 ) hero . moveLef…" at bounding box center [1240, 329] width 219 height 595
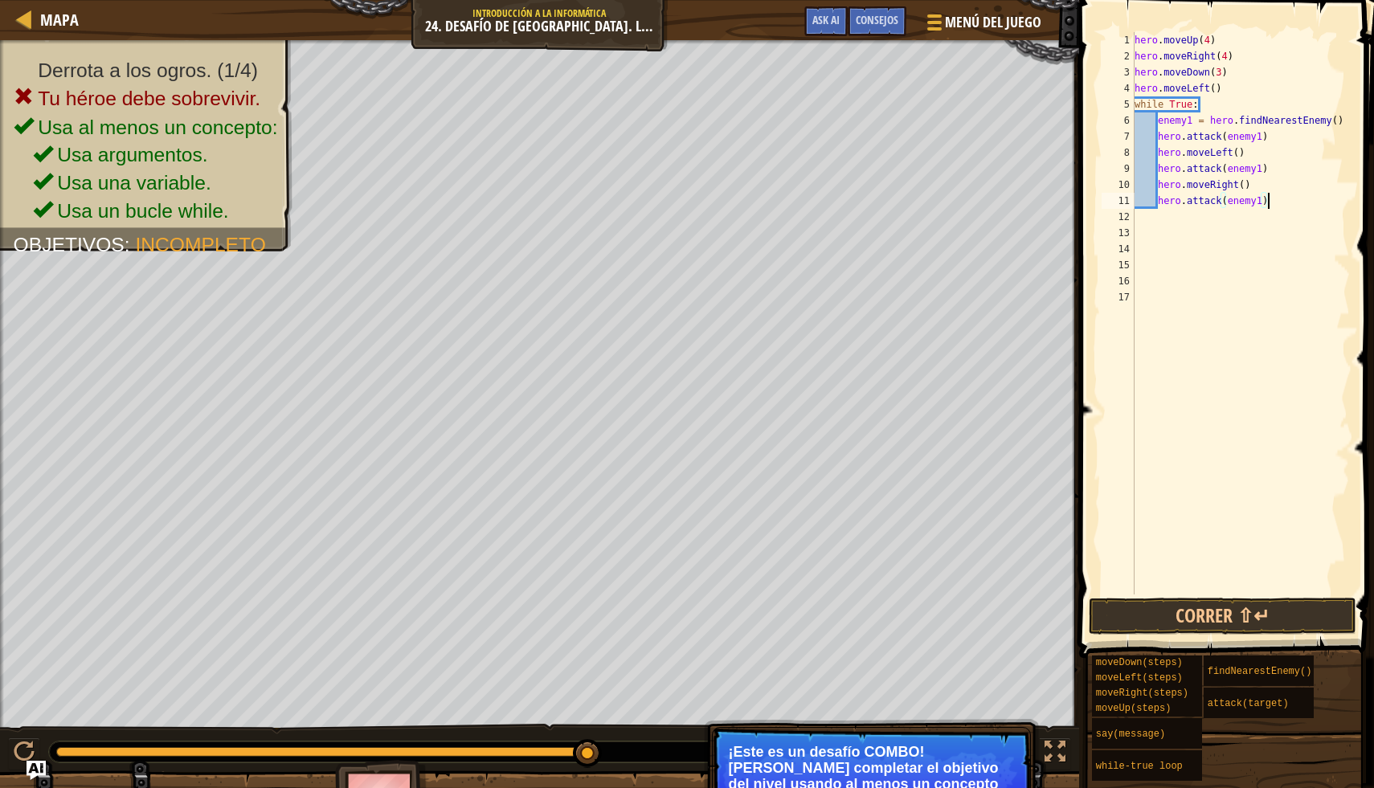
click at [1280, 200] on div "hero . moveUp ( 4 ) hero . moveRight ( 4 ) hero . moveDown ( 3 ) hero . moveLef…" at bounding box center [1240, 329] width 219 height 595
type textarea "hero.attack(enemy1)"
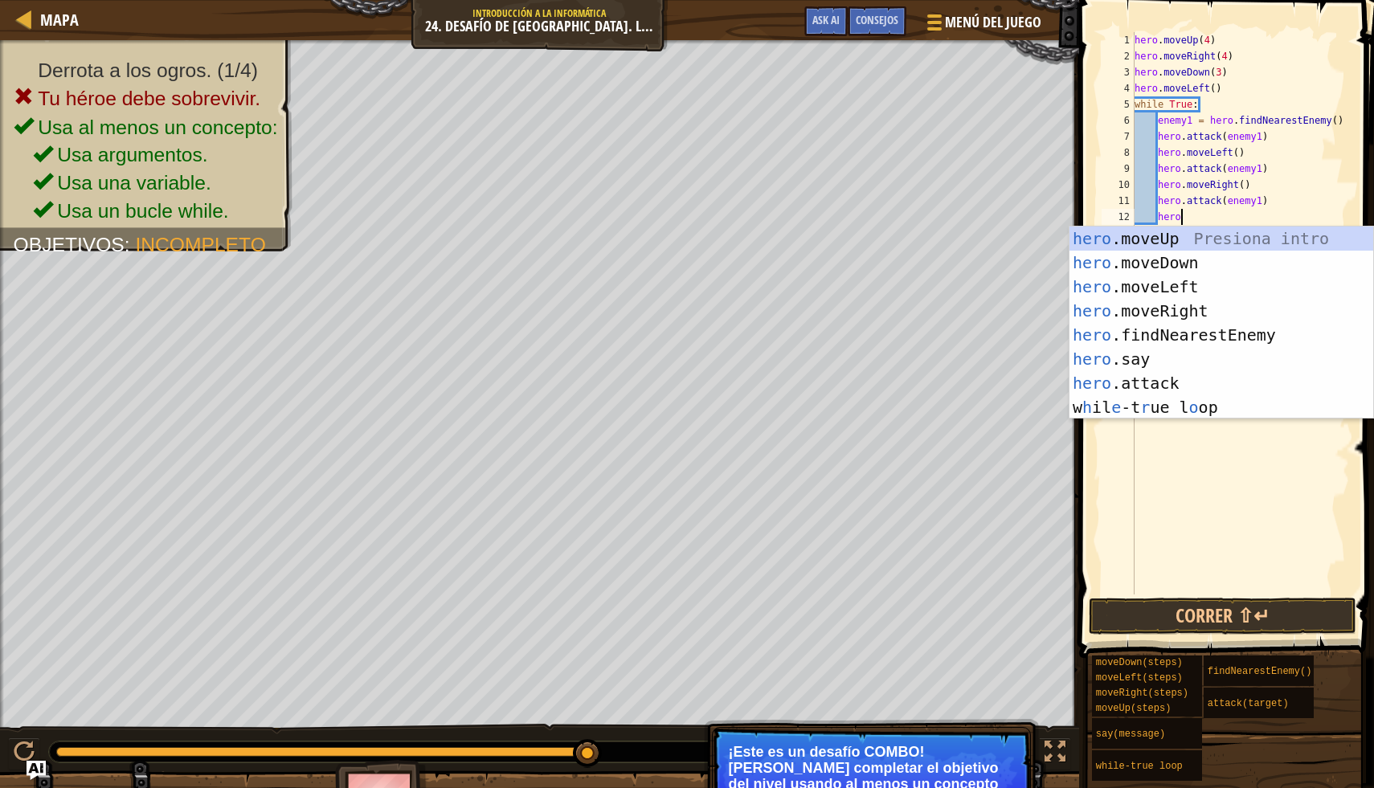
scroll to position [7, 3]
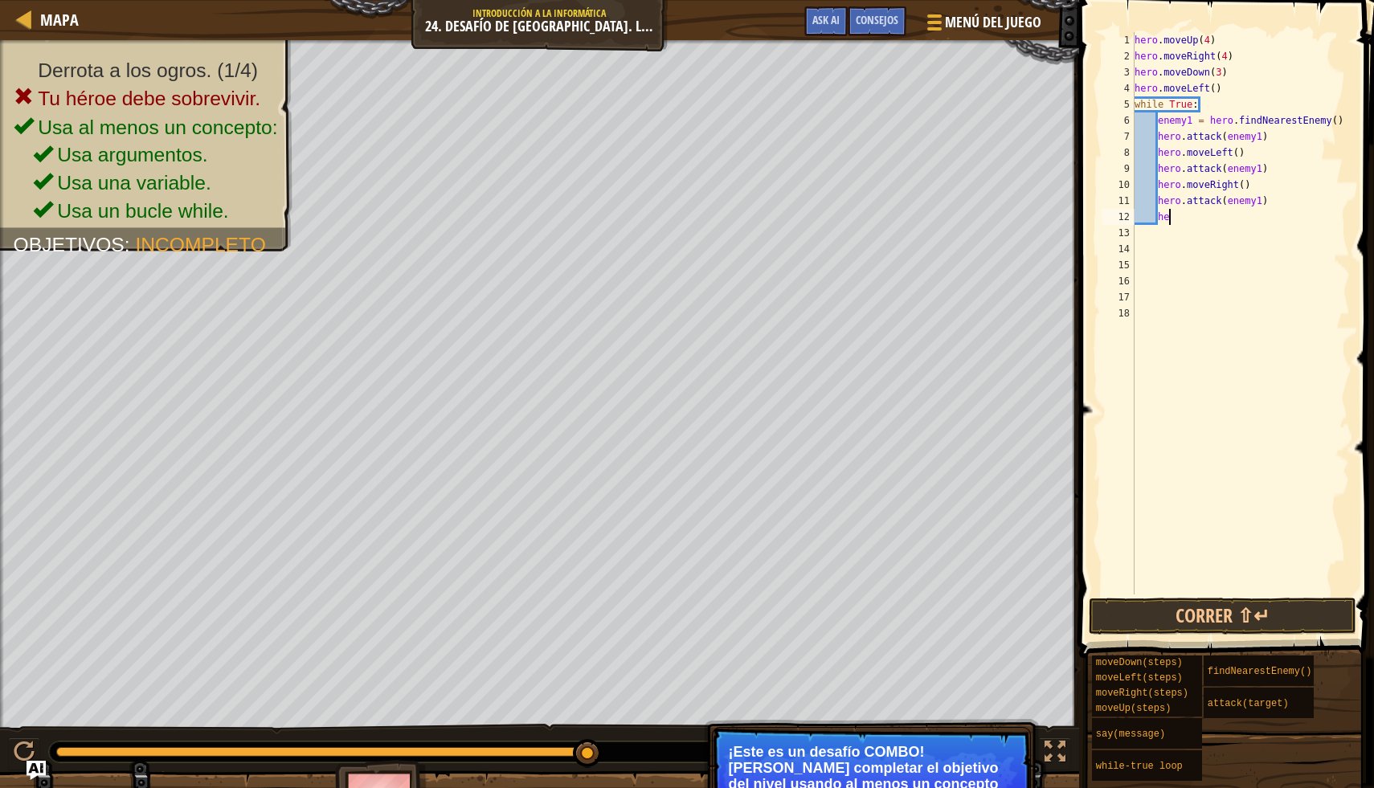
type textarea "h"
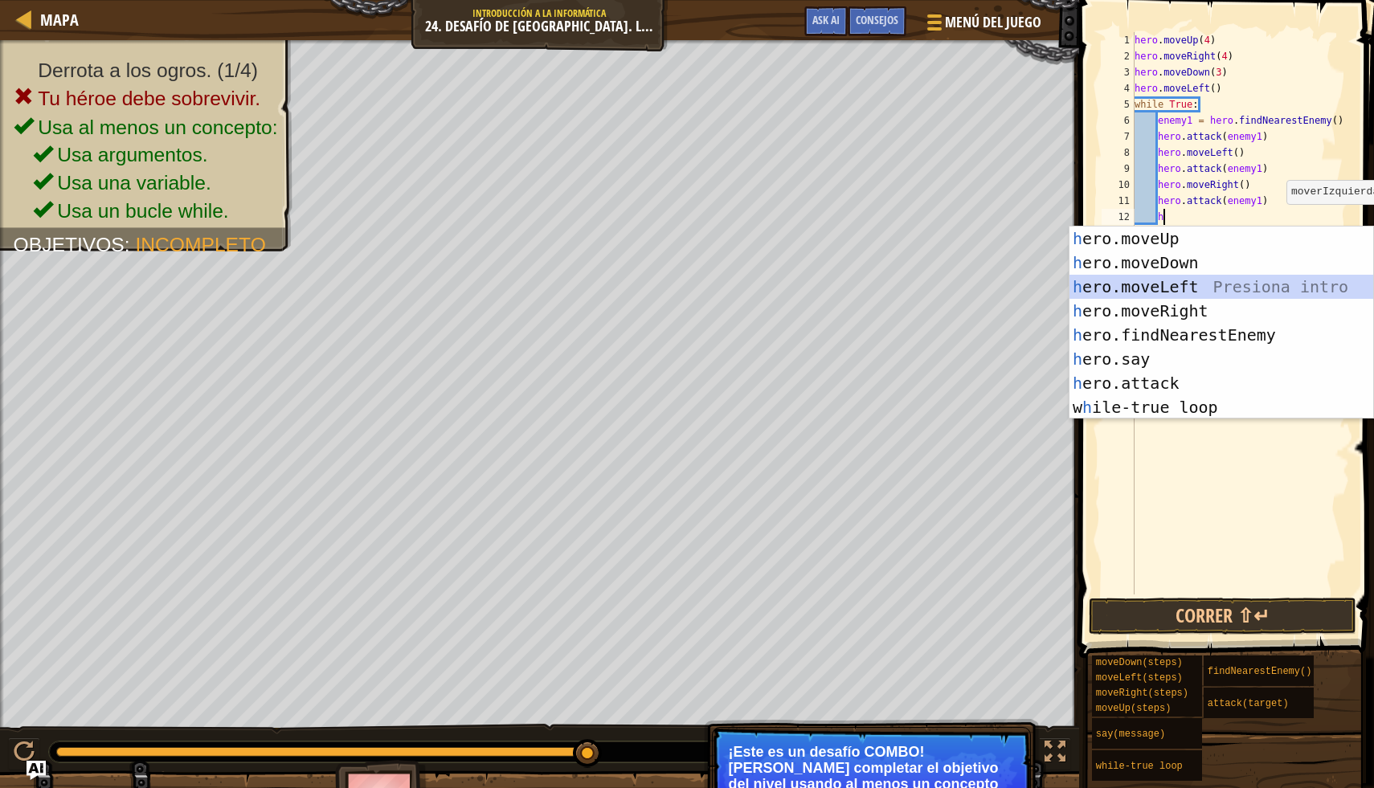
click at [1223, 286] on div "h ero.moveUp Presiona intro h ero.moveDown Presiona intro h ero.moveLeft Presio…" at bounding box center [1221, 347] width 304 height 241
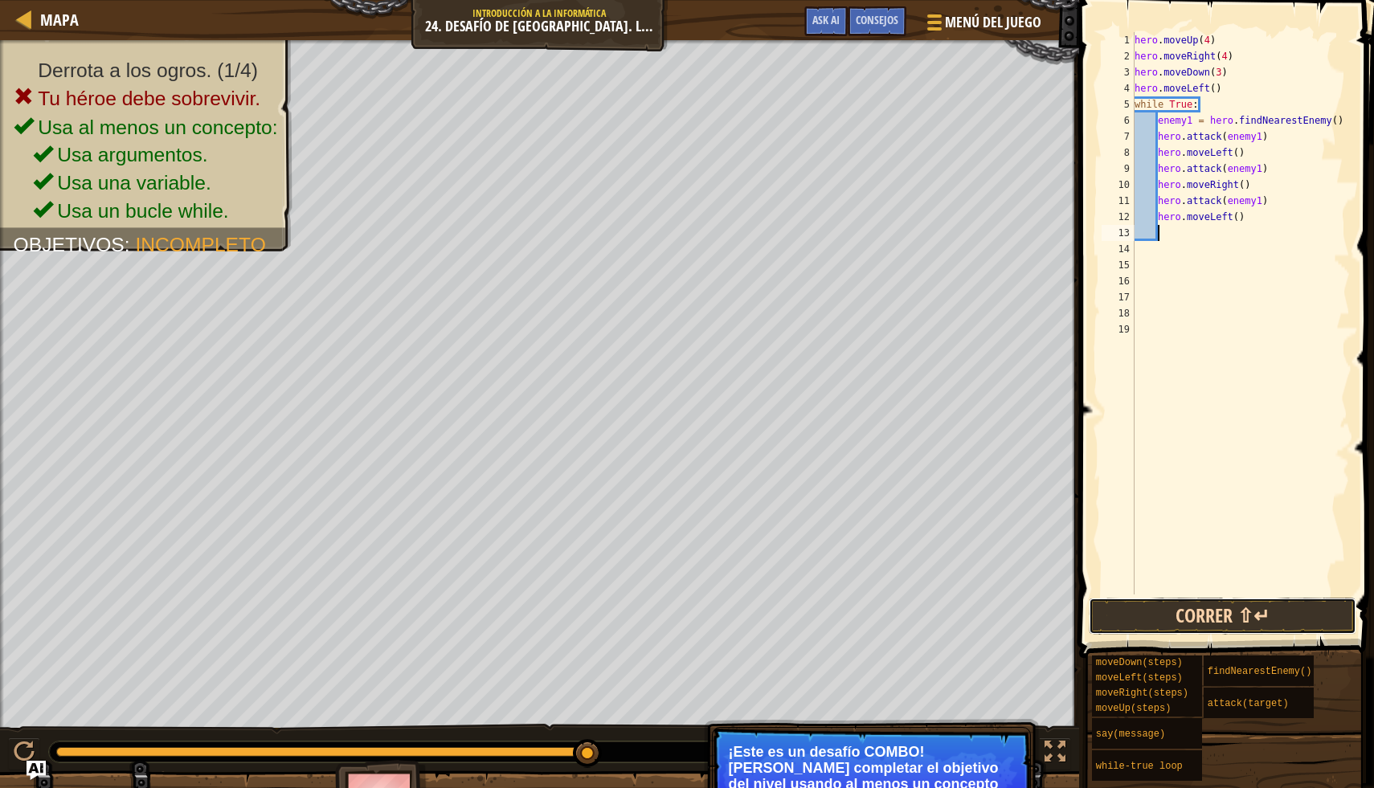
click at [1271, 619] on button "Correr ⇧↵" at bounding box center [1223, 616] width 268 height 37
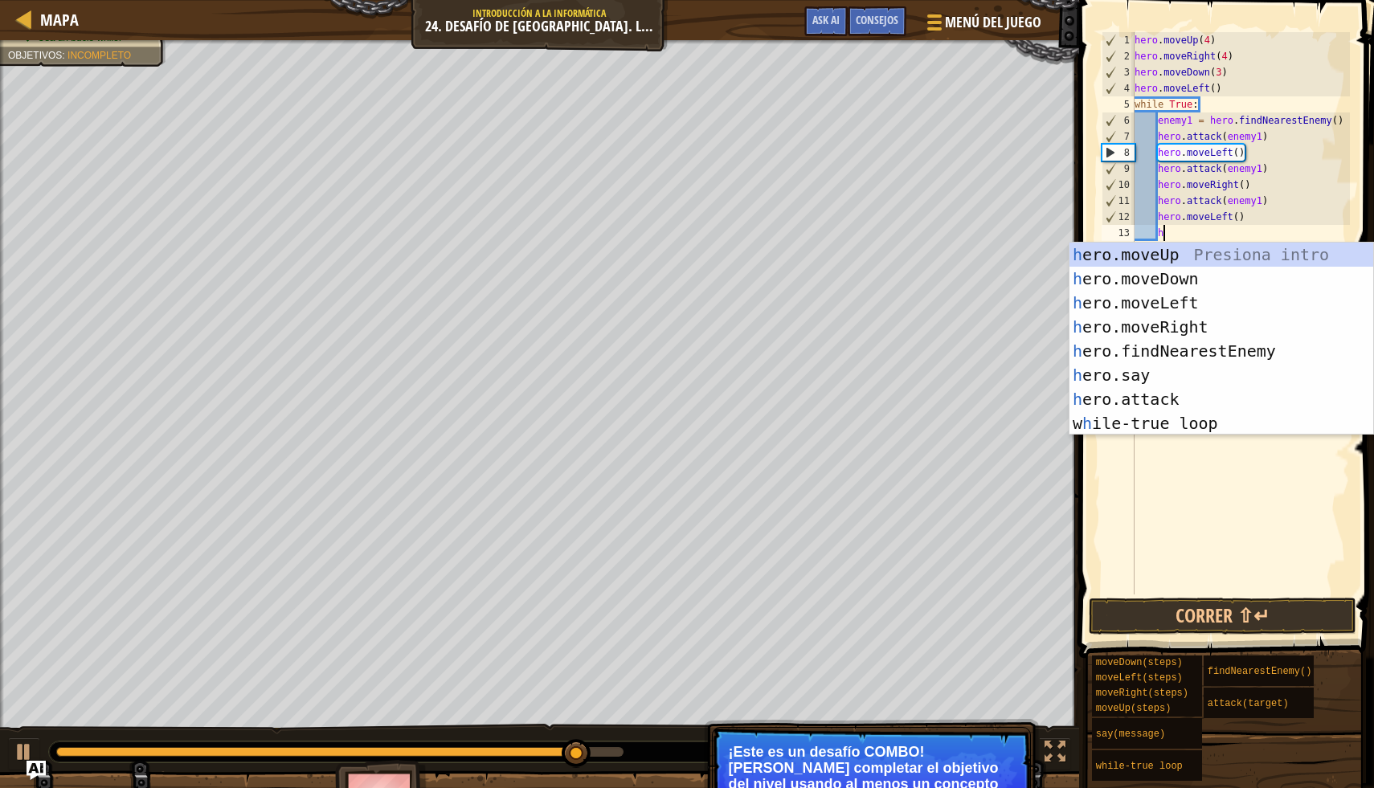
scroll to position [7, 2]
click at [1228, 406] on div "he ro.moveUp Presiona intro he ro.moveDown Presiona intro he ro.moveLeft Presio…" at bounding box center [1221, 363] width 304 height 241
type textarea "hero.attack(enemy)"
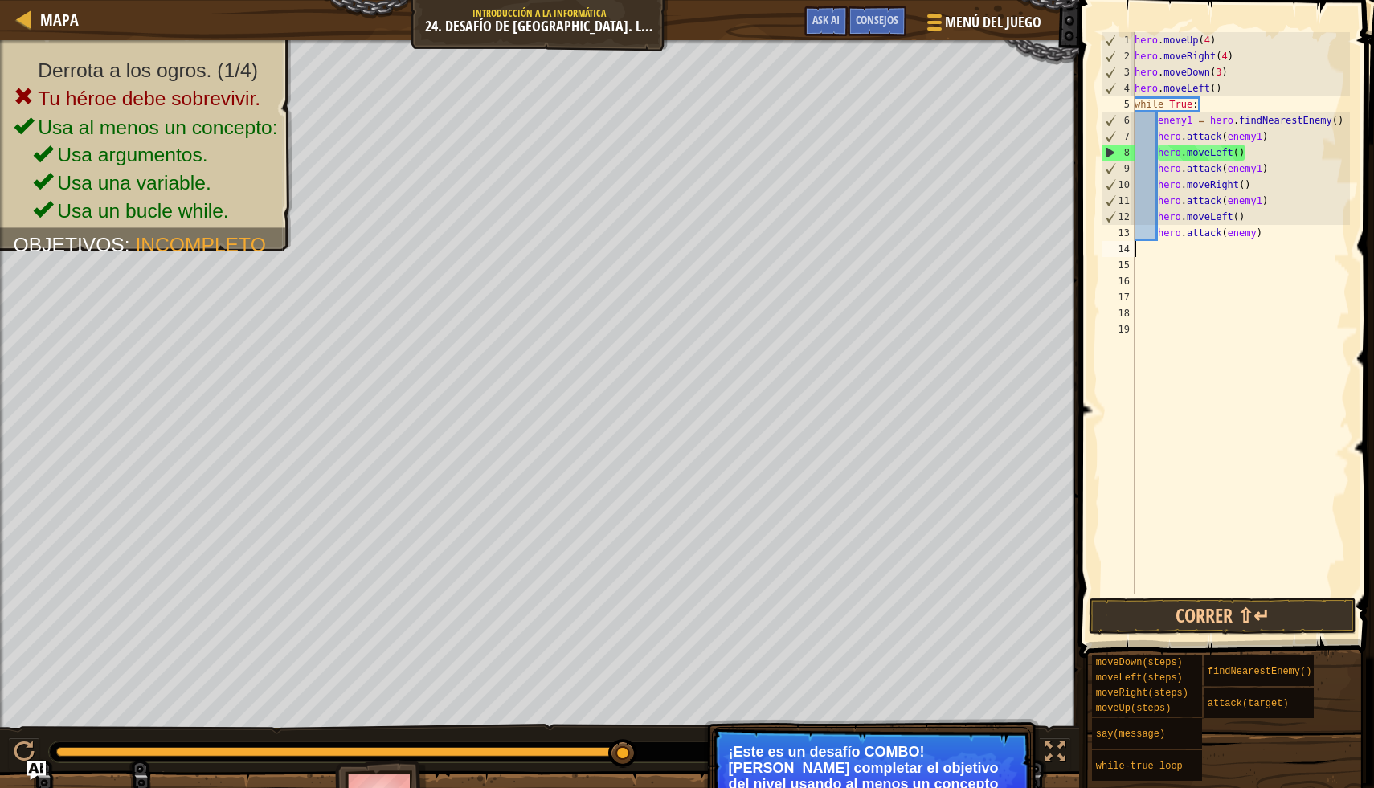
click at [1256, 241] on div "hero . moveUp ( 4 ) hero . moveRight ( 4 ) hero . moveDown ( 3 ) hero . moveLef…" at bounding box center [1240, 329] width 219 height 595
click at [1260, 239] on div "hero . moveUp ( 4 ) hero . moveRight ( 4 ) hero . moveDown ( 3 ) hero . moveLef…" at bounding box center [1240, 329] width 219 height 595
click at [1256, 238] on div "hero . moveUp ( 4 ) hero . moveRight ( 4 ) hero . moveDown ( 3 ) hero . moveLef…" at bounding box center [1240, 329] width 219 height 595
type textarea "hero.attack(enemy1)"
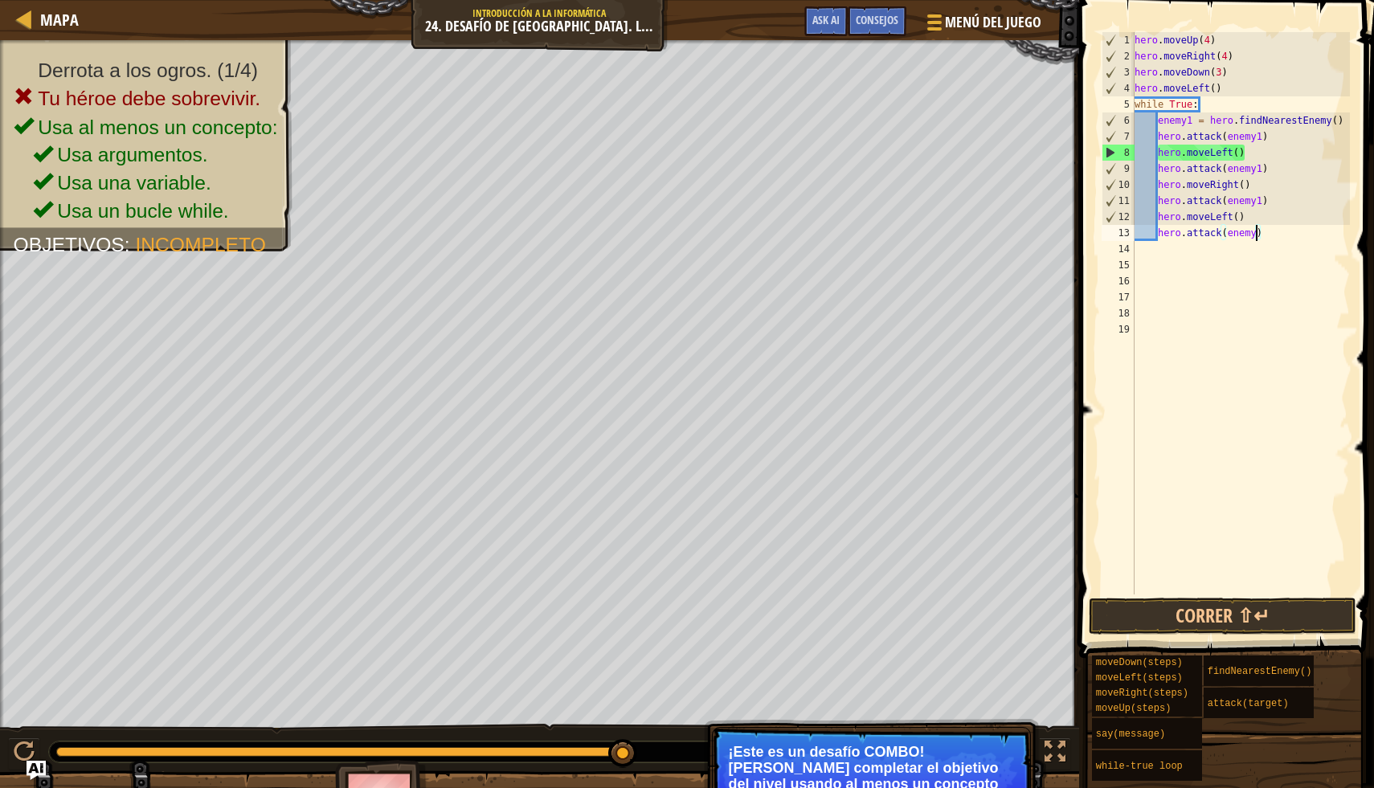
scroll to position [7, 10]
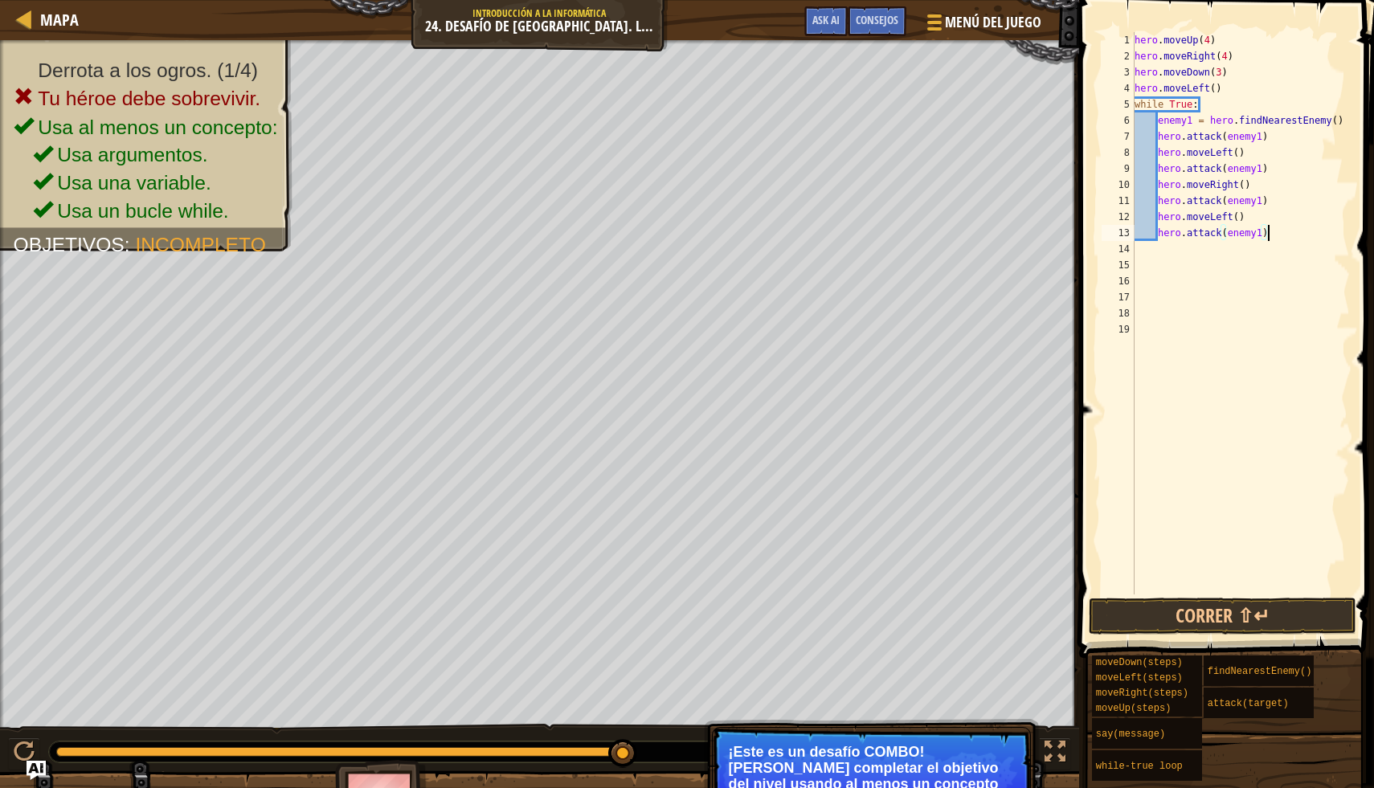
click at [1302, 237] on div "hero . moveUp ( 4 ) hero . moveRight ( 4 ) hero . moveDown ( 3 ) hero . moveLef…" at bounding box center [1240, 329] width 219 height 595
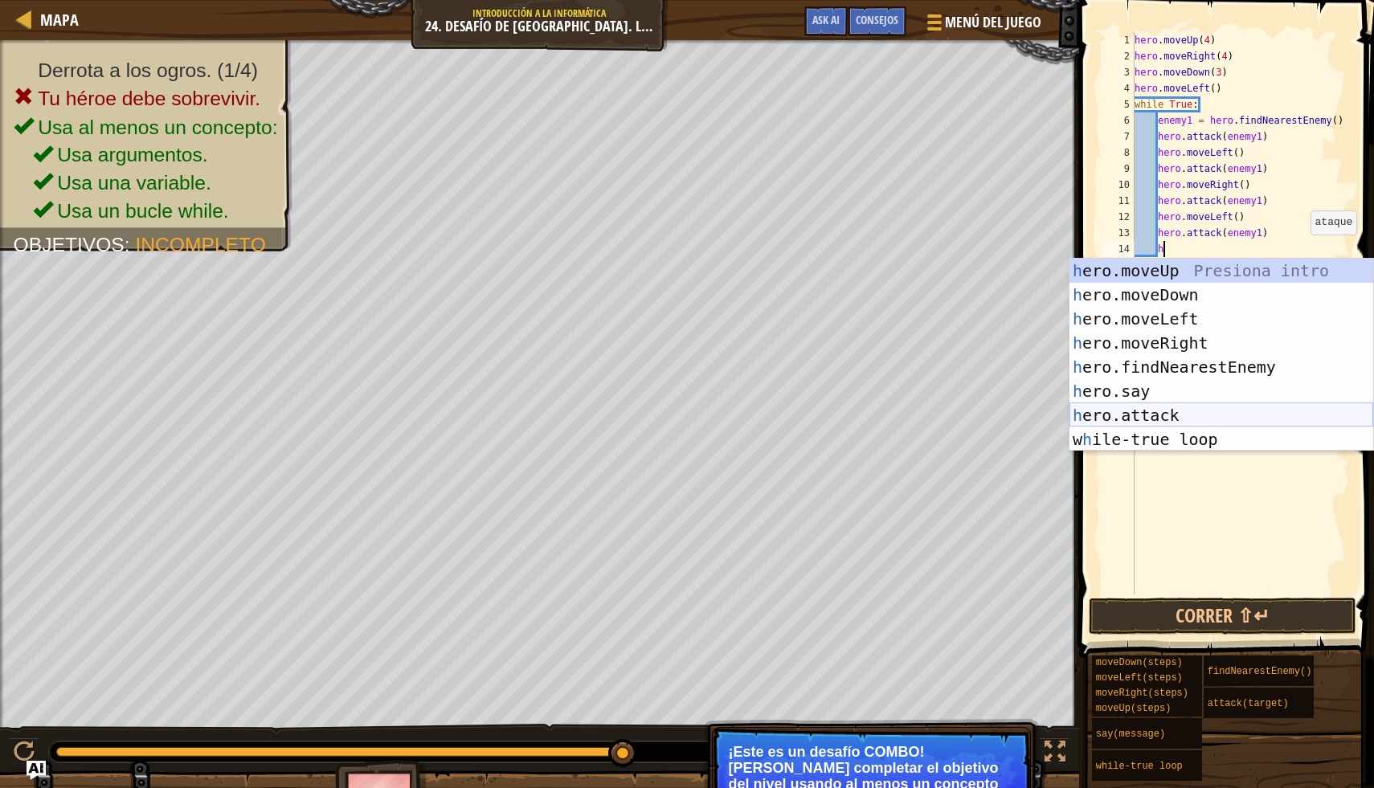
click at [1281, 413] on div "h ero.moveUp Presiona intro h ero.moveDown Presiona intro h ero.moveLeft Presio…" at bounding box center [1221, 379] width 304 height 241
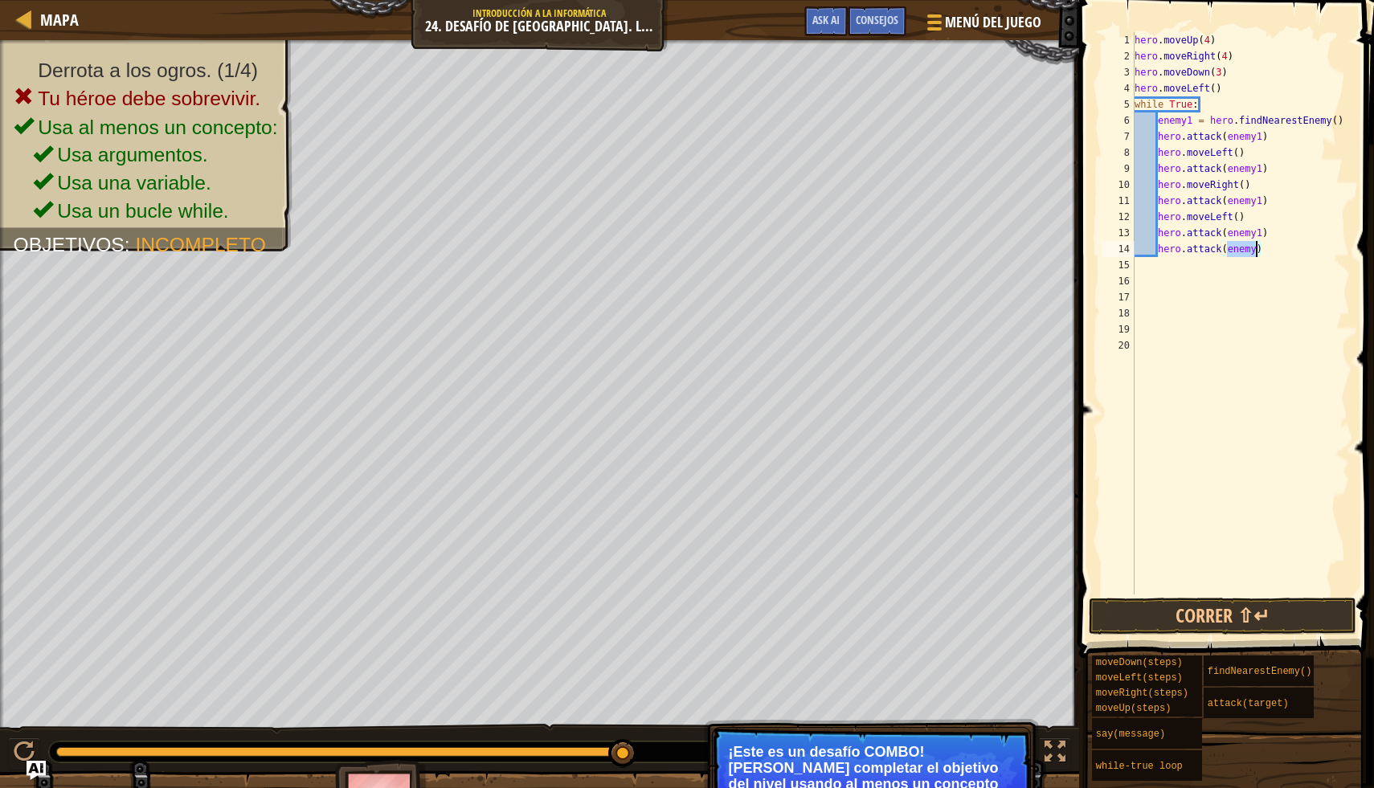
click at [1258, 256] on div "hero . moveUp ( 4 ) hero . moveRight ( 4 ) hero . moveDown ( 3 ) hero . moveLef…" at bounding box center [1240, 313] width 219 height 562
type textarea "hero.attack(enemy1)"
click at [1287, 607] on button "Correr ⇧↵" at bounding box center [1223, 616] width 268 height 37
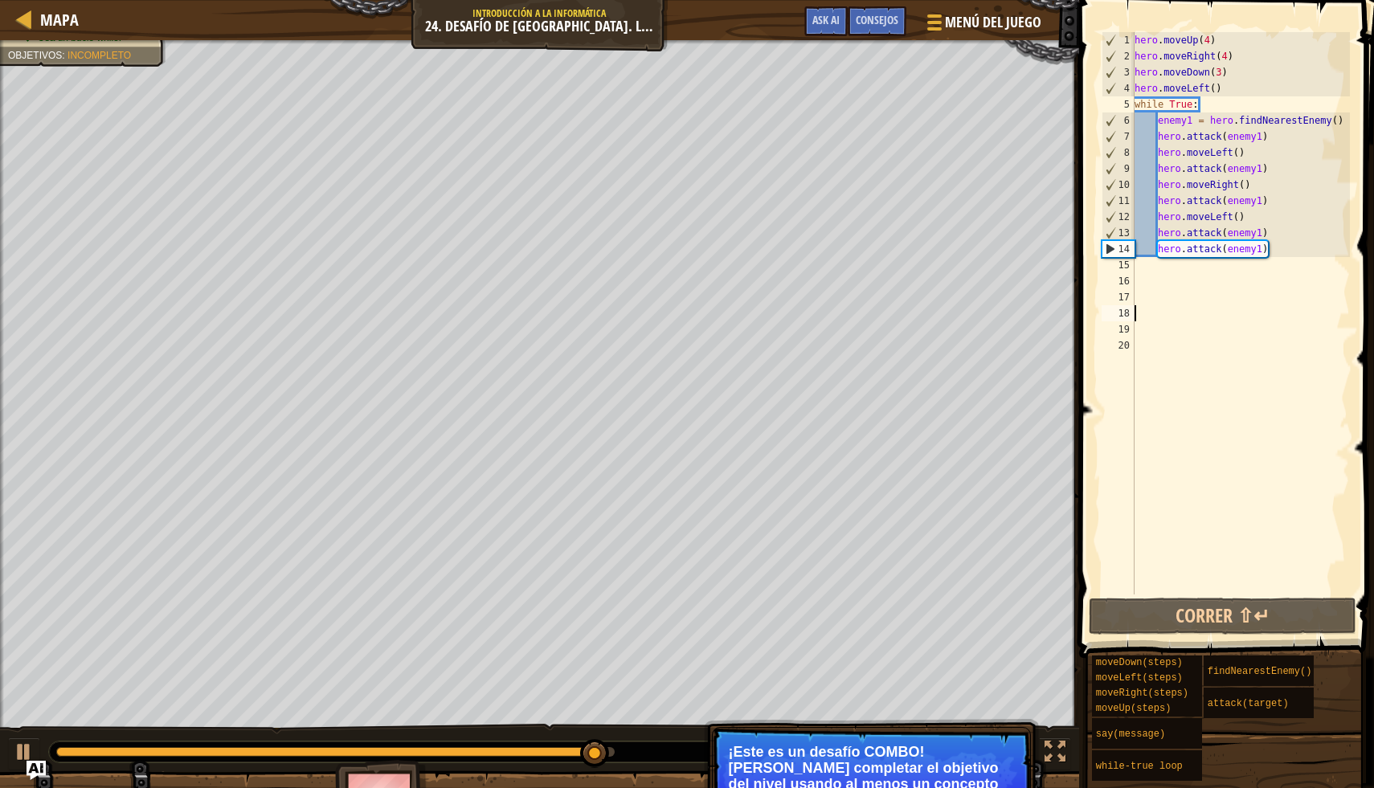
click at [1294, 305] on div "hero . moveUp ( 4 ) hero . moveRight ( 4 ) hero . moveDown ( 3 ) hero . moveLef…" at bounding box center [1240, 329] width 219 height 595
